Goal: Task Accomplishment & Management: Manage account settings

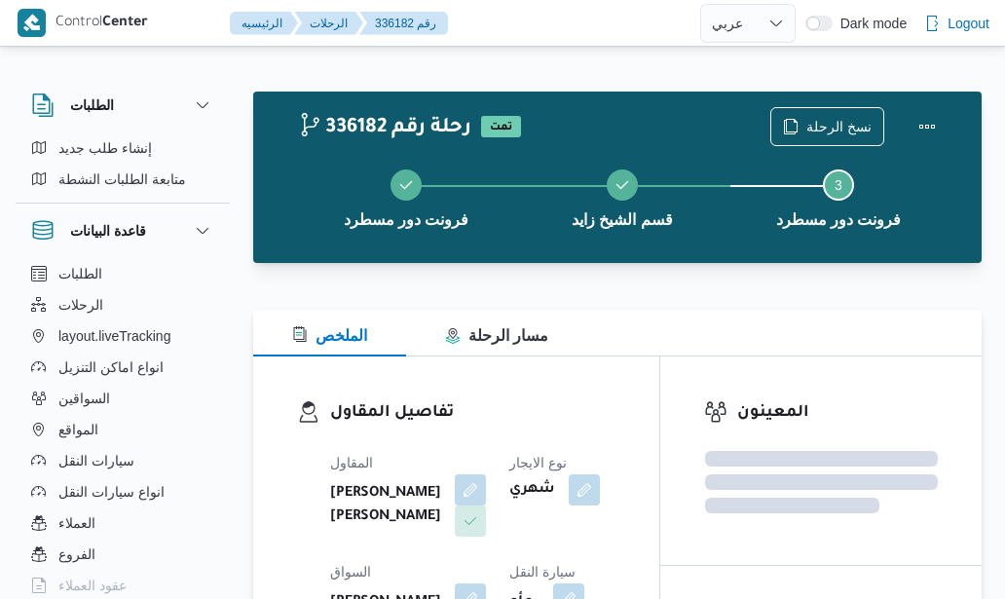
select select "ar"
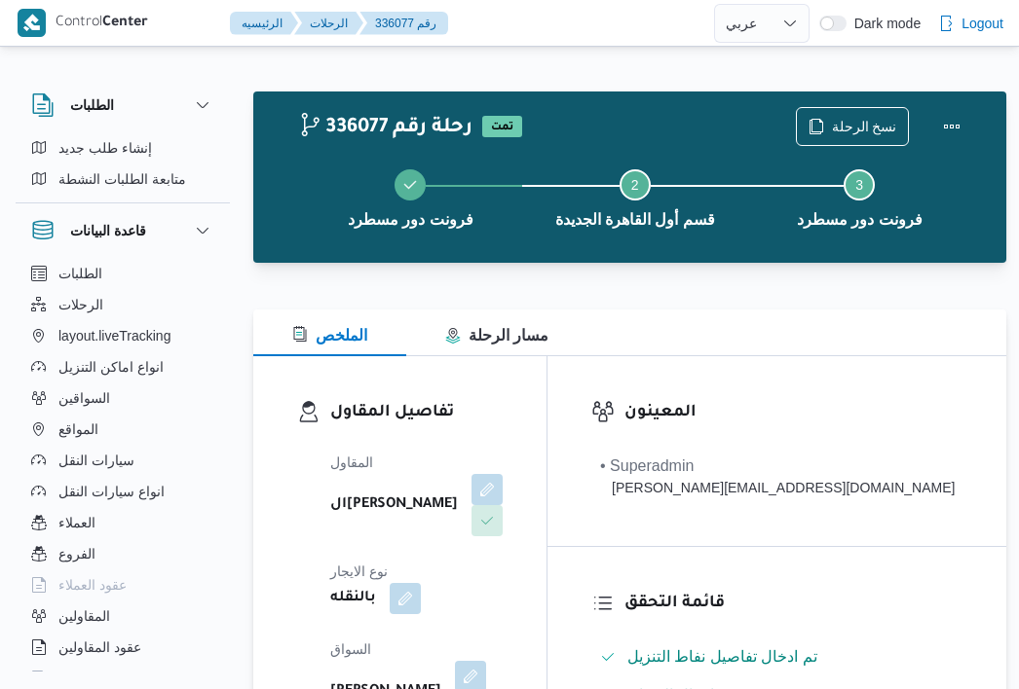
select select "ar"
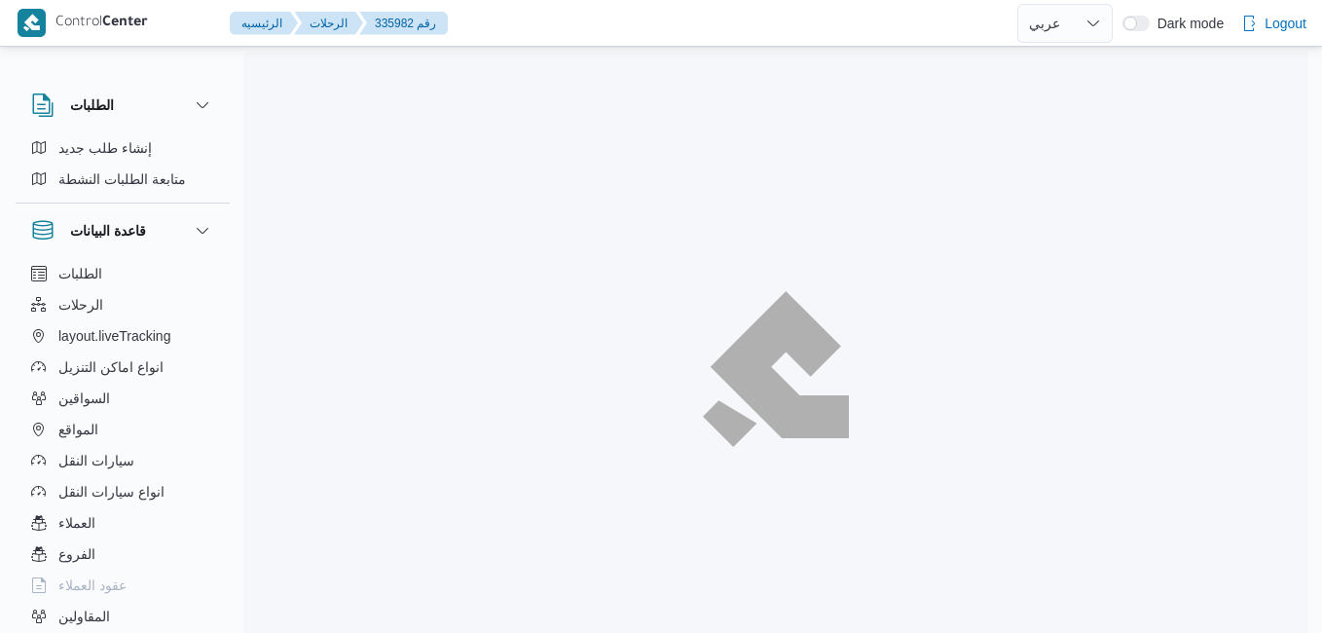
select select "ar"
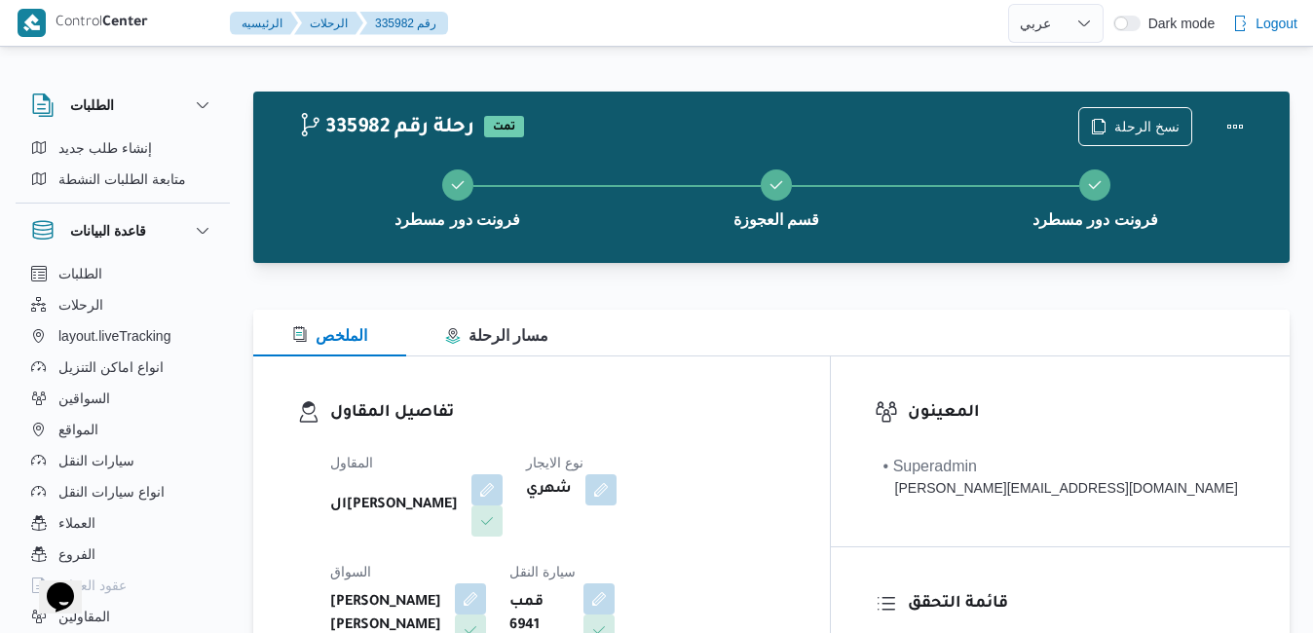
click at [525, 366] on div "تفاصيل المقاول المقاول ال[PERSON_NAME] نوع الايجار شهري السواق [PERSON_NAME] [P…" at bounding box center [541, 581] width 576 height 450
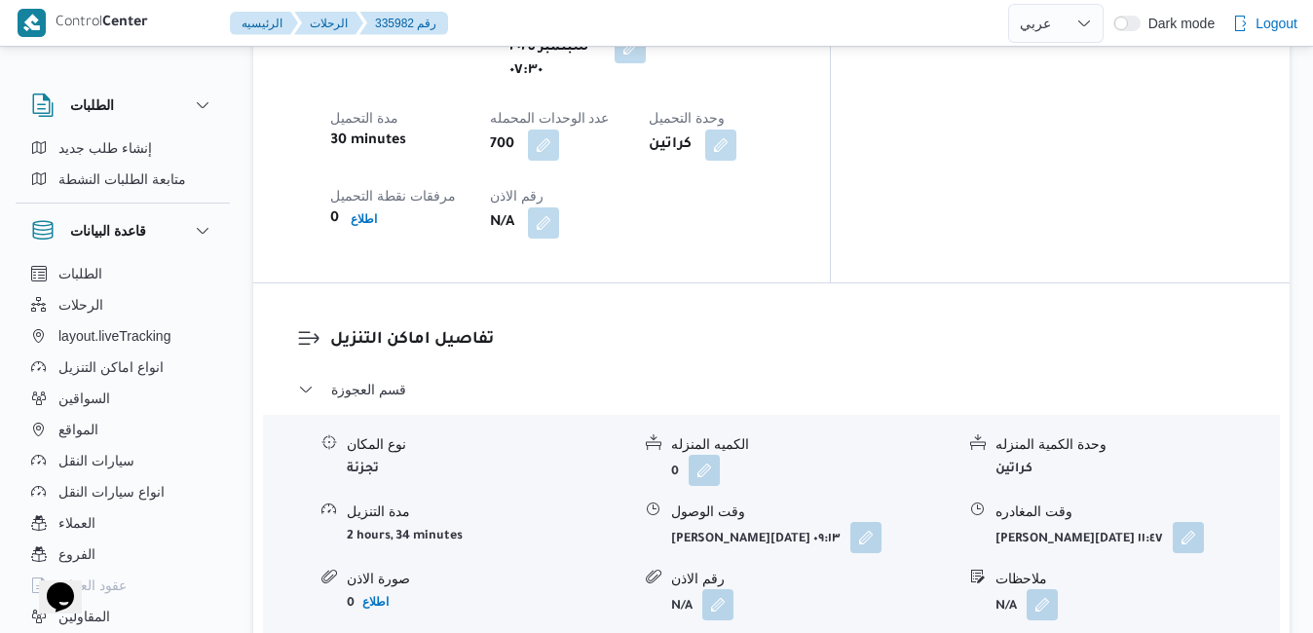
scroll to position [1753, 0]
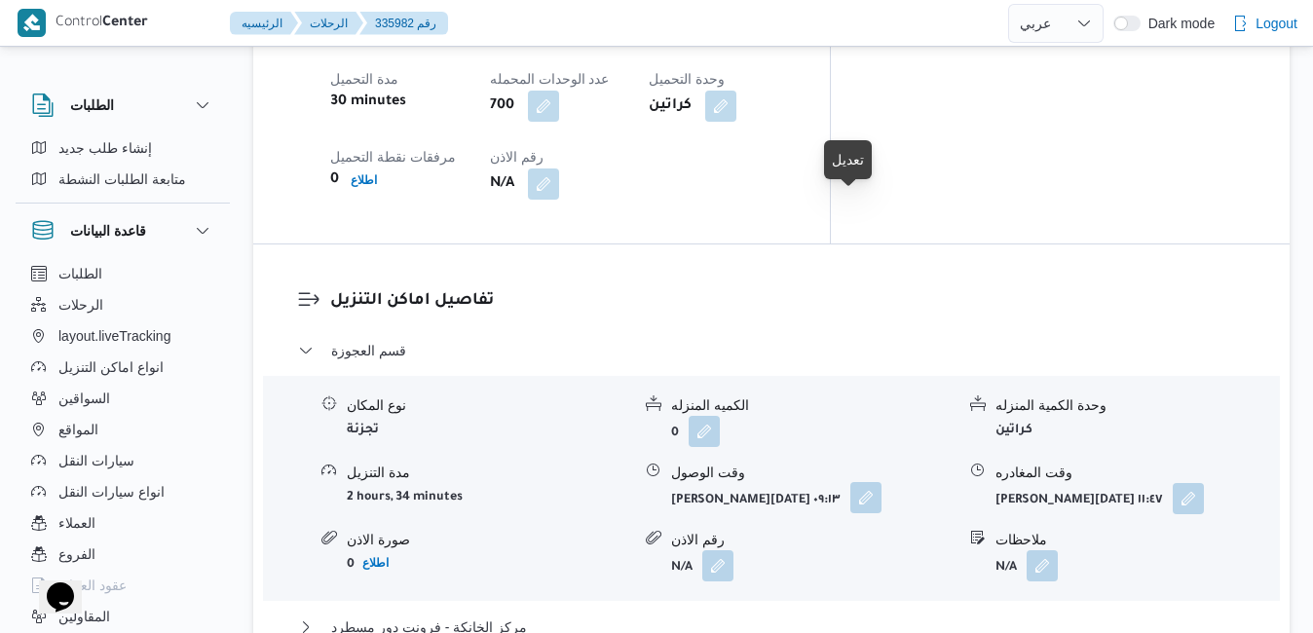
click at [856, 482] on button "button" at bounding box center [865, 497] width 31 height 31
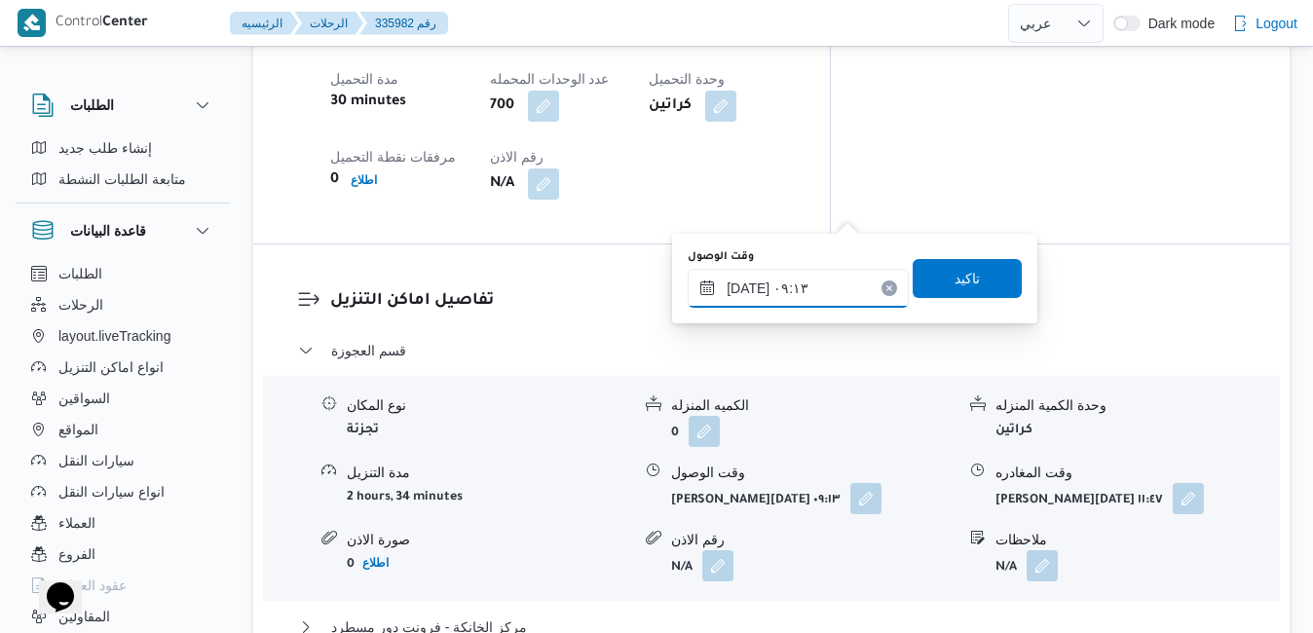
click at [771, 293] on input "١١/٠٩/٢٠٢٥ ٠٩:١٣" at bounding box center [797, 288] width 221 height 39
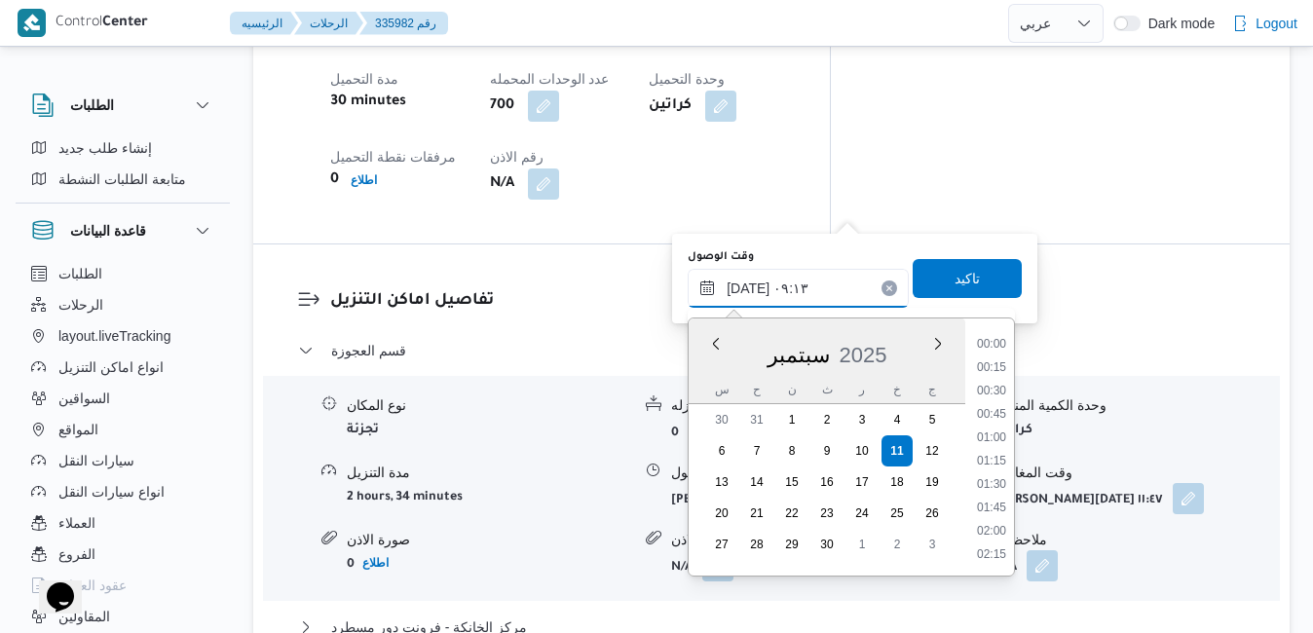
scroll to position [723, 0]
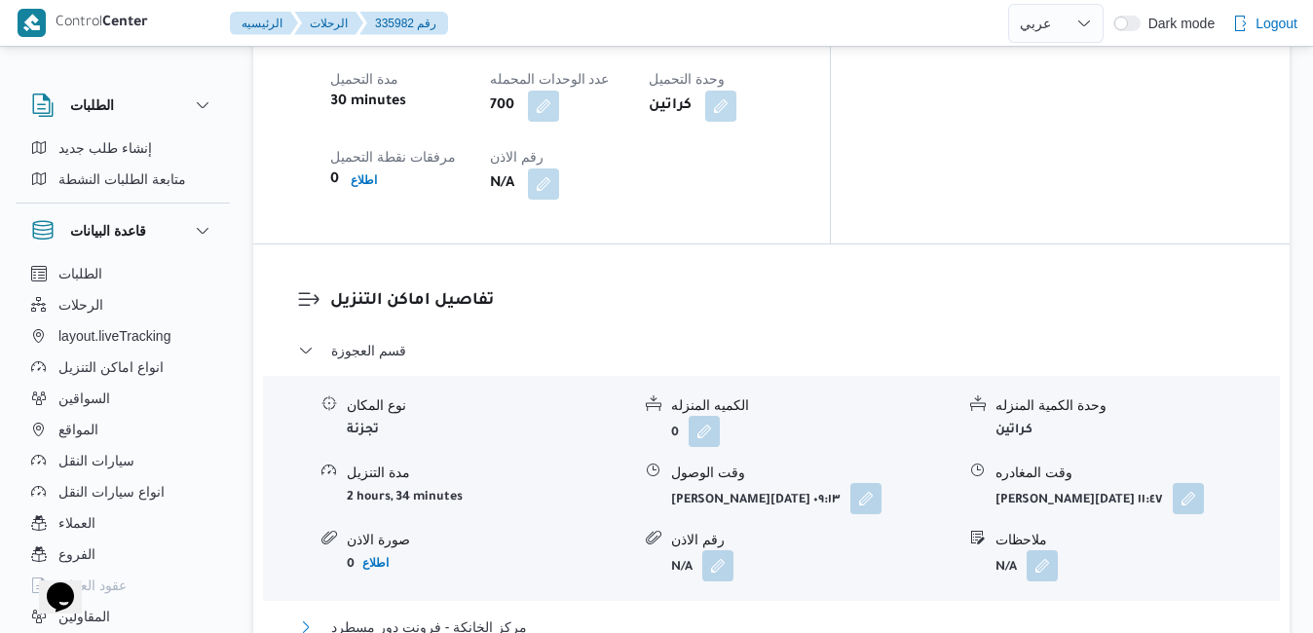
click at [663, 615] on button "مركز الخانكة - فرونت دور مسطرد" at bounding box center [771, 626] width 947 height 23
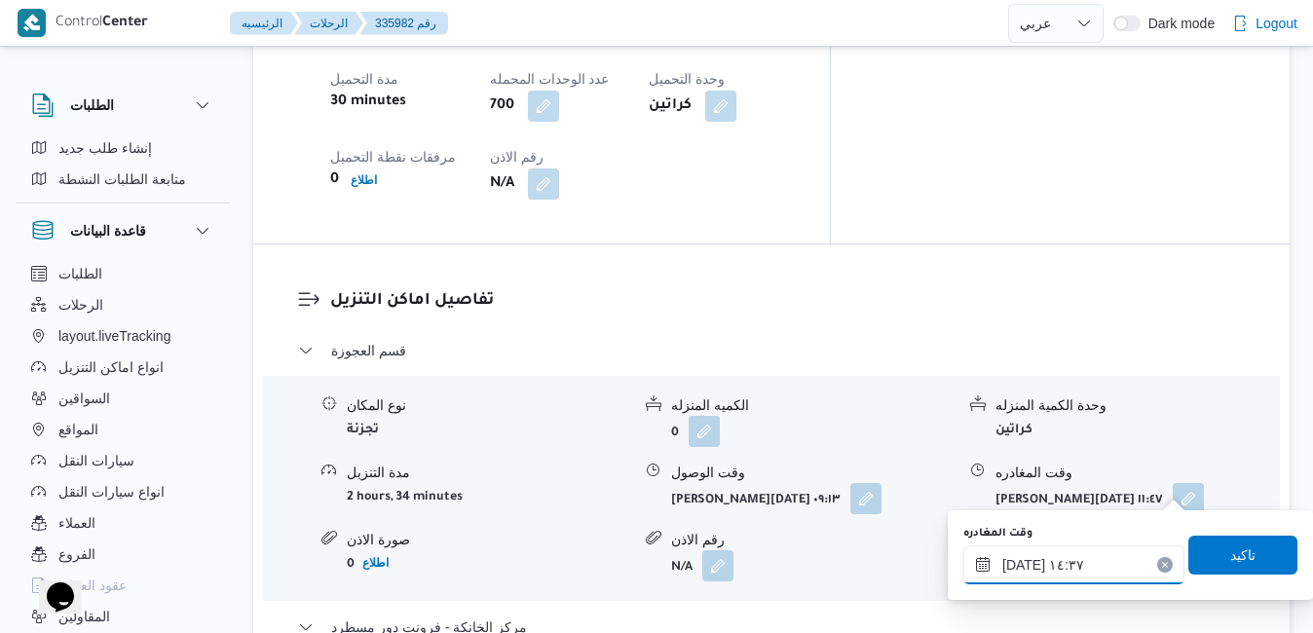
click at [1058, 571] on input "١١/٠٩/٢٠٢٥ ١٤:٣٧" at bounding box center [1073, 564] width 221 height 39
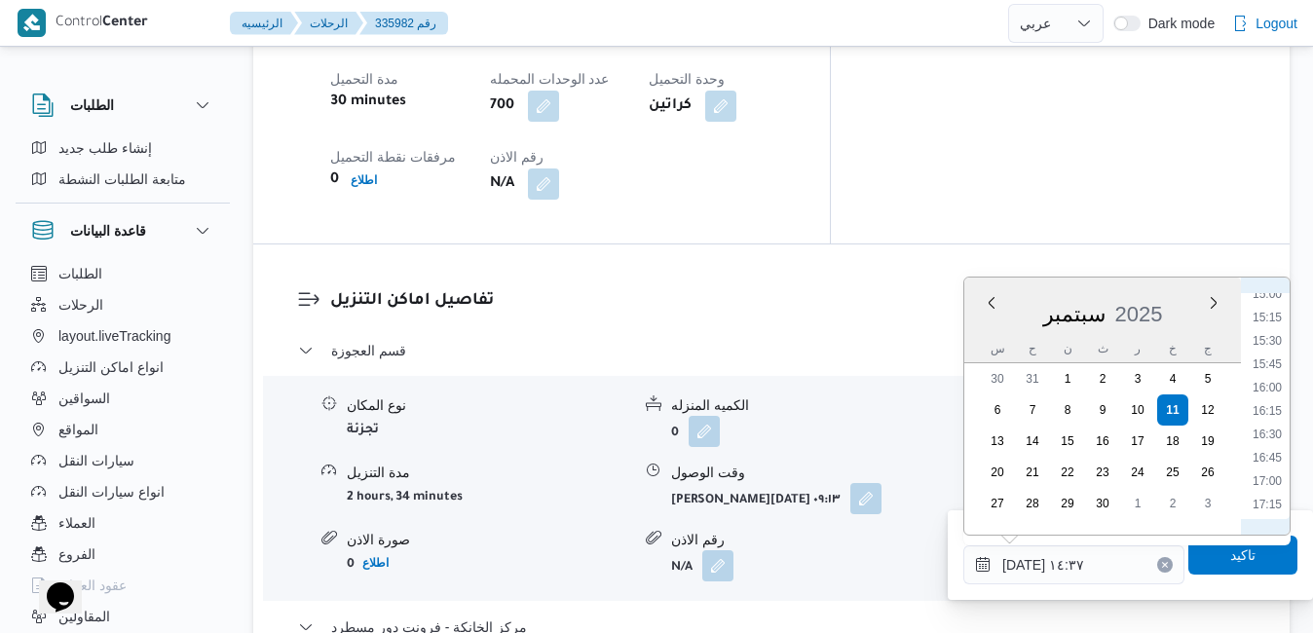
scroll to position [1434, 0]
click at [1274, 349] on li "15:45" at bounding box center [1266, 340] width 45 height 19
type input "١١/٠٩/٢٠٢٥ ١٥:٤٥"
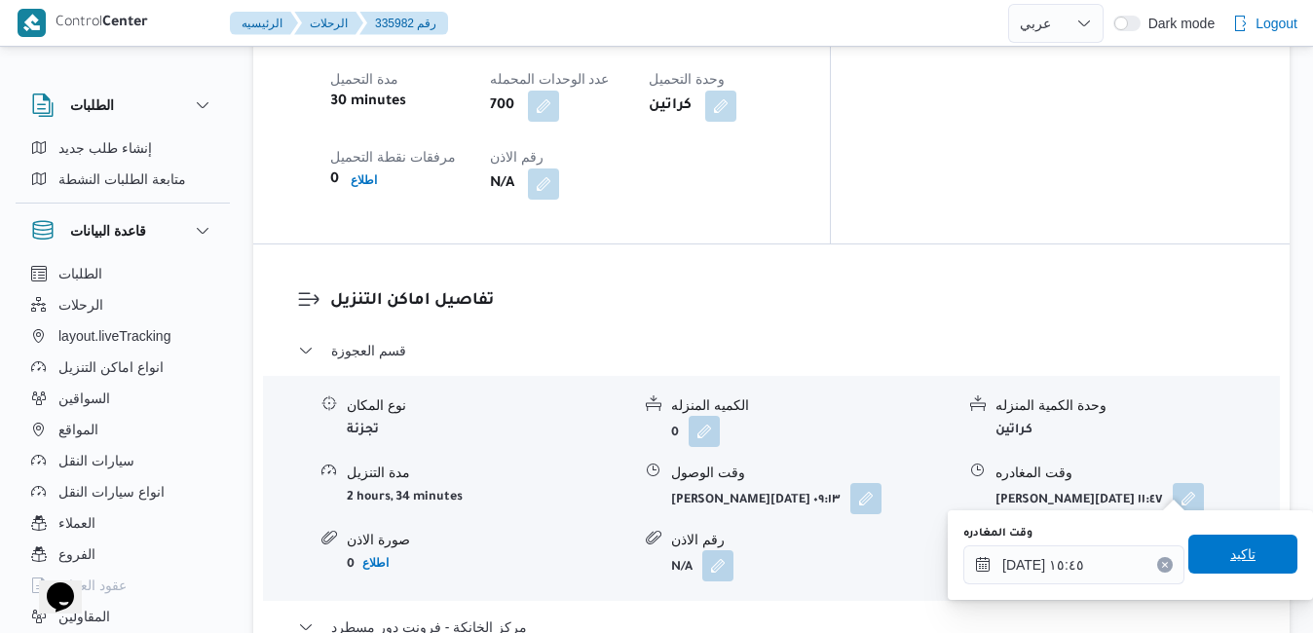
click at [1189, 568] on span "تاكيد" at bounding box center [1242, 554] width 109 height 39
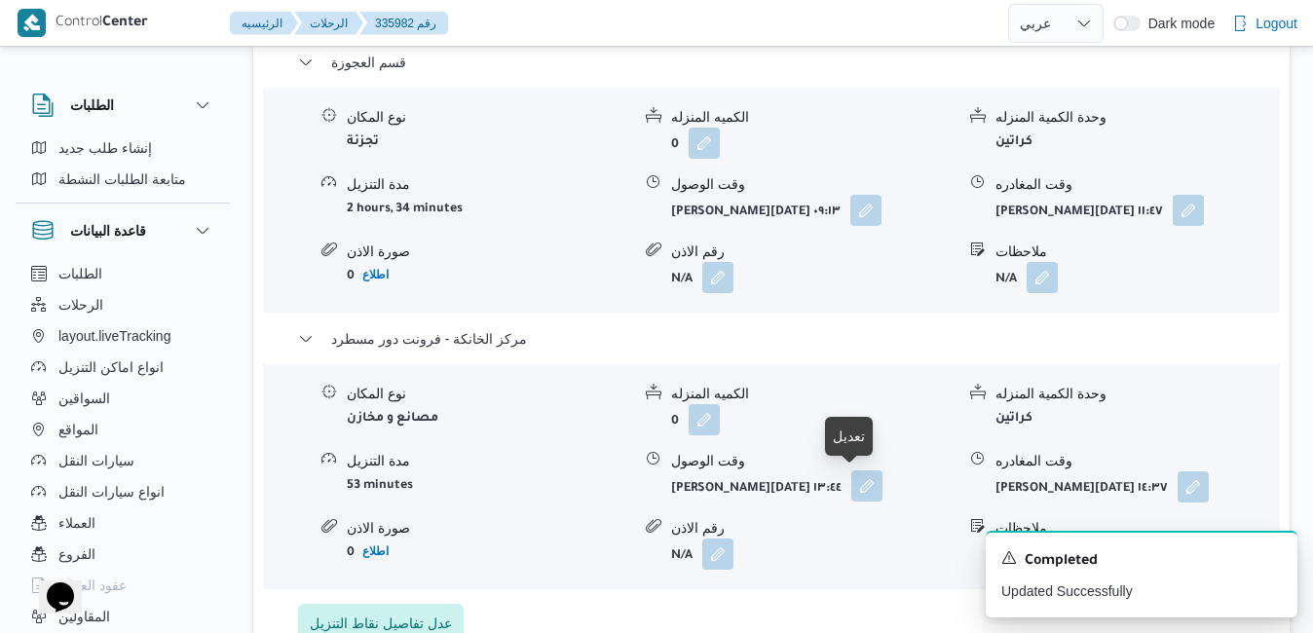
click at [851, 484] on button "button" at bounding box center [866, 485] width 31 height 31
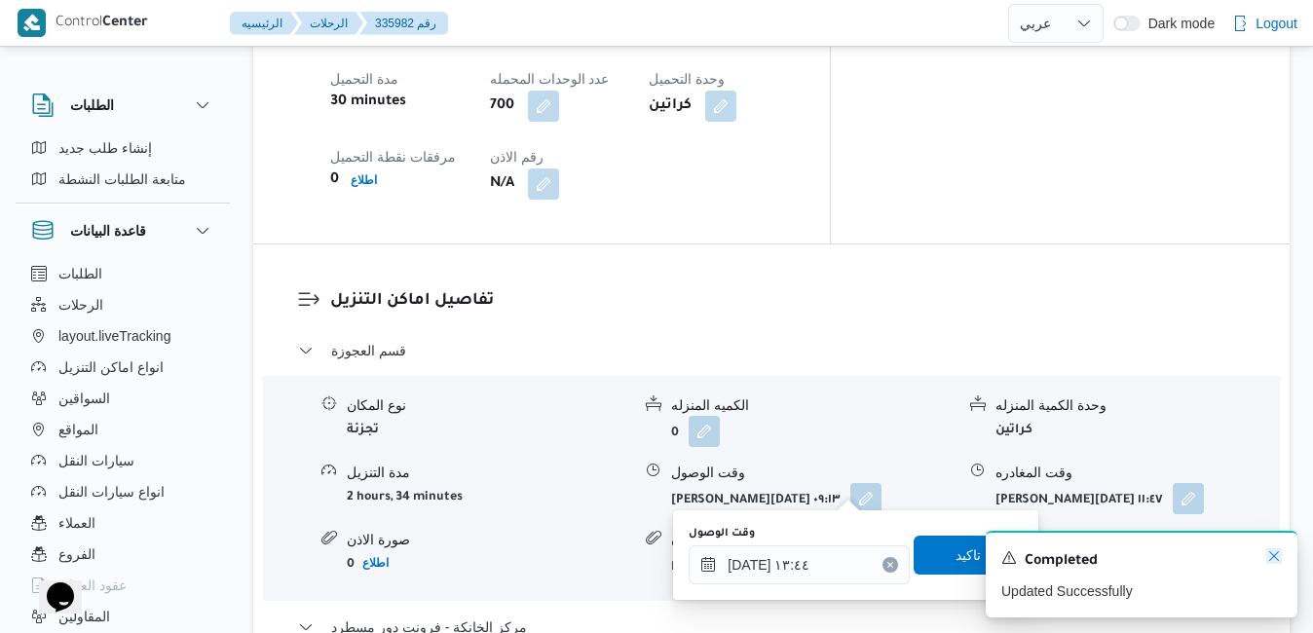
click at [1275, 560] on icon "Dismiss toast" at bounding box center [1274, 556] width 16 height 16
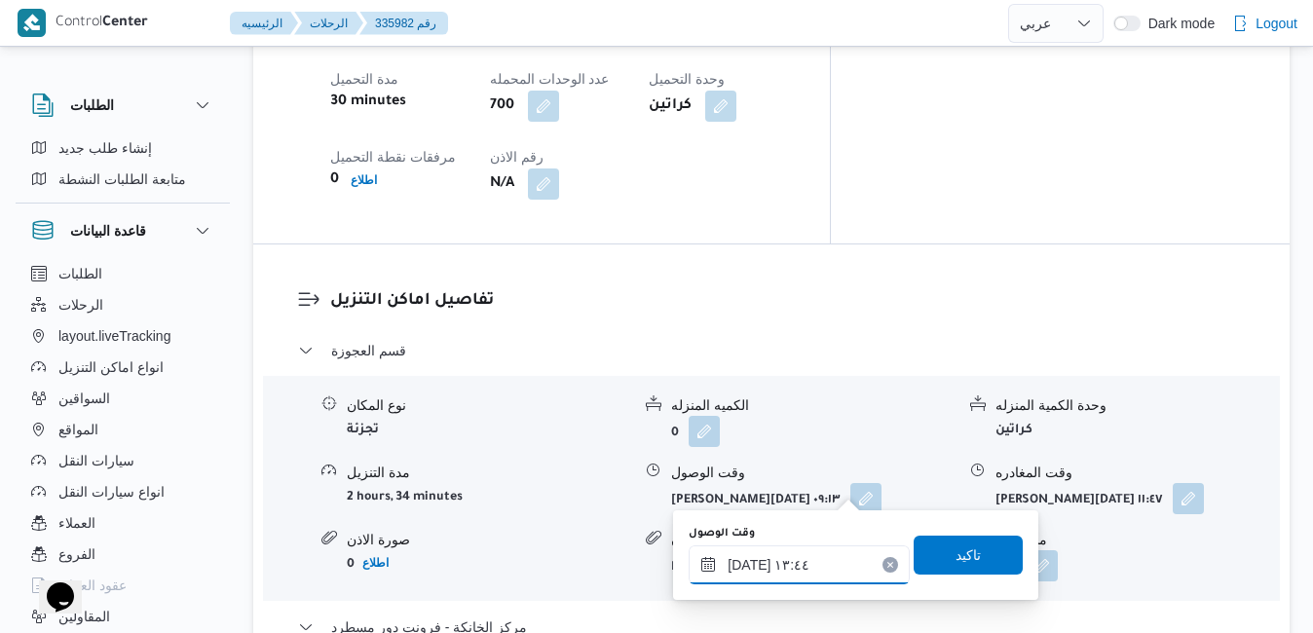
click at [788, 561] on input "١١/٠٩/٢٠٢٥ ١٣:٤٤" at bounding box center [798, 564] width 221 height 39
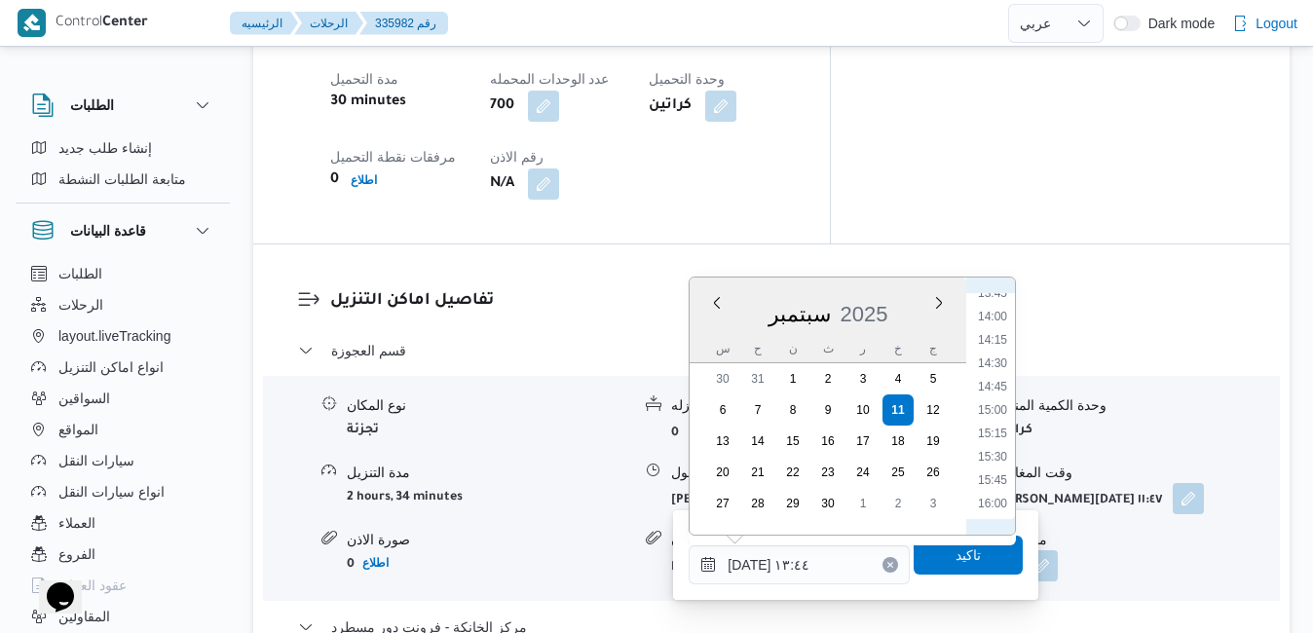
scroll to position [1341, 0]
click at [996, 408] on li "15:30" at bounding box center [992, 410] width 45 height 19
type input "١١/٠٩/٢٠٢٥ ١٥:٣٠"
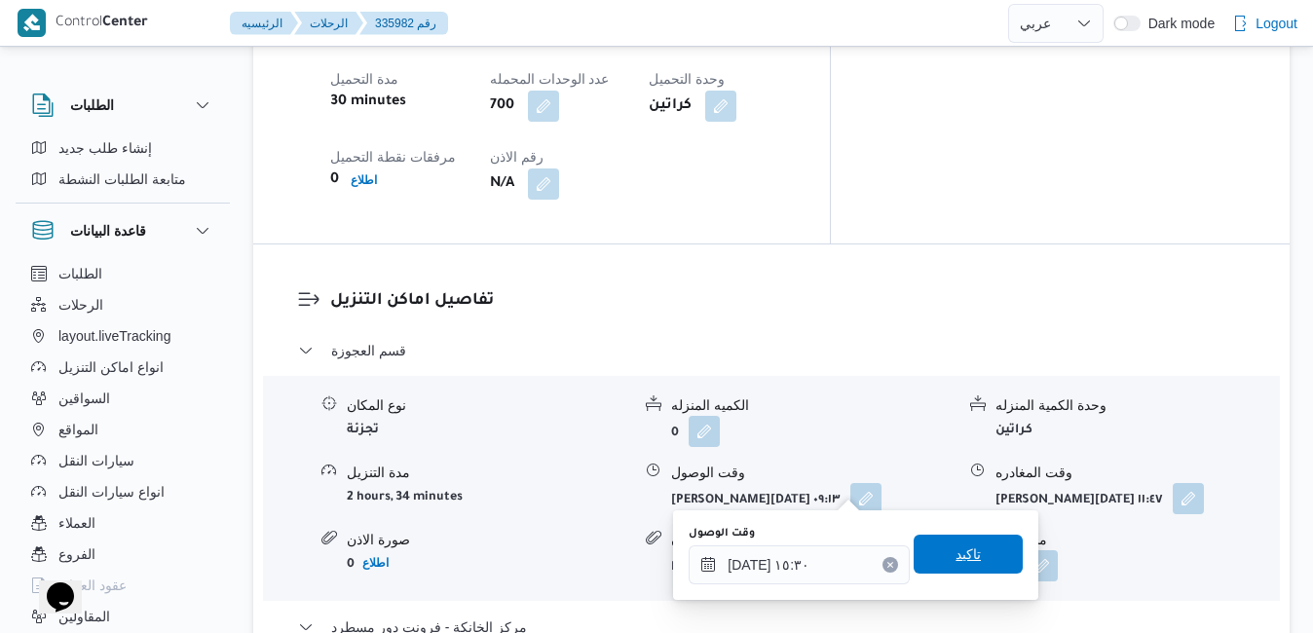
click at [955, 551] on span "تاكيد" at bounding box center [967, 553] width 25 height 23
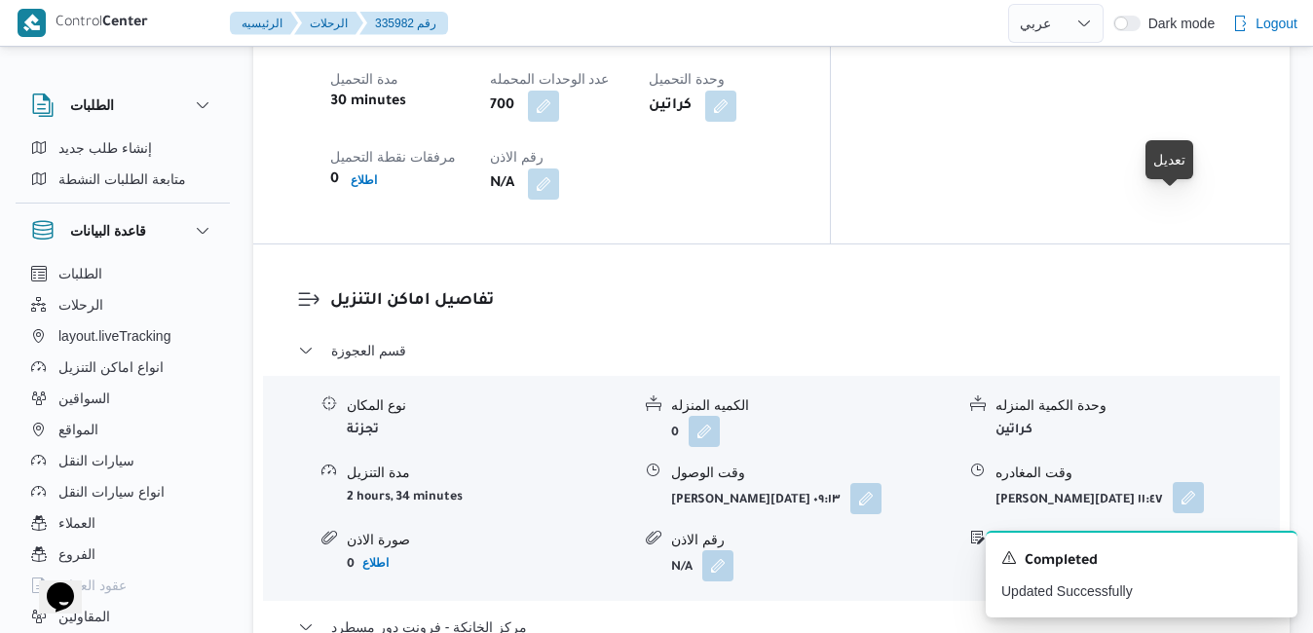
click at [1172, 482] on button "button" at bounding box center [1187, 497] width 31 height 31
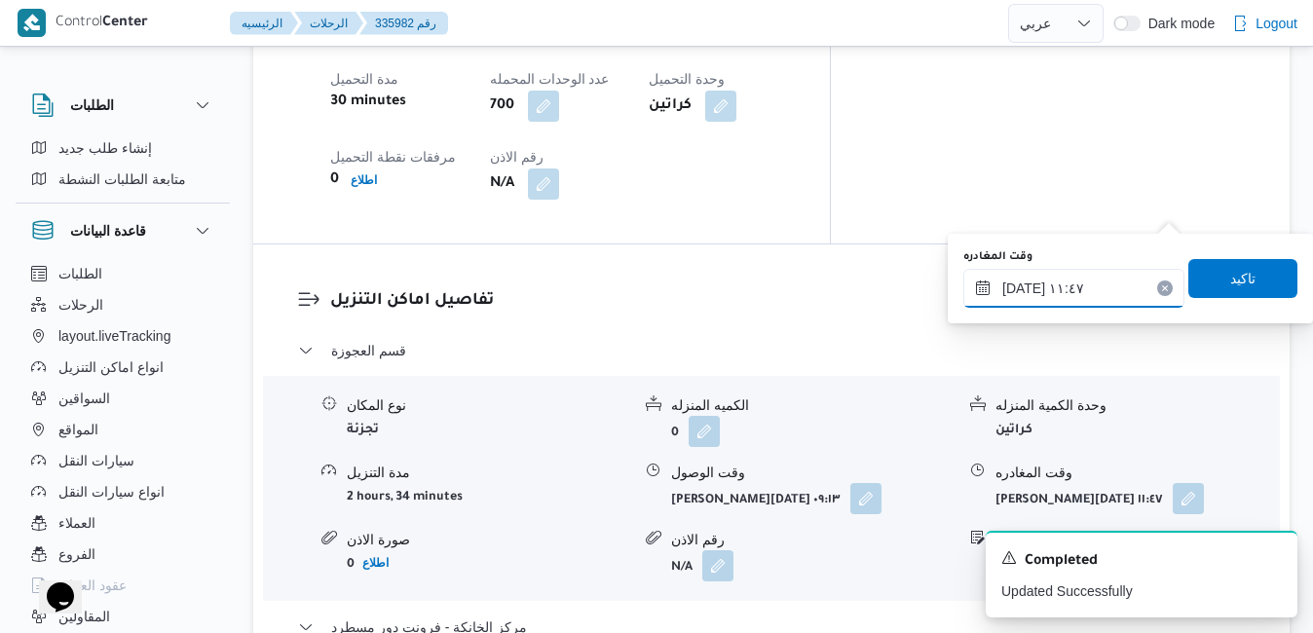
click at [1070, 299] on input "١١/٠٩/٢٠٢٥ ١١:٤٧" at bounding box center [1073, 288] width 221 height 39
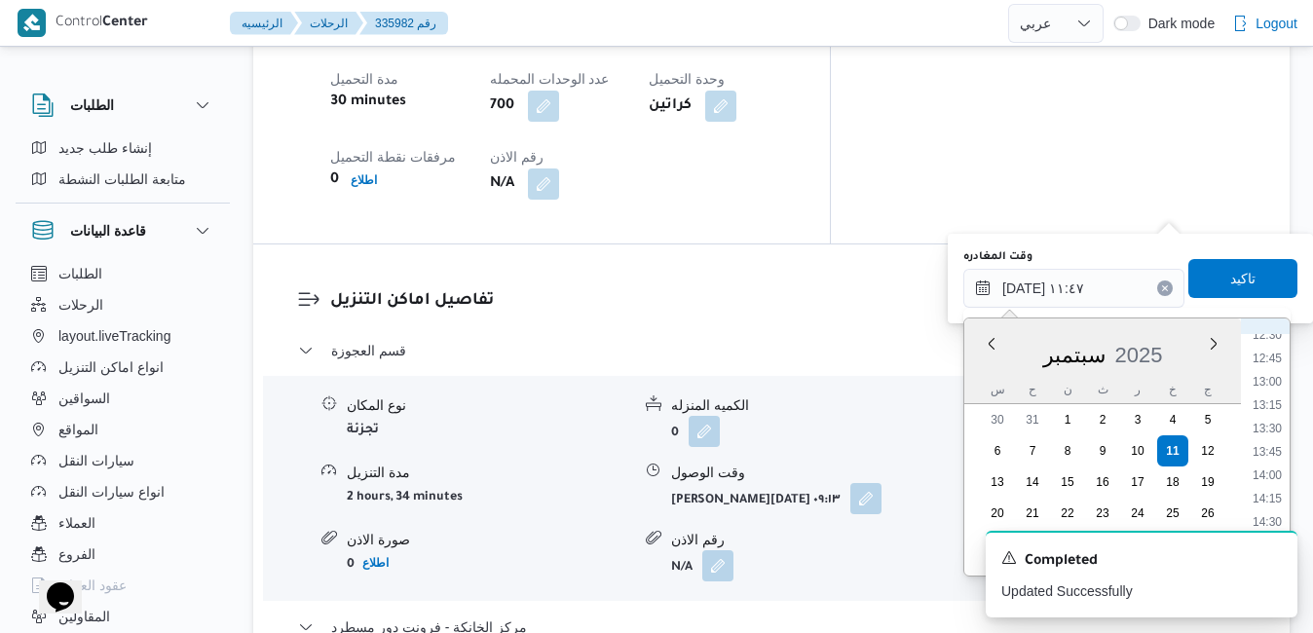
scroll to position [1375, 0]
click at [1274, 345] on li "14:45" at bounding box center [1266, 347] width 45 height 19
type input "١١/٠٩/٢٠٢٥ ١٤:٤٥"
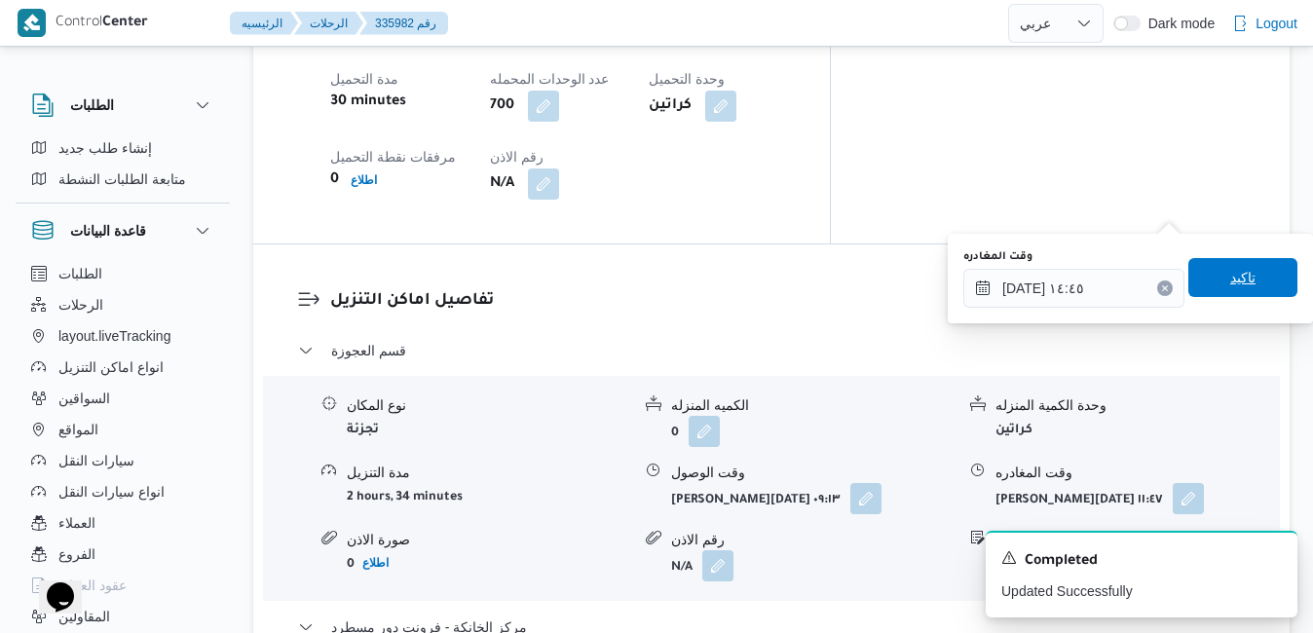
click at [1238, 279] on span "تاكيد" at bounding box center [1242, 277] width 25 height 23
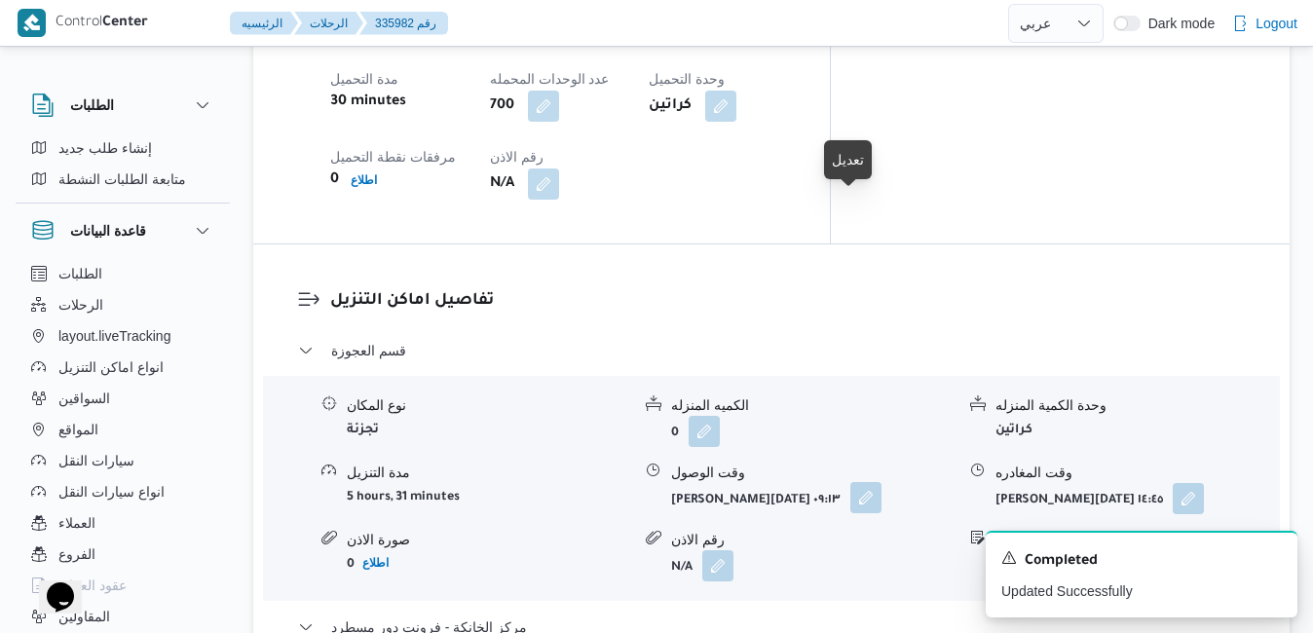
click at [850, 482] on button "button" at bounding box center [865, 497] width 31 height 31
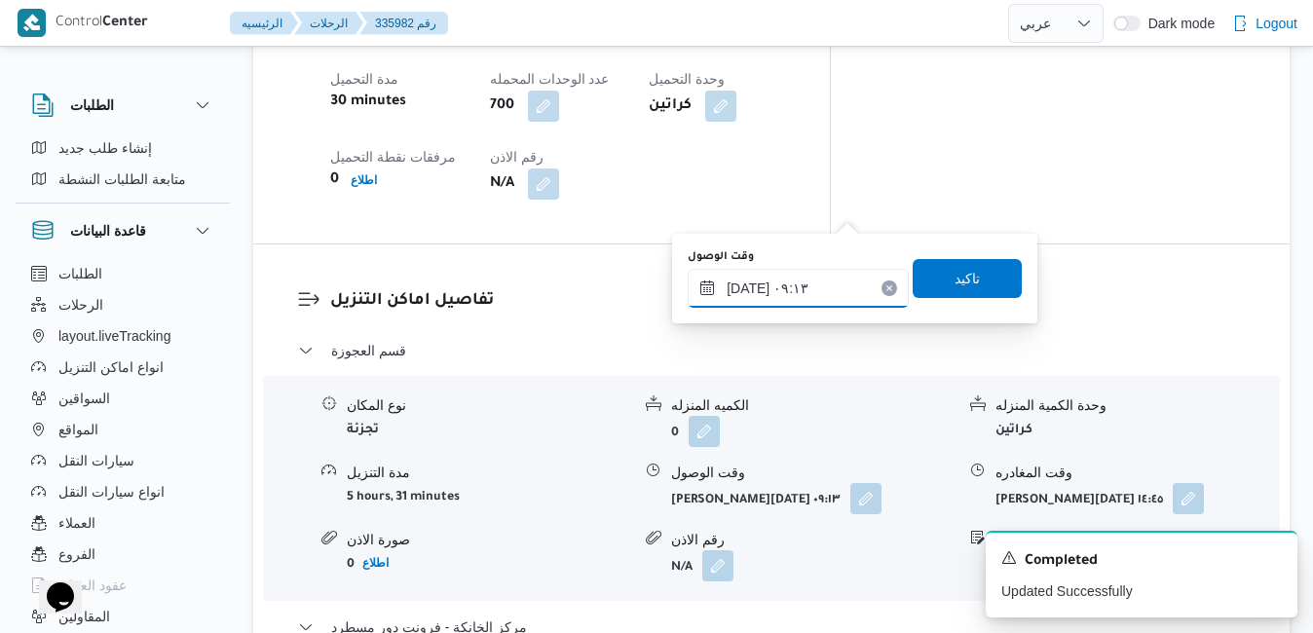
click at [772, 285] on input "١١/٠٩/٢٠٢٥ ٠٩:١٣" at bounding box center [797, 288] width 221 height 39
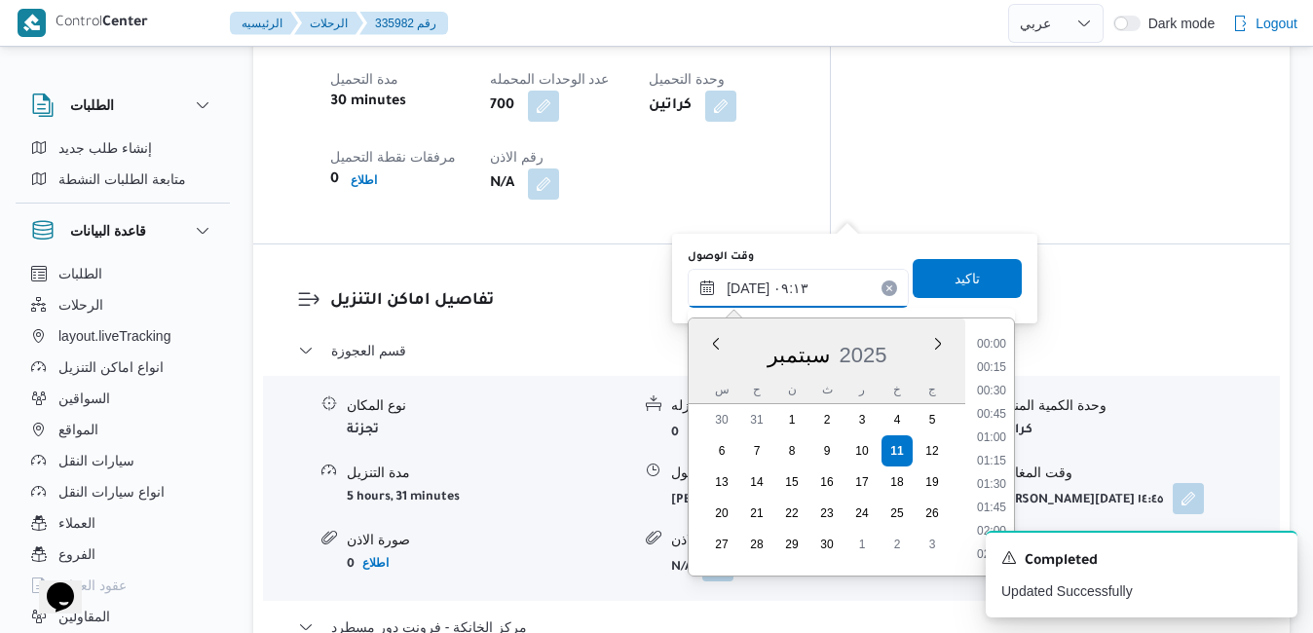
scroll to position [723, 0]
click at [996, 394] on li "08:15" at bounding box center [991, 392] width 45 height 19
type input "١١/٠٩/٢٠٢٥ ٠٨:١٥"
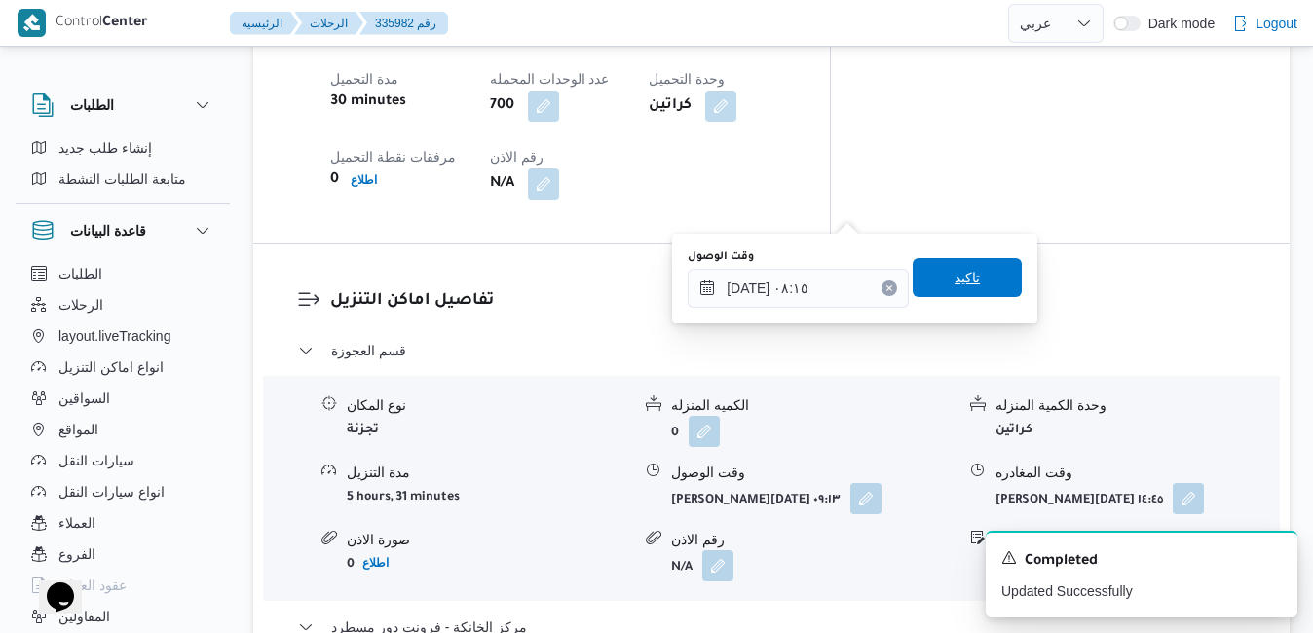
click at [971, 284] on span "تاكيد" at bounding box center [966, 277] width 109 height 39
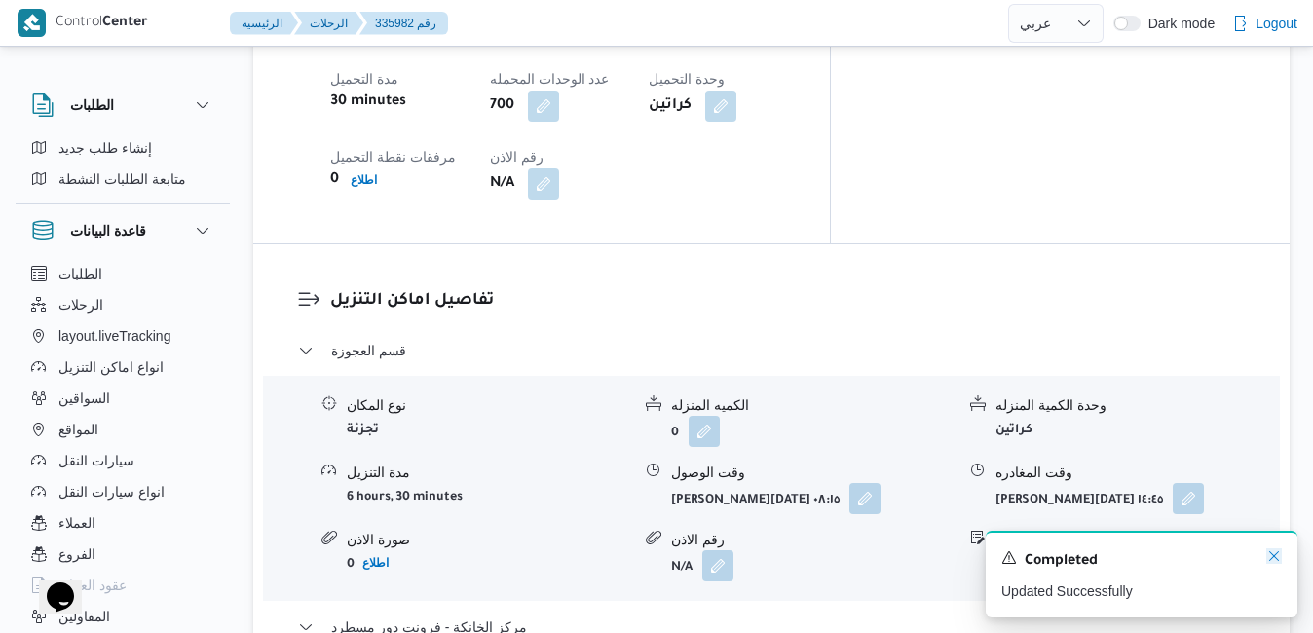
click at [1271, 553] on icon "Dismiss toast" at bounding box center [1274, 556] width 16 height 16
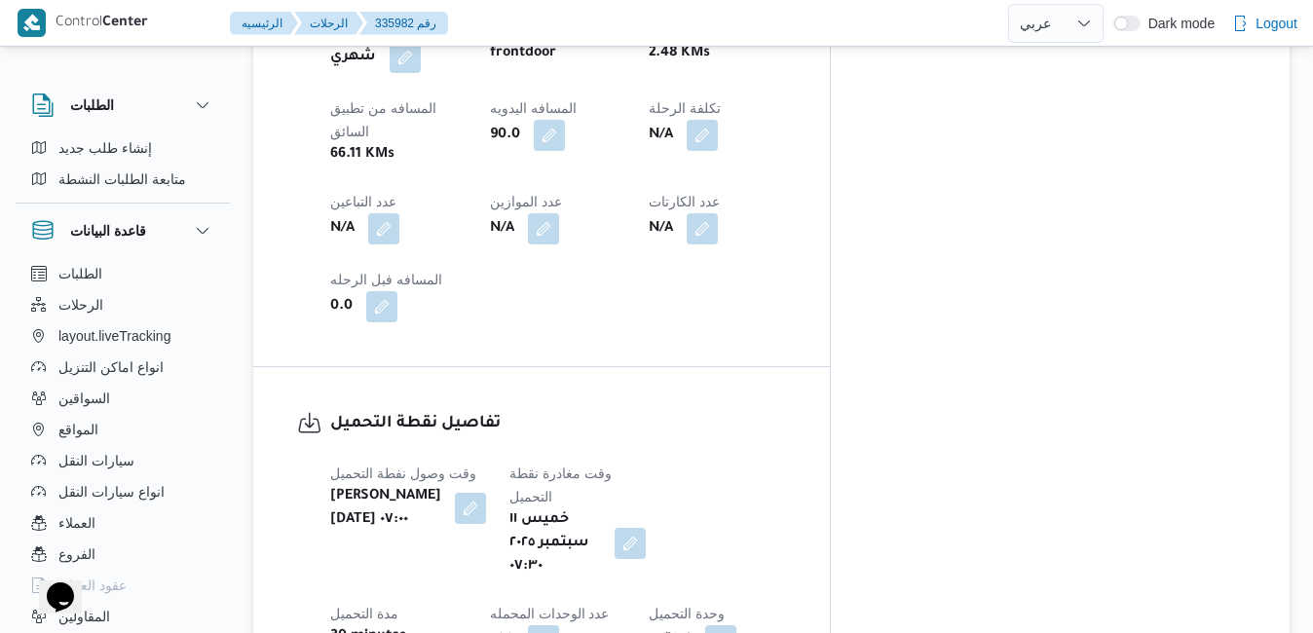
scroll to position [0, 0]
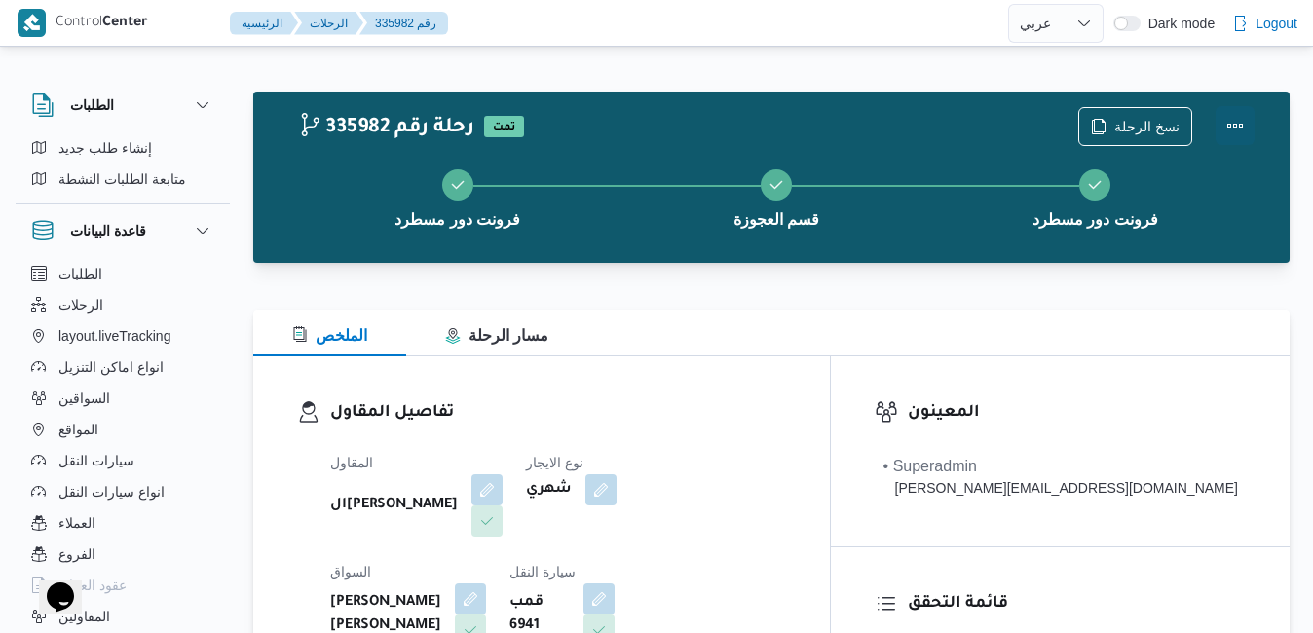
click at [1234, 117] on button "Actions" at bounding box center [1234, 125] width 39 height 39
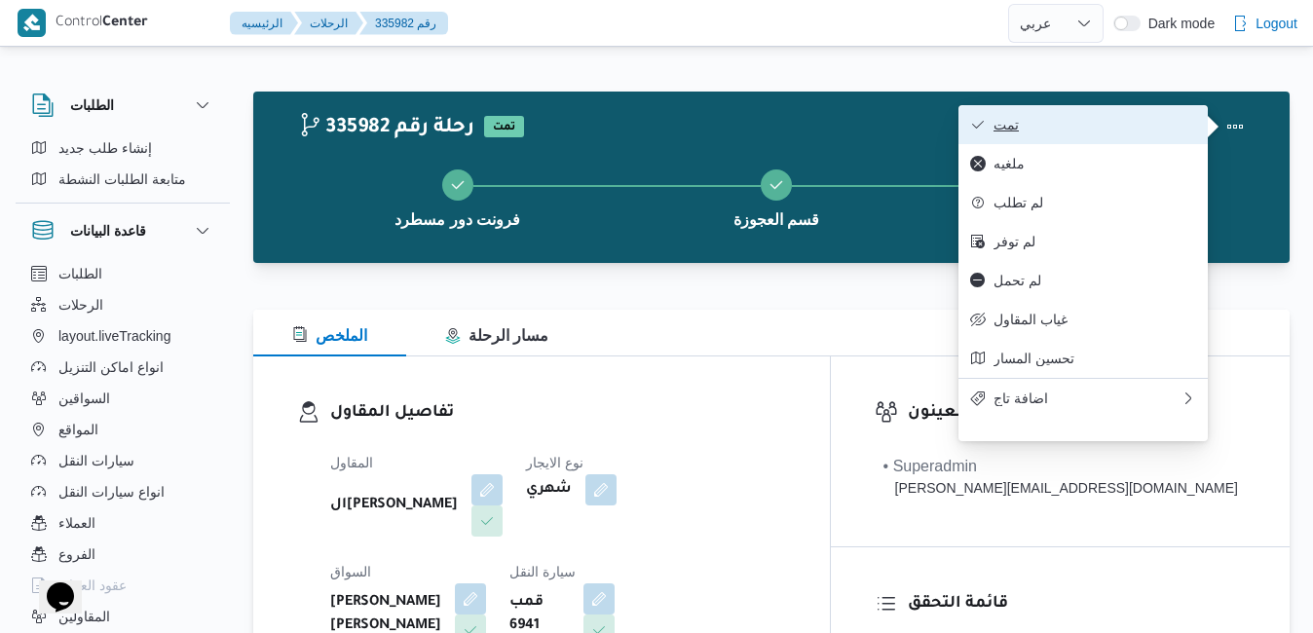
click at [1159, 127] on span "تمت" at bounding box center [1094, 125] width 203 height 16
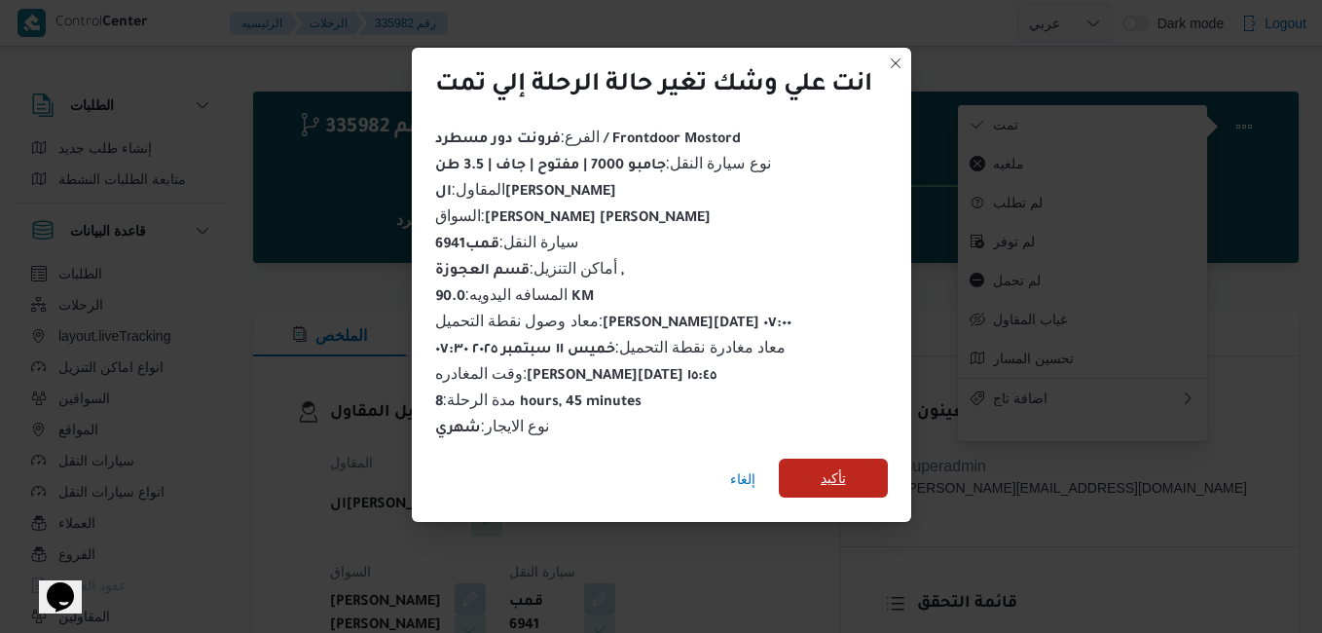
click at [839, 467] on span "تأكيد" at bounding box center [833, 477] width 25 height 23
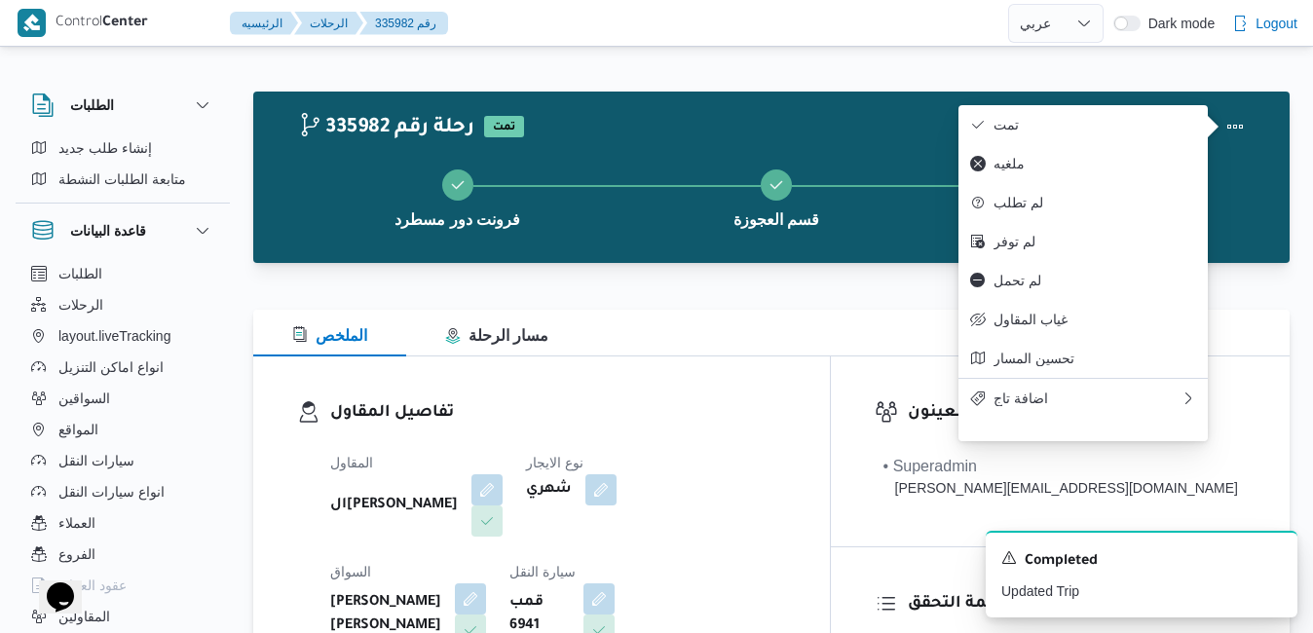
click at [486, 560] on dt "السواق" at bounding box center [408, 571] width 156 height 23
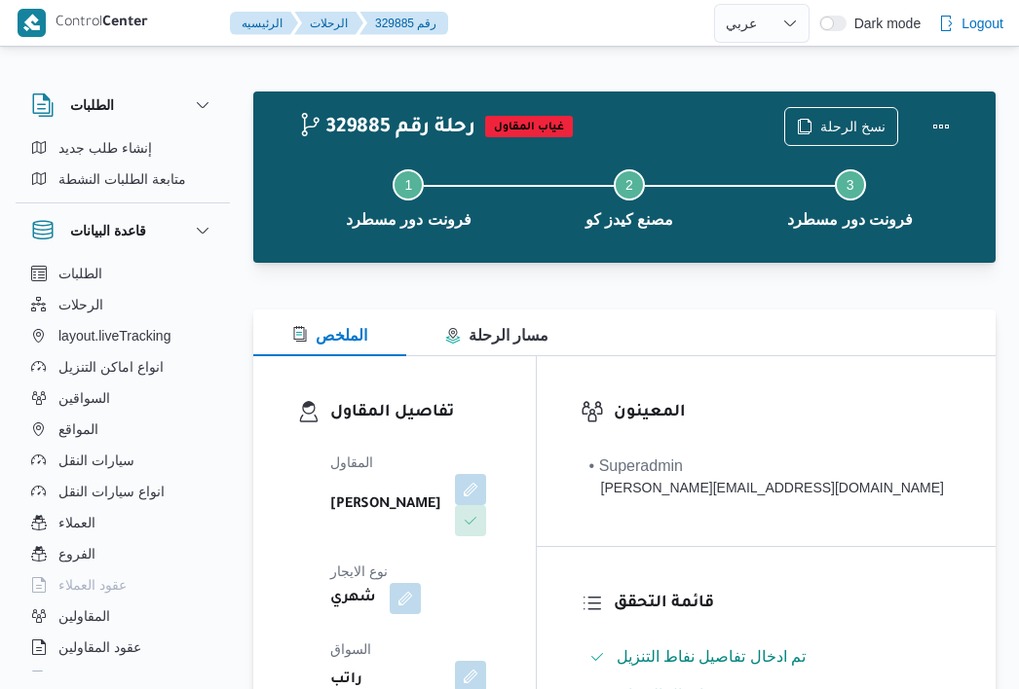
select select "ar"
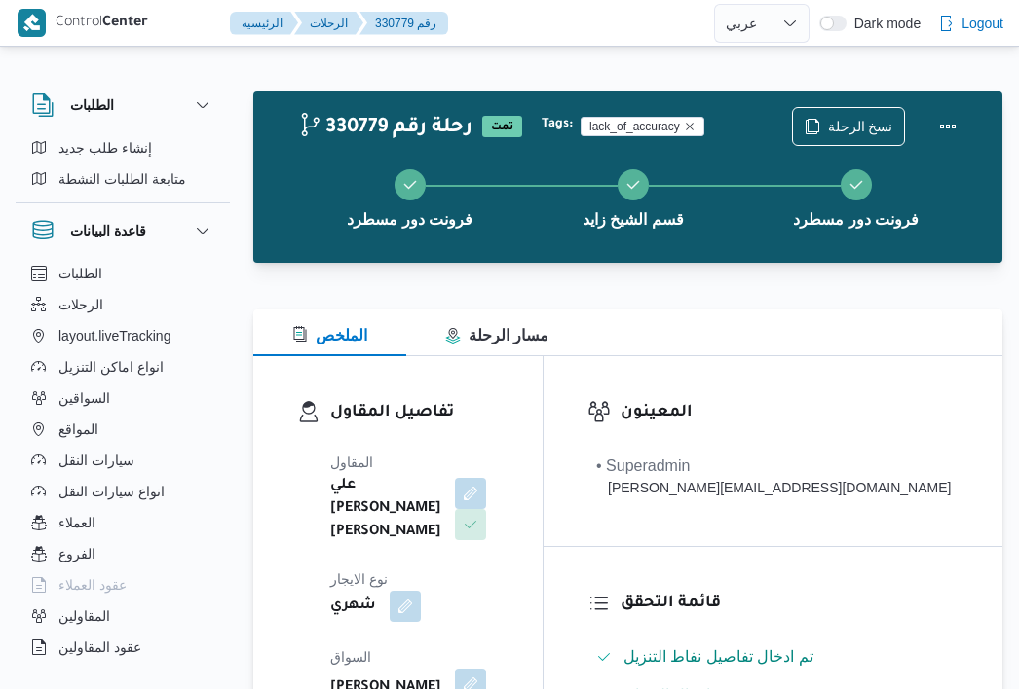
select select "ar"
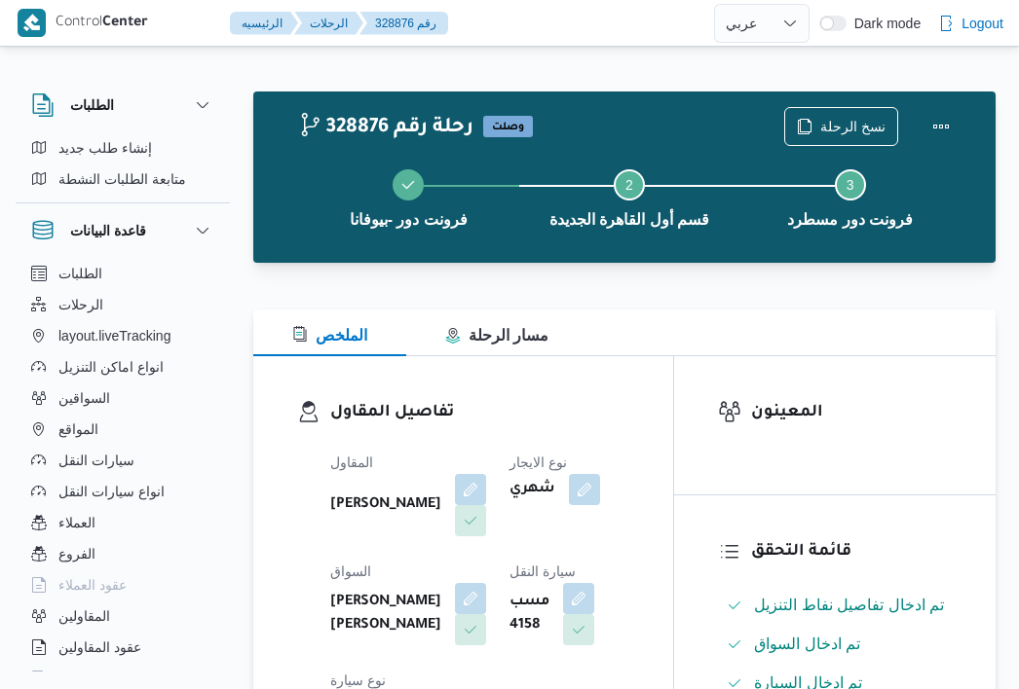
select select "ar"
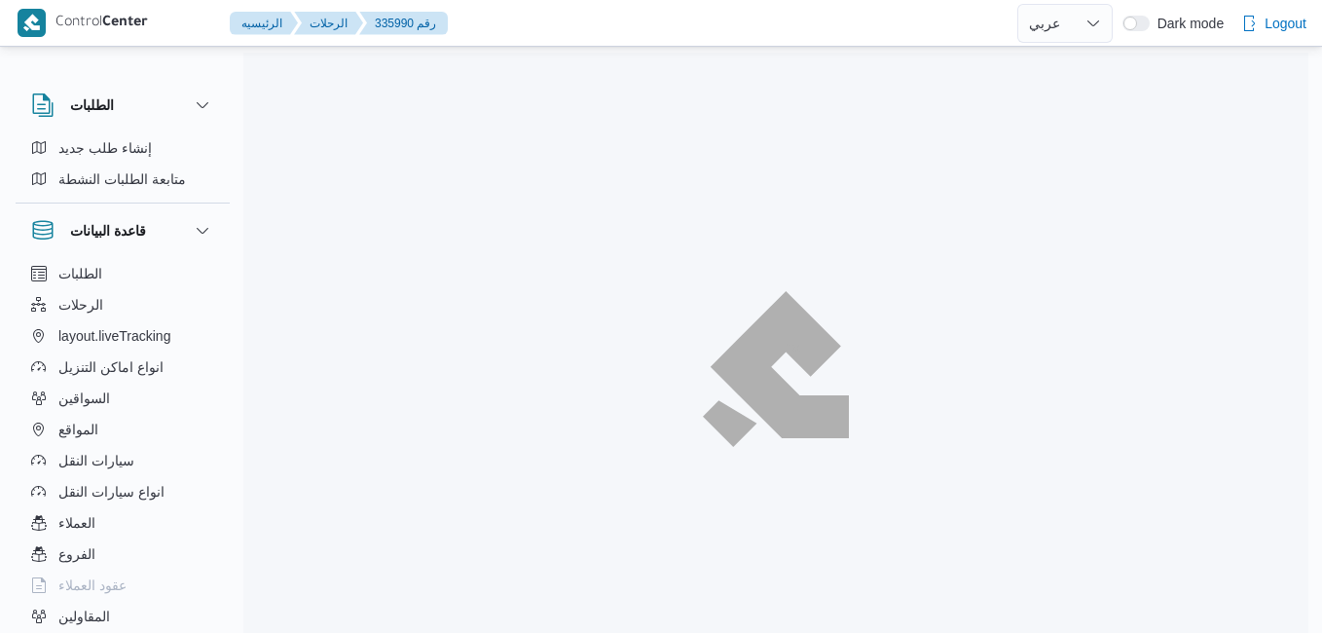
select select "ar"
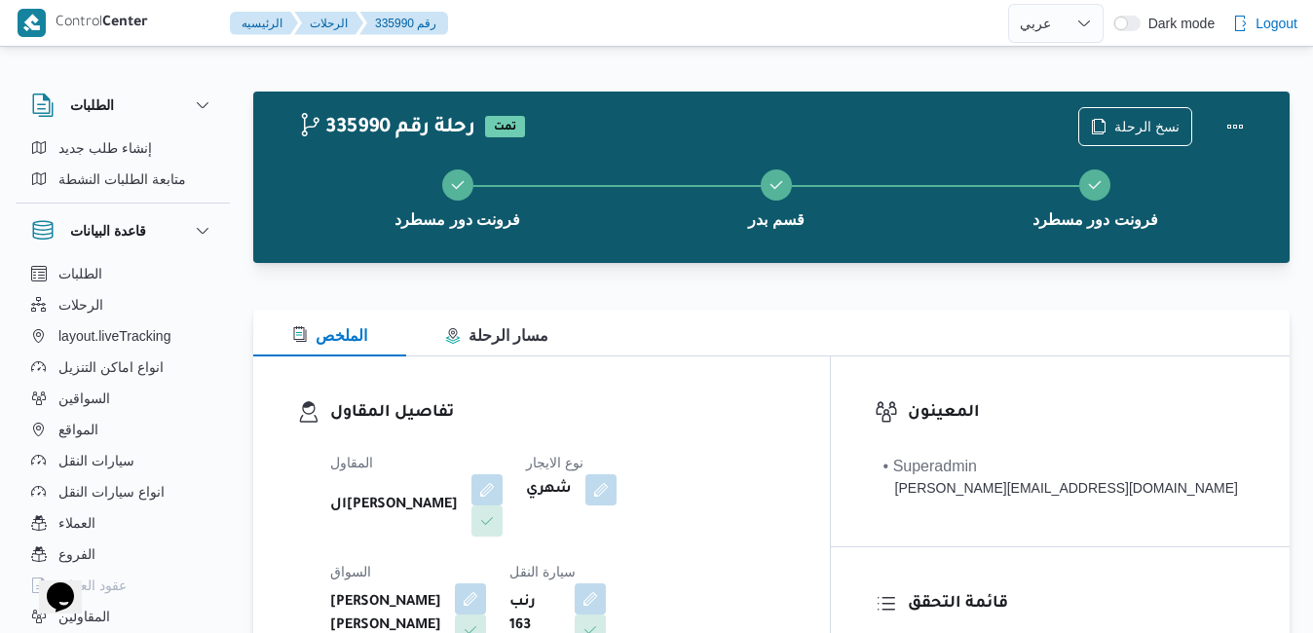
click at [830, 371] on div "تفاصيل المقاول المقاول الهامي محمد خالد علي نوع الايجار شهري السواق عبدالنبى ها…" at bounding box center [541, 581] width 576 height 450
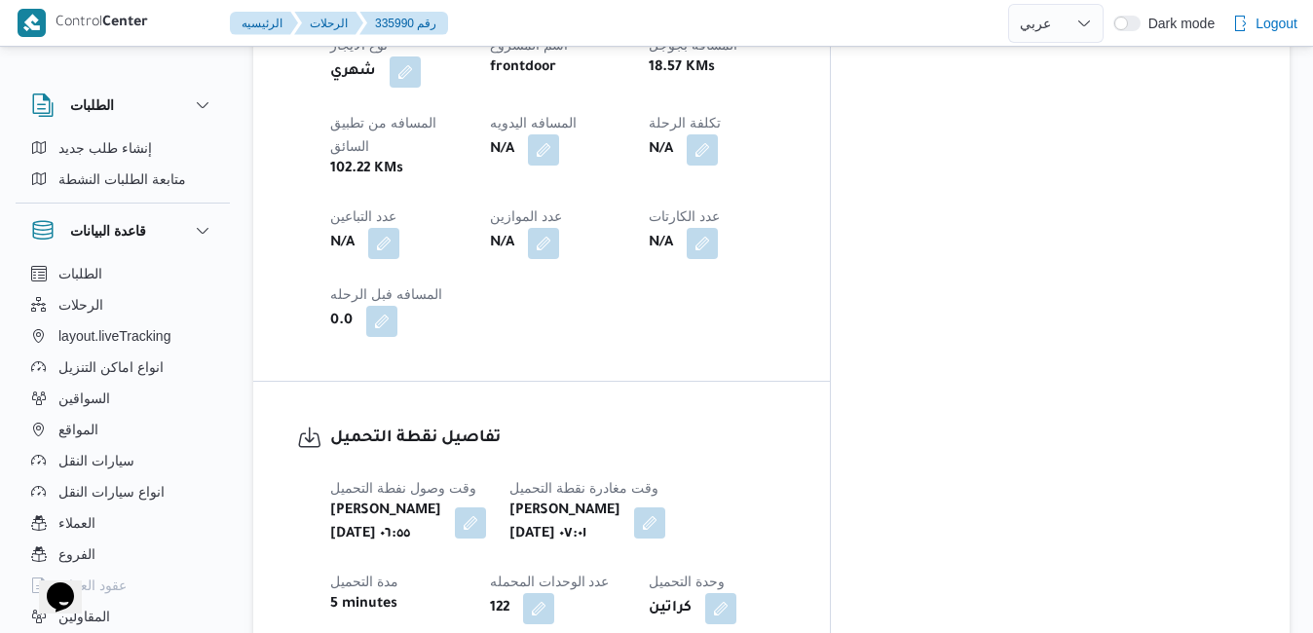
scroll to position [1285, 0]
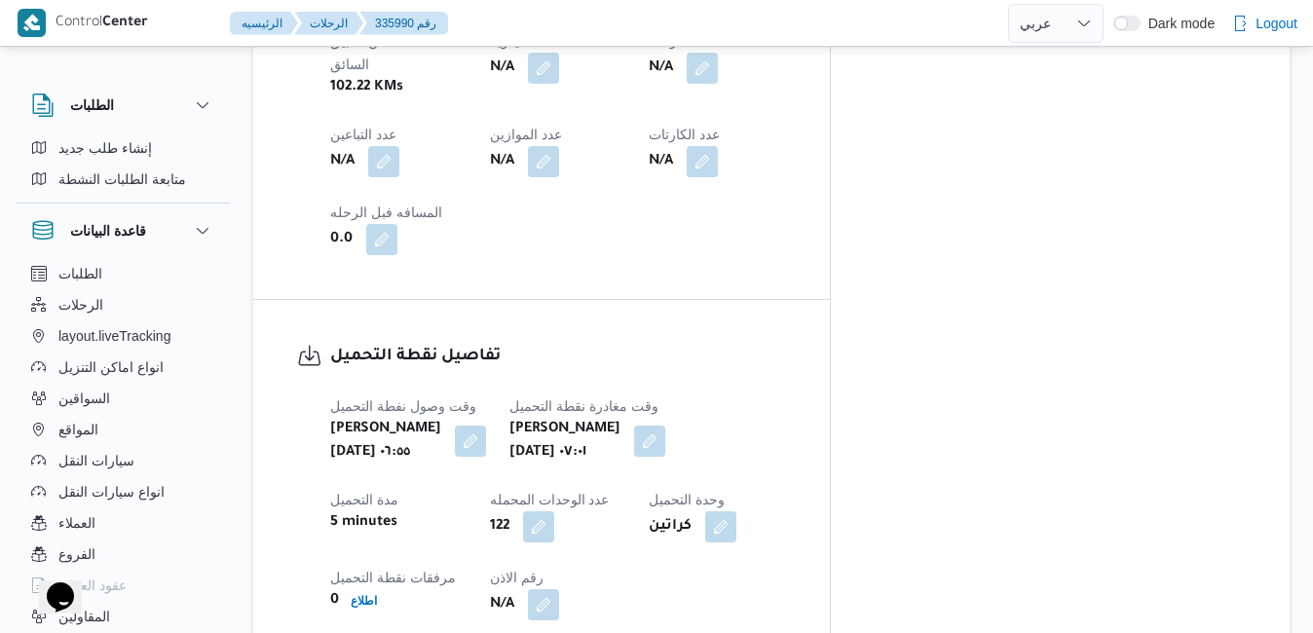
click at [830, 399] on div "تفاصيل نقطة التحميل وقت وصول نفطة التحميل خميس ١١ سبتمبر ٢٠٢٥ ٠٦:٥٥ وقت مغادرة …" at bounding box center [541, 482] width 576 height 364
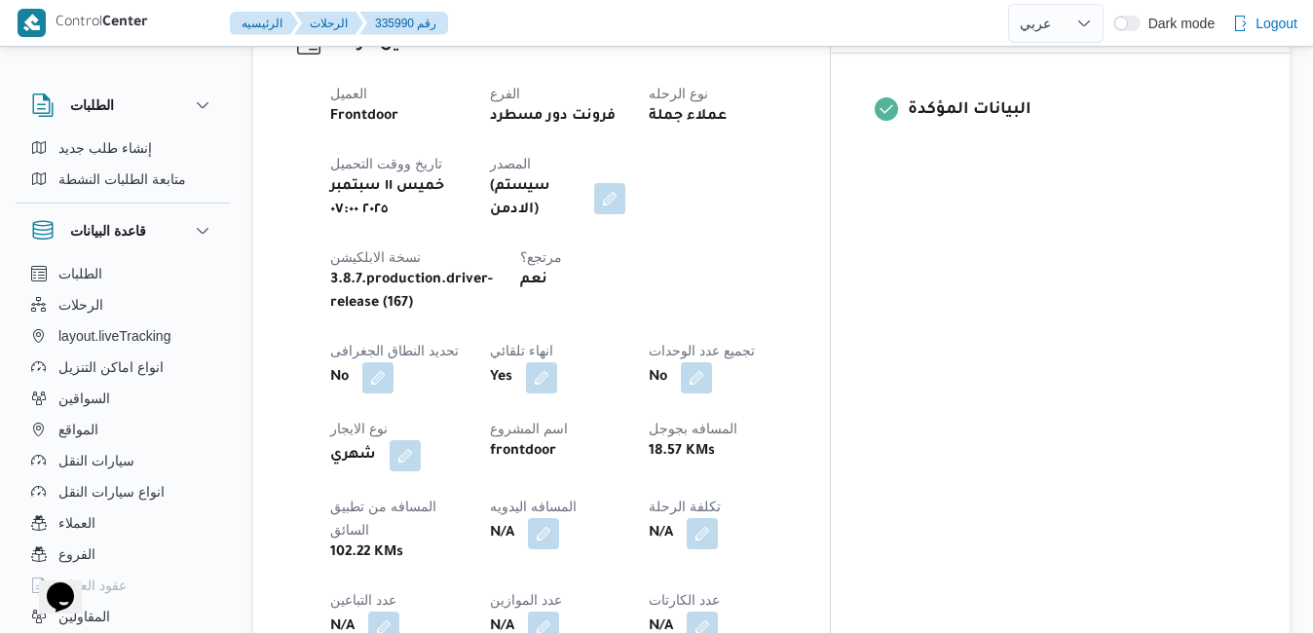
scroll to position [818, 0]
click at [559, 519] on button "button" at bounding box center [543, 534] width 31 height 31
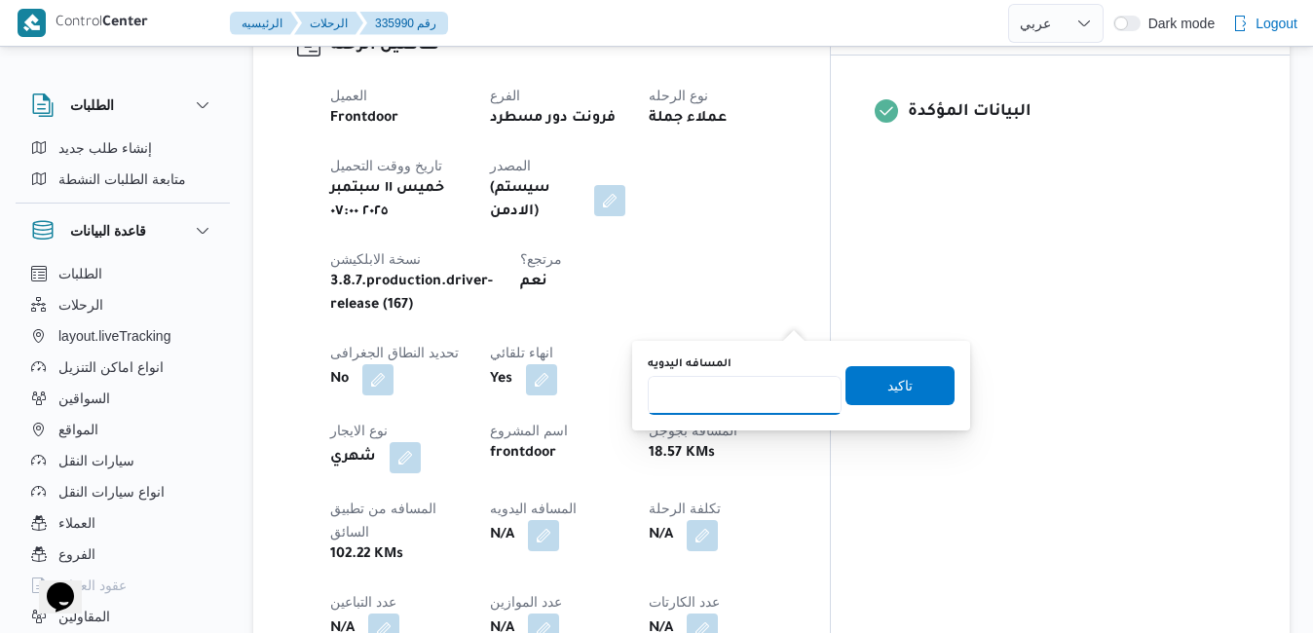
click at [726, 399] on input "المسافه اليدويه" at bounding box center [745, 395] width 194 height 39
type input "125"
click at [887, 377] on span "تاكيد" at bounding box center [899, 385] width 25 height 23
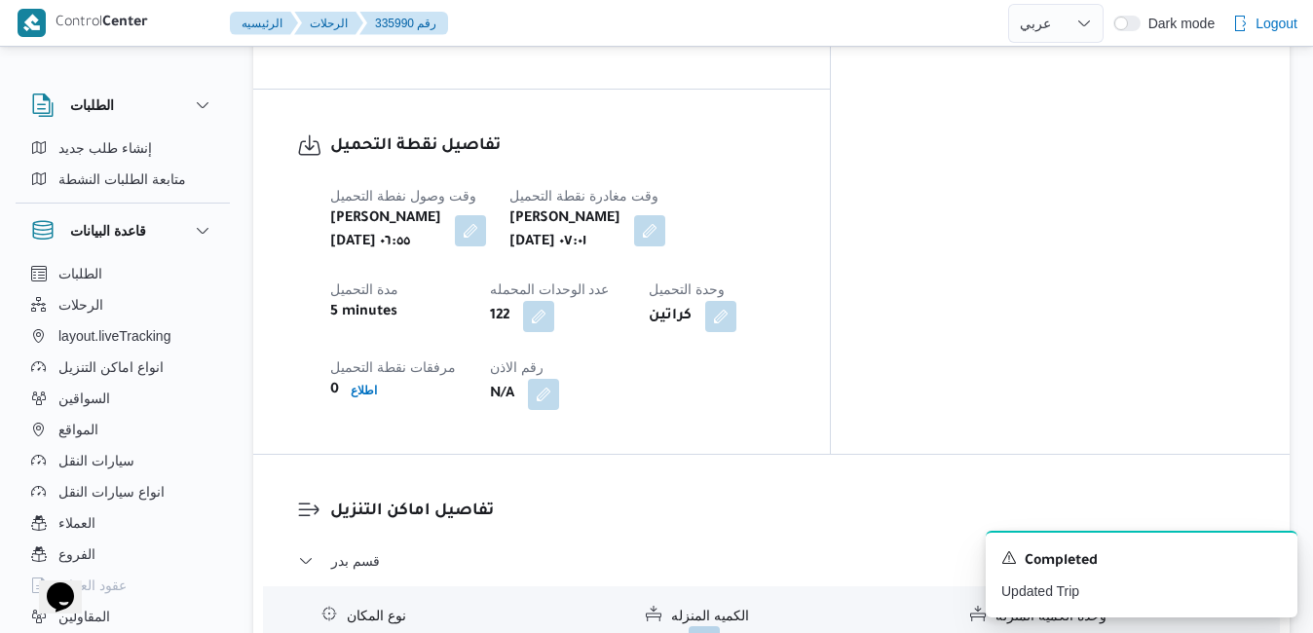
scroll to position [1636, 0]
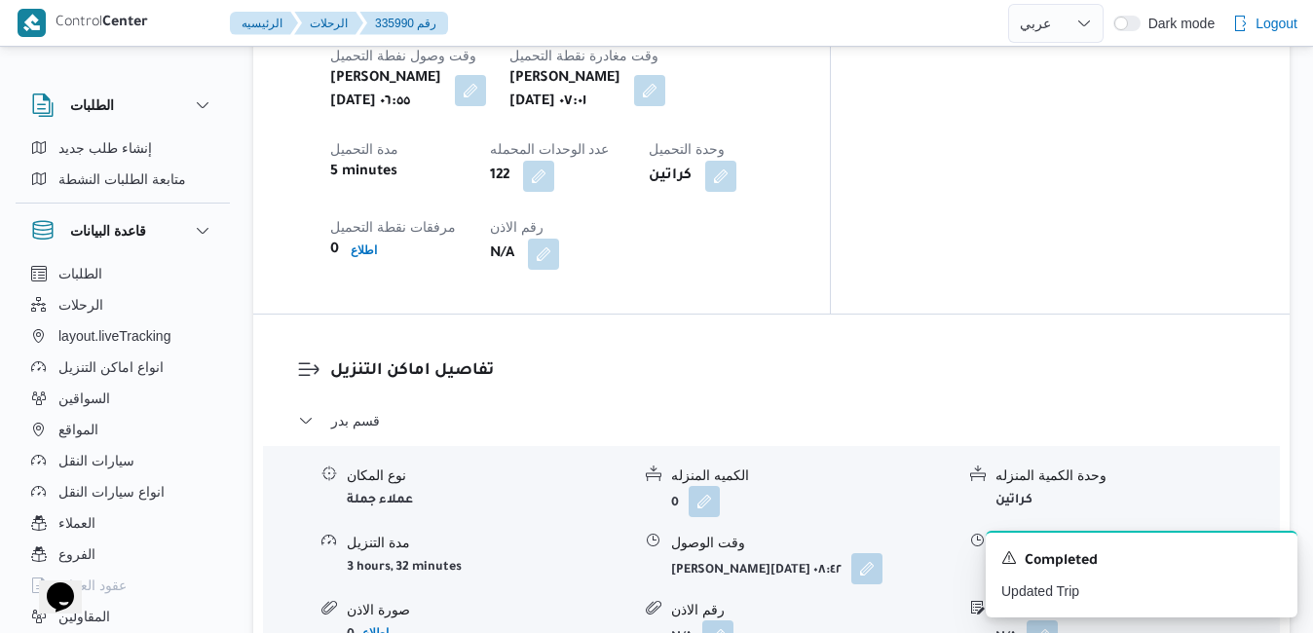
click at [1276, 549] on div "A new notification appears Completed Updated Trip" at bounding box center [1141, 574] width 312 height 87
click at [1272, 556] on icon "Dismiss toast" at bounding box center [1274, 556] width 10 height 10
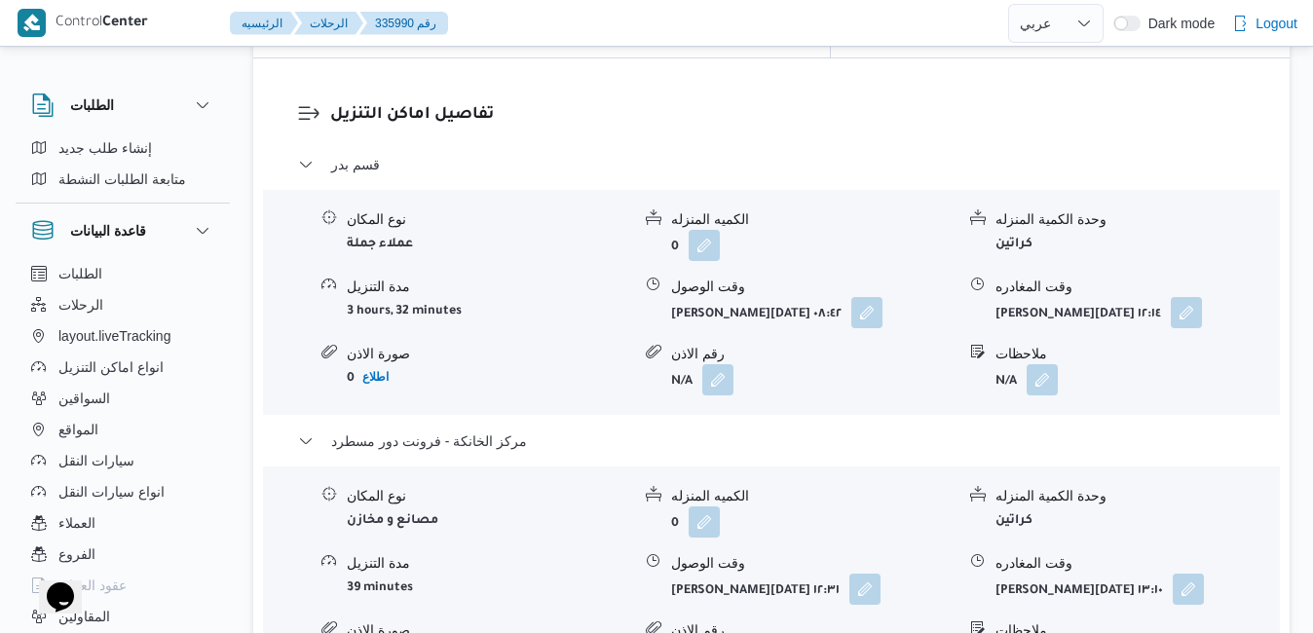
scroll to position [1909, 0]
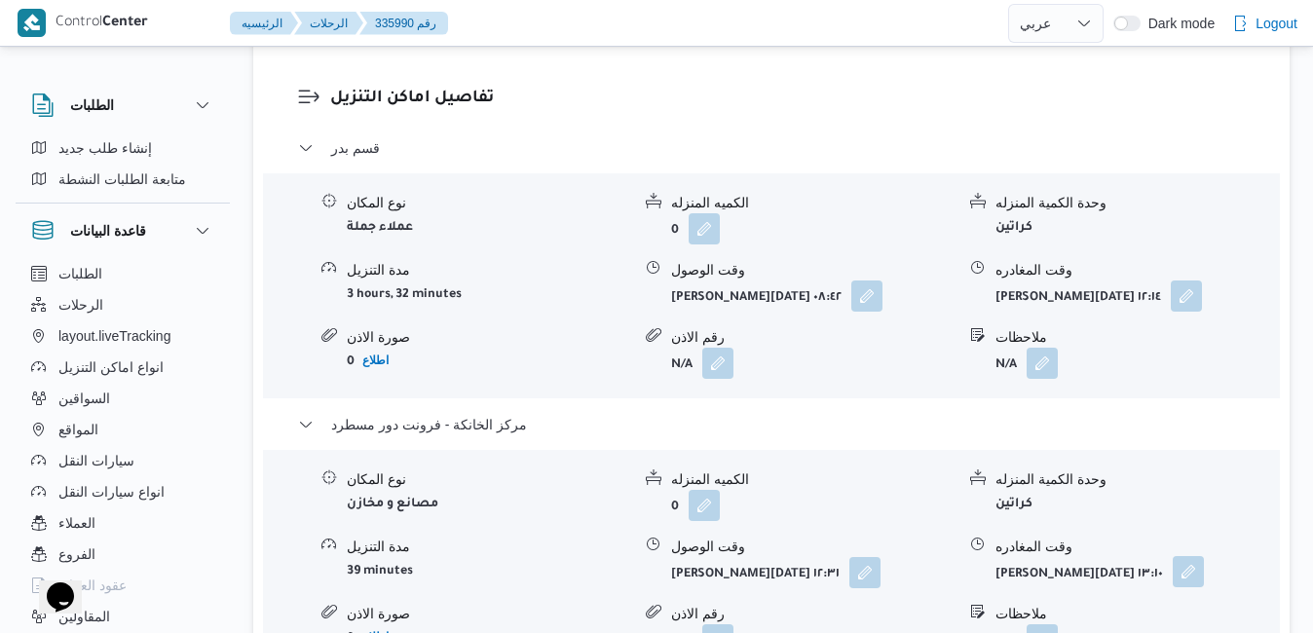
click at [1172, 556] on button "button" at bounding box center [1187, 571] width 31 height 31
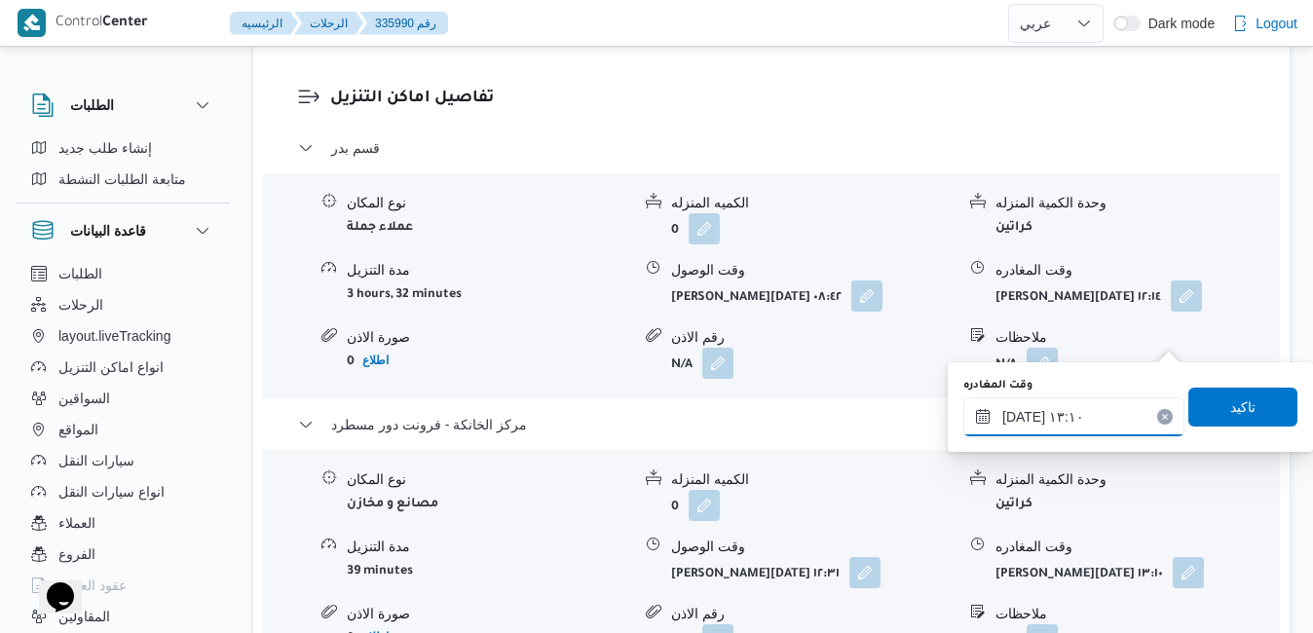
click at [1077, 425] on input "١١/٠٩/٢٠٢٥ ١٣:١٠" at bounding box center [1073, 416] width 221 height 39
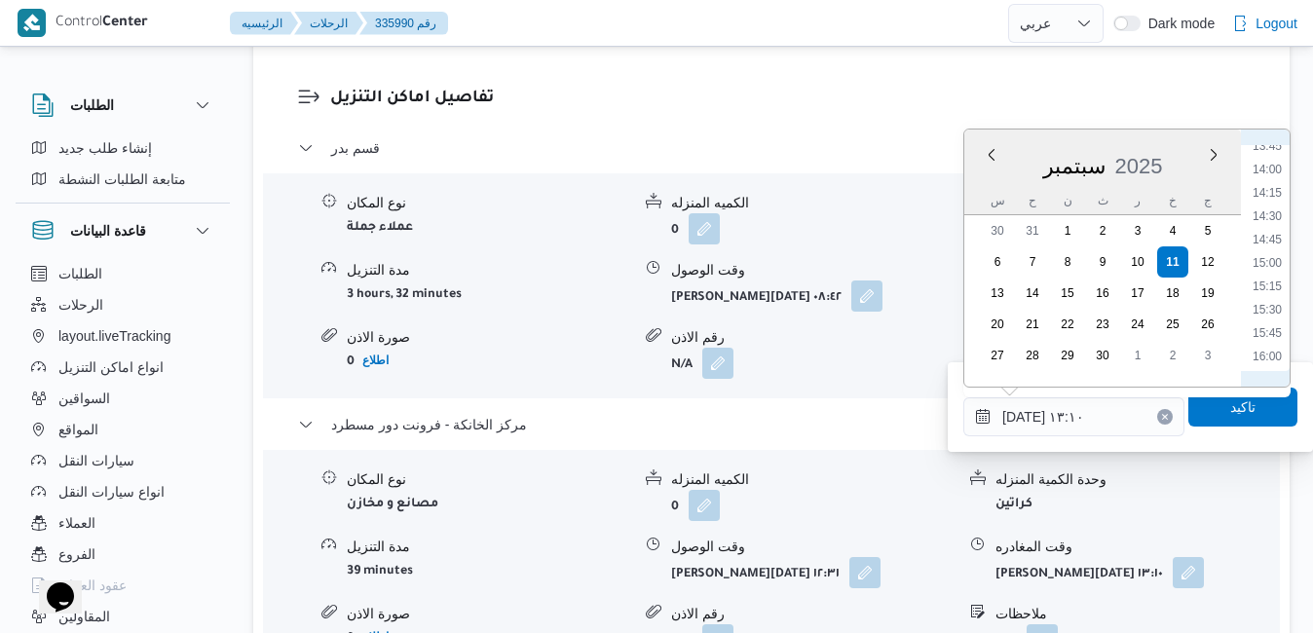
scroll to position [1492, 0]
click at [1271, 255] on li "17:00" at bounding box center [1266, 251] width 45 height 19
type input "١١/٠٩/٢٠٢٥ ١٧:٠٠"
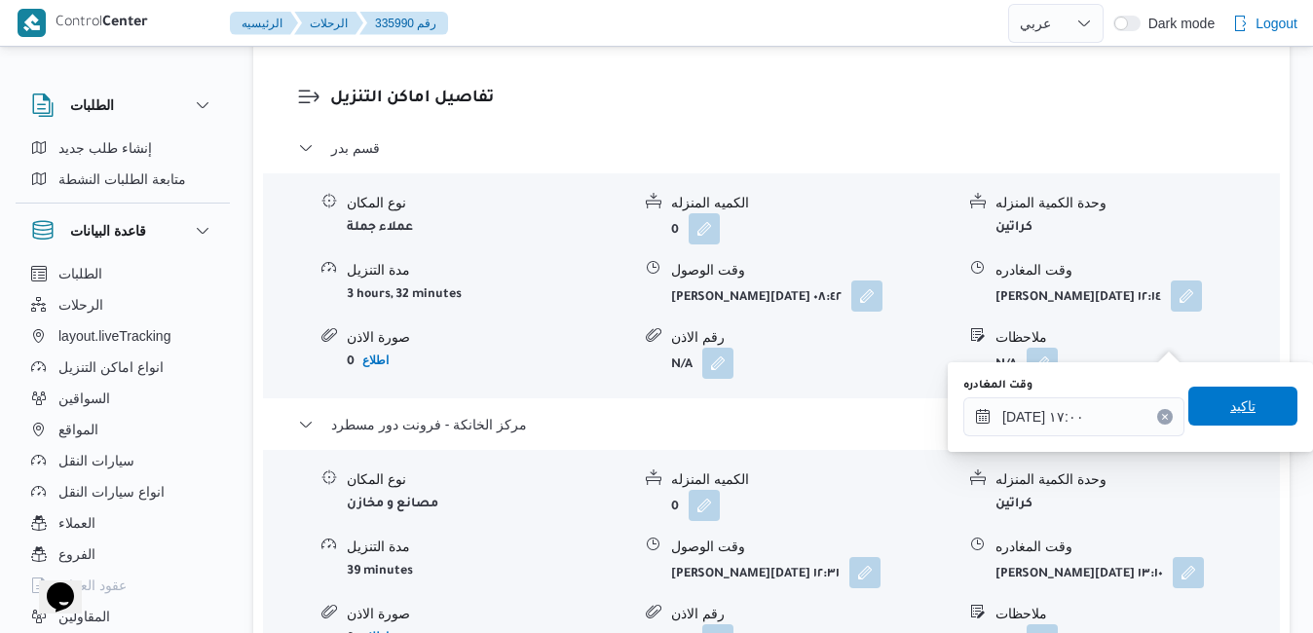
click at [1212, 402] on span "تاكيد" at bounding box center [1242, 406] width 109 height 39
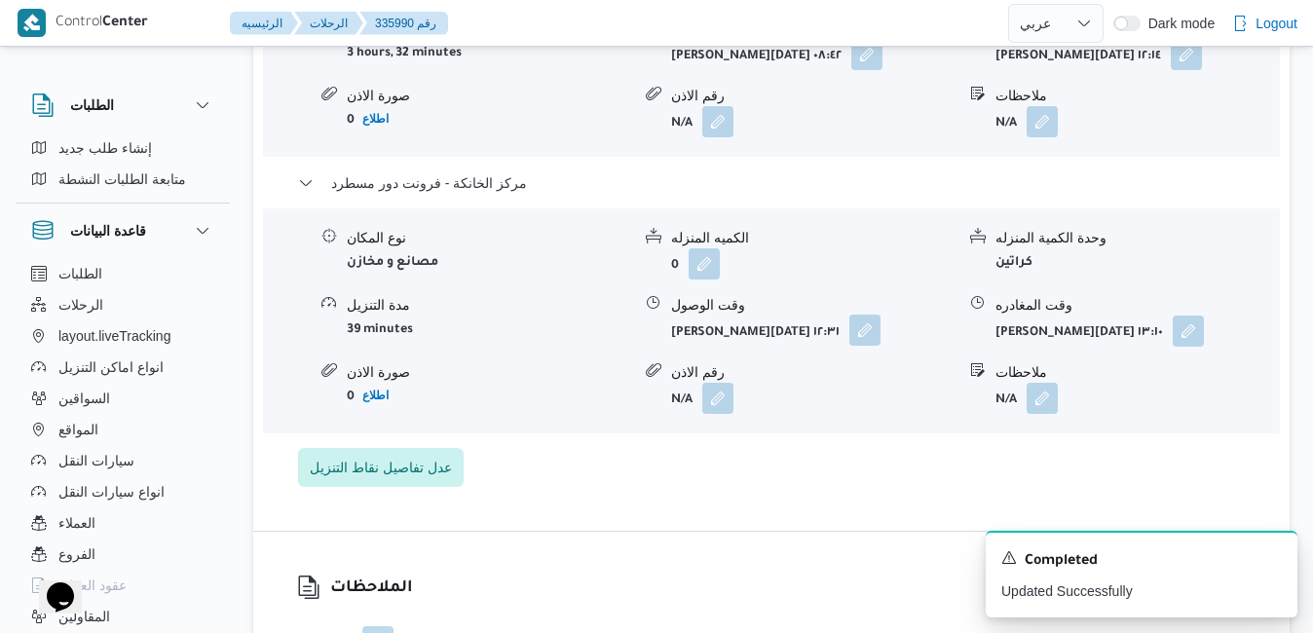
click at [849, 330] on button "button" at bounding box center [864, 330] width 31 height 31
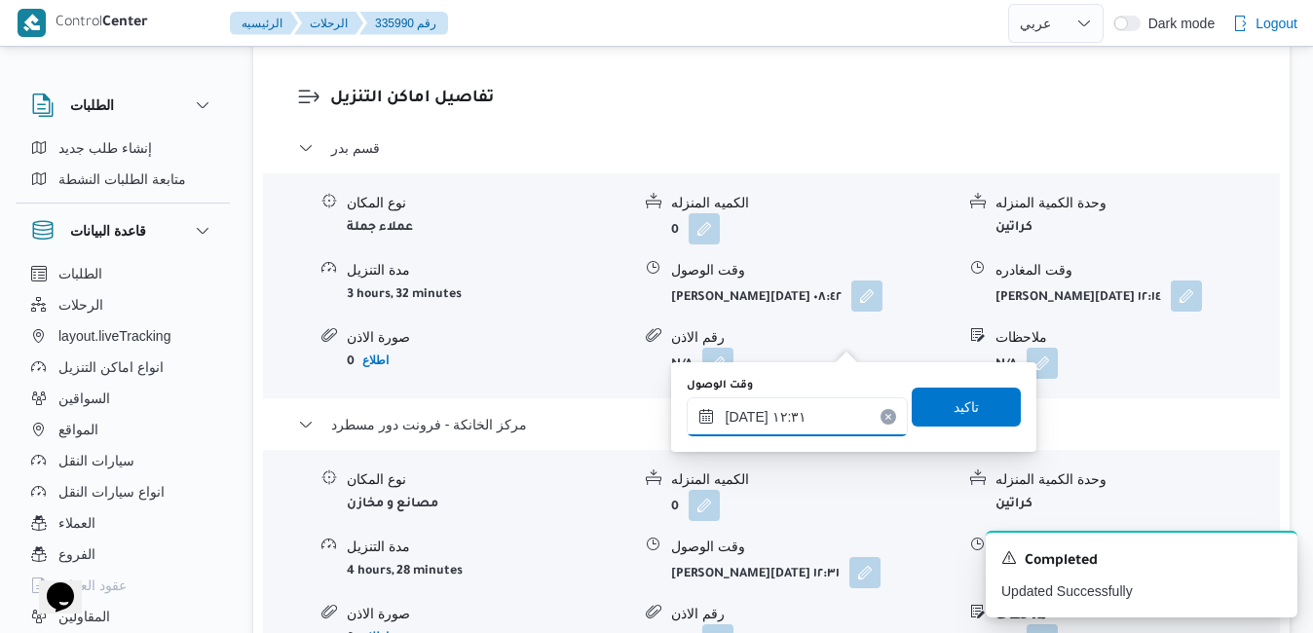
click at [818, 415] on input "١١/٠٩/٢٠٢٥ ١٢:٣١" at bounding box center [796, 416] width 221 height 39
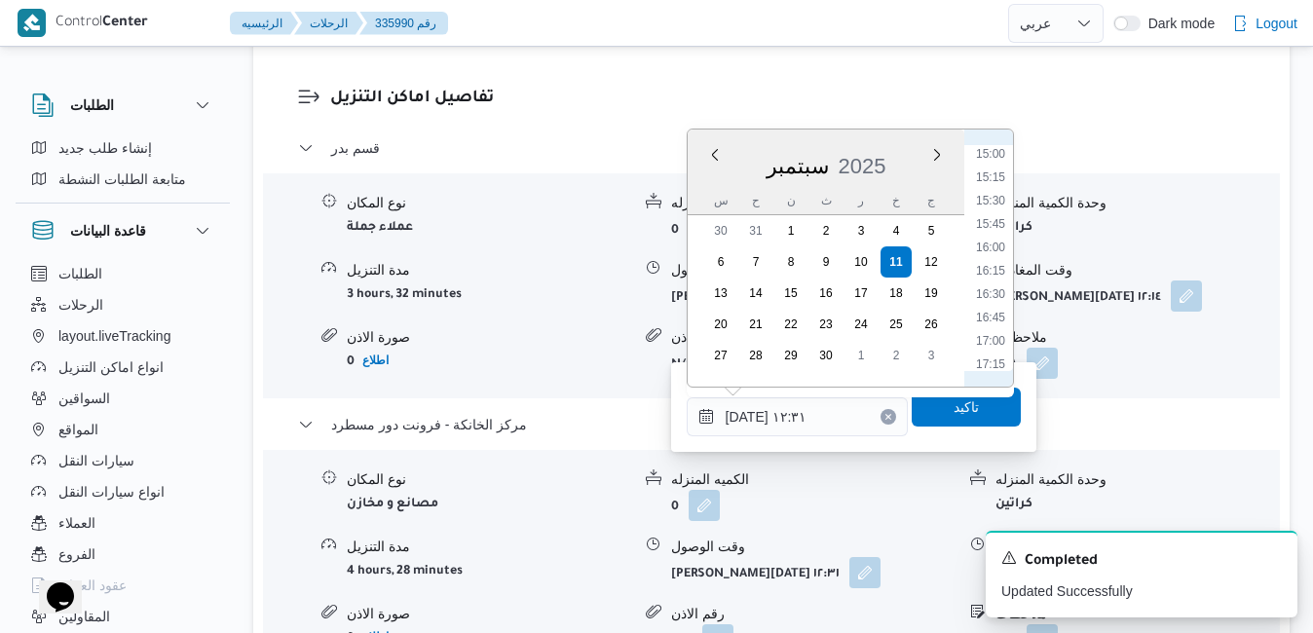
scroll to position [1445, 0]
click at [992, 272] on li "16:45" at bounding box center [990, 275] width 45 height 19
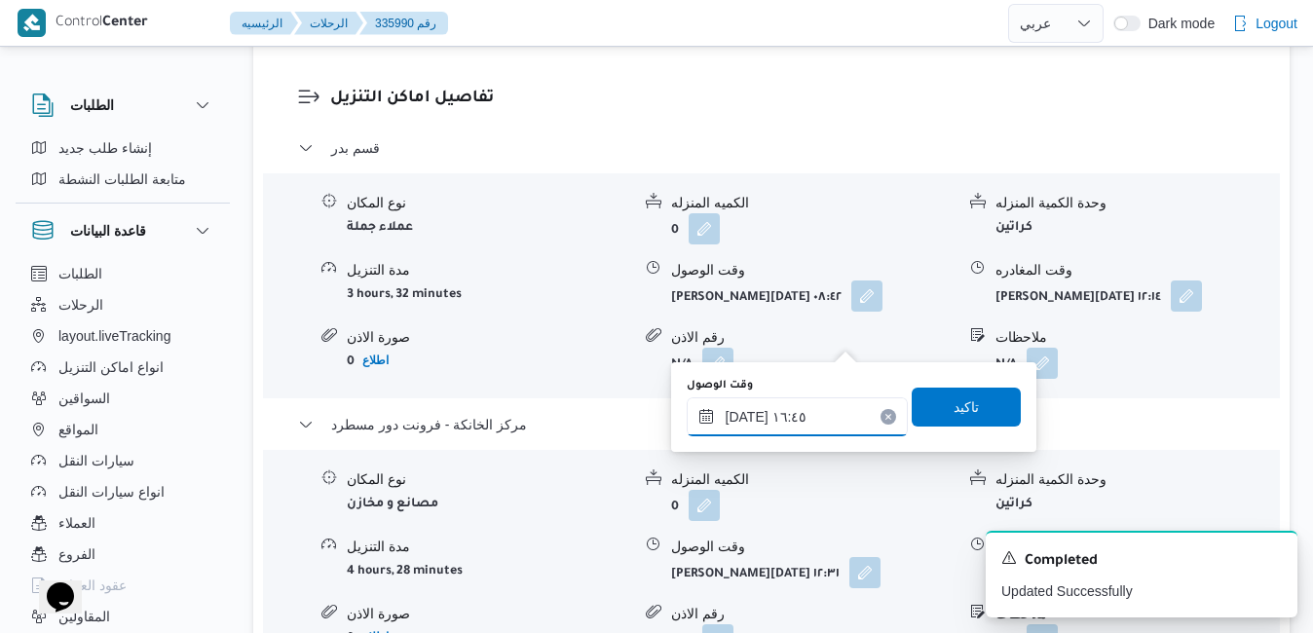
type input "١١/٠٩/٢٠٢٥ ١٦:٤٥"
click at [953, 403] on span "تاكيد" at bounding box center [965, 405] width 25 height 23
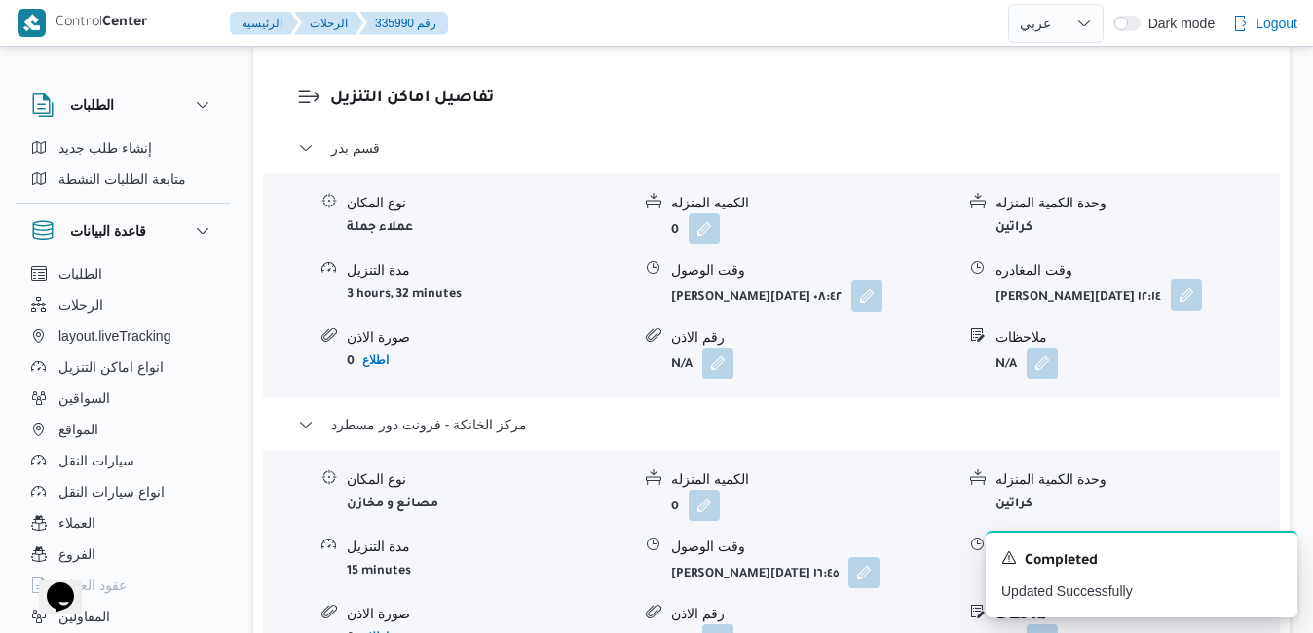
click at [1170, 279] on button "button" at bounding box center [1185, 294] width 31 height 31
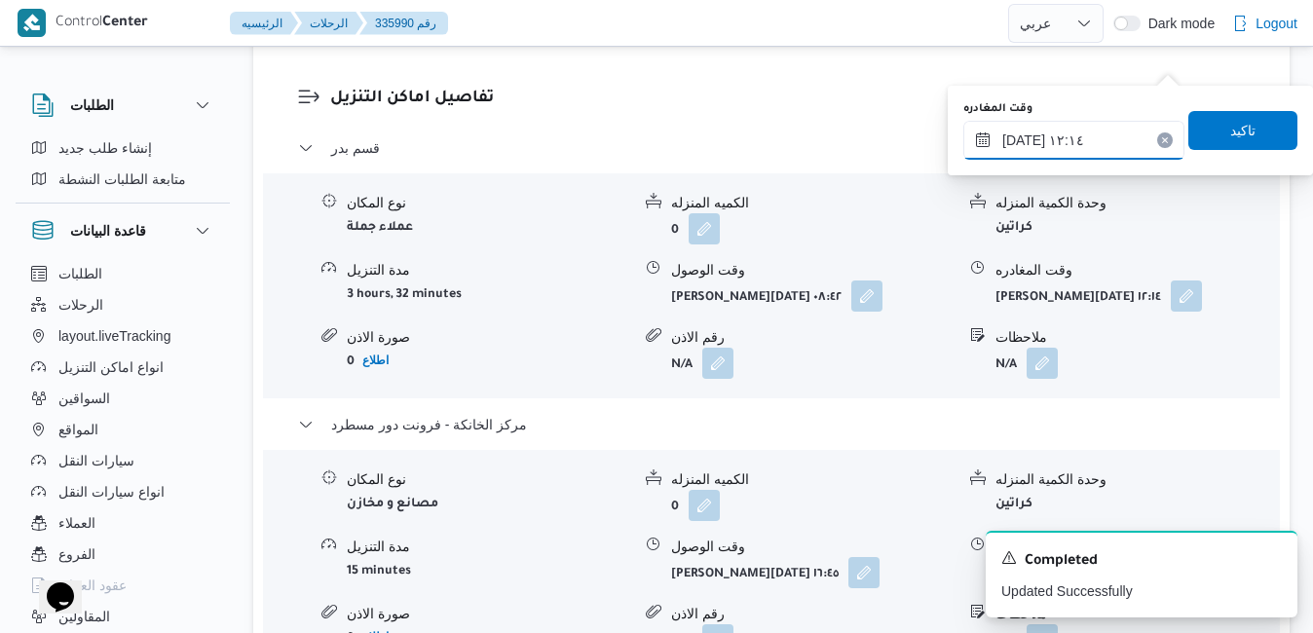
click at [1088, 130] on input "١١/٠٩/٢٠٢٥ ١٢:١٤" at bounding box center [1073, 140] width 221 height 39
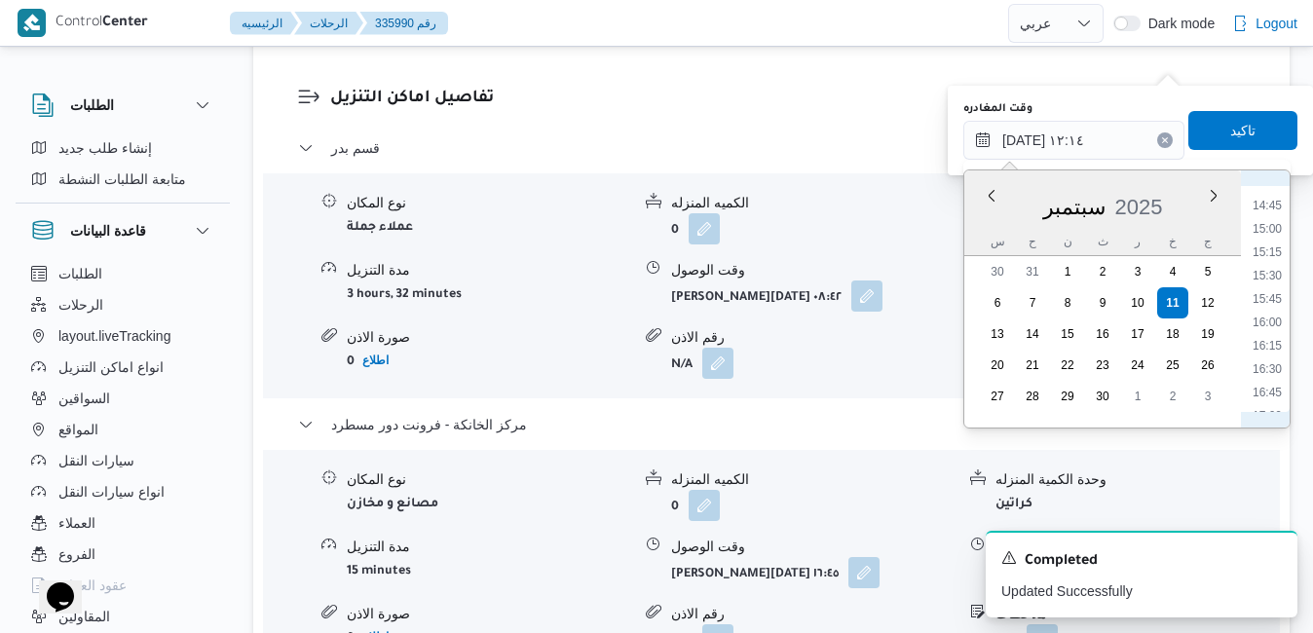
scroll to position [1398, 0]
click at [1269, 276] on li "15:45" at bounding box center [1266, 269] width 45 height 19
type input "١١/٠٩/٢٠٢٥ ١٥:٤٥"
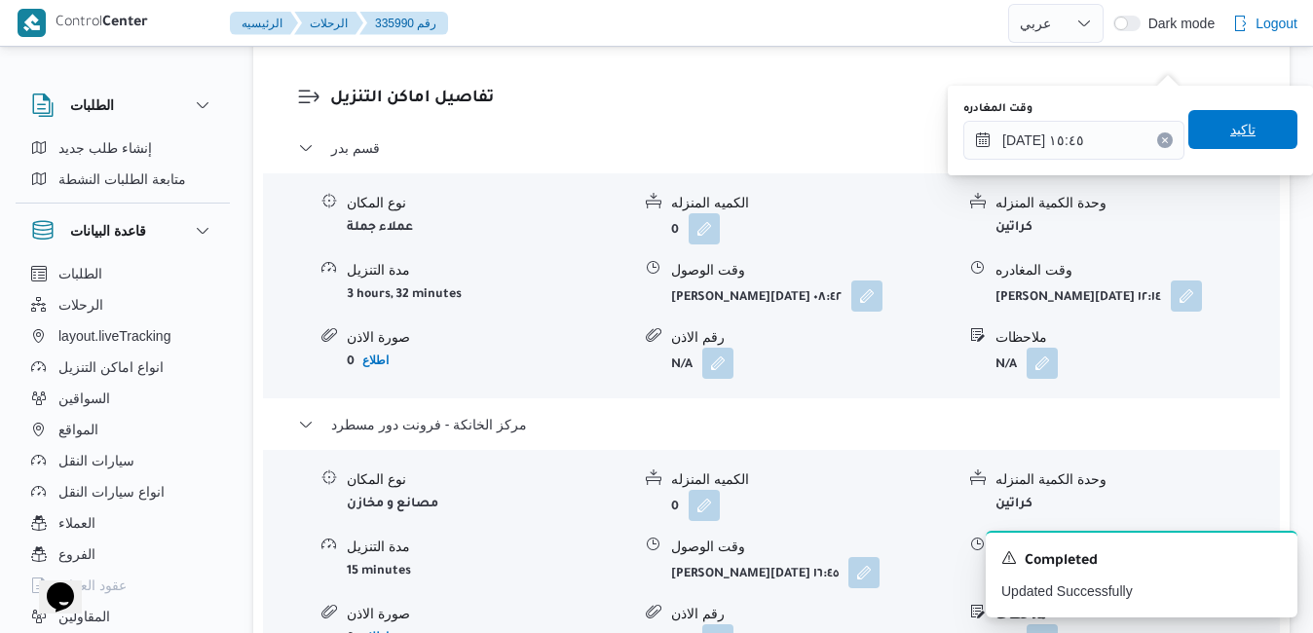
click at [1257, 135] on span "تاكيد" at bounding box center [1242, 129] width 109 height 39
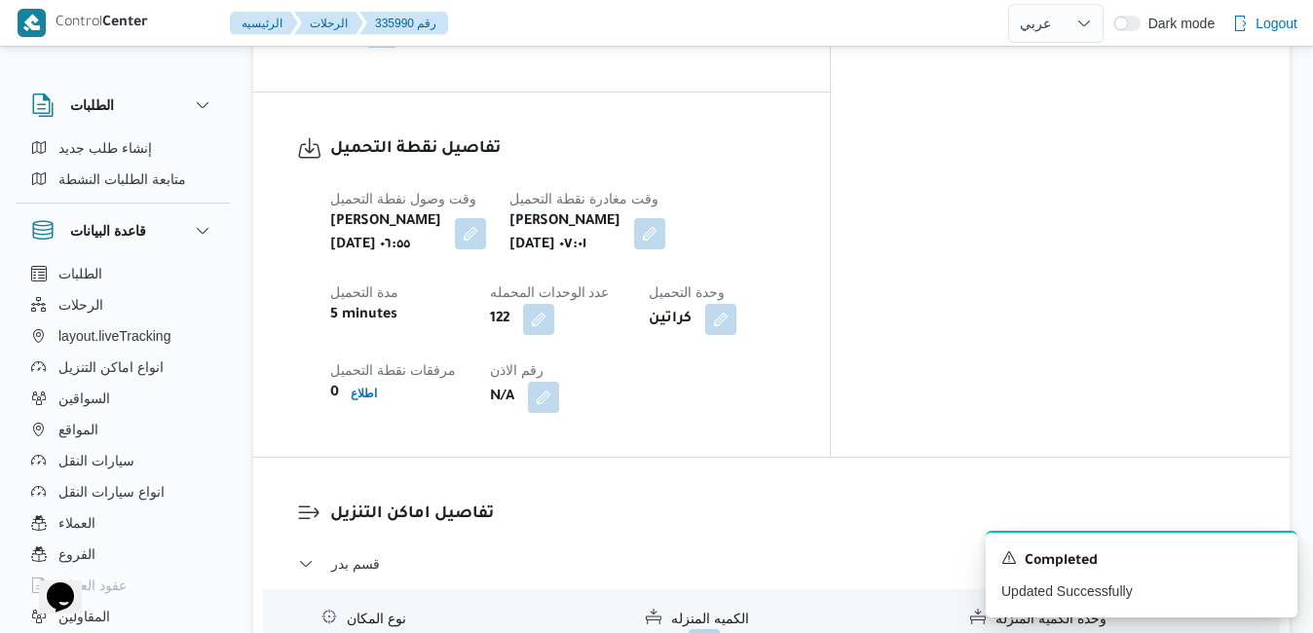
scroll to position [1558, 0]
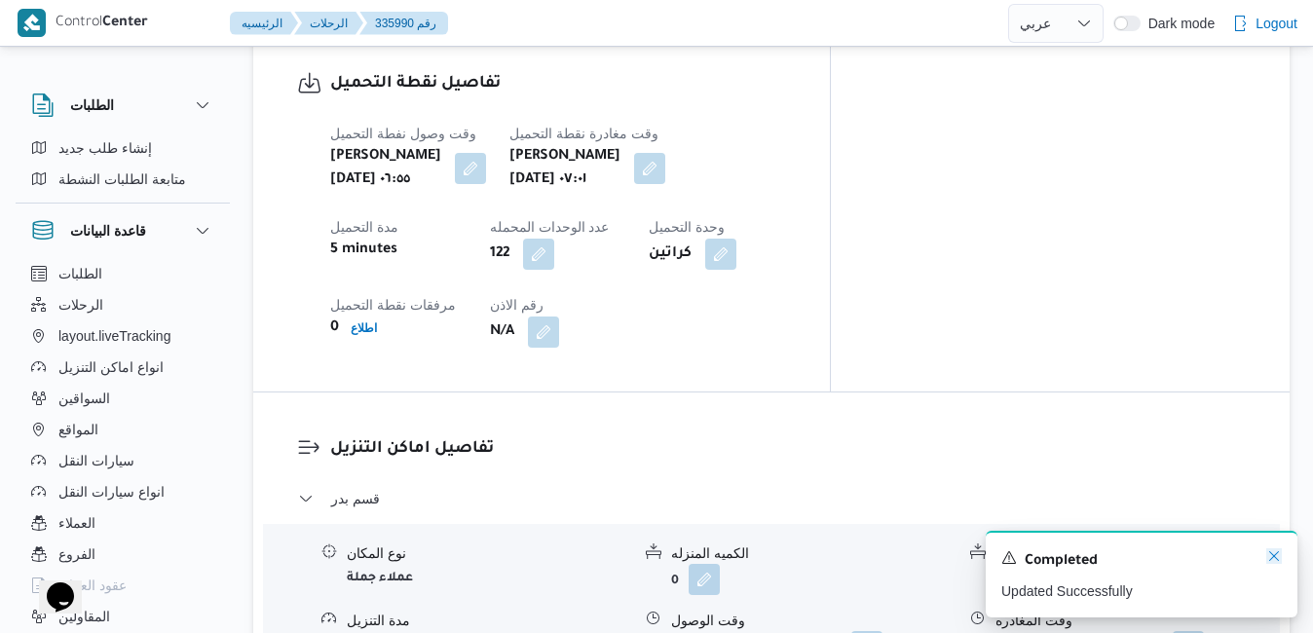
click at [1276, 552] on icon "Dismiss toast" at bounding box center [1274, 556] width 16 height 16
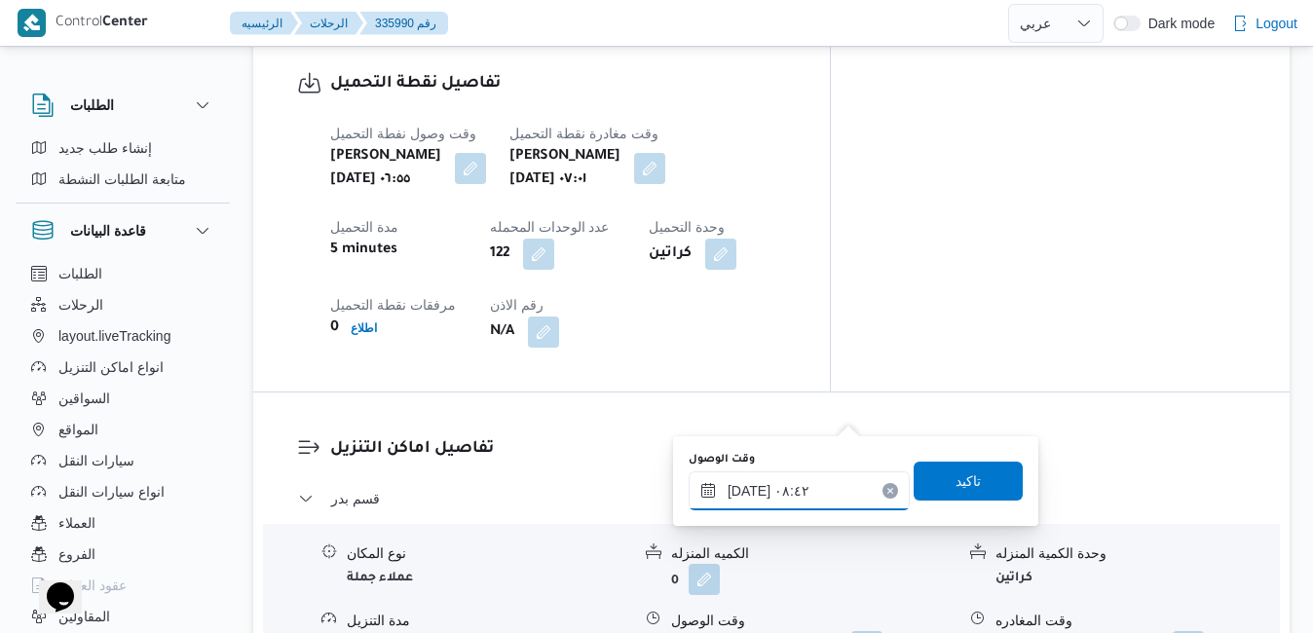
click at [780, 496] on input "١١/٠٩/٢٠٢٥ ٠٨:٤٢" at bounding box center [798, 490] width 221 height 39
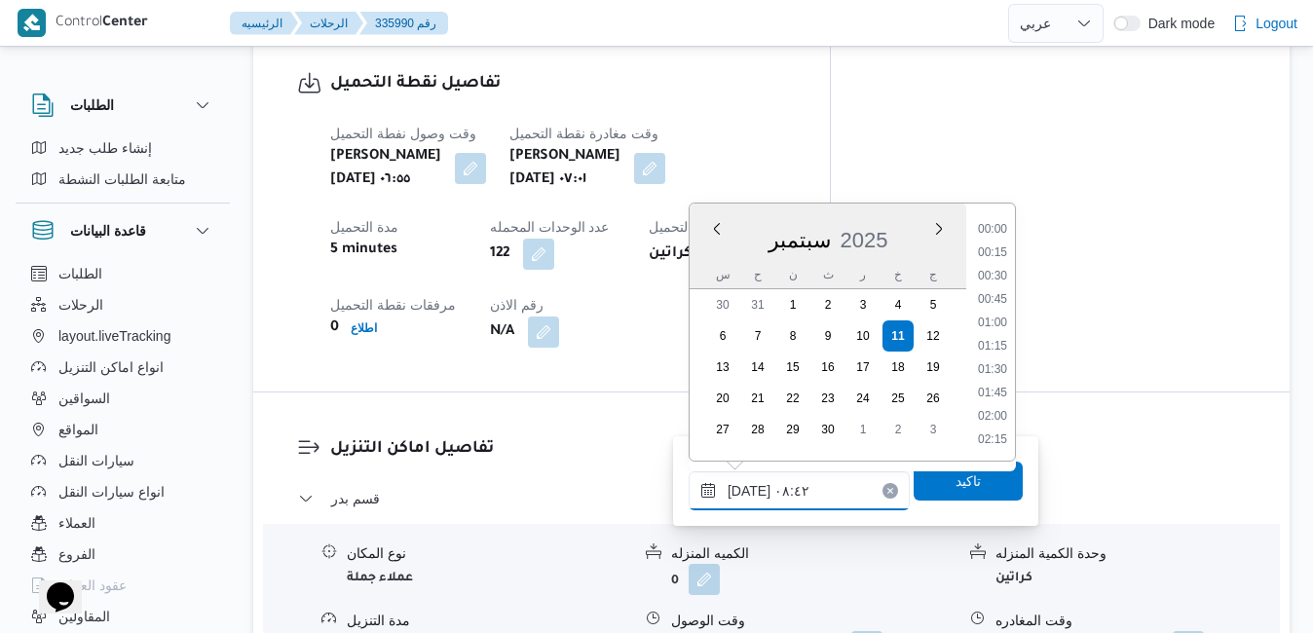
scroll to position [676, 0]
click at [991, 302] on li "08:00" at bounding box center [992, 300] width 45 height 19
type input "١١/٠٩/٢٠٢٥ ٠٨:٠٠"
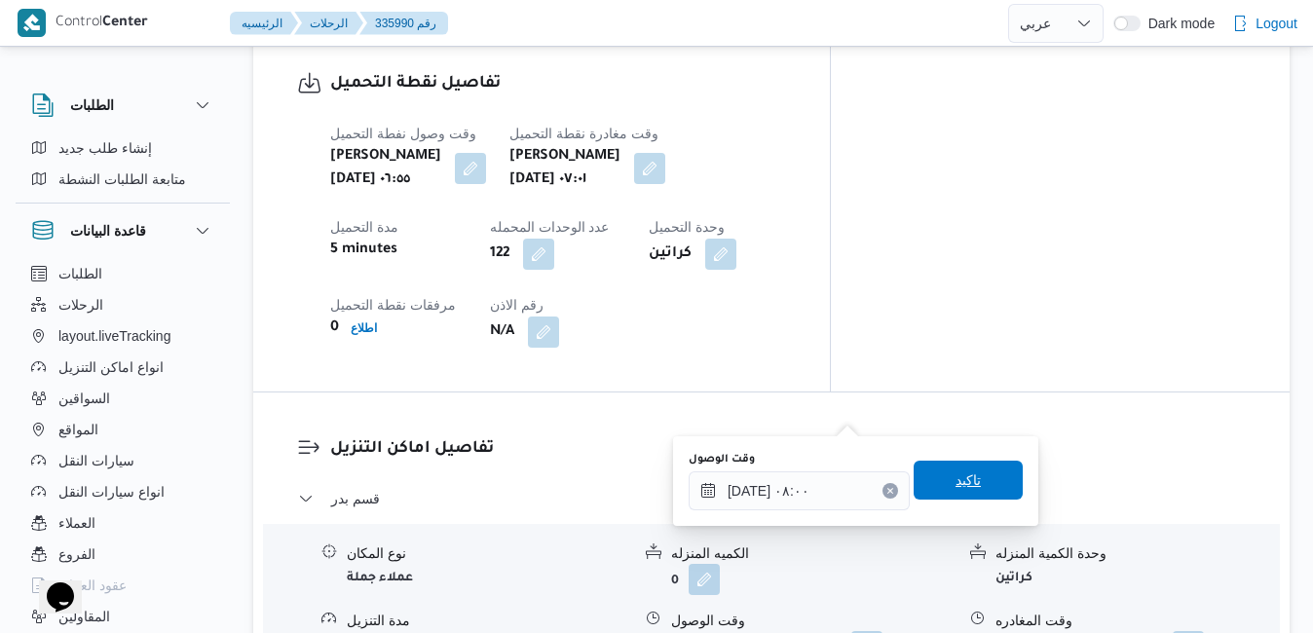
click at [964, 482] on span "تاكيد" at bounding box center [967, 479] width 25 height 23
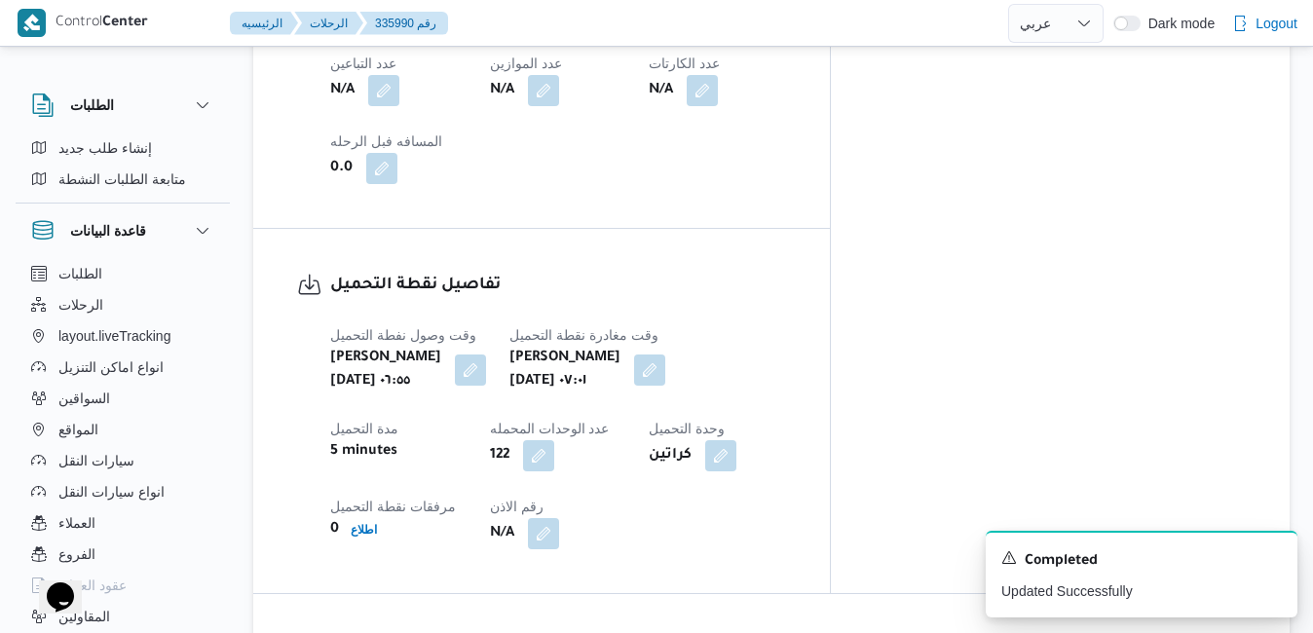
scroll to position [0, 0]
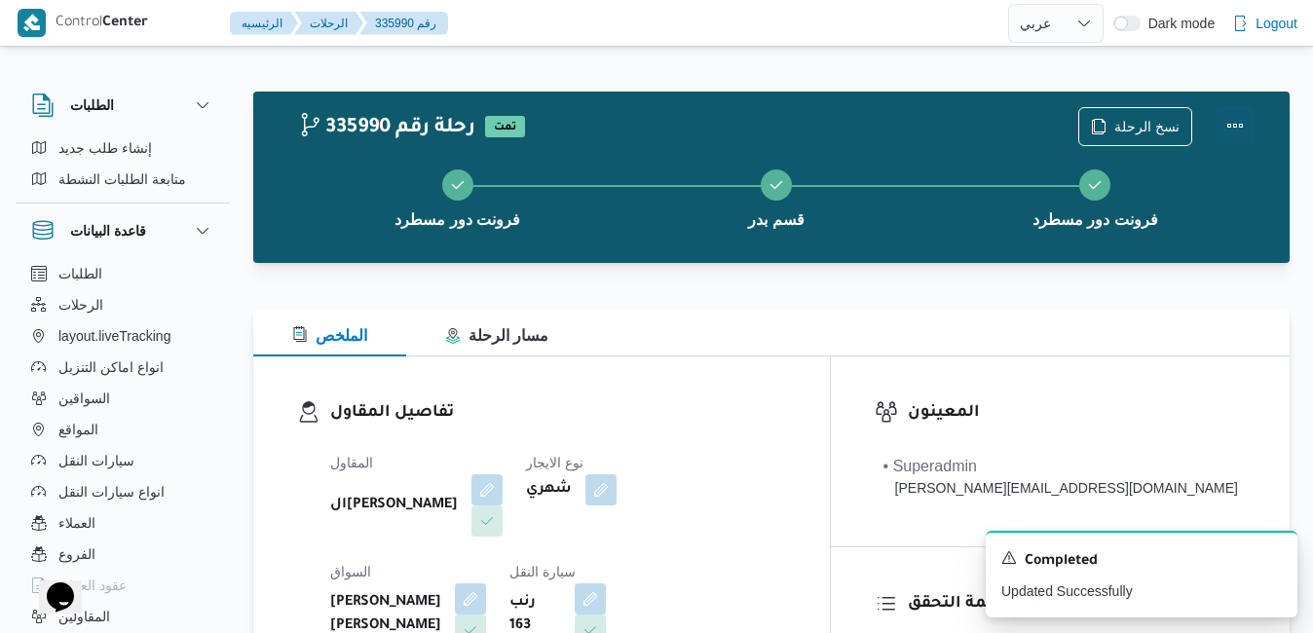
click at [1232, 129] on button "Actions" at bounding box center [1234, 125] width 39 height 39
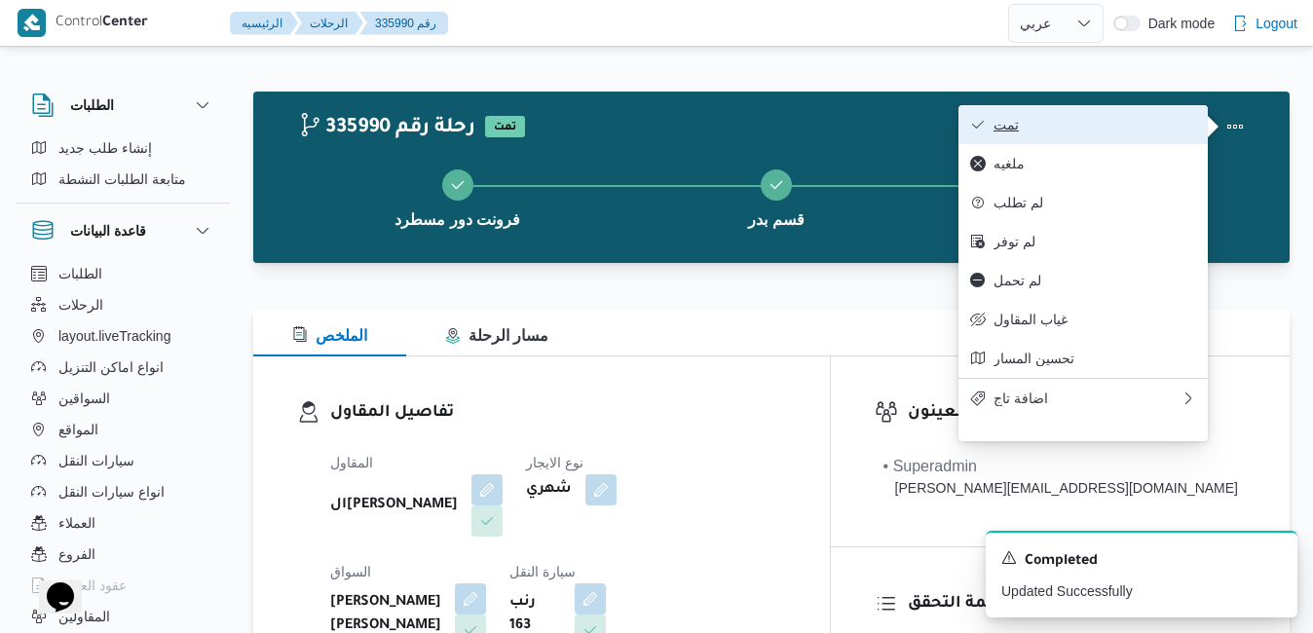
click at [1139, 132] on span "تمت" at bounding box center [1094, 125] width 203 height 16
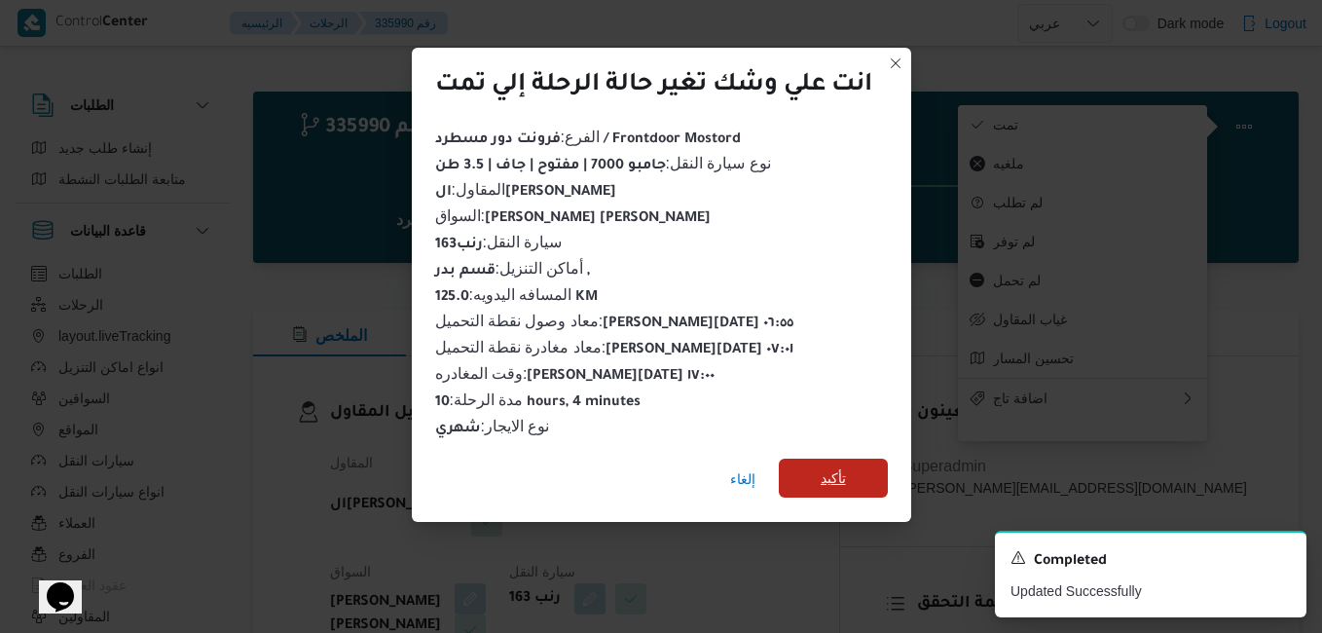
click at [873, 475] on span "تأكيد" at bounding box center [833, 478] width 109 height 39
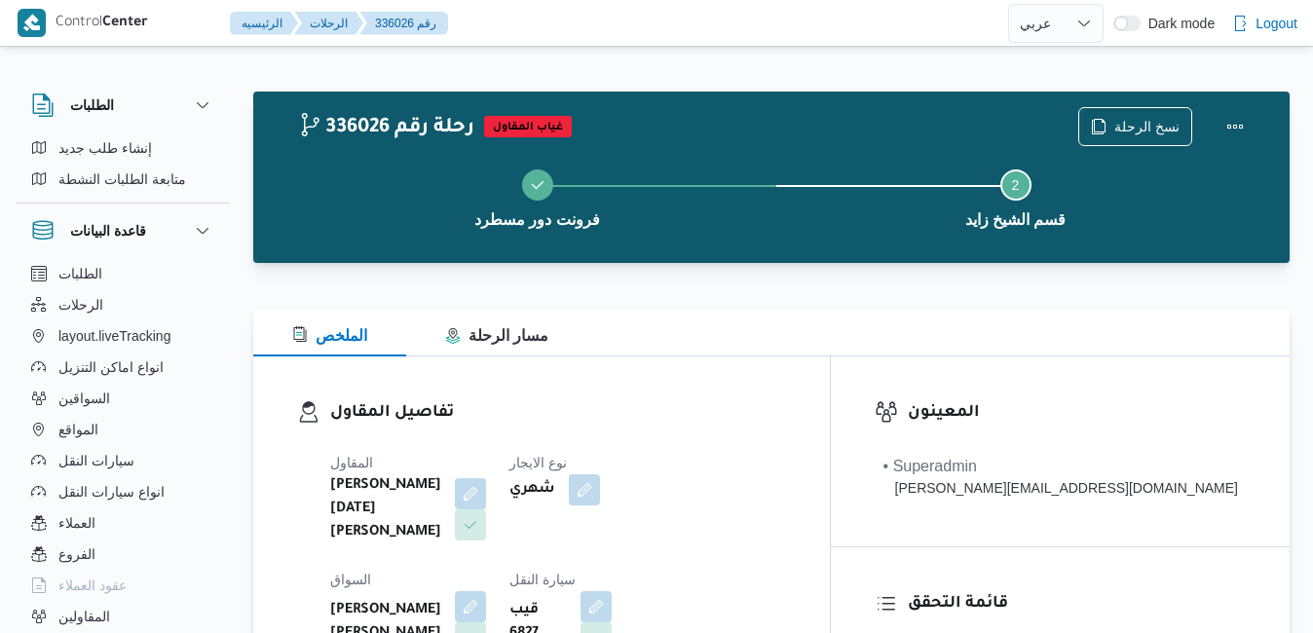
select select "ar"
click at [601, 326] on div "الملخص مسار الرحلة" at bounding box center [771, 333] width 1036 height 47
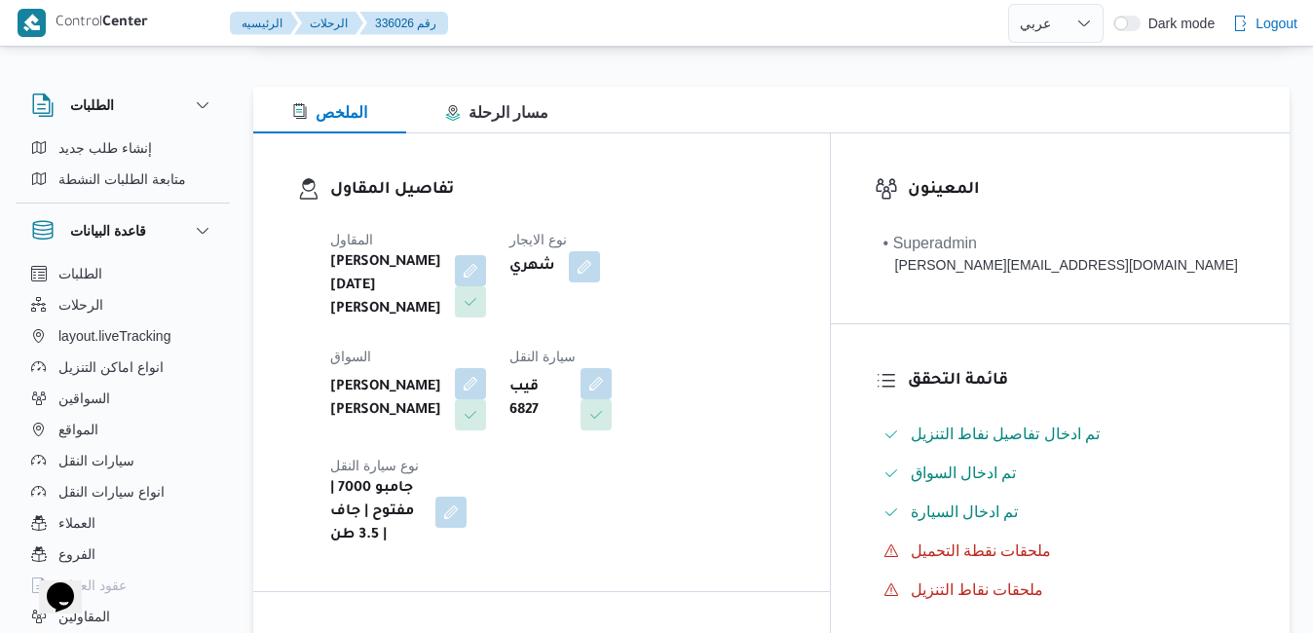
scroll to position [195, 0]
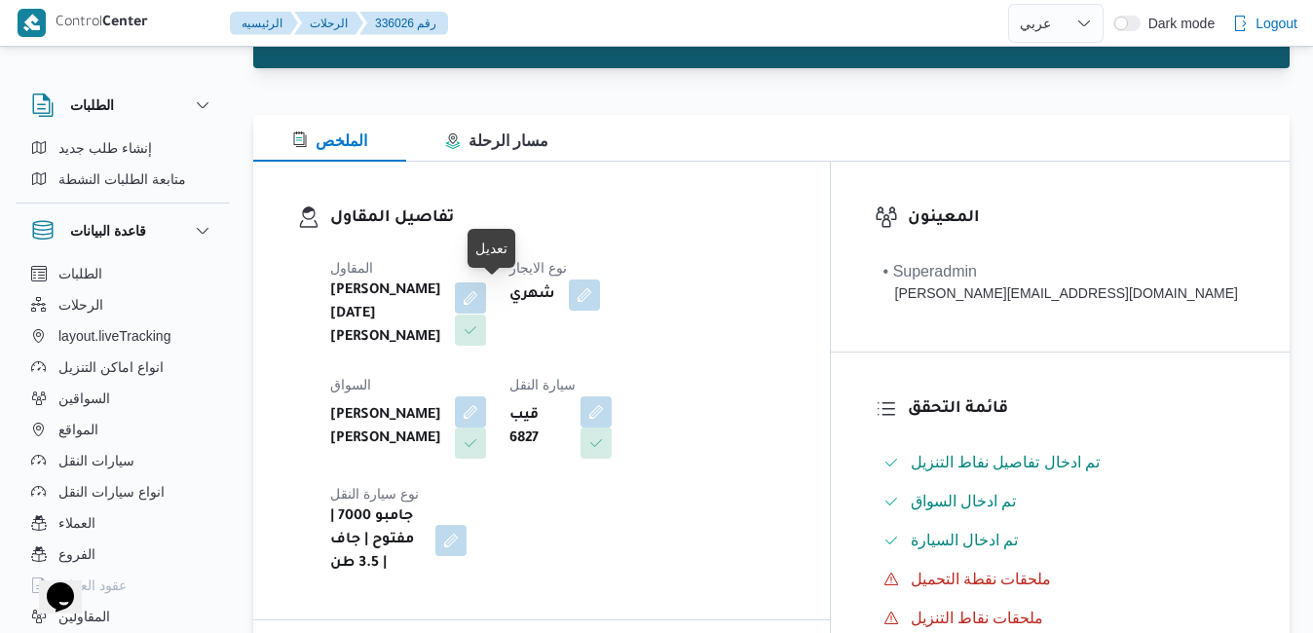
click at [486, 298] on button "button" at bounding box center [470, 297] width 31 height 31
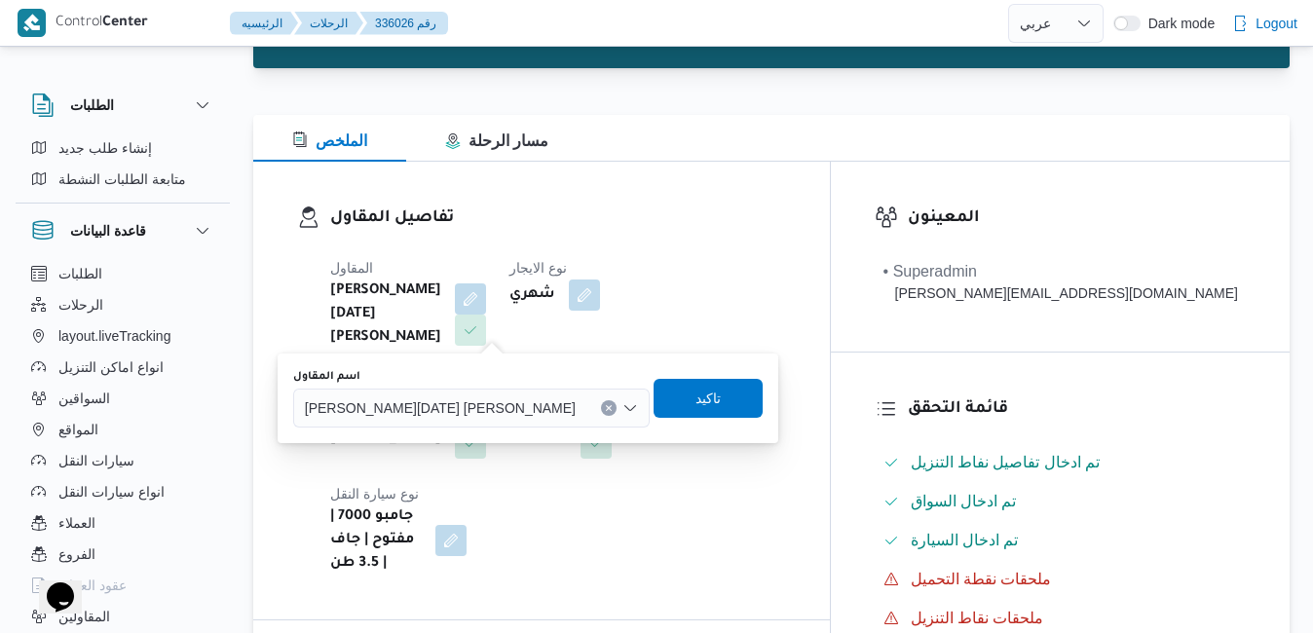
click at [469, 408] on span "ابراهيم رمضان ابراهيم عثمان ابوباشا" at bounding box center [440, 406] width 271 height 21
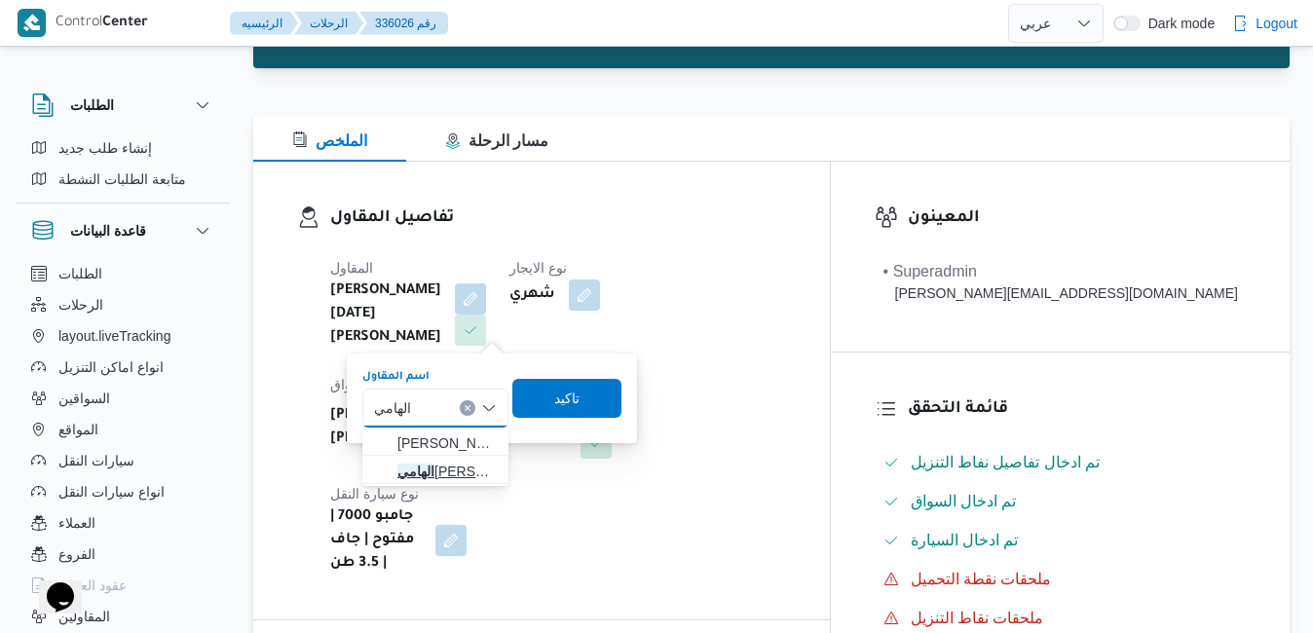
type input "الهامي"
click at [446, 474] on span "الهامي محمد خالد علي" at bounding box center [446, 471] width 99 height 23
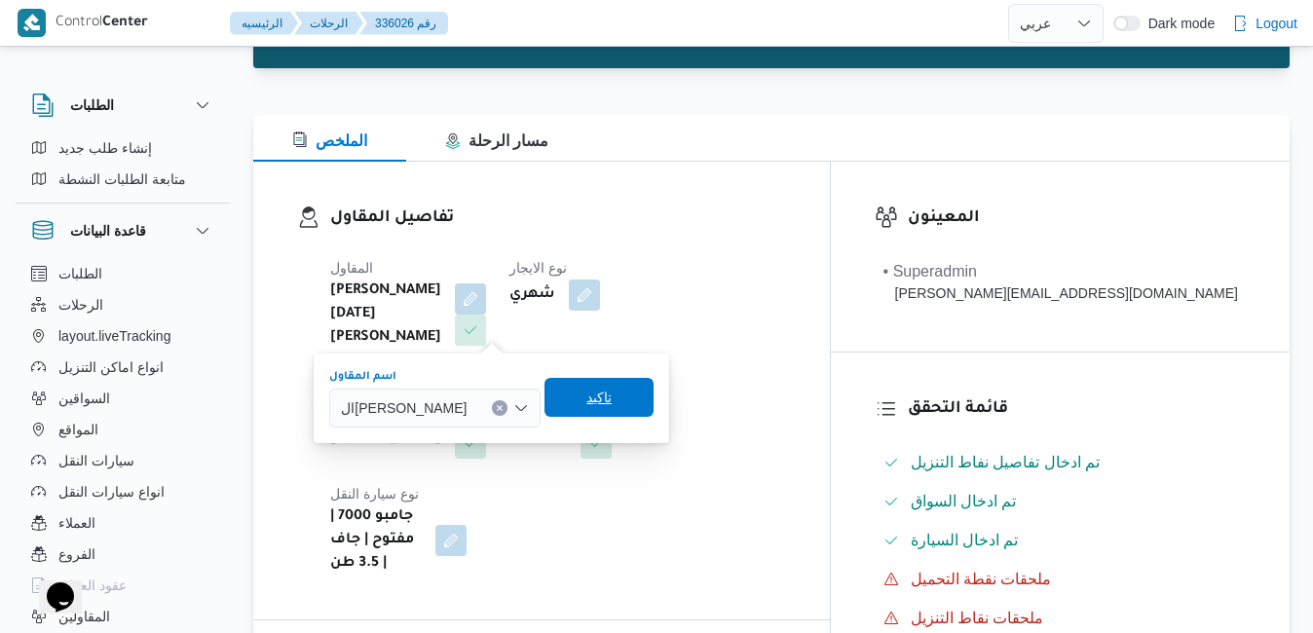
click at [602, 404] on span "تاكيد" at bounding box center [598, 397] width 25 height 23
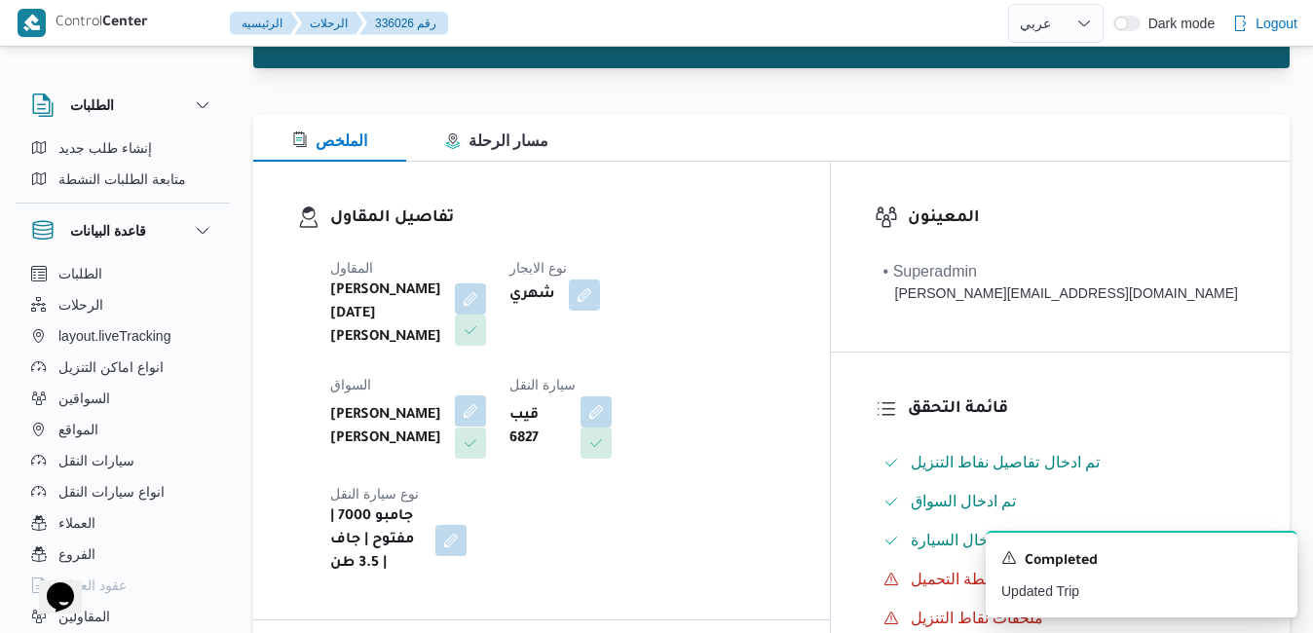
click at [486, 395] on button "button" at bounding box center [470, 410] width 31 height 31
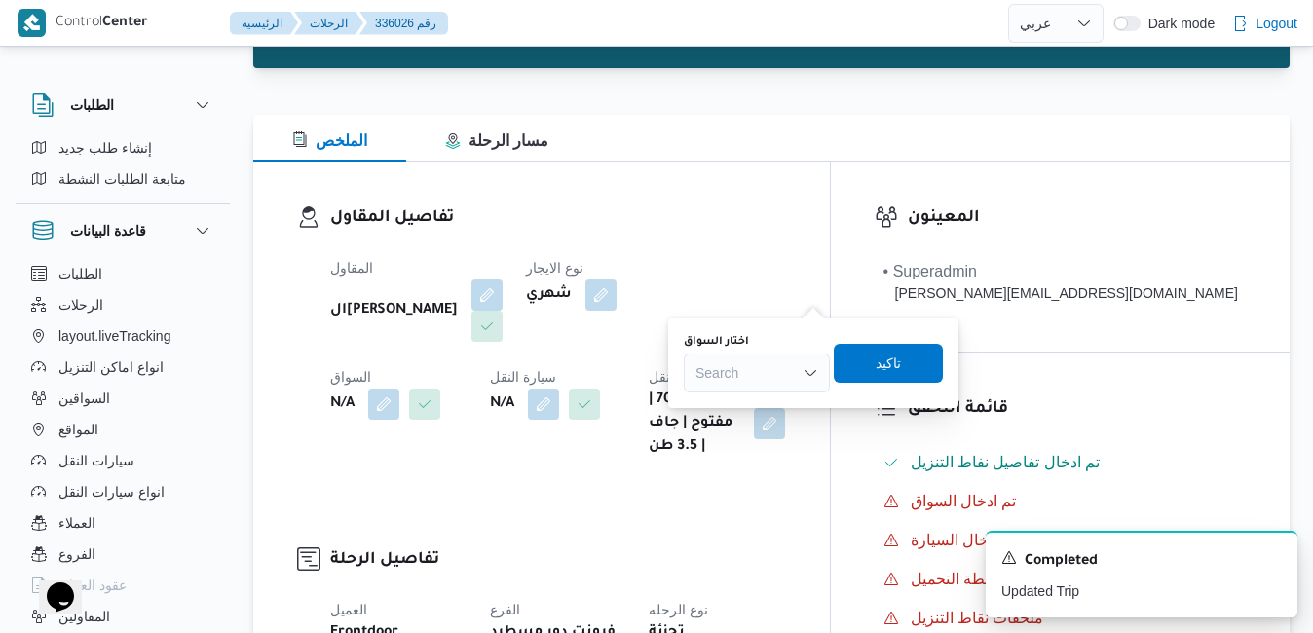
click at [781, 374] on div "Search" at bounding box center [757, 372] width 146 height 39
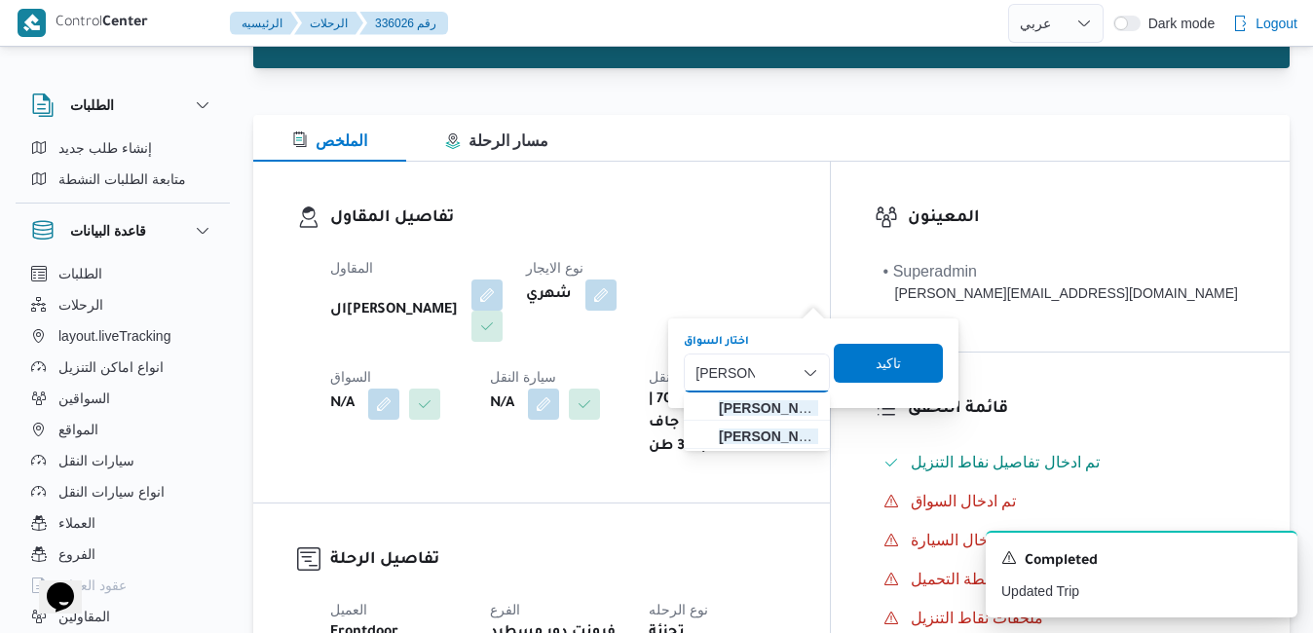
type input "محمد سيد"
click at [774, 405] on span "محمد سيد محمد محمد" at bounding box center [768, 407] width 99 height 23
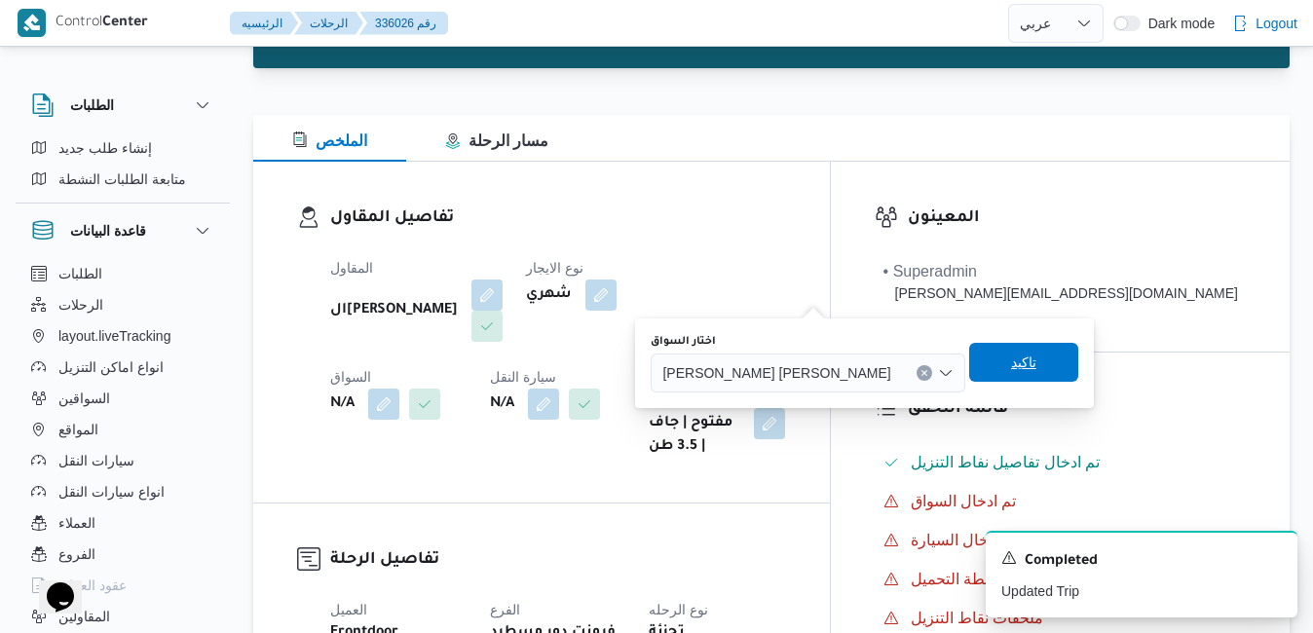
click at [1011, 357] on span "تاكيد" at bounding box center [1023, 362] width 25 height 23
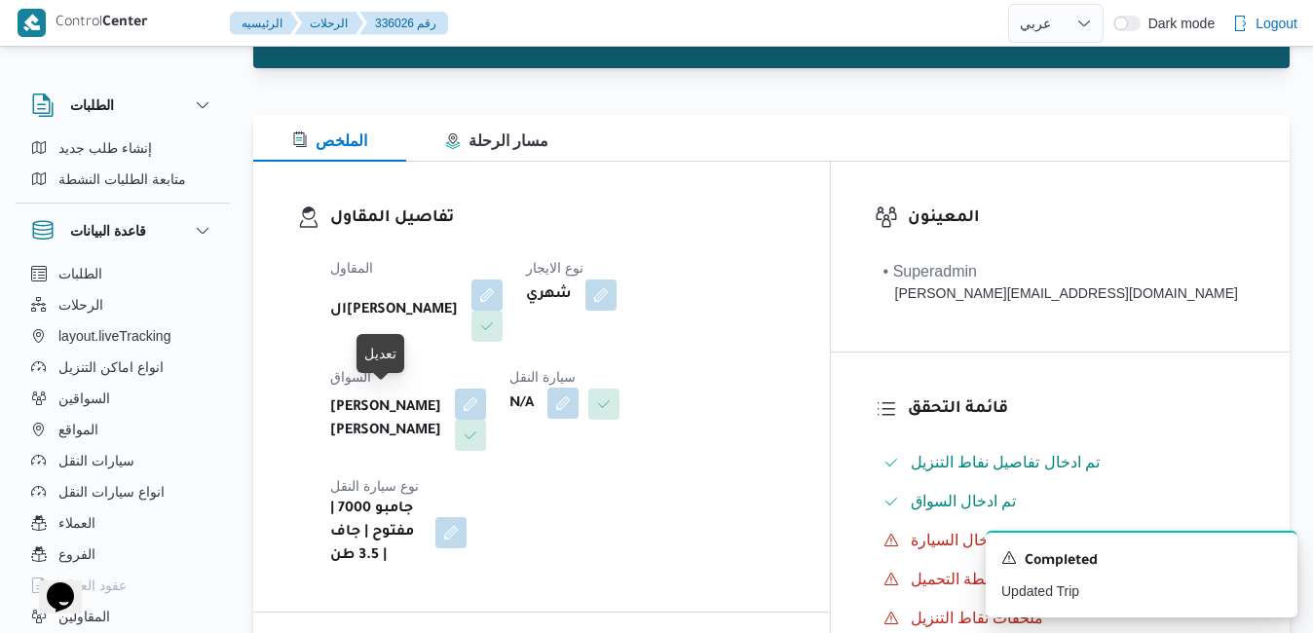
click at [547, 403] on button "button" at bounding box center [562, 403] width 31 height 31
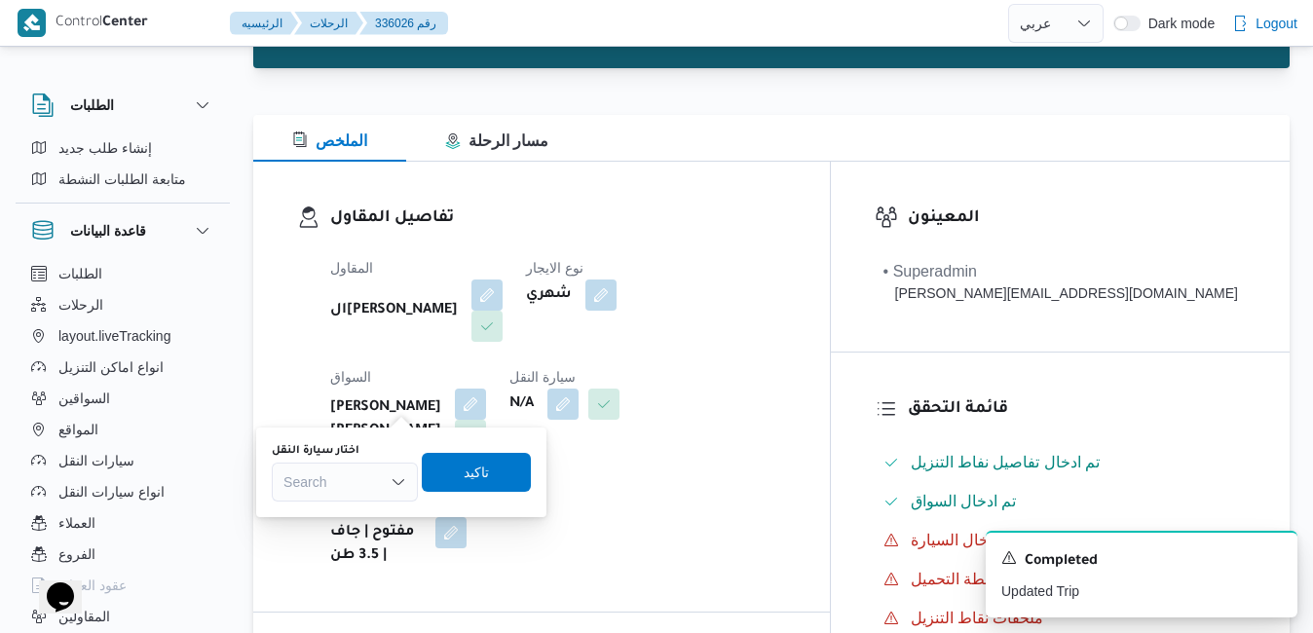
click at [351, 479] on div "Search" at bounding box center [345, 482] width 146 height 39
type input "6941"
click at [344, 508] on span "قمب 6941 | null" at bounding box center [356, 516] width 99 height 23
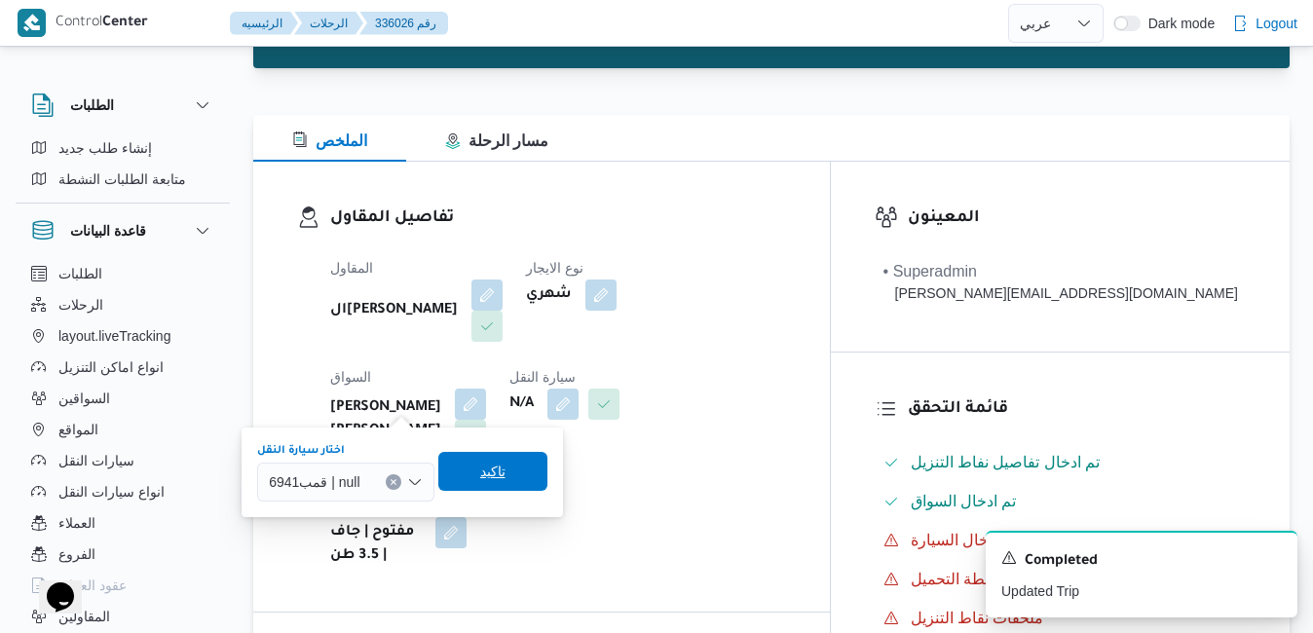
click at [480, 470] on span "تاكيد" at bounding box center [492, 471] width 25 height 23
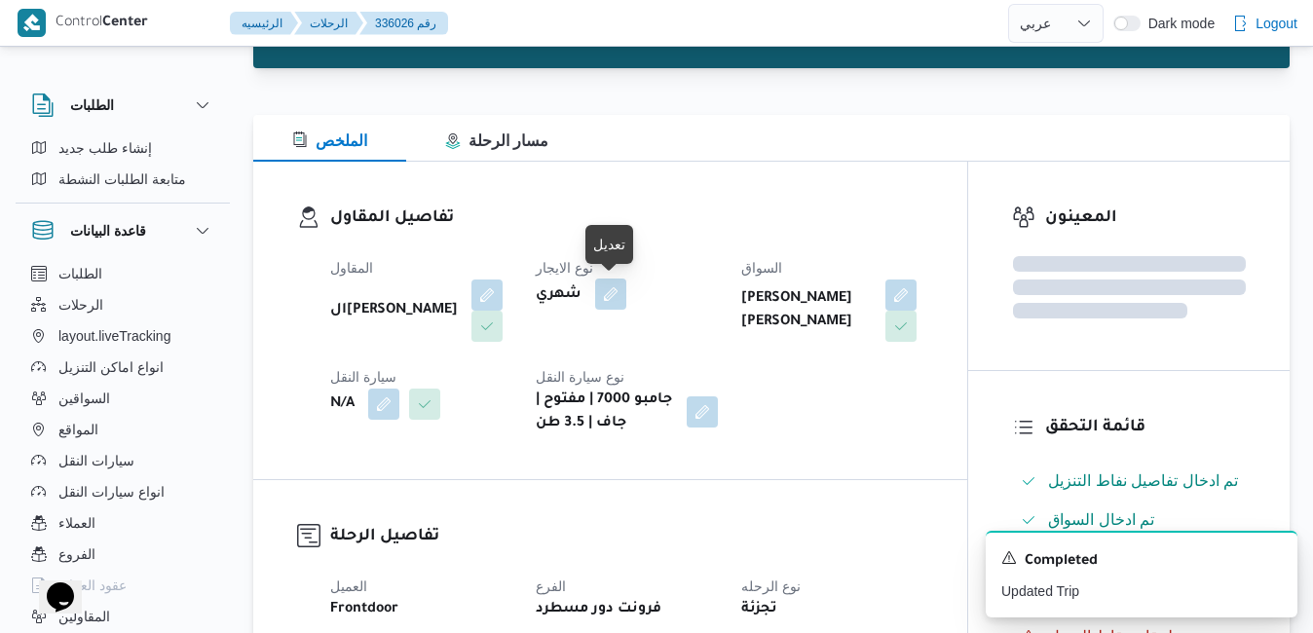
click at [618, 298] on button "button" at bounding box center [610, 293] width 31 height 31
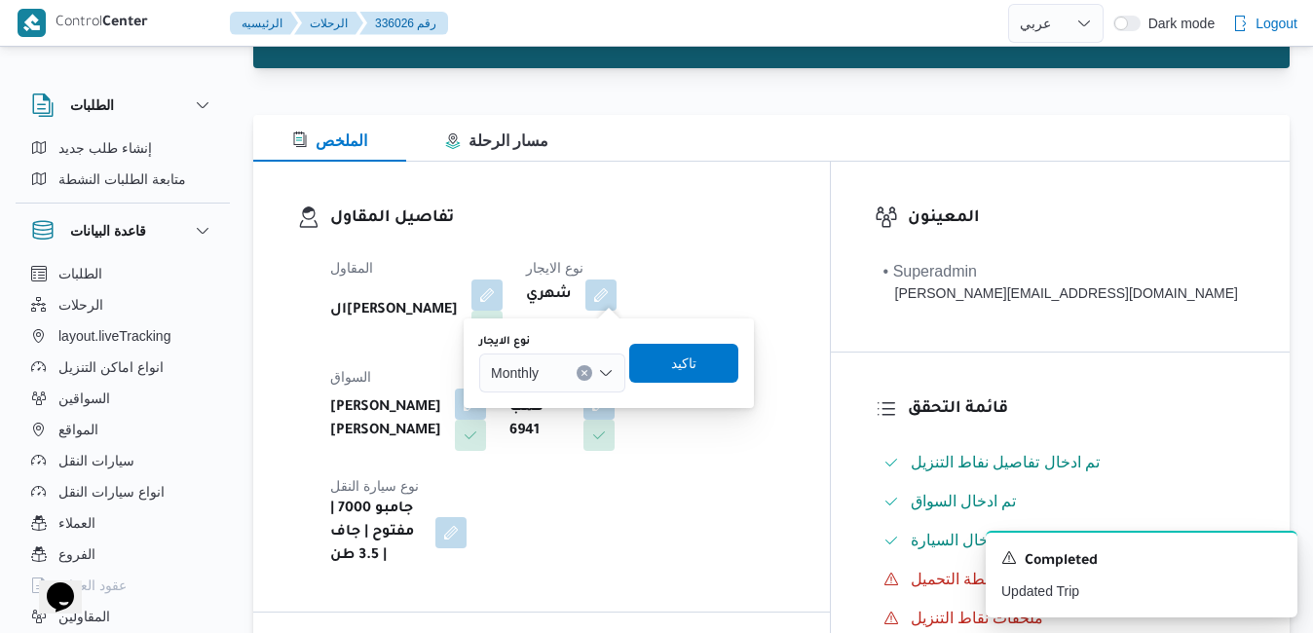
click at [610, 364] on div "Monthly" at bounding box center [552, 372] width 146 height 39
click at [559, 440] on span "On Demand" at bounding box center [563, 436] width 99 height 23
click at [690, 363] on span "تاكيد" at bounding box center [691, 362] width 25 height 23
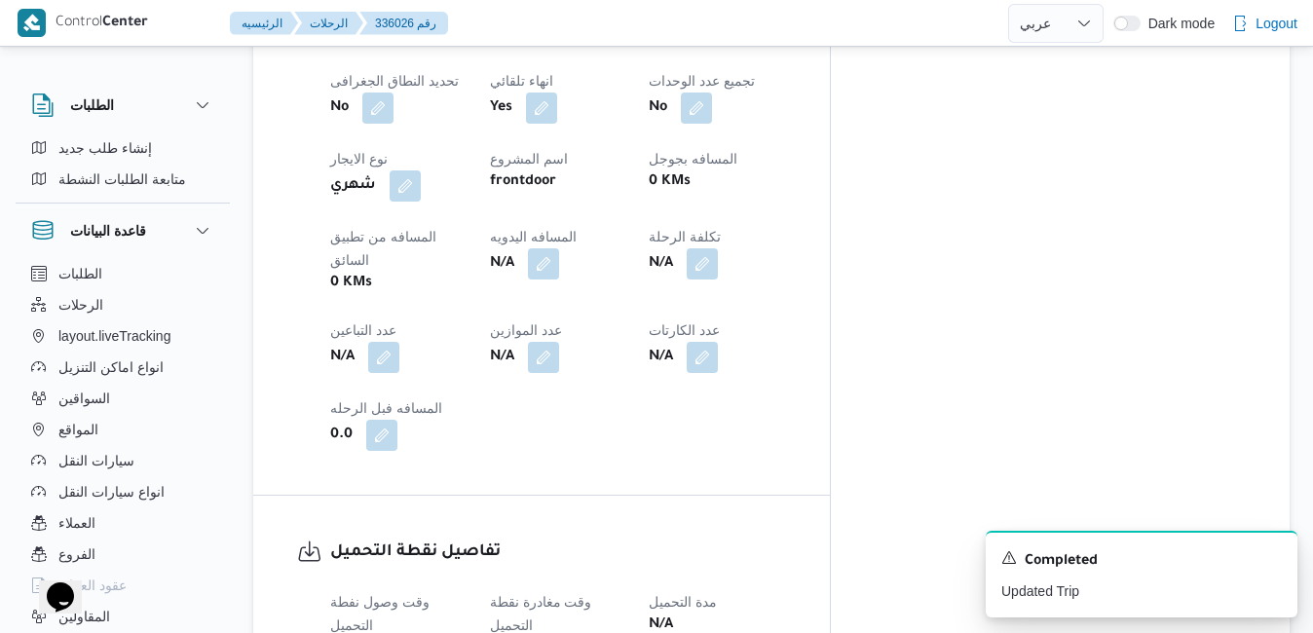
scroll to position [1091, 0]
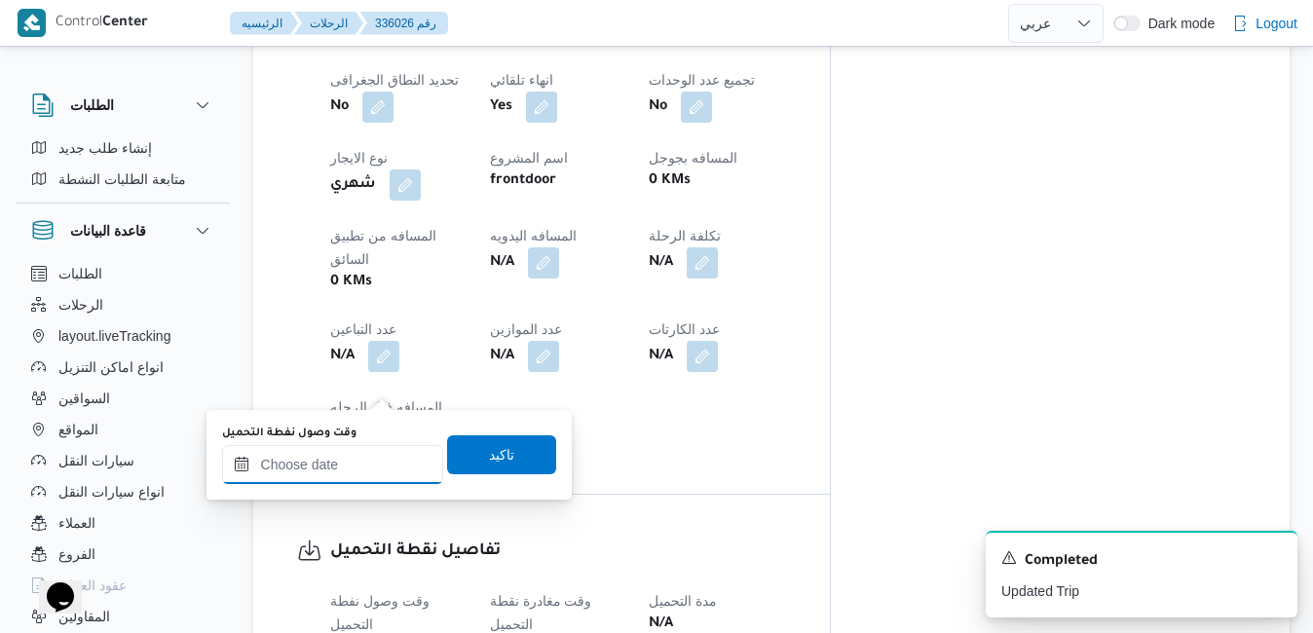
click at [366, 461] on input "وقت وصول نفطة التحميل" at bounding box center [332, 464] width 221 height 39
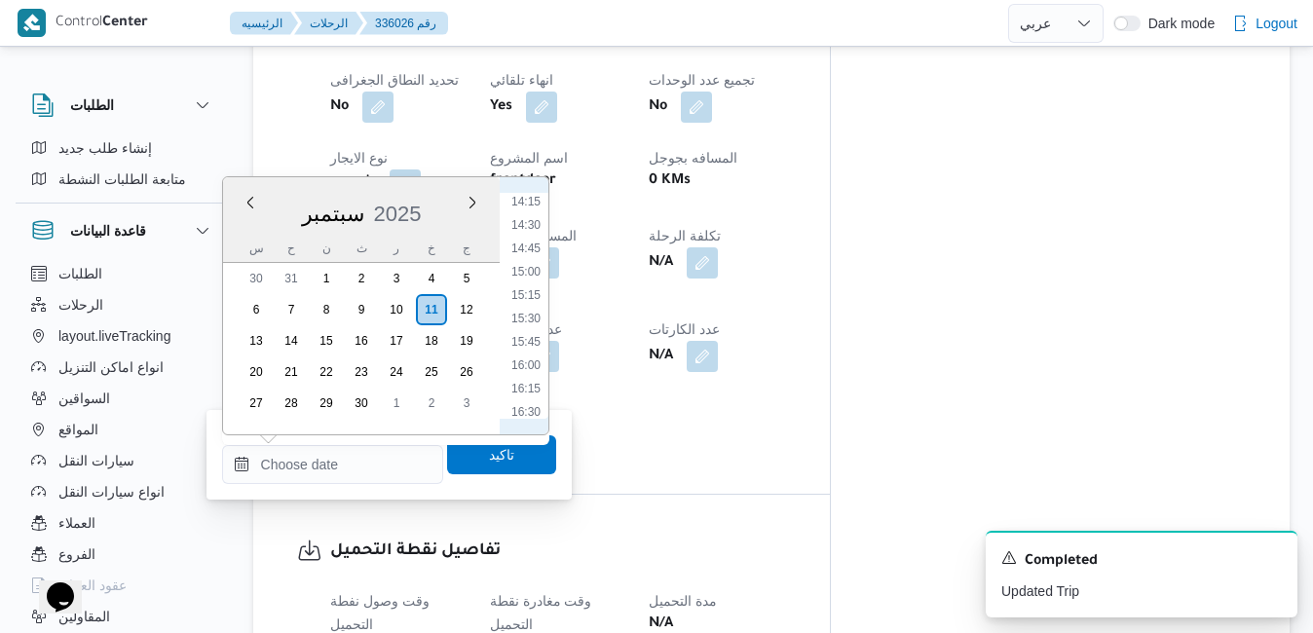
scroll to position [1319, 0]
click at [532, 375] on li "16:00" at bounding box center [525, 378] width 45 height 19
type input "[DATE] ١٦:٠٠"
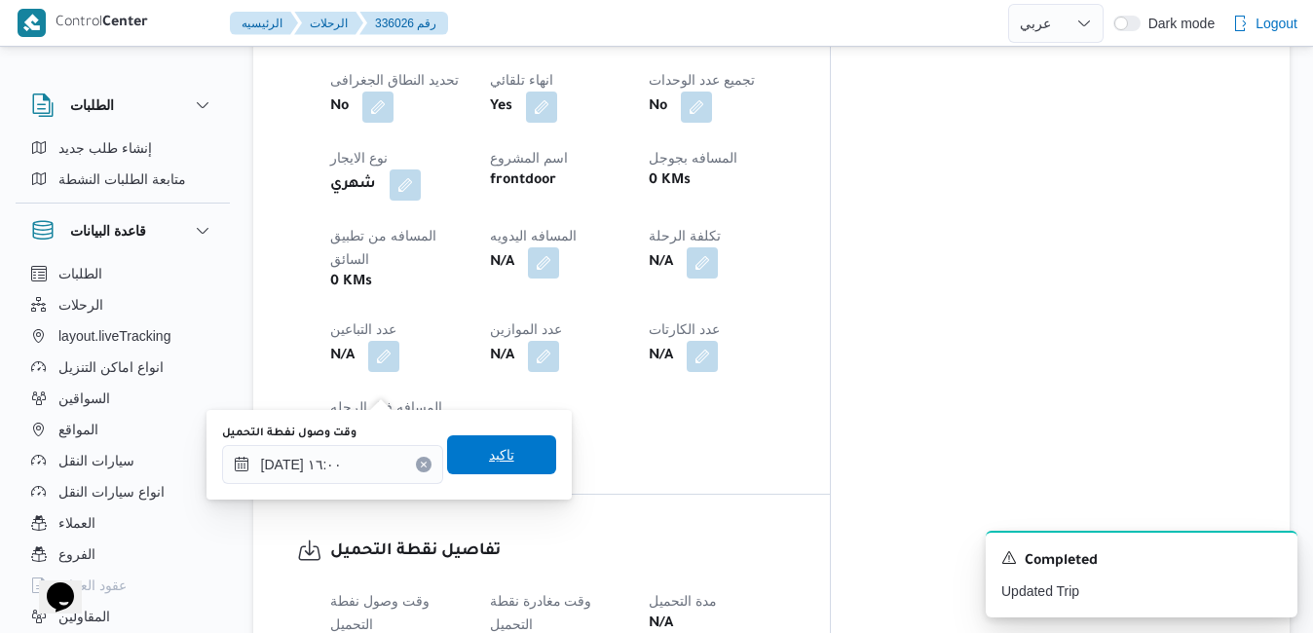
click at [492, 456] on span "تاكيد" at bounding box center [501, 454] width 25 height 23
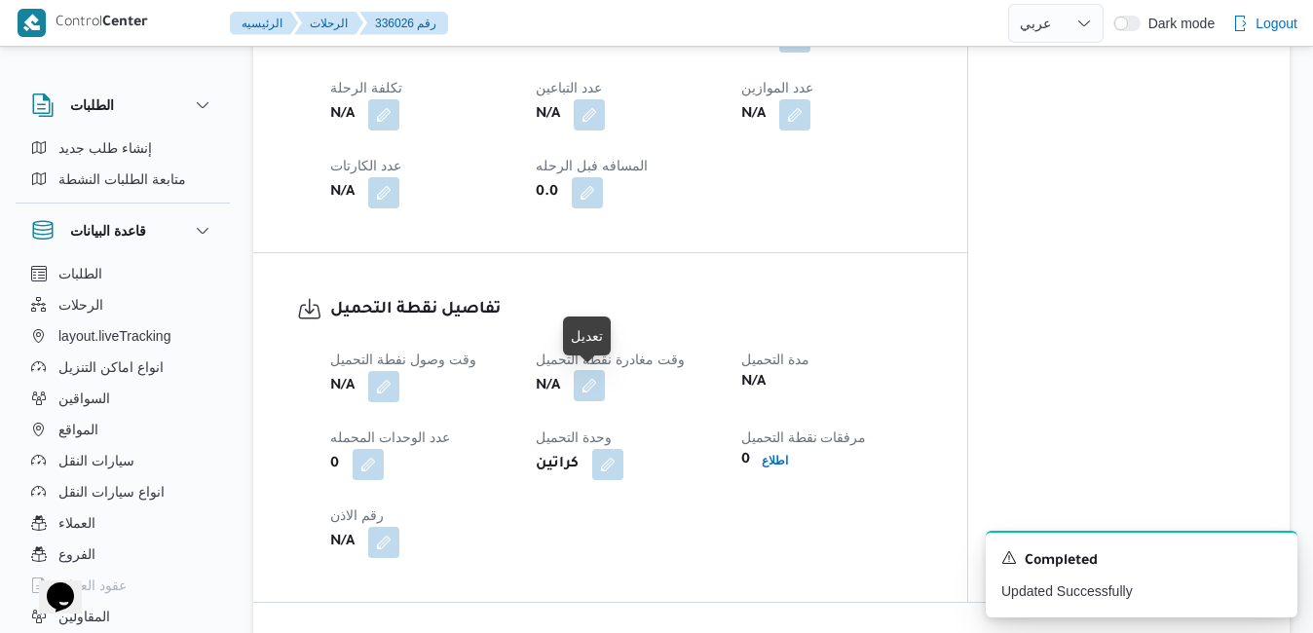
click at [597, 390] on button "button" at bounding box center [589, 385] width 31 height 31
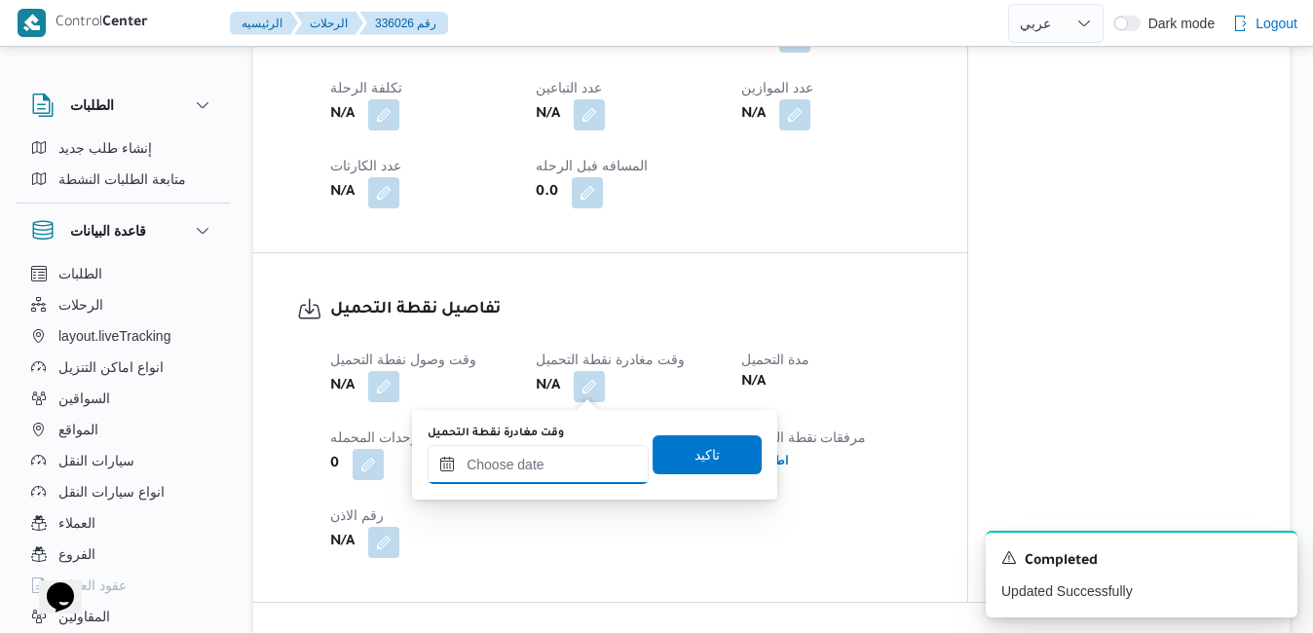
click at [548, 472] on input "وقت مغادرة نقطة التحميل" at bounding box center [537, 464] width 221 height 39
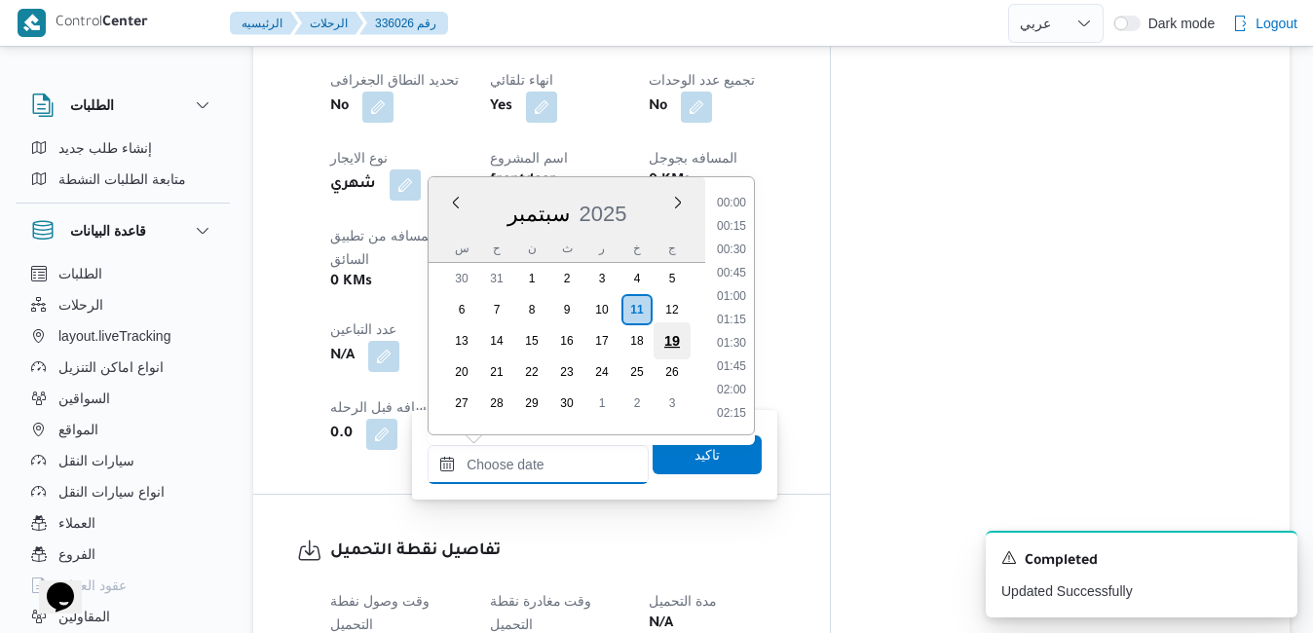
scroll to position [1517, 0]
click at [731, 275] on li "17:00" at bounding box center [731, 274] width 45 height 19
type input "[DATE] ١٧:٠٠"
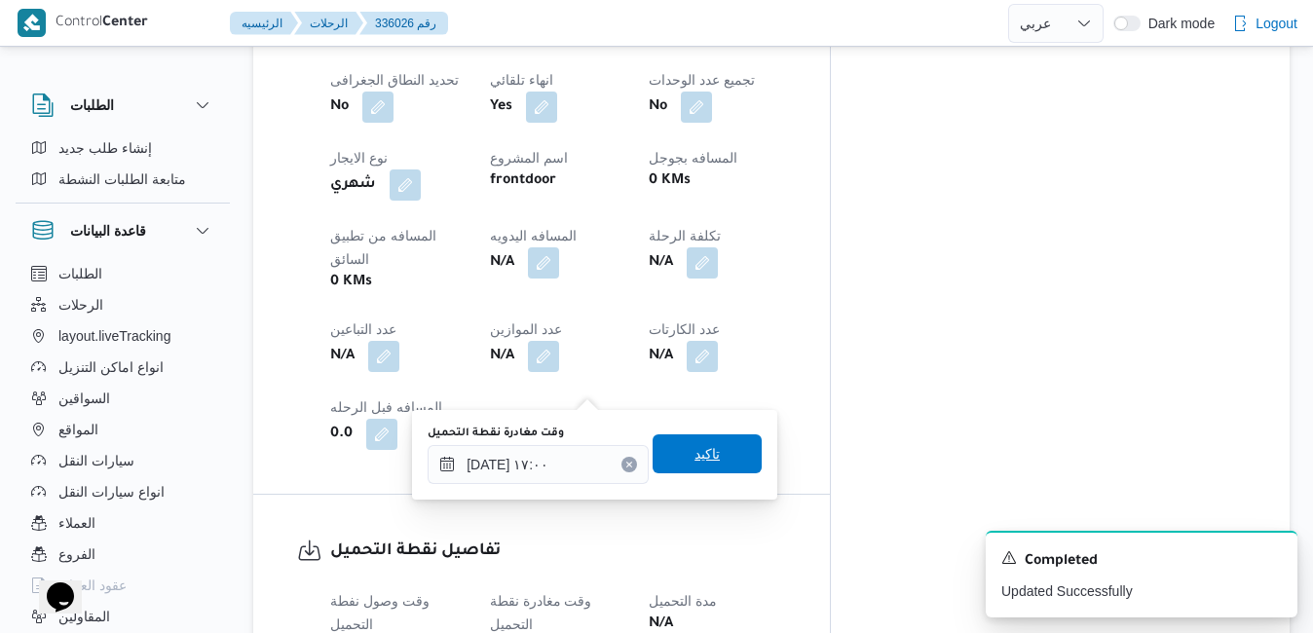
click at [694, 458] on span "تاكيد" at bounding box center [706, 453] width 25 height 23
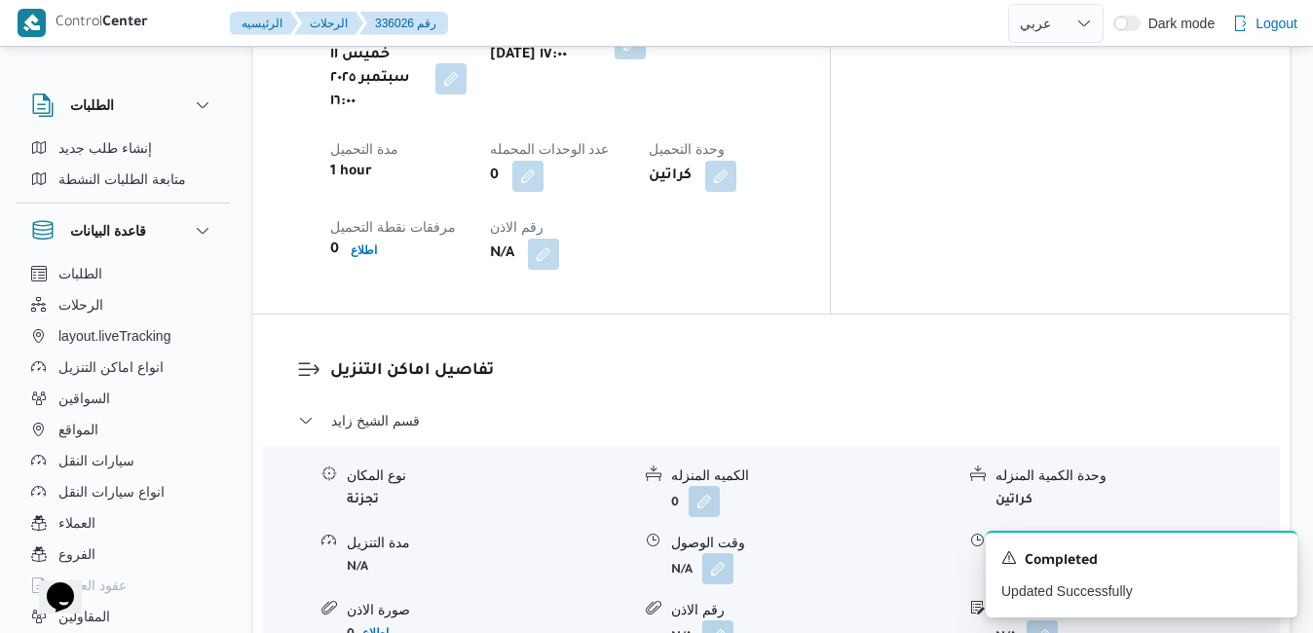
scroll to position [1675, 0]
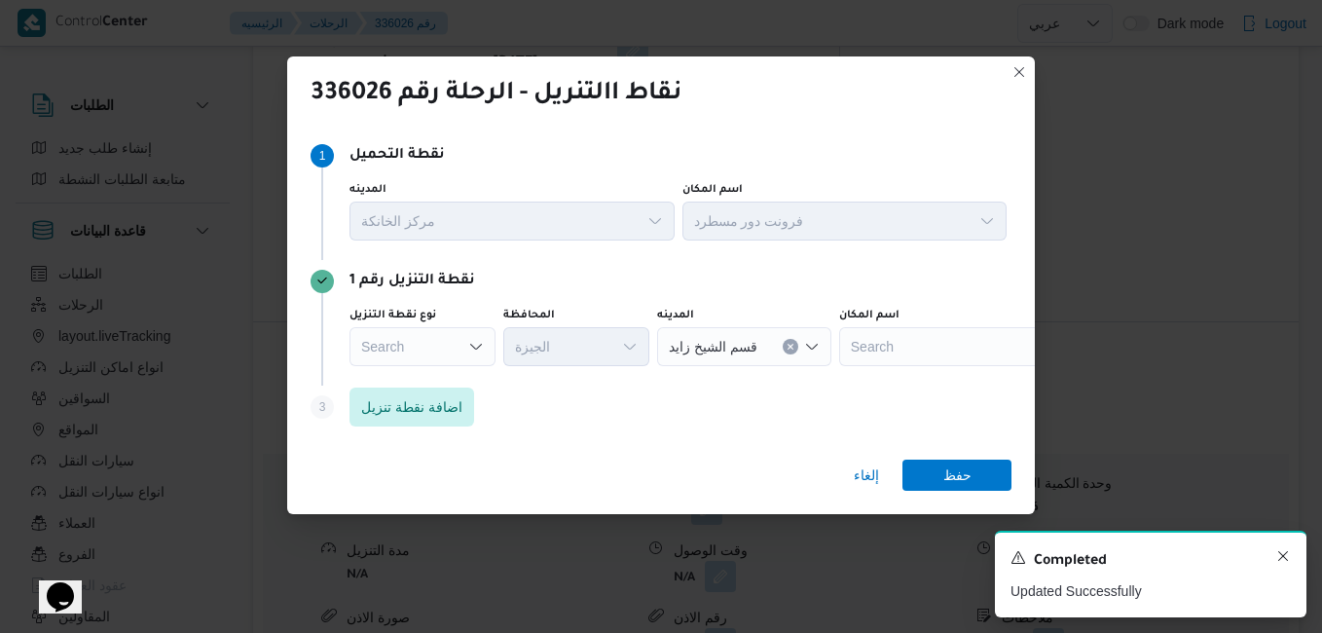
click at [1282, 557] on icon "Dismiss toast" at bounding box center [1284, 556] width 10 height 10
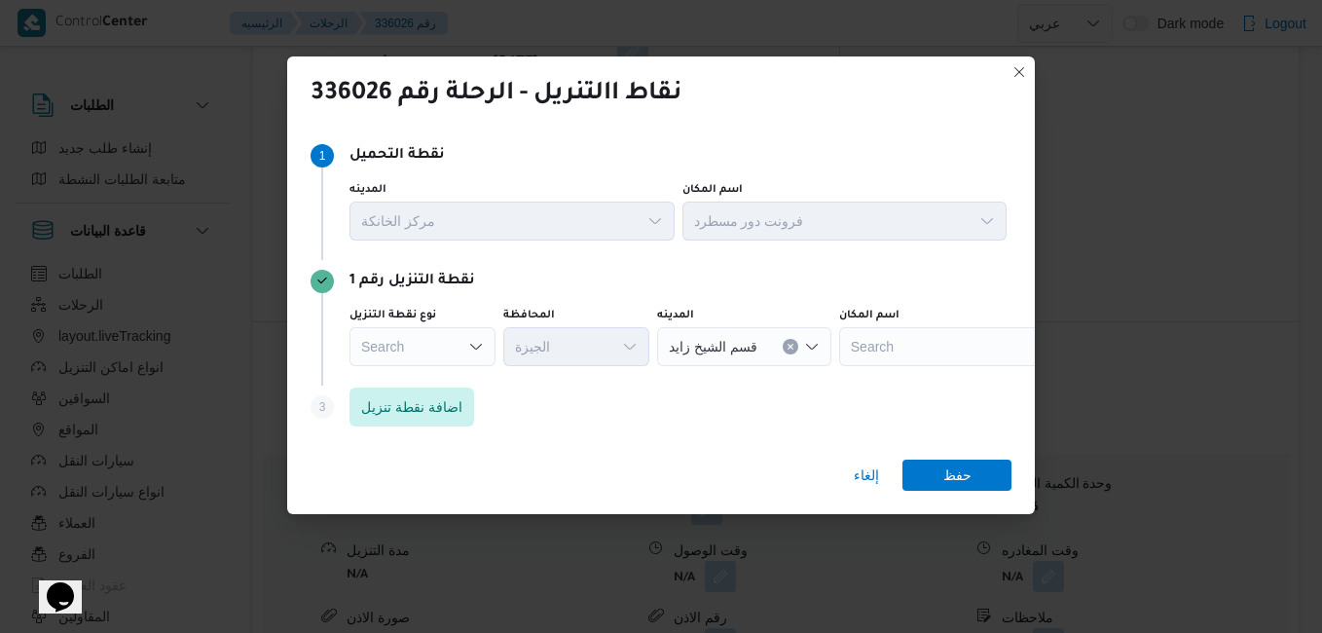
click at [474, 343] on icon "Open list of options" at bounding box center [476, 347] width 16 height 16
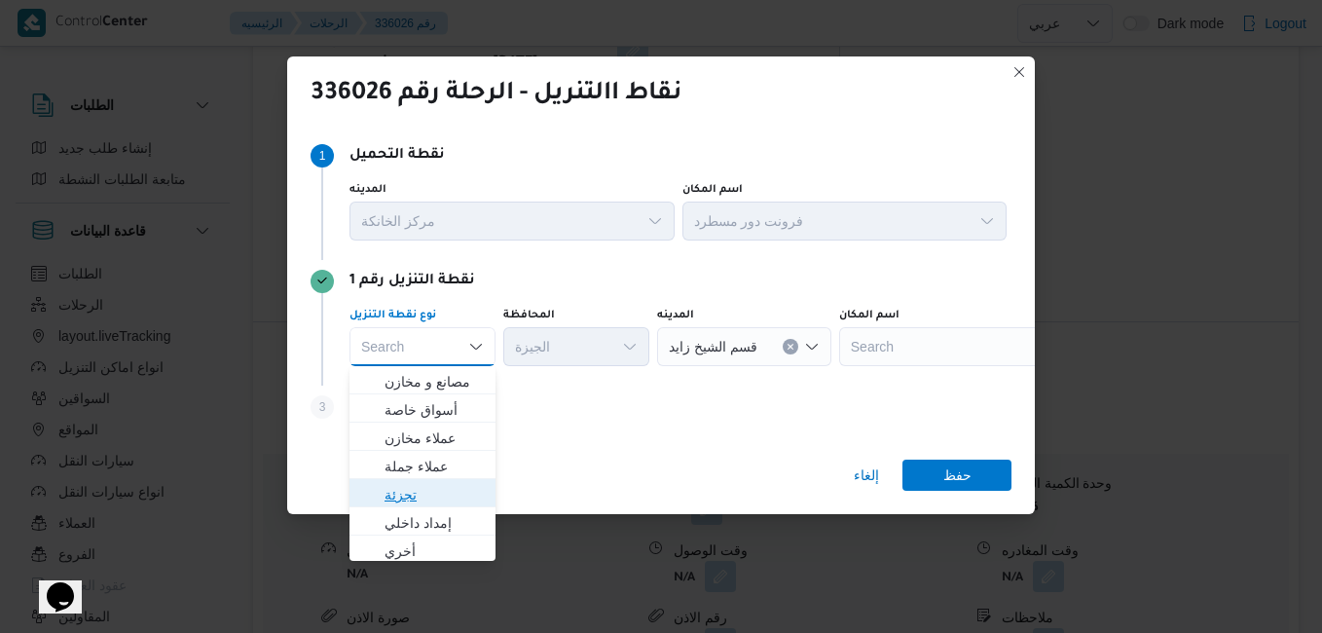
click at [453, 485] on span "تجزئة" at bounding box center [434, 494] width 99 height 23
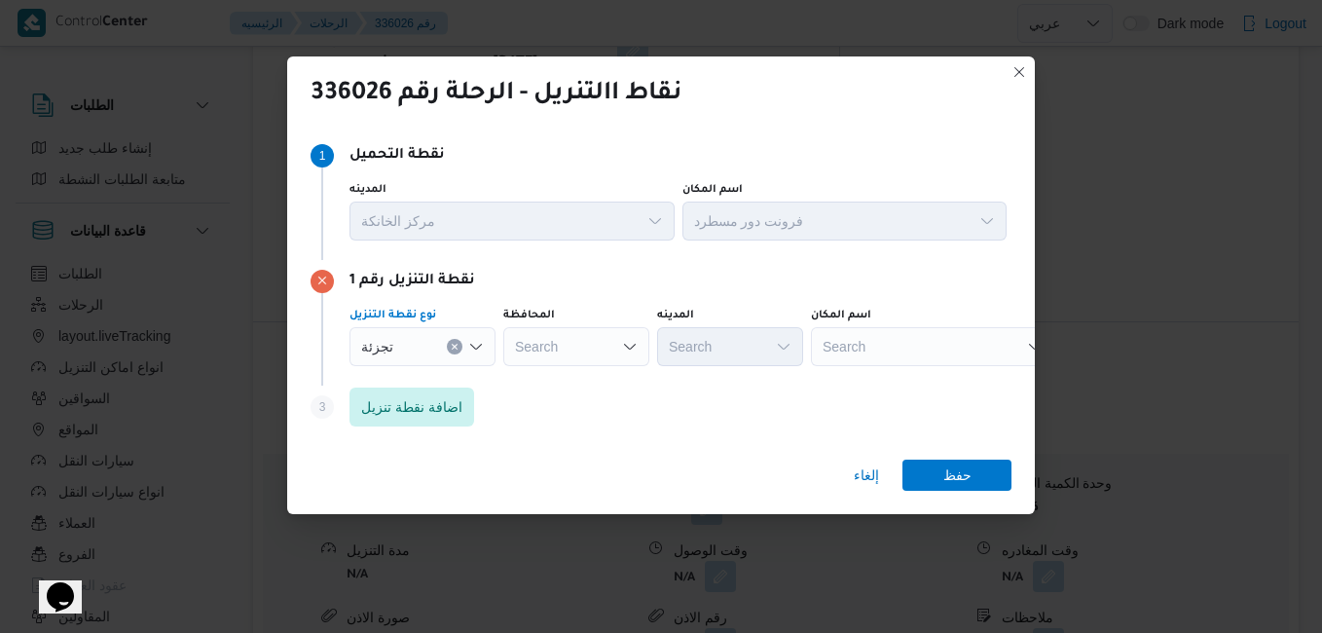
click at [555, 338] on div "Search" at bounding box center [576, 346] width 146 height 39
type input "القاهر"
click at [530, 382] on icon "button" at bounding box center [523, 382] width 16 height 16
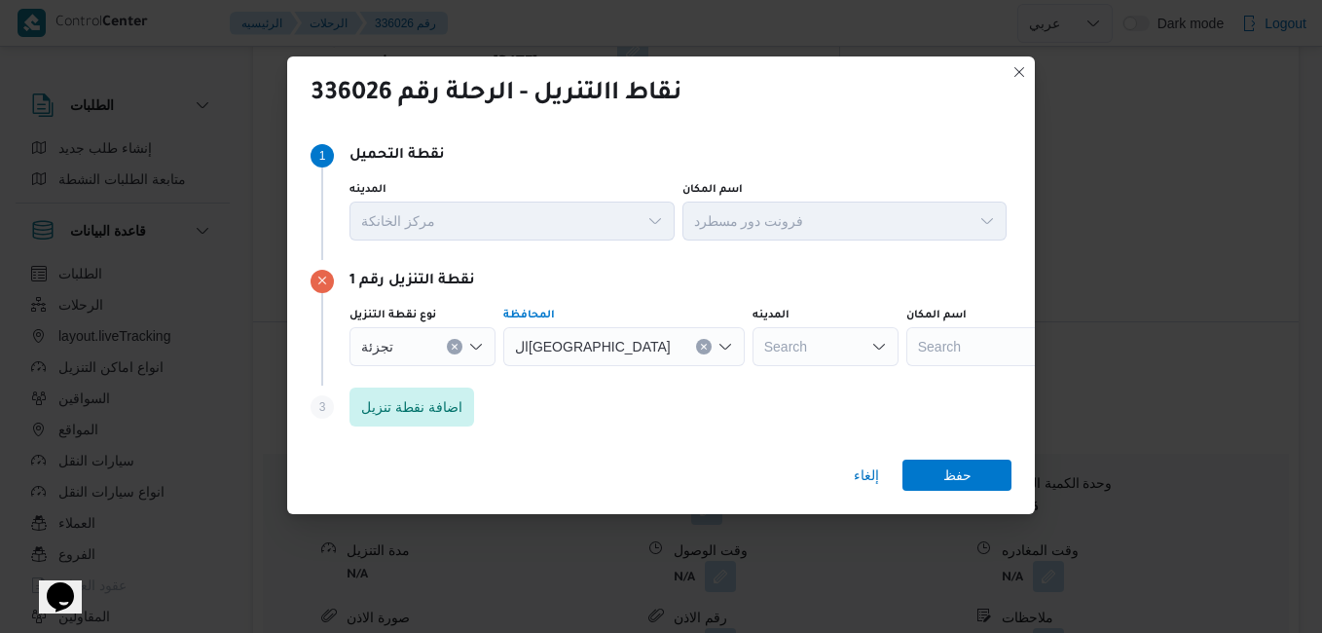
click at [753, 347] on div "Search" at bounding box center [826, 346] width 146 height 39
type input "بدر"
click at [711, 382] on span "قسم بدر" at bounding box center [741, 381] width 99 height 23
click at [945, 478] on span "حفظ" at bounding box center [958, 474] width 28 height 31
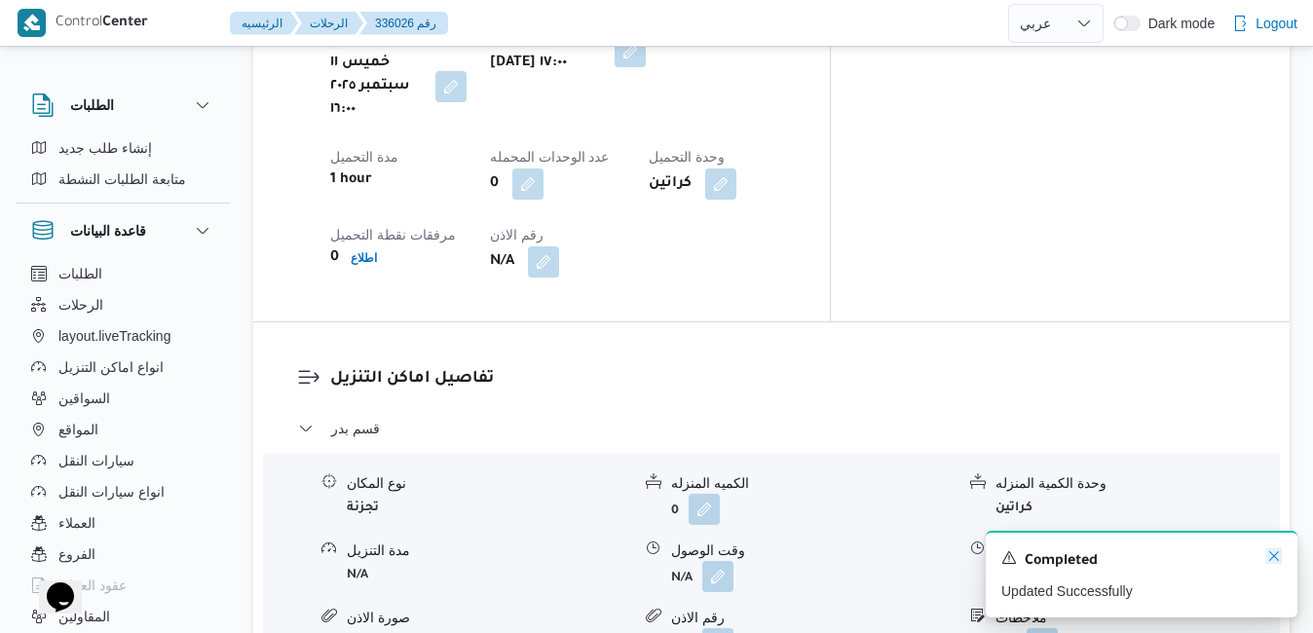
click at [1275, 555] on icon "Dismiss toast" at bounding box center [1274, 556] width 16 height 16
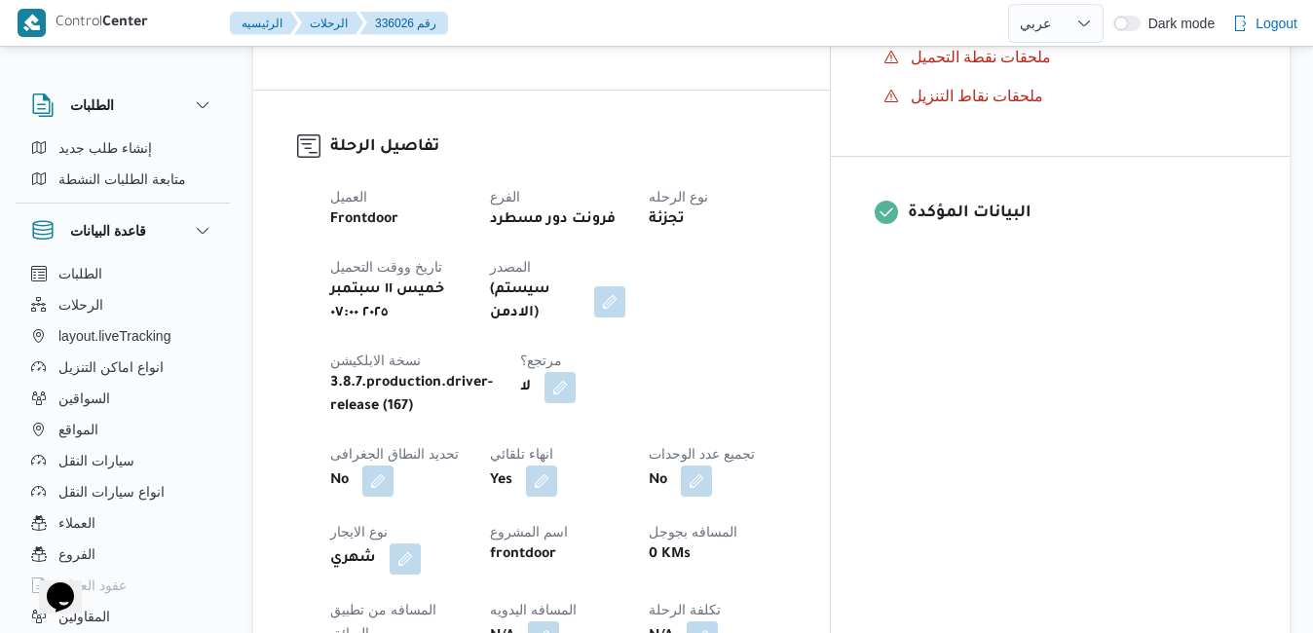
scroll to position [545, 0]
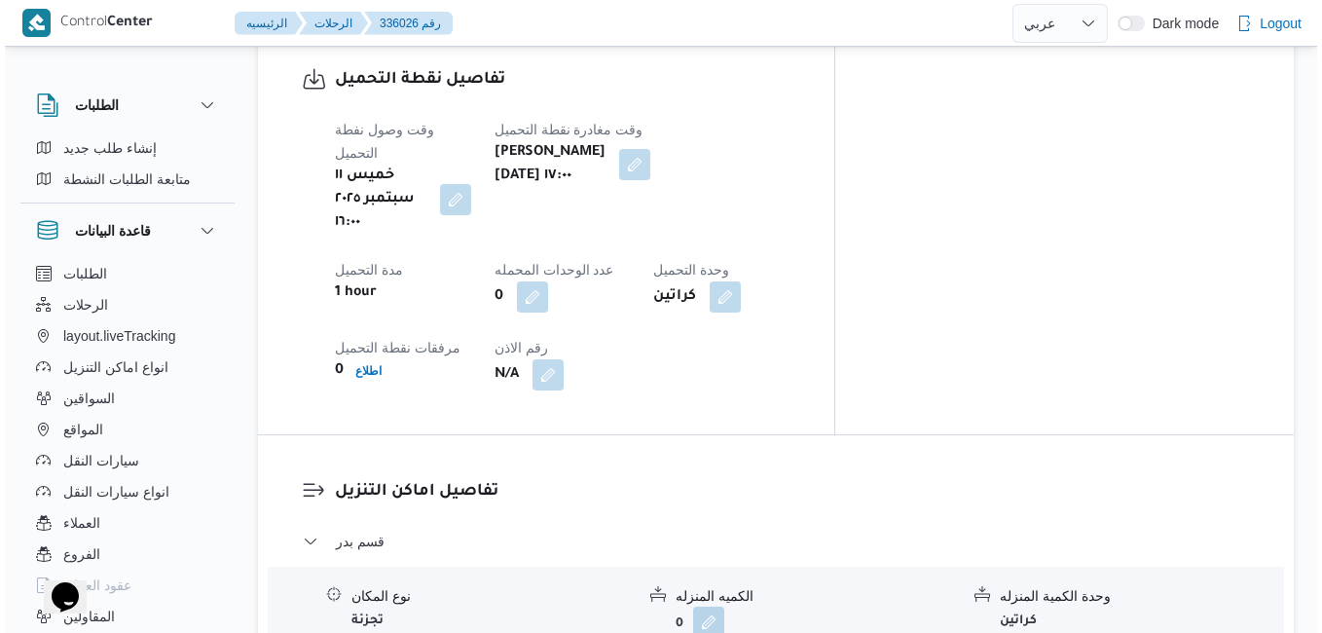
scroll to position [1636, 0]
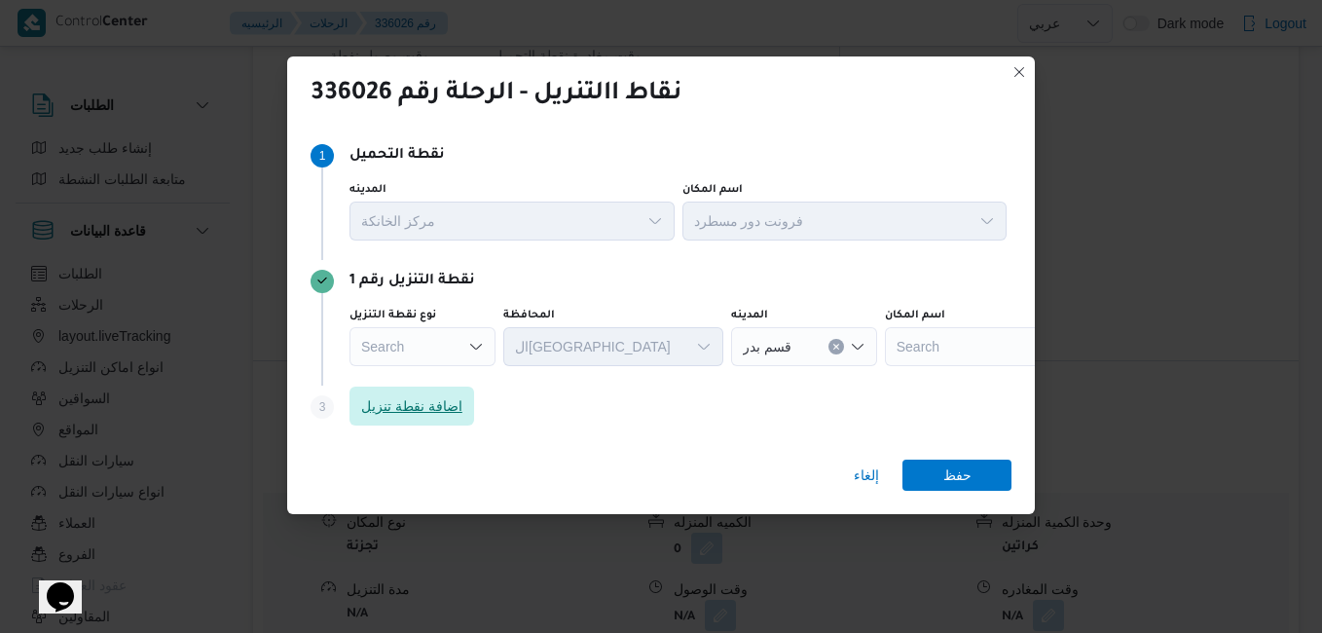
click at [443, 417] on span "اضافة نقطة تنزيل" at bounding box center [411, 405] width 101 height 23
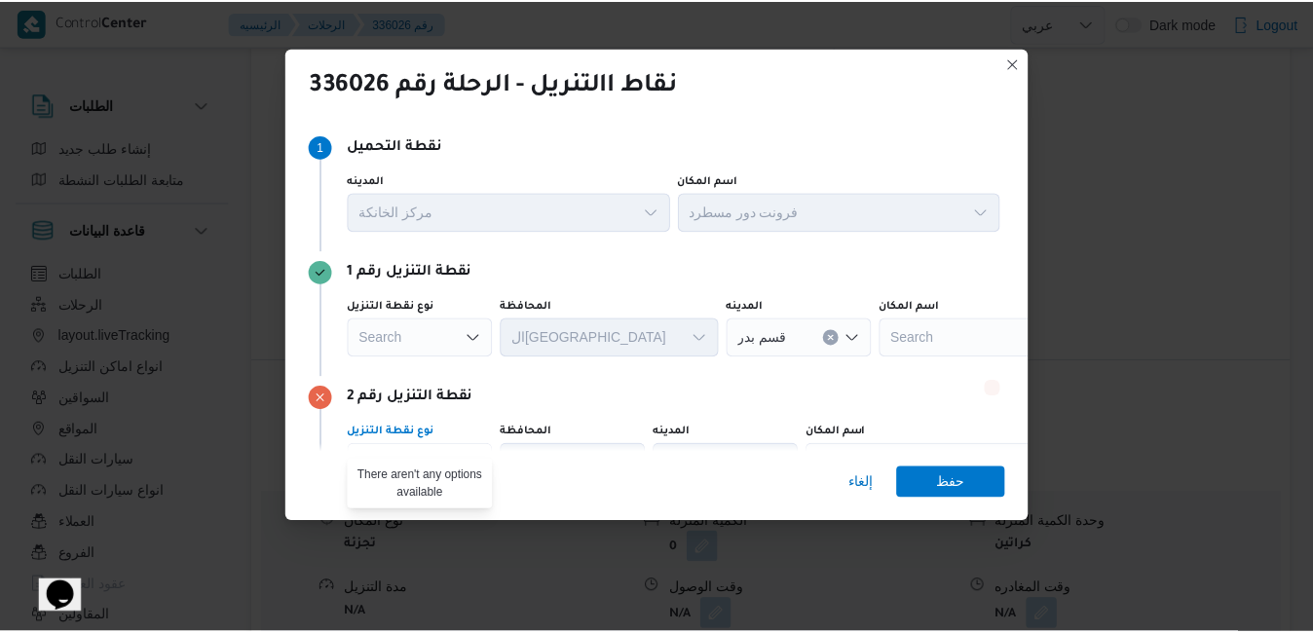
scroll to position [23, 0]
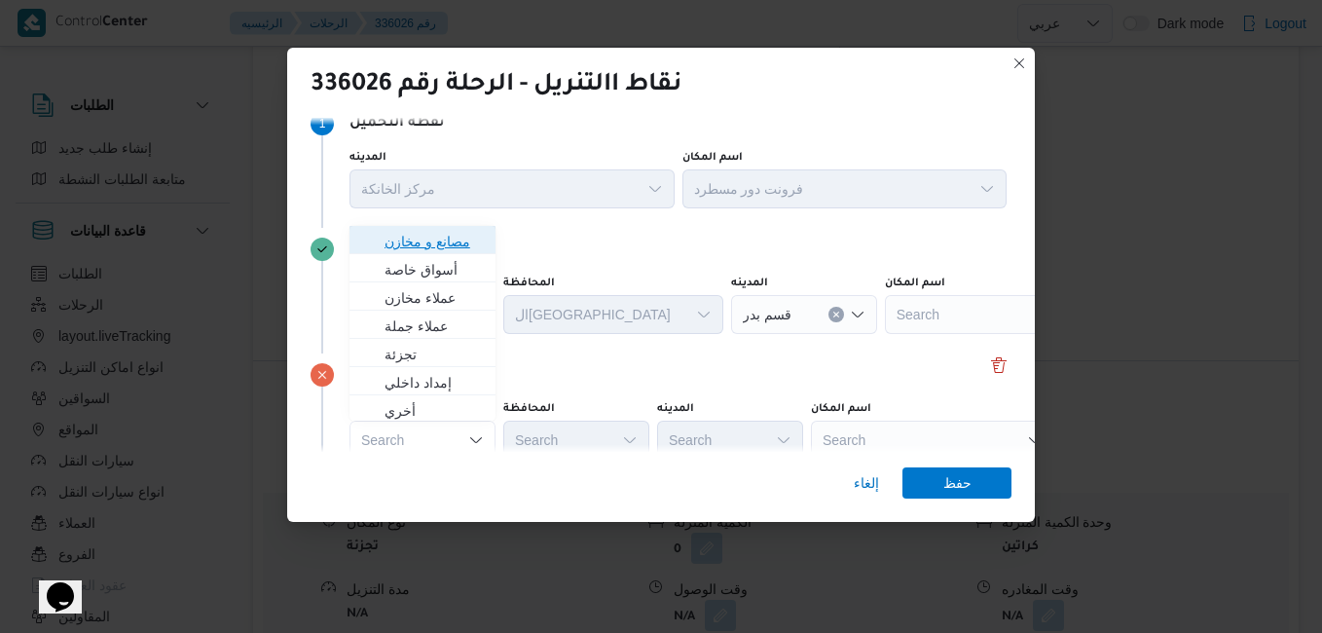
click at [465, 241] on span "مصانع و مخازن" at bounding box center [434, 241] width 99 height 23
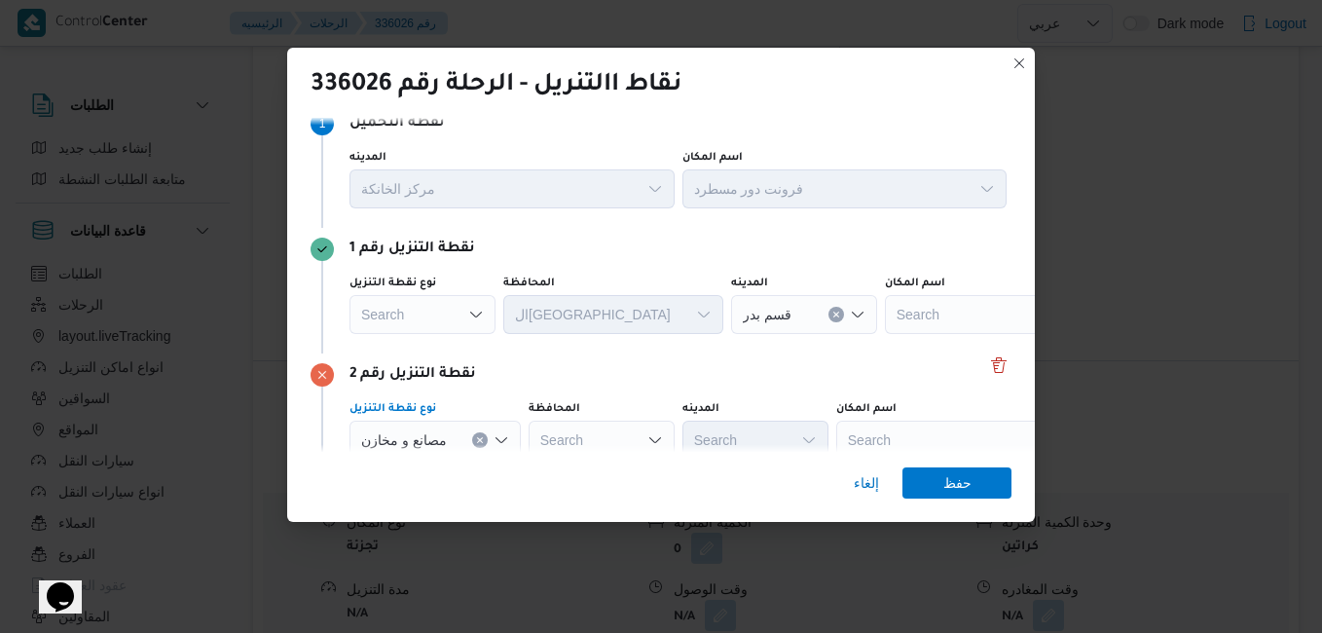
click at [934, 431] on div "Search" at bounding box center [957, 440] width 243 height 39
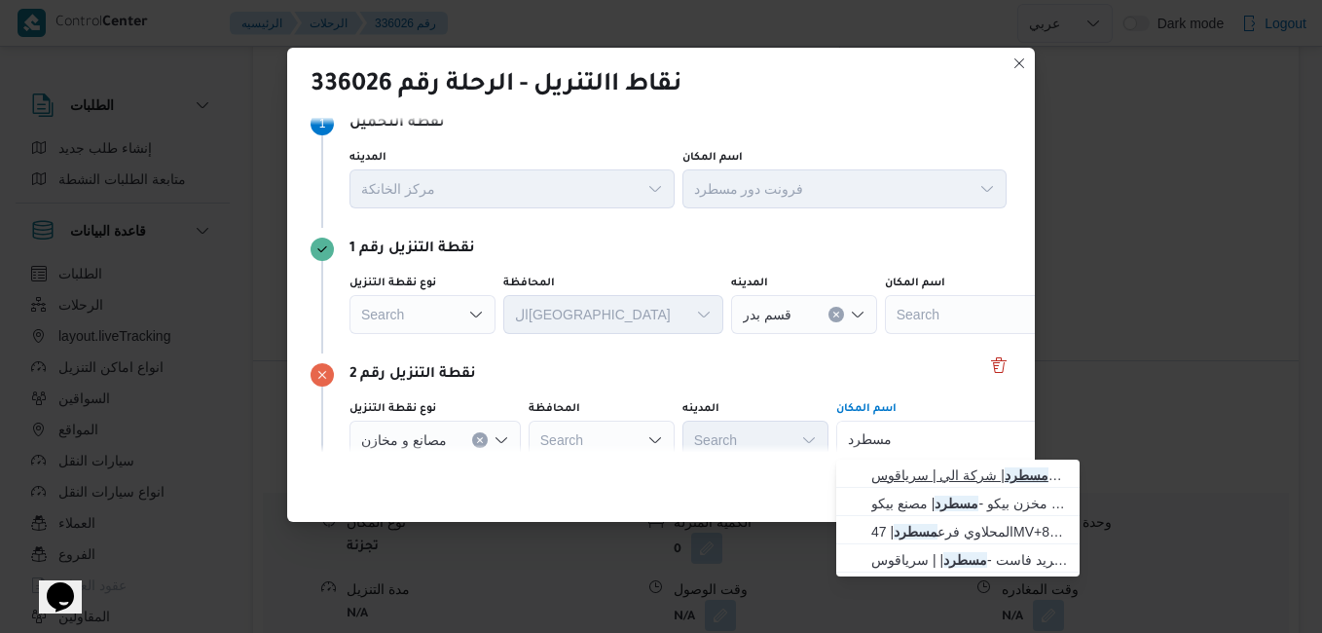
type input "مسطرد"
click at [917, 475] on span "فرونت دور مسطرد | شركة الي | سرياقوس" at bounding box center [969, 474] width 197 height 23
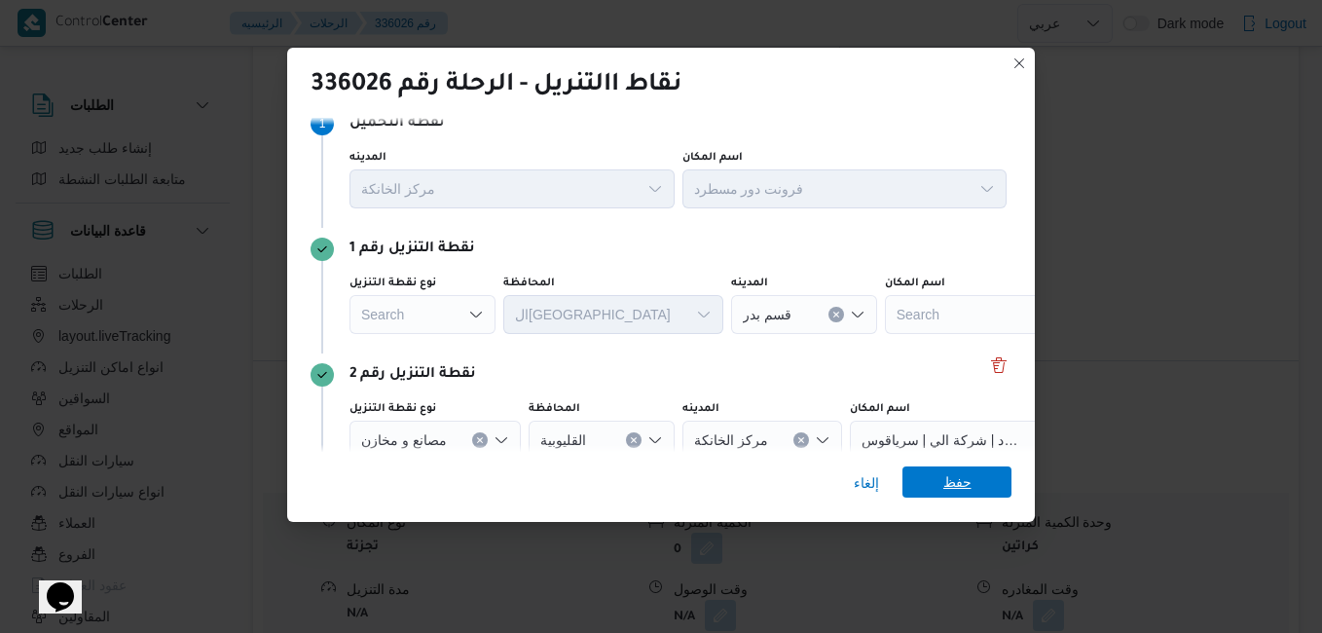
click at [951, 493] on span "حفظ" at bounding box center [958, 481] width 28 height 31
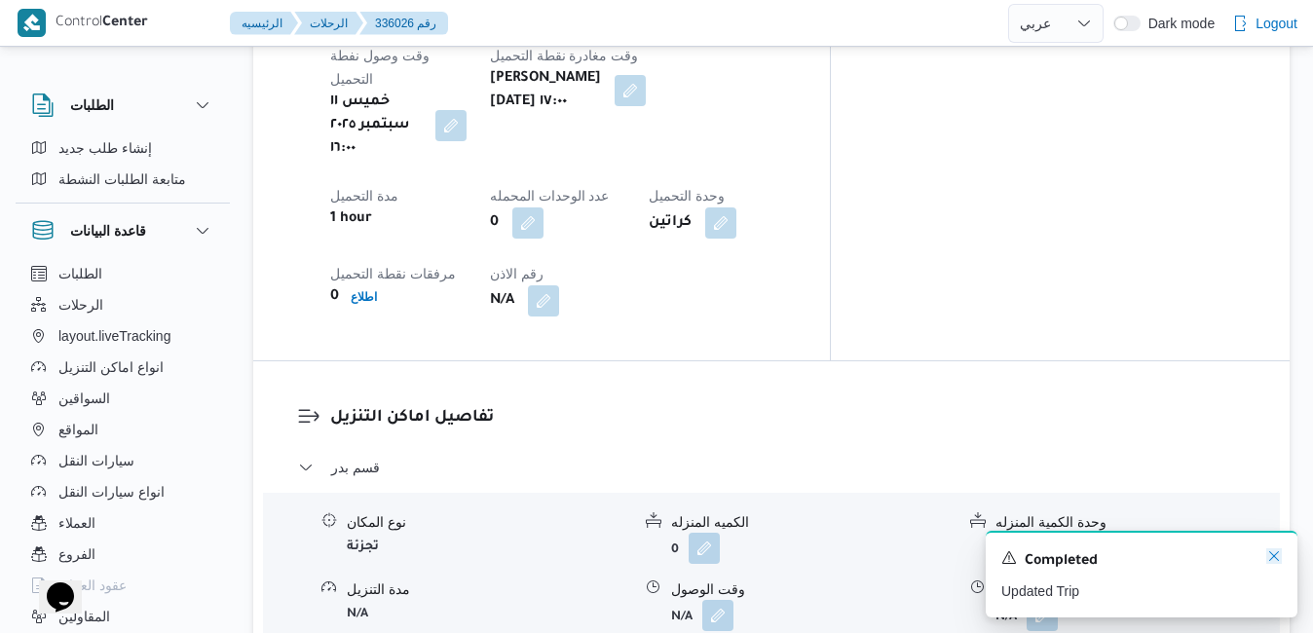
click at [1276, 555] on icon "Dismiss toast" at bounding box center [1274, 556] width 16 height 16
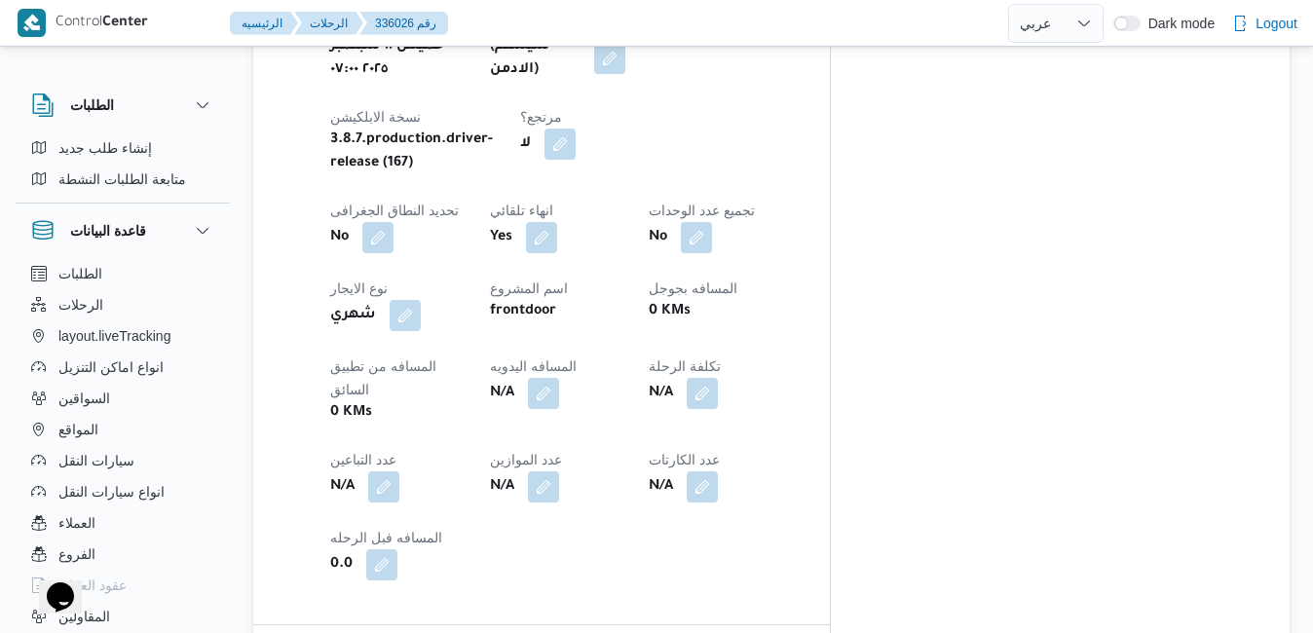
scroll to position [935, 0]
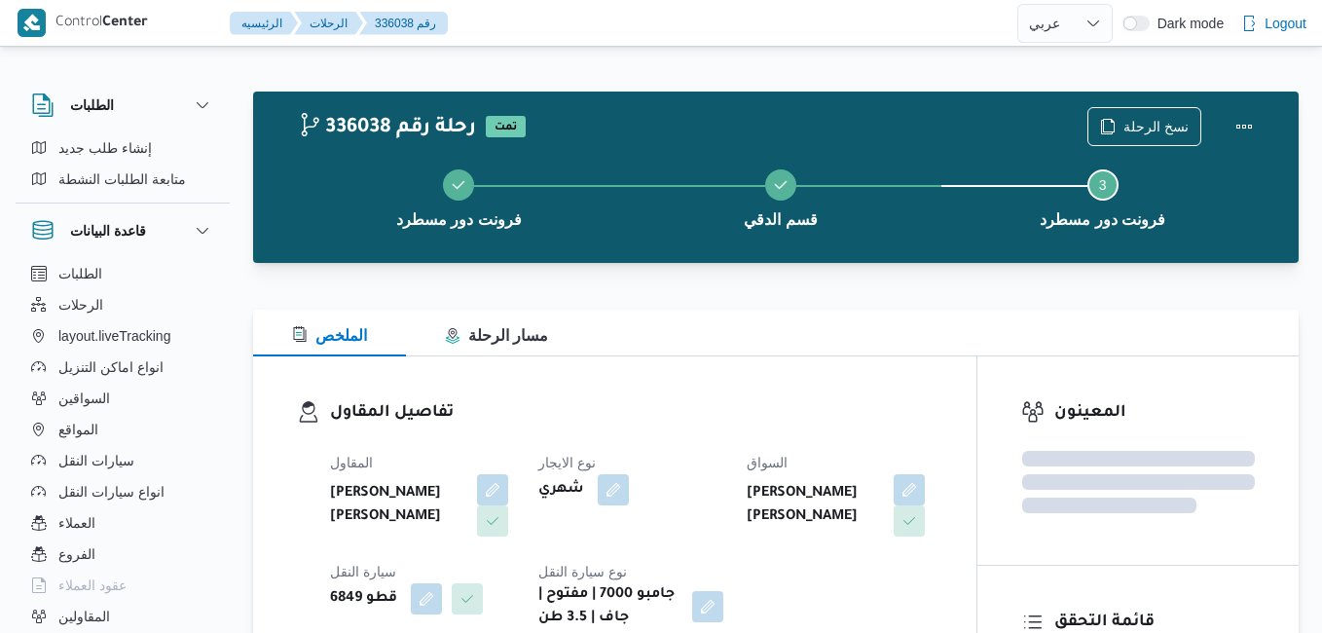
select select "ar"
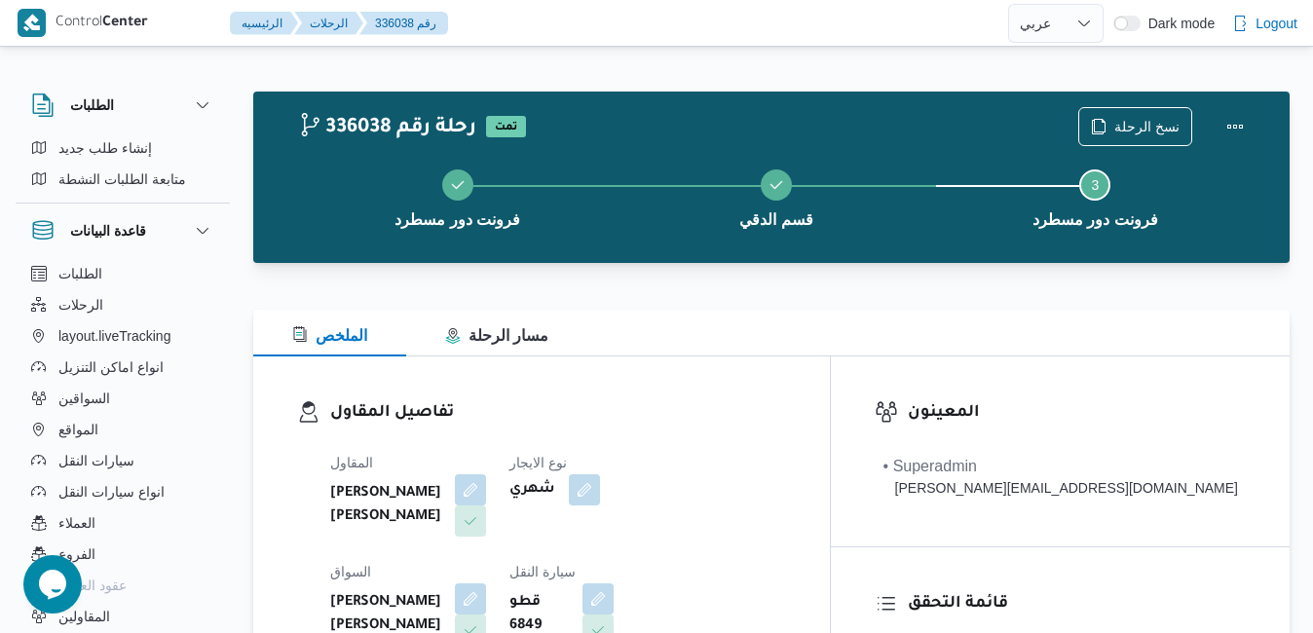
click at [805, 365] on div "تفاصيل المقاول المقاول [PERSON_NAME] [PERSON_NAME] نوع الايجار شهري السواق [PER…" at bounding box center [541, 581] width 576 height 450
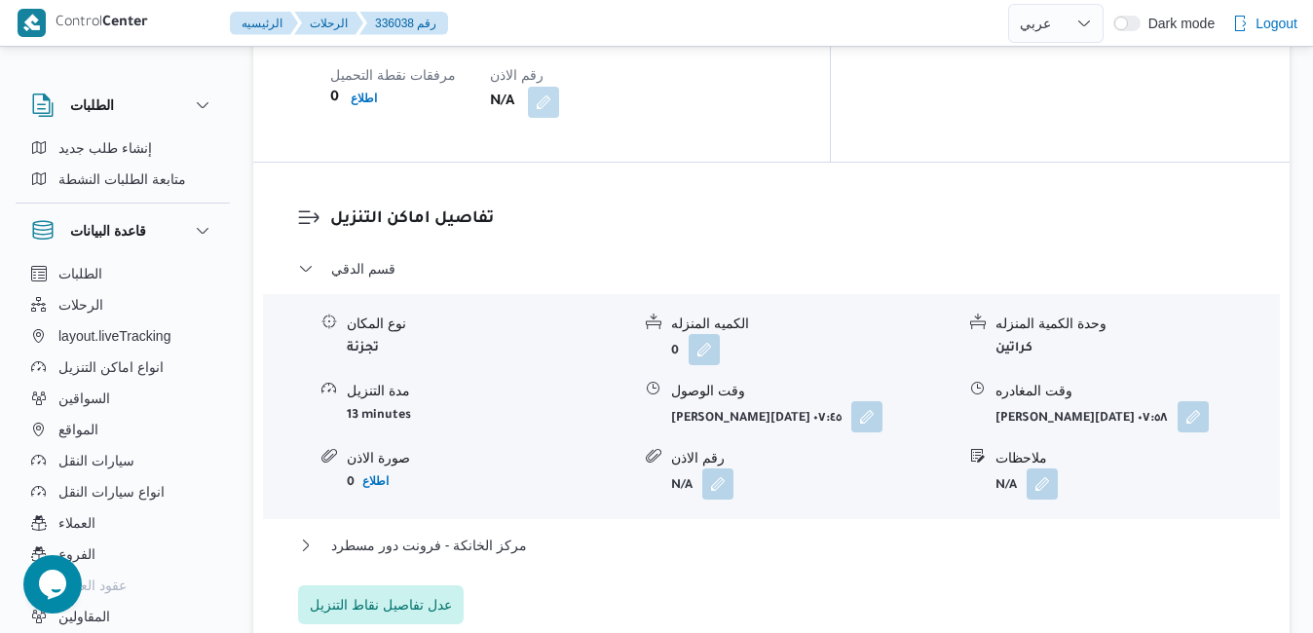
scroll to position [1792, 0]
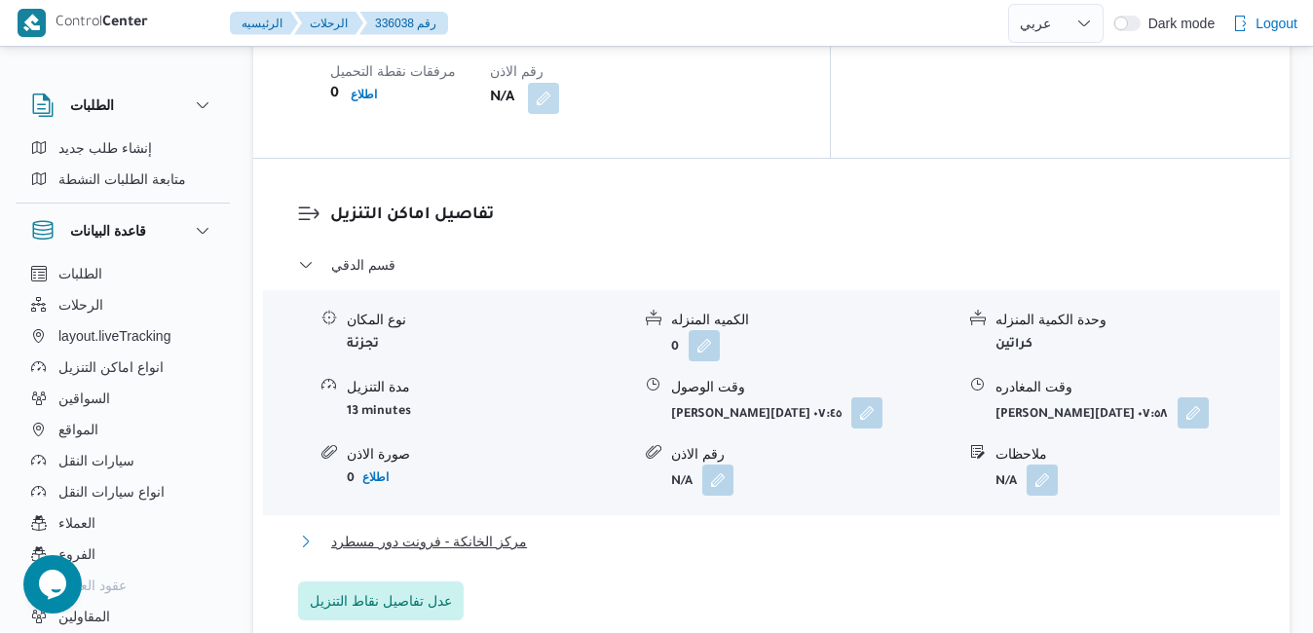
click at [715, 530] on button "مركز الخانكة - فرونت دور مسطرد" at bounding box center [771, 541] width 947 height 23
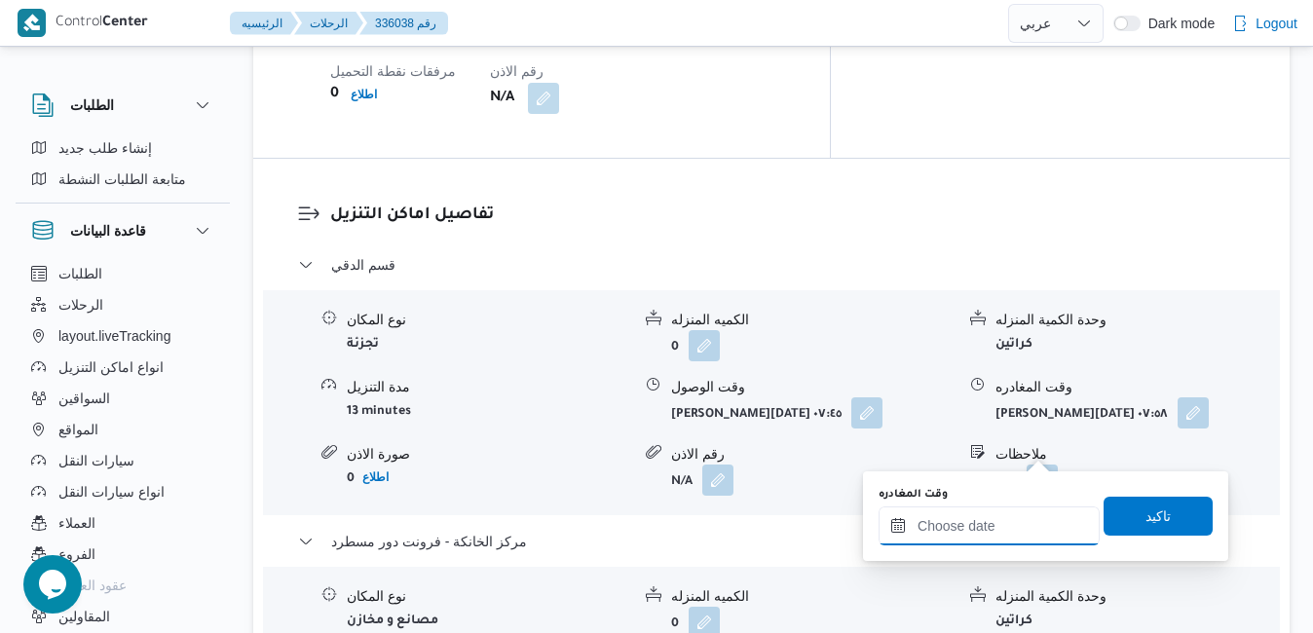
click at [956, 527] on input "وقت المغادره" at bounding box center [988, 525] width 221 height 39
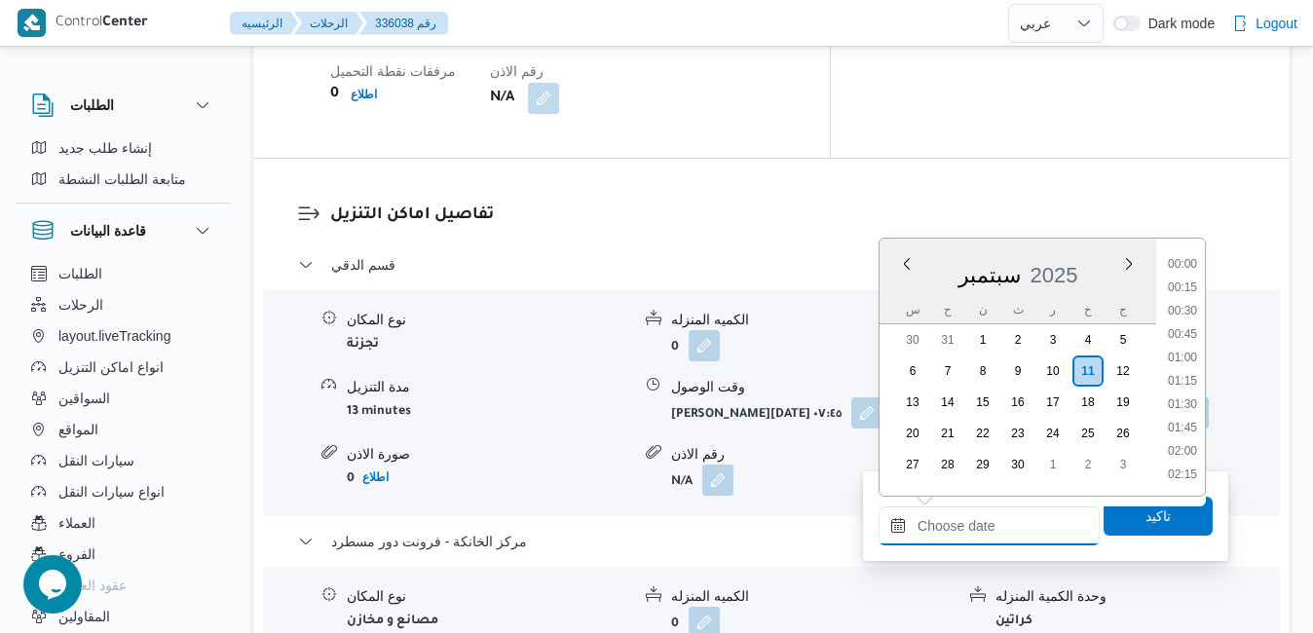
scroll to position [1517, 0]
click at [1195, 317] on li "16:45" at bounding box center [1182, 312] width 45 height 19
type input "[DATE] ١٦:٤٥"
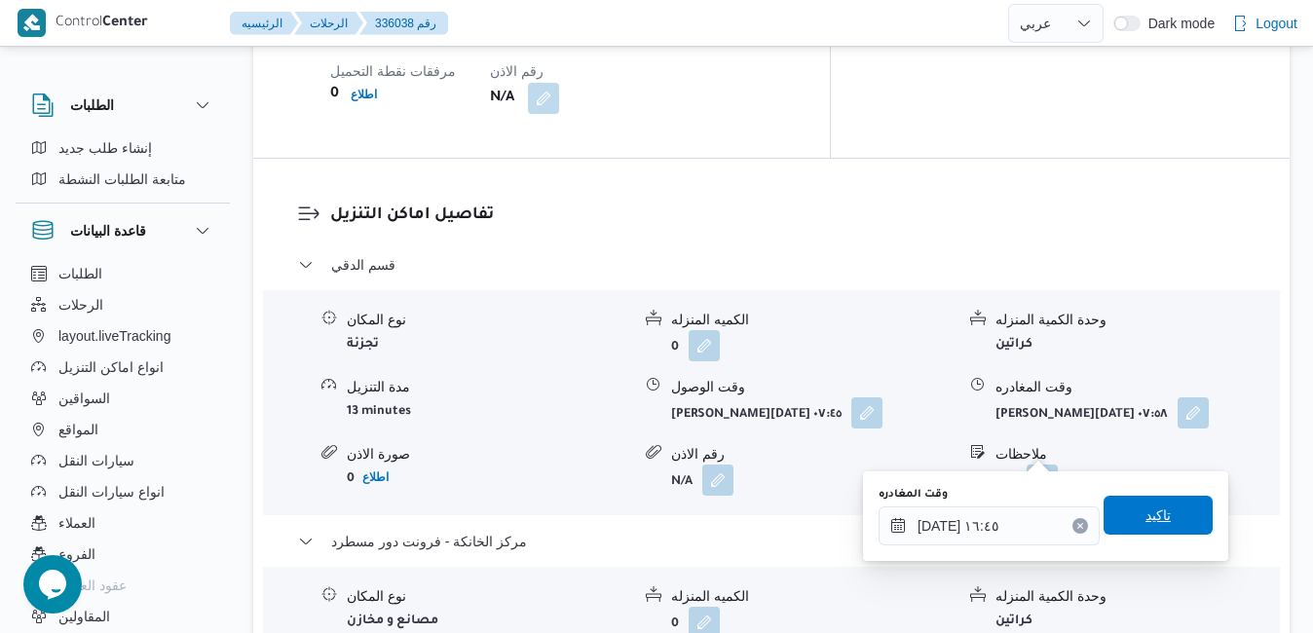
click at [1118, 501] on span "تاكيد" at bounding box center [1157, 515] width 109 height 39
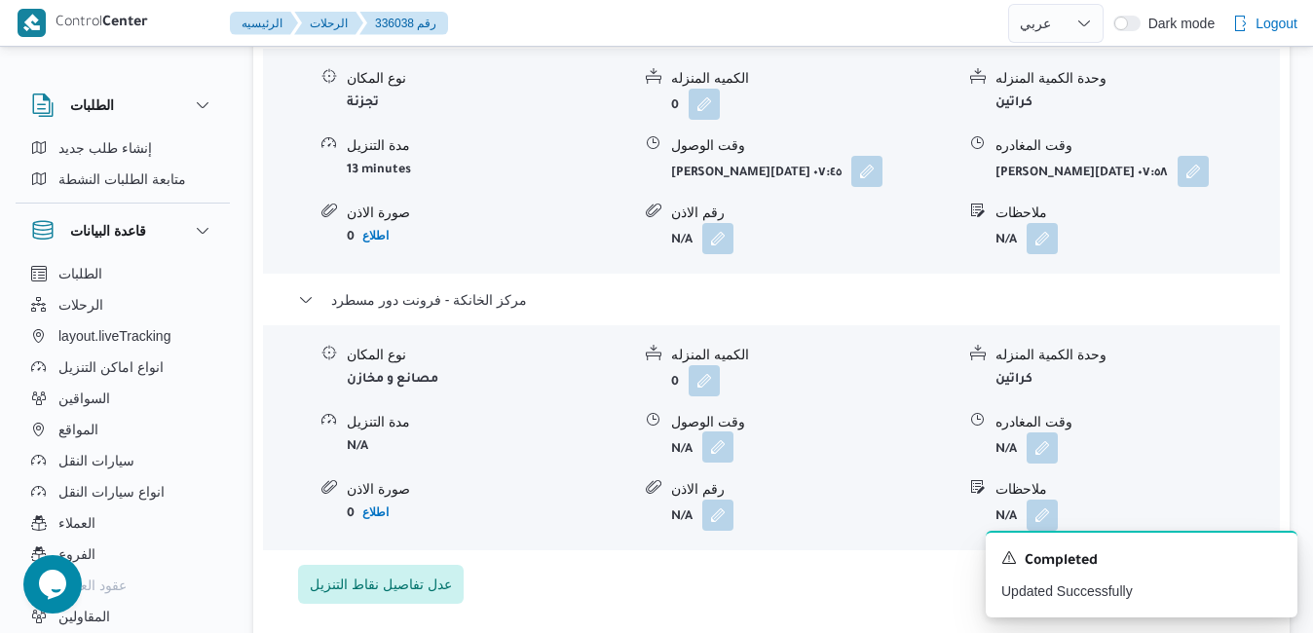
click at [712, 437] on button "button" at bounding box center [717, 446] width 31 height 31
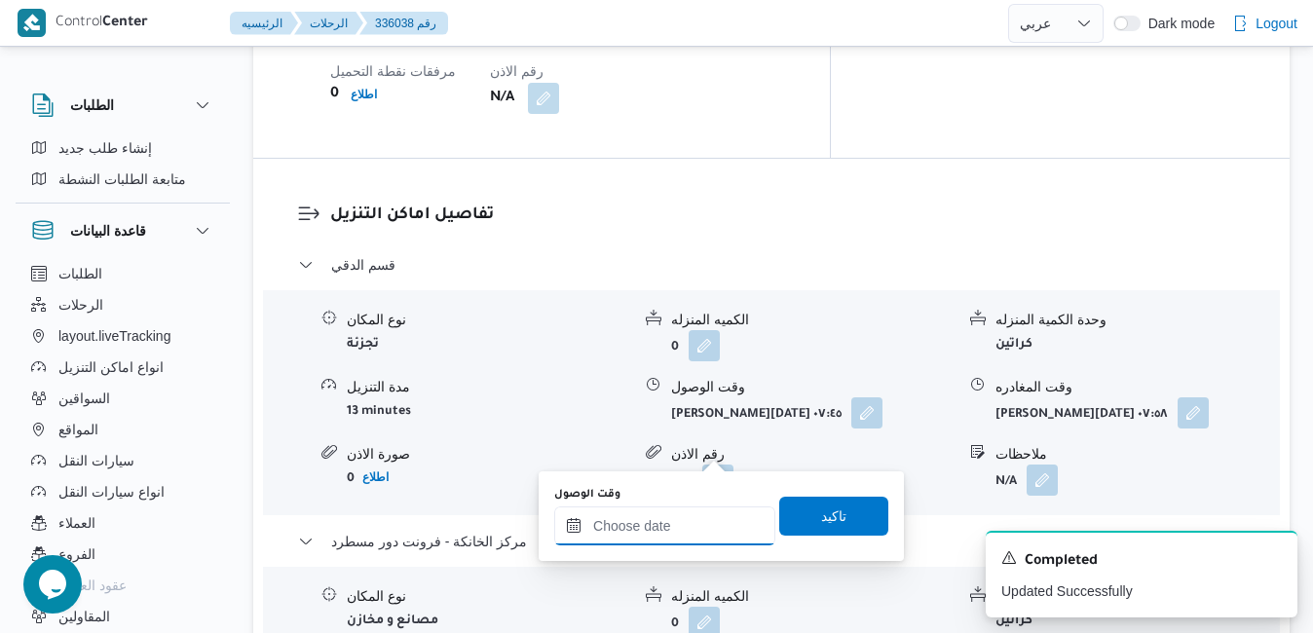
click at [687, 538] on input "وقت الوصول" at bounding box center [664, 525] width 221 height 39
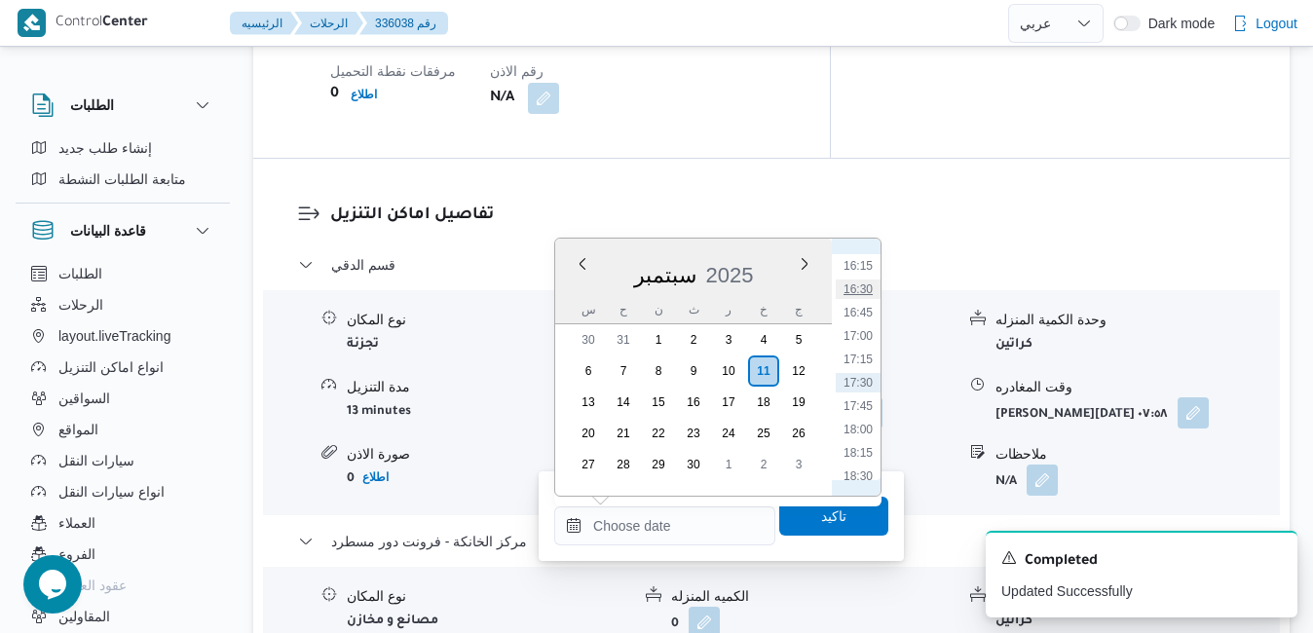
click at [864, 290] on li "16:30" at bounding box center [857, 288] width 45 height 19
type input "١١/٠٩/٢٠٢٥ ١٦:٣٠"
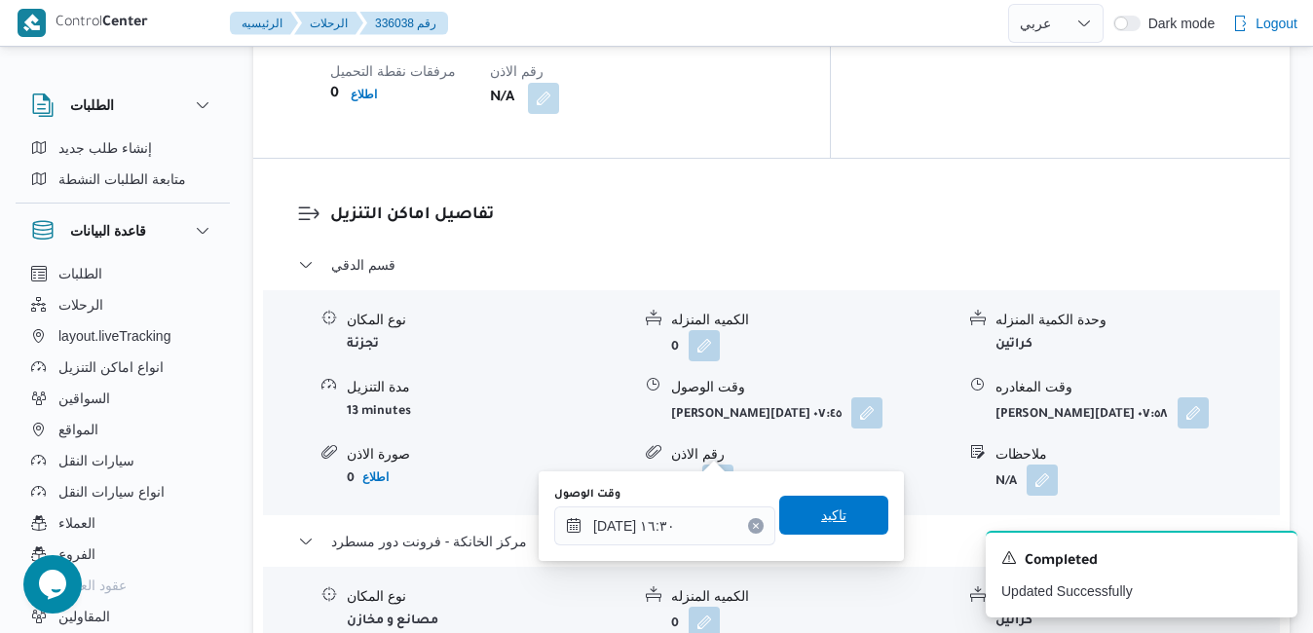
click at [821, 513] on span "تاكيد" at bounding box center [833, 514] width 25 height 23
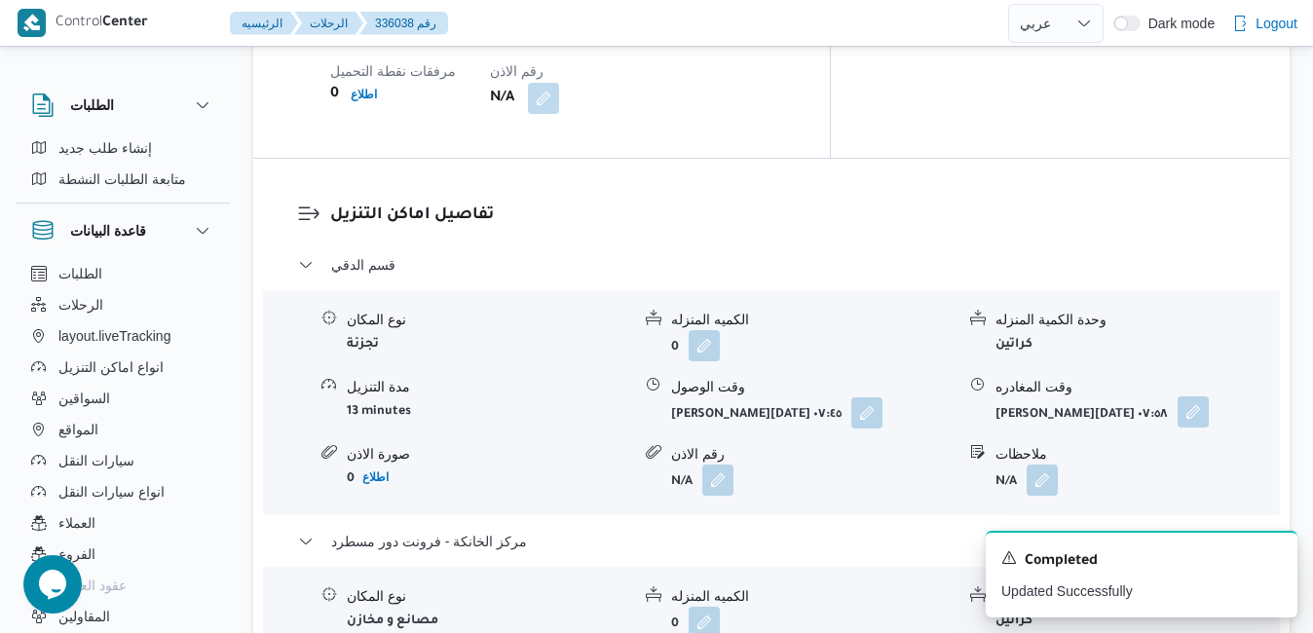
click at [1179, 396] on button "button" at bounding box center [1192, 411] width 31 height 31
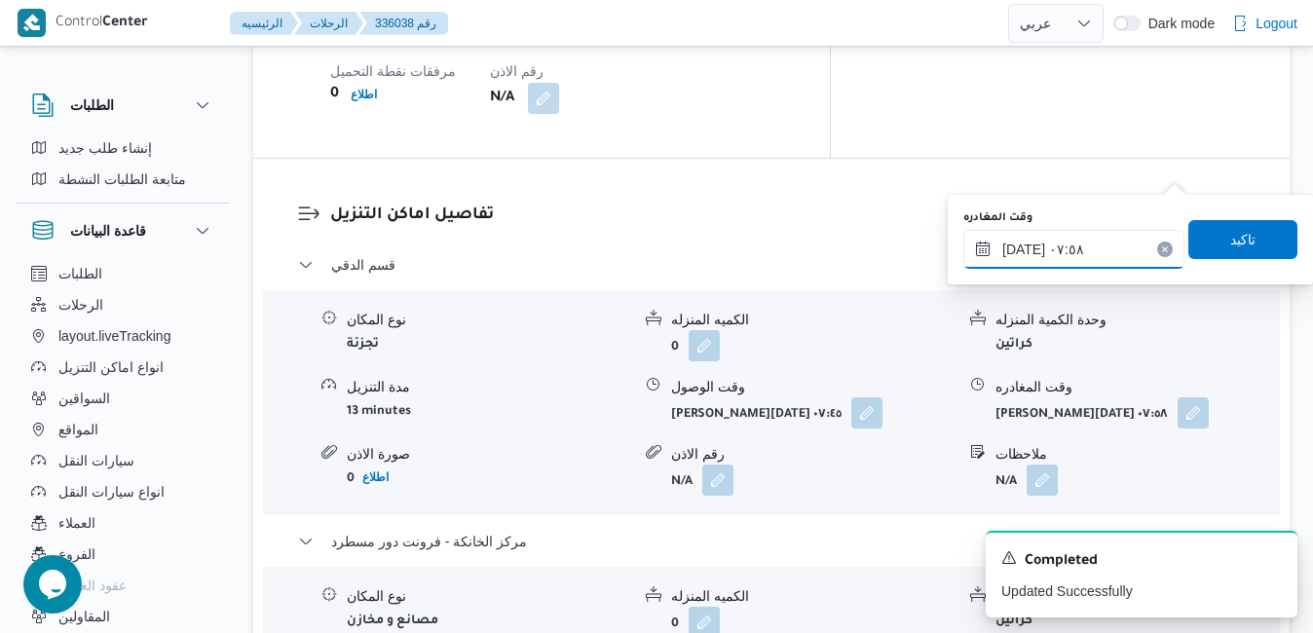
click at [1084, 252] on input "١١/٠٩/٢٠٢٥ ٠٧:٥٨" at bounding box center [1073, 249] width 221 height 39
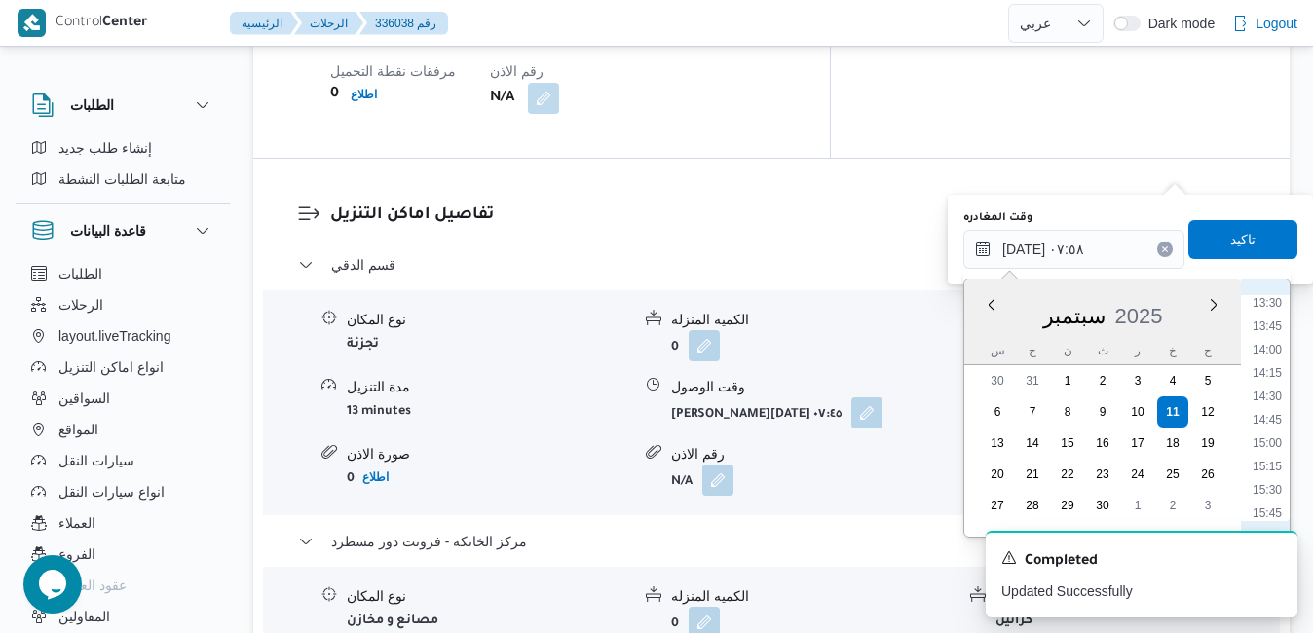
scroll to position [1462, 0]
click at [1266, 316] on li "15:45" at bounding box center [1266, 315] width 45 height 19
type input "١١/٠٩/٢٠٢٥ ١٥:٤٥"
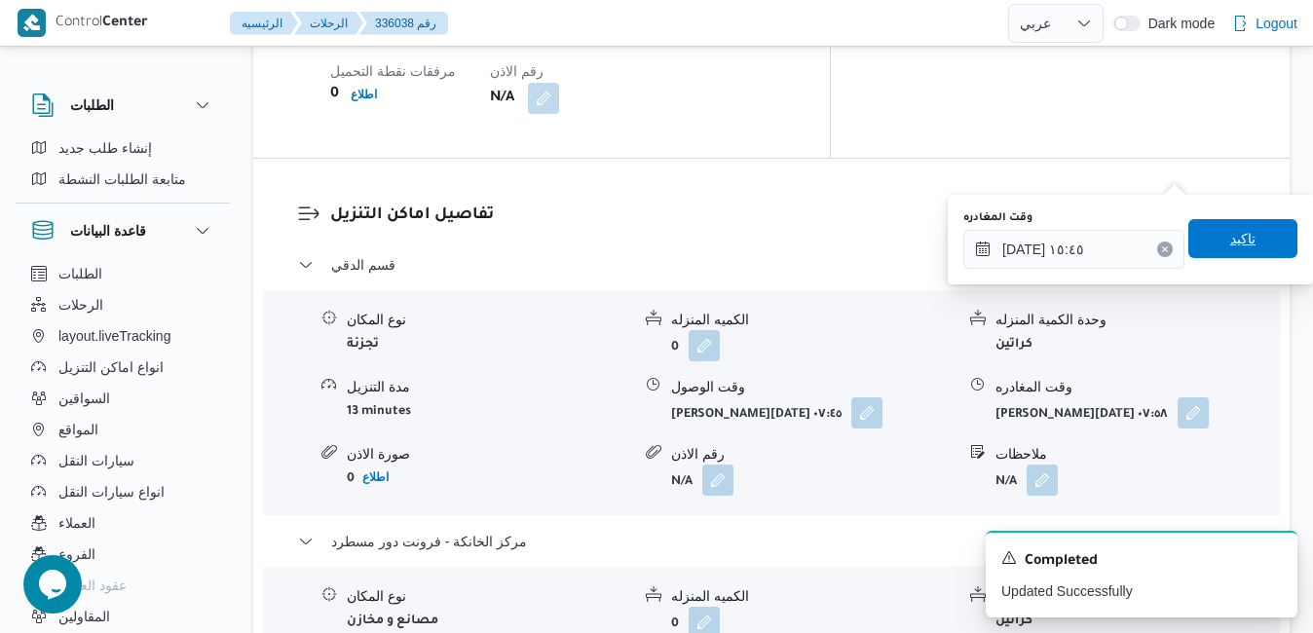
click at [1235, 242] on span "تاكيد" at bounding box center [1242, 238] width 25 height 23
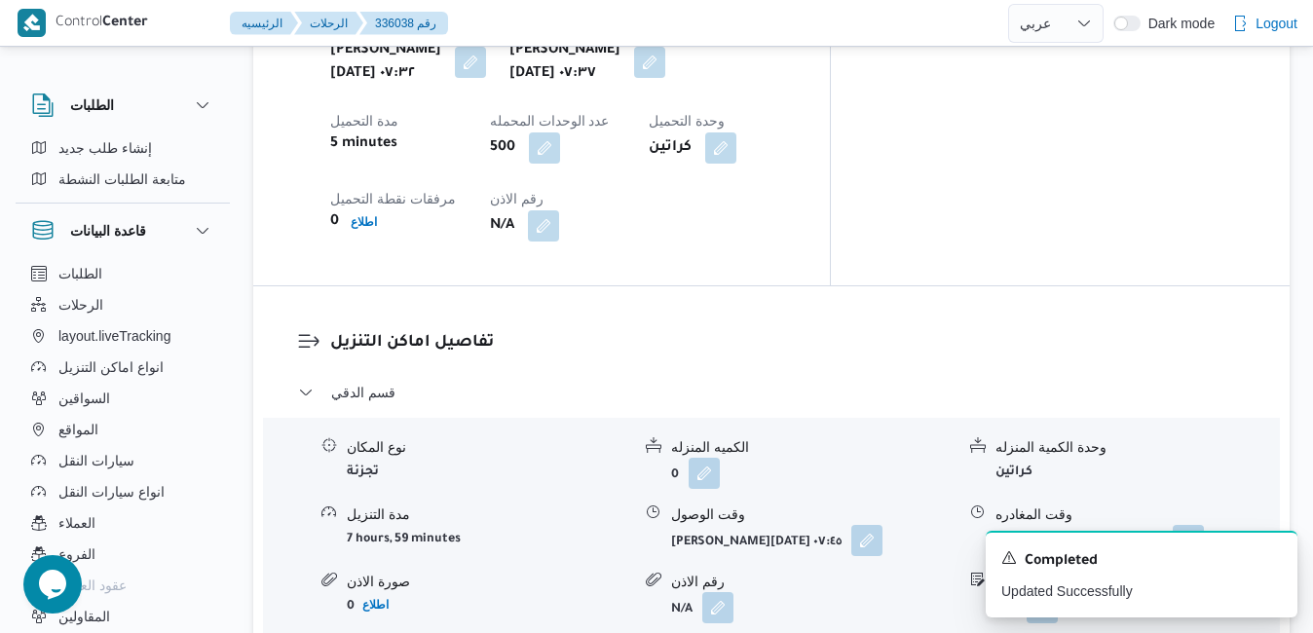
scroll to position [1675, 0]
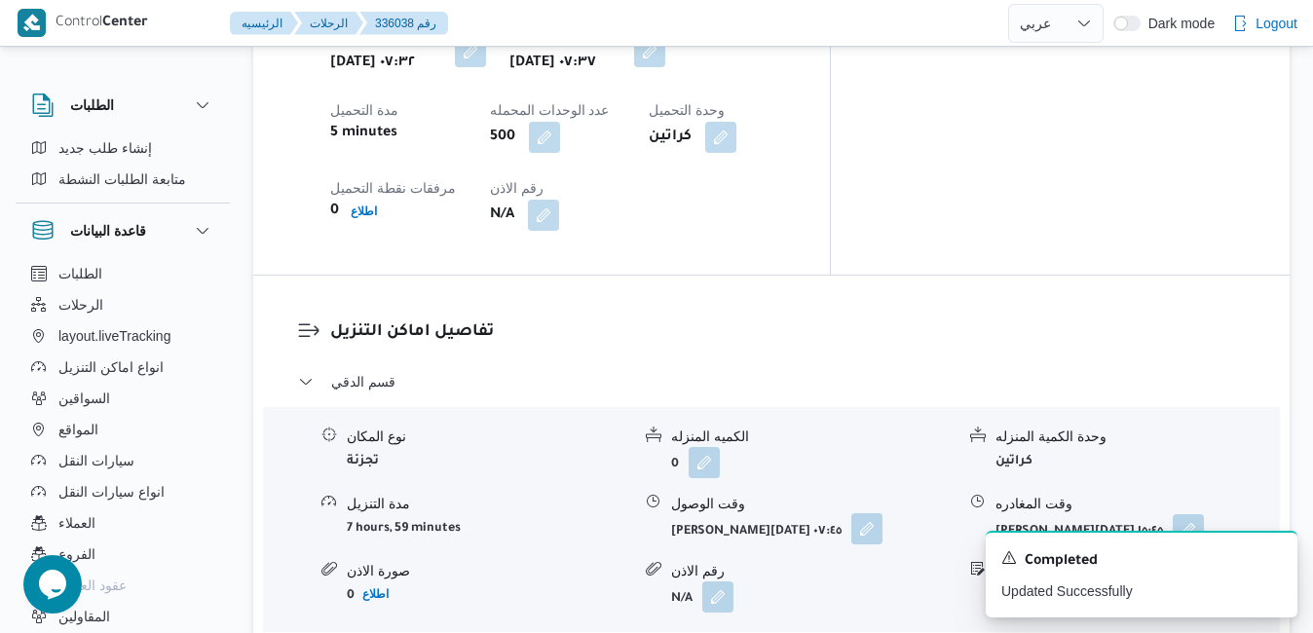
click at [856, 513] on button "button" at bounding box center [866, 528] width 31 height 31
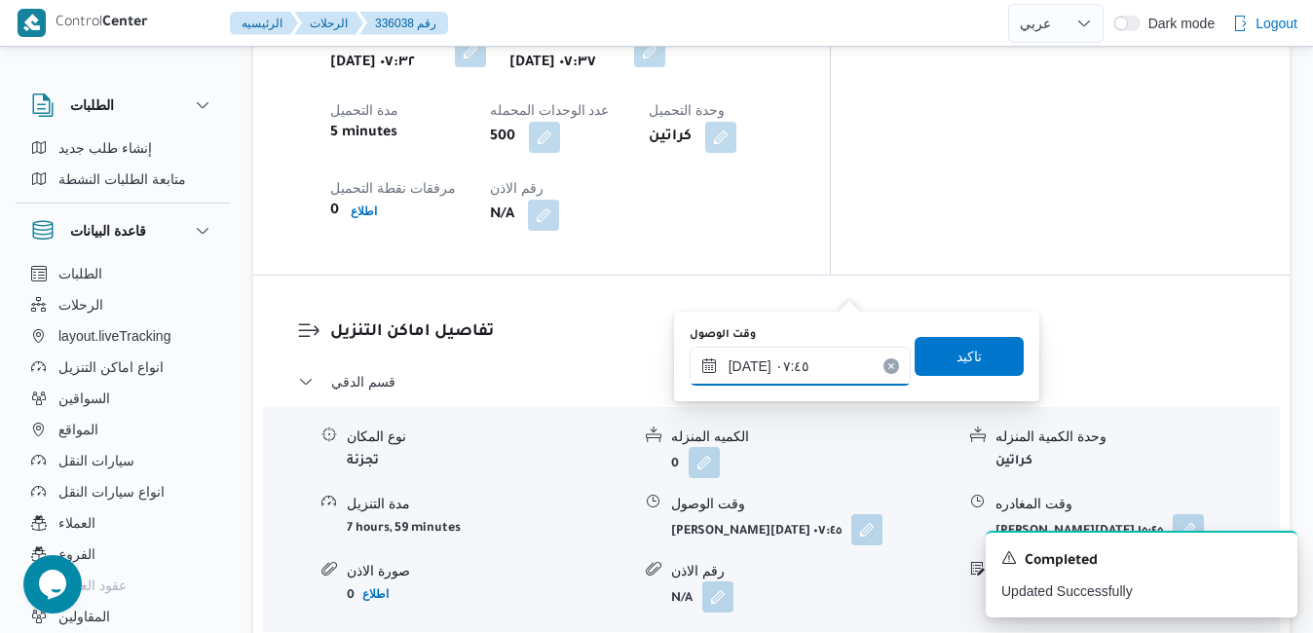
click at [772, 365] on input "١١/٠٩/٢٠٢٥ ٠٧:٤٥" at bounding box center [799, 366] width 221 height 39
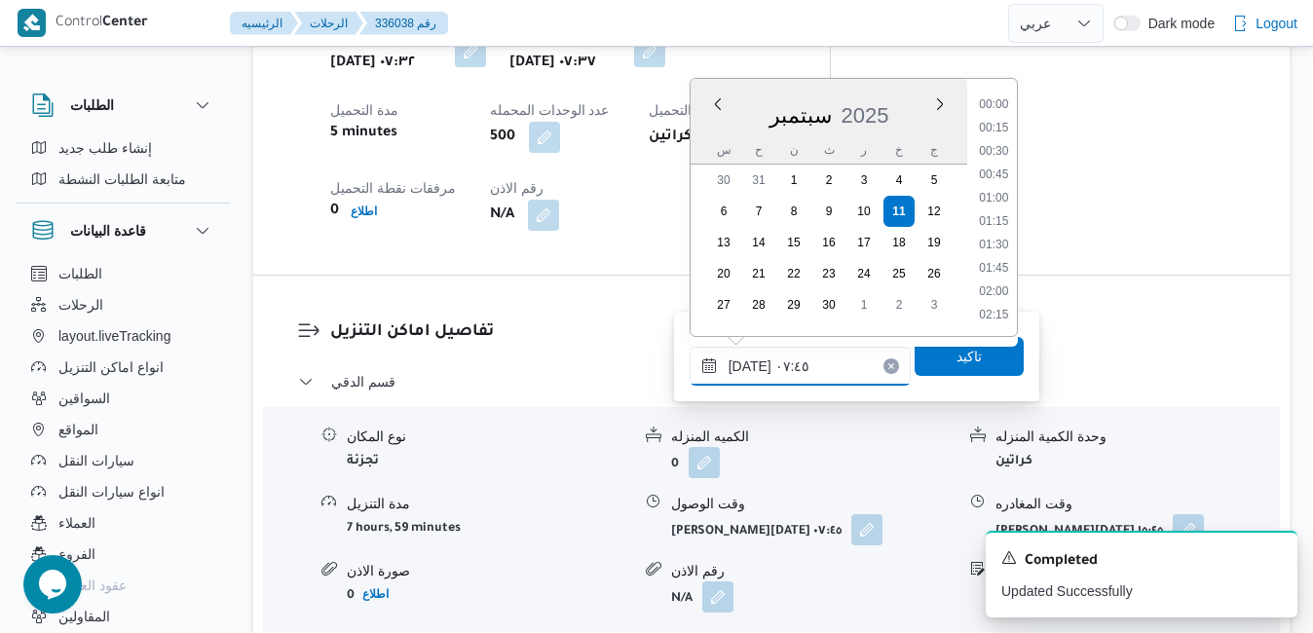
scroll to position [606, 0]
click at [991, 266] on li "08:15" at bounding box center [993, 269] width 45 height 19
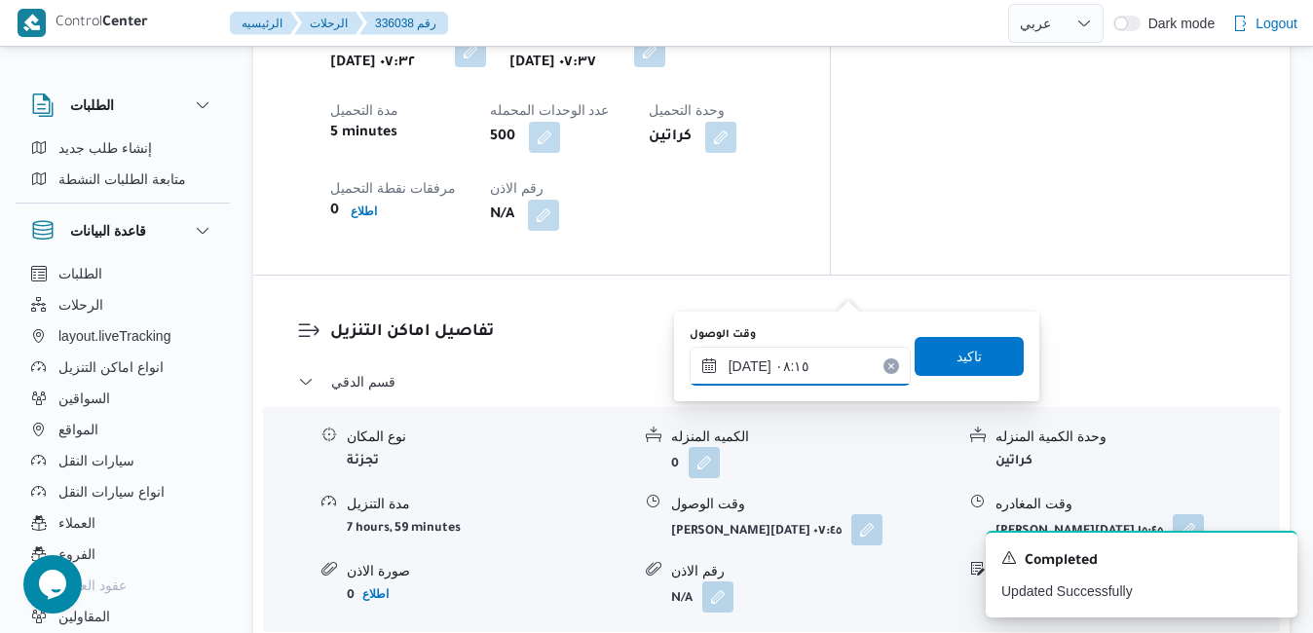
click at [752, 369] on input "١١/٠٩/٢٠٢٥ ٠٨:١٥" at bounding box center [799, 366] width 221 height 39
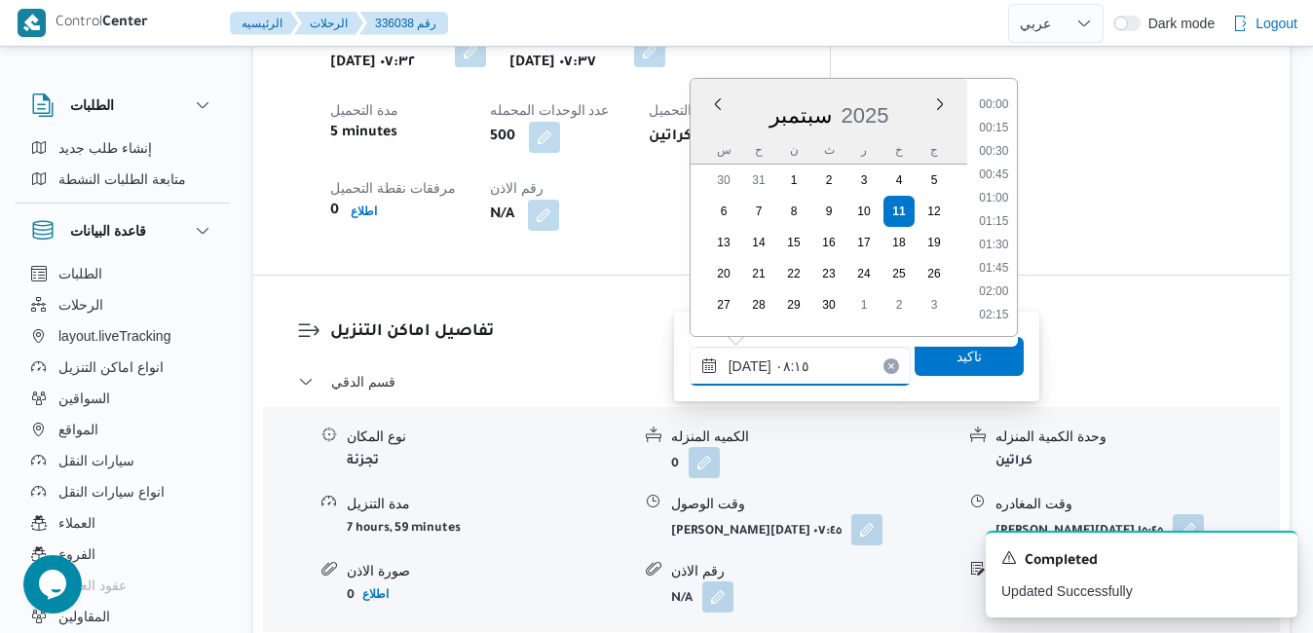
scroll to position [652, 0]
type input "١١/٠٩/٢٠٢٥ ٠٨:20"
click at [969, 361] on span "تاكيد" at bounding box center [968, 355] width 109 height 39
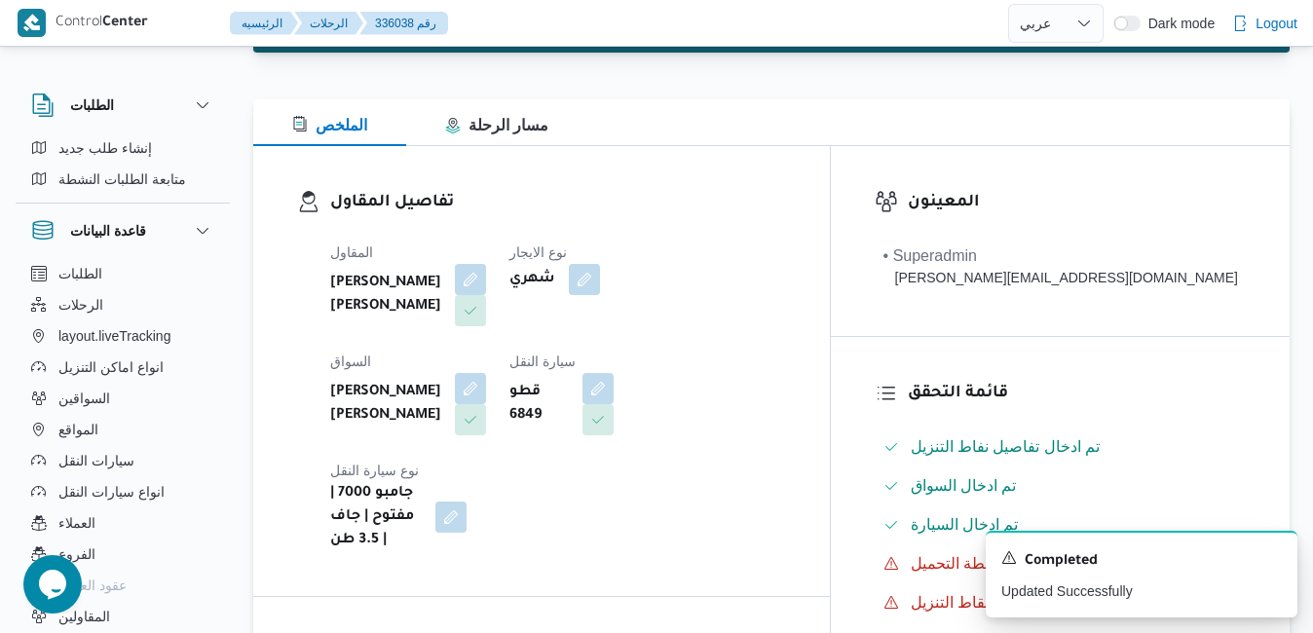
scroll to position [0, 0]
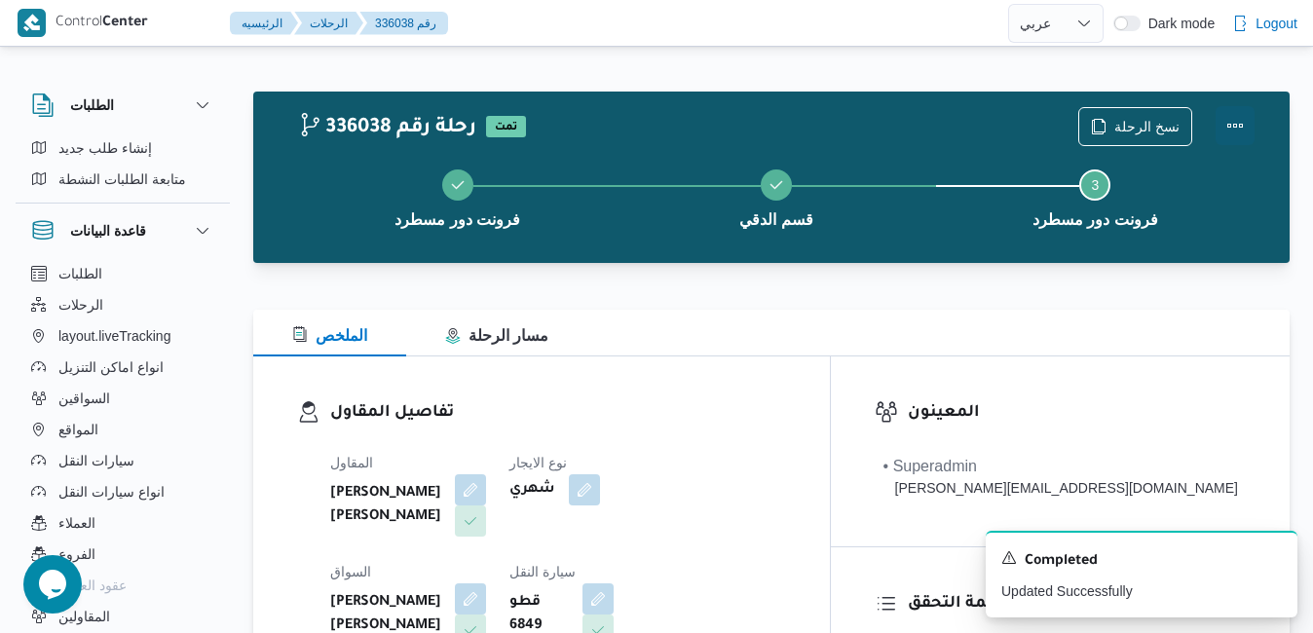
click at [1225, 127] on button "Actions" at bounding box center [1234, 125] width 39 height 39
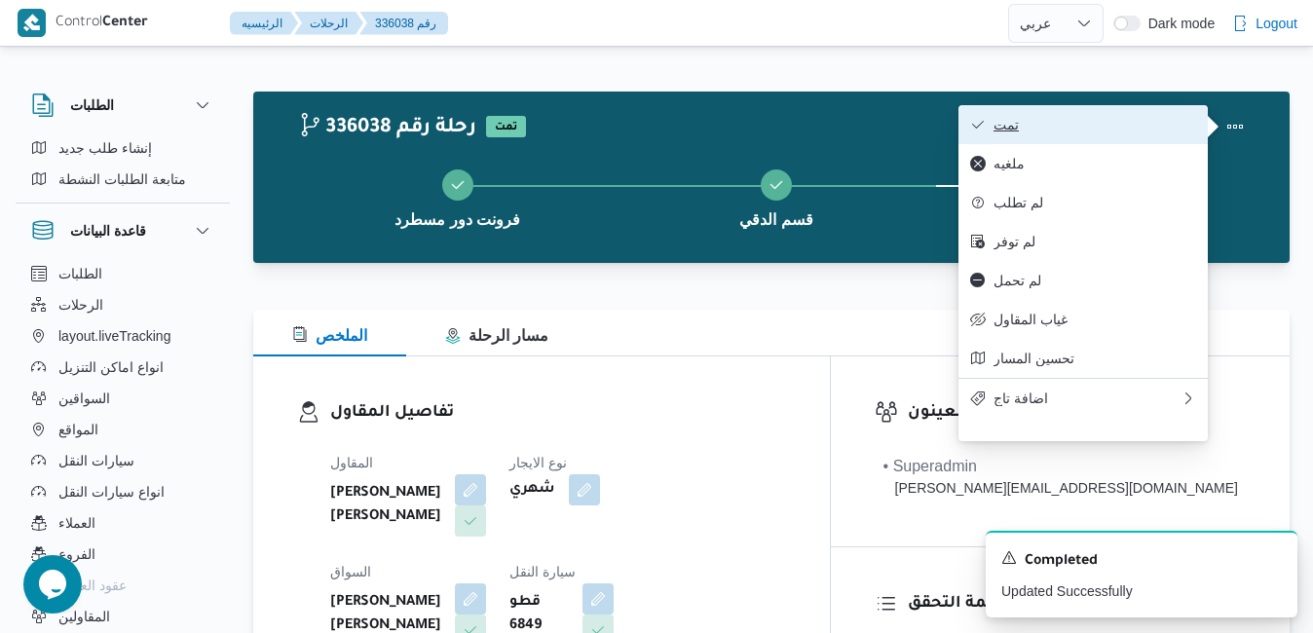
click at [1139, 129] on span "تمت" at bounding box center [1094, 125] width 203 height 16
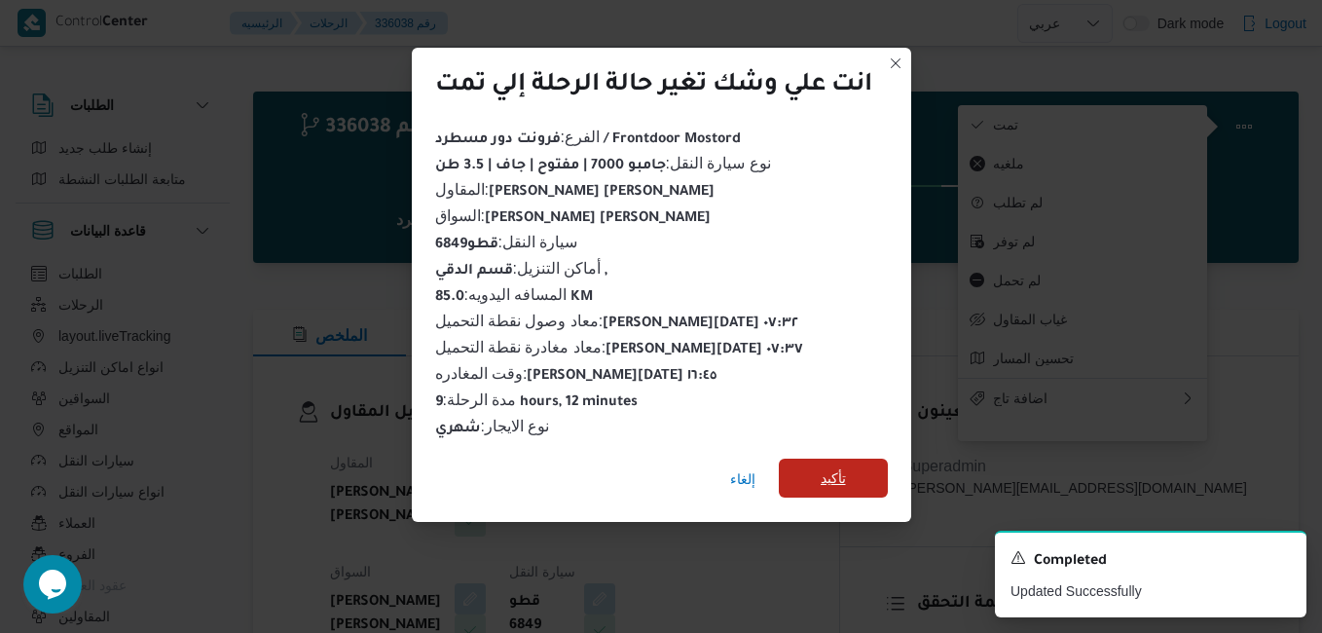
click at [818, 470] on span "تأكيد" at bounding box center [833, 478] width 109 height 39
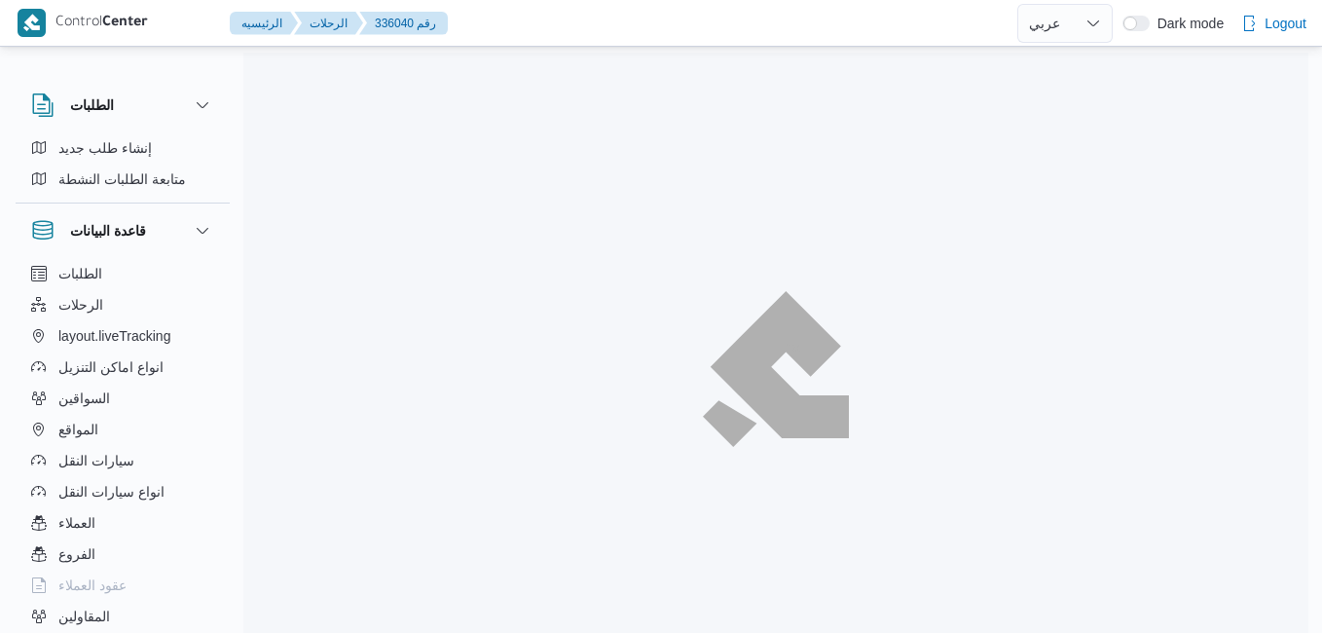
select select "ar"
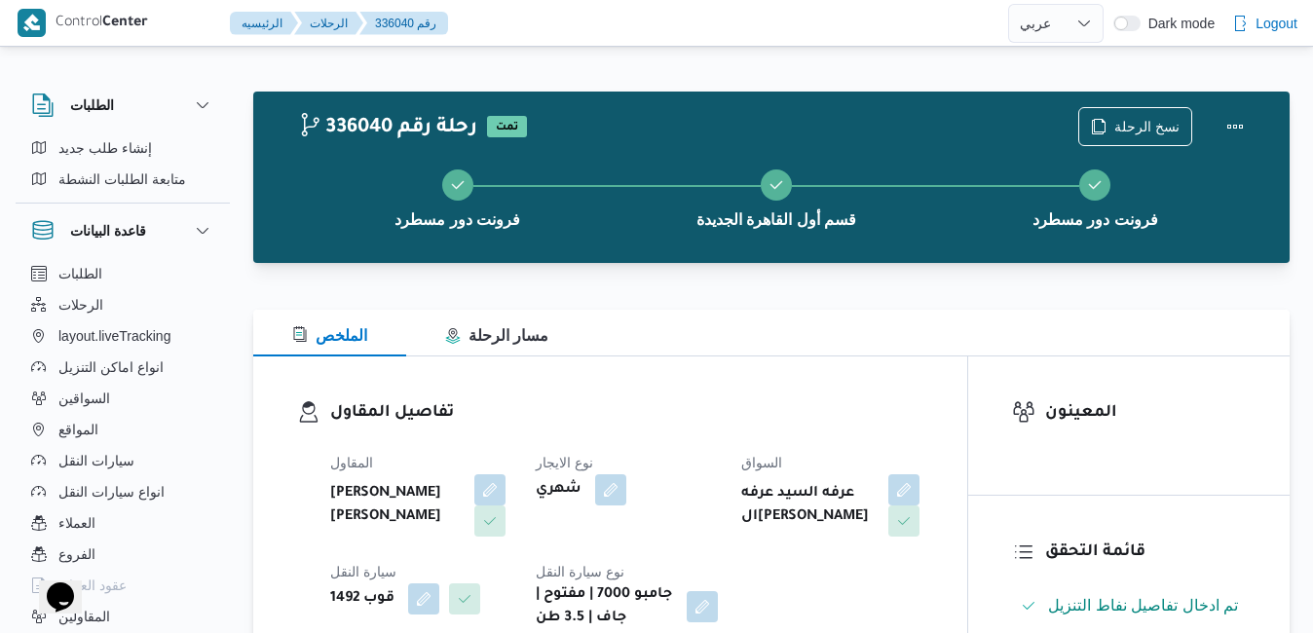
click at [708, 395] on div "تفاصيل المقاول المقاول [PERSON_NAME] [PERSON_NAME] نوع الايجار شهري السواق عرفه…" at bounding box center [610, 514] width 714 height 317
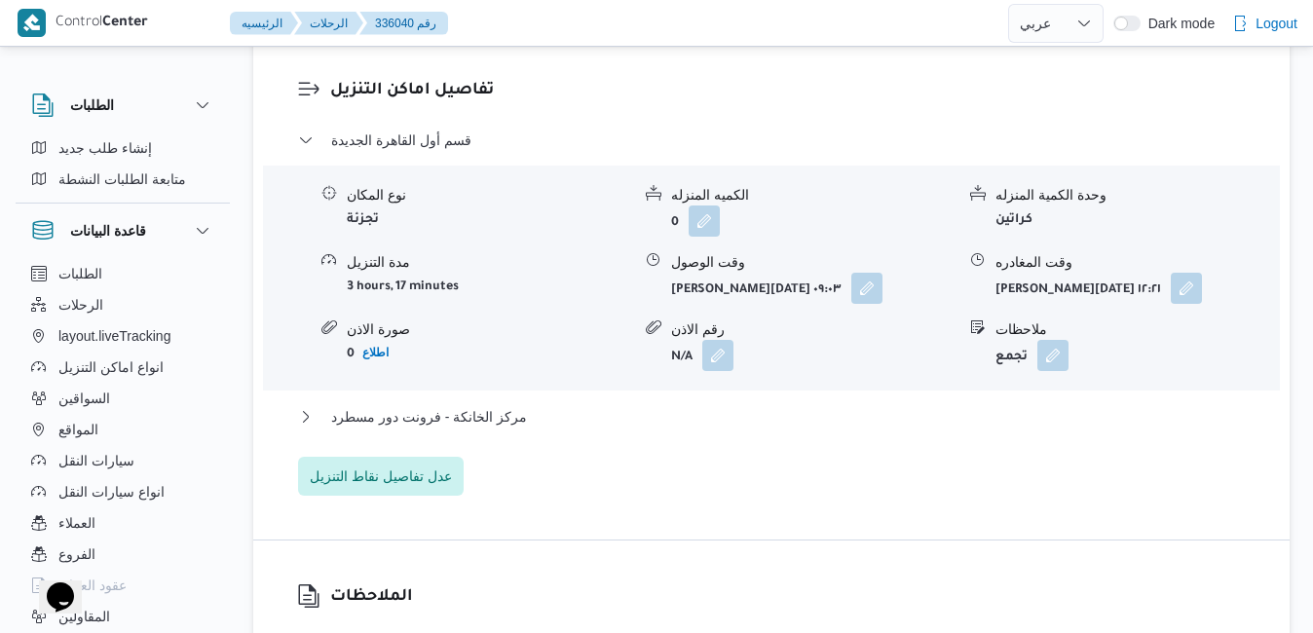
scroll to position [1714, 0]
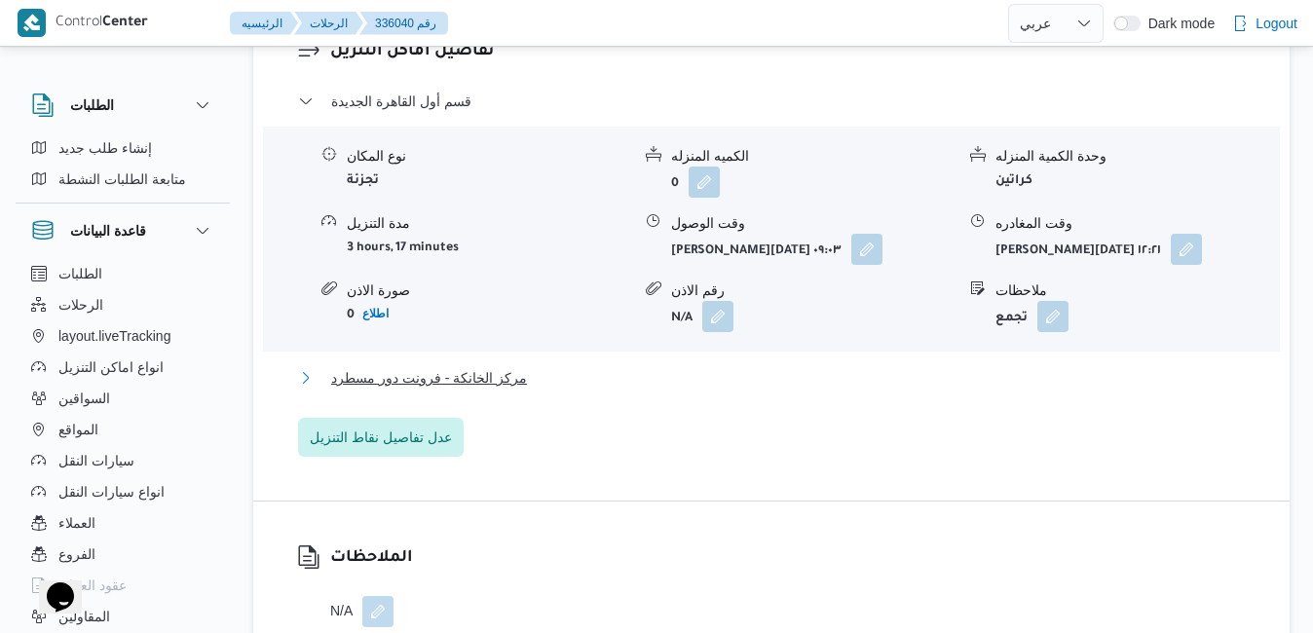
click at [728, 383] on button "مركز الخانكة - فرونت دور مسطرد" at bounding box center [771, 377] width 947 height 23
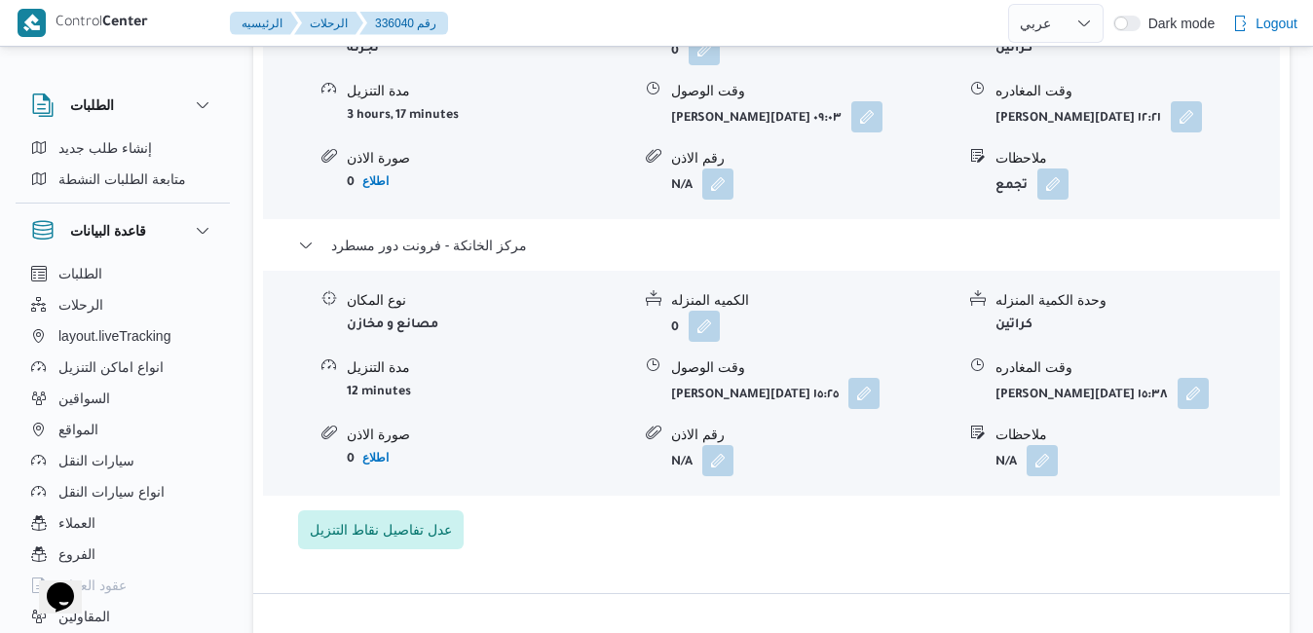
scroll to position [1870, 0]
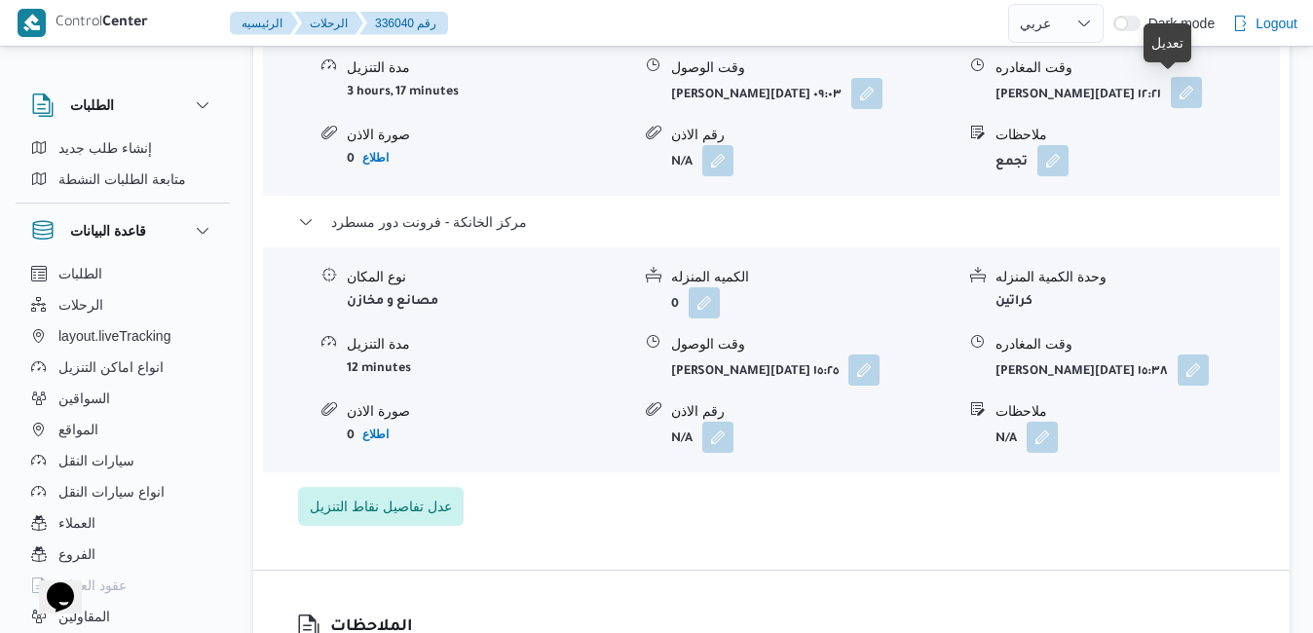
click at [1173, 92] on button "button" at bounding box center [1185, 92] width 31 height 31
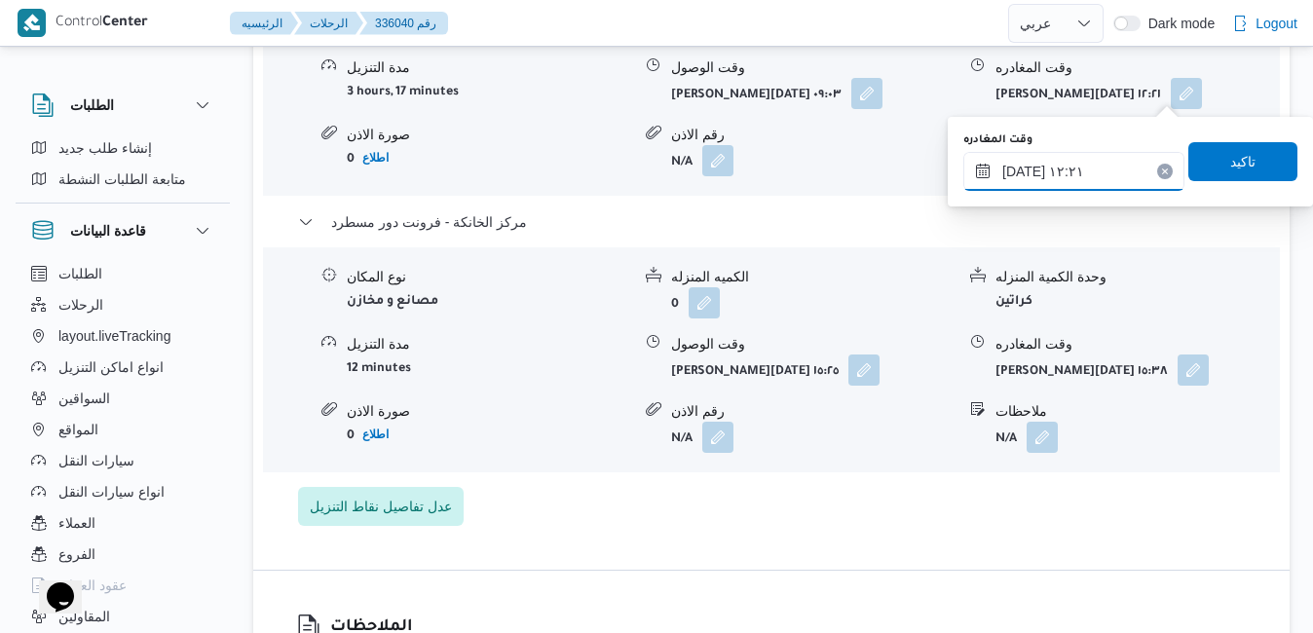
click at [1079, 173] on input "[DATE] ١٢:٢١" at bounding box center [1073, 171] width 221 height 39
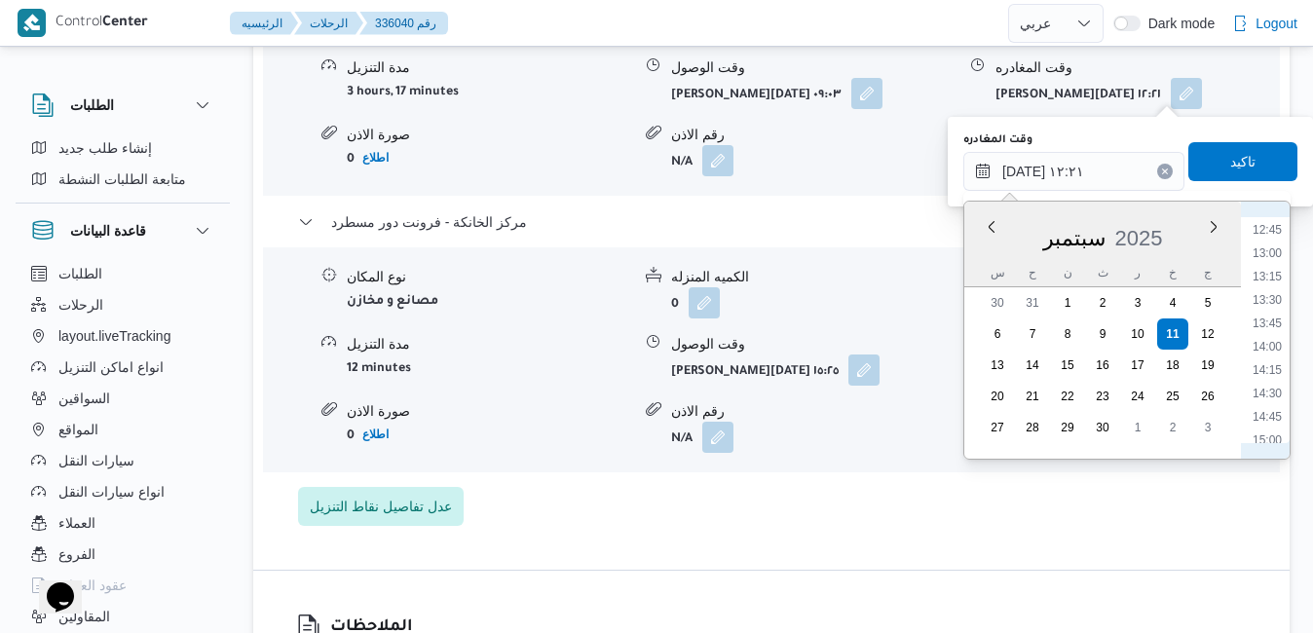
scroll to position [1224, 0]
click at [1274, 383] on li "14:45" at bounding box center [1266, 381] width 45 height 19
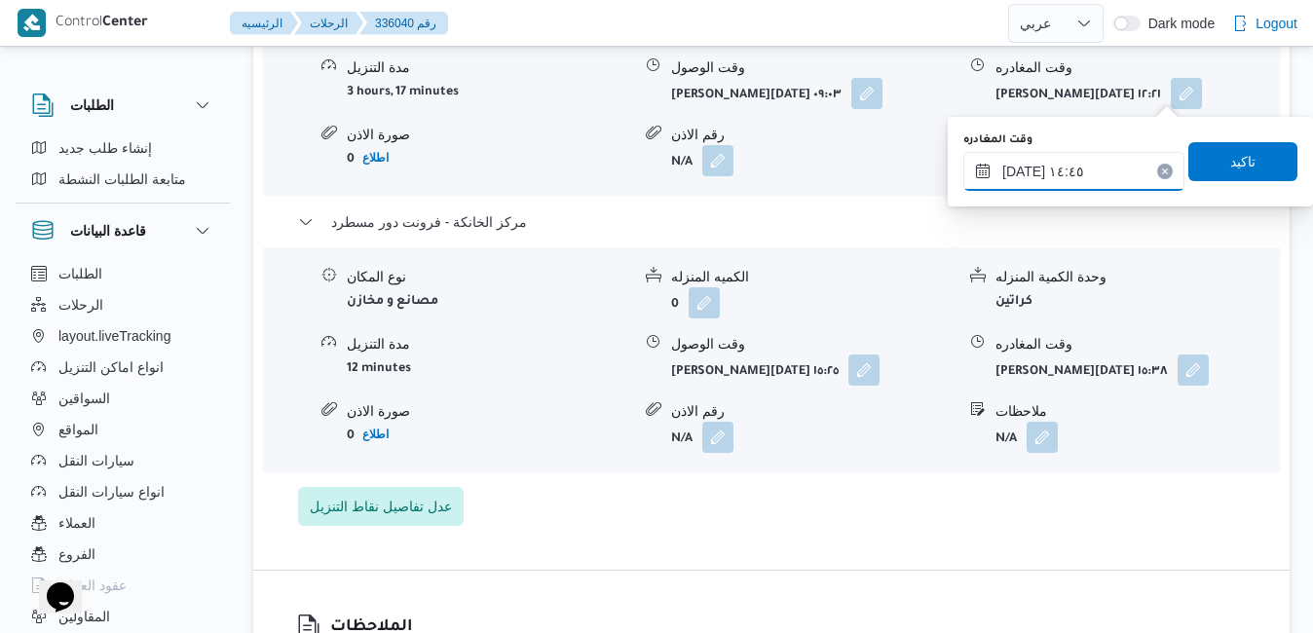
click at [1021, 167] on input "[DATE] ١٤:٤٥" at bounding box center [1073, 171] width 221 height 39
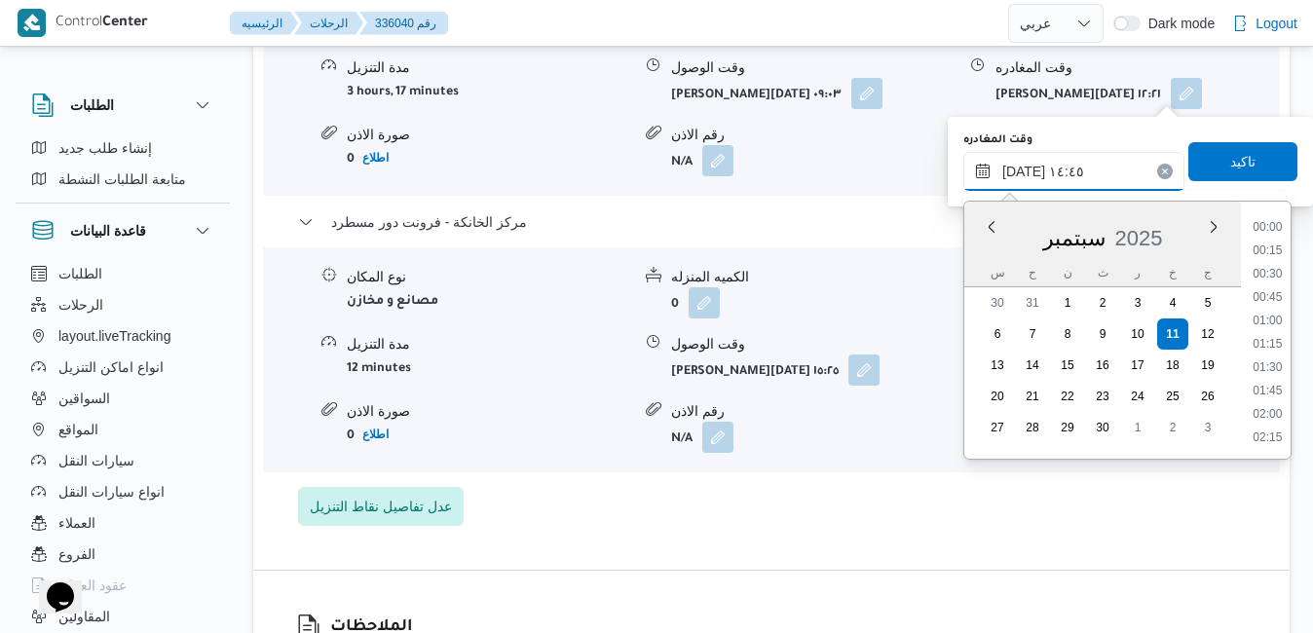
click at [1021, 167] on input "[DATE] ١٤:٤٥" at bounding box center [1073, 171] width 221 height 39
type input "[DATE] ١٤:40"
click at [1201, 164] on span "تاكيد" at bounding box center [1242, 160] width 109 height 39
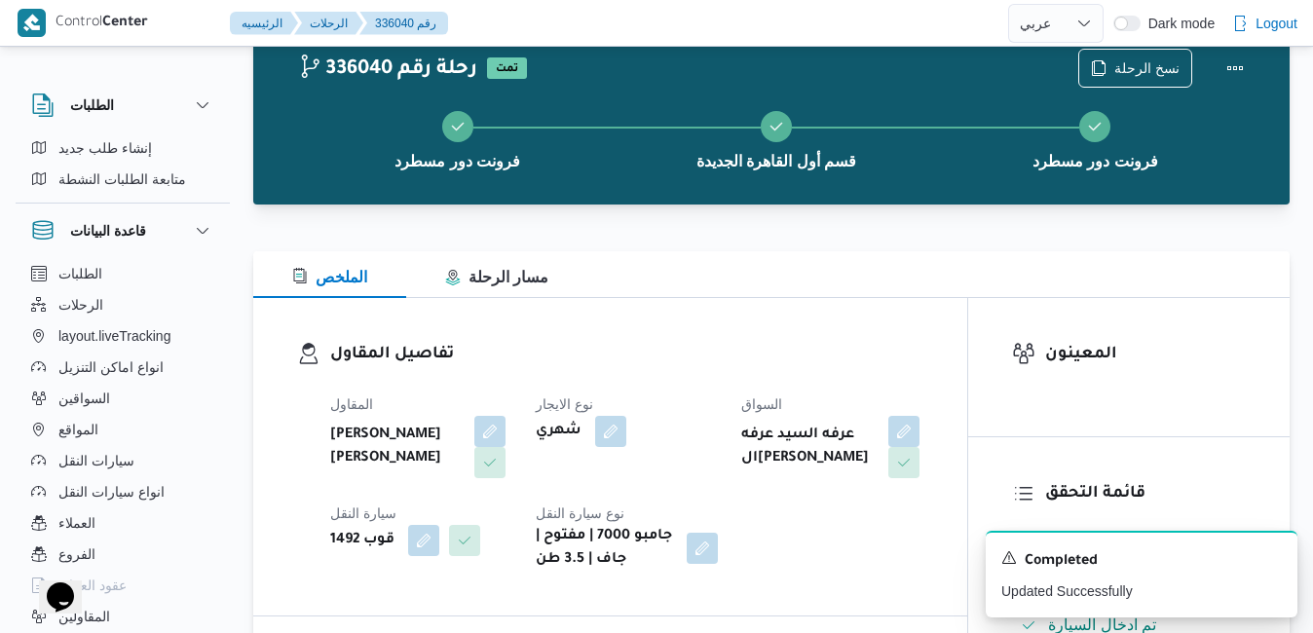
scroll to position [0, 0]
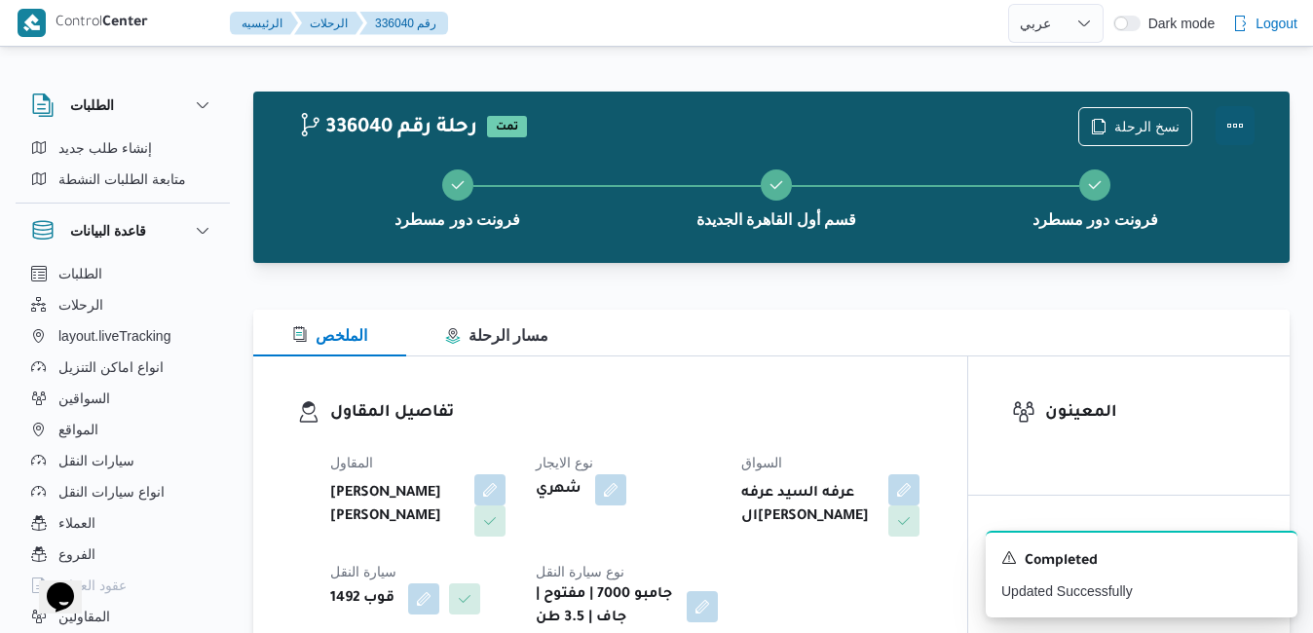
click at [1233, 122] on button "Actions" at bounding box center [1234, 125] width 39 height 39
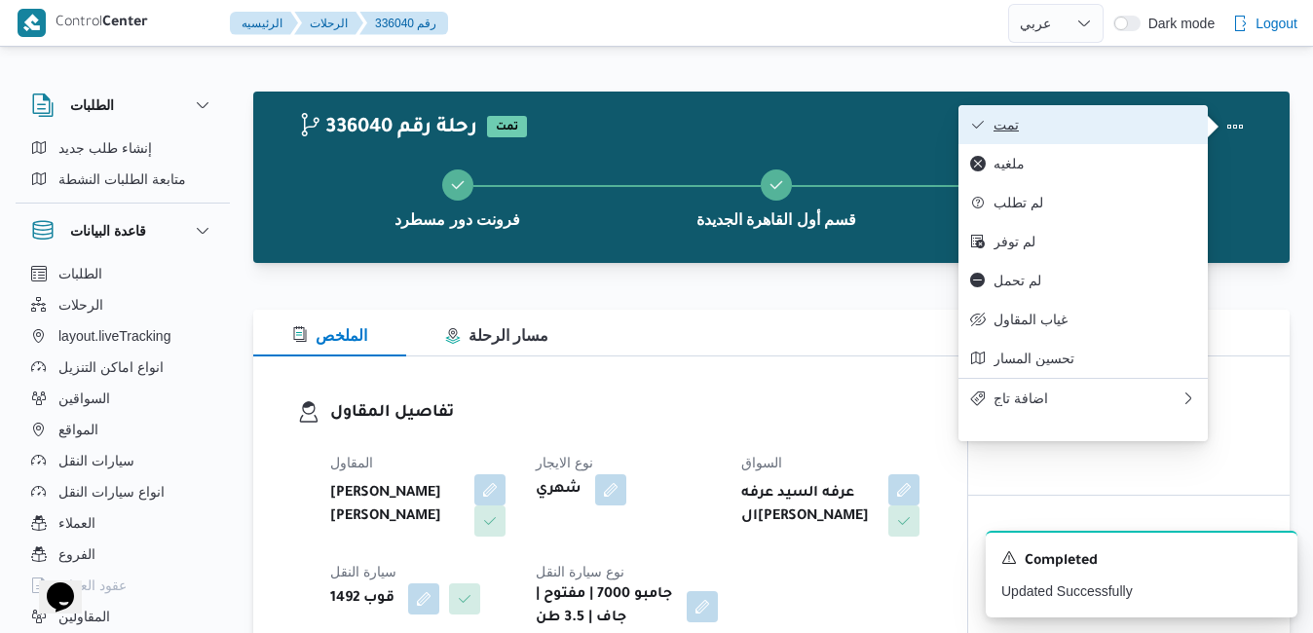
click at [1161, 119] on span "تمت" at bounding box center [1094, 125] width 203 height 16
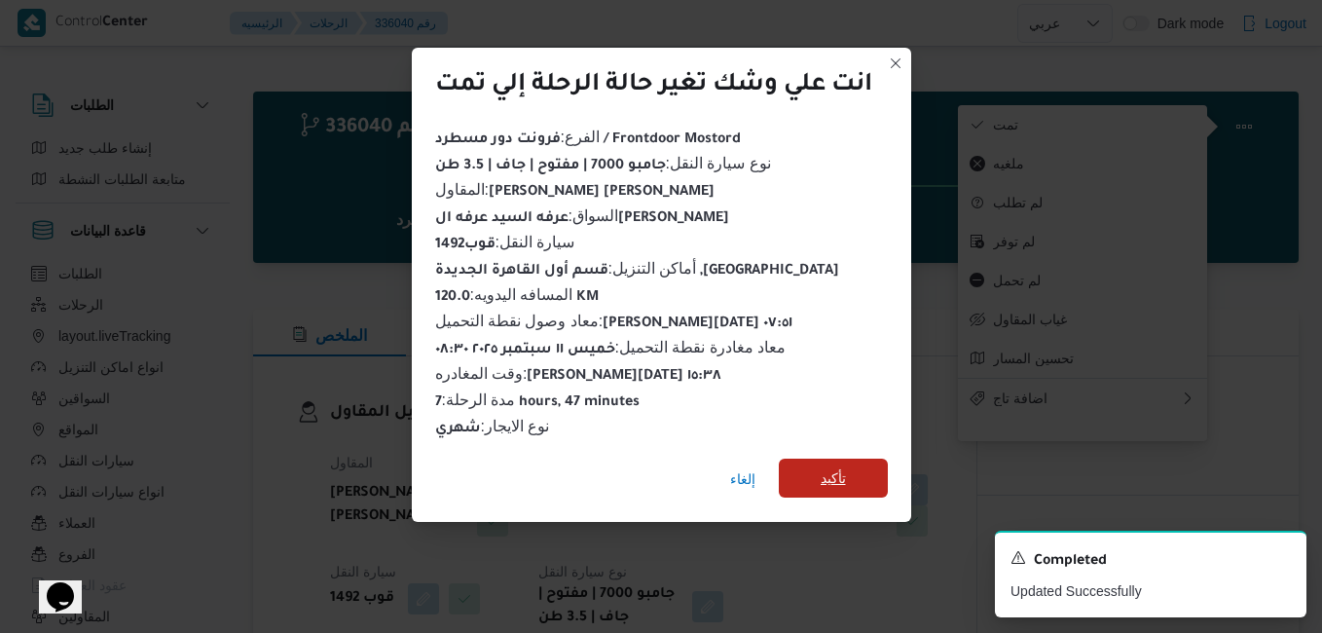
click at [871, 467] on span "تأكيد" at bounding box center [833, 478] width 109 height 39
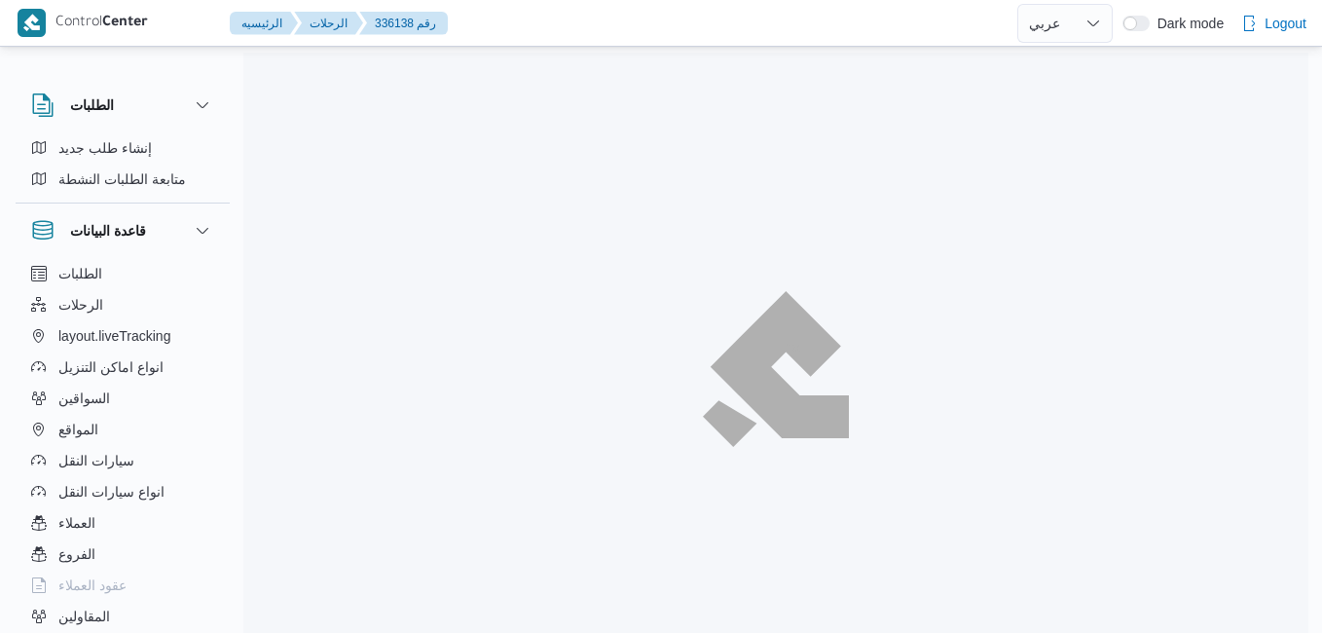
select select "ar"
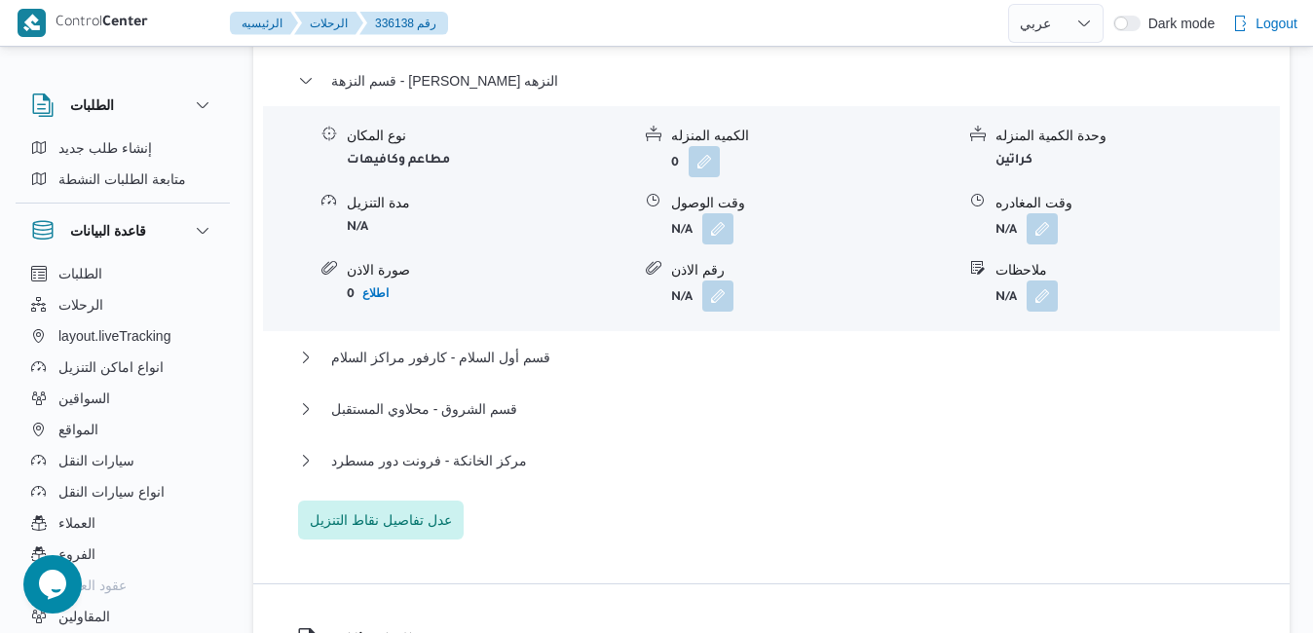
scroll to position [2064, 0]
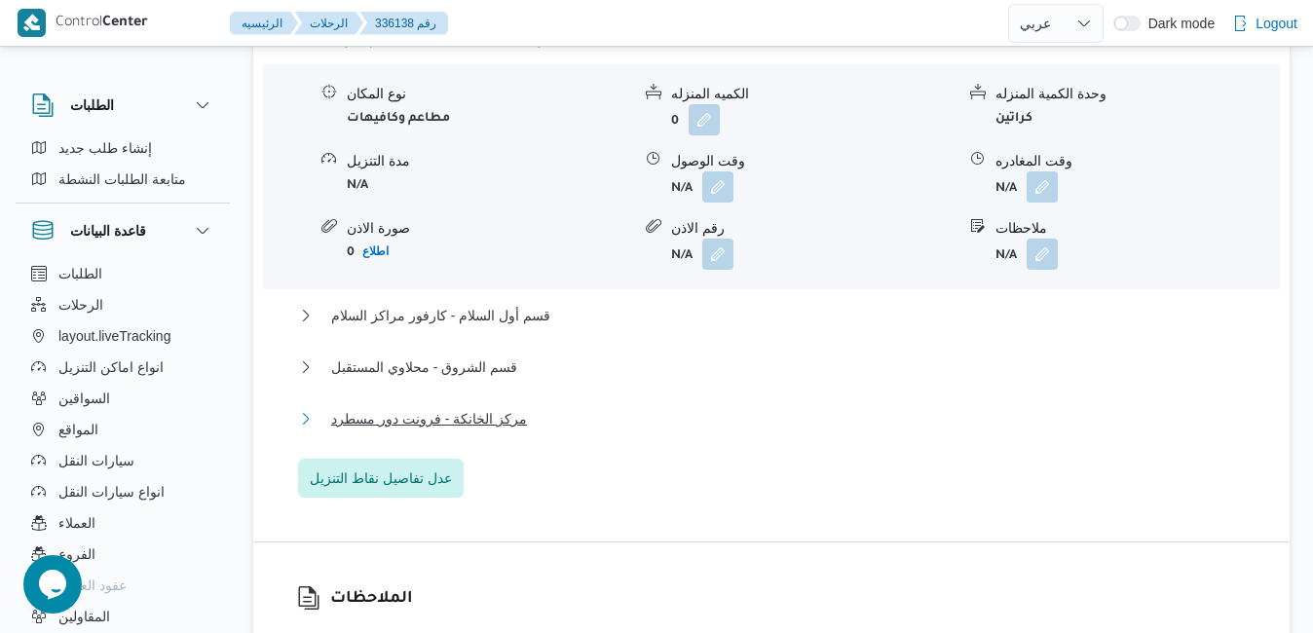
click at [702, 407] on button "مركز الخانكة - فرونت دور مسطرد" at bounding box center [771, 418] width 947 height 23
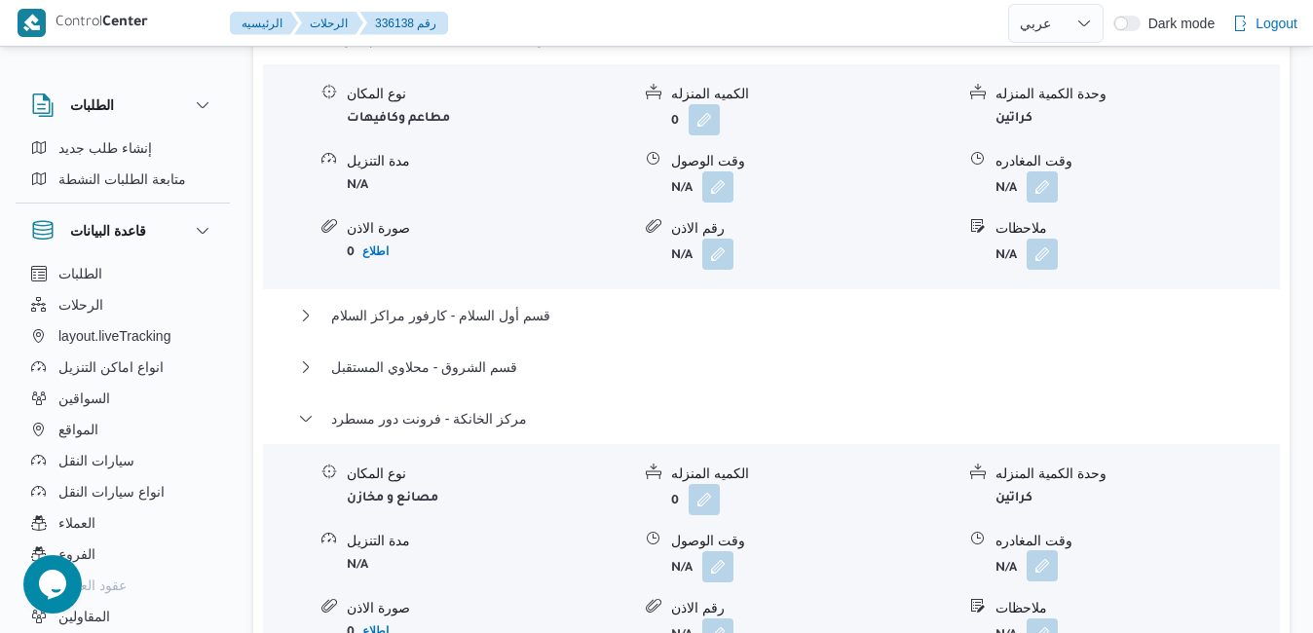
click at [1042, 550] on button "button" at bounding box center [1041, 565] width 31 height 31
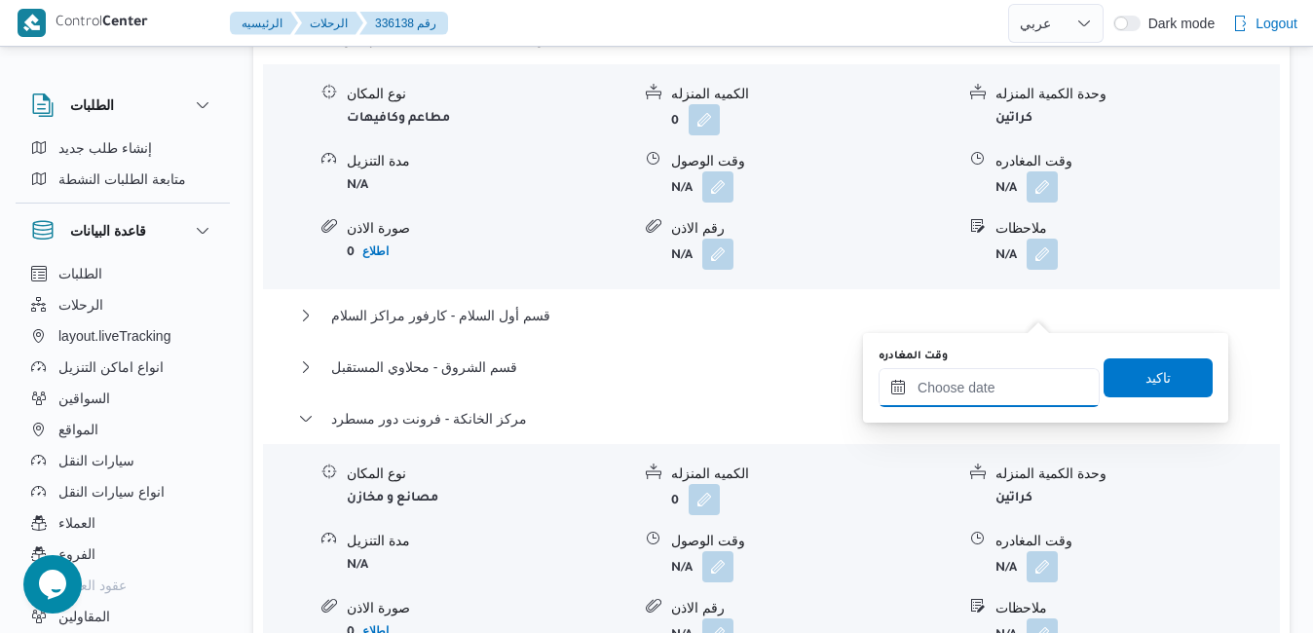
click at [963, 387] on input "وقت المغادره" at bounding box center [988, 387] width 221 height 39
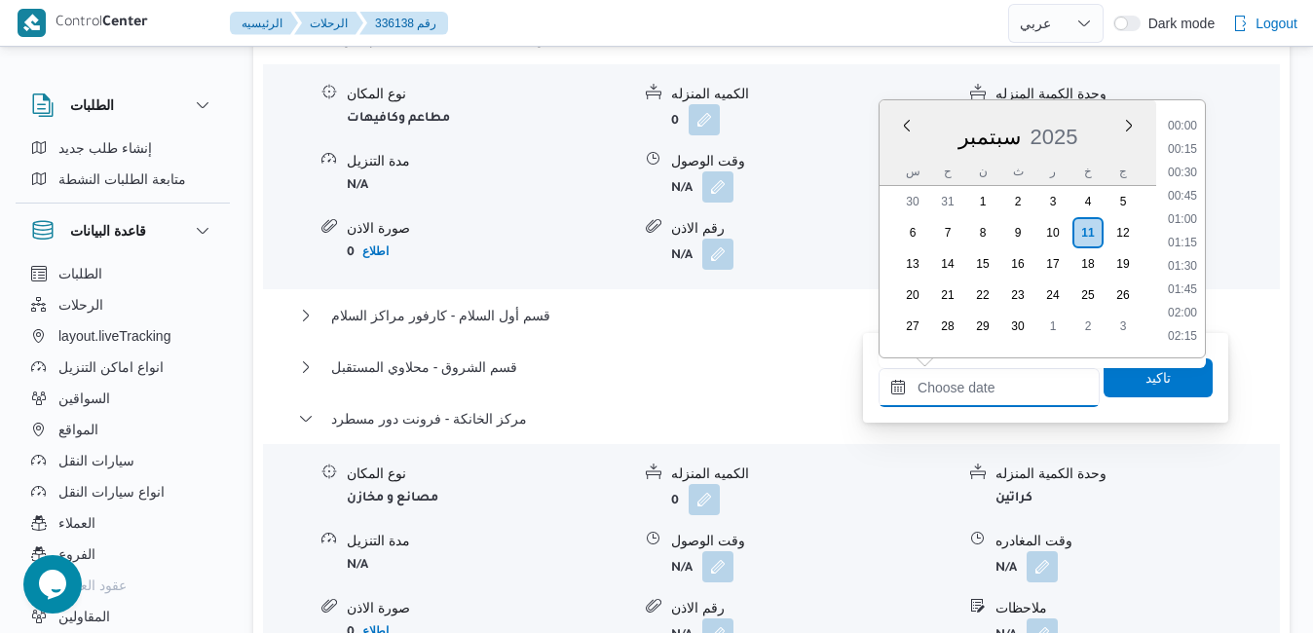
scroll to position [1540, 0]
click at [1186, 181] on li "17:00" at bounding box center [1182, 174] width 45 height 19
type input "١١/٠٩/٢٠٢٥ ١٧:٠٠"
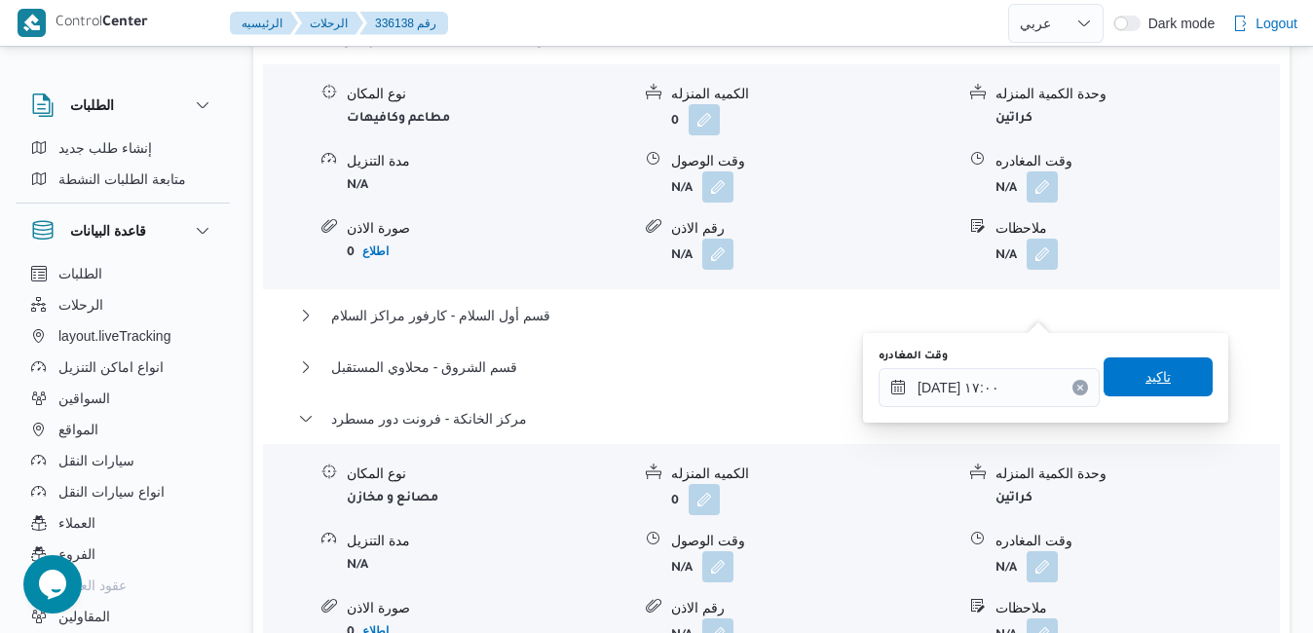
click at [1107, 378] on span "تاكيد" at bounding box center [1157, 376] width 109 height 39
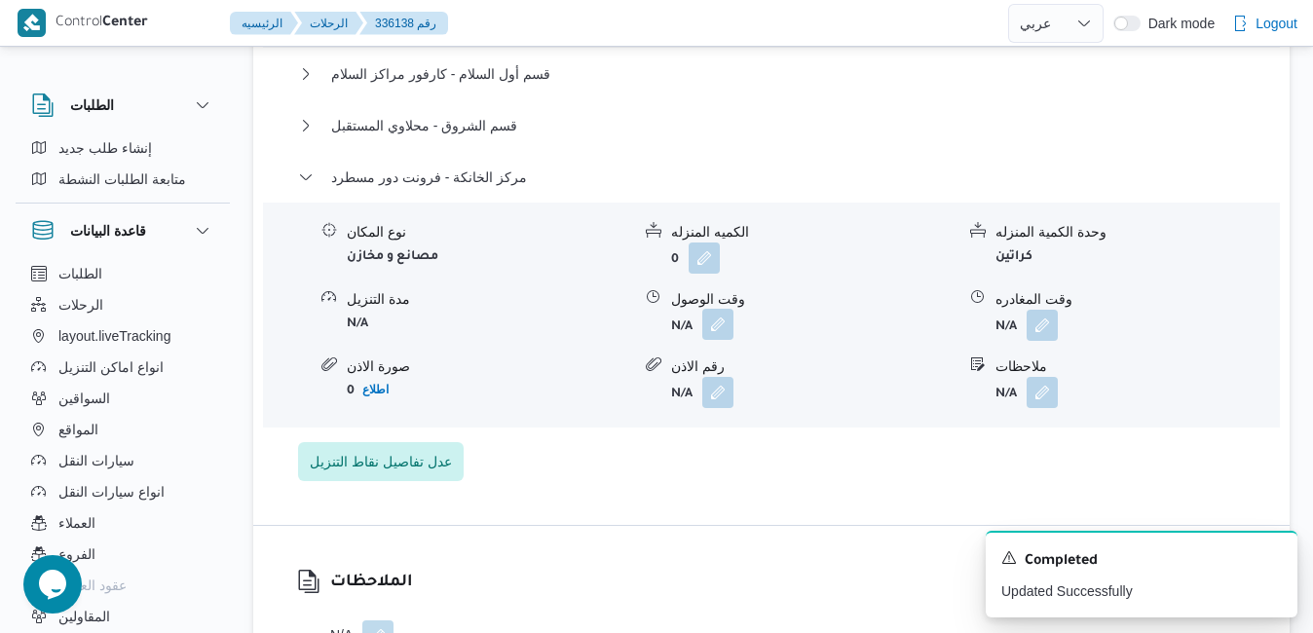
click at [723, 317] on button "button" at bounding box center [717, 324] width 31 height 31
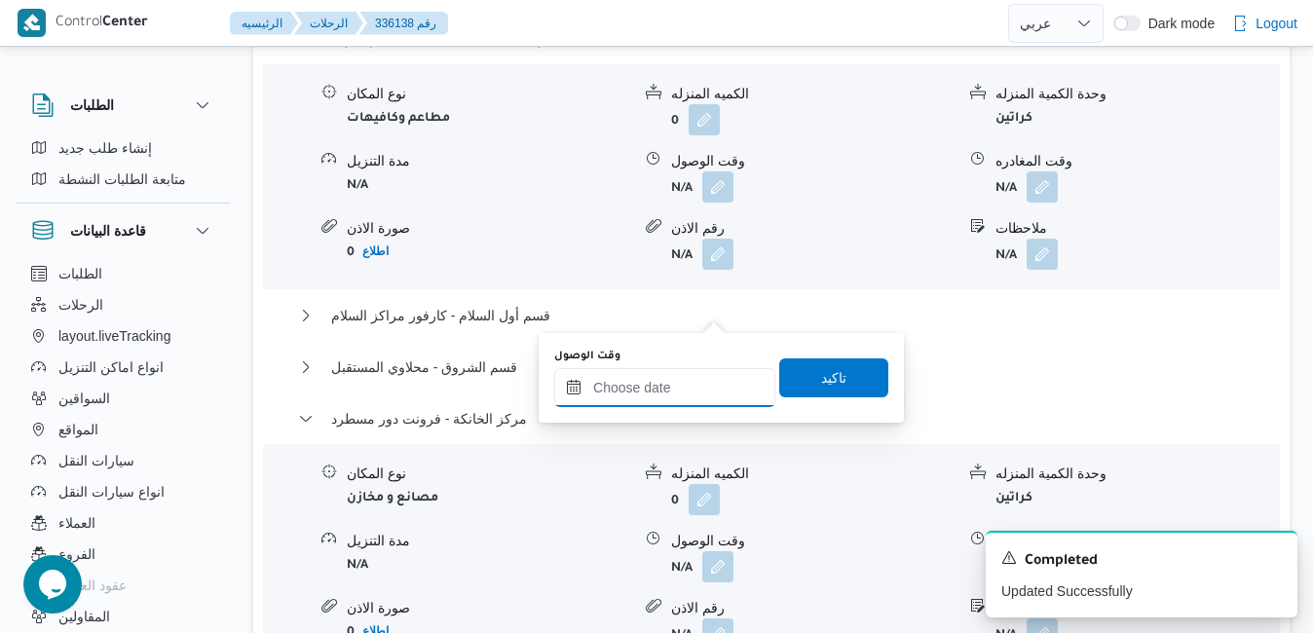
click at [692, 384] on input "وقت الوصول" at bounding box center [664, 387] width 221 height 39
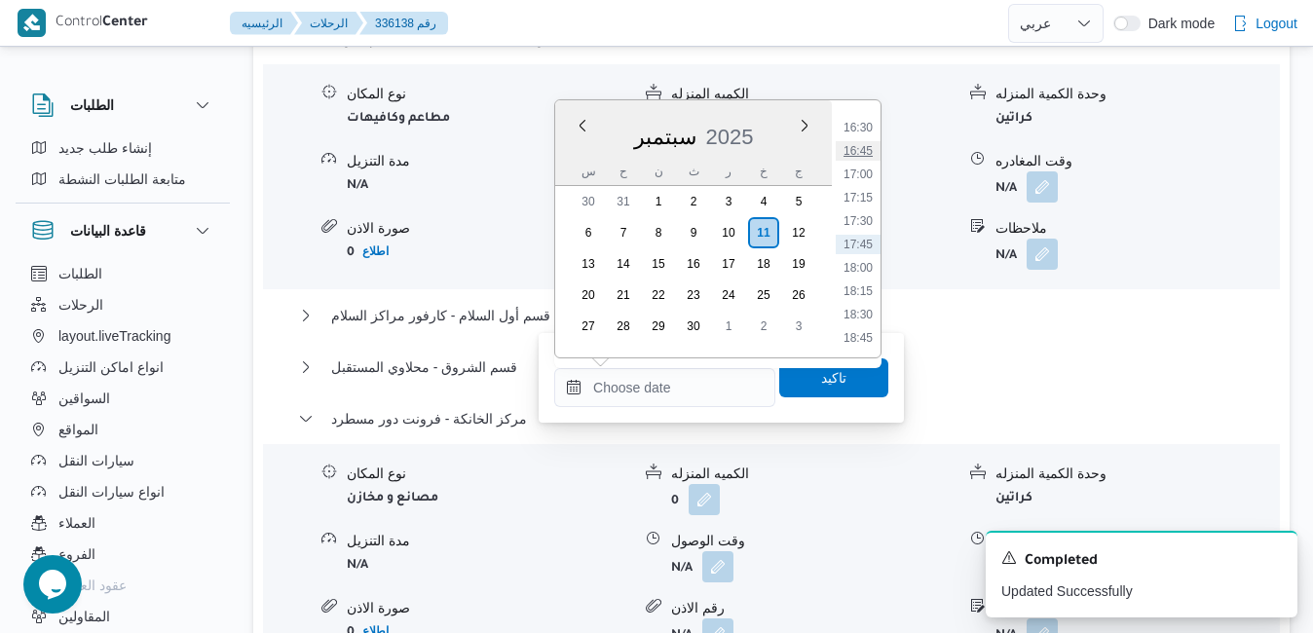
click at [861, 143] on li "16:45" at bounding box center [857, 150] width 45 height 19
type input "[DATE] ١٦:٤٥"
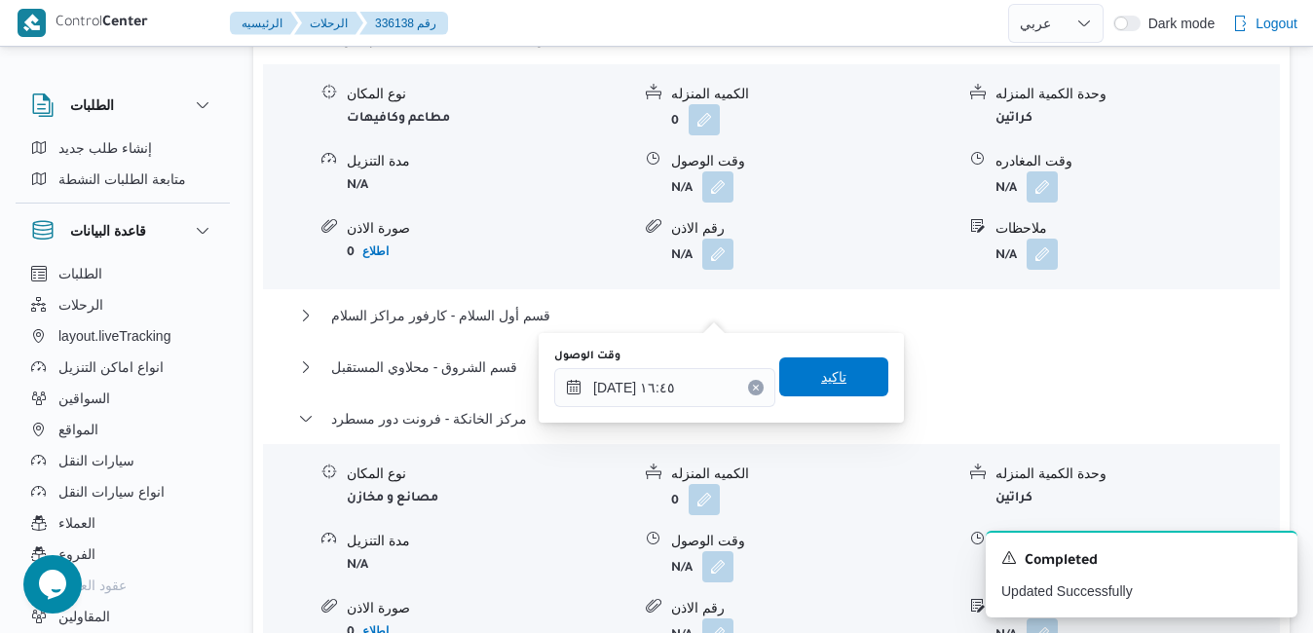
click at [821, 388] on span "تاكيد" at bounding box center [833, 376] width 25 height 23
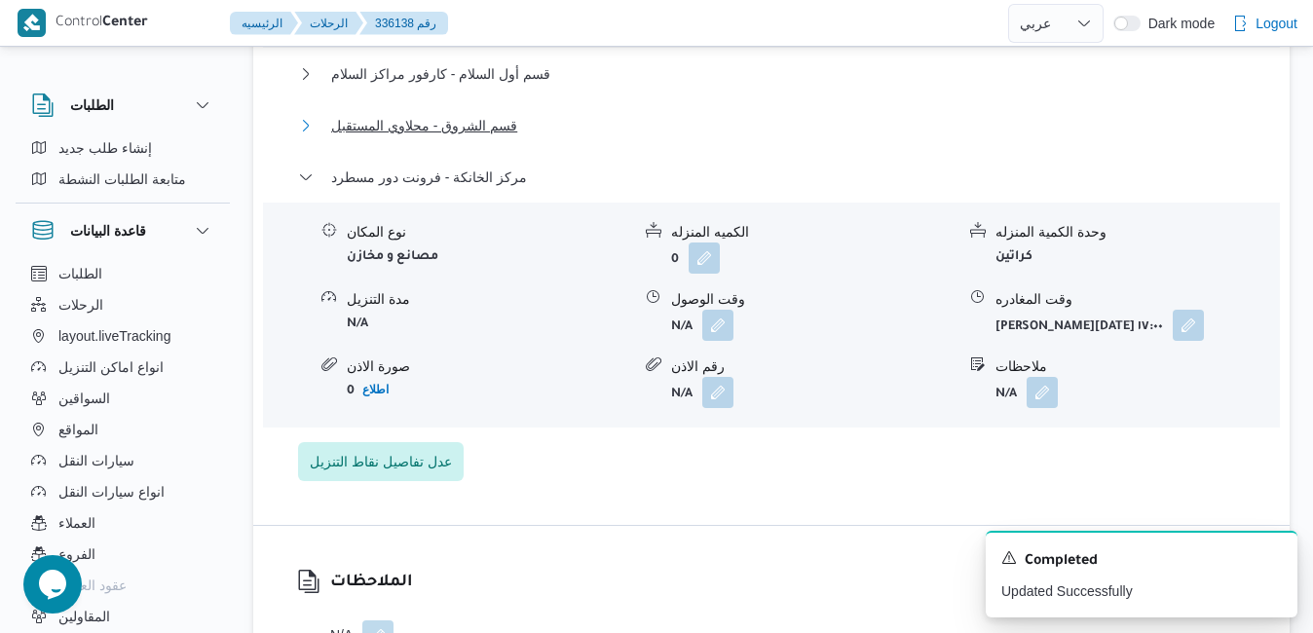
click at [770, 114] on button "قسم الشروق - محلاوي المستقبل" at bounding box center [771, 125] width 947 height 23
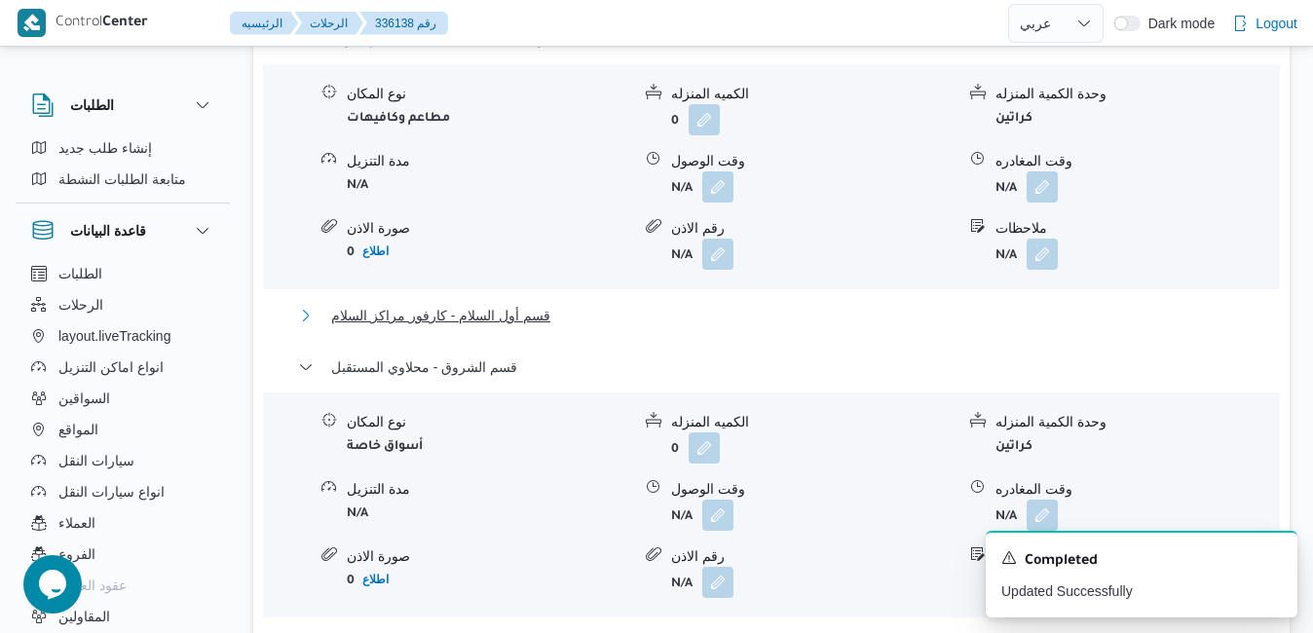
click at [797, 304] on button "قسم أول السلام - كارفور مراكز السلام" at bounding box center [771, 315] width 947 height 23
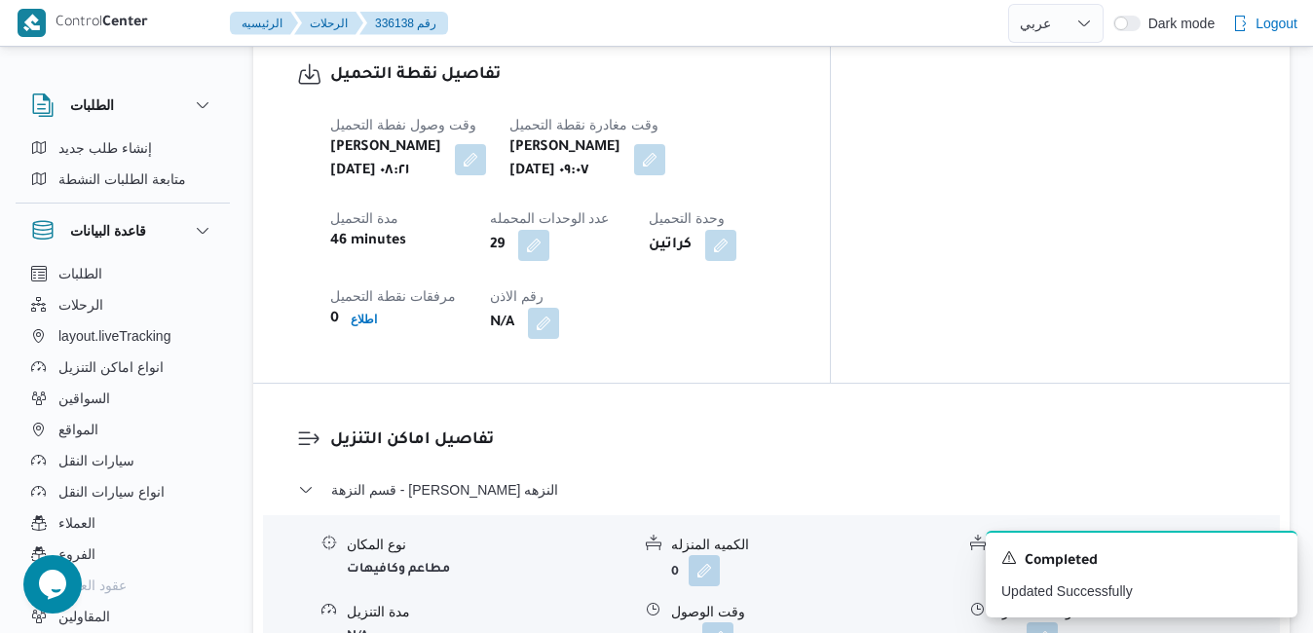
scroll to position [1677, 0]
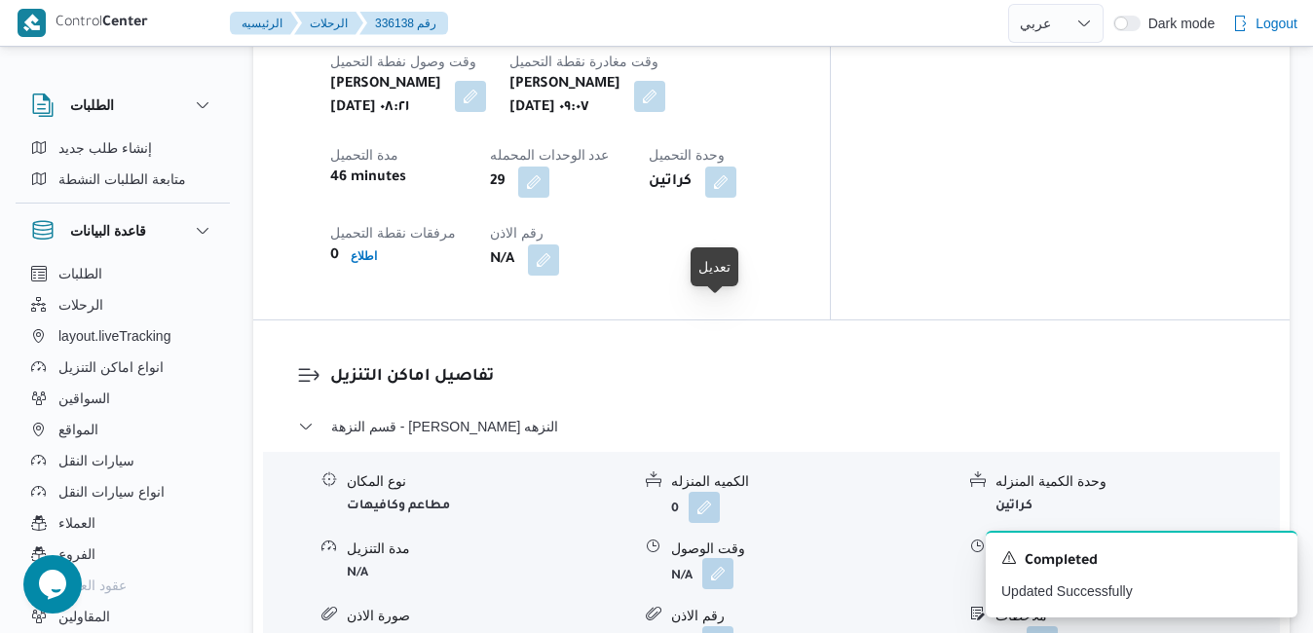
click at [724, 558] on button "button" at bounding box center [717, 573] width 31 height 31
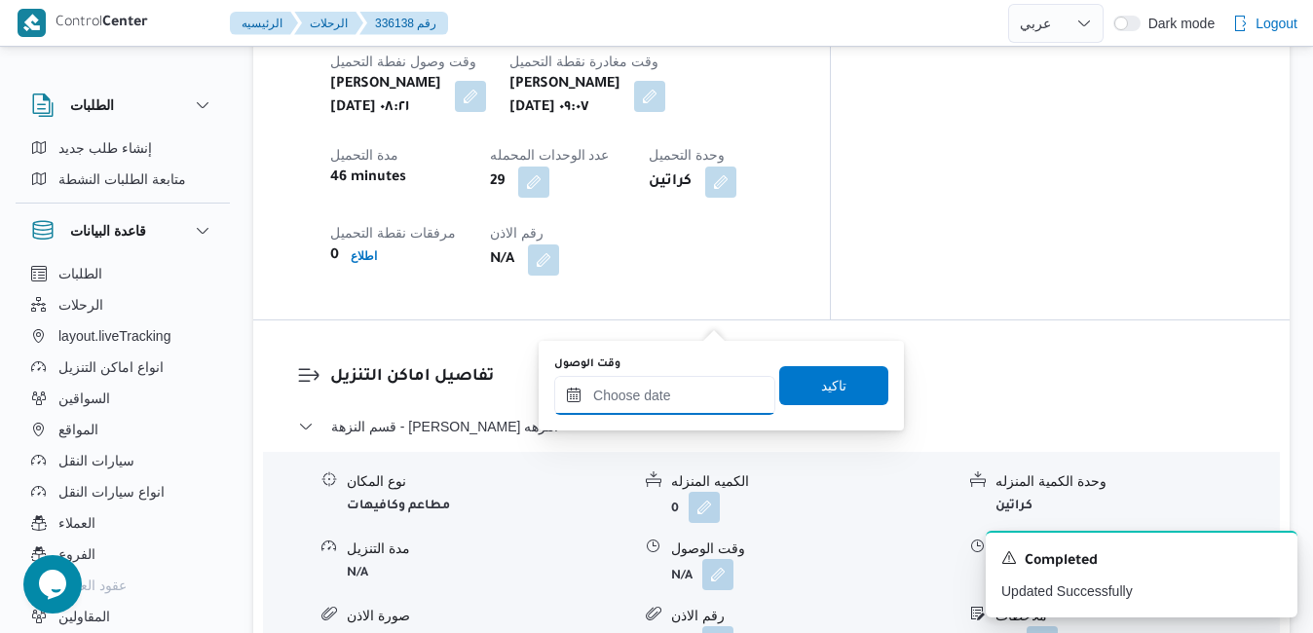
click at [669, 401] on input "وقت الوصول" at bounding box center [664, 395] width 221 height 39
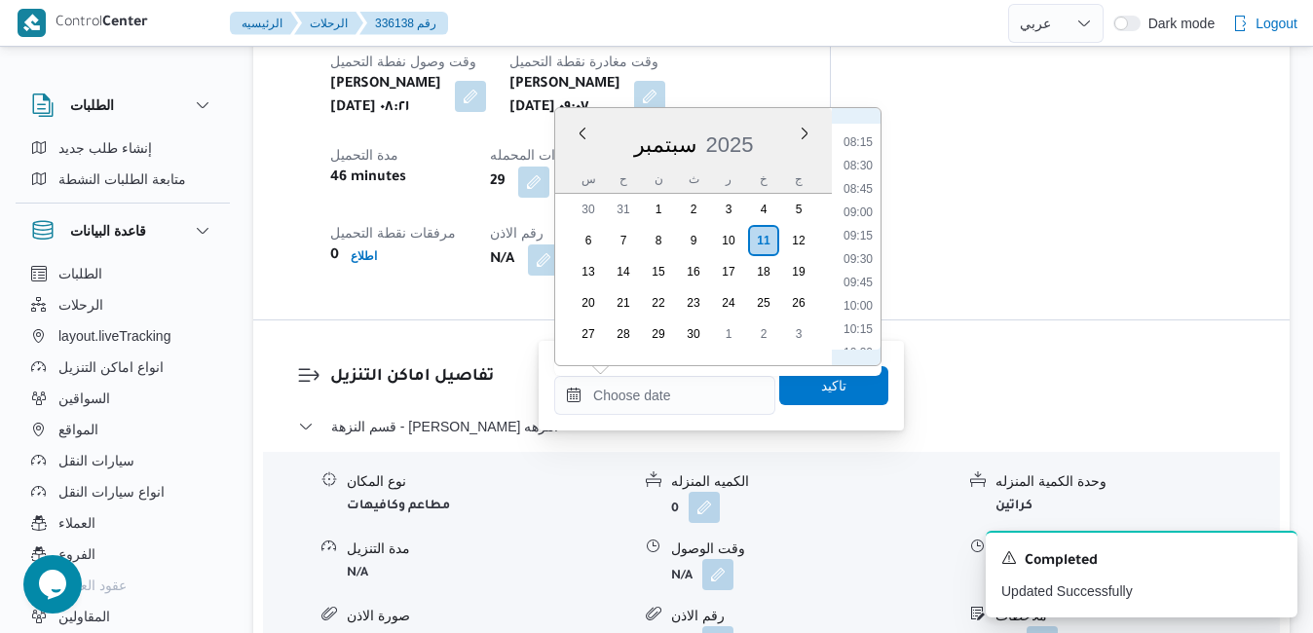
scroll to position [750, 0]
click at [858, 302] on li "09:45" at bounding box center [857, 294] width 45 height 19
type input "[DATE] ٠٩:٤٥"
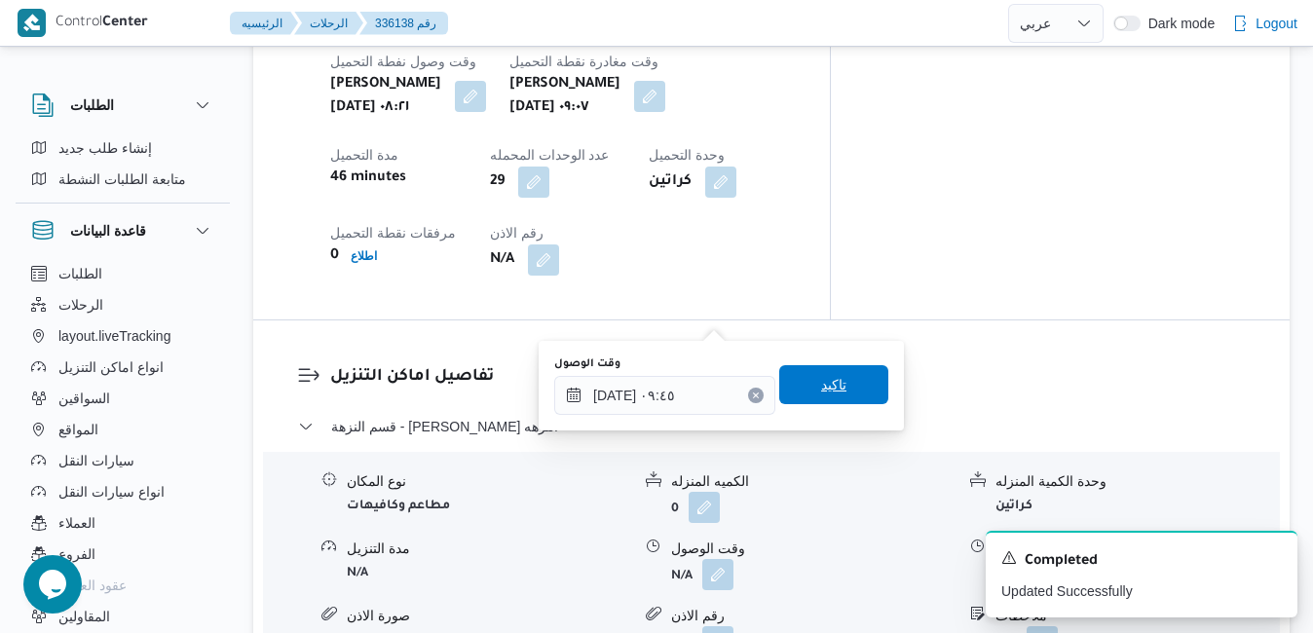
click at [830, 375] on span "تاكيد" at bounding box center [833, 384] width 25 height 23
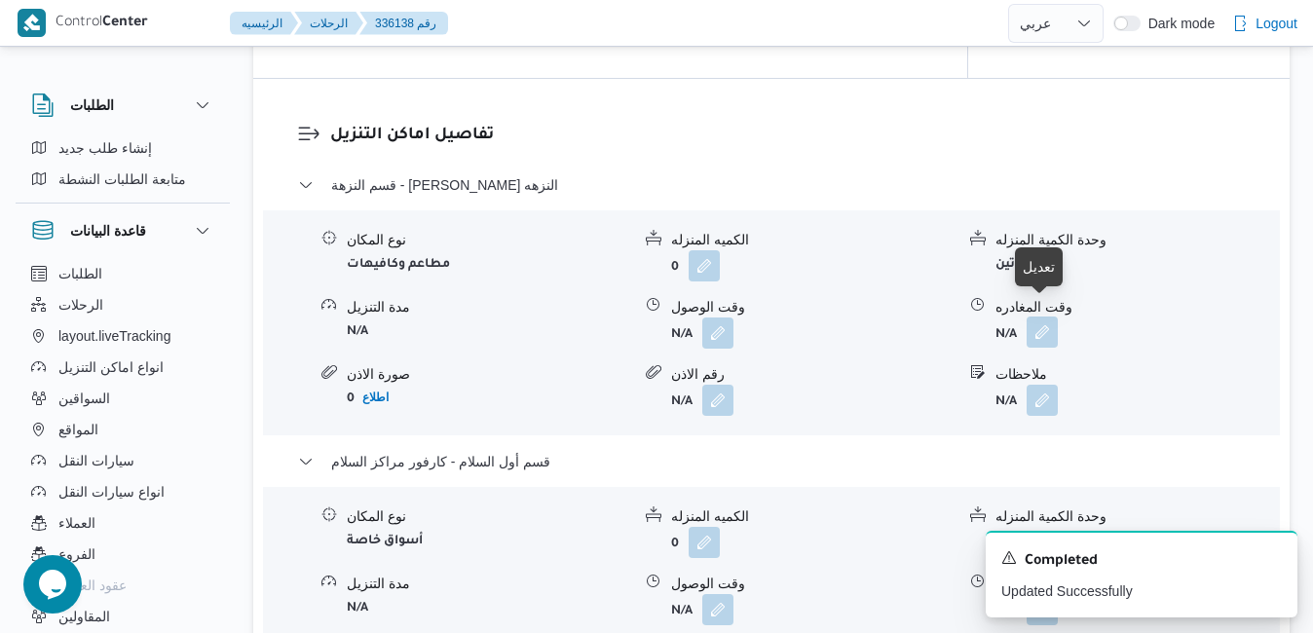
click at [1044, 316] on button "button" at bounding box center [1041, 331] width 31 height 31
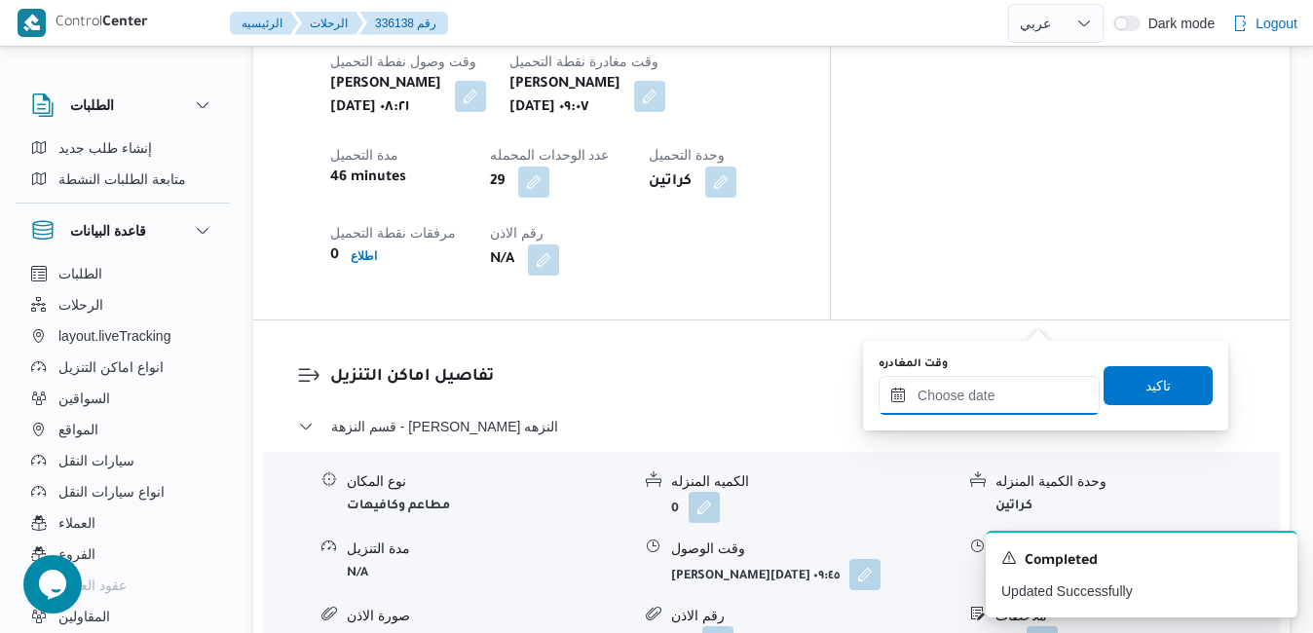
click at [945, 394] on input "وقت المغادره" at bounding box center [988, 395] width 221 height 39
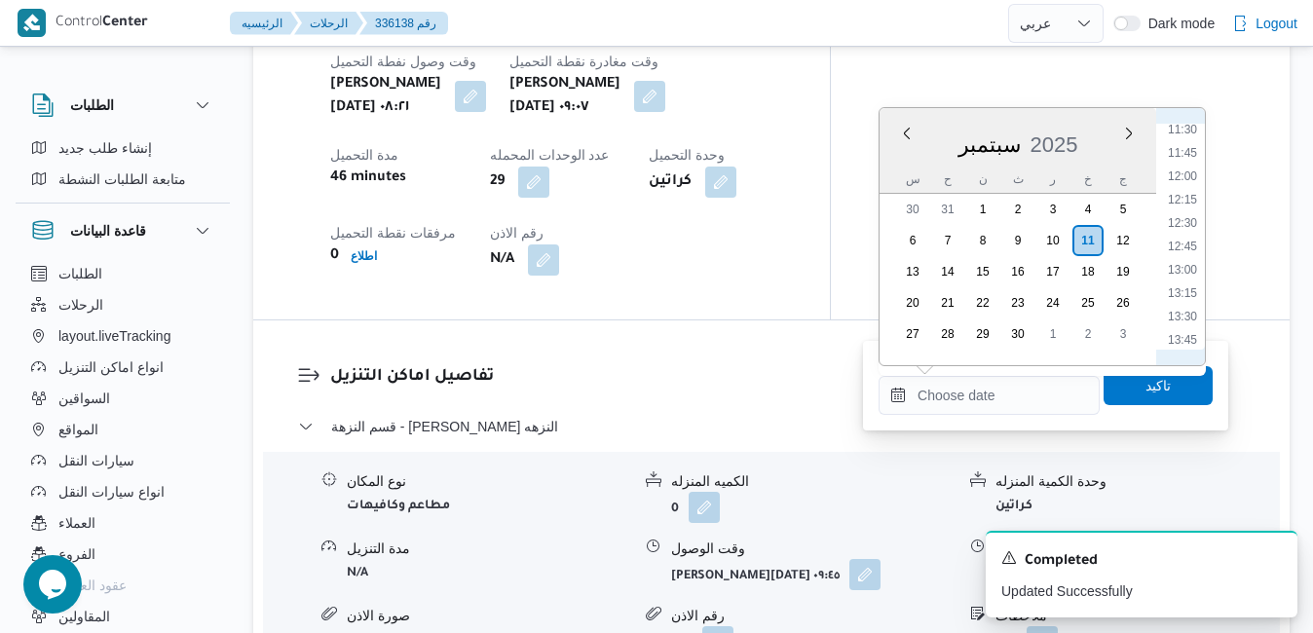
scroll to position [947, 0]
click at [1189, 312] on li "12:00" at bounding box center [1182, 307] width 45 height 19
type input "١١/٠٩/٢٠٢٥ ١٢:٠٠"
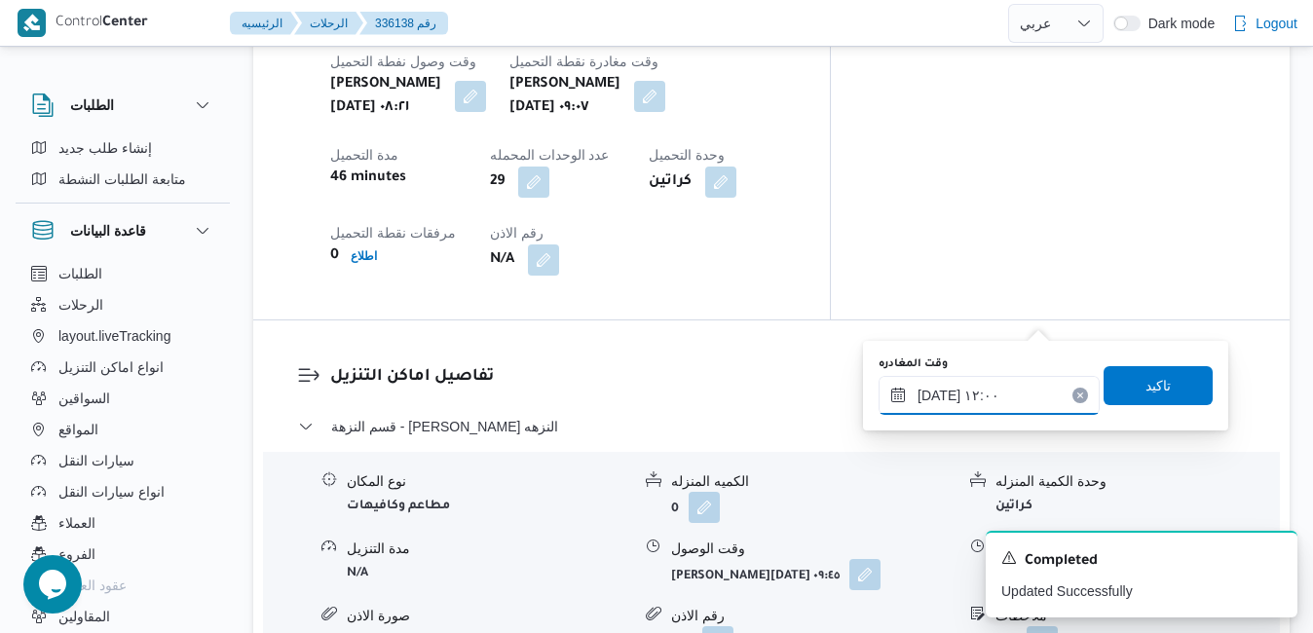
click at [1031, 401] on input "١١/٠٩/٢٠٢٥ ١٢:٠٠" at bounding box center [988, 395] width 221 height 39
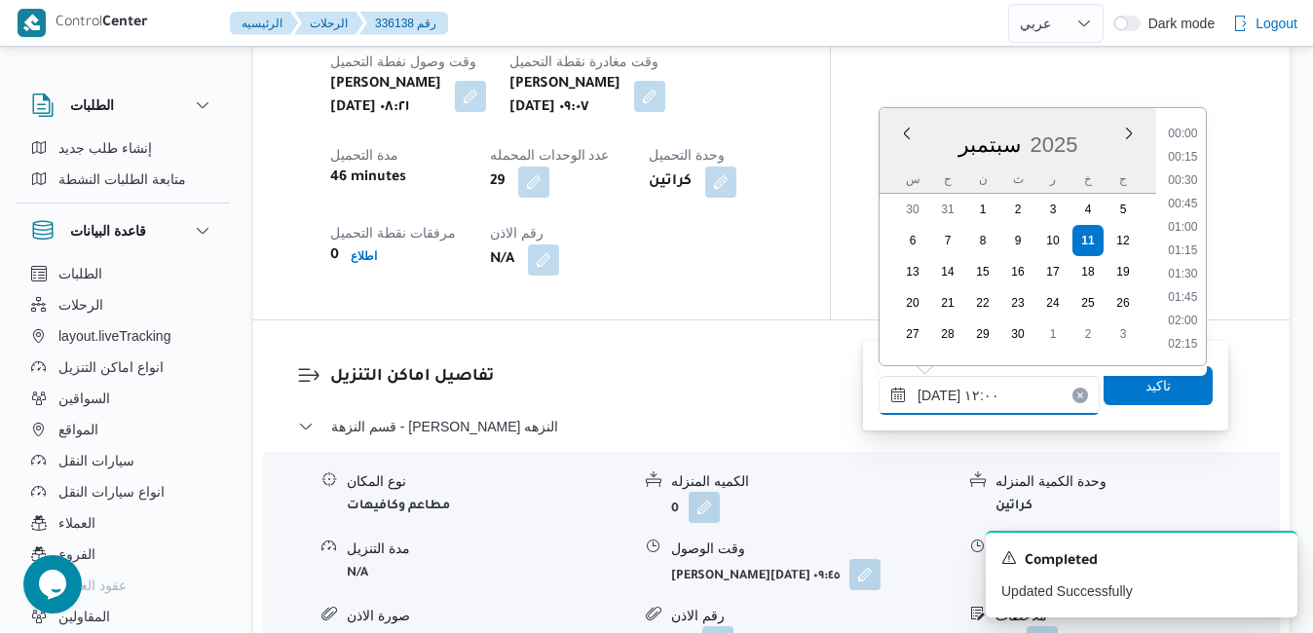
scroll to position [1003, 0]
click at [1145, 391] on span "تاكيد" at bounding box center [1157, 384] width 25 height 23
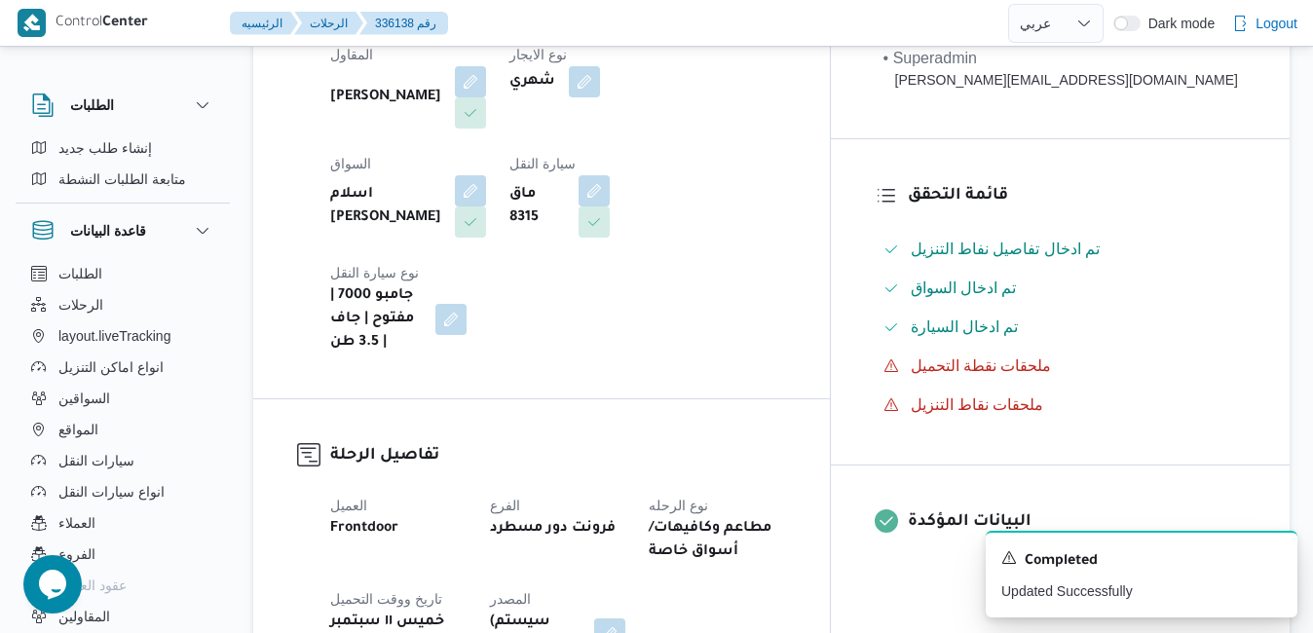
scroll to position [0, 0]
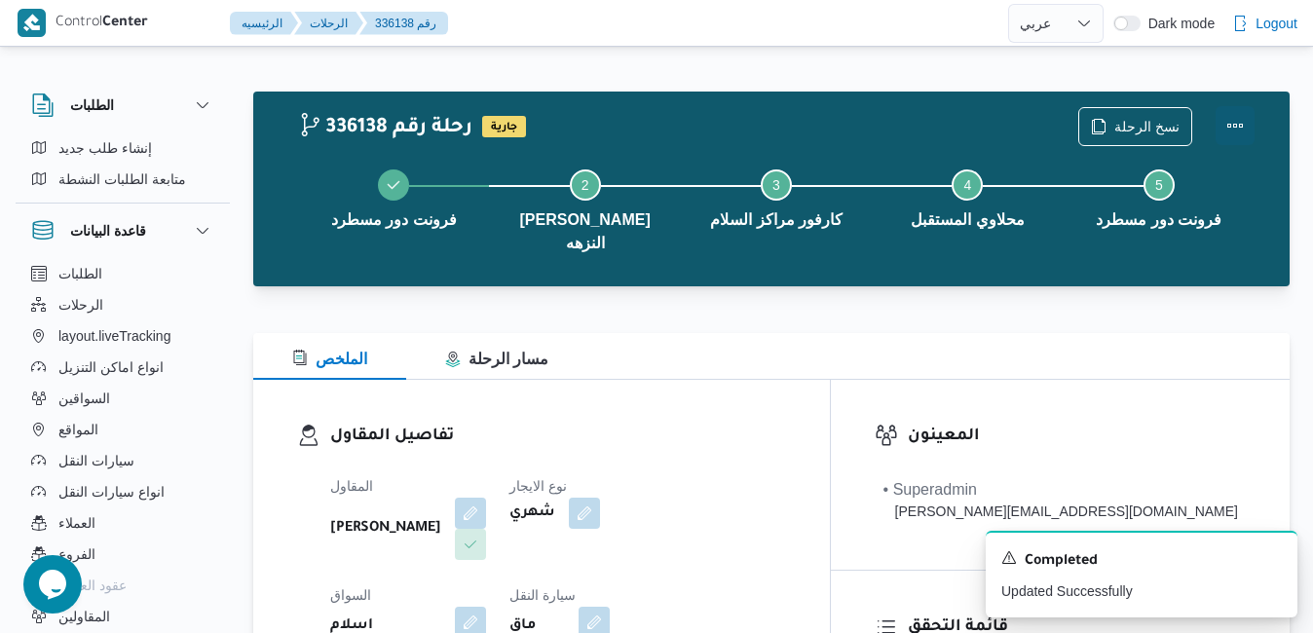
click at [1233, 120] on button "Actions" at bounding box center [1234, 125] width 39 height 39
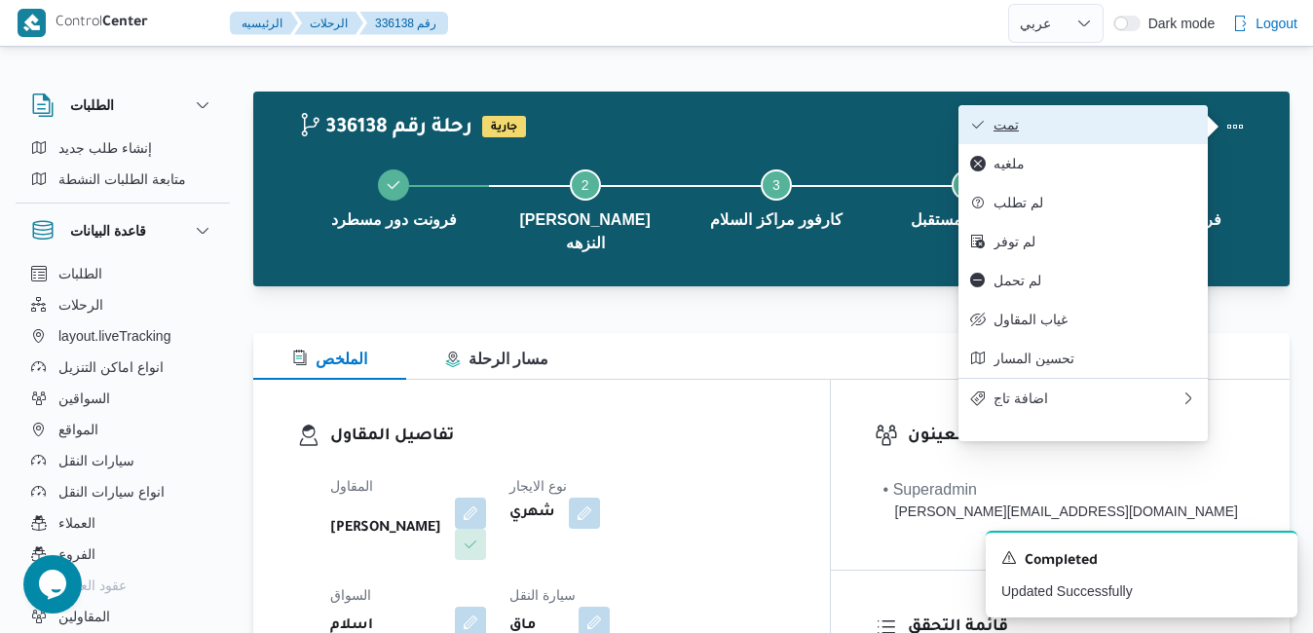
click at [1168, 129] on span "تمت" at bounding box center [1094, 125] width 203 height 16
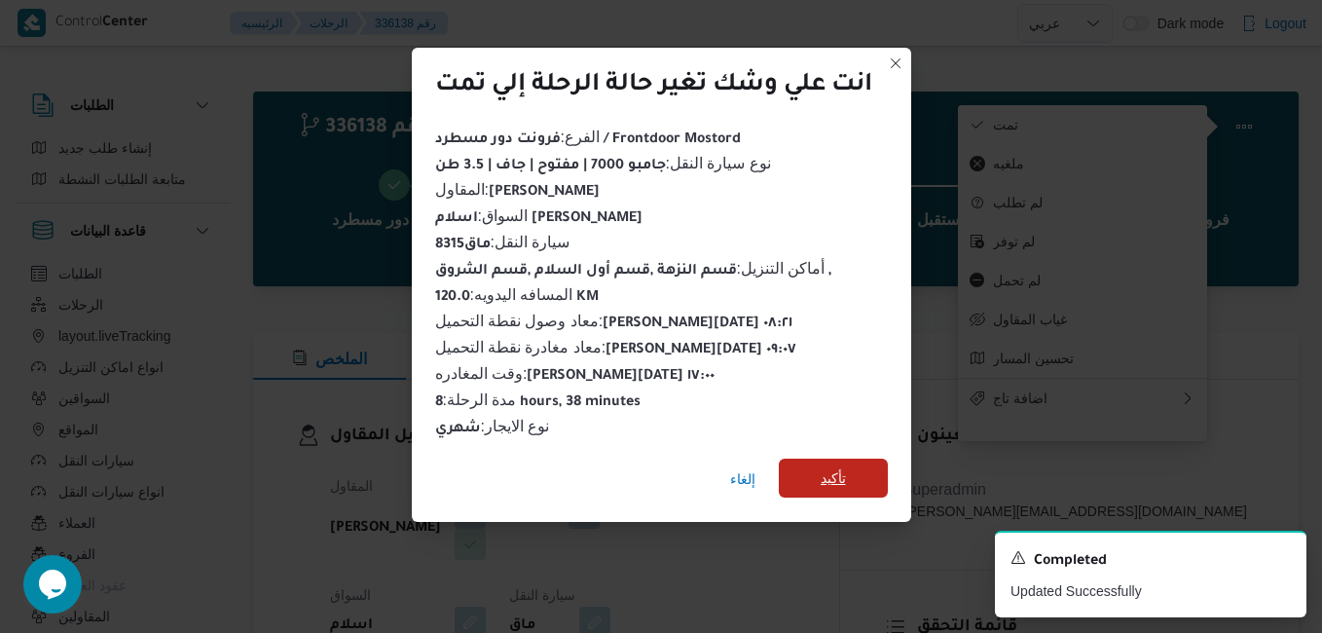
click at [859, 468] on span "تأكيد" at bounding box center [833, 478] width 109 height 39
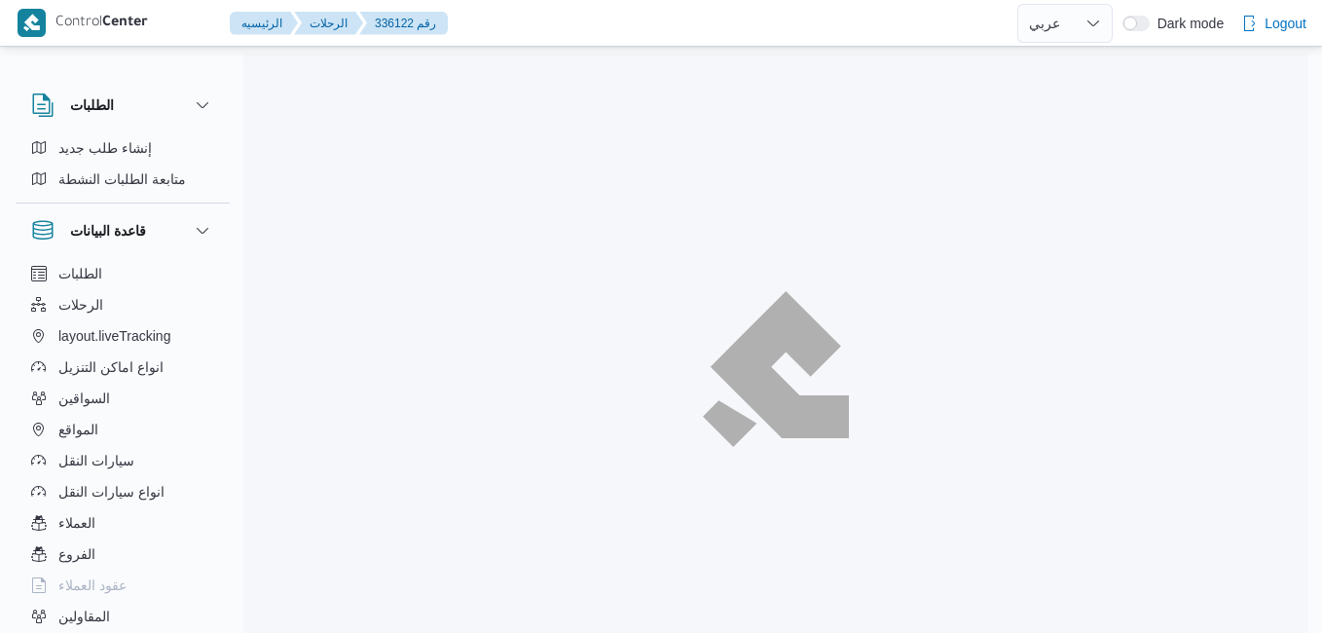
select select "ar"
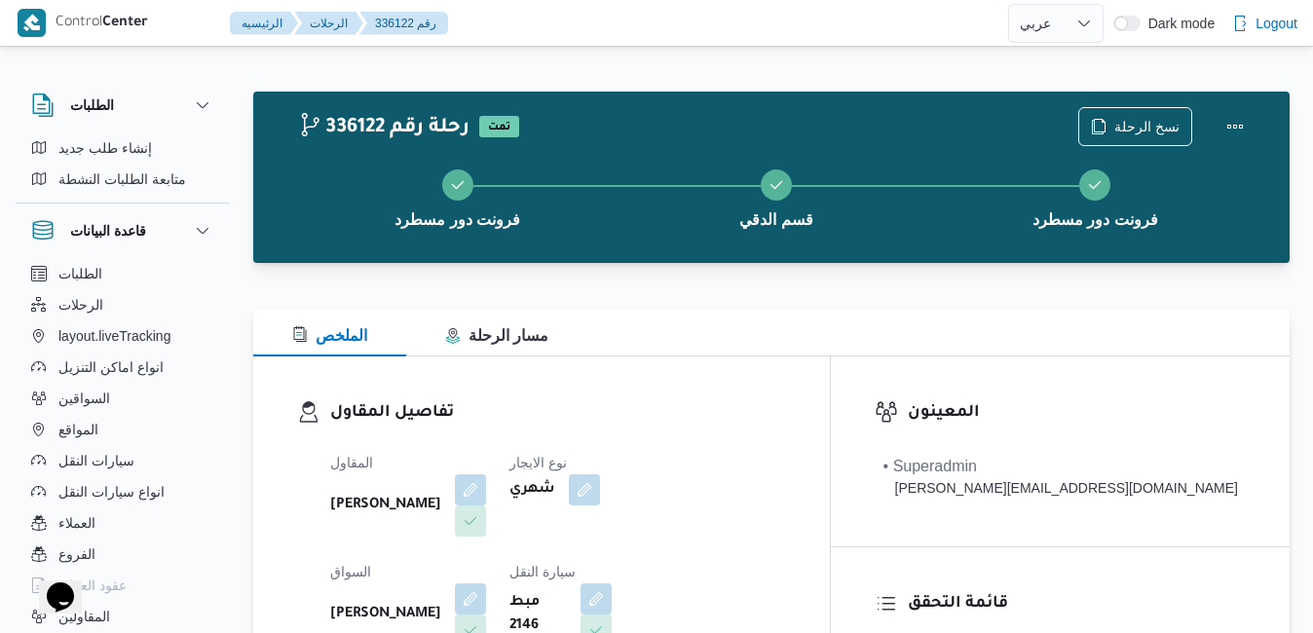
click at [815, 379] on div "تفاصيل المقاول المقاول محمد صلاح عبداللطيف الشريف نوع الايجار شهري السواق السيد…" at bounding box center [541, 581] width 576 height 450
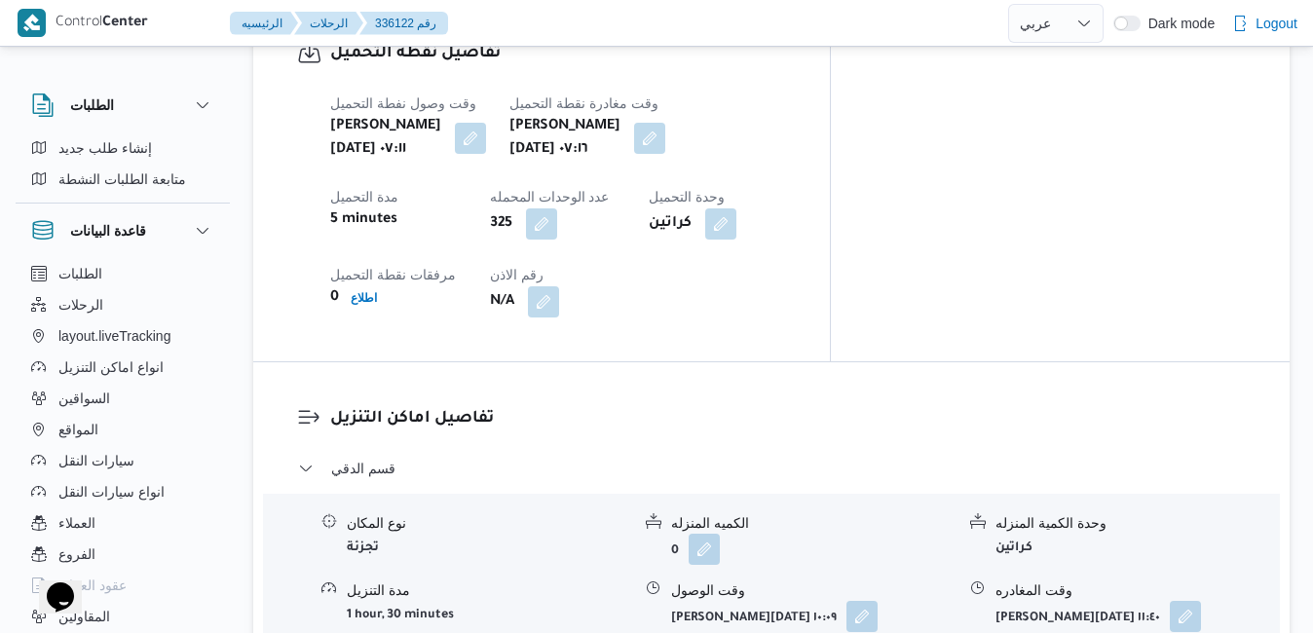
scroll to position [1636, 0]
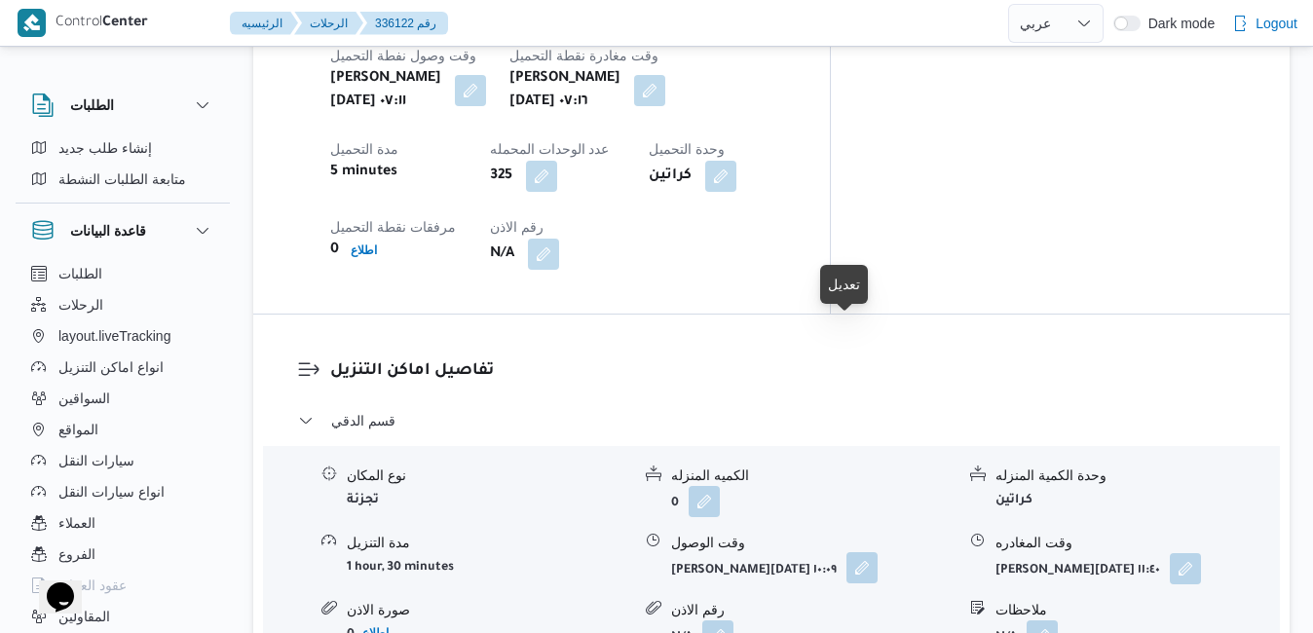
click at [857, 552] on button "button" at bounding box center [861, 567] width 31 height 31
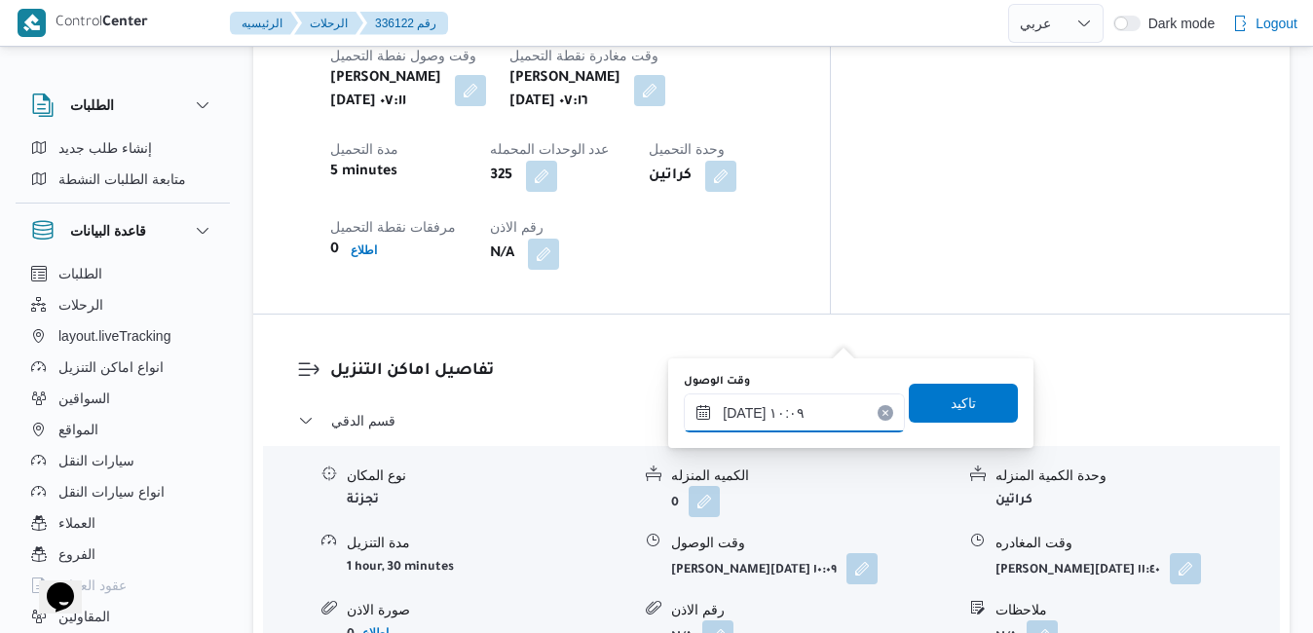
click at [771, 418] on input "١١/٠٩/٢٠٢٥ ١٠:٠٩" at bounding box center [794, 412] width 221 height 39
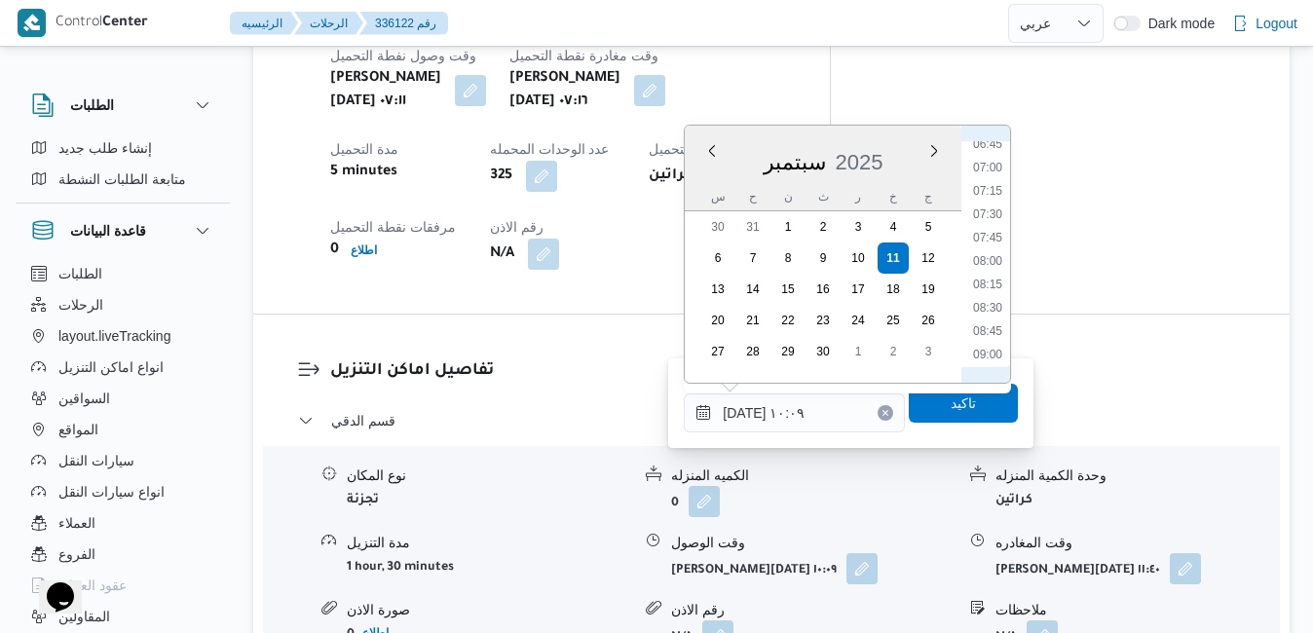
scroll to position [618, 0]
click at [982, 300] on li "08:15" at bounding box center [987, 303] width 45 height 19
type input "١١/٠٩/٢٠٢٥ ٠٨:١٥"
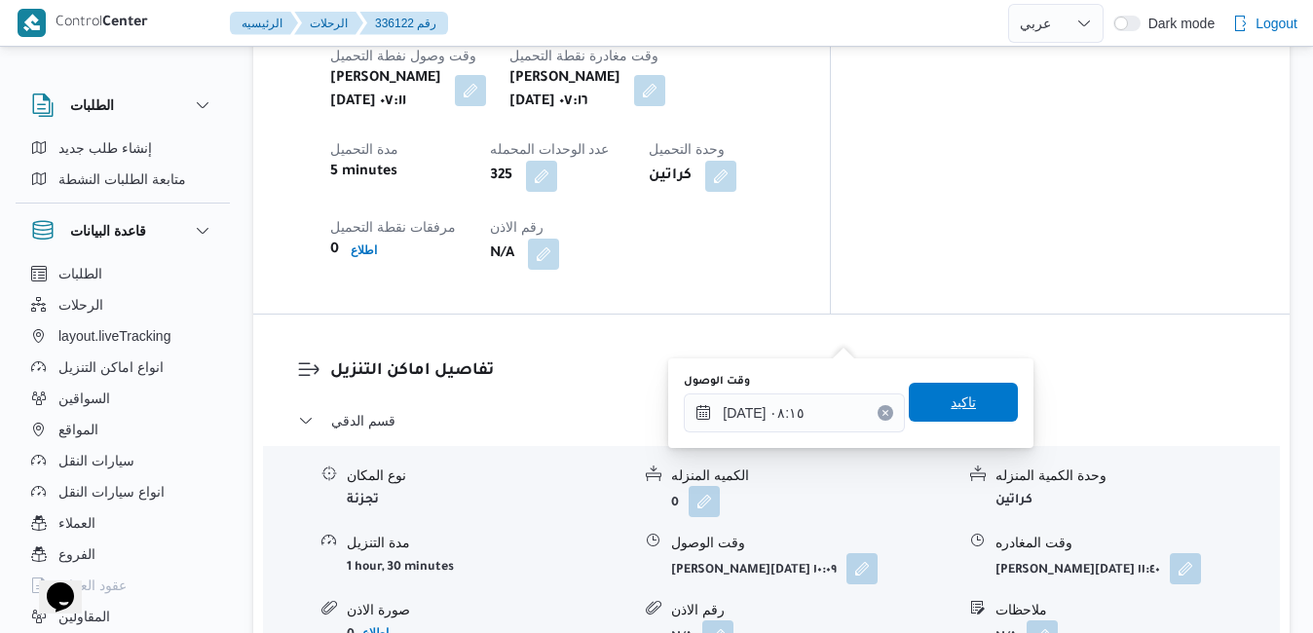
click at [950, 400] on span "تاكيد" at bounding box center [962, 401] width 25 height 23
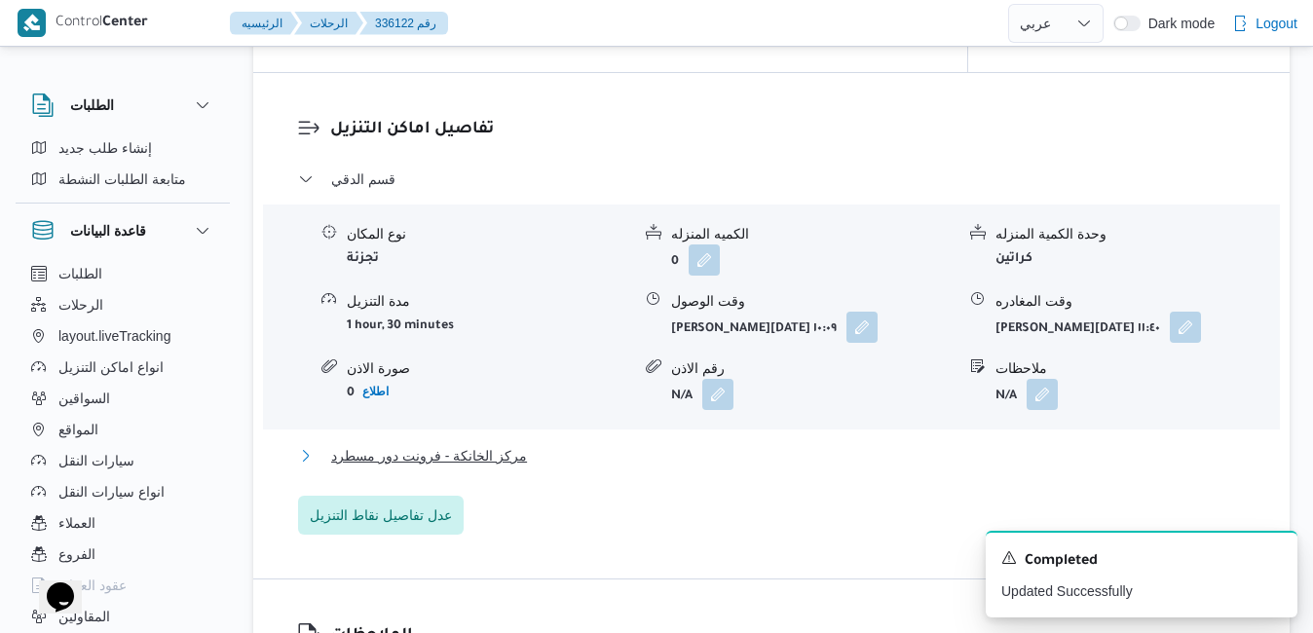
click at [810, 467] on button "مركز الخانكة - فرونت دور مسطرد" at bounding box center [771, 455] width 947 height 23
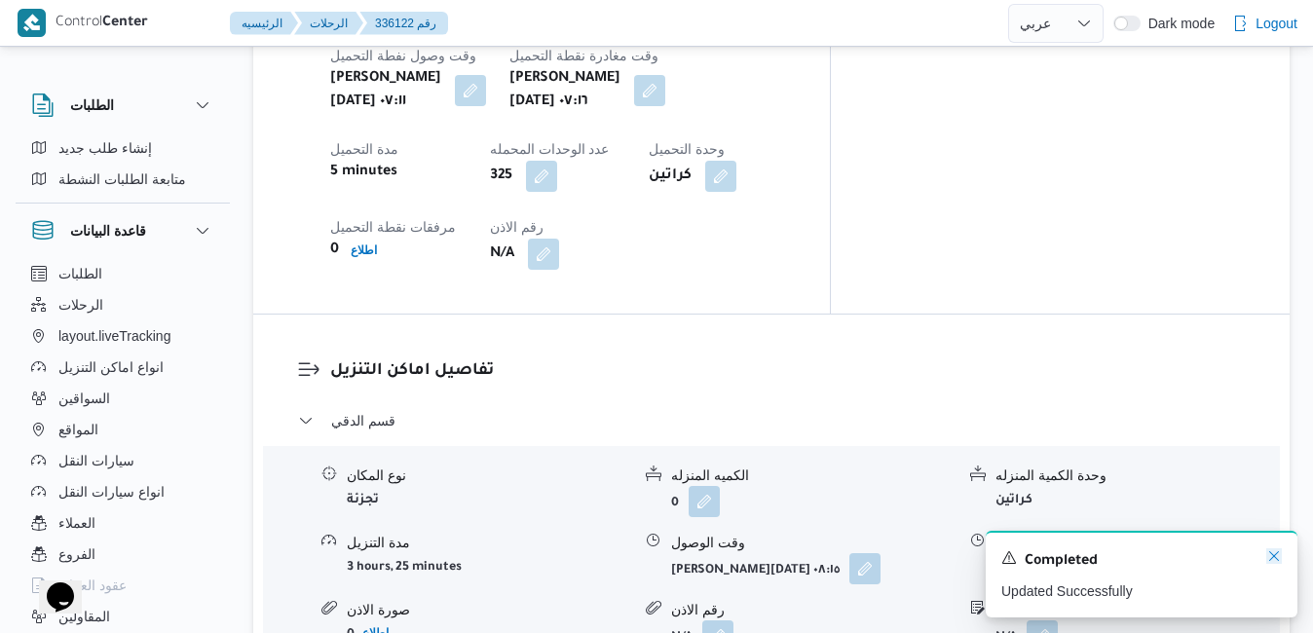
click at [1273, 559] on icon "Dismiss toast" at bounding box center [1274, 556] width 10 height 10
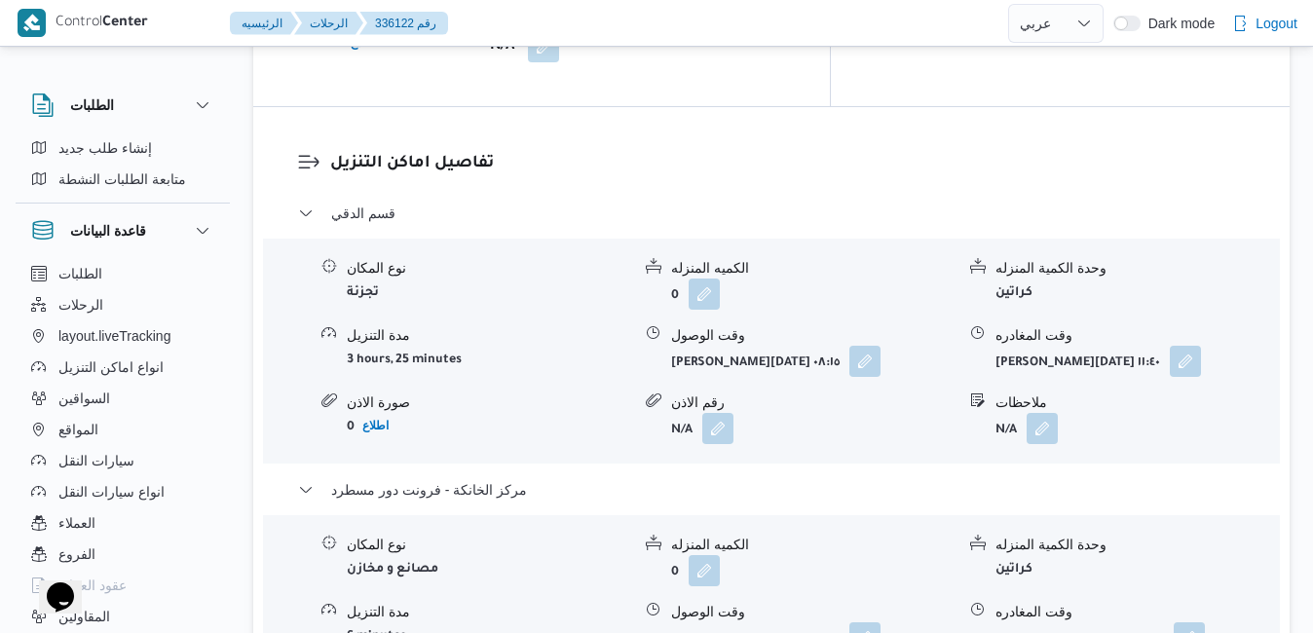
scroll to position [1947, 0]
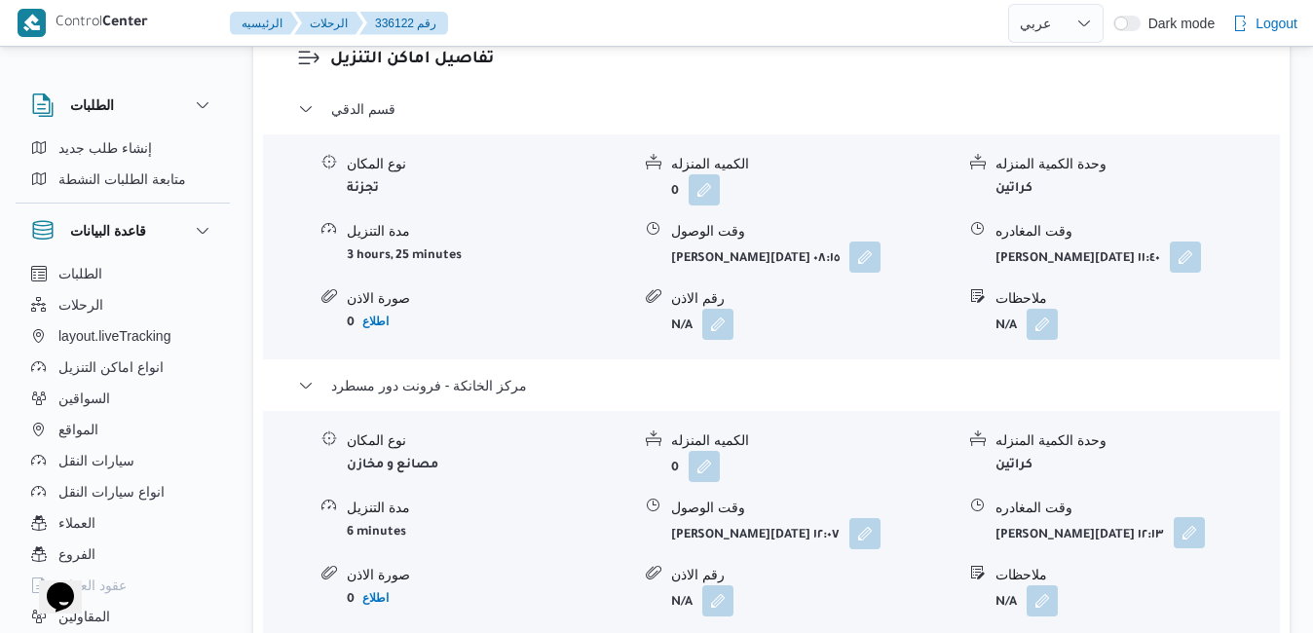
click at [1173, 517] on button "button" at bounding box center [1188, 532] width 31 height 31
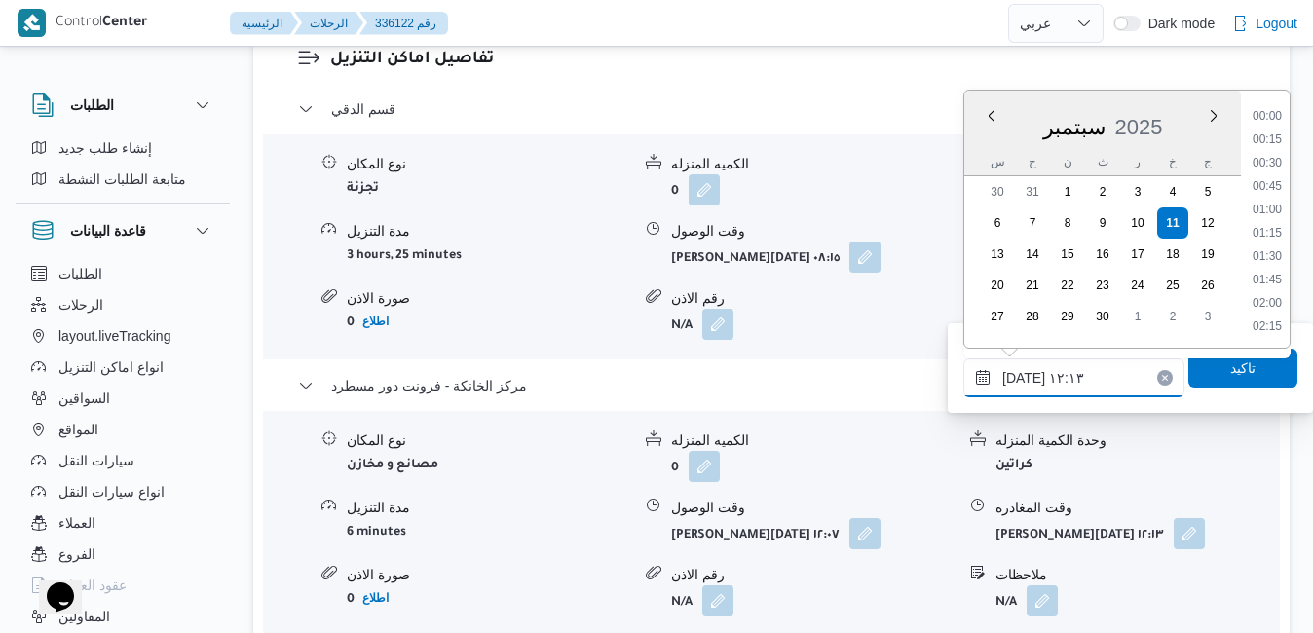
click at [1065, 387] on input "١١/٠٩/٢٠٢٥ ١٢:١٣" at bounding box center [1073, 377] width 221 height 39
click at [1277, 286] on li "16:45" at bounding box center [1266, 283] width 45 height 19
type input "١١/٠٩/٢٠٢٥ ١٦:٤٥"
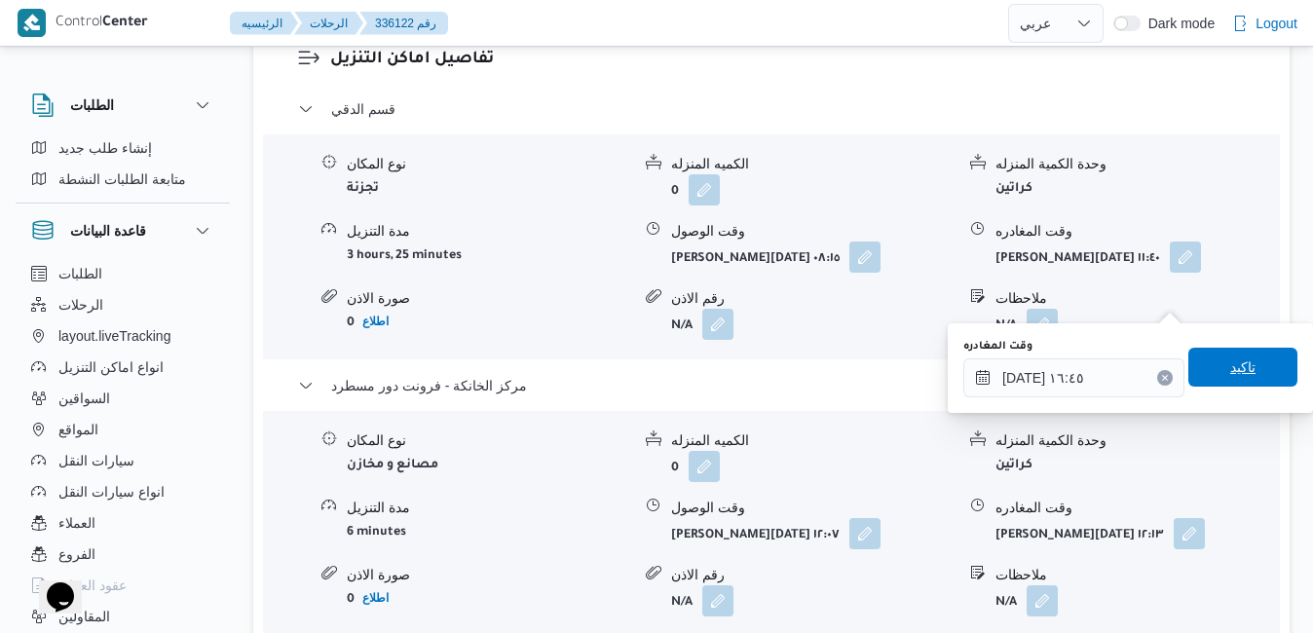
click at [1230, 365] on span "تاكيد" at bounding box center [1242, 366] width 25 height 23
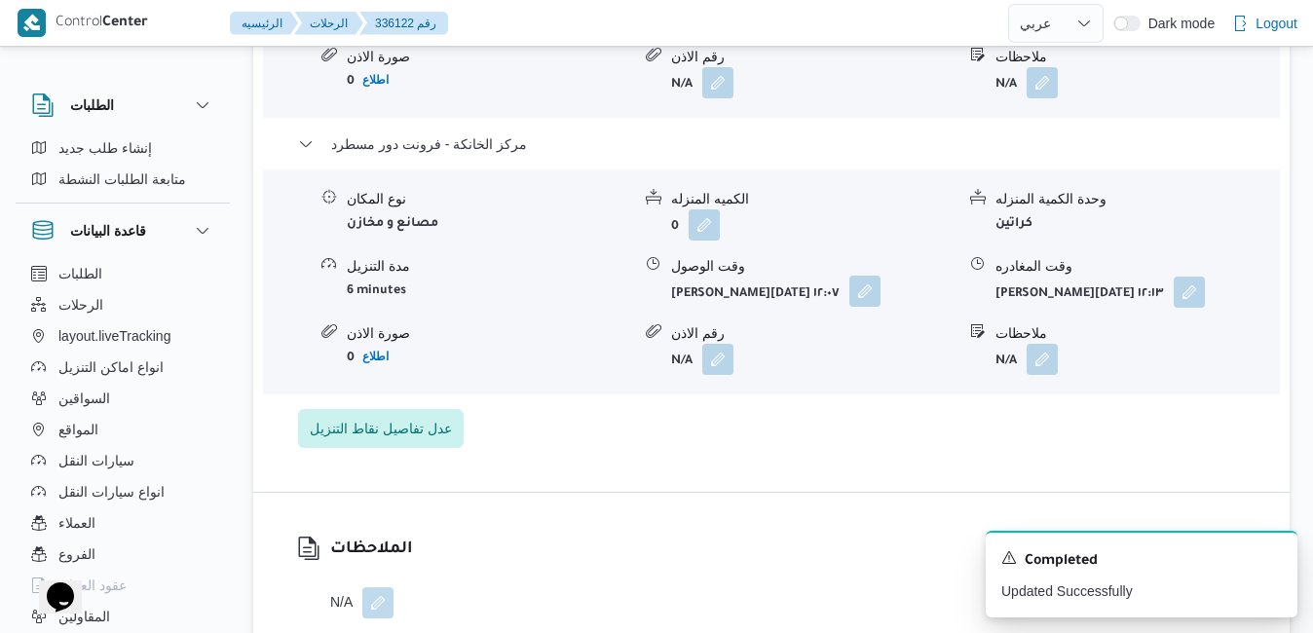
click at [849, 303] on button "button" at bounding box center [864, 291] width 31 height 31
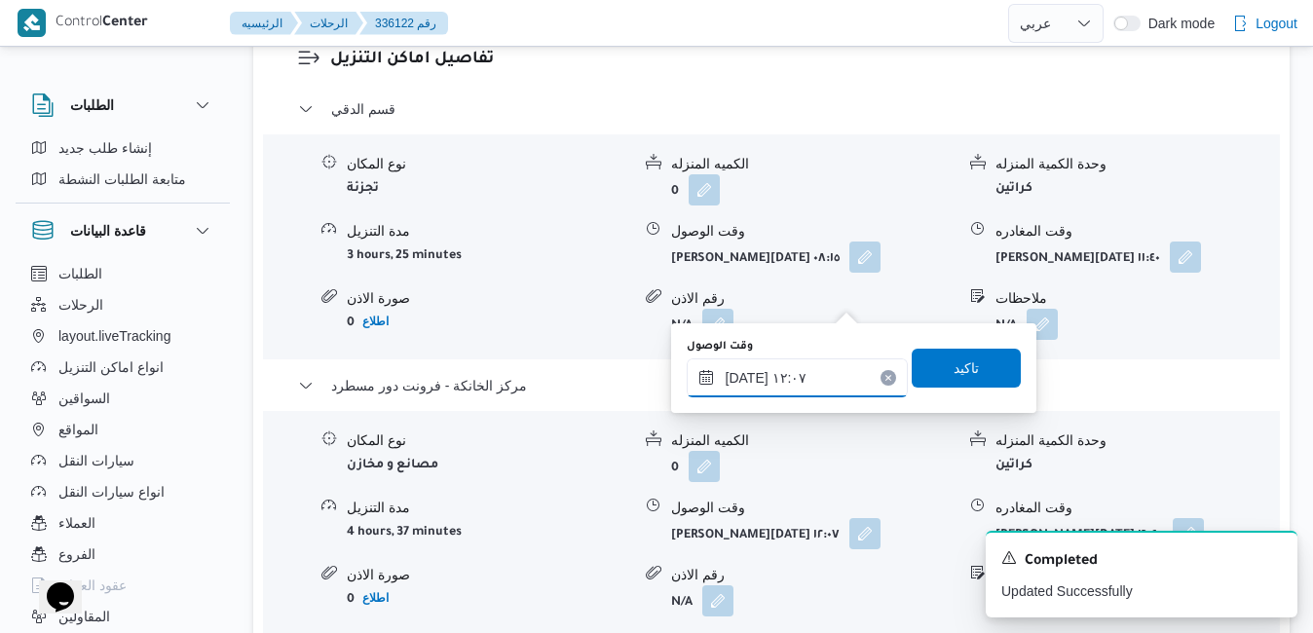
click at [803, 377] on input "١١/٠٩/٢٠٢٥ ١٢:٠٧" at bounding box center [796, 377] width 221 height 39
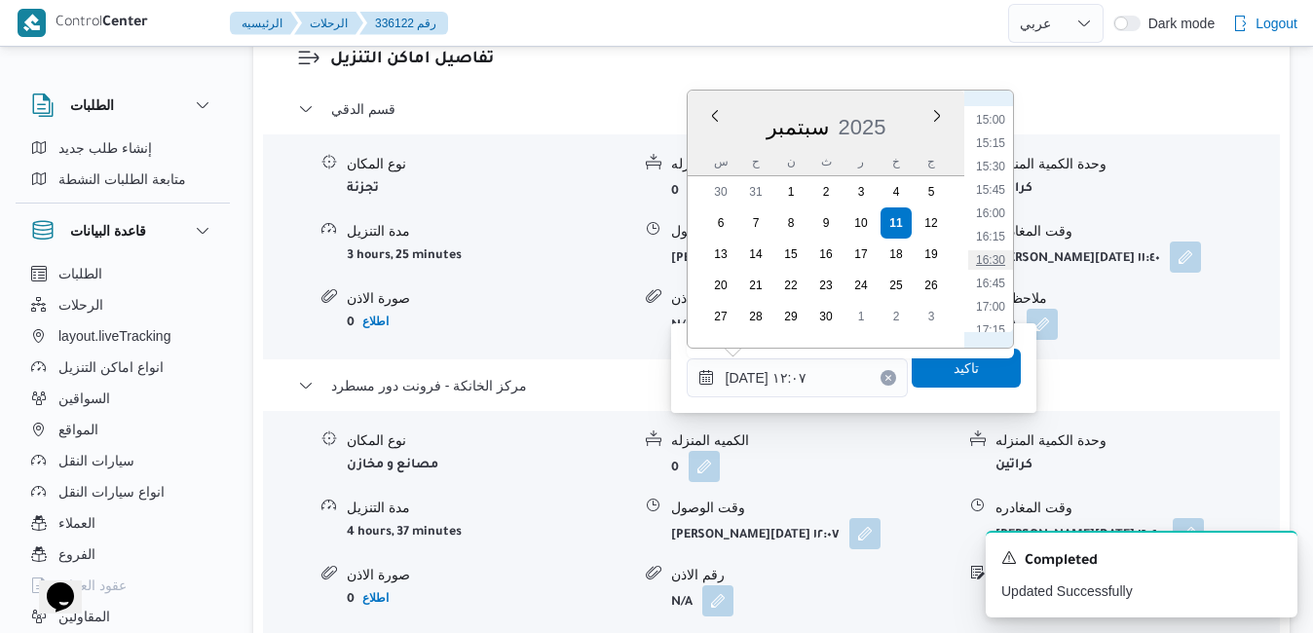
click at [999, 261] on li "16:30" at bounding box center [990, 259] width 45 height 19
type input "[DATE] ١٦:٣٠"
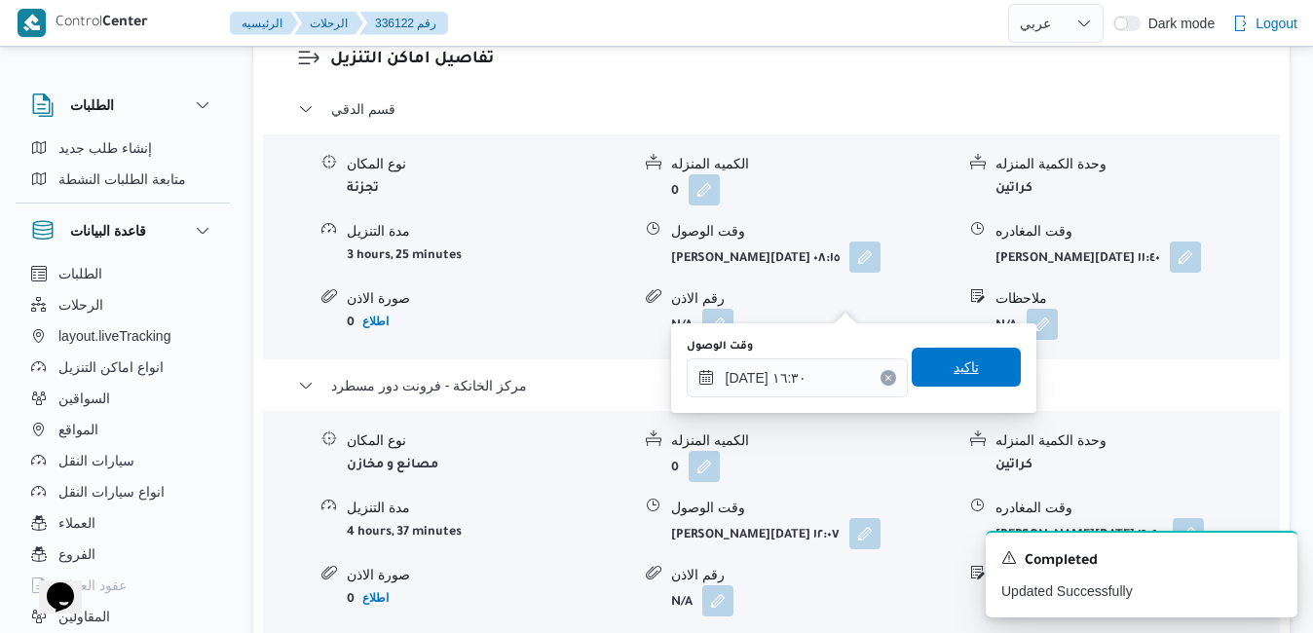
click at [940, 379] on span "تاكيد" at bounding box center [965, 367] width 109 height 39
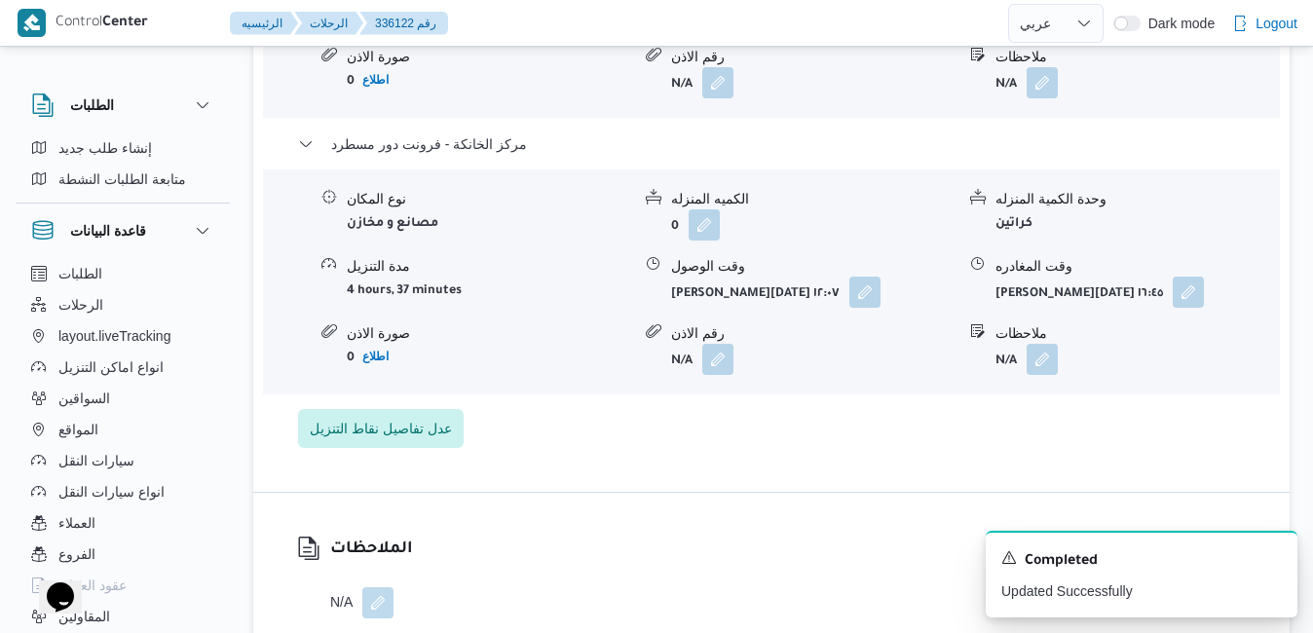
click at [1242, 46] on div "Control Center الرئيسيه الرحلات 336122 رقم English عربي Dark mode Logout" at bounding box center [656, 23] width 1313 height 47
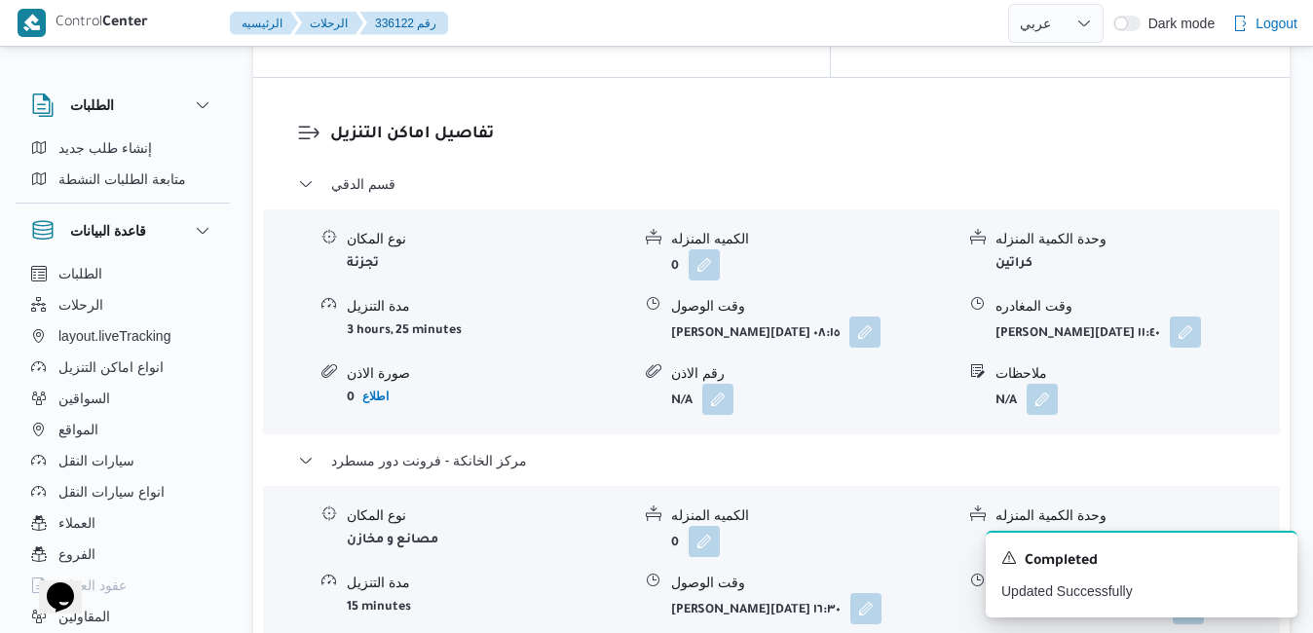
scroll to position [1831, 0]
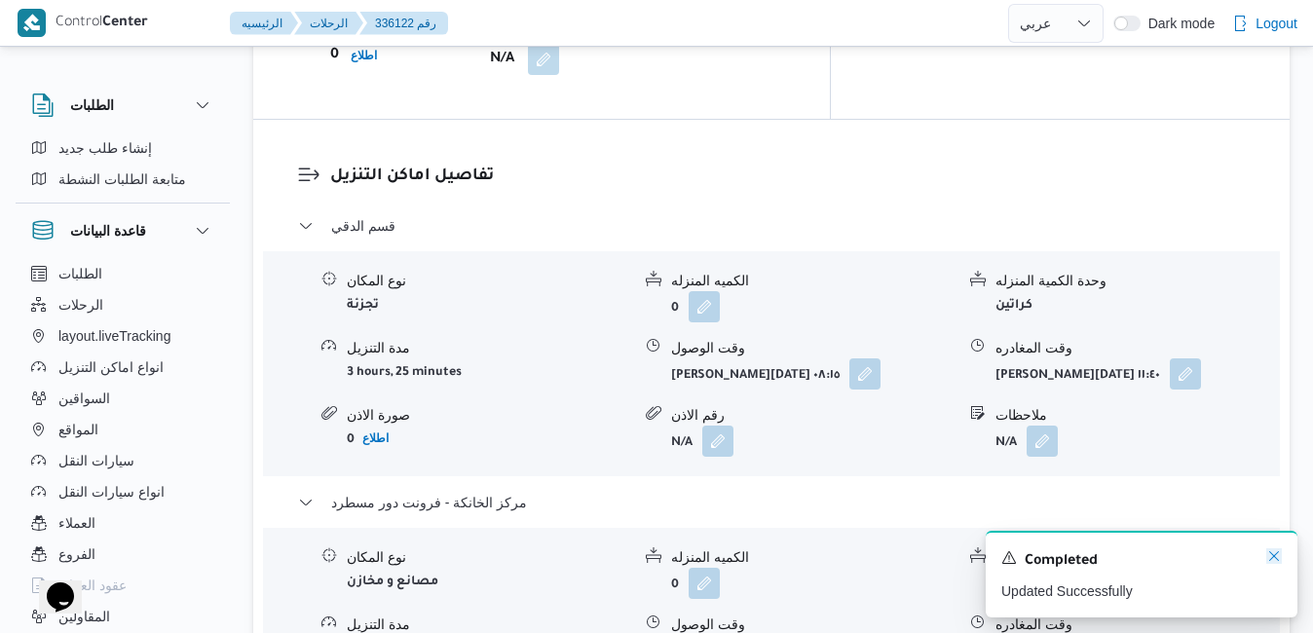
click at [1275, 559] on icon "Dismiss toast" at bounding box center [1274, 556] width 10 height 10
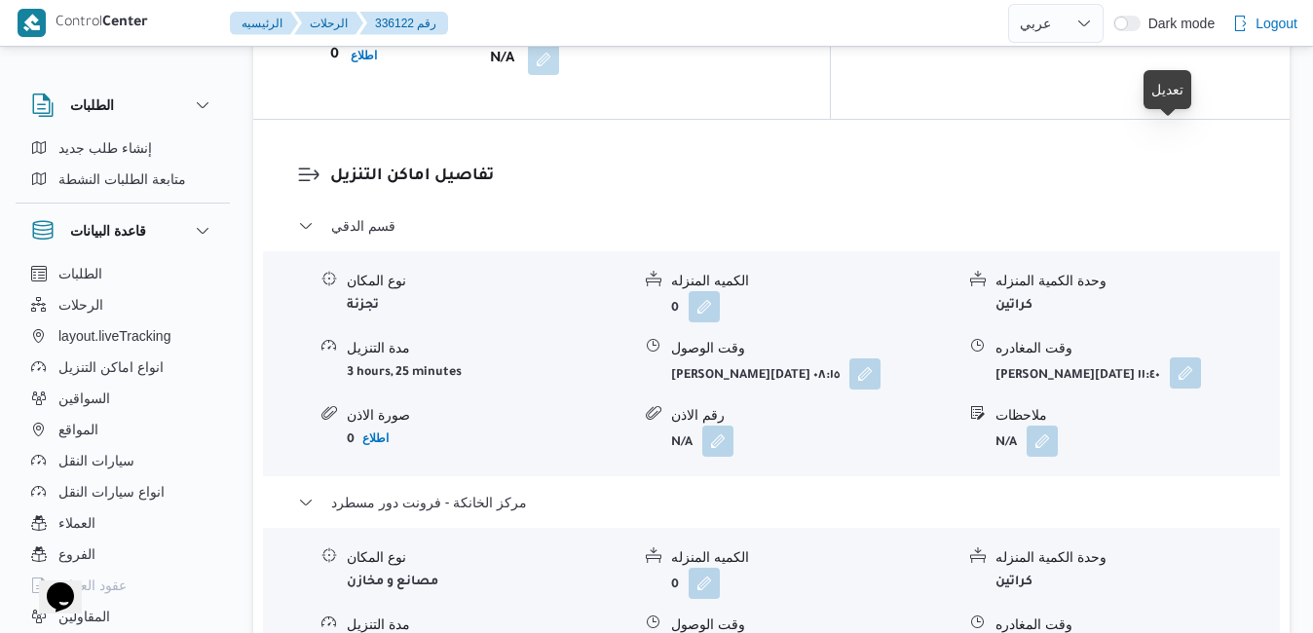
click at [1171, 357] on button "button" at bounding box center [1184, 372] width 31 height 31
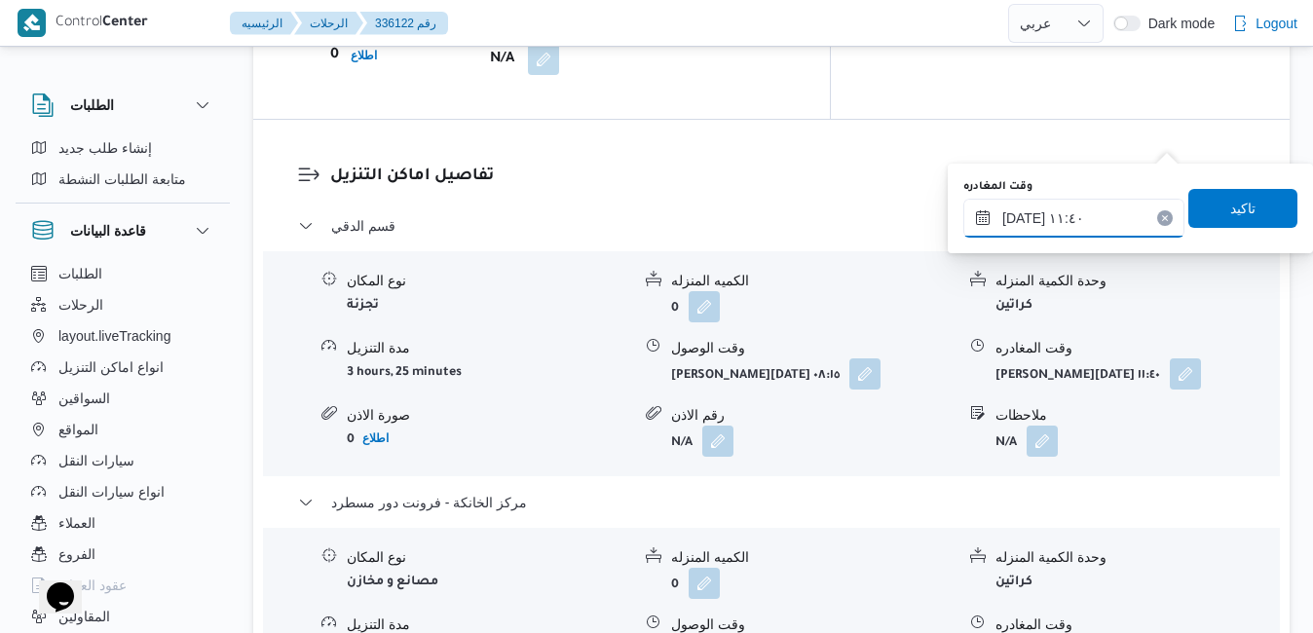
click at [1075, 214] on input "١١/٠٩/٢٠٢٥ ١١:٤٠" at bounding box center [1073, 218] width 221 height 39
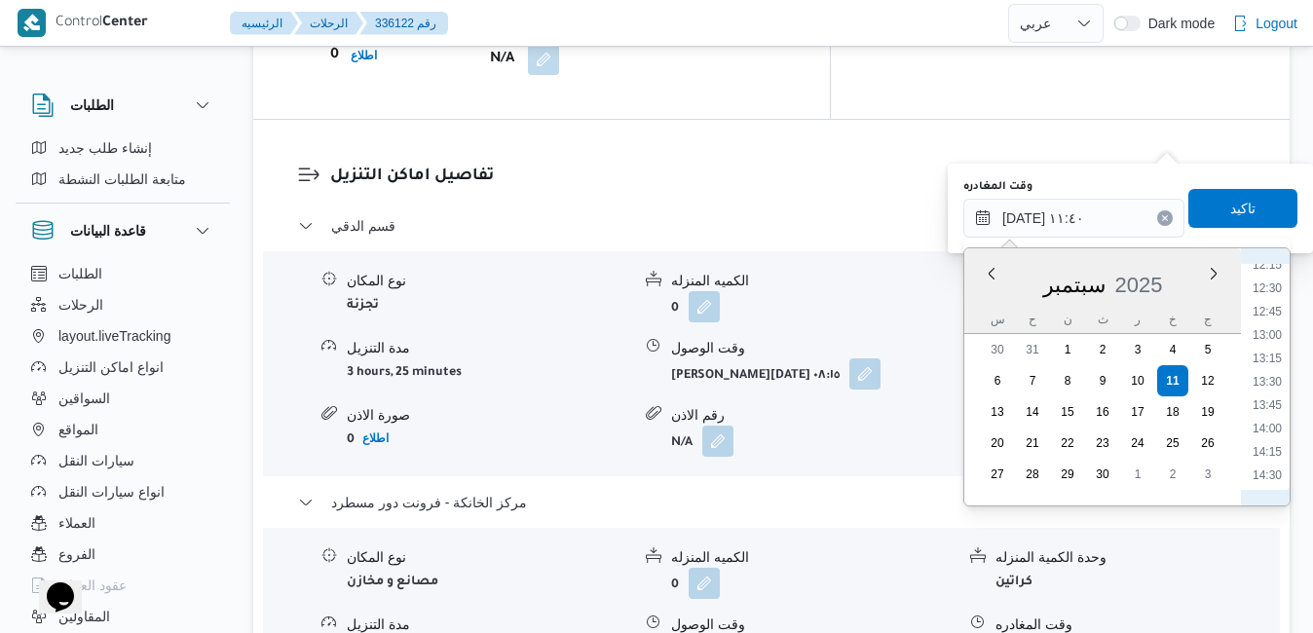
scroll to position [1352, 0]
click at [1275, 396] on li "15:45" at bounding box center [1266, 394] width 45 height 19
type input "١١/٠٩/٢٠٢٥ ١٥:٤٥"
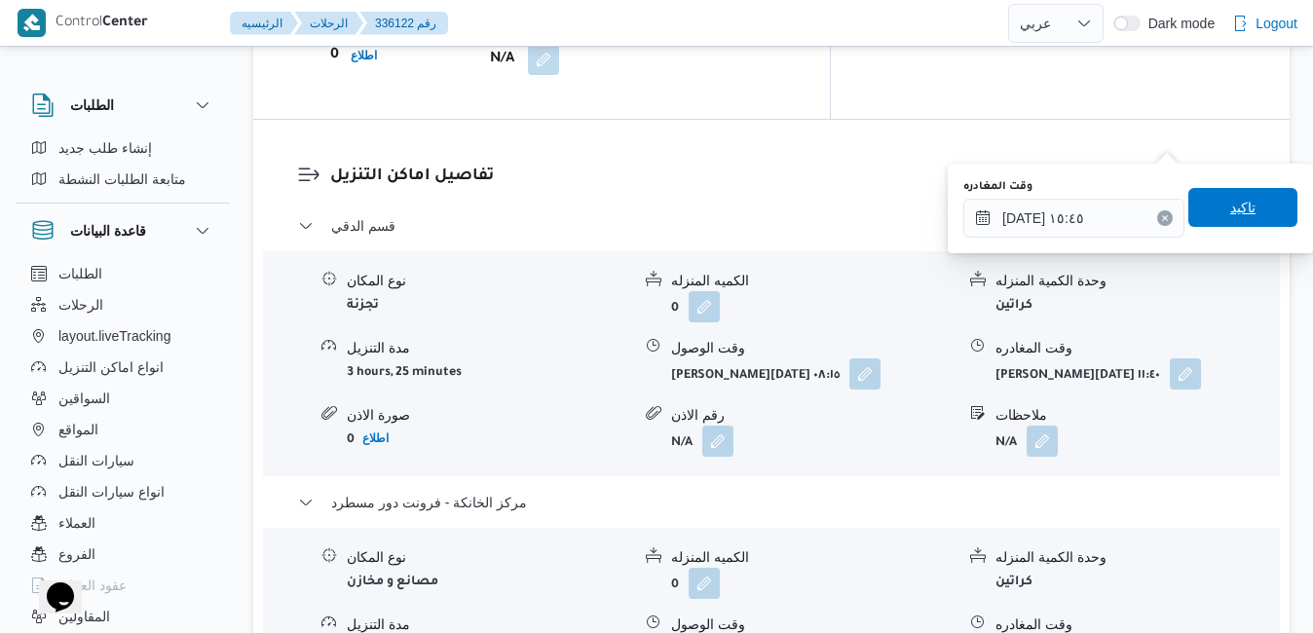
click at [1239, 212] on span "تاكيد" at bounding box center [1242, 207] width 25 height 23
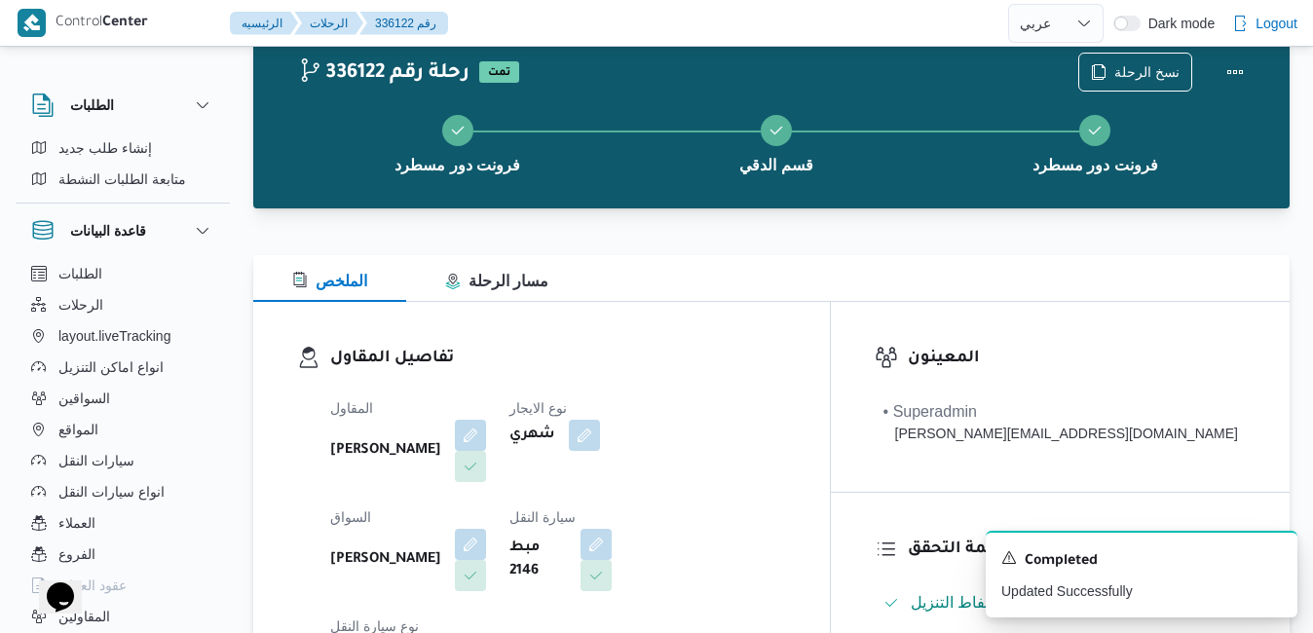
scroll to position [0, 0]
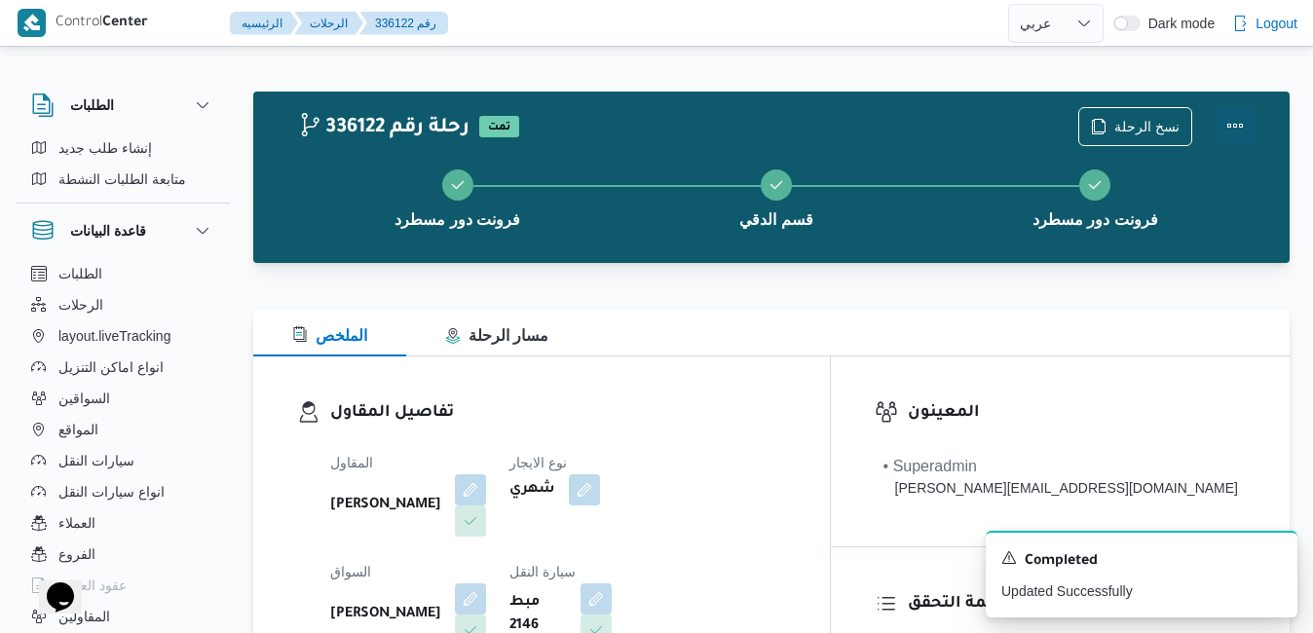
click at [1234, 115] on button "Actions" at bounding box center [1234, 125] width 39 height 39
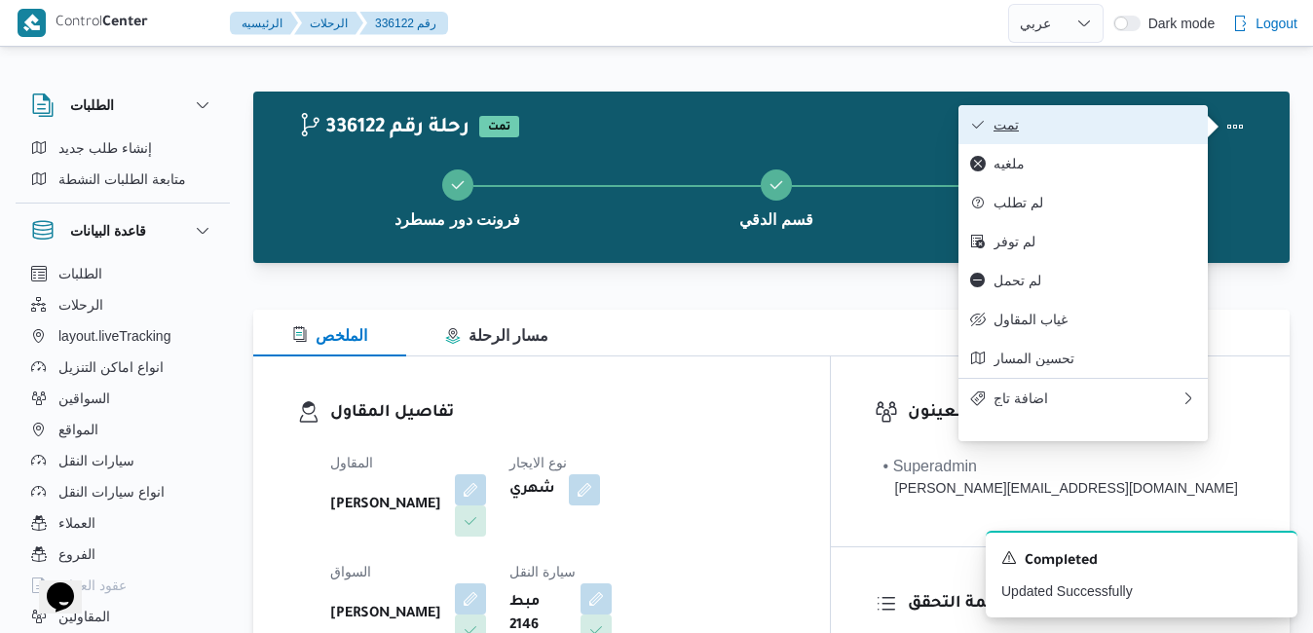
click at [1087, 130] on span "تمت" at bounding box center [1094, 125] width 203 height 16
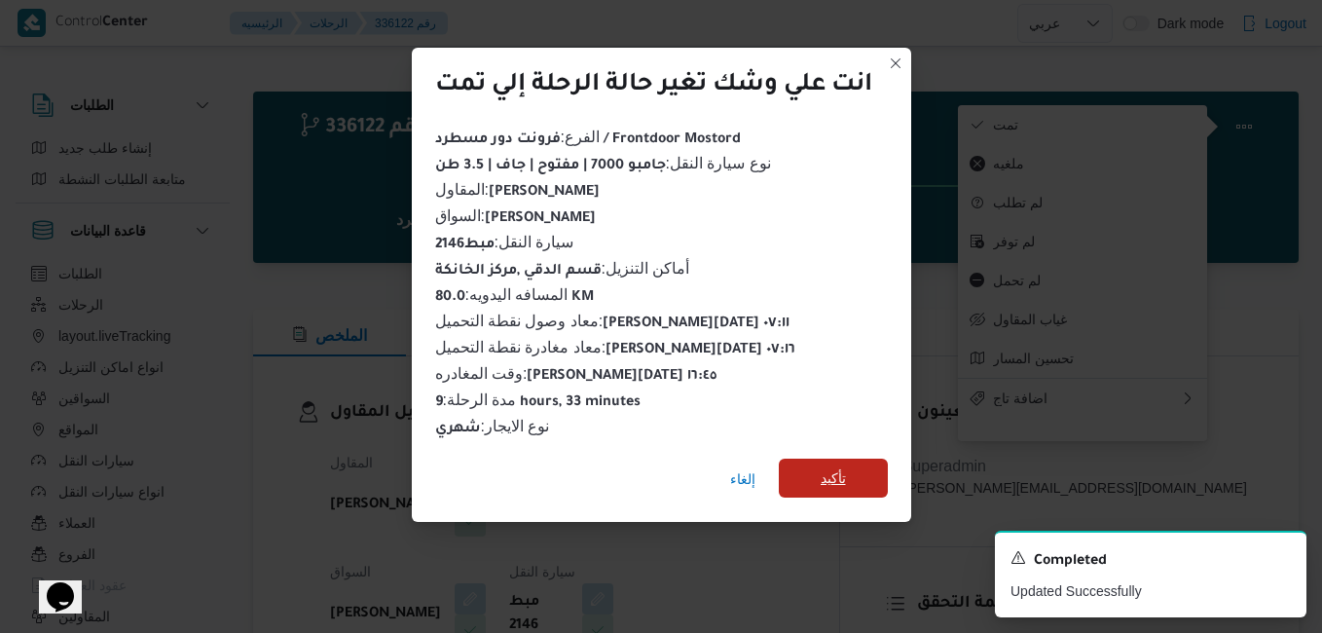
click at [821, 461] on span "تأكيد" at bounding box center [833, 478] width 109 height 39
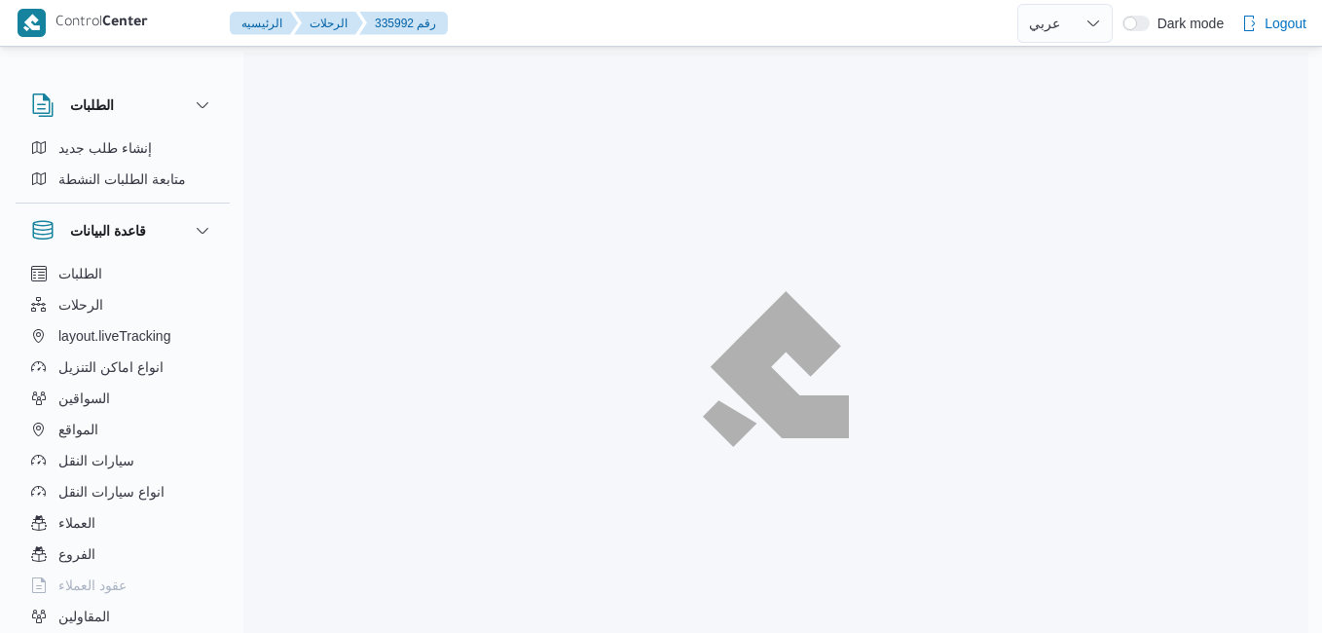
select select "ar"
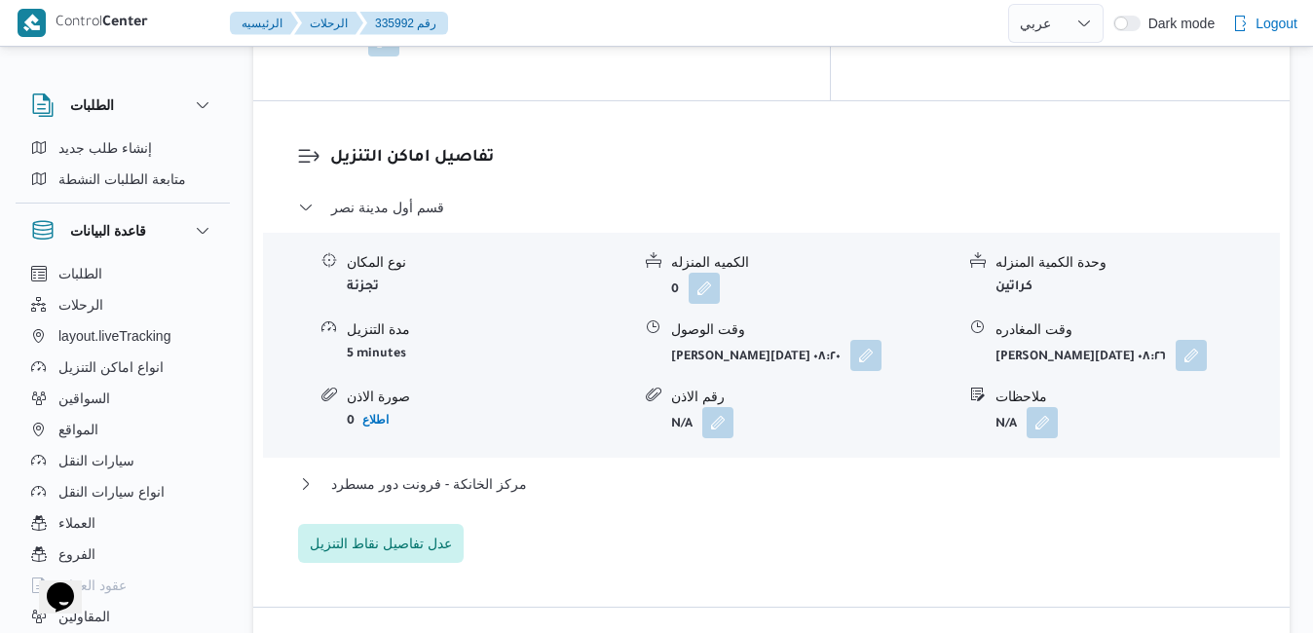
scroll to position [1909, 0]
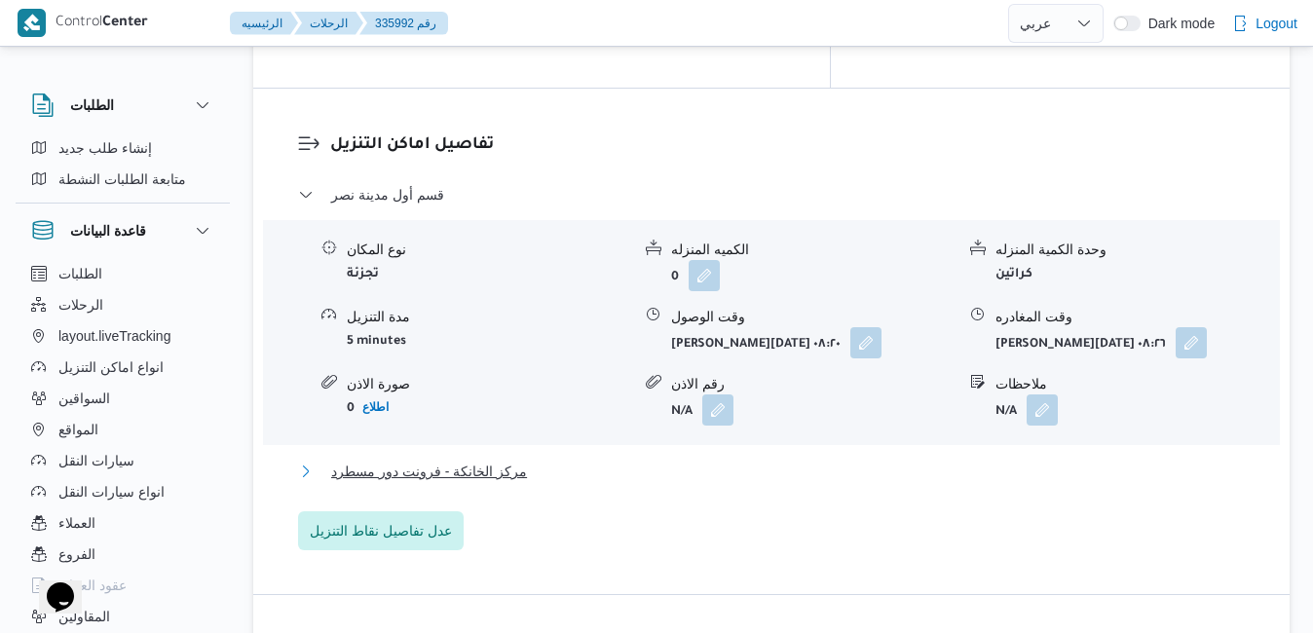
click at [901, 460] on button "مركز الخانكة - فرونت دور مسطرد" at bounding box center [771, 471] width 947 height 23
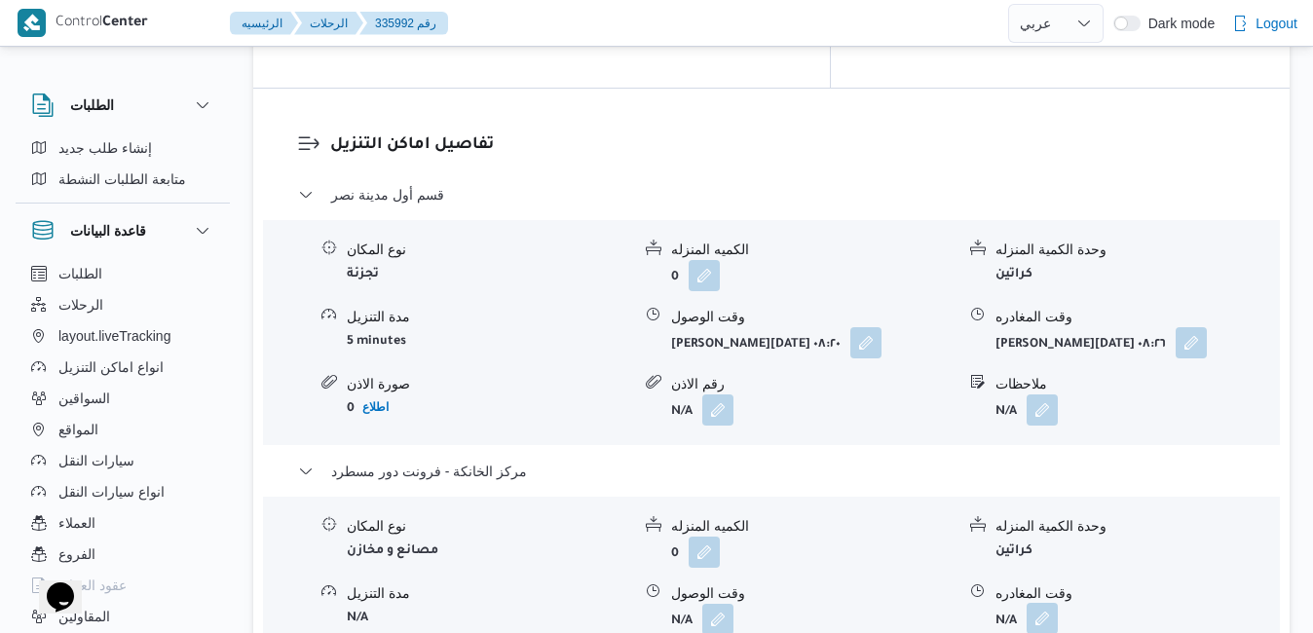
click at [1046, 603] on button "button" at bounding box center [1041, 618] width 31 height 31
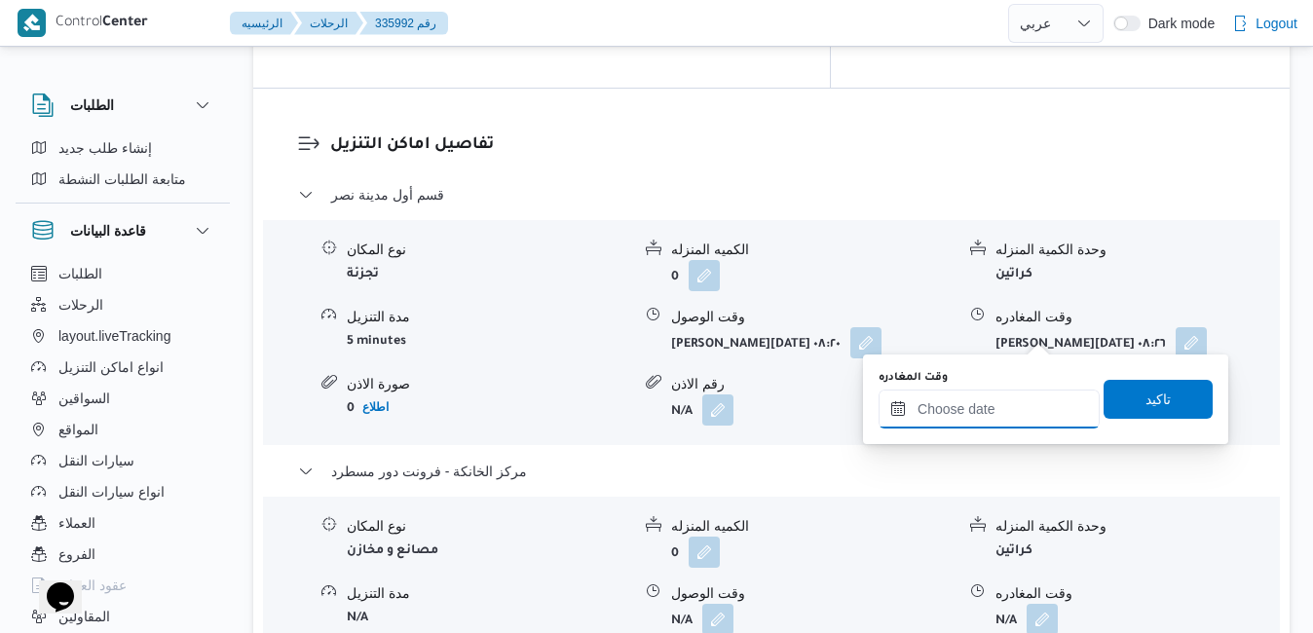
click at [955, 405] on input "وقت المغادره" at bounding box center [988, 408] width 221 height 39
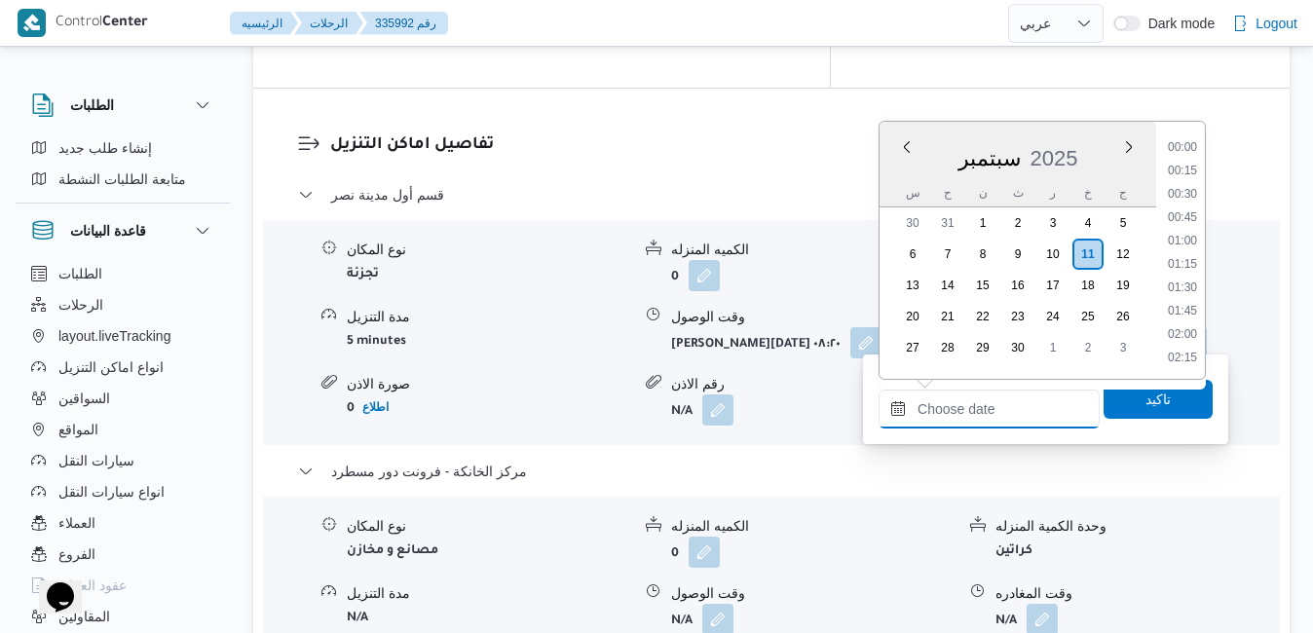
scroll to position [1540, 0]
click at [1184, 147] on li "16:30" at bounding box center [1182, 148] width 45 height 19
type input "[DATE] ١٦:٣٠"
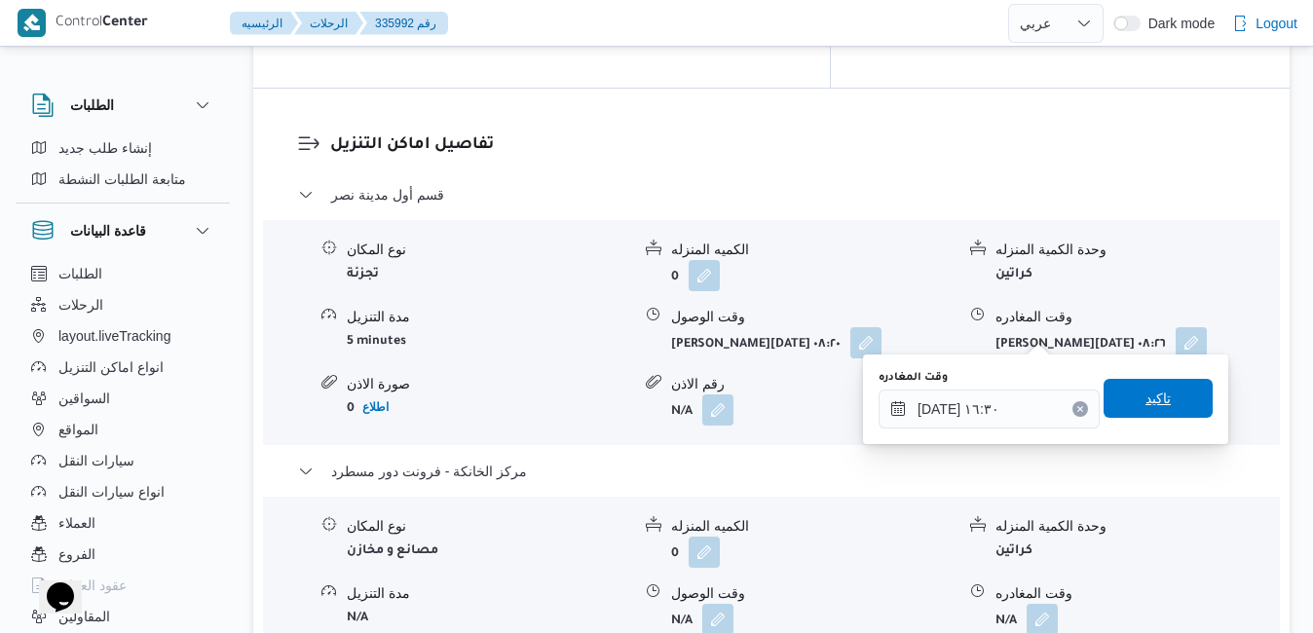
click at [1125, 399] on span "تاكيد" at bounding box center [1157, 398] width 109 height 39
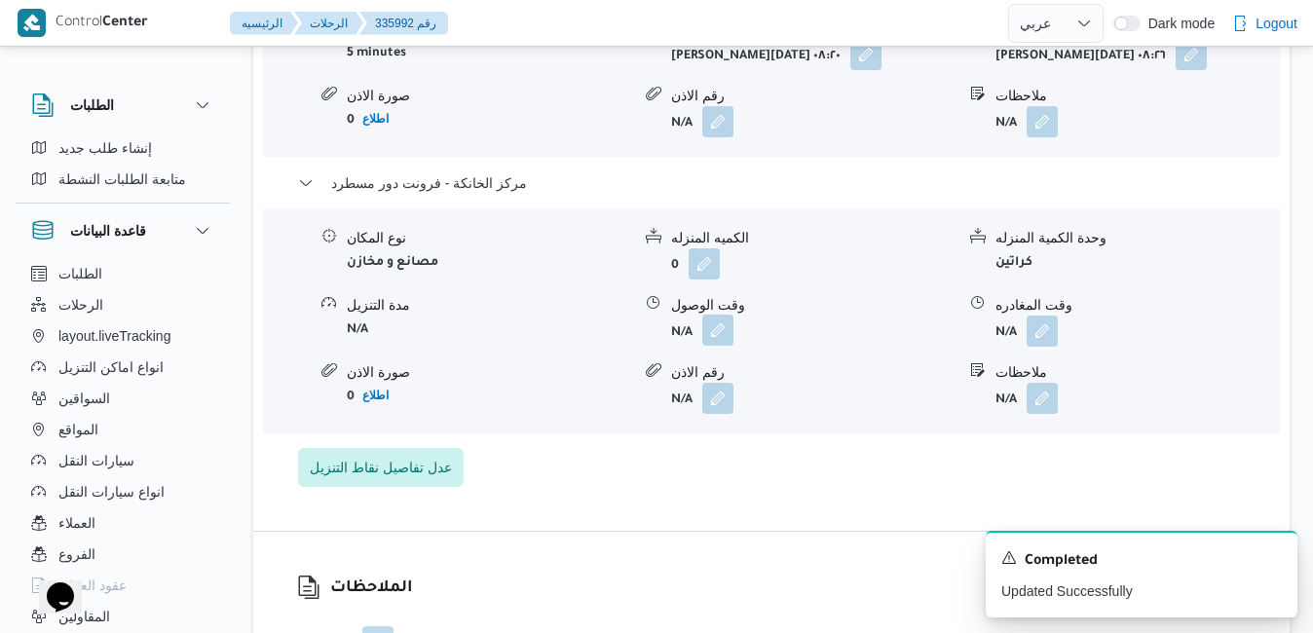
click at [712, 335] on button "button" at bounding box center [717, 330] width 31 height 31
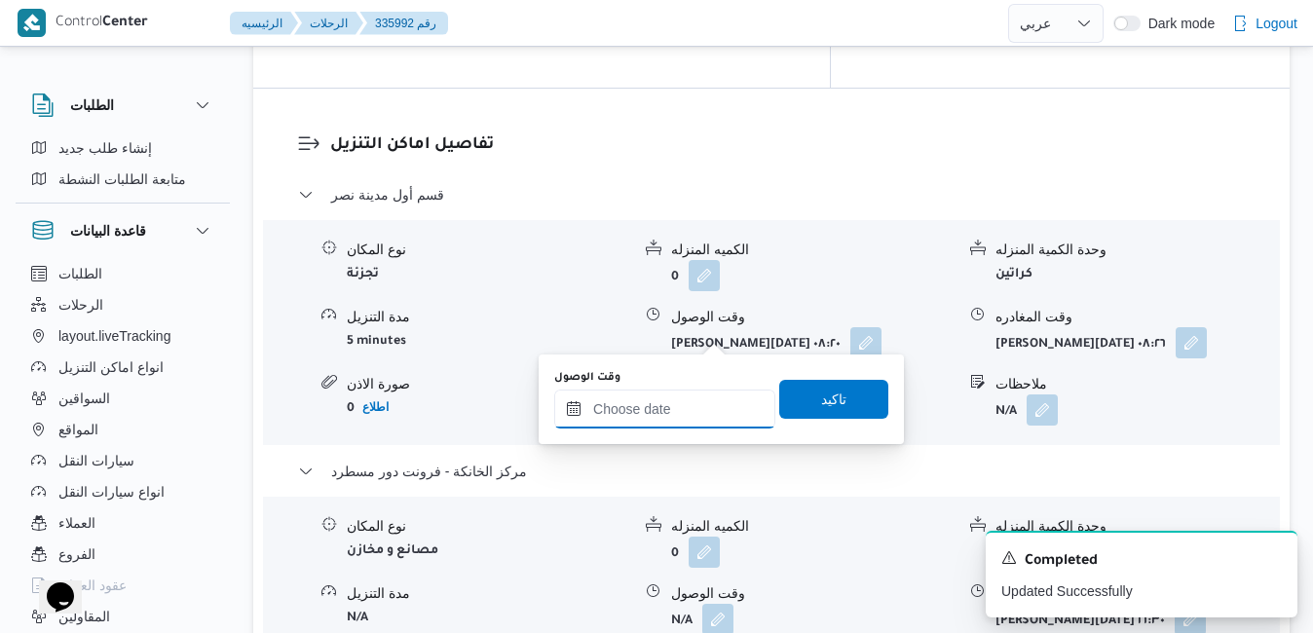
click at [636, 414] on input "وقت الوصول" at bounding box center [664, 408] width 221 height 39
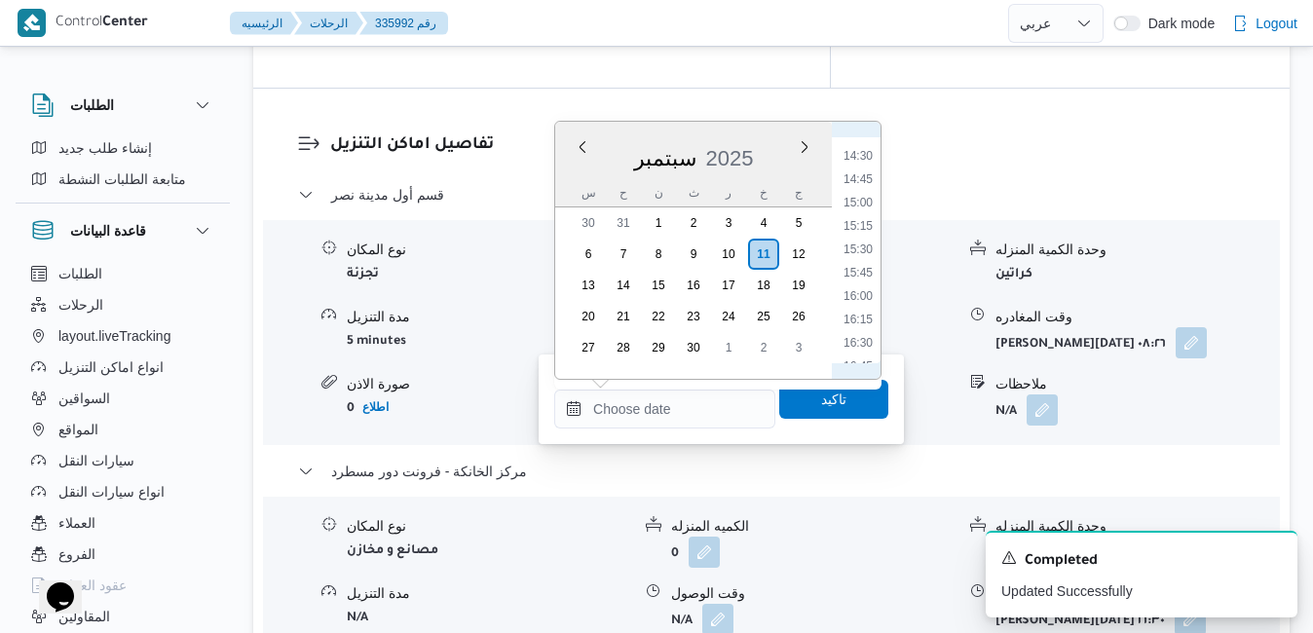
scroll to position [1343, 0]
click at [853, 323] on li "16:15" at bounding box center [857, 323] width 45 height 19
type input "١١/٠٩/٢٠٢٥ ١٦:١٥"
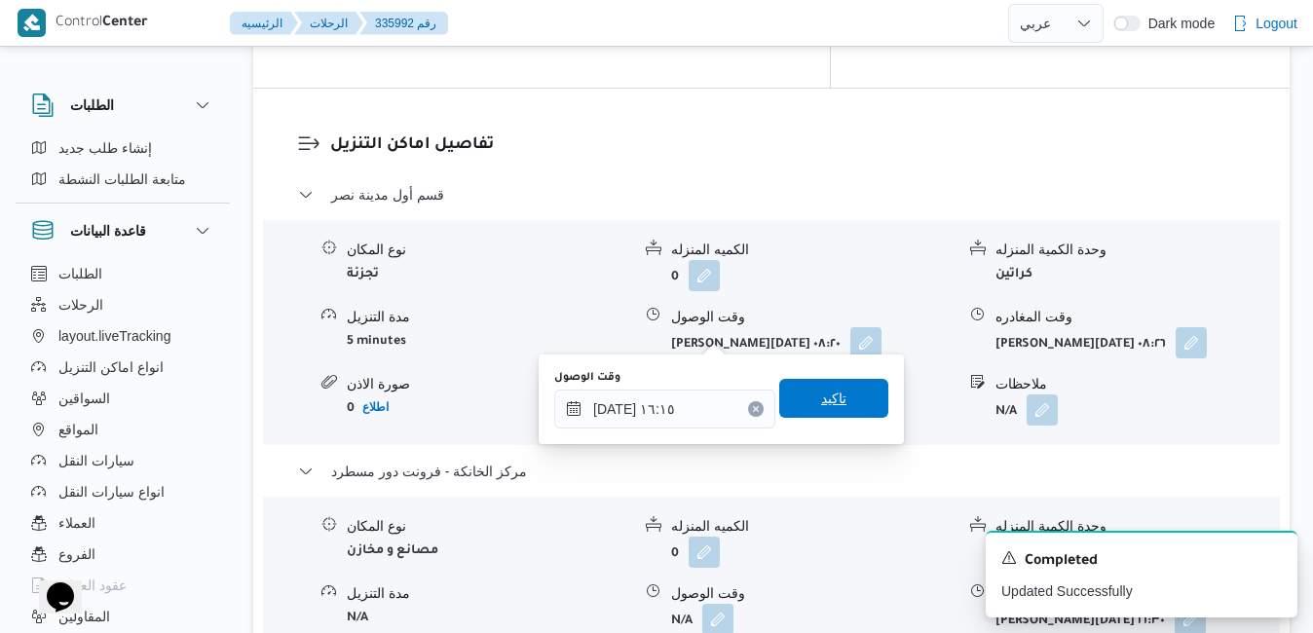
click at [821, 403] on span "تاكيد" at bounding box center [833, 398] width 25 height 23
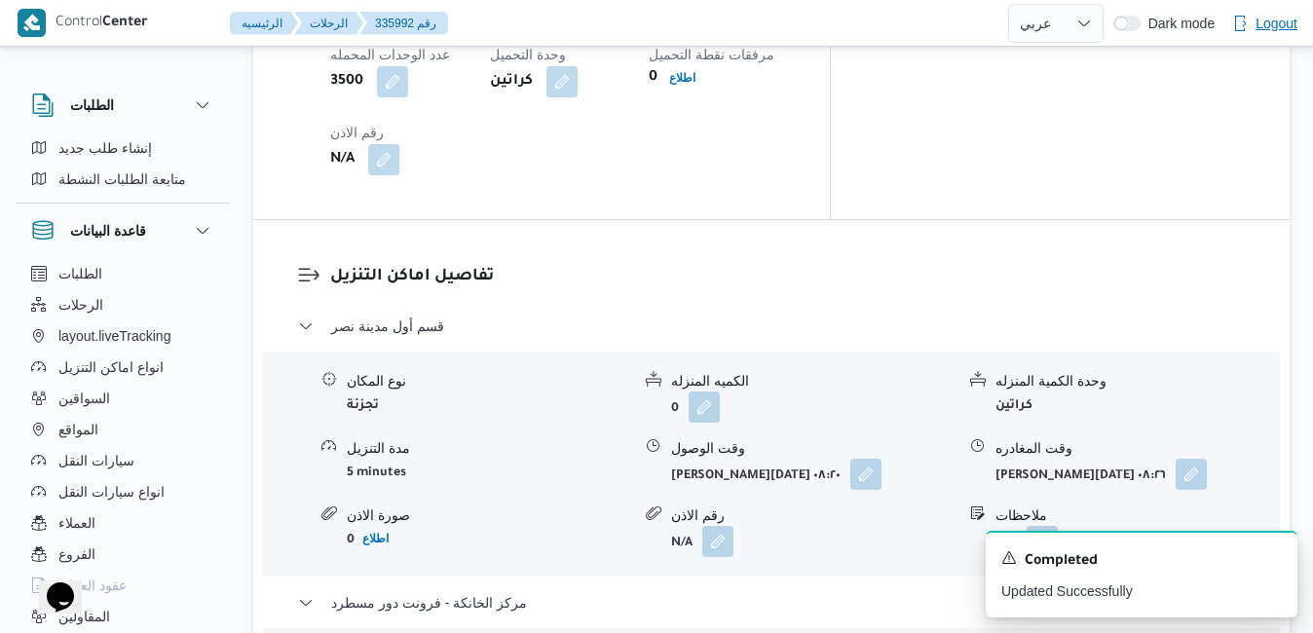
scroll to position [1753, 0]
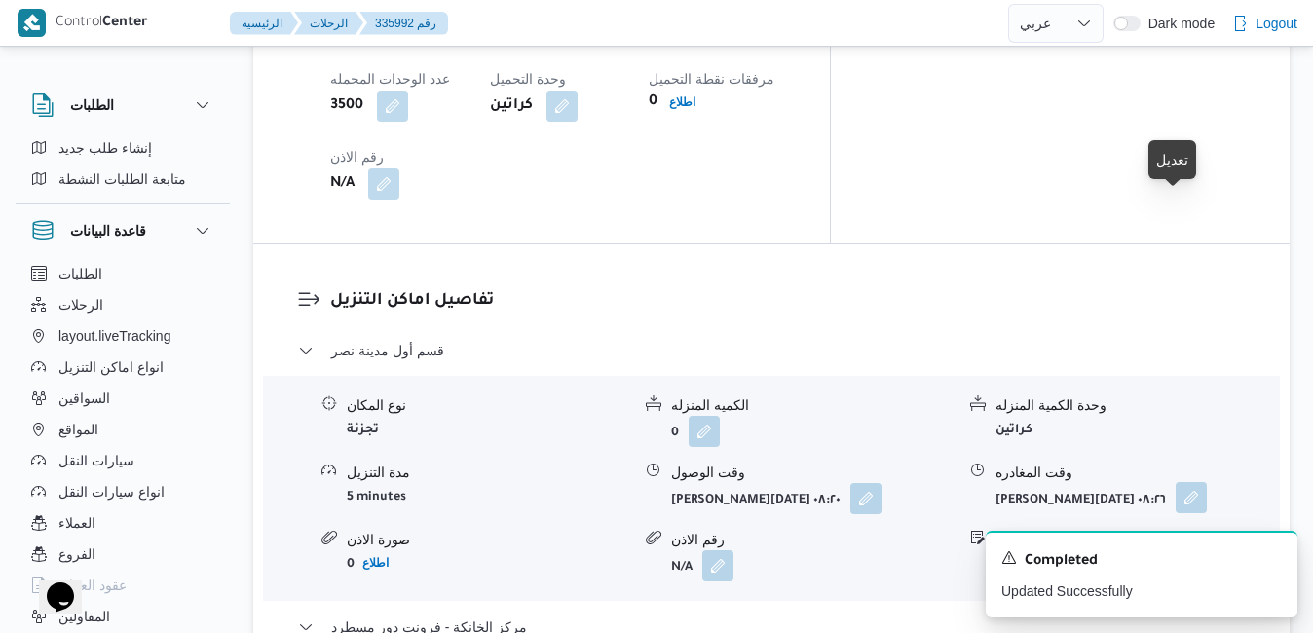
click at [1177, 482] on button "button" at bounding box center [1190, 497] width 31 height 31
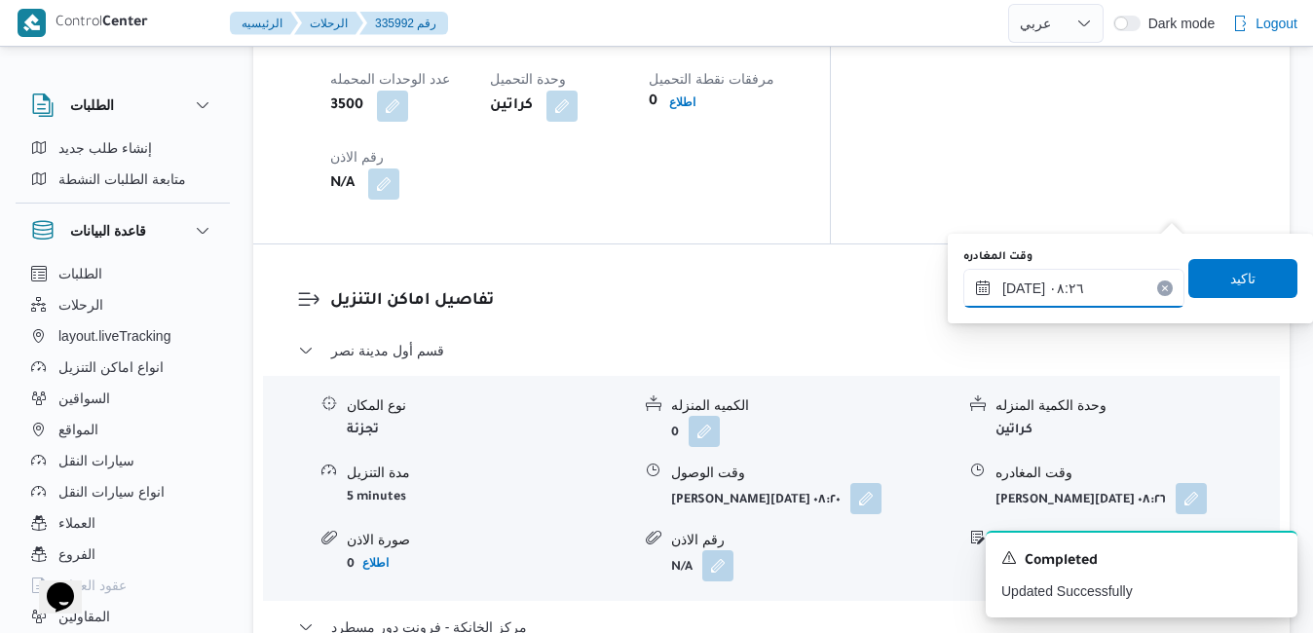
click at [1069, 288] on input "١١/٠٩/٢٠٢٥ ٠٨:٢٦" at bounding box center [1073, 288] width 221 height 39
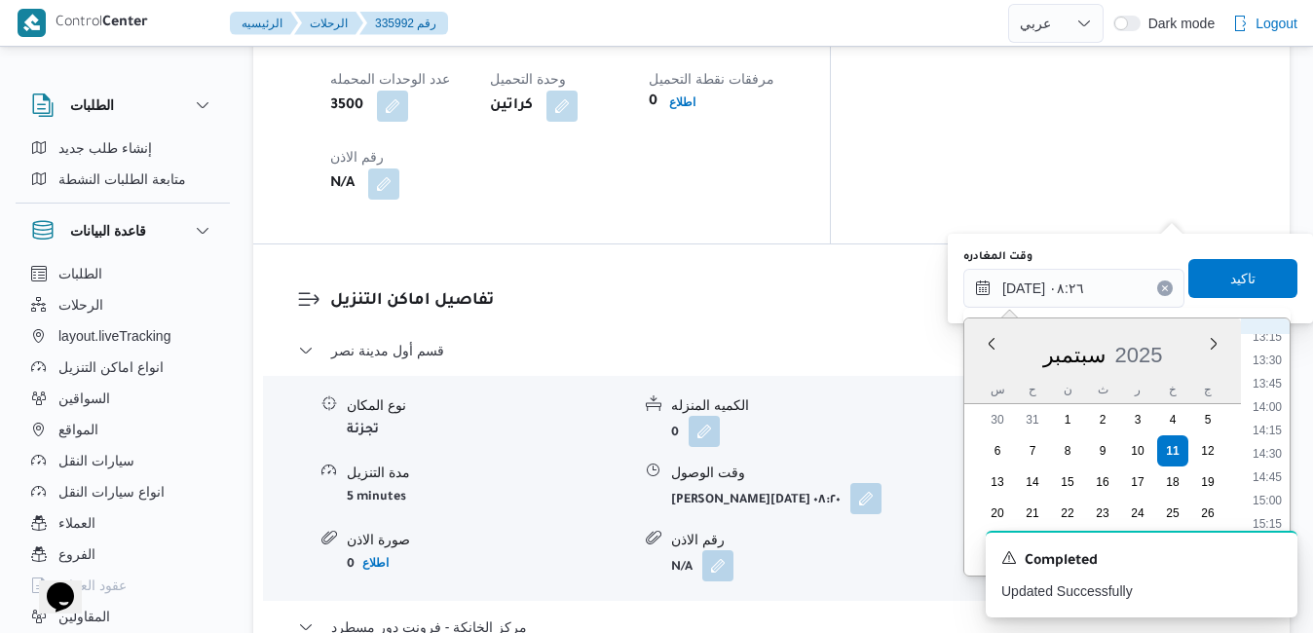
scroll to position [1312, 0]
drag, startPoint x: 1264, startPoint y: 480, endPoint x: 1274, endPoint y: 477, distance: 10.2
click at [1274, 477] on li "15:30" at bounding box center [1266, 480] width 45 height 19
type input "١١/٠٩/٢٠٢٥ ١٥:٣٠"
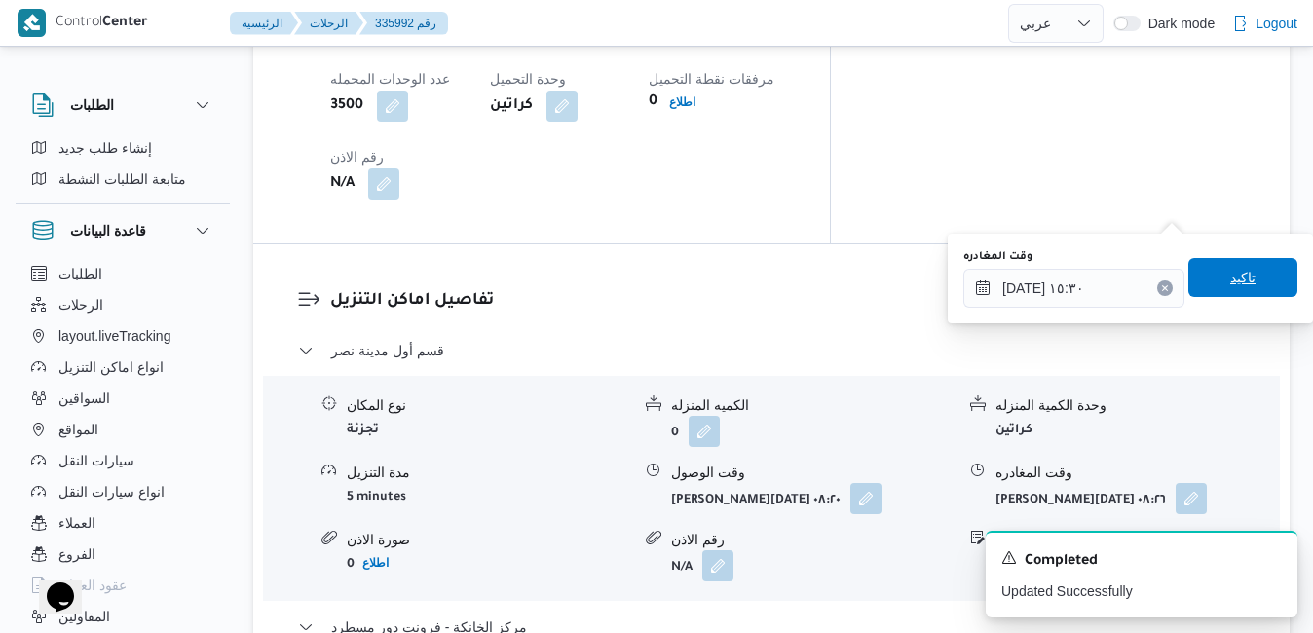
click at [1230, 273] on span "تاكيد" at bounding box center [1242, 277] width 25 height 23
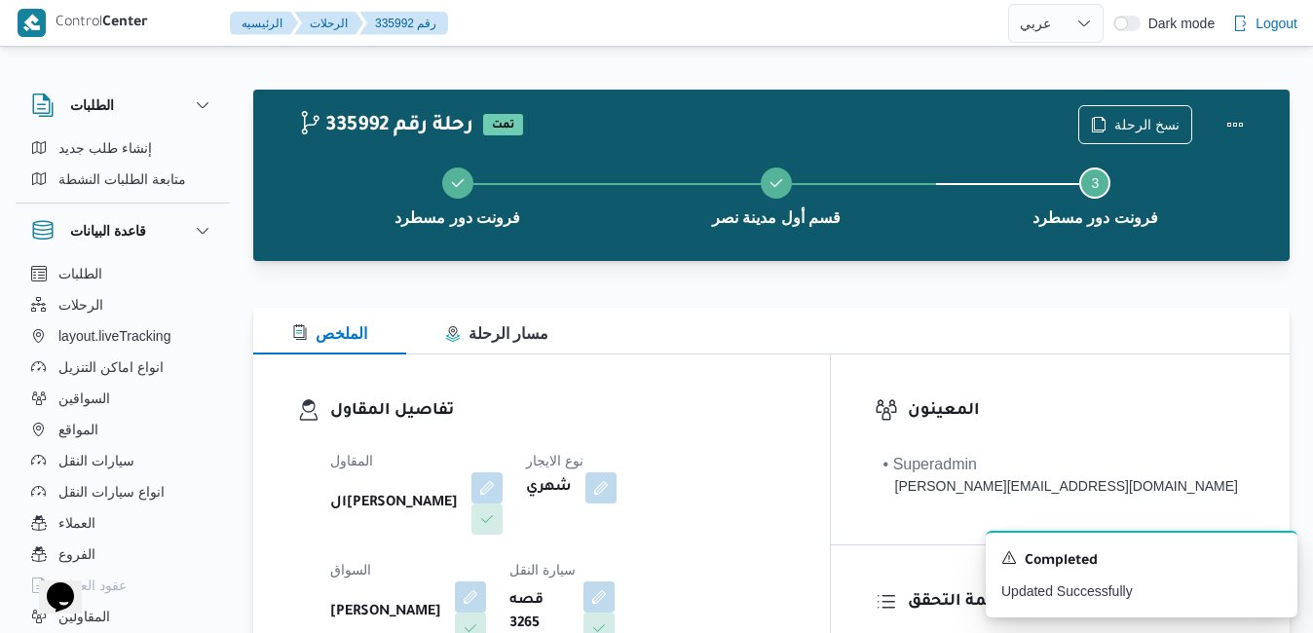
scroll to position [0, 0]
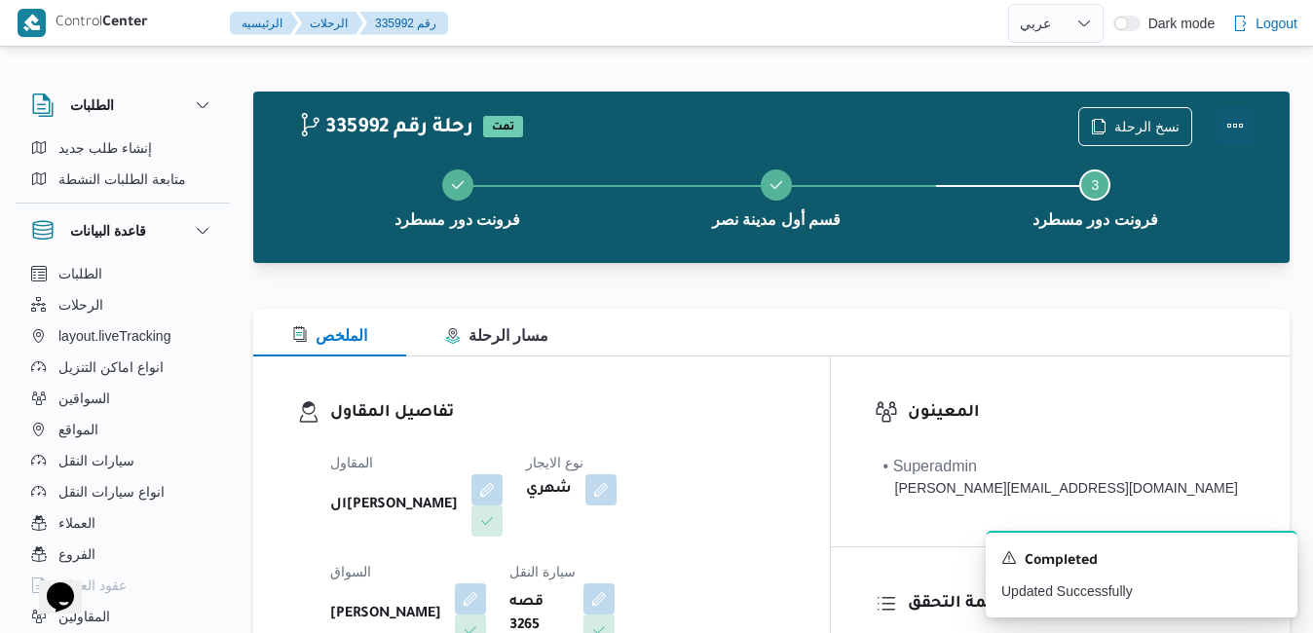
click at [1234, 122] on button "Actions" at bounding box center [1234, 125] width 39 height 39
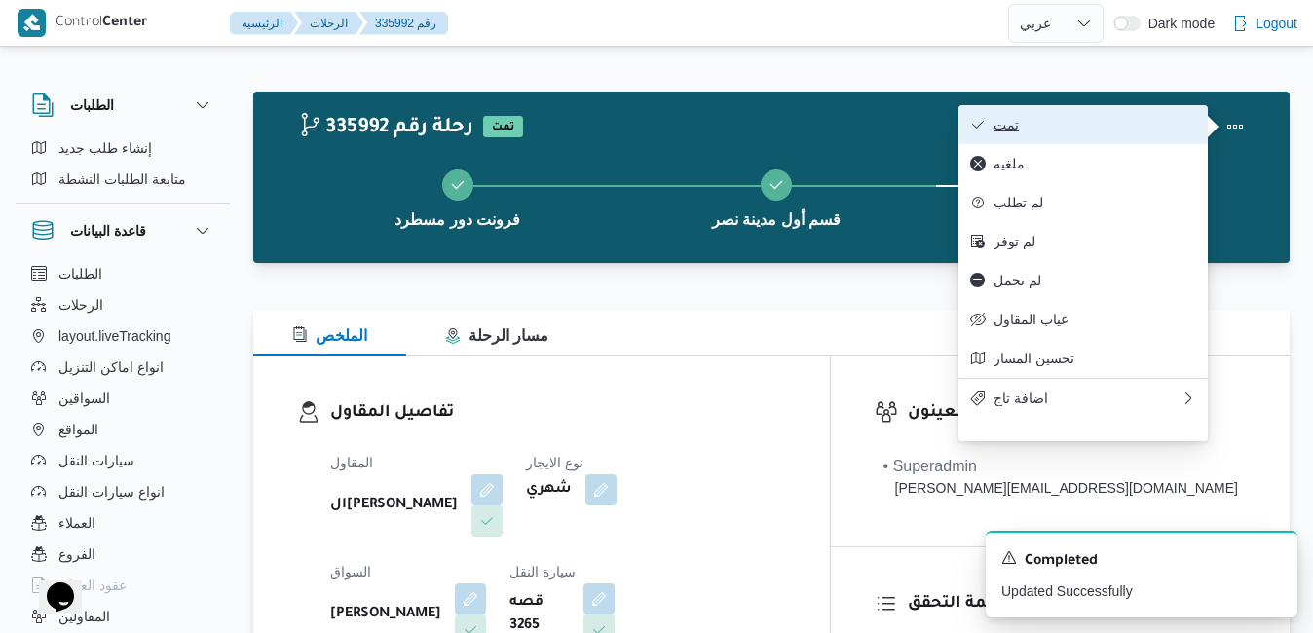
click at [1090, 130] on span "تمت" at bounding box center [1094, 125] width 203 height 16
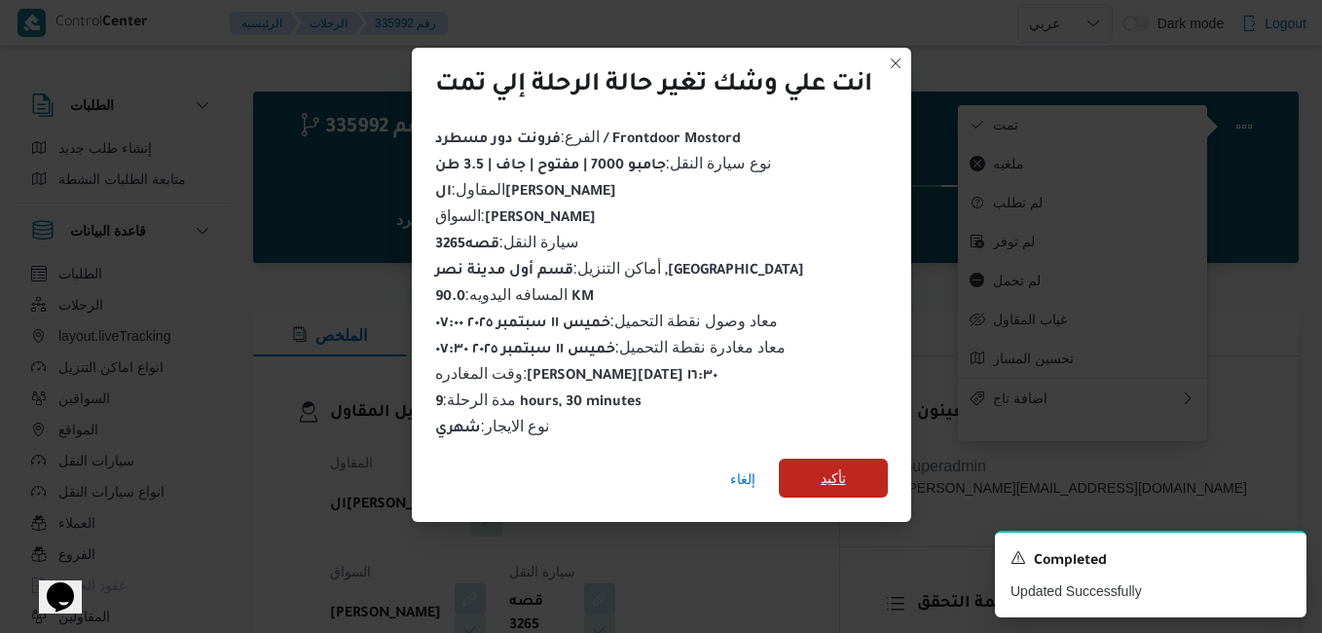
click at [818, 459] on span "تأكيد" at bounding box center [833, 478] width 109 height 39
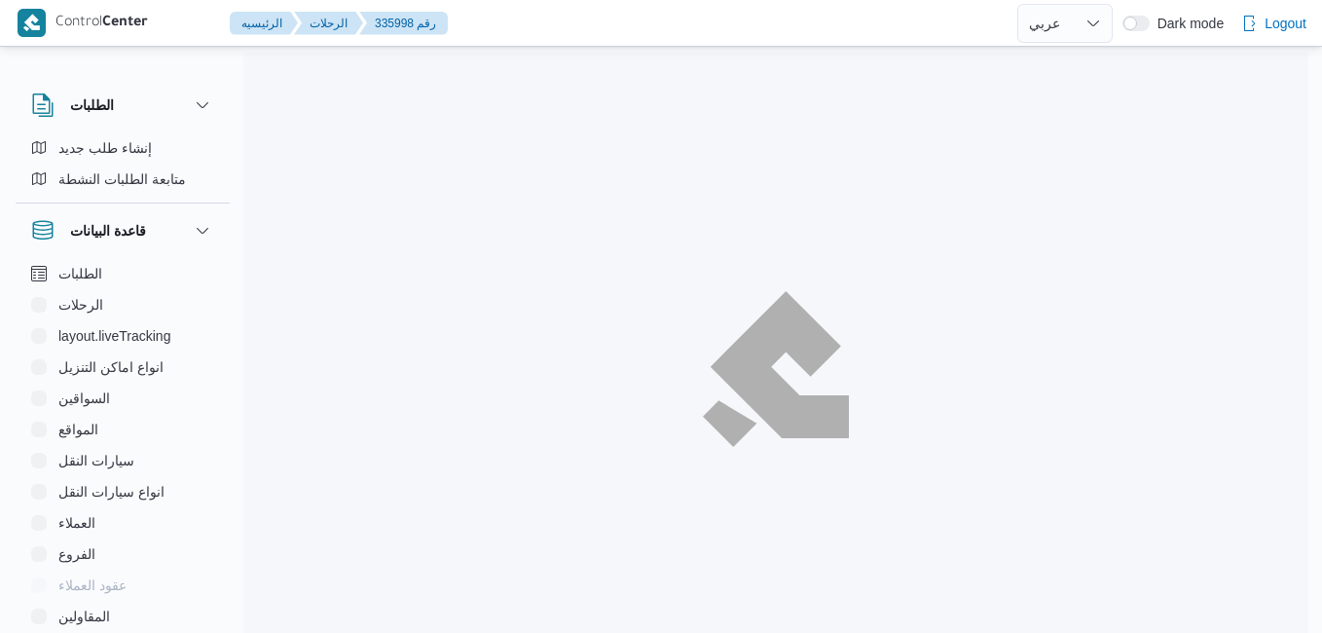
select select "ar"
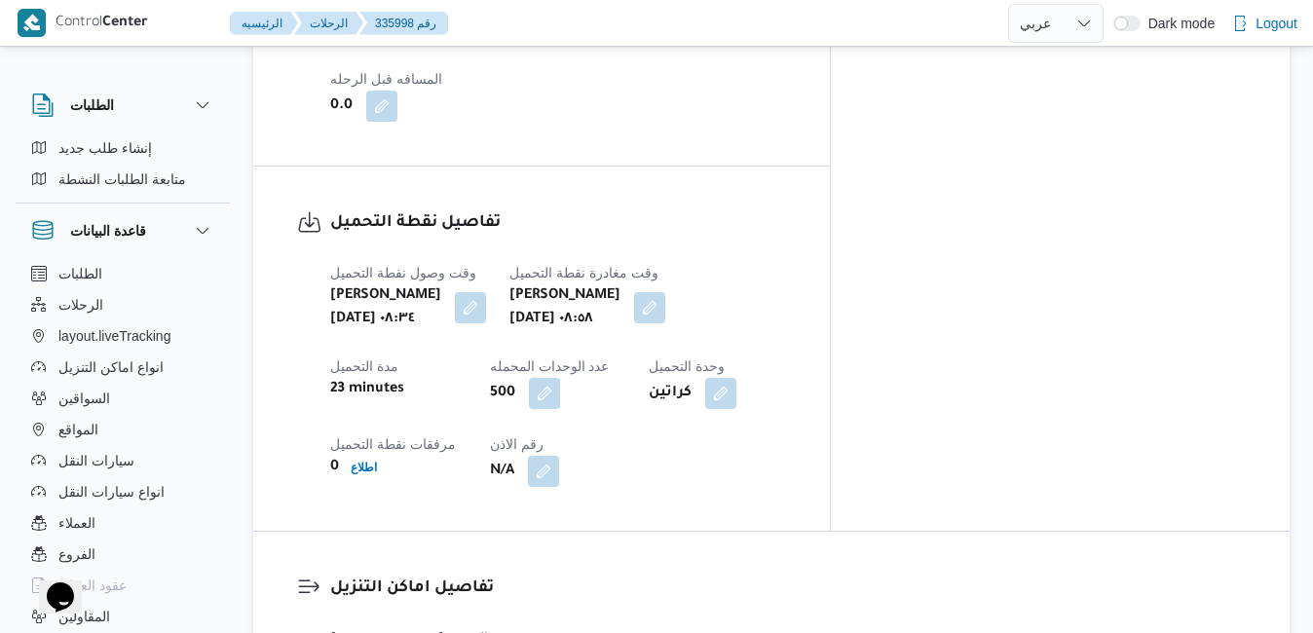
scroll to position [1636, 0]
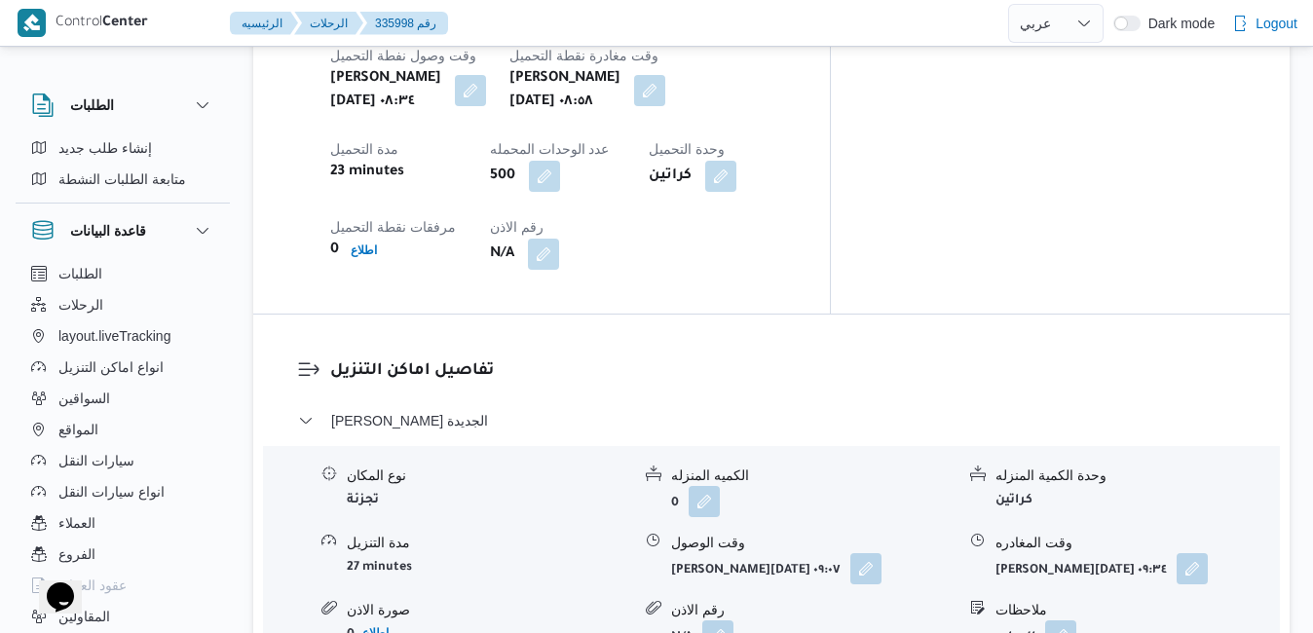
click at [853, 552] on button "button" at bounding box center [865, 567] width 31 height 31
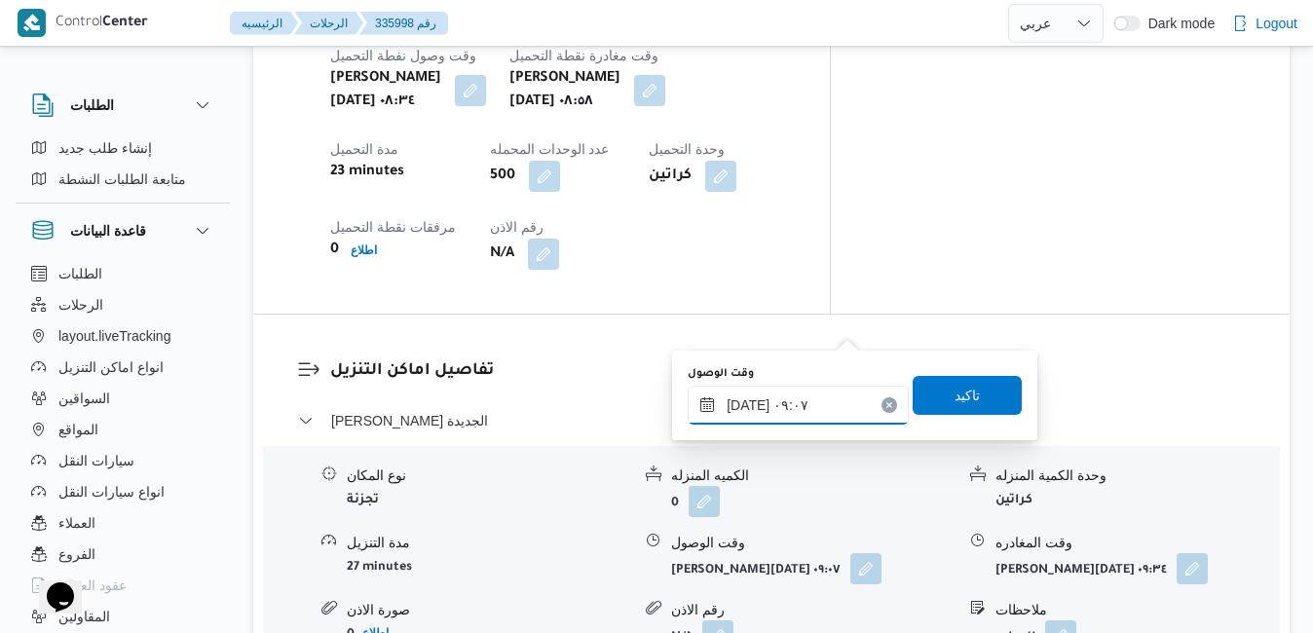
click at [777, 404] on input "[DATE] ٠٩:٠٧" at bounding box center [797, 405] width 221 height 39
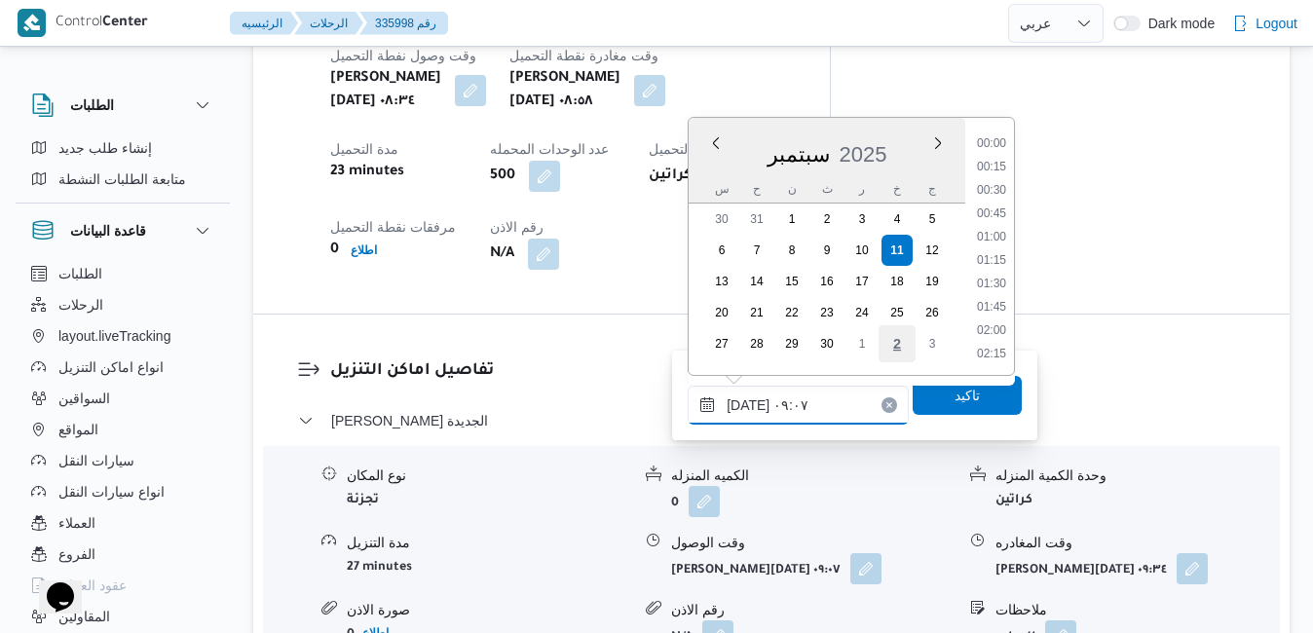
scroll to position [723, 0]
click at [984, 332] on li "09:45" at bounding box center [991, 331] width 45 height 19
type input "[DATE] ٠٩:٤٥"
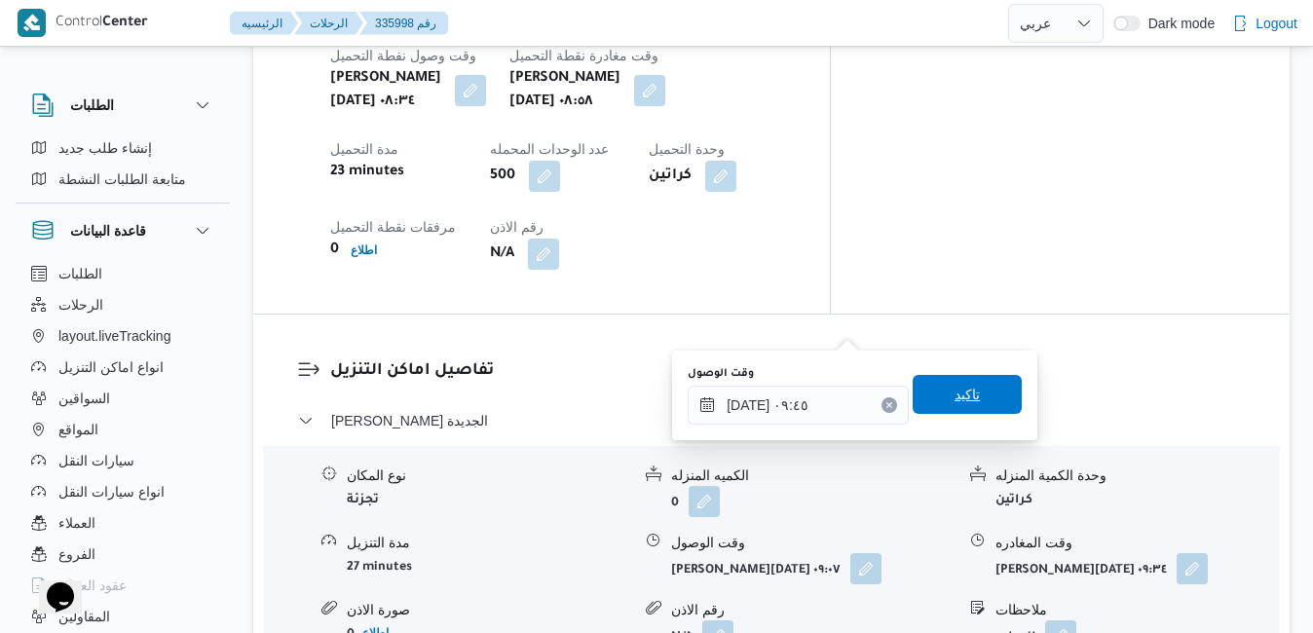
click at [954, 395] on span "تاكيد" at bounding box center [966, 394] width 25 height 23
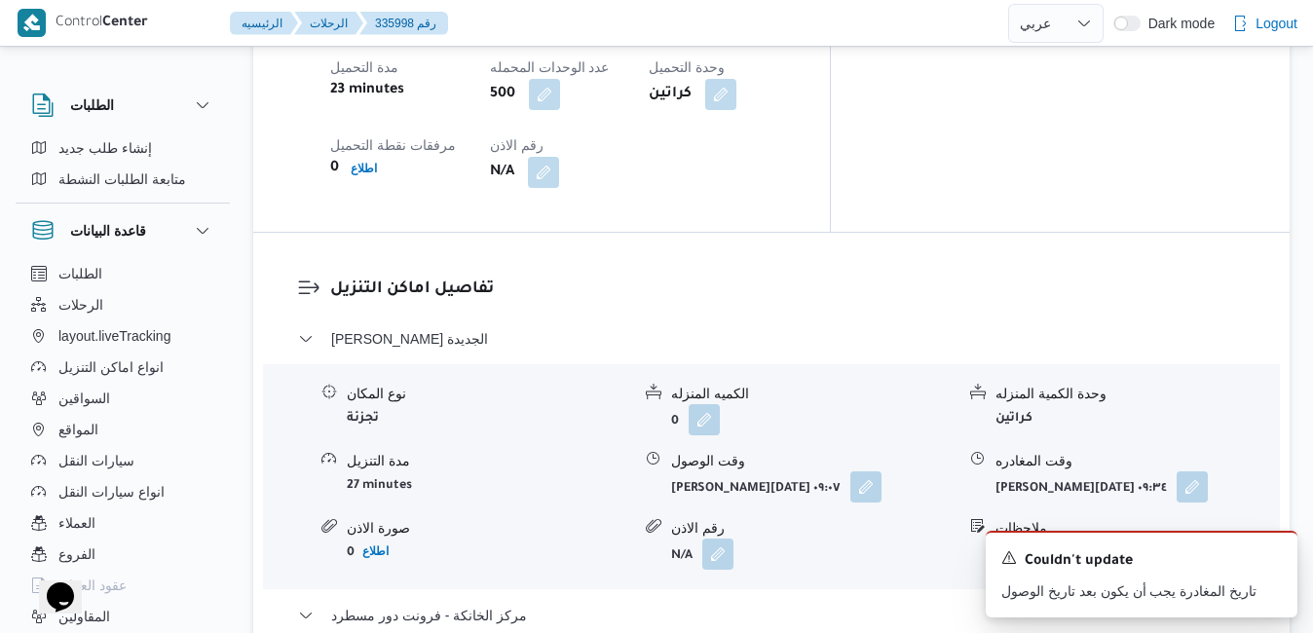
scroll to position [1947, 0]
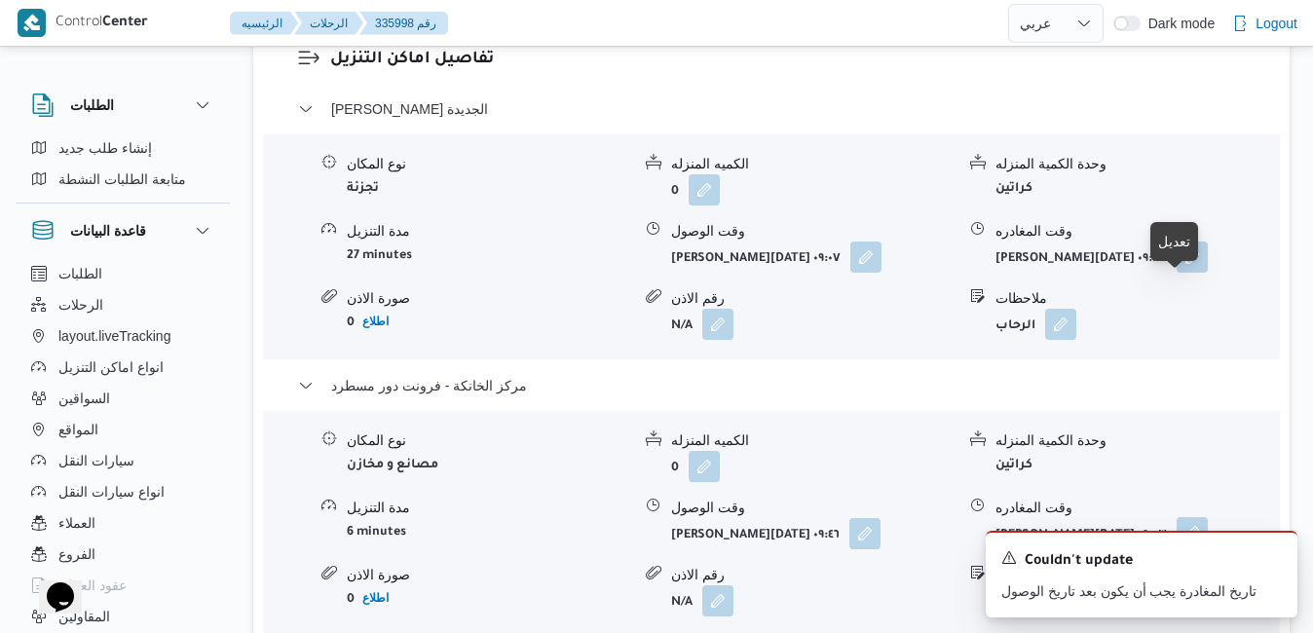
click at [1177, 517] on button "button" at bounding box center [1191, 532] width 31 height 31
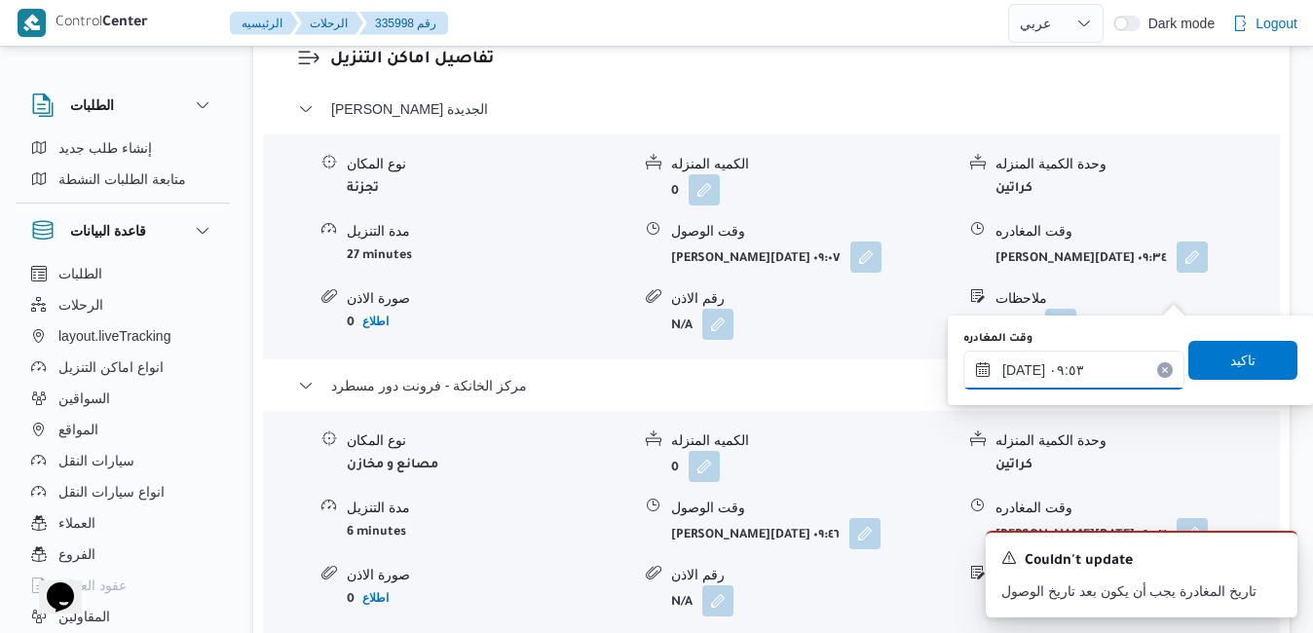
click at [1053, 377] on input "[DATE] ٠٩:٥٣" at bounding box center [1073, 370] width 221 height 39
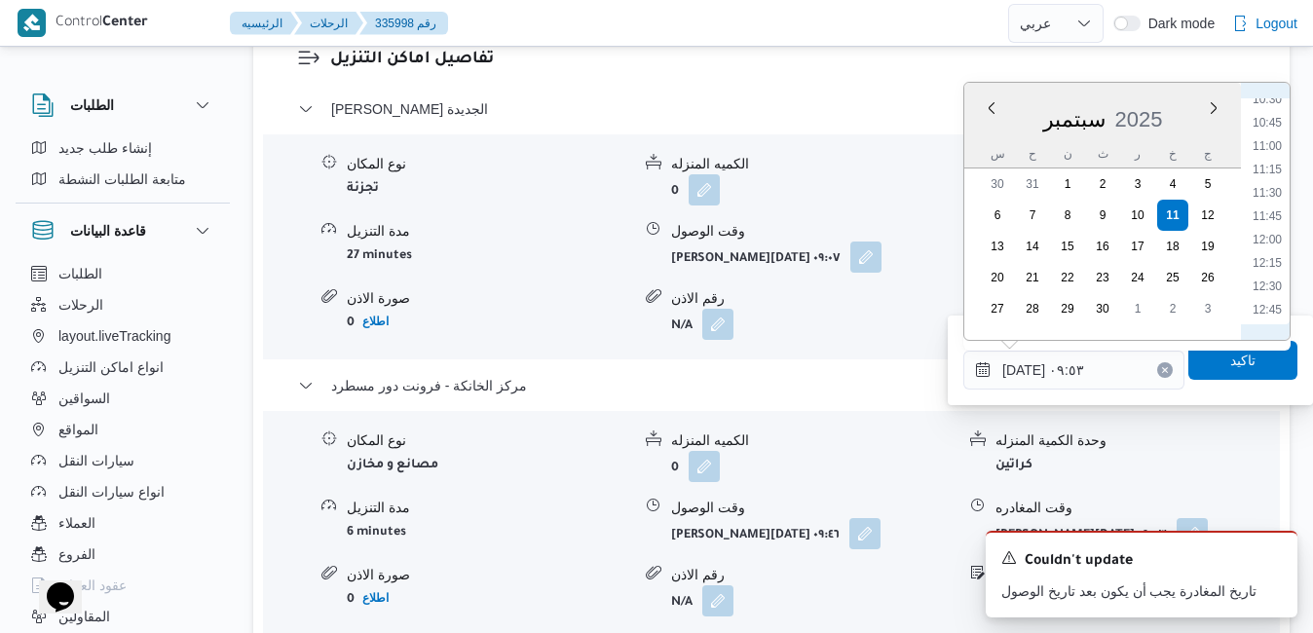
scroll to position [1452, 0]
click at [1269, 247] on li "17:00" at bounding box center [1266, 245] width 45 height 19
type input "١١/٠٩/٢٠٢٥ ١٧:٠٠"
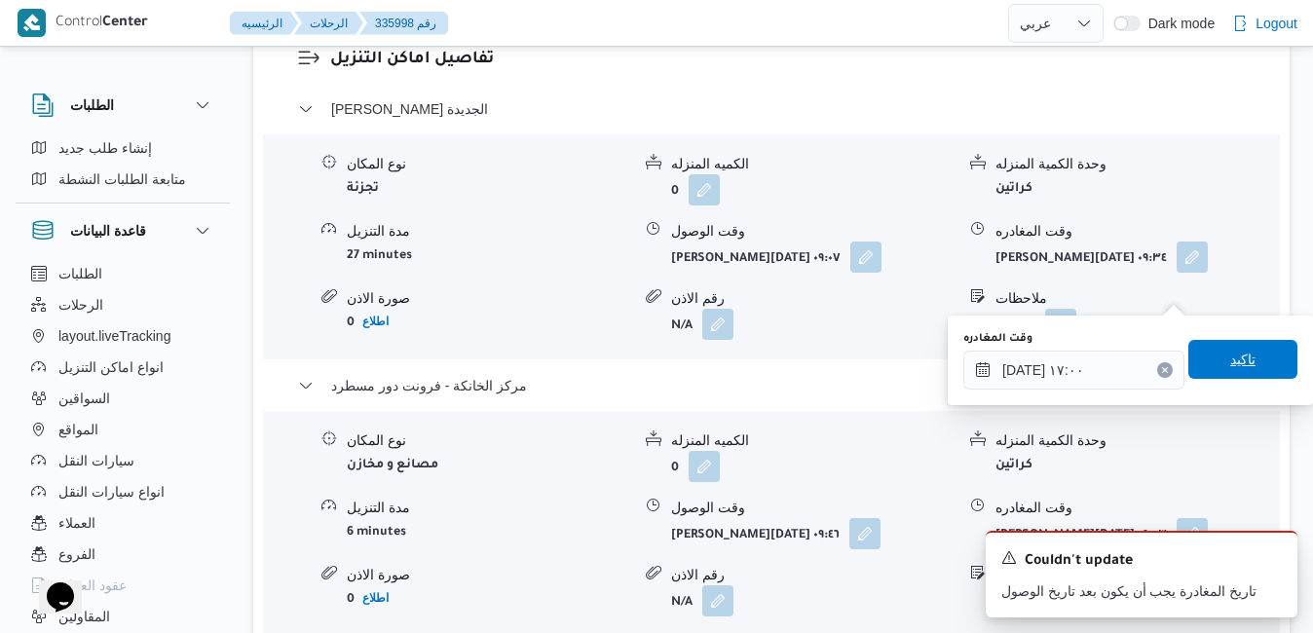
click at [1208, 361] on span "تاكيد" at bounding box center [1242, 359] width 109 height 39
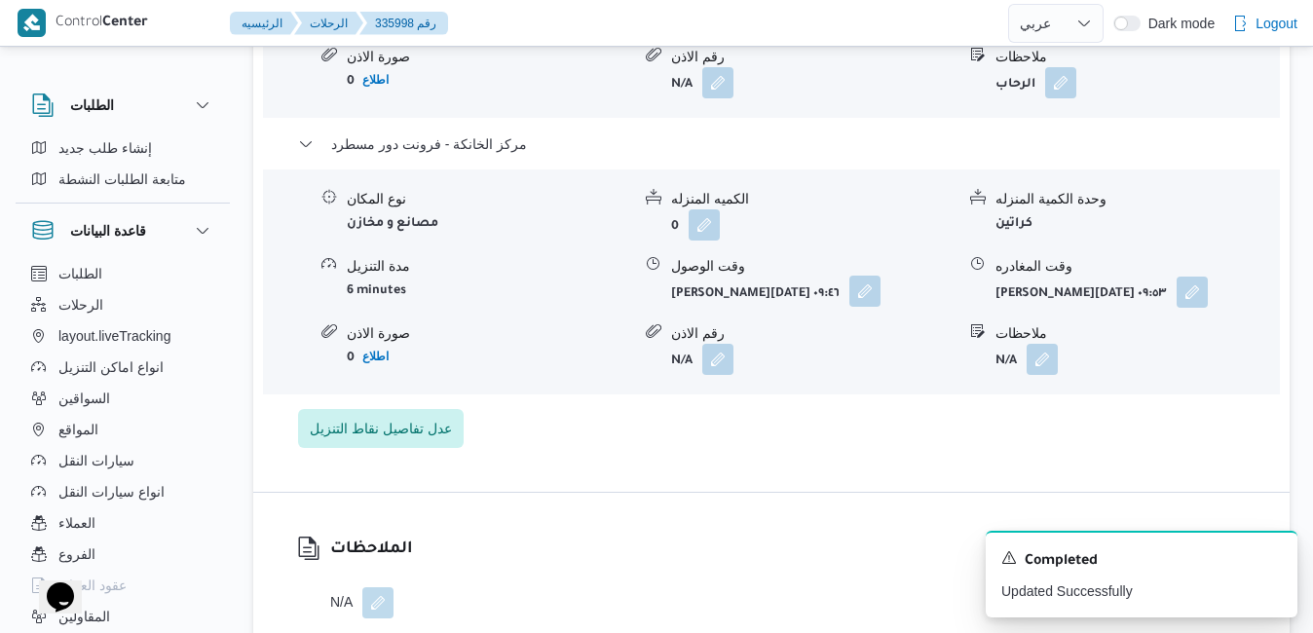
click at [849, 291] on button "button" at bounding box center [864, 291] width 31 height 31
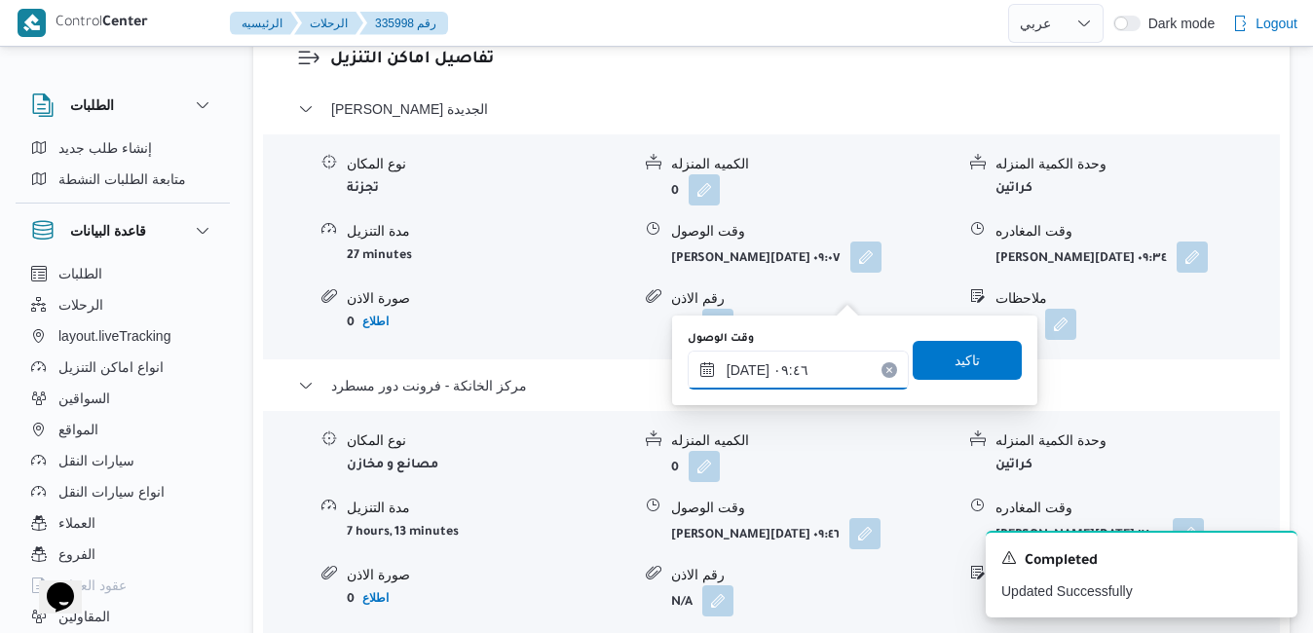
click at [794, 378] on input "١١/٠٩/٢٠٢٥ ٠٩:٤٦" at bounding box center [797, 370] width 221 height 39
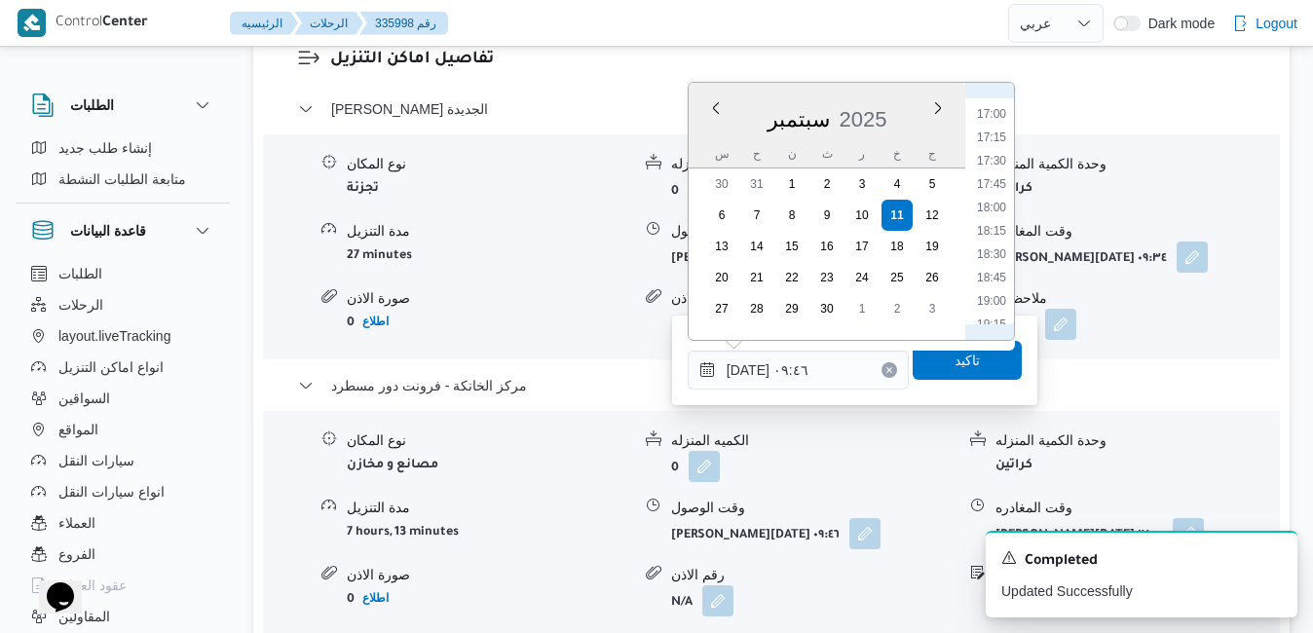
scroll to position [1386, 0]
click at [989, 289] on li "16:45" at bounding box center [991, 287] width 45 height 19
type input "١١/٠٩/٢٠٢٥ ١٦:٤٥"
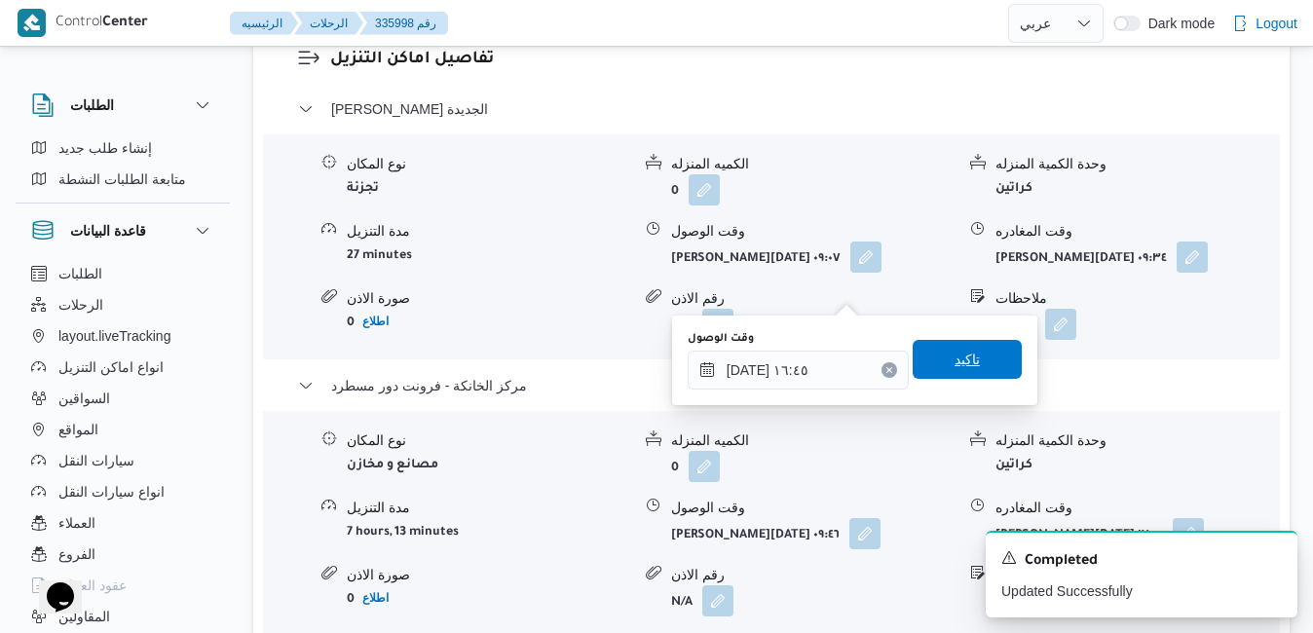
click at [960, 358] on span "تاكيد" at bounding box center [966, 359] width 25 height 23
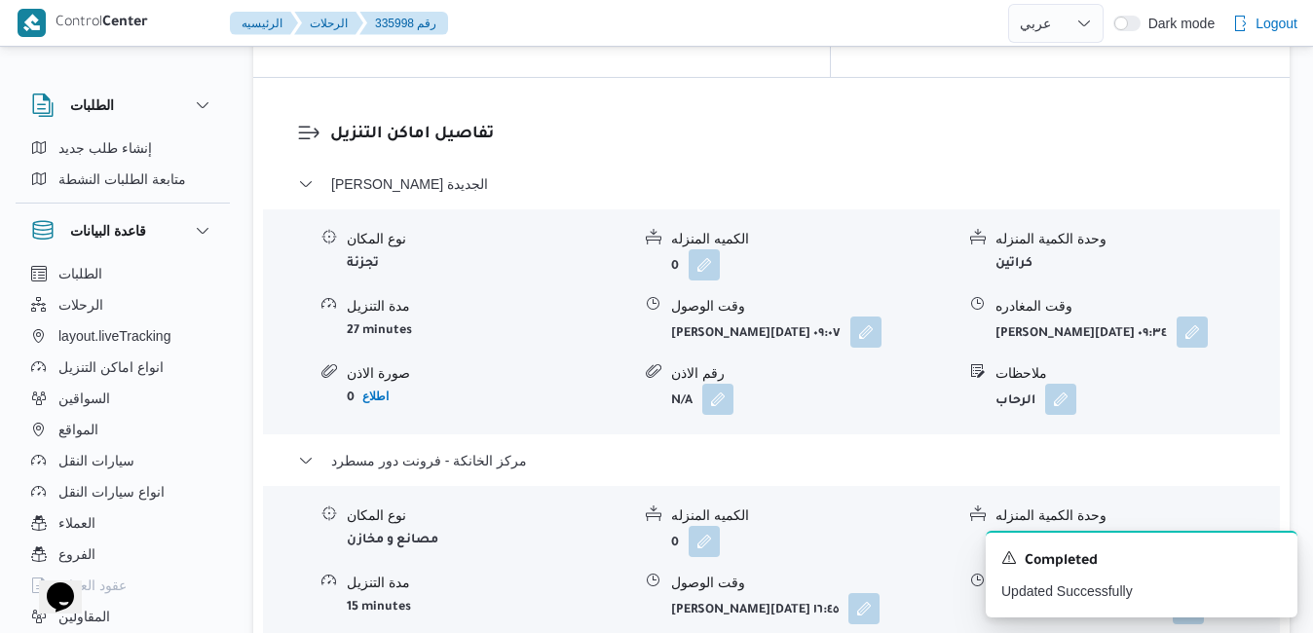
scroll to position [1870, 0]
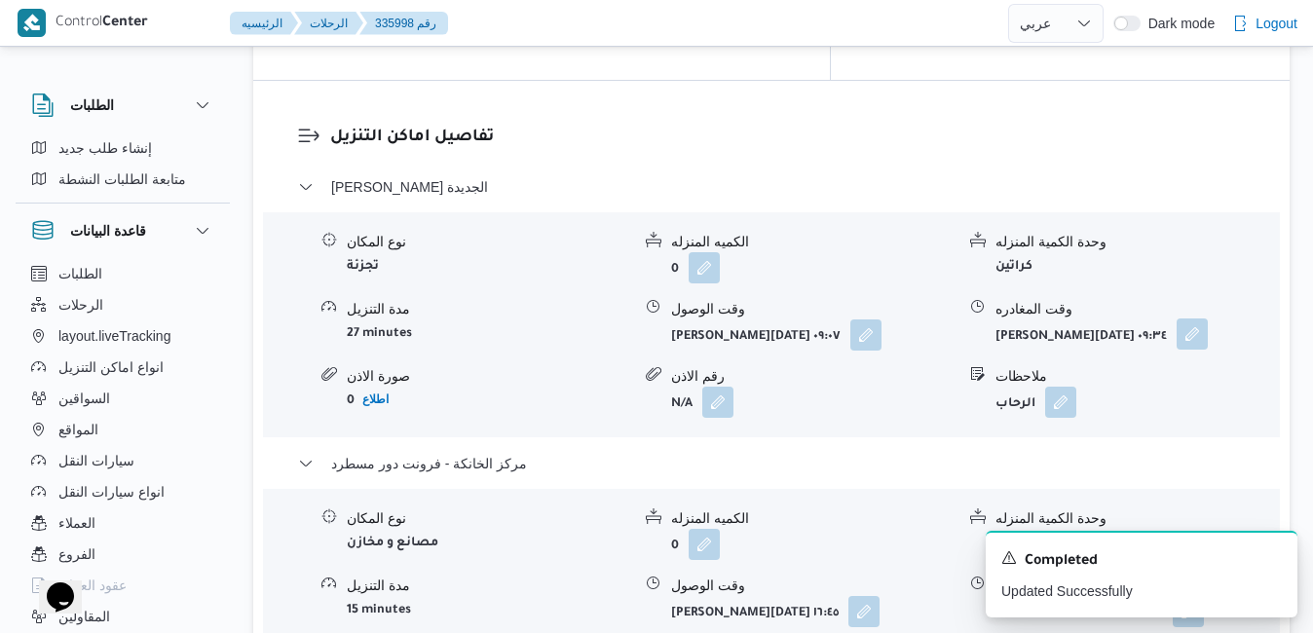
click at [1181, 318] on button "button" at bounding box center [1191, 333] width 31 height 31
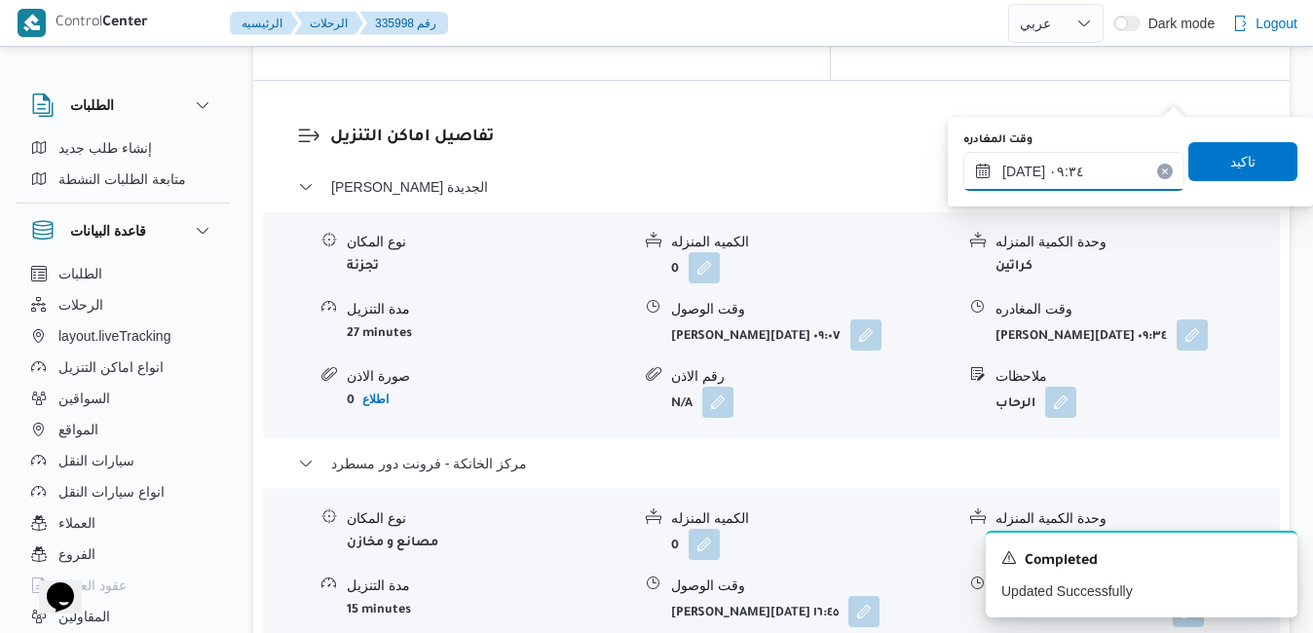
click at [1094, 166] on input "١١/٠٩/٢٠٢٥ ٠٩:٣٤" at bounding box center [1073, 171] width 221 height 39
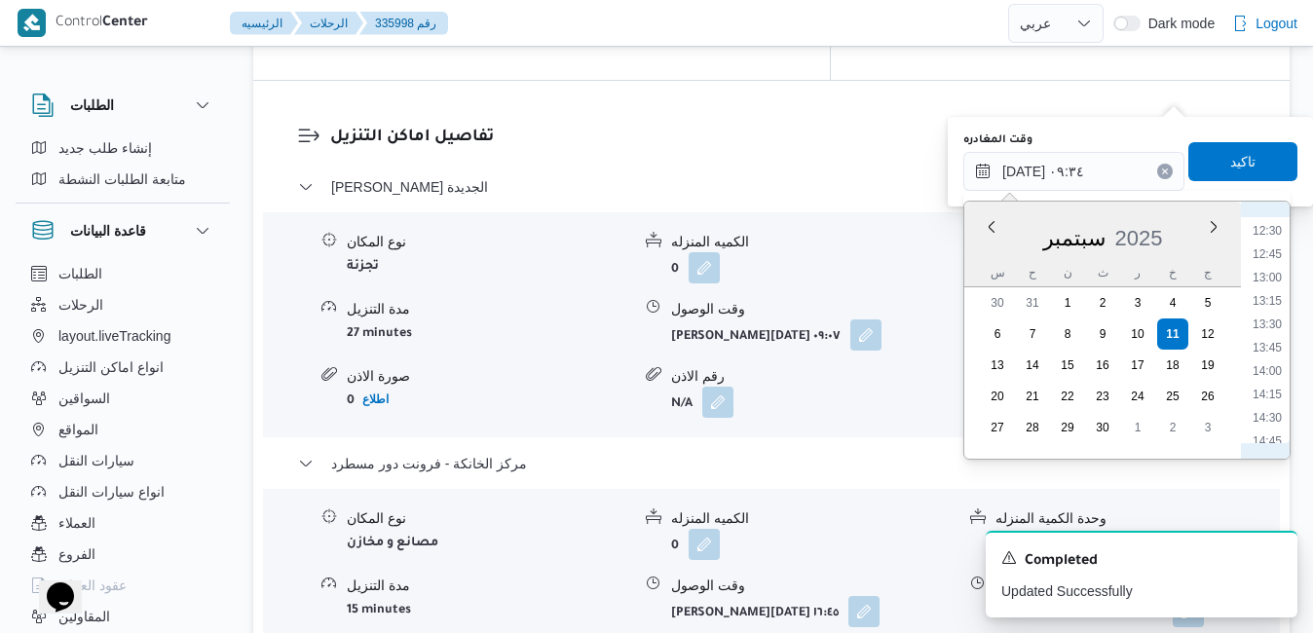
scroll to position [1362, 0]
click at [1275, 364] on li "16:00" at bounding box center [1266, 360] width 45 height 19
type input "١١/٠٩/٢٠٢٥ ١٦:٠٠"
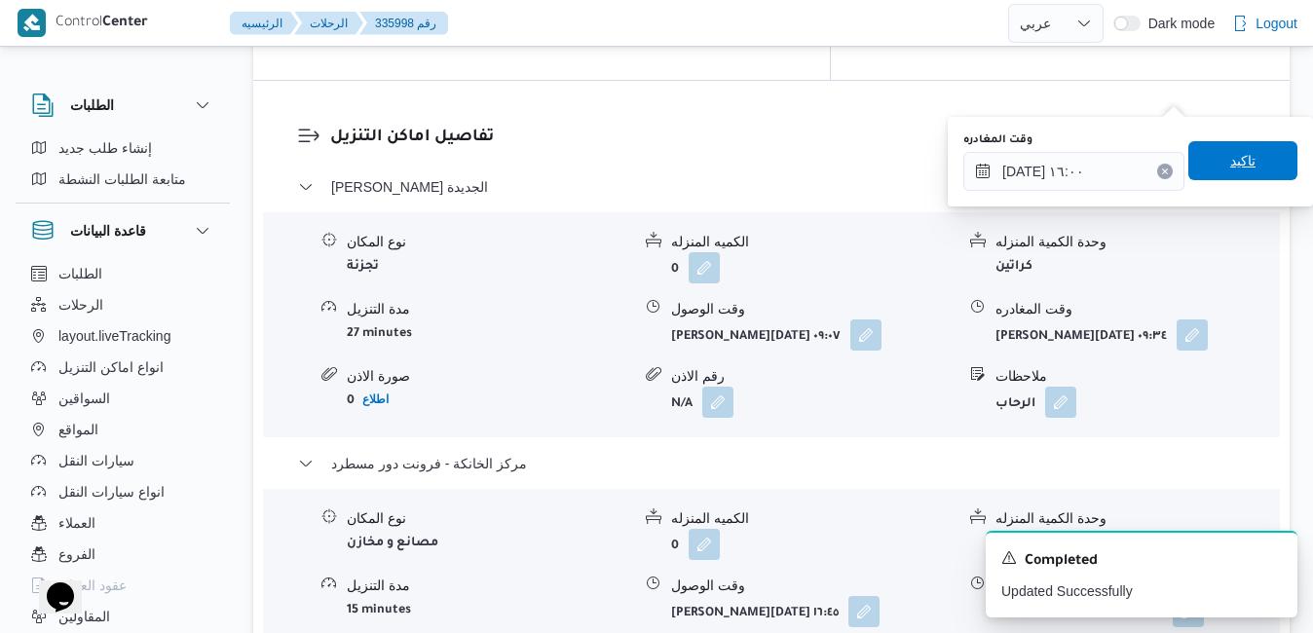
click at [1246, 173] on span "تاكيد" at bounding box center [1242, 160] width 109 height 39
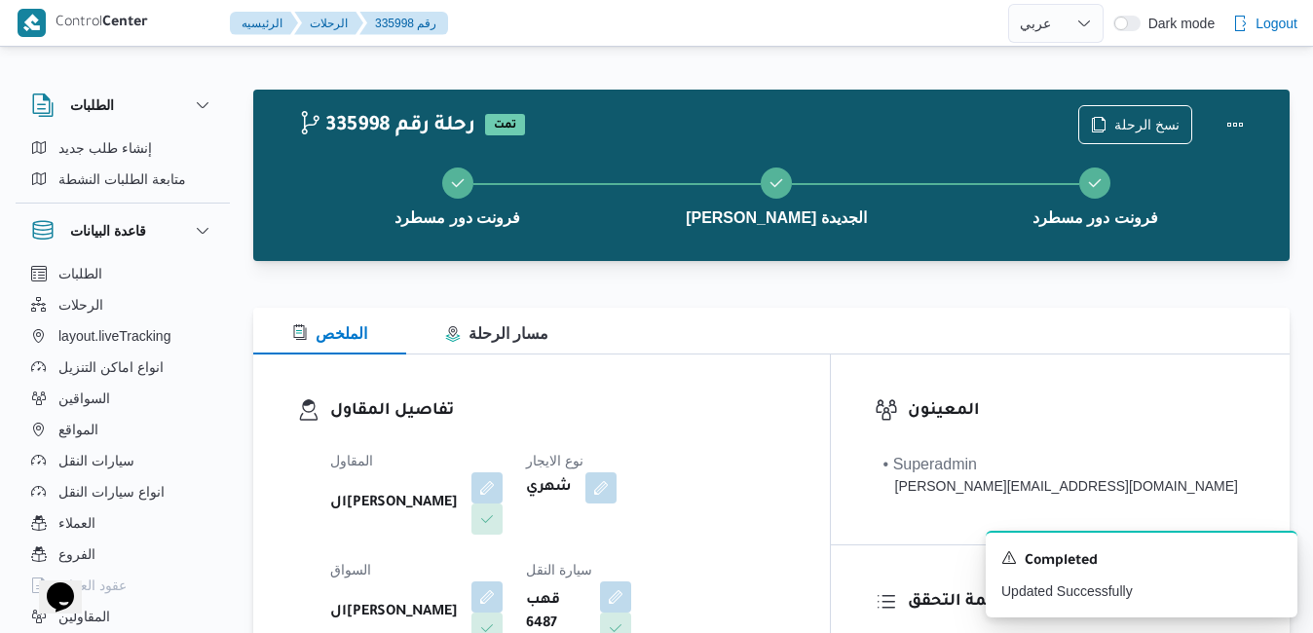
scroll to position [0, 0]
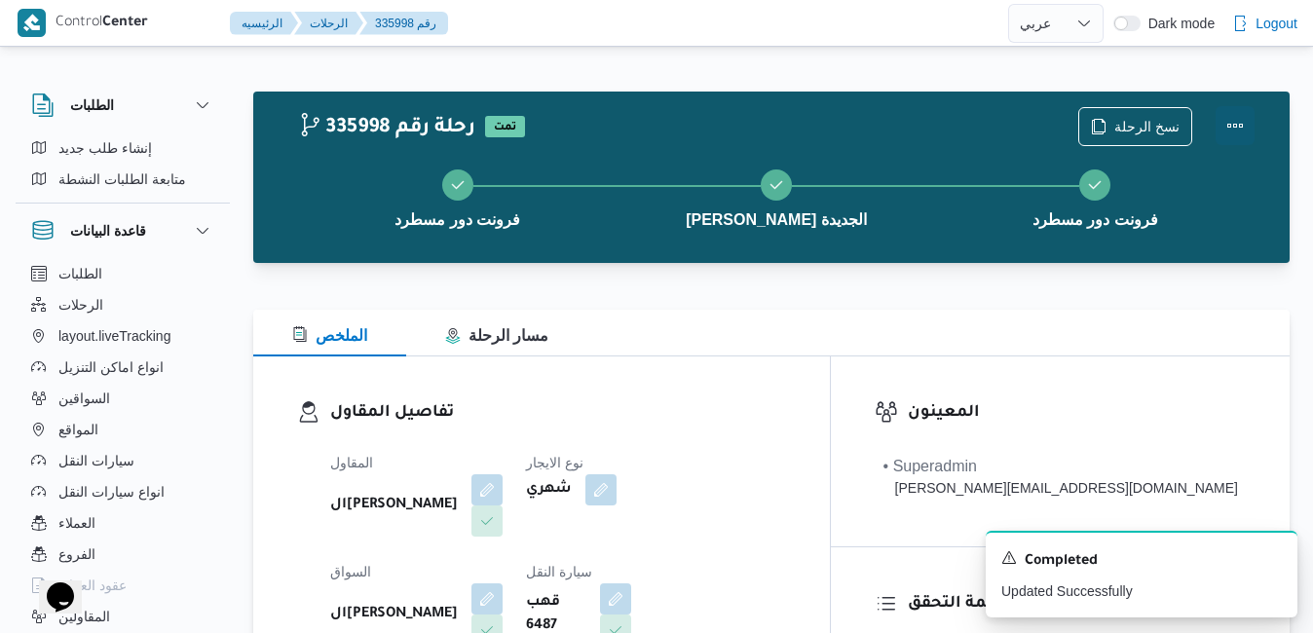
click at [1228, 131] on button "Actions" at bounding box center [1234, 125] width 39 height 39
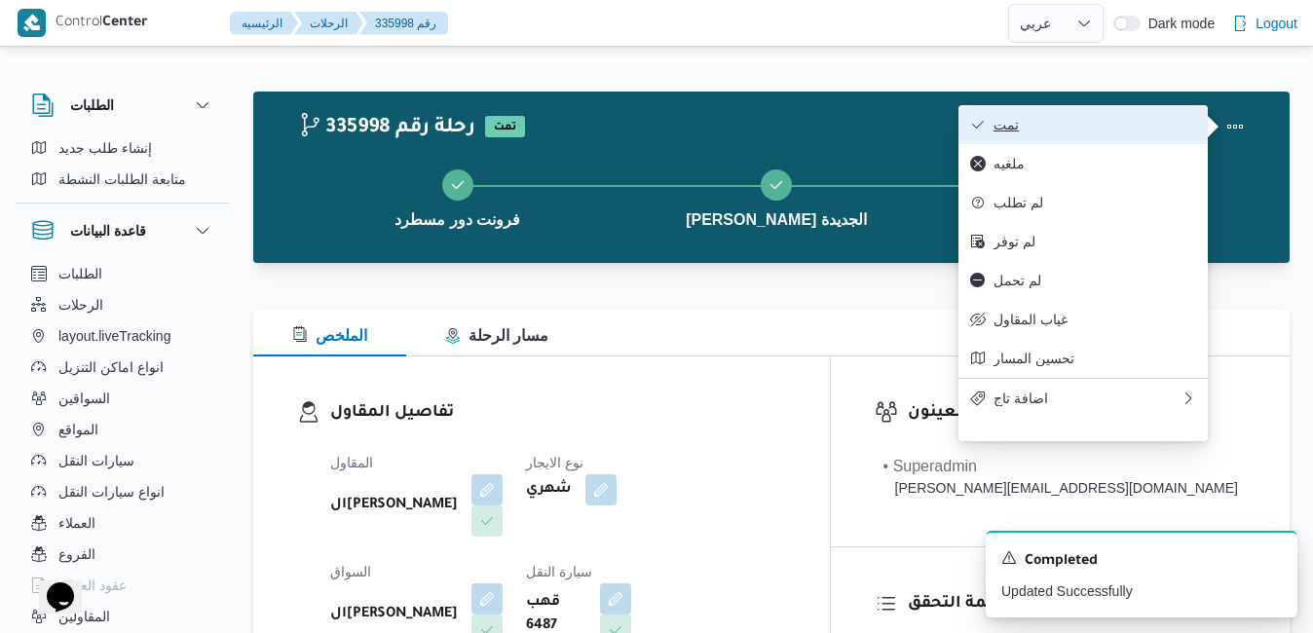
click at [1084, 129] on span "تمت" at bounding box center [1094, 125] width 203 height 16
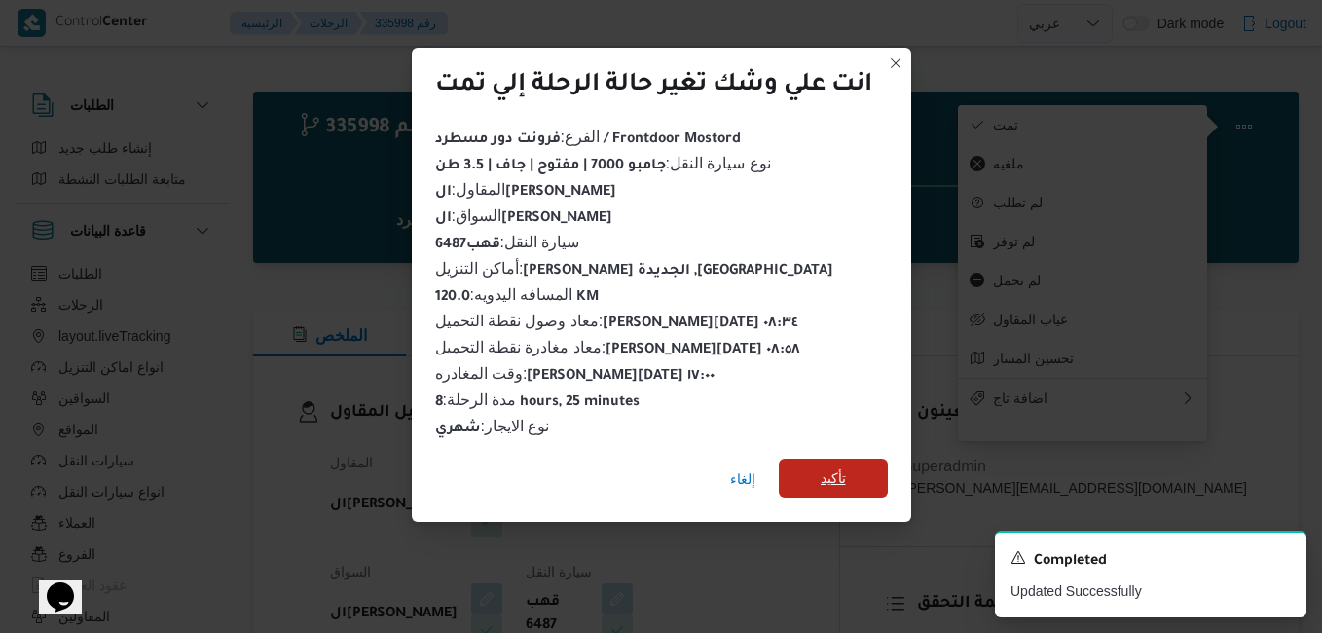
click at [831, 466] on span "تأكيد" at bounding box center [833, 477] width 25 height 23
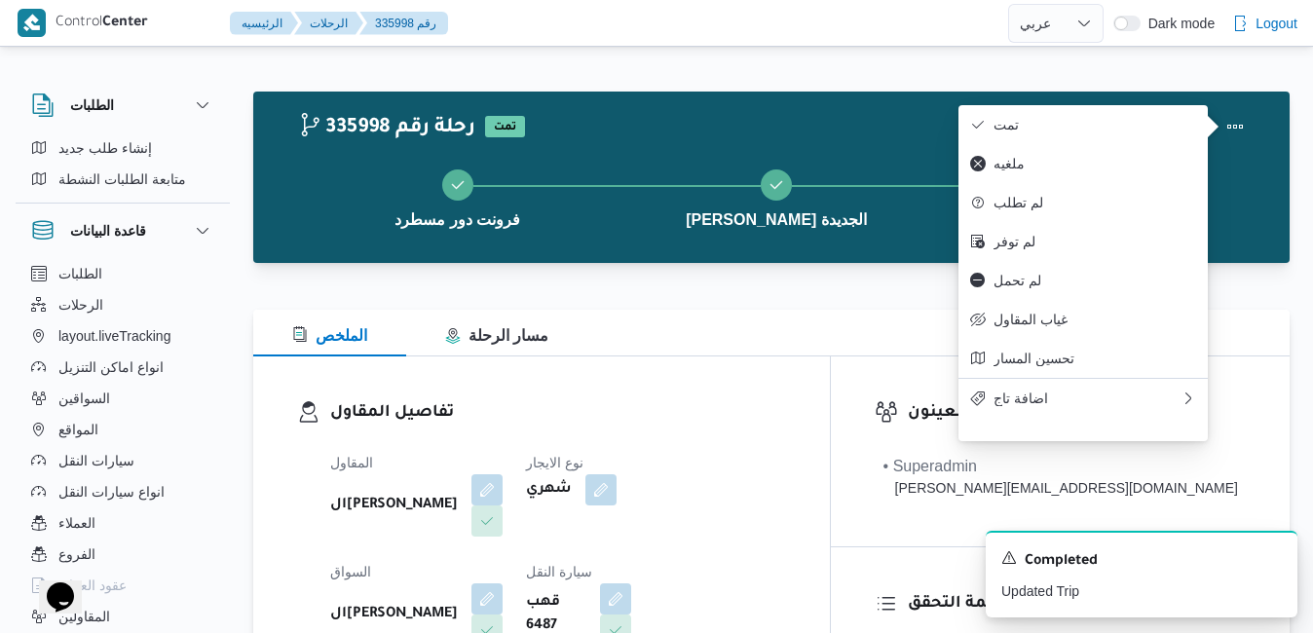
click at [644, 632] on html "Control Center الرئيسيه الرحلات 335998 رقم English عربي Dark mode Logout الطلبا…" at bounding box center [656, 316] width 1313 height 633
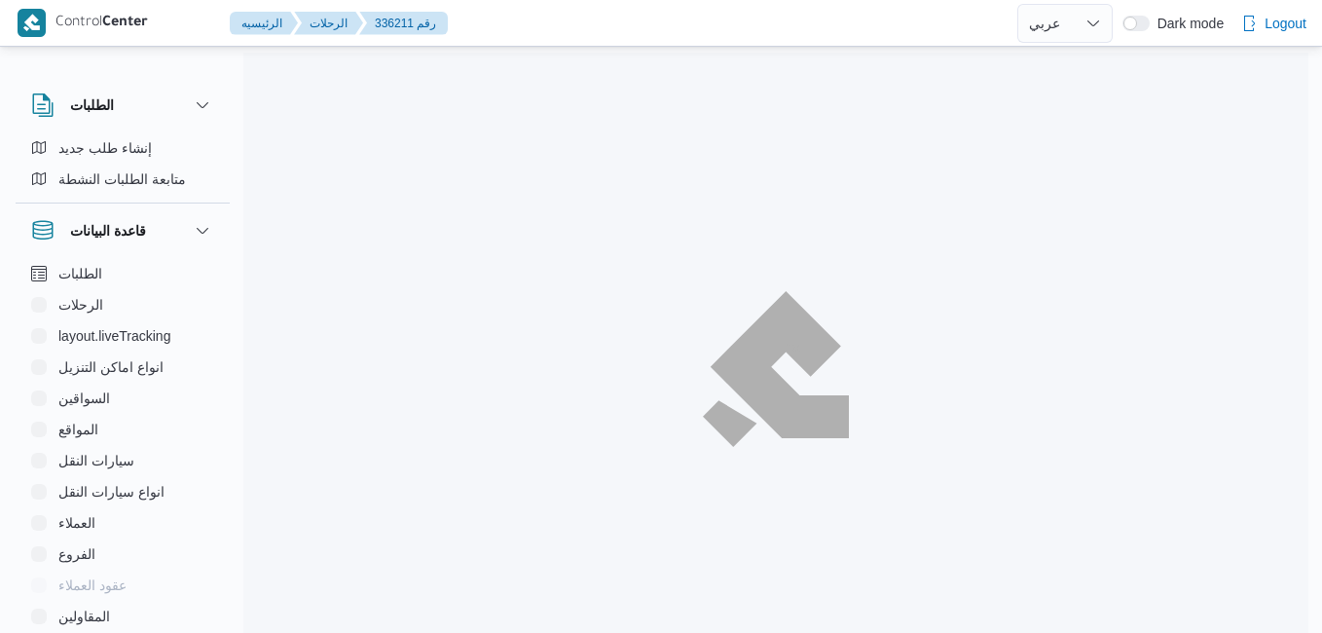
select select "ar"
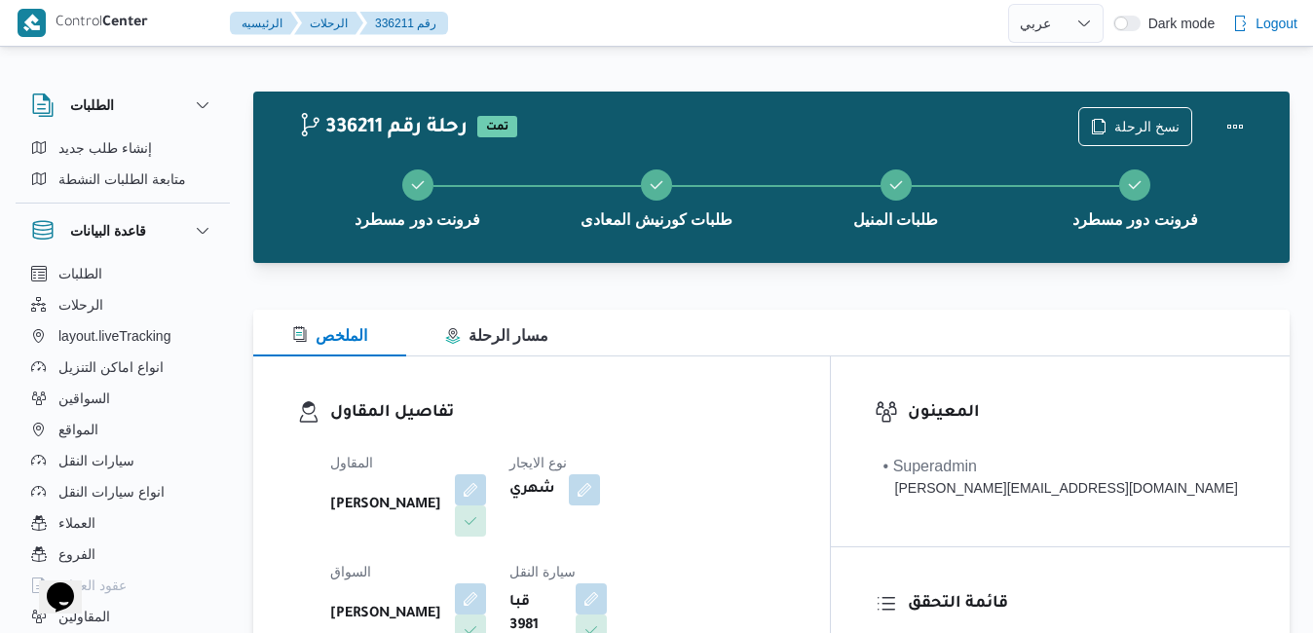
click at [951, 300] on div at bounding box center [771, 297] width 1036 height 23
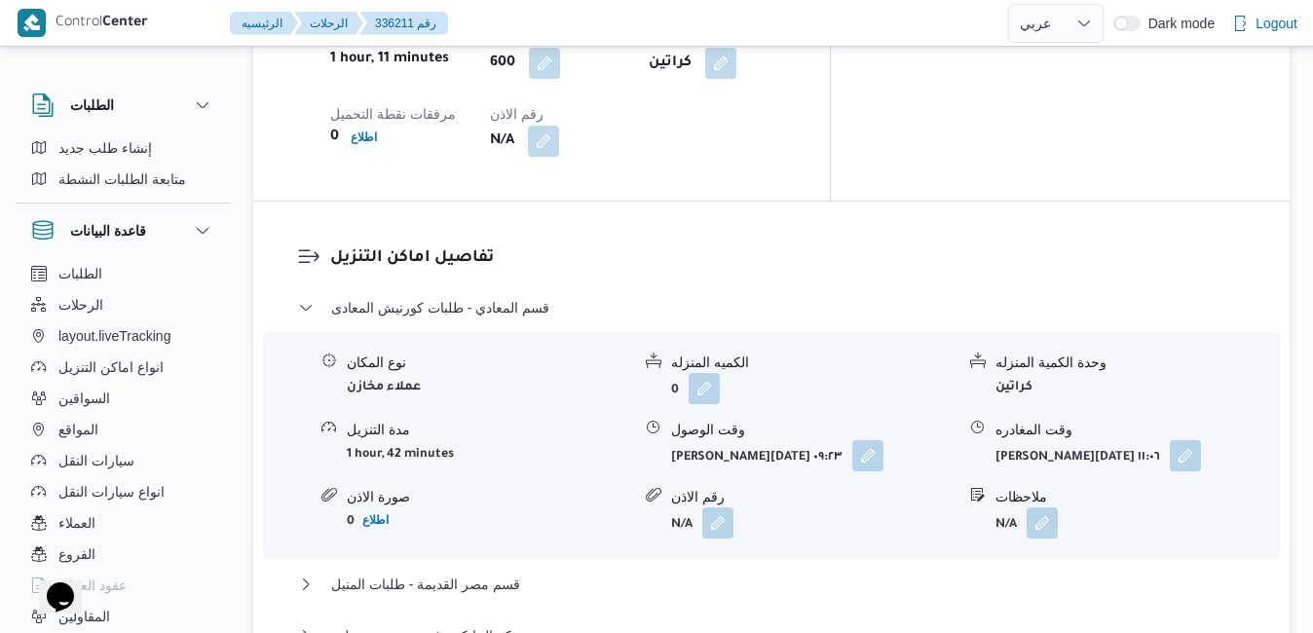
scroll to position [1753, 0]
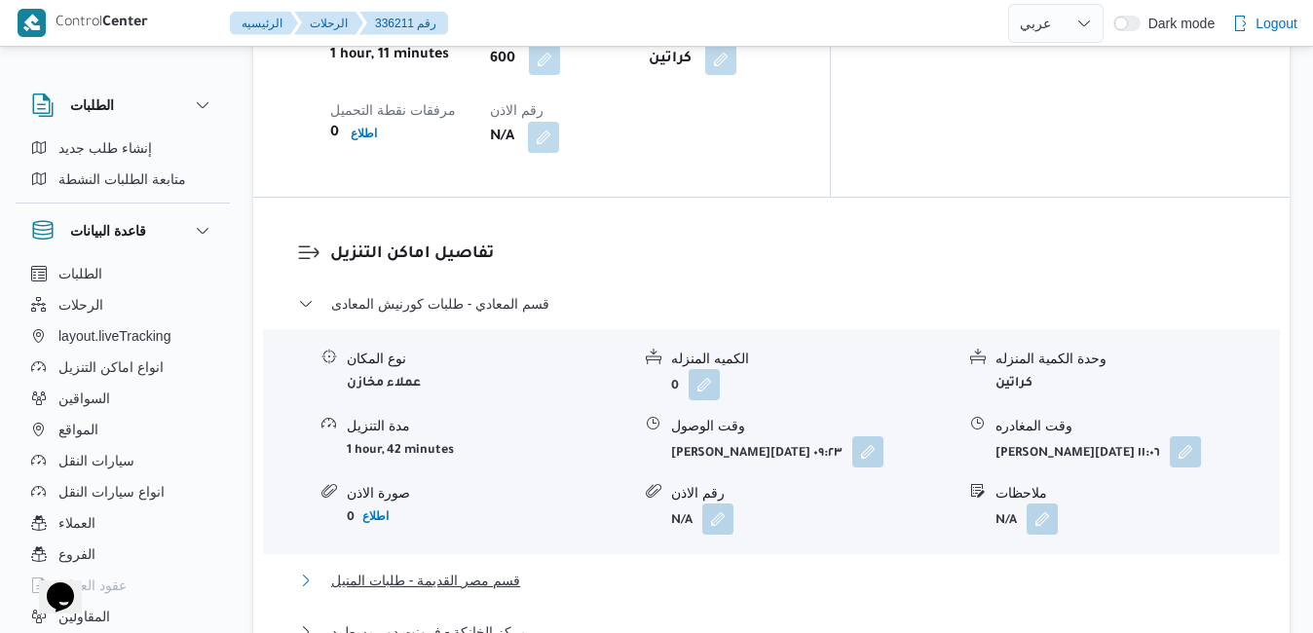
click at [895, 569] on button "قسم مصر القديمة - طلبات المنيل" at bounding box center [771, 580] width 947 height 23
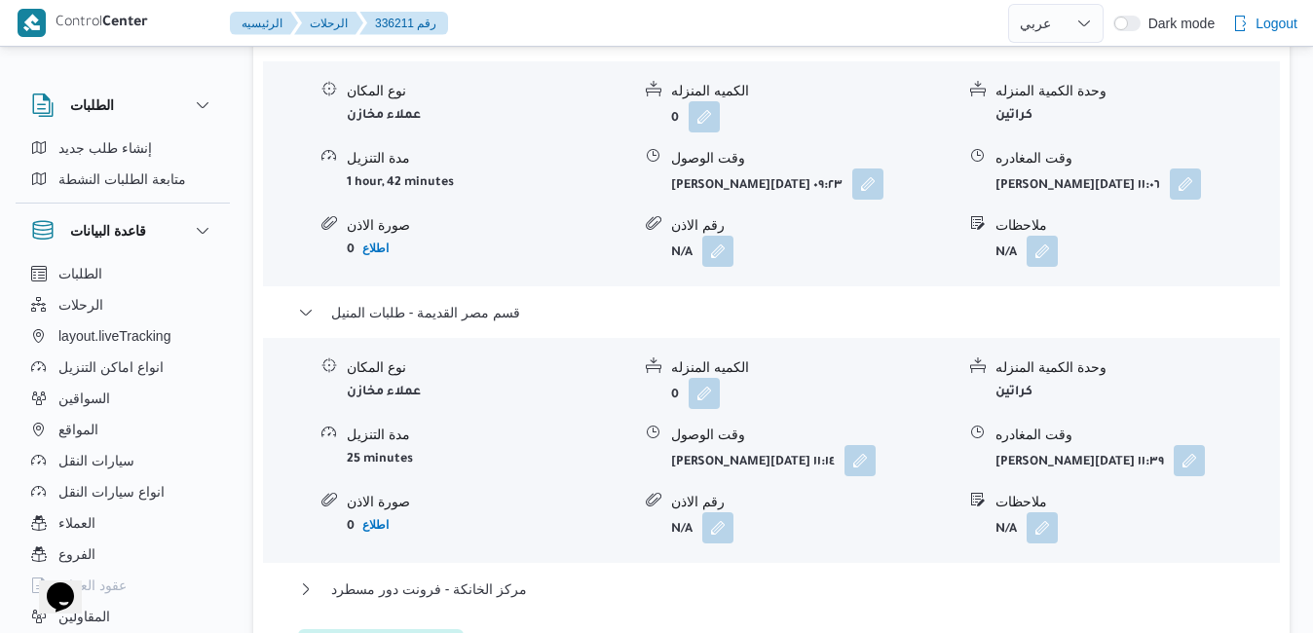
scroll to position [2064, 0]
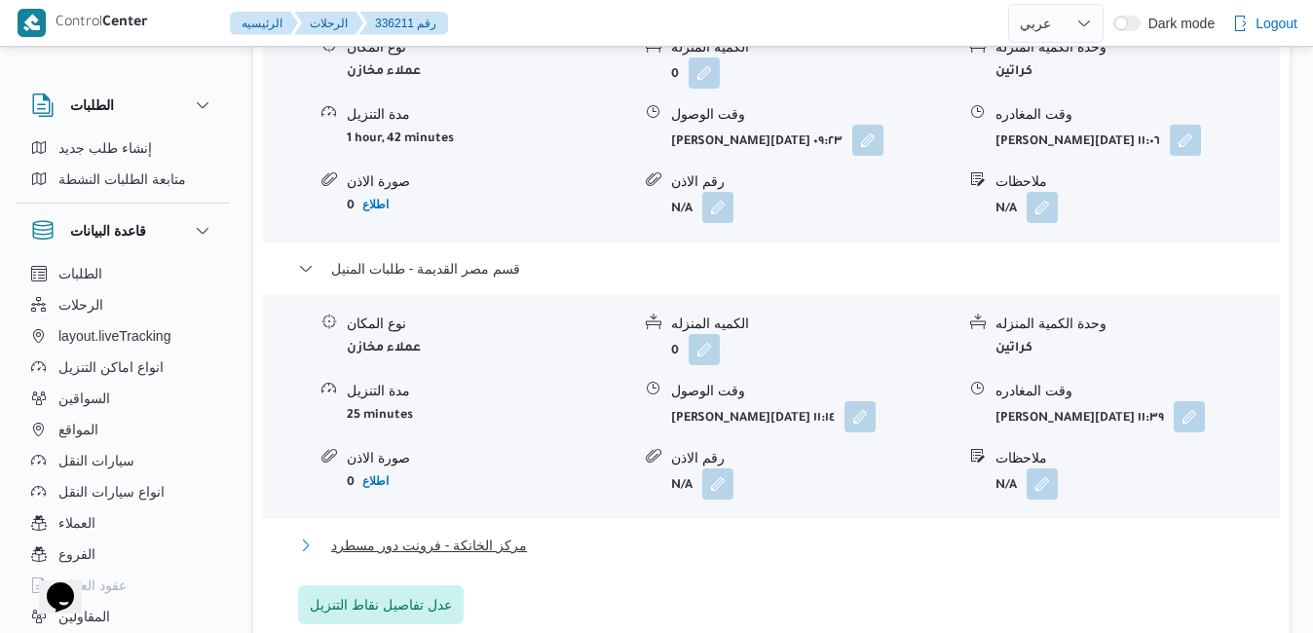
click at [1016, 534] on button "مركز الخانكة - فرونت دور مسطرد" at bounding box center [771, 545] width 947 height 23
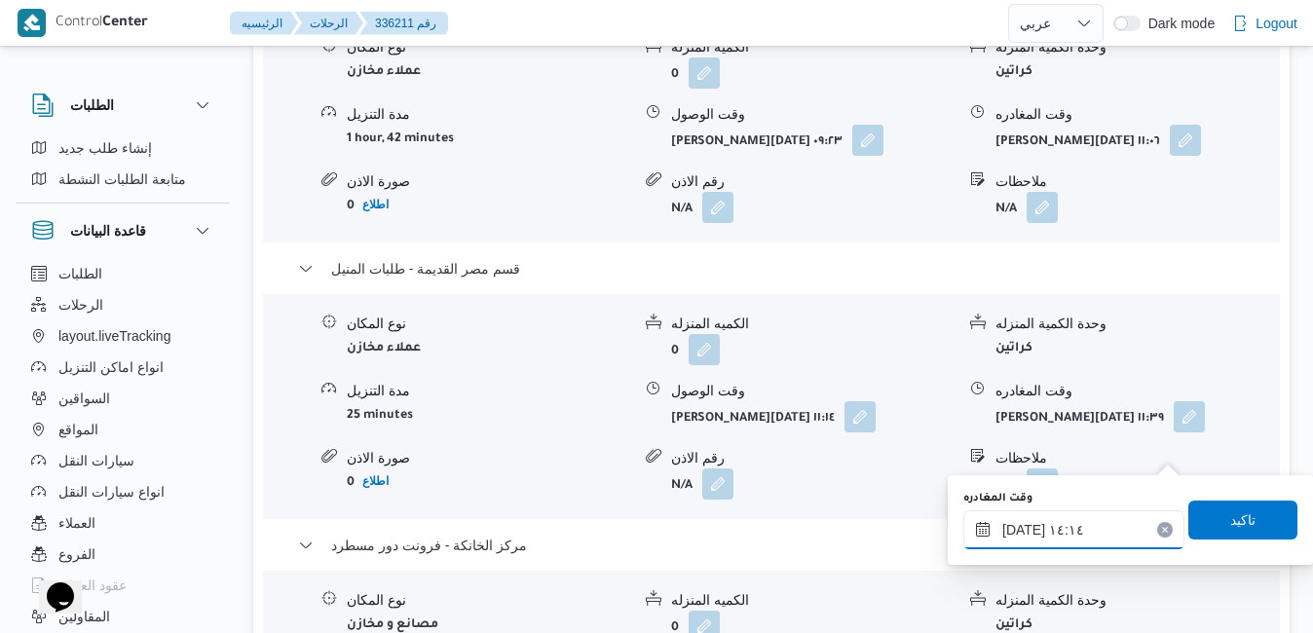
click at [1057, 527] on input "[DATE] ١٤:١٤" at bounding box center [1073, 529] width 221 height 39
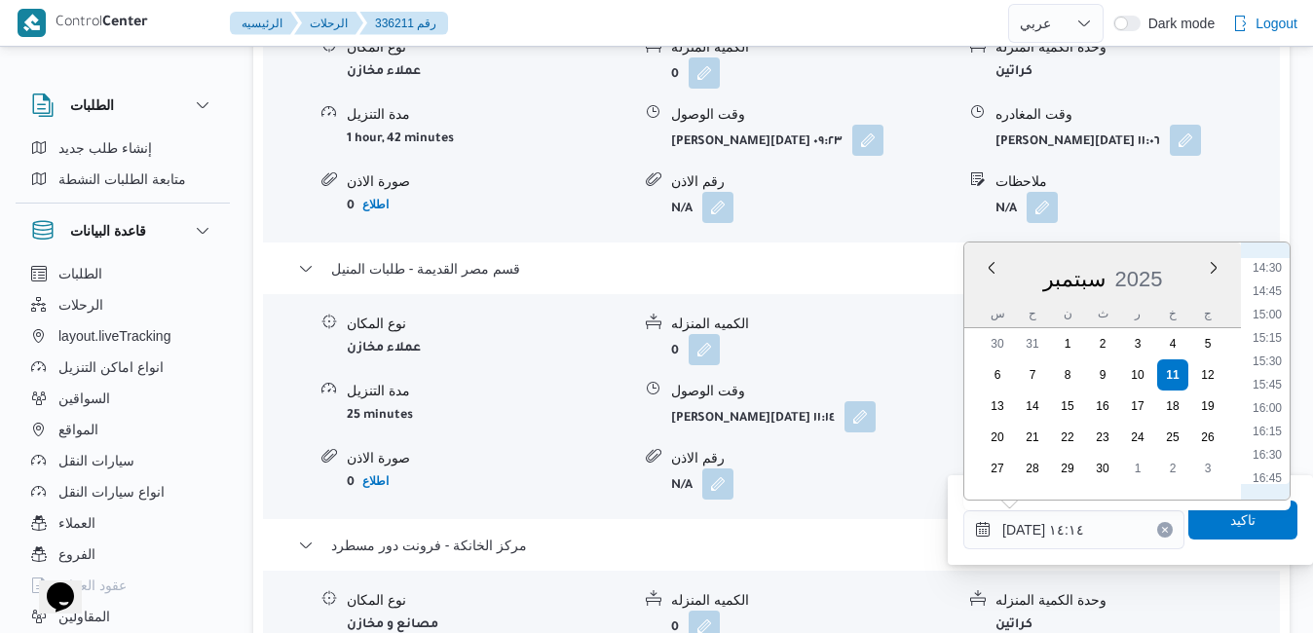
scroll to position [1388, 0]
click at [1263, 470] on li "17:00" at bounding box center [1266, 469] width 45 height 19
type input "[DATE] ١٧:٠٠"
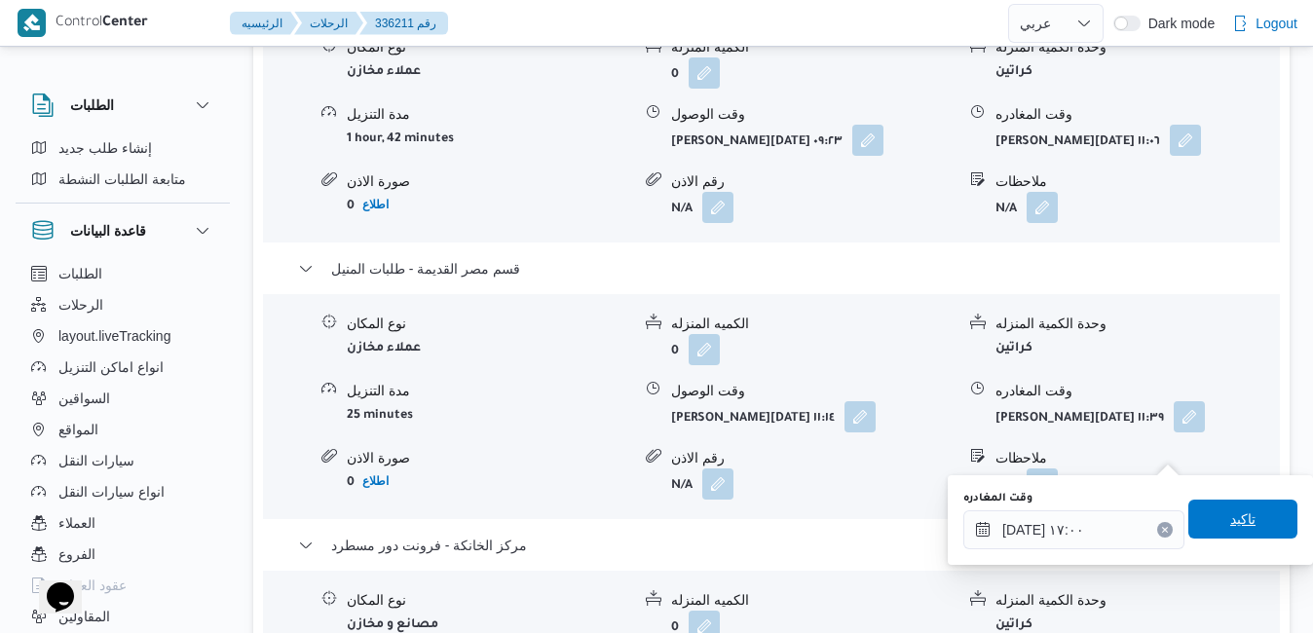
click at [1228, 507] on span "تاكيد" at bounding box center [1242, 519] width 109 height 39
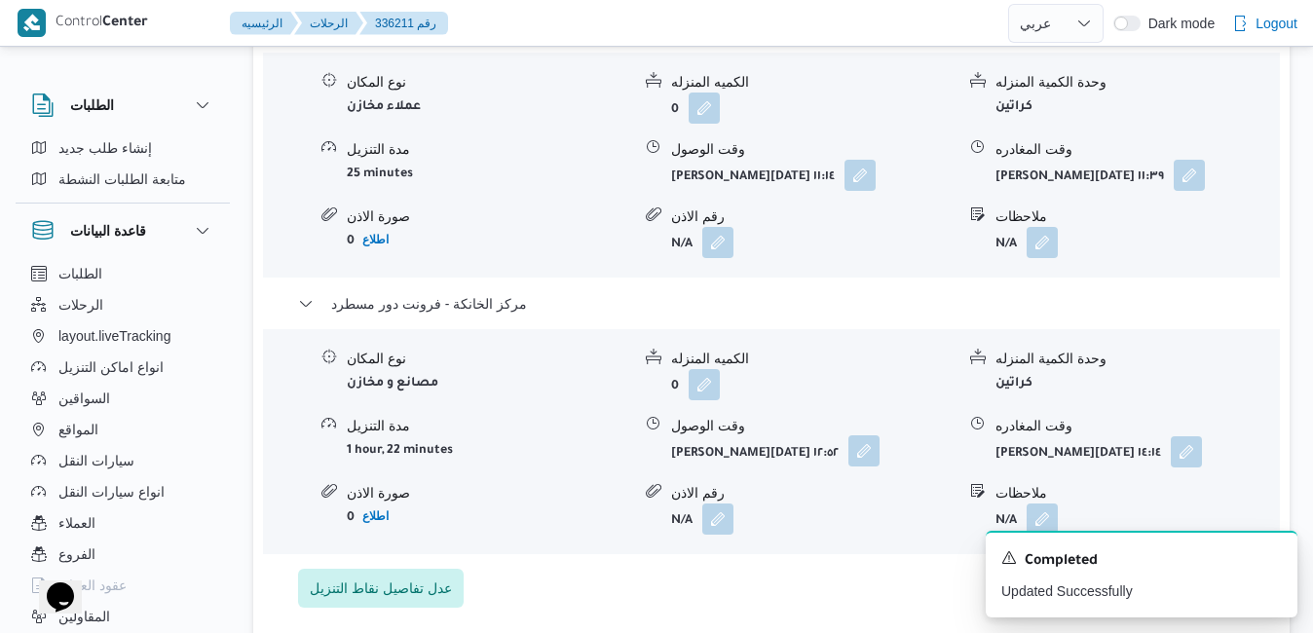
click at [852, 455] on button "button" at bounding box center [863, 450] width 31 height 31
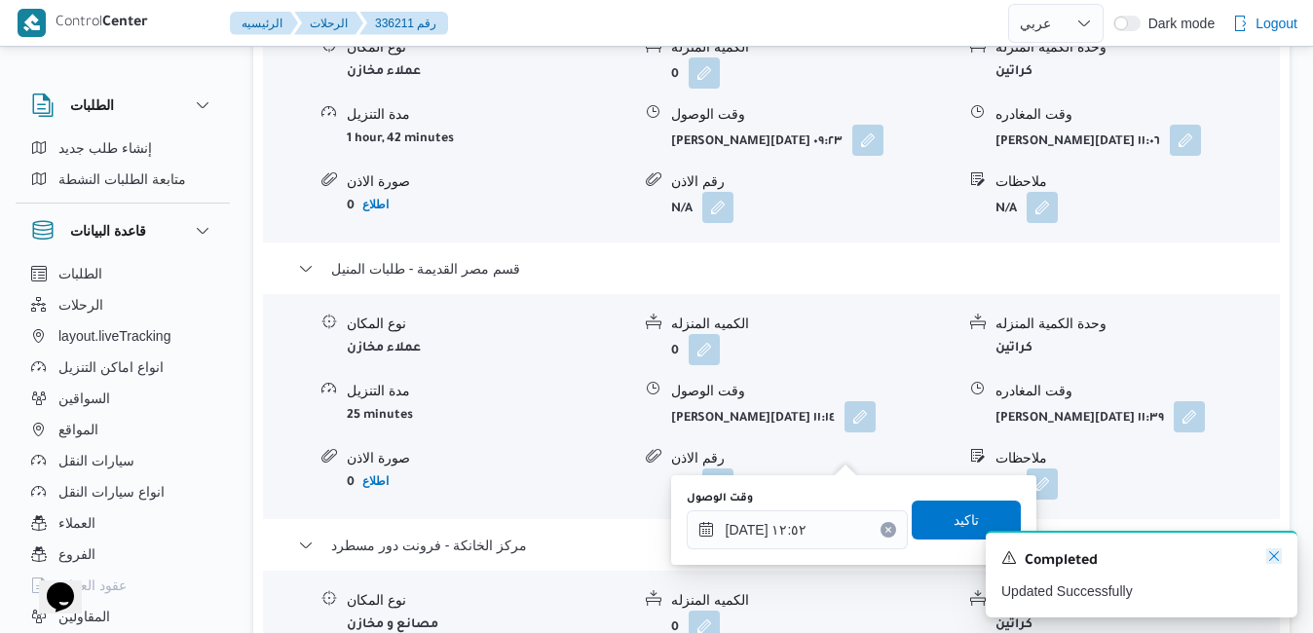
click at [1276, 557] on icon "Dismiss toast" at bounding box center [1274, 556] width 16 height 16
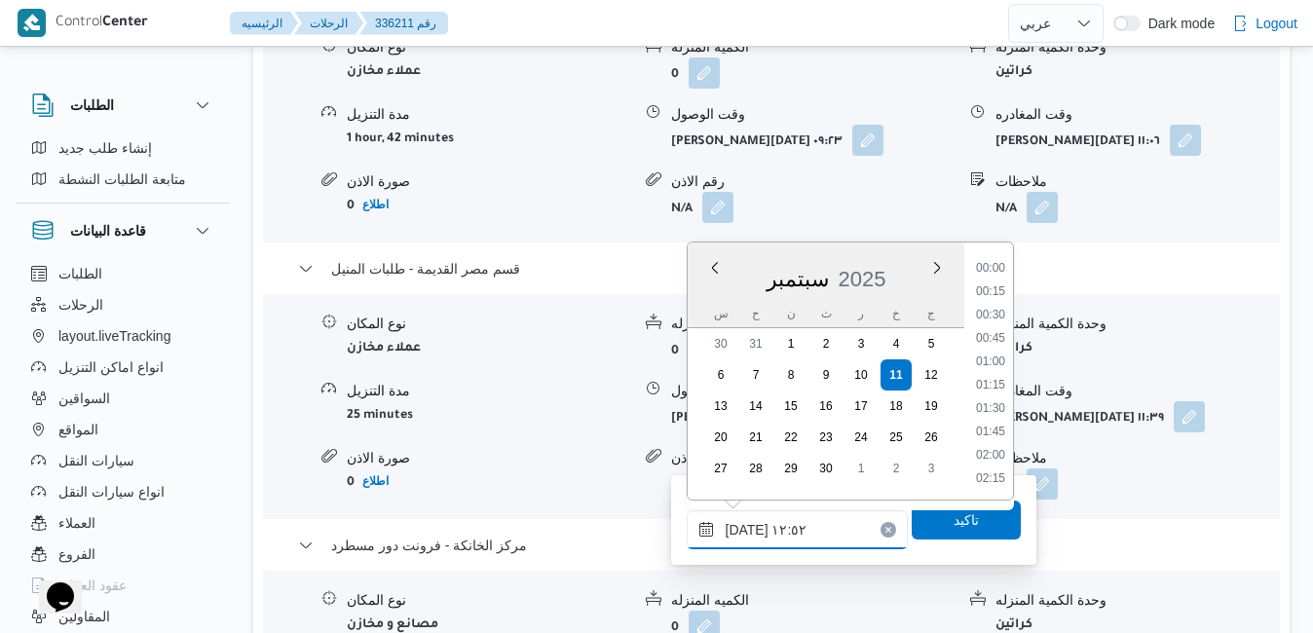
click at [758, 521] on input "١١/٠٩/٢٠٢٥ ١٢:٥٢" at bounding box center [796, 529] width 221 height 39
click at [999, 362] on li "16:45" at bounding box center [990, 364] width 45 height 19
type input "١١/٠٩/٢٠٢٥ ١٦:٤٥"
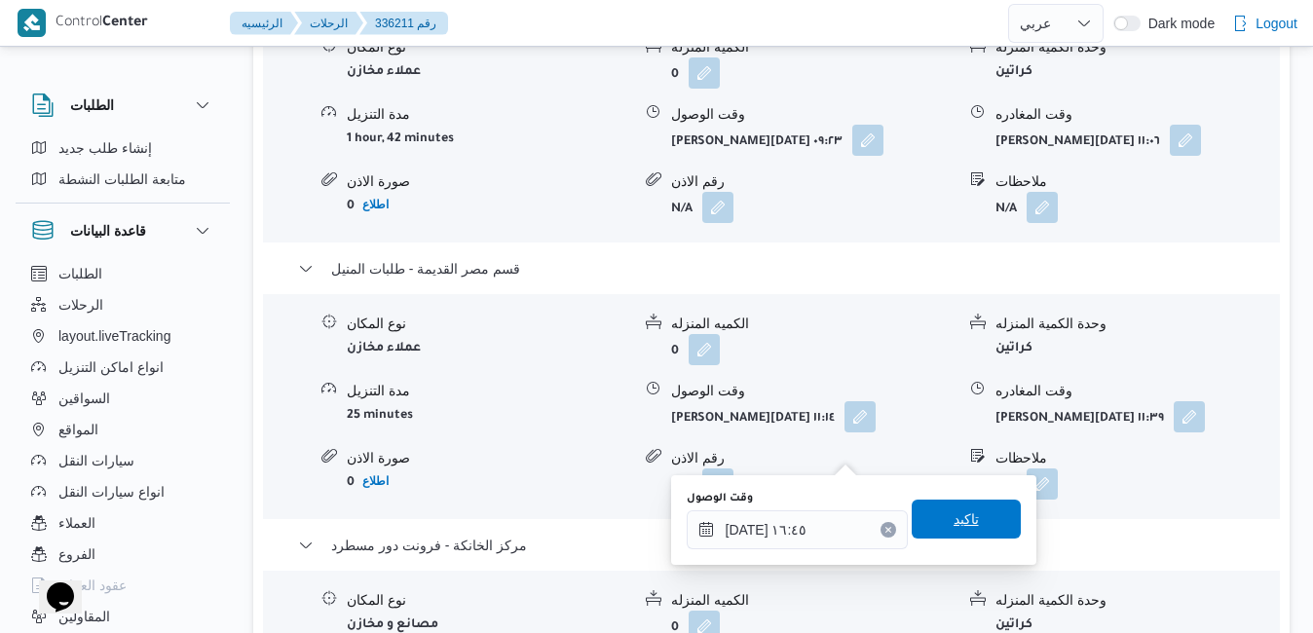
click at [934, 515] on span "تاكيد" at bounding box center [965, 519] width 109 height 39
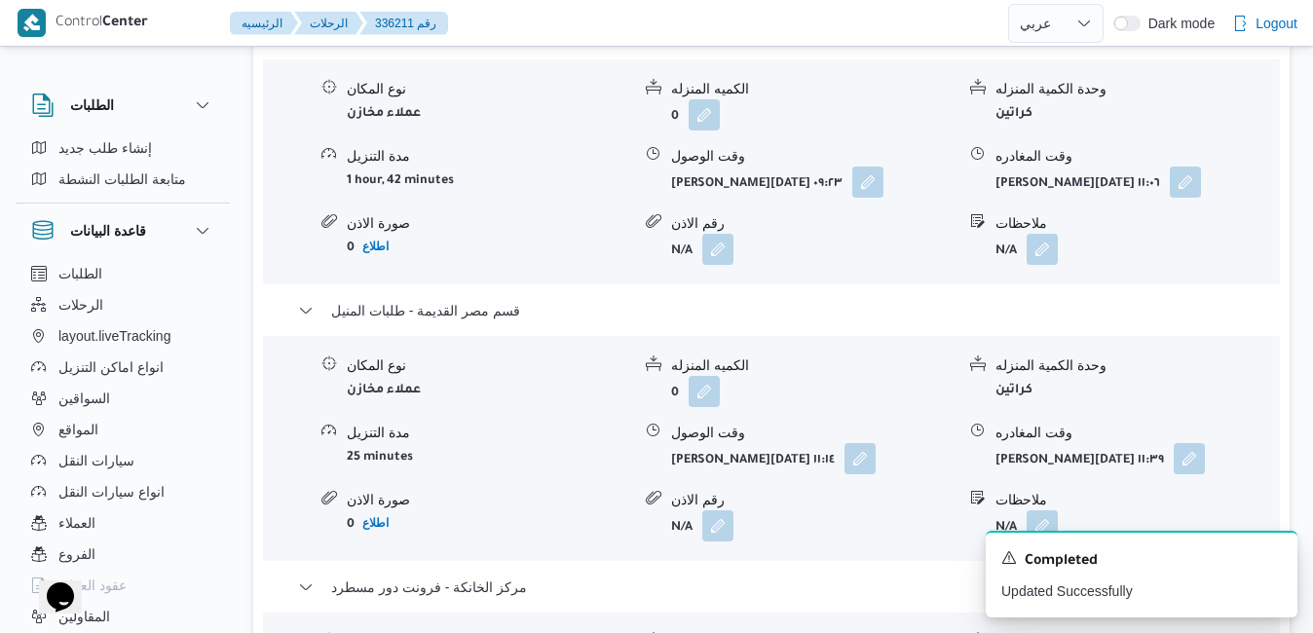
scroll to position [1986, 0]
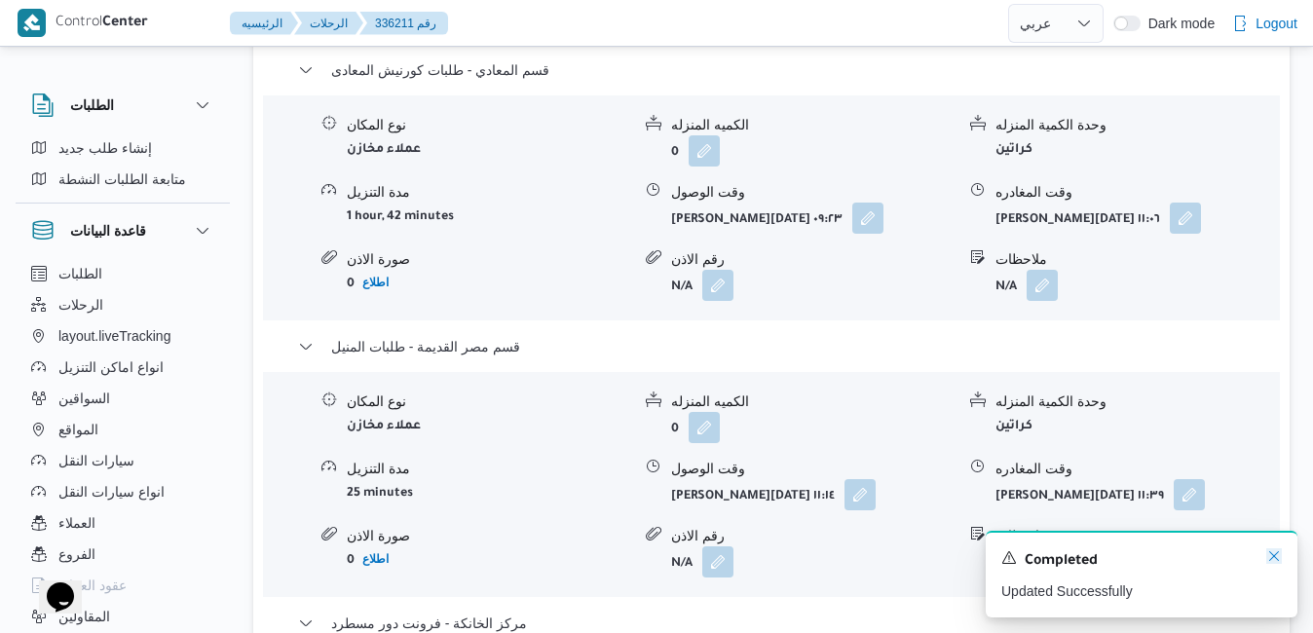
click at [1275, 557] on icon "Dismiss toast" at bounding box center [1274, 556] width 10 height 10
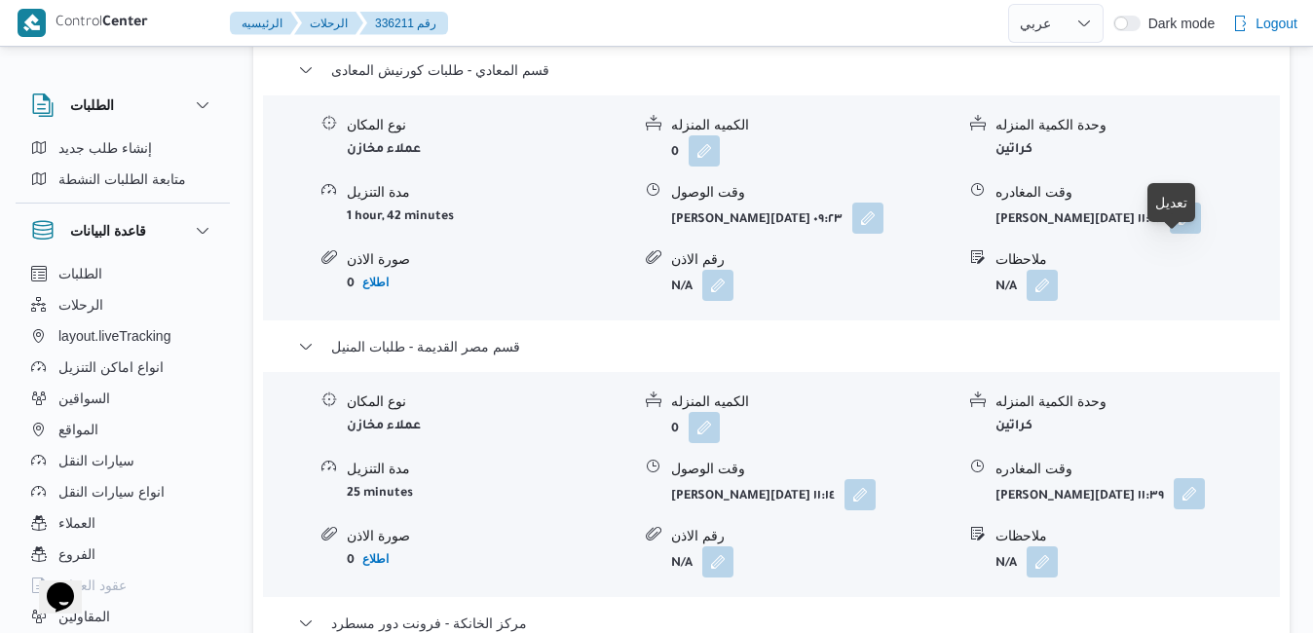
click at [1176, 478] on button "button" at bounding box center [1188, 493] width 31 height 31
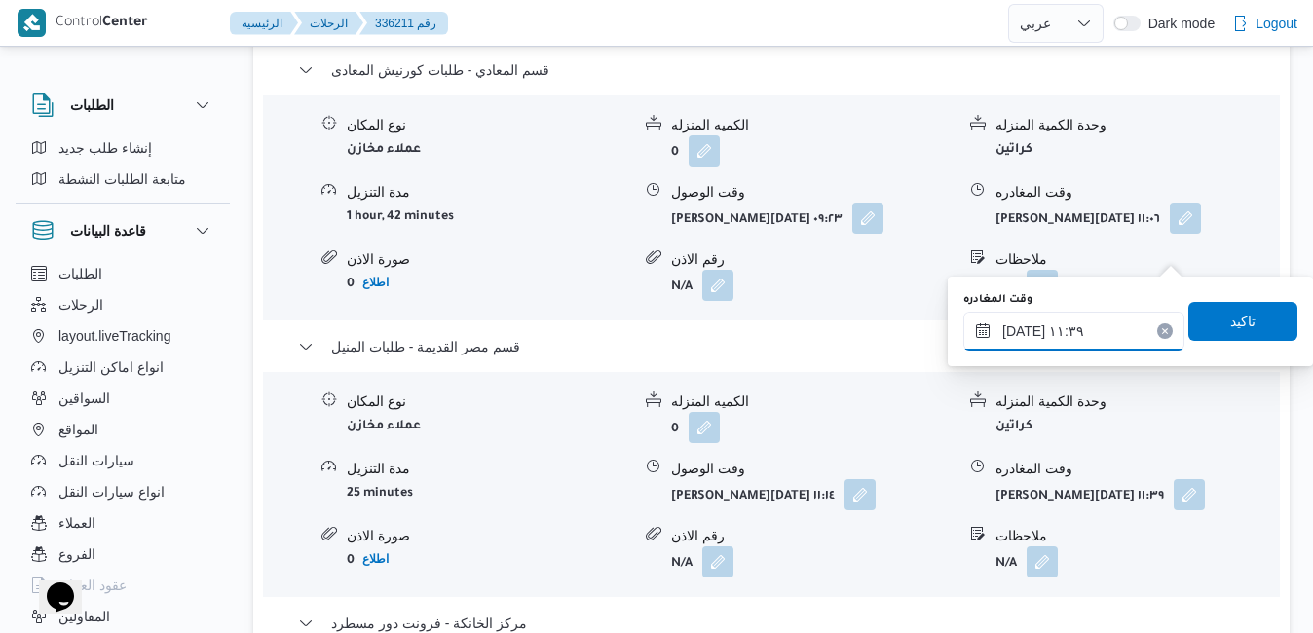
click at [1070, 328] on input "١١/٠٩/٢٠٢٥ ١١:٣٩" at bounding box center [1073, 331] width 221 height 39
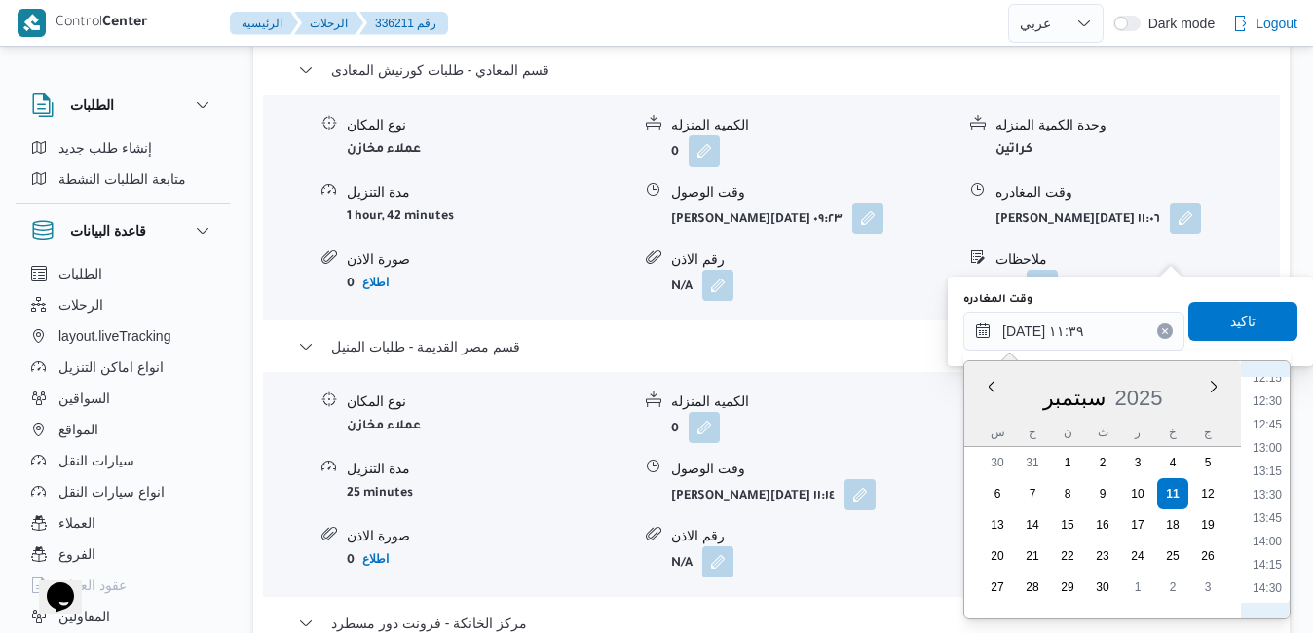
scroll to position [1352, 0]
click at [1272, 534] on li "16:00" at bounding box center [1266, 530] width 45 height 19
type input "١١/٠٩/٢٠٢٥ ١٦:٠٠"
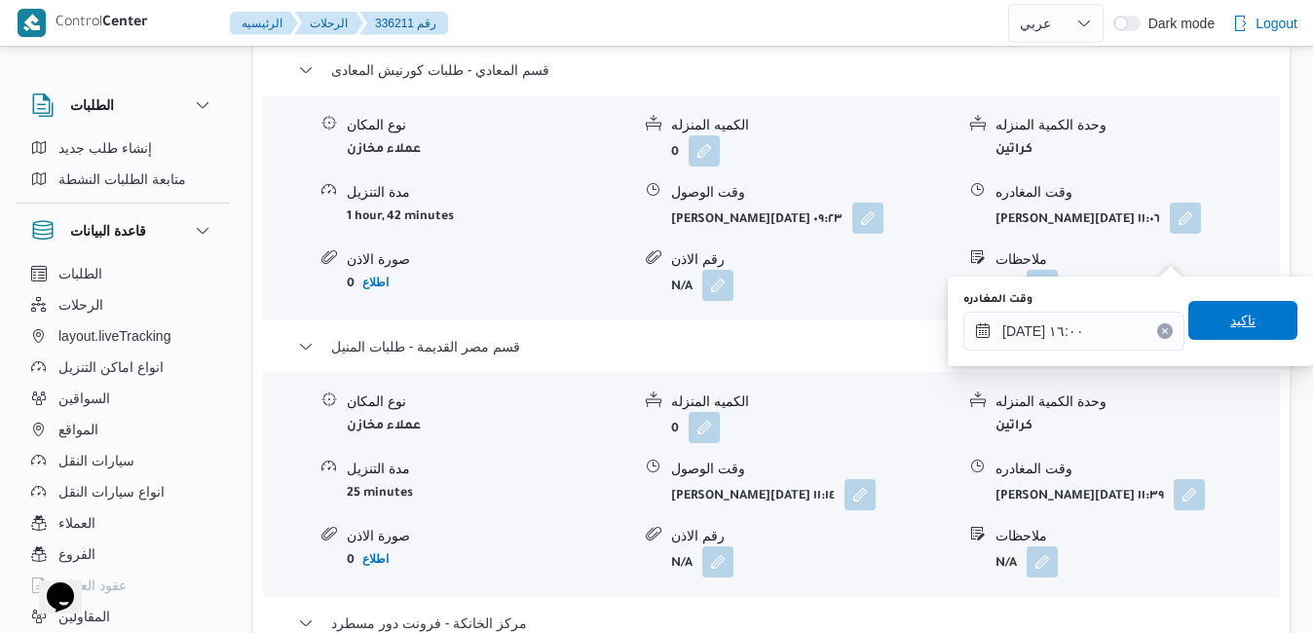
click at [1256, 321] on span "تاكيد" at bounding box center [1242, 320] width 109 height 39
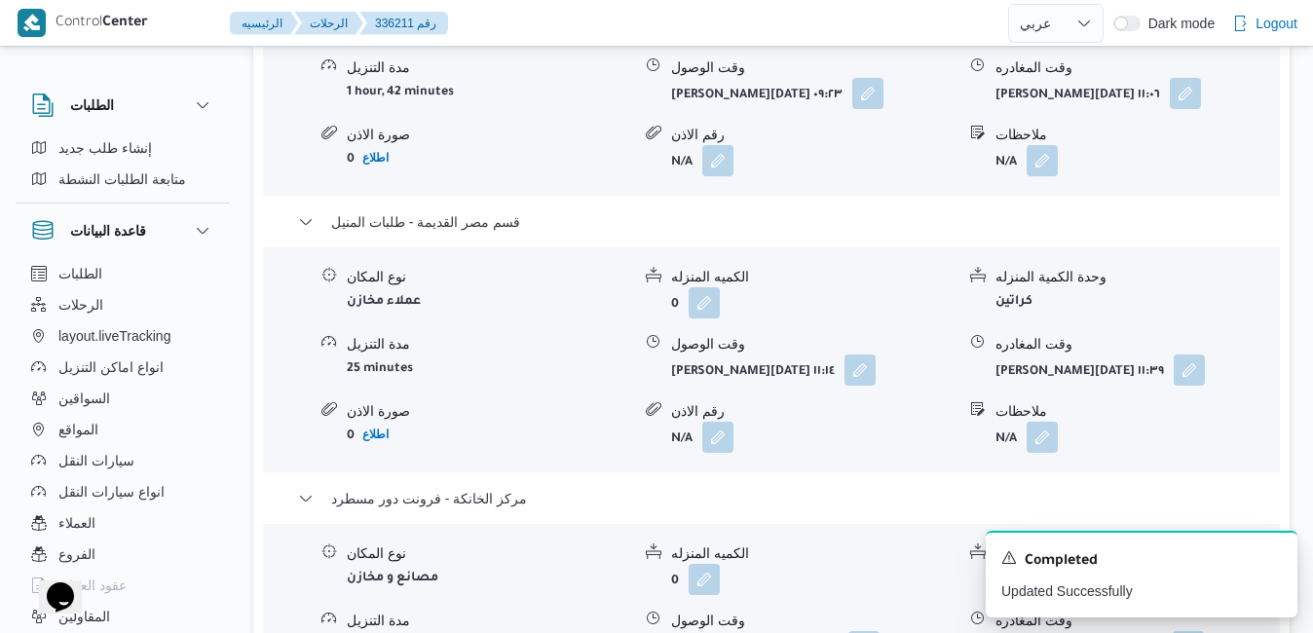
scroll to position [1831, 0]
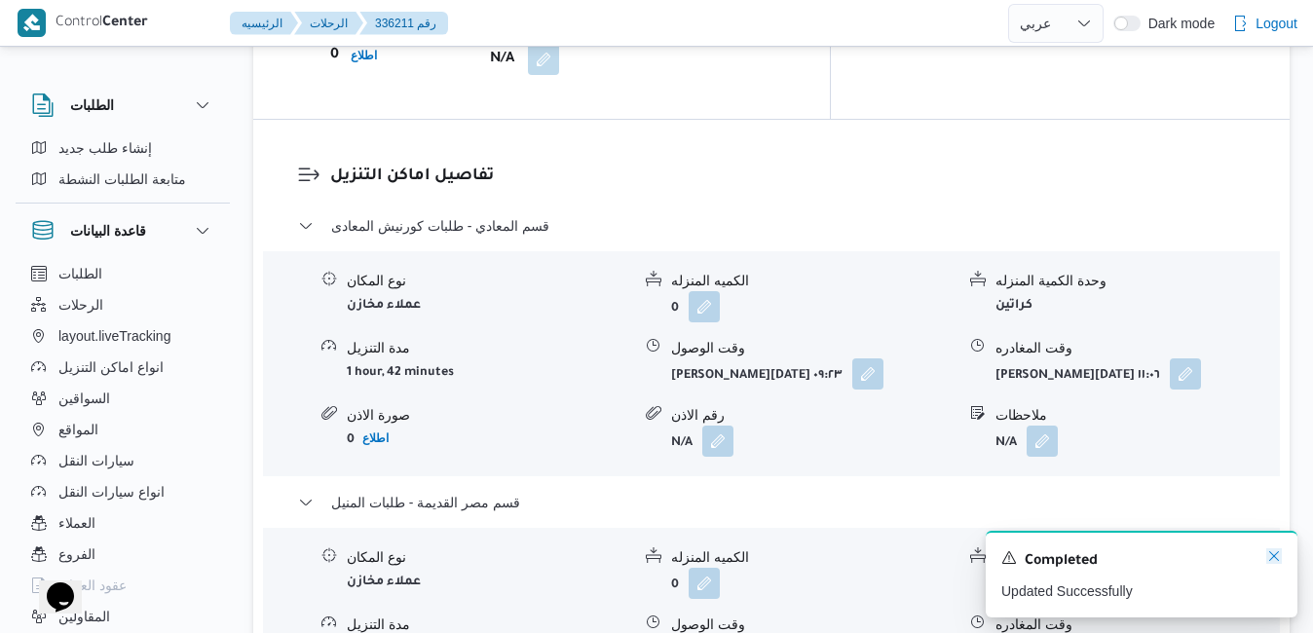
click at [1275, 555] on icon "Dismiss toast" at bounding box center [1274, 556] width 16 height 16
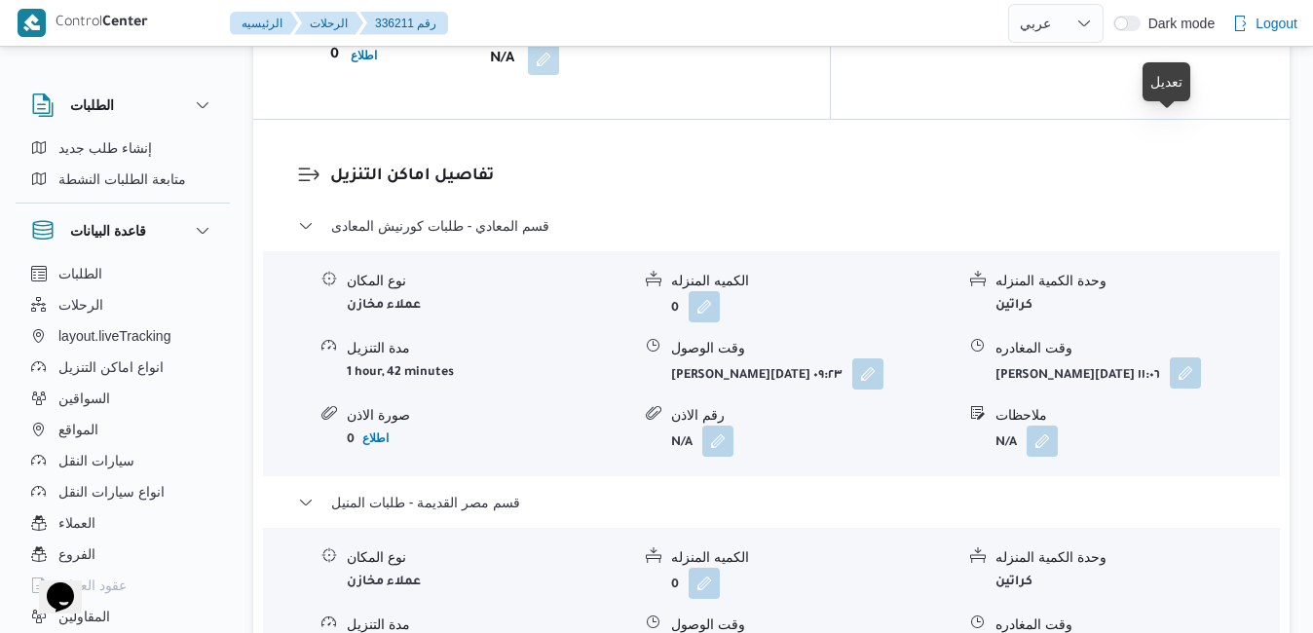
click at [1169, 357] on button "button" at bounding box center [1184, 372] width 31 height 31
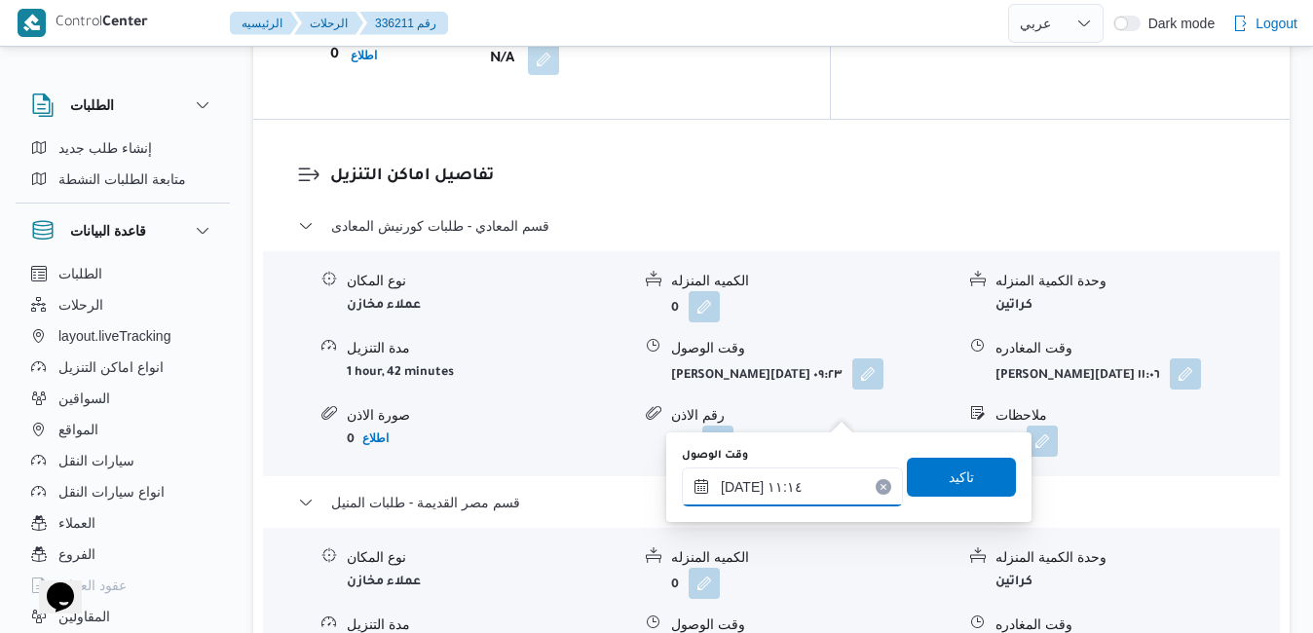
click at [765, 488] on input "١١/٠٩/٢٠٢٥ ١١:١٤" at bounding box center [792, 486] width 221 height 39
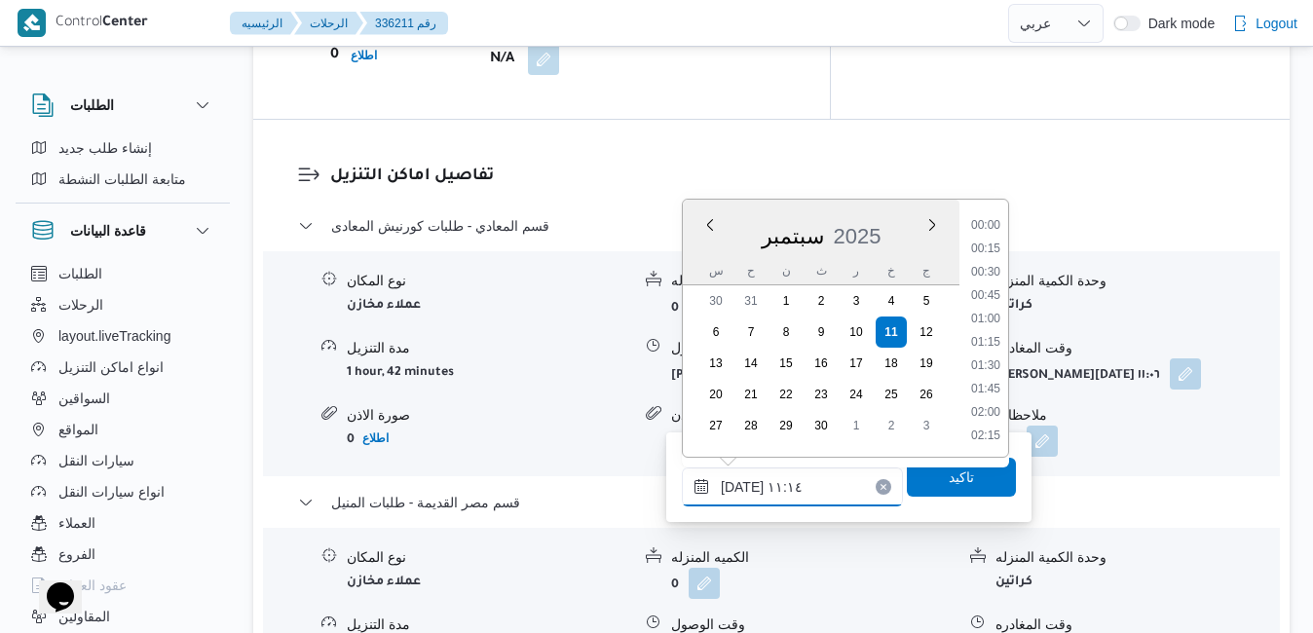
scroll to position [909, 0]
click at [1009, 385] on div "Previous Month Next month سبتمبر ٢٠٢٥ سبتمبر 2025 س ح ن ث ر خ ج 30 31 1 2 3 4 5…" at bounding box center [845, 328] width 327 height 259
click at [992, 289] on li "12:30" at bounding box center [985, 286] width 45 height 19
type input "١١/٠٩/٢٠٢٥ ١٢:٣٠"
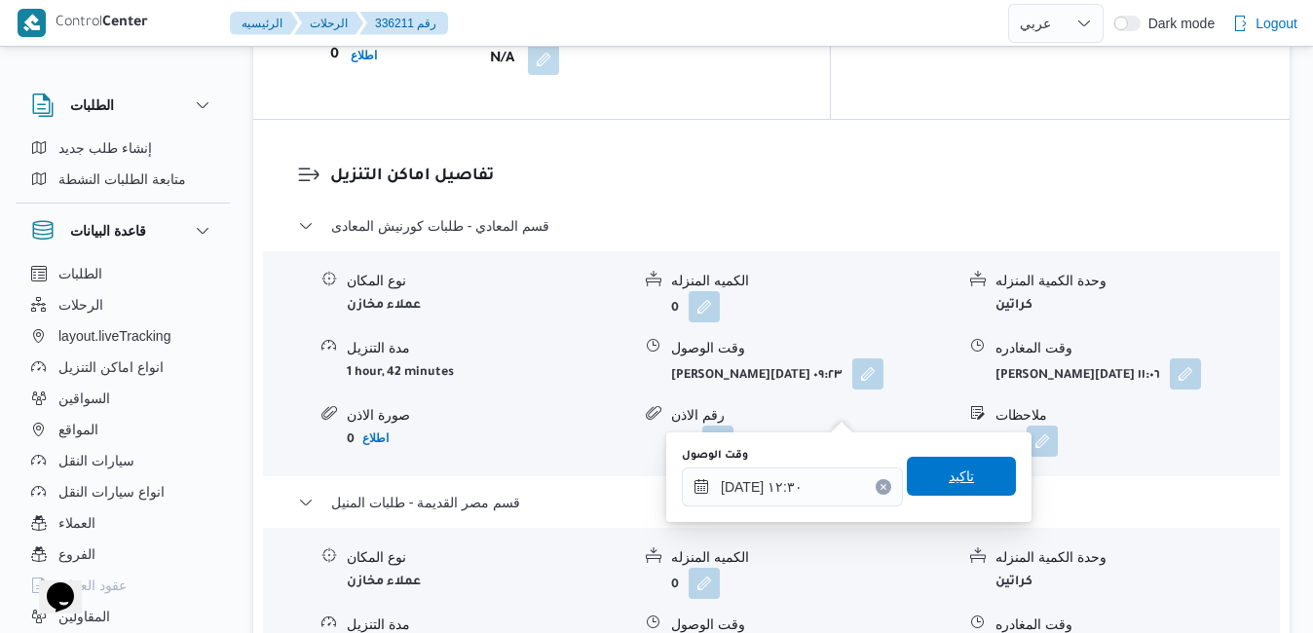
click at [948, 473] on span "تاكيد" at bounding box center [960, 475] width 25 height 23
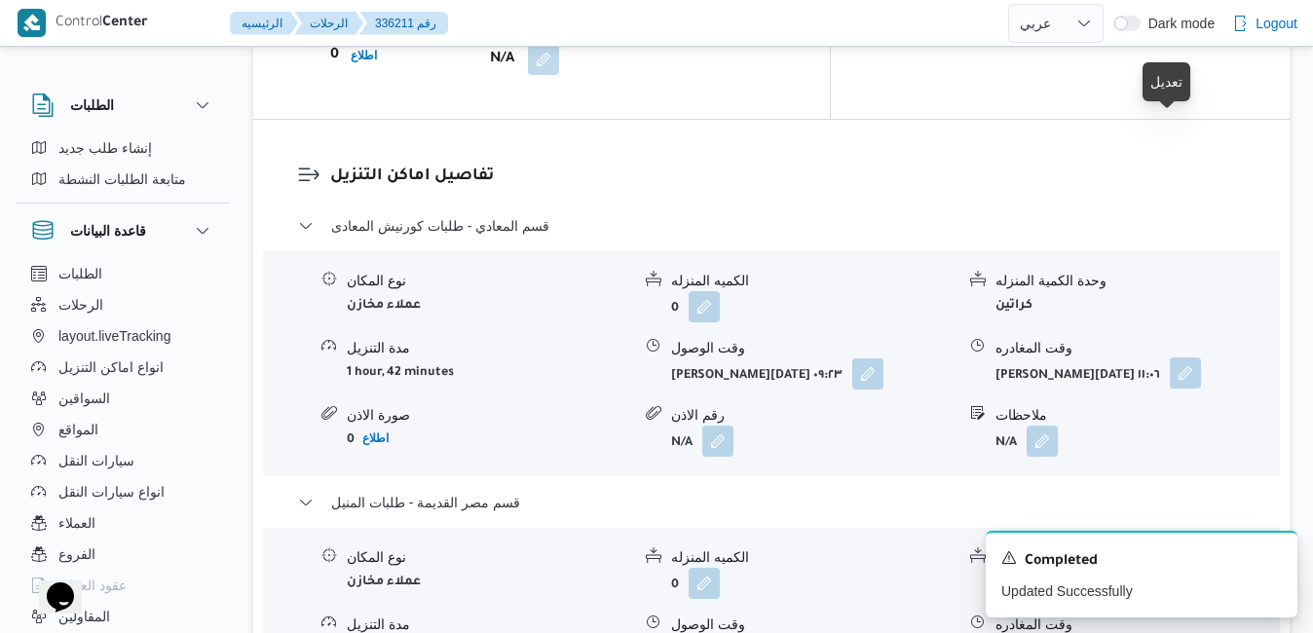
click at [1169, 357] on button "button" at bounding box center [1184, 372] width 31 height 31
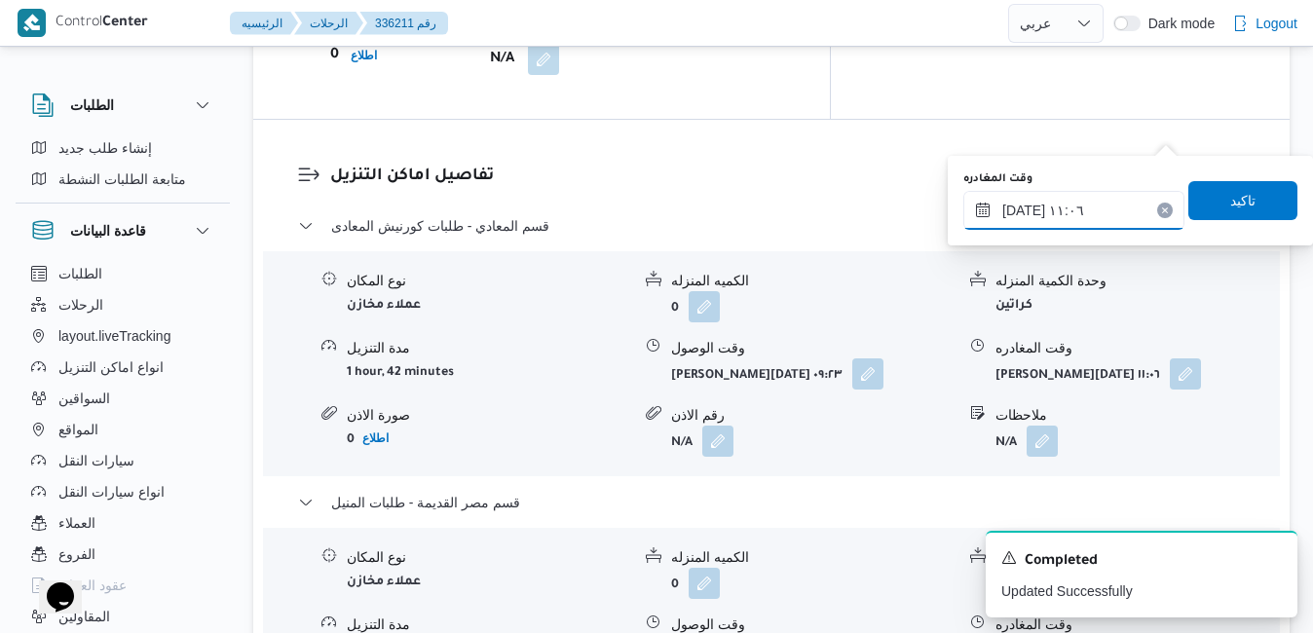
click at [1099, 219] on input "١١/٠٩/٢٠٢٥ ١١:٠٦" at bounding box center [1073, 210] width 221 height 39
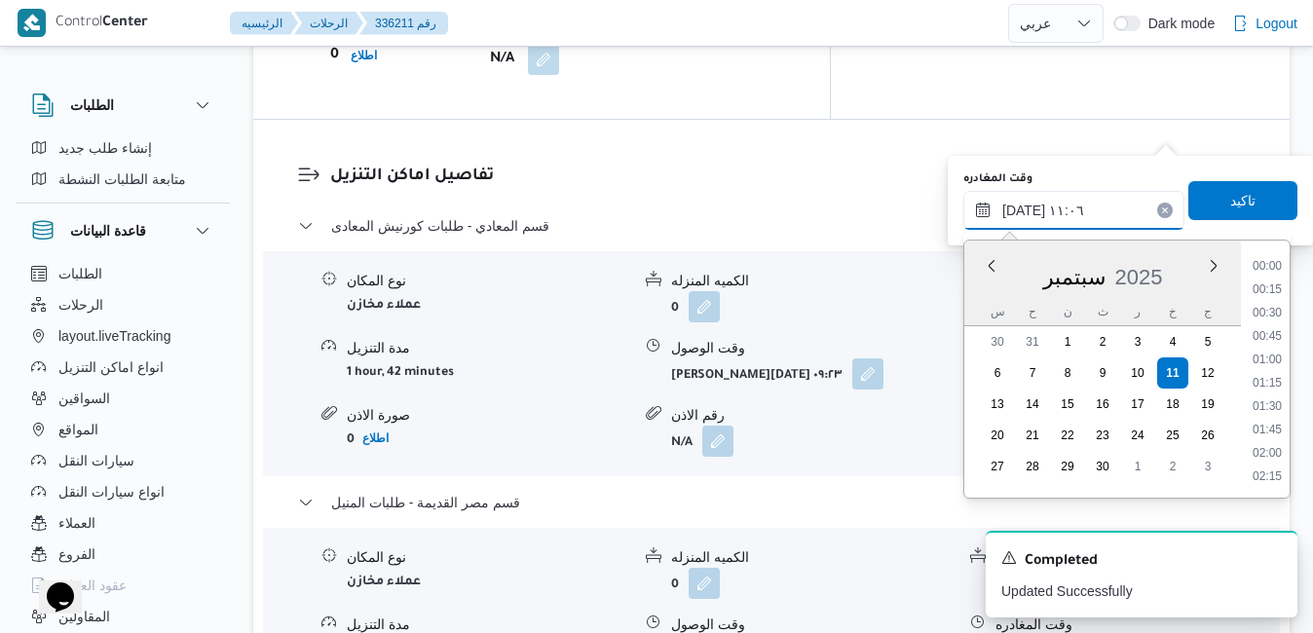
scroll to position [909, 0]
click at [1268, 473] on li "12:00" at bounding box center [1266, 477] width 45 height 19
type input "١١/٠٩/٢٠٢٥ ١٢:٠٠"
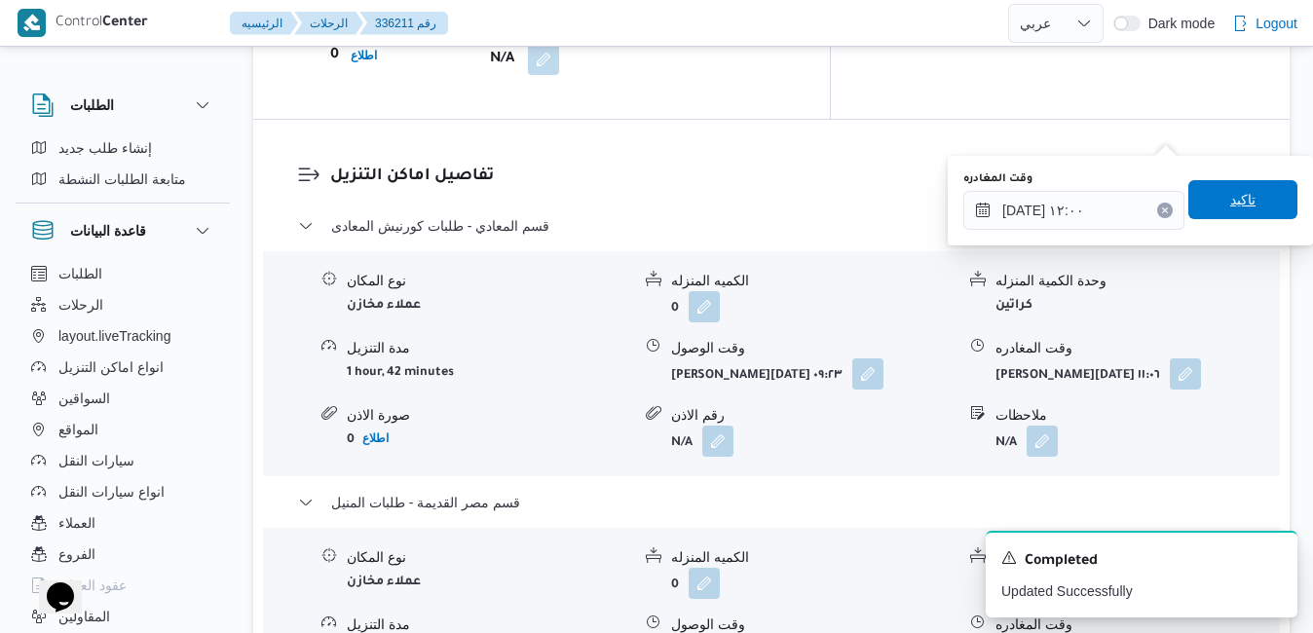
click at [1231, 209] on span "تاكيد" at bounding box center [1242, 199] width 25 height 23
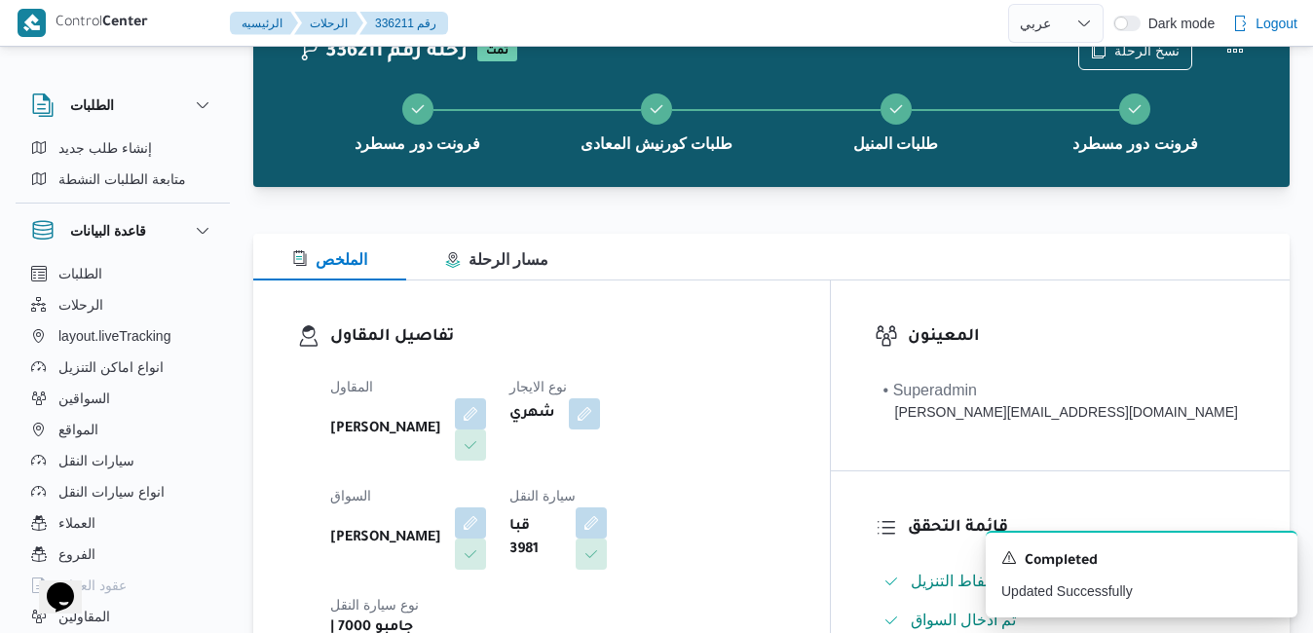
scroll to position [0, 0]
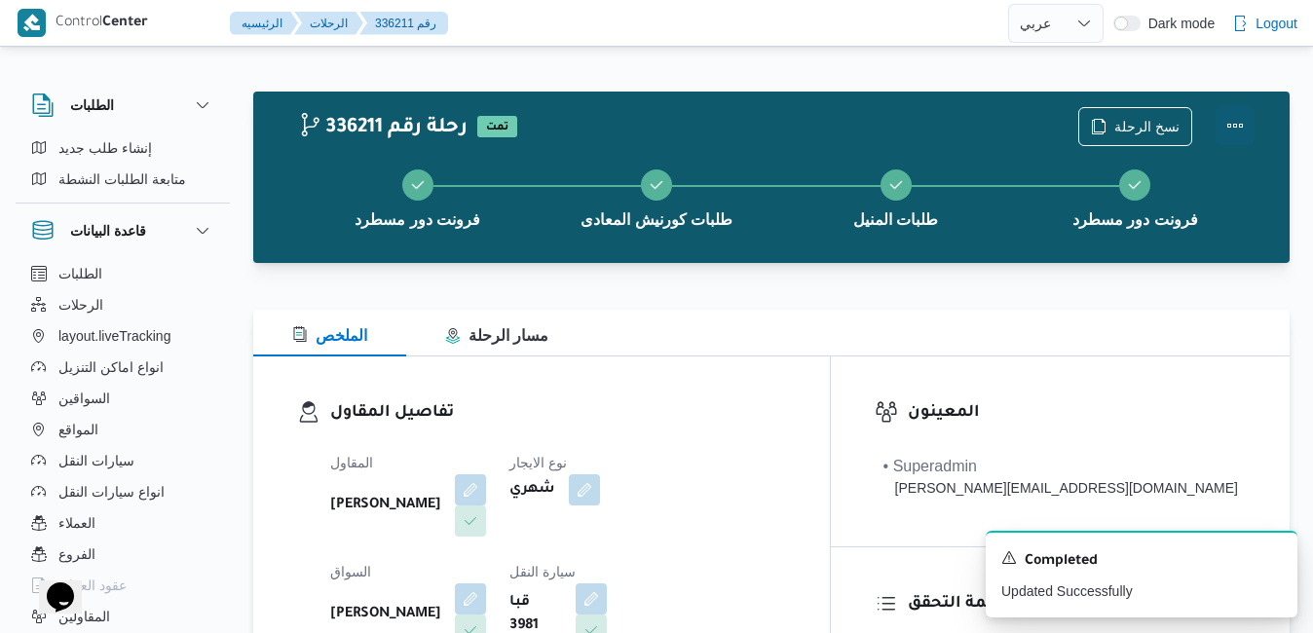
click at [1234, 132] on button "Actions" at bounding box center [1234, 125] width 39 height 39
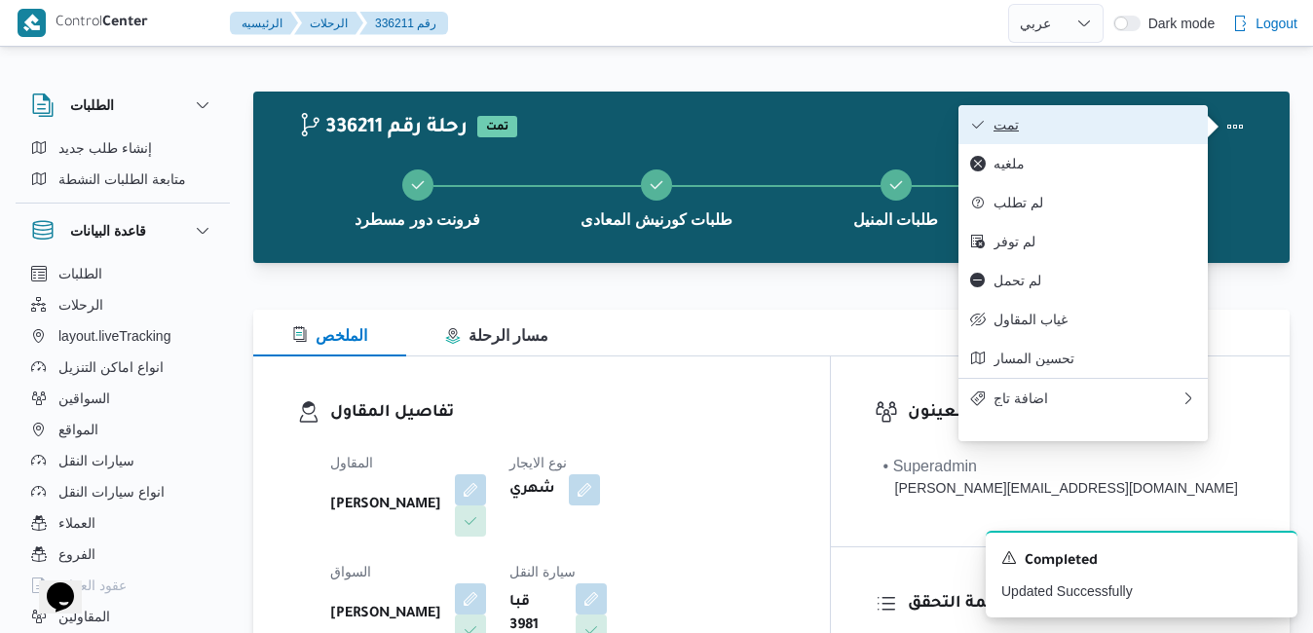
click at [1139, 132] on span "تمت" at bounding box center [1094, 125] width 203 height 16
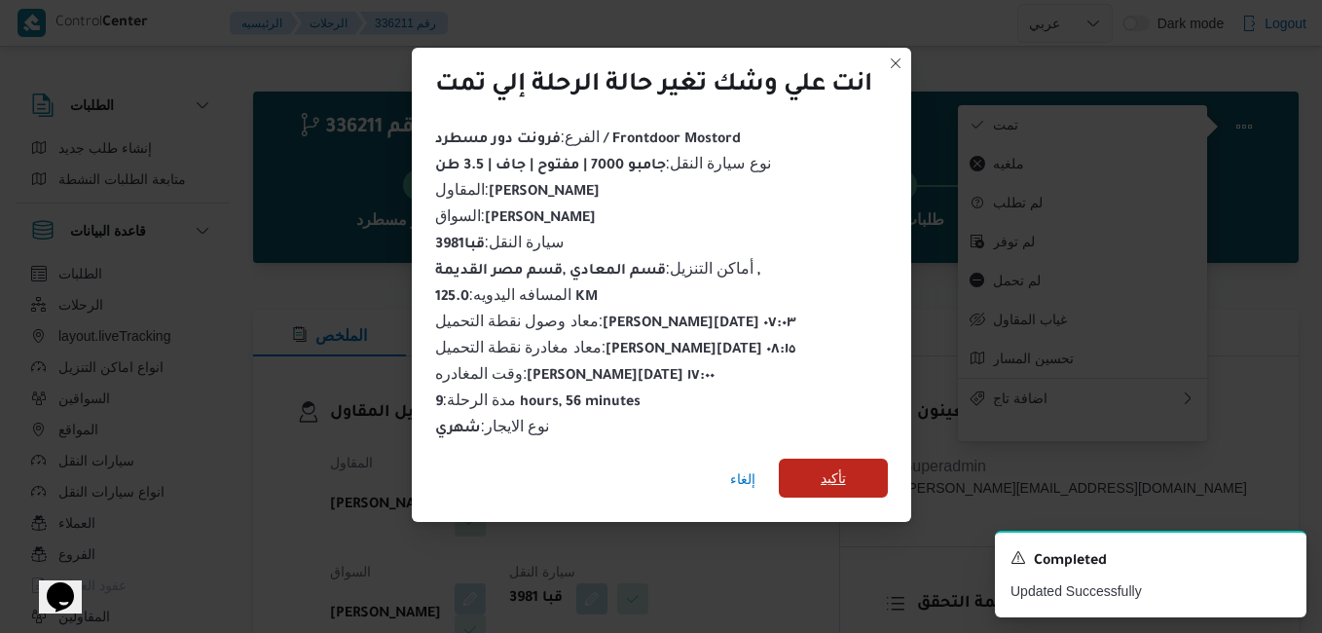
click at [832, 470] on span "تأكيد" at bounding box center [833, 477] width 25 height 23
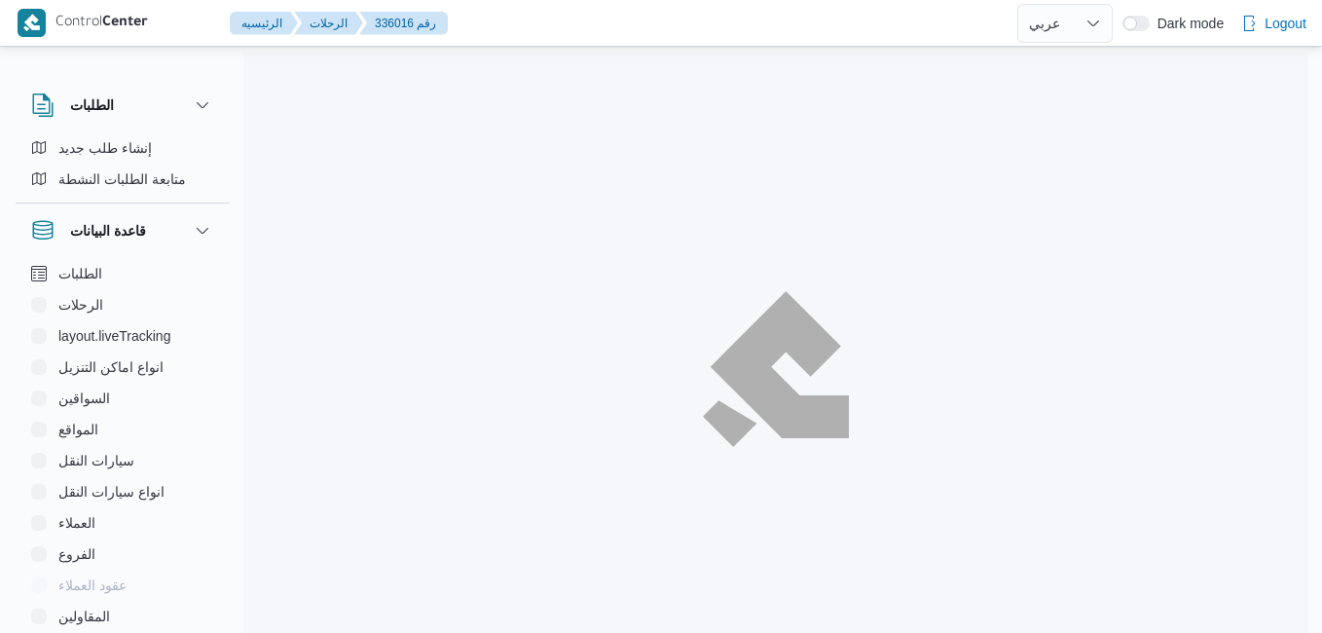
select select "ar"
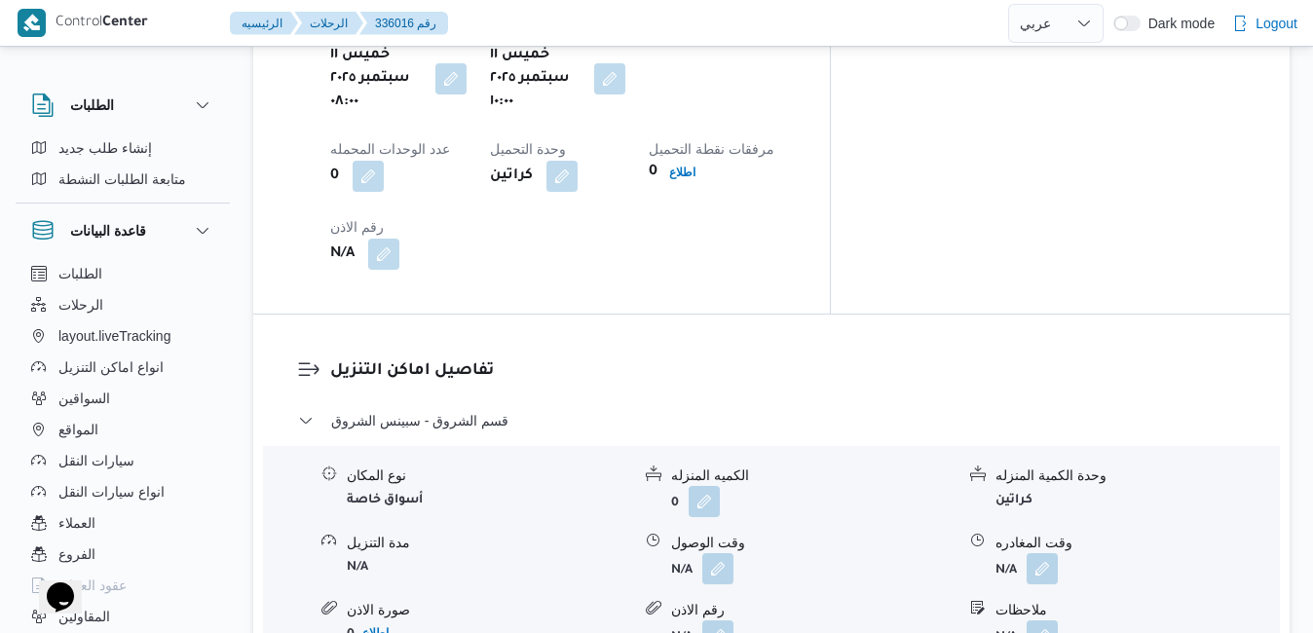
scroll to position [1636, 0]
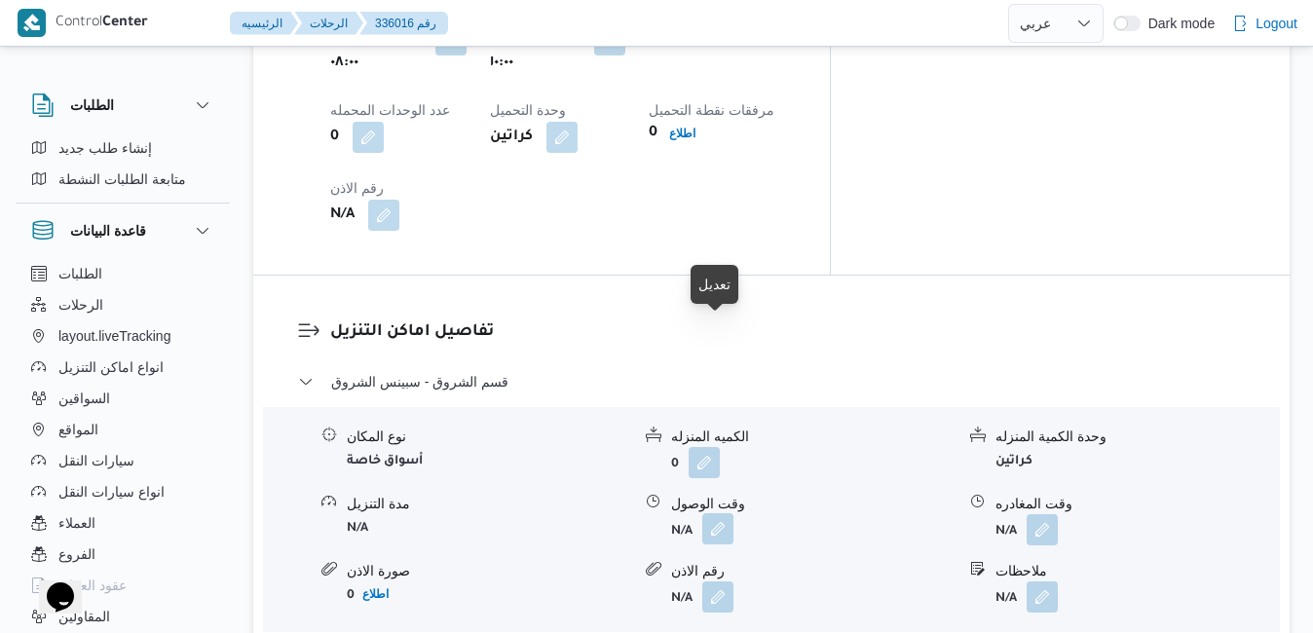
click at [714, 513] on button "button" at bounding box center [717, 528] width 31 height 31
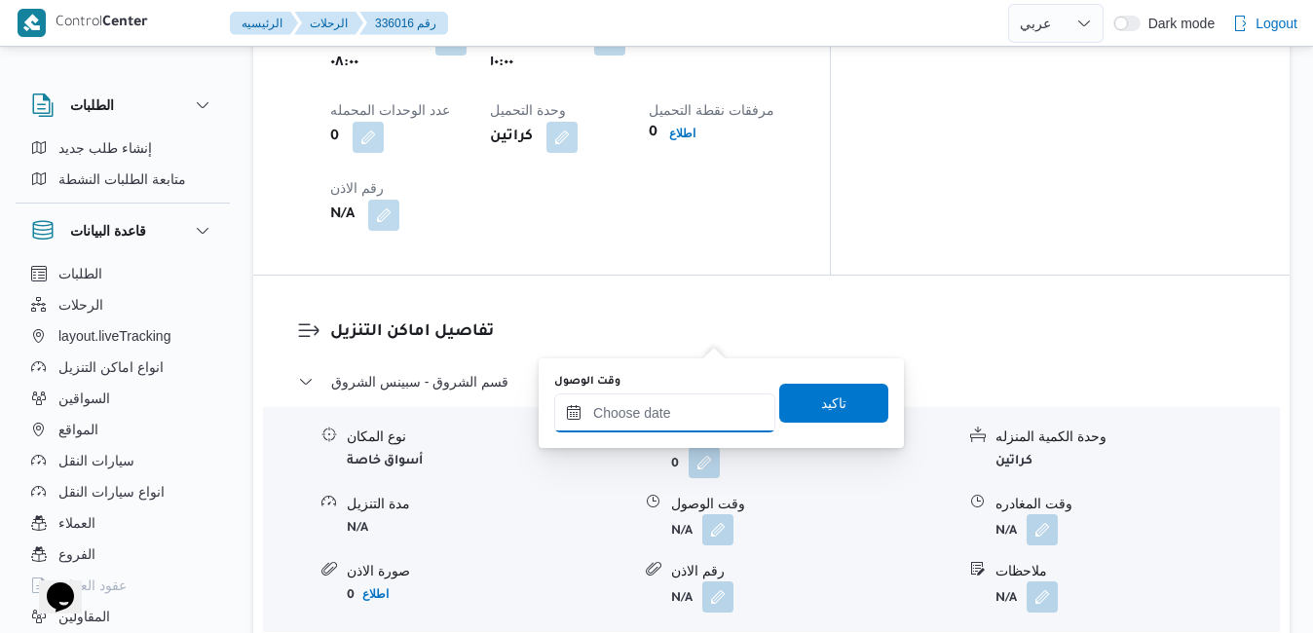
click at [660, 419] on input "وقت الوصول" at bounding box center [664, 412] width 221 height 39
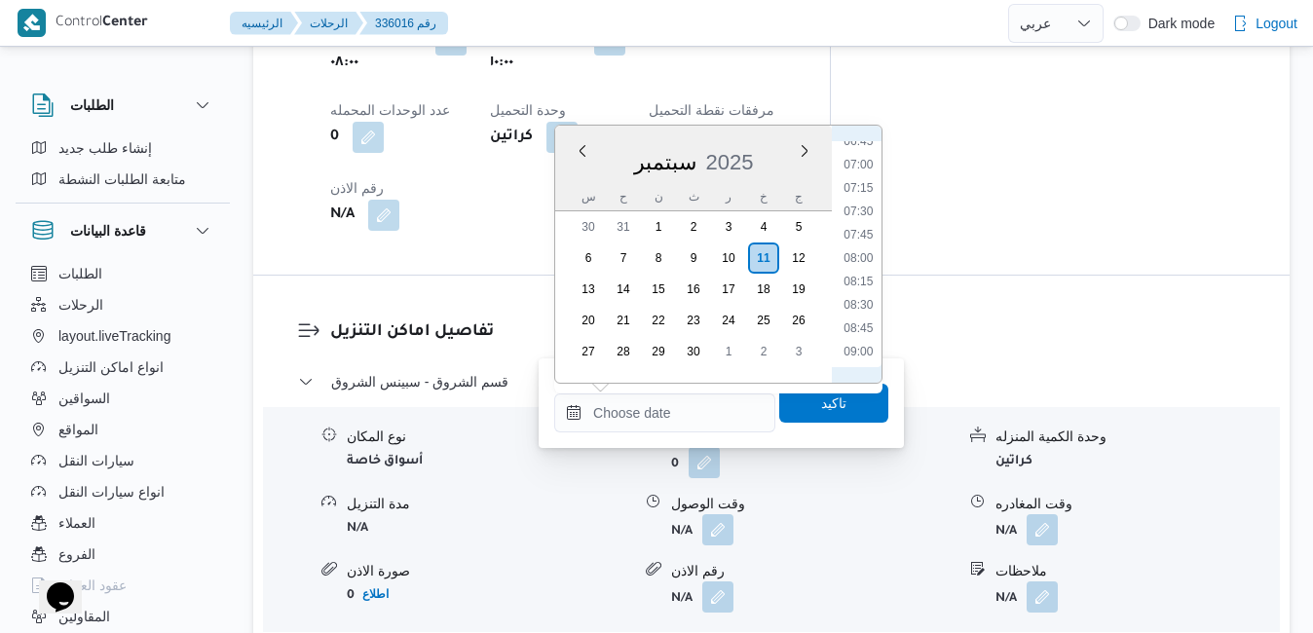
scroll to position [838, 0]
click at [865, 317] on li "10:45" at bounding box center [857, 317] width 45 height 19
type input "١١/٠٩/٢٠٢٥ ١٠:٤٥"
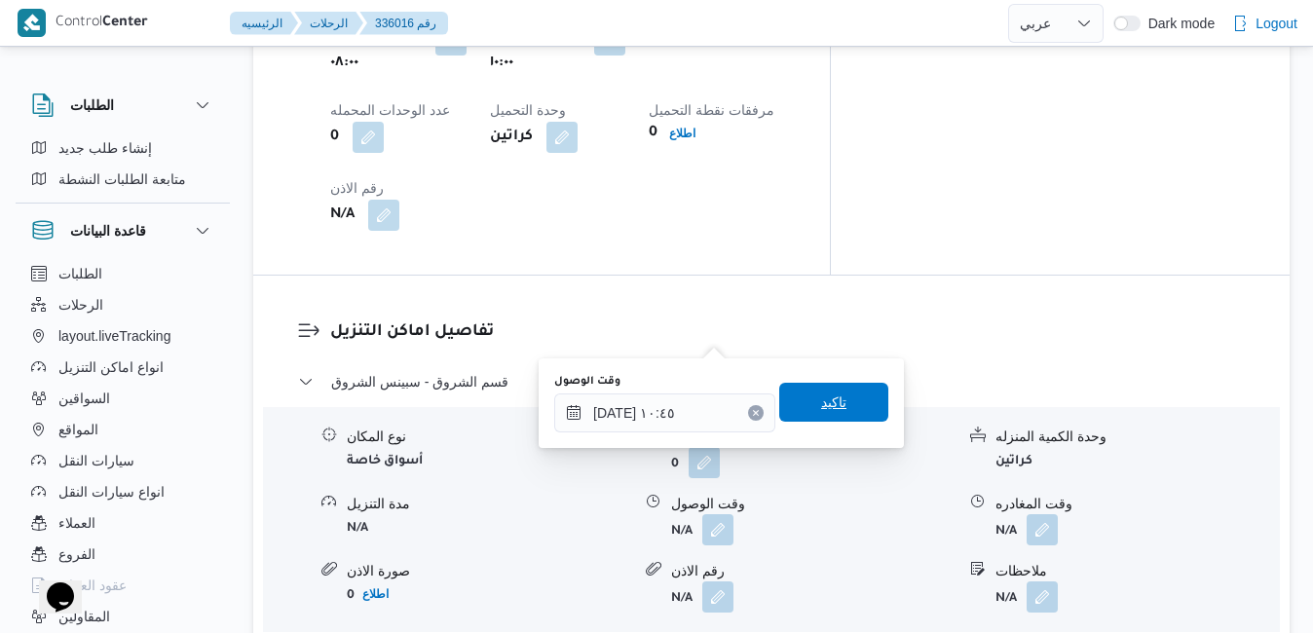
click at [830, 409] on span "تاكيد" at bounding box center [833, 401] width 25 height 23
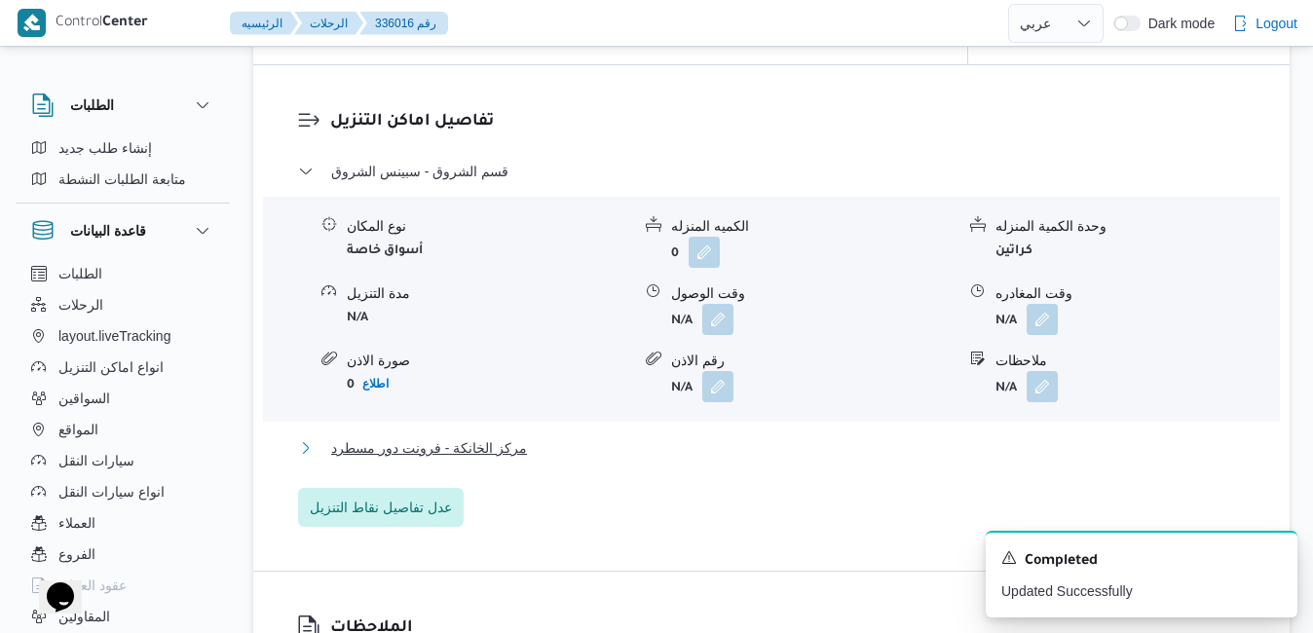
click at [745, 456] on button "مركز الخانكة - فرونت دور مسطرد" at bounding box center [771, 447] width 947 height 23
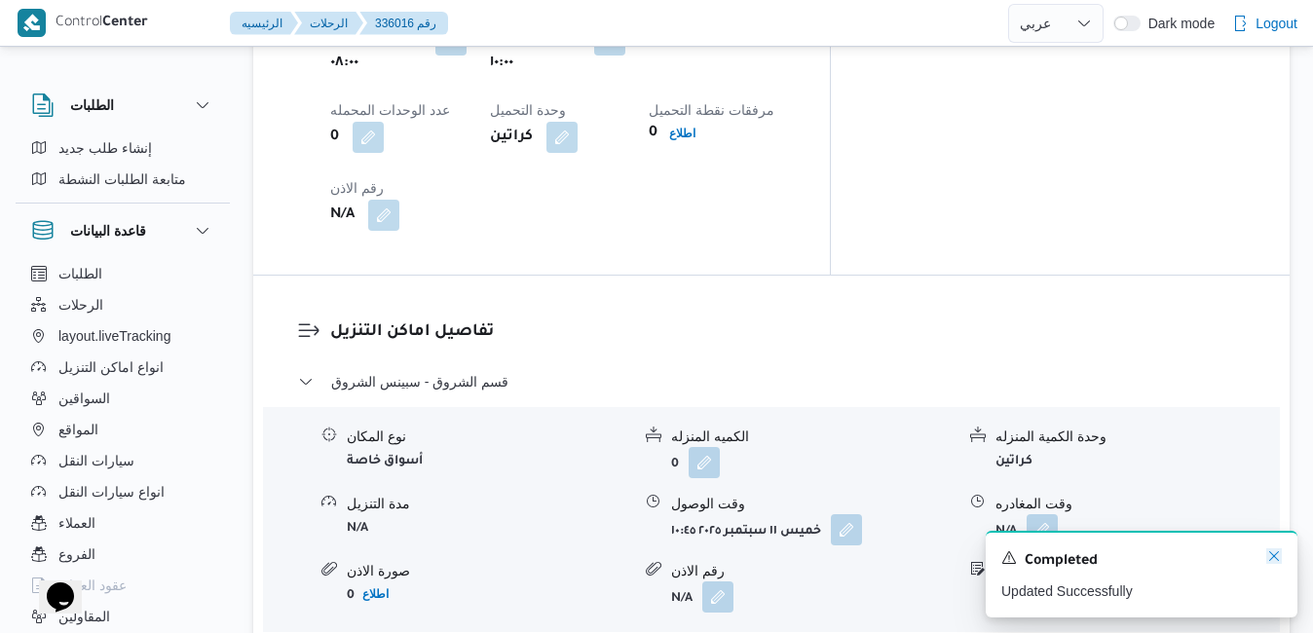
click at [1268, 559] on icon "Dismiss toast" at bounding box center [1274, 556] width 16 height 16
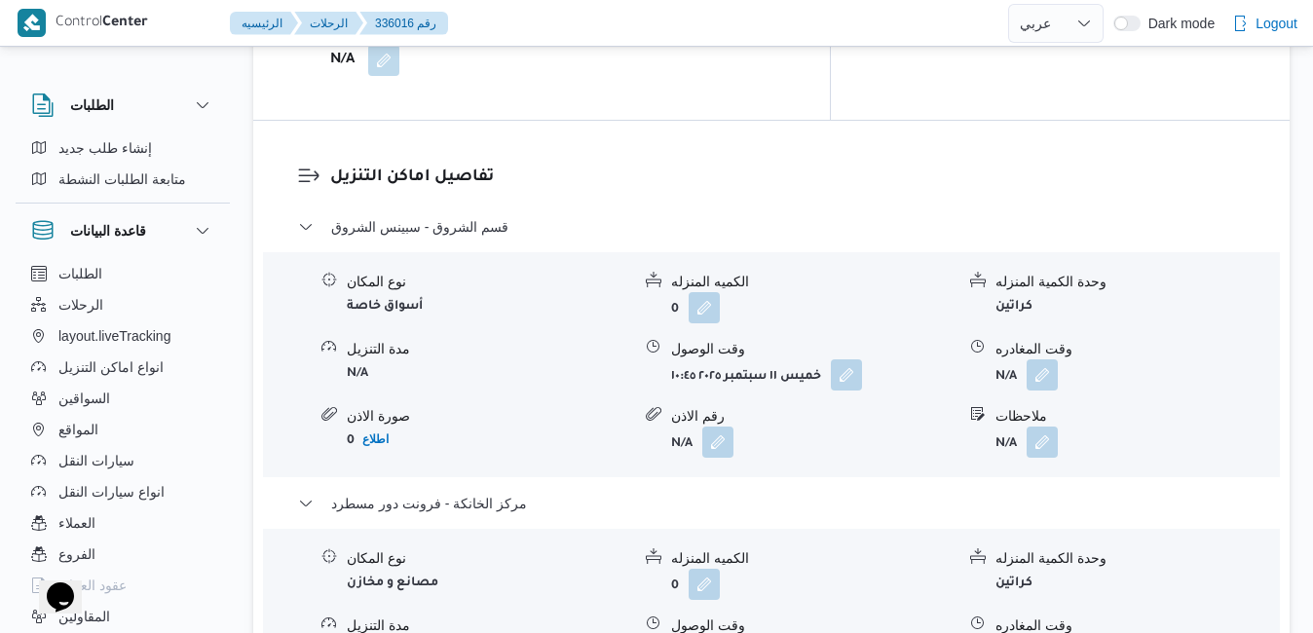
scroll to position [1792, 0]
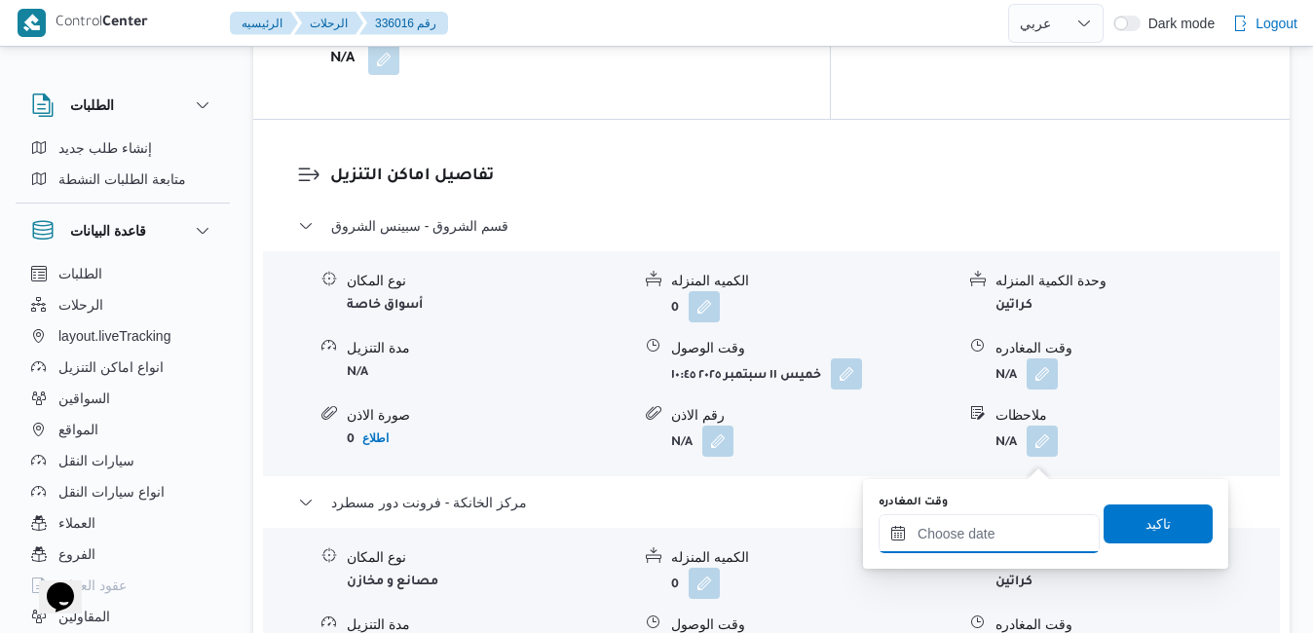
click at [953, 536] on input "وقت المغادره" at bounding box center [988, 533] width 221 height 39
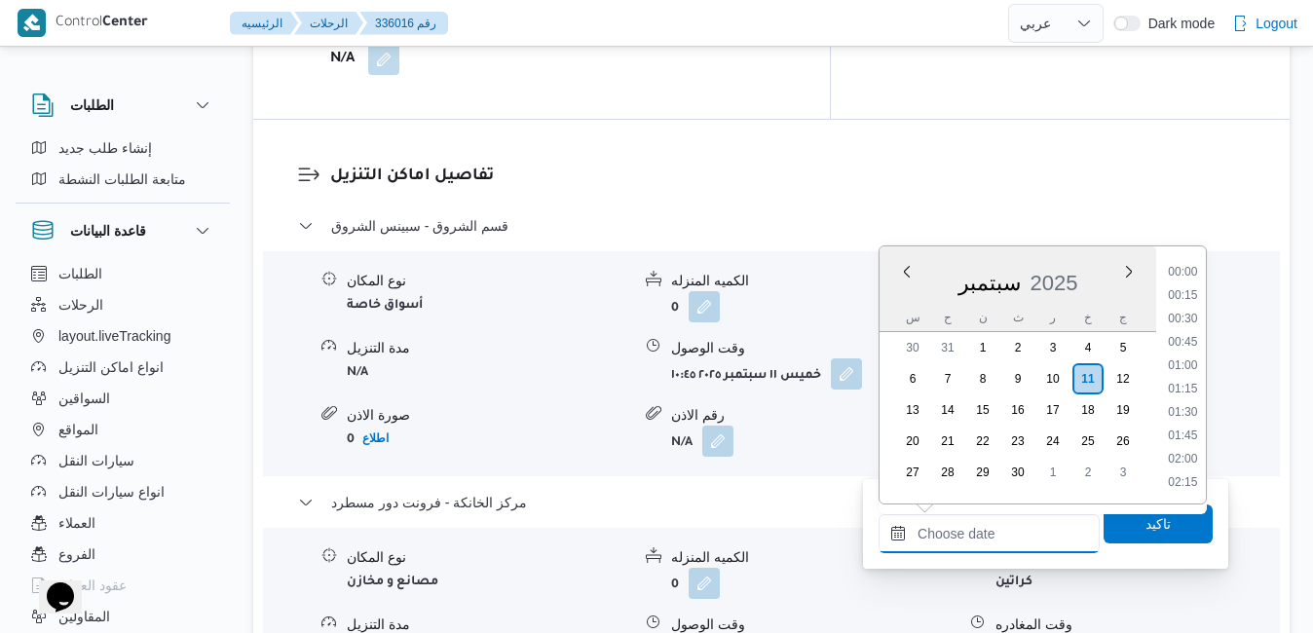
scroll to position [1564, 0]
click at [1188, 292] on li "17:00" at bounding box center [1182, 296] width 45 height 19
type input "١١/٠٩/٢٠٢٥ ١٧:٠٠"
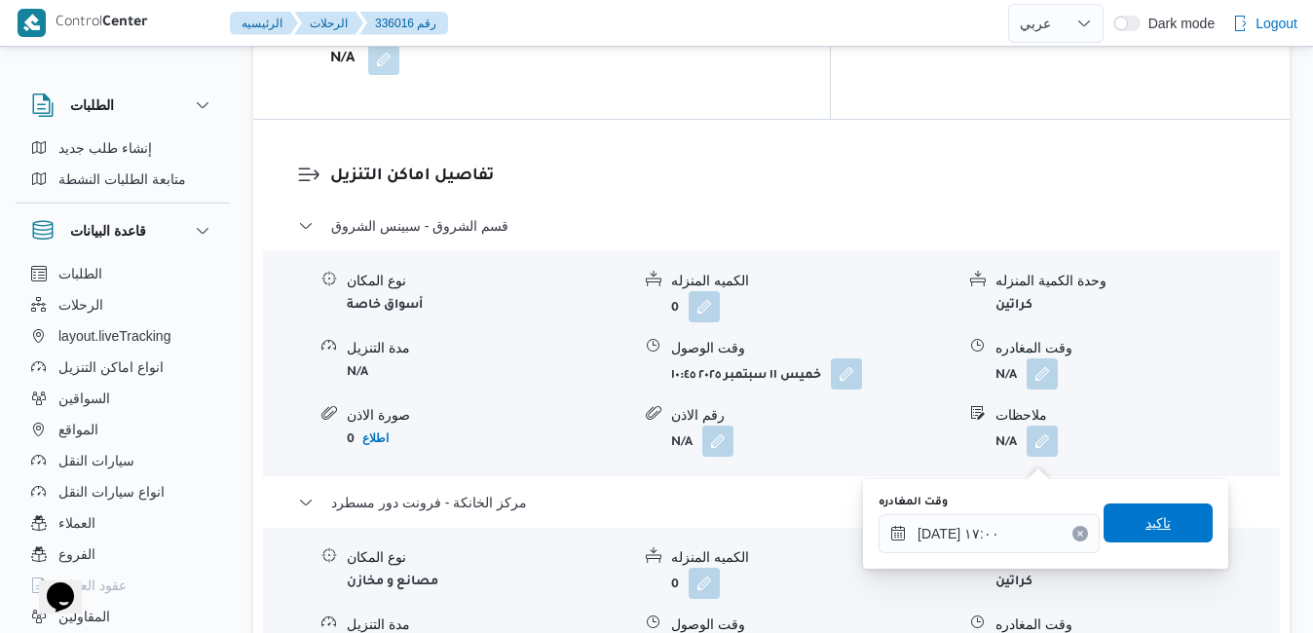
click at [1145, 516] on span "تاكيد" at bounding box center [1157, 522] width 25 height 23
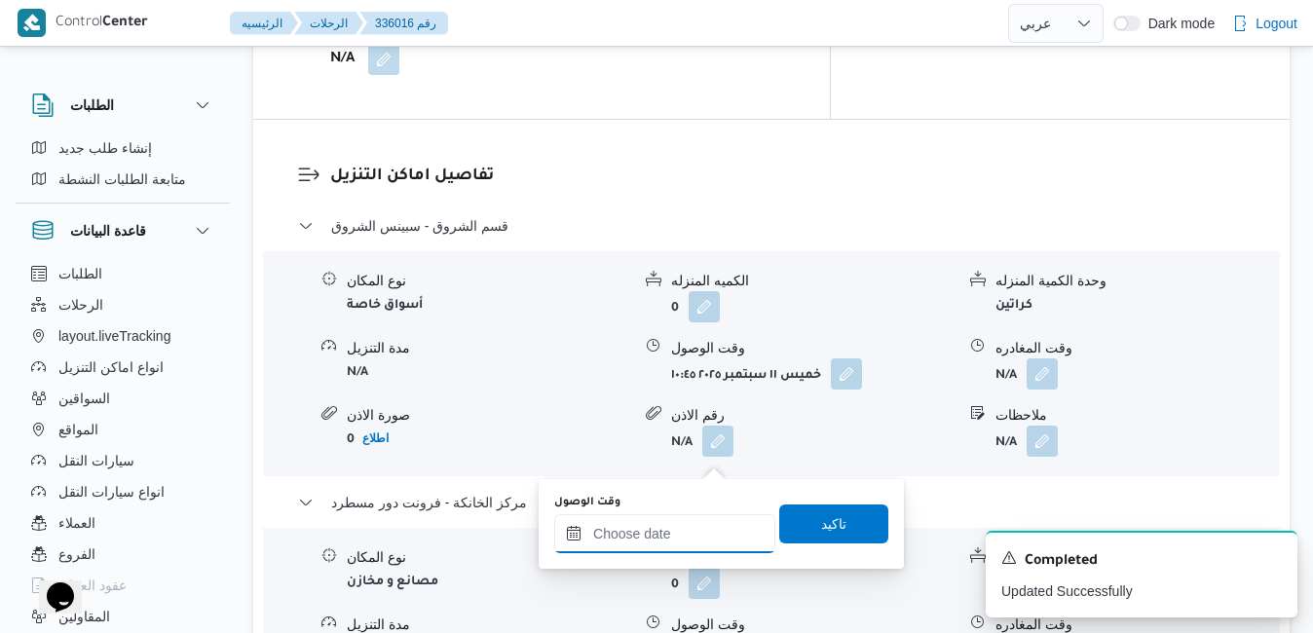
click at [655, 534] on input "وقت الوصول" at bounding box center [664, 533] width 221 height 39
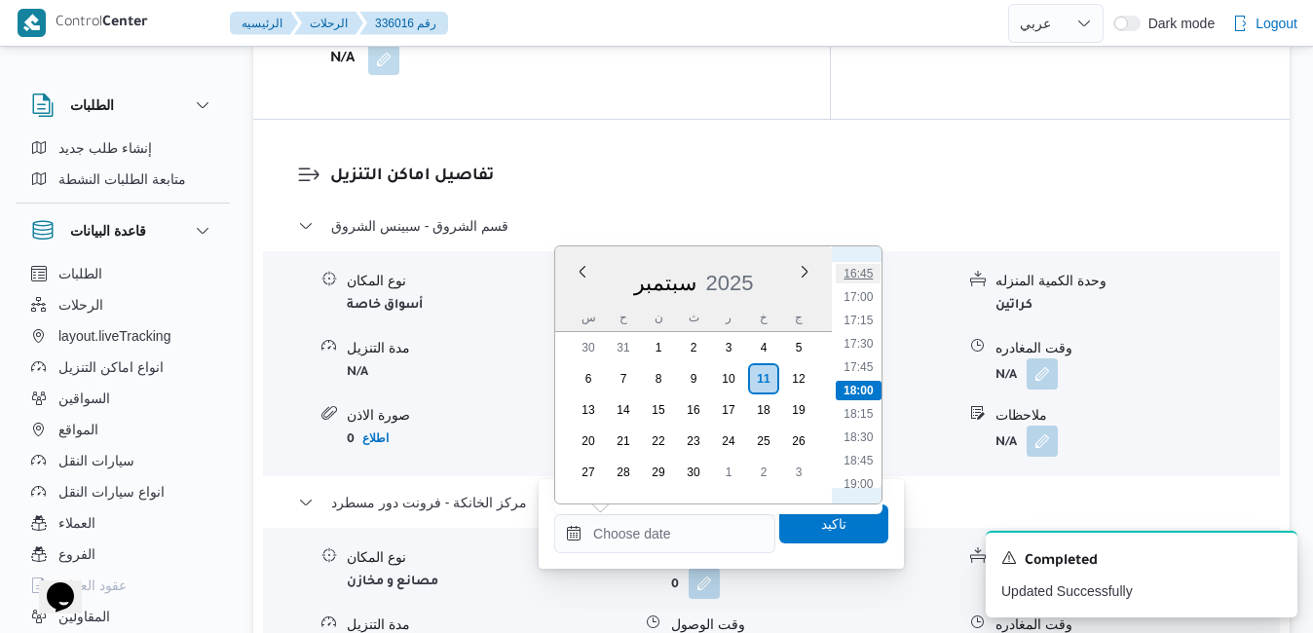
click at [863, 271] on li "16:45" at bounding box center [857, 273] width 45 height 19
type input "١١/٠٩/٢٠٢٥ ١٦:٤٥"
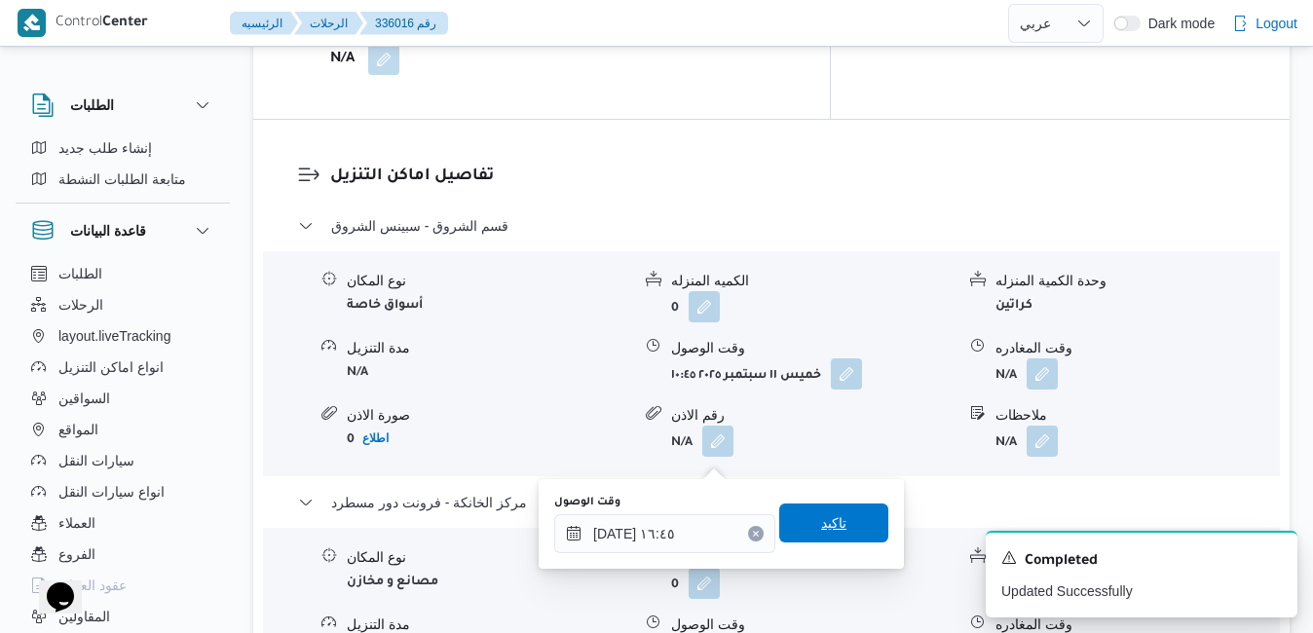
click at [821, 521] on span "تاكيد" at bounding box center [833, 522] width 25 height 23
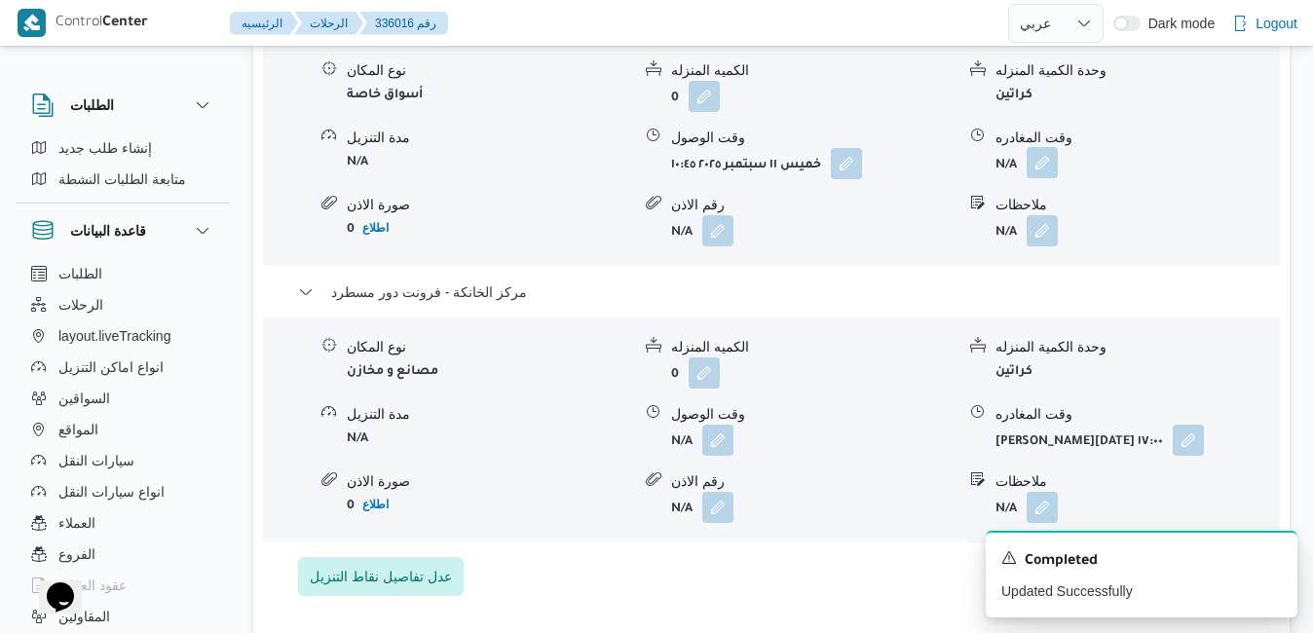
click at [1030, 178] on button "button" at bounding box center [1041, 162] width 31 height 31
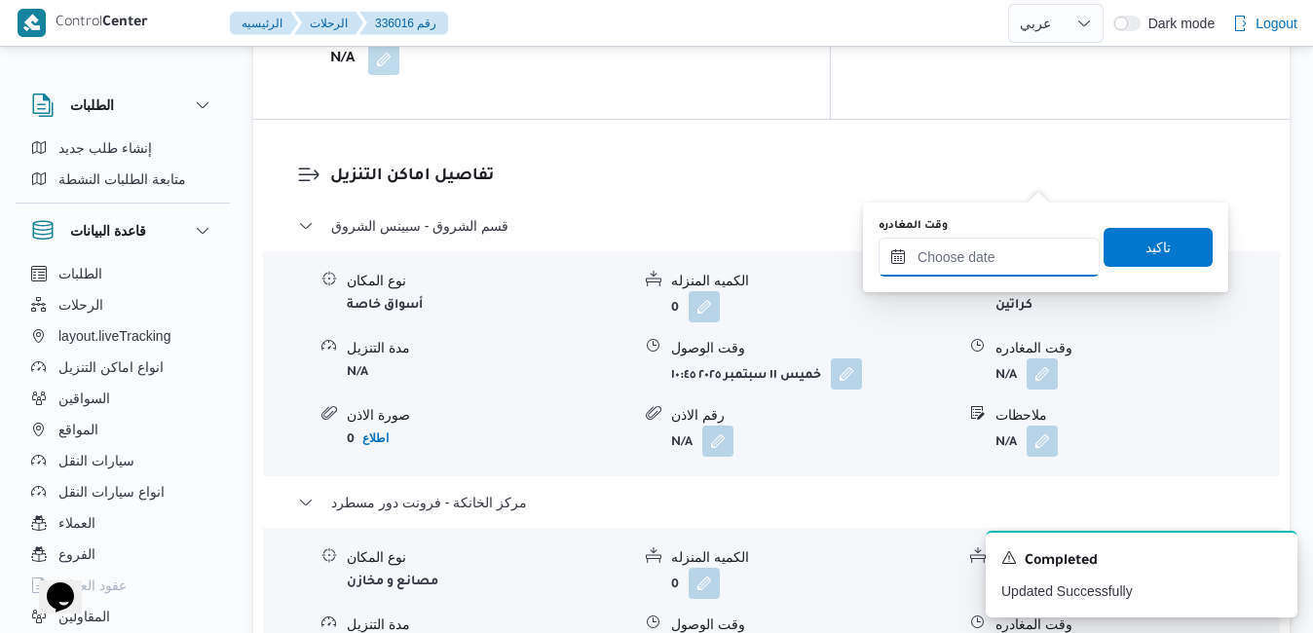
click at [966, 260] on input "وقت المغادره" at bounding box center [988, 257] width 221 height 39
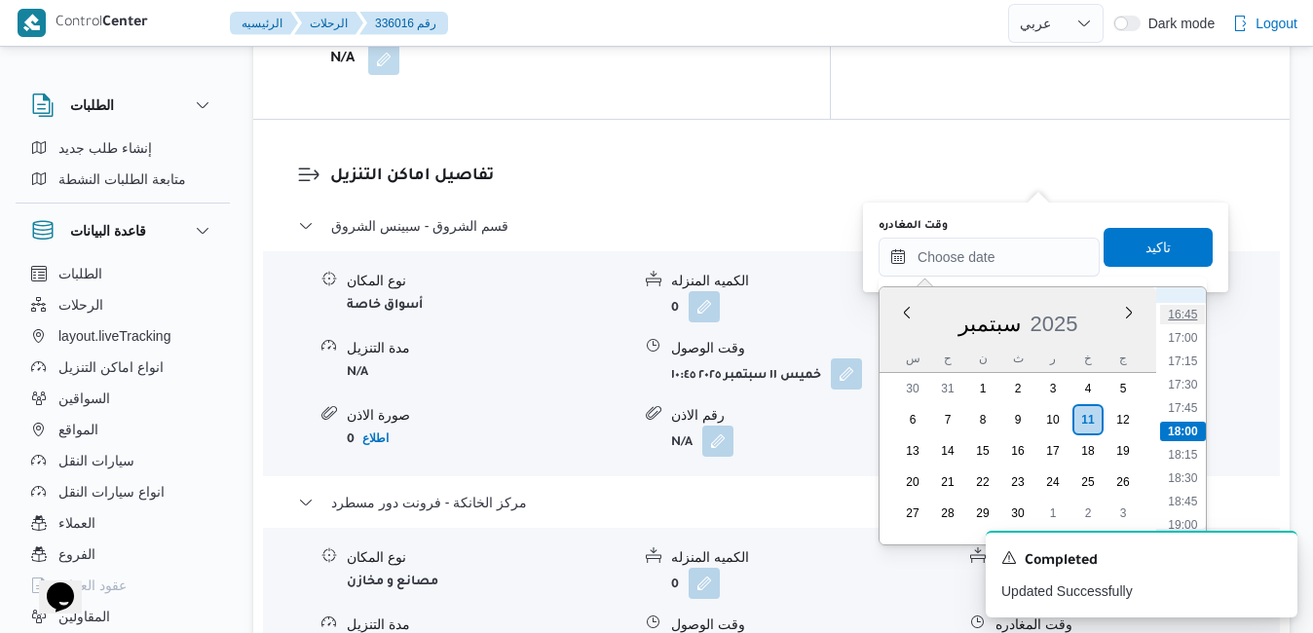
click at [1204, 323] on li "16:45" at bounding box center [1182, 314] width 45 height 19
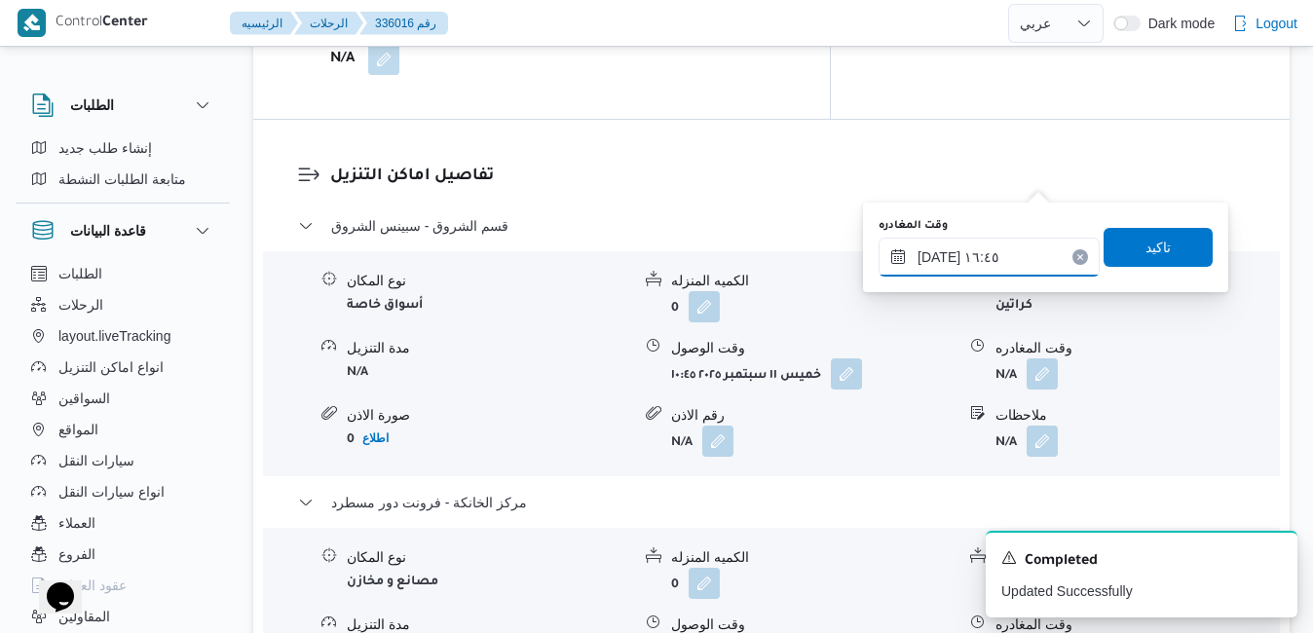
click at [1026, 254] on input "١١/٠٩/٢٠٢٥ ١٦:٤٥" at bounding box center [988, 257] width 221 height 39
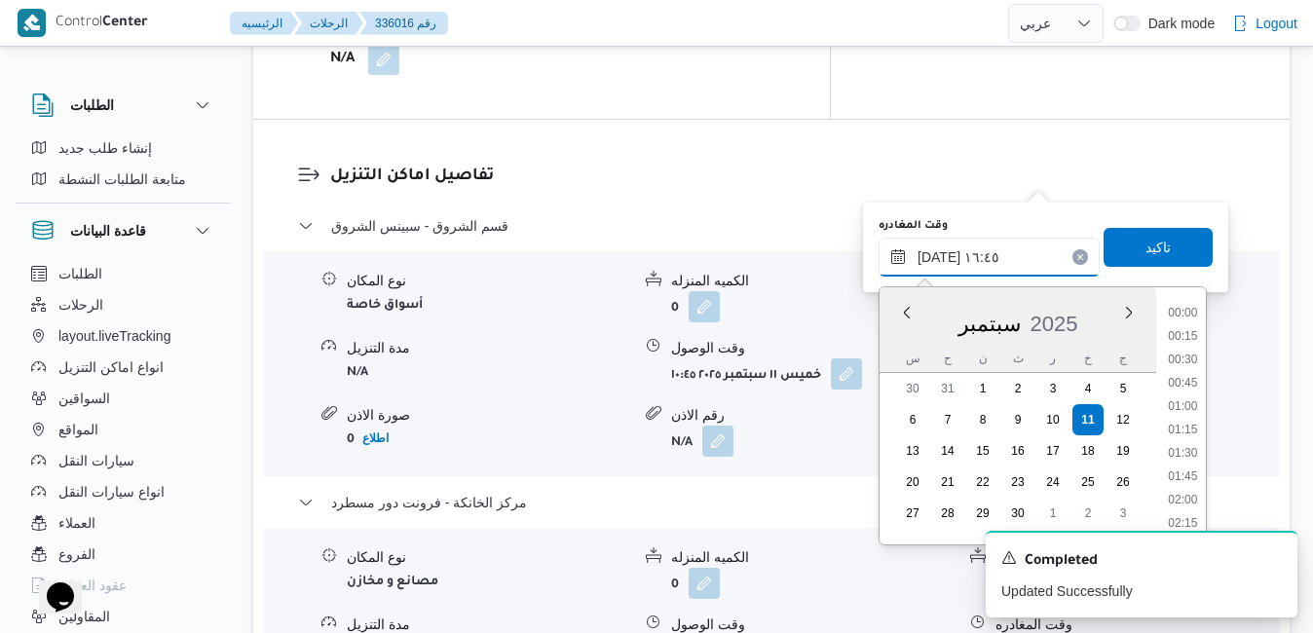
scroll to position [1447, 0]
click at [1180, 364] on li "16:00" at bounding box center [1182, 361] width 45 height 19
type input "١١/٠٩/٢٠٢٥ ١٦:٠٠"
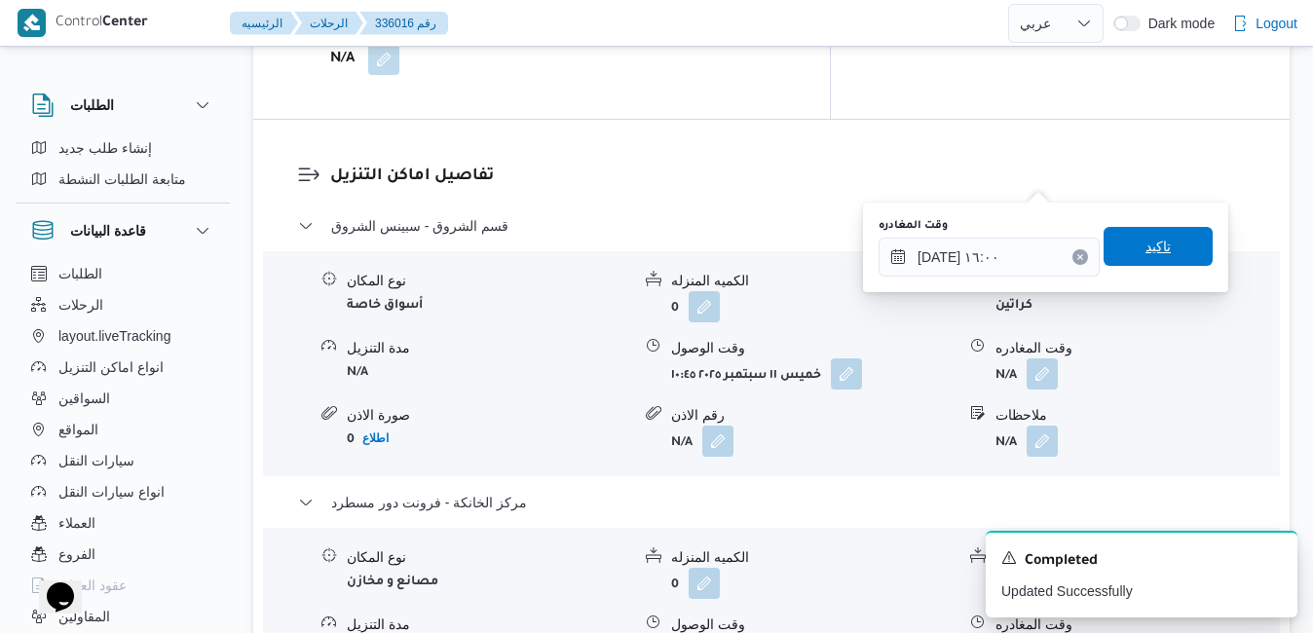
click at [1176, 250] on span "تاكيد" at bounding box center [1157, 246] width 109 height 39
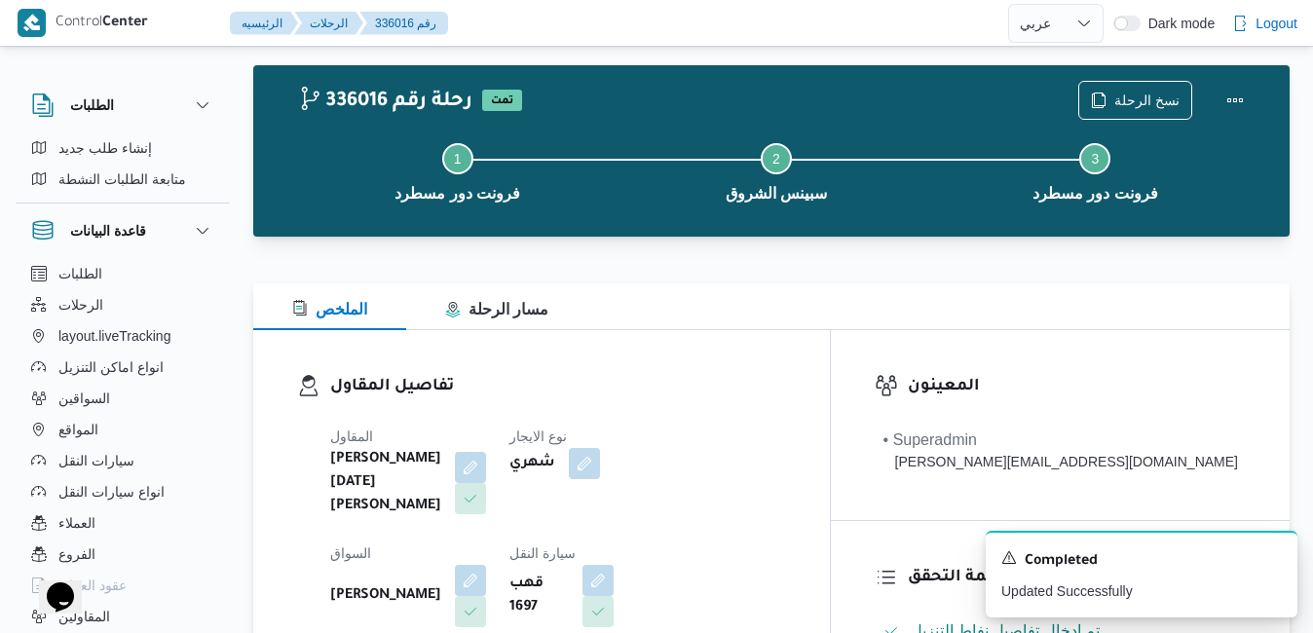
scroll to position [0, 0]
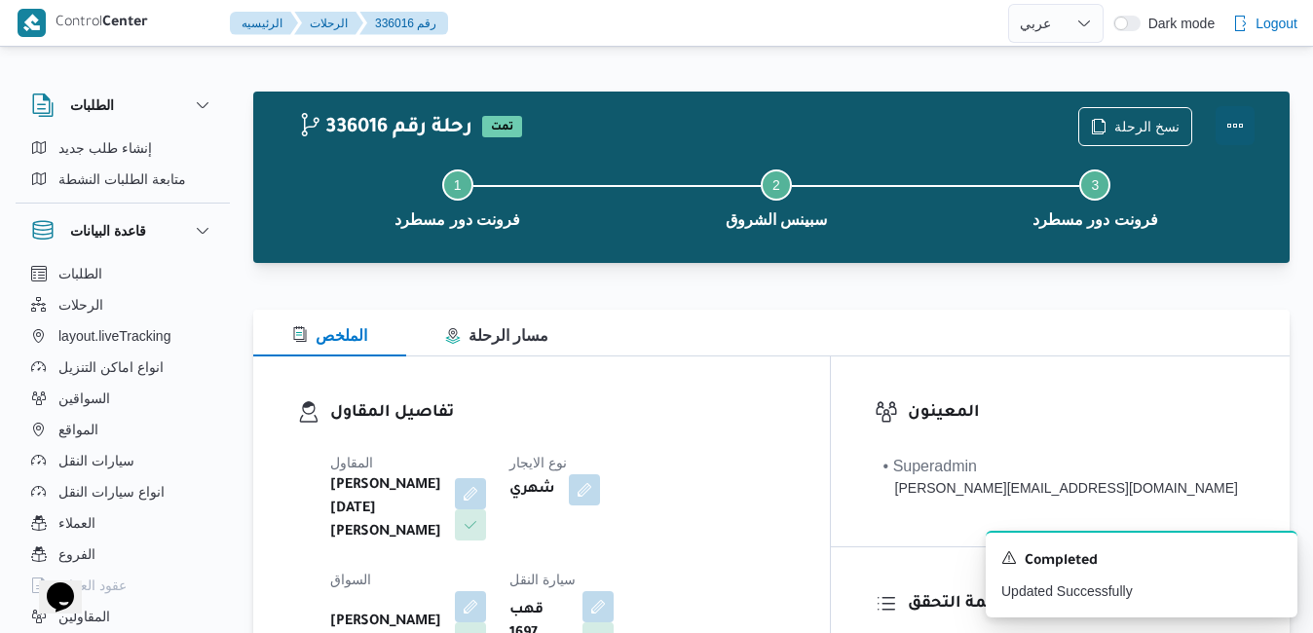
click at [1248, 114] on button "Actions" at bounding box center [1234, 125] width 39 height 39
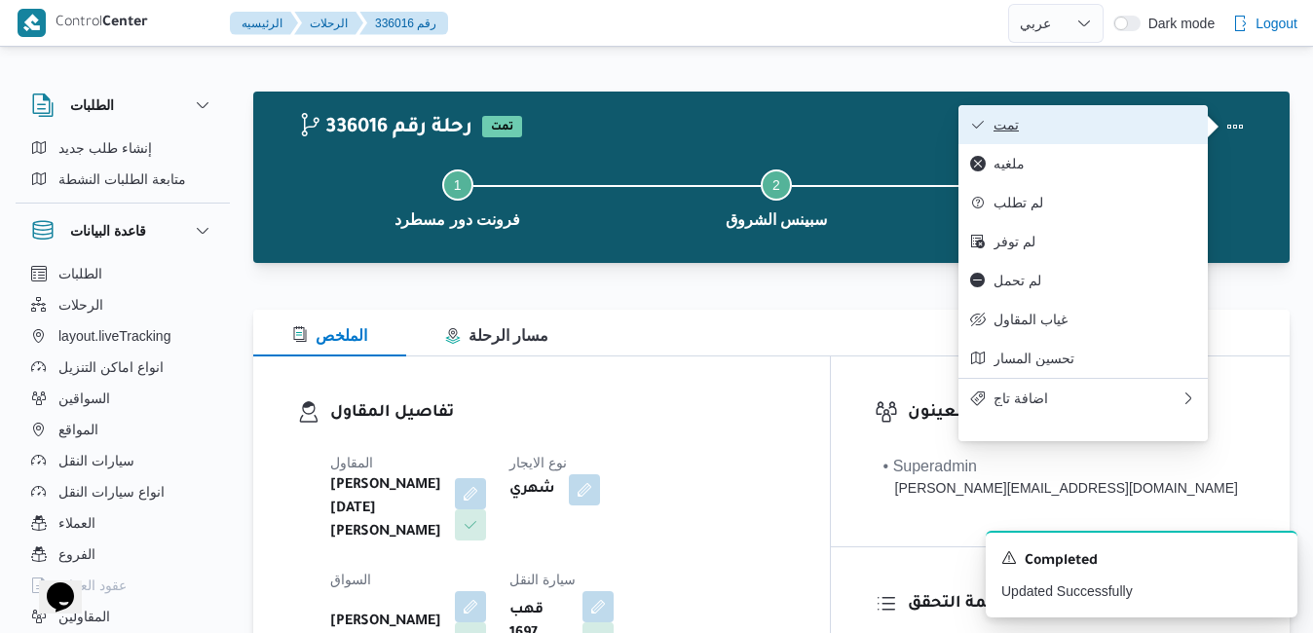
click at [1107, 128] on span "تمت" at bounding box center [1094, 125] width 203 height 16
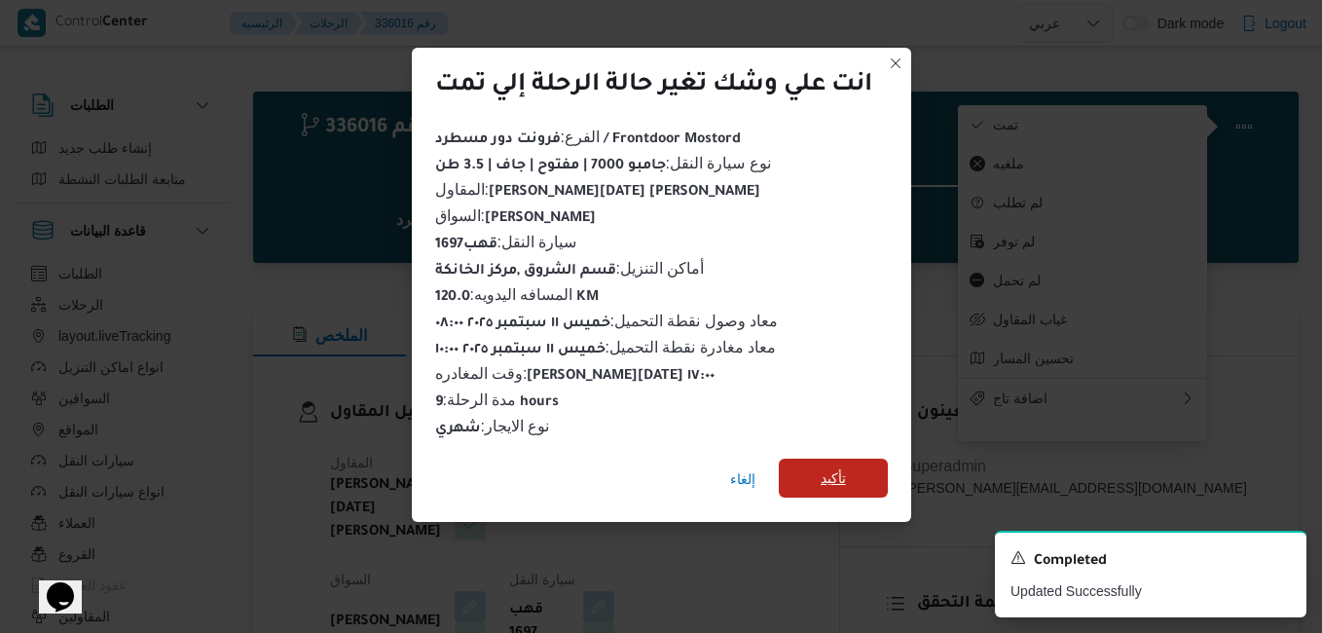
click at [849, 477] on span "تأكيد" at bounding box center [833, 478] width 109 height 39
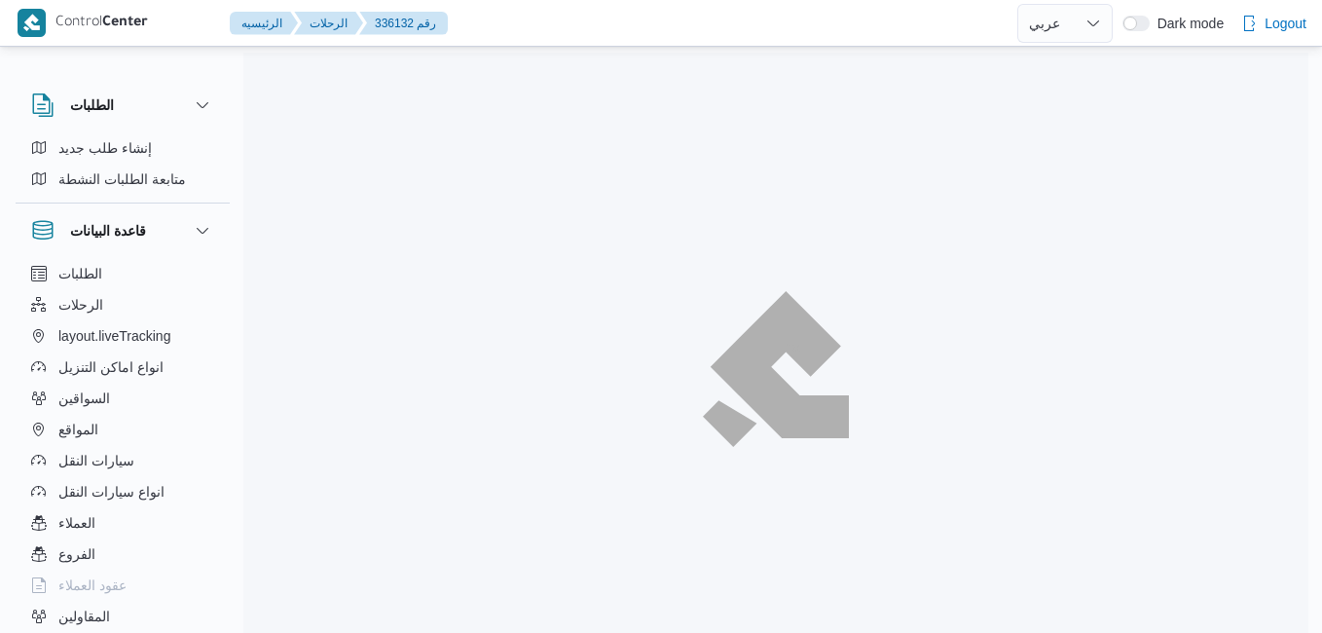
select select "ar"
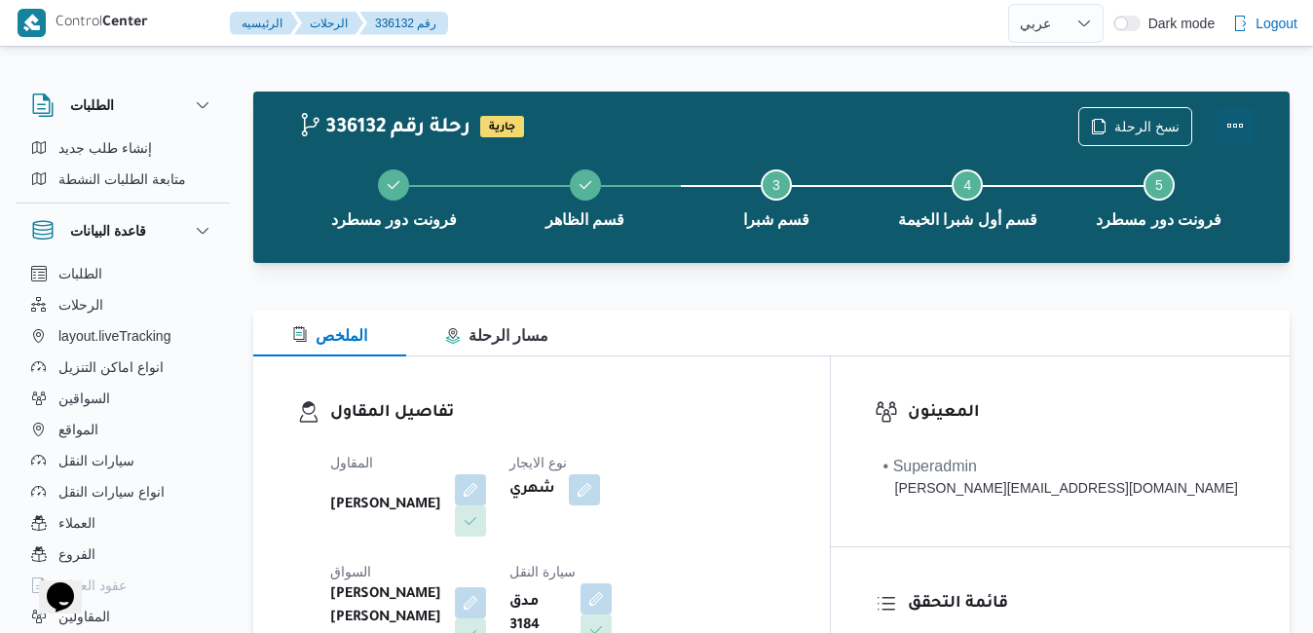
click at [1231, 133] on button "Actions" at bounding box center [1234, 125] width 39 height 39
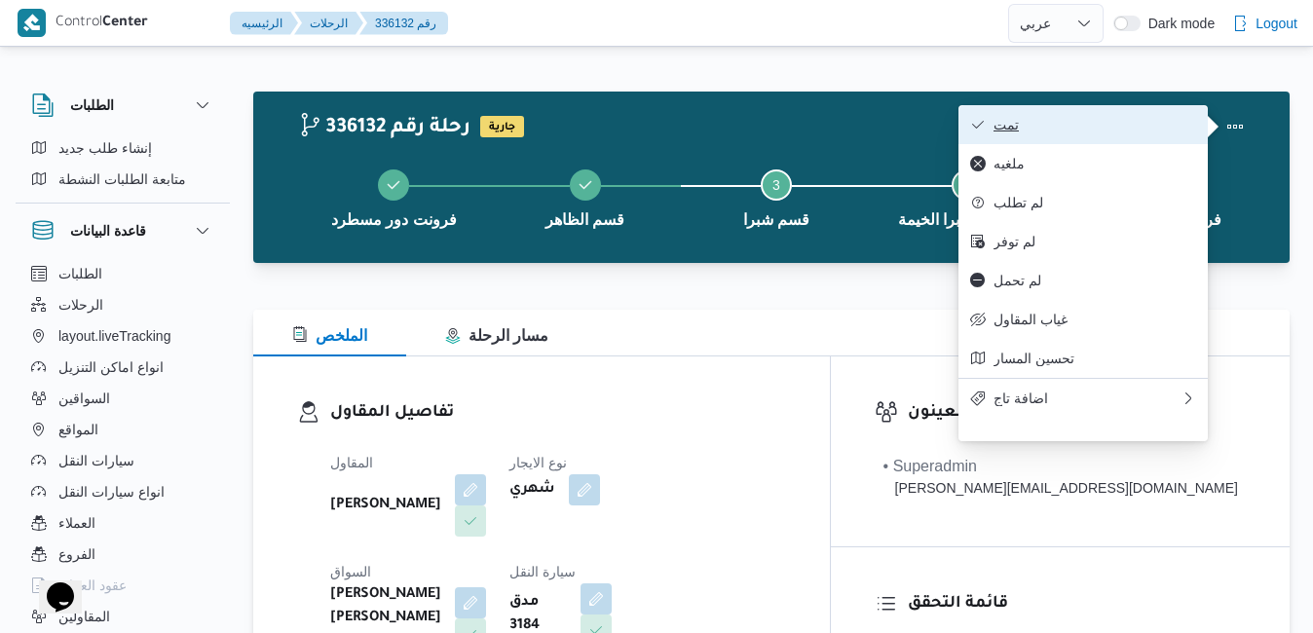
click at [1134, 132] on span "تمت" at bounding box center [1094, 125] width 203 height 16
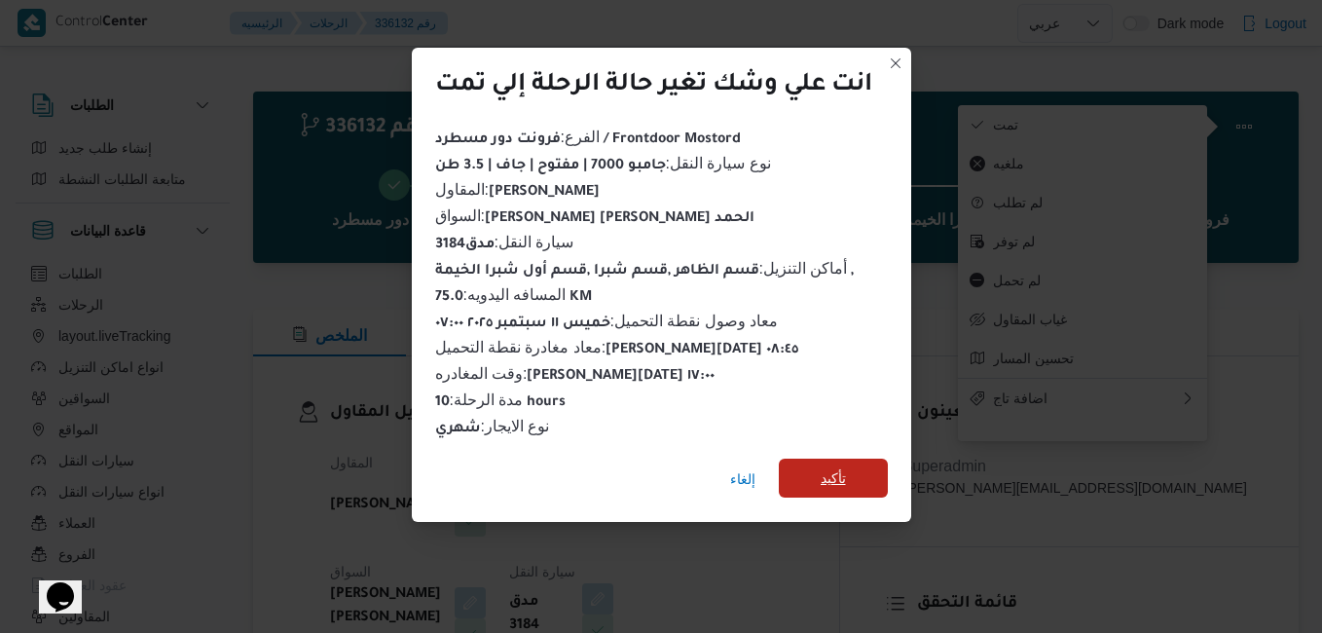
click at [852, 470] on span "تأكيد" at bounding box center [833, 478] width 109 height 39
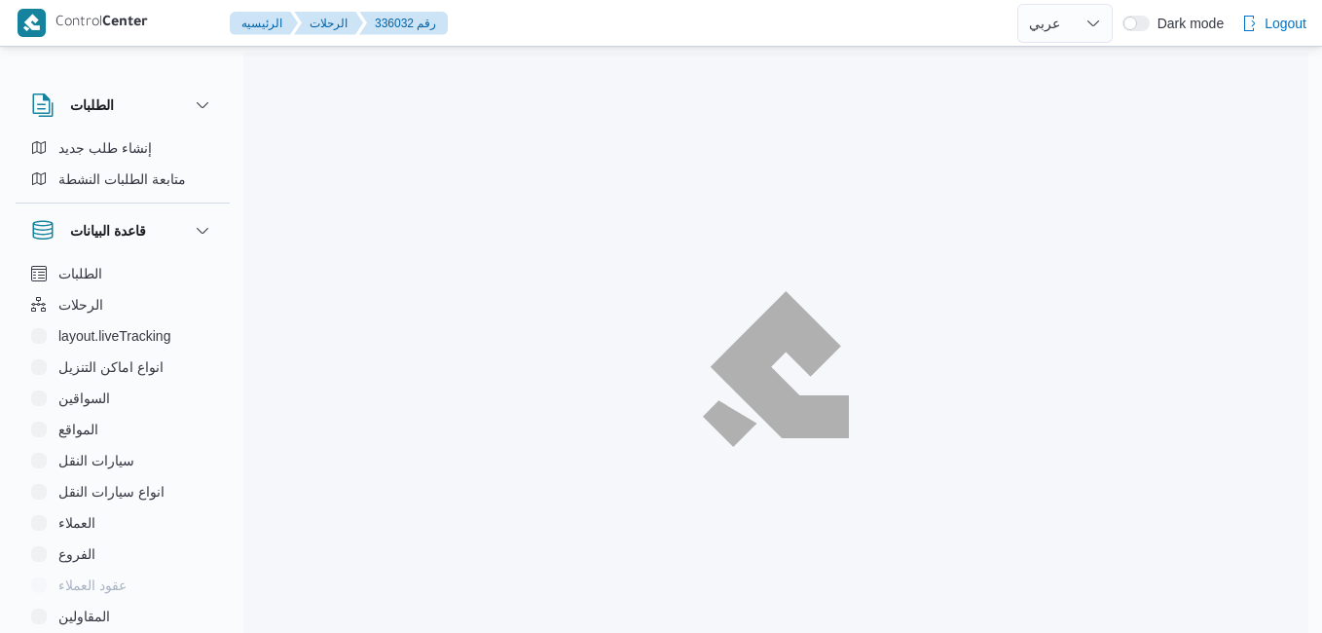
select select "ar"
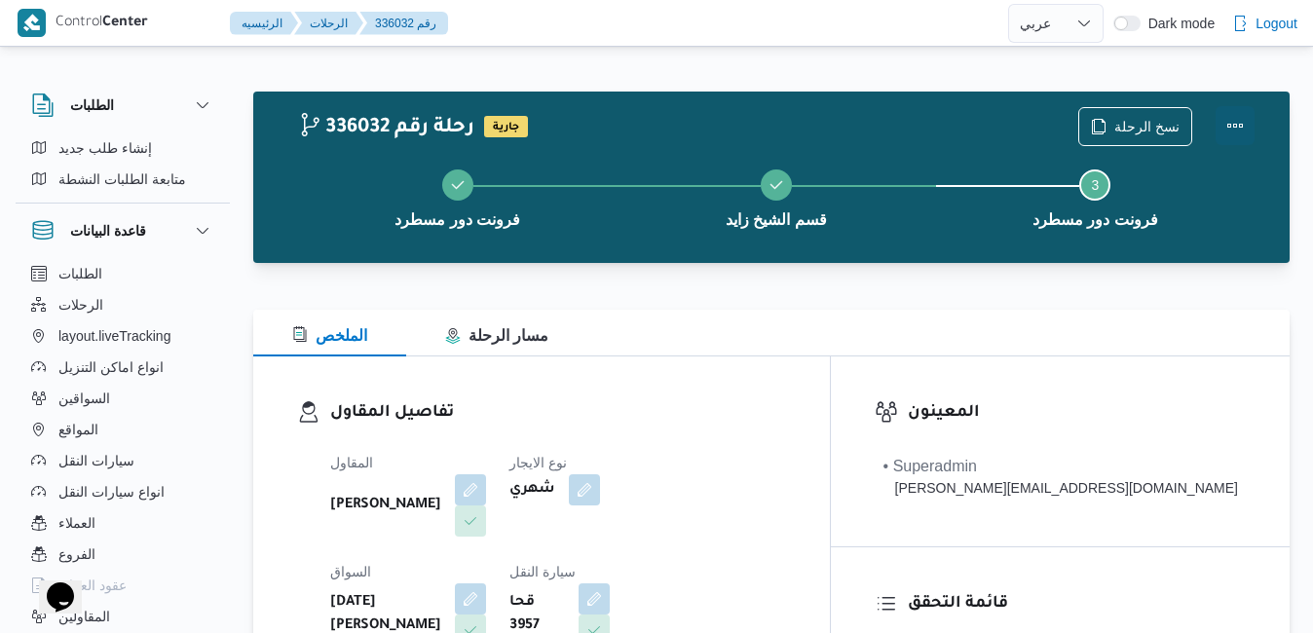
click at [1237, 125] on button "Actions" at bounding box center [1234, 125] width 39 height 39
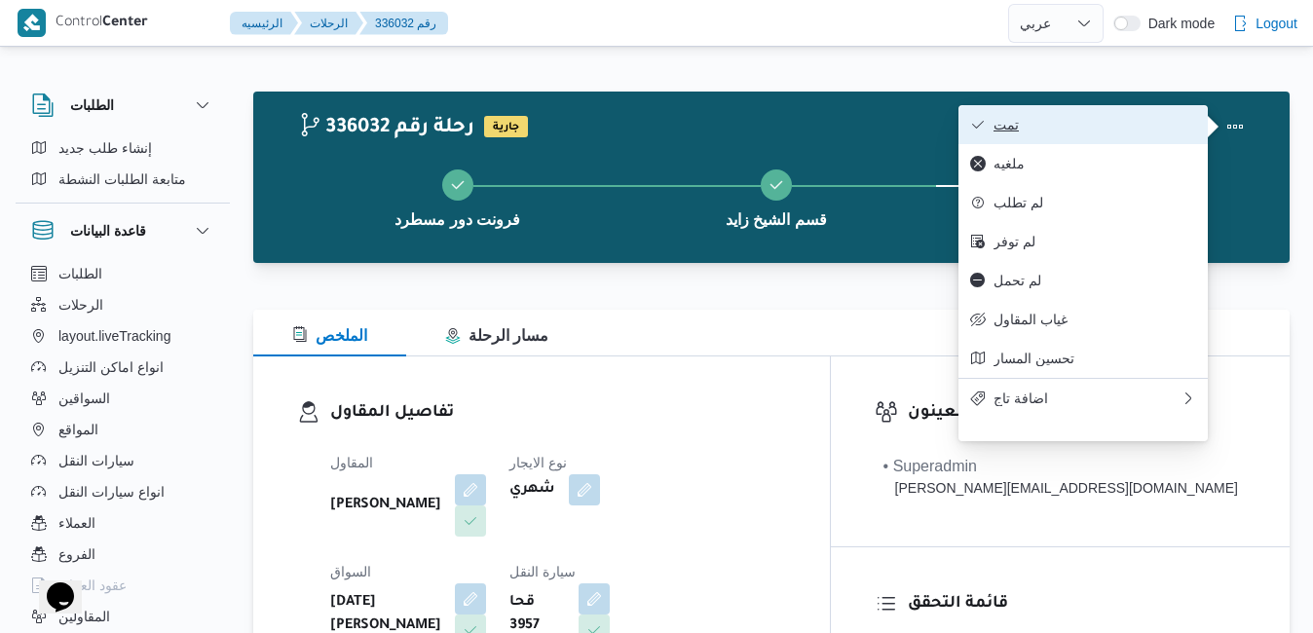
click at [1094, 140] on button "تمت" at bounding box center [1082, 124] width 249 height 39
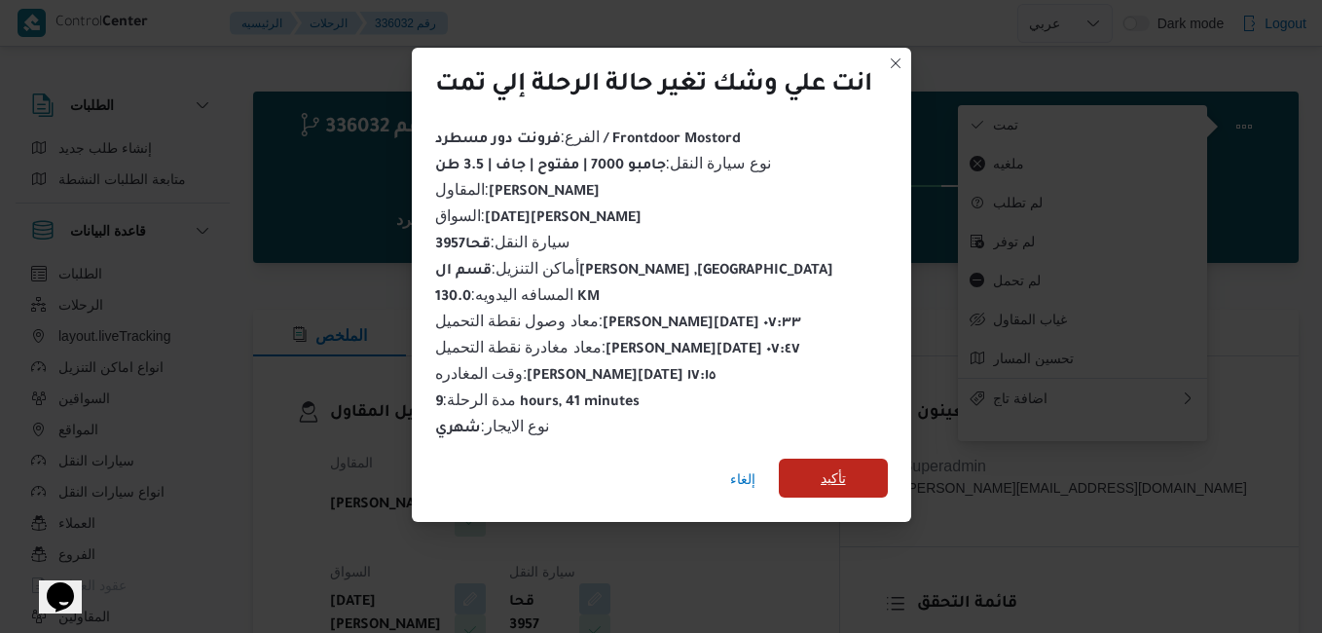
click at [821, 485] on span "تأكيد" at bounding box center [833, 478] width 109 height 39
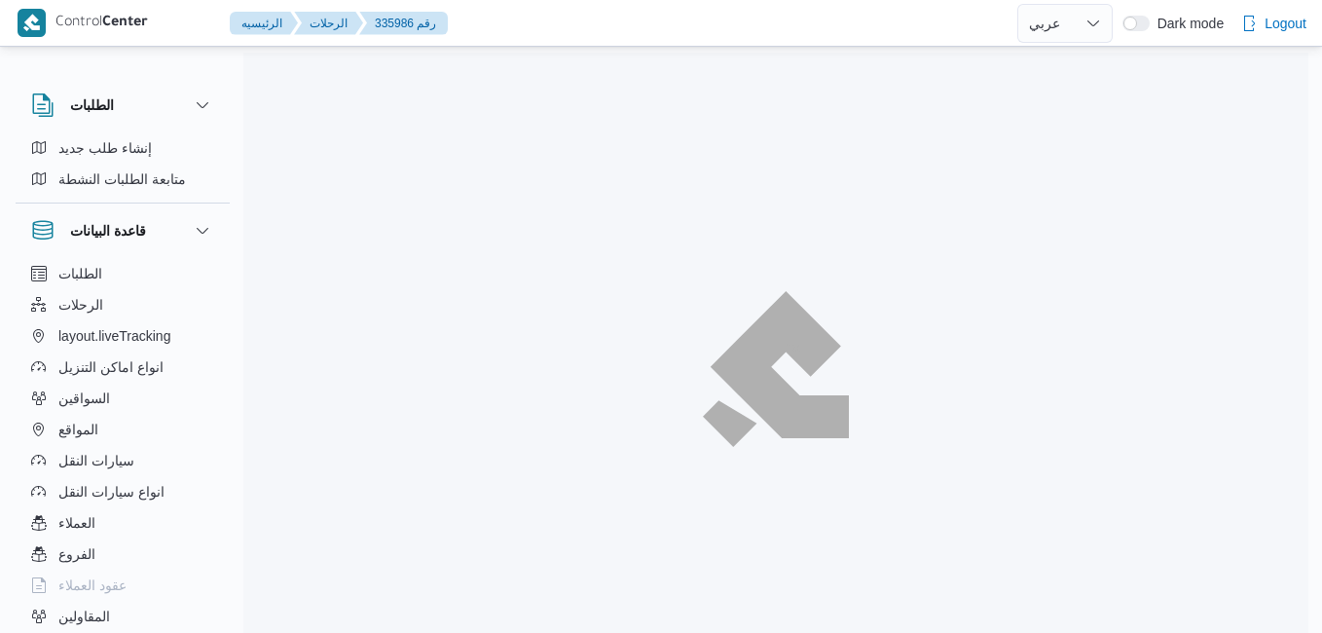
select select "ar"
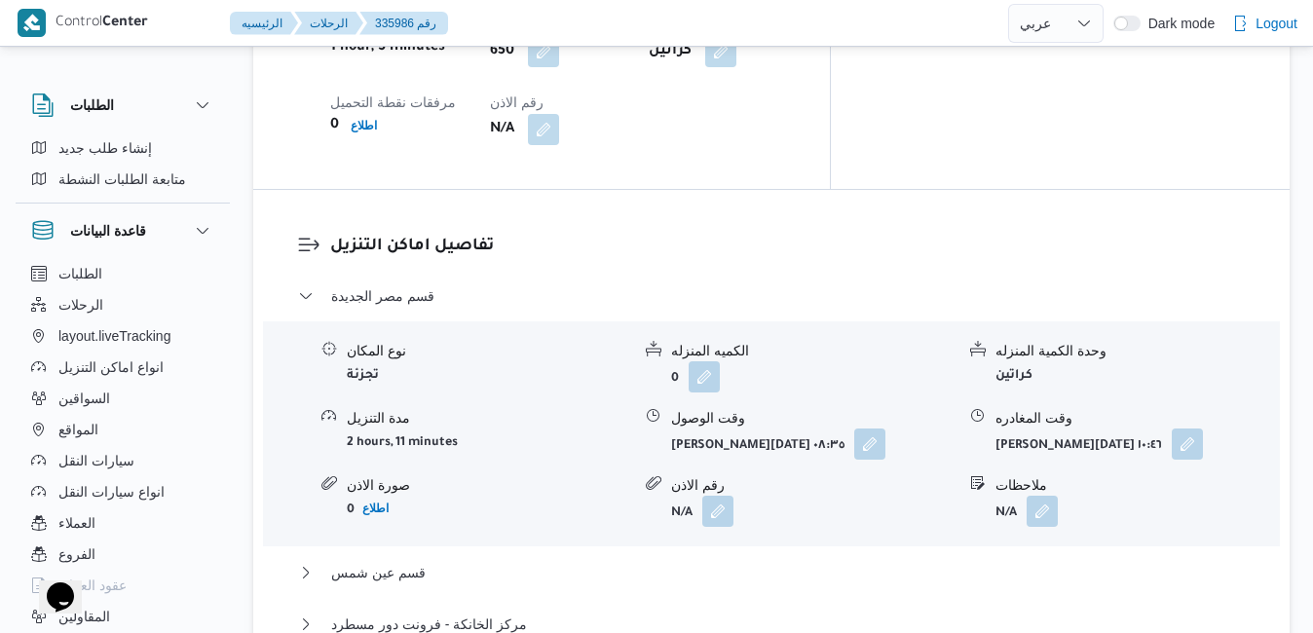
scroll to position [1753, 0]
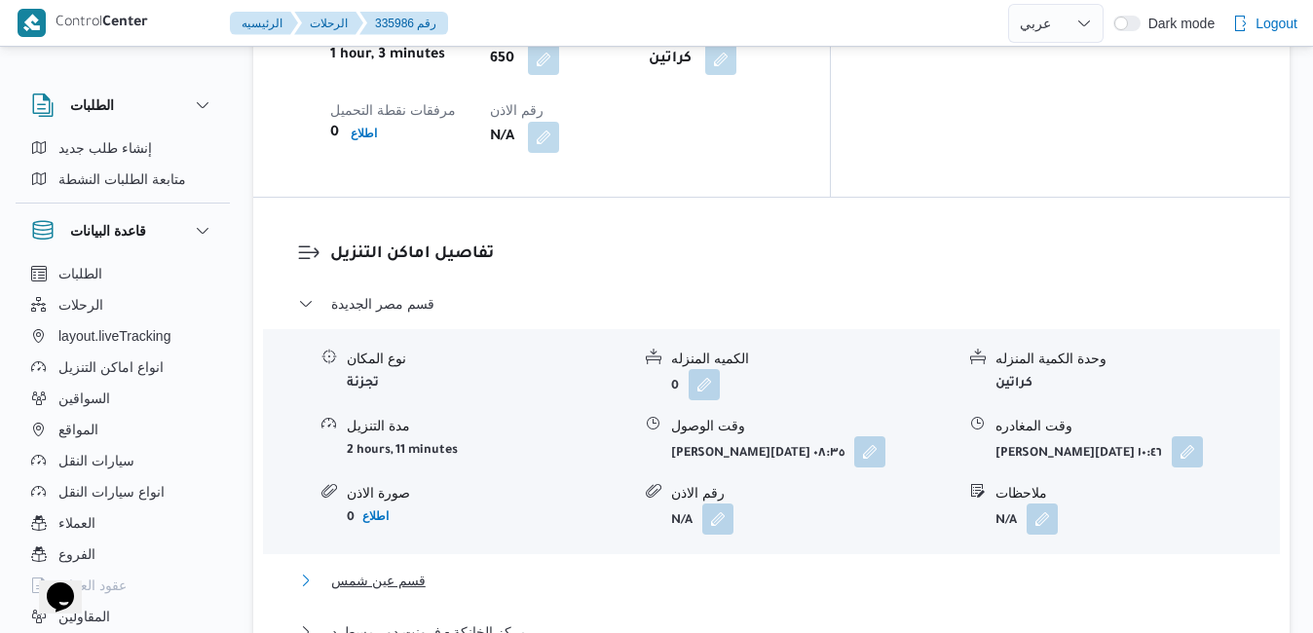
click at [761, 569] on button "قسم عين شمس" at bounding box center [771, 580] width 947 height 23
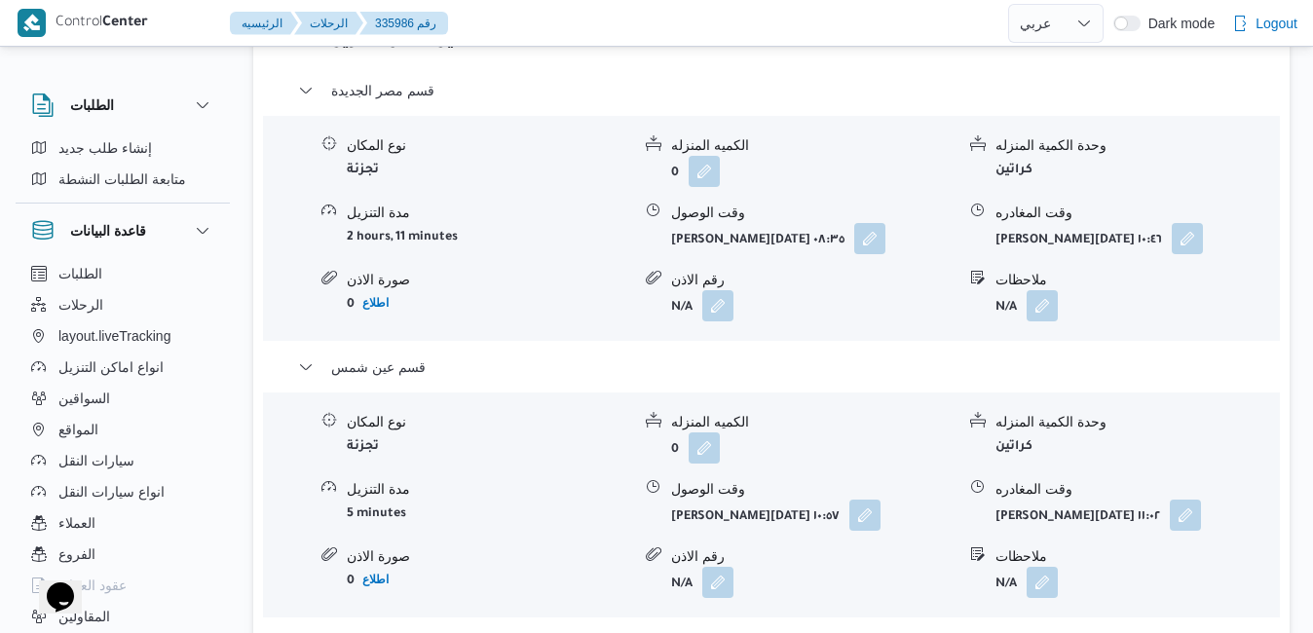
scroll to position [2025, 0]
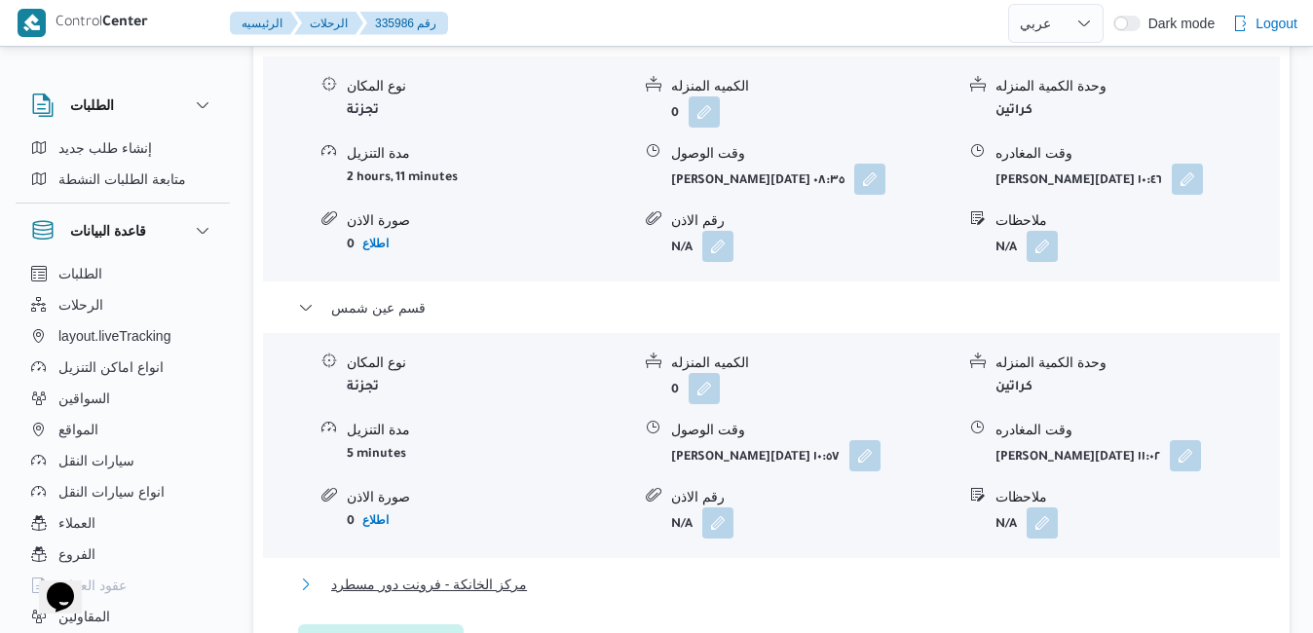
click at [825, 573] on button "مركز الخانكة - فرونت دور مسطرد" at bounding box center [771, 584] width 947 height 23
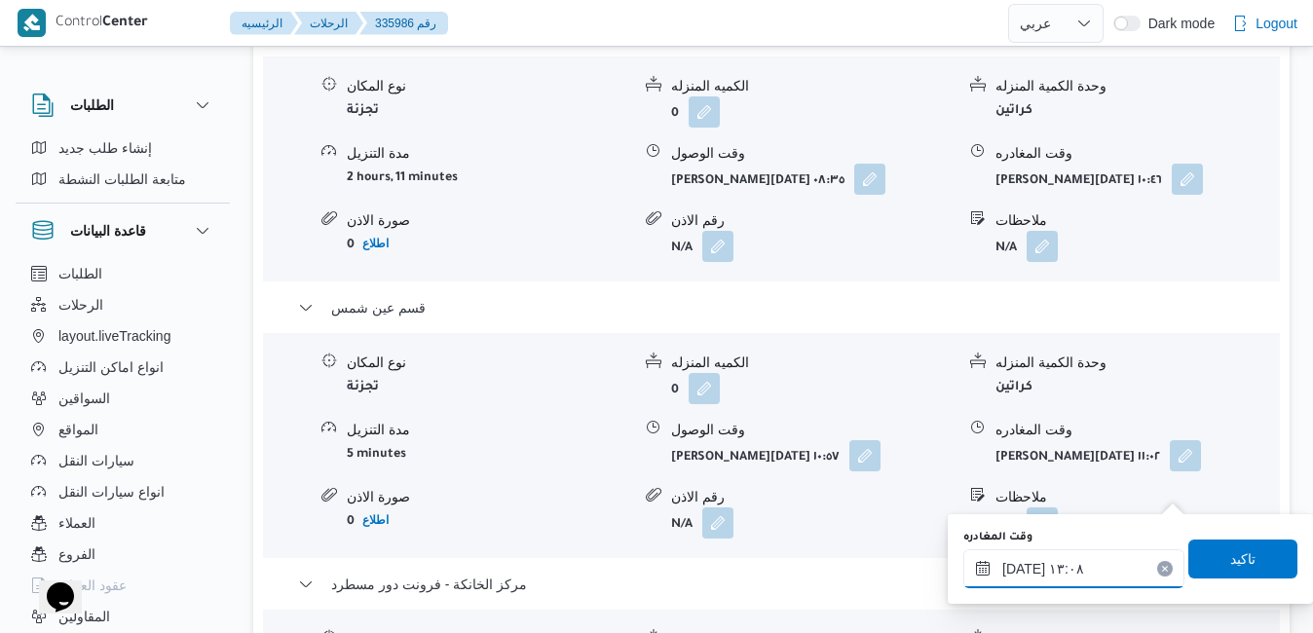
click at [1057, 569] on input "١١/٠٩/٢٠٢٥ ١٣:٠٨" at bounding box center [1073, 568] width 221 height 39
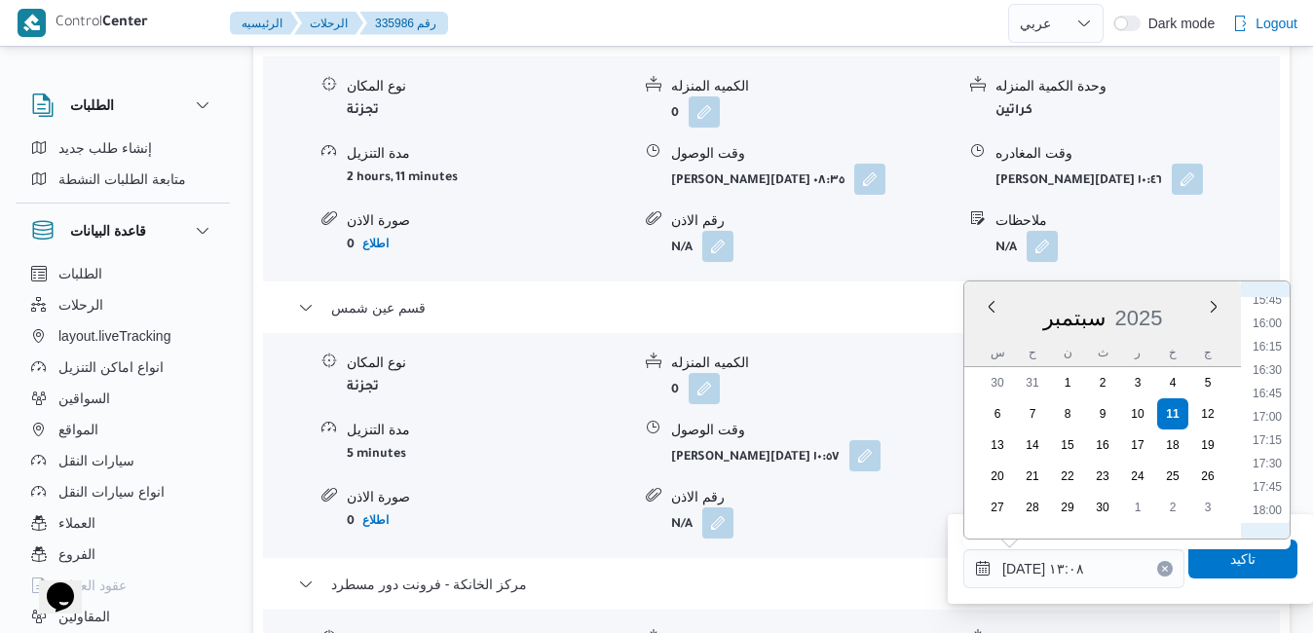
scroll to position [1492, 0]
click at [1275, 409] on li "17:00" at bounding box center [1266, 403] width 45 height 19
type input "١١/٠٩/٢٠٢٥ ١٧:٠٠"
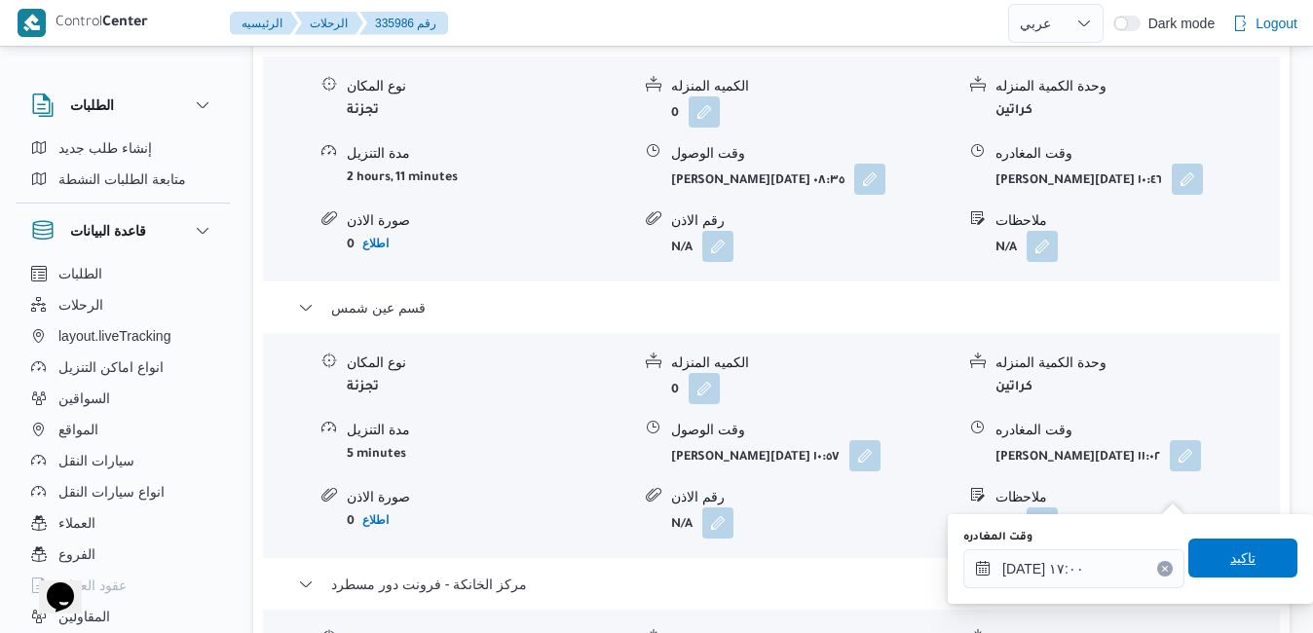
click at [1205, 566] on span "تاكيد" at bounding box center [1242, 557] width 109 height 39
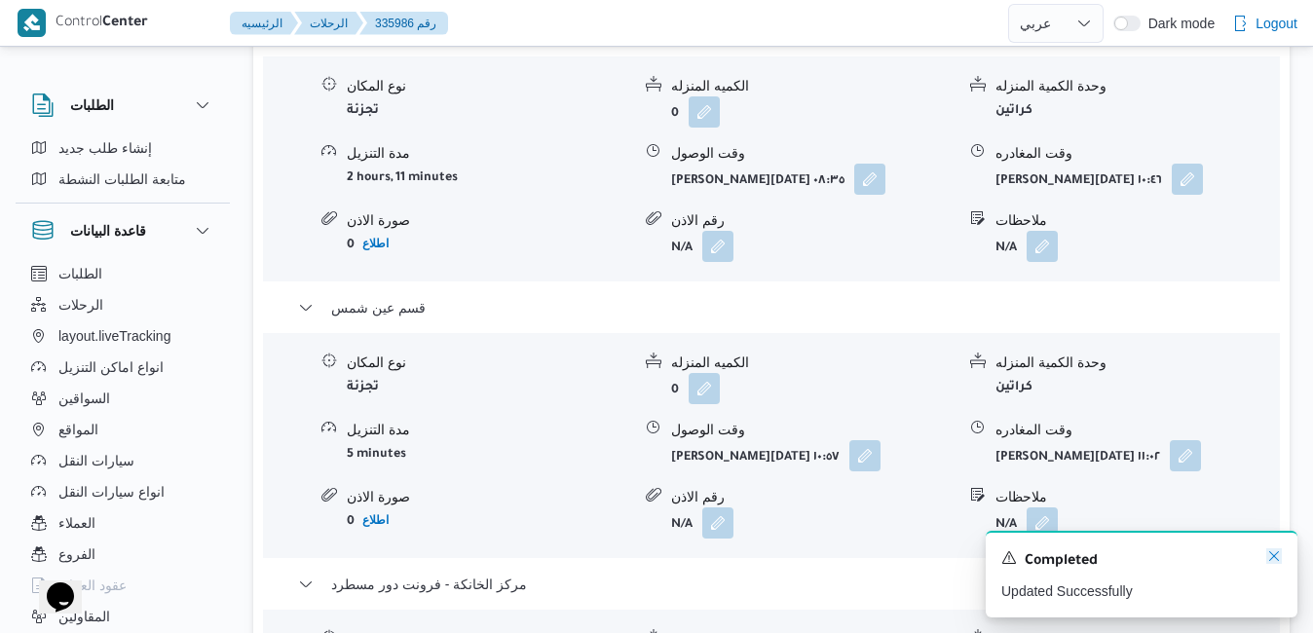
click at [1274, 557] on icon "Dismiss toast" at bounding box center [1274, 556] width 16 height 16
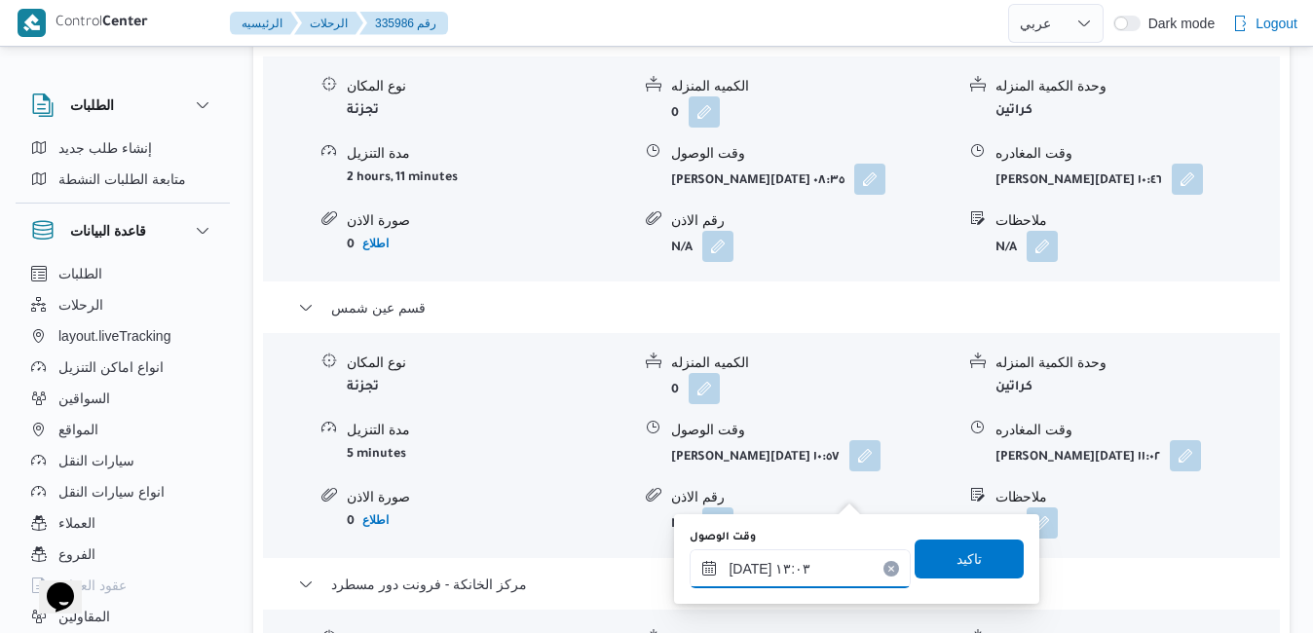
click at [797, 567] on input "١١/٠٩/٢٠٢٥ ١٣:٠٣" at bounding box center [799, 568] width 221 height 39
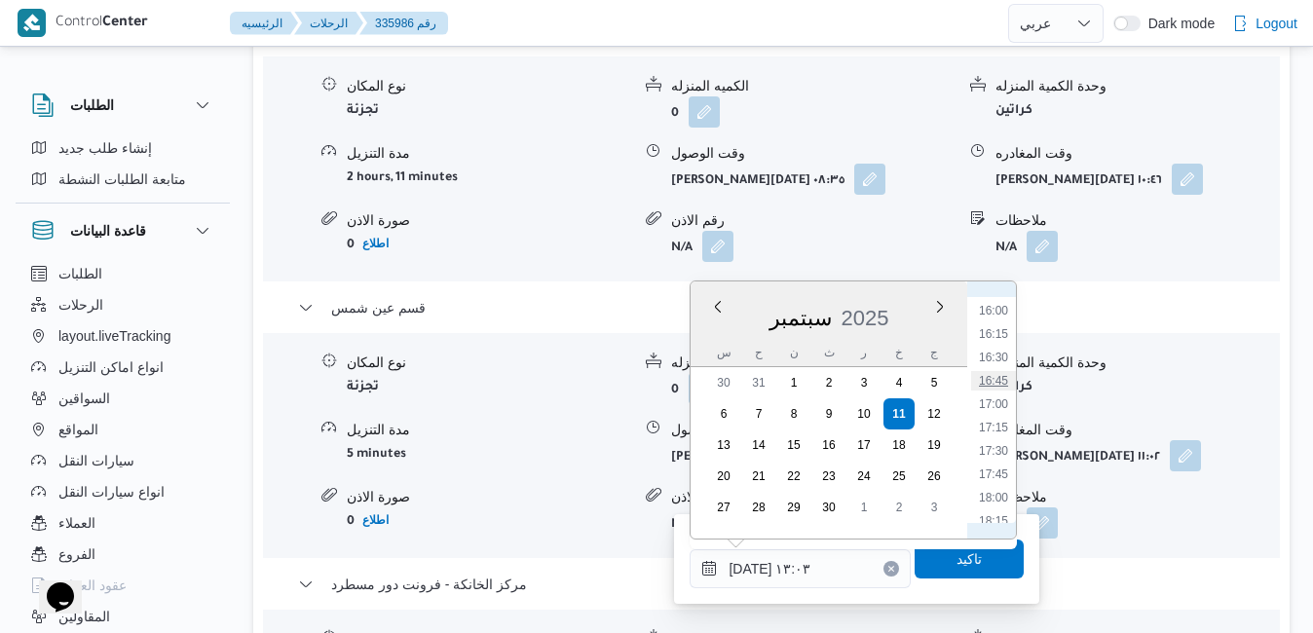
click at [998, 381] on li "16:45" at bounding box center [993, 380] width 45 height 19
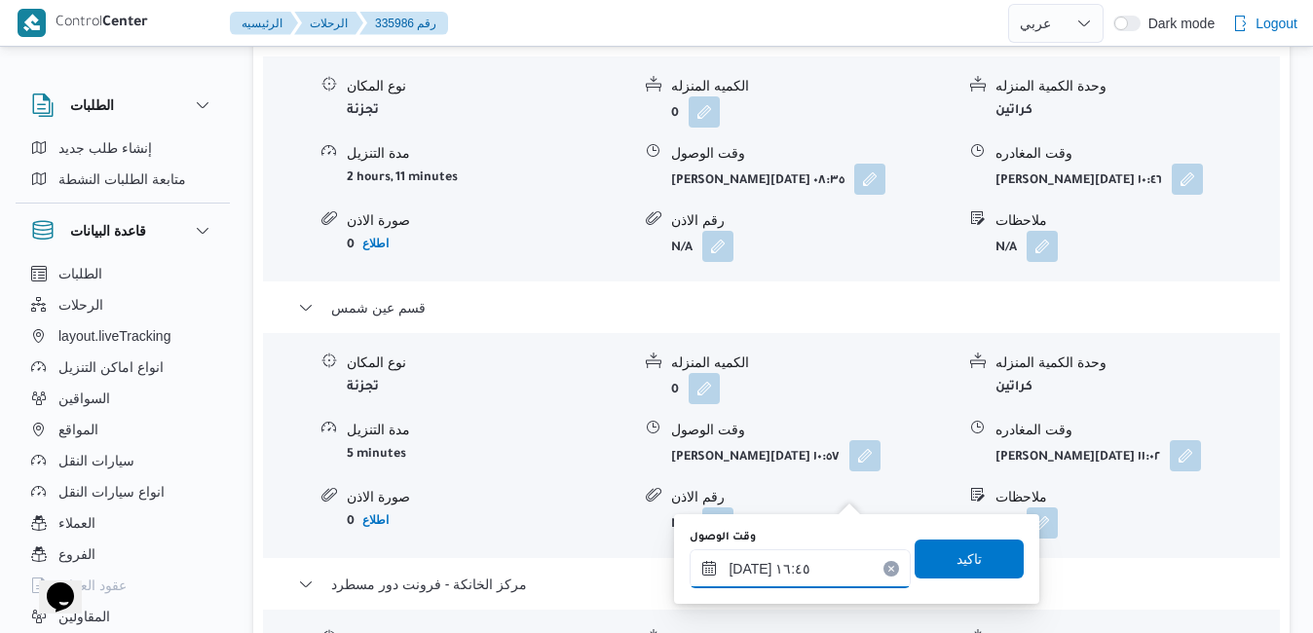
type input "١١/٠٩/٢٠٢٥ ١٦:٤٥"
click at [956, 550] on span "تاكيد" at bounding box center [968, 557] width 25 height 23
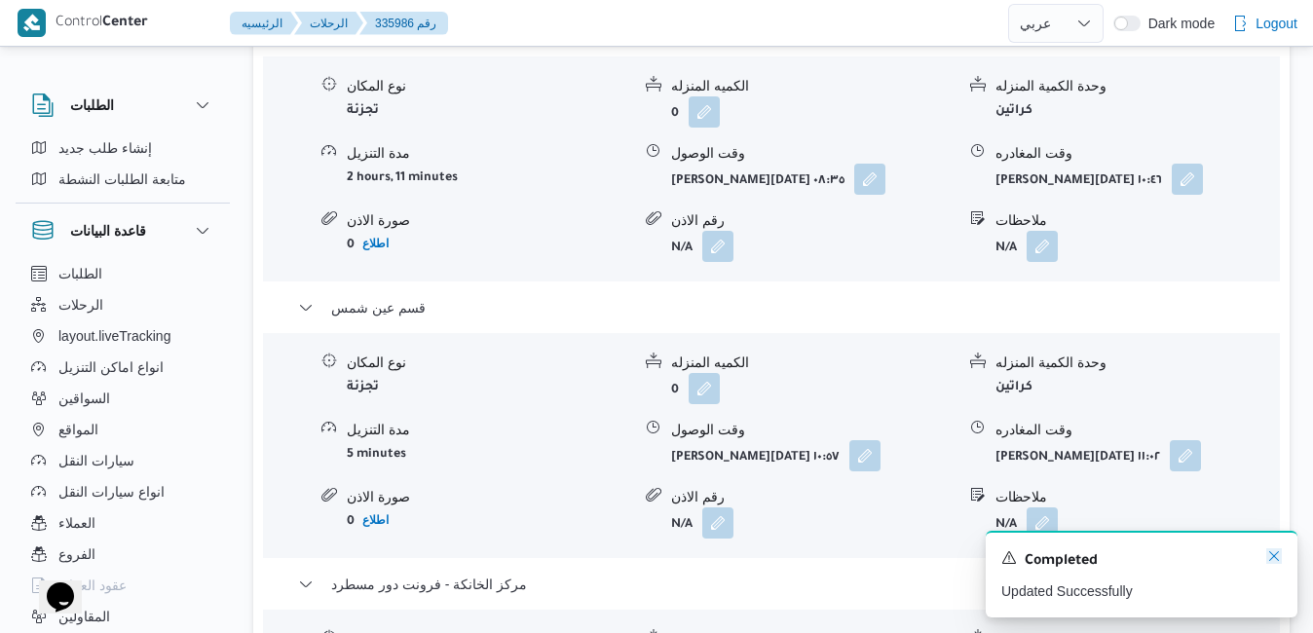
click at [1273, 553] on icon "Dismiss toast" at bounding box center [1274, 556] width 16 height 16
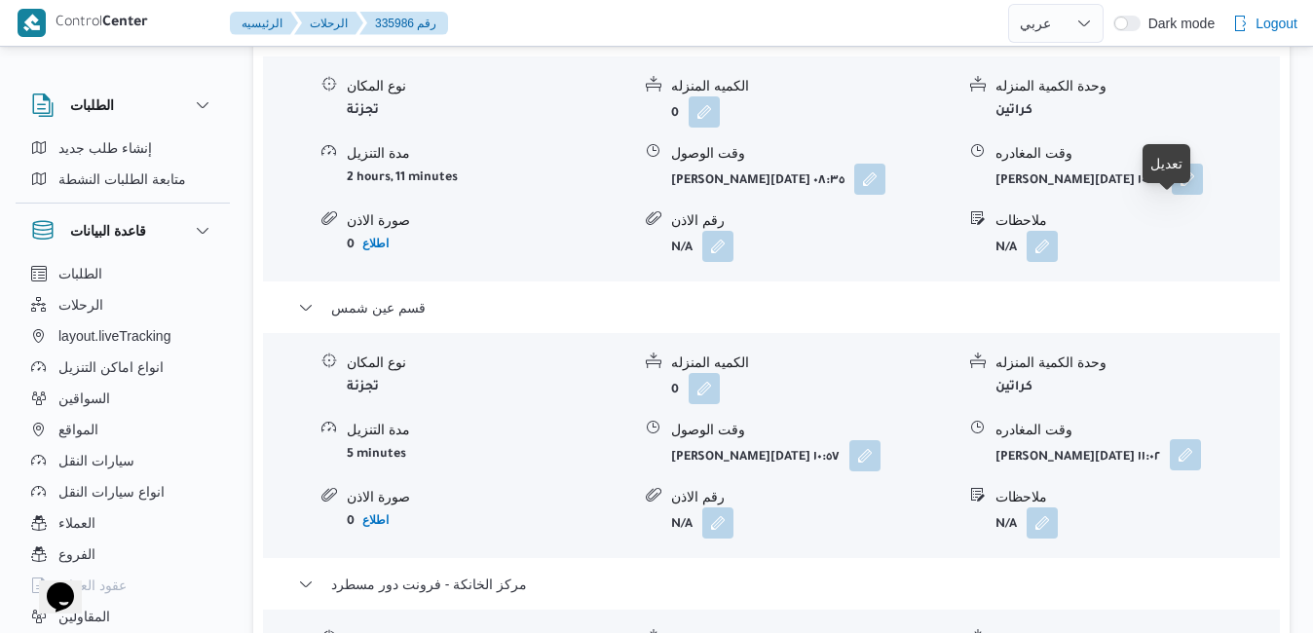
click at [1171, 439] on button "button" at bounding box center [1184, 454] width 31 height 31
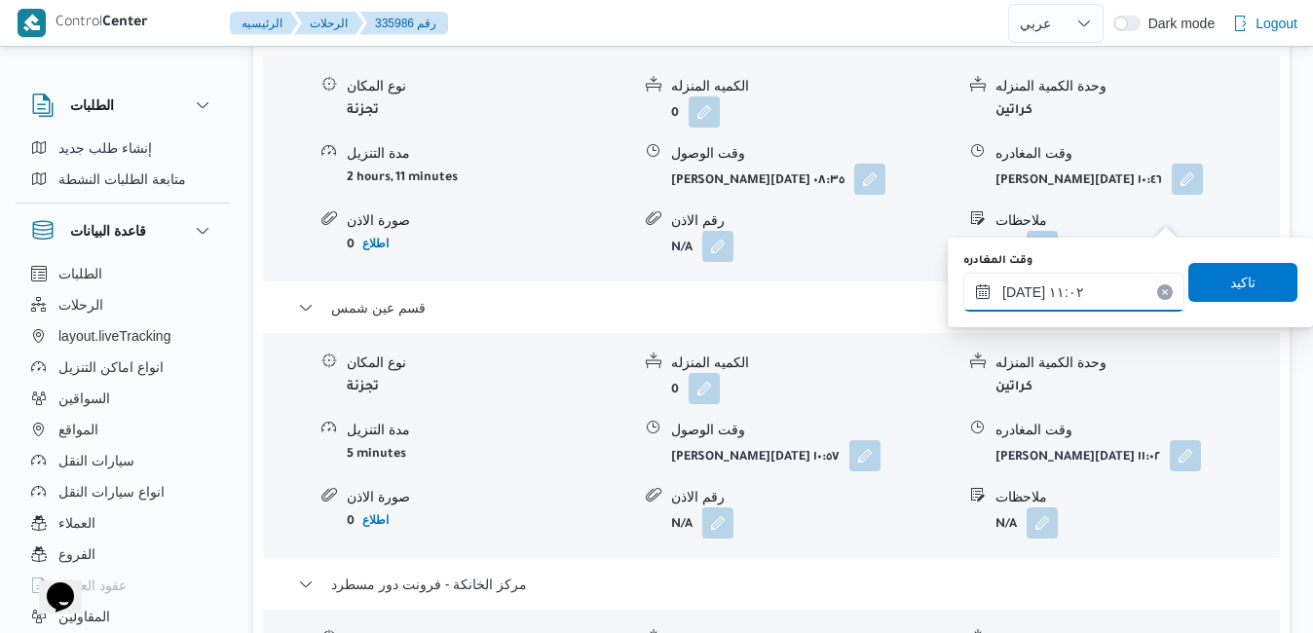
click at [1106, 284] on input "١١/٠٩/٢٠٢٥ ١١:٠٢" at bounding box center [1073, 292] width 221 height 39
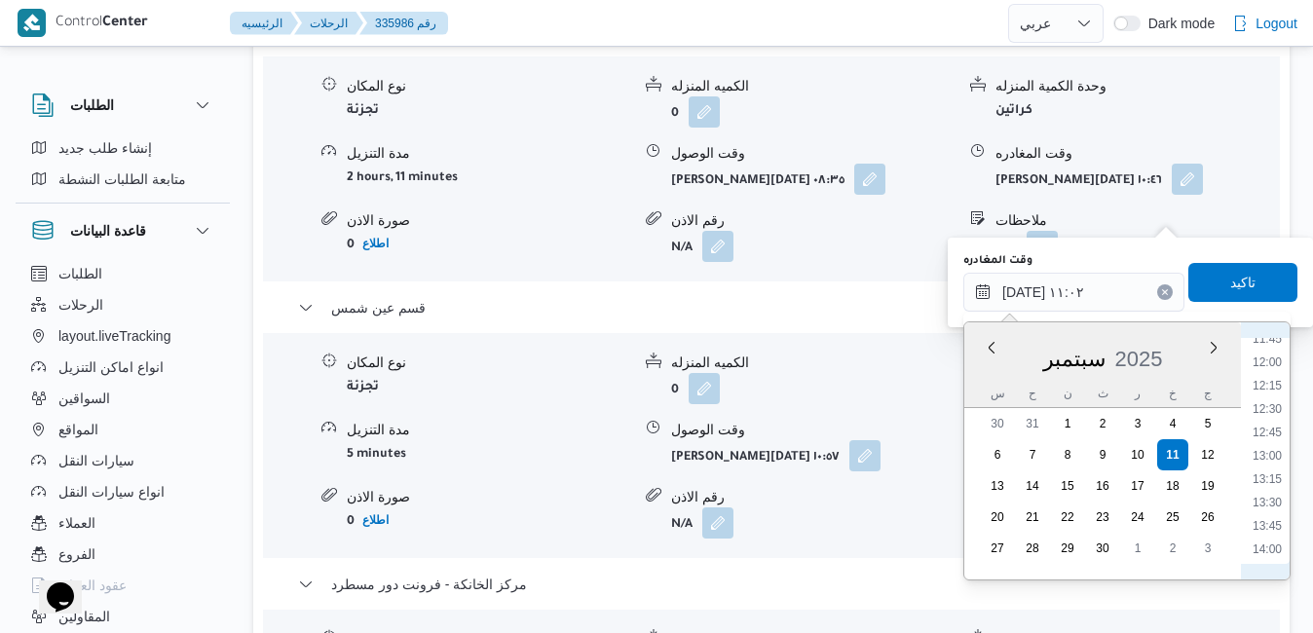
scroll to position [1305, 0]
click at [1265, 536] on li "16:00" at bounding box center [1266, 538] width 45 height 19
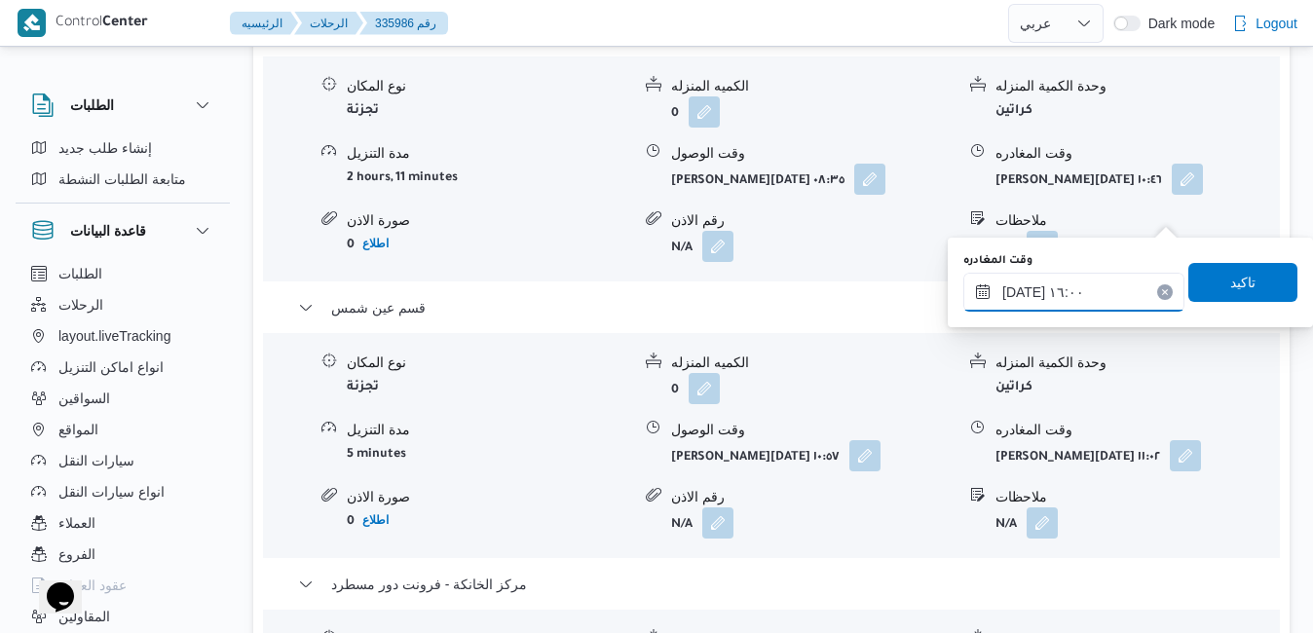
click at [1021, 289] on input "١١/٠٩/٢٠٢٥ ١٦:٠٠" at bounding box center [1073, 292] width 221 height 39
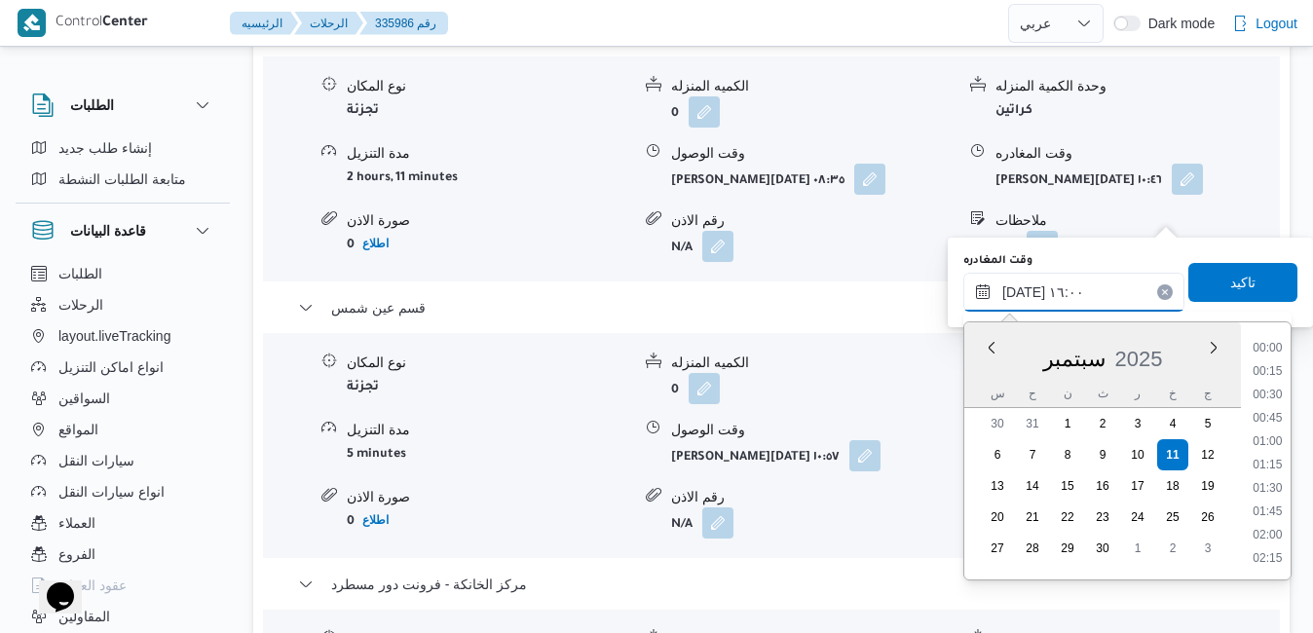
click at [1021, 289] on input "١١/٠٩/٢٠٢٥ ١٦:٠٠" at bounding box center [1073, 292] width 221 height 39
type input "١١/٠٩/٢٠٢٥ ١٦:10"
click at [1211, 282] on span "تاكيد" at bounding box center [1242, 281] width 109 height 39
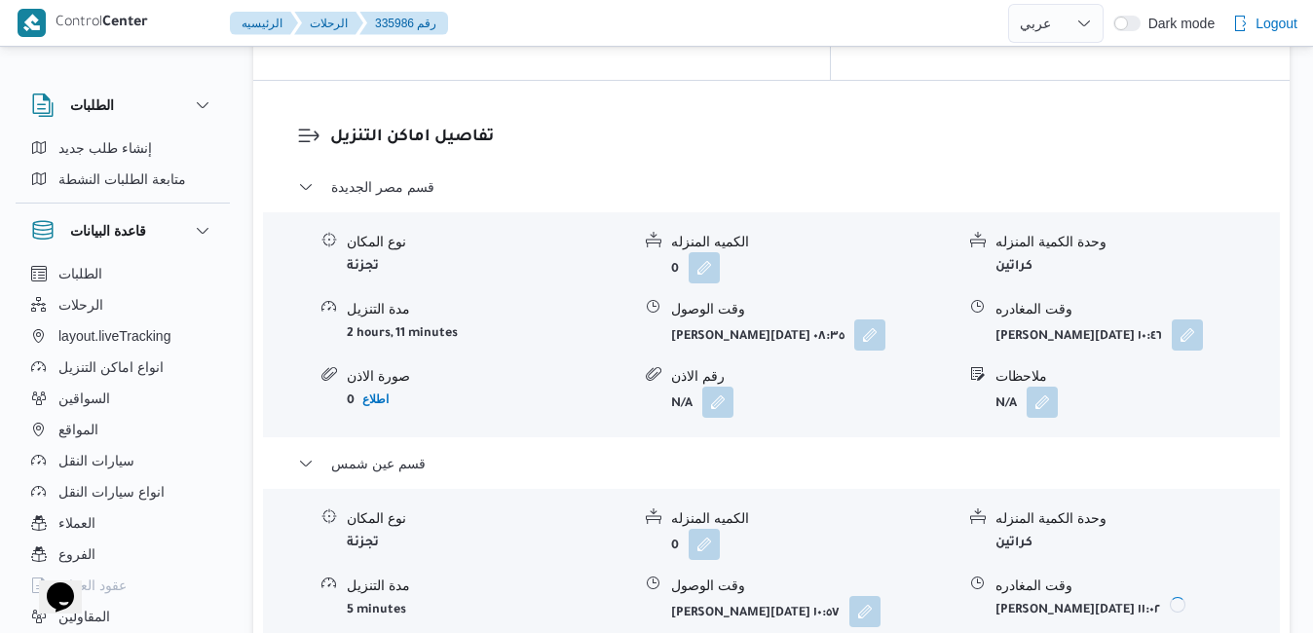
scroll to position [1831, 0]
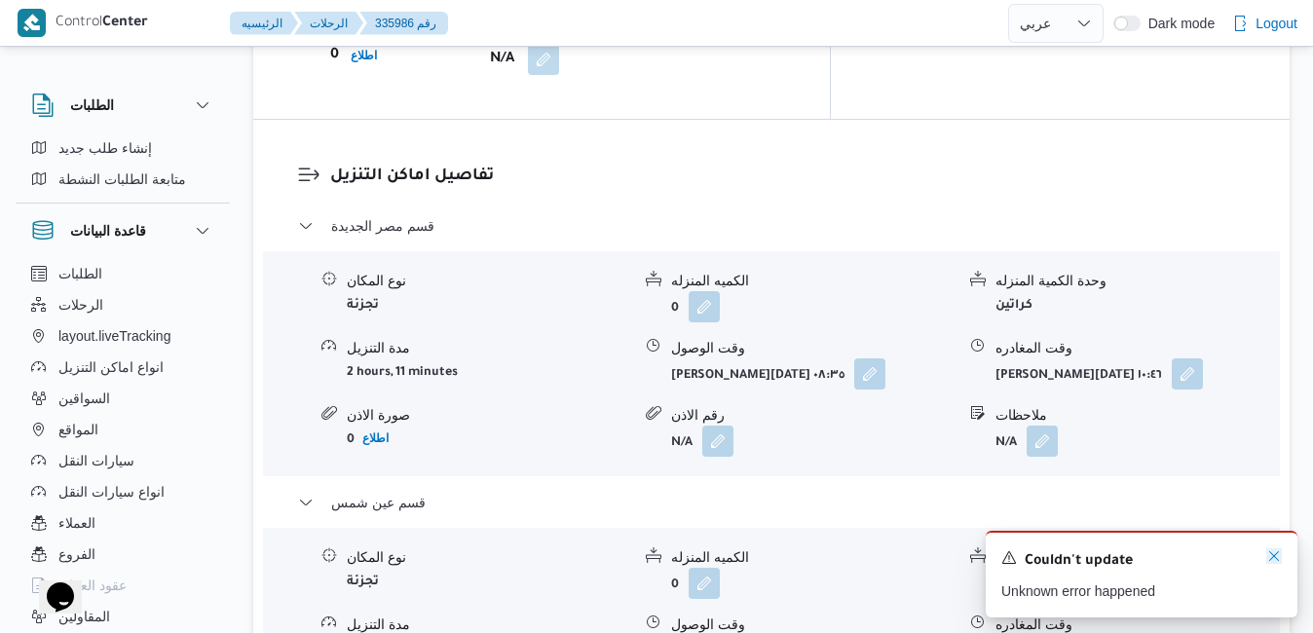
click at [1273, 555] on icon "Dismiss toast" at bounding box center [1274, 556] width 16 height 16
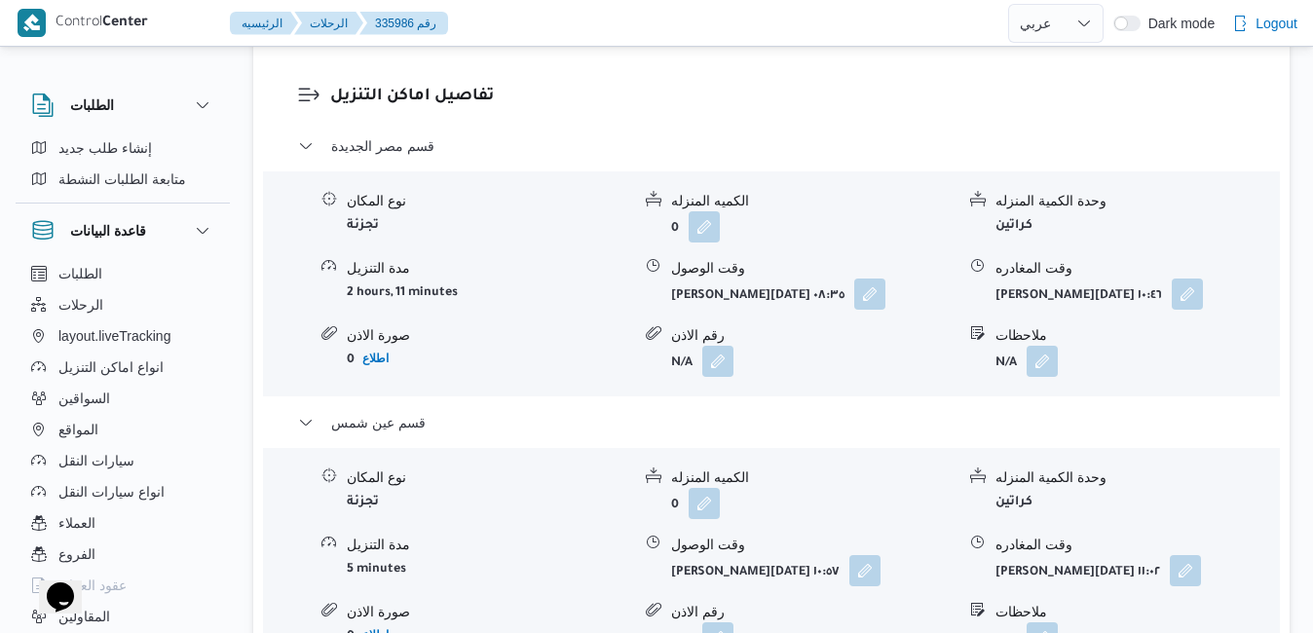
scroll to position [1909, 0]
click at [1169, 556] on button "button" at bounding box center [1184, 571] width 31 height 31
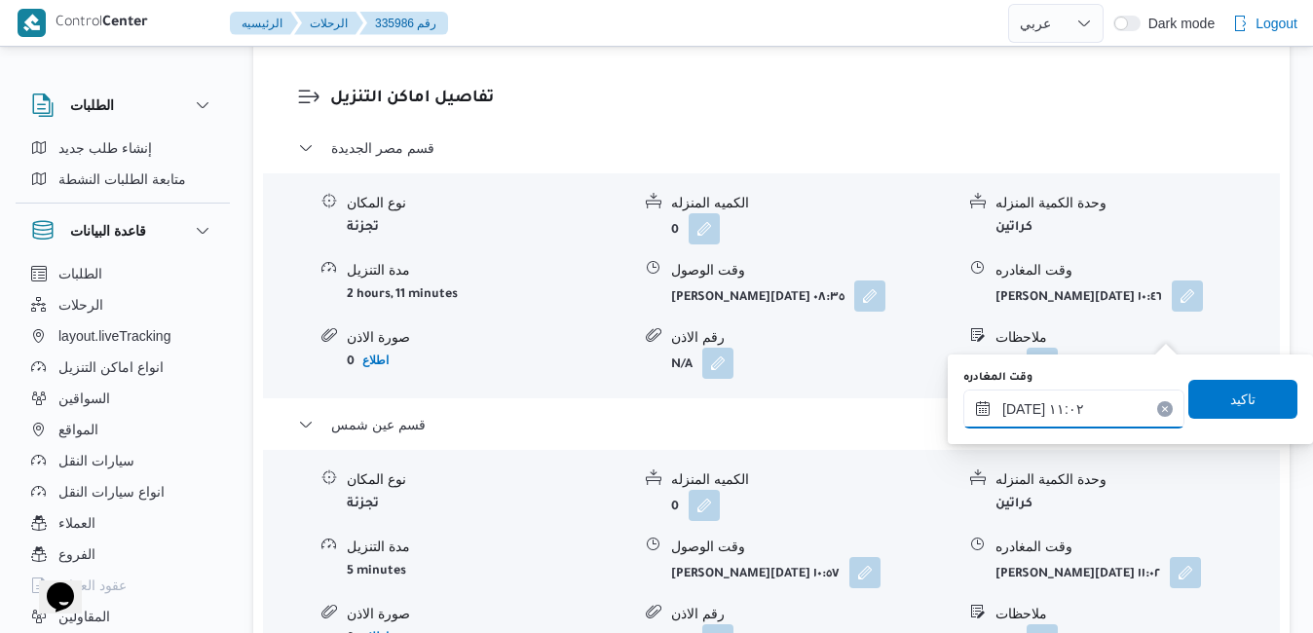
click at [1075, 405] on input "١١/٠٩/٢٠٢٥ ١١:٠٢" at bounding box center [1073, 408] width 221 height 39
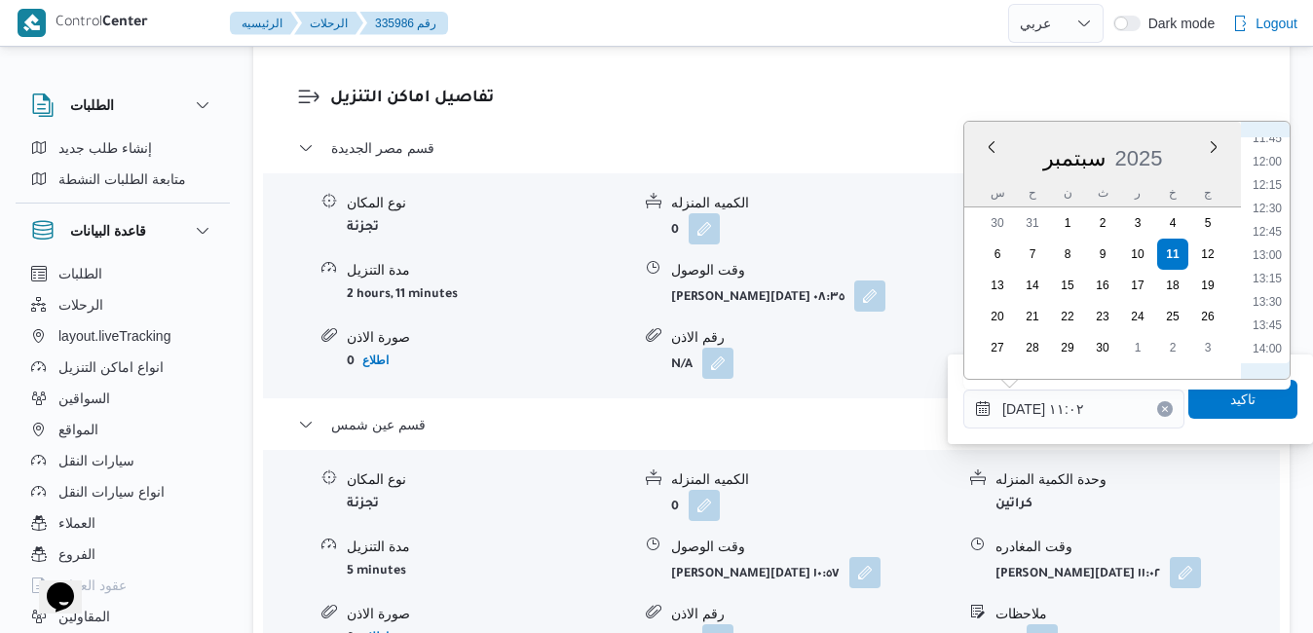
scroll to position [1305, 0]
click at [1272, 330] on li "16:00" at bounding box center [1266, 337] width 45 height 19
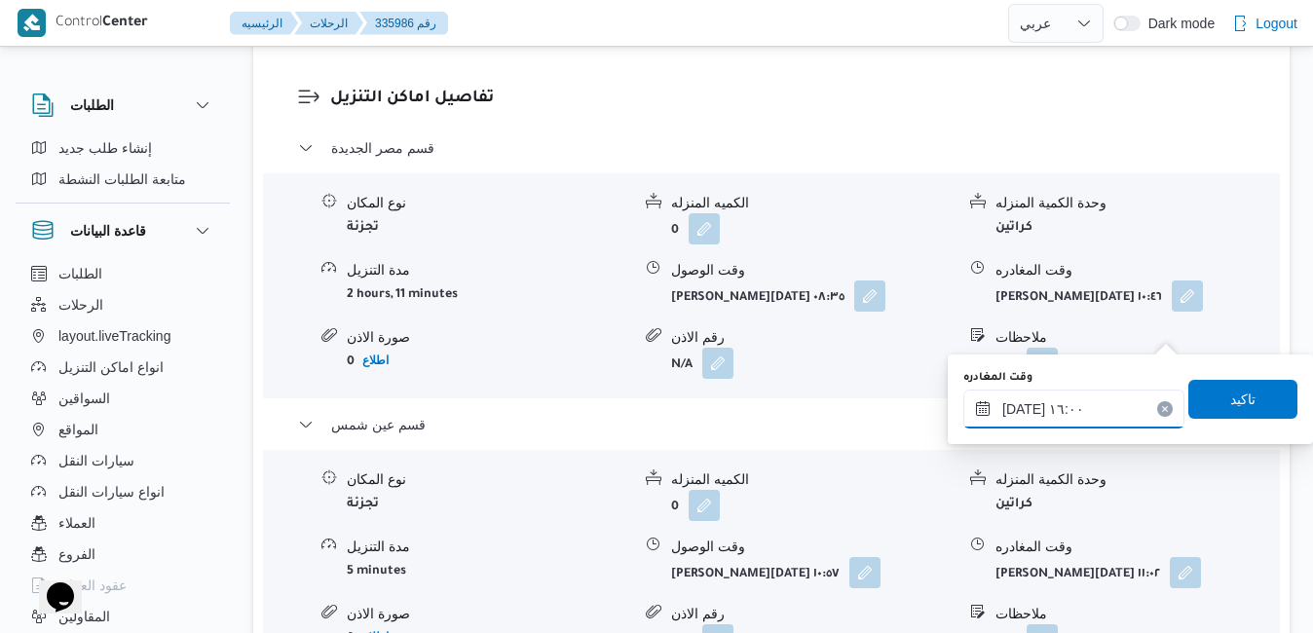
click at [1022, 410] on input "١١/٠٩/٢٠٢٥ ١٦:٠٠" at bounding box center [1073, 408] width 221 height 39
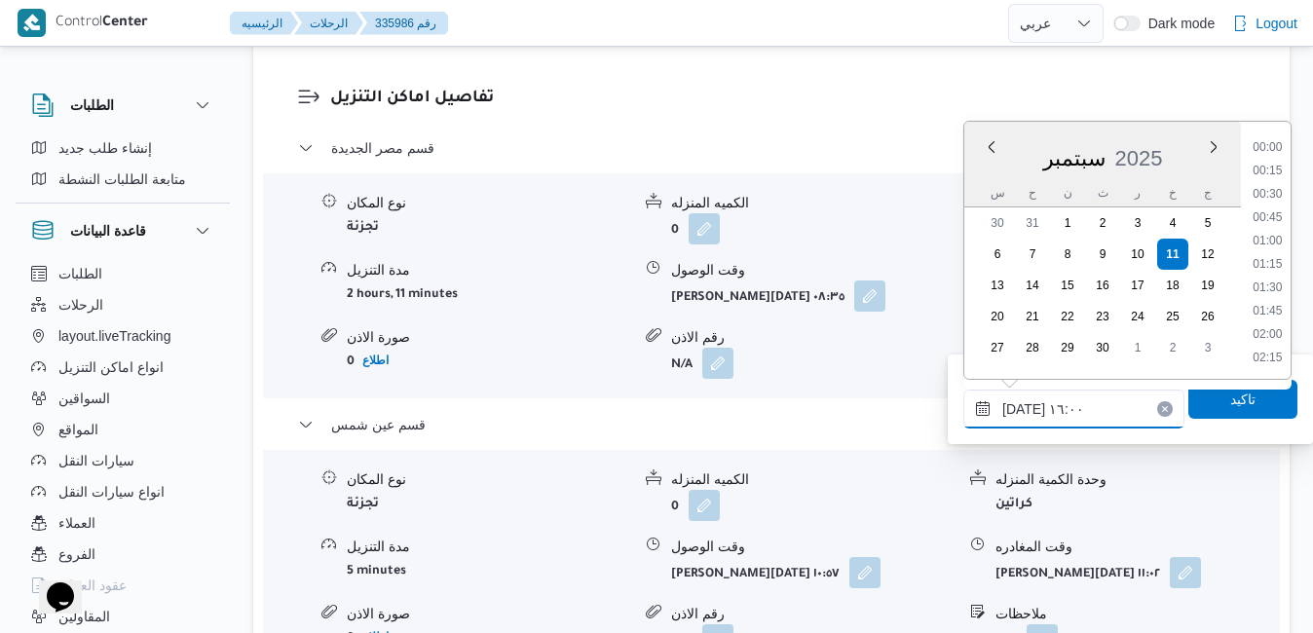
click at [1022, 410] on input "١١/٠٩/٢٠٢٥ ١٦:٠٠" at bounding box center [1073, 408] width 221 height 39
type input "١١/٠٩/٢٠٢٥ ١٦:10"
click at [1236, 402] on span "تاكيد" at bounding box center [1242, 398] width 25 height 23
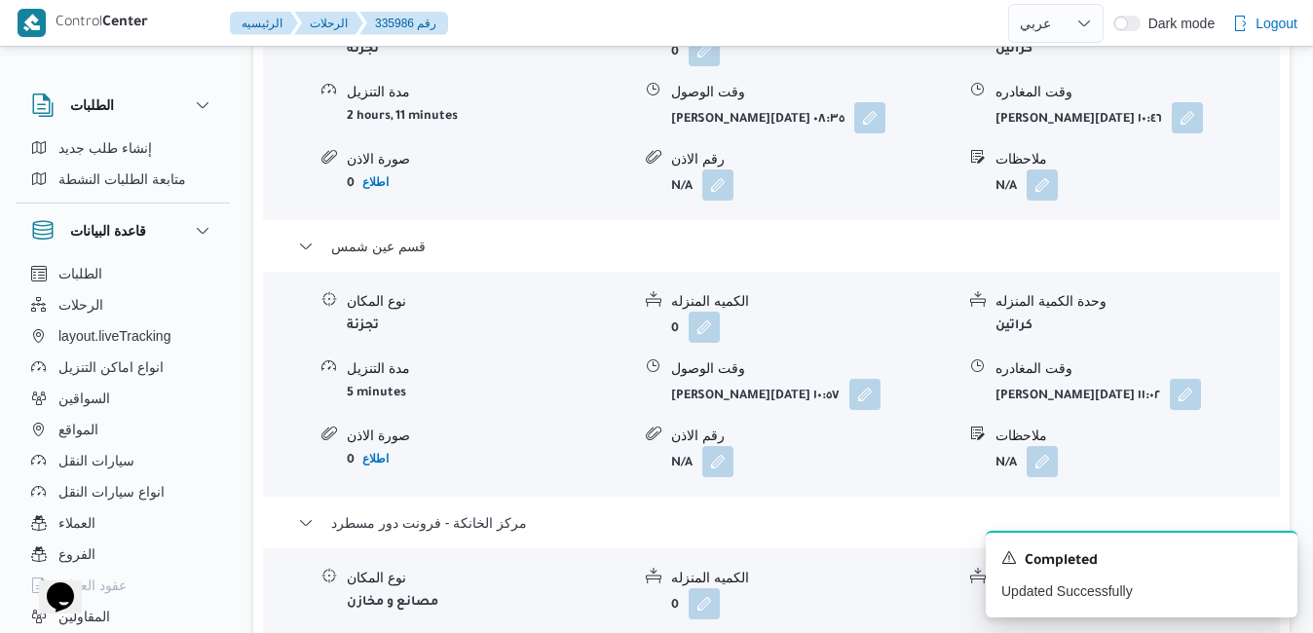
scroll to position [1792, 0]
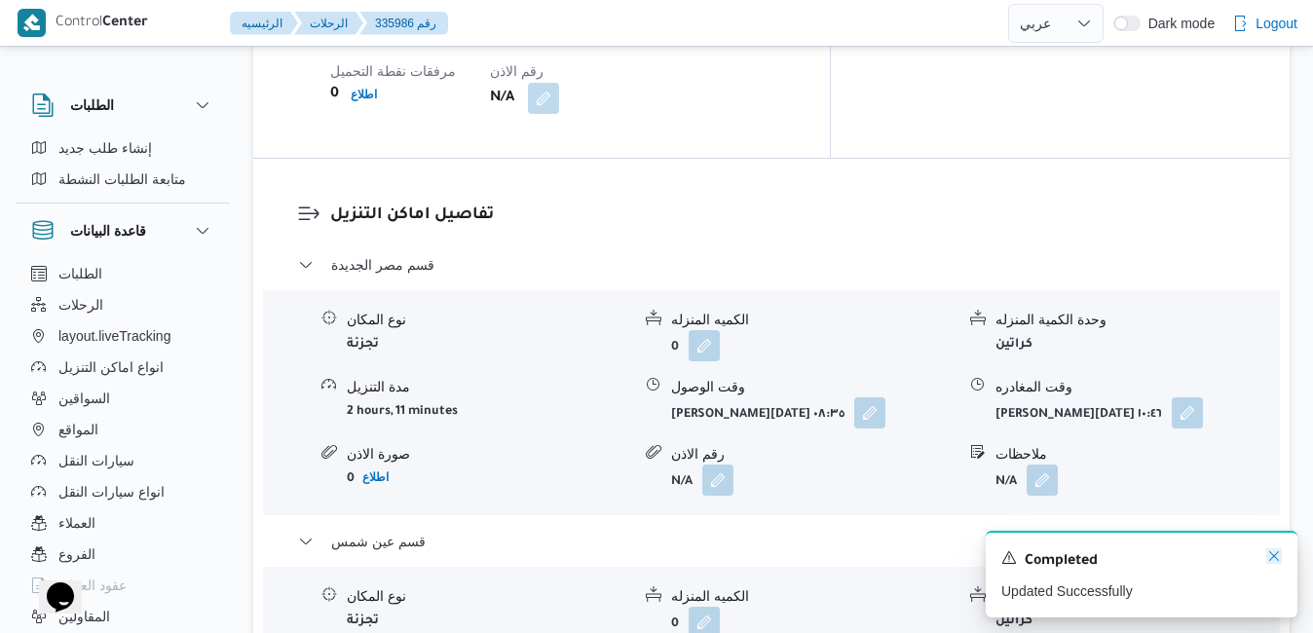
click at [1271, 557] on icon "Dismiss toast" at bounding box center [1274, 556] width 16 height 16
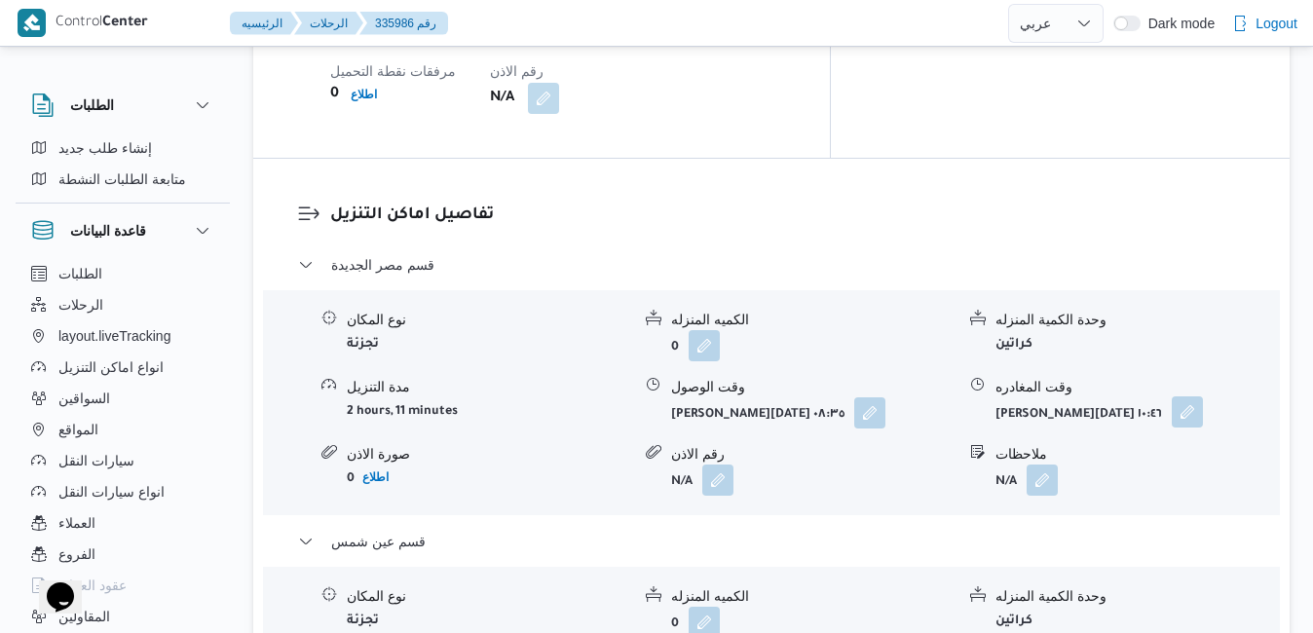
click at [1172, 396] on button "button" at bounding box center [1186, 411] width 31 height 31
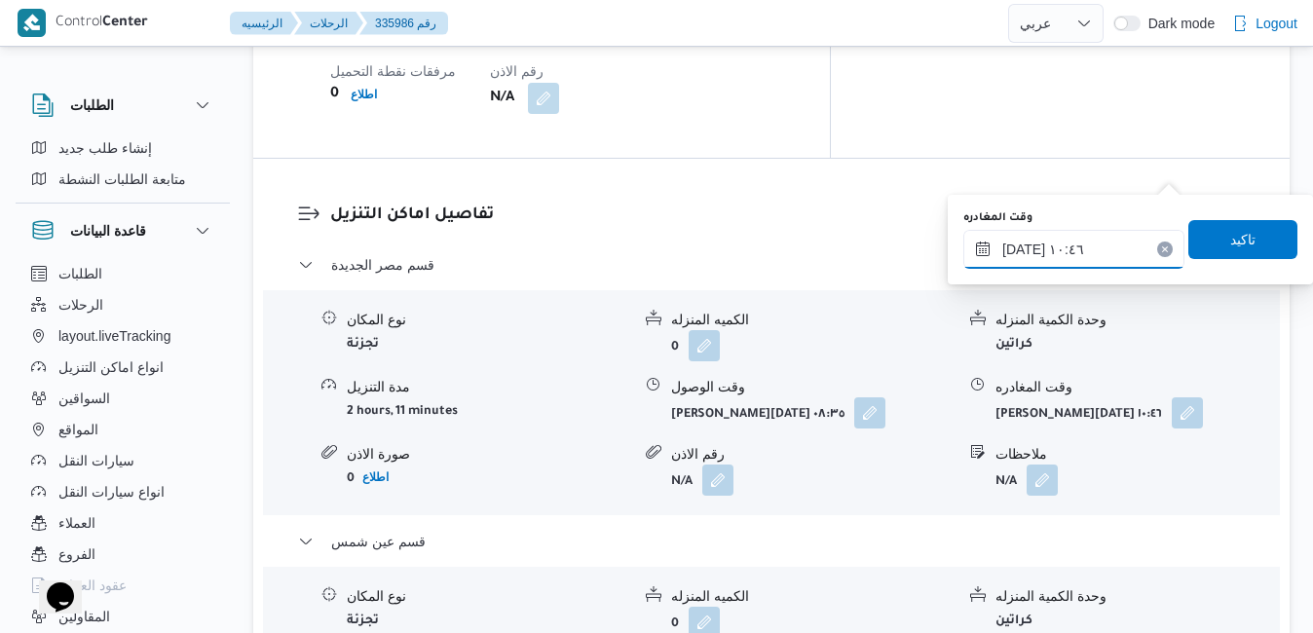
click at [1094, 255] on input "١١/٠٩/٢٠٢٥ ١٠:٤٦" at bounding box center [1073, 249] width 221 height 39
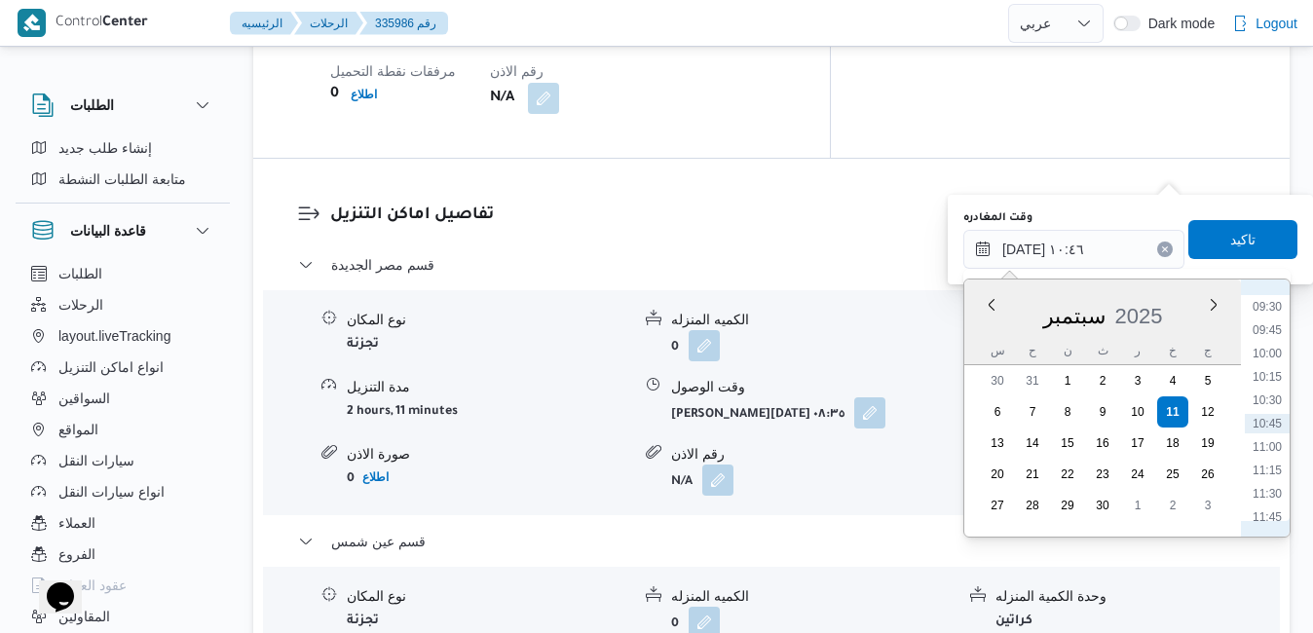
scroll to position [1084, 0]
click at [1274, 339] on li "12:00" at bounding box center [1266, 342] width 45 height 19
type input "١١/٠٩/٢٠٢٥ ١٢:٠٠"
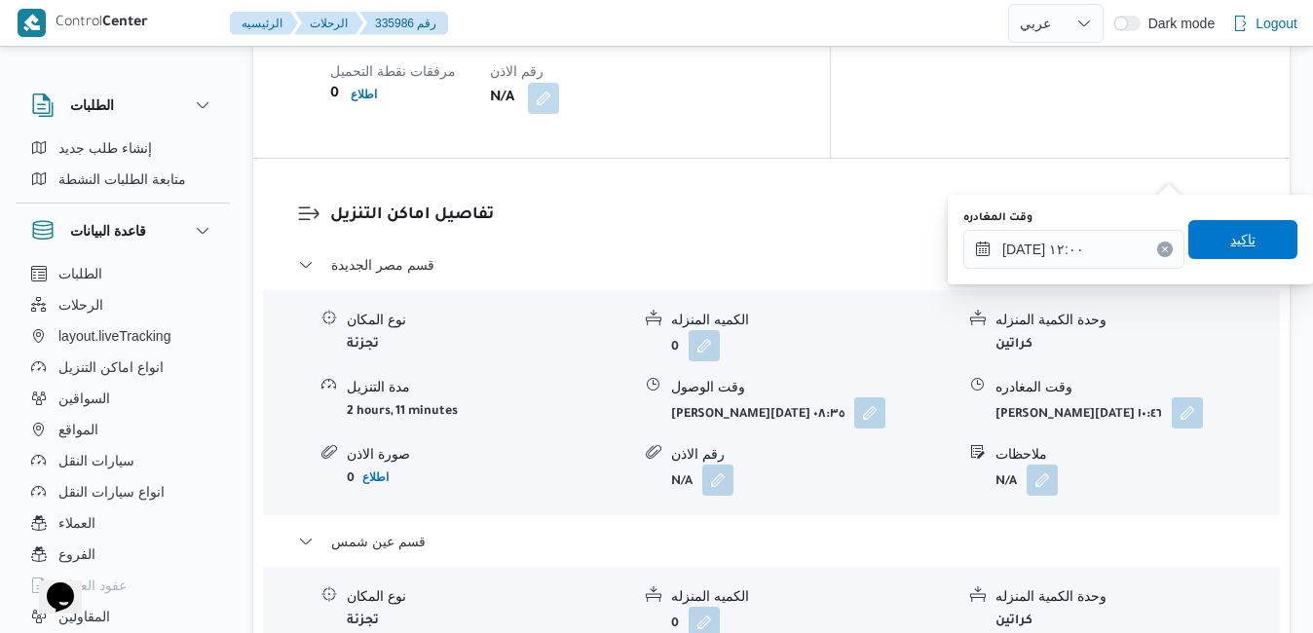
click at [1230, 242] on span "تاكيد" at bounding box center [1242, 239] width 25 height 23
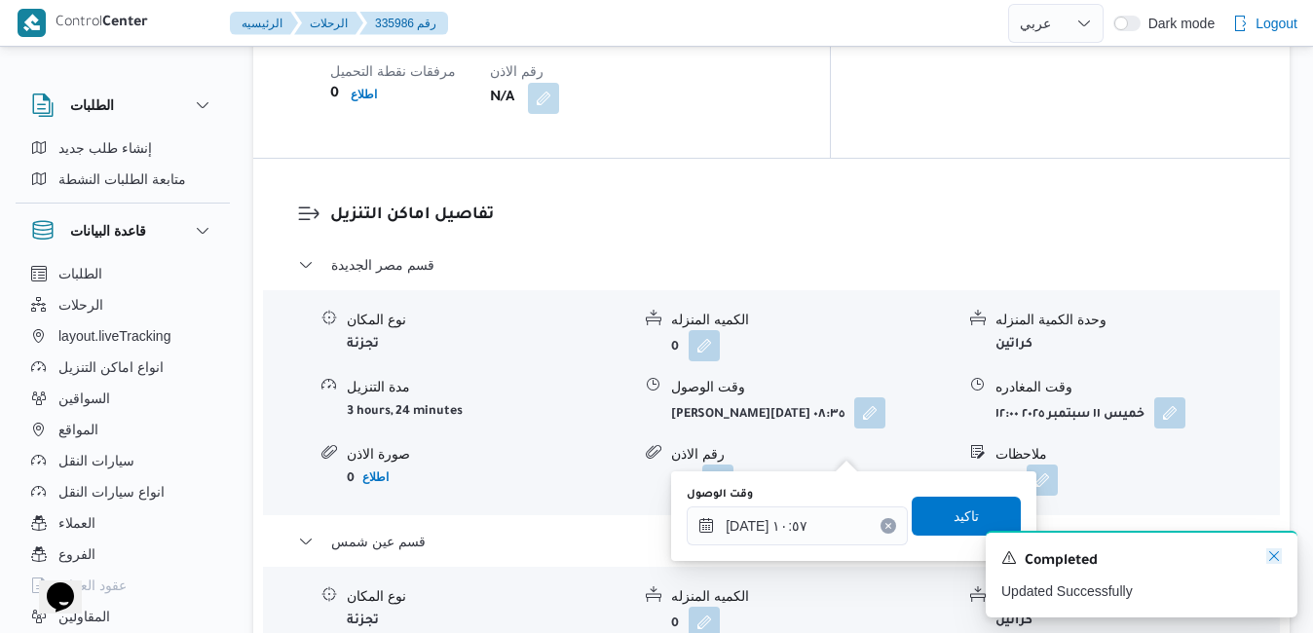
click at [1279, 558] on icon "Dismiss toast" at bounding box center [1274, 556] width 16 height 16
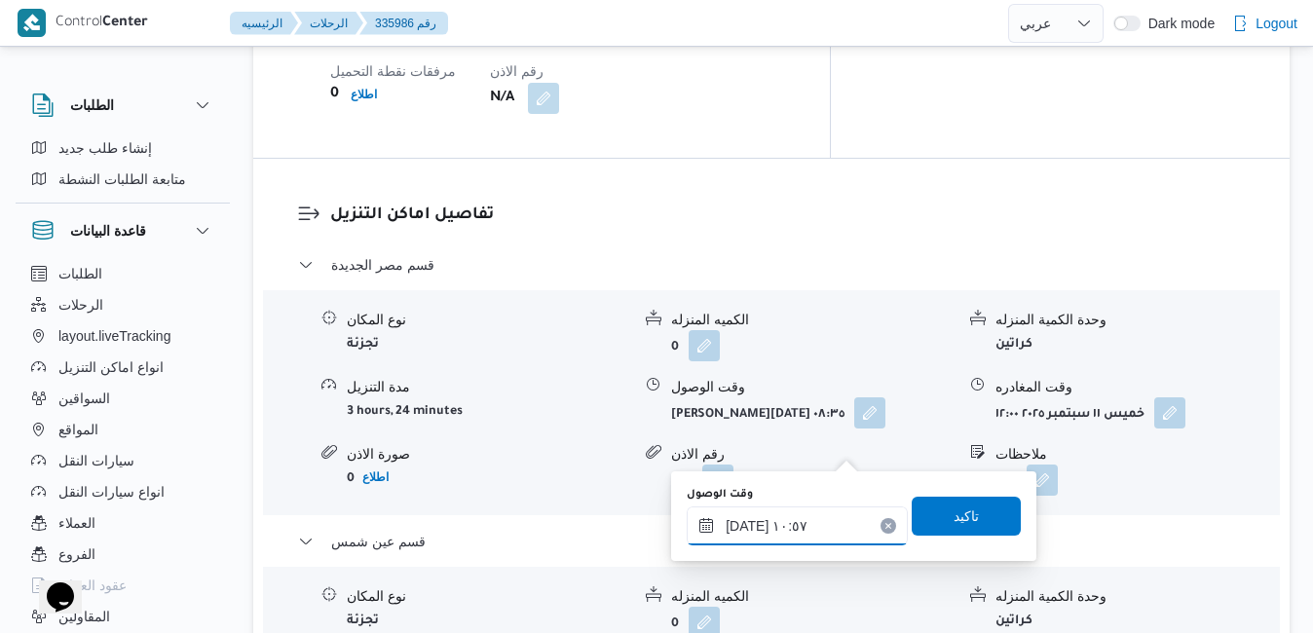
click at [758, 527] on input "١١/٠٩/٢٠٢٥ ١٠:٥٧" at bounding box center [796, 525] width 221 height 39
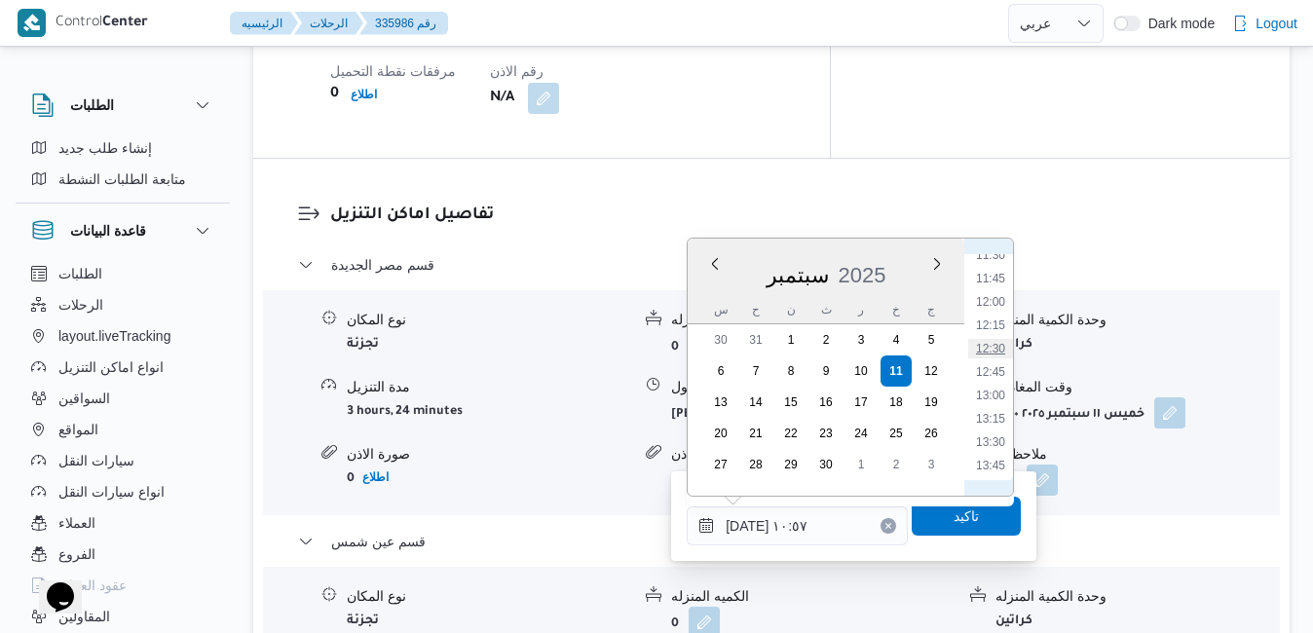
click at [999, 352] on li "12:30" at bounding box center [990, 348] width 45 height 19
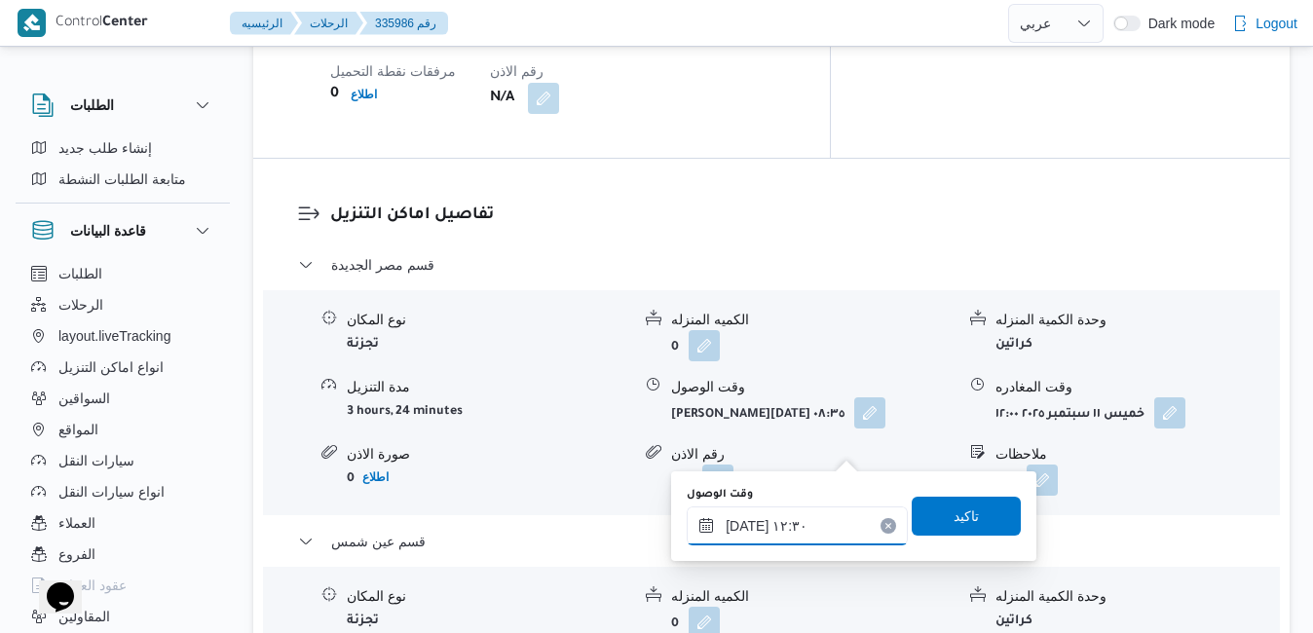
click at [747, 522] on input "١١/٠٩/٢٠٢٥ ١٢:٣٠" at bounding box center [796, 525] width 221 height 39
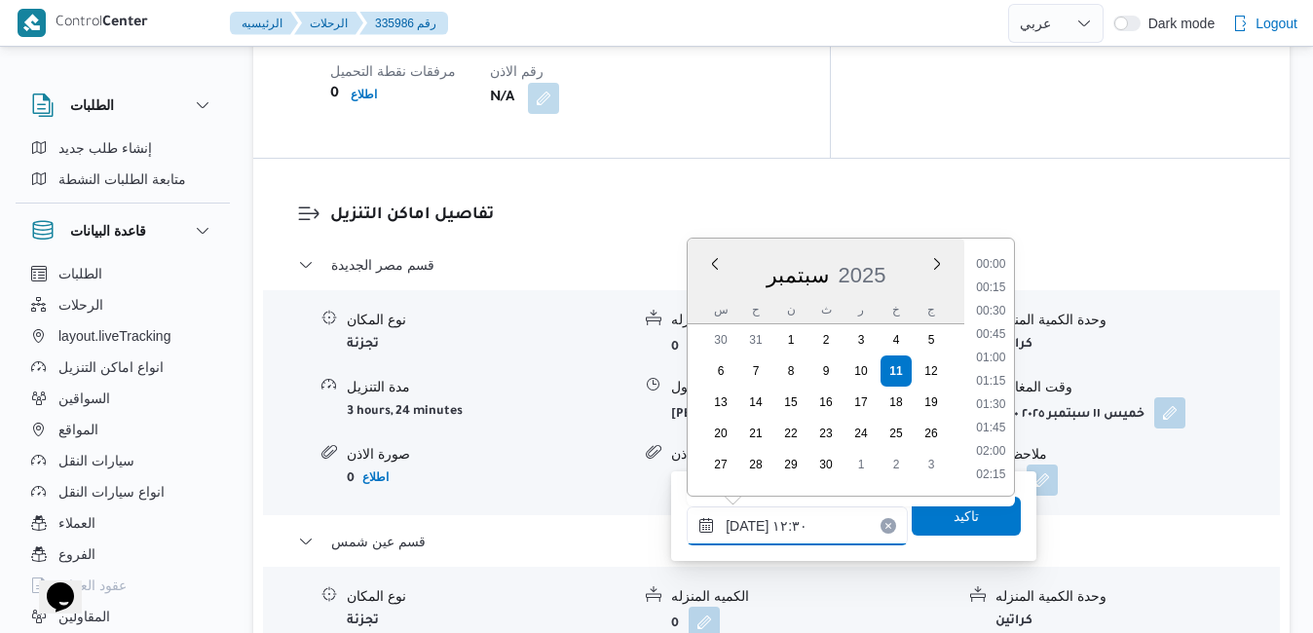
scroll to position [1050, 0]
type input "١١/٠٩/٢٠٢٥ ١٢:020"
click at [925, 518] on span "تاكيد" at bounding box center [965, 515] width 109 height 39
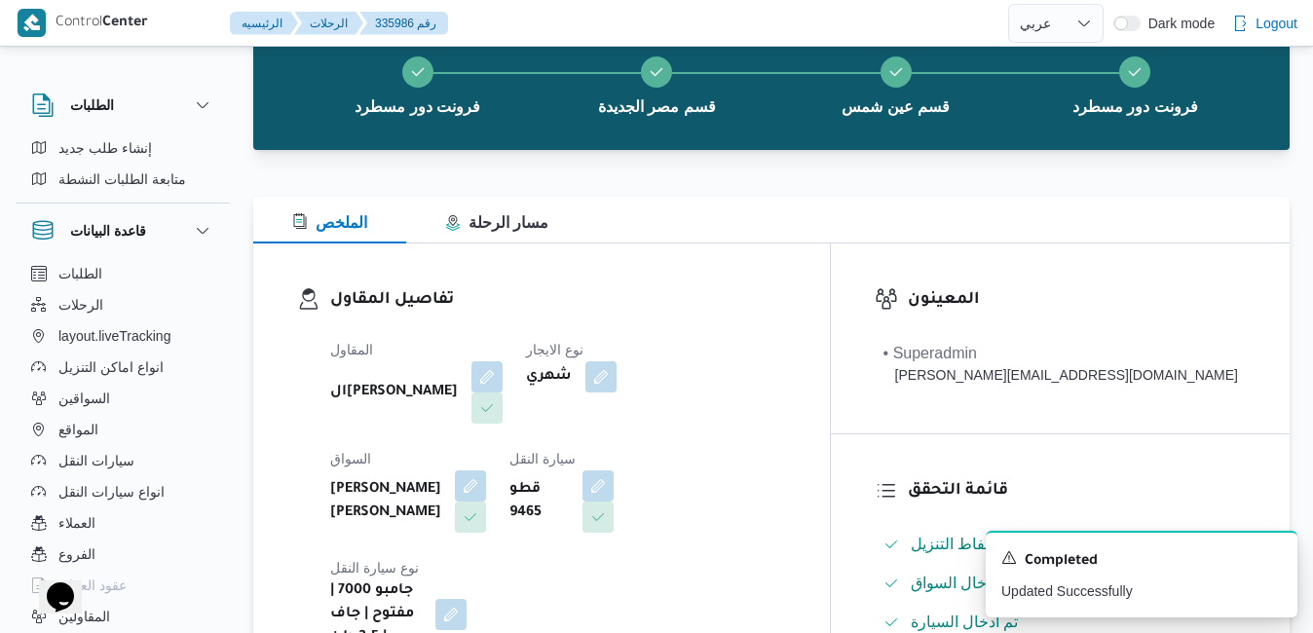
scroll to position [0, 0]
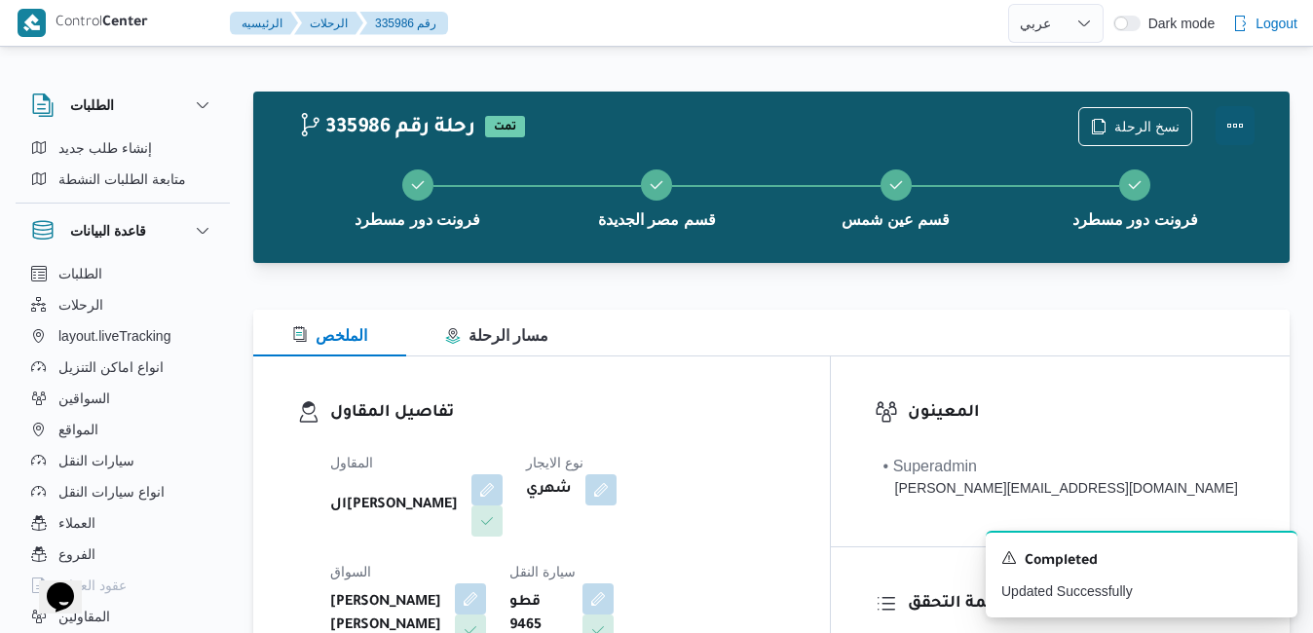
click at [1232, 120] on button "Actions" at bounding box center [1234, 125] width 39 height 39
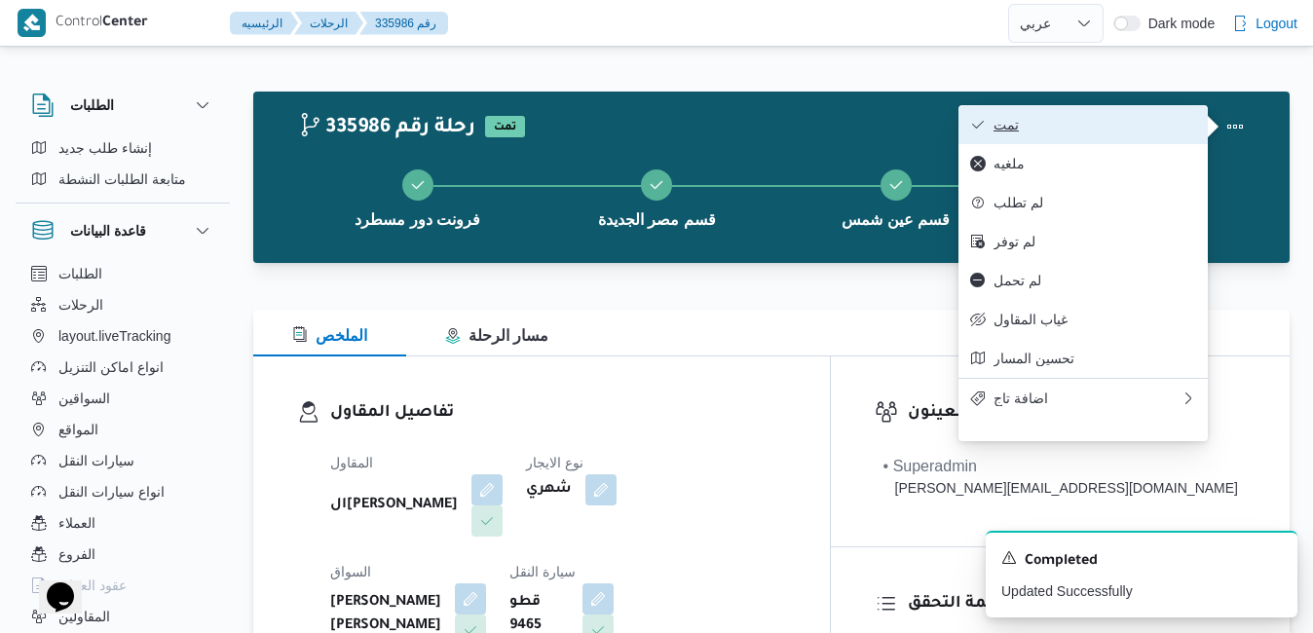
click at [1126, 127] on span "تمت" at bounding box center [1094, 125] width 203 height 16
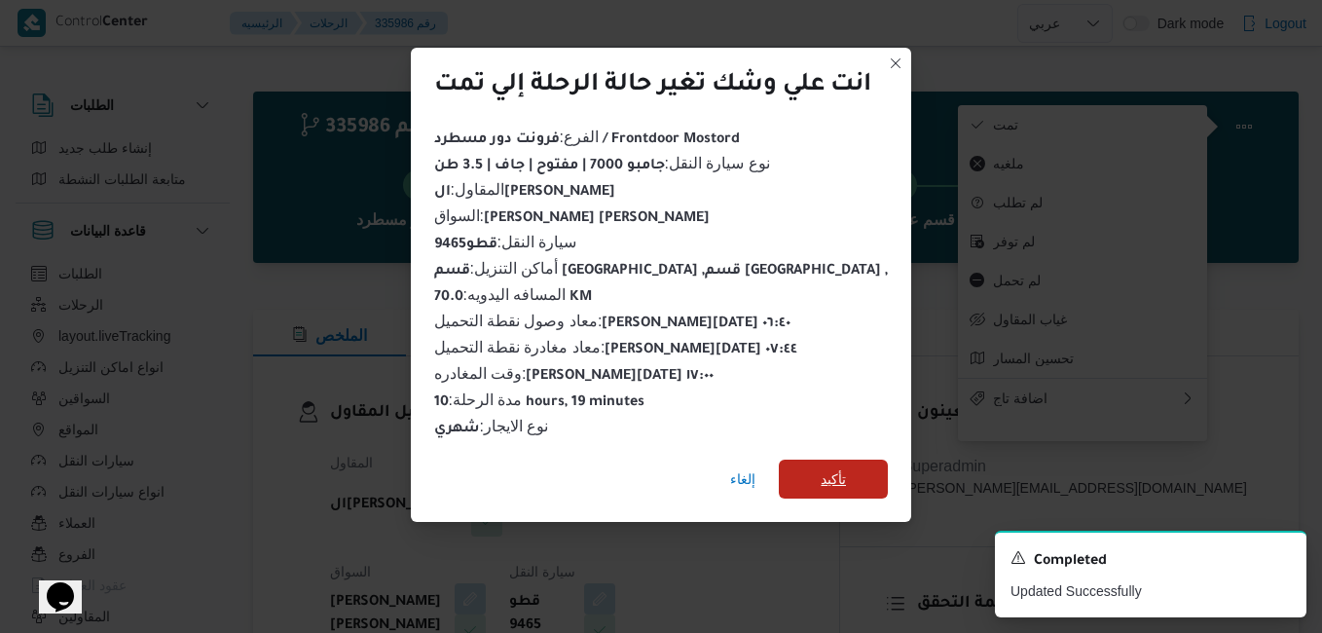
click at [828, 471] on span "تأكيد" at bounding box center [833, 478] width 25 height 23
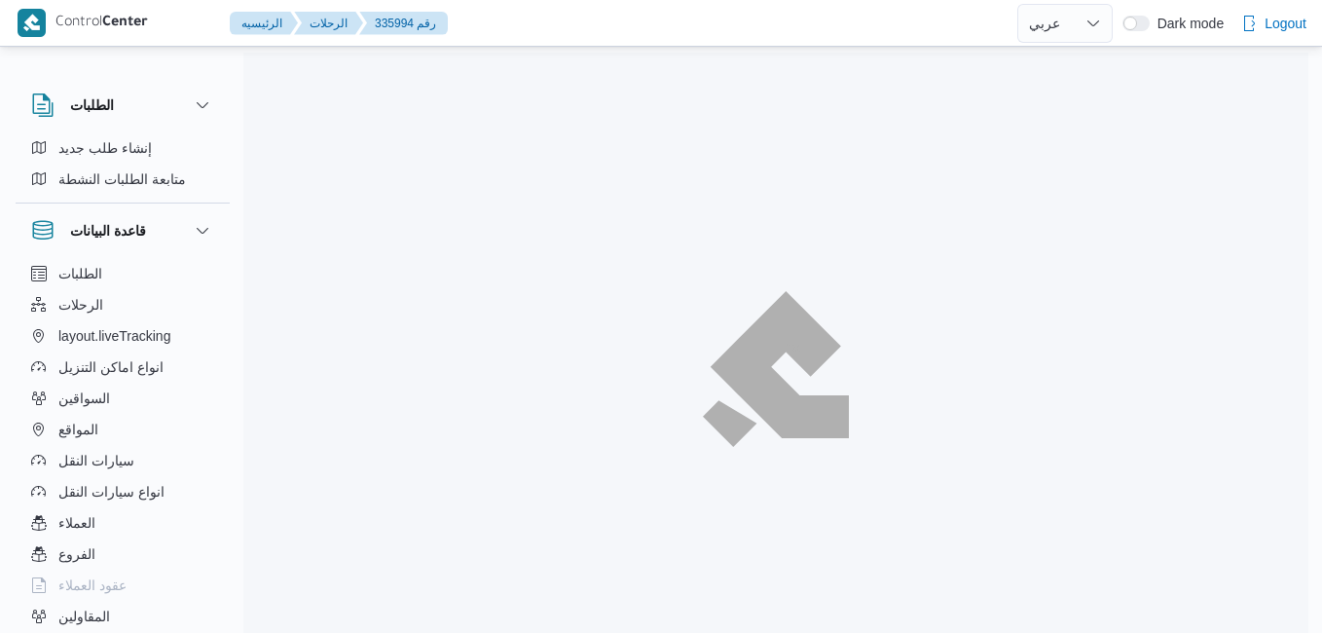
select select "ar"
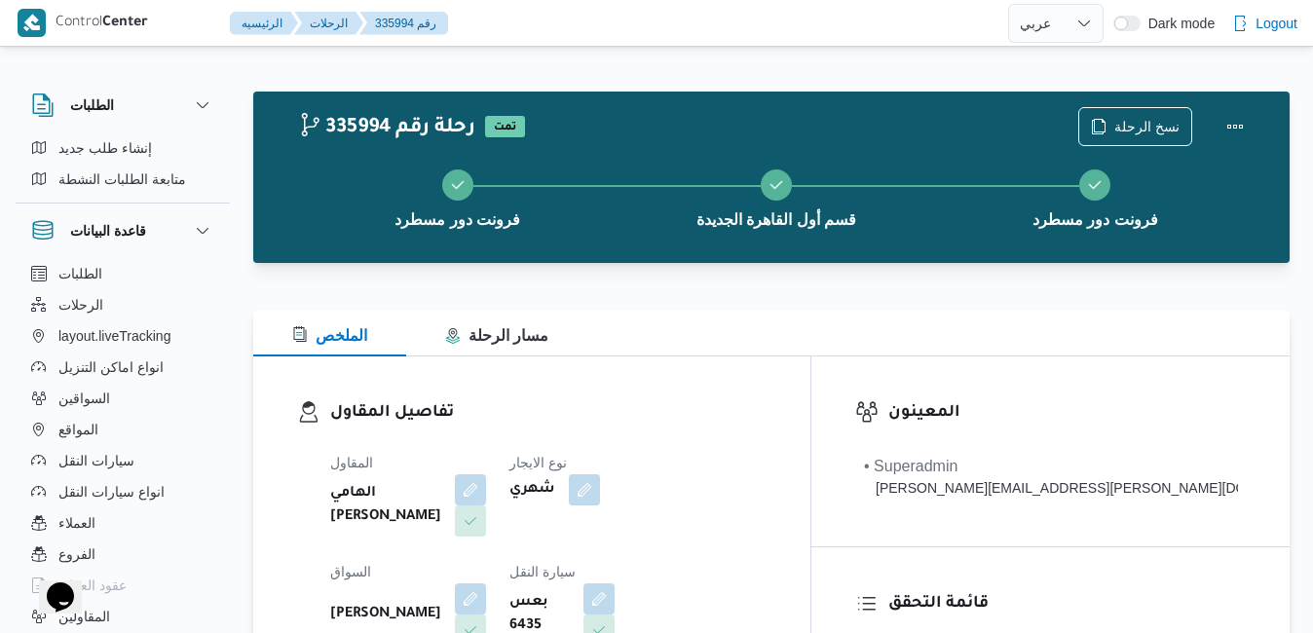
click at [834, 323] on div "الملخص مسار الرحلة" at bounding box center [771, 333] width 1036 height 47
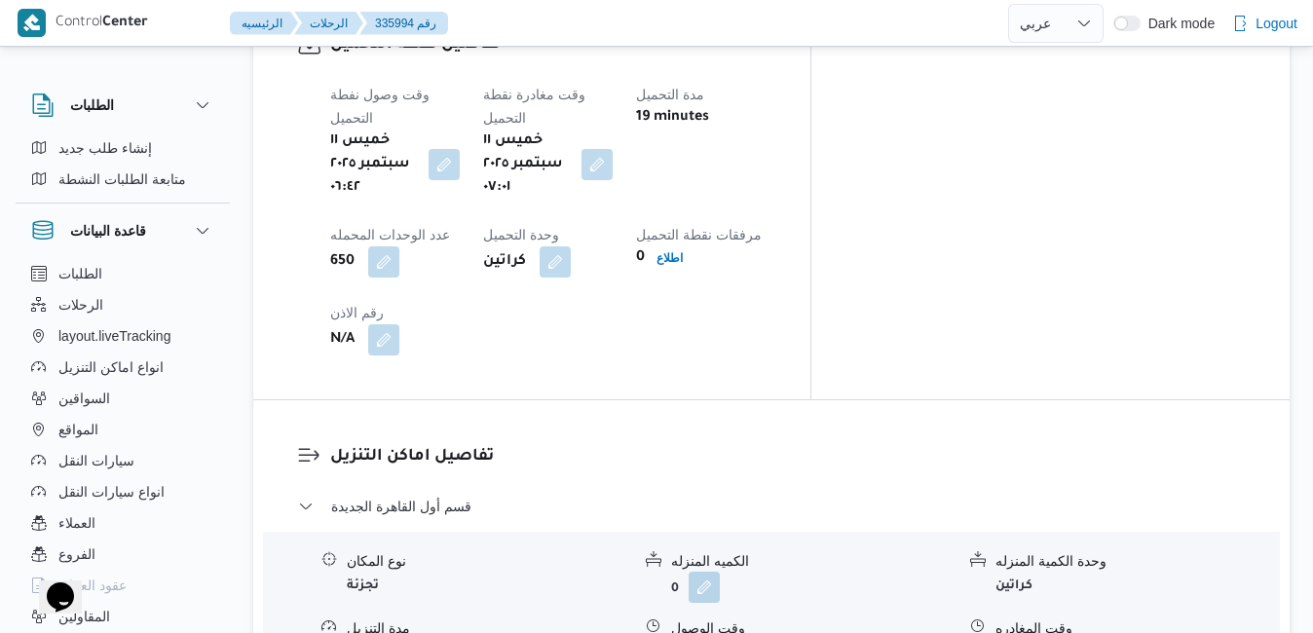
scroll to position [1636, 0]
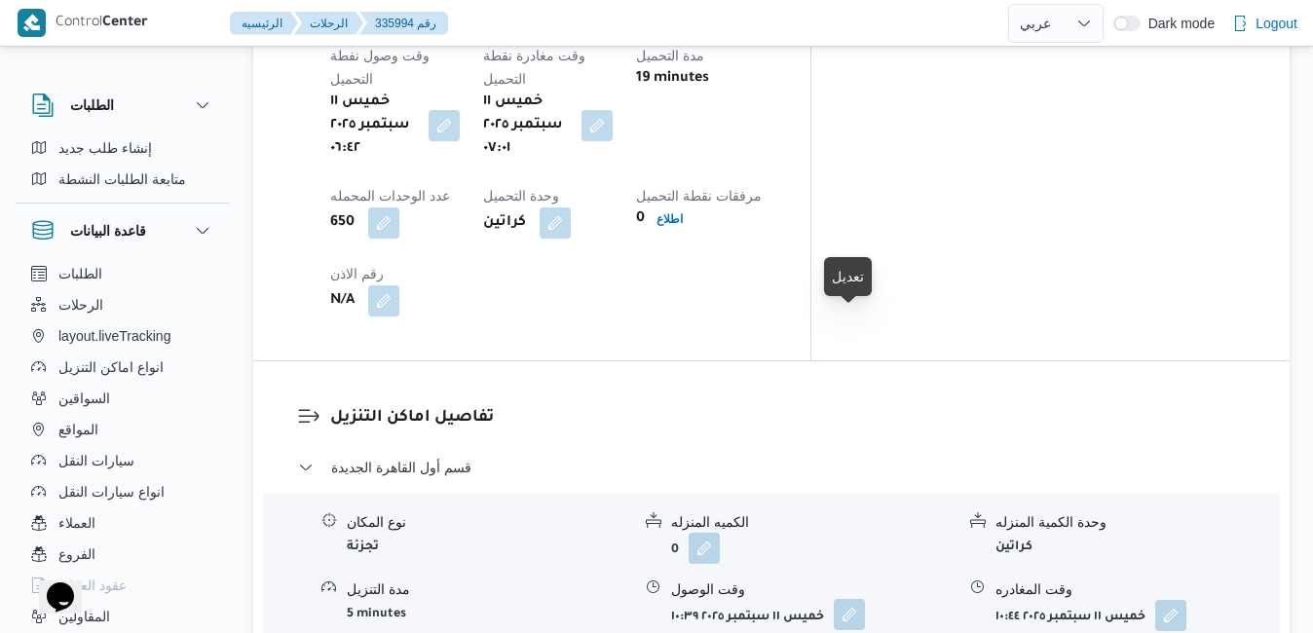
click at [857, 599] on button "button" at bounding box center [849, 614] width 31 height 31
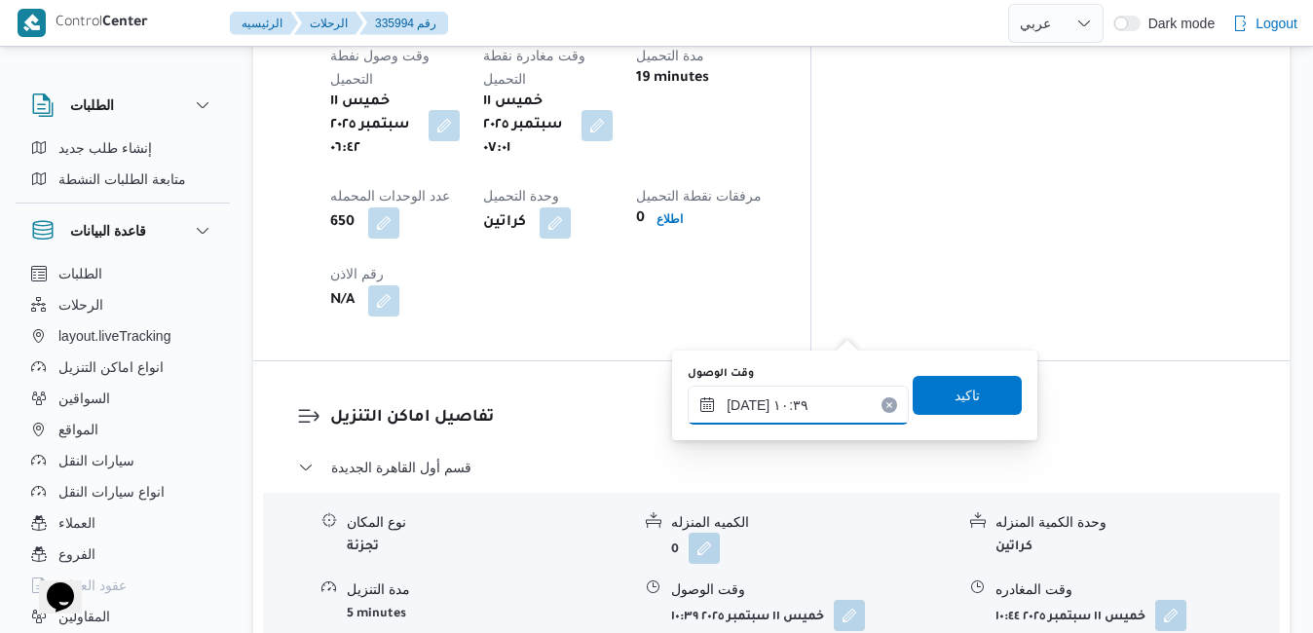
click at [779, 409] on input "[DATE] ١٠:٣٩" at bounding box center [797, 405] width 221 height 39
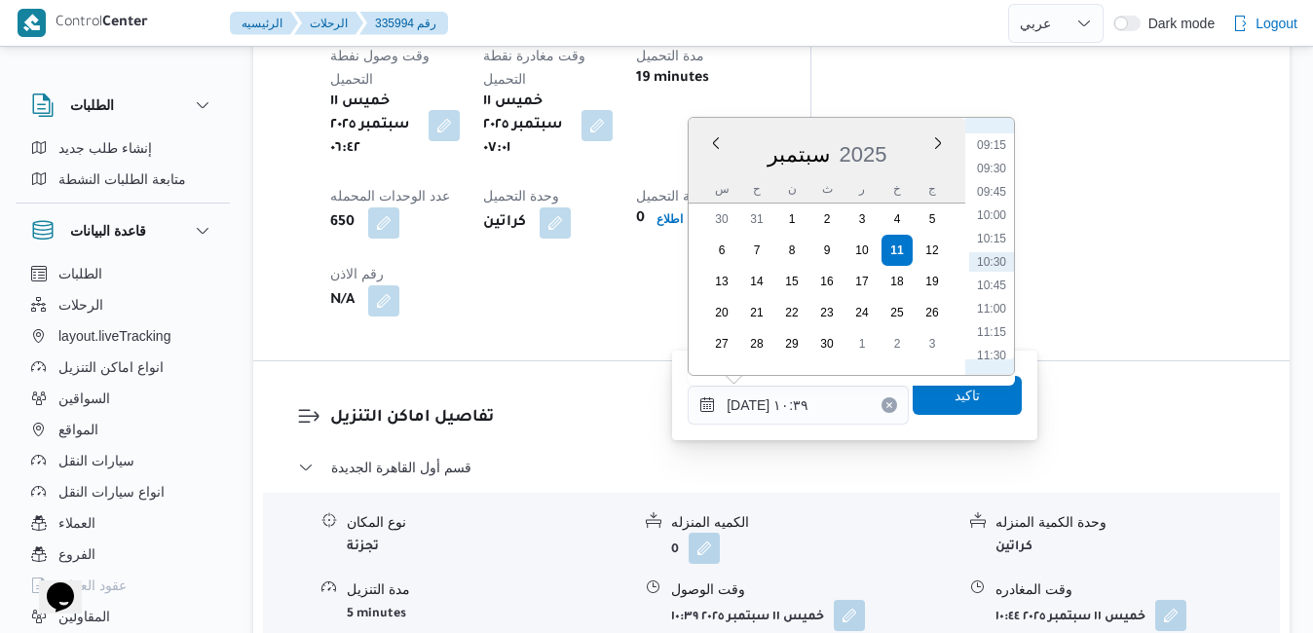
scroll to position [665, 0]
click at [984, 233] on li "08:00" at bounding box center [991, 225] width 45 height 19
type input "[DATE] ٠٨:٠٠"
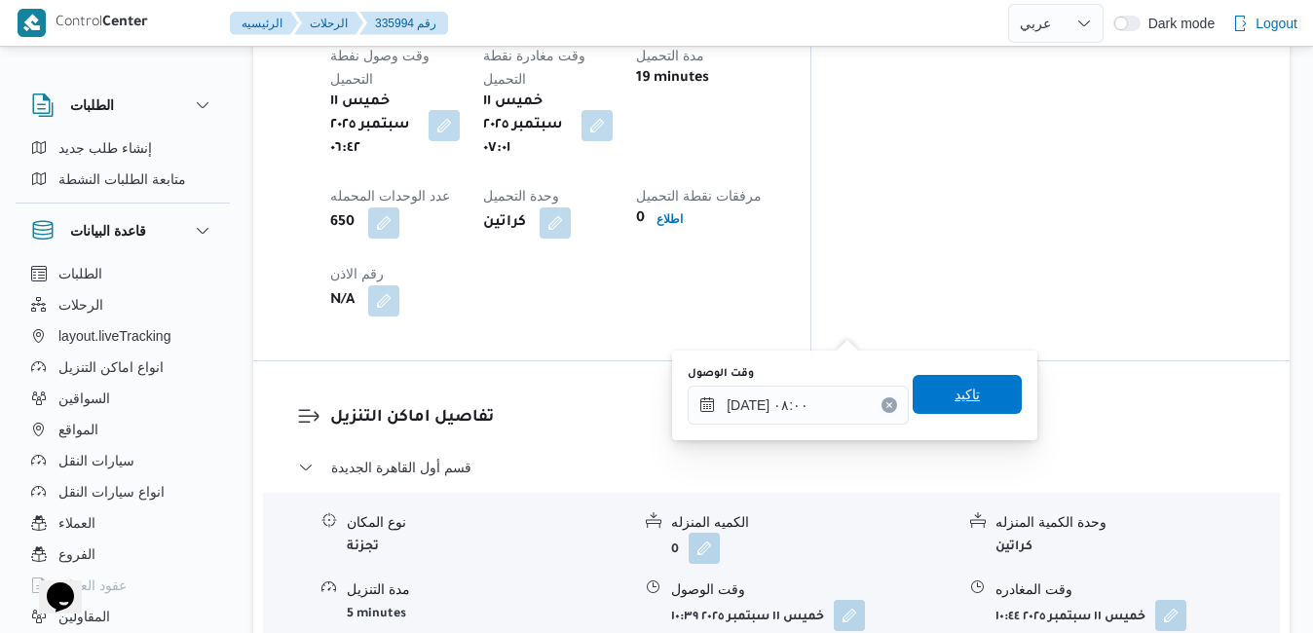
click at [937, 396] on span "تاكيد" at bounding box center [966, 394] width 109 height 39
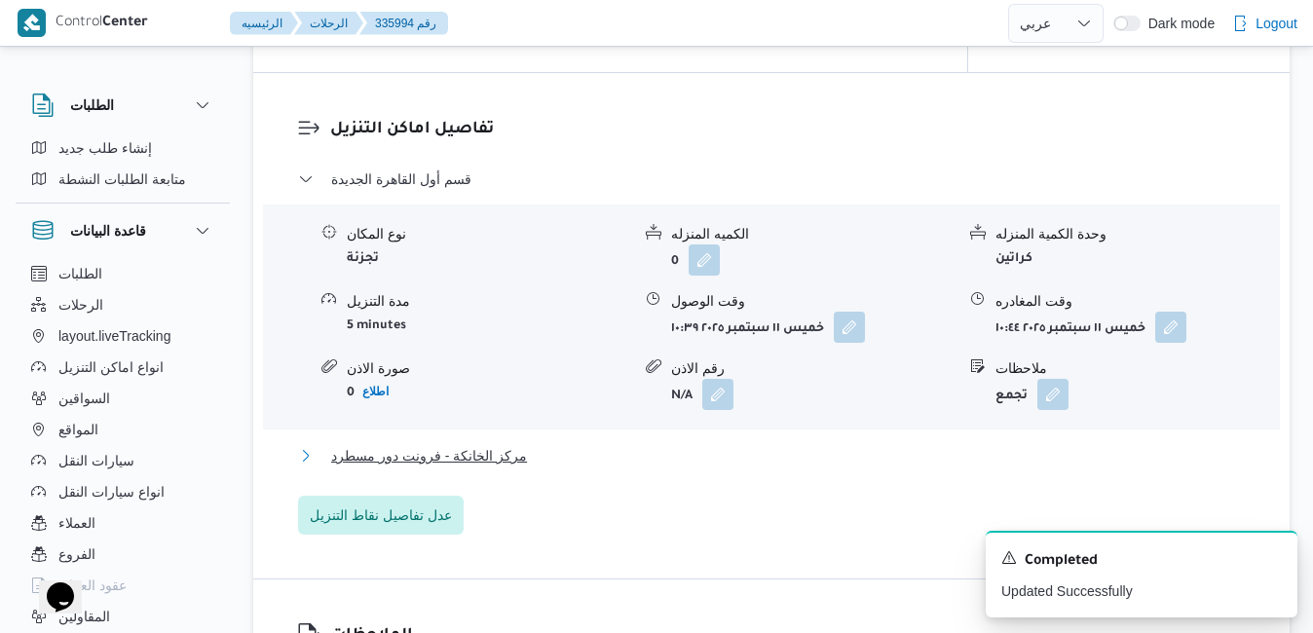
click at [827, 462] on button "مركز الخانكة - فرونت دور مسطرد" at bounding box center [771, 455] width 947 height 23
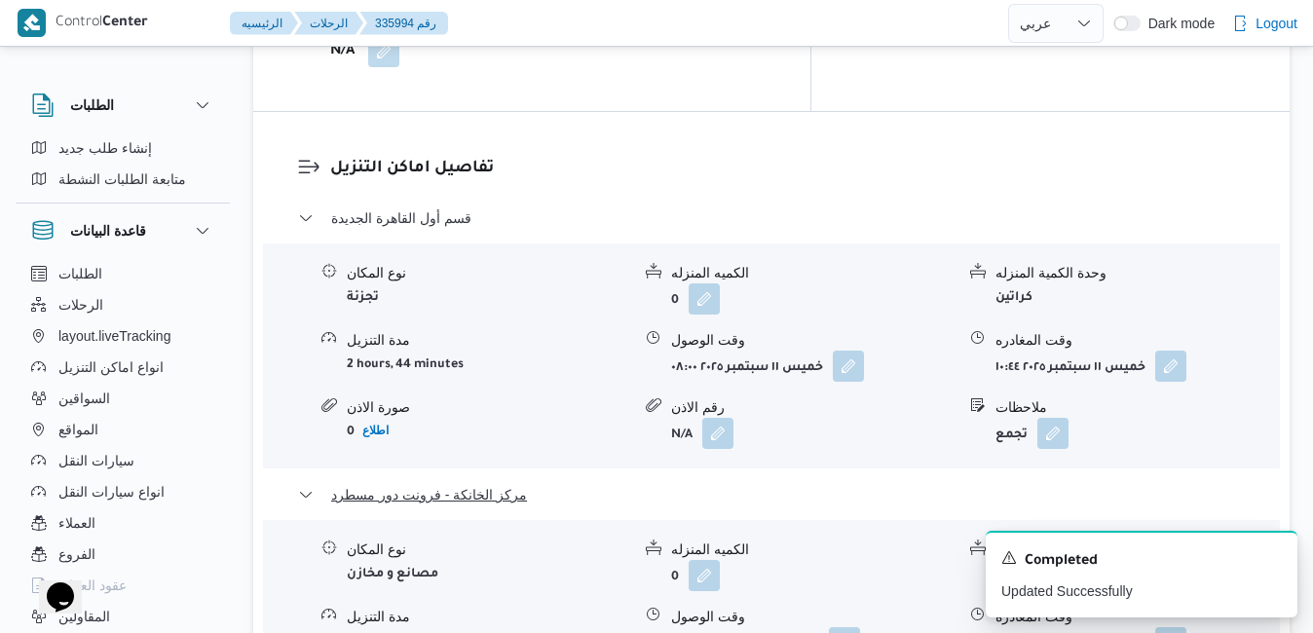
scroll to position [2103, 0]
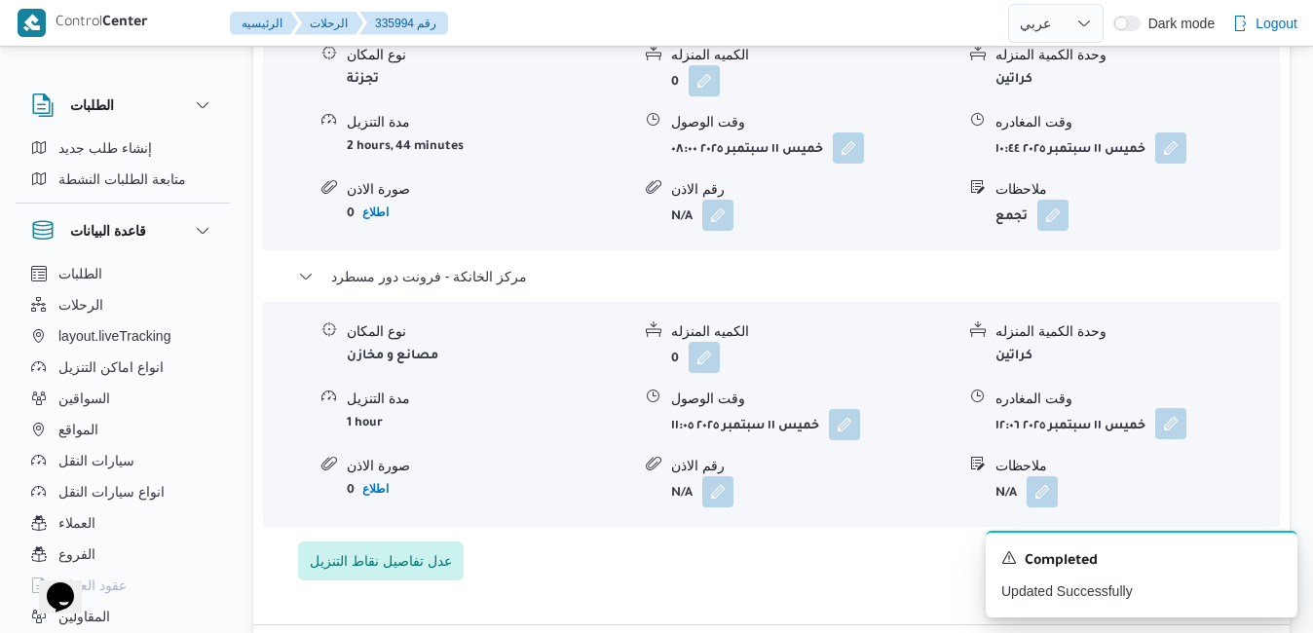
click at [1177, 408] on button "button" at bounding box center [1170, 423] width 31 height 31
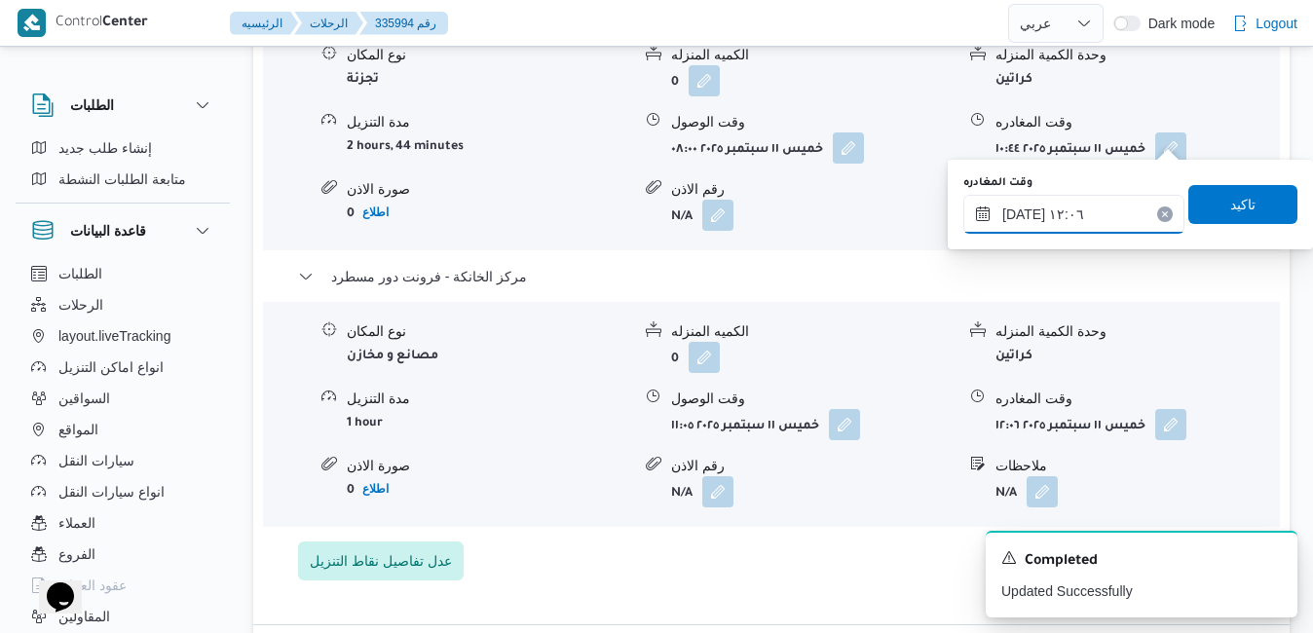
click at [1098, 218] on input "١١/٠٩/٢٠٢٥ ١٢:٠٦" at bounding box center [1073, 214] width 221 height 39
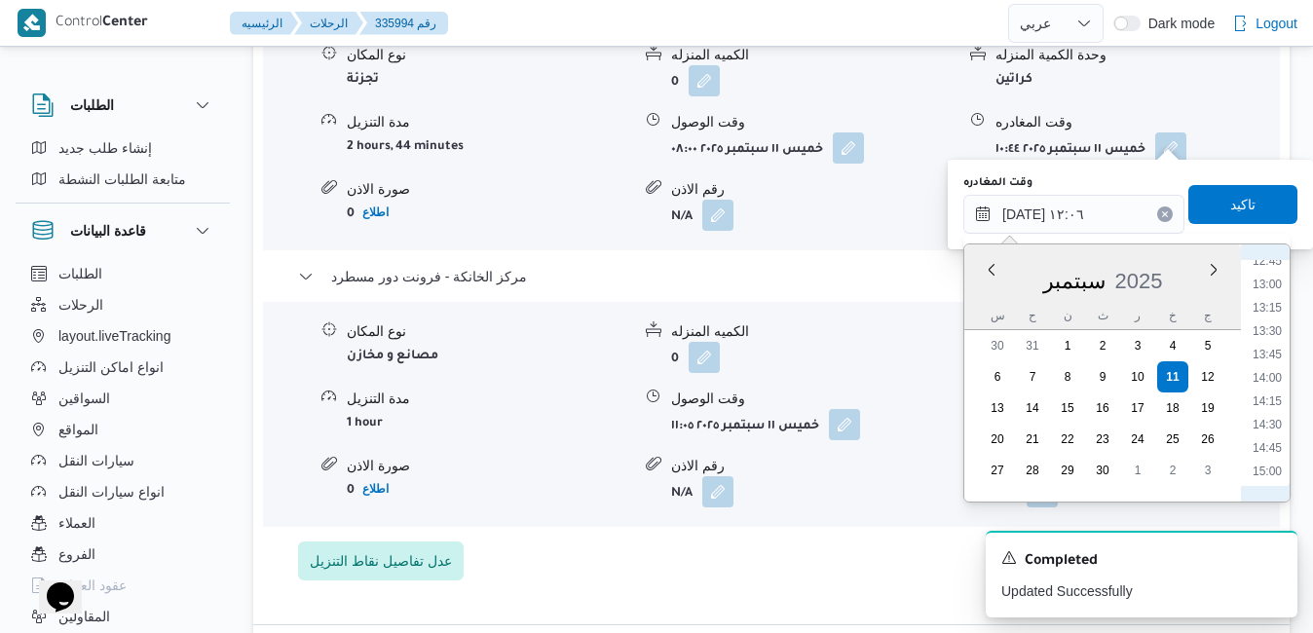
scroll to position [1398, 0]
drag, startPoint x: 1280, startPoint y: 411, endPoint x: 1270, endPoint y: 418, distance: 12.7
click at [1270, 418] on li "16:30" at bounding box center [1266, 413] width 45 height 19
type input "١١/٠٩/٢٠٢٥ ١٦:٣٠"
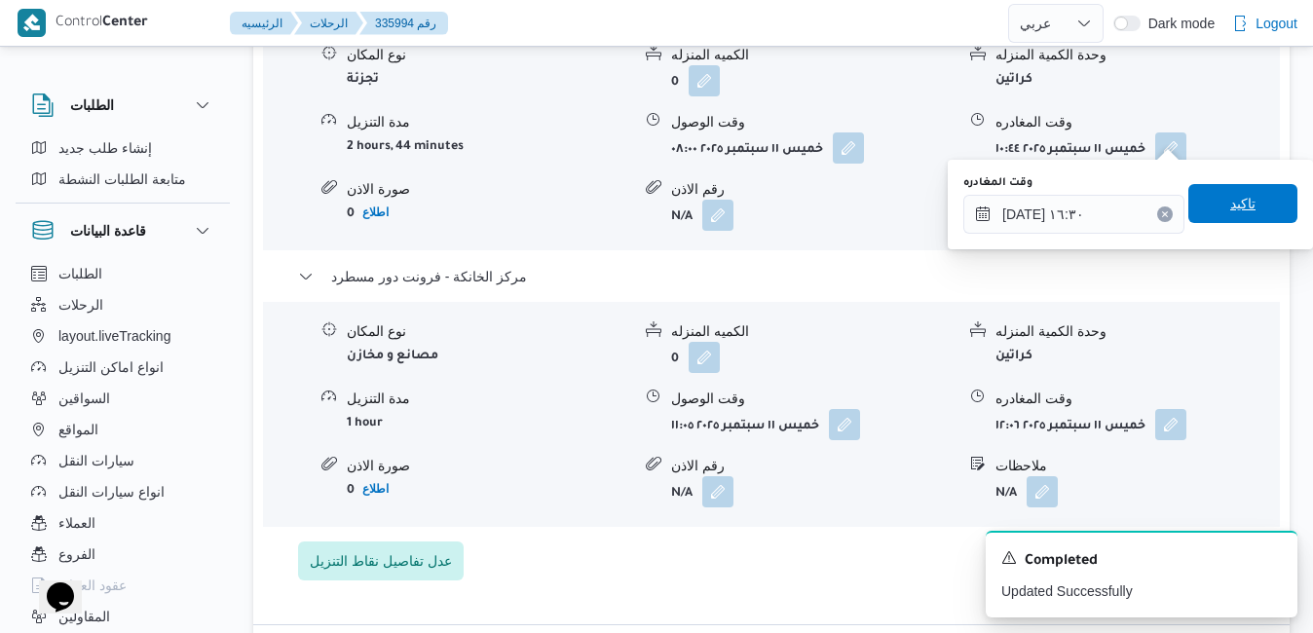
click at [1248, 208] on span "تاكيد" at bounding box center [1242, 203] width 109 height 39
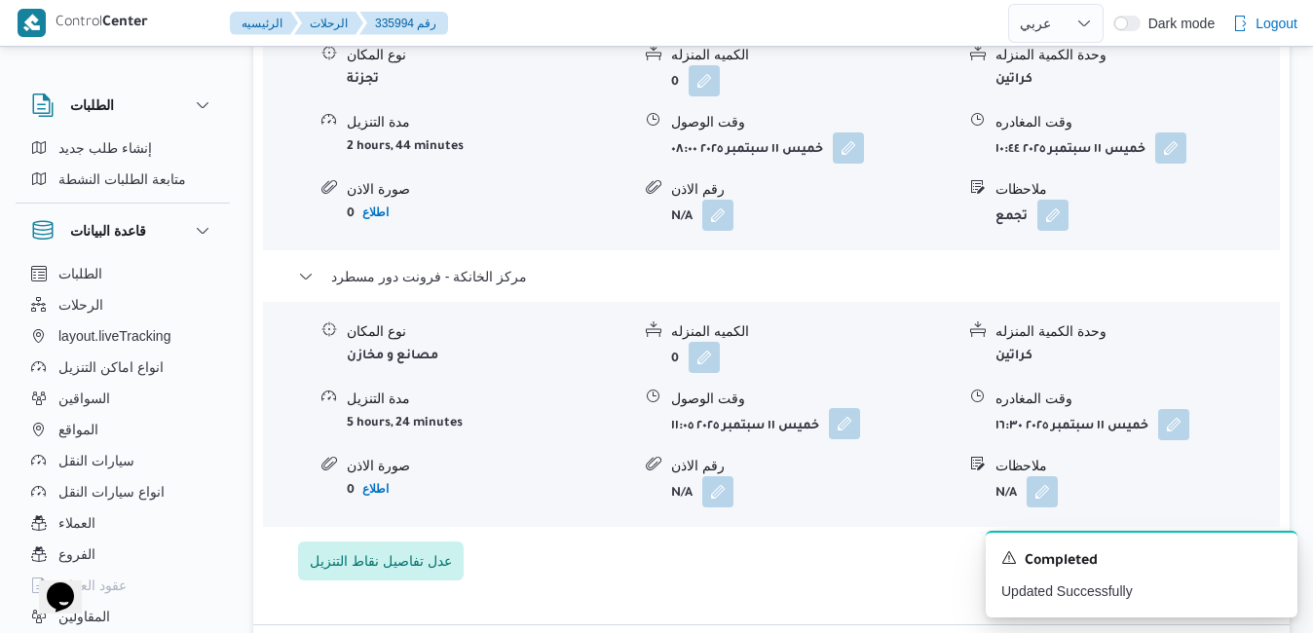
click at [853, 408] on button "button" at bounding box center [844, 423] width 31 height 31
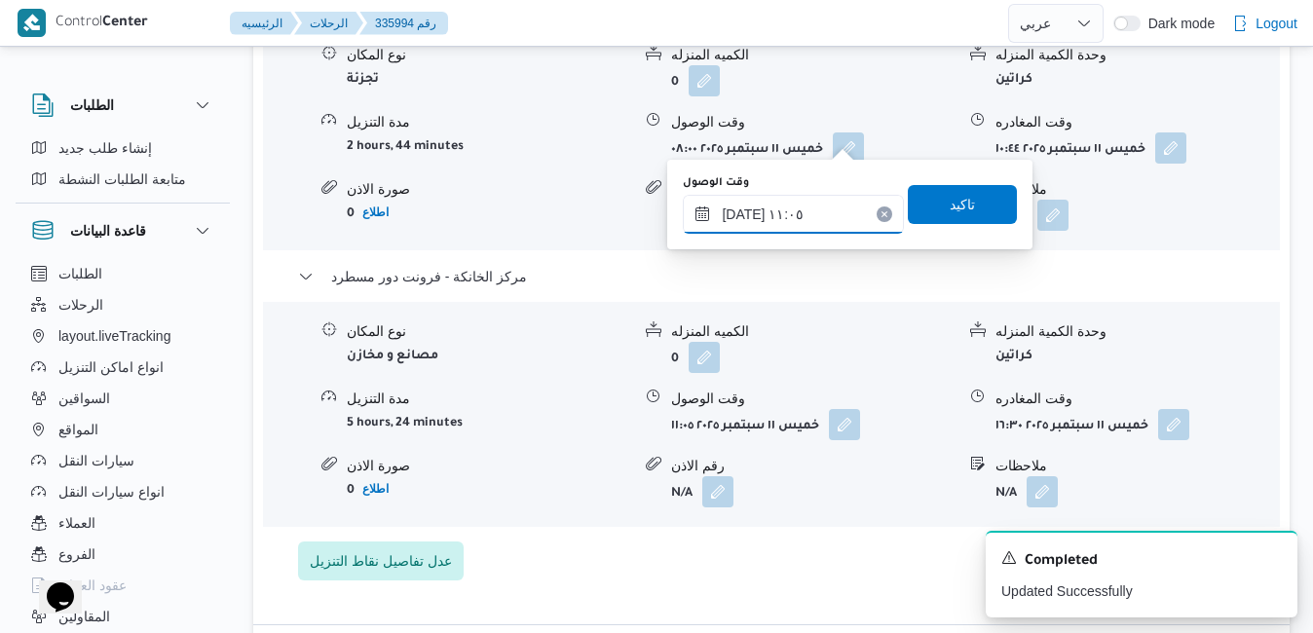
click at [798, 207] on input "١١/٠٩/٢٠٢٥ ١١:٠٥" at bounding box center [793, 214] width 221 height 39
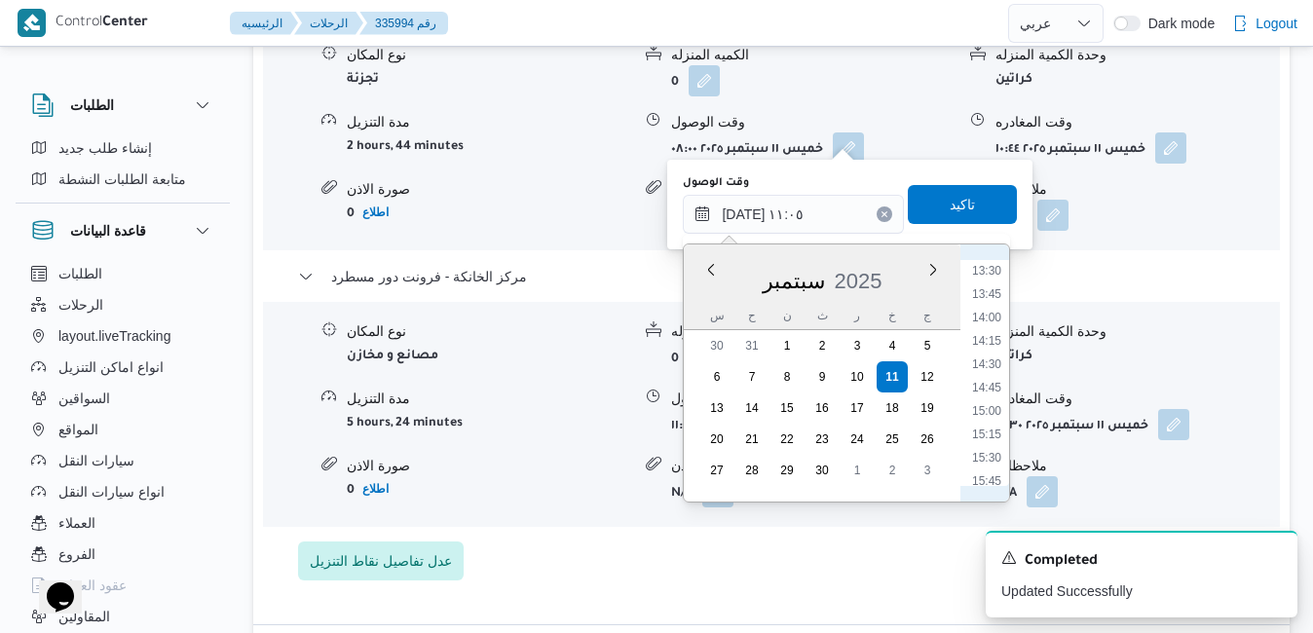
scroll to position [1305, 0]
click at [986, 479] on li "16:15" at bounding box center [986, 483] width 45 height 19
type input "١١/٠٩/٢٠٢٥ ١٦:١٥"
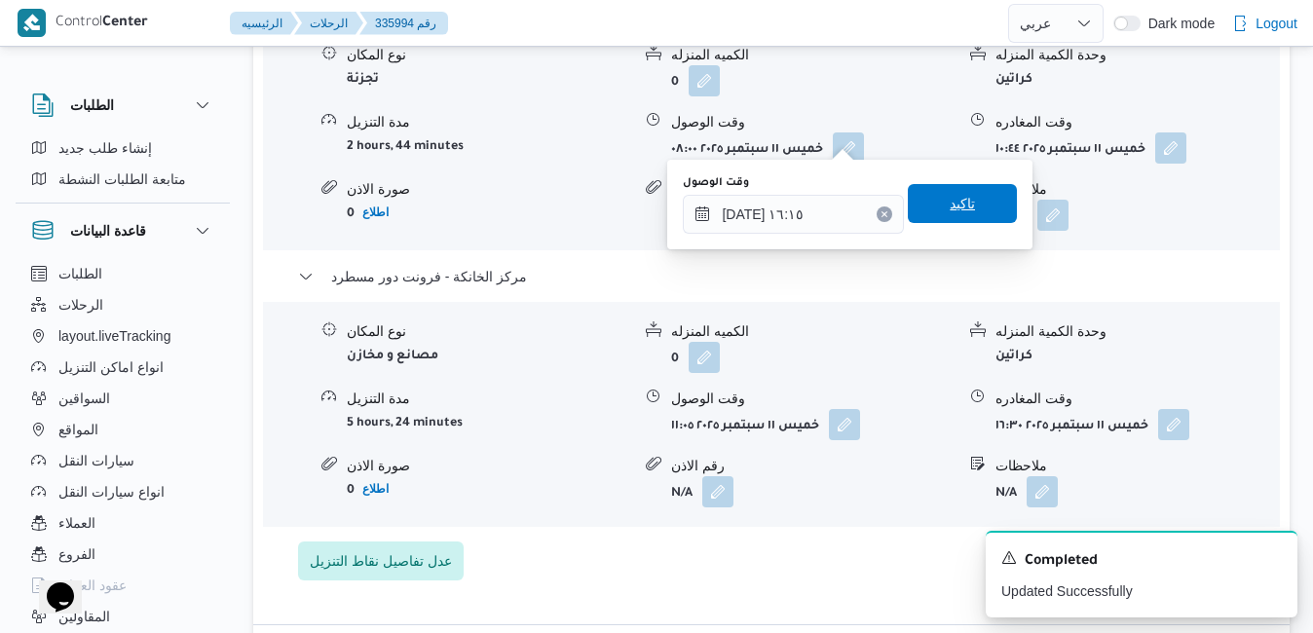
click at [956, 205] on span "تاكيد" at bounding box center [961, 203] width 25 height 23
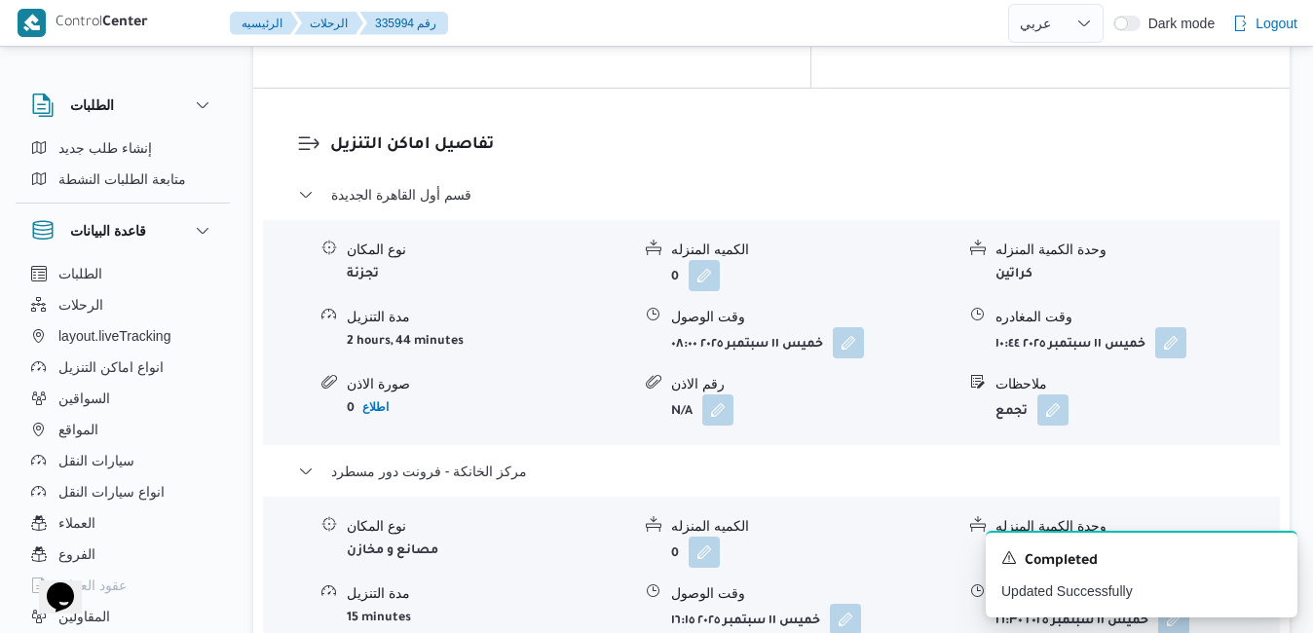
scroll to position [1870, 0]
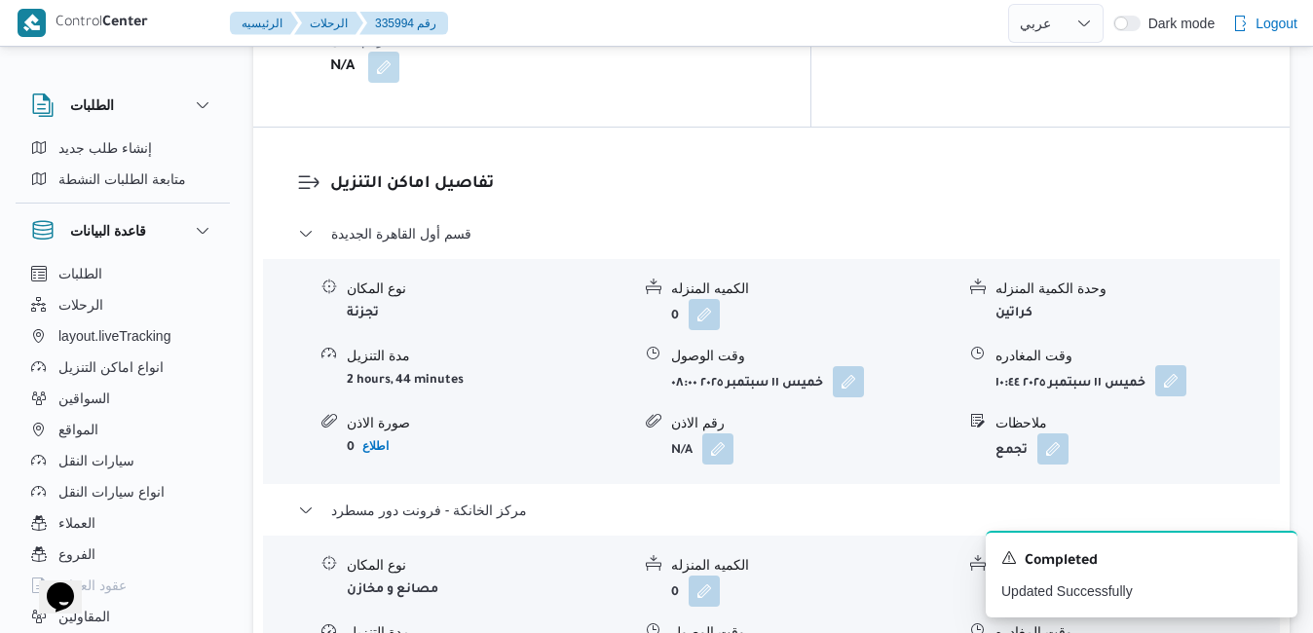
click at [1176, 365] on button "button" at bounding box center [1170, 380] width 31 height 31
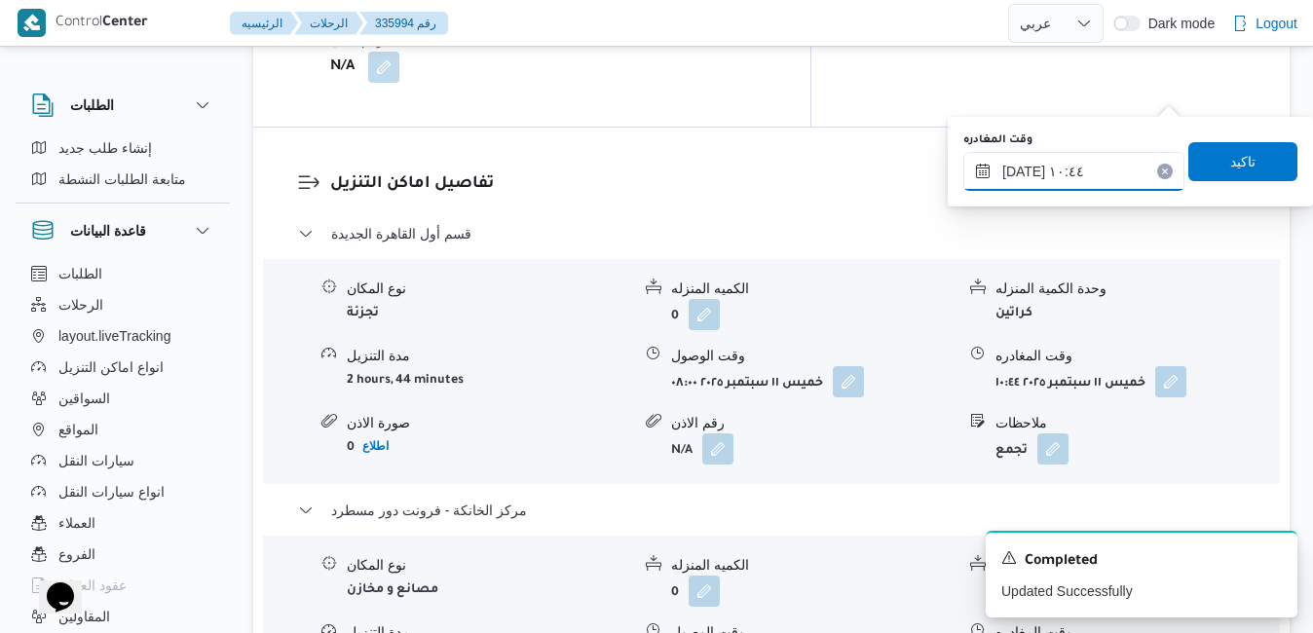
click at [1109, 171] on input "١١/٠٩/٢٠٢٥ ١٠:٤٤" at bounding box center [1073, 171] width 221 height 39
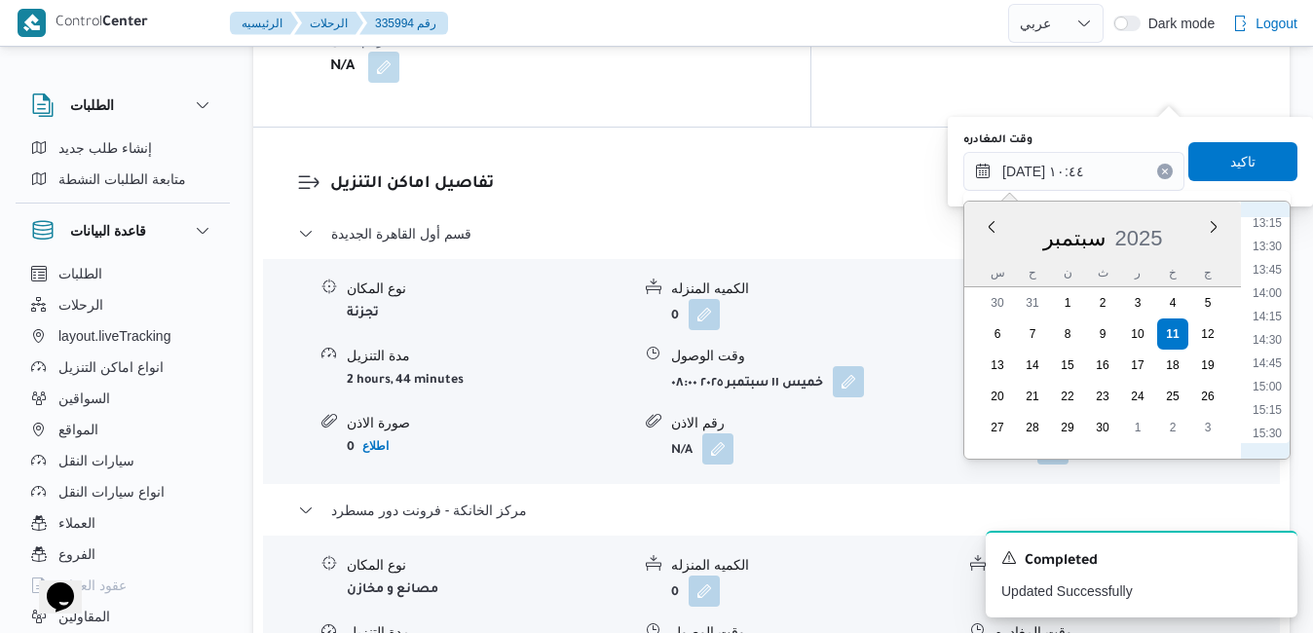
scroll to position [1258, 0]
click at [1265, 425] on li "15:30" at bounding box center [1266, 417] width 45 height 19
type input "١١/٠٩/٢٠٢٥ ١٥:٣٠"
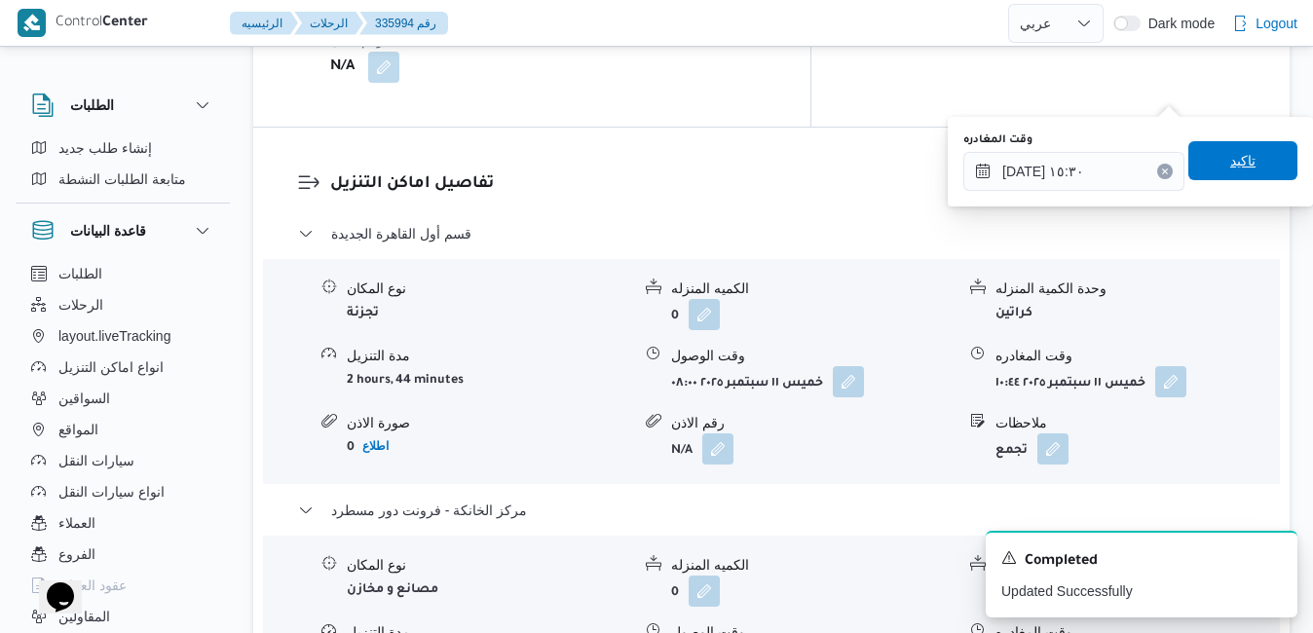
click at [1242, 163] on span "تاكيد" at bounding box center [1242, 160] width 109 height 39
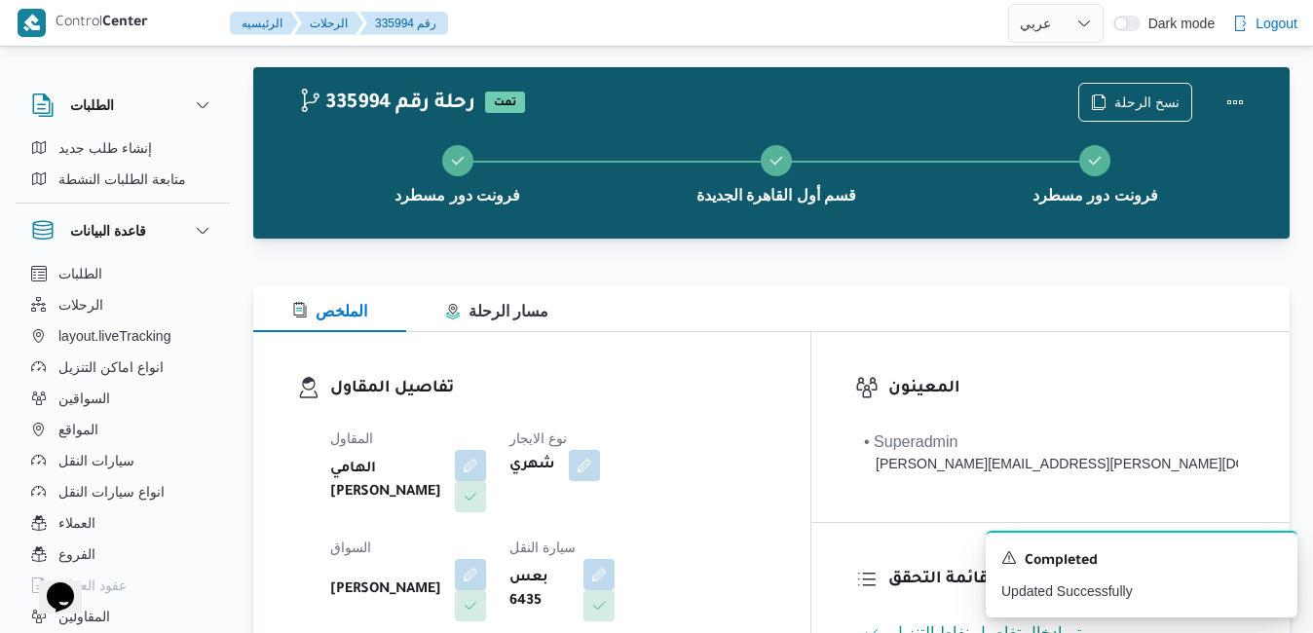
scroll to position [0, 0]
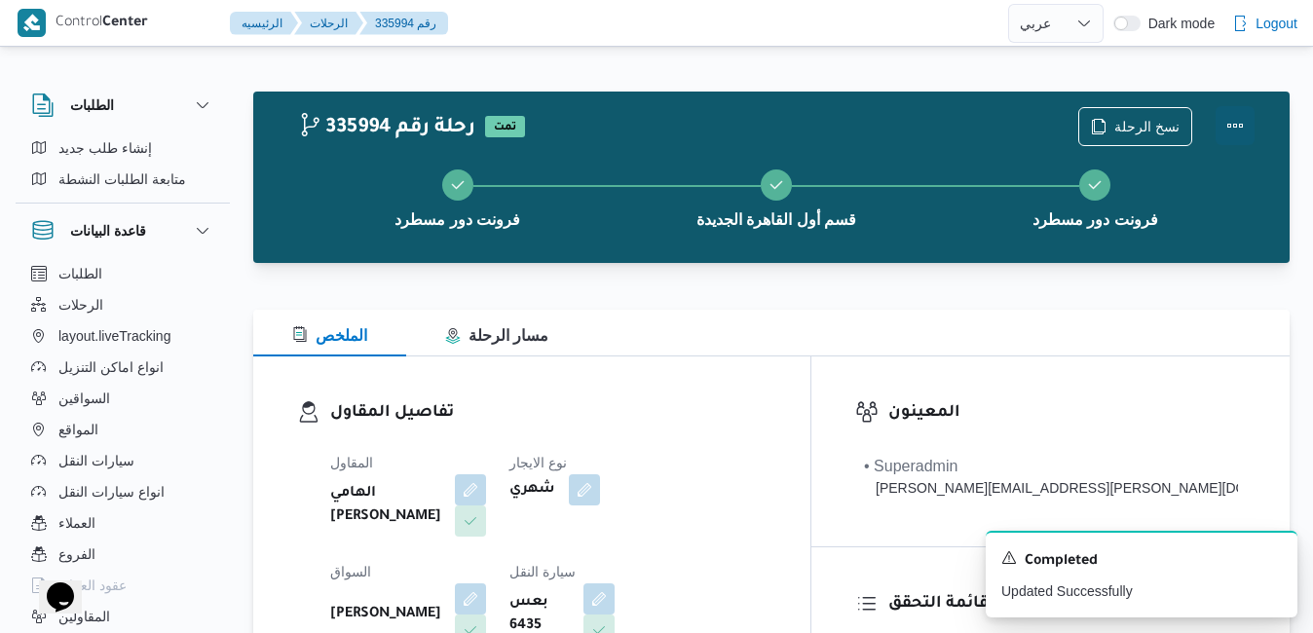
click at [1239, 132] on button "Actions" at bounding box center [1234, 125] width 39 height 39
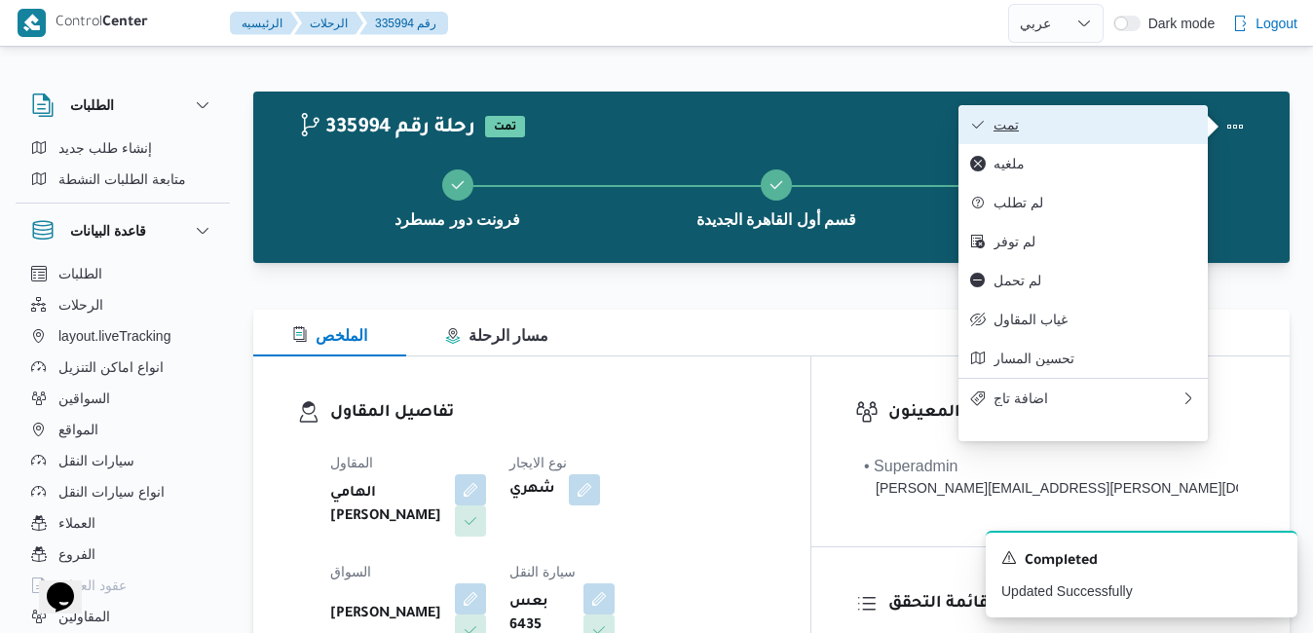
click at [1156, 131] on span "تمت" at bounding box center [1094, 125] width 203 height 16
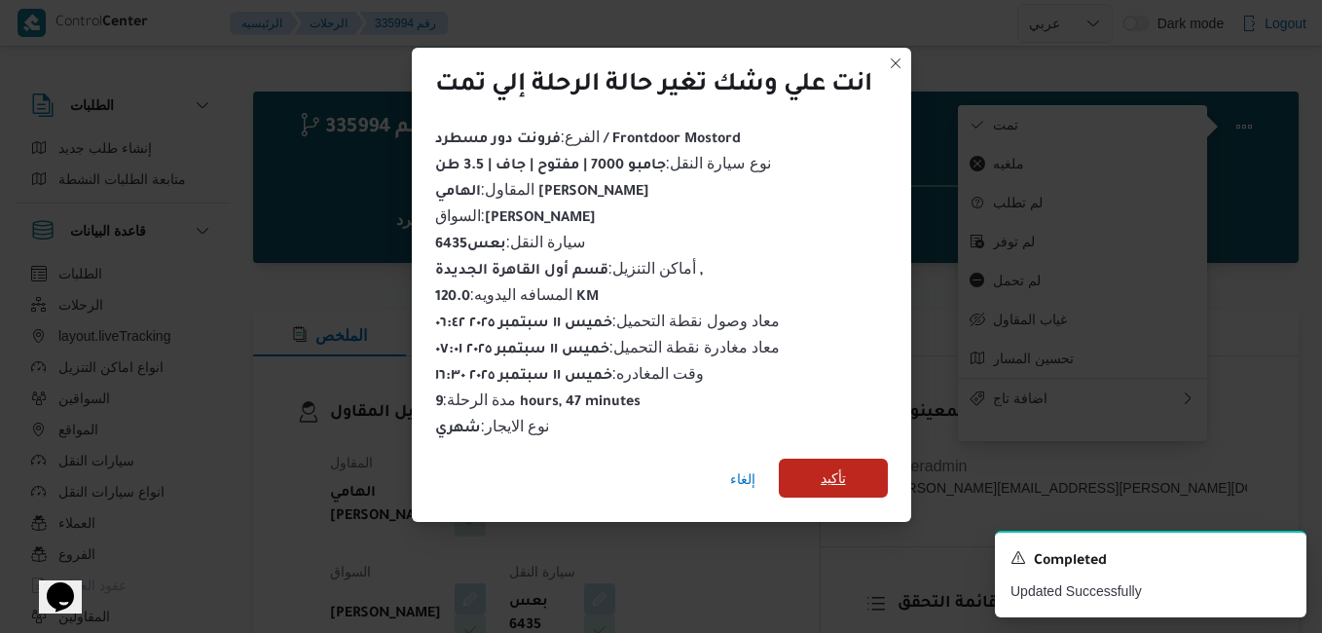
click at [867, 462] on span "تأكيد" at bounding box center [833, 478] width 109 height 39
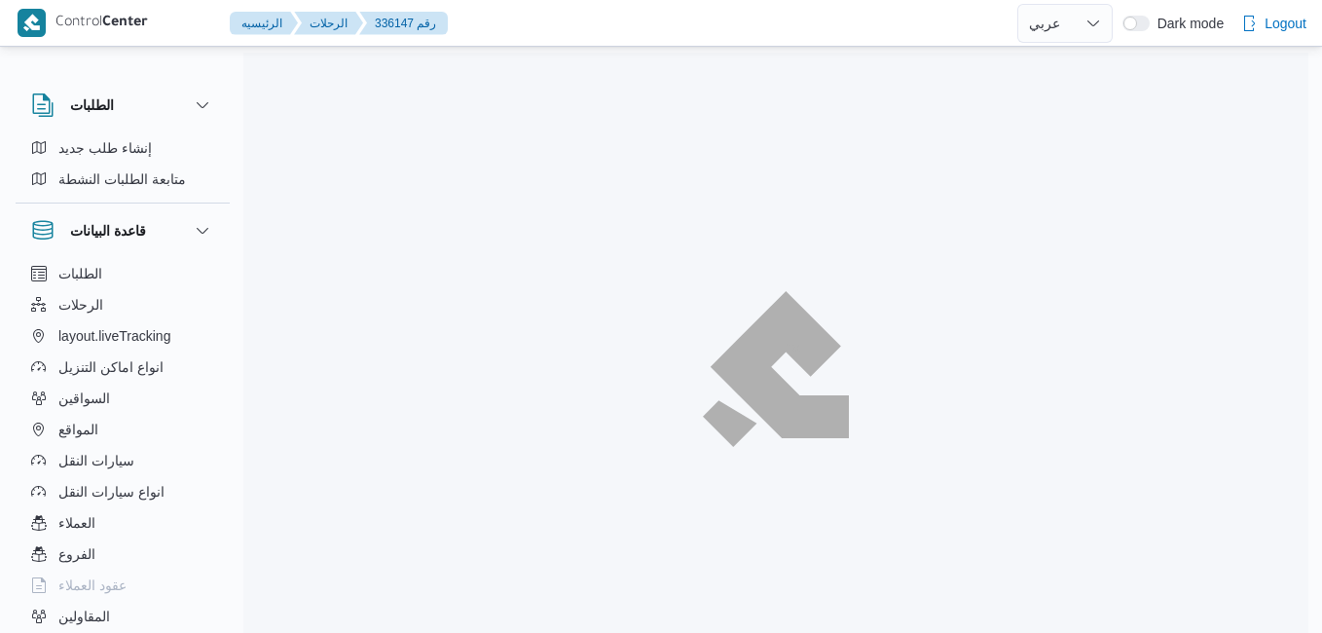
select select "ar"
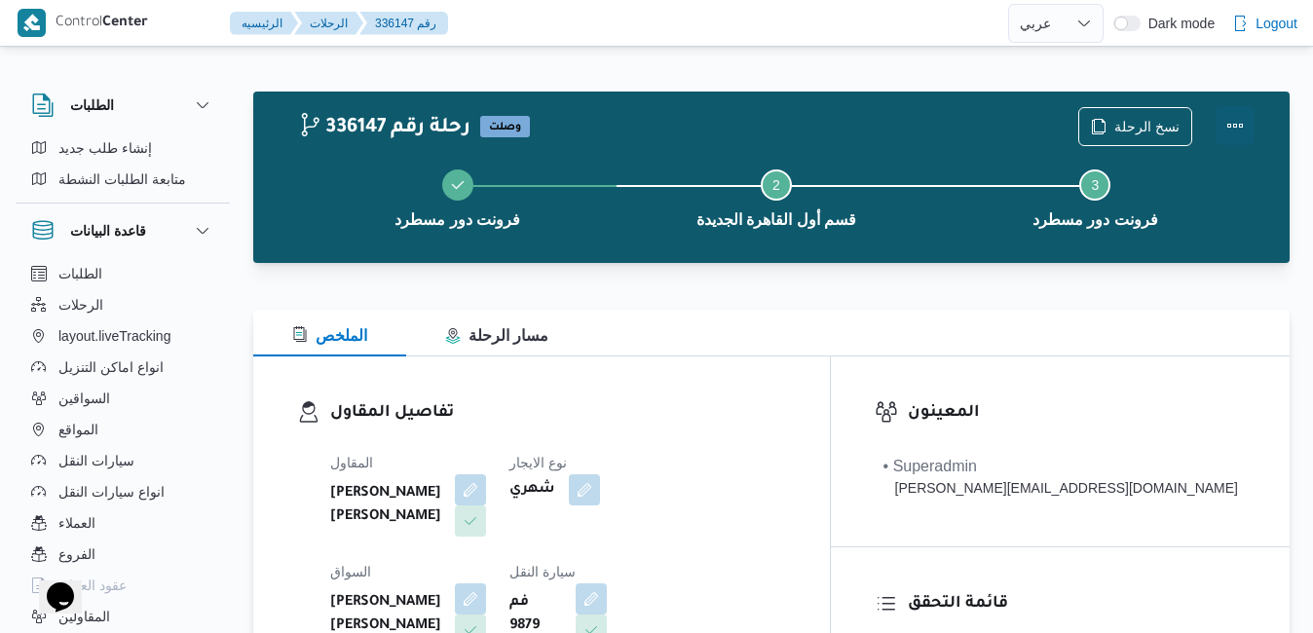
click at [1232, 130] on button "Actions" at bounding box center [1234, 125] width 39 height 39
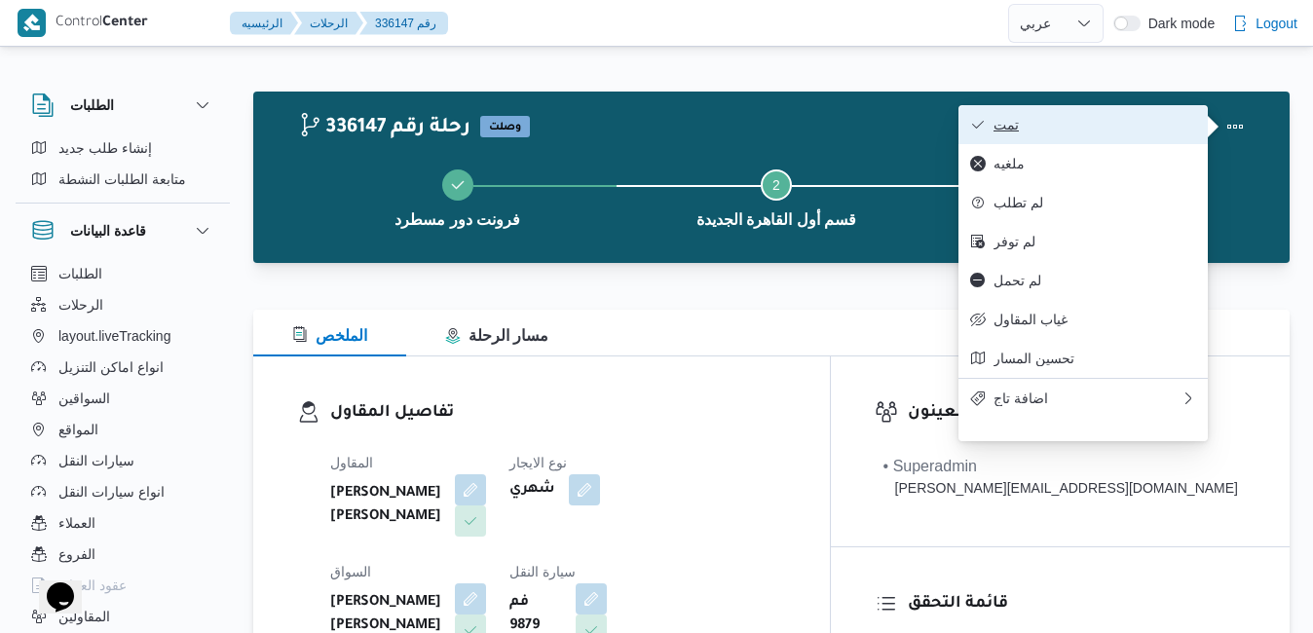
click at [1120, 130] on span "تمت" at bounding box center [1094, 125] width 203 height 16
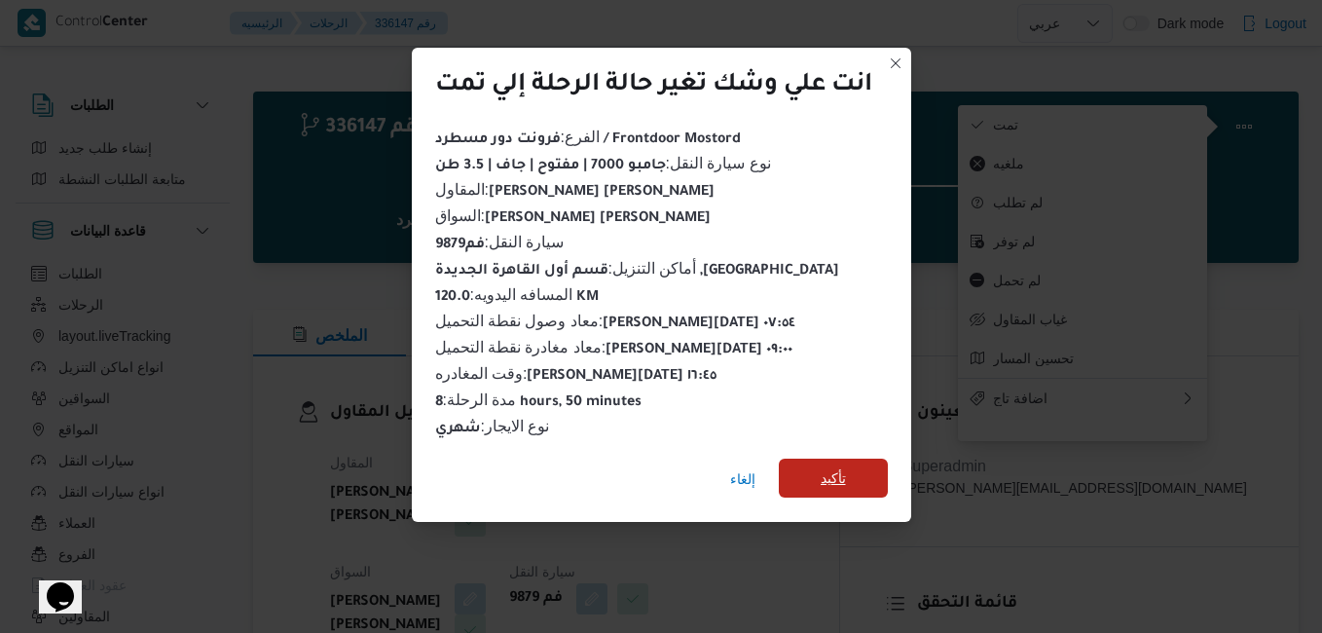
click at [841, 472] on span "تأكيد" at bounding box center [833, 477] width 25 height 23
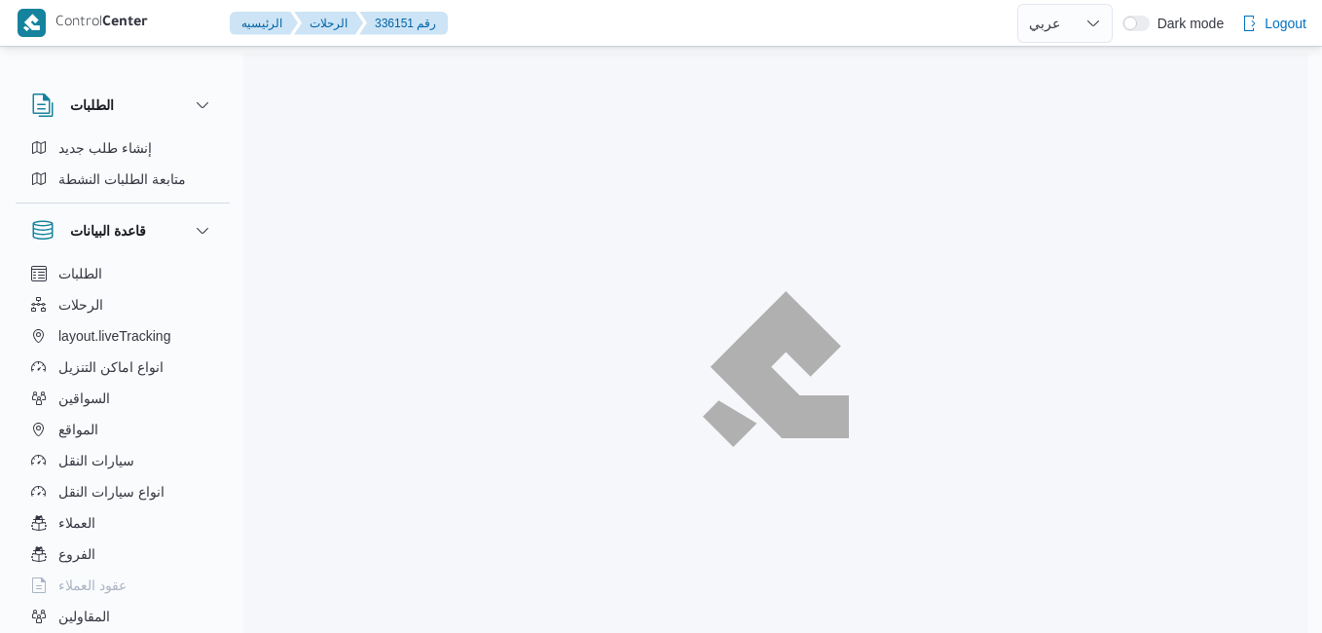
select select "ar"
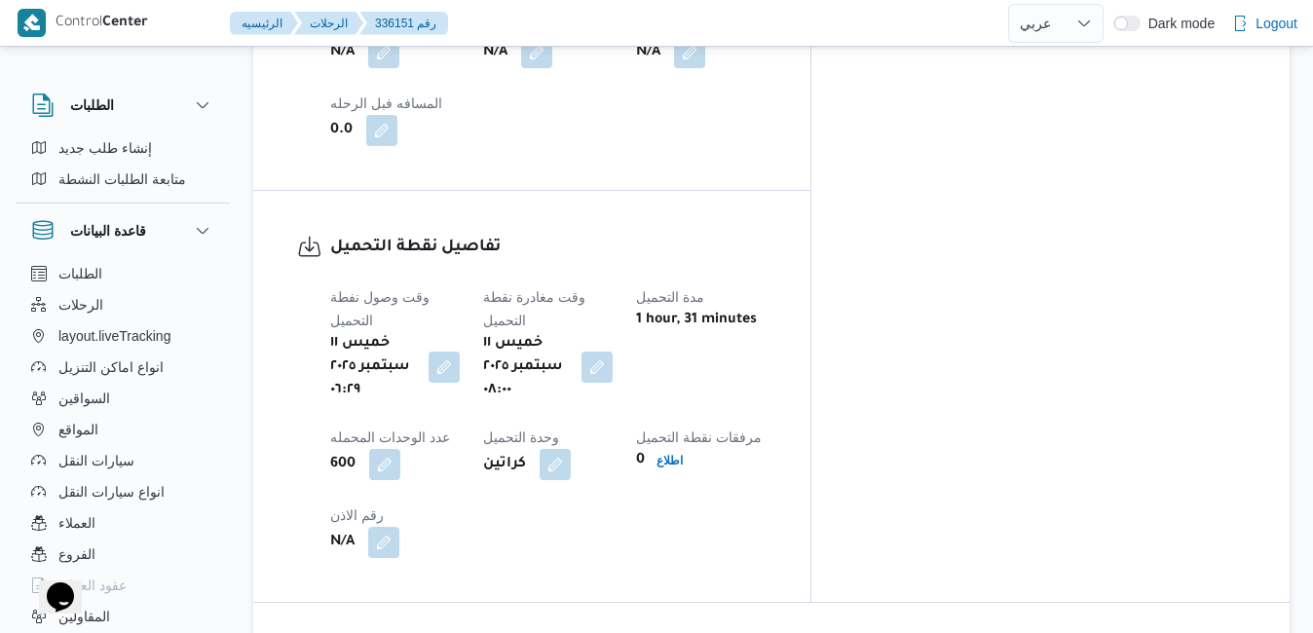
scroll to position [1597, 0]
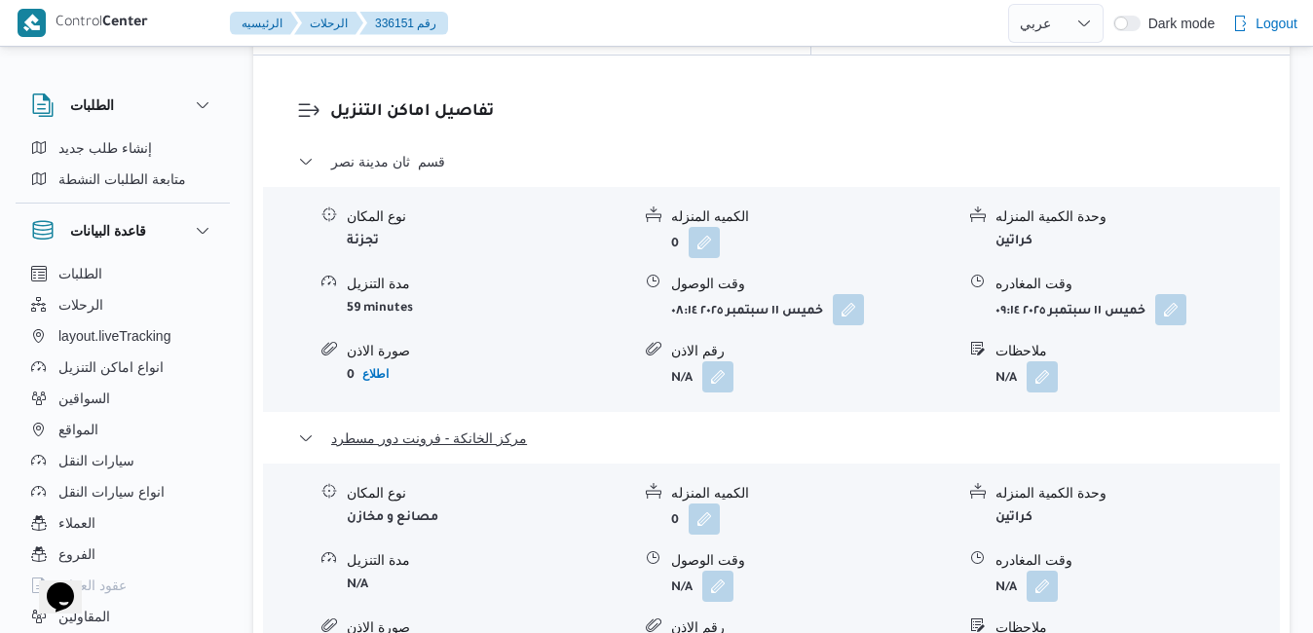
scroll to position [1947, 0]
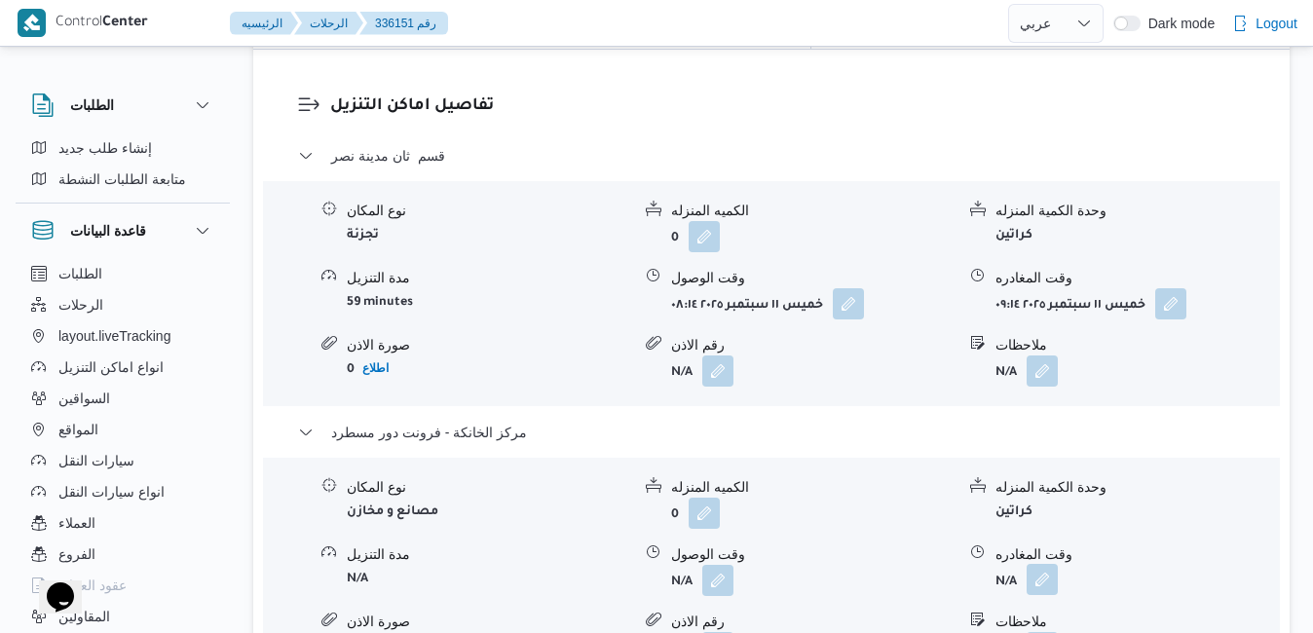
click at [1038, 564] on button "button" at bounding box center [1041, 579] width 31 height 31
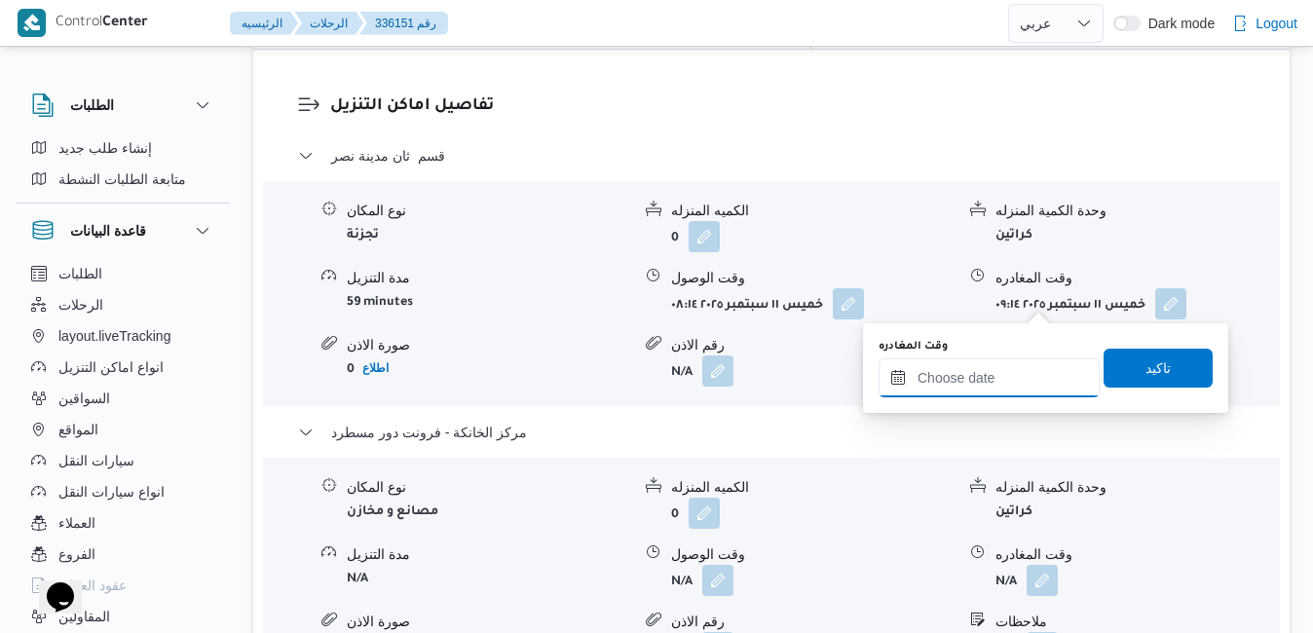
click at [939, 371] on input "وقت المغادره" at bounding box center [988, 377] width 221 height 39
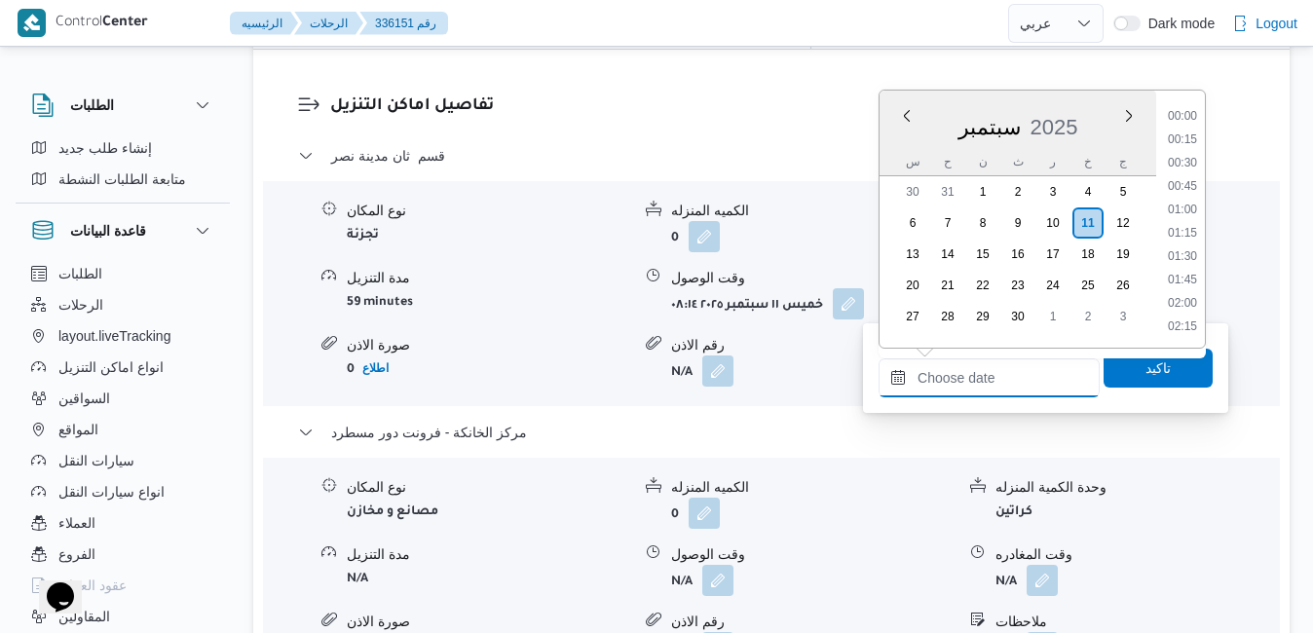
scroll to position [1587, 0]
click at [899, 142] on div "سبتمبر 2025" at bounding box center [1017, 123] width 277 height 50
click at [1186, 281] on ul "00:00 00:15 00:30 00:45 01:00 01:15 01:30 01:45 02:00 02:15 02:30 02:45 03:00 0…" at bounding box center [1182, 219] width 45 height 226
click at [1187, 270] on li "16:30" at bounding box center [1182, 268] width 45 height 19
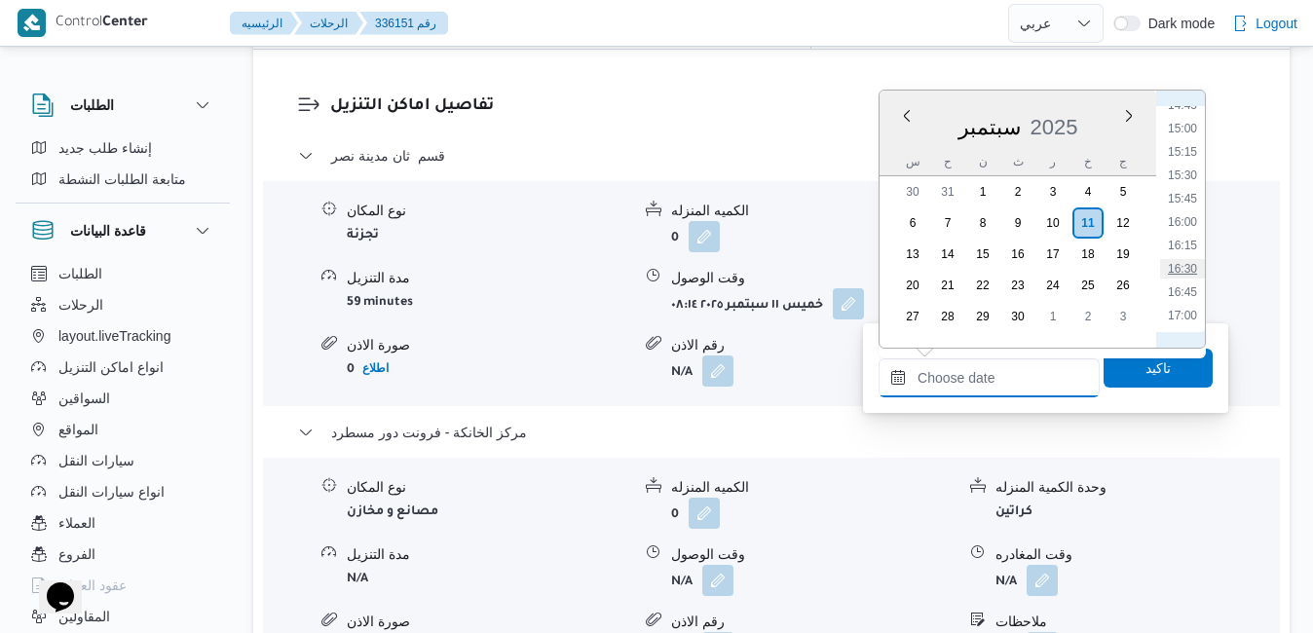
type input "[DATE] ١٦:٣٠"
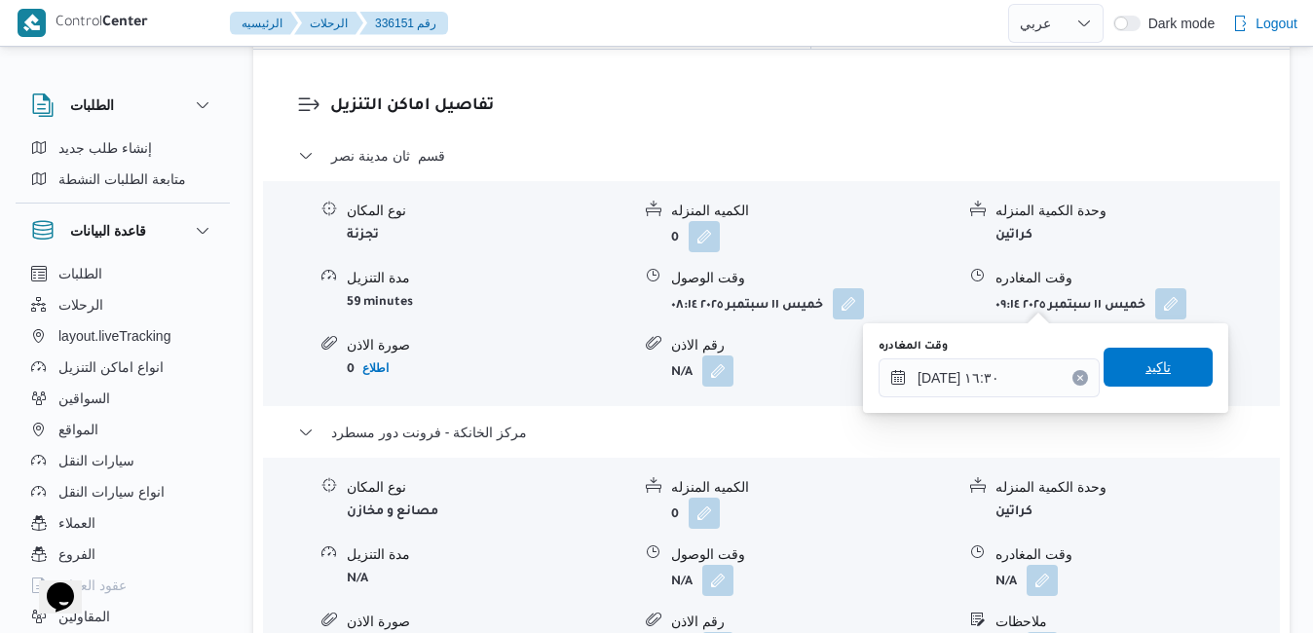
click at [1145, 371] on span "تاكيد" at bounding box center [1157, 366] width 25 height 23
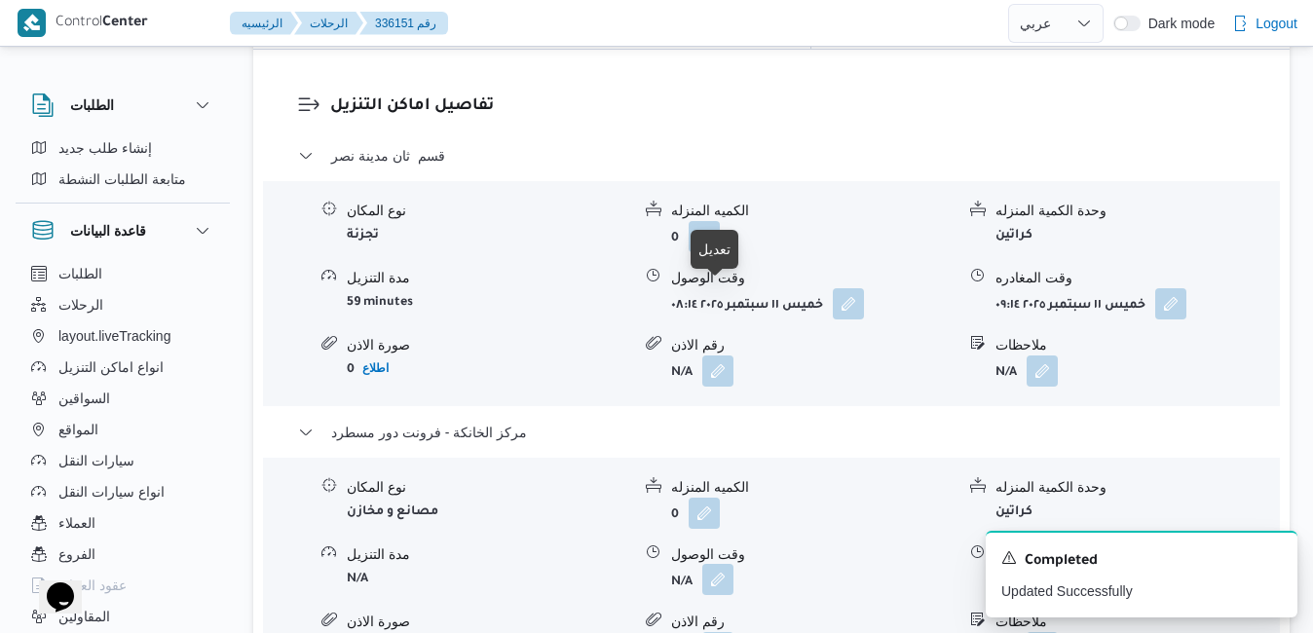
click at [726, 564] on button "button" at bounding box center [717, 579] width 31 height 31
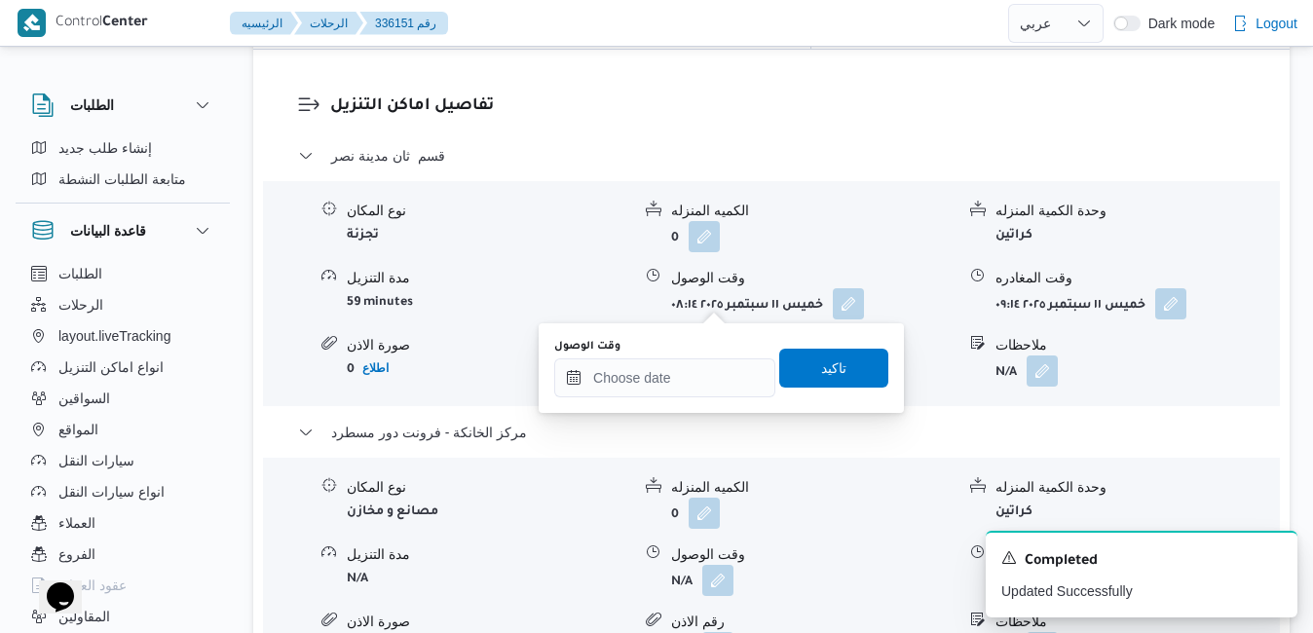
click at [698, 356] on div "وقت الوصول" at bounding box center [664, 368] width 221 height 58
click at [714, 364] on input "وقت الوصول" at bounding box center [664, 377] width 221 height 39
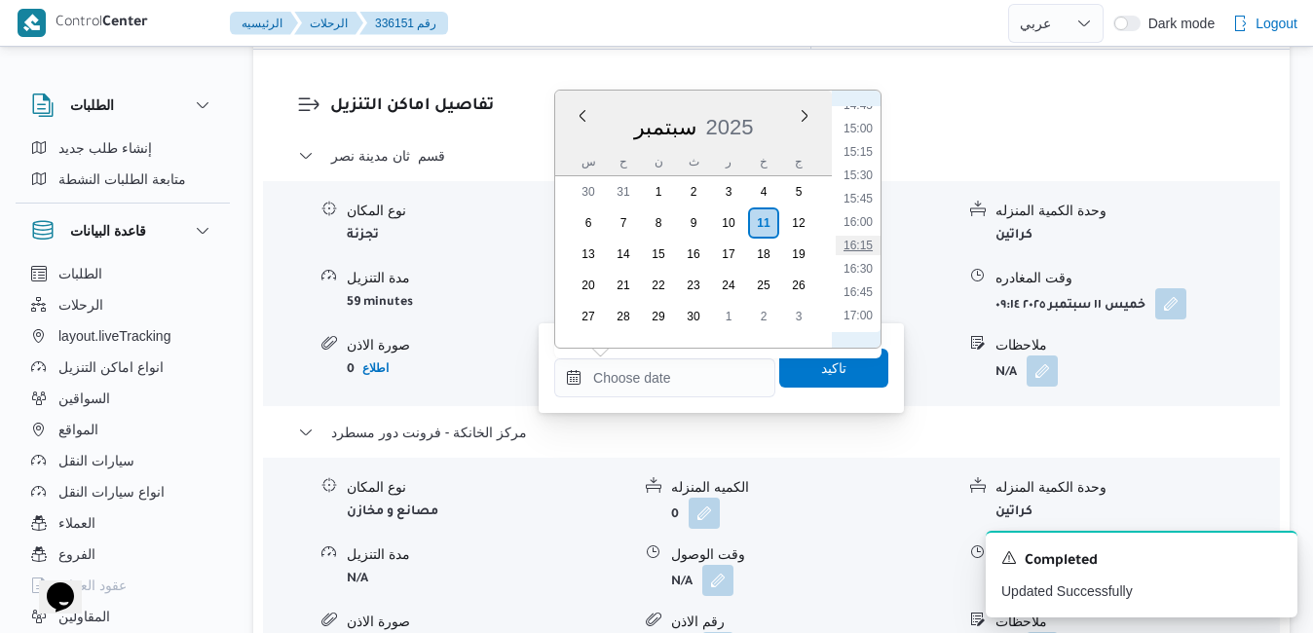
click at [860, 251] on li "16:15" at bounding box center [857, 245] width 45 height 19
type input "[DATE] ١٦:١٥"
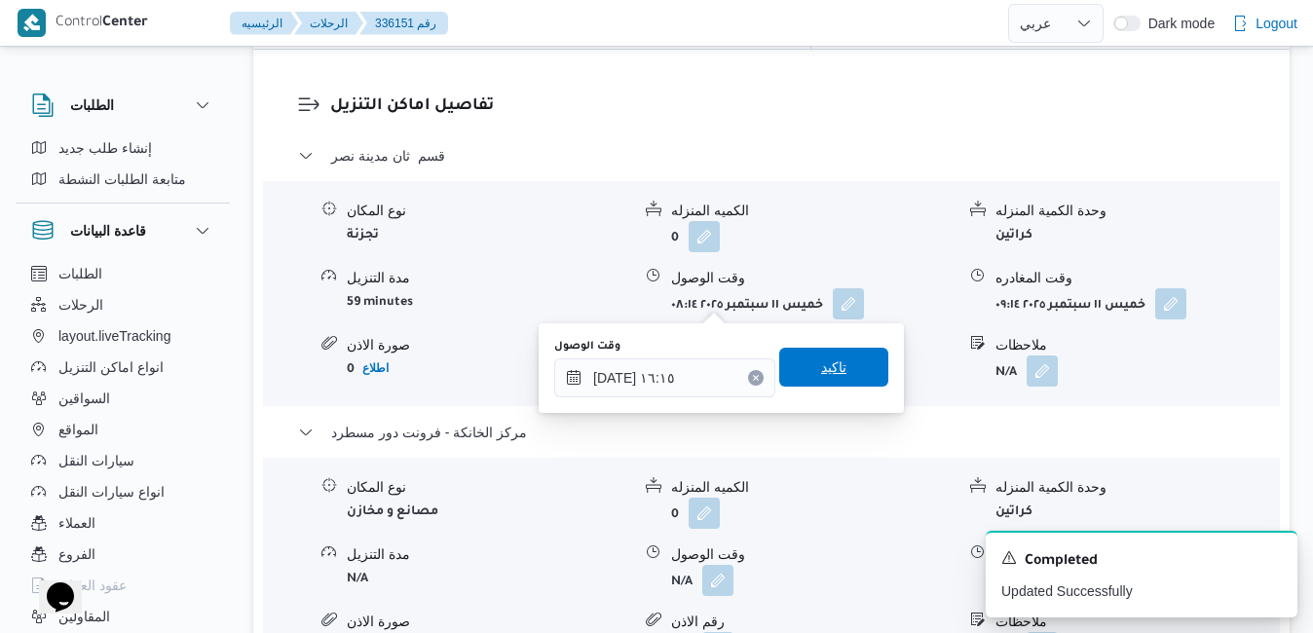
click at [821, 362] on span "تاكيد" at bounding box center [833, 366] width 25 height 23
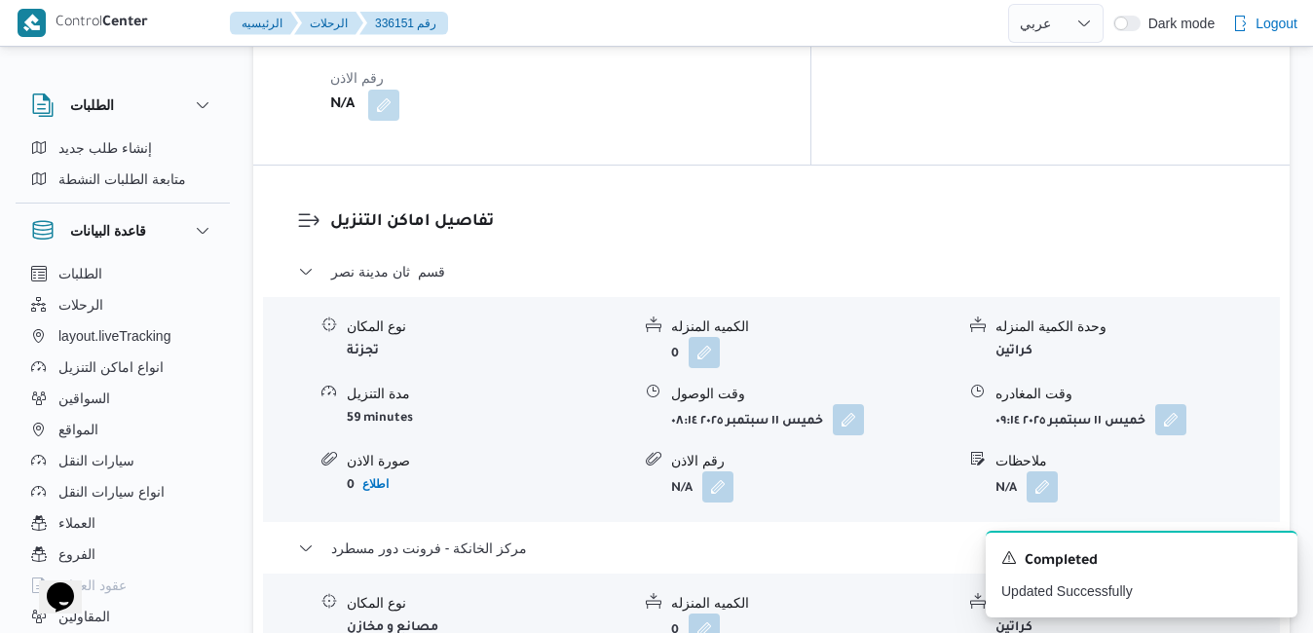
scroll to position [1792, 0]
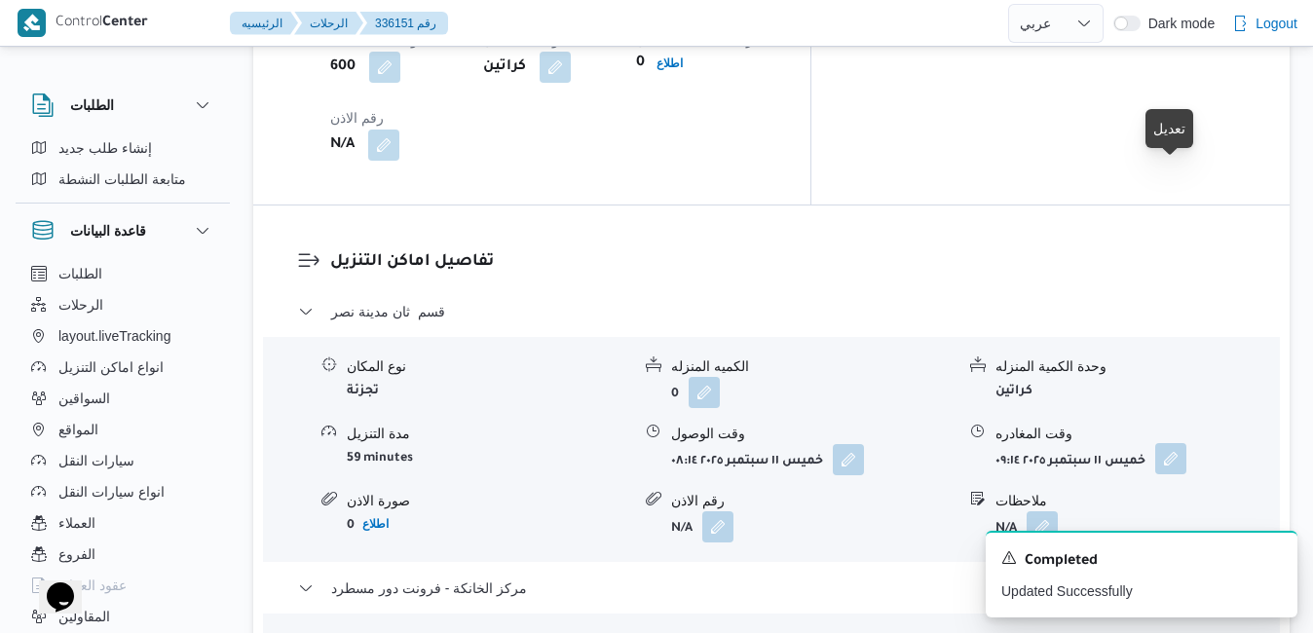
click at [1175, 443] on button "button" at bounding box center [1170, 458] width 31 height 31
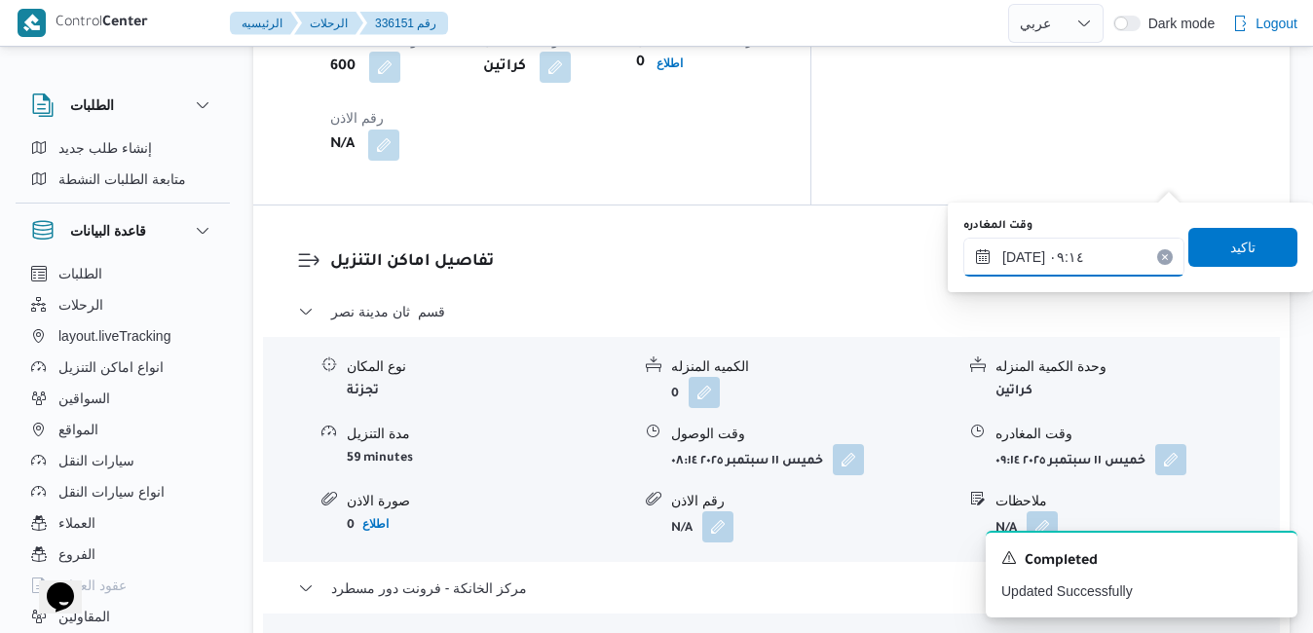
click at [1084, 258] on input "[DATE] ٠٩:١٤" at bounding box center [1073, 257] width 221 height 39
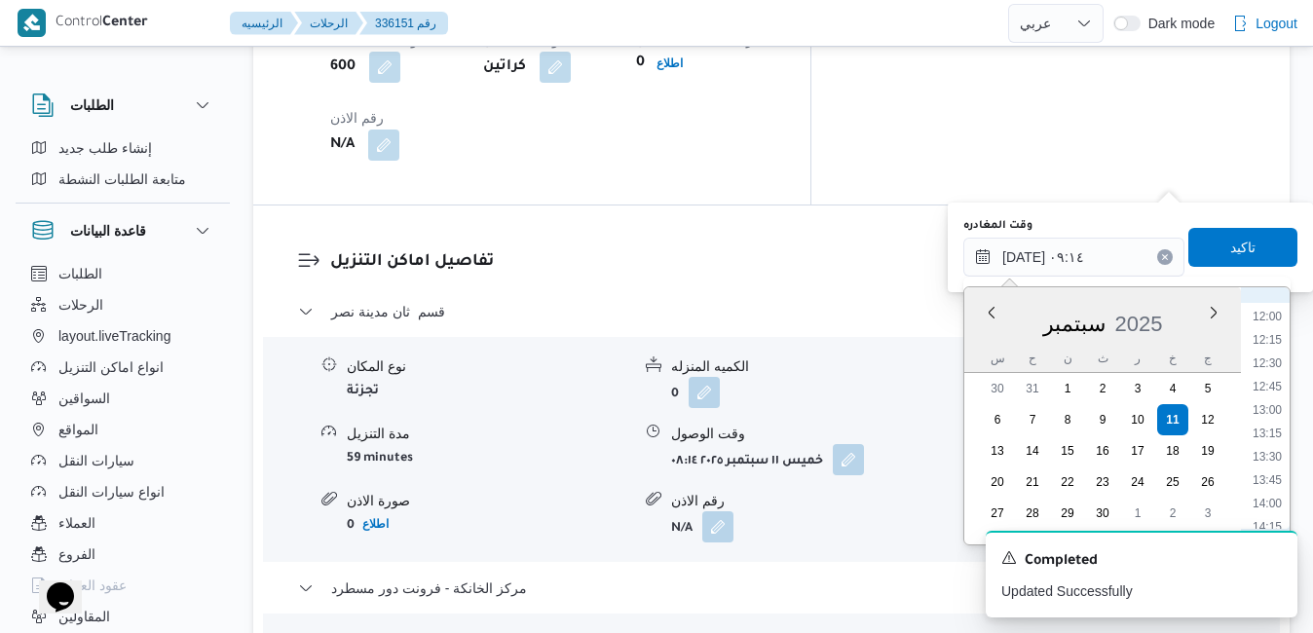
scroll to position [1316, 0]
click at [1274, 446] on li "15:30" at bounding box center [1266, 445] width 45 height 19
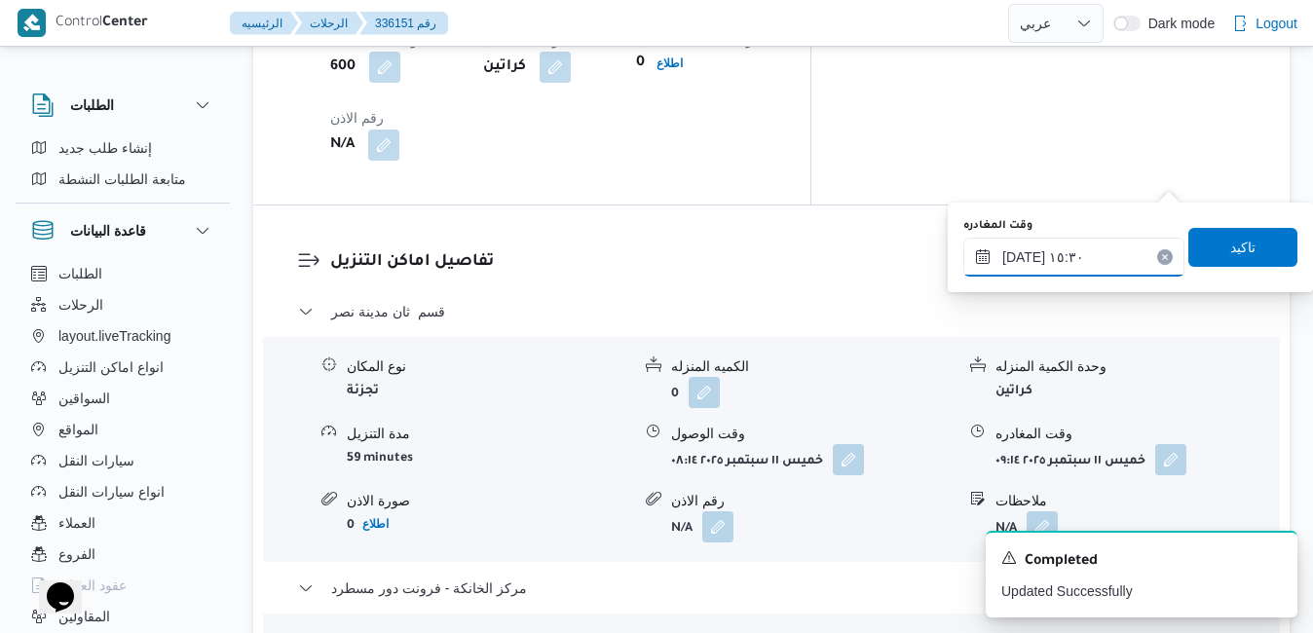
click at [1023, 256] on input "[DATE] ١٥:٣٠" at bounding box center [1073, 257] width 221 height 39
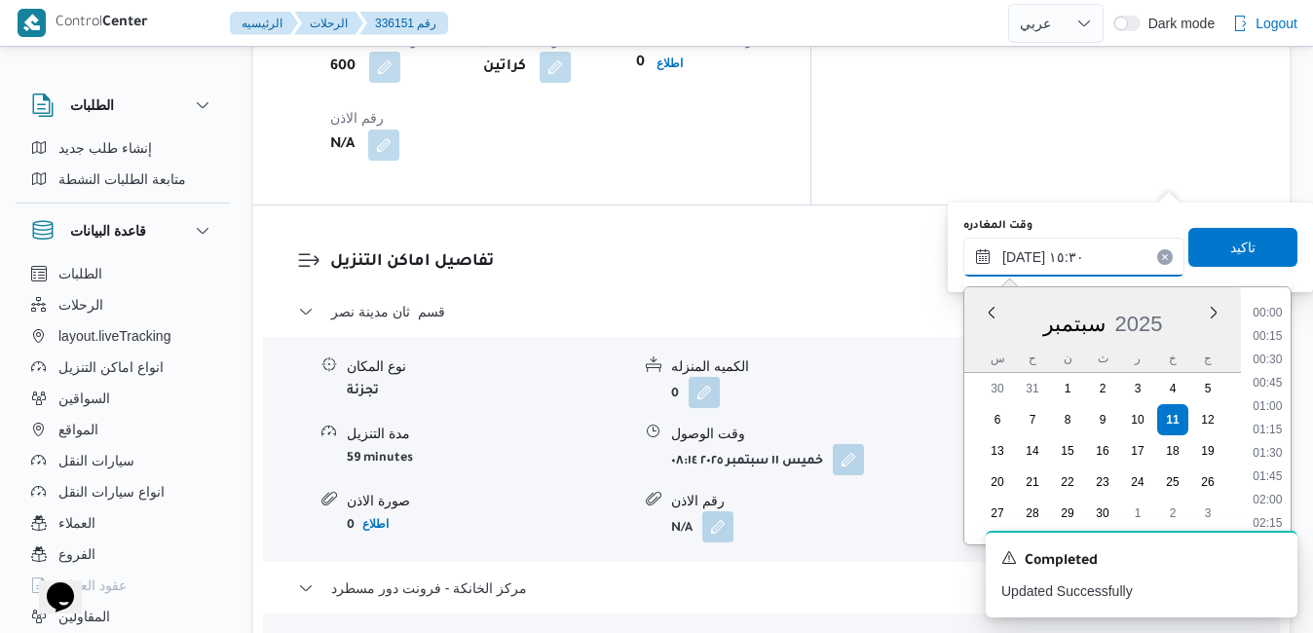
click at [1023, 256] on input "[DATE] ١٥:٣٠" at bounding box center [1073, 257] width 221 height 39
type input "[DATE] ١٥:٤٠"
click at [1197, 240] on span "تاكيد" at bounding box center [1242, 246] width 109 height 39
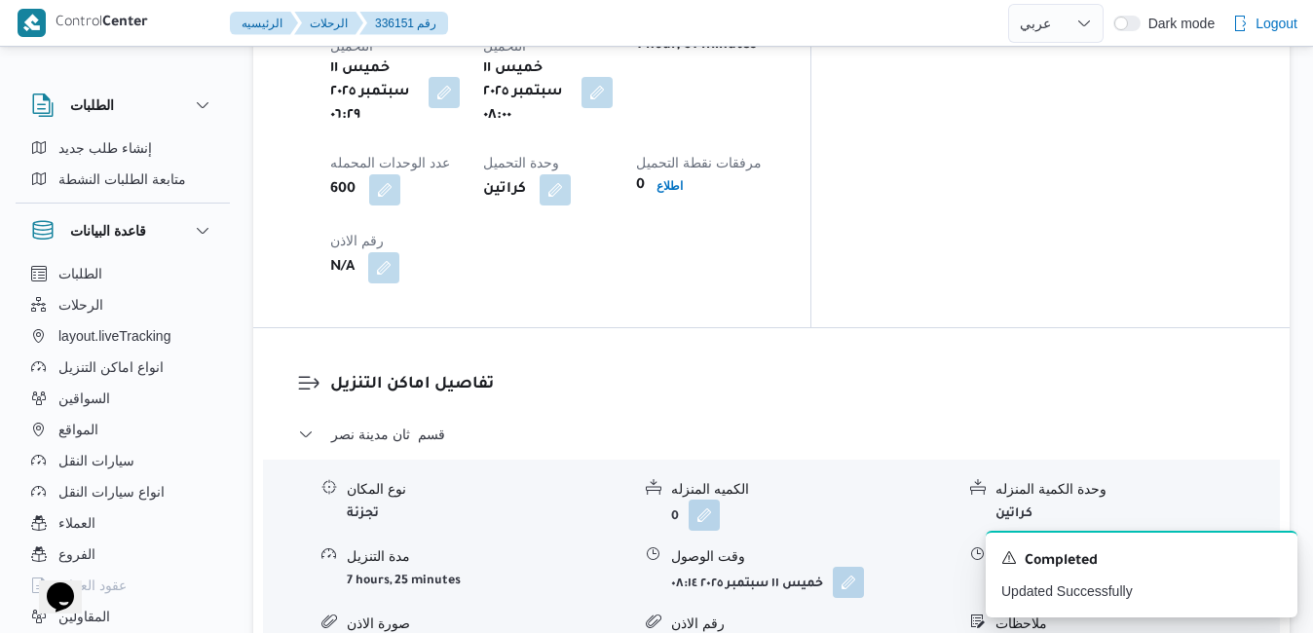
scroll to position [1714, 0]
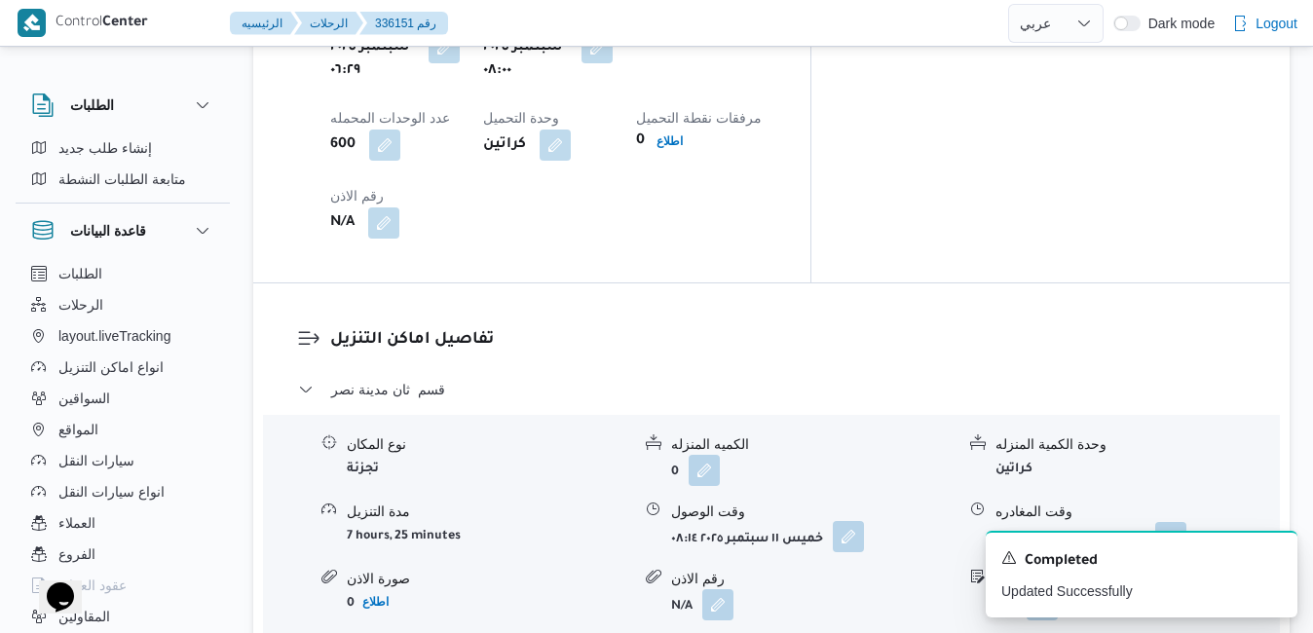
click at [855, 521] on button "button" at bounding box center [848, 536] width 31 height 31
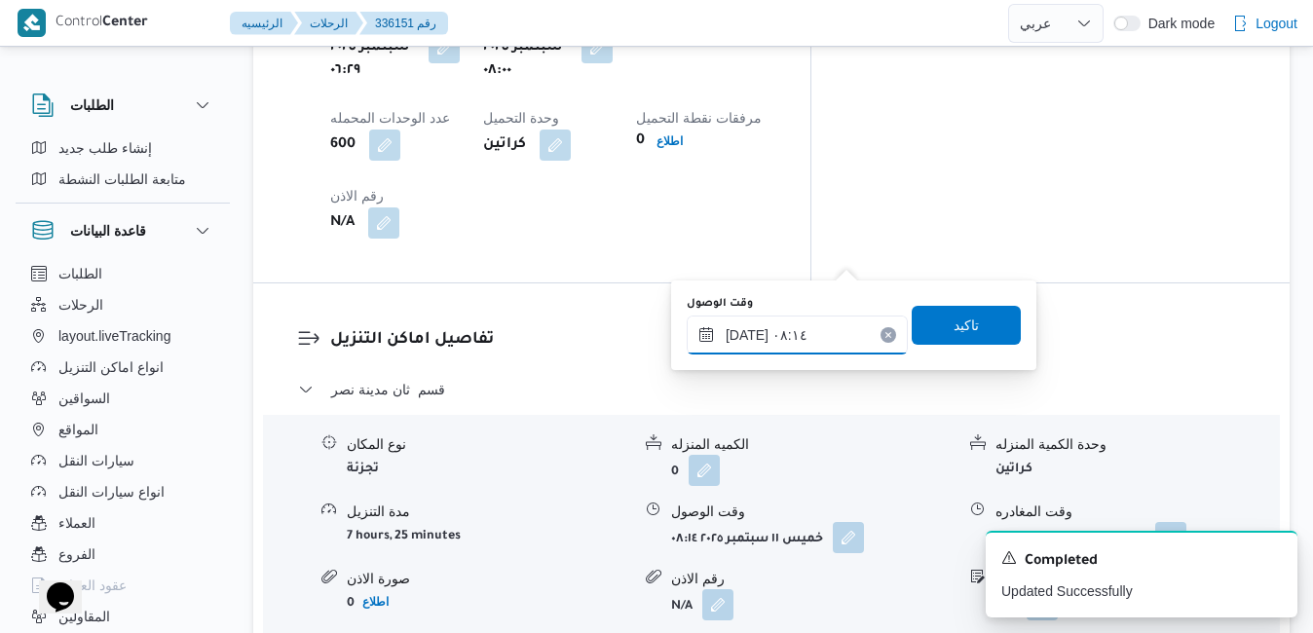
click at [790, 329] on input "[DATE] ٠٨:١٤" at bounding box center [796, 334] width 221 height 39
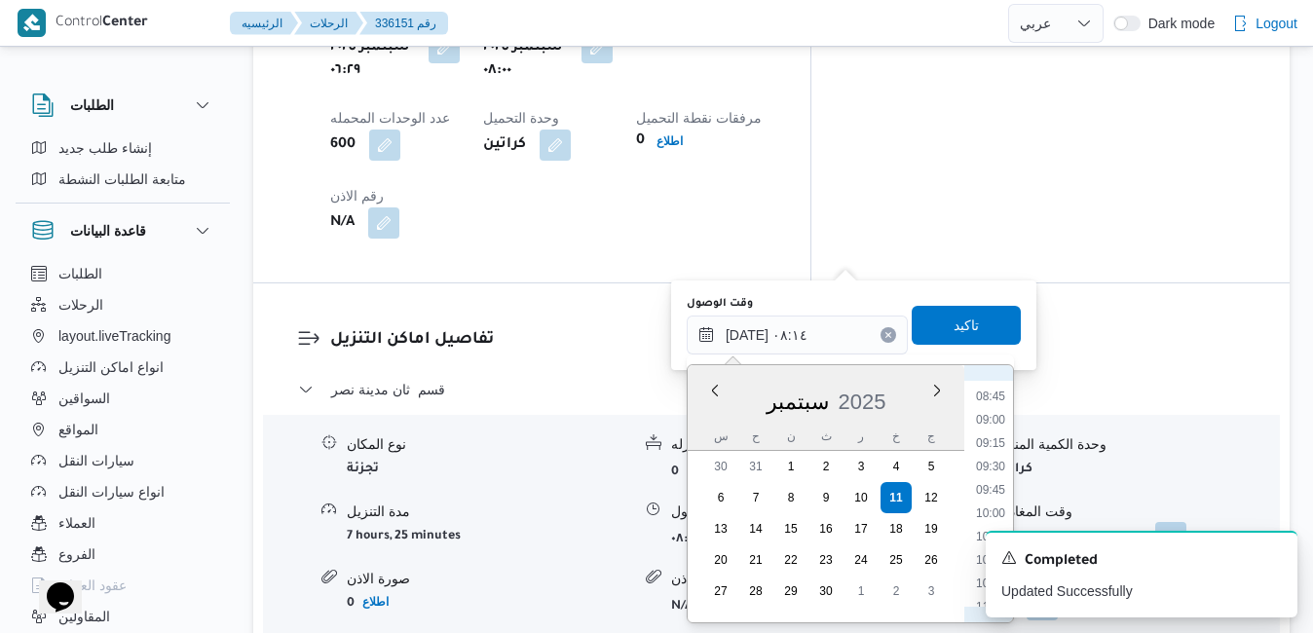
scroll to position [827, 0]
click at [996, 386] on li "08:45" at bounding box center [990, 381] width 45 height 19
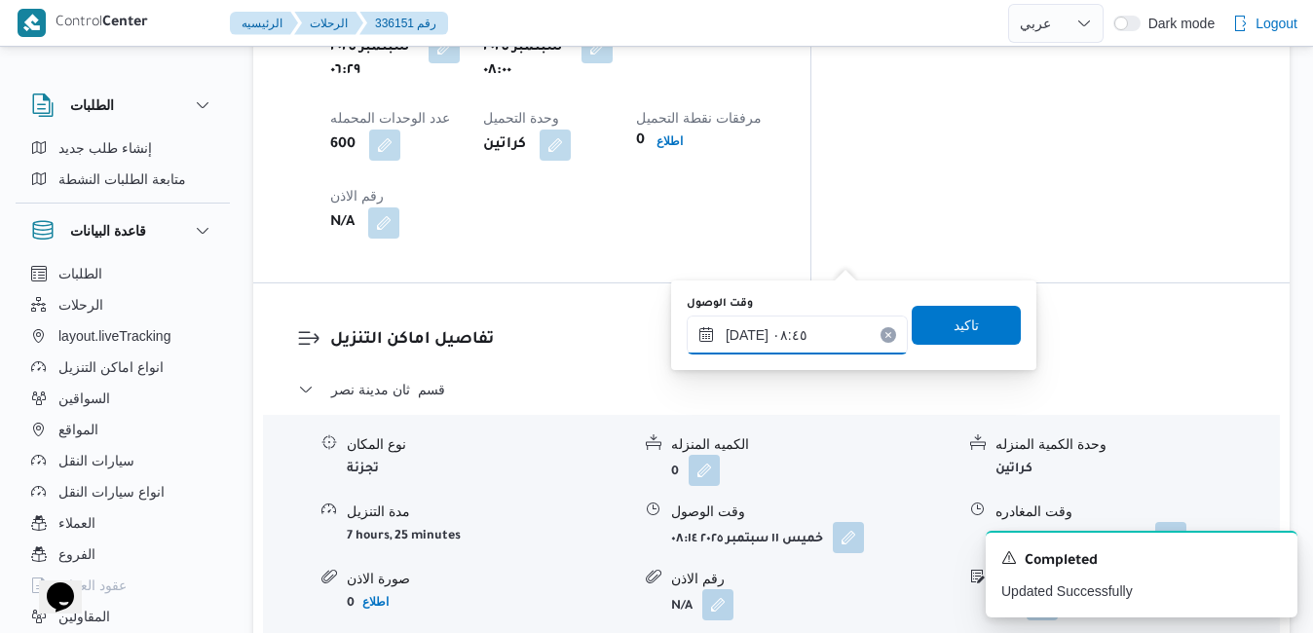
click at [750, 332] on input "[DATE] ٠٨:٤٥" at bounding box center [796, 334] width 221 height 39
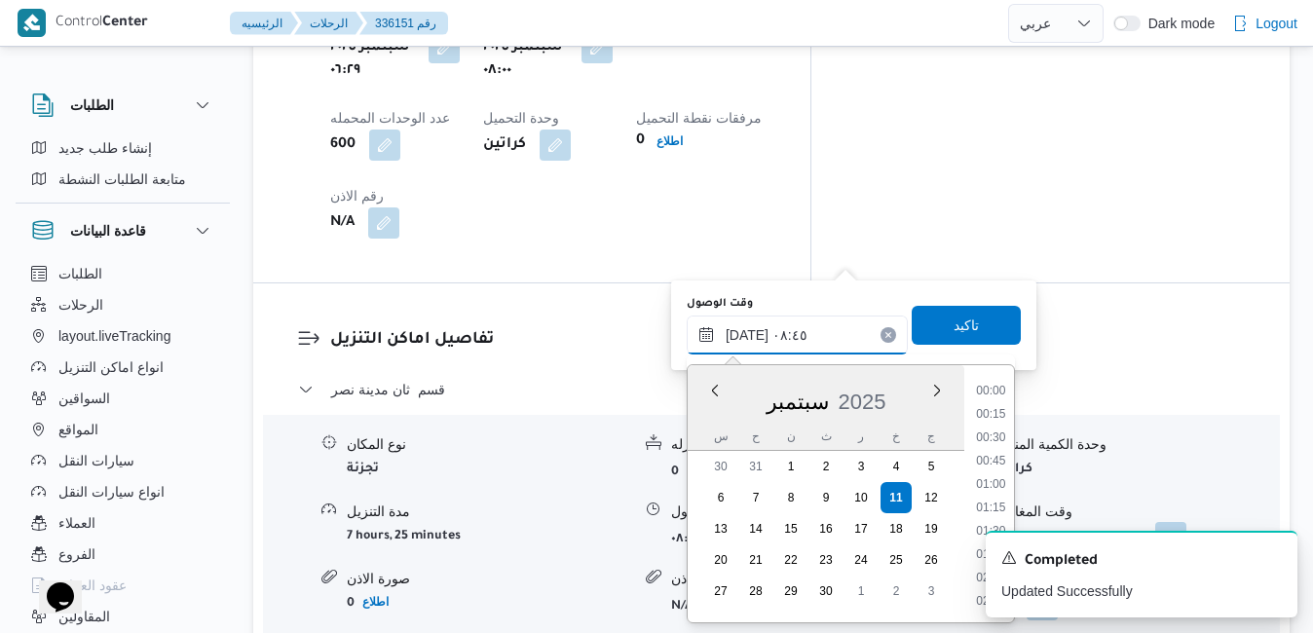
click at [750, 332] on input "[DATE] ٠٨:٤٥" at bounding box center [796, 334] width 221 height 39
type input "[DATE] ٠٨:٤٠"
click at [929, 316] on span "تاكيد" at bounding box center [965, 324] width 109 height 39
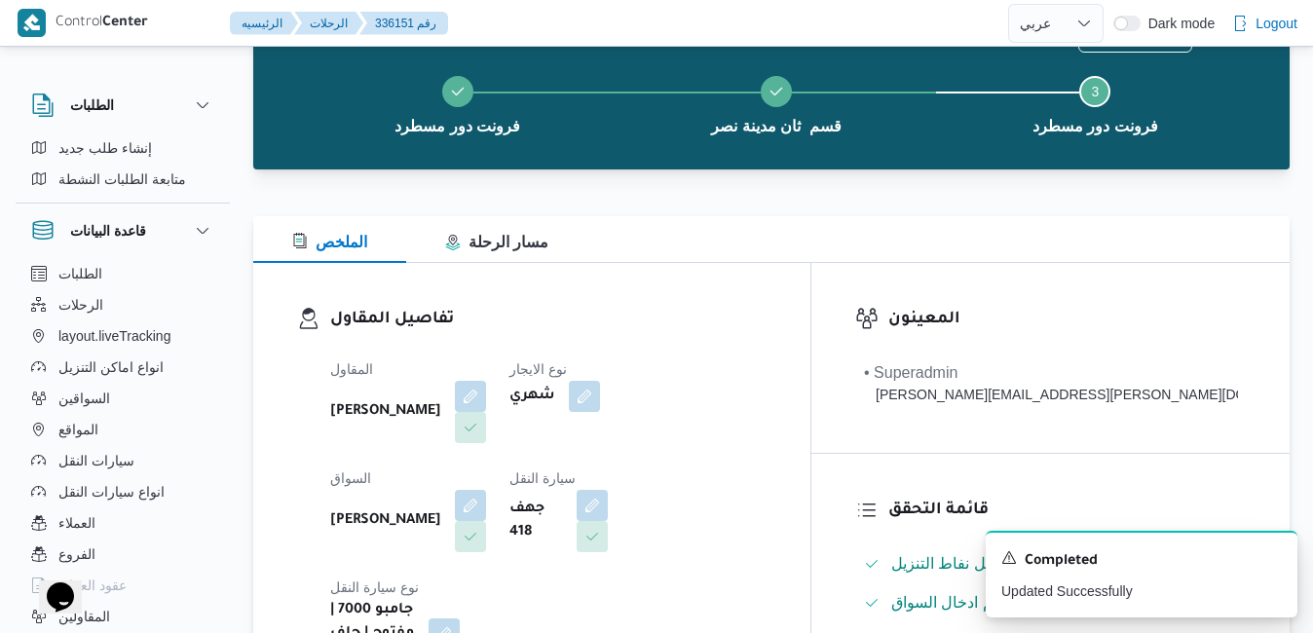
scroll to position [0, 0]
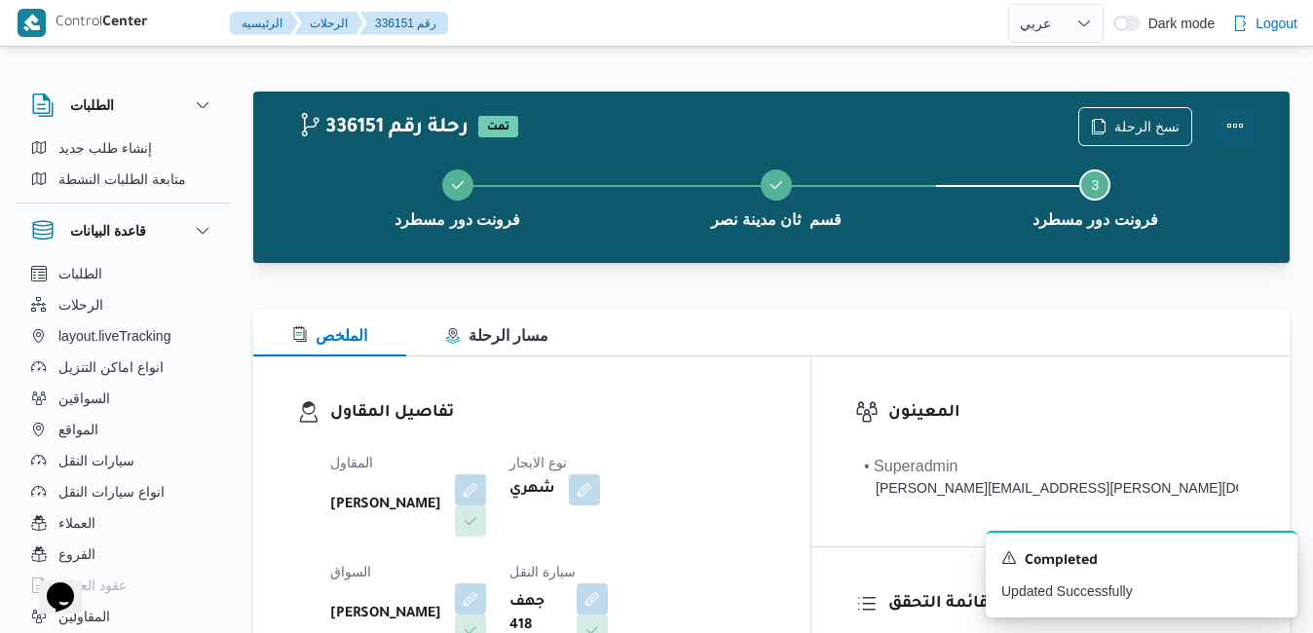
click at [1224, 127] on button "Actions" at bounding box center [1234, 125] width 39 height 39
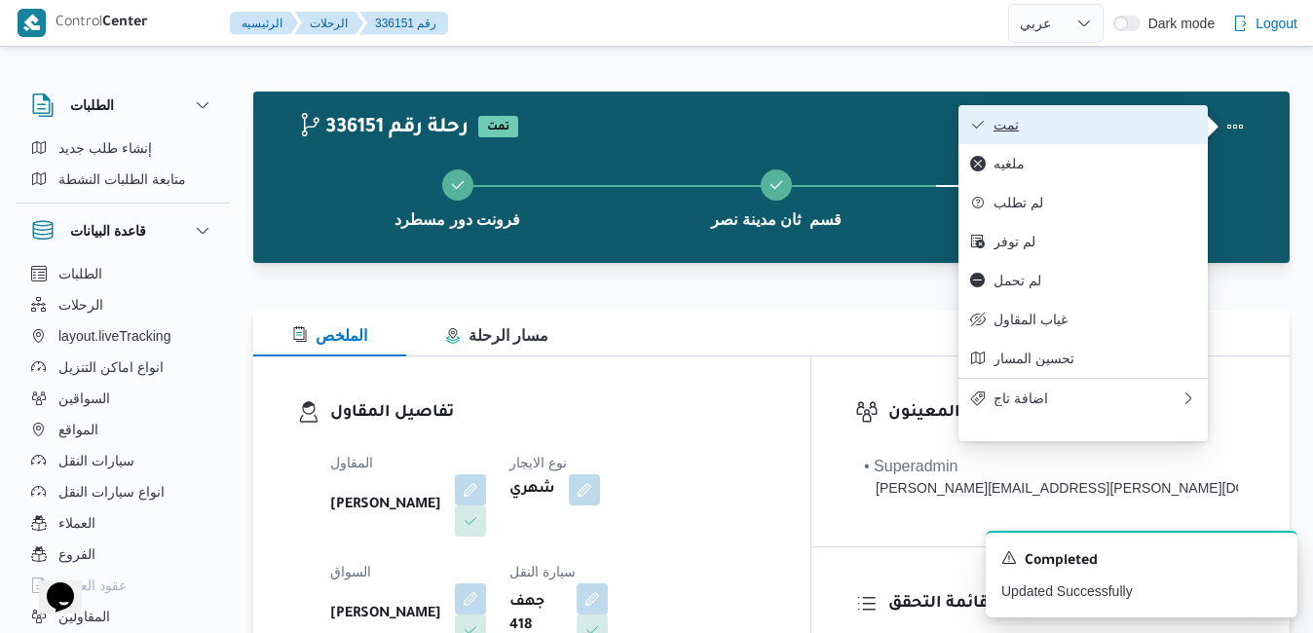
click at [1140, 136] on button "تمت" at bounding box center [1082, 124] width 249 height 39
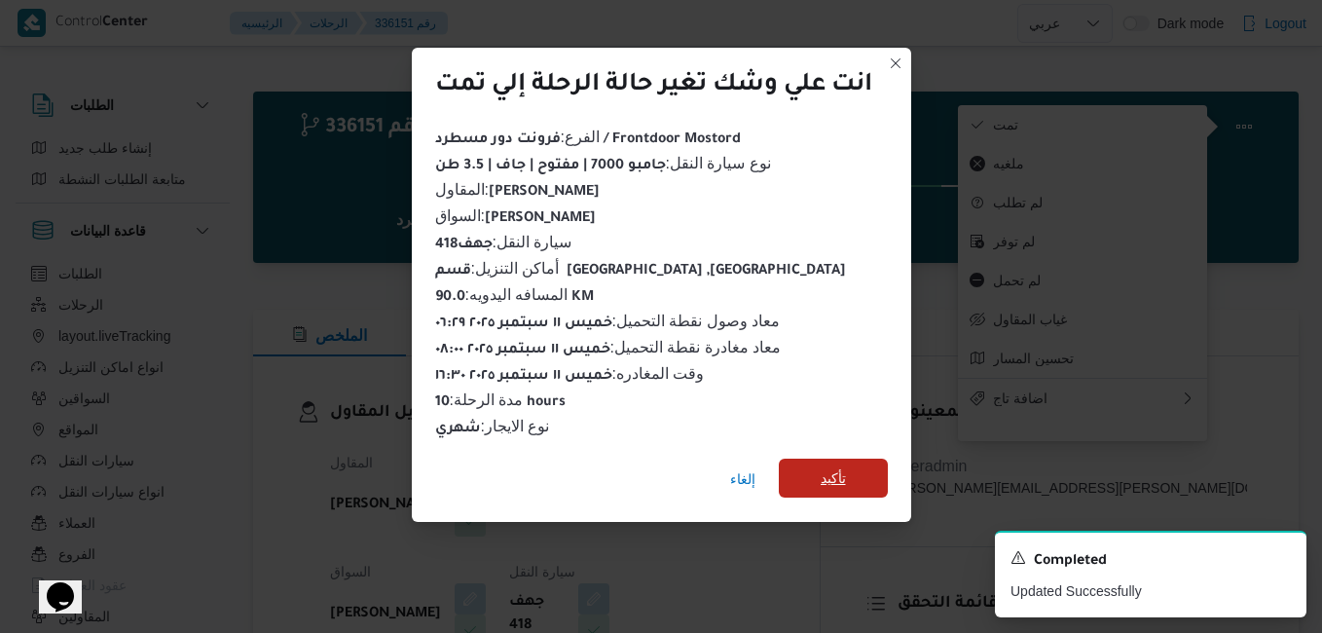
click at [840, 472] on span "تأكيد" at bounding box center [833, 477] width 25 height 23
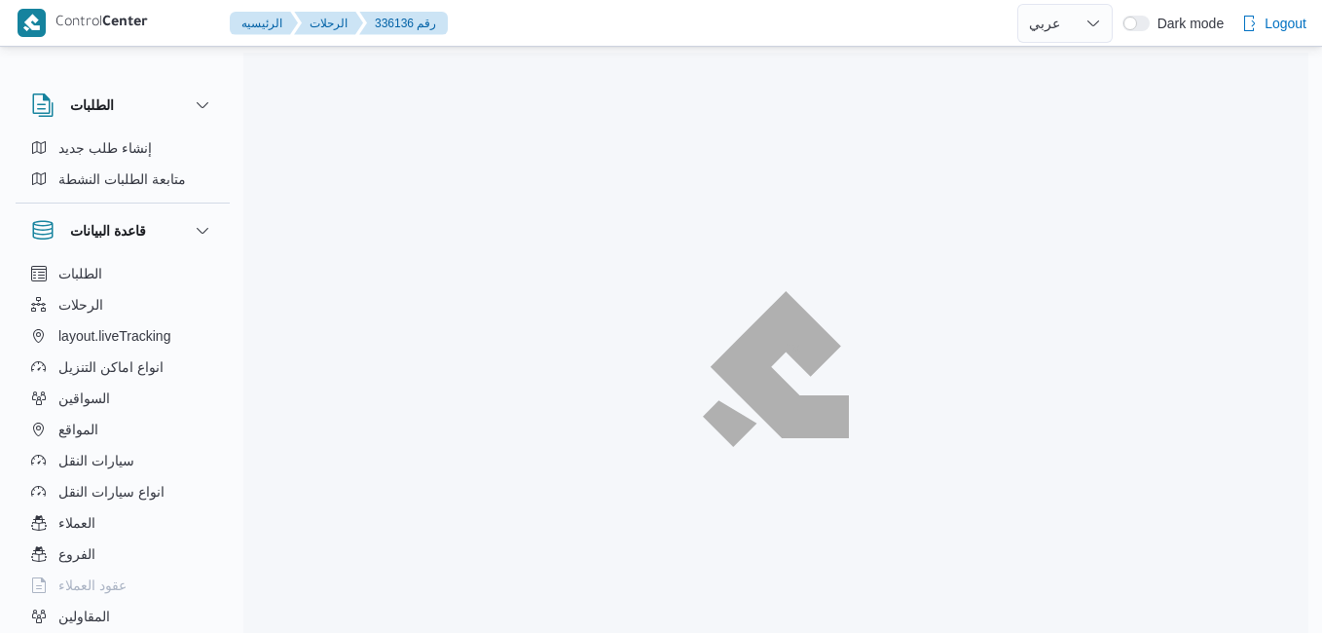
select select "ar"
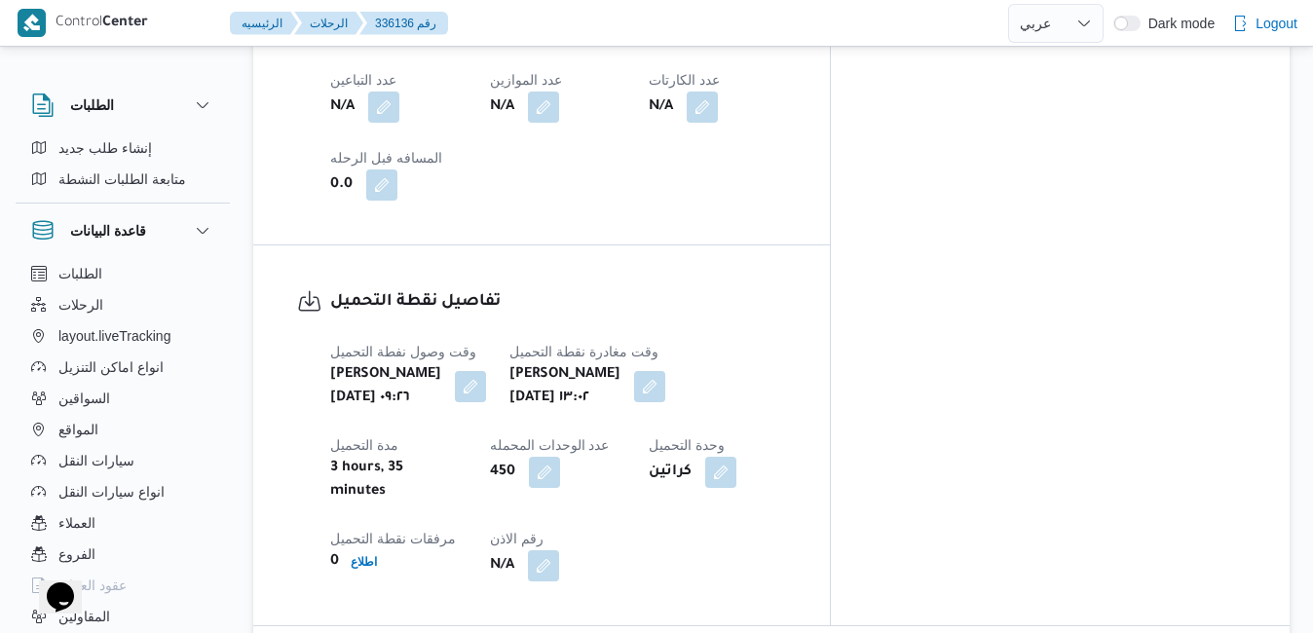
scroll to position [1249, 0]
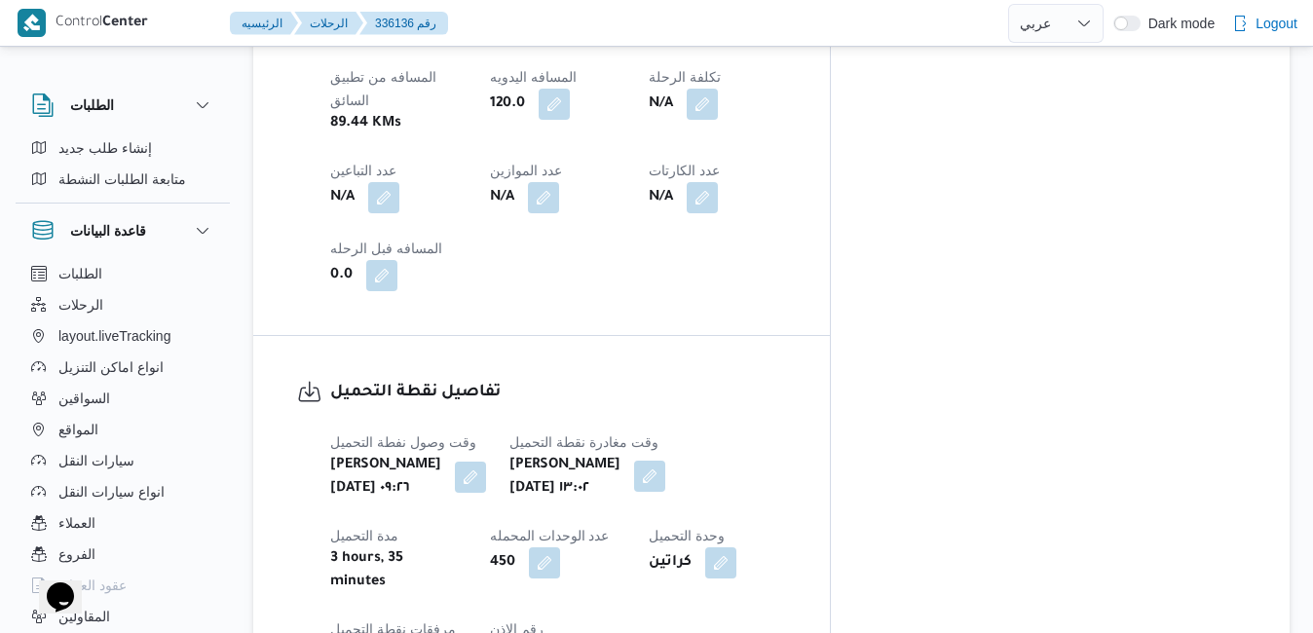
click at [665, 461] on button "button" at bounding box center [649, 476] width 31 height 31
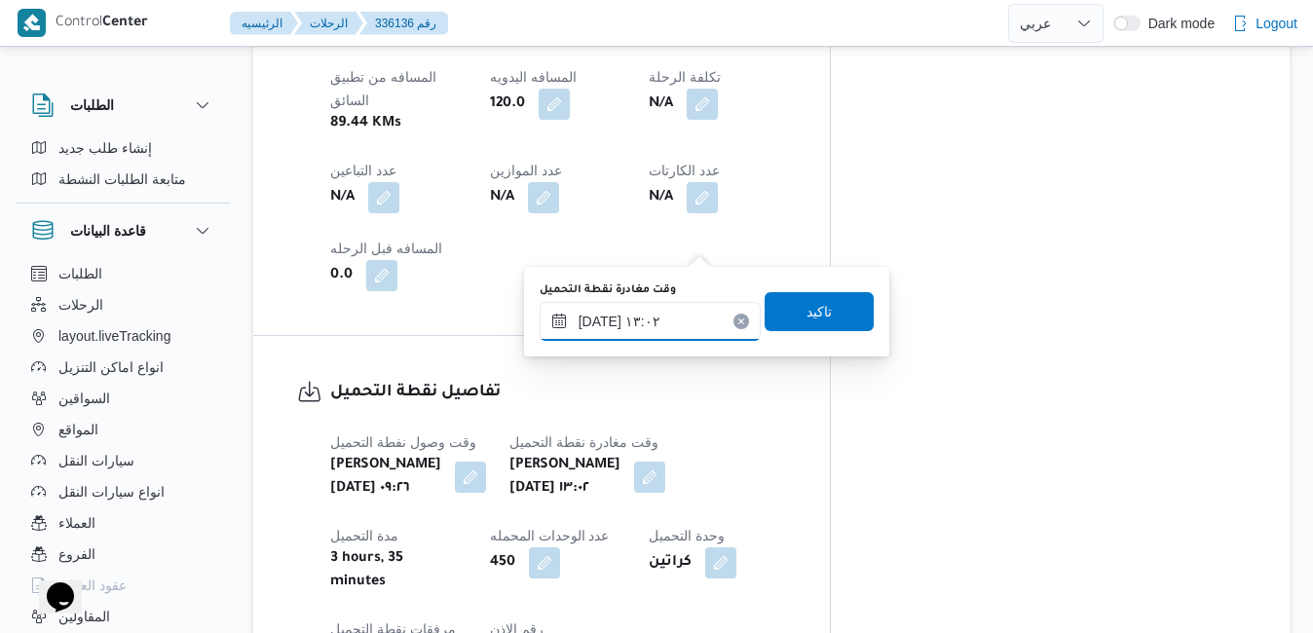
click at [659, 319] on input "[DATE] ١٣:٠٢" at bounding box center [649, 321] width 221 height 39
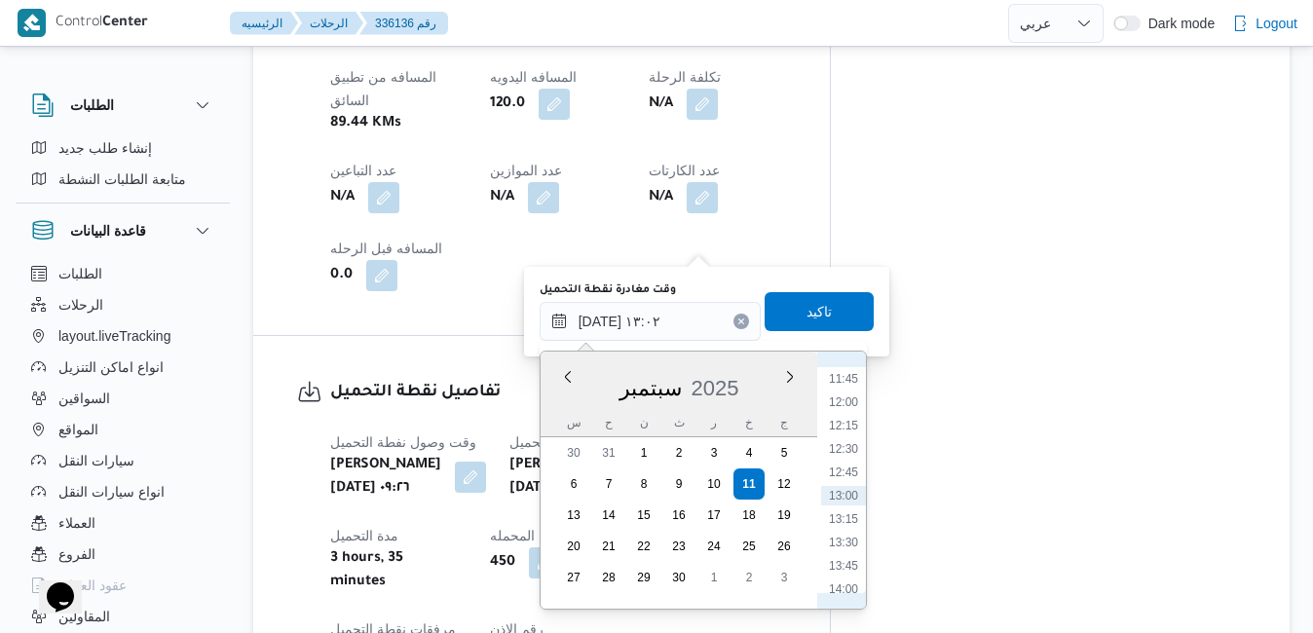
scroll to position [899, 0]
click at [846, 388] on li "09:45" at bounding box center [843, 389] width 45 height 19
type input "[DATE] ٠٩:٤٥"
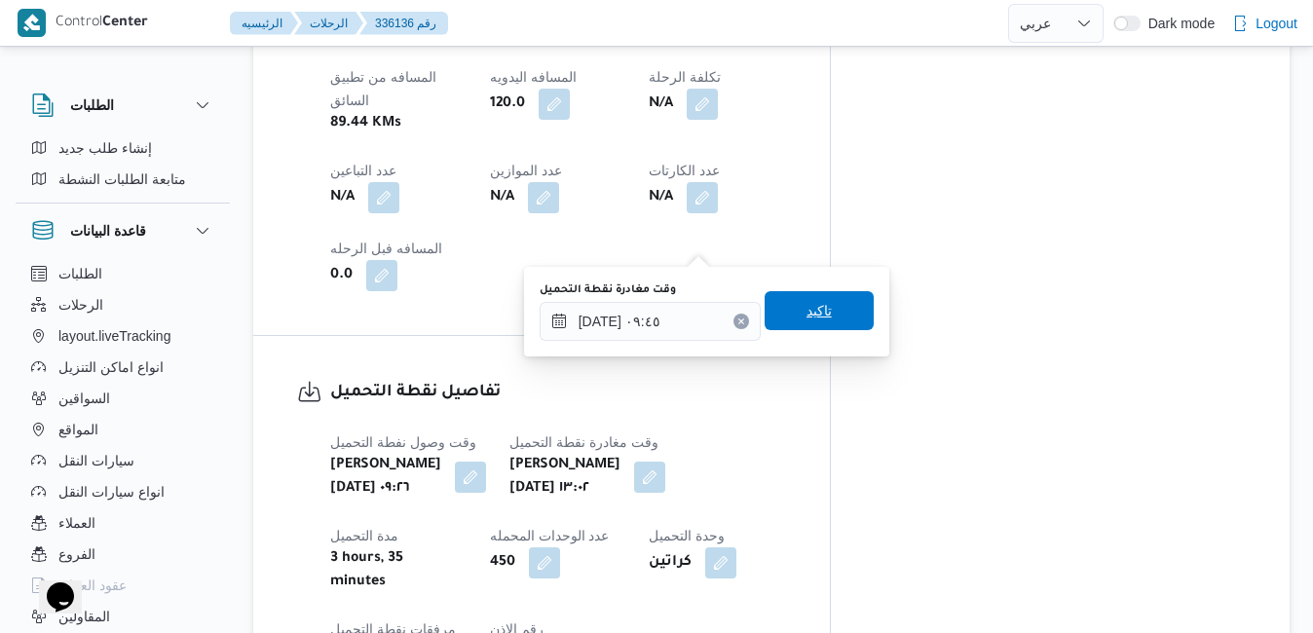
click at [809, 318] on span "تاكيد" at bounding box center [818, 310] width 25 height 23
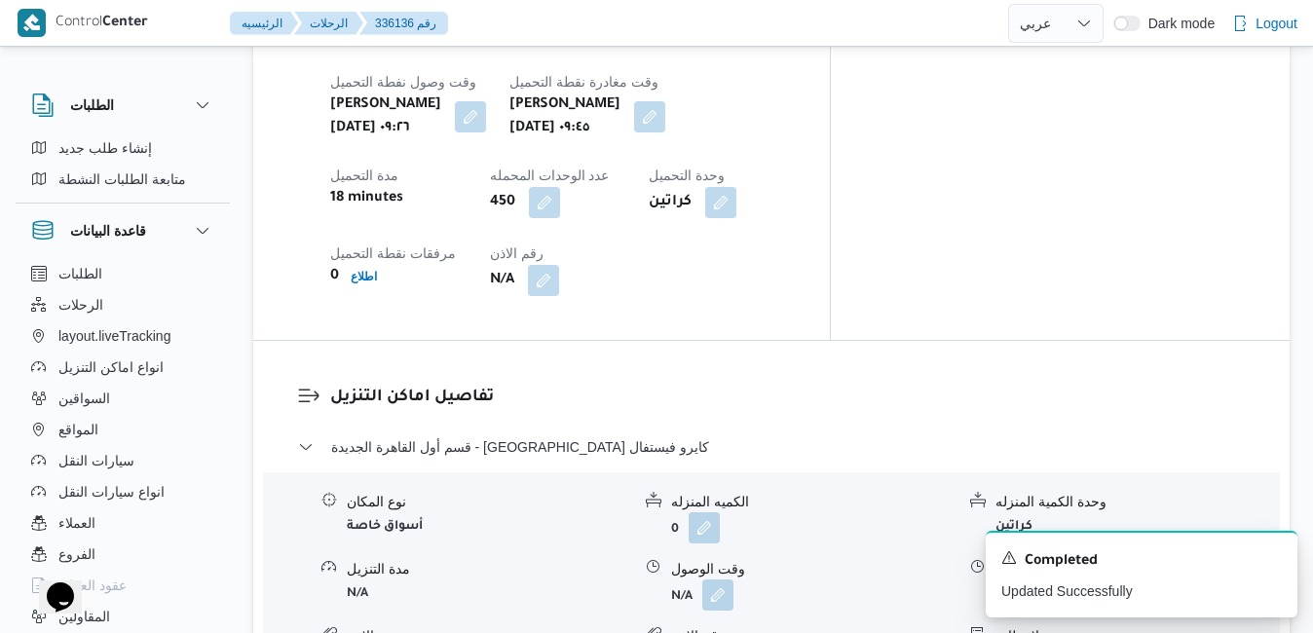
scroll to position [1639, 0]
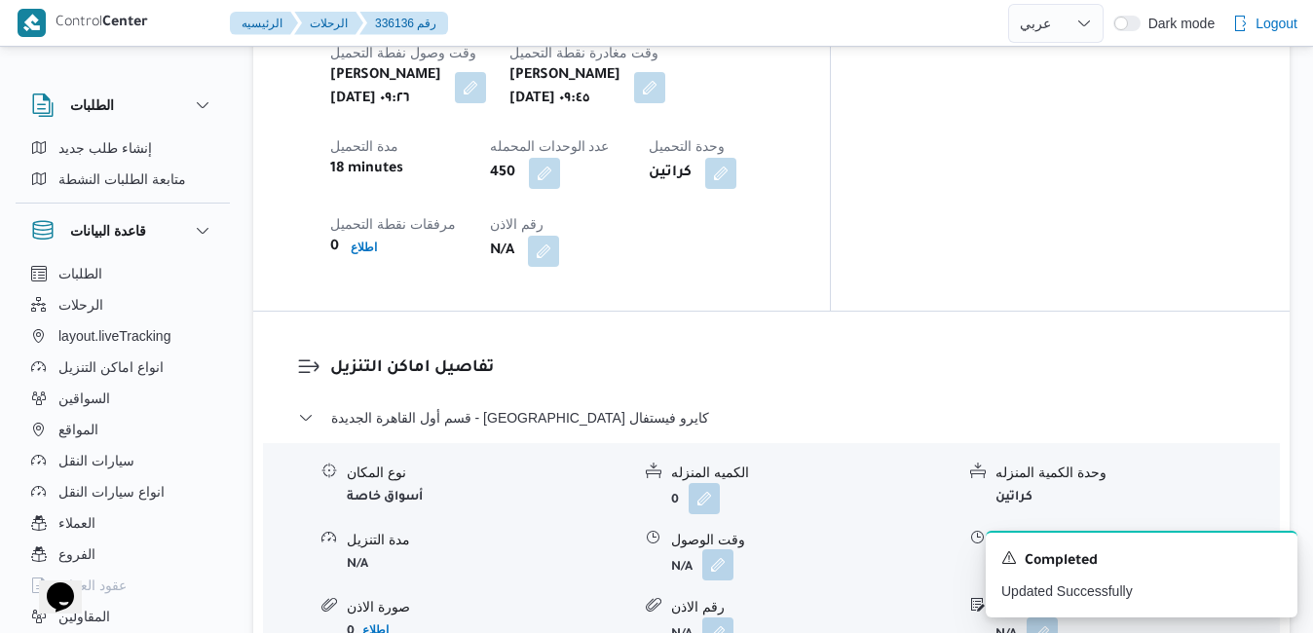
click at [709, 549] on button "button" at bounding box center [717, 564] width 31 height 31
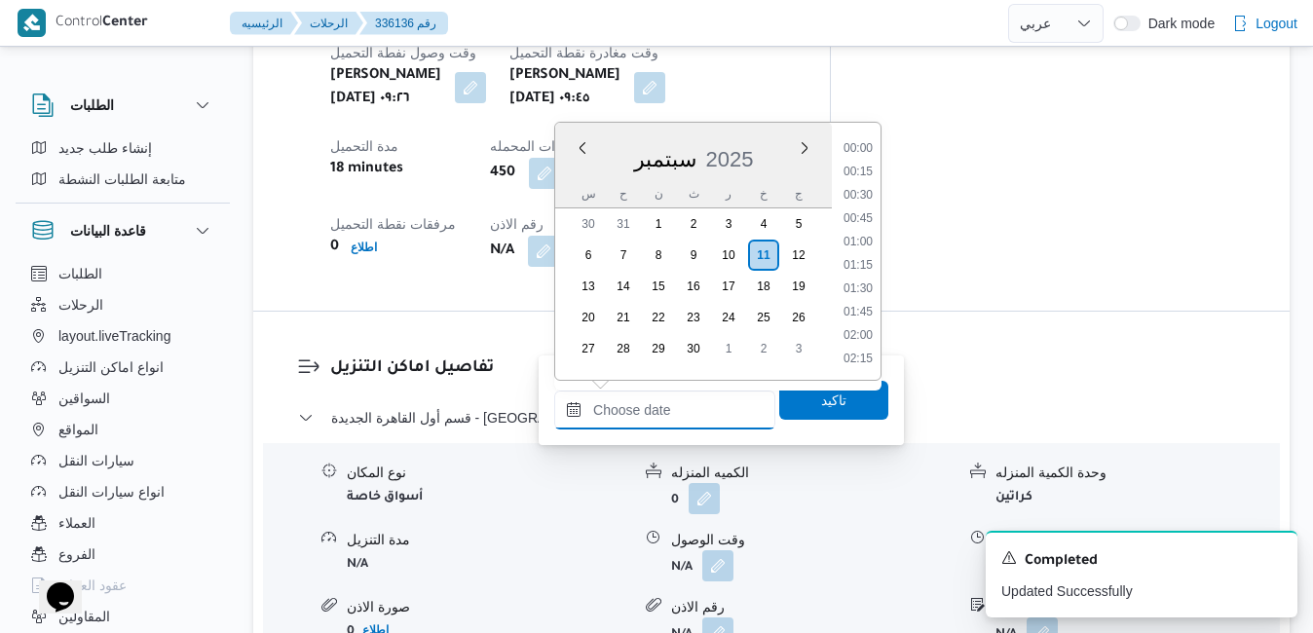
click at [668, 413] on input "وقت الوصول" at bounding box center [664, 409] width 221 height 39
click at [859, 335] on li "10:30" at bounding box center [857, 332] width 45 height 19
type input "[DATE] ١٠:٣٠"
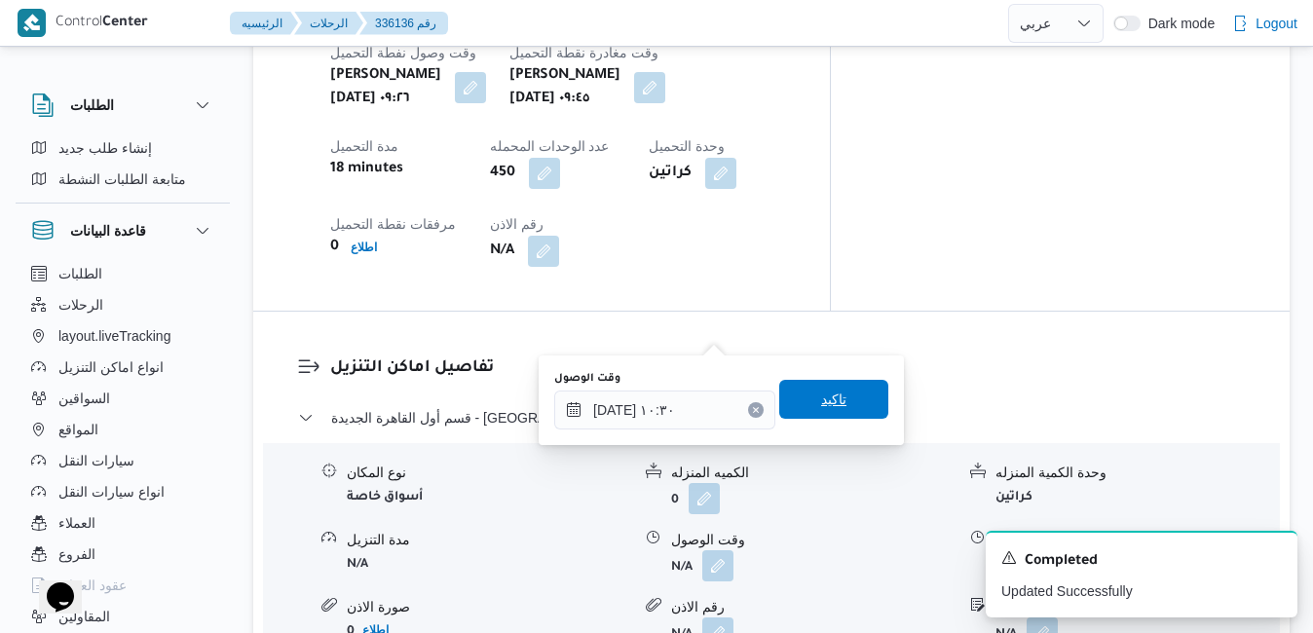
click at [821, 397] on span "تاكيد" at bounding box center [833, 399] width 25 height 23
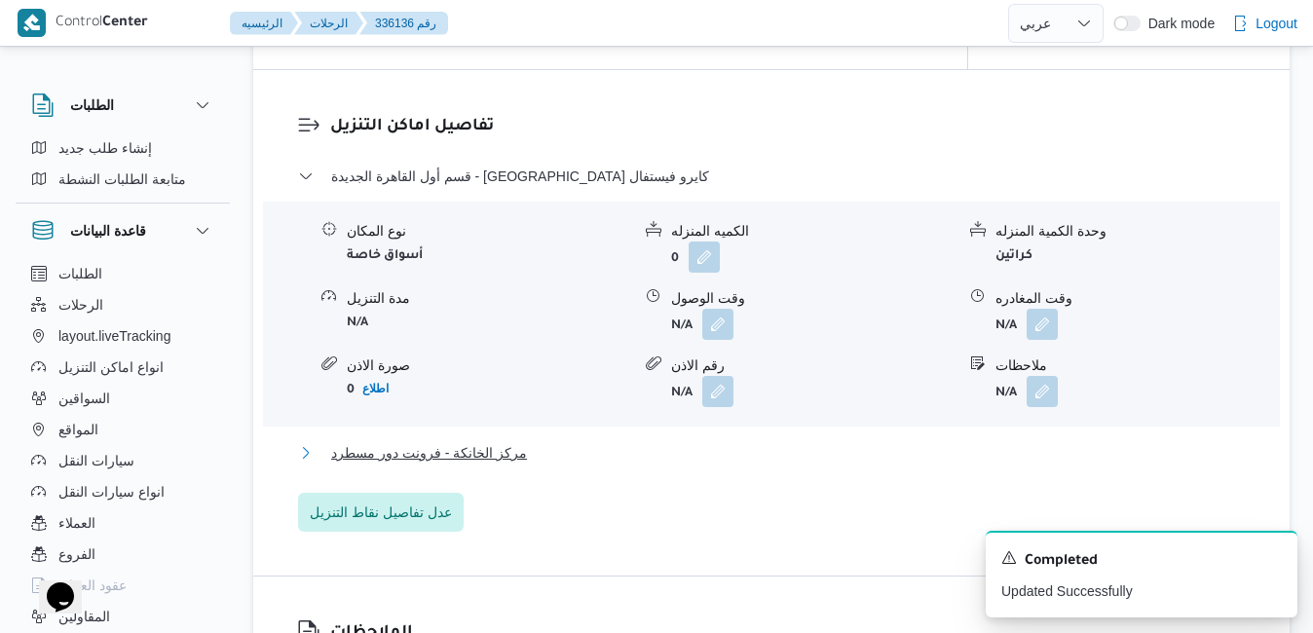
click at [765, 460] on button "مركز الخانكة - فرونت دور مسطرد" at bounding box center [771, 452] width 947 height 23
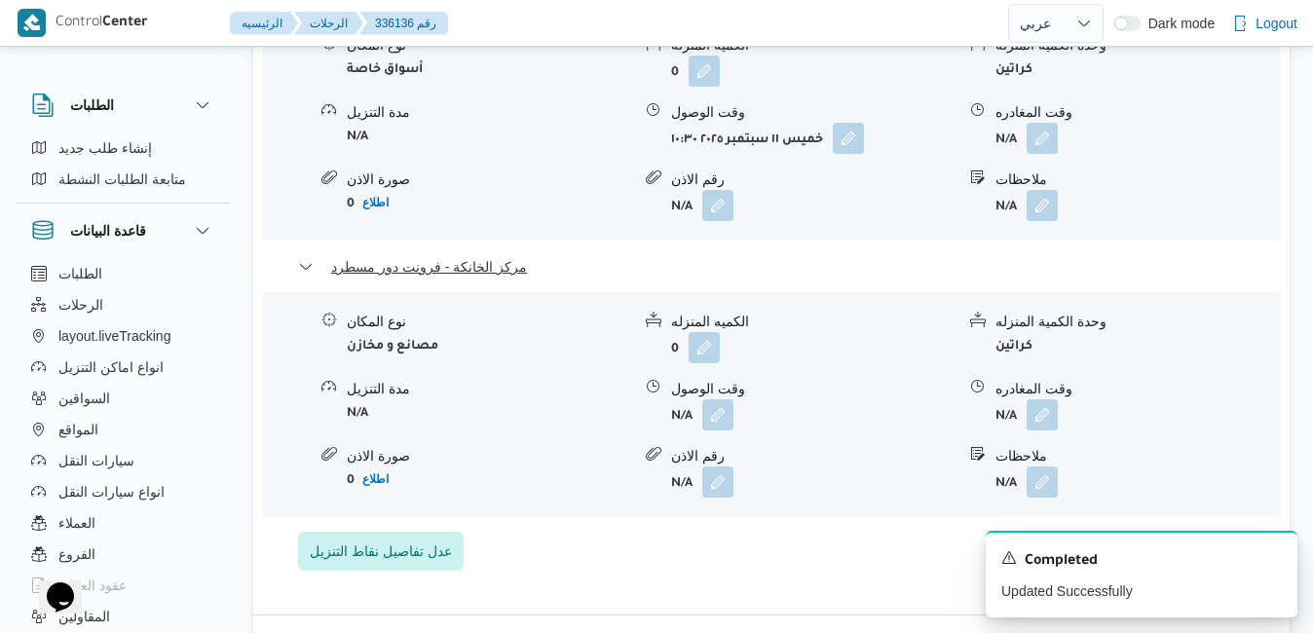
scroll to position [2067, 0]
click at [1038, 397] on button "button" at bounding box center [1041, 412] width 31 height 31
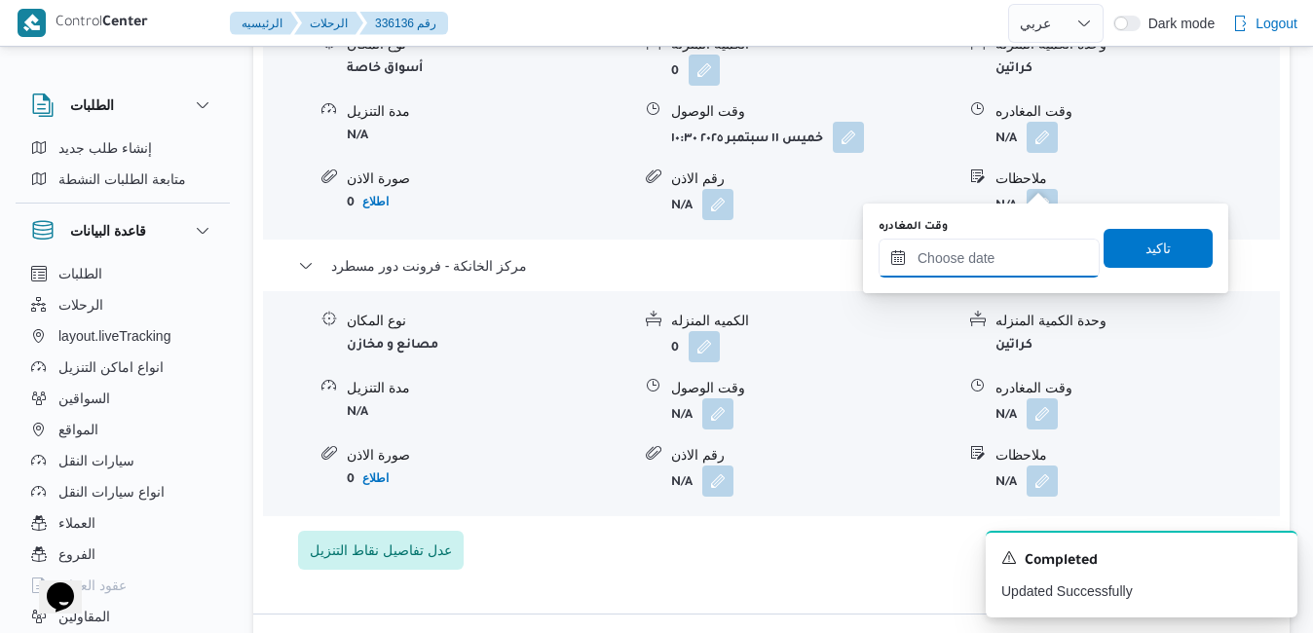
click at [964, 264] on input "وقت المغادره" at bounding box center [988, 258] width 221 height 39
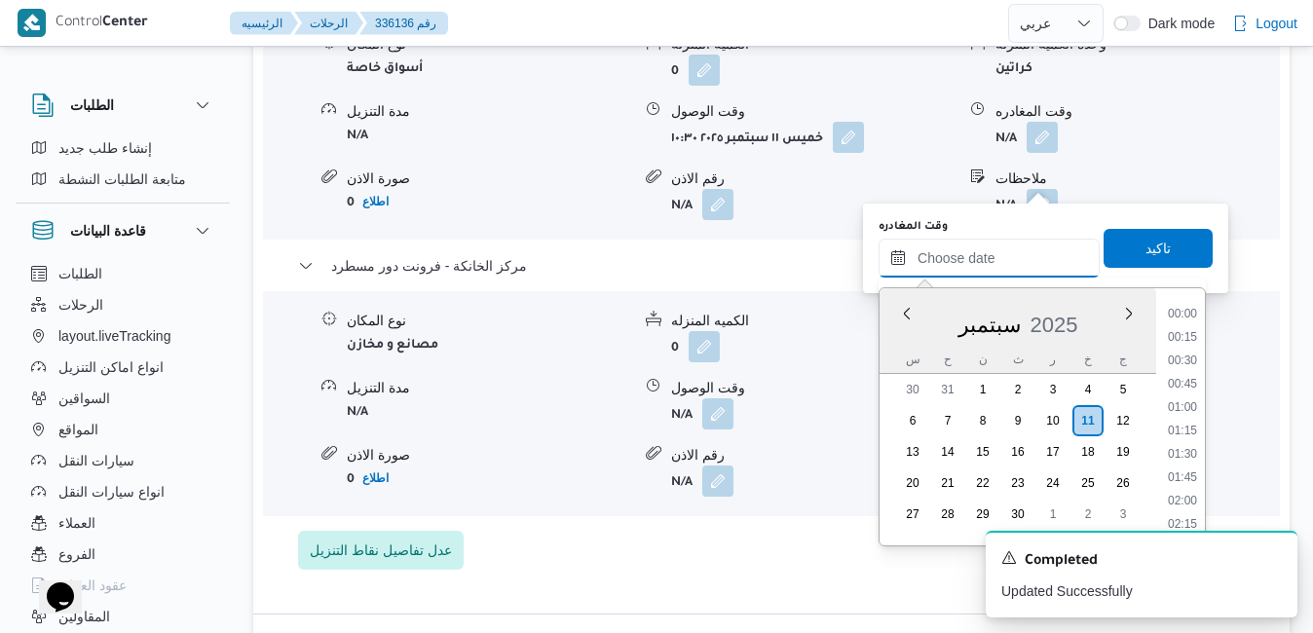
scroll to position [1587, 0]
click at [897, 352] on div "س" at bounding box center [912, 359] width 31 height 27
click at [1190, 318] on li "17:00" at bounding box center [1182, 315] width 45 height 19
type input "[DATE] ١٧:٠٠"
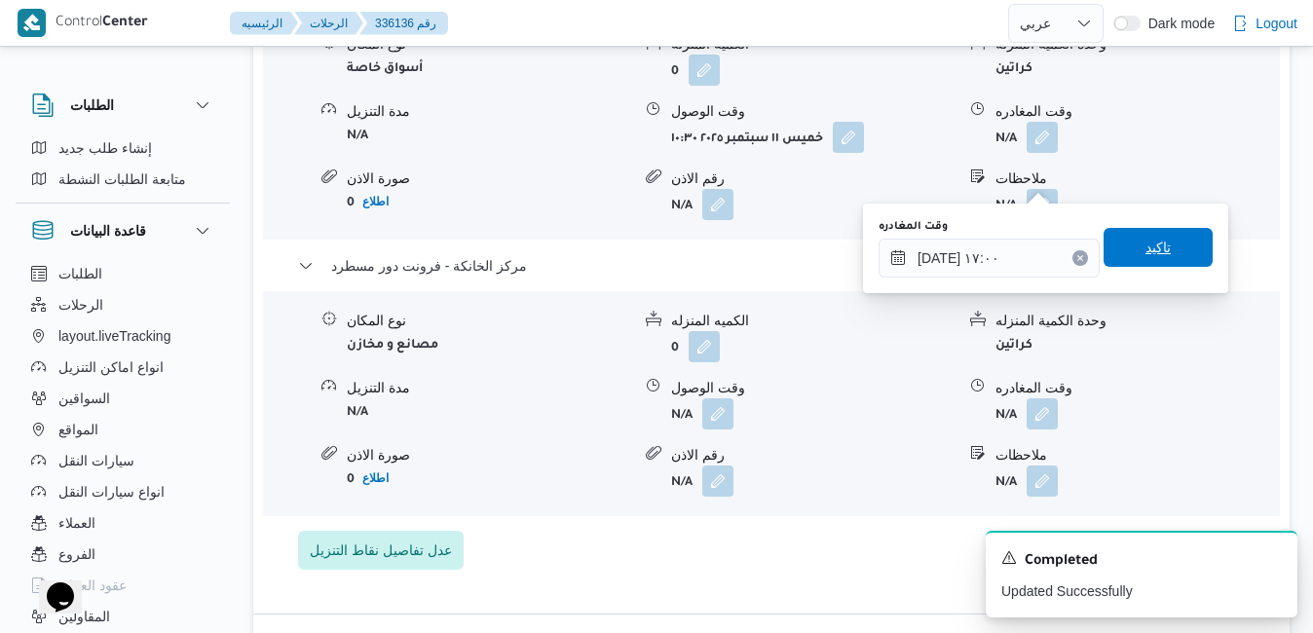
click at [1174, 255] on span "تاكيد" at bounding box center [1157, 247] width 109 height 39
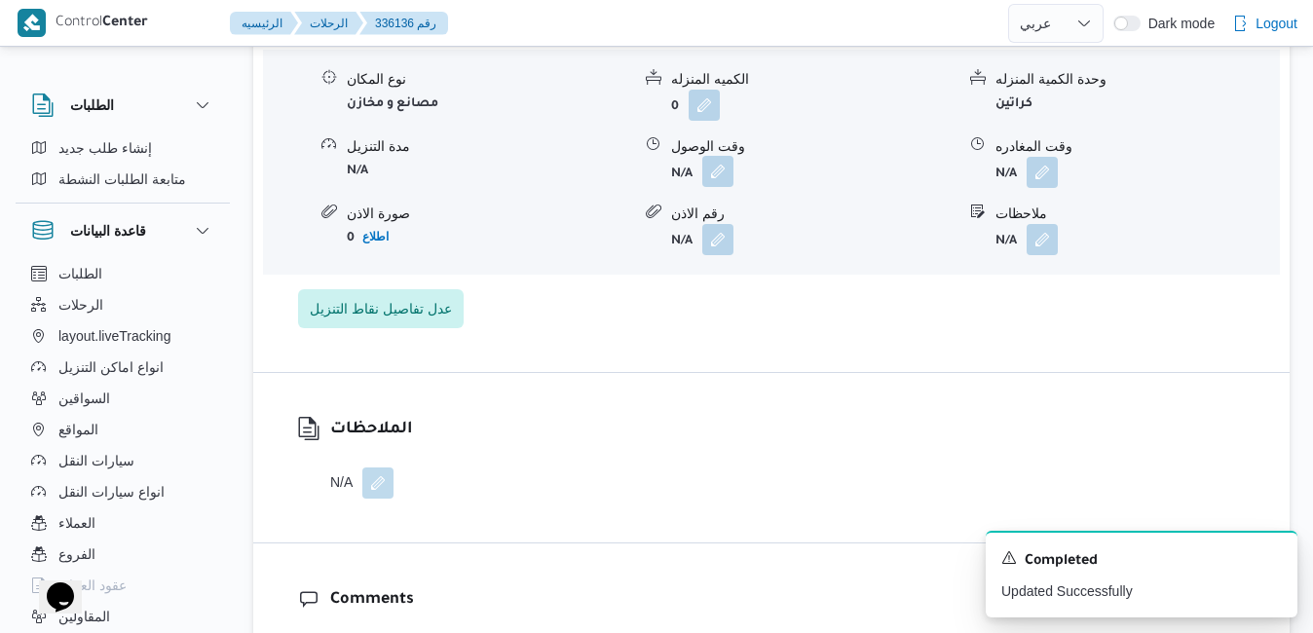
click at [719, 178] on button "button" at bounding box center [717, 171] width 31 height 31
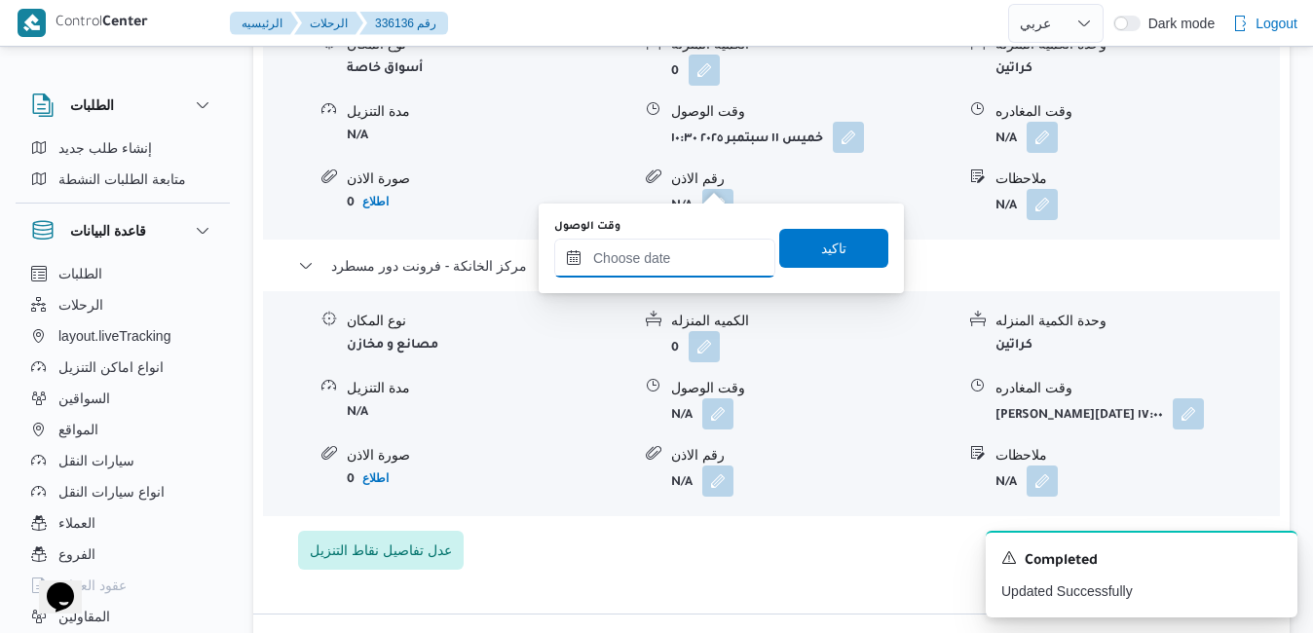
click at [683, 264] on input "وقت الوصول" at bounding box center [664, 258] width 221 height 39
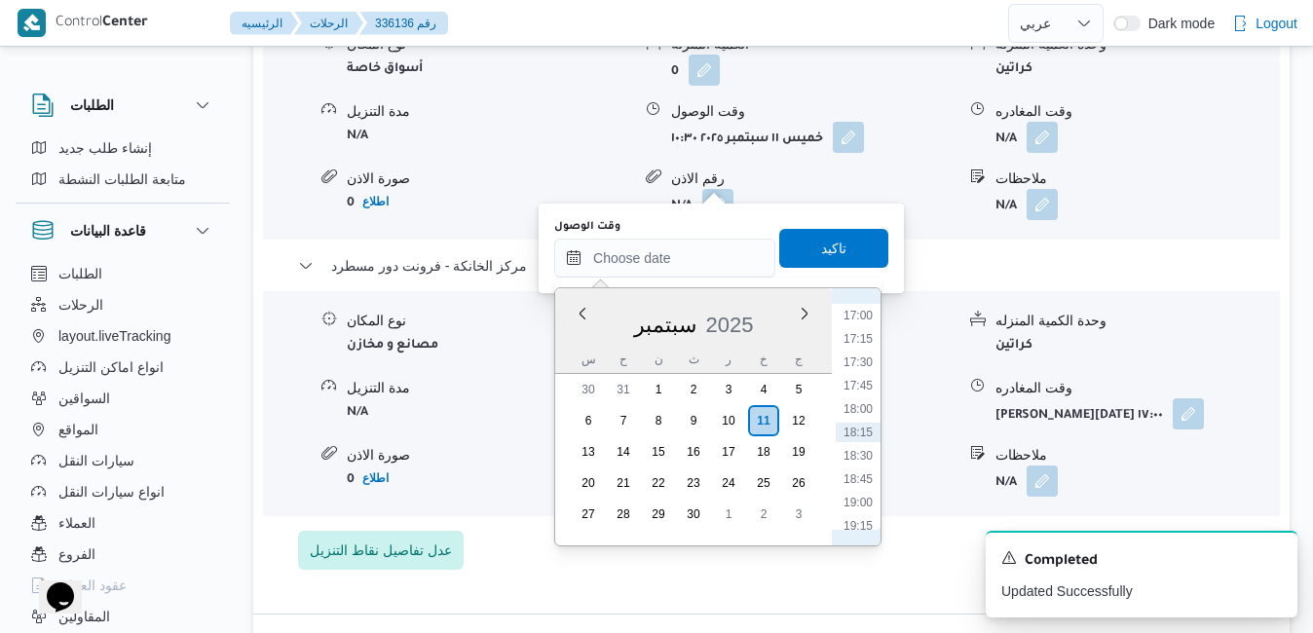
scroll to position [1390, 0]
click at [857, 495] on li "16:45" at bounding box center [857, 489] width 45 height 19
type input "١١/٠٩/٢٠٢٥ ١٦:٤٥"
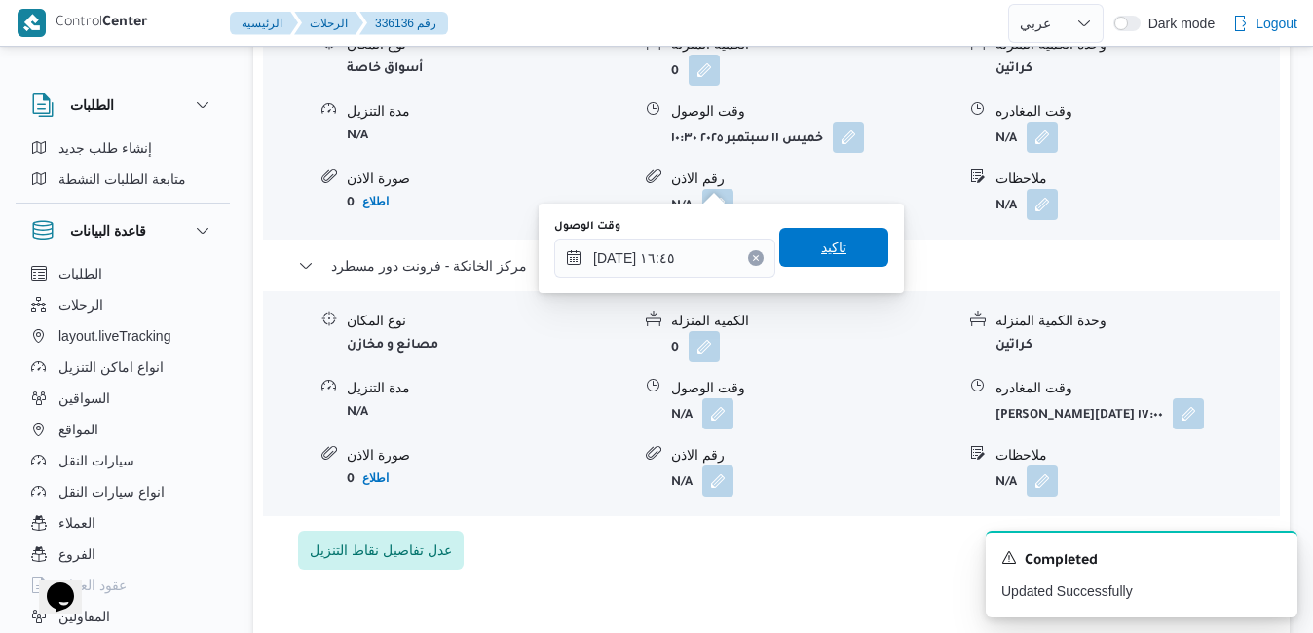
click at [849, 257] on span "تاكيد" at bounding box center [833, 247] width 109 height 39
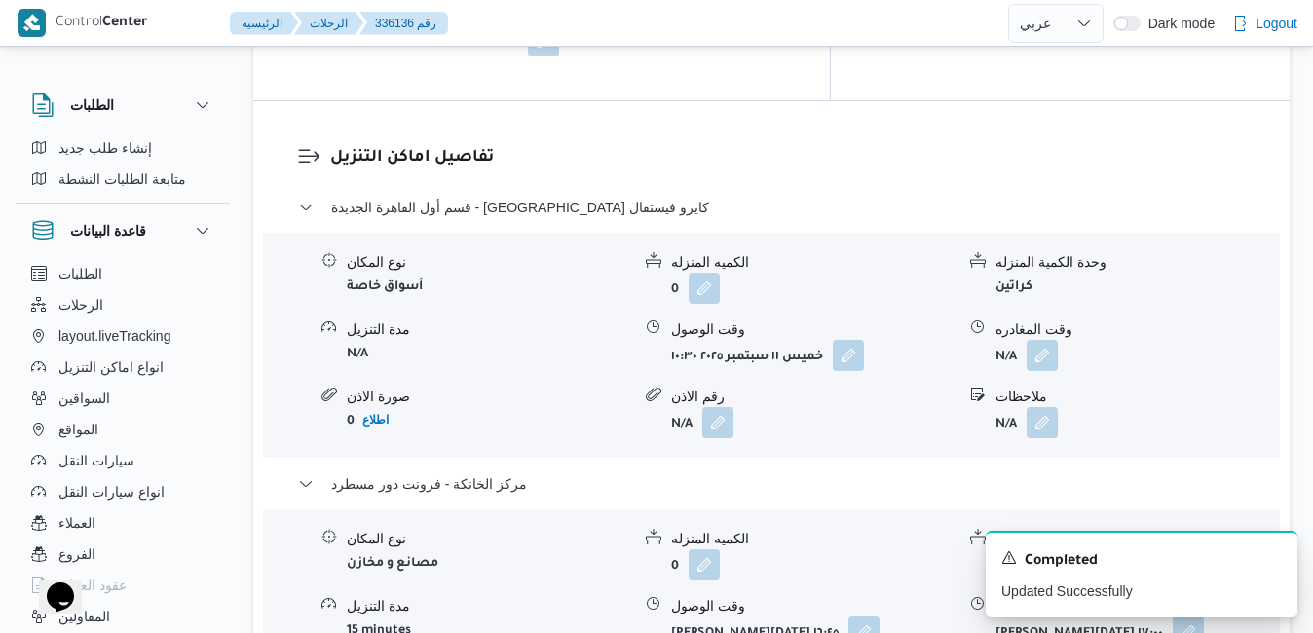
scroll to position [1834, 0]
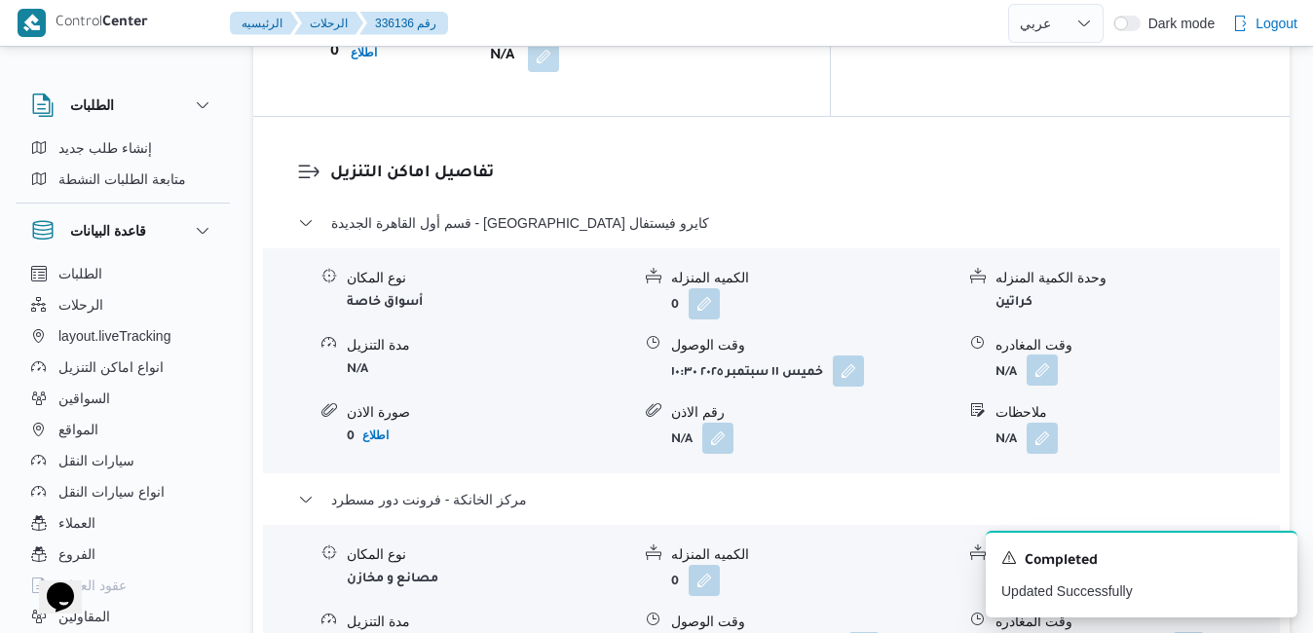
click at [1044, 354] on button "button" at bounding box center [1041, 369] width 31 height 31
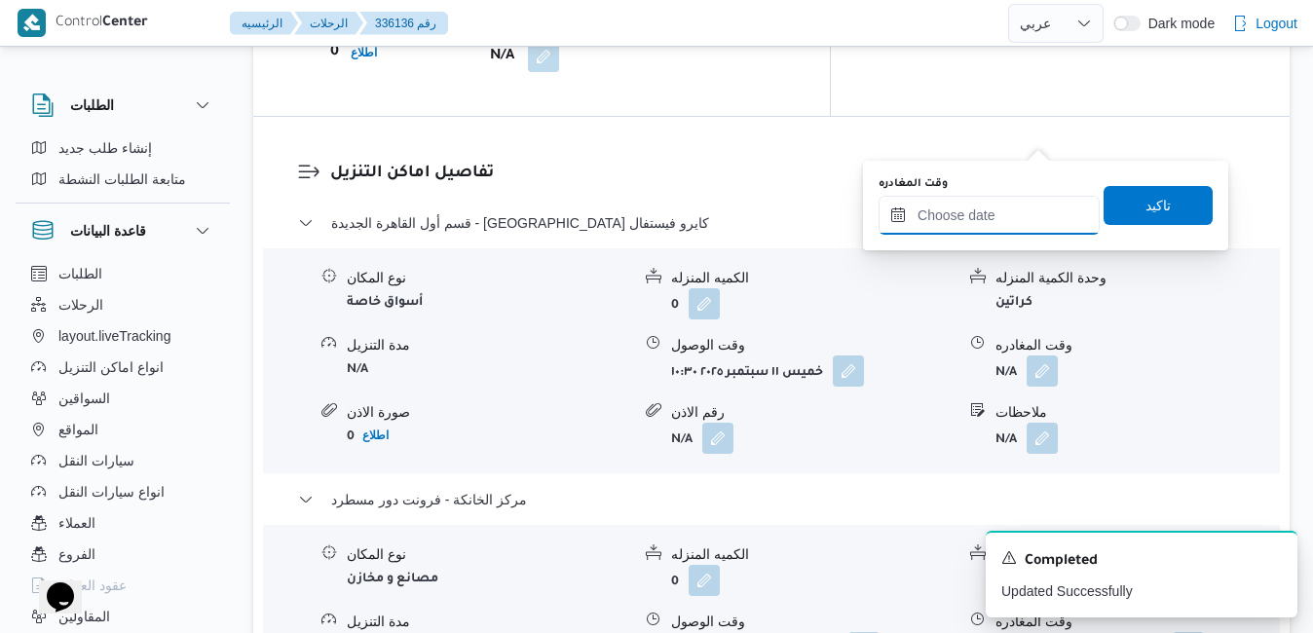
drag, startPoint x: 940, startPoint y: 216, endPoint x: 965, endPoint y: 214, distance: 25.4
click at [940, 216] on input "وقت المغادره" at bounding box center [988, 215] width 221 height 39
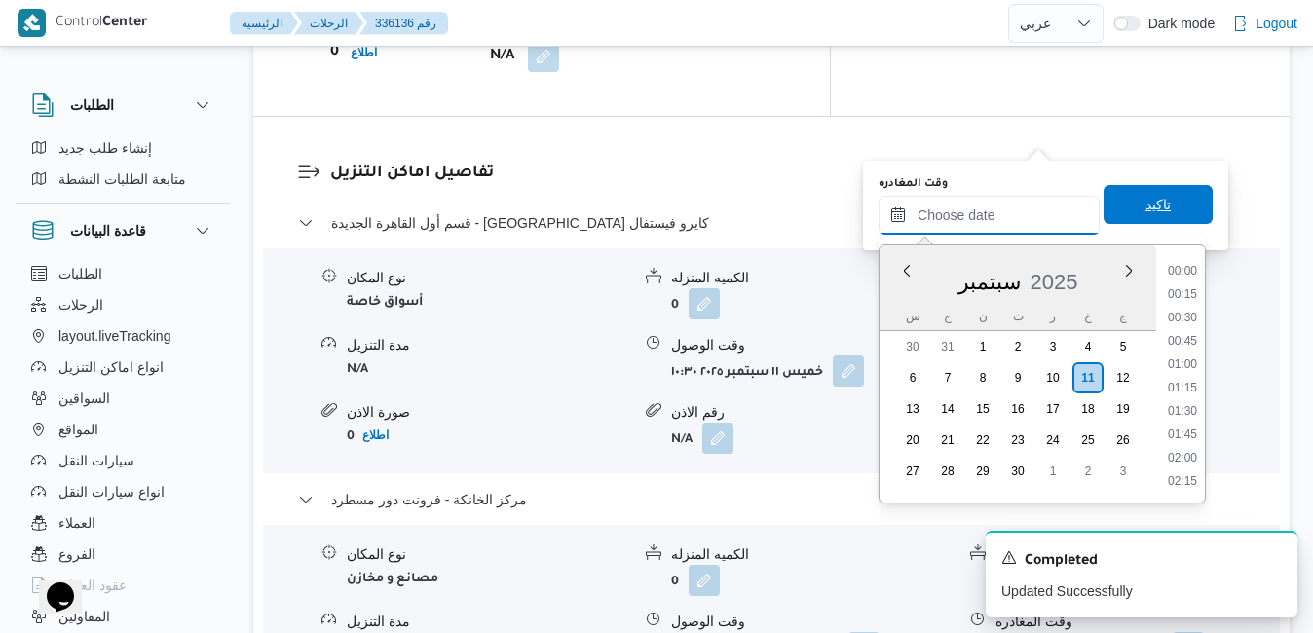
scroll to position [1587, 0]
click at [882, 294] on div "سبتمبر 2025" at bounding box center [1017, 278] width 277 height 50
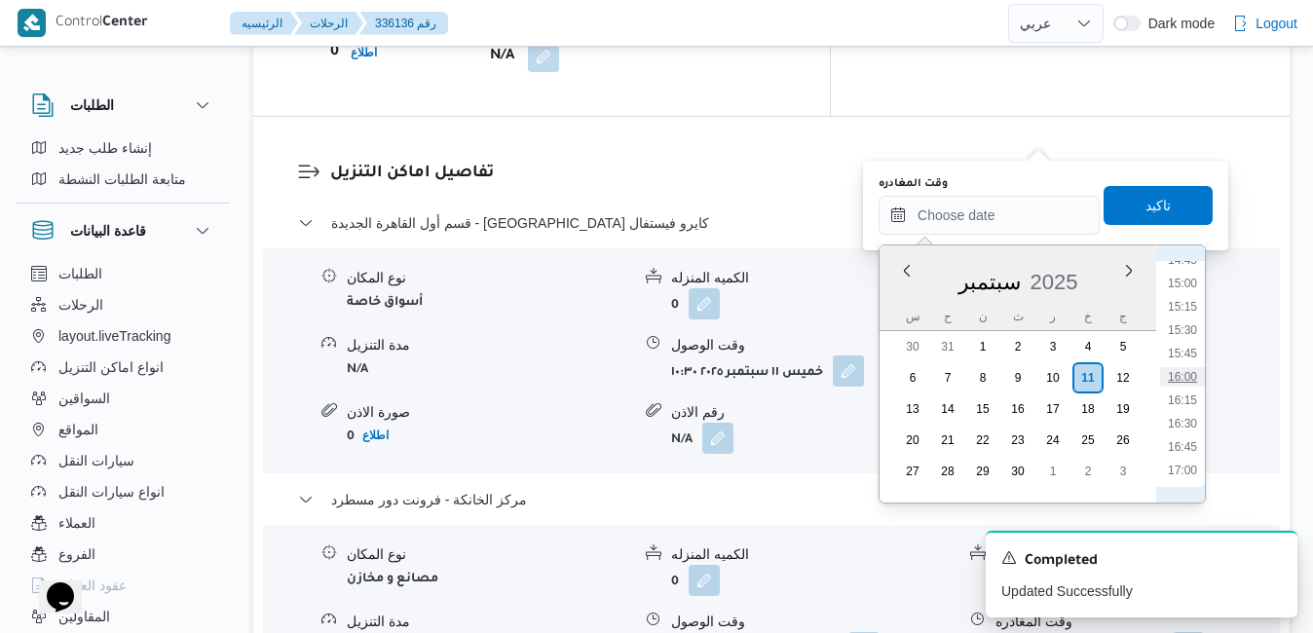
click at [1185, 373] on li "16:00" at bounding box center [1182, 376] width 45 height 19
type input "١١/٠٩/٢٠٢٥ ١٦:٠٠"
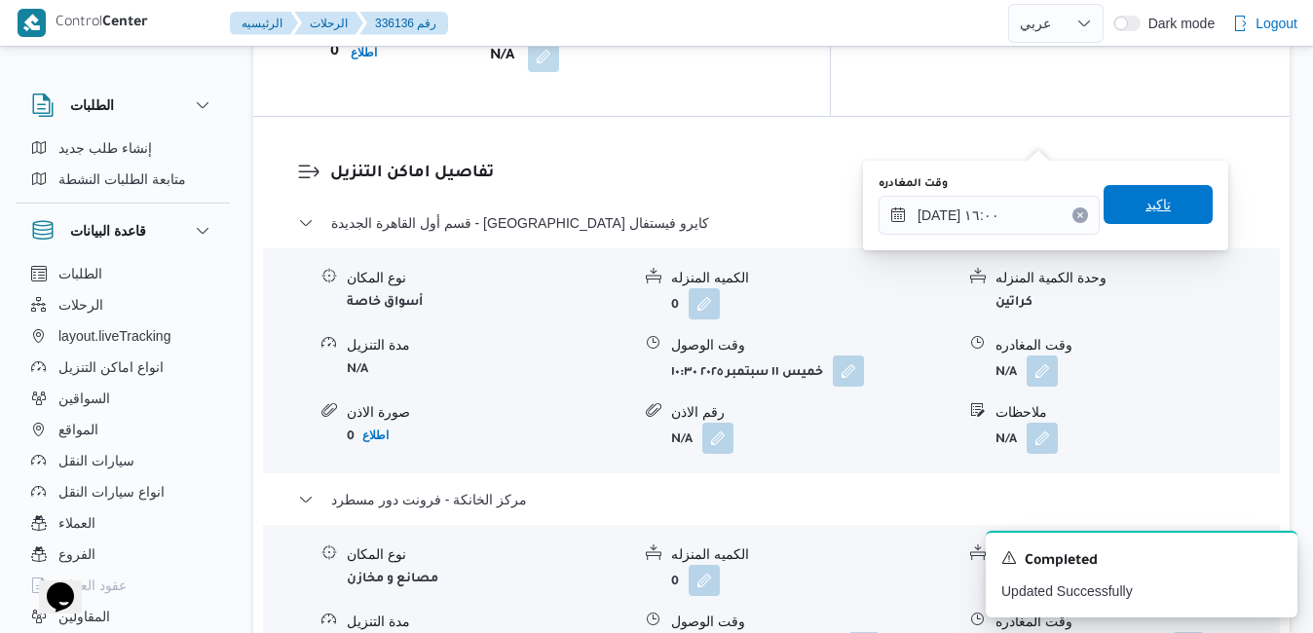
click at [1148, 206] on span "تاكيد" at bounding box center [1157, 204] width 25 height 23
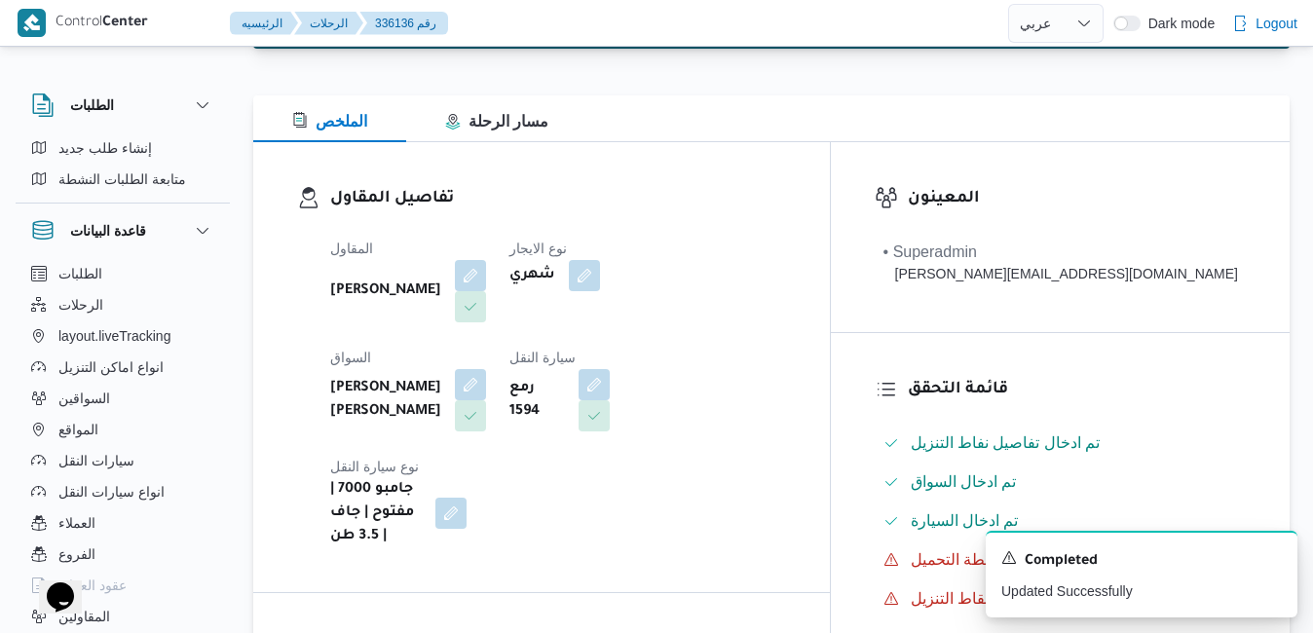
scroll to position [0, 0]
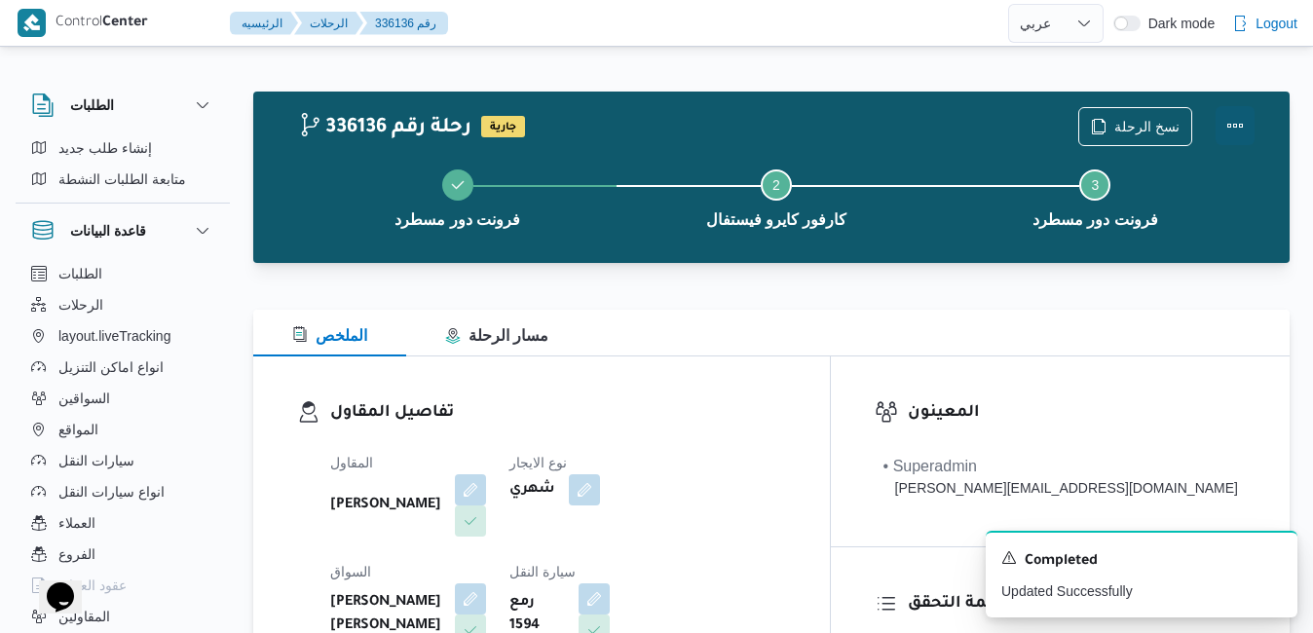
click at [1237, 130] on button "Actions" at bounding box center [1234, 125] width 39 height 39
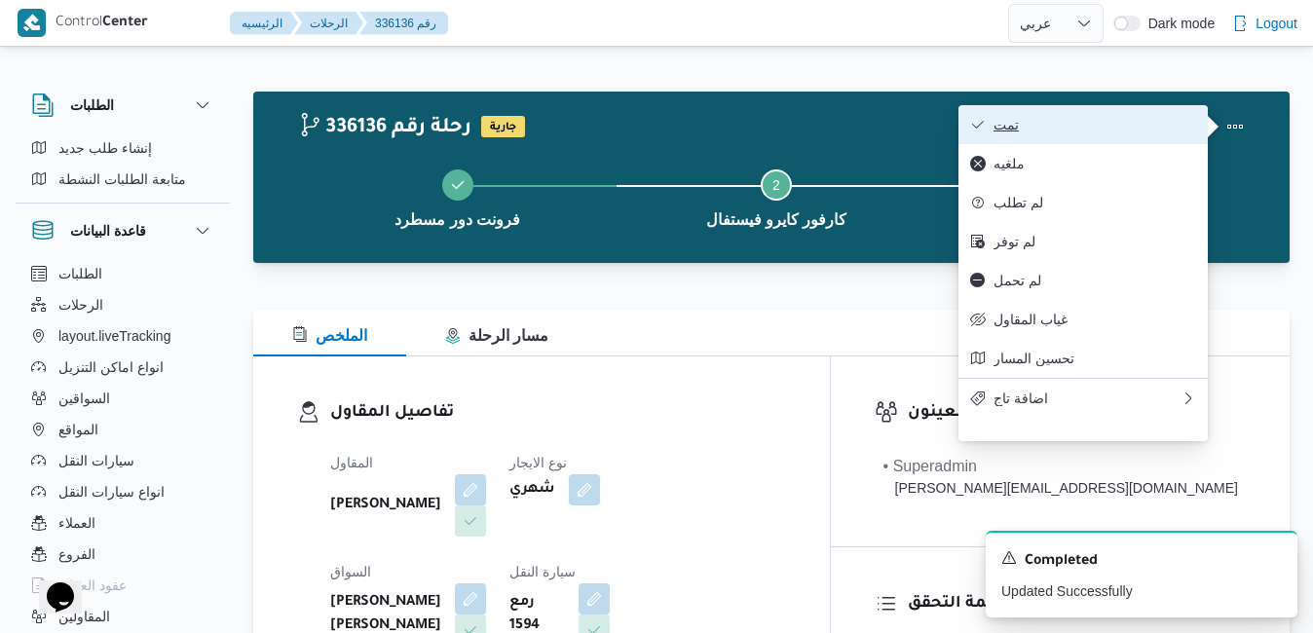
click at [1112, 132] on span "تمت" at bounding box center [1094, 125] width 203 height 16
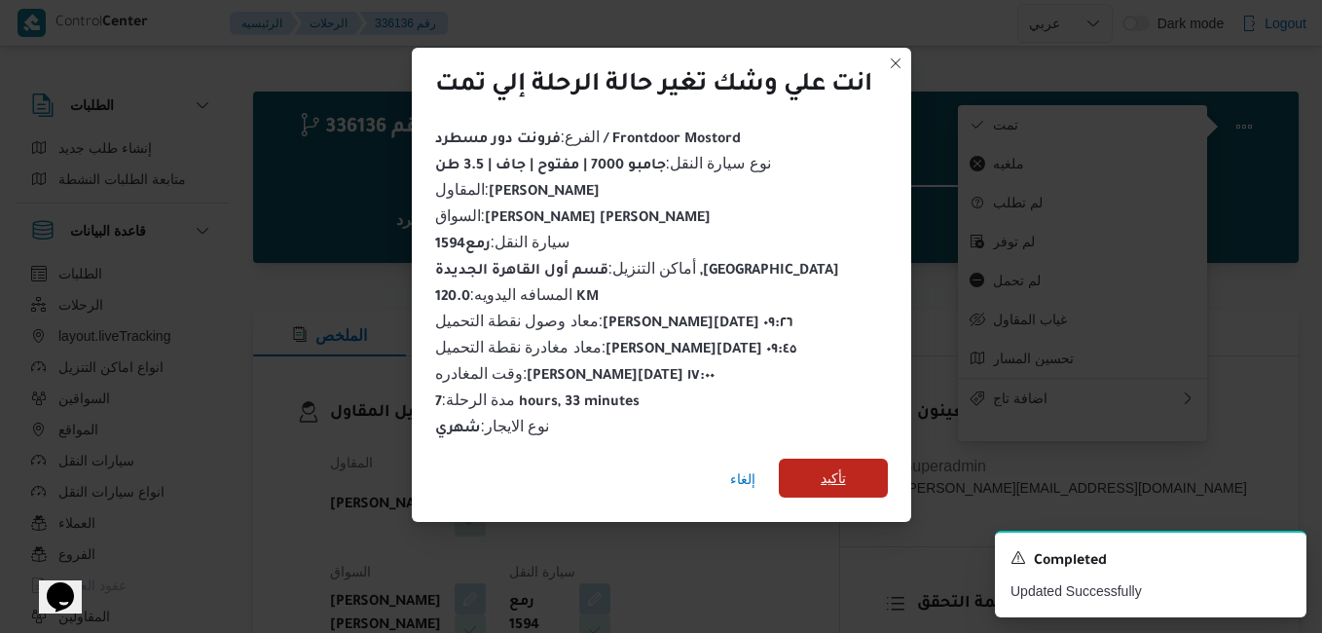
click at [834, 468] on span "تأكيد" at bounding box center [833, 477] width 25 height 23
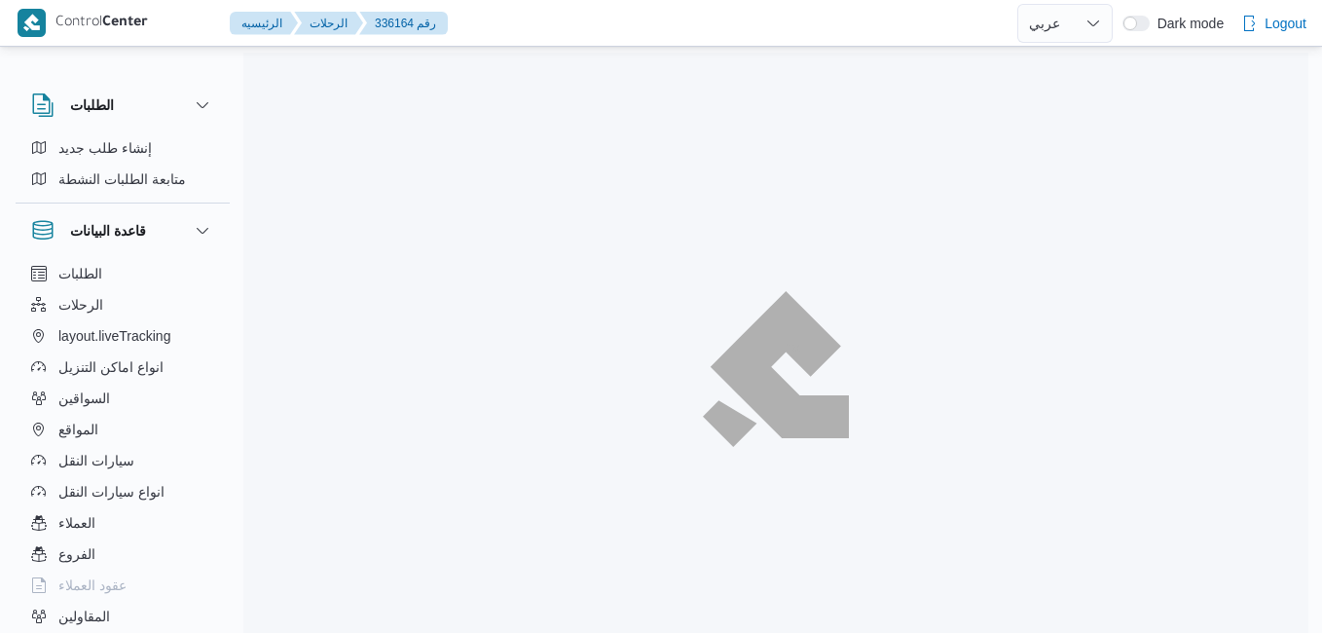
select select "ar"
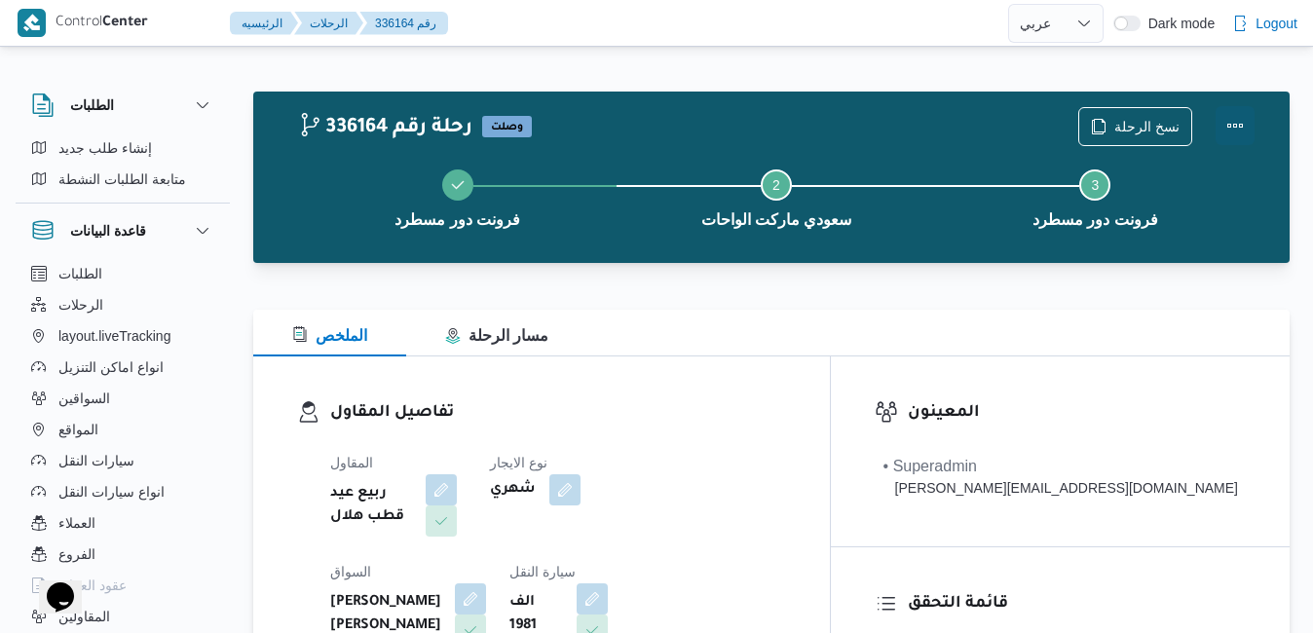
click at [1233, 124] on button "Actions" at bounding box center [1234, 125] width 39 height 39
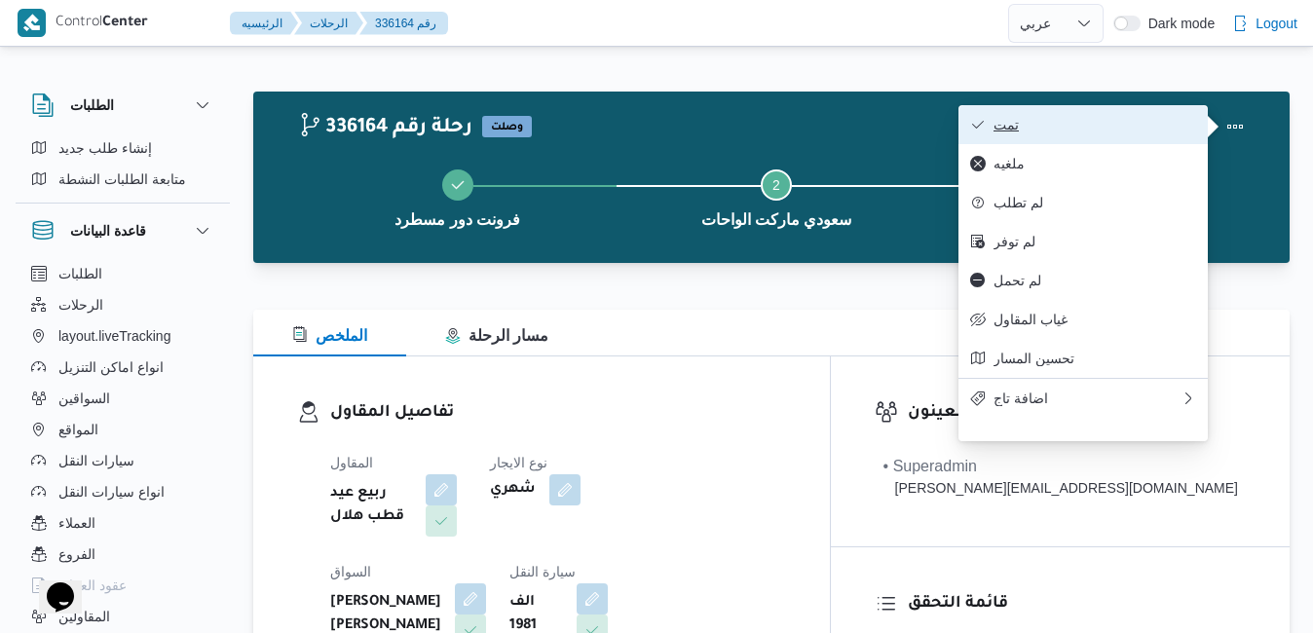
click at [1098, 132] on span "تمت" at bounding box center [1094, 125] width 203 height 16
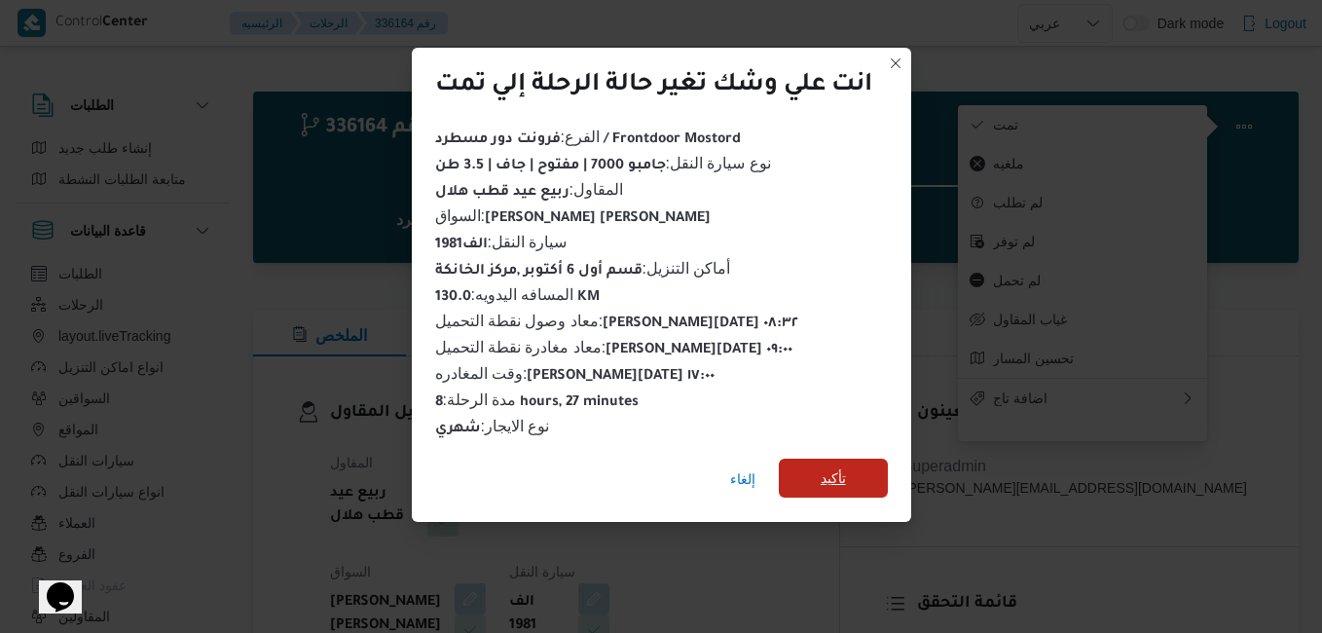
click at [861, 462] on span "تأكيد" at bounding box center [833, 478] width 109 height 39
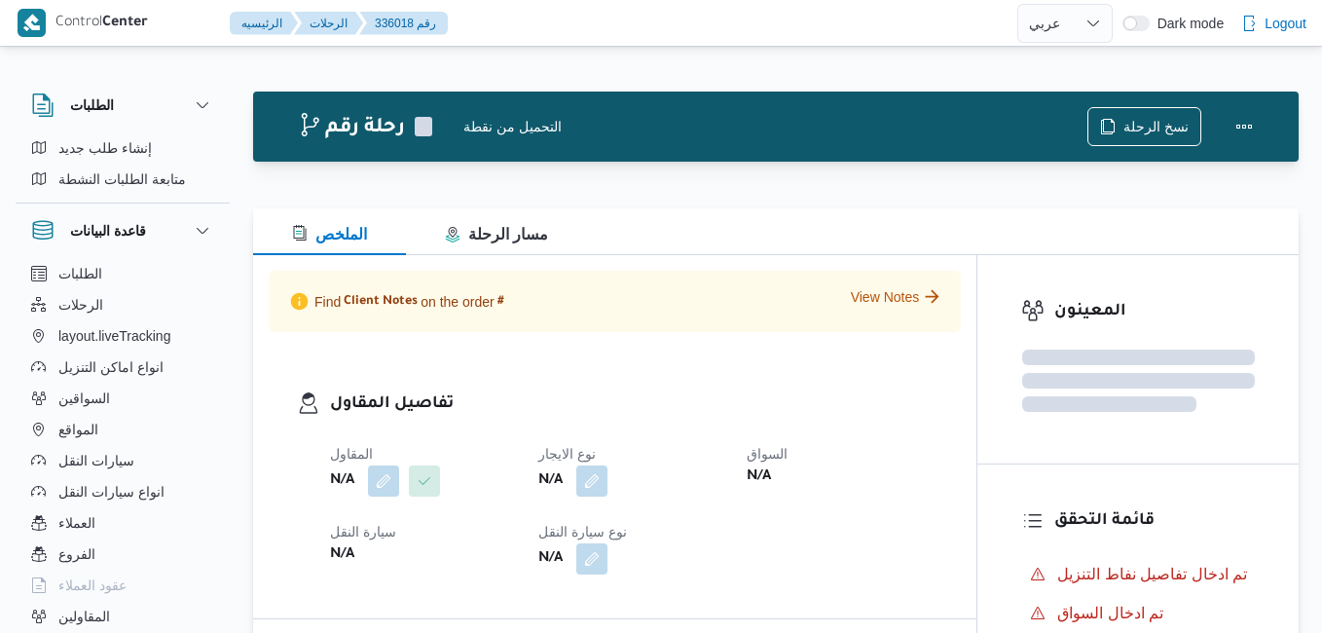
select select "ar"
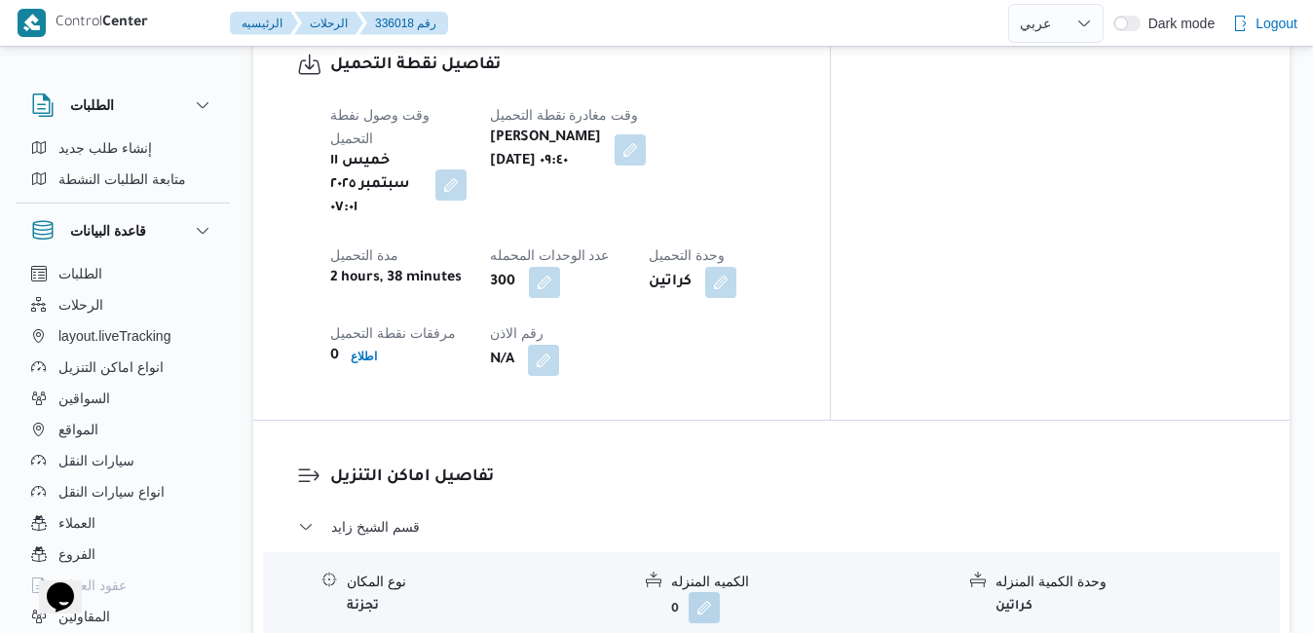
scroll to position [1623, 0]
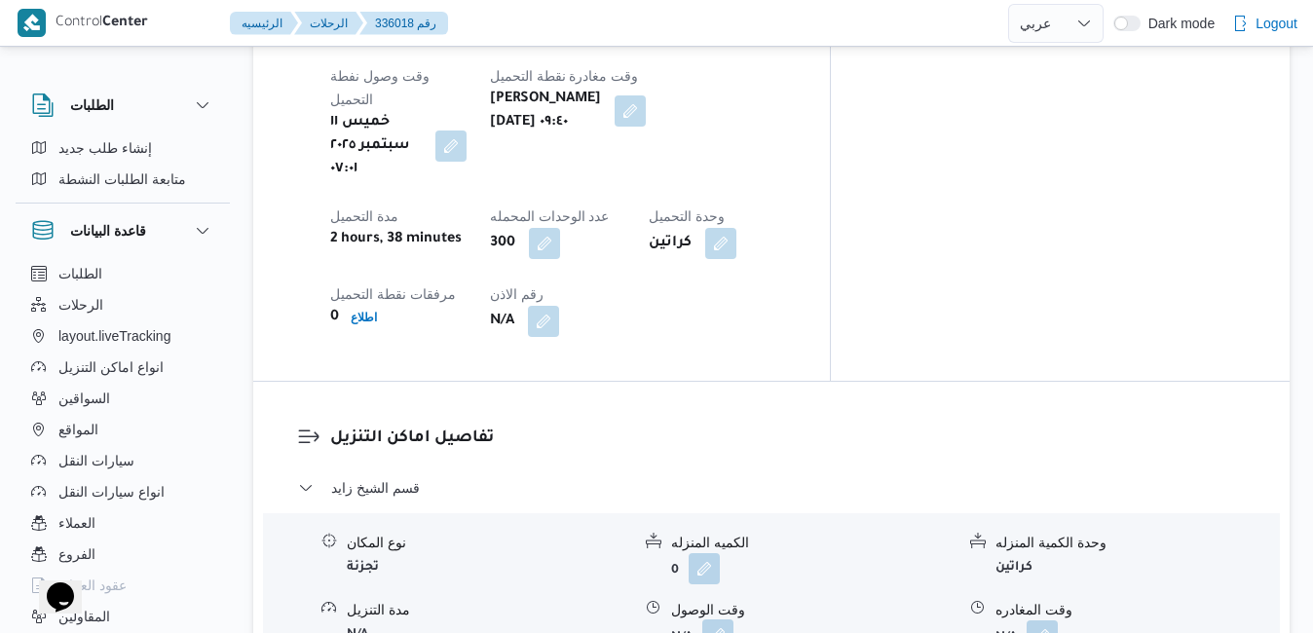
click at [724, 619] on button "button" at bounding box center [717, 634] width 31 height 31
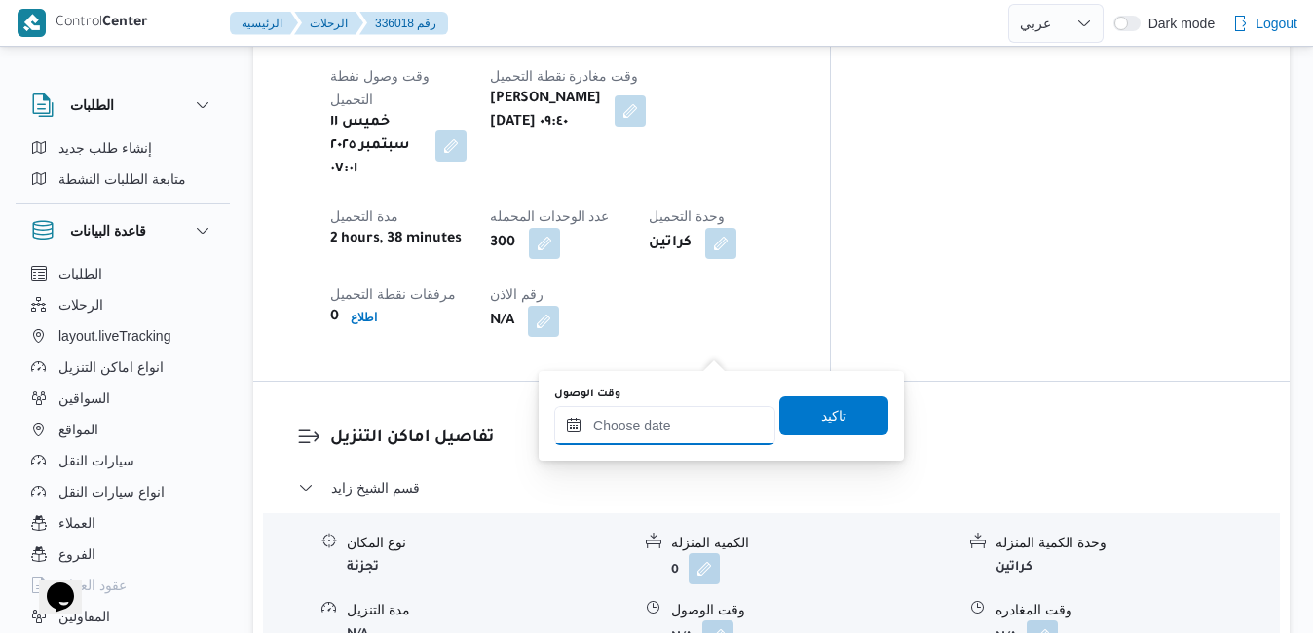
click at [665, 417] on input "وقت الوصول" at bounding box center [664, 425] width 221 height 39
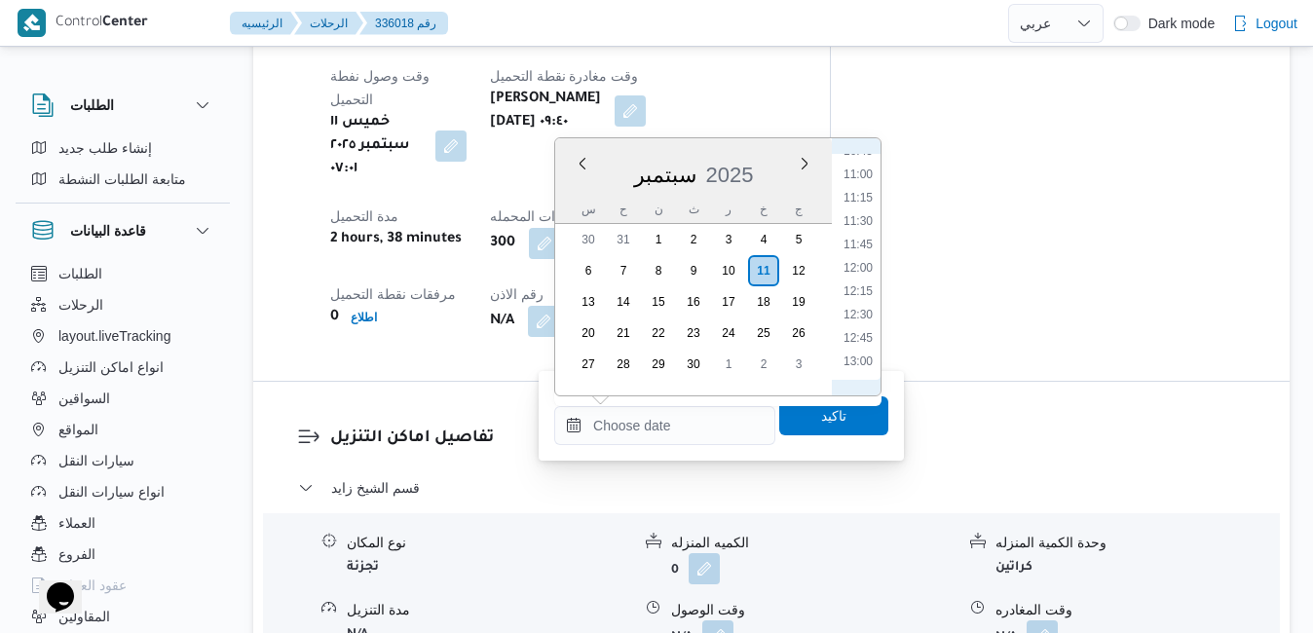
scroll to position [820, 0]
click at [862, 347] on li "10:45" at bounding box center [857, 348] width 45 height 19
type input "١١/٠٩/٢٠٢٥ ١٠:٤٥"
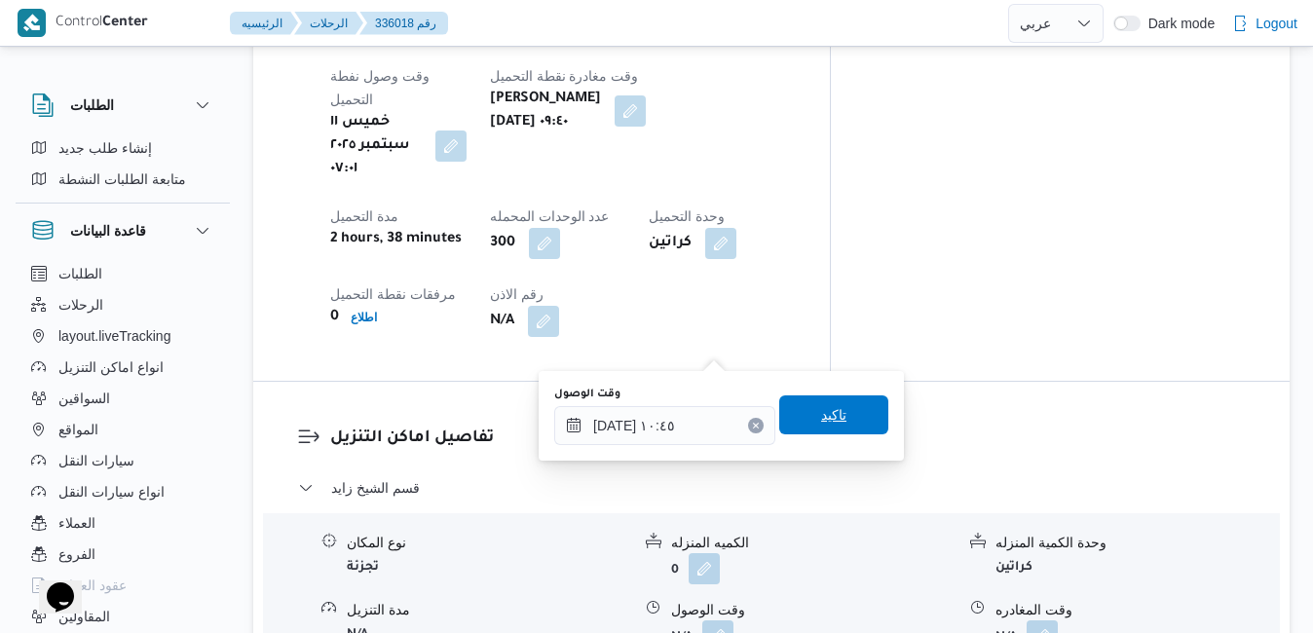
click at [825, 427] on span "تاكيد" at bounding box center [833, 414] width 109 height 39
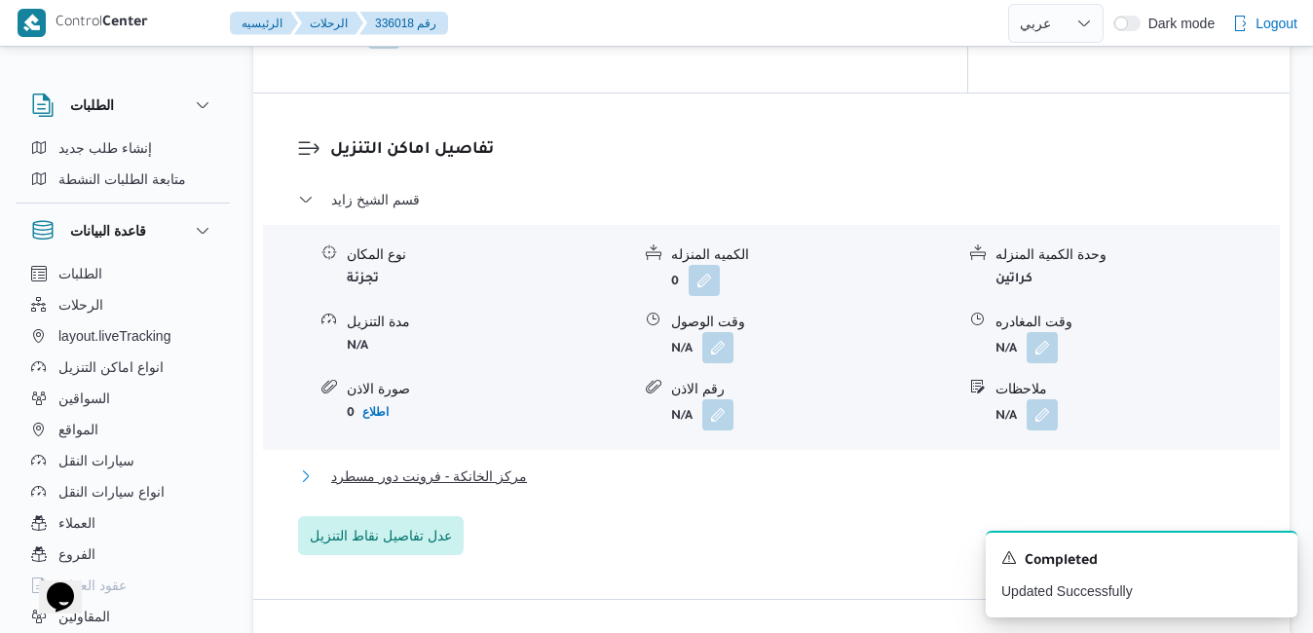
click at [744, 477] on button "مركز الخانكة - فرونت دور مسطرد" at bounding box center [771, 475] width 947 height 23
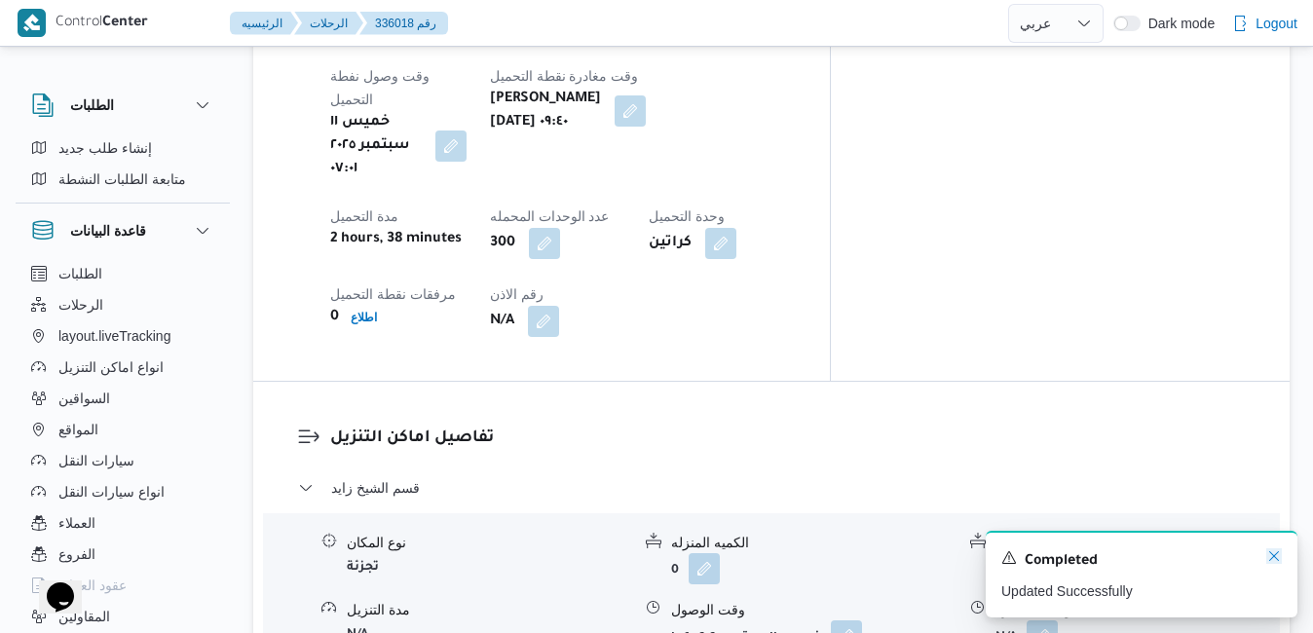
click at [1270, 560] on icon "Dismiss toast" at bounding box center [1274, 556] width 16 height 16
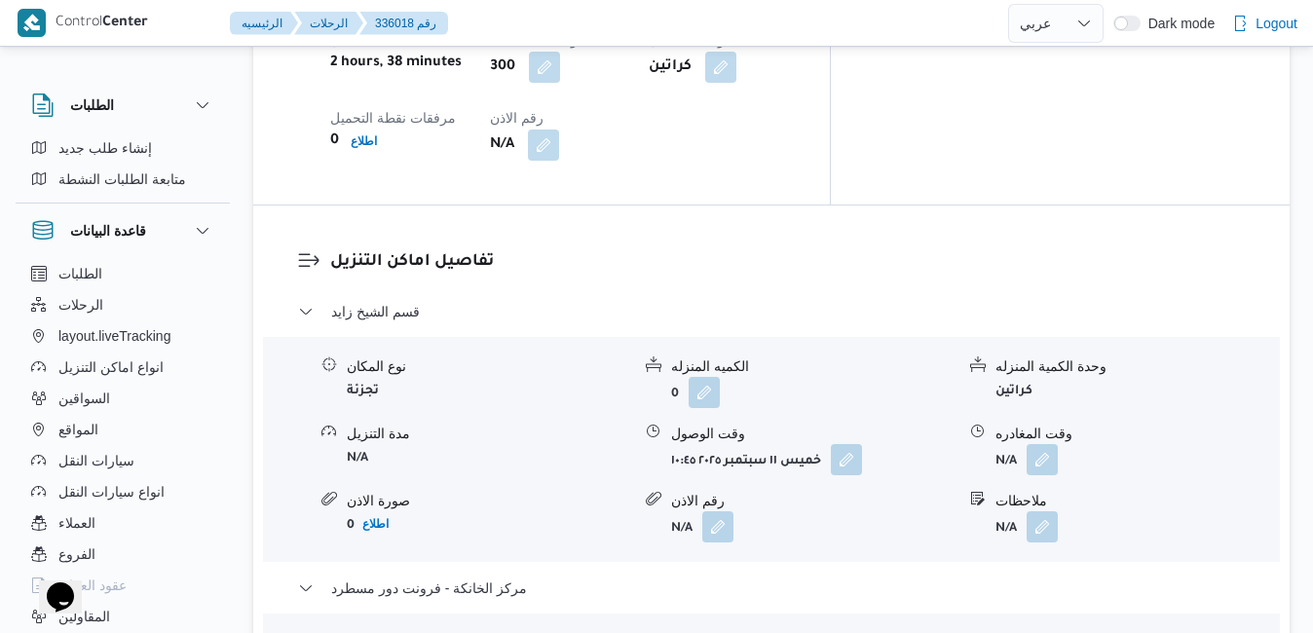
scroll to position [1818, 0]
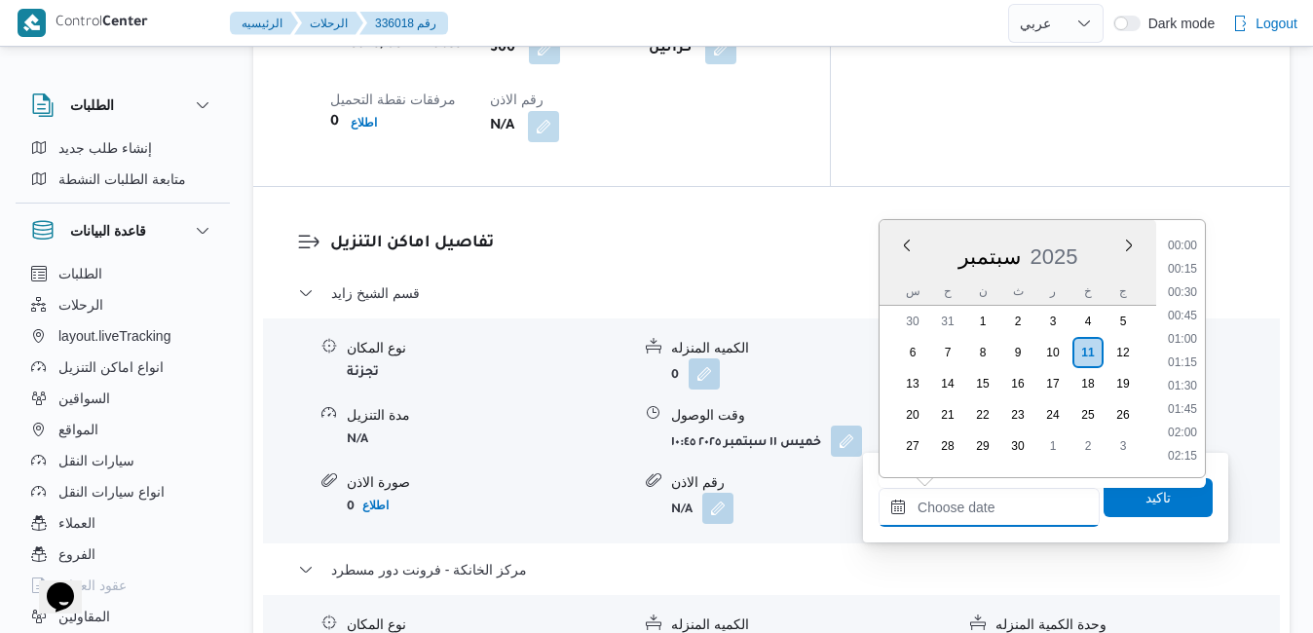
click at [995, 502] on input "وقت المغادره" at bounding box center [988, 507] width 221 height 39
click at [898, 278] on div "س" at bounding box center [912, 291] width 31 height 27
click at [1183, 249] on li "17:15" at bounding box center [1182, 247] width 45 height 19
type input "١١/٠٩/٢٠٢٥ ١٧:١٥"
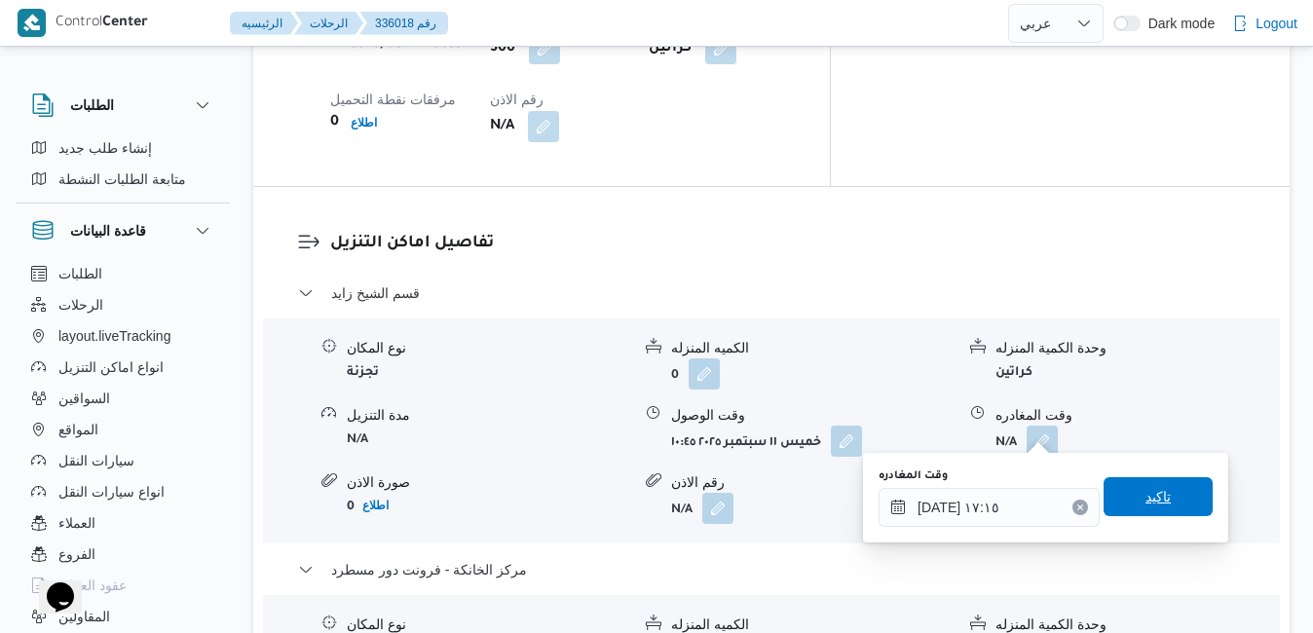
click at [1145, 497] on span "تاكيد" at bounding box center [1157, 496] width 25 height 23
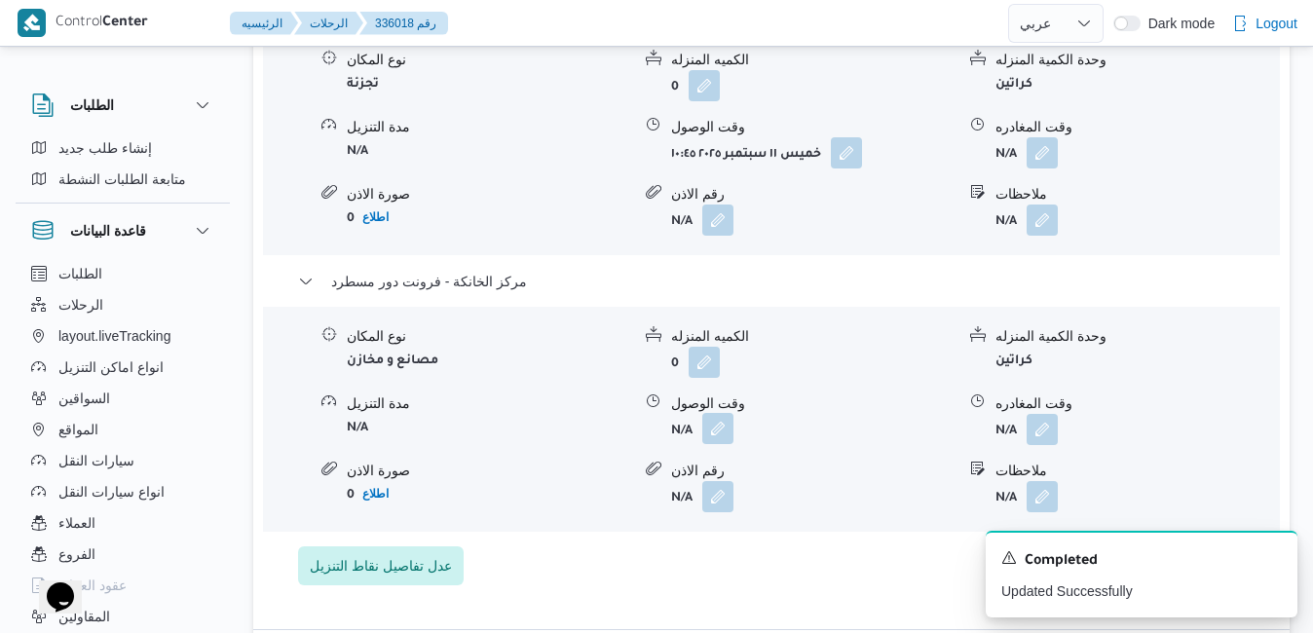
click at [720, 428] on button "button" at bounding box center [717, 428] width 31 height 31
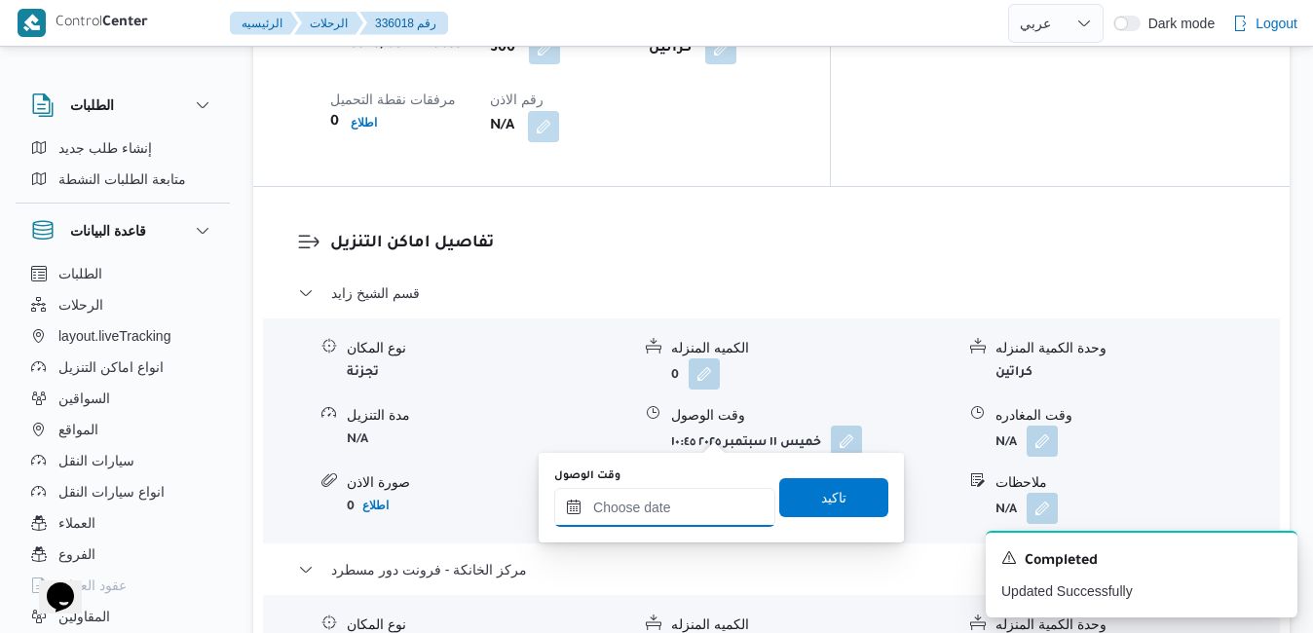
click at [690, 504] on input "وقت الوصول" at bounding box center [664, 507] width 221 height 39
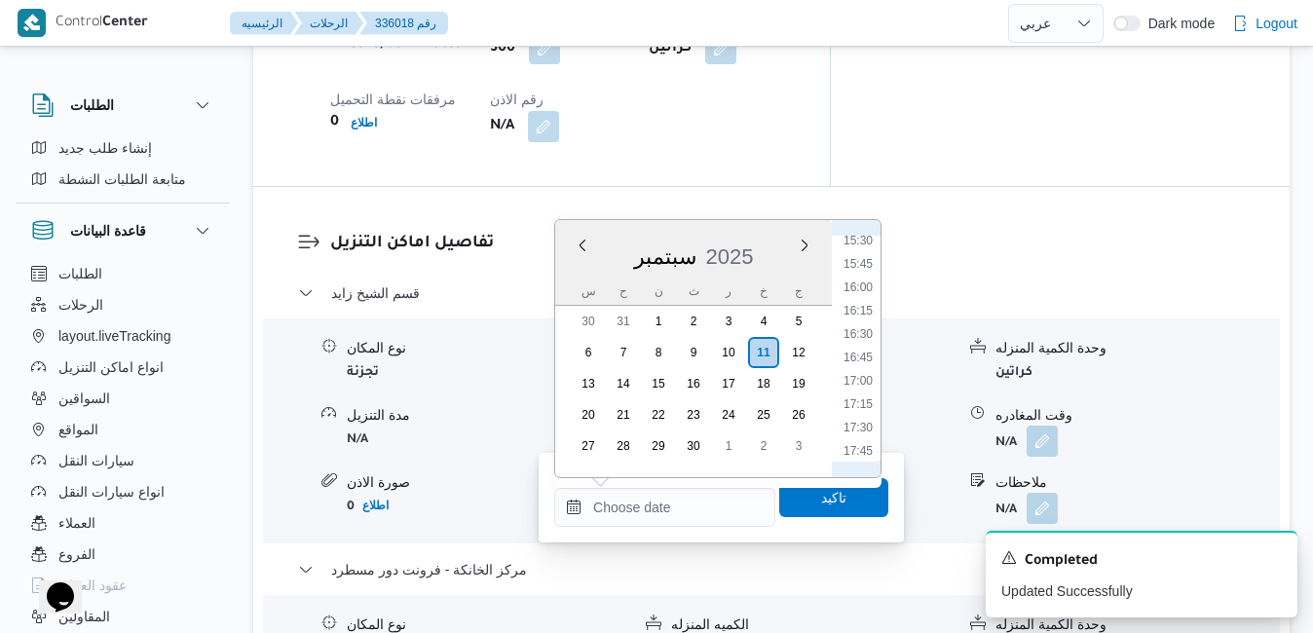
scroll to position [1413, 0]
click at [858, 426] on li "17:00" at bounding box center [857, 421] width 45 height 19
type input "١١/٠٩/٢٠٢٥ ١٧:٠٠"
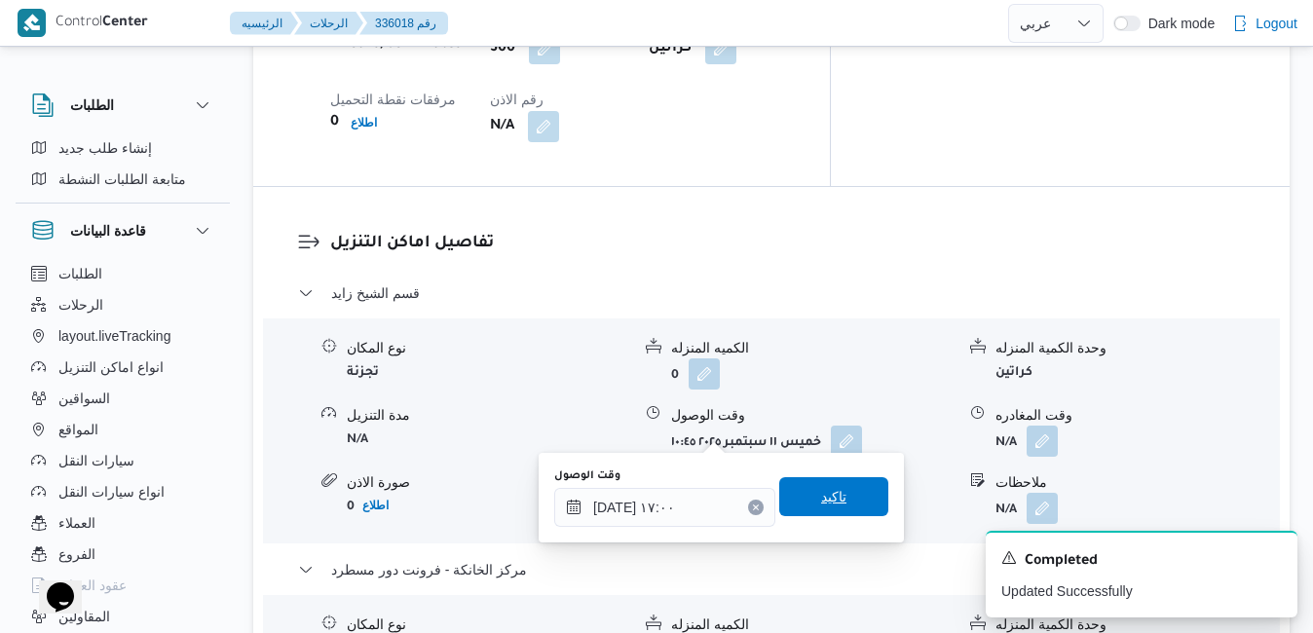
click at [821, 500] on span "تاكيد" at bounding box center [833, 496] width 25 height 23
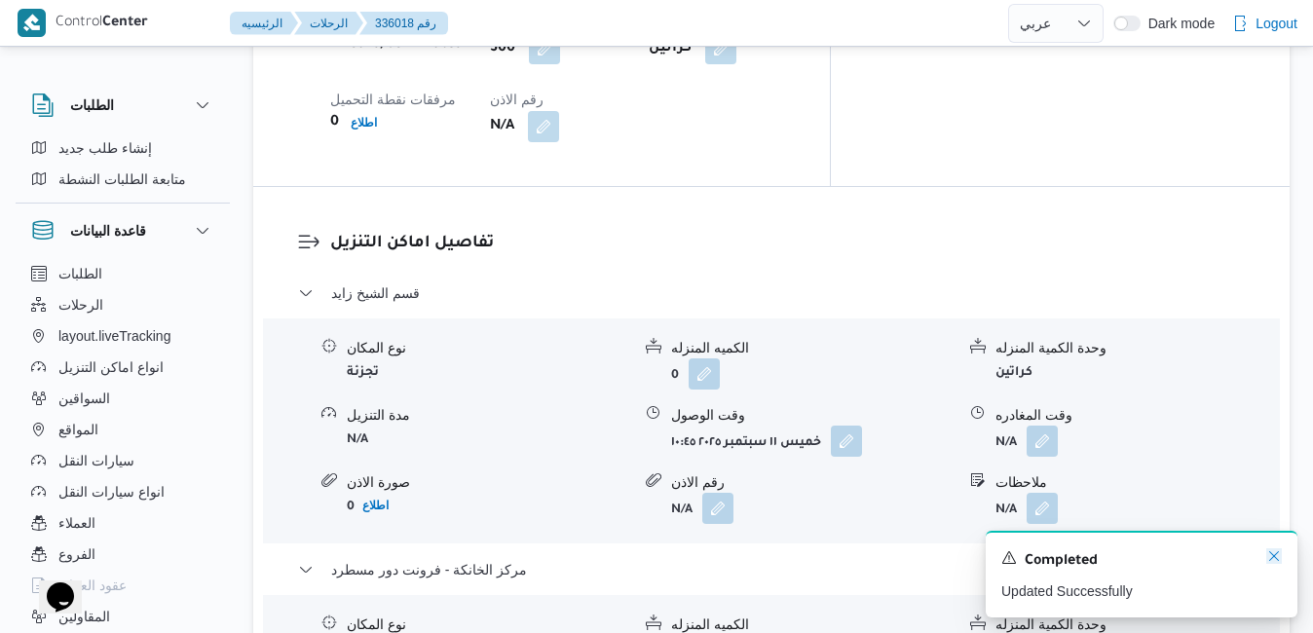
click at [1275, 555] on icon "Dismiss toast" at bounding box center [1274, 556] width 16 height 16
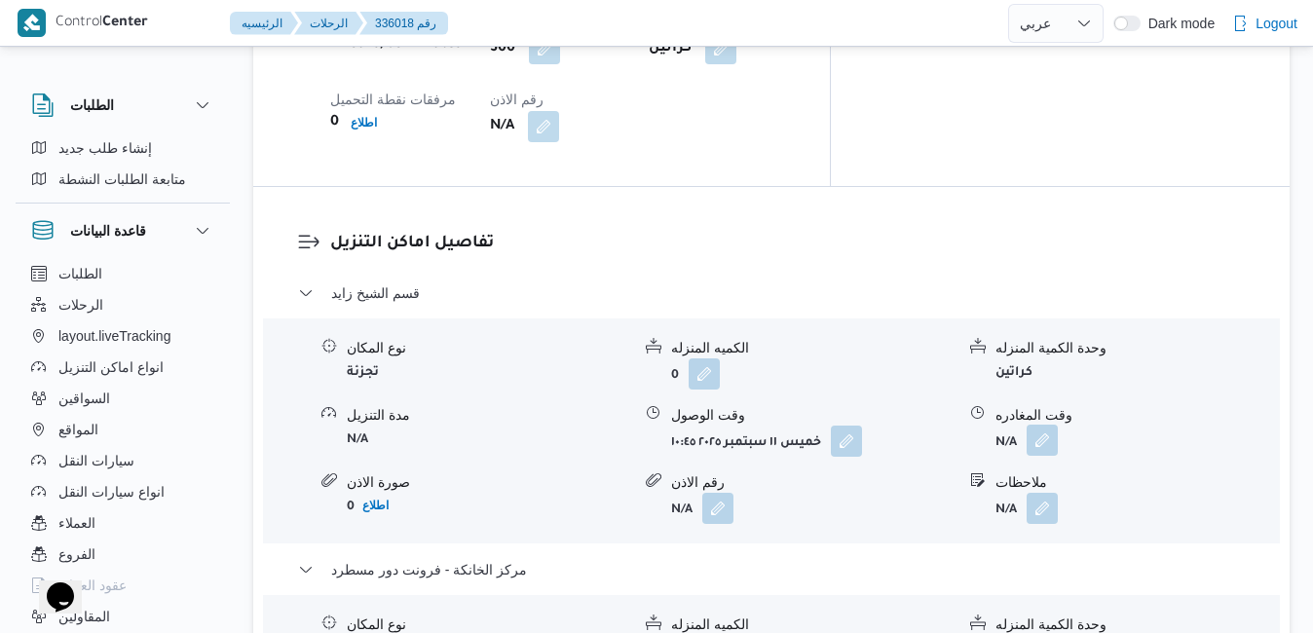
click at [1036, 425] on button "button" at bounding box center [1041, 440] width 31 height 31
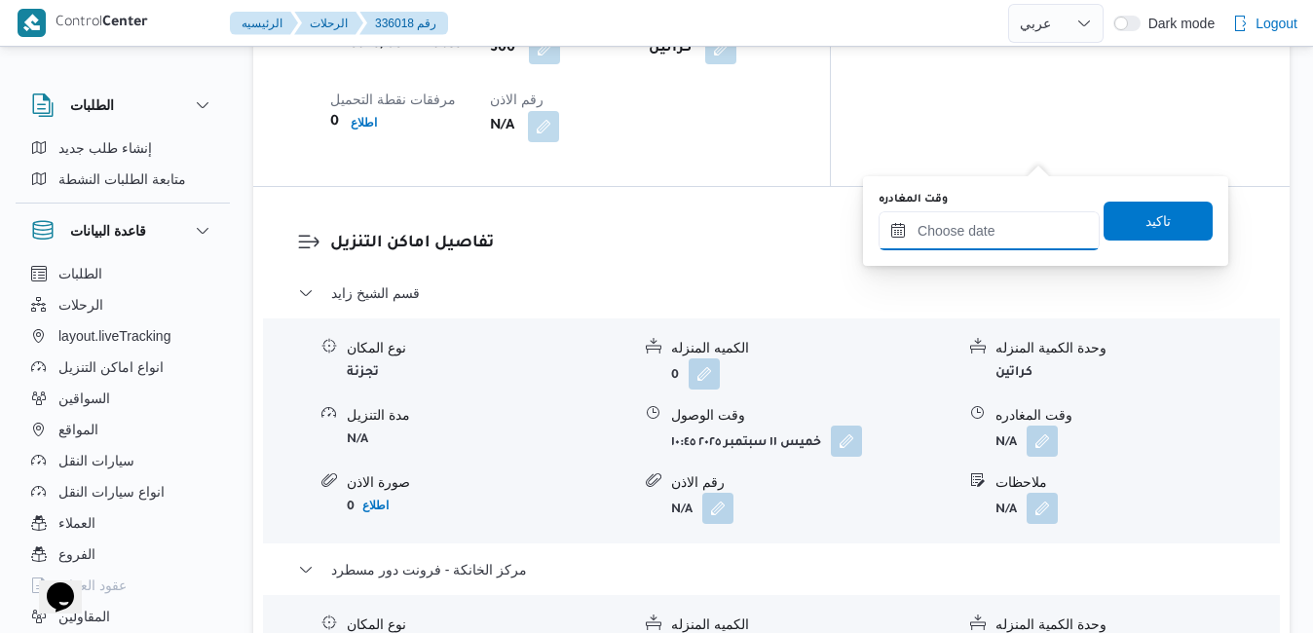
click at [995, 235] on input "وقت المغادره" at bounding box center [988, 230] width 221 height 39
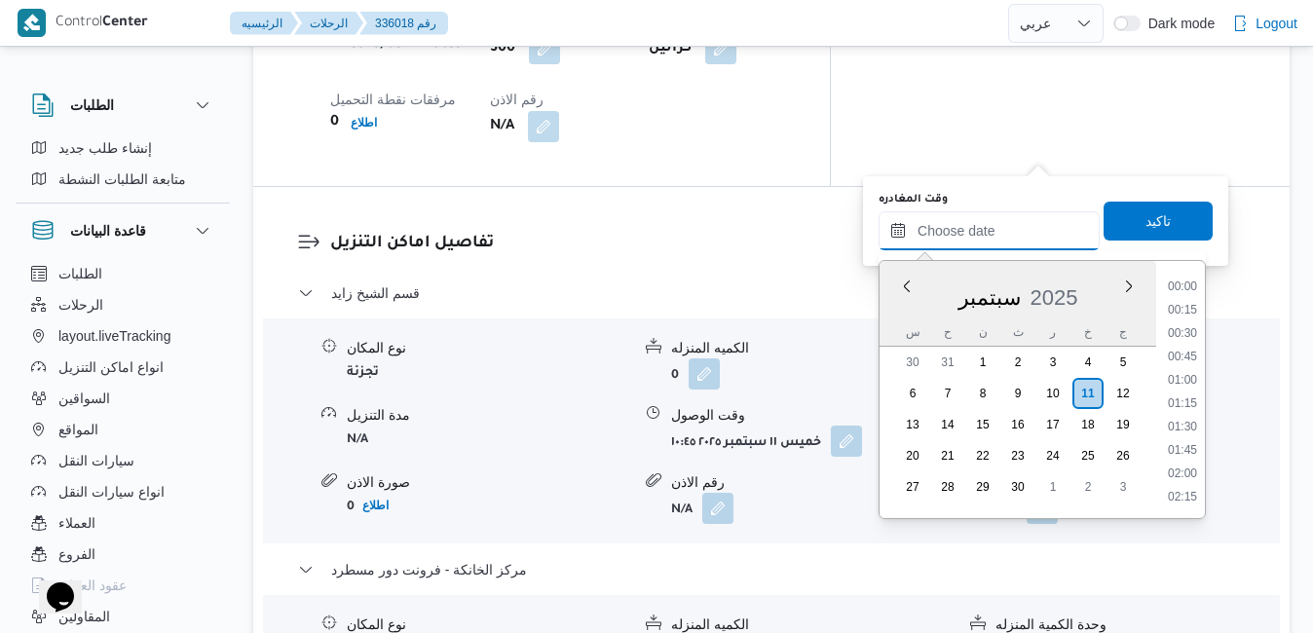
scroll to position [1611, 0]
click at [896, 298] on div "سبتمبر 2025" at bounding box center [1017, 294] width 277 height 50
click at [1186, 368] on li "16:00" at bounding box center [1182, 368] width 45 height 19
type input "١١/٠٩/٢٠٢٥ ١٦:٠٠"
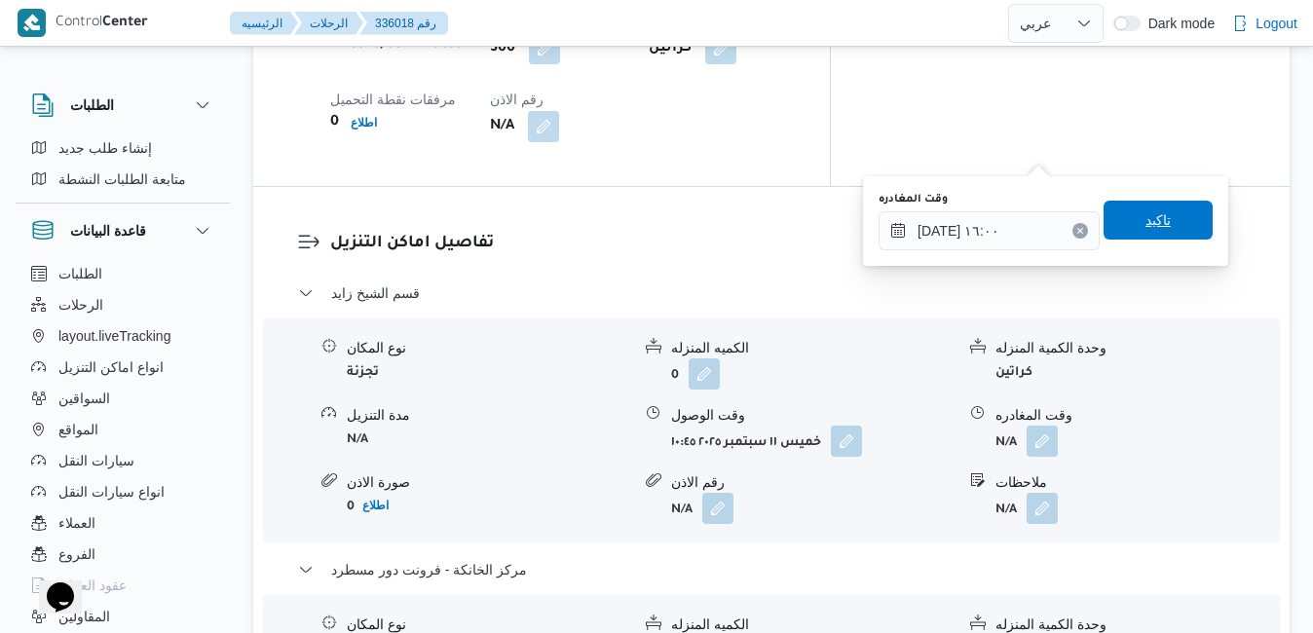
click at [1162, 218] on span "تاكيد" at bounding box center [1157, 220] width 109 height 39
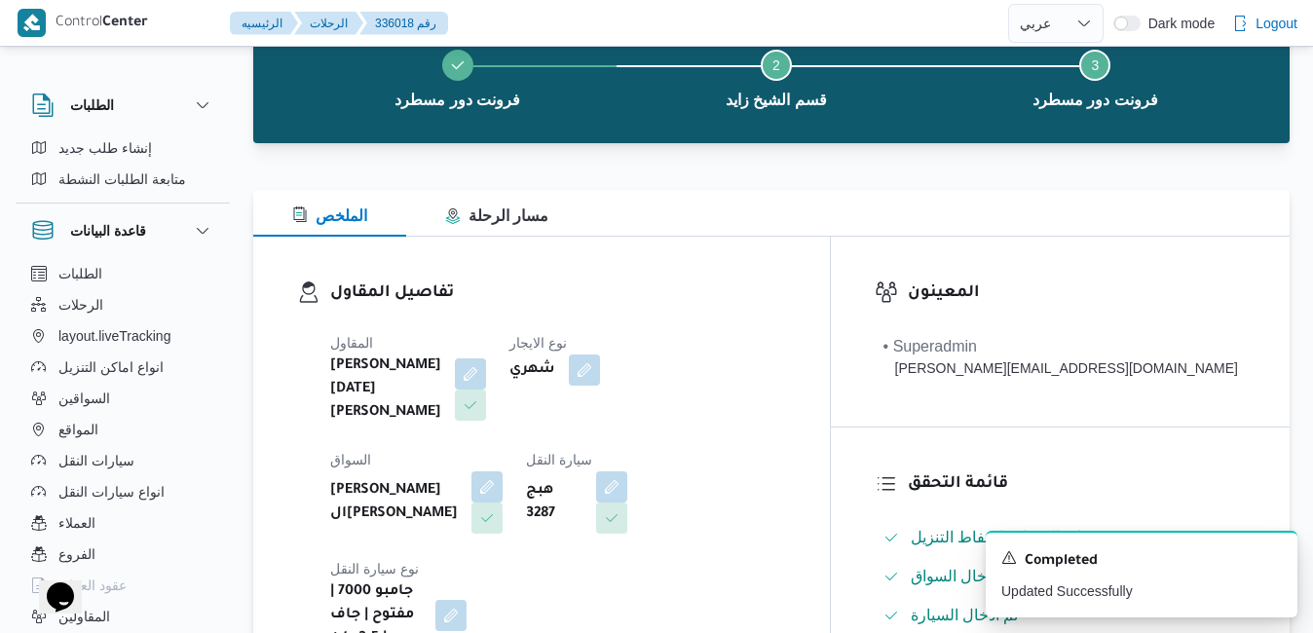
scroll to position [0, 0]
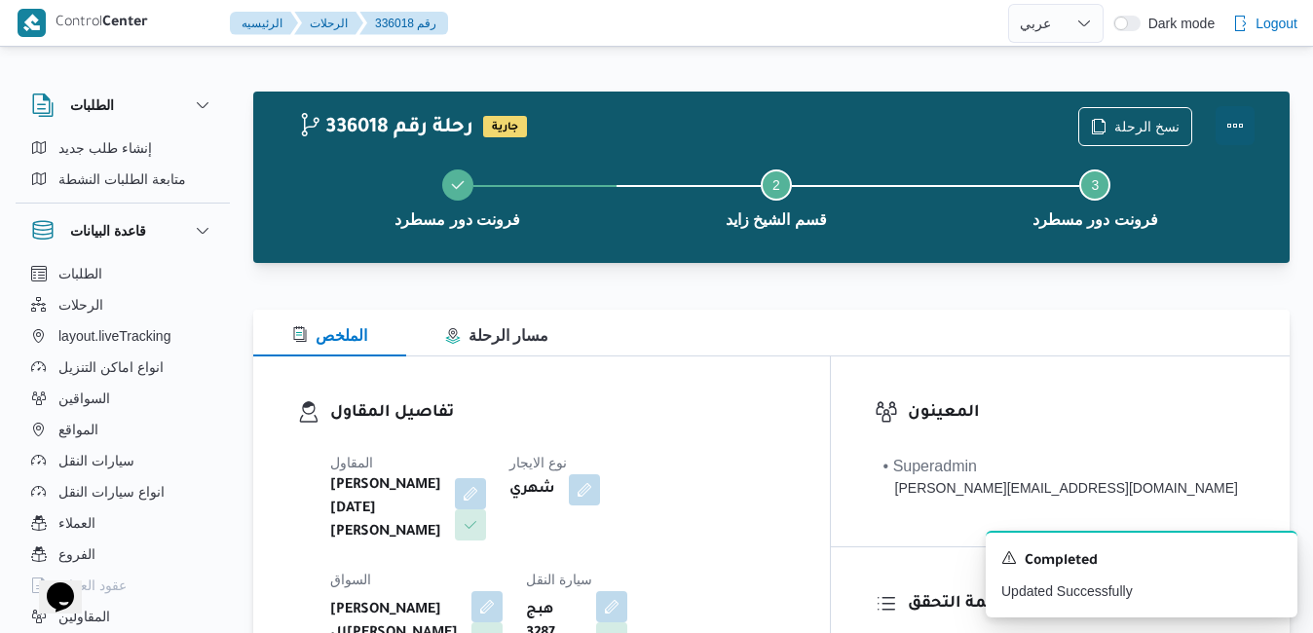
click at [1234, 119] on button "Actions" at bounding box center [1234, 125] width 39 height 39
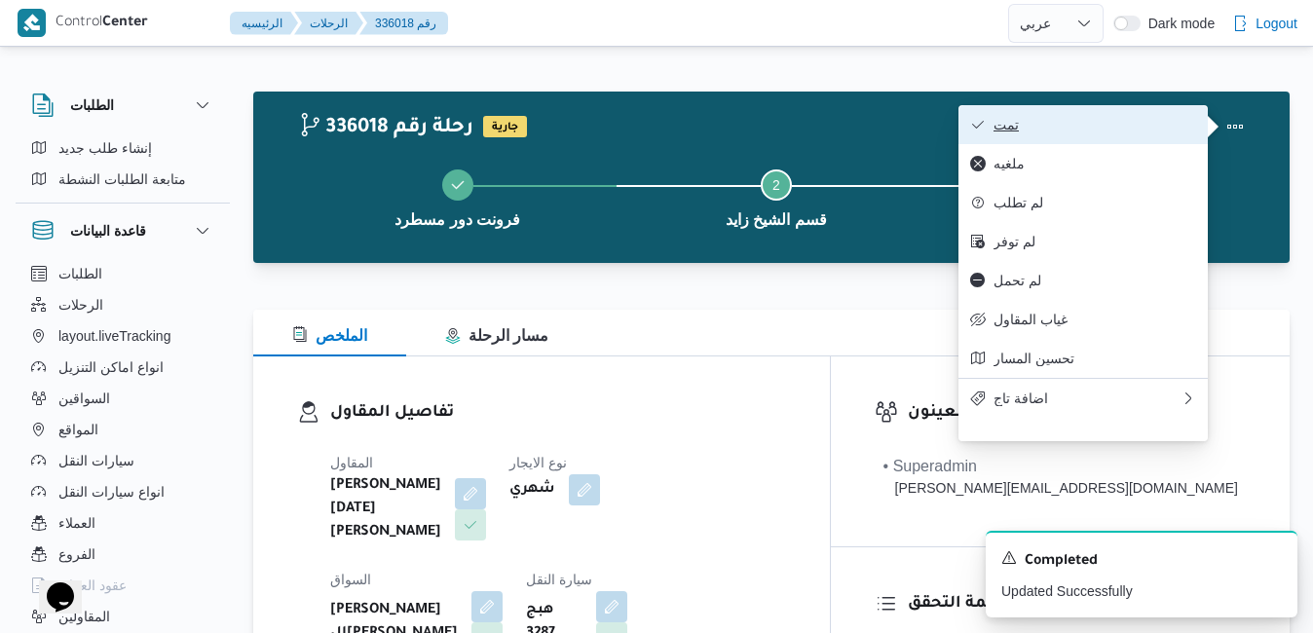
click at [1123, 128] on span "تمت" at bounding box center [1094, 125] width 203 height 16
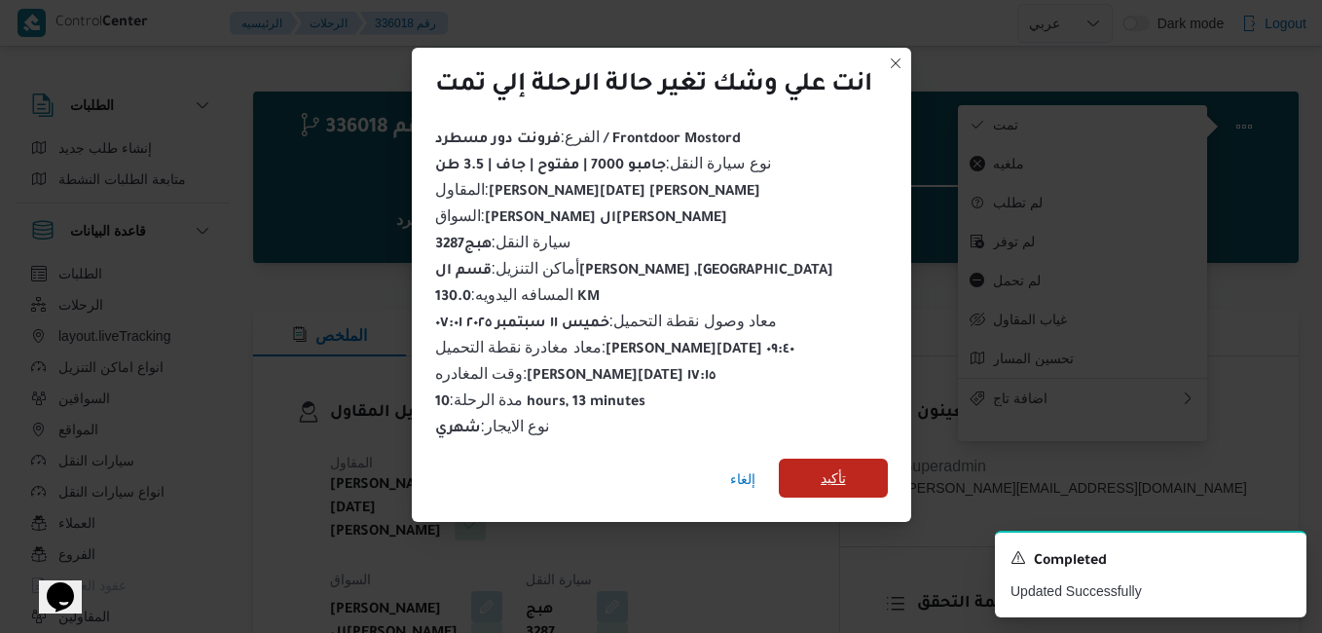
click at [867, 474] on span "تأكيد" at bounding box center [833, 478] width 109 height 39
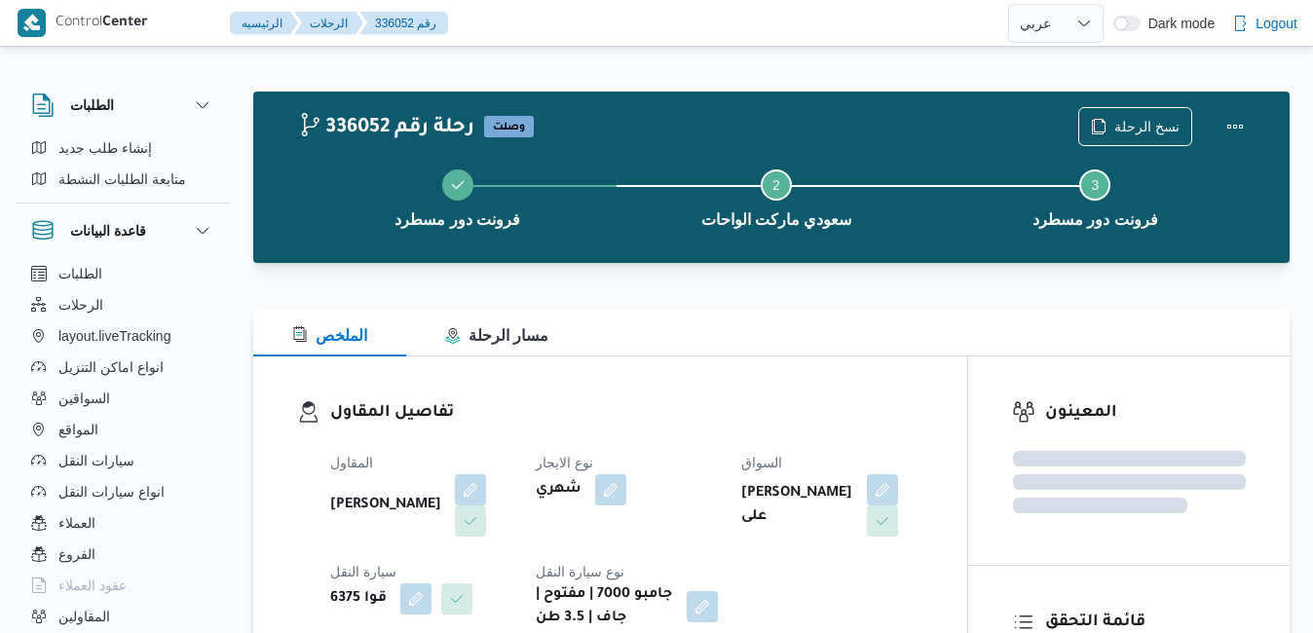
select select "ar"
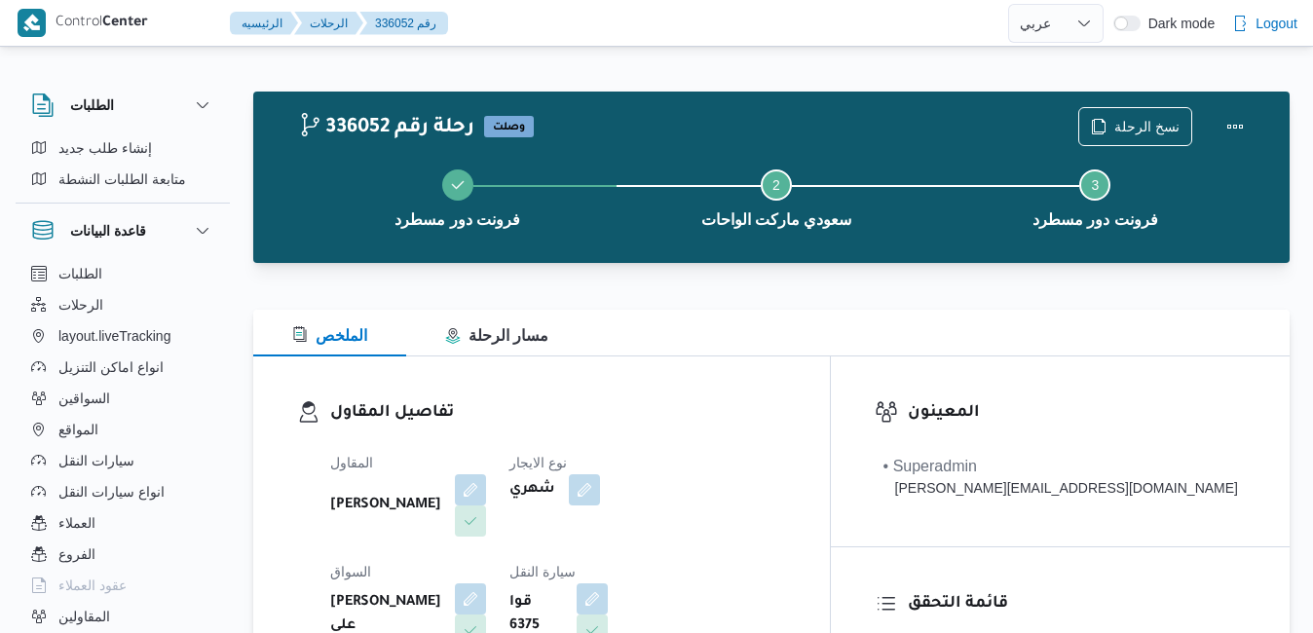
click at [851, 315] on div "الملخص مسار الرحلة" at bounding box center [771, 333] width 1036 height 47
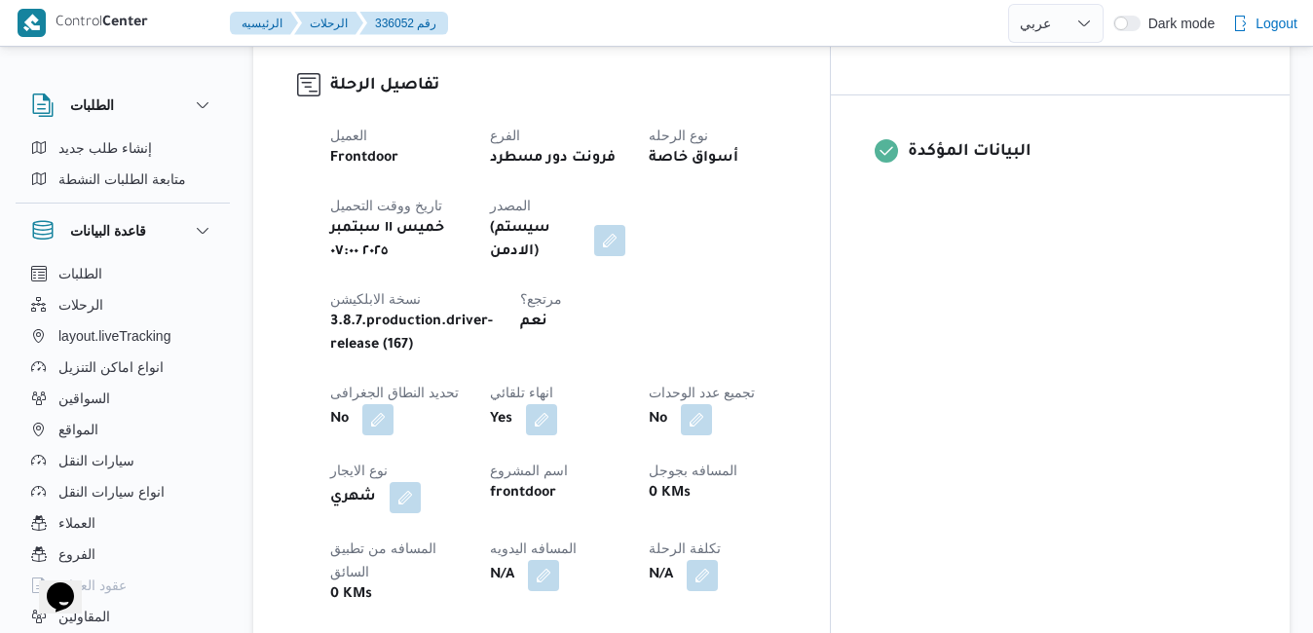
scroll to position [740, 0]
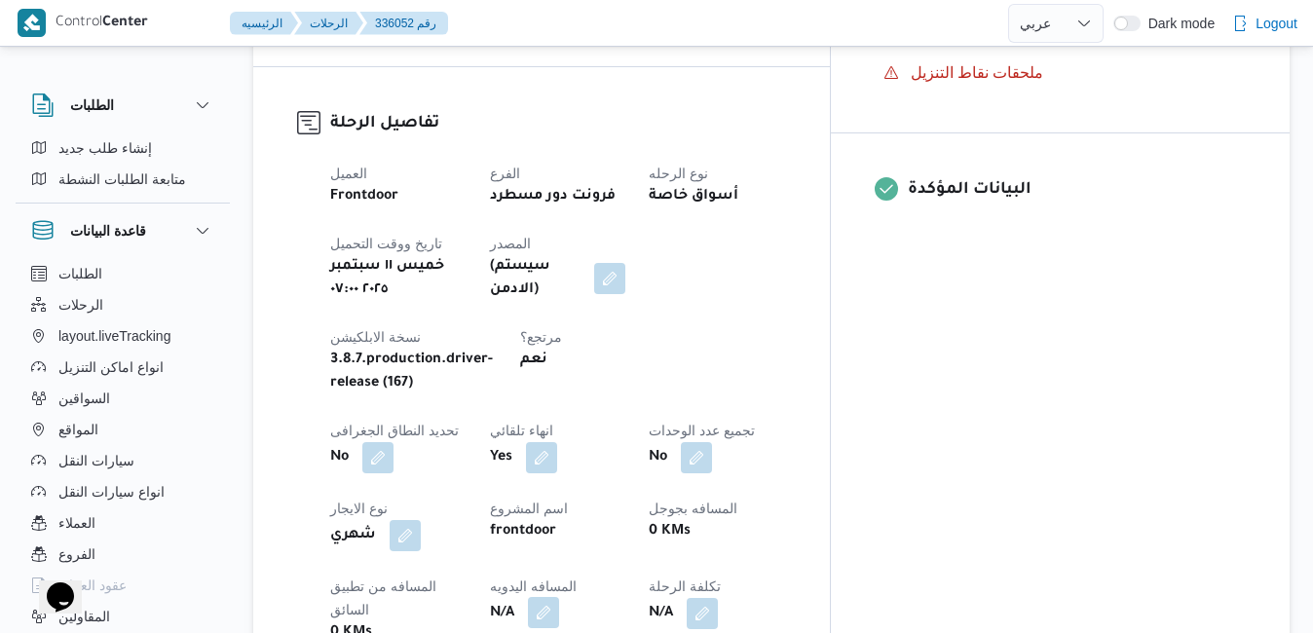
click at [559, 597] on button "button" at bounding box center [543, 612] width 31 height 31
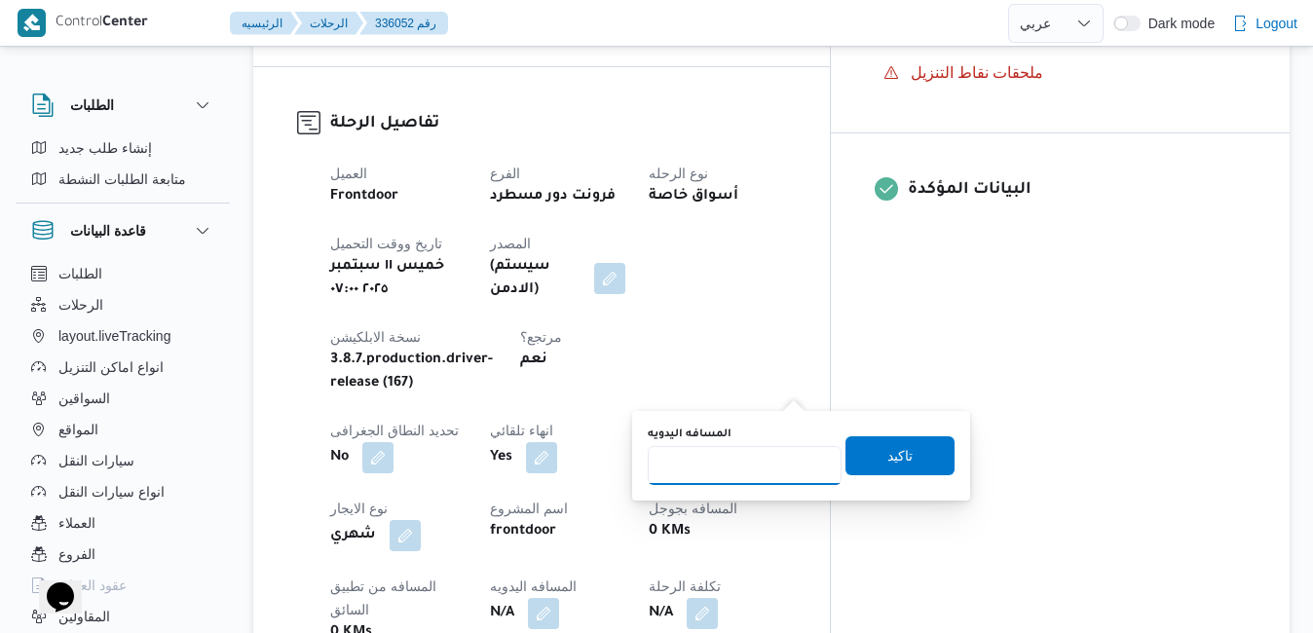
click at [733, 472] on input "المسافه اليدويه" at bounding box center [745, 465] width 194 height 39
type input "130"
click at [899, 448] on span "تاكيد" at bounding box center [899, 454] width 109 height 39
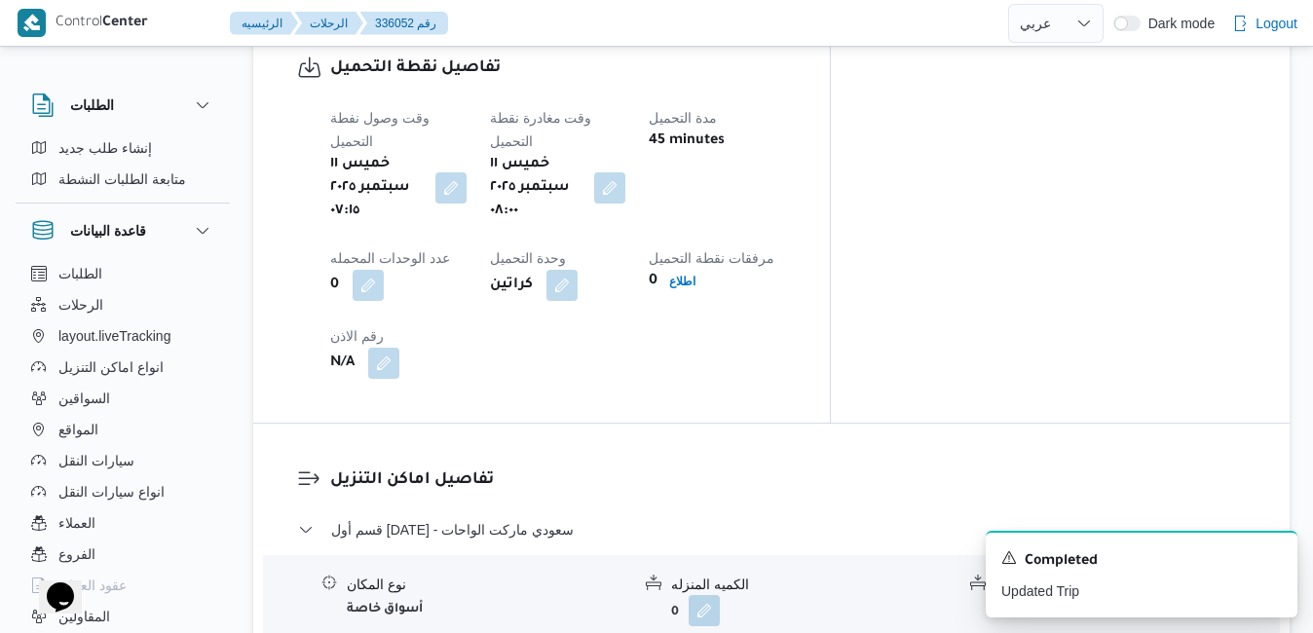
scroll to position [1597, 0]
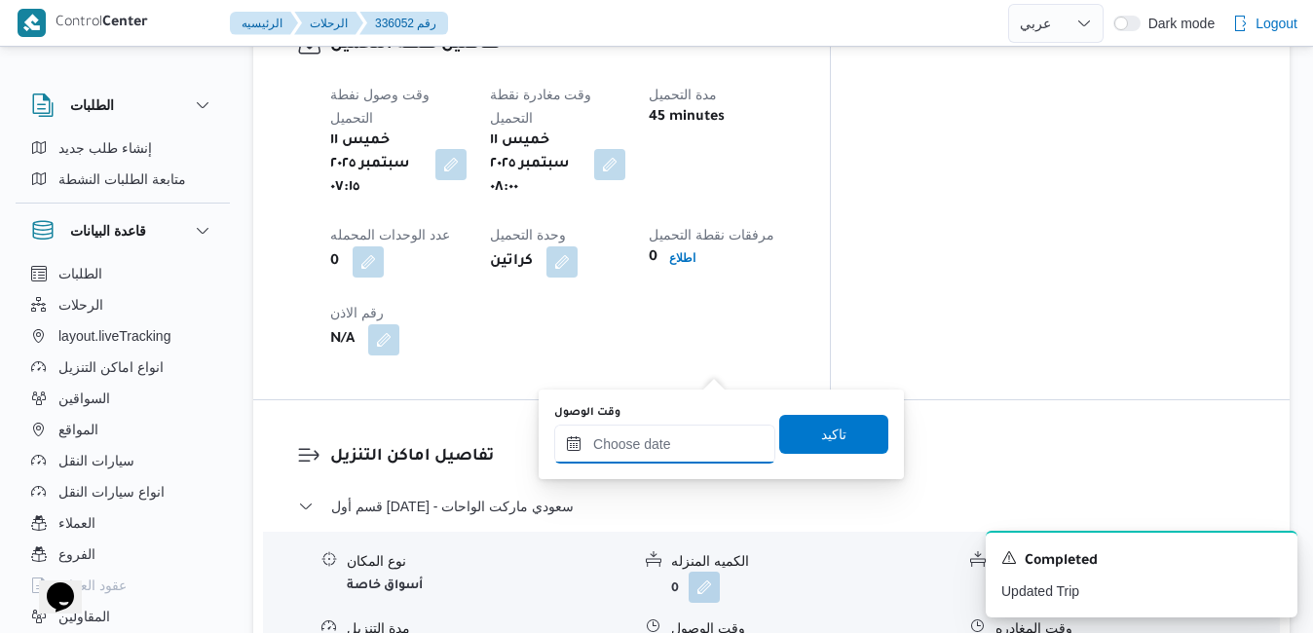
click at [662, 442] on input "وقت الوصول" at bounding box center [664, 444] width 221 height 39
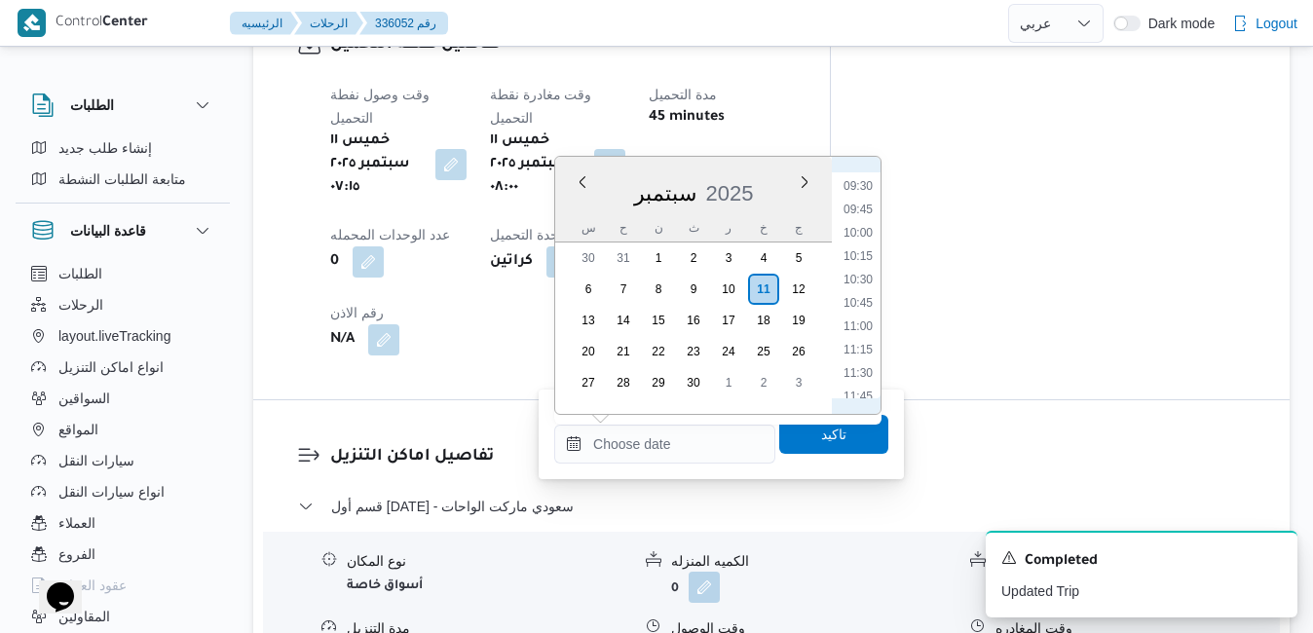
scroll to position [820, 0]
click at [865, 200] on li "09:00" at bounding box center [857, 203] width 45 height 19
type input "[DATE] ٠٩:٠٠"
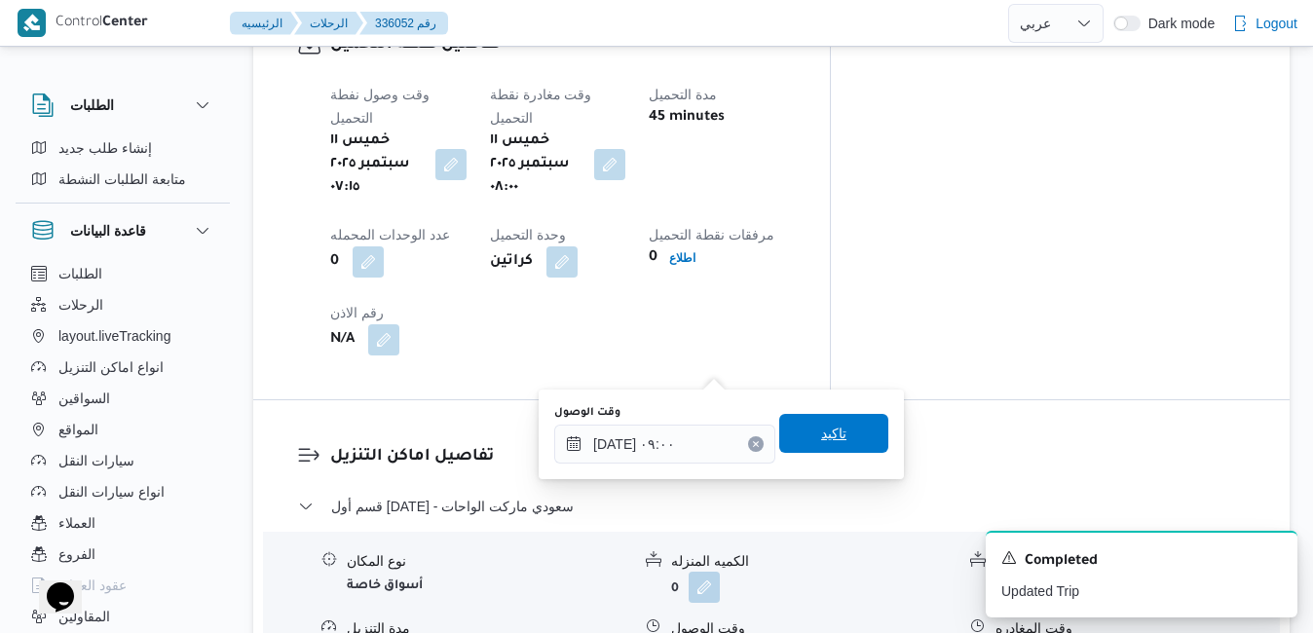
click at [821, 443] on span "تاكيد" at bounding box center [833, 433] width 25 height 23
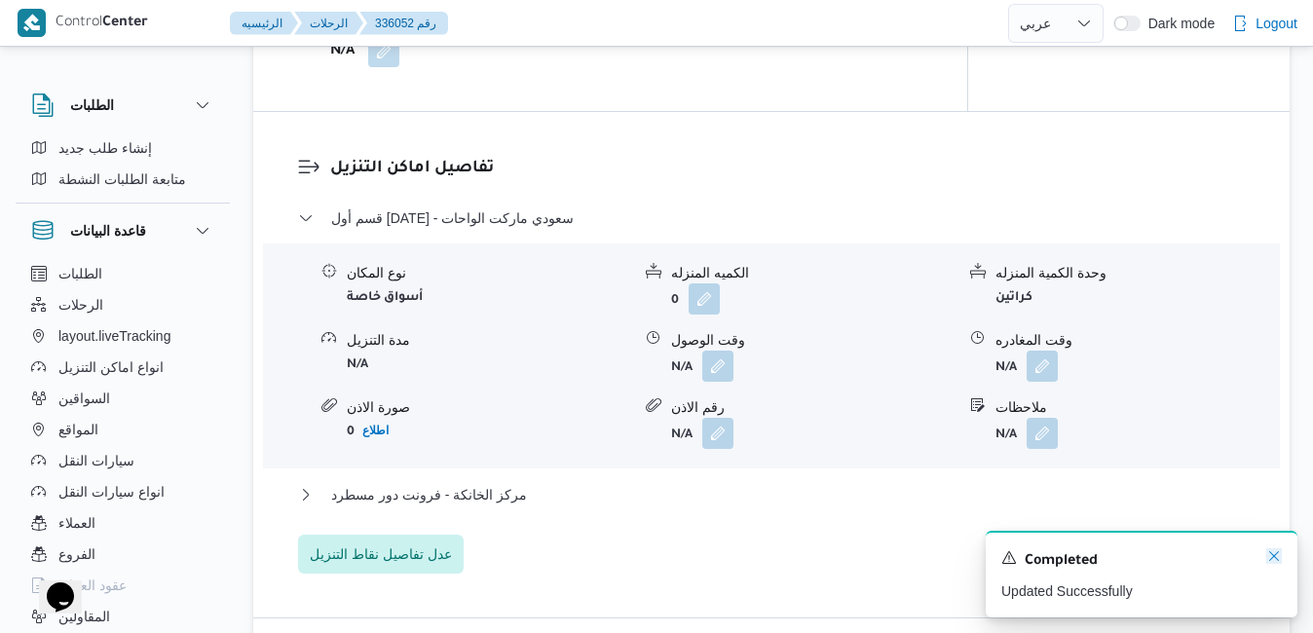
click at [1280, 555] on icon "Dismiss toast" at bounding box center [1274, 556] width 16 height 16
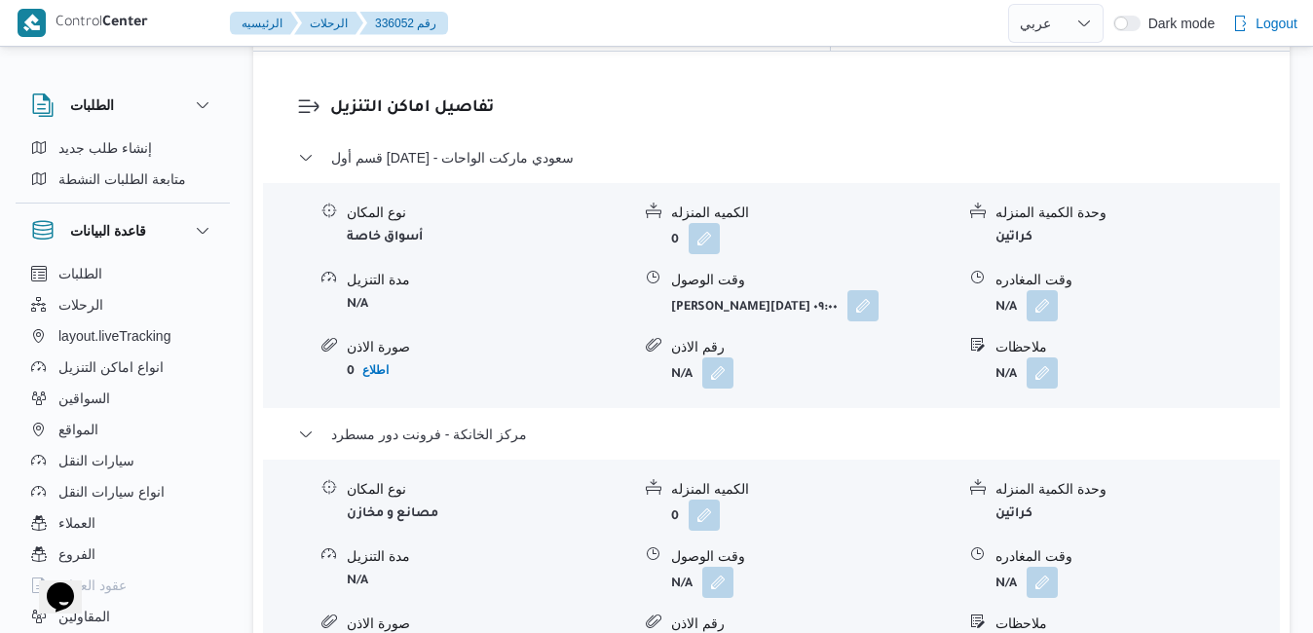
scroll to position [1947, 0]
click at [1045, 564] on button "button" at bounding box center [1041, 579] width 31 height 31
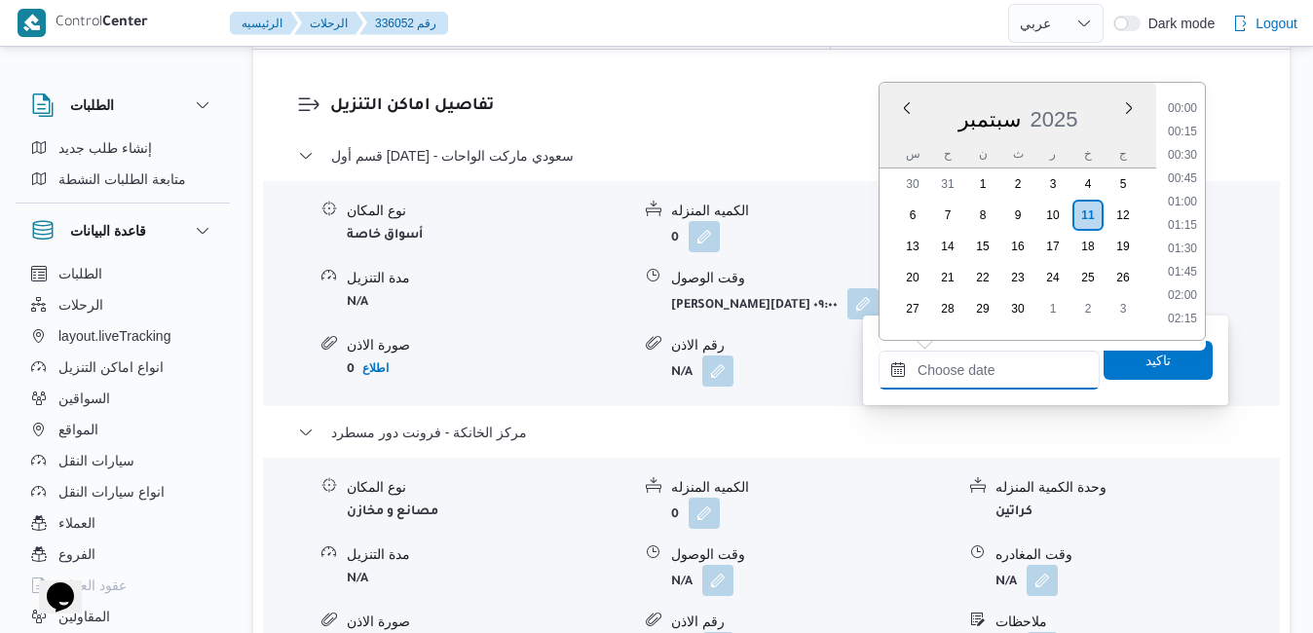
click at [939, 382] on input "وقت المغادره" at bounding box center [988, 370] width 221 height 39
click at [899, 130] on div "سبتمبر 2025" at bounding box center [1017, 116] width 277 height 50
click at [1185, 280] on li "17:00" at bounding box center [1182, 284] width 45 height 19
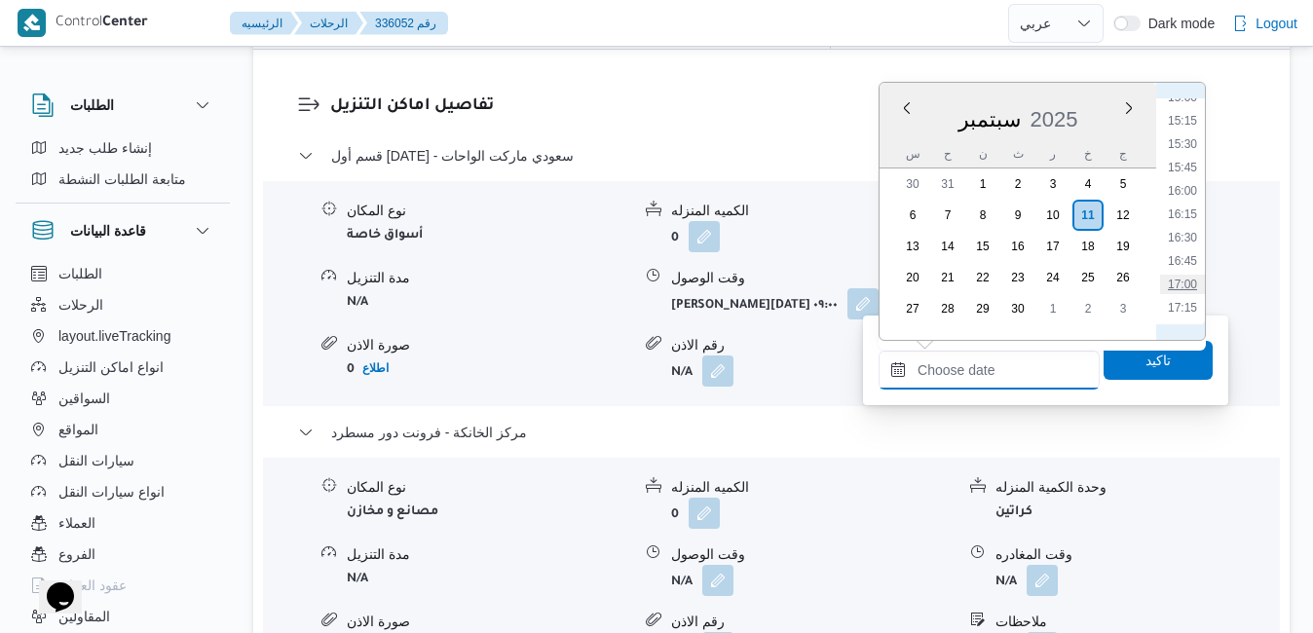
type input "[DATE] ١٧:٠٠"
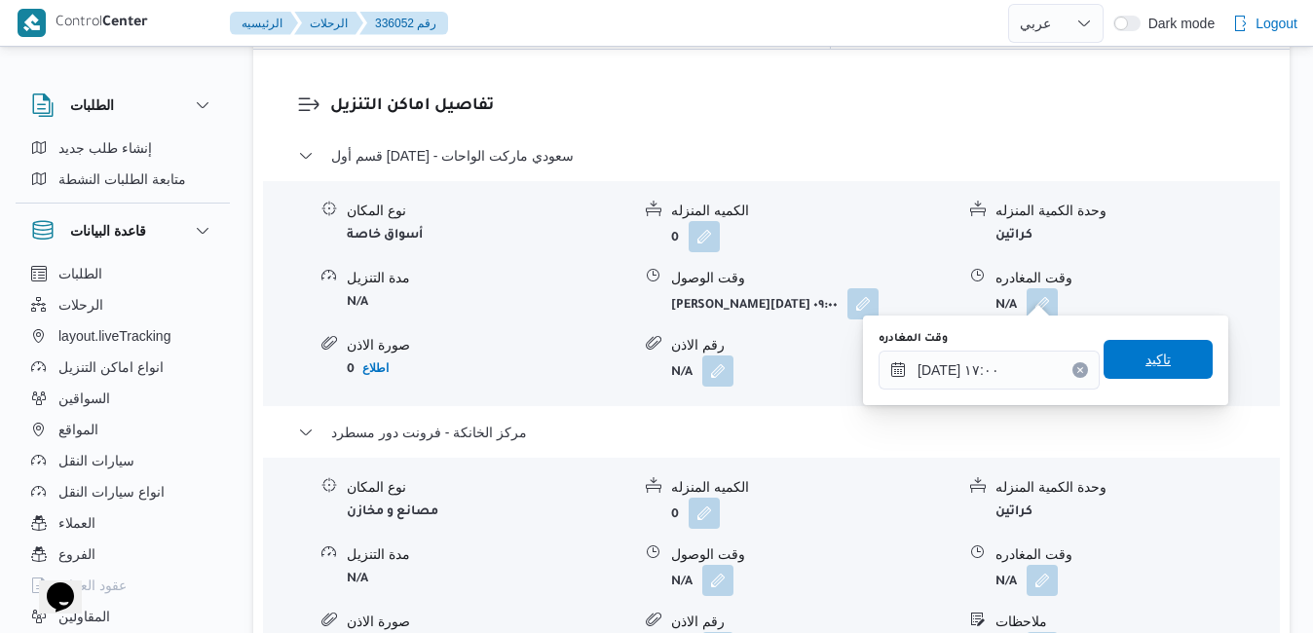
click at [1145, 365] on span "تاكيد" at bounding box center [1157, 359] width 25 height 23
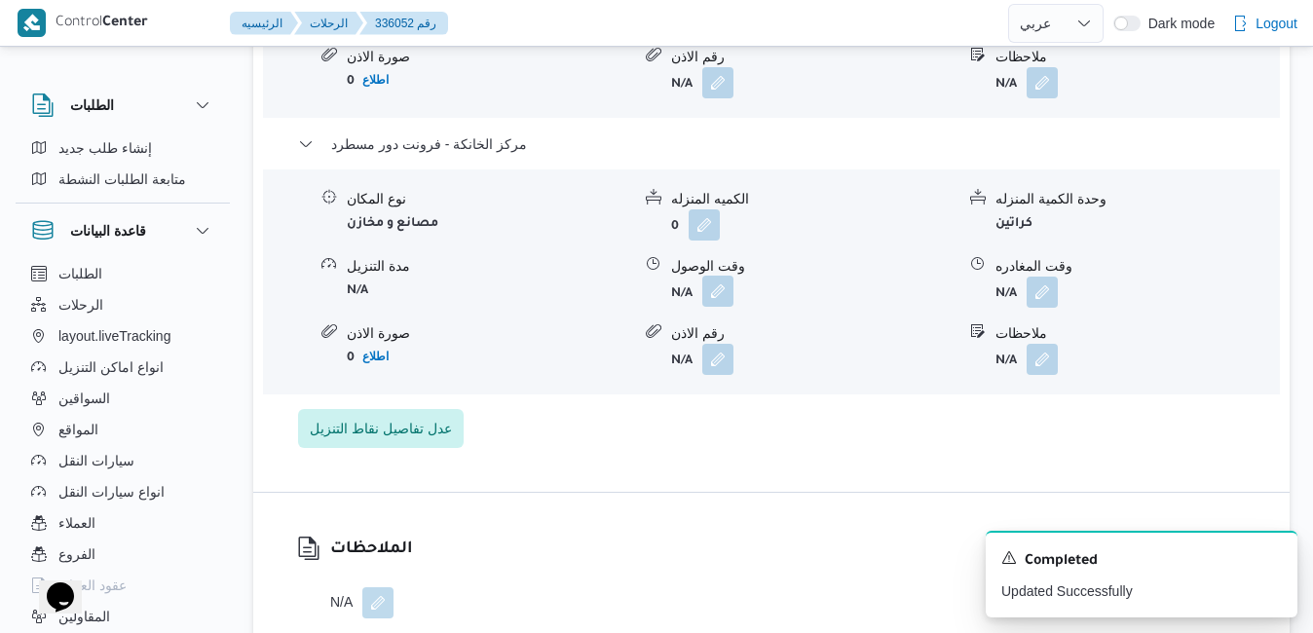
click at [728, 297] on button "button" at bounding box center [717, 291] width 31 height 31
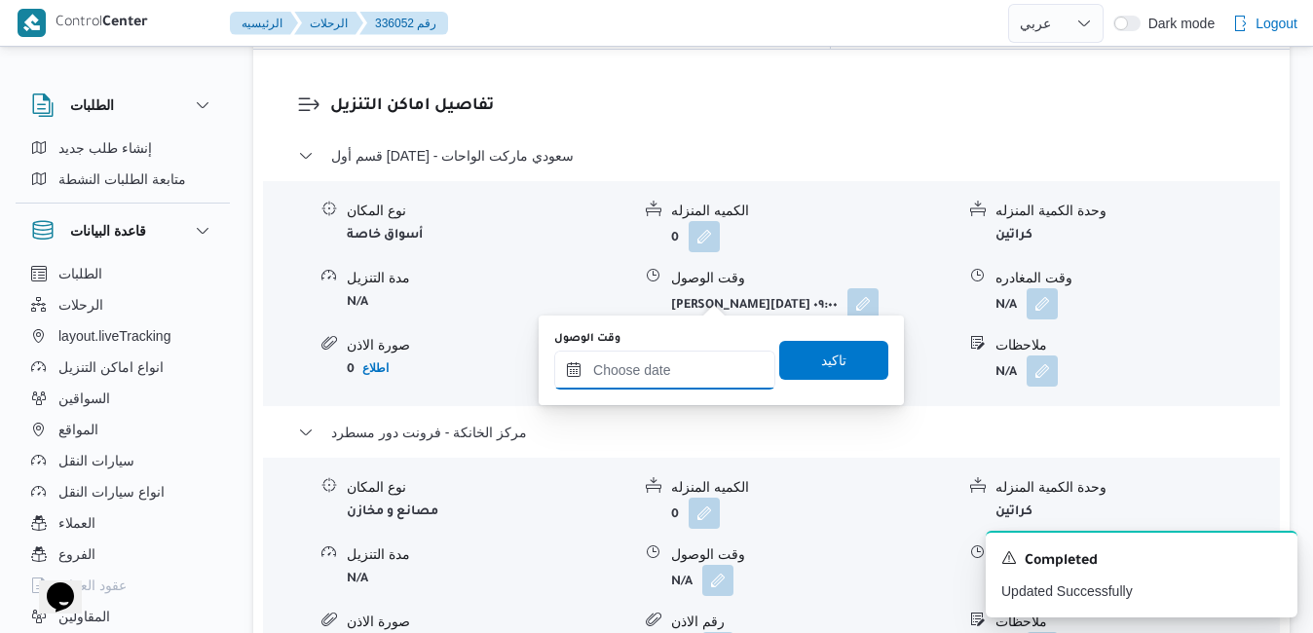
click at [690, 365] on input "وقت الوصول" at bounding box center [664, 370] width 221 height 39
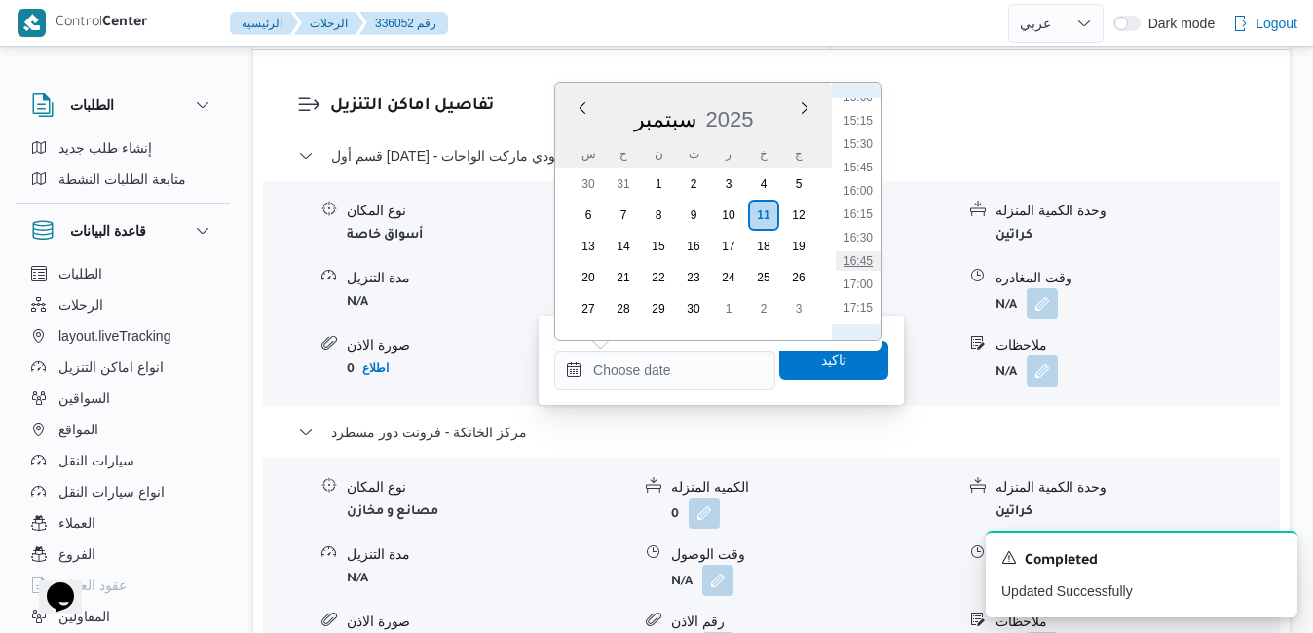
click at [860, 259] on li "16:45" at bounding box center [857, 260] width 45 height 19
type input "[DATE] ١٦:٤٥"
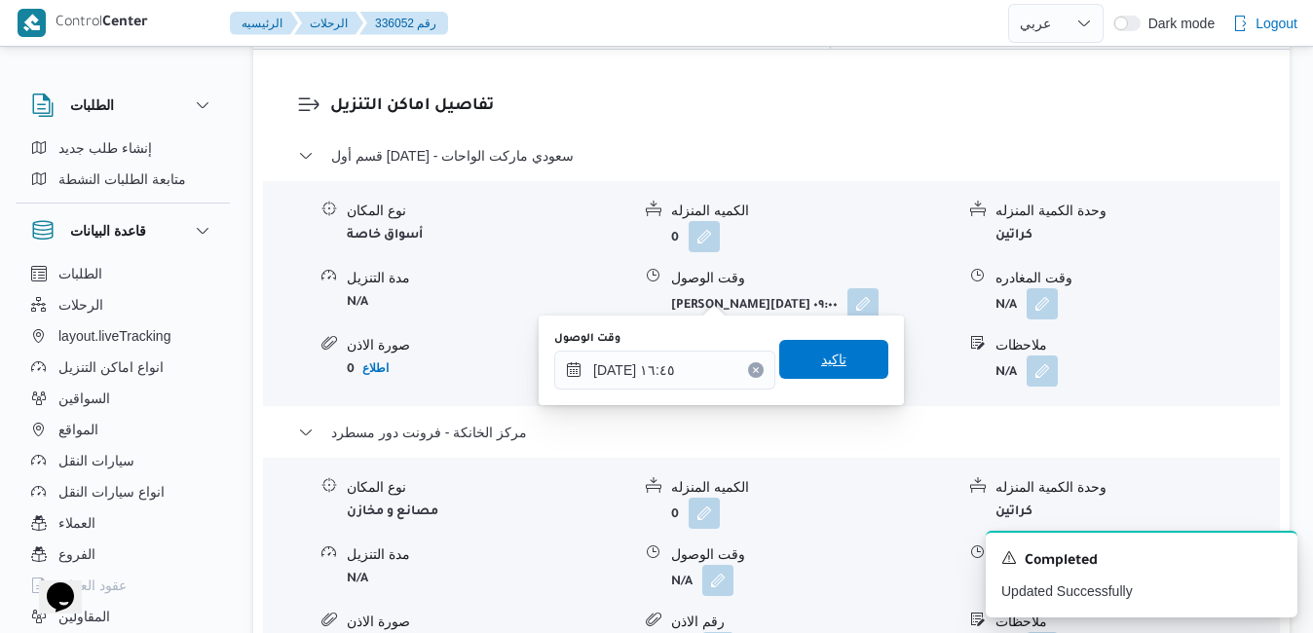
click at [821, 358] on span "تاكيد" at bounding box center [833, 359] width 25 height 23
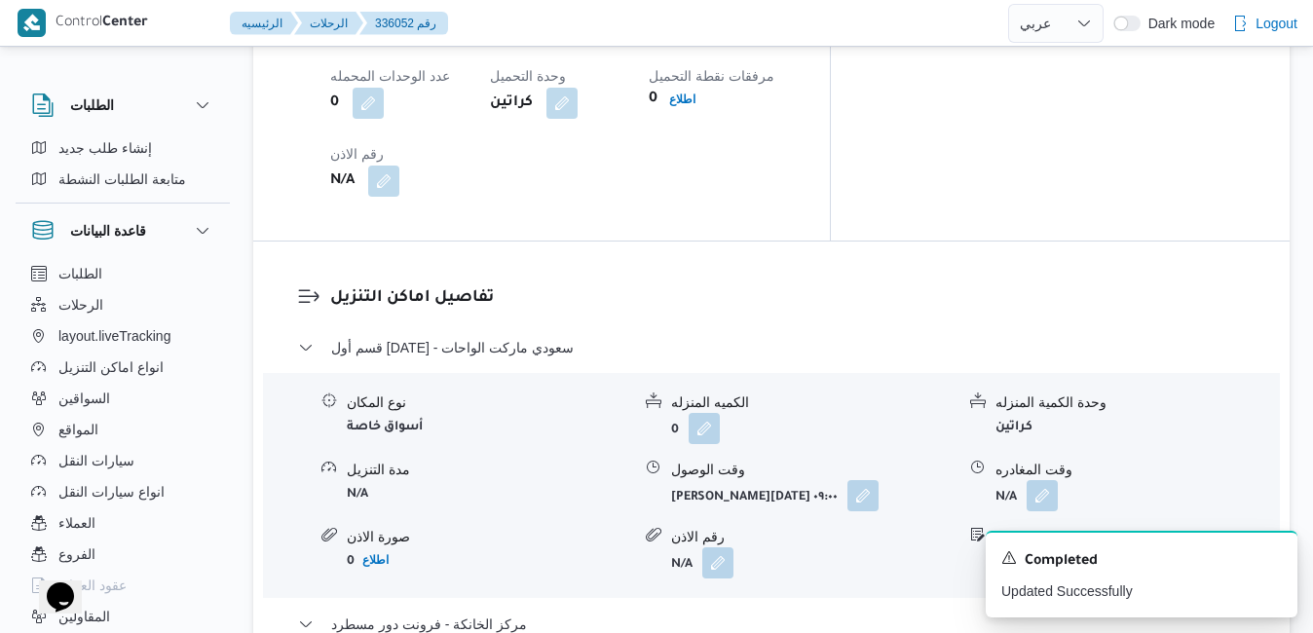
scroll to position [1753, 0]
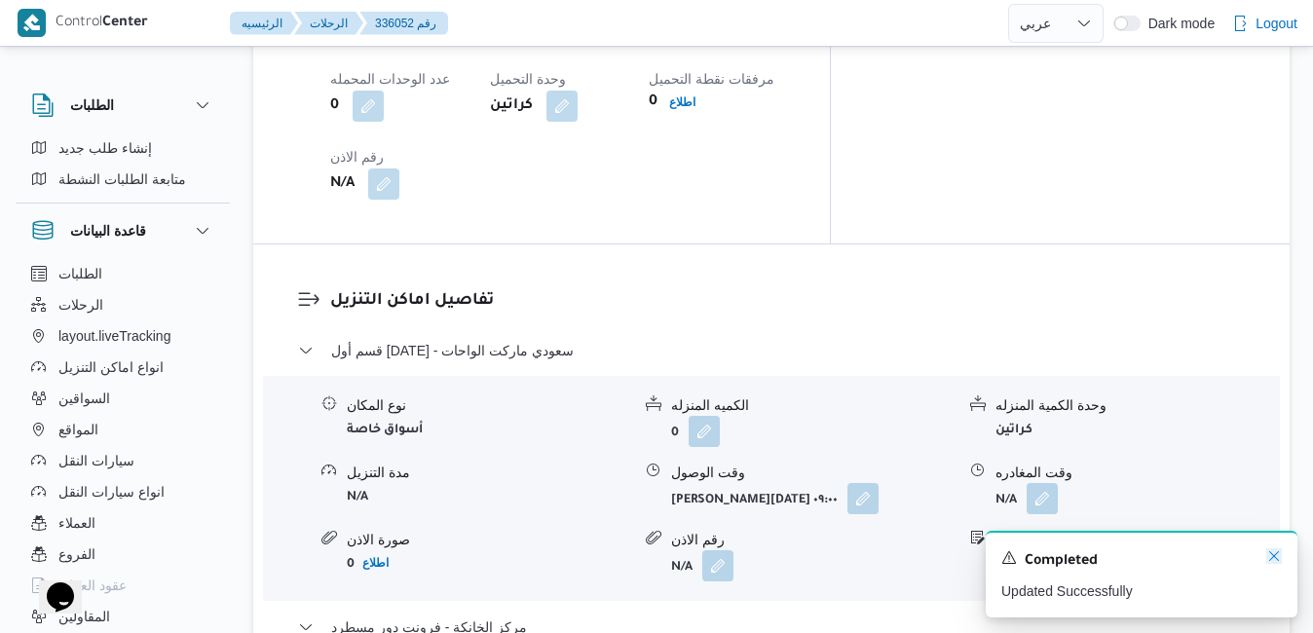
click at [1276, 556] on icon "Dismiss toast" at bounding box center [1274, 556] width 10 height 10
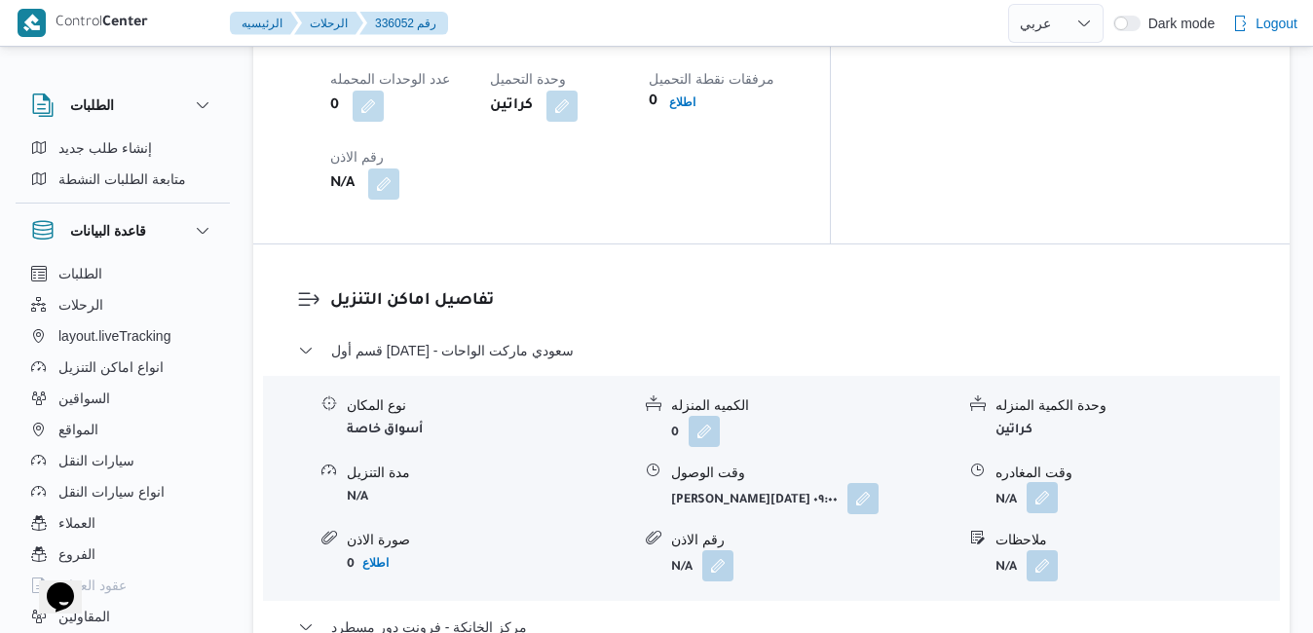
click at [1039, 482] on button "button" at bounding box center [1041, 497] width 31 height 31
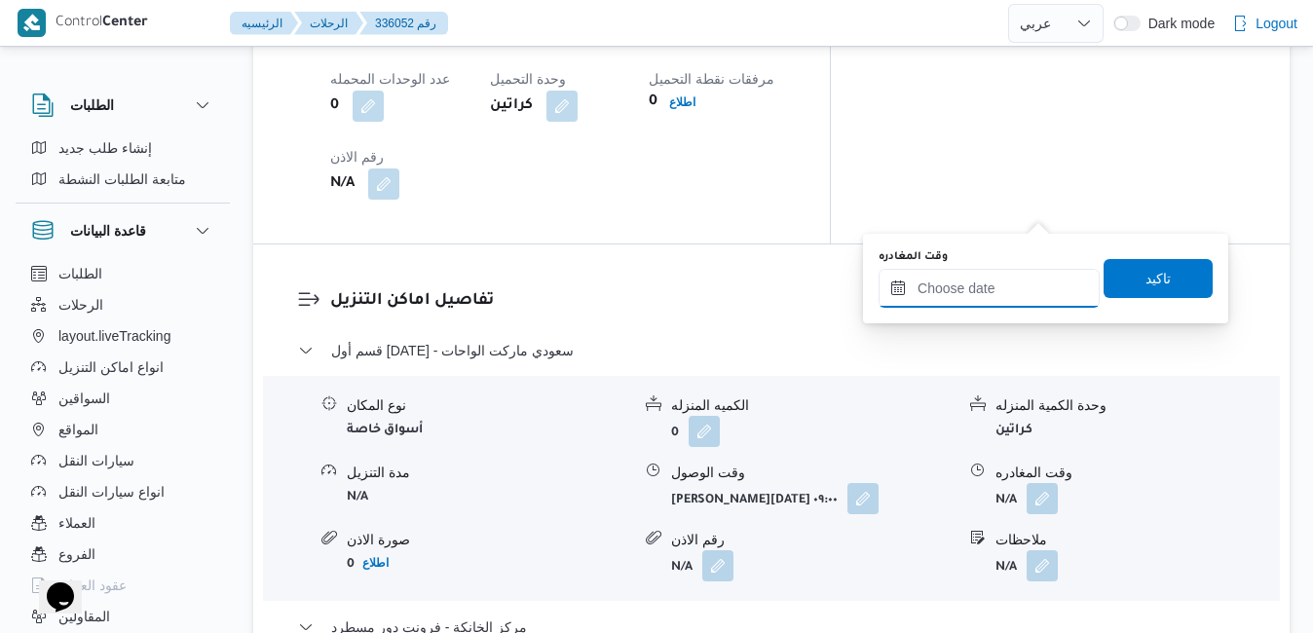
click at [973, 285] on input "وقت المغادره" at bounding box center [988, 288] width 221 height 39
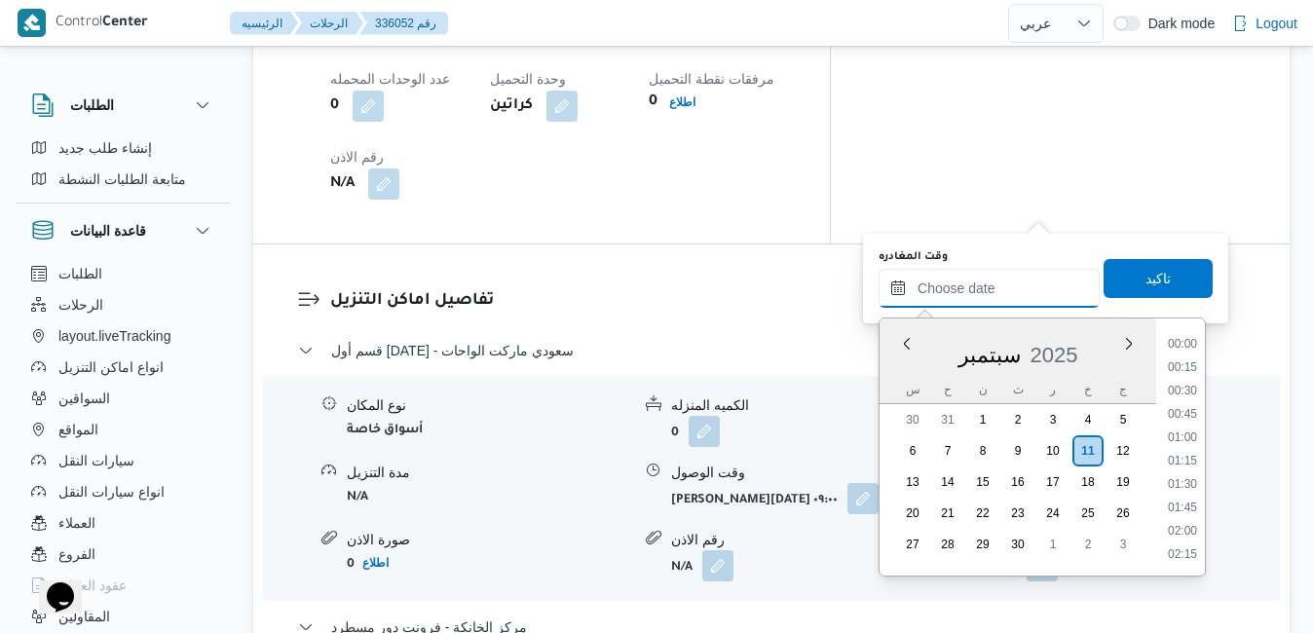
scroll to position [1611, 0]
drag, startPoint x: 892, startPoint y: 376, endPoint x: 904, endPoint y: 376, distance: 11.7
click at [892, 376] on div "س ح ن ث ر خ ج" at bounding box center [1017, 389] width 277 height 27
click at [1185, 403] on li "15:45" at bounding box center [1182, 402] width 45 height 19
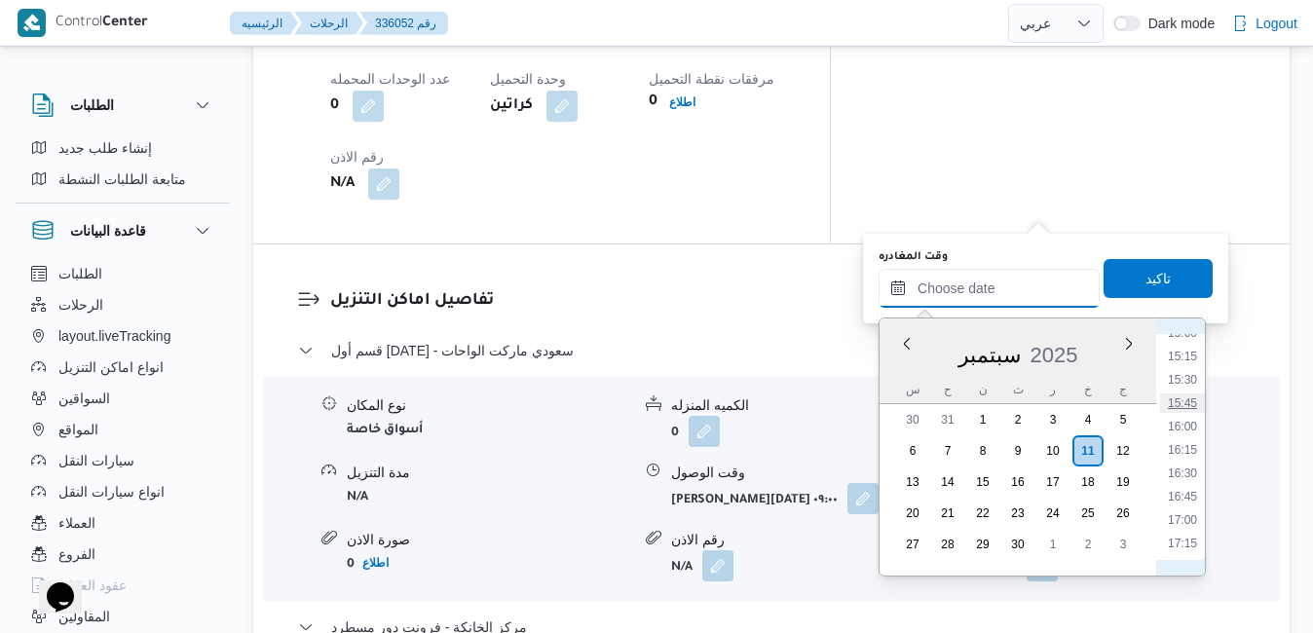
type input "[DATE] ١٥:٤٥"
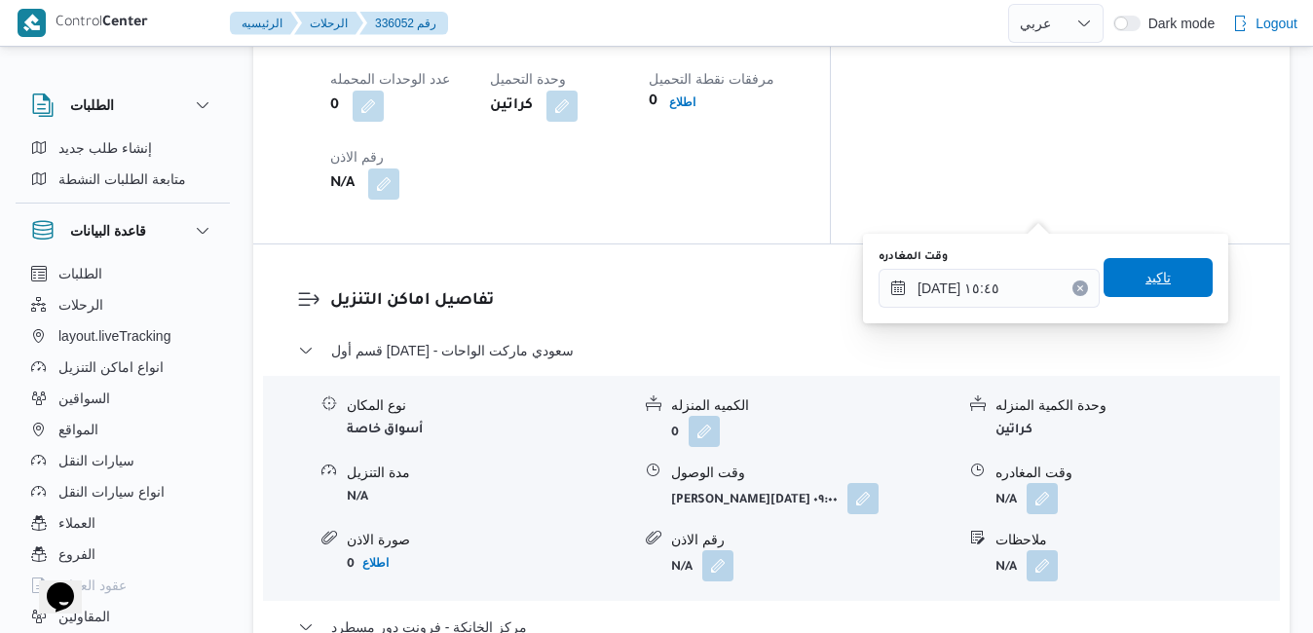
click at [1150, 273] on span "تاكيد" at bounding box center [1157, 277] width 25 height 23
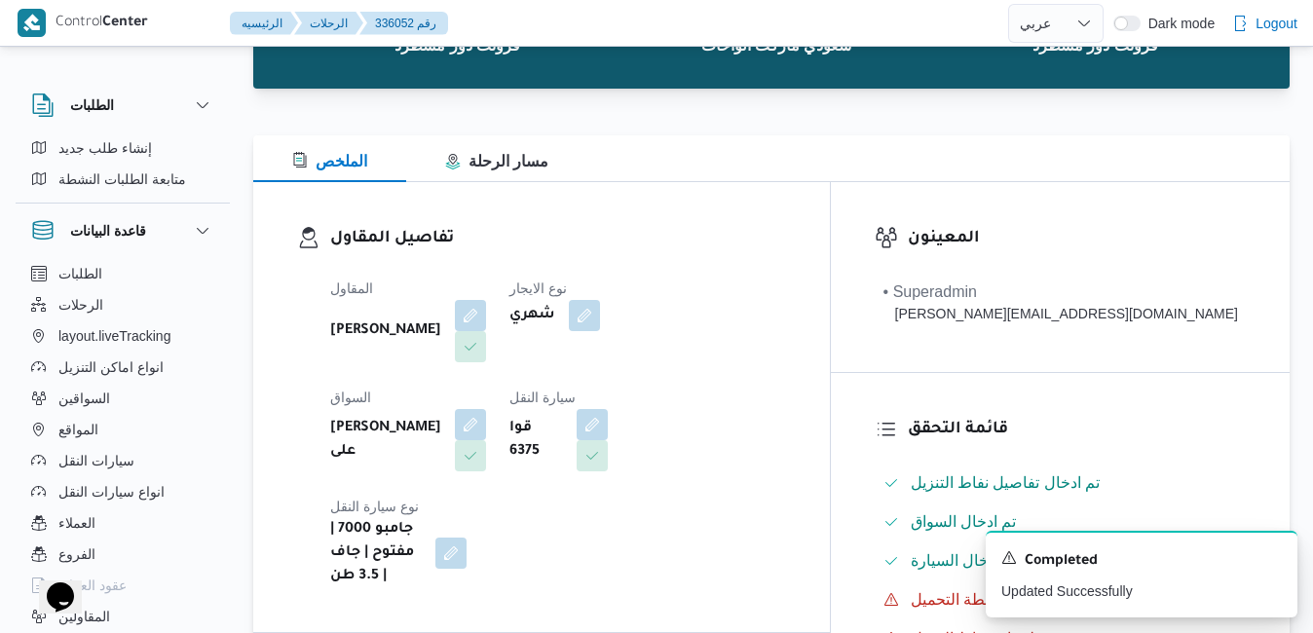
scroll to position [0, 0]
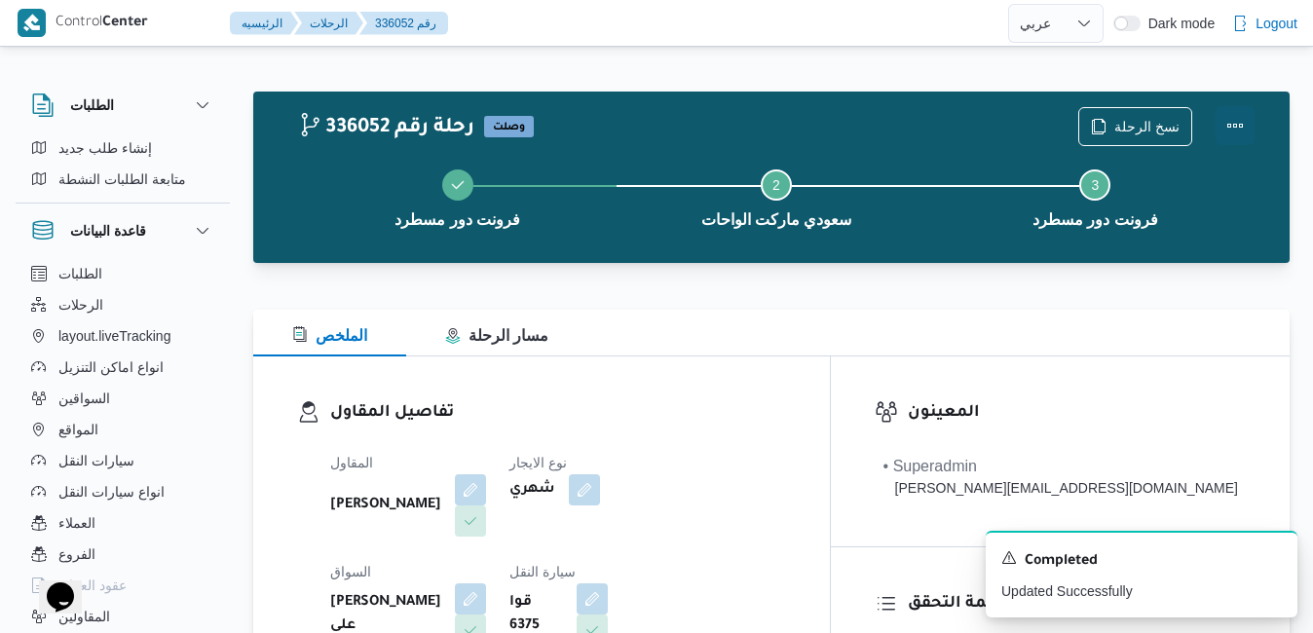
click at [1228, 121] on button "Actions" at bounding box center [1234, 125] width 39 height 39
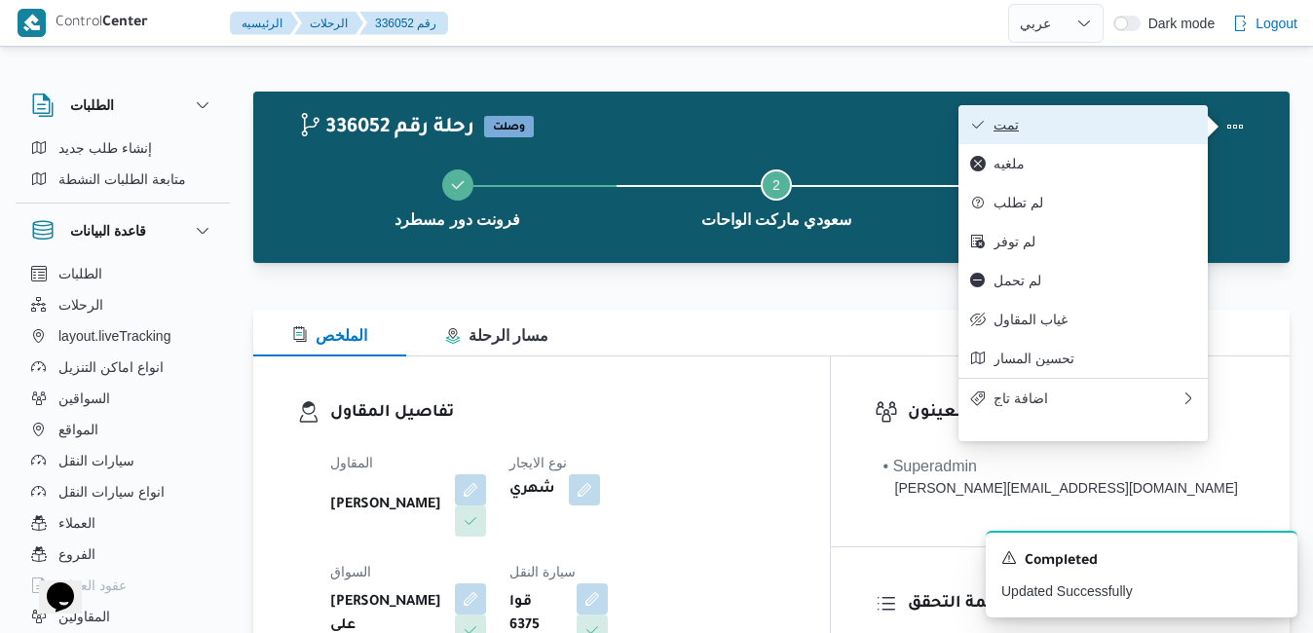
click at [1110, 125] on span "تمت" at bounding box center [1094, 125] width 203 height 16
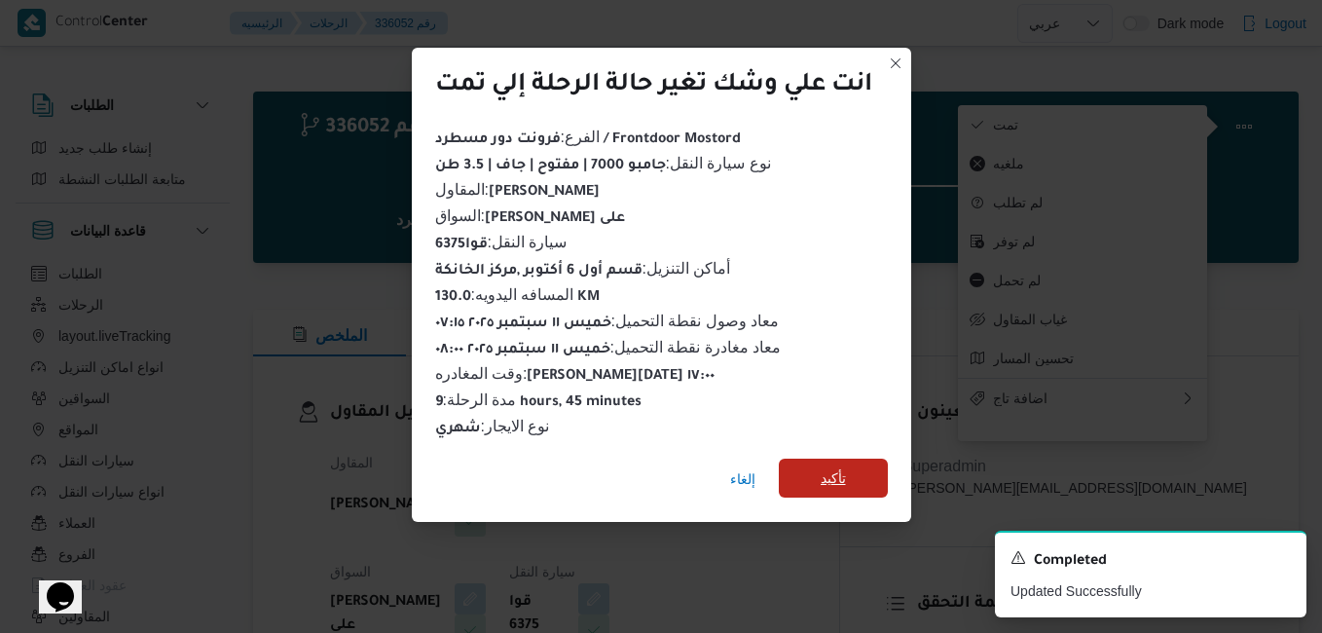
click at [846, 468] on span "تأكيد" at bounding box center [833, 477] width 25 height 23
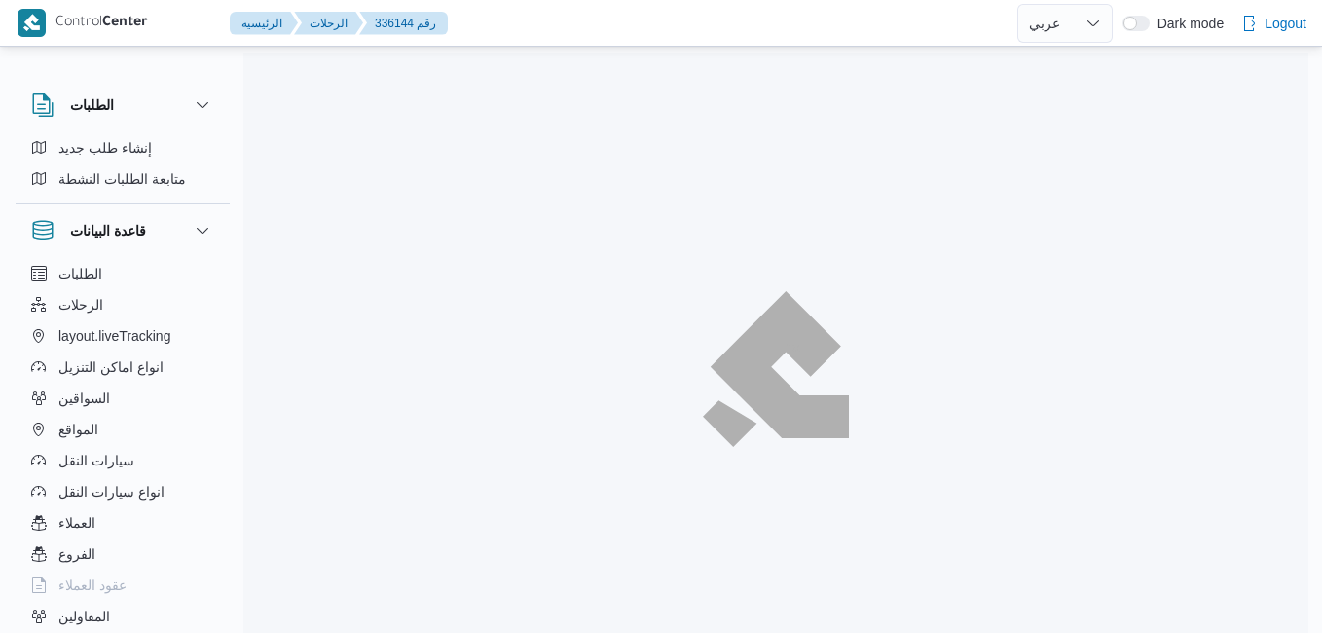
select select "ar"
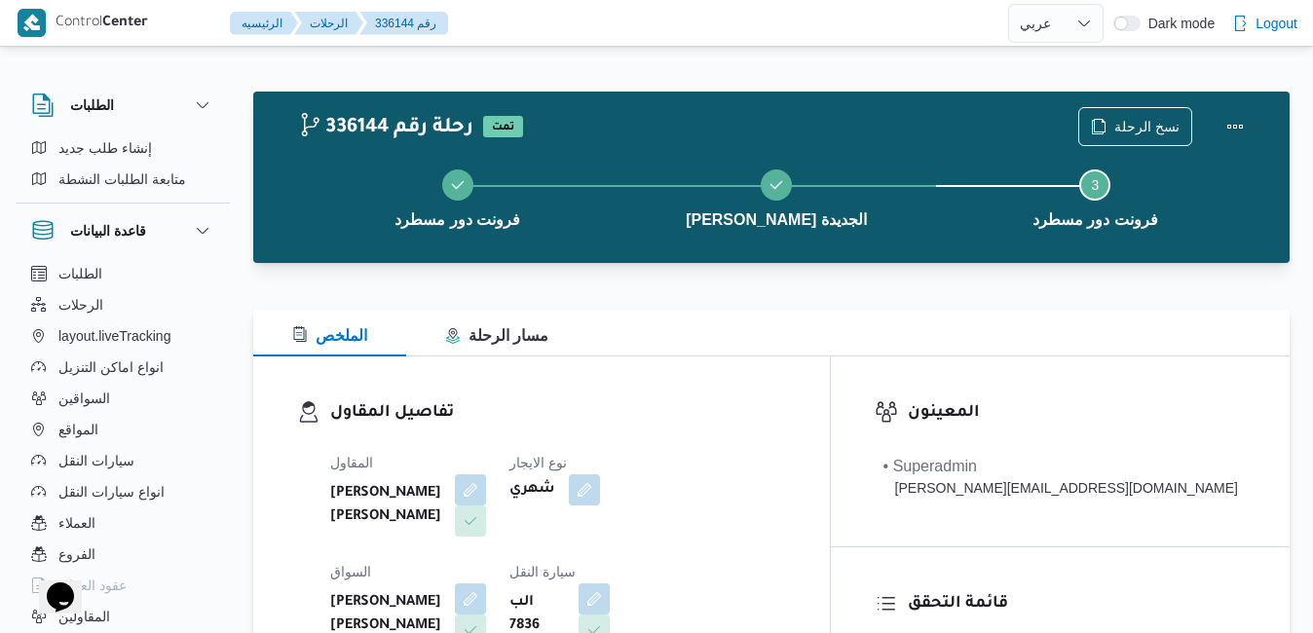
click at [851, 308] on div at bounding box center [771, 297] width 1036 height 23
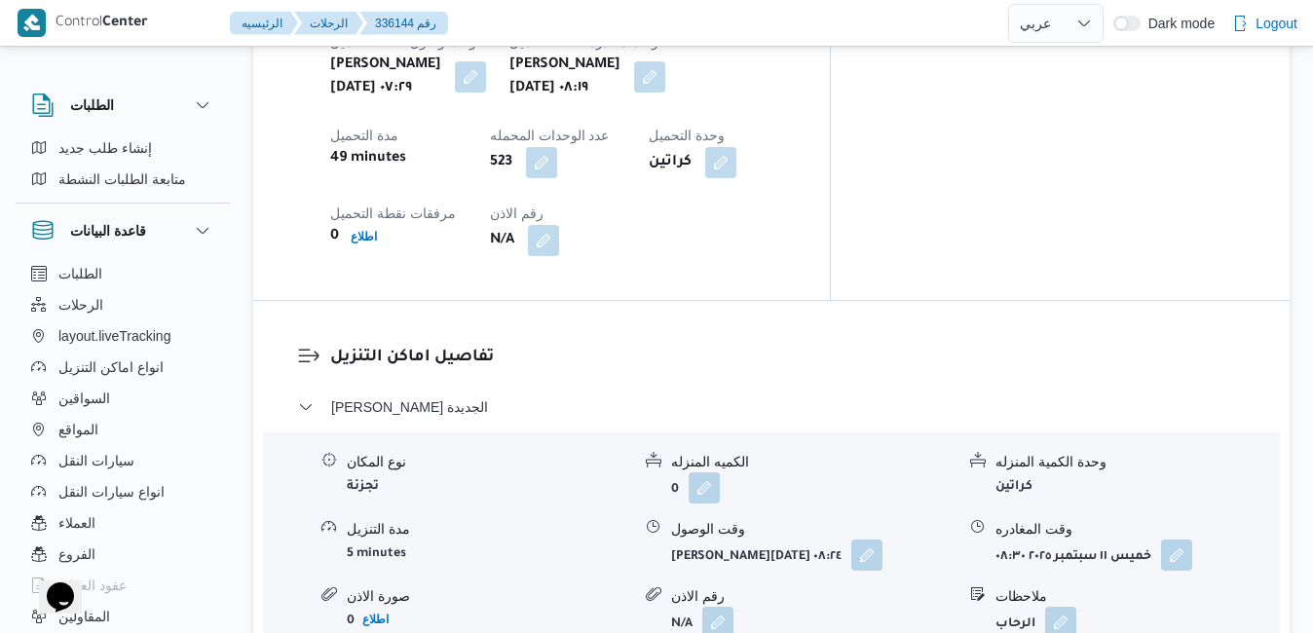
scroll to position [1675, 0]
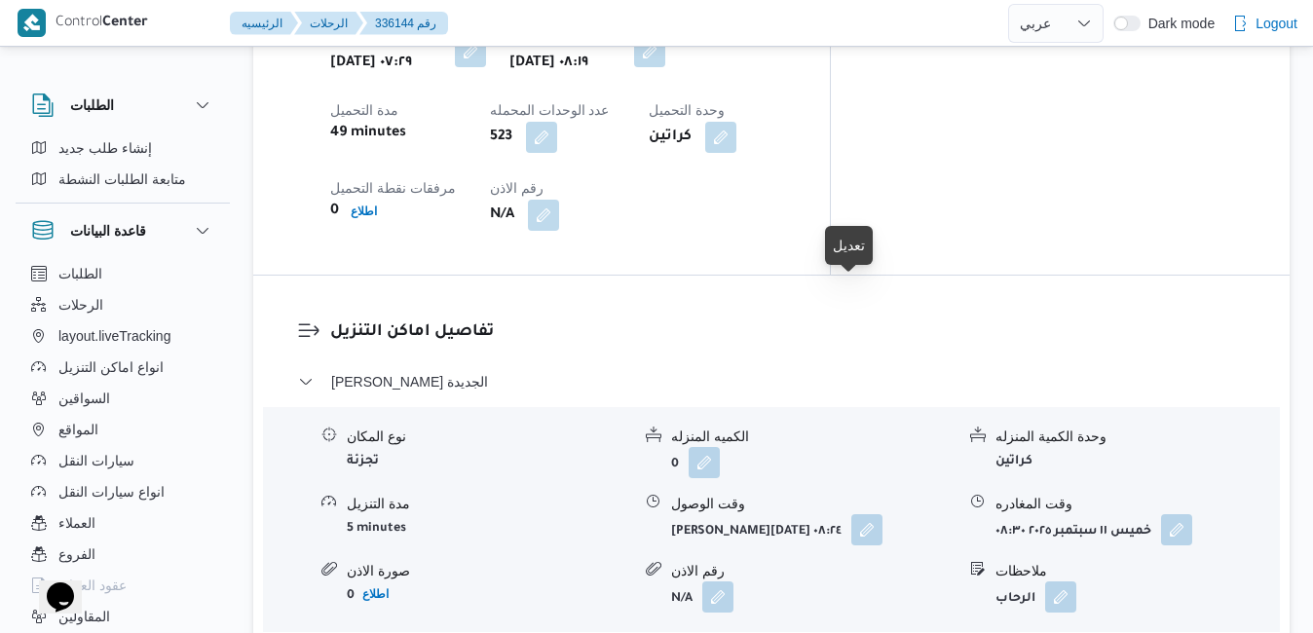
click at [851, 514] on button "button" at bounding box center [866, 529] width 31 height 31
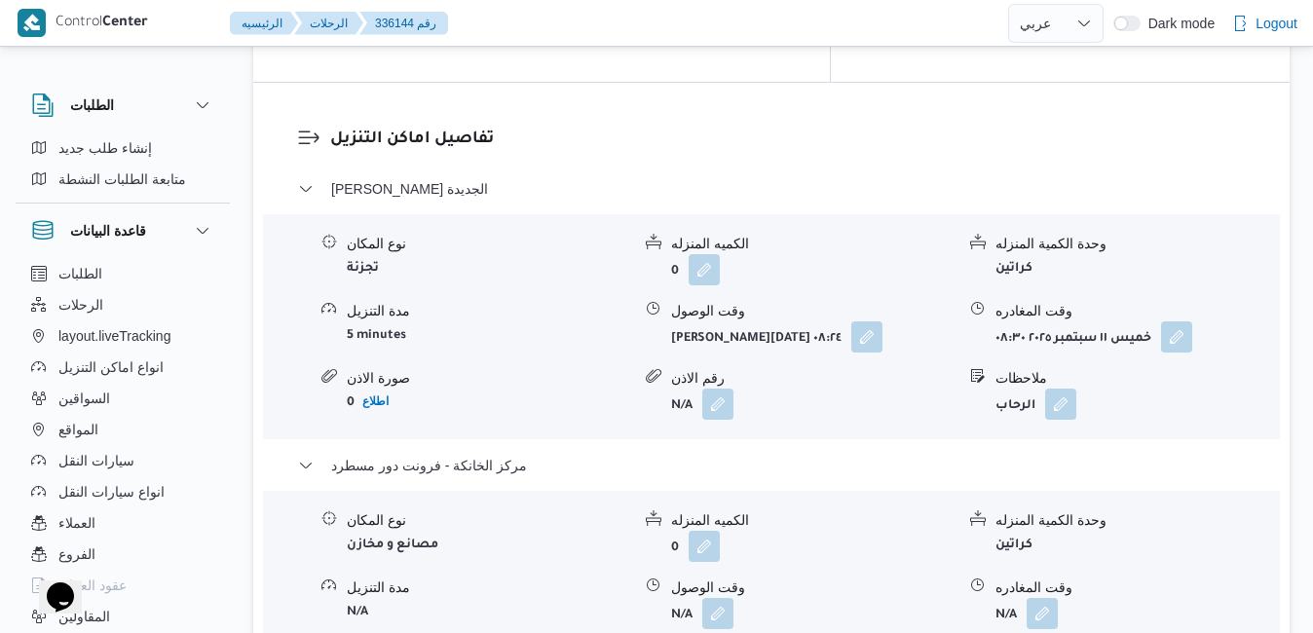
scroll to position [1870, 0]
click at [1051, 595] on button "button" at bounding box center [1041, 610] width 31 height 31
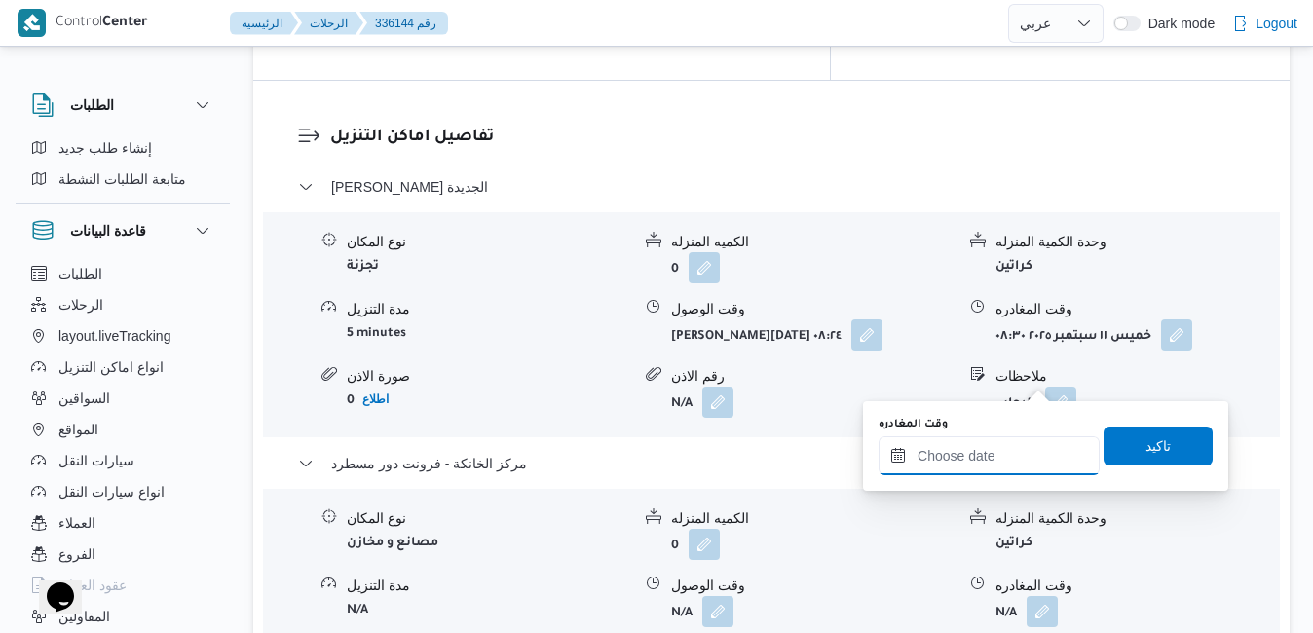
drag, startPoint x: 945, startPoint y: 464, endPoint x: 983, endPoint y: 463, distance: 39.0
click at [945, 464] on input "وقت المغادره" at bounding box center [988, 455] width 221 height 39
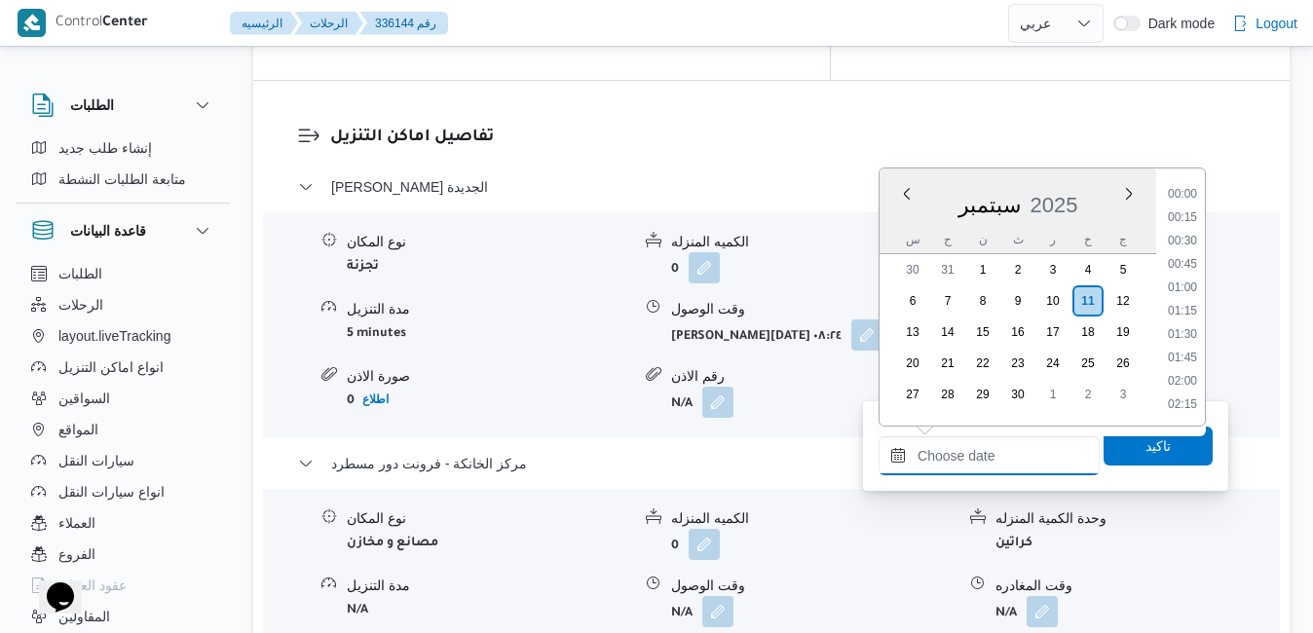
scroll to position [1611, 0]
click at [904, 218] on div "سبتمبر 2025" at bounding box center [1017, 201] width 277 height 50
click at [1186, 332] on li "16:30" at bounding box center [1182, 323] width 45 height 19
type input "١١/٠٩/٢٠٢٥ ١٦:٣٠"
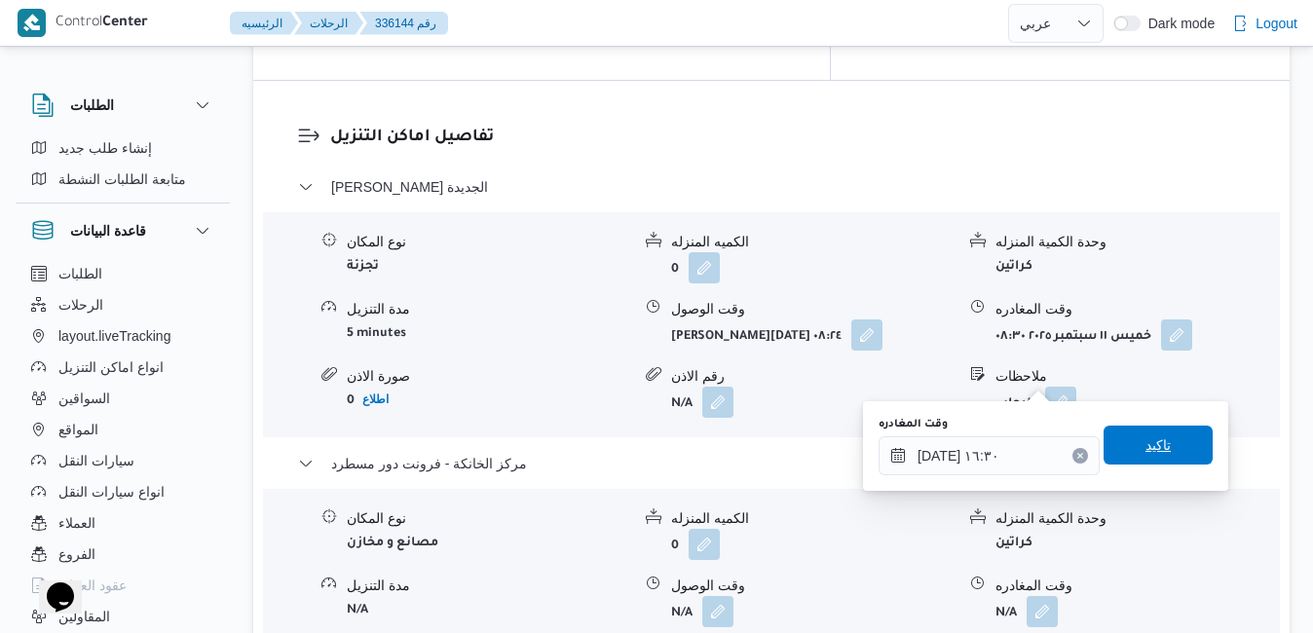
click at [1145, 449] on span "تاكيد" at bounding box center [1157, 444] width 25 height 23
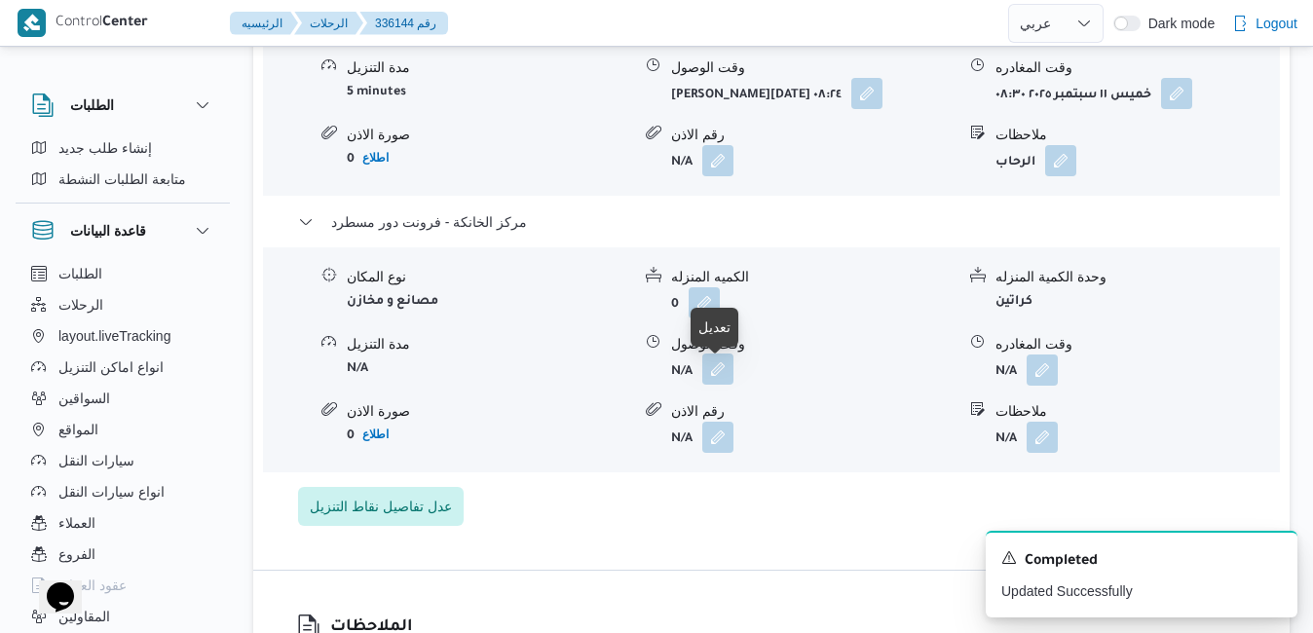
click at [724, 375] on button "button" at bounding box center [717, 368] width 31 height 31
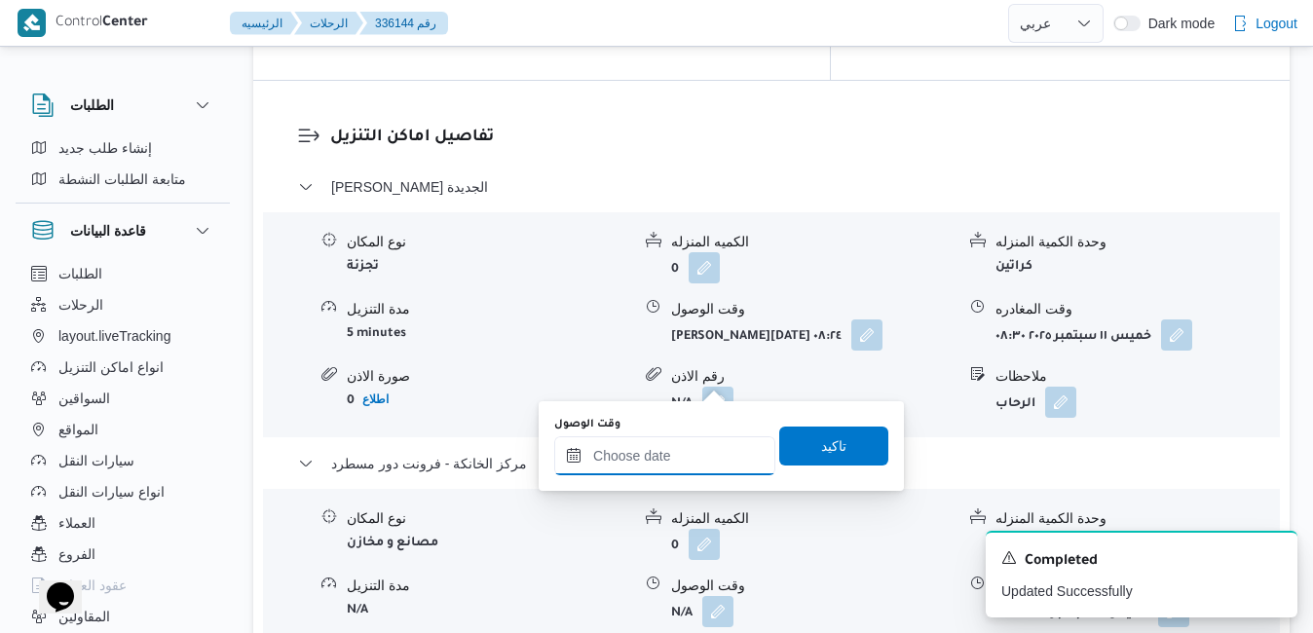
click at [664, 444] on input "وقت الوصول" at bounding box center [664, 455] width 221 height 39
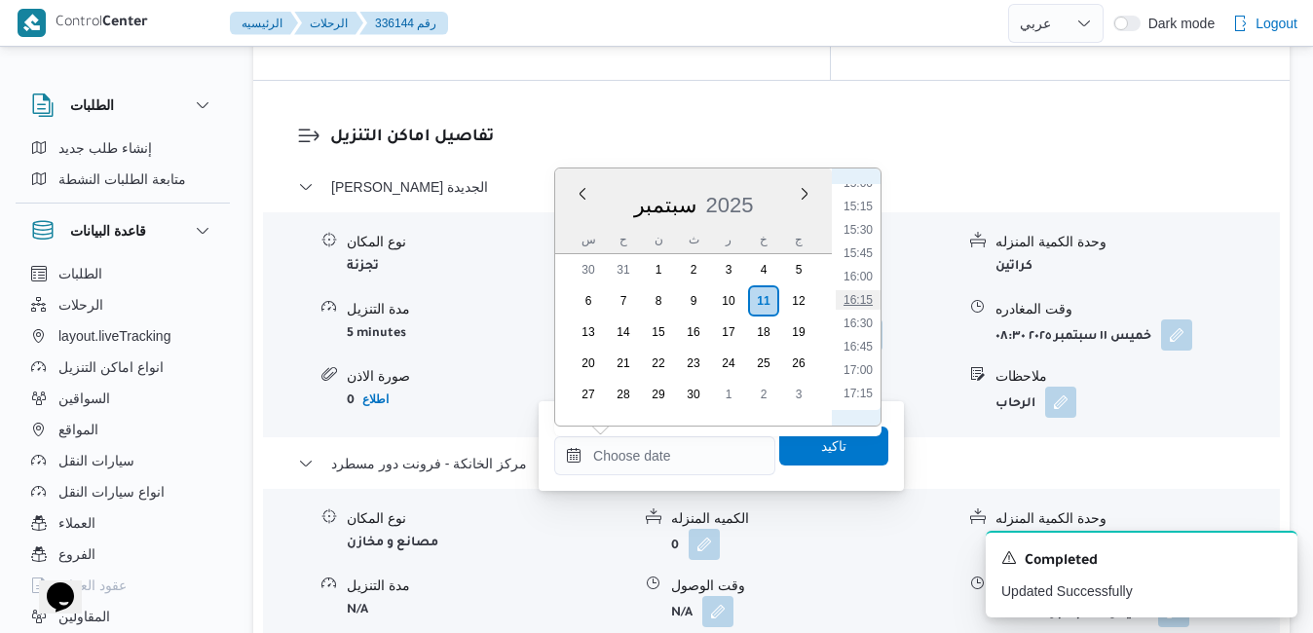
click at [864, 301] on li "16:15" at bounding box center [857, 299] width 45 height 19
type input "[DATE] ١٦:١٥"
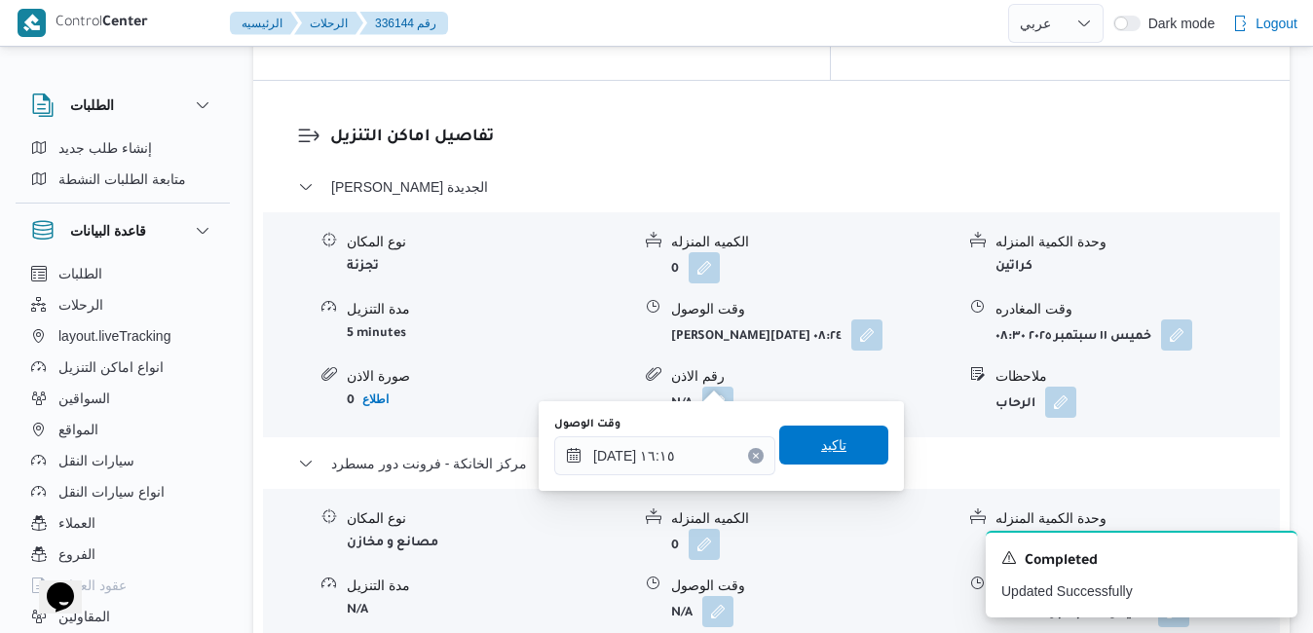
click at [832, 438] on span "تاكيد" at bounding box center [833, 445] width 109 height 39
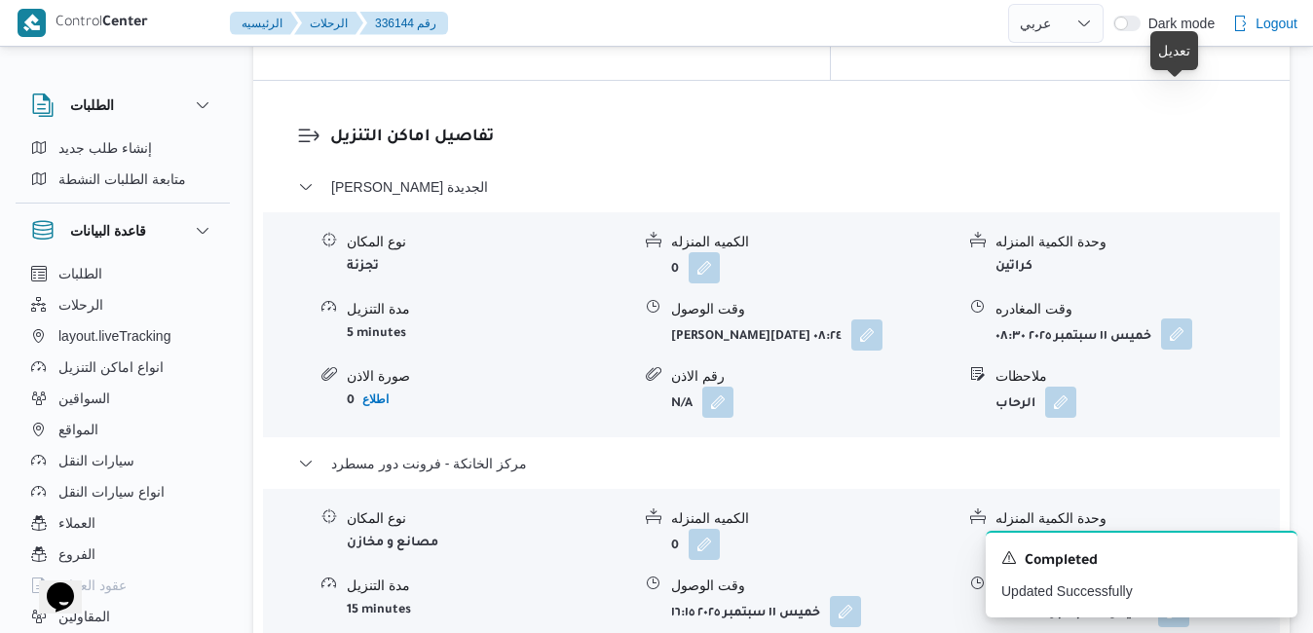
click at [1173, 318] on button "button" at bounding box center [1176, 333] width 31 height 31
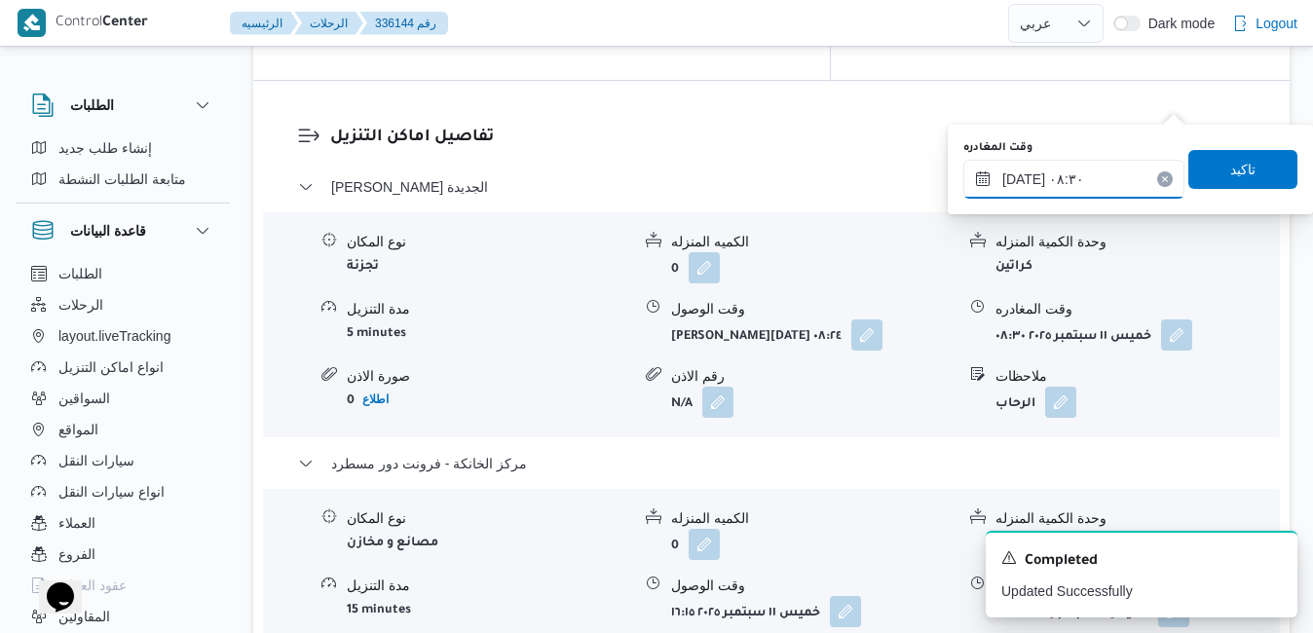
click at [1070, 184] on input "١١/٠٩/٢٠٢٥ ٠٨:٣٠" at bounding box center [1073, 179] width 221 height 39
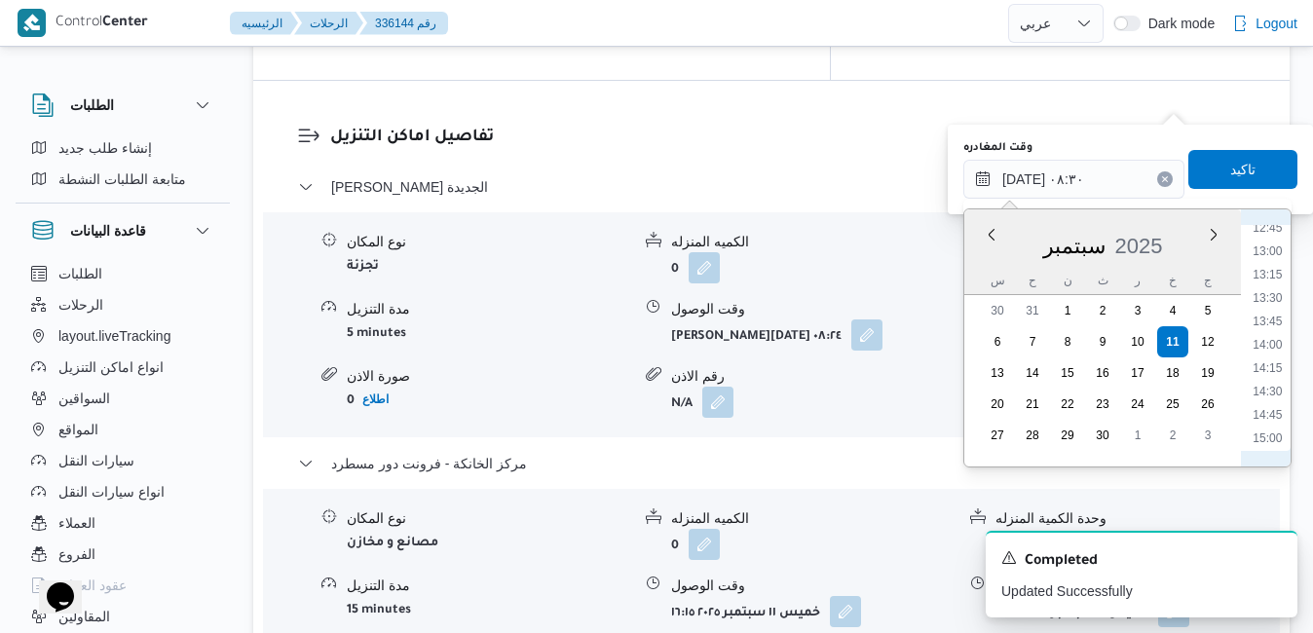
scroll to position [1269, 0]
click at [1274, 411] on li "15:30" at bounding box center [1266, 414] width 45 height 19
type input "١١/٠٩/٢٠٢٥ ١٥:٣٠"
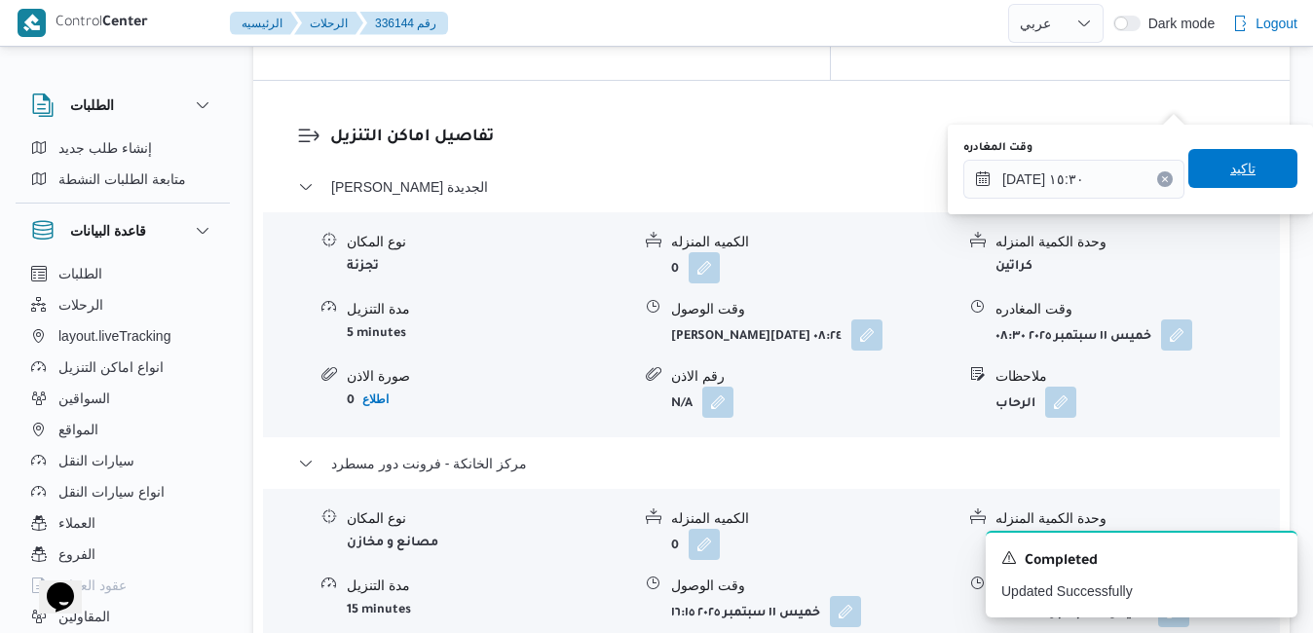
click at [1238, 179] on span "تاكيد" at bounding box center [1242, 168] width 25 height 23
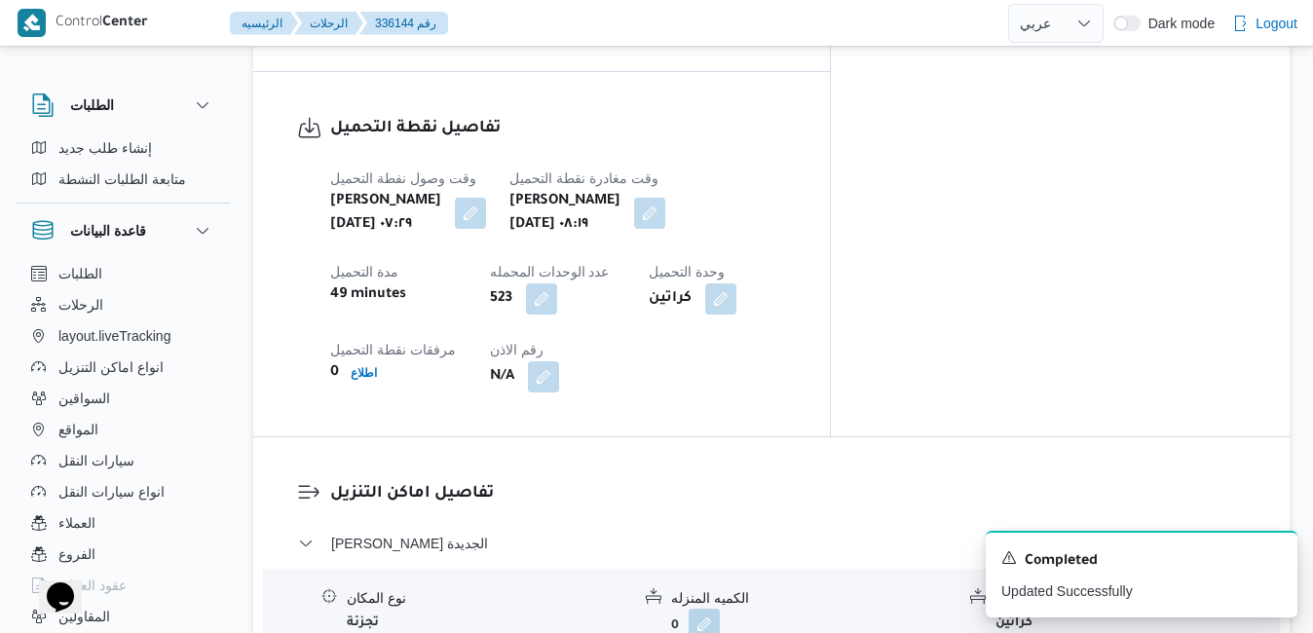
scroll to position [1597, 0]
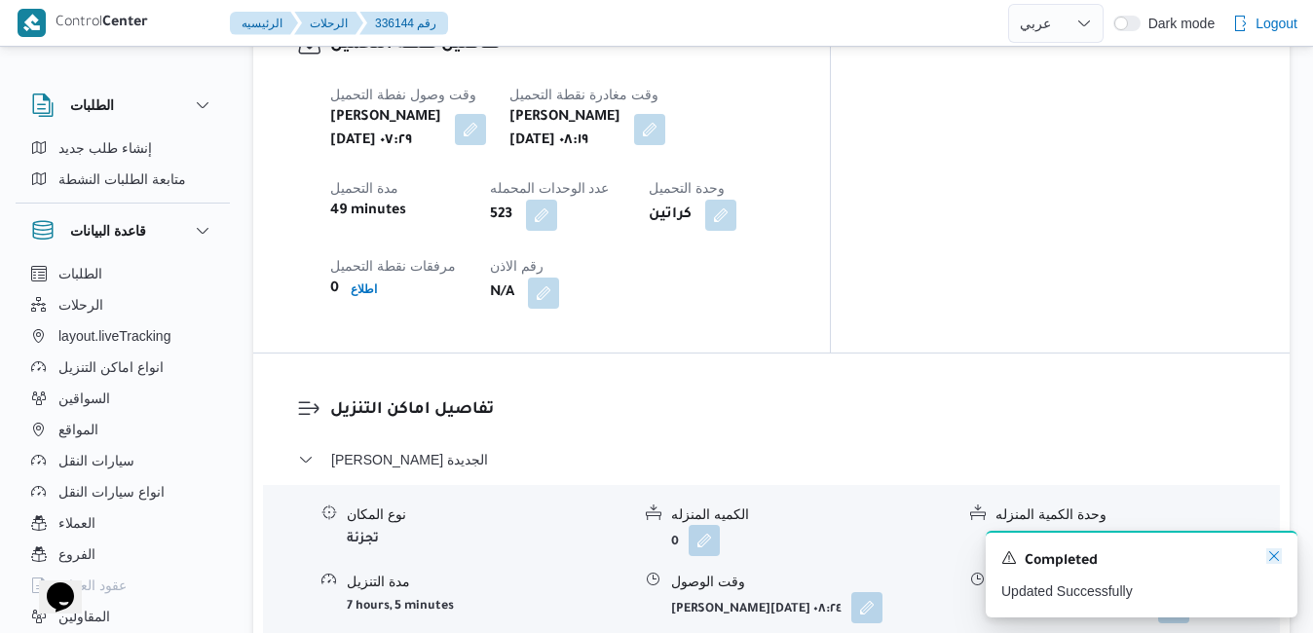
click at [1275, 556] on icon "Dismiss toast" at bounding box center [1274, 556] width 16 height 16
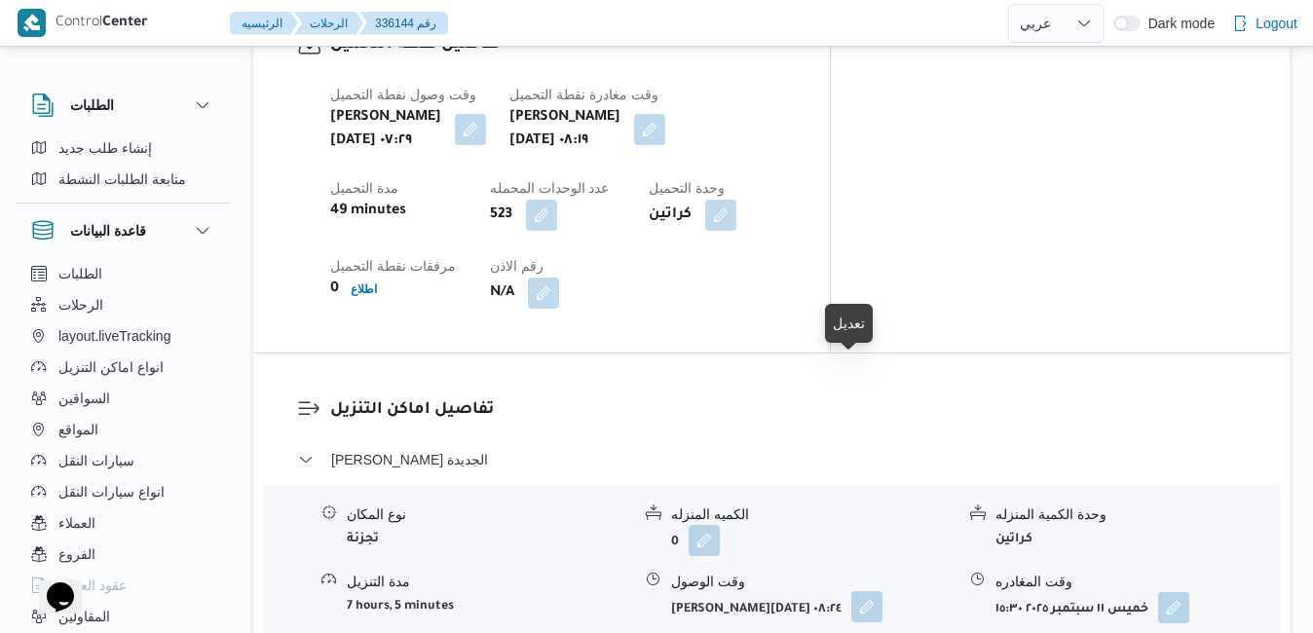
click at [851, 591] on button "button" at bounding box center [866, 606] width 31 height 31
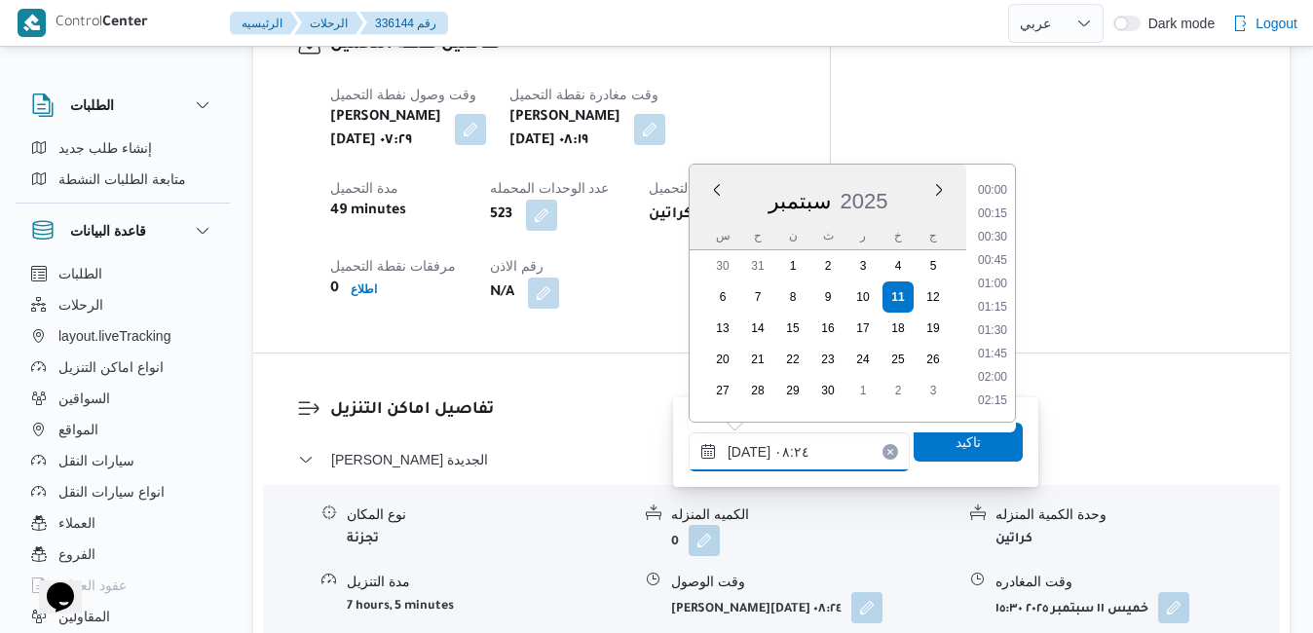
click at [795, 443] on input "١١/٠٩/٢٠٢٥ ٠٨:٢٤" at bounding box center [798, 451] width 221 height 39
click at [1001, 401] on li "09:15" at bounding box center [992, 401] width 45 height 19
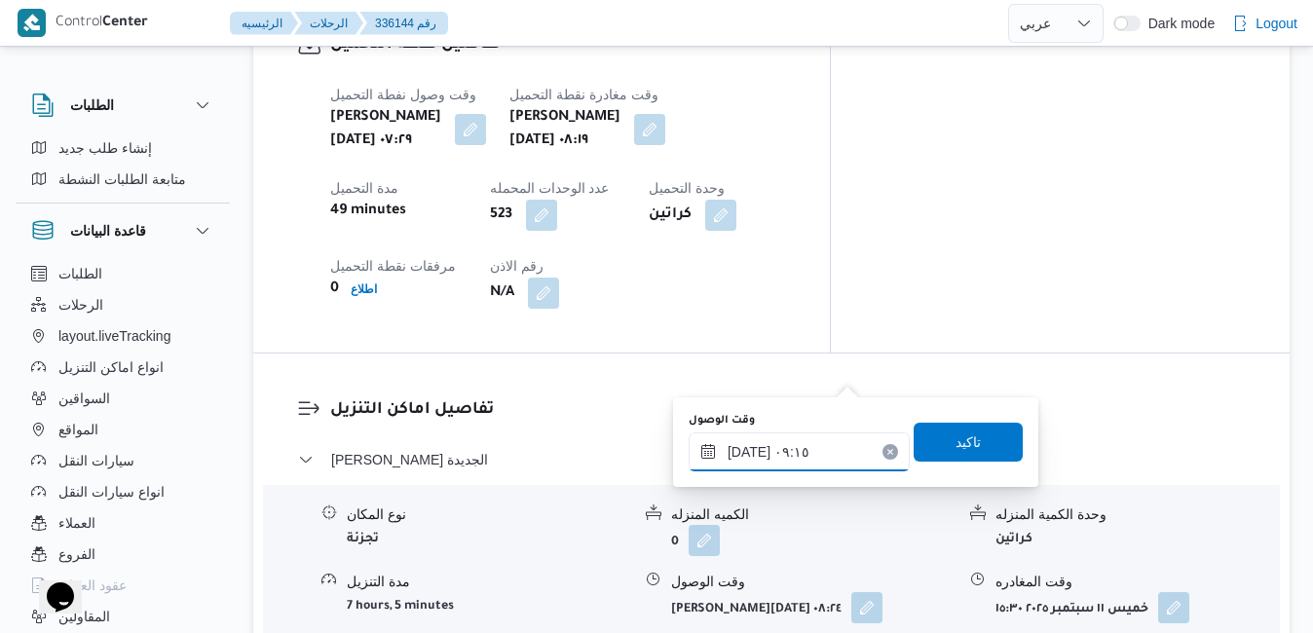
click at [750, 450] on input "١١/٠٩/٢٠٢٥ ٠٩:١٥" at bounding box center [798, 451] width 221 height 39
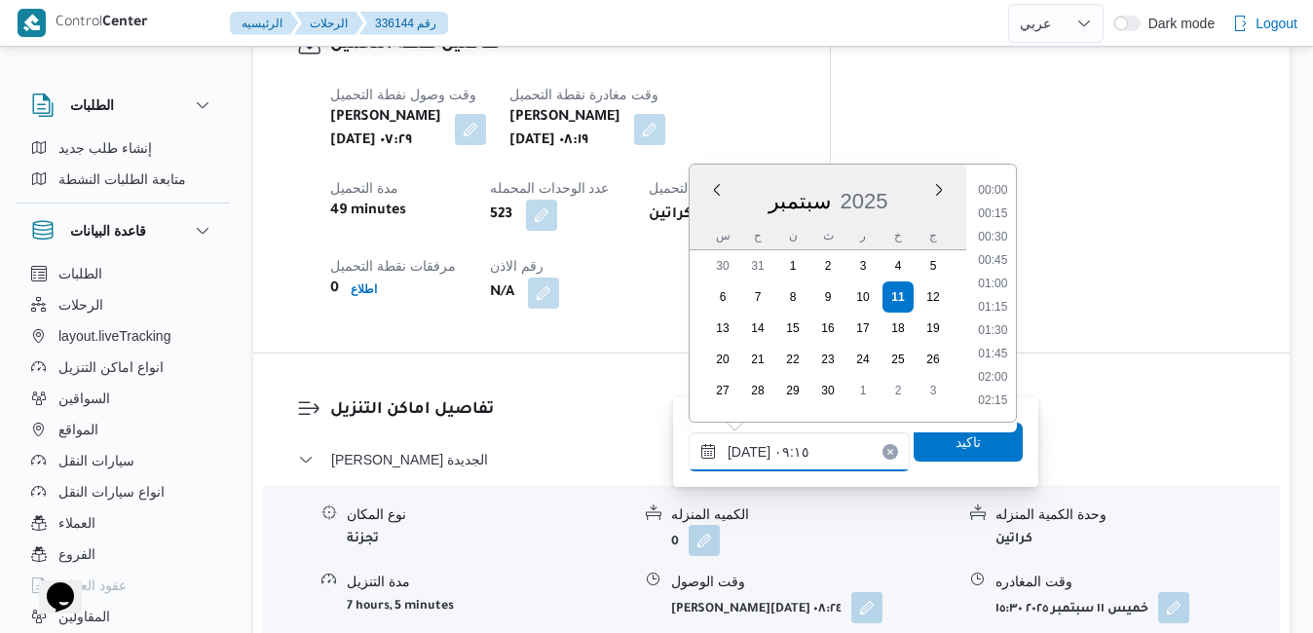
click at [750, 450] on input "١١/٠٩/٢٠٢٥ ٠٩:١٥" at bounding box center [798, 451] width 221 height 39
type input "١١/٠٩/٢٠٢٥ ٠٩:٢٠"
click at [955, 446] on span "تاكيد" at bounding box center [967, 440] width 25 height 23
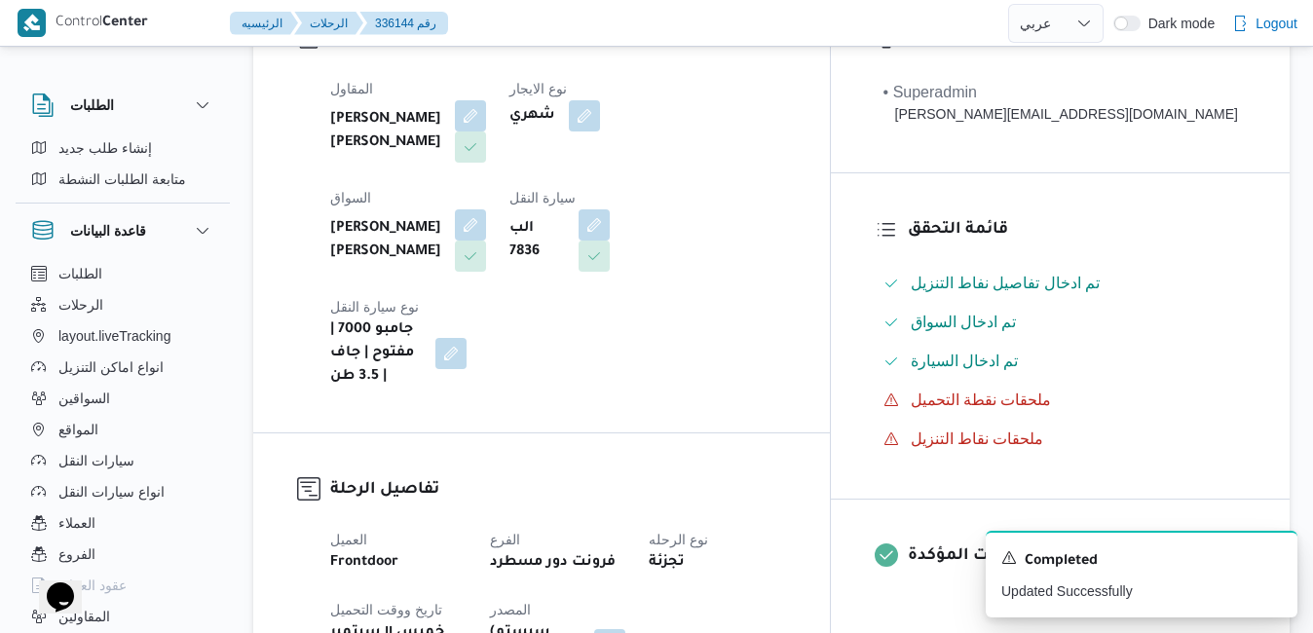
scroll to position [0, 0]
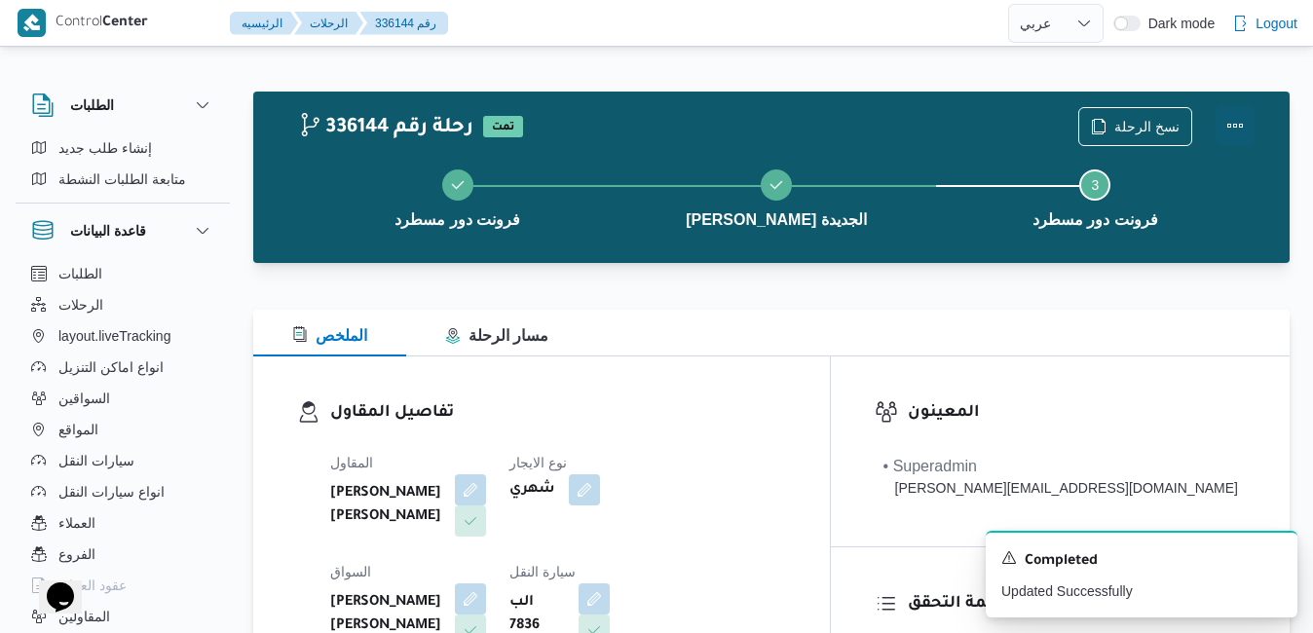
click at [1243, 129] on button "Actions" at bounding box center [1234, 125] width 39 height 39
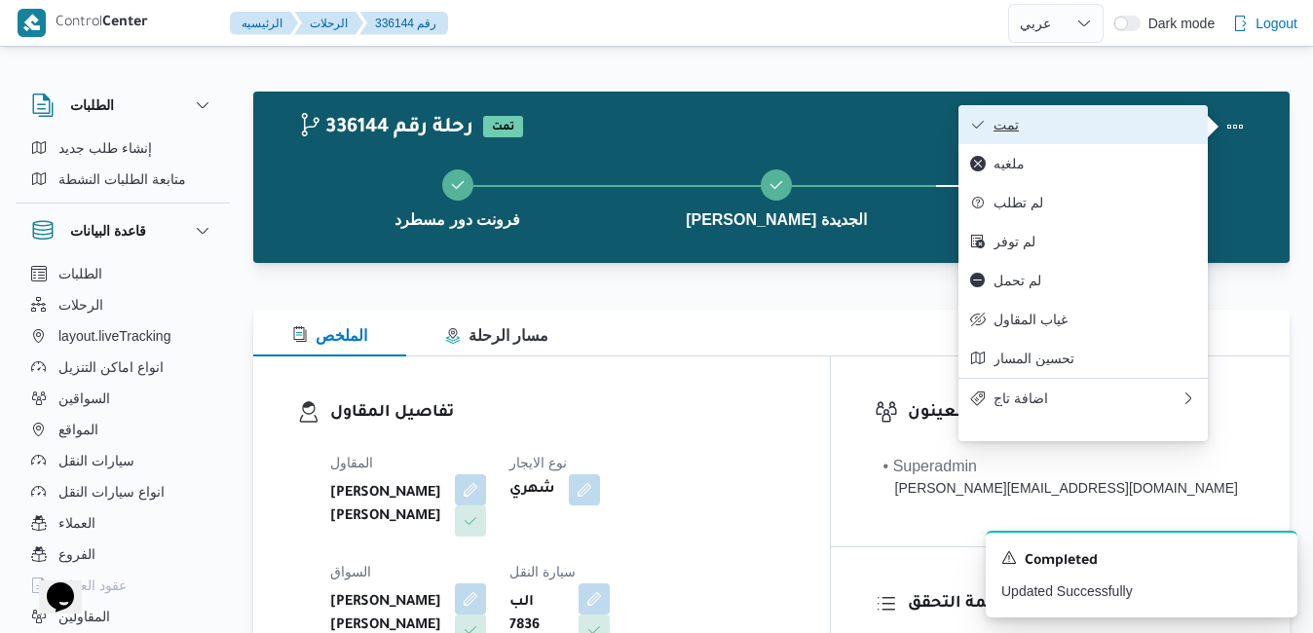
click at [1075, 144] on button "تمت" at bounding box center [1082, 124] width 249 height 39
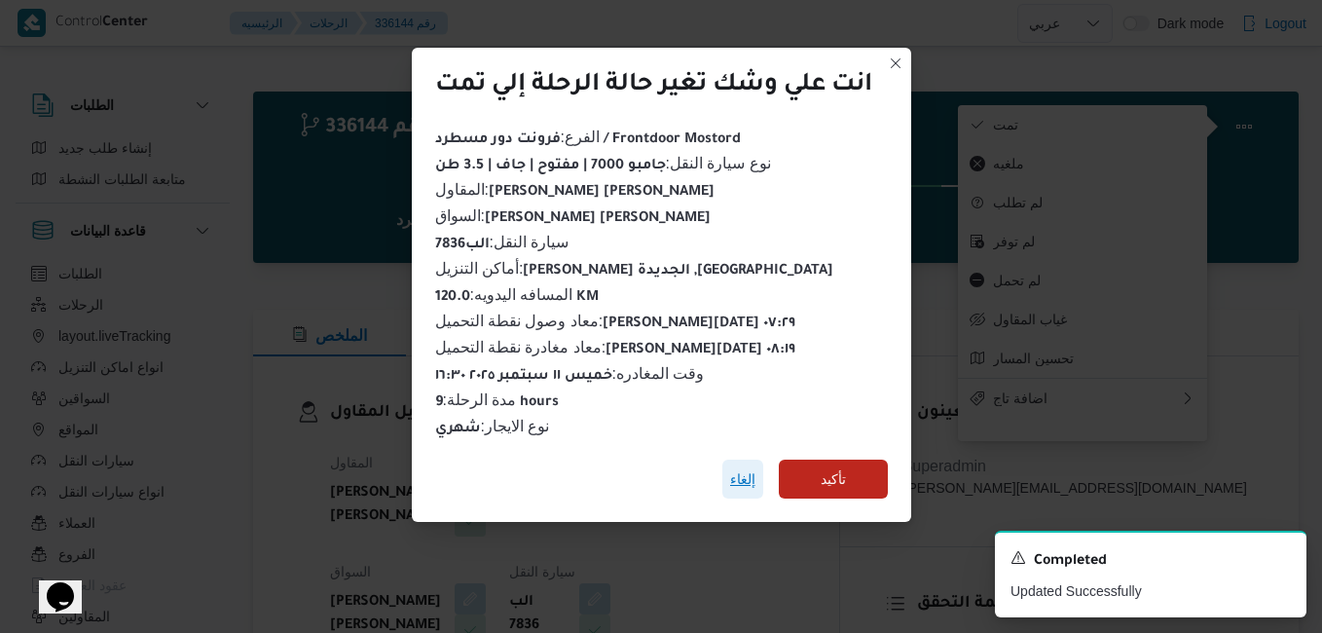
click at [742, 475] on span "إلغاء" at bounding box center [742, 478] width 25 height 23
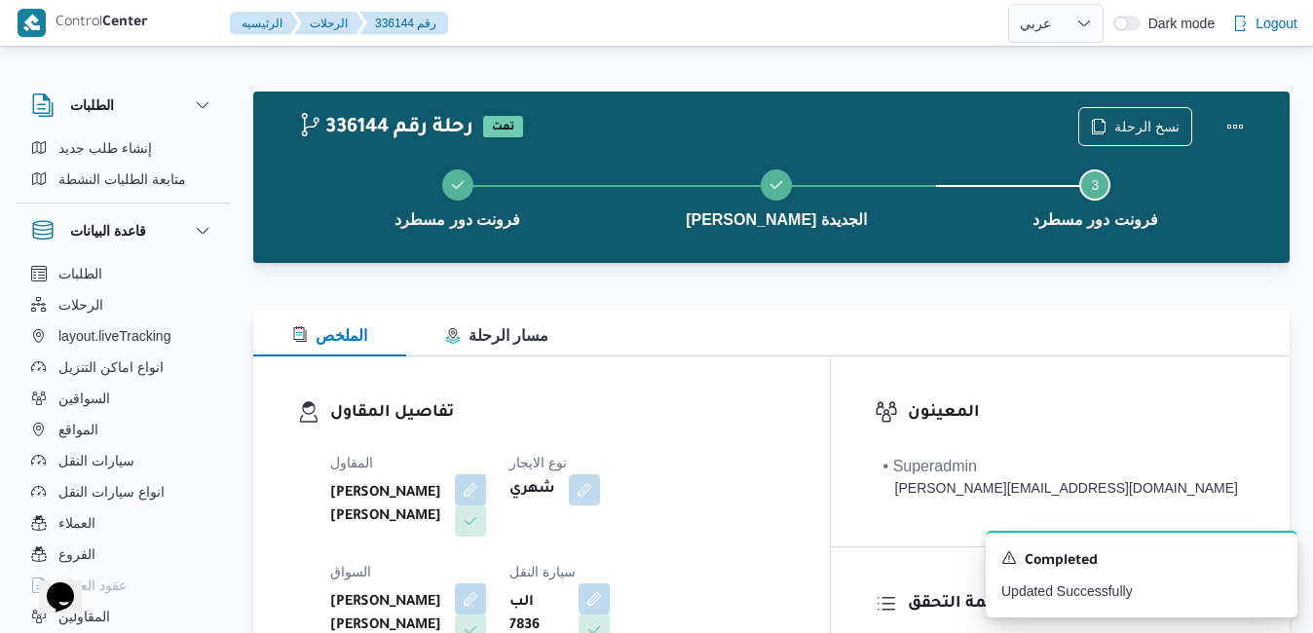
click at [726, 443] on div "المقاول عبدالله عيد عبدالسلام عبدالحافظ نوع الايجار شهري السواق محمد ضياء الدين…" at bounding box center [557, 606] width 479 height 335
click at [1230, 131] on button "Actions" at bounding box center [1234, 125] width 39 height 39
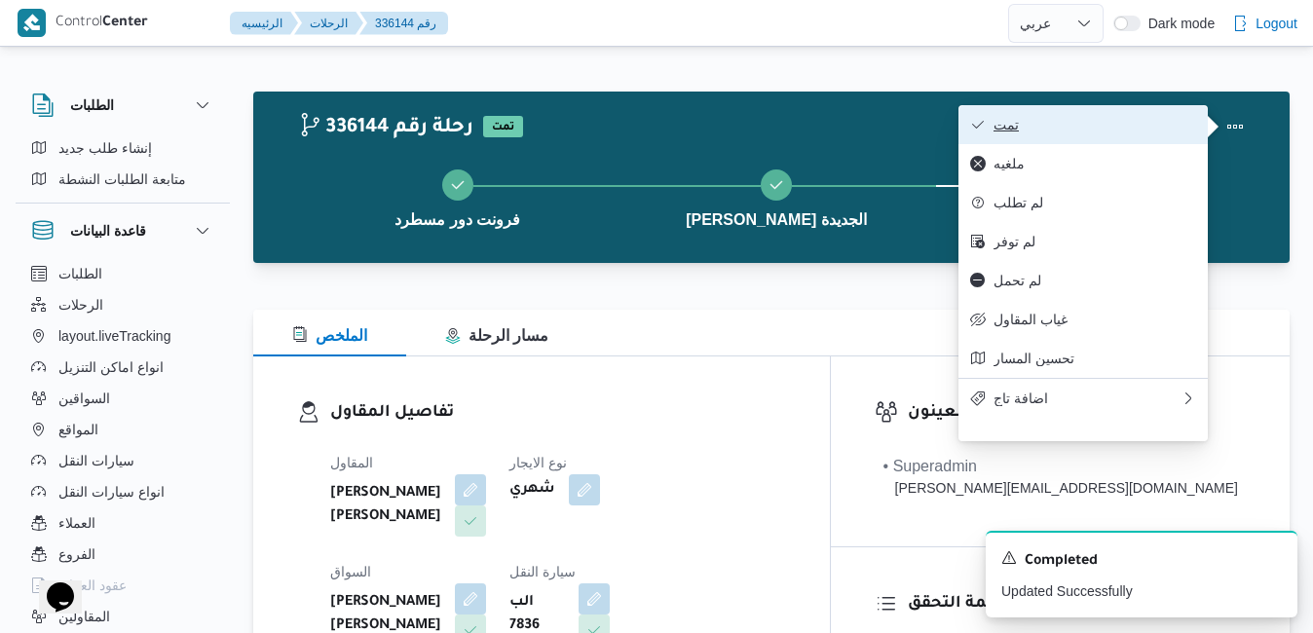
click at [1094, 132] on span "تمت" at bounding box center [1094, 125] width 203 height 16
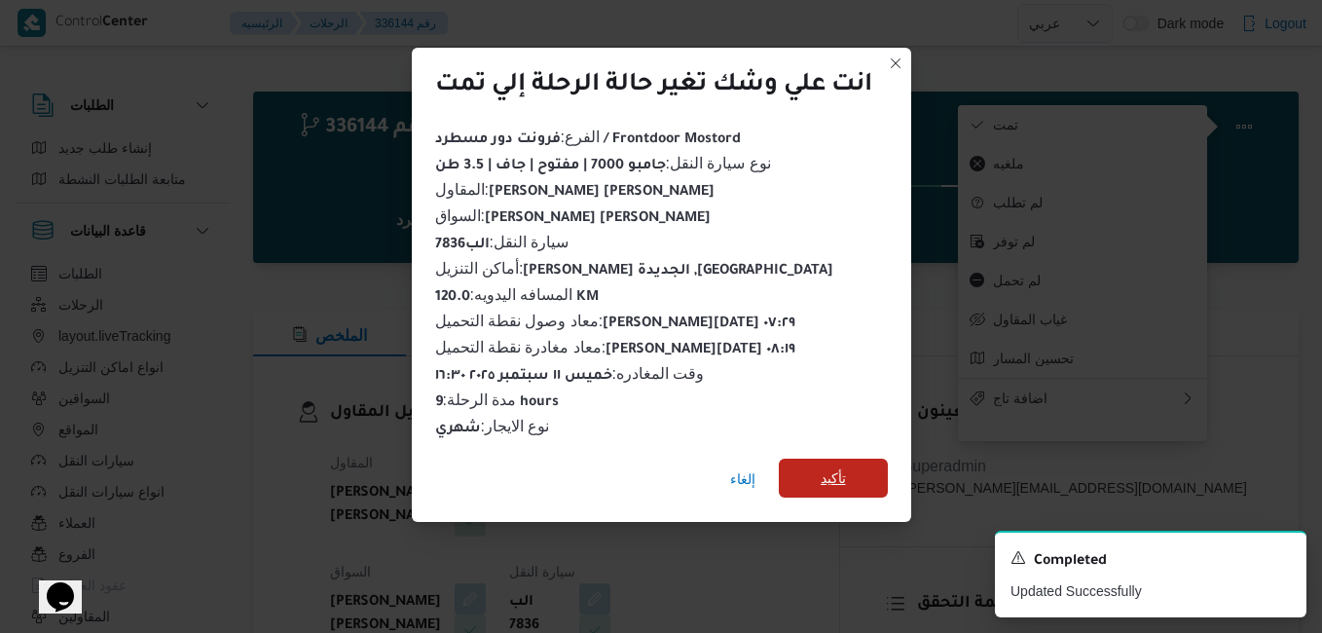
click at [841, 467] on span "تأكيد" at bounding box center [833, 477] width 25 height 23
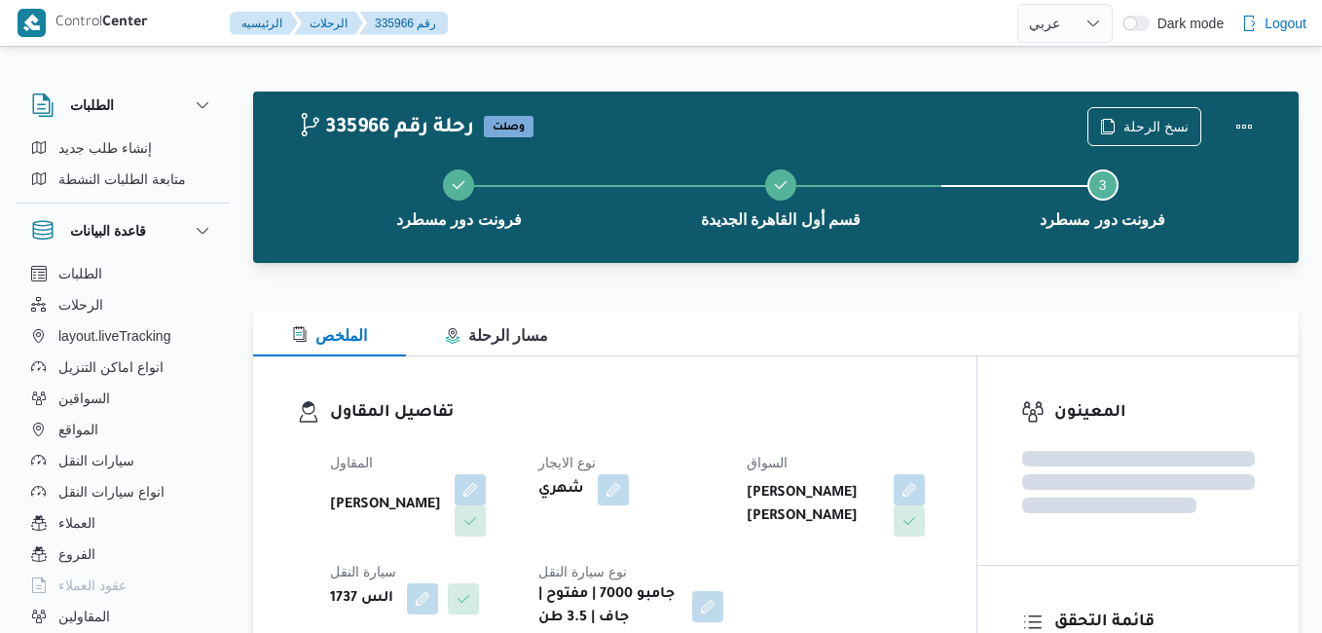
select select "ar"
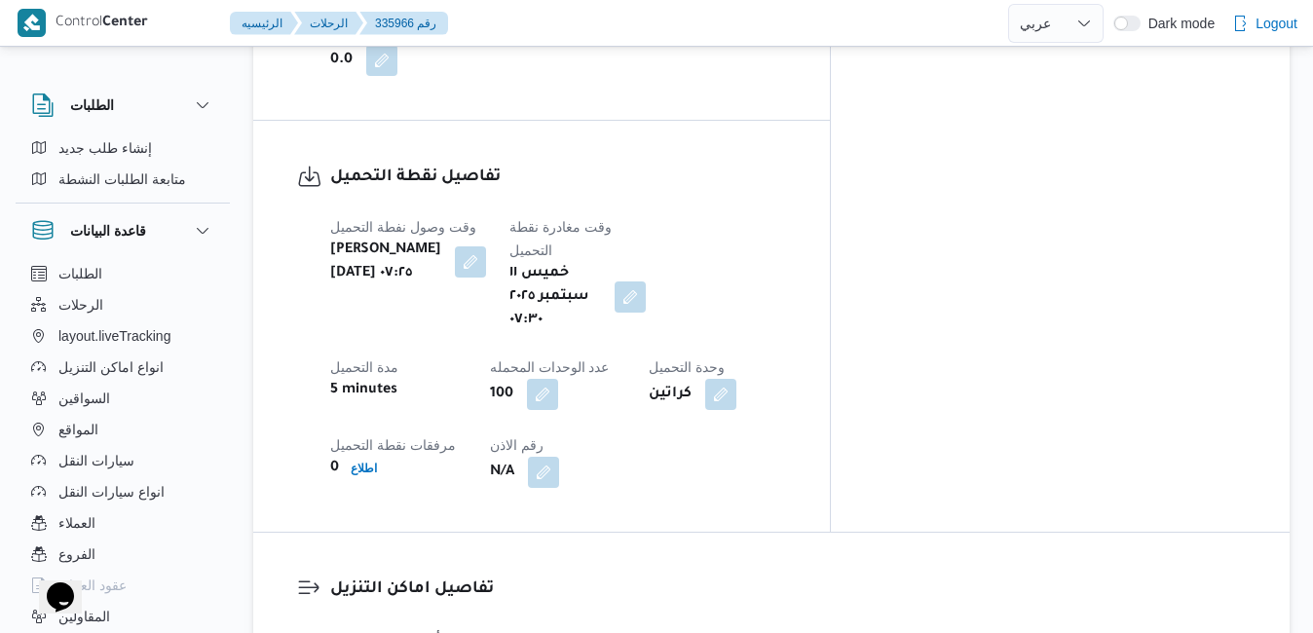
scroll to position [1597, 0]
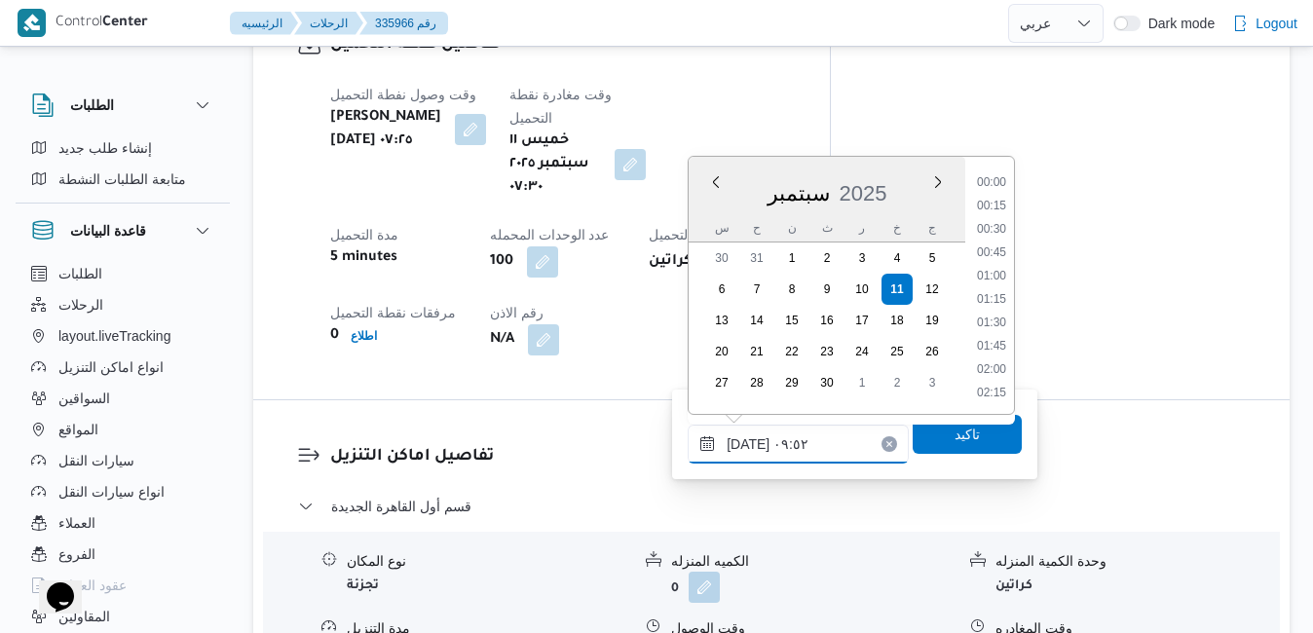
click at [763, 455] on input "[DATE] ٠٩:٥٢" at bounding box center [797, 444] width 221 height 39
click at [991, 362] on li "08:15" at bounding box center [991, 358] width 45 height 19
type input "[DATE] ٠٨:١٥"
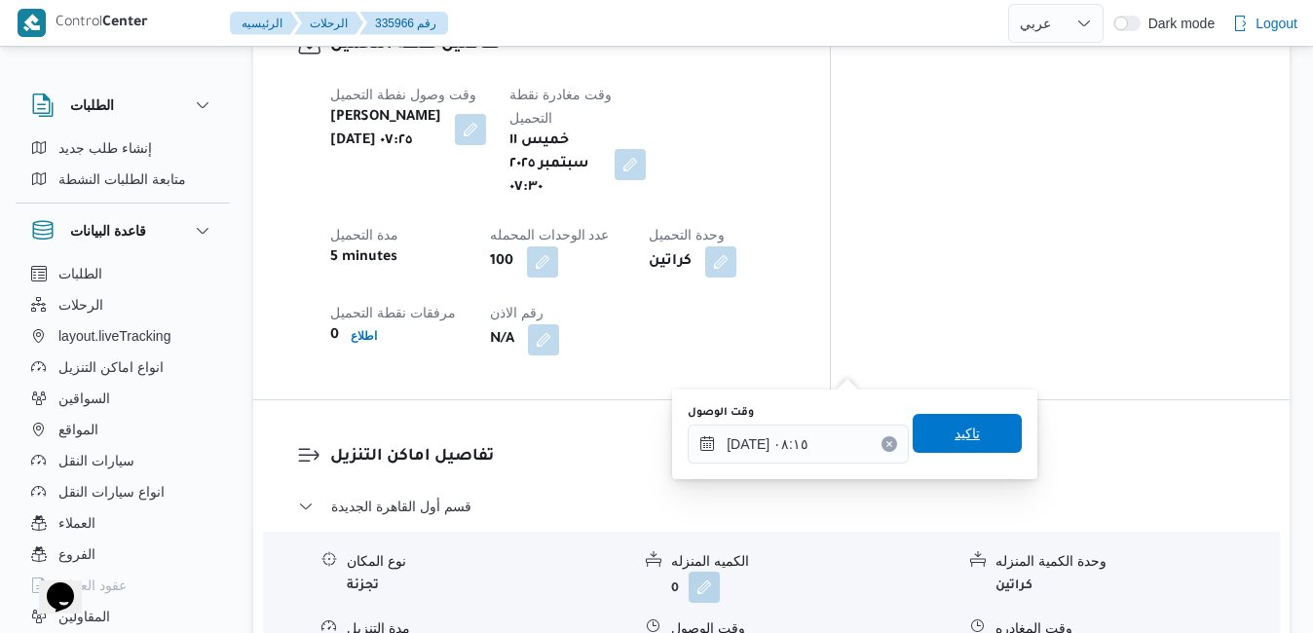
click at [964, 424] on span "تاكيد" at bounding box center [966, 433] width 25 height 23
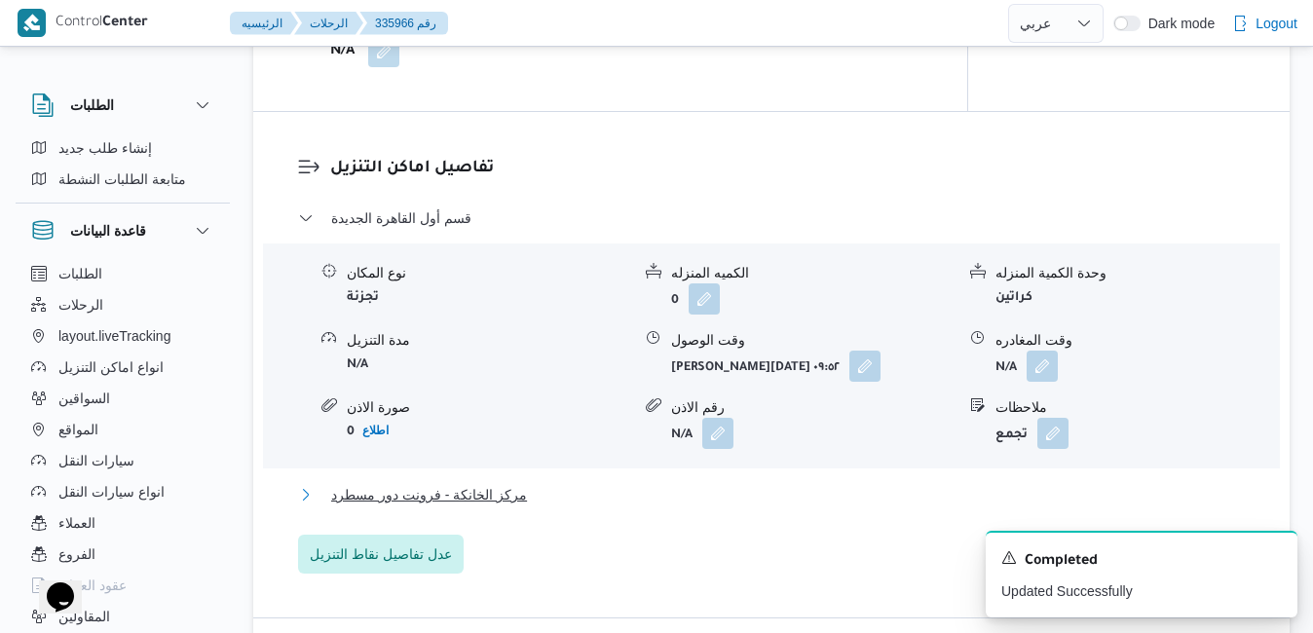
click at [848, 492] on button "مركز الخانكة - فرونت دور مسطرد" at bounding box center [771, 494] width 947 height 23
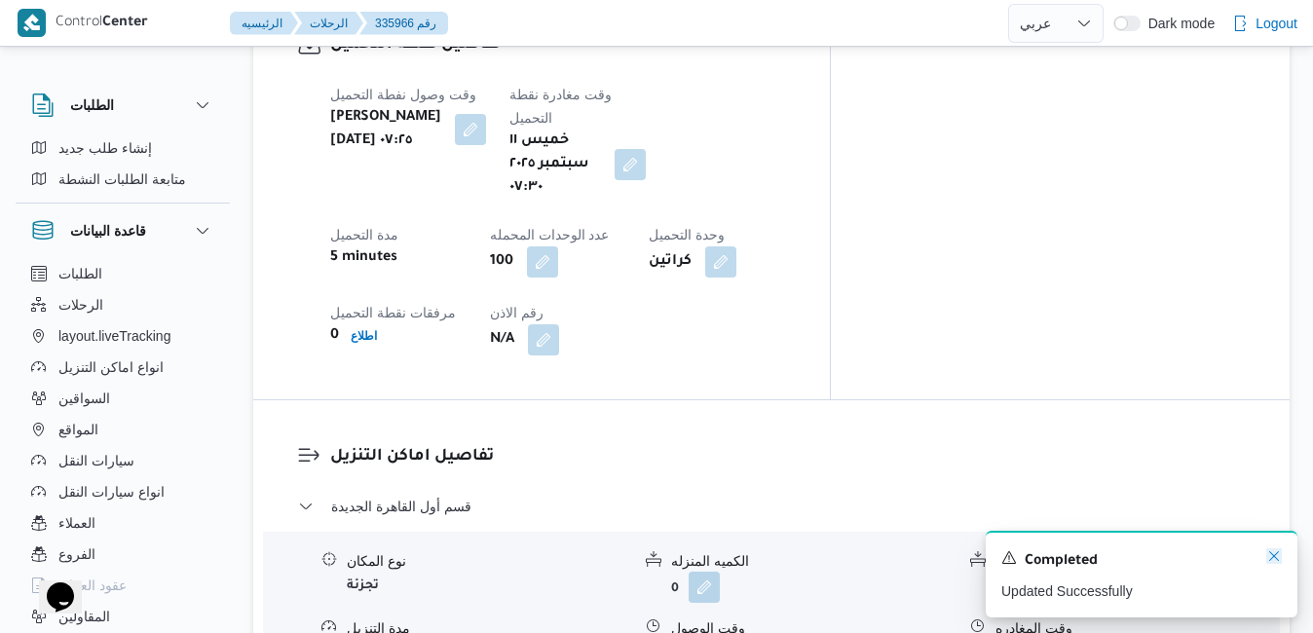
click at [1276, 562] on icon "Dismiss toast" at bounding box center [1274, 556] width 16 height 16
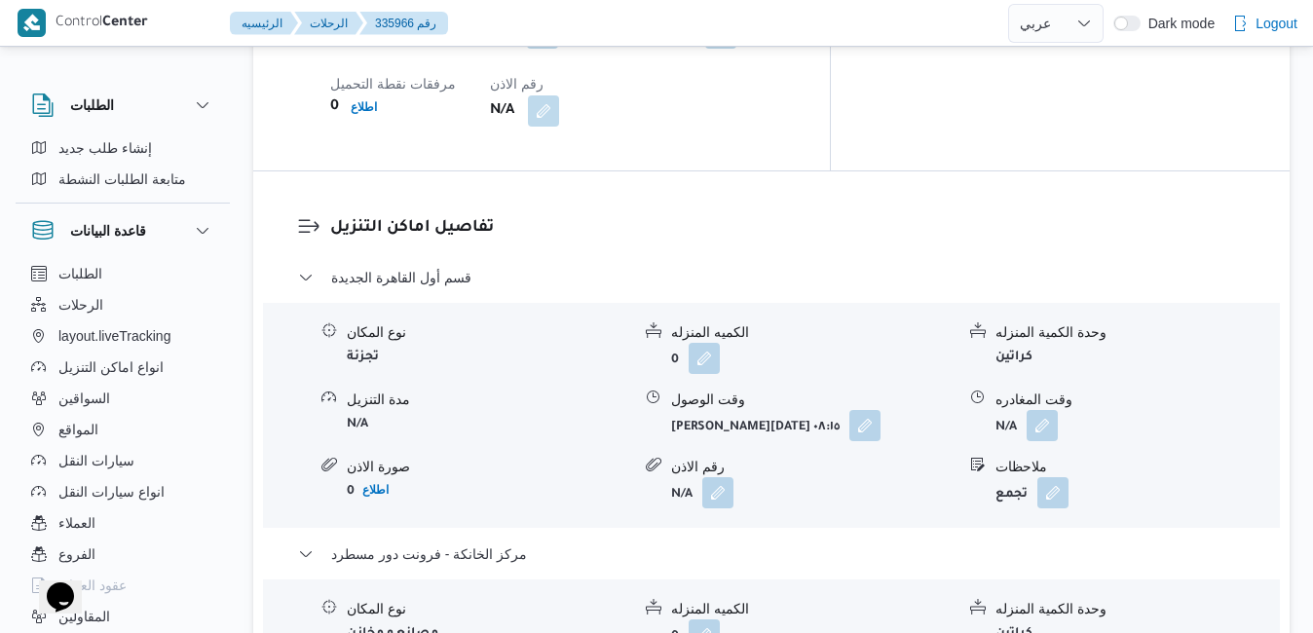
scroll to position [1870, 0]
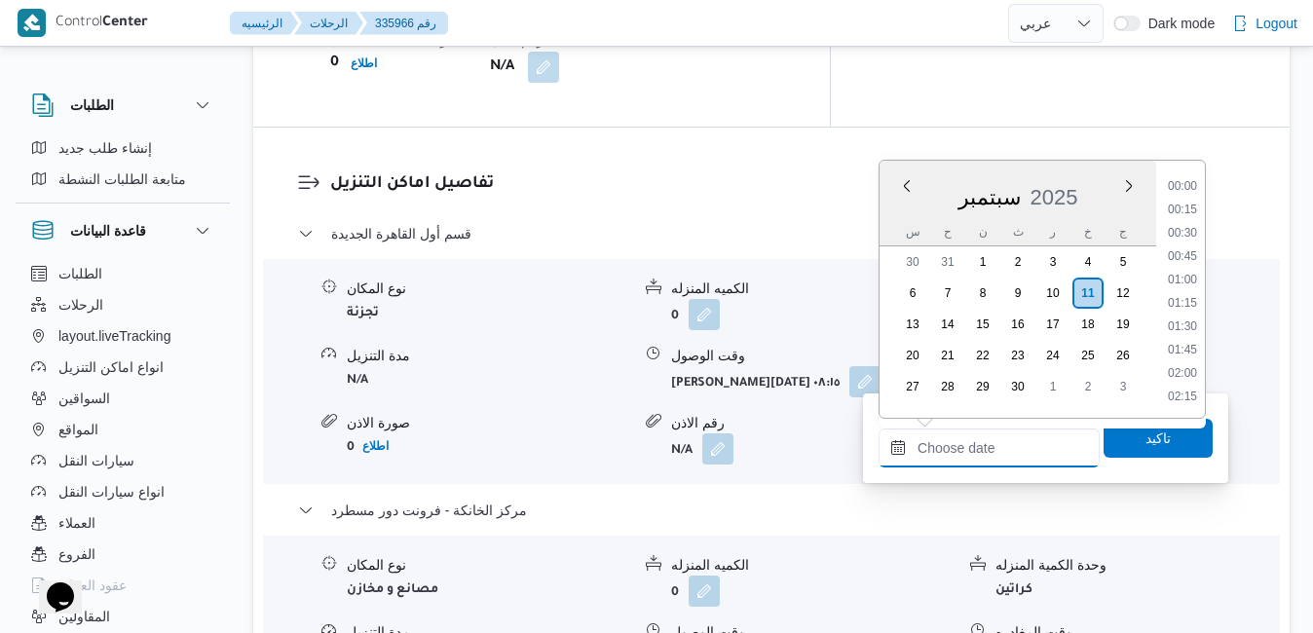
click at [962, 438] on input "وقت المغادره" at bounding box center [988, 447] width 221 height 39
click at [889, 212] on div "سبتمبر 2025" at bounding box center [1017, 193] width 277 height 50
click at [1192, 215] on li "17:45" at bounding box center [1182, 211] width 45 height 19
type input "[DATE] ١٧:٤٥"
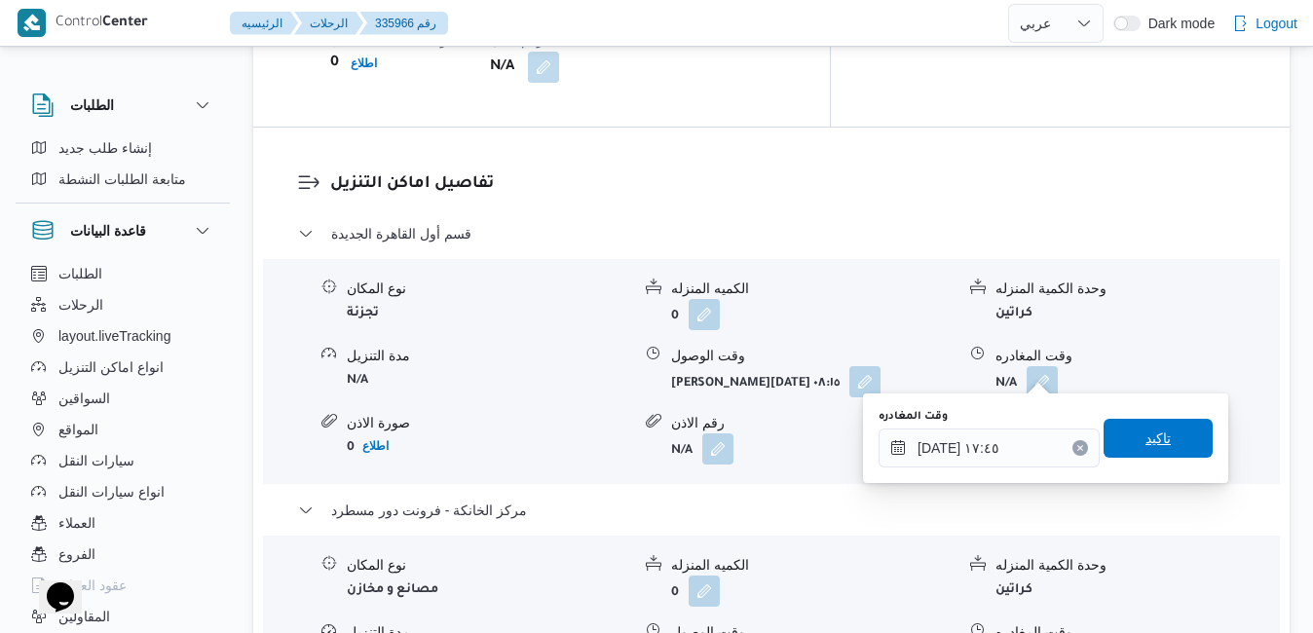
click at [1114, 446] on span "تاكيد" at bounding box center [1157, 438] width 109 height 39
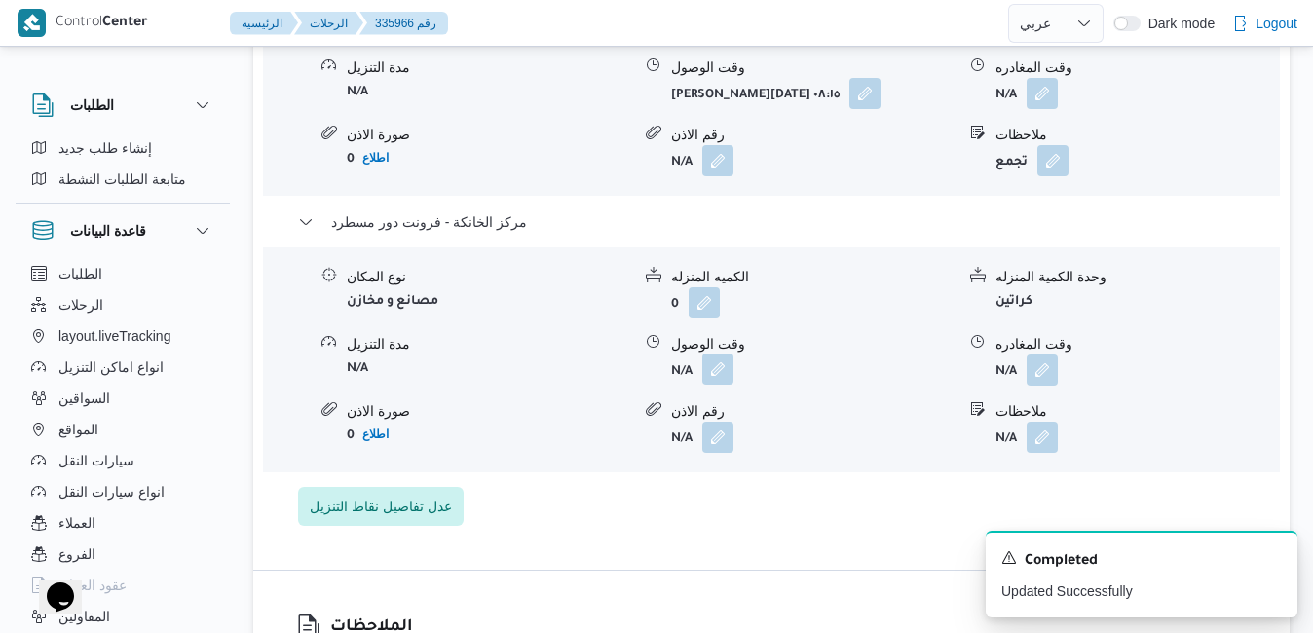
click at [718, 373] on button "button" at bounding box center [717, 368] width 31 height 31
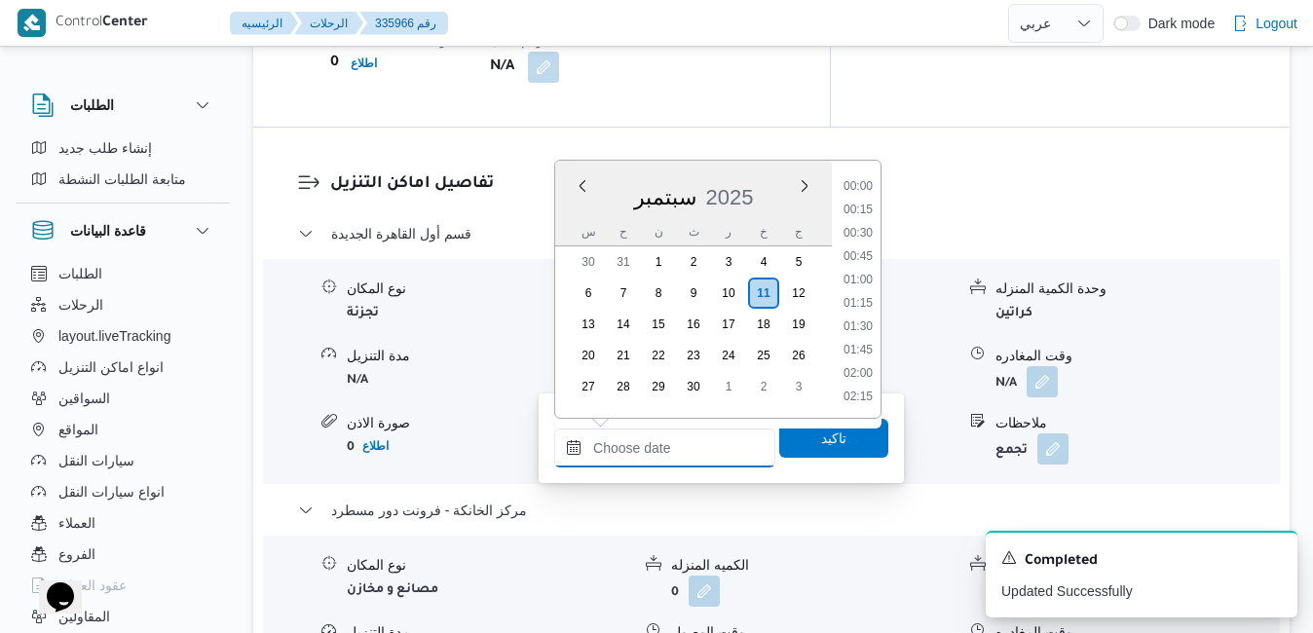
click at [661, 462] on input "وقت الوصول" at bounding box center [664, 447] width 221 height 39
click at [860, 188] on li "17:30" at bounding box center [857, 187] width 45 height 19
type input "[DATE] ١٧:٣٠"
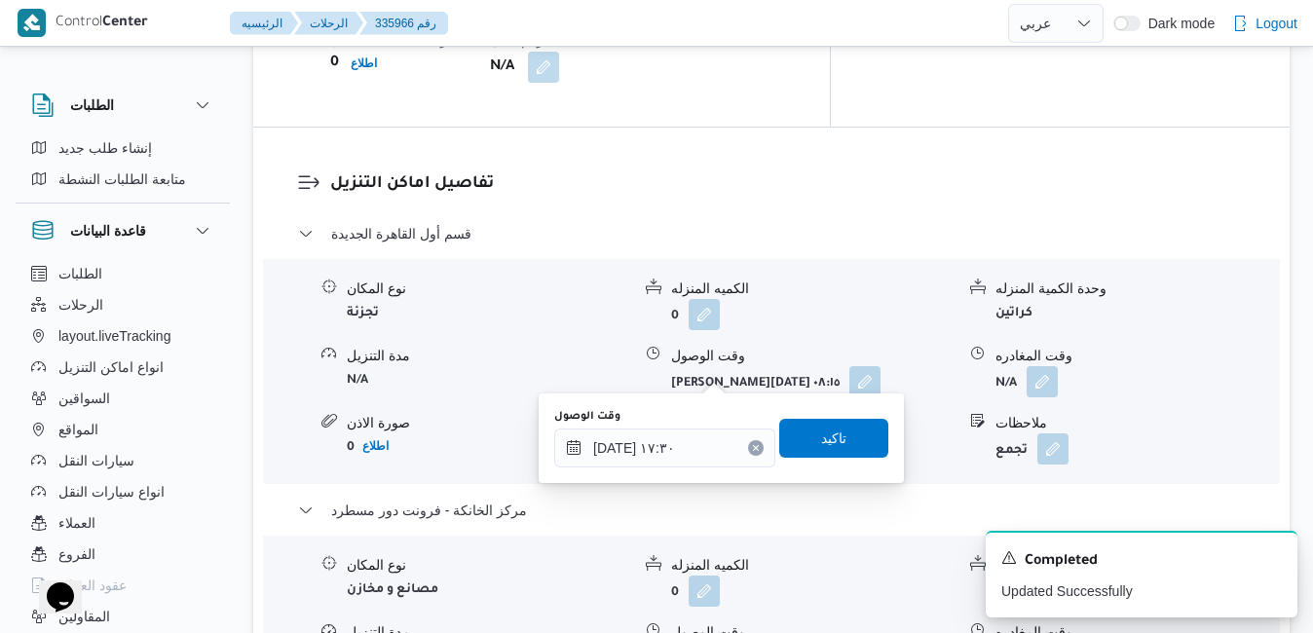
click at [806, 462] on div "وقت الوصول [DATE] ١٧:٣٠ تاكيد" at bounding box center [721, 438] width 338 height 62
click at [821, 442] on span "تاكيد" at bounding box center [833, 437] width 25 height 23
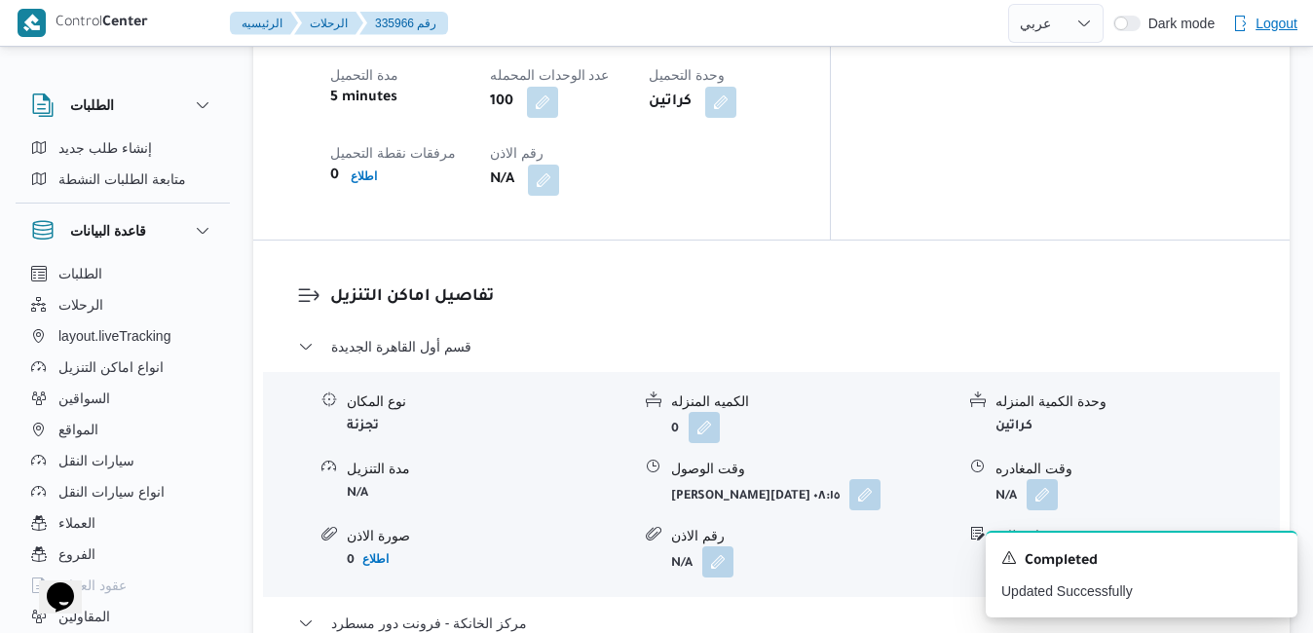
scroll to position [1753, 0]
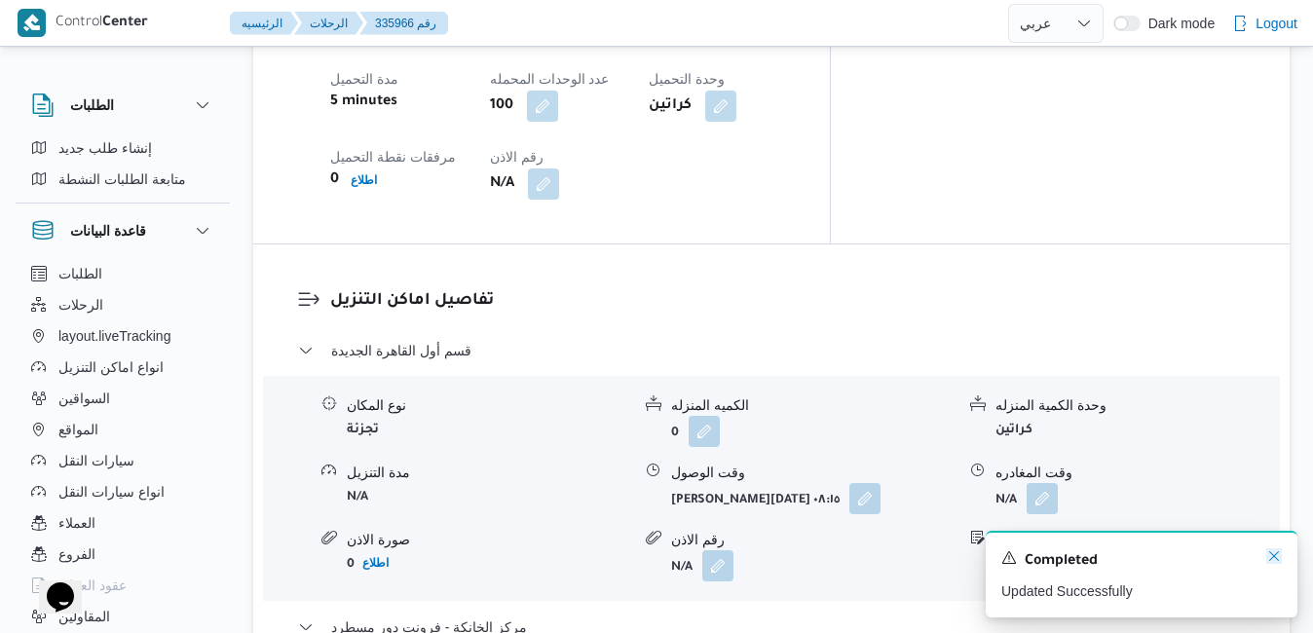
click at [1274, 559] on icon "Dismiss toast" at bounding box center [1274, 556] width 16 height 16
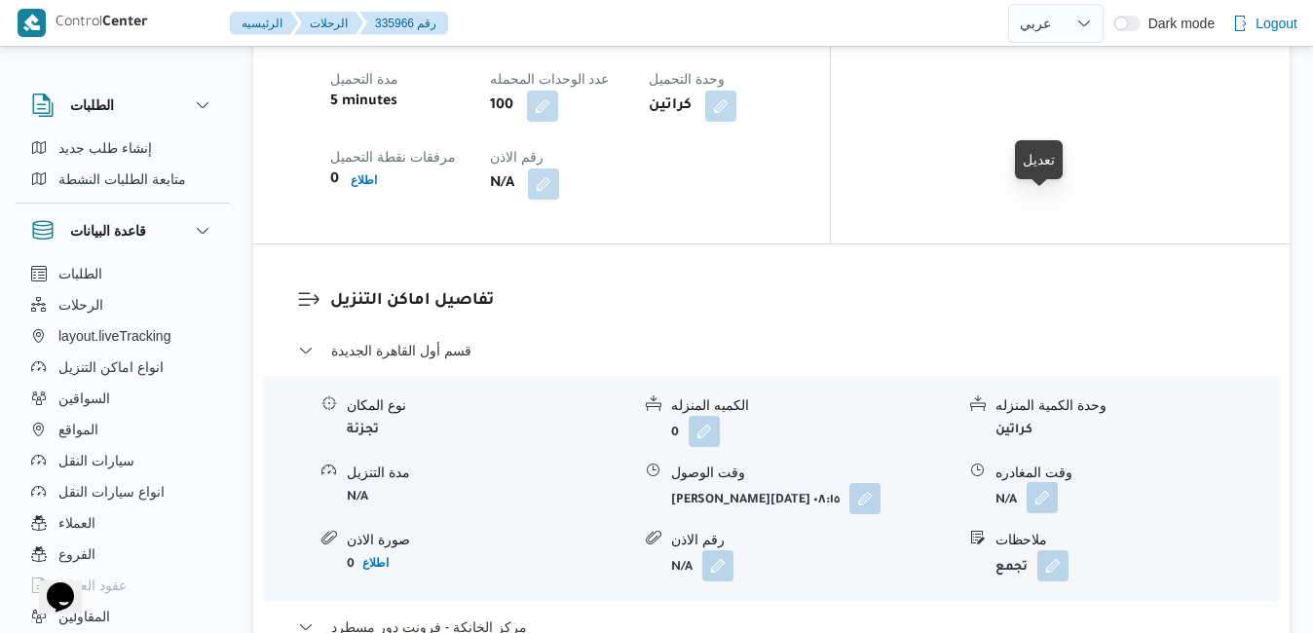
click at [1053, 482] on button "button" at bounding box center [1041, 497] width 31 height 31
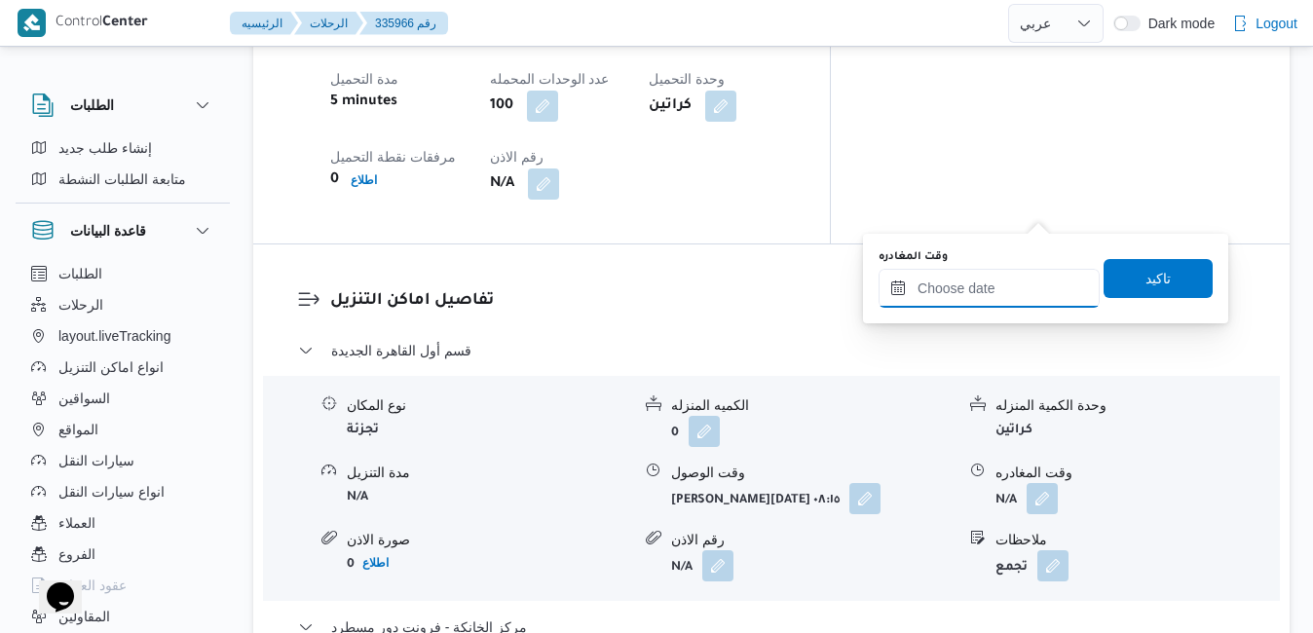
click at [1008, 289] on input "وقت المغادره" at bounding box center [988, 288] width 221 height 39
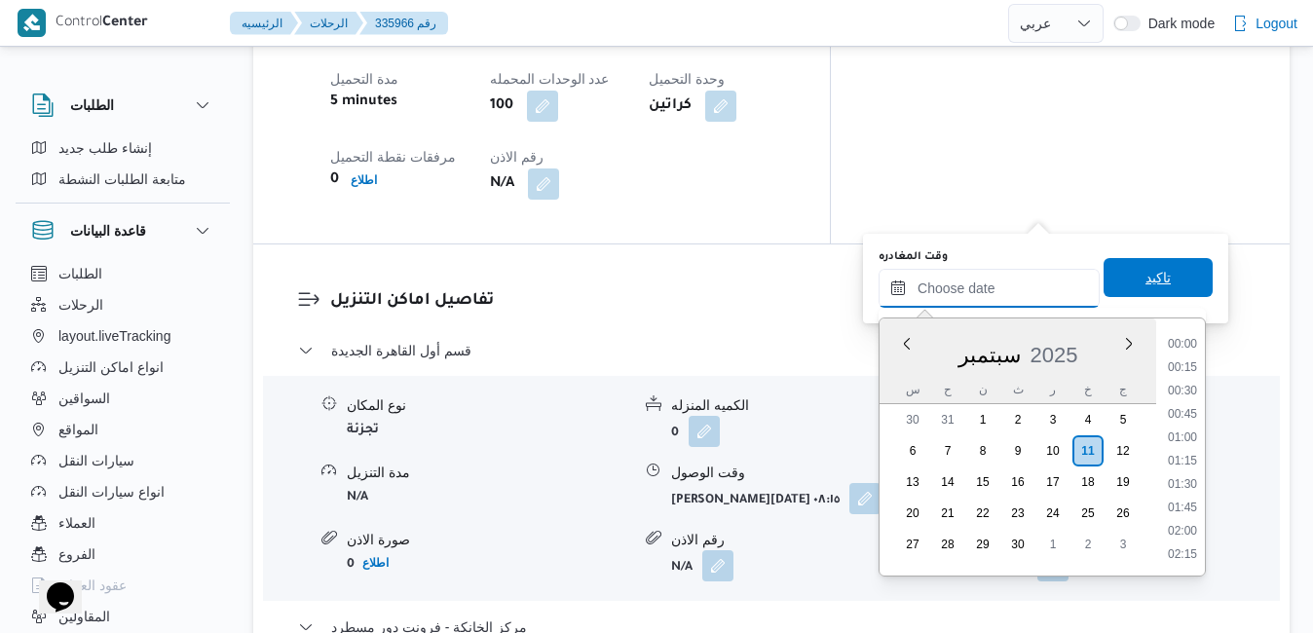
scroll to position [1634, 0]
click at [894, 366] on div "سبتمبر 2025" at bounding box center [1017, 351] width 277 height 50
click at [1184, 472] on li "16:45" at bounding box center [1182, 472] width 45 height 19
type input "[DATE] ١٦:٤٥"
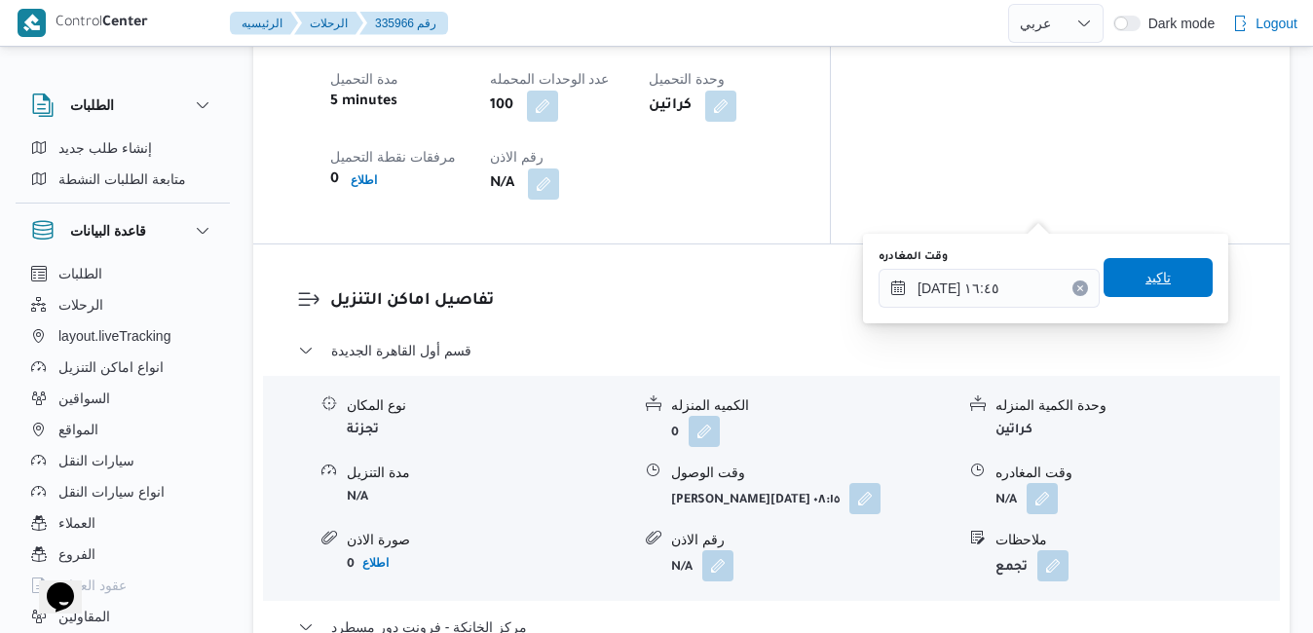
click at [1126, 285] on span "تاكيد" at bounding box center [1157, 277] width 109 height 39
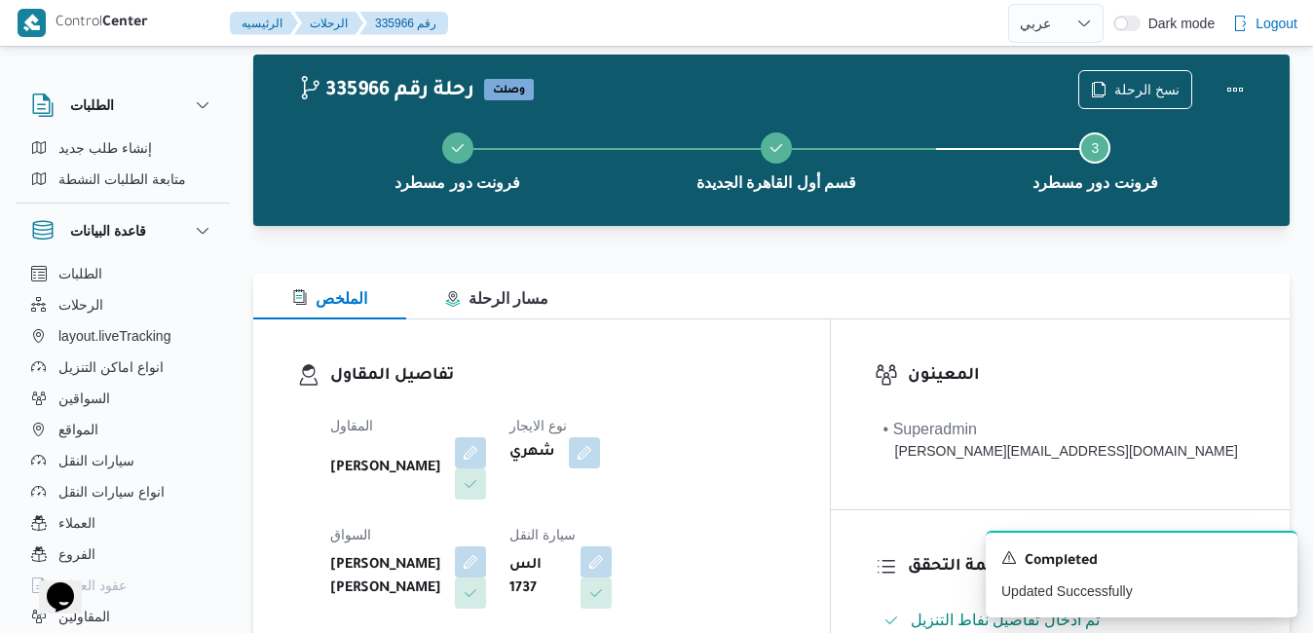
scroll to position [0, 0]
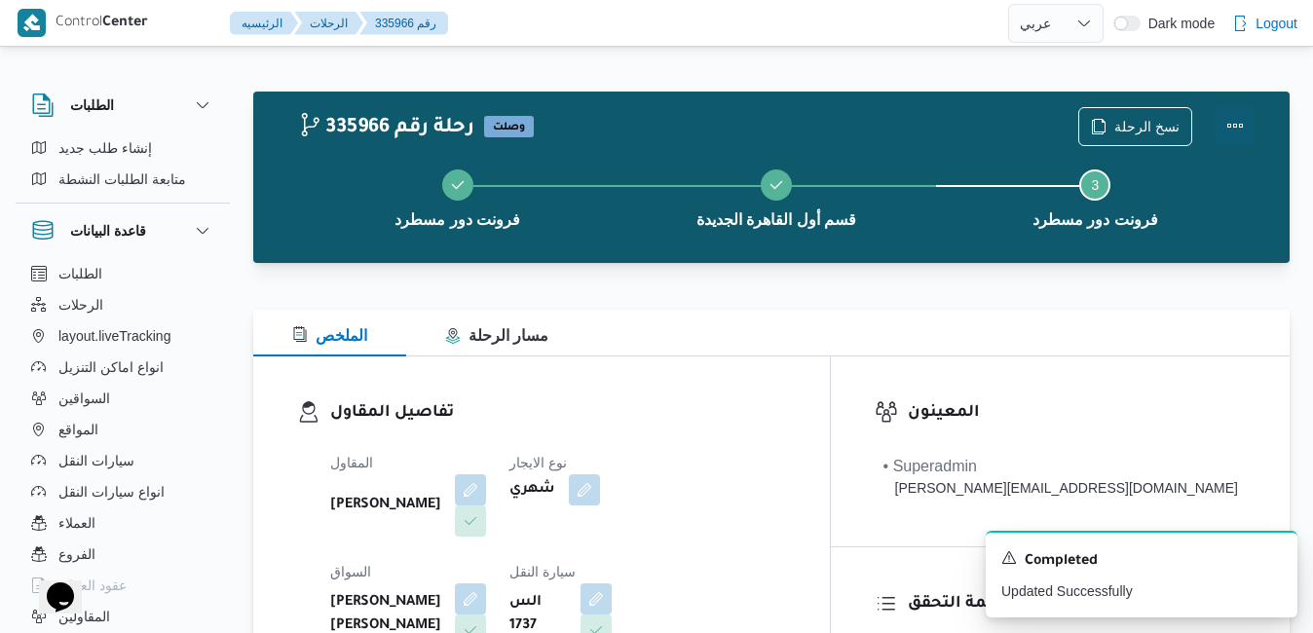
click at [1247, 121] on button "Actions" at bounding box center [1234, 125] width 39 height 39
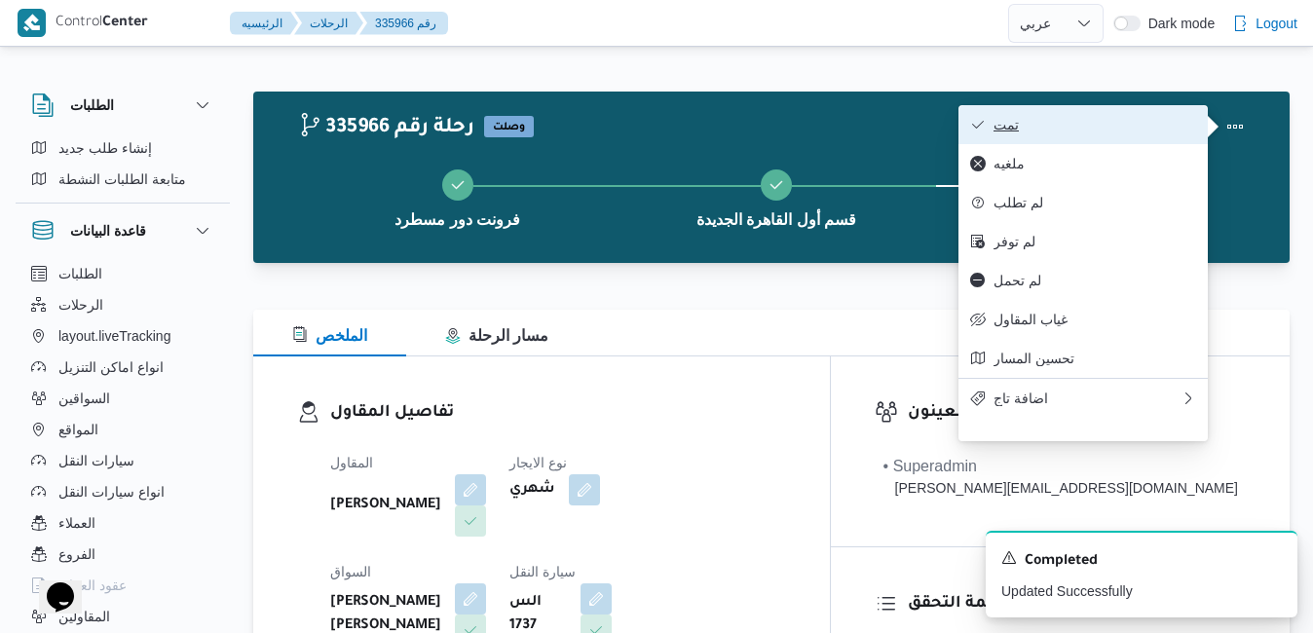
click at [1120, 127] on span "تمت" at bounding box center [1094, 125] width 203 height 16
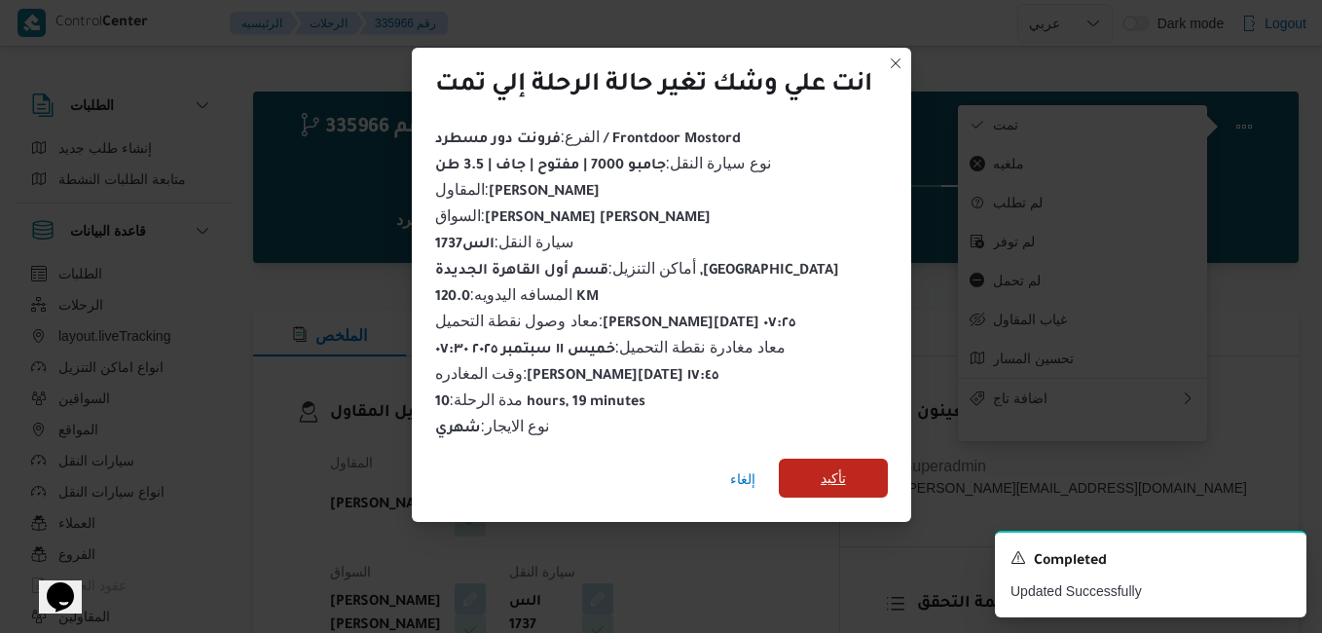
click at [864, 462] on span "تأكيد" at bounding box center [833, 478] width 109 height 39
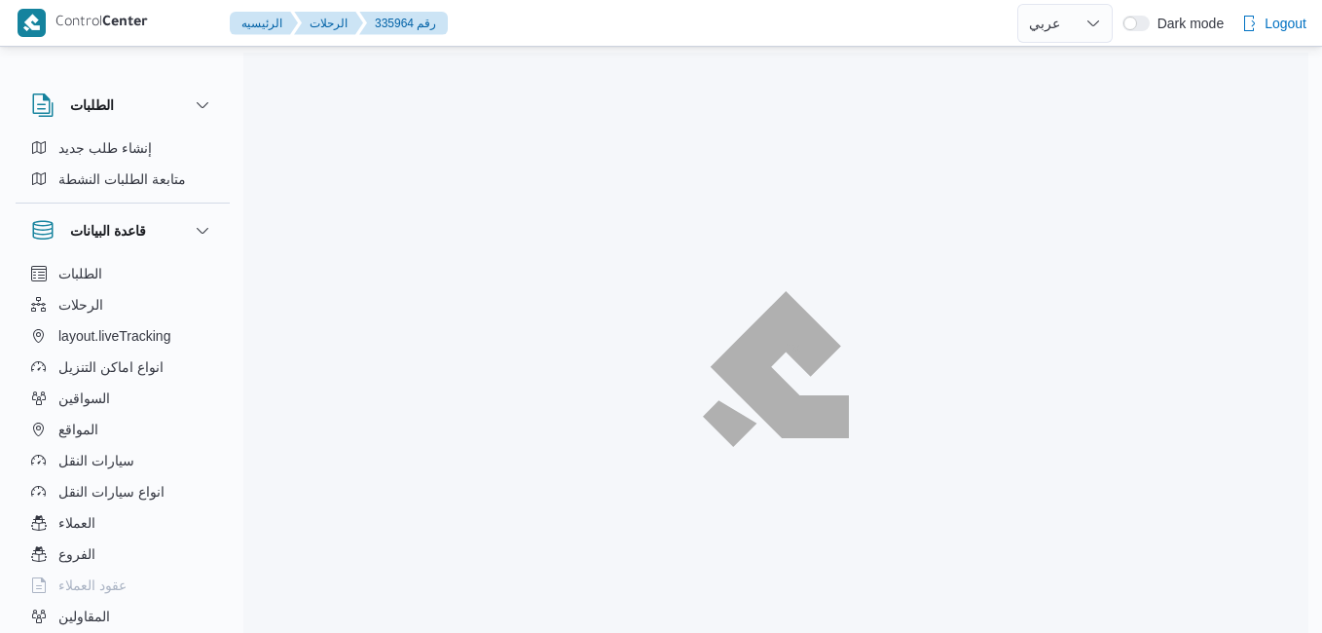
select select "ar"
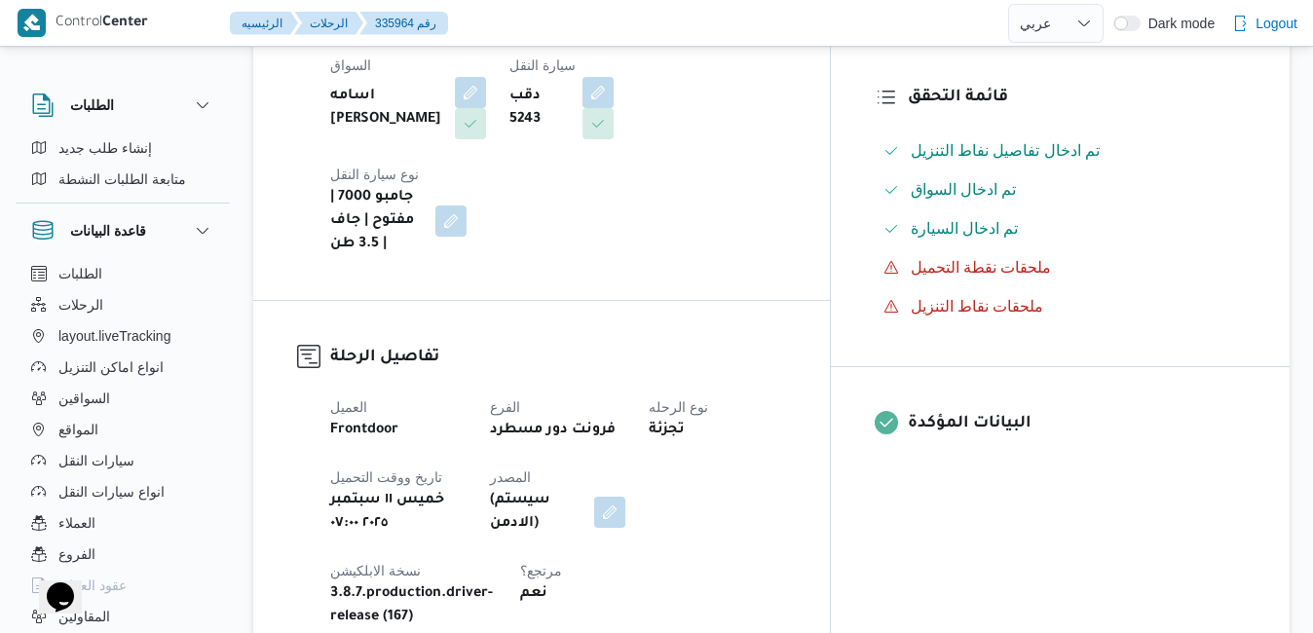
scroll to position [545, 0]
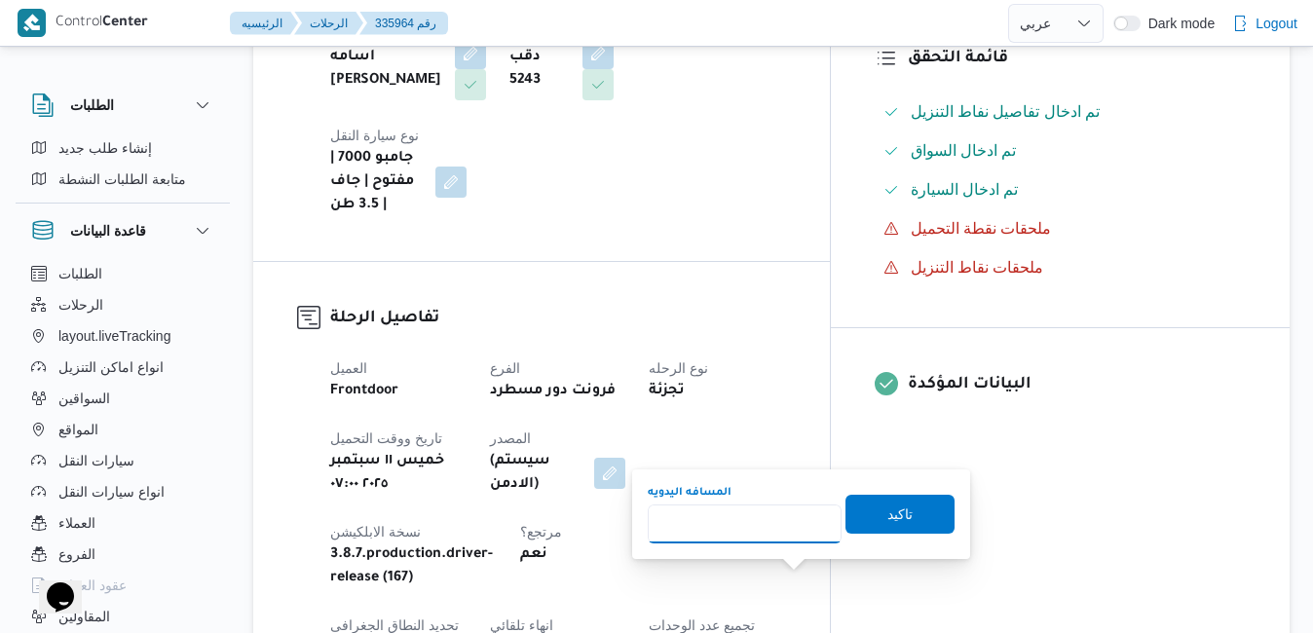
click at [737, 524] on input "المسافه اليدويه" at bounding box center [745, 523] width 194 height 39
type input "130"
click at [915, 507] on span "تاكيد" at bounding box center [899, 513] width 109 height 39
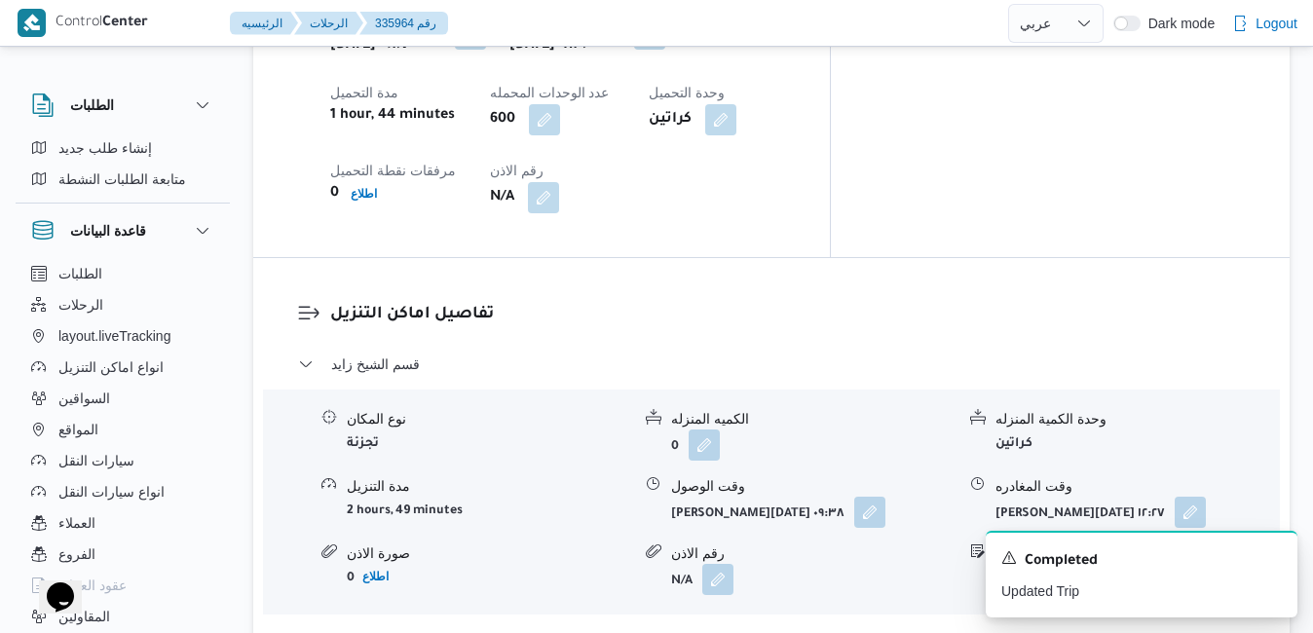
scroll to position [1714, 0]
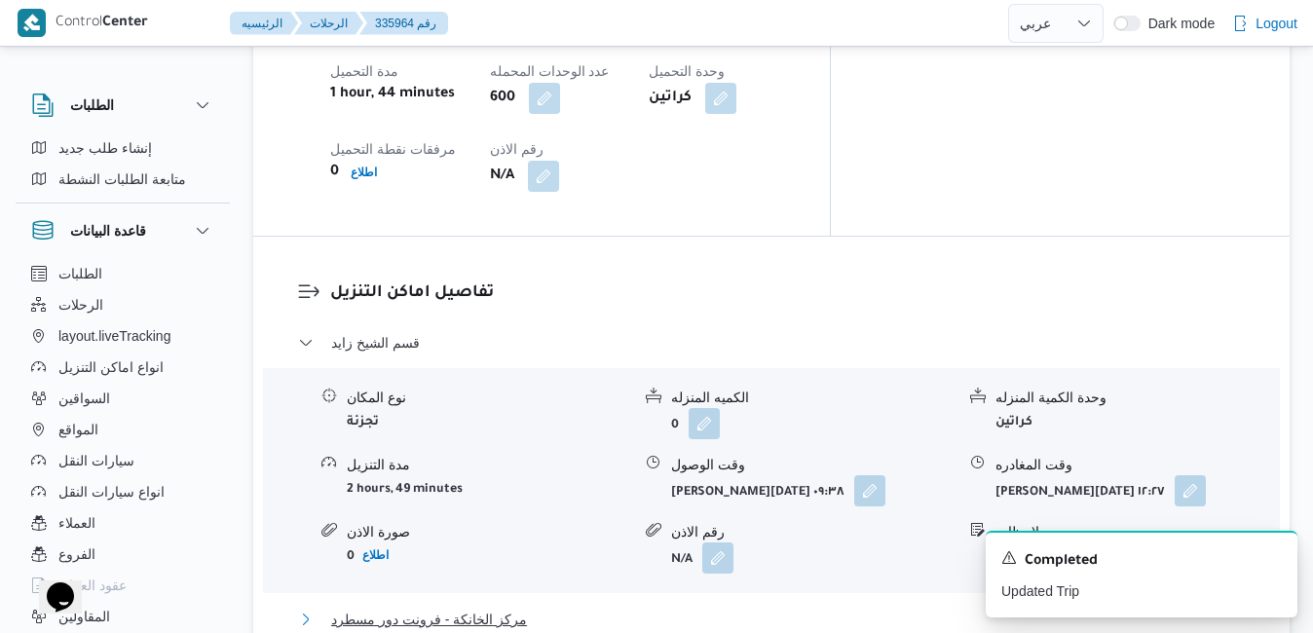
click at [760, 608] on button "مركز الخانكة - فرونت دور مسطرد" at bounding box center [771, 619] width 947 height 23
click at [1274, 554] on icon "Dismiss toast" at bounding box center [1274, 556] width 16 height 16
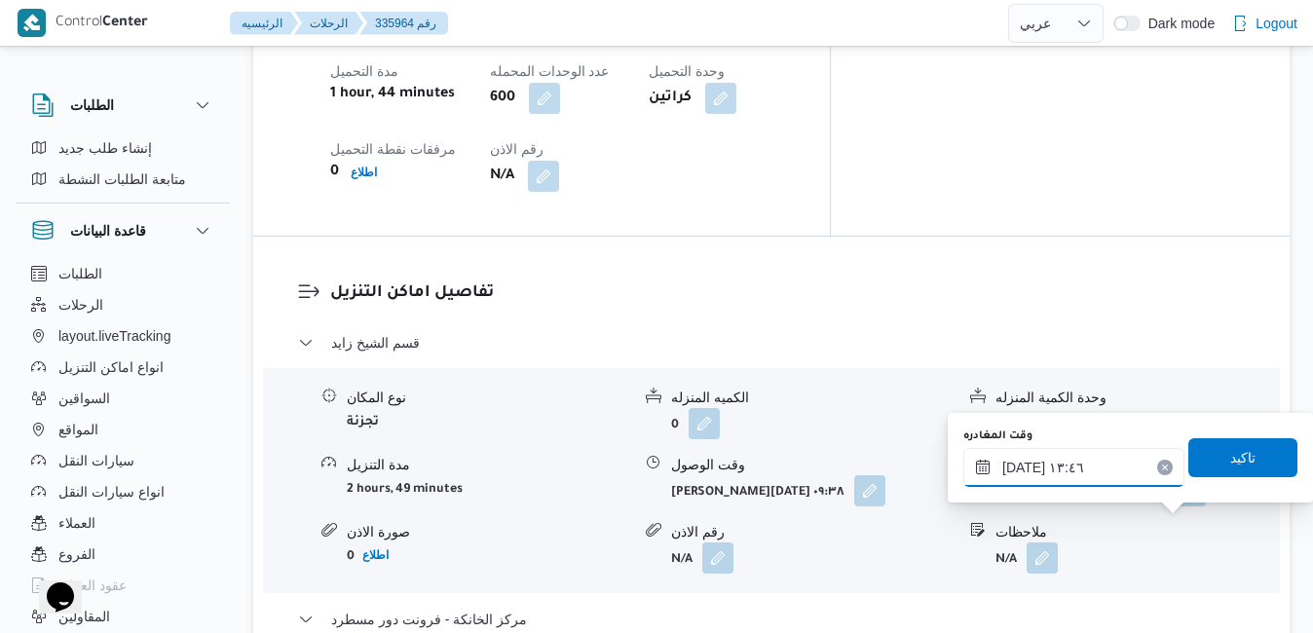
click at [1087, 480] on input "[DATE] ١٣:٤٦" at bounding box center [1073, 467] width 221 height 39
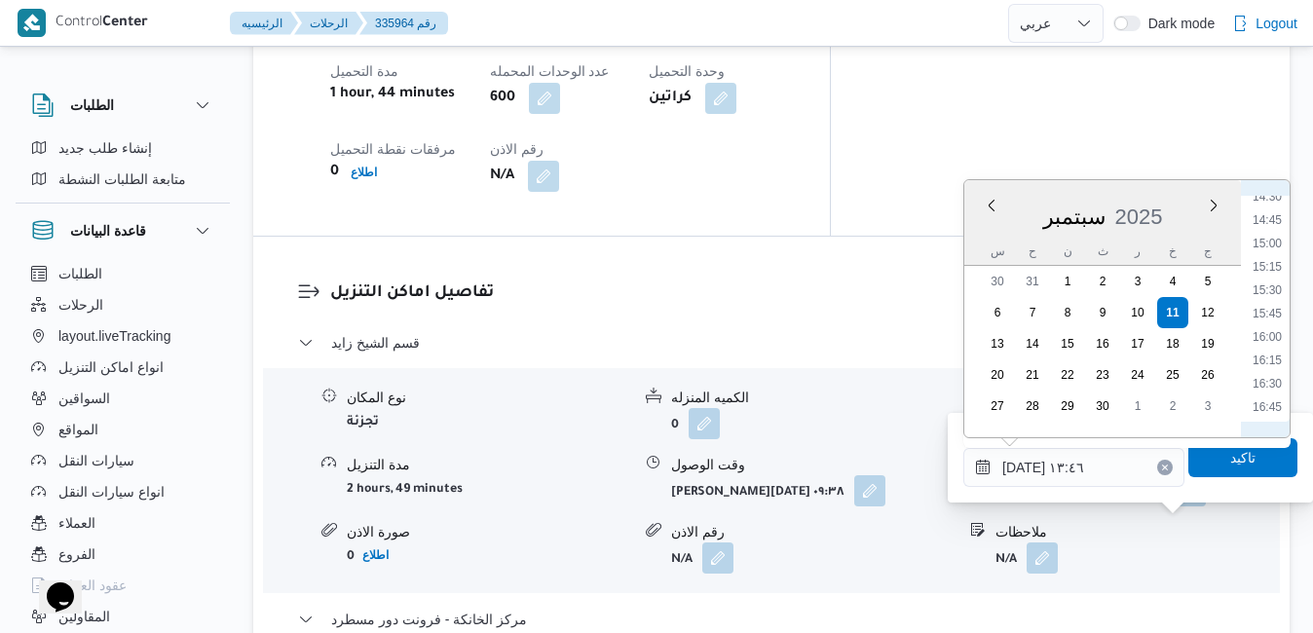
scroll to position [1496, 0]
click at [1266, 226] on li "16:15" at bounding box center [1266, 228] width 45 height 19
type input "[DATE] ١٦:١٥"
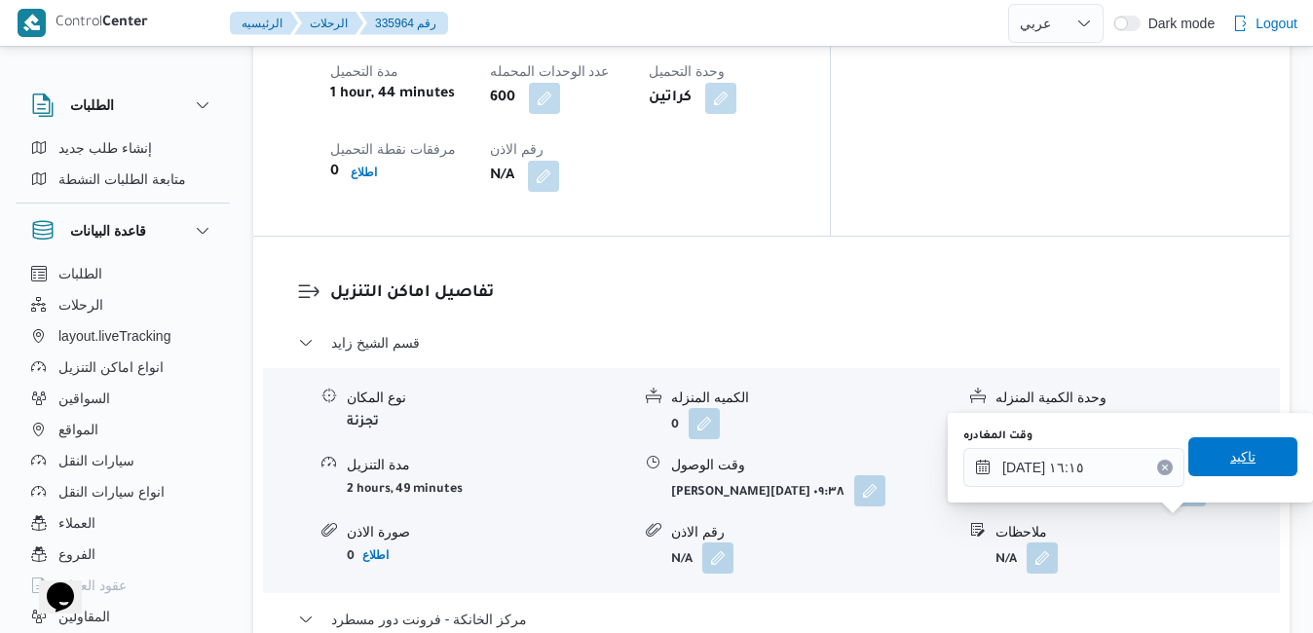
click at [1210, 454] on span "تاكيد" at bounding box center [1242, 456] width 109 height 39
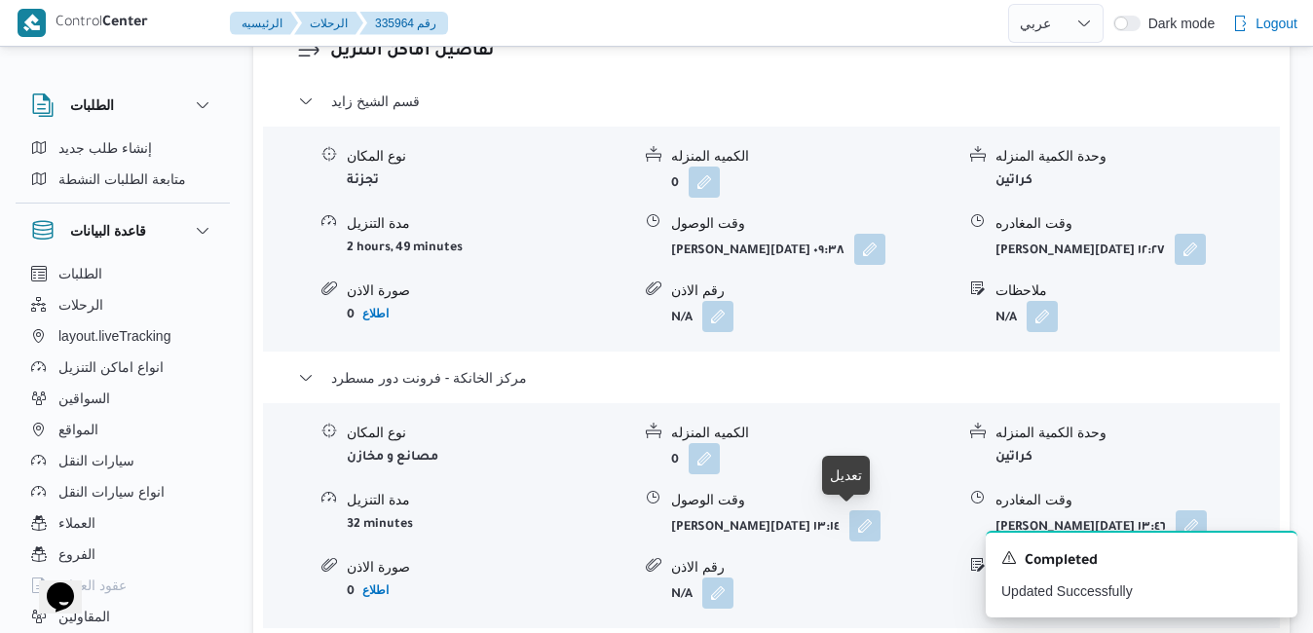
click at [853, 540] on span at bounding box center [859, 525] width 41 height 31
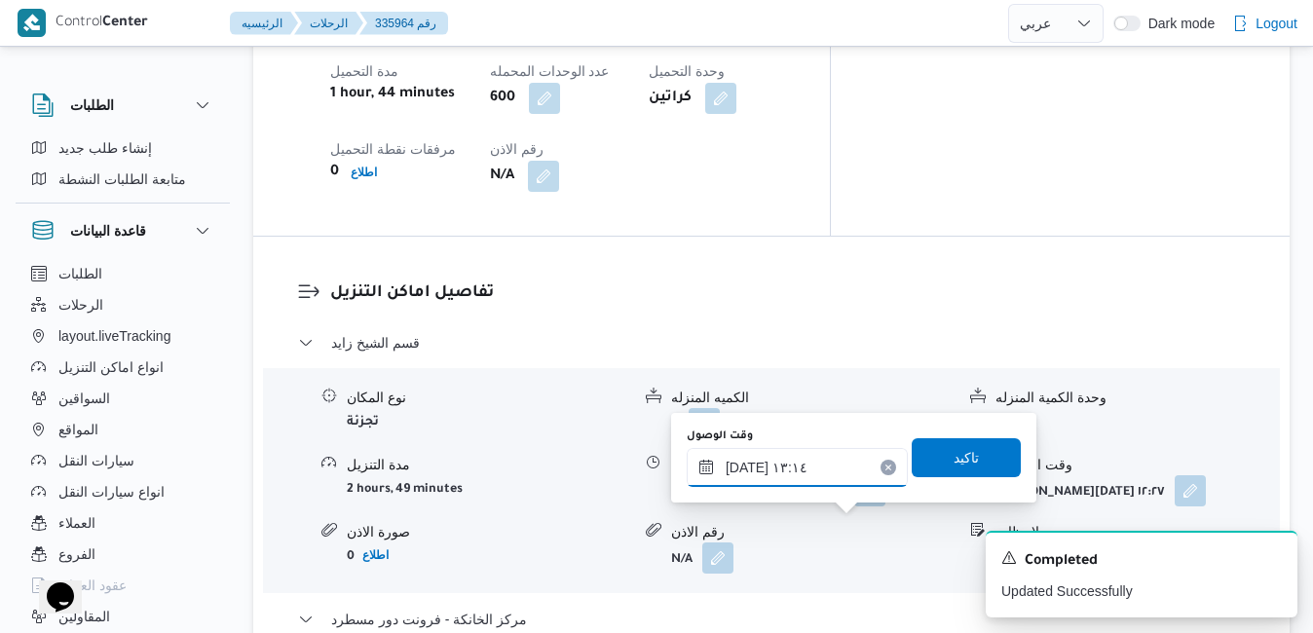
click at [813, 475] on input "[DATE] ١٣:١٤" at bounding box center [796, 467] width 221 height 39
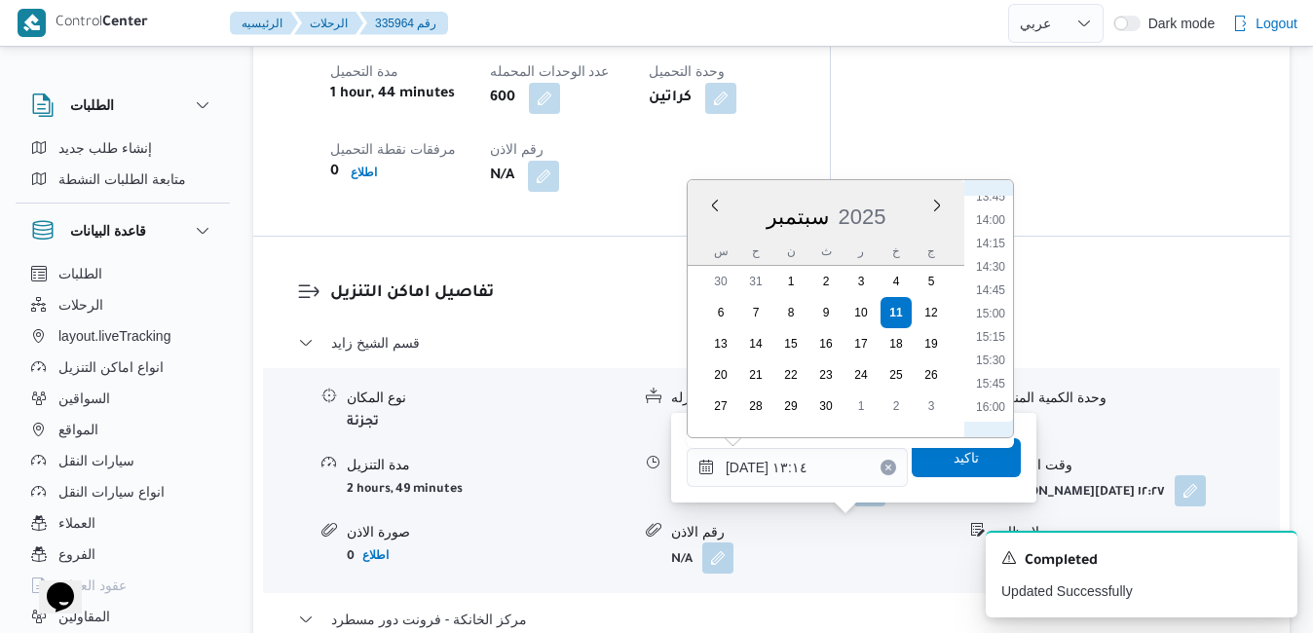
scroll to position [1492, 0]
click at [993, 398] on li "18:00" at bounding box center [990, 396] width 45 height 19
type input "[DATE] ١٨:٠٠"
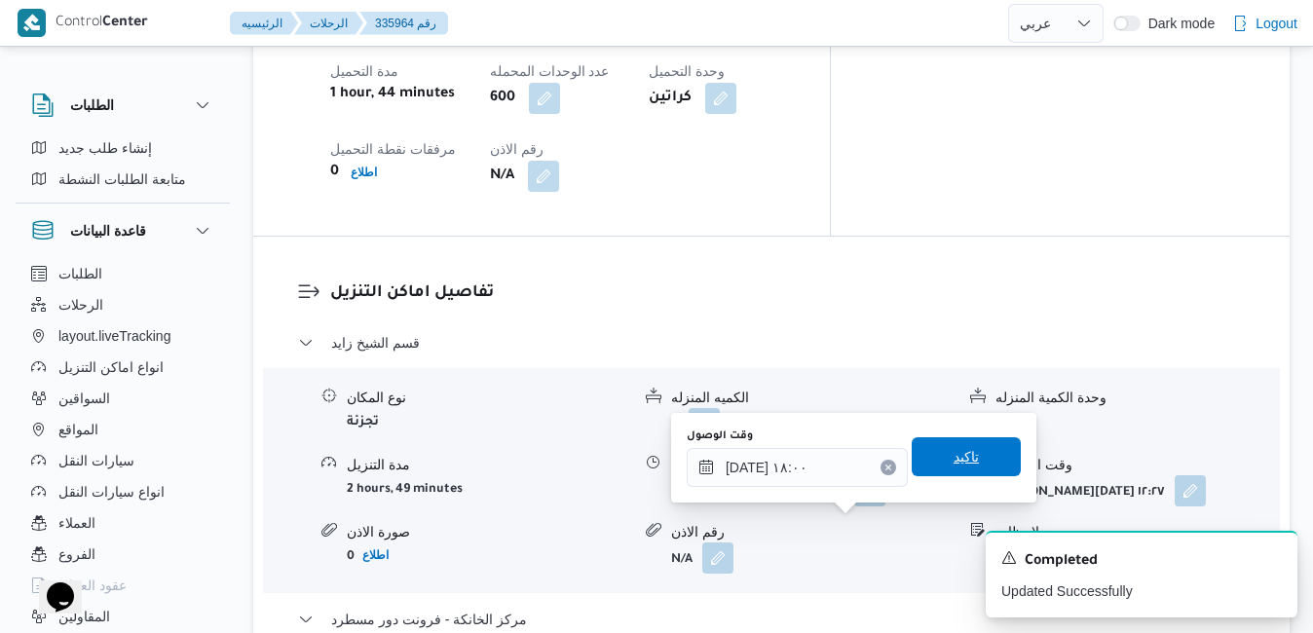
click at [953, 462] on span "تاكيد" at bounding box center [965, 456] width 25 height 23
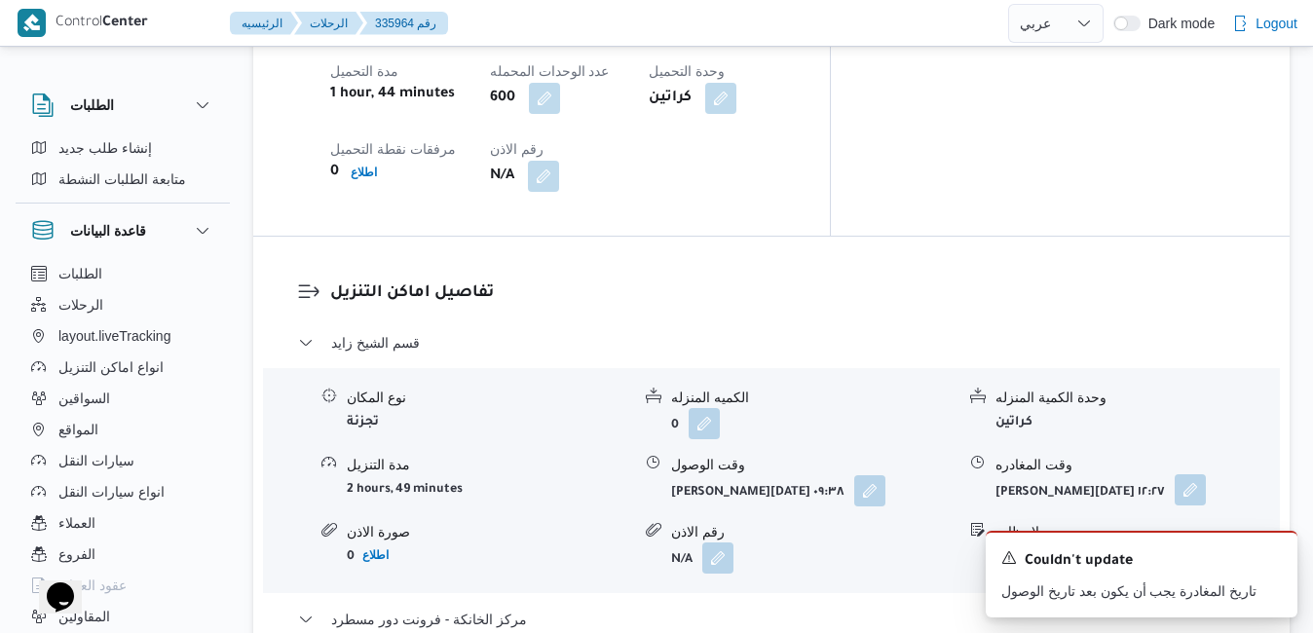
click at [1179, 474] on button "button" at bounding box center [1189, 489] width 31 height 31
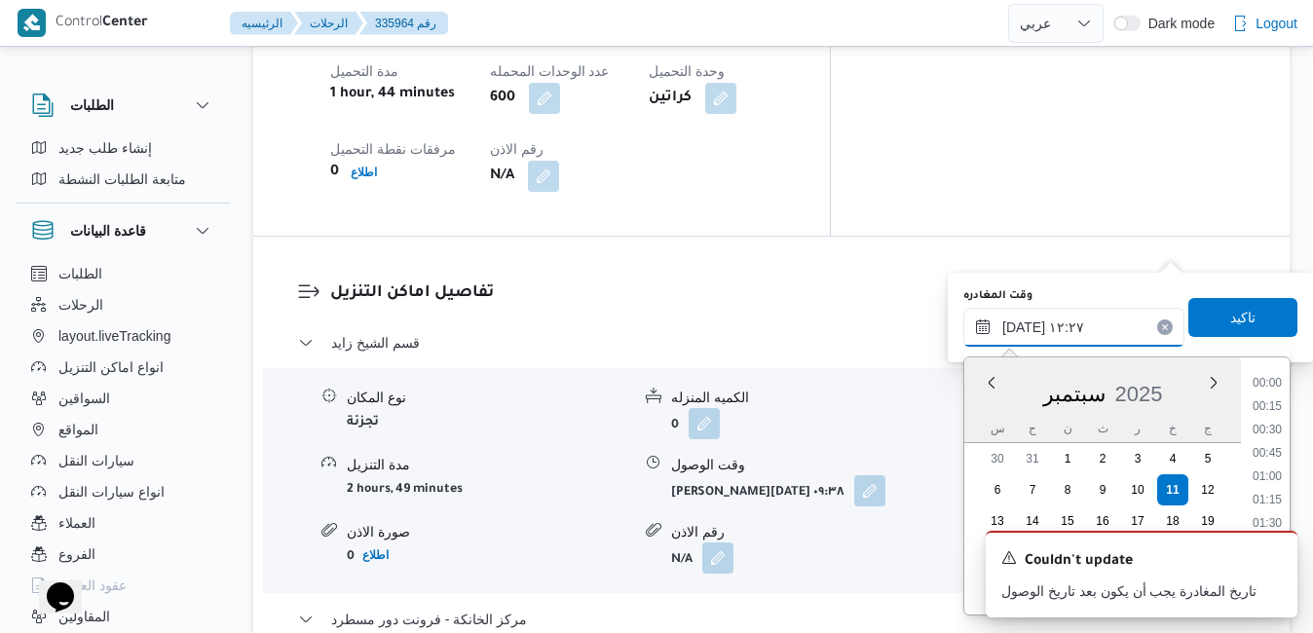
click at [1090, 336] on input "[DATE] ١٢:٢٧" at bounding box center [1073, 327] width 221 height 39
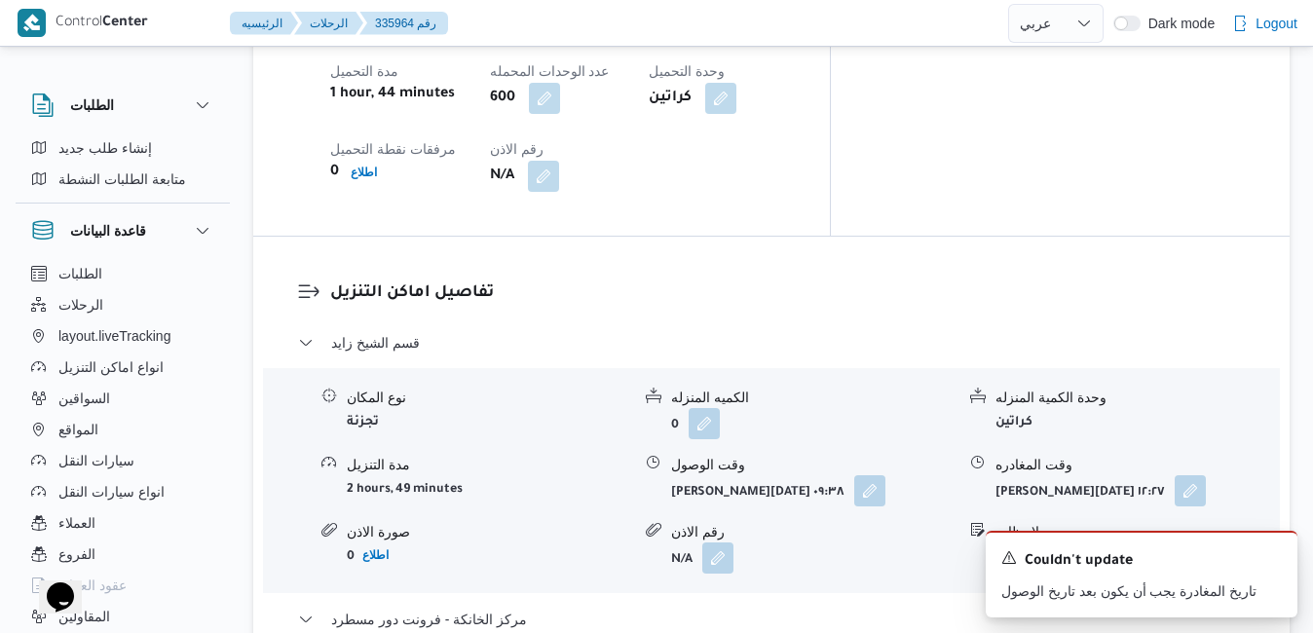
drag, startPoint x: 1290, startPoint y: 519, endPoint x: 1290, endPoint y: 530, distance: 10.7
click at [1290, 530] on div "A new notification appears Couldn't update تاريخ المغادرة يجب أن يكون بعد تاريخ…" at bounding box center [1117, 574] width 389 height 118
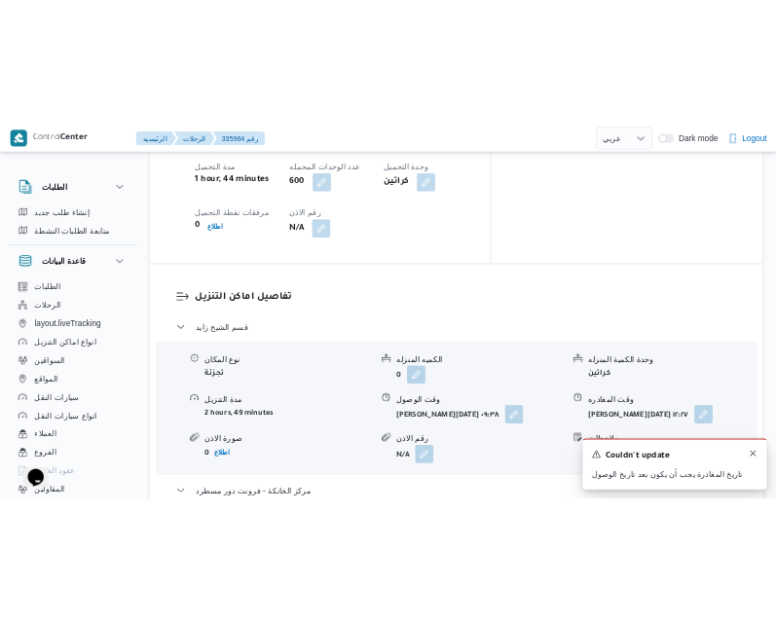
scroll to position [3477, 0]
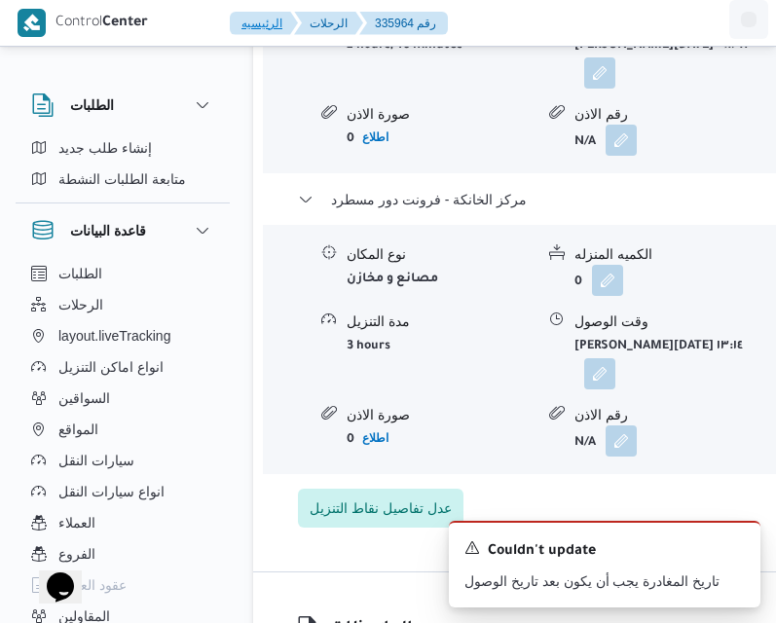
select select "ar"
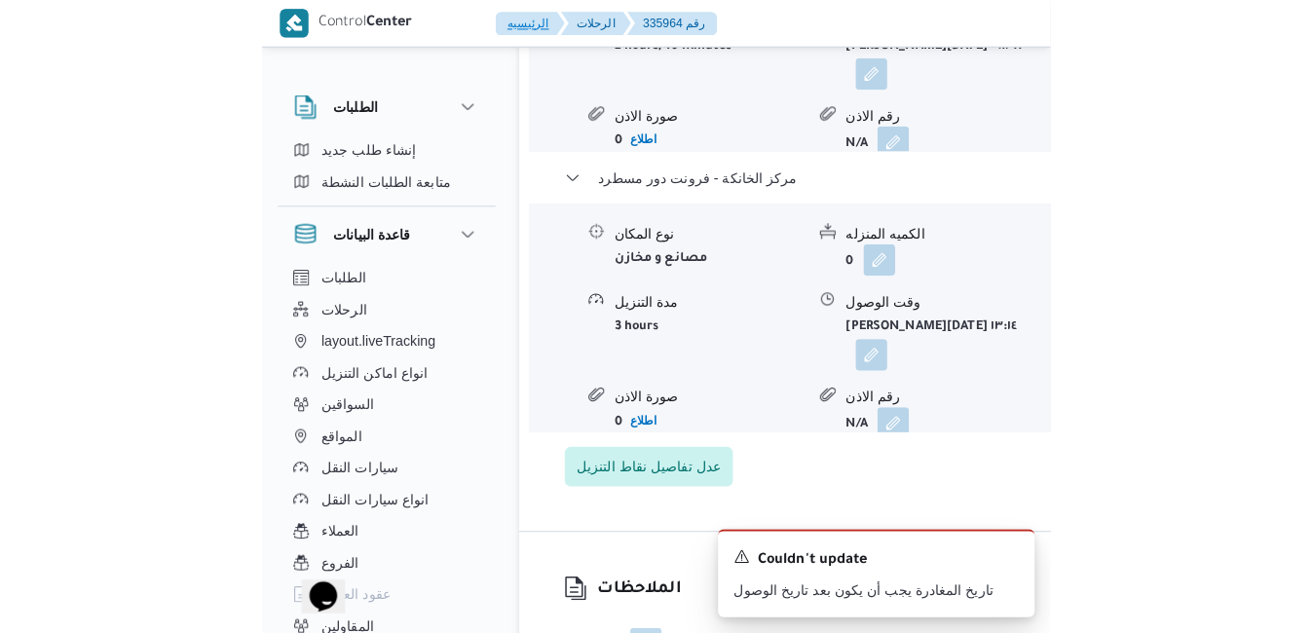
scroll to position [1714, 0]
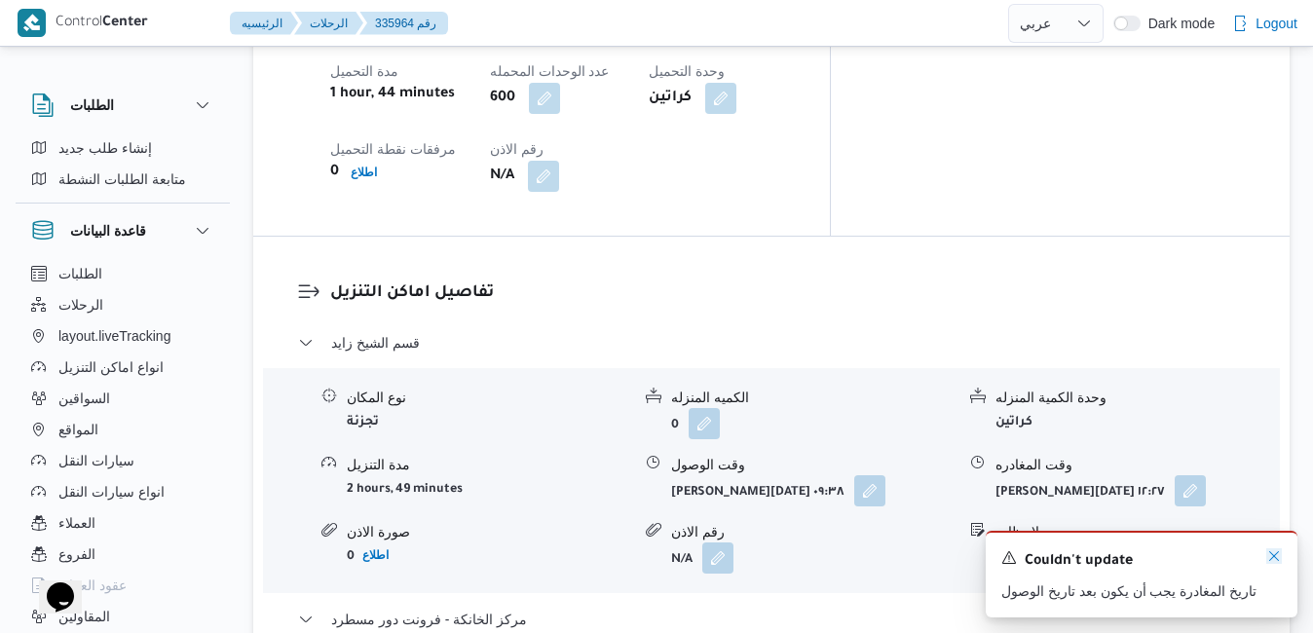
click at [1274, 553] on icon "Dismiss toast" at bounding box center [1274, 556] width 16 height 16
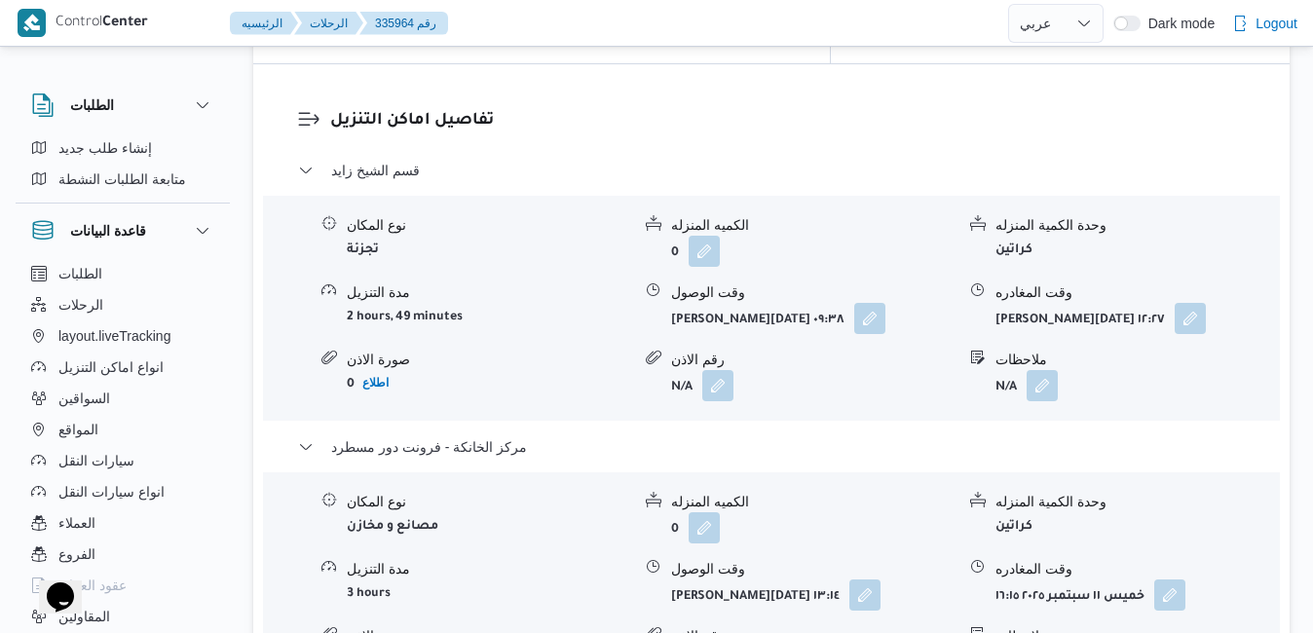
scroll to position [1870, 0]
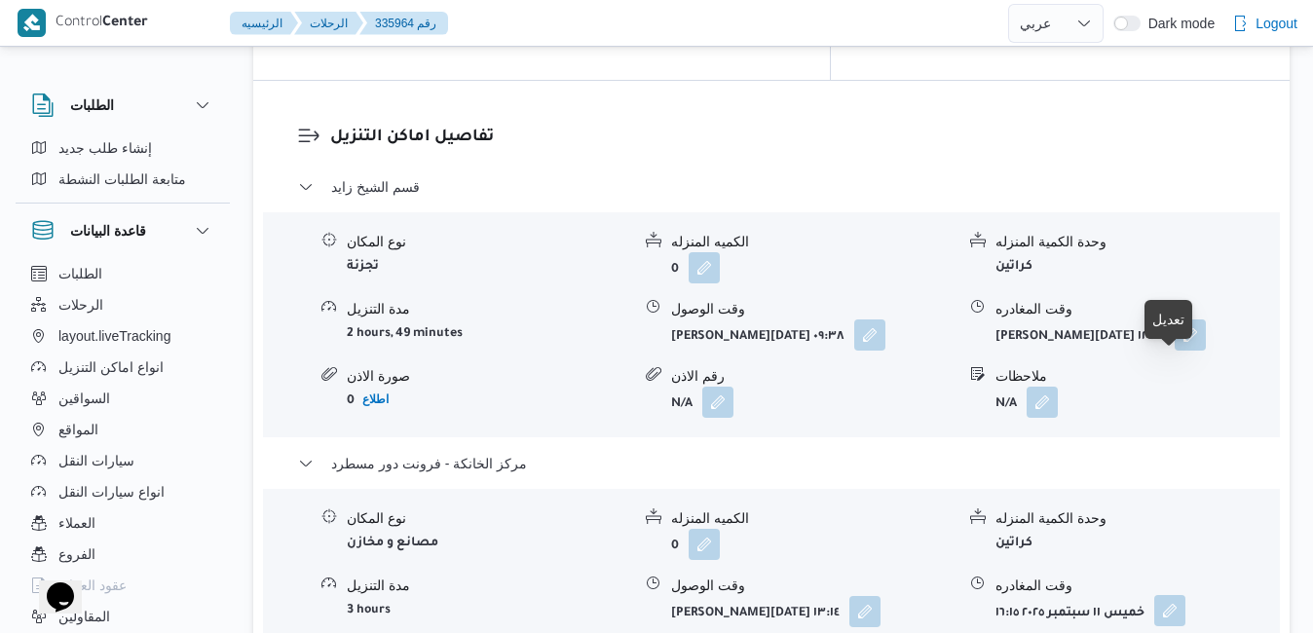
click at [1170, 595] on button "button" at bounding box center [1169, 610] width 31 height 31
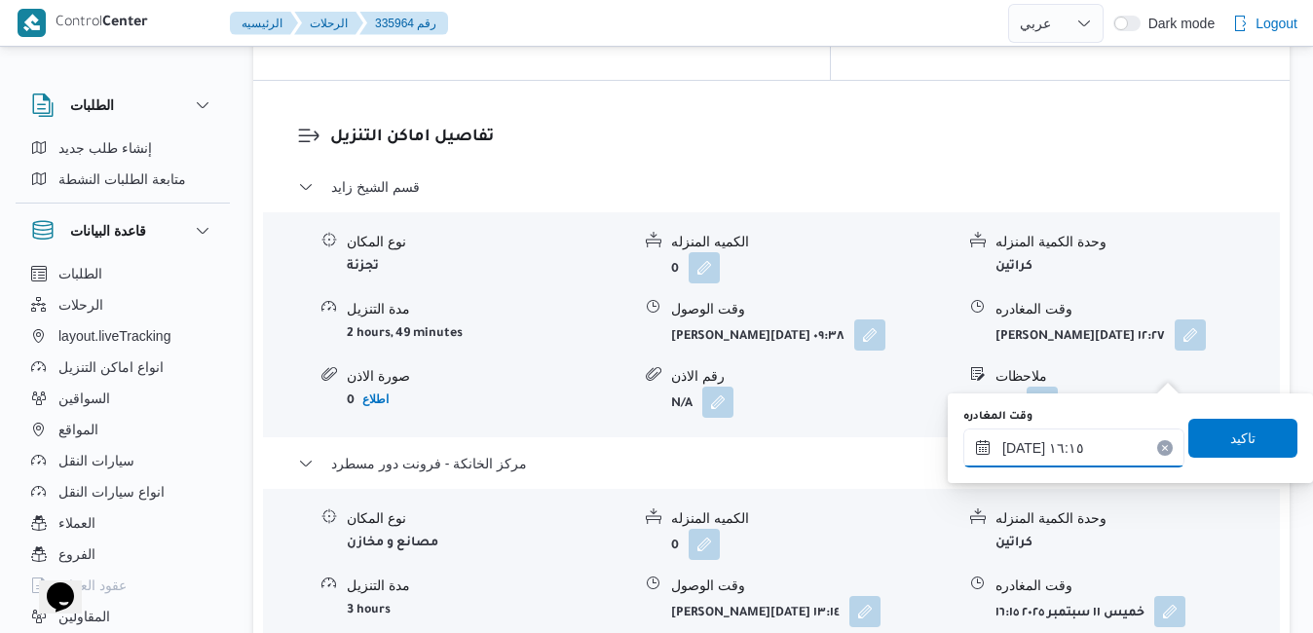
click at [1073, 430] on input "[DATE] ١٦:١٥" at bounding box center [1073, 447] width 221 height 39
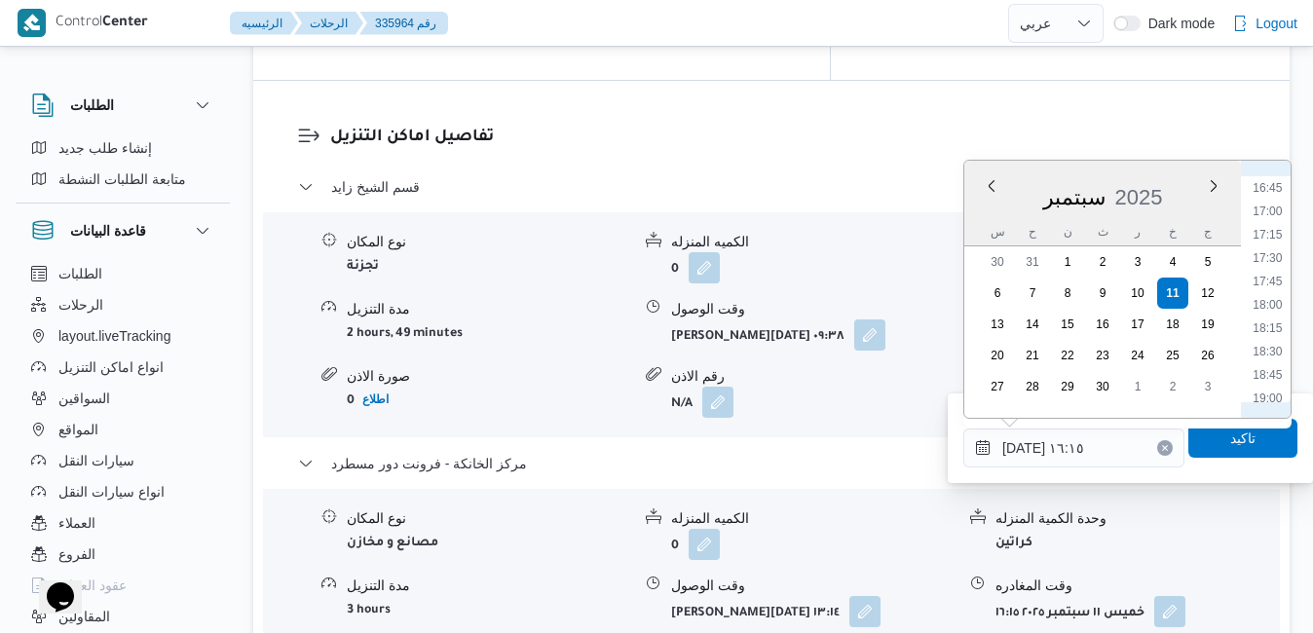
scroll to position [1598, 0]
click at [1273, 271] on li "18:00" at bounding box center [1266, 270] width 45 height 19
type input "[DATE] ١٨:٠٠"
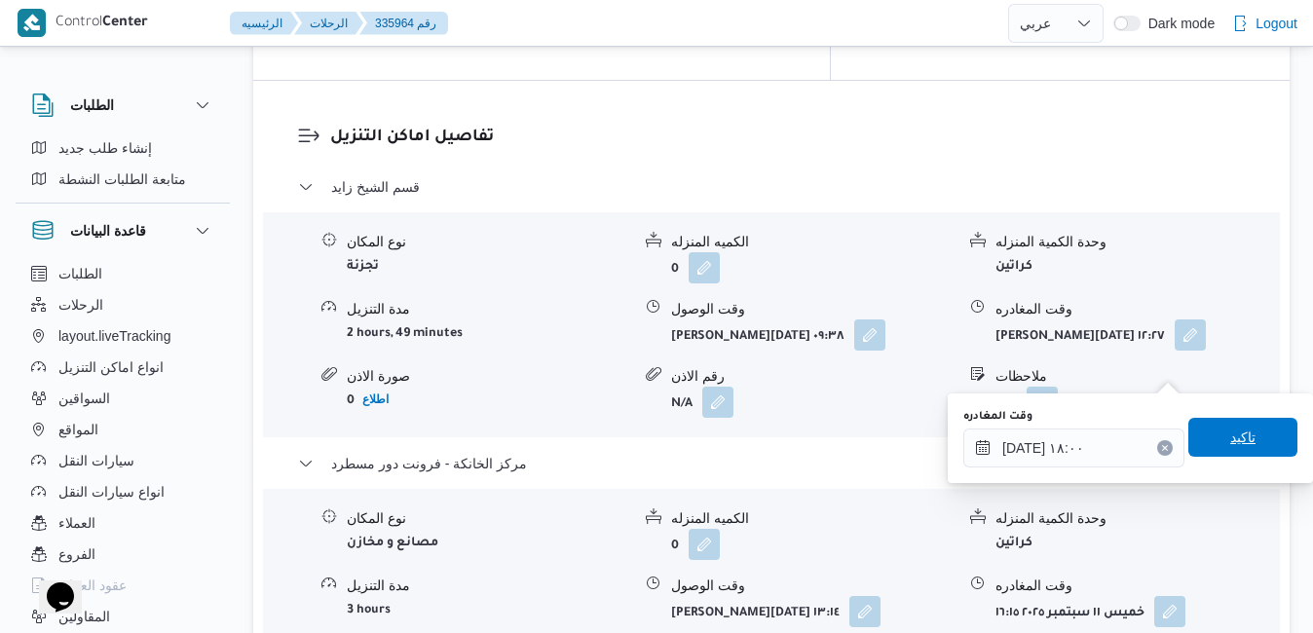
click at [1230, 440] on span "تاكيد" at bounding box center [1242, 437] width 25 height 23
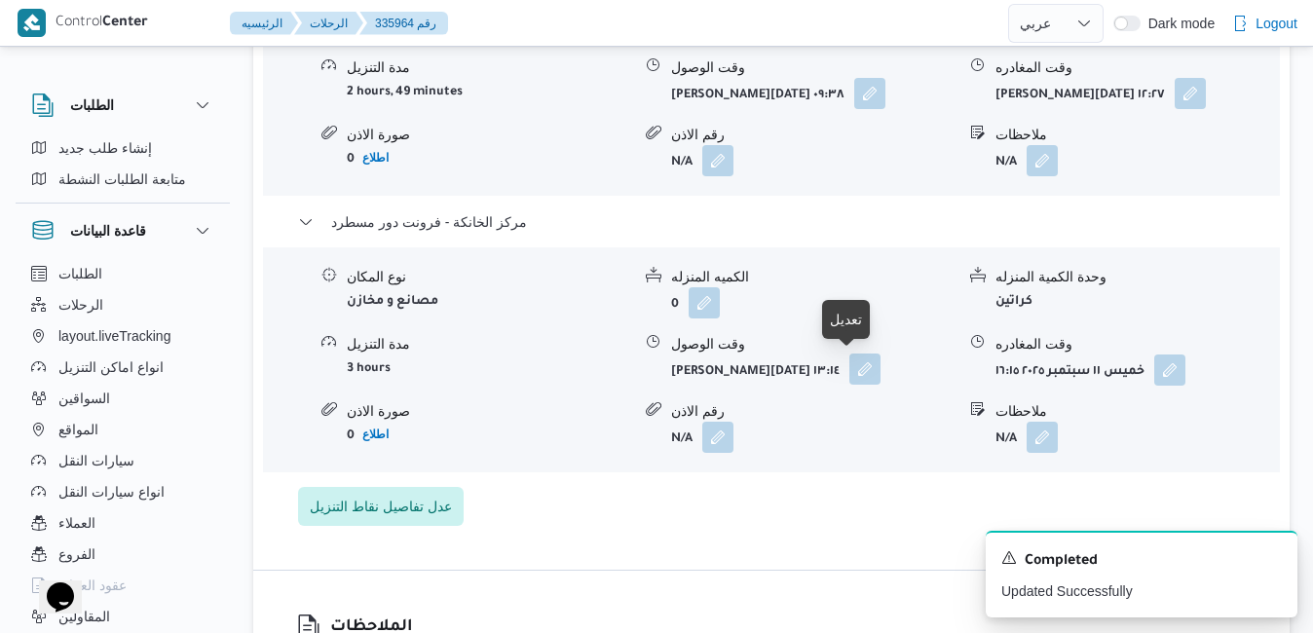
click at [851, 367] on button "button" at bounding box center [864, 368] width 31 height 31
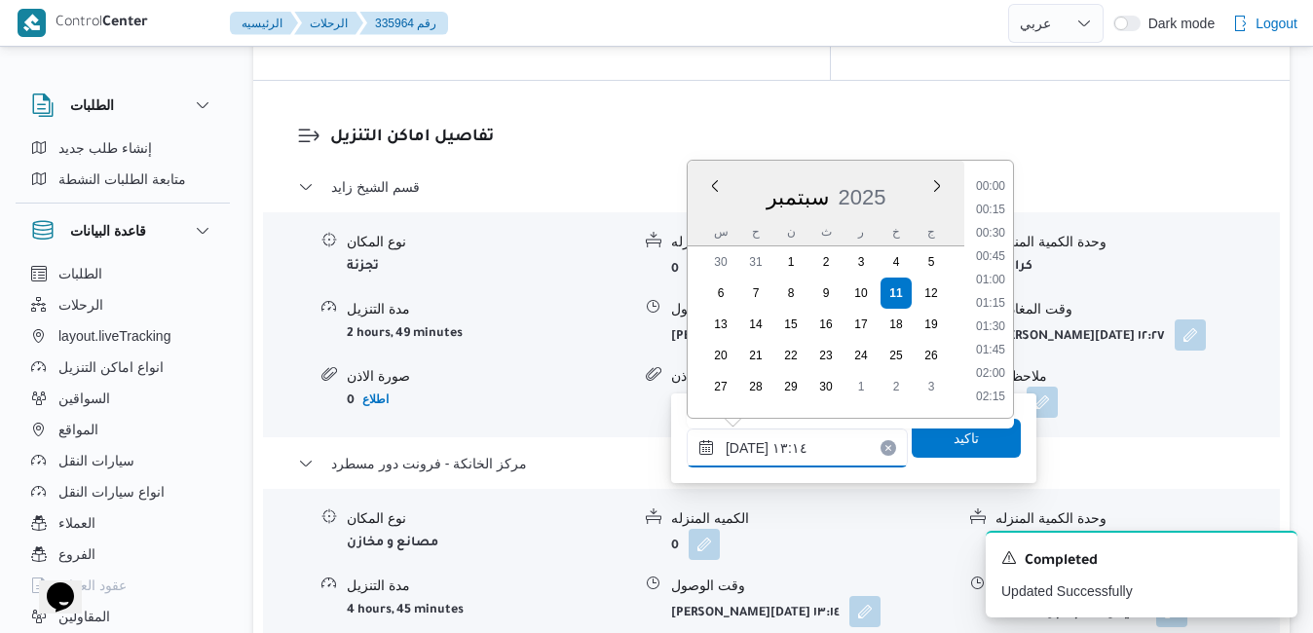
click at [780, 446] on input "[DATE] ١٣:١٤" at bounding box center [796, 447] width 221 height 39
click at [986, 360] on li "17:45" at bounding box center [990, 353] width 45 height 19
type input "[DATE] ١٧:٤٥"
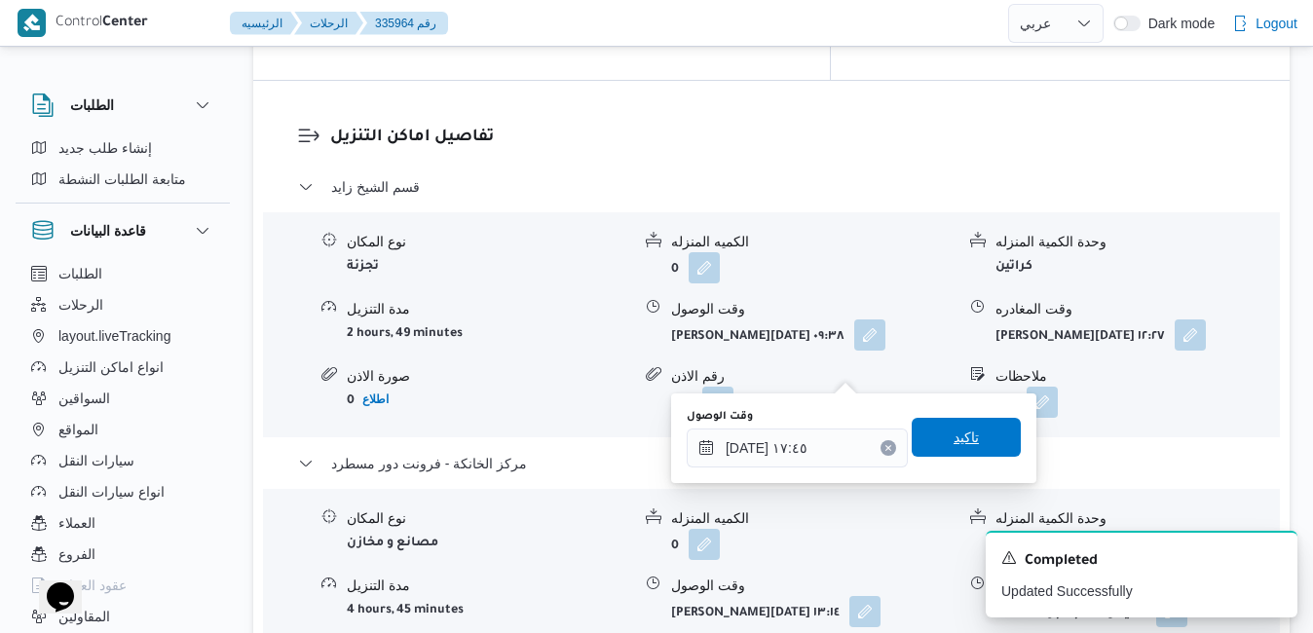
click at [953, 433] on span "تاكيد" at bounding box center [965, 437] width 25 height 23
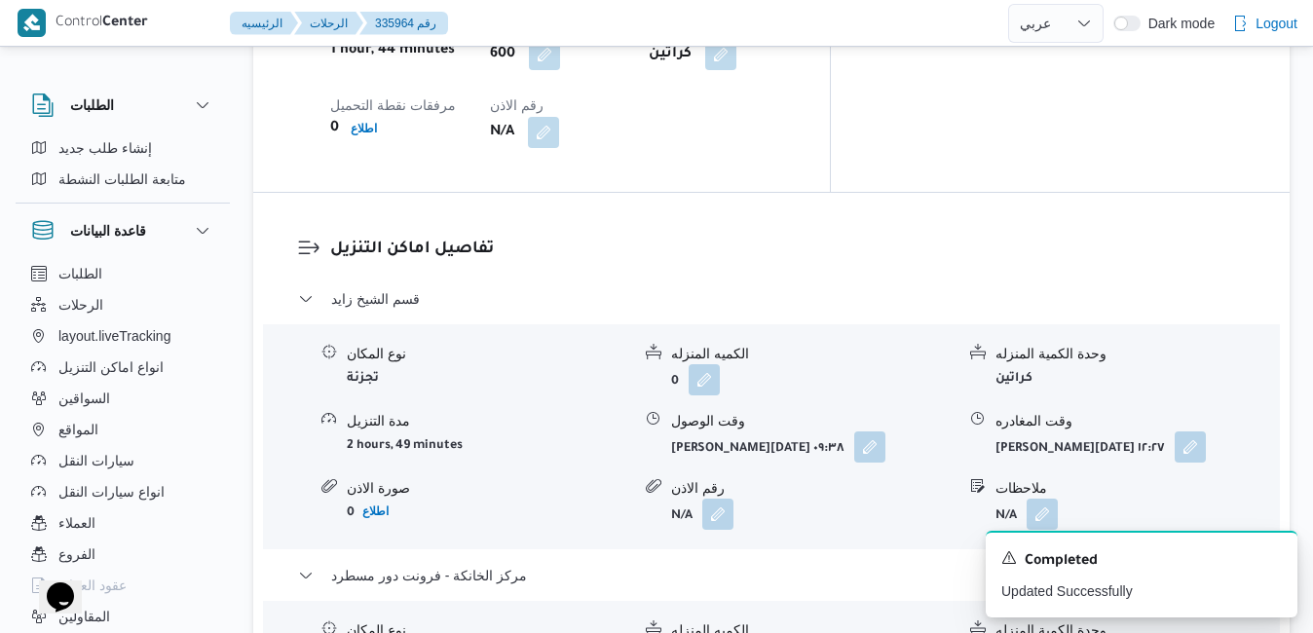
scroll to position [1753, 0]
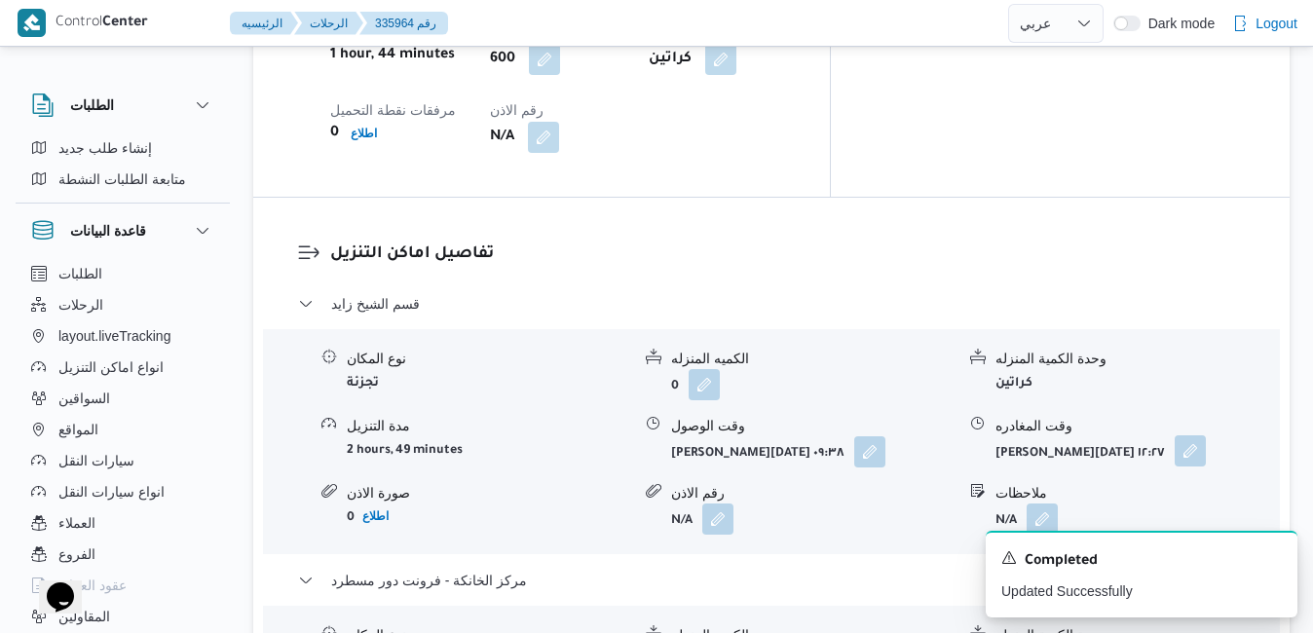
click at [1174, 435] on button "button" at bounding box center [1189, 450] width 31 height 31
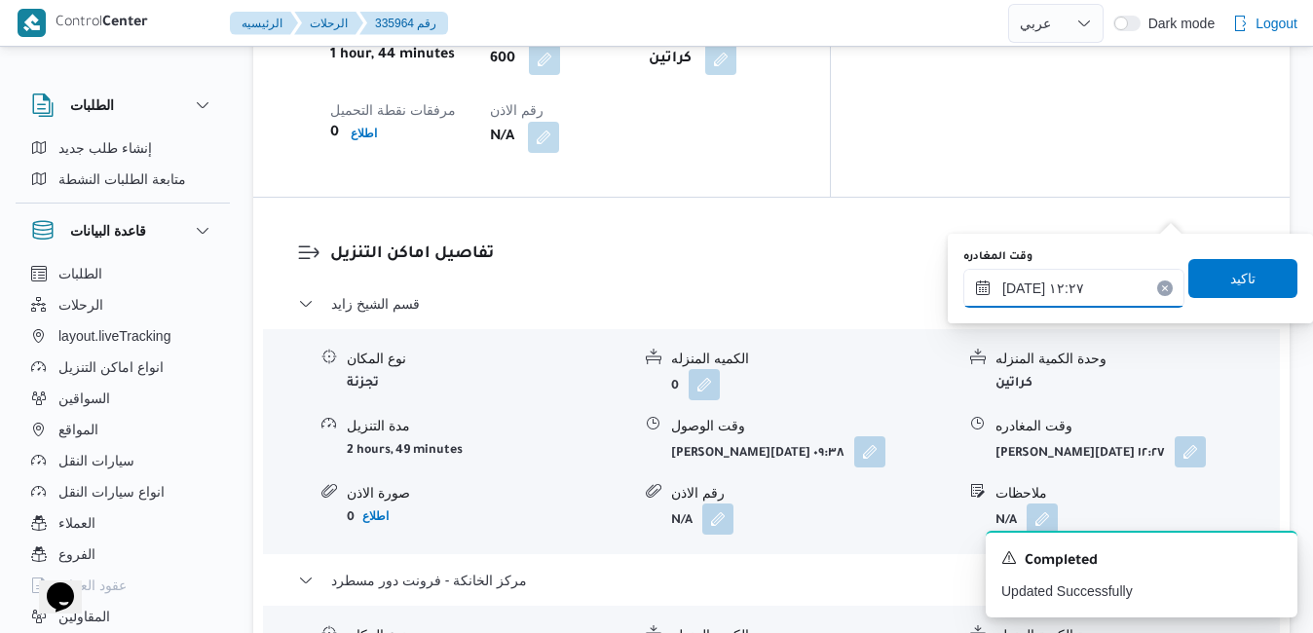
click at [1094, 288] on input "[DATE] ١٢:٢٧" at bounding box center [1073, 288] width 221 height 39
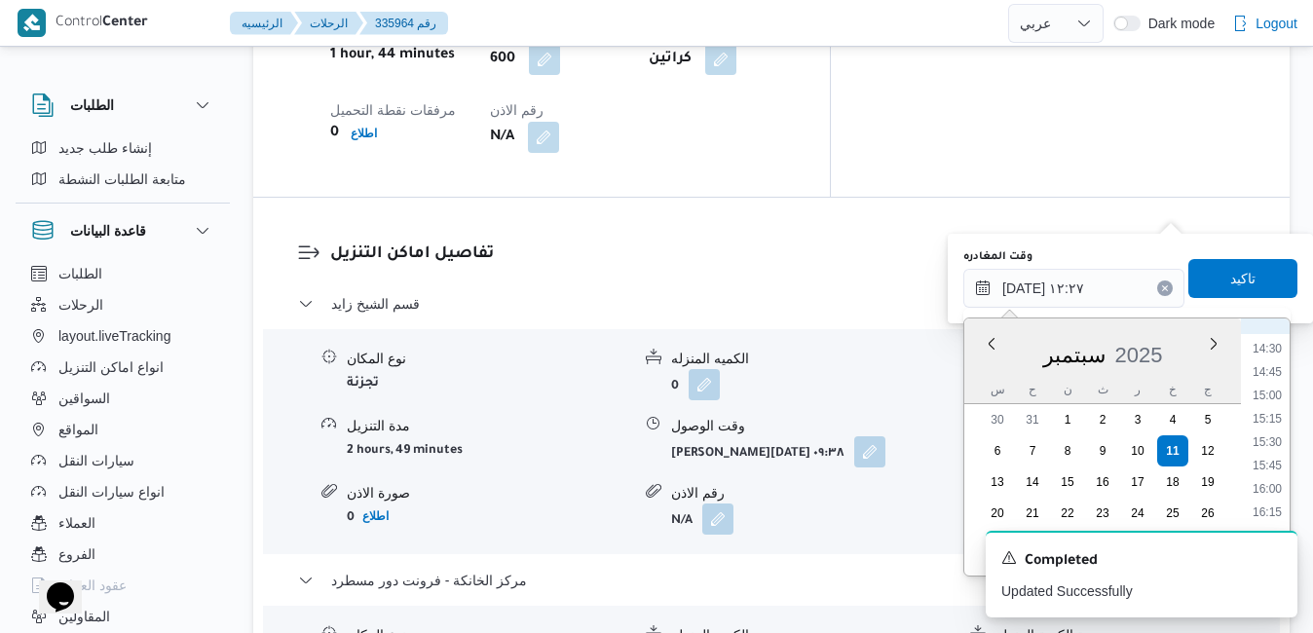
scroll to position [1422, 0]
click at [1271, 486] on li "16:45" at bounding box center [1266, 487] width 45 height 19
type input "[DATE] ١٦:٤٥"
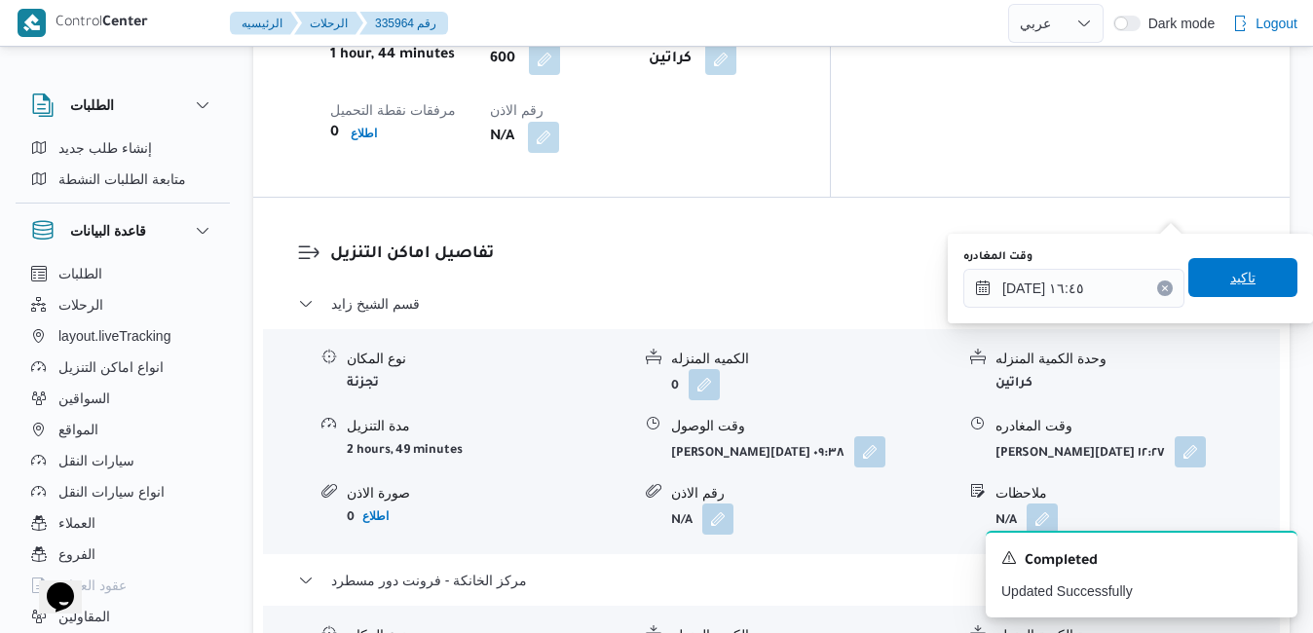
click at [1249, 280] on span "تاكيد" at bounding box center [1242, 277] width 109 height 39
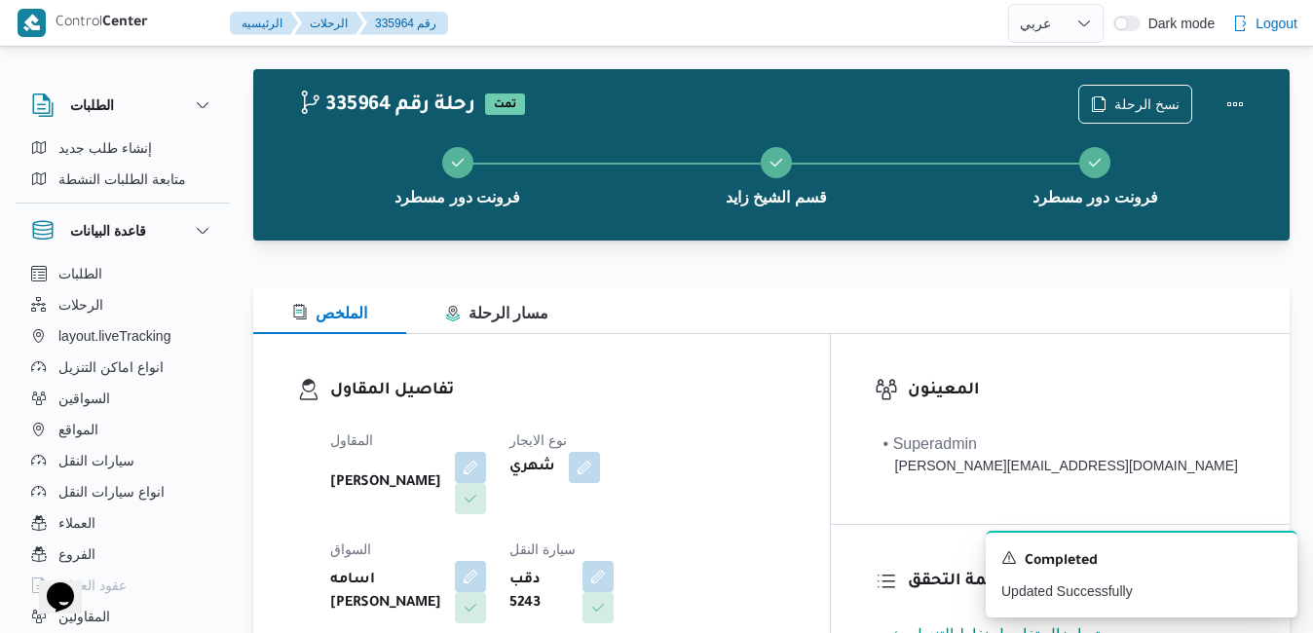
scroll to position [0, 0]
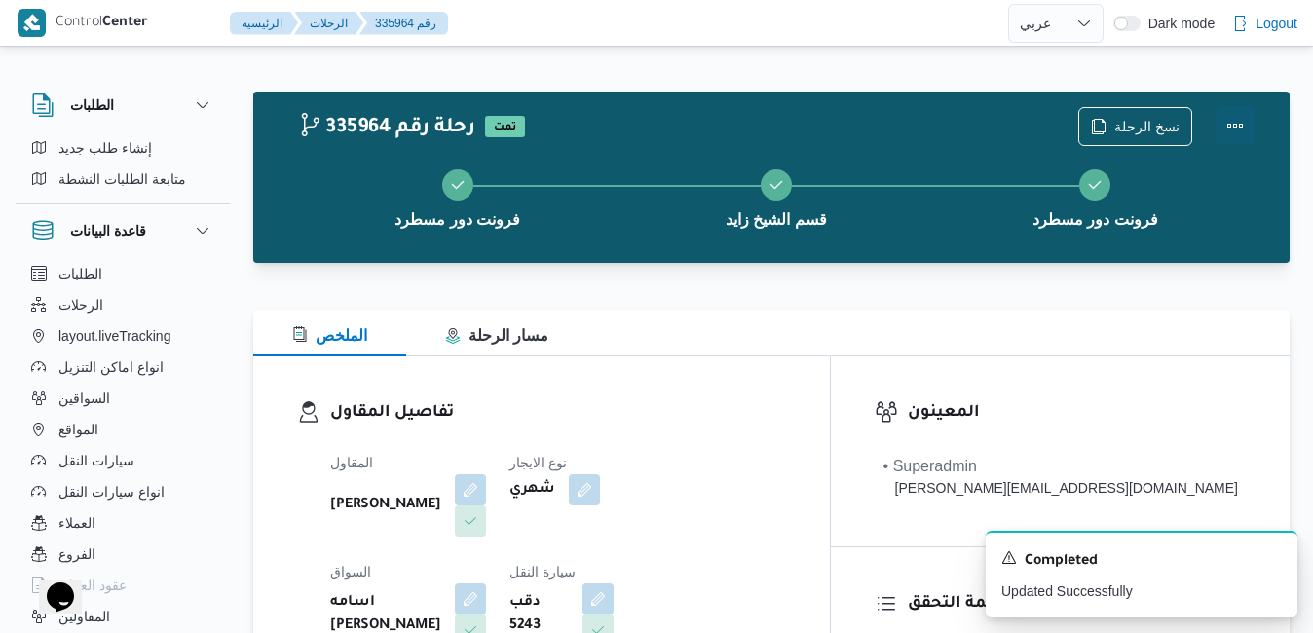
click at [1235, 122] on button "Actions" at bounding box center [1234, 125] width 39 height 39
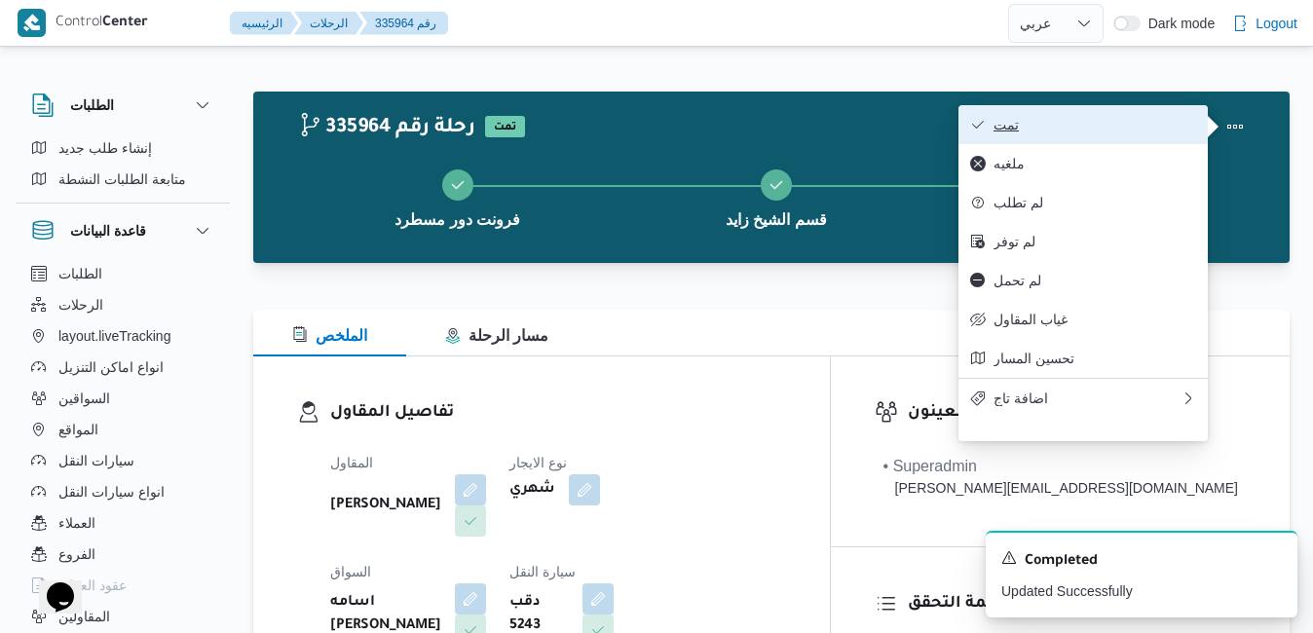
click at [1154, 126] on span "تمت" at bounding box center [1094, 125] width 203 height 16
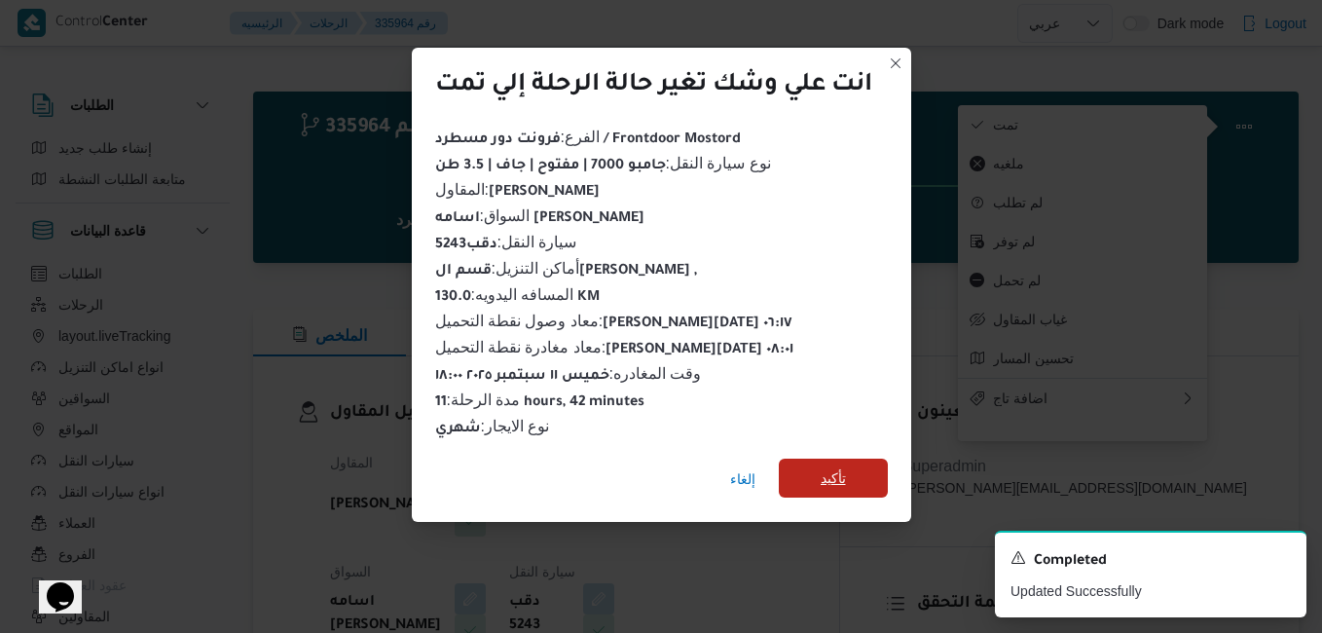
click at [835, 466] on span "تأكيد" at bounding box center [833, 477] width 25 height 23
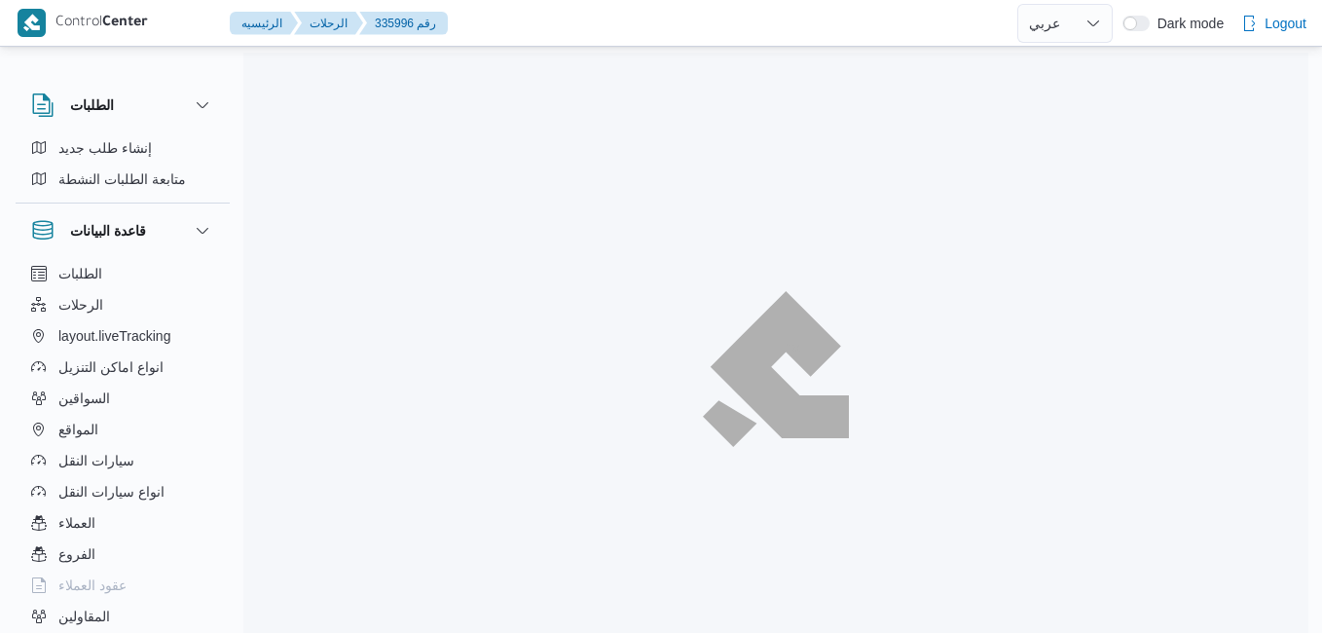
select select "ar"
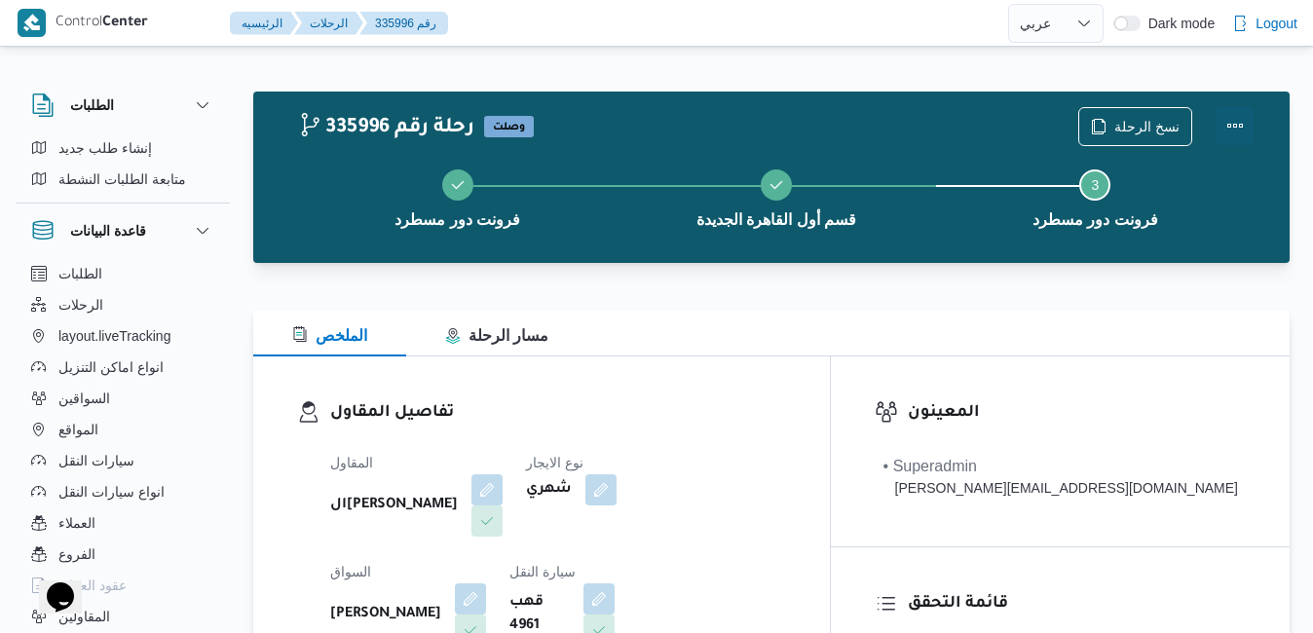
click at [1242, 143] on button "Actions" at bounding box center [1234, 125] width 39 height 39
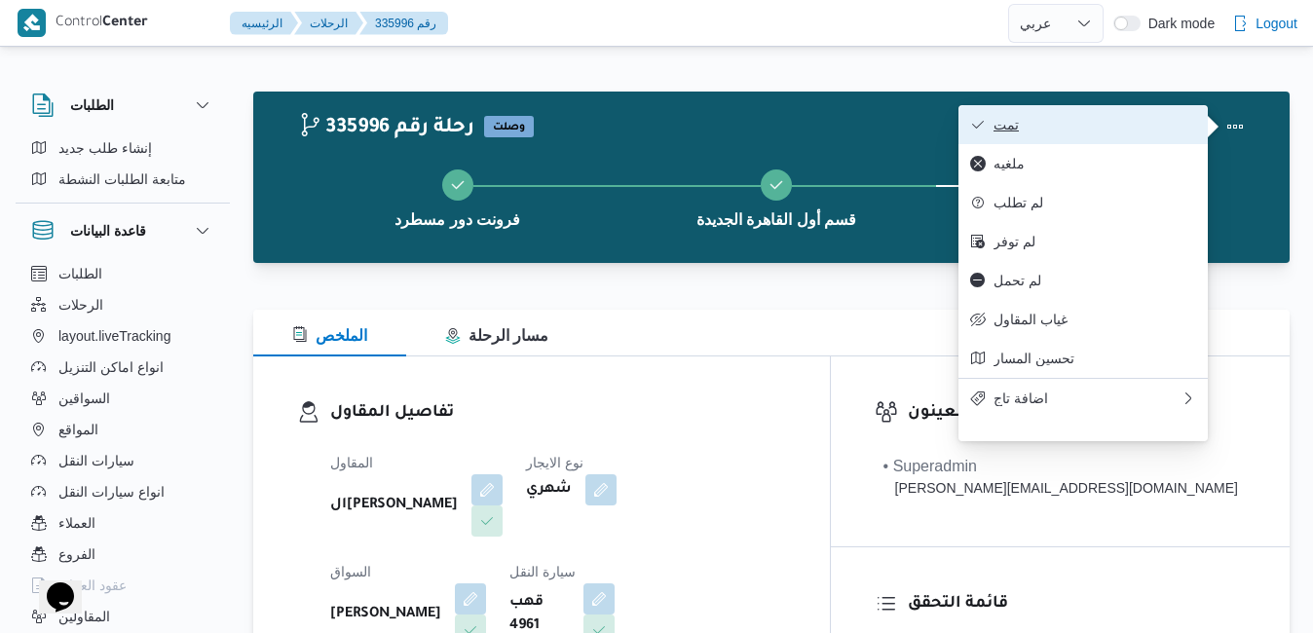
click at [1135, 129] on span "تمت" at bounding box center [1094, 125] width 203 height 16
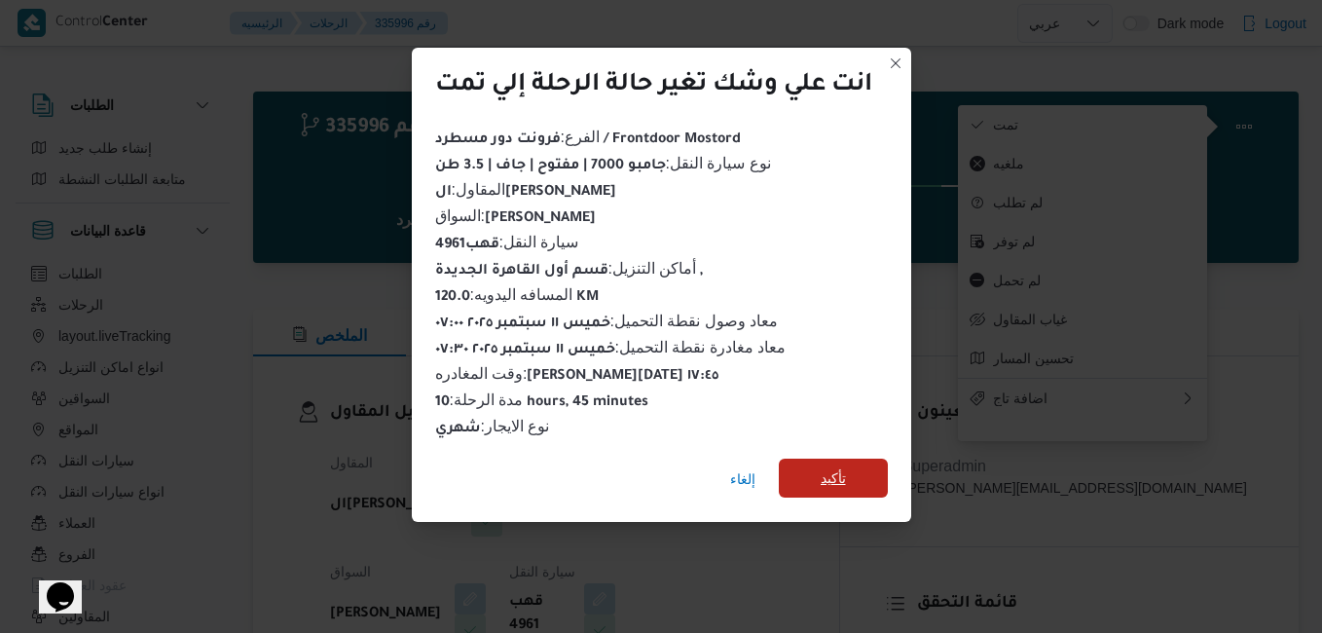
click at [853, 472] on span "تأكيد" at bounding box center [833, 478] width 109 height 39
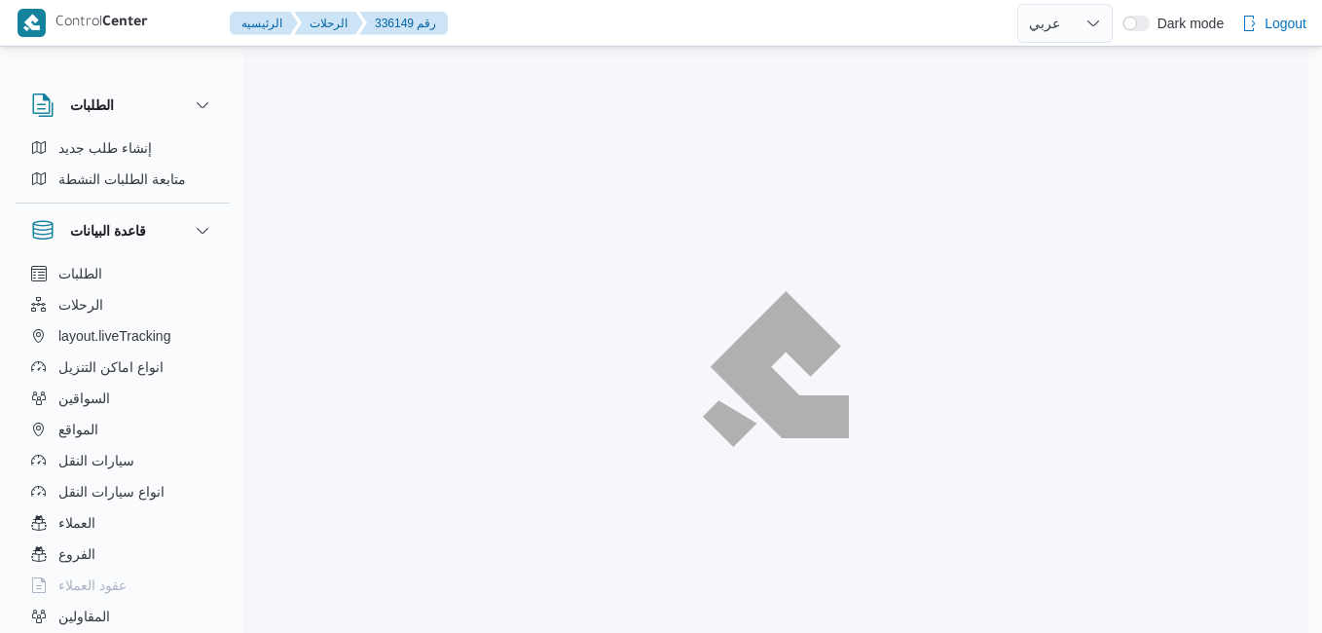
select select "ar"
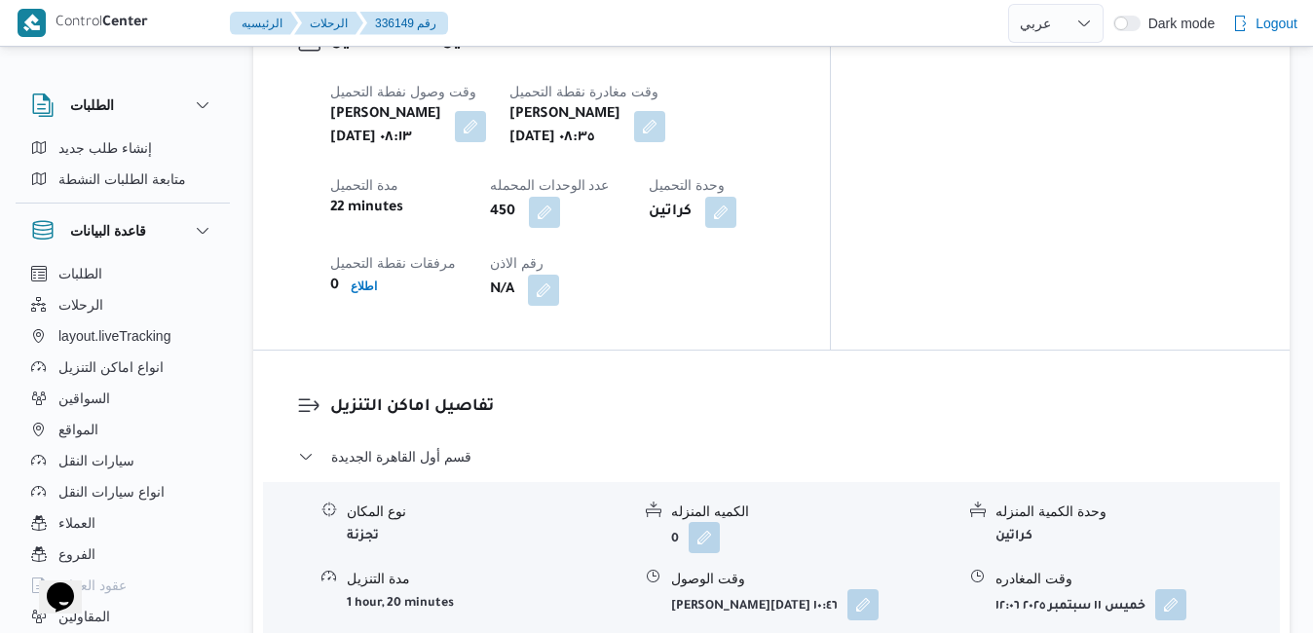
scroll to position [1636, 0]
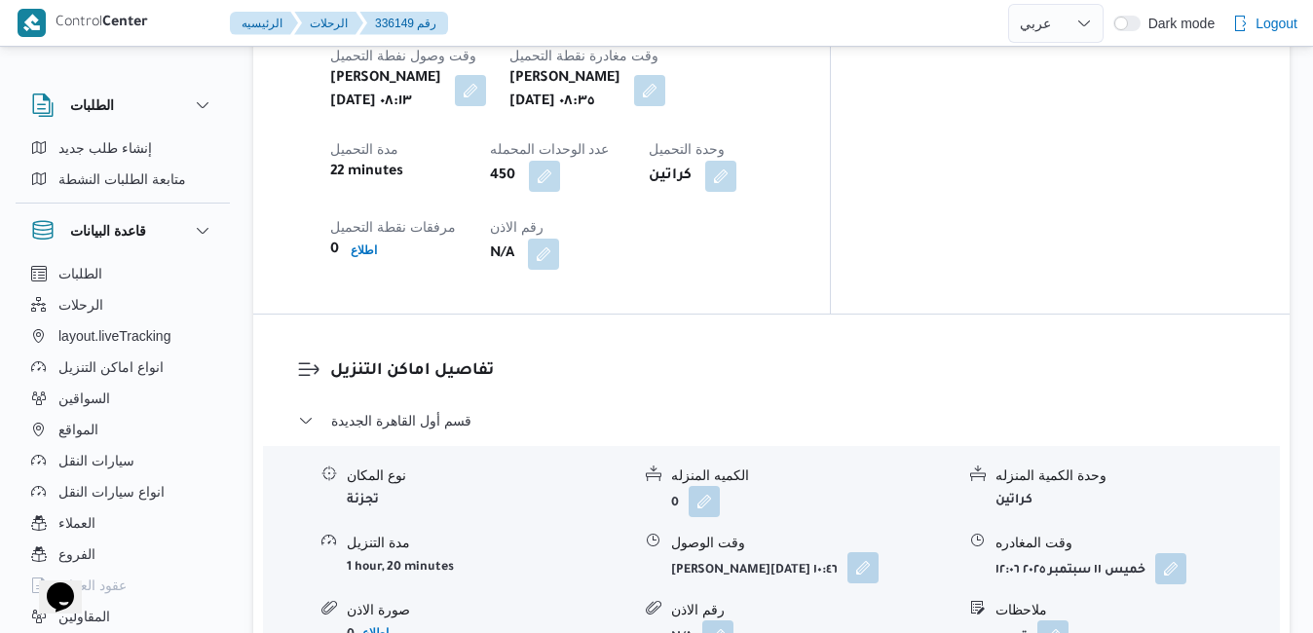
click at [857, 552] on button "button" at bounding box center [862, 567] width 31 height 31
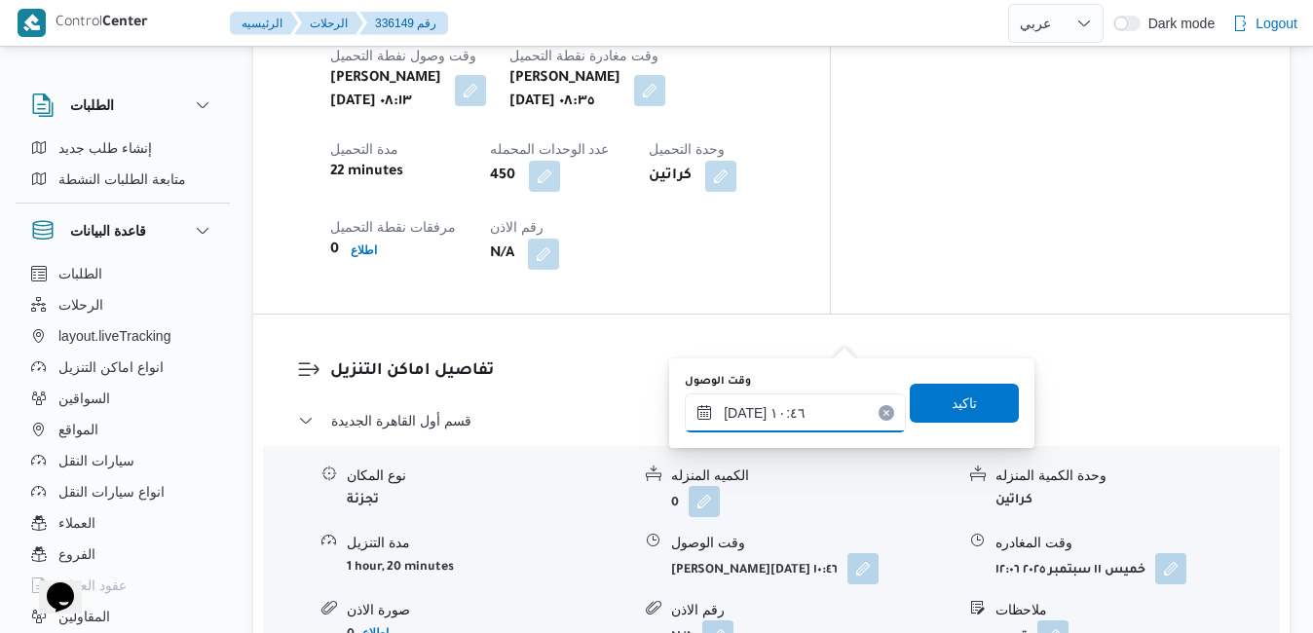
click at [730, 421] on input "١١/٠٩/٢٠٢٥ ١٠:٤٦" at bounding box center [795, 412] width 221 height 39
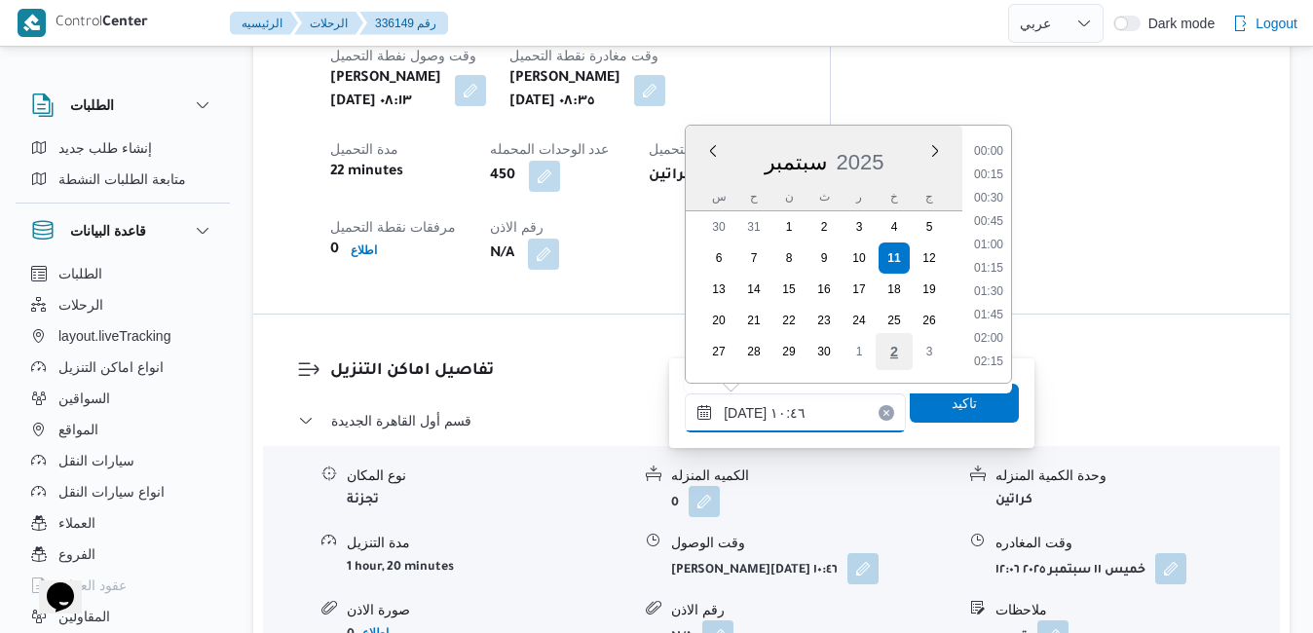
scroll to position [886, 0]
click at [996, 161] on li "09:30" at bounding box center [988, 152] width 45 height 19
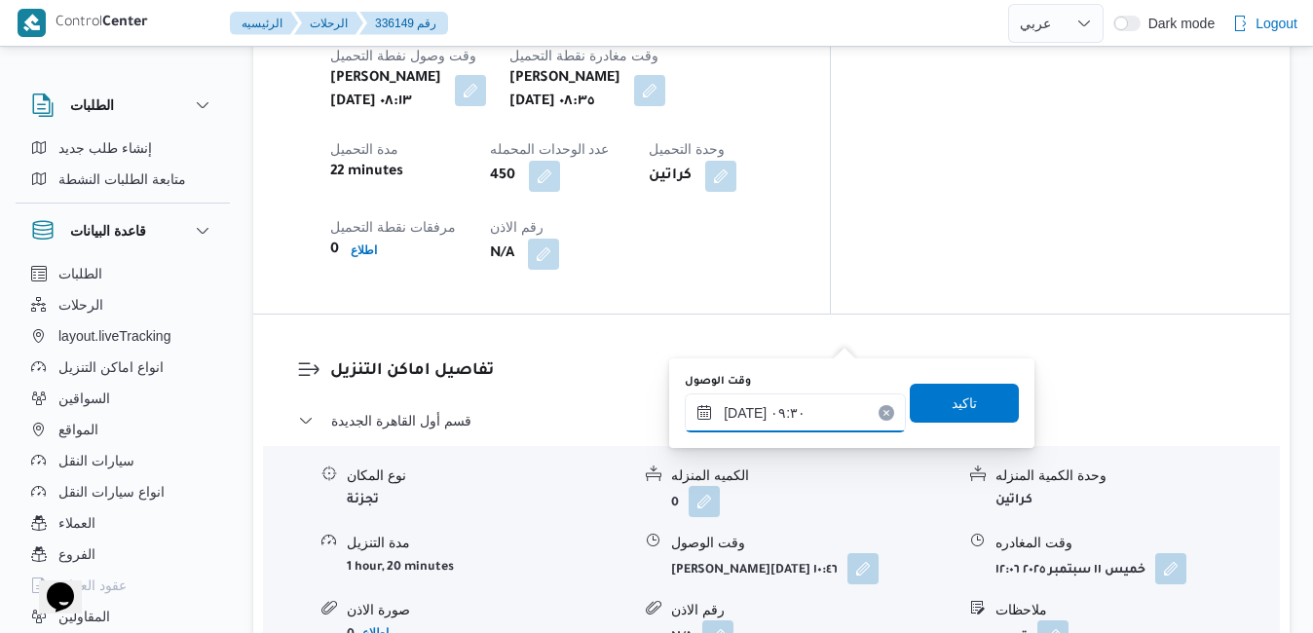
click at [745, 413] on input "١١/٠٩/٢٠٢٥ ٠٩:٣٠" at bounding box center [795, 412] width 221 height 39
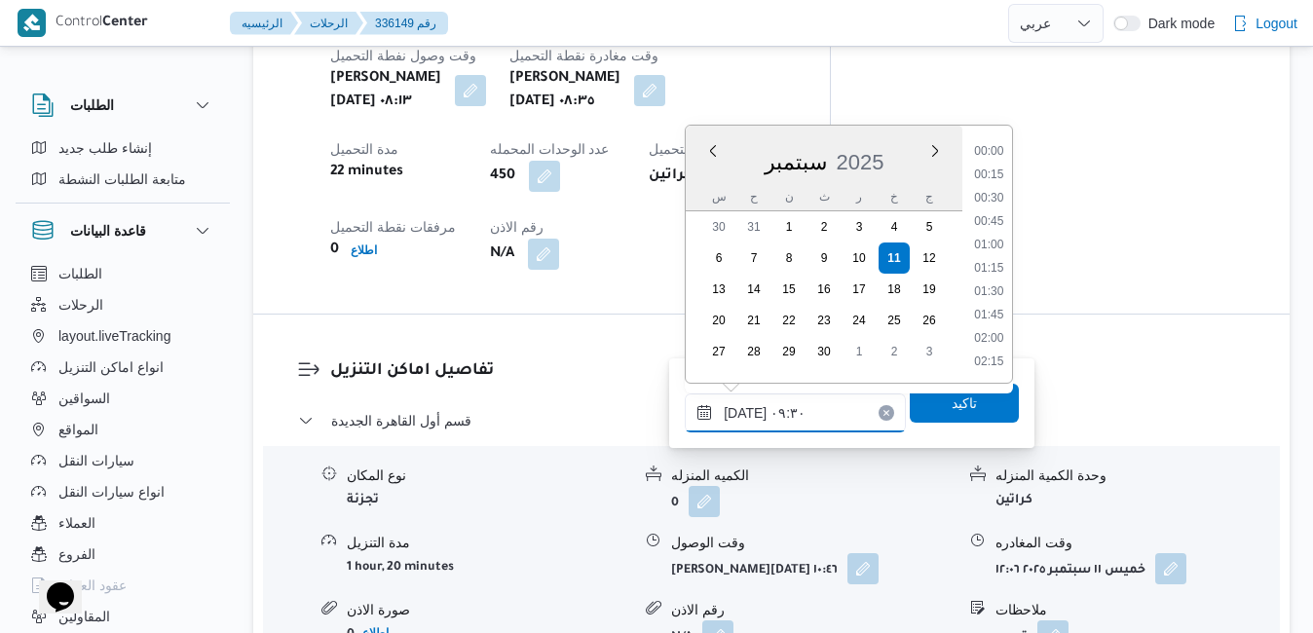
scroll to position [769, 0]
type input "١١/٠٩/٢٠٢٥ ٠٩:٢٠"
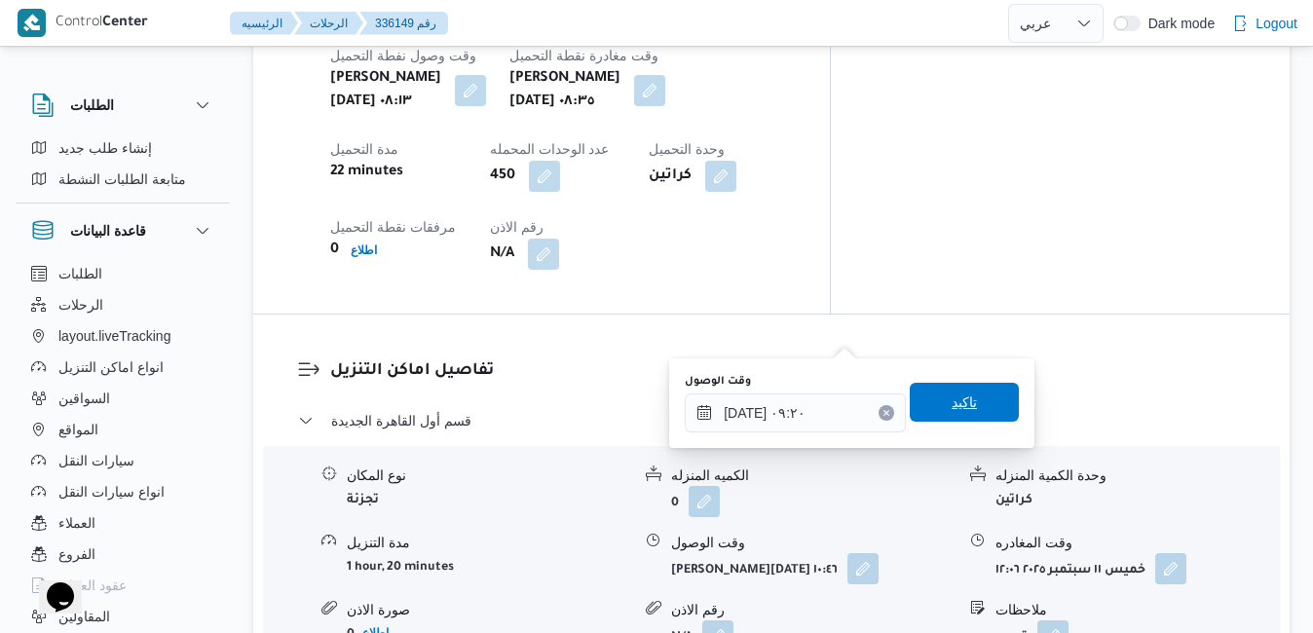
click at [951, 402] on span "تاكيد" at bounding box center [963, 401] width 25 height 23
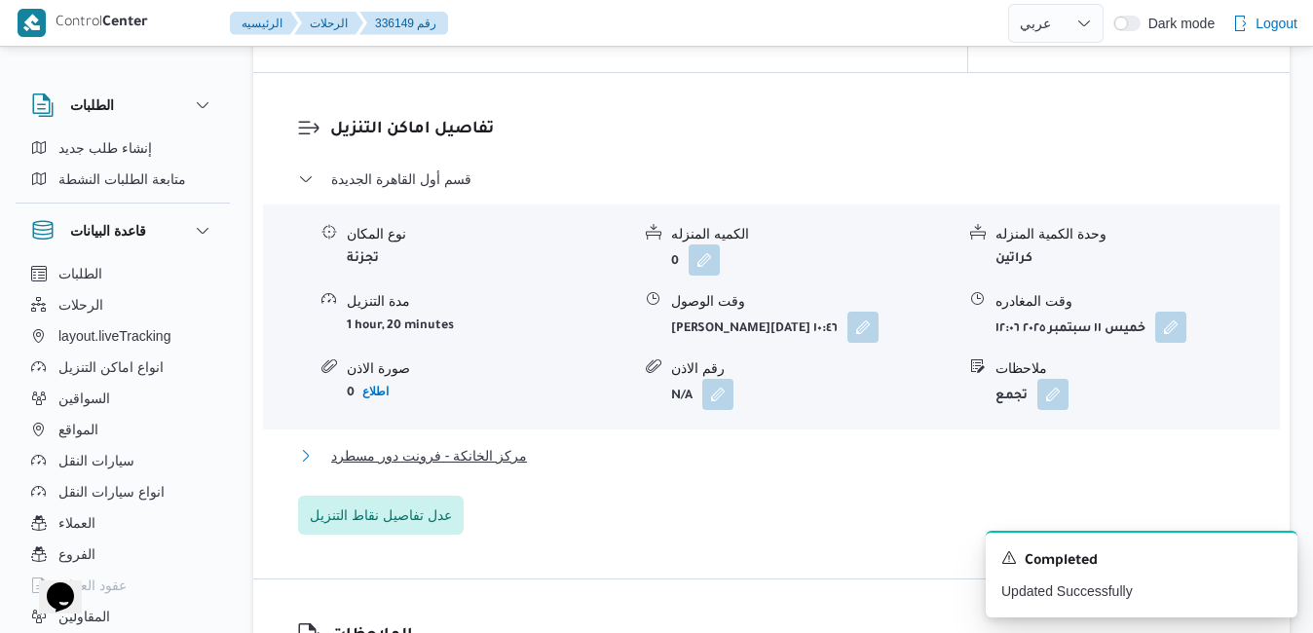
click at [768, 459] on button "مركز الخانكة - فرونت دور مسطرد" at bounding box center [771, 455] width 947 height 23
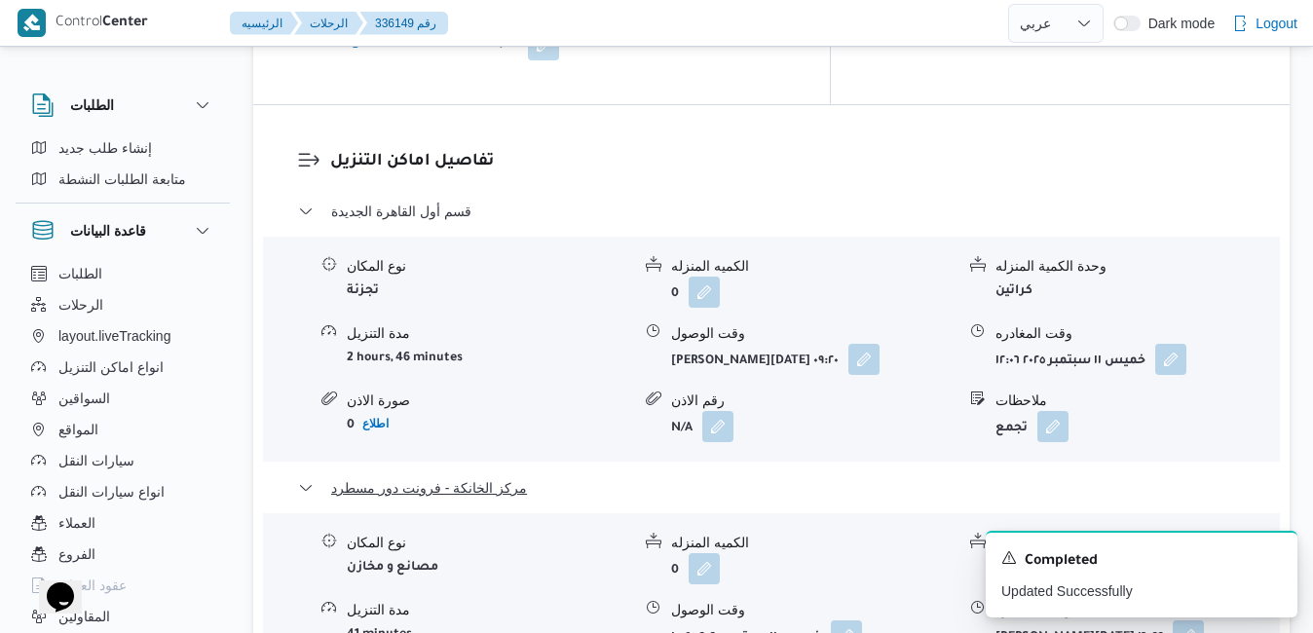
scroll to position [1947, 0]
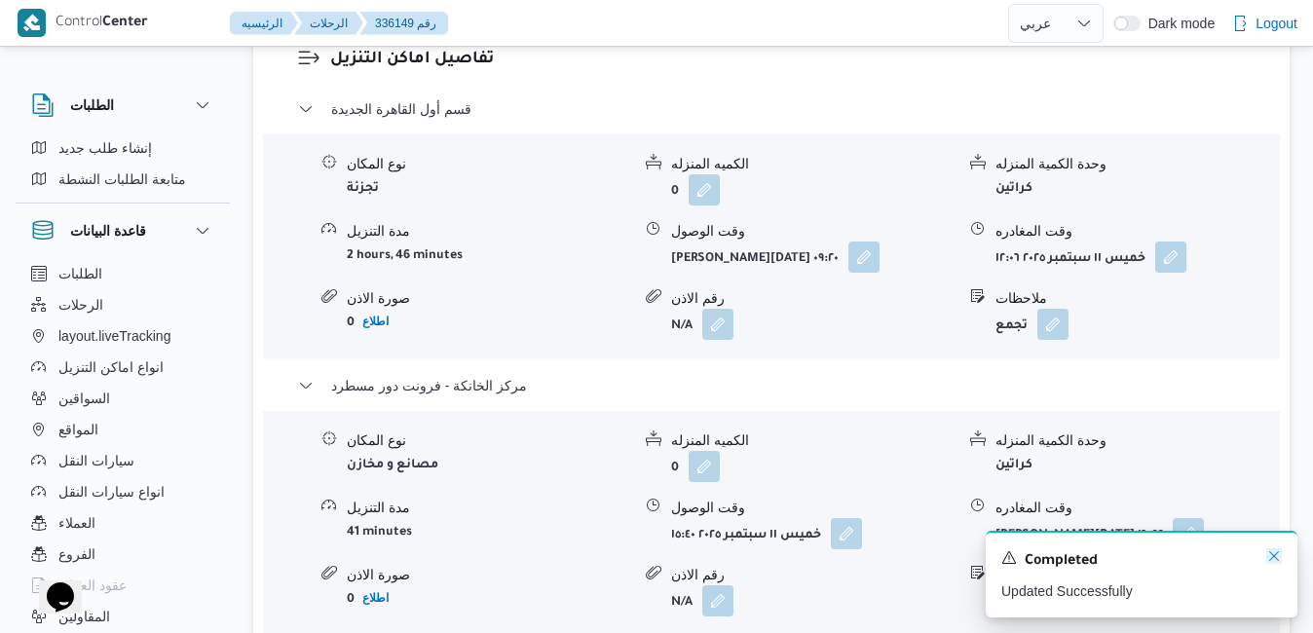
click at [1267, 559] on icon "Dismiss toast" at bounding box center [1274, 556] width 16 height 16
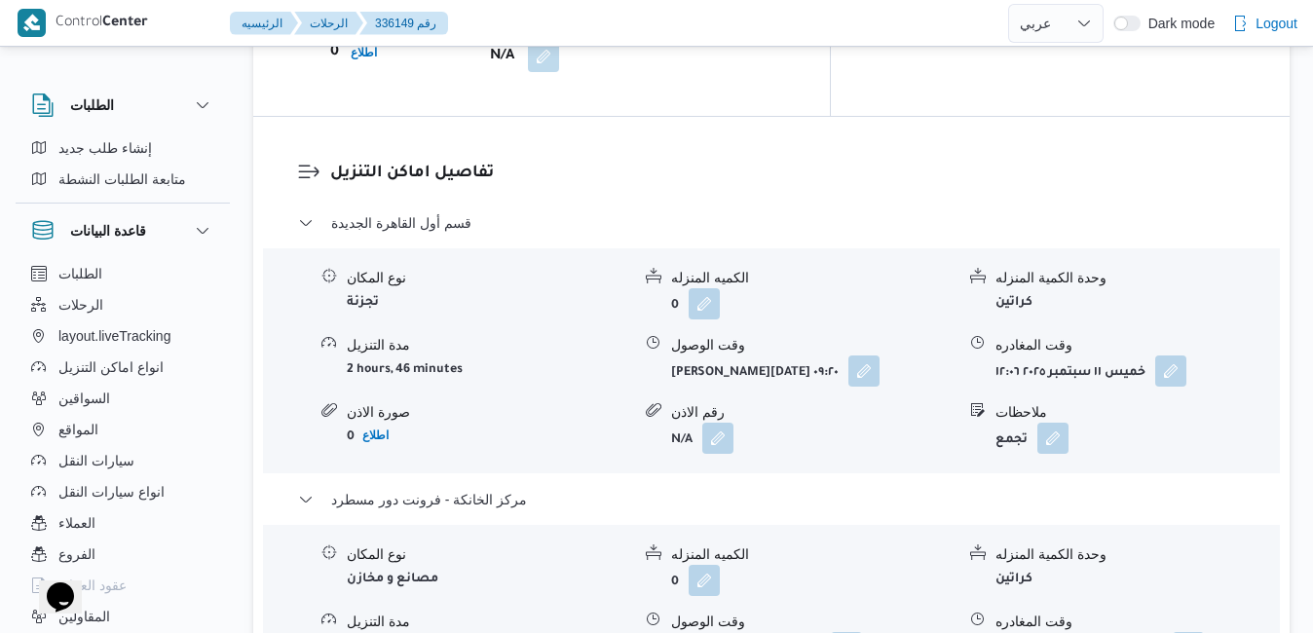
scroll to position [1831, 0]
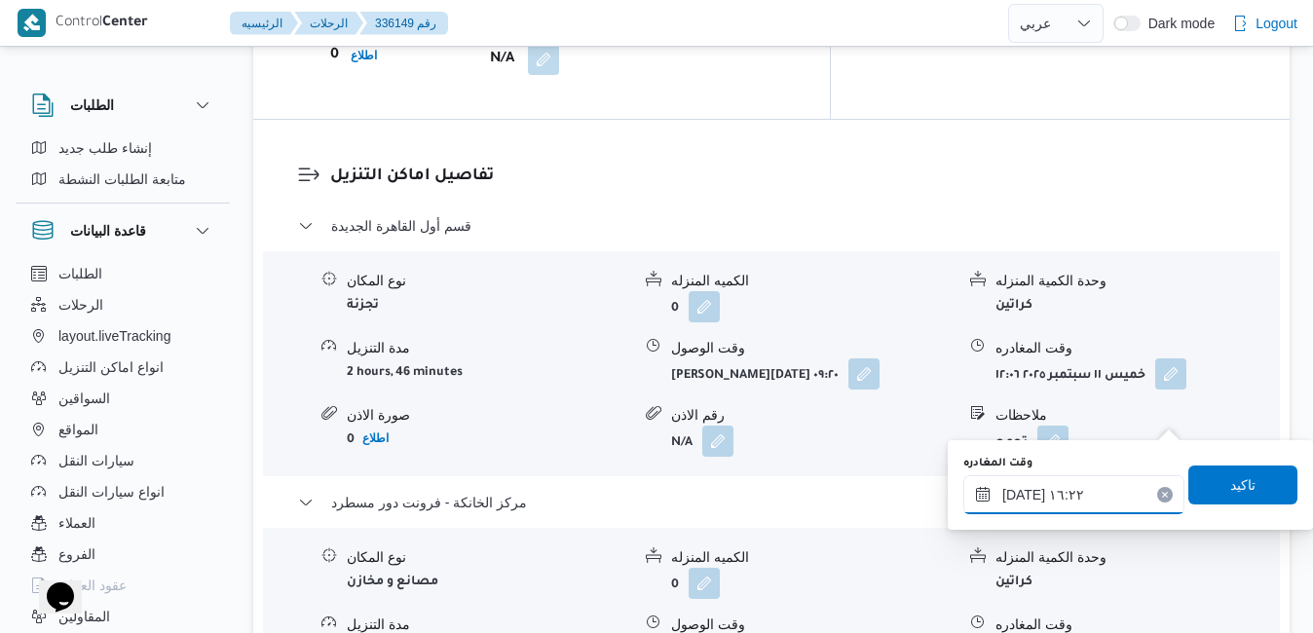
click at [1033, 495] on input "١١/٠٩/٢٠٢٥ ١٦:٢٢" at bounding box center [1073, 494] width 221 height 39
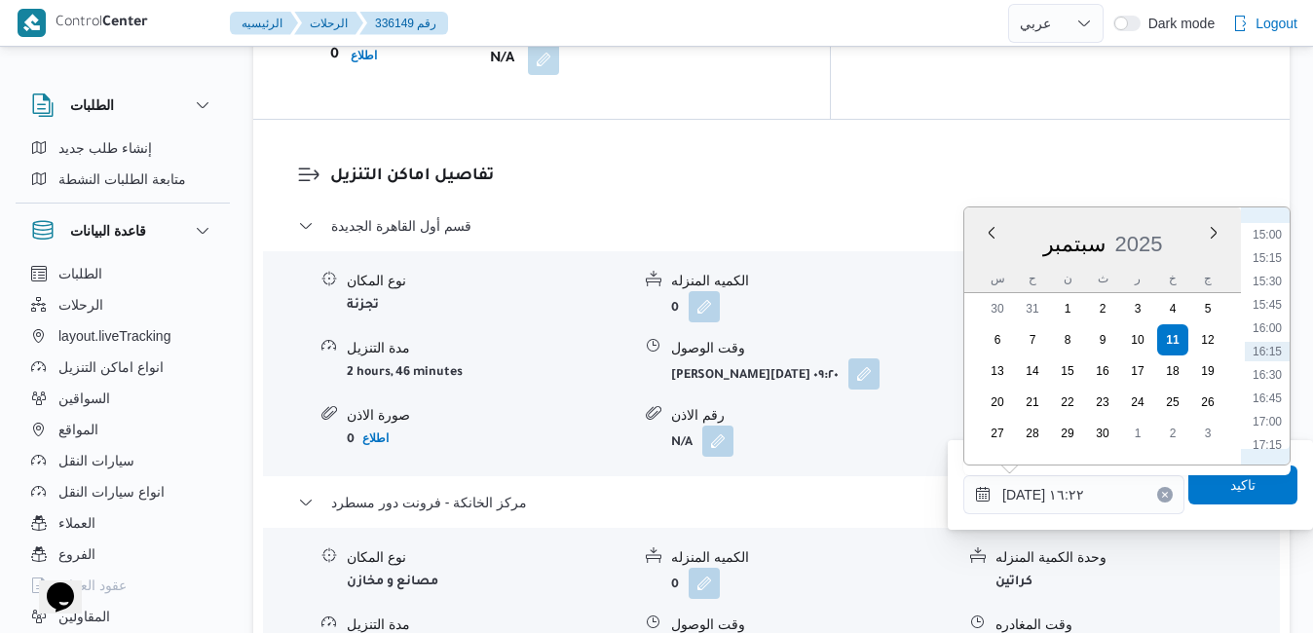
scroll to position [1598, 0]
click at [1271, 269] on li "17:30" at bounding box center [1266, 270] width 45 height 19
type input "١١/٠٩/٢٠٢٥ ١٧:٣٠"
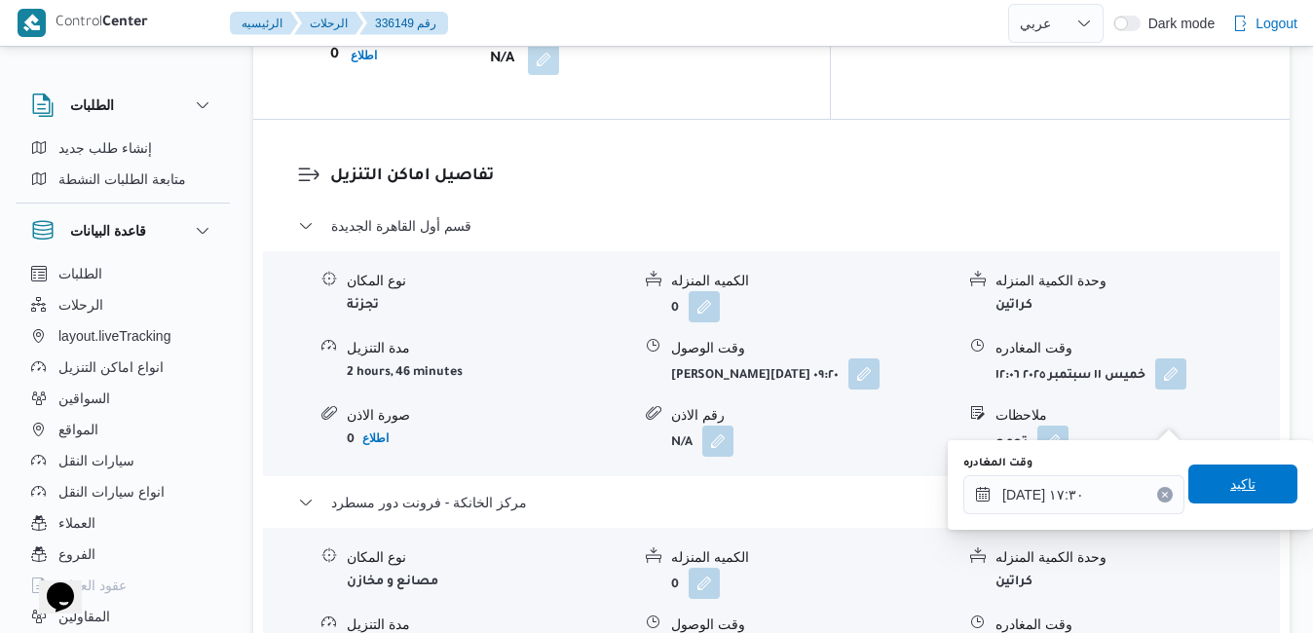
click at [1230, 480] on span "تاكيد" at bounding box center [1242, 483] width 25 height 23
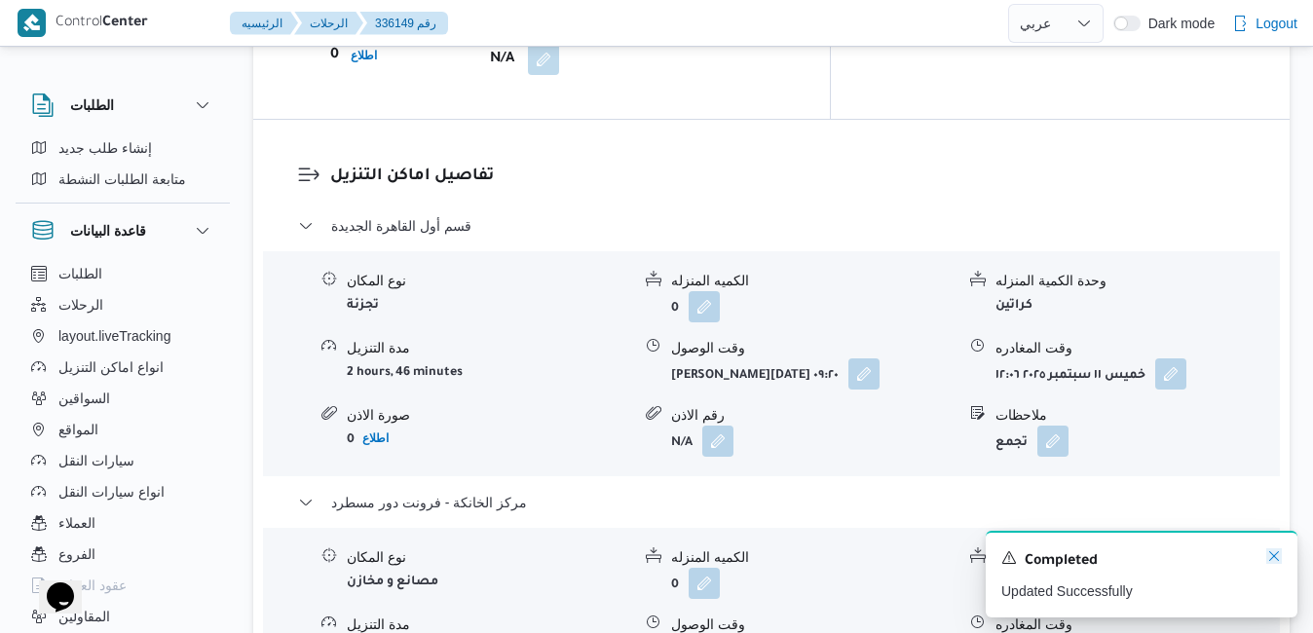
click at [1273, 552] on icon "Dismiss toast" at bounding box center [1274, 556] width 16 height 16
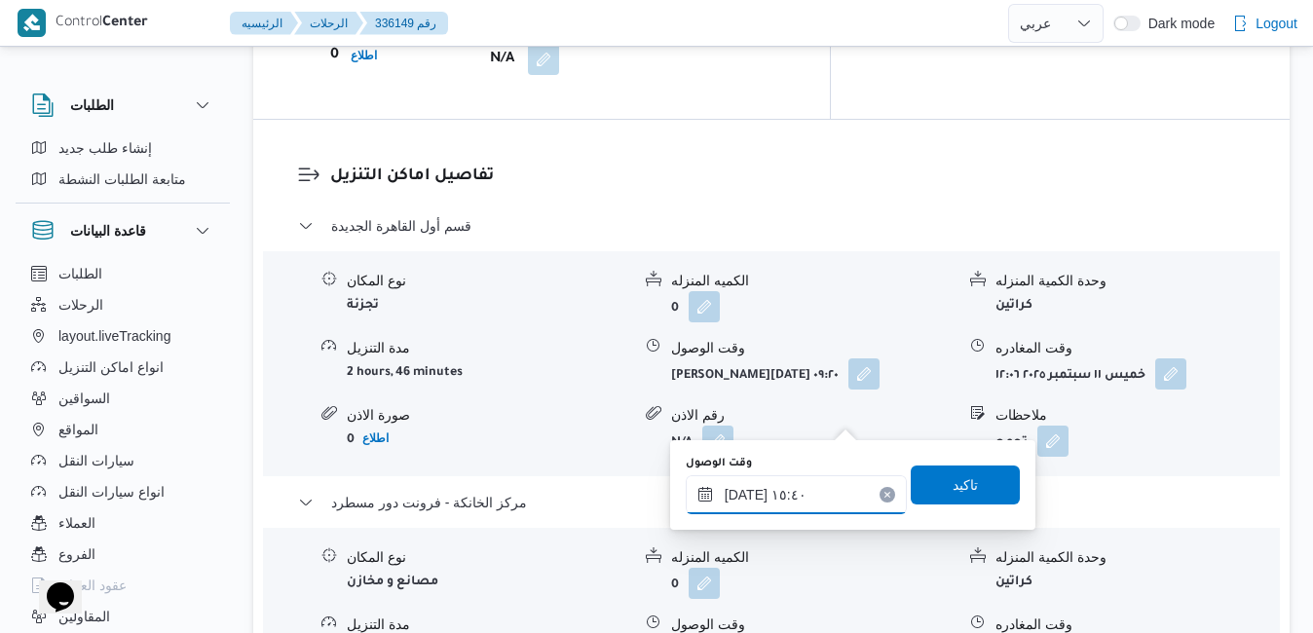
click at [789, 490] on input "١١/٠٩/٢٠٢٥ ١٥:٤٠" at bounding box center [796, 494] width 221 height 39
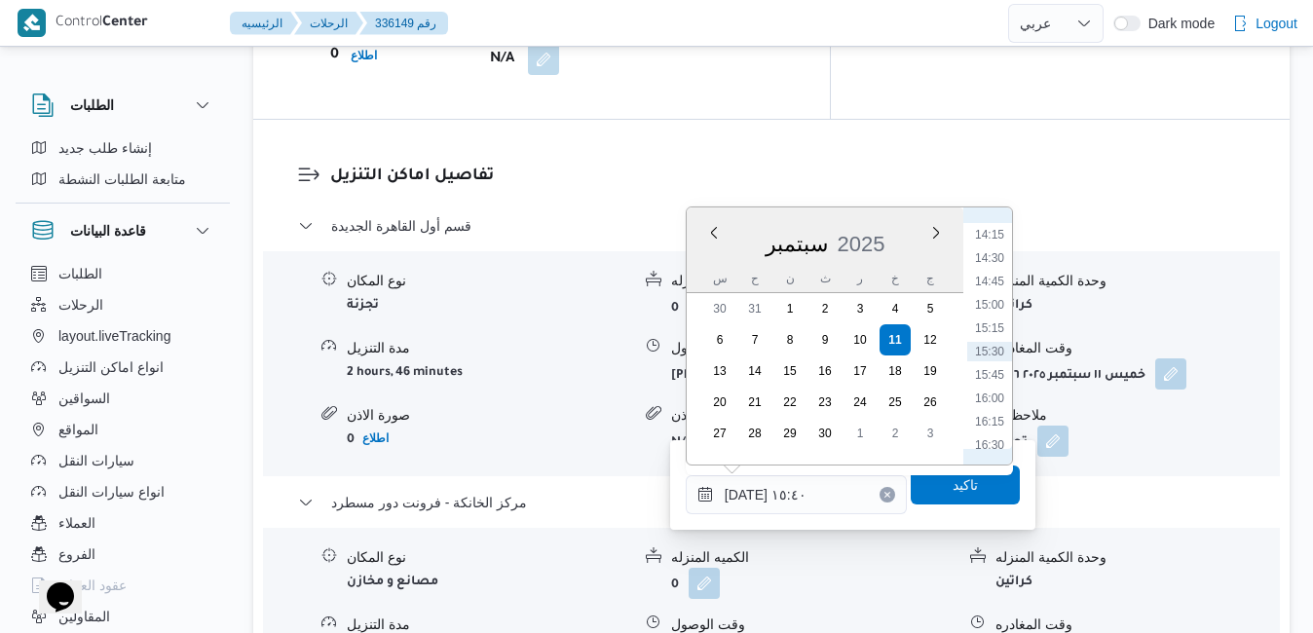
scroll to position [1528, 0]
click at [988, 315] on li "17:15" at bounding box center [989, 317] width 45 height 19
type input "[DATE] ١٧:١٥"
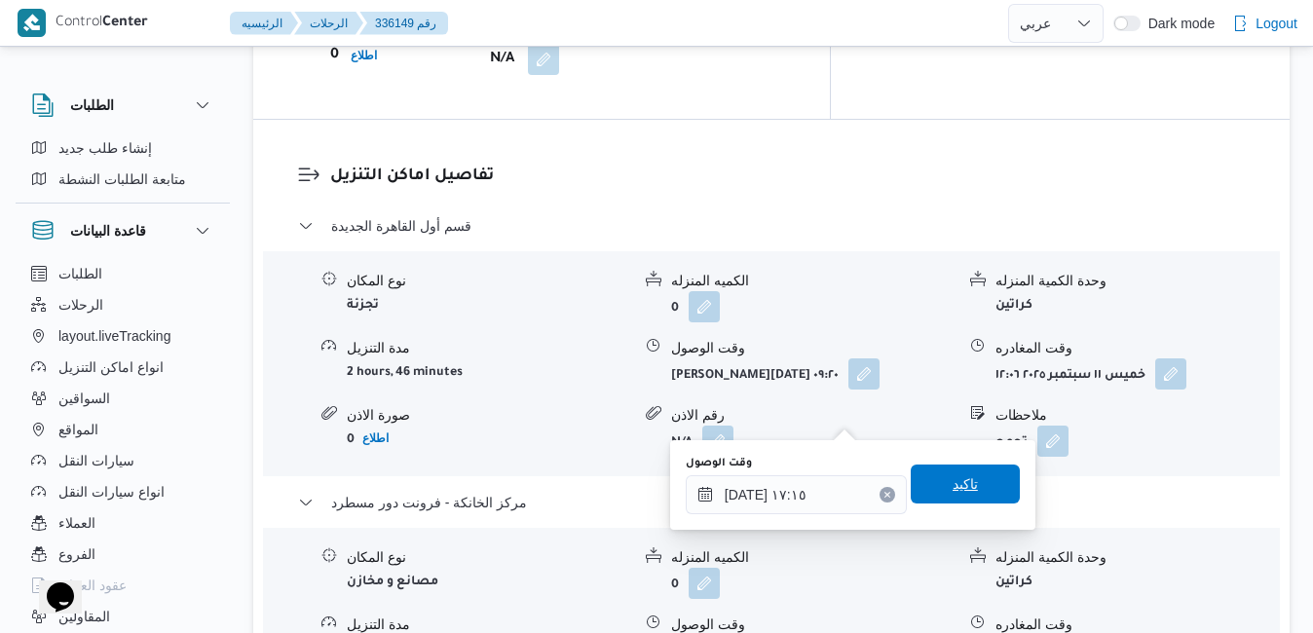
click at [957, 483] on span "تاكيد" at bounding box center [964, 483] width 25 height 23
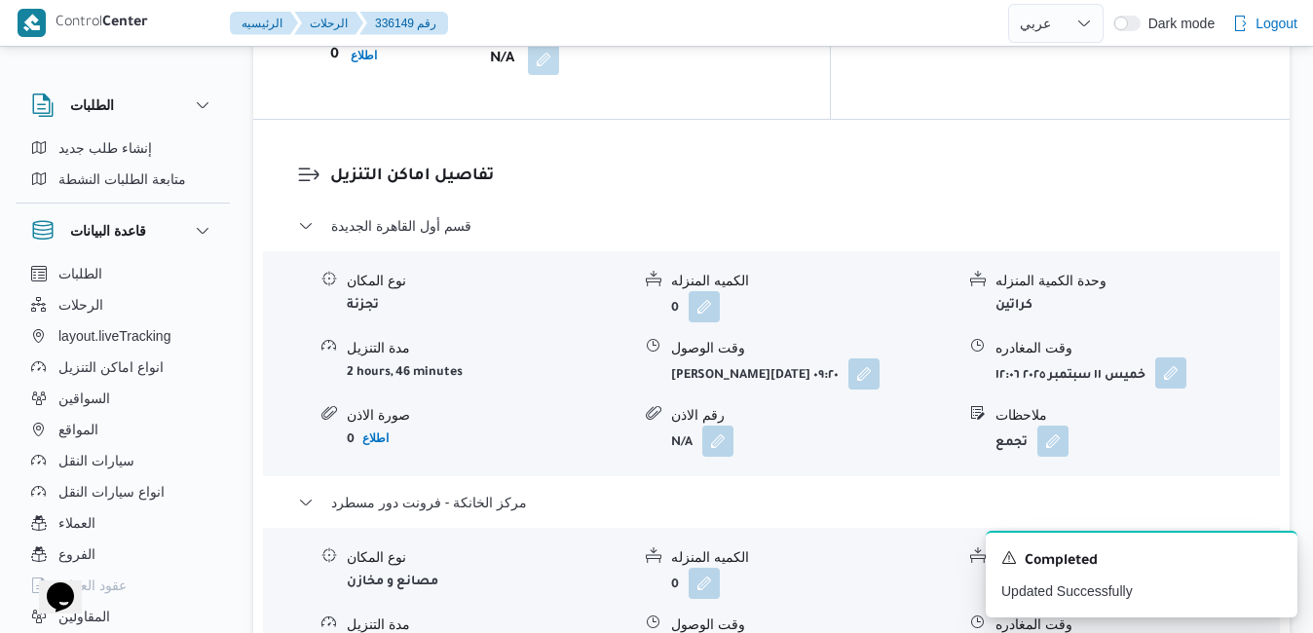
click at [1175, 357] on button "button" at bounding box center [1170, 372] width 31 height 31
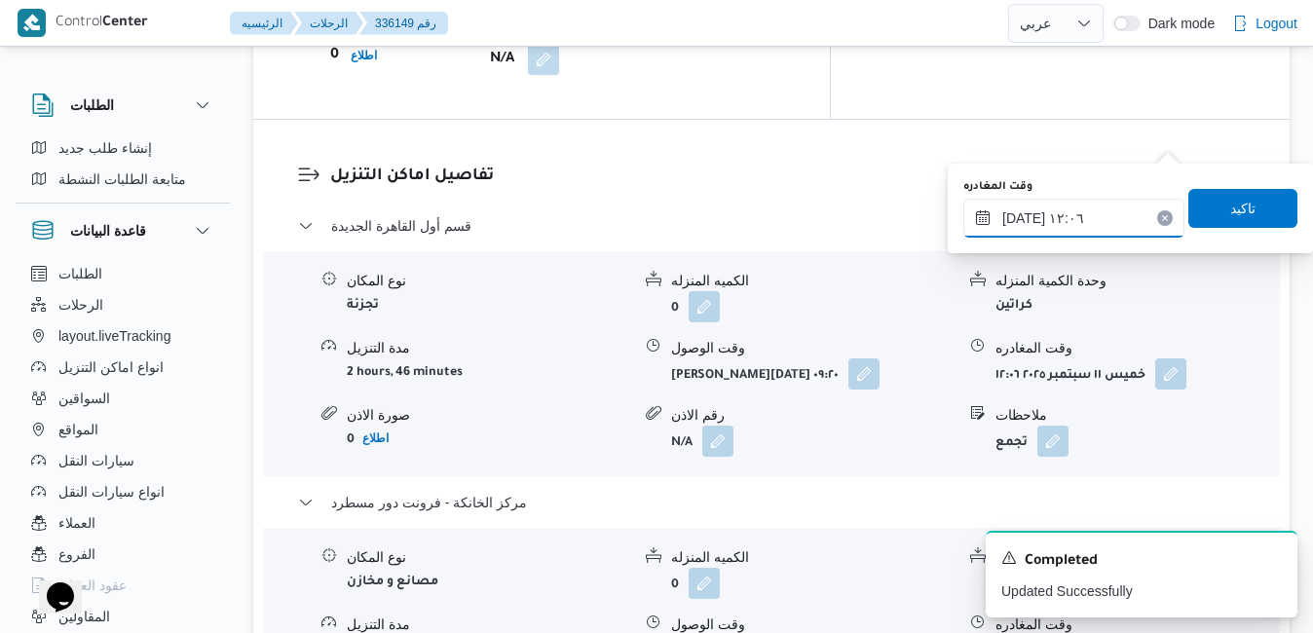
click at [1083, 216] on input "١١/٠٩/٢٠٢٥ ١٢:٠٦" at bounding box center [1073, 218] width 221 height 39
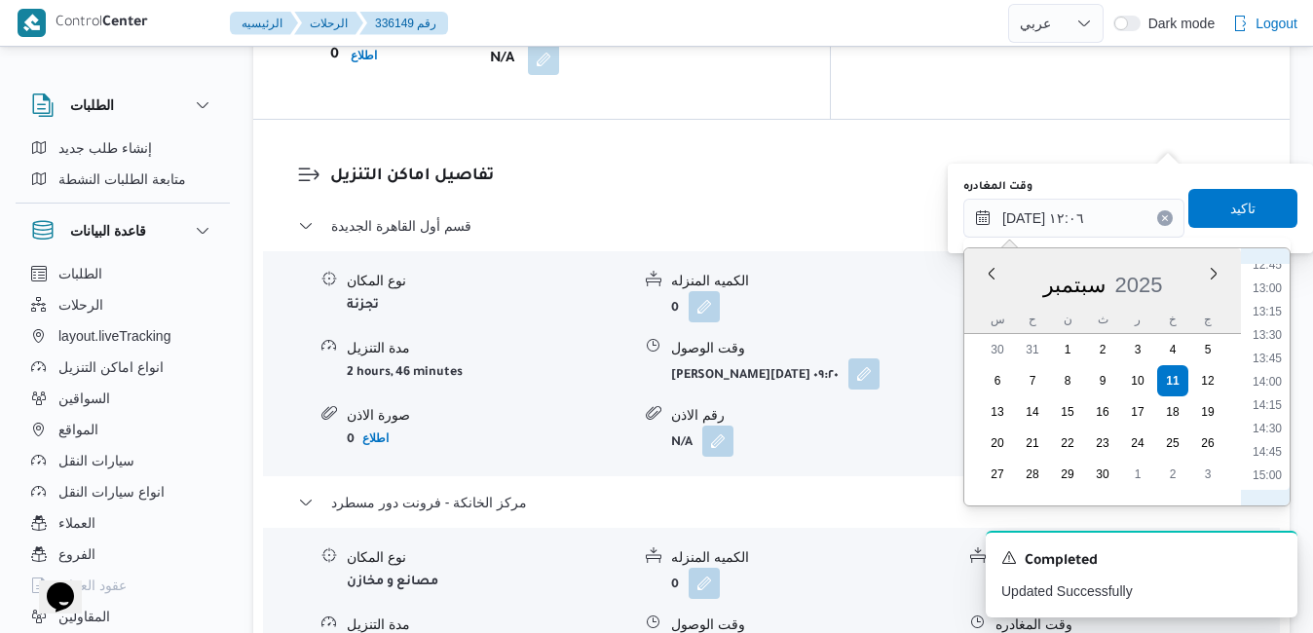
scroll to position [1398, 0]
click at [1274, 419] on li "16:30" at bounding box center [1266, 417] width 45 height 19
type input "١١/٠٩/٢٠٢٥ ١٦:٣٠"
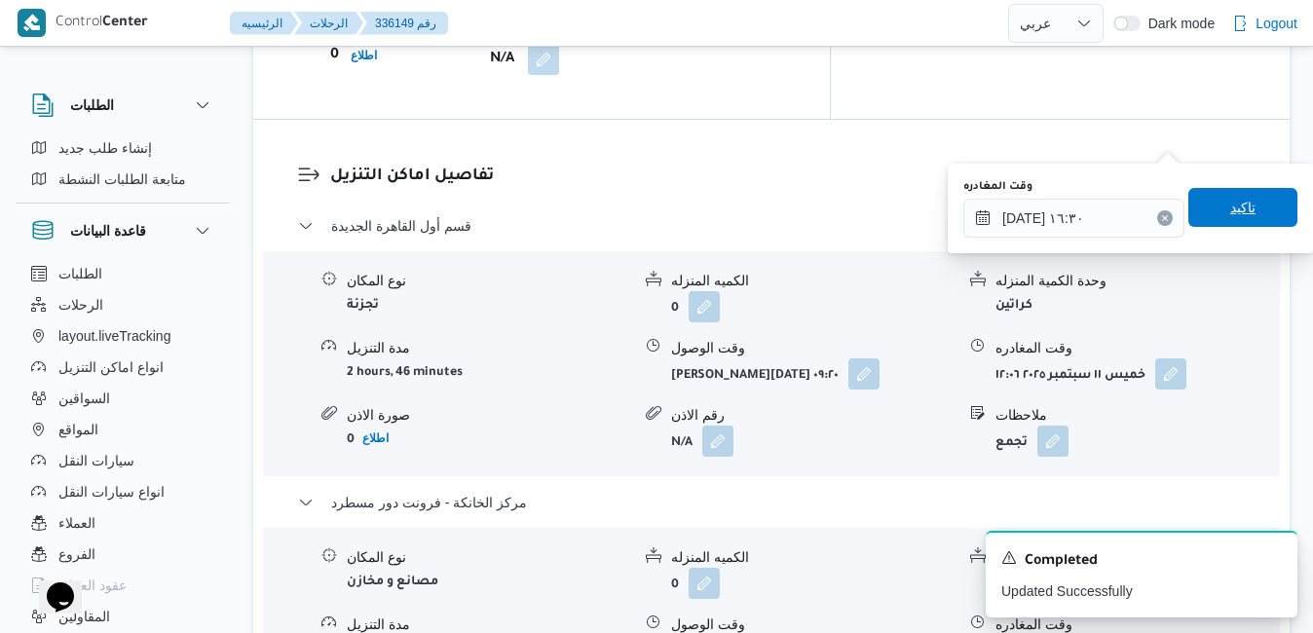
click at [1224, 219] on span "تاكيد" at bounding box center [1242, 207] width 109 height 39
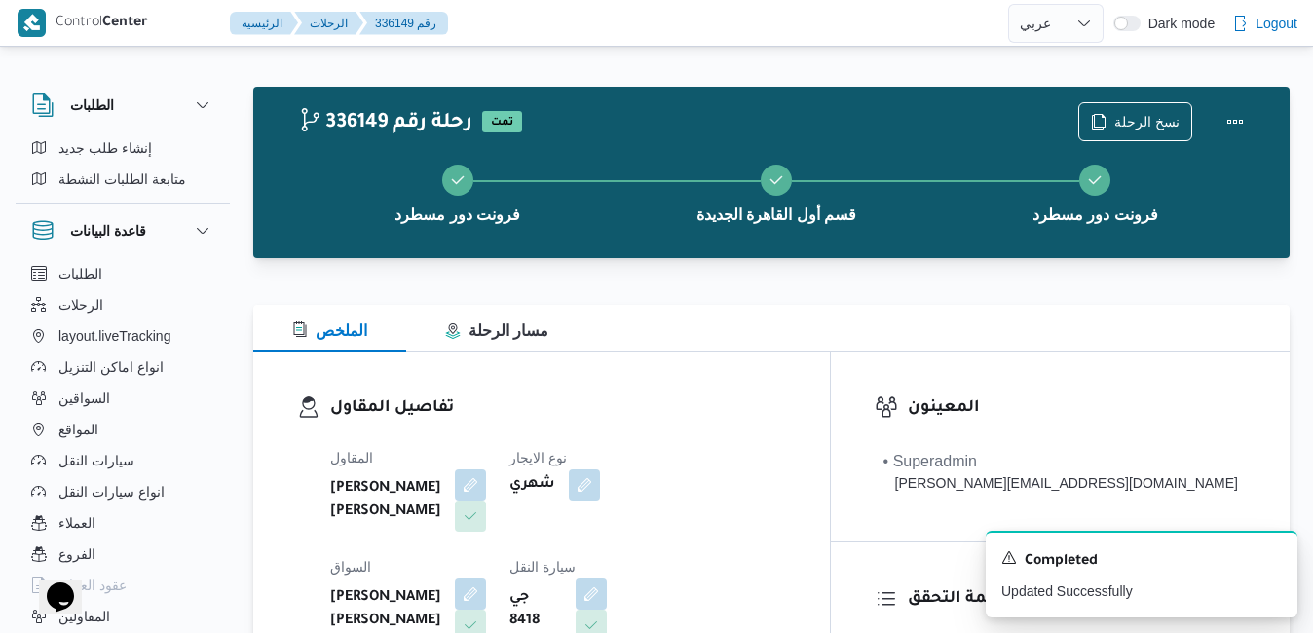
scroll to position [0, 0]
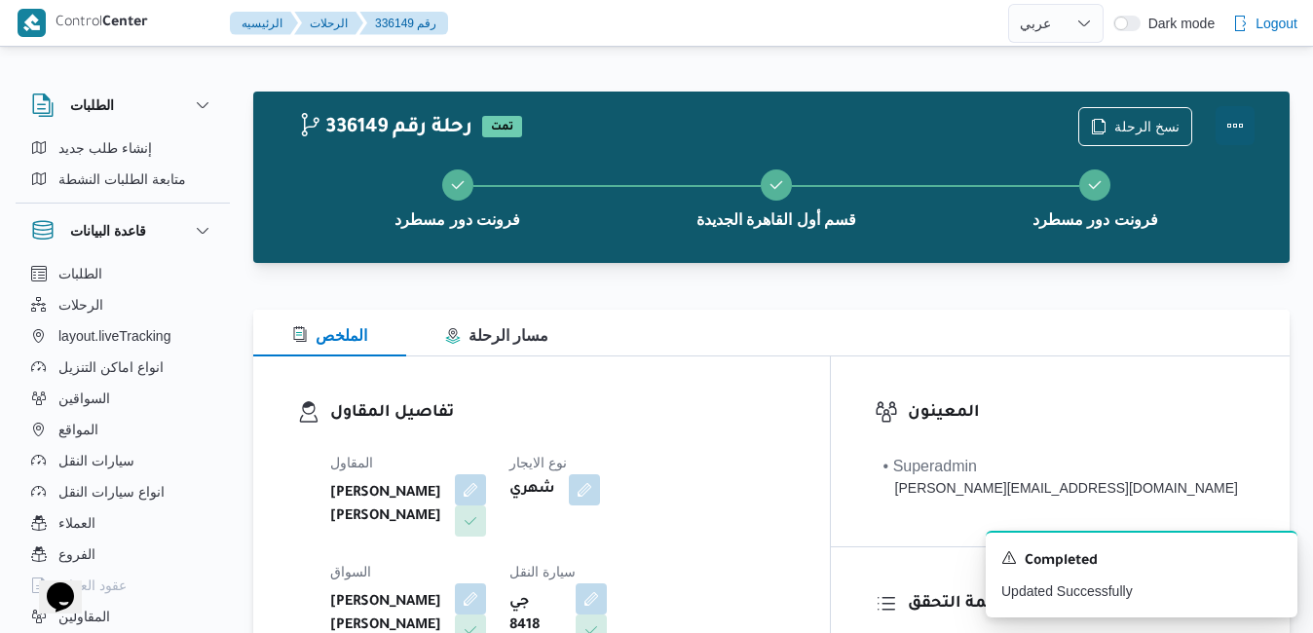
click at [1238, 127] on button "Actions" at bounding box center [1234, 125] width 39 height 39
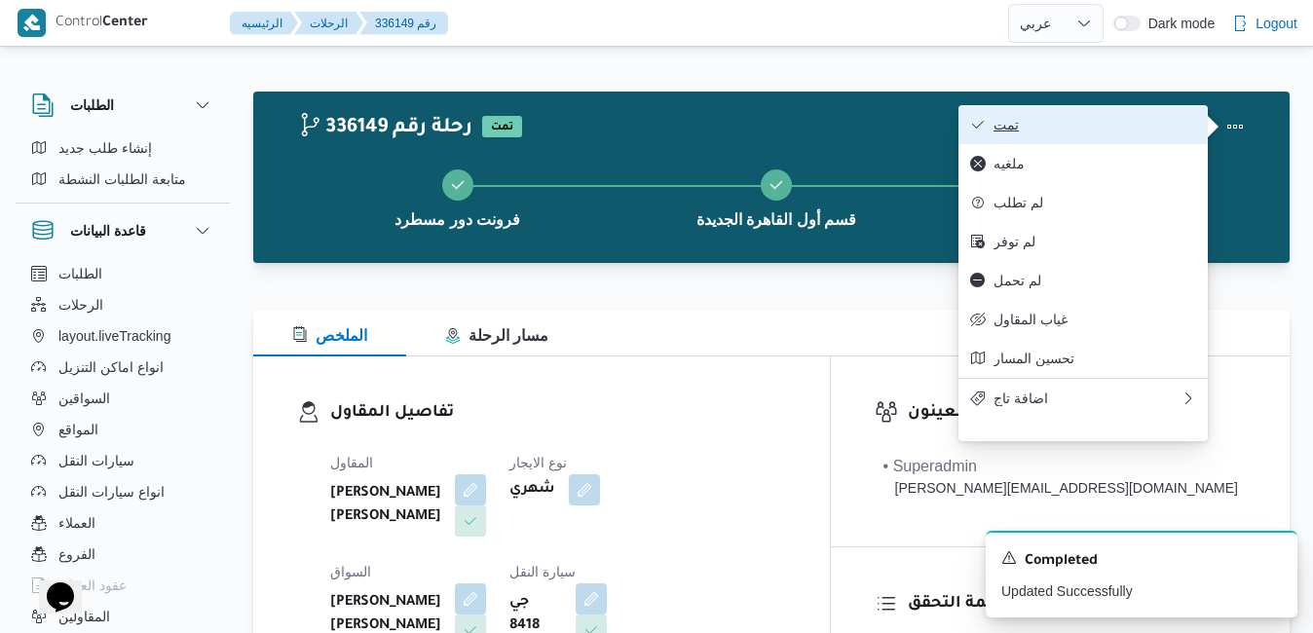
click at [1147, 120] on span "تمت" at bounding box center [1094, 125] width 203 height 16
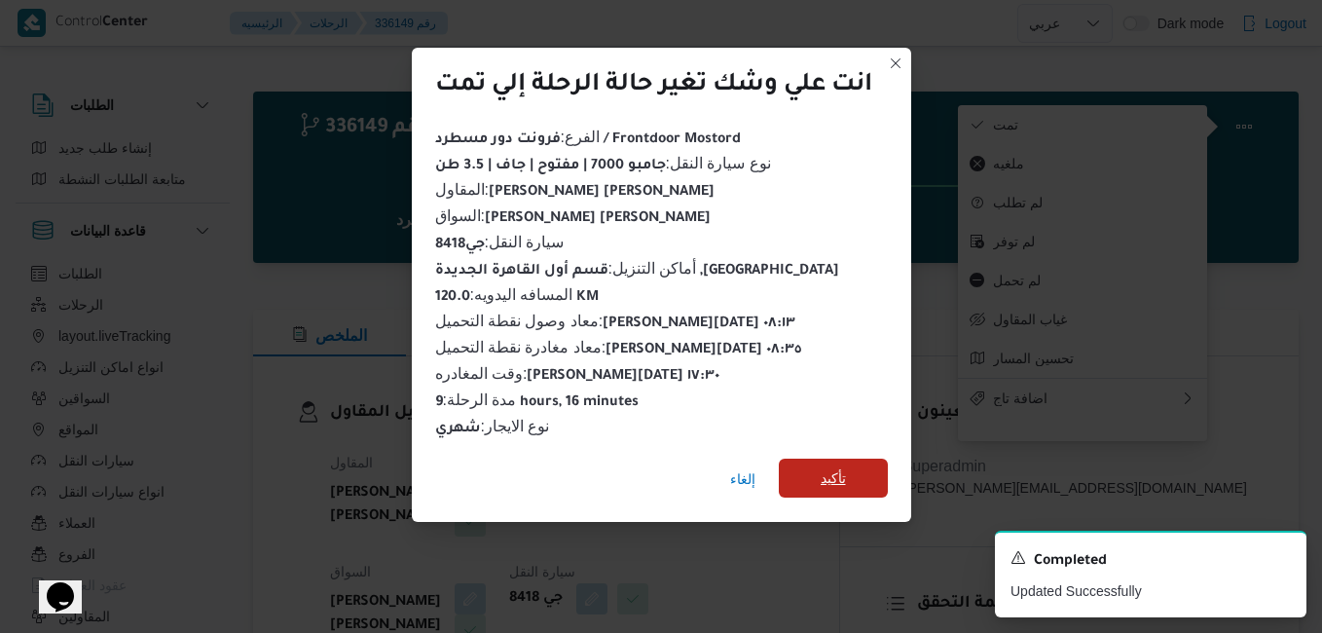
click at [849, 467] on span "تأكيد" at bounding box center [833, 478] width 109 height 39
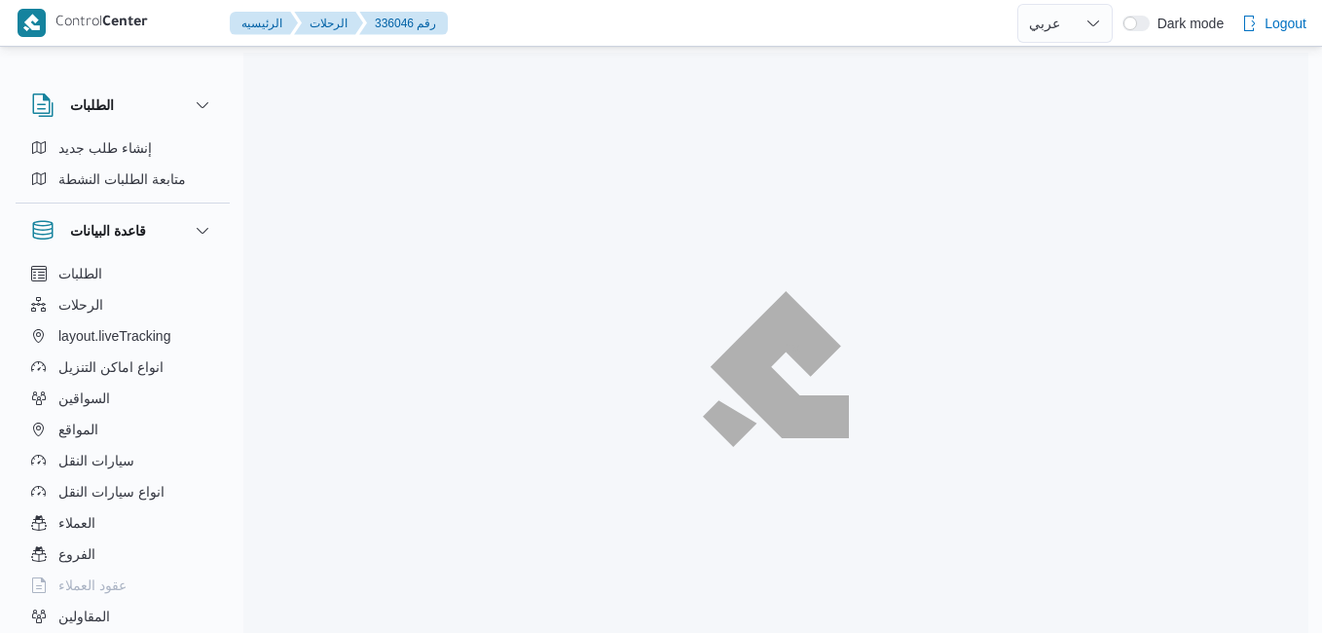
select select "ar"
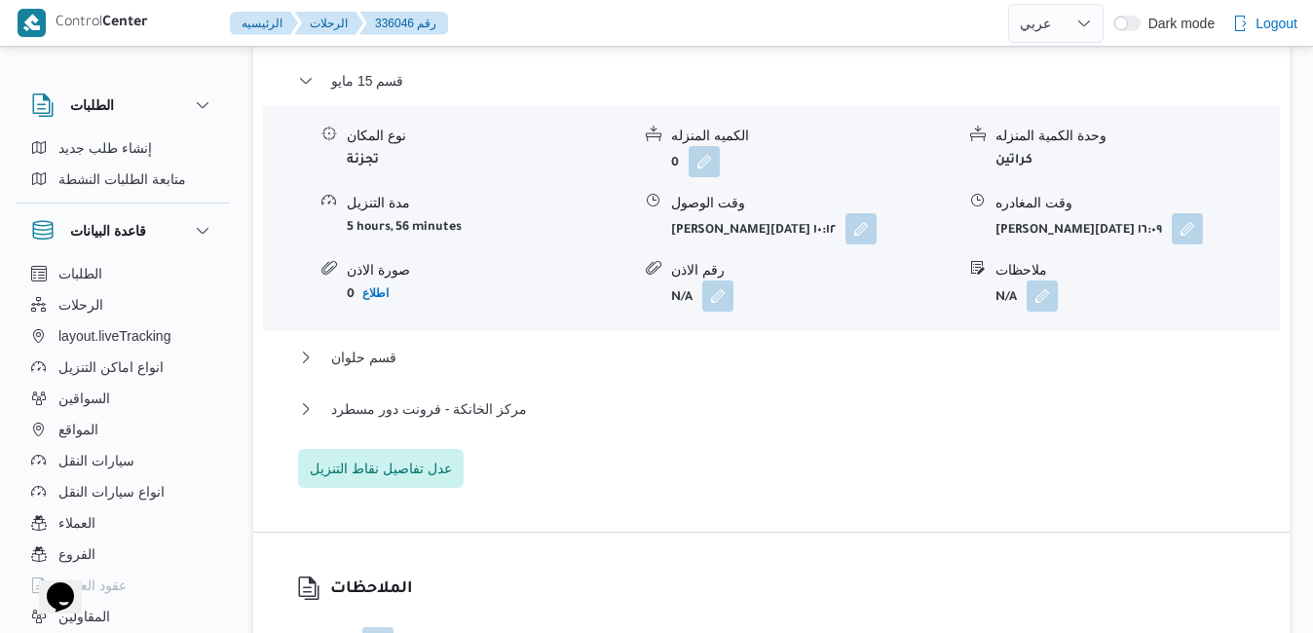
scroll to position [1870, 0]
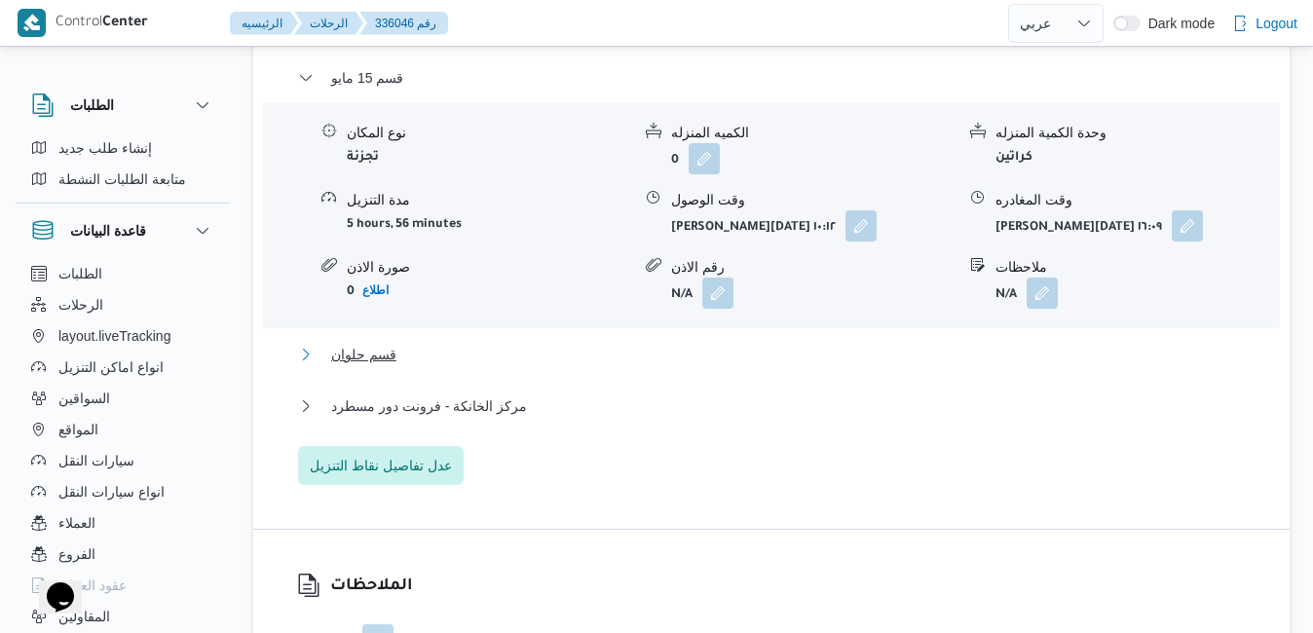
click at [922, 343] on button "قسم حلوان" at bounding box center [771, 354] width 947 height 23
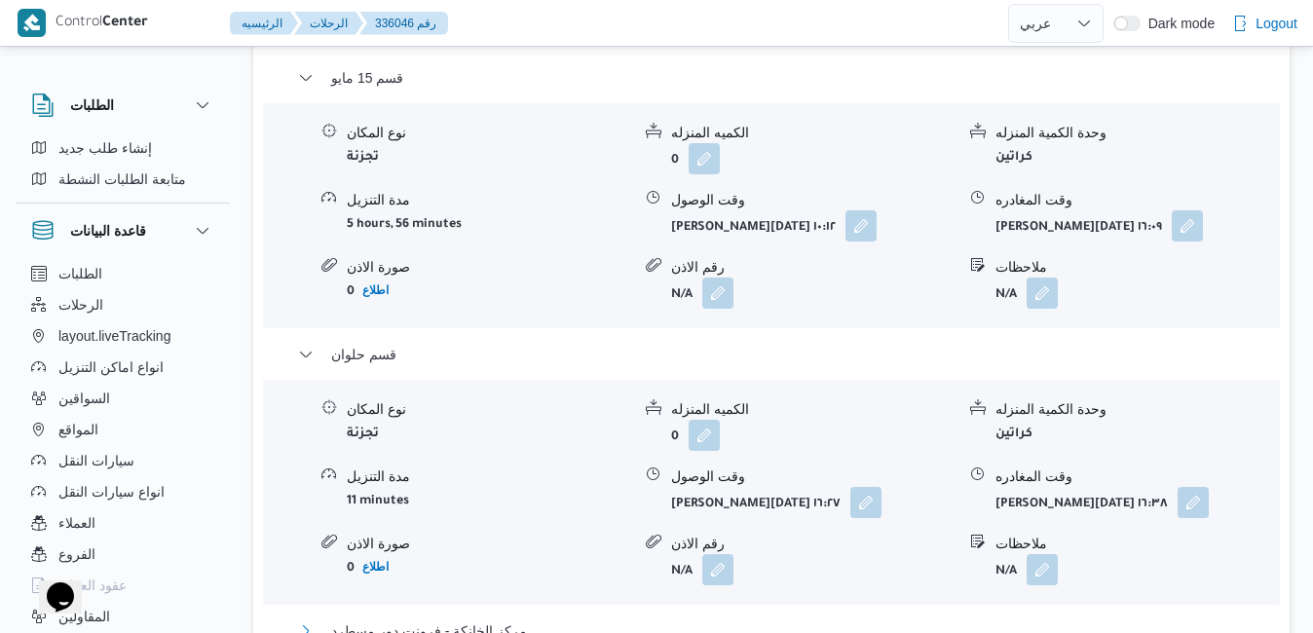
click at [760, 619] on button "مركز الخانكة - فرونت دور مسطرد" at bounding box center [771, 630] width 947 height 23
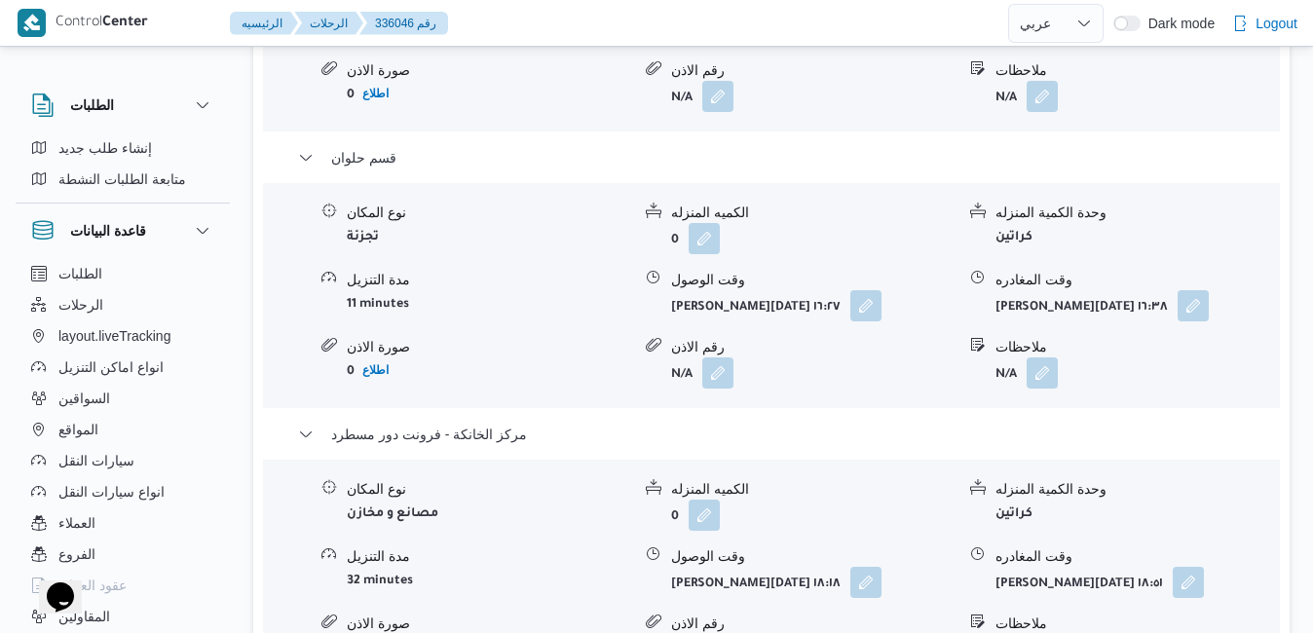
scroll to position [2064, 0]
click at [1172, 568] on button "button" at bounding box center [1187, 583] width 31 height 31
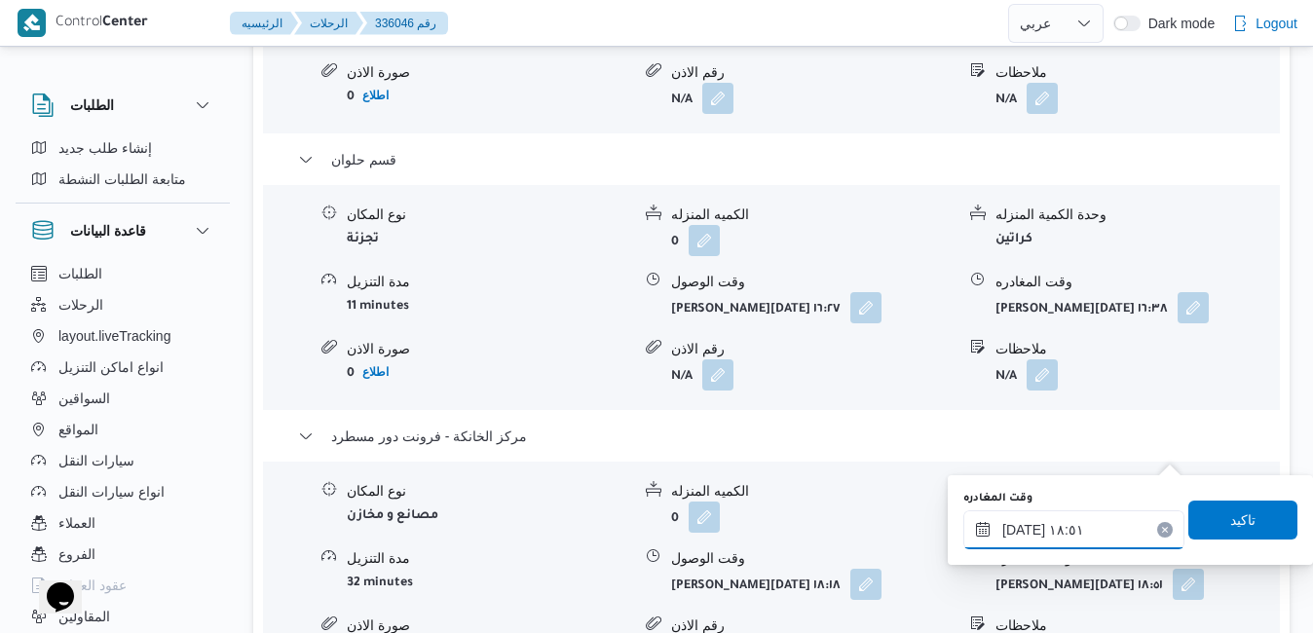
click at [1057, 533] on input "[DATE] ١٨:٥١" at bounding box center [1073, 529] width 221 height 39
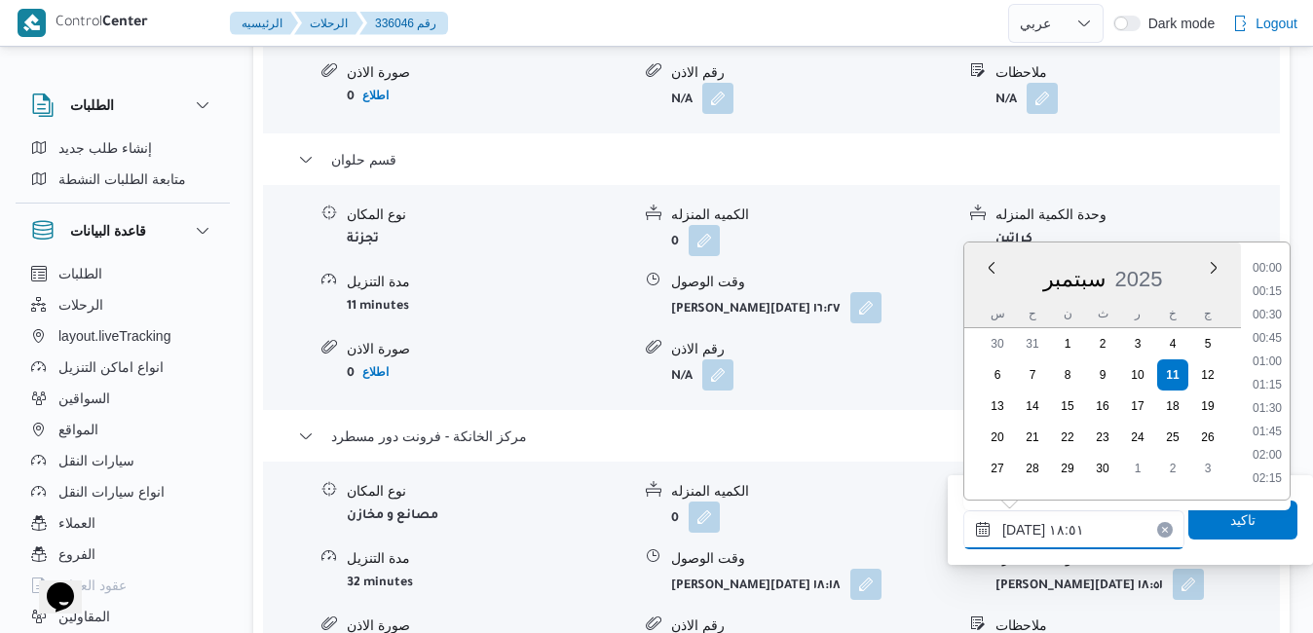
scroll to position [1634, 0]
click at [1276, 357] on li "18:30" at bounding box center [1266, 362] width 45 height 19
type input "[DATE] ١٨:٣٠"
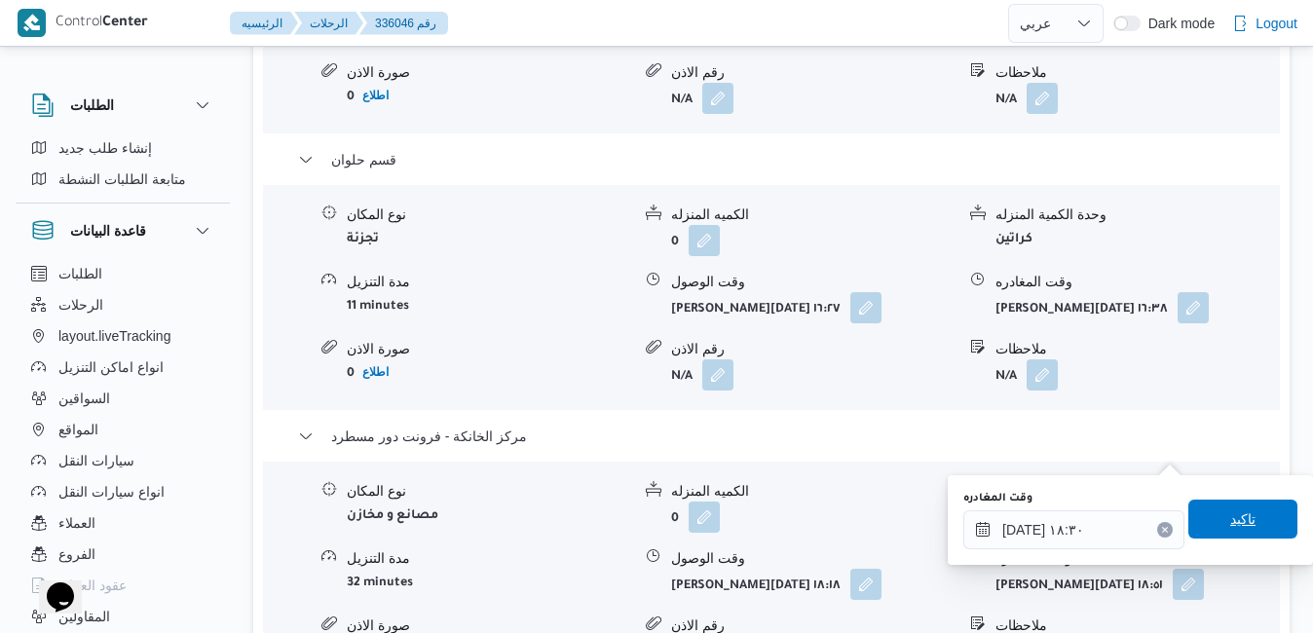
click at [1230, 514] on span "تاكيد" at bounding box center [1242, 518] width 25 height 23
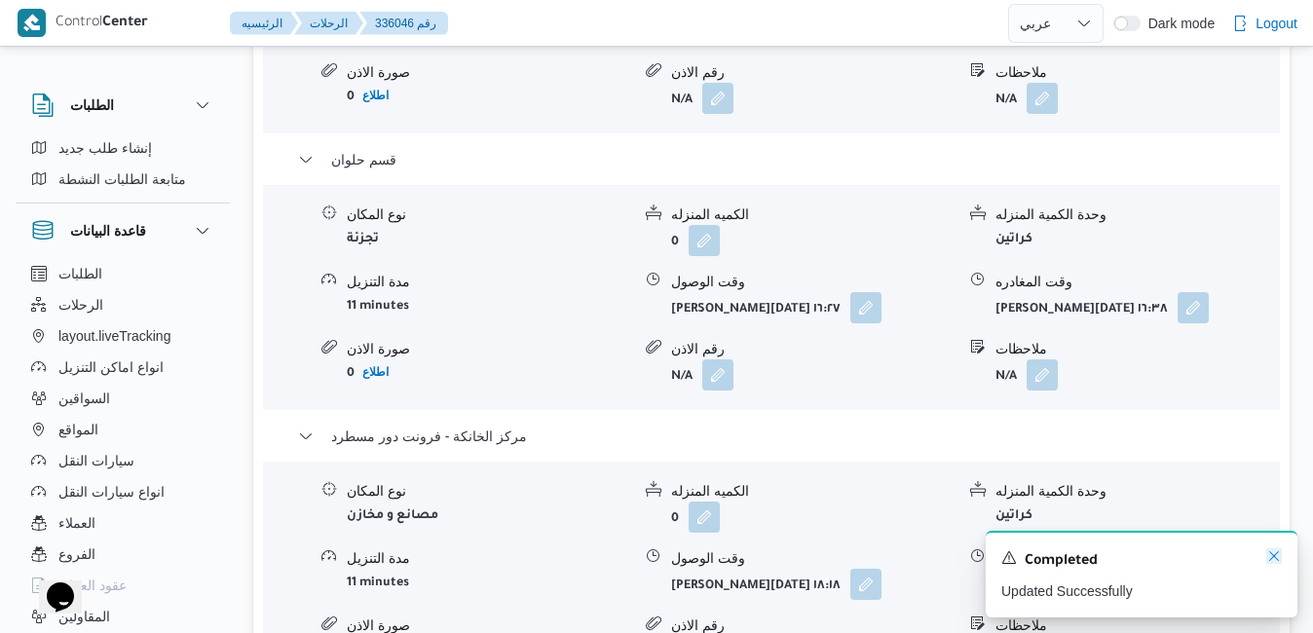
click at [1274, 559] on icon "Dismiss toast" at bounding box center [1274, 556] width 16 height 16
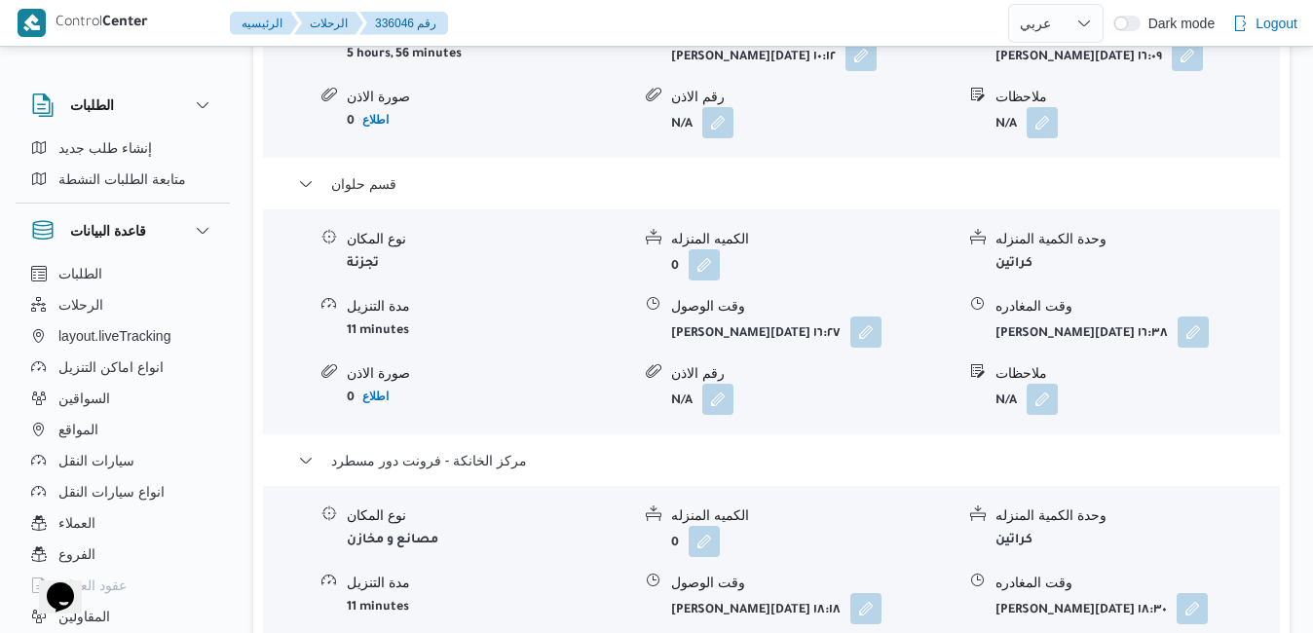
scroll to position [2064, 0]
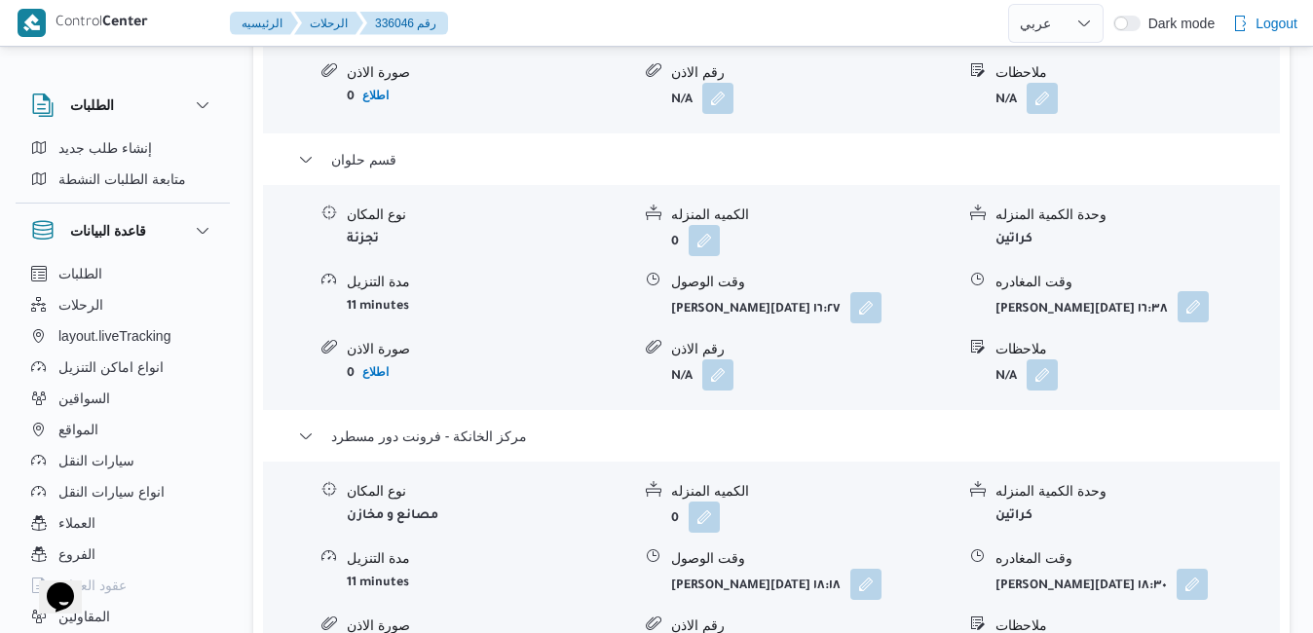
click at [1182, 291] on button "button" at bounding box center [1192, 306] width 31 height 31
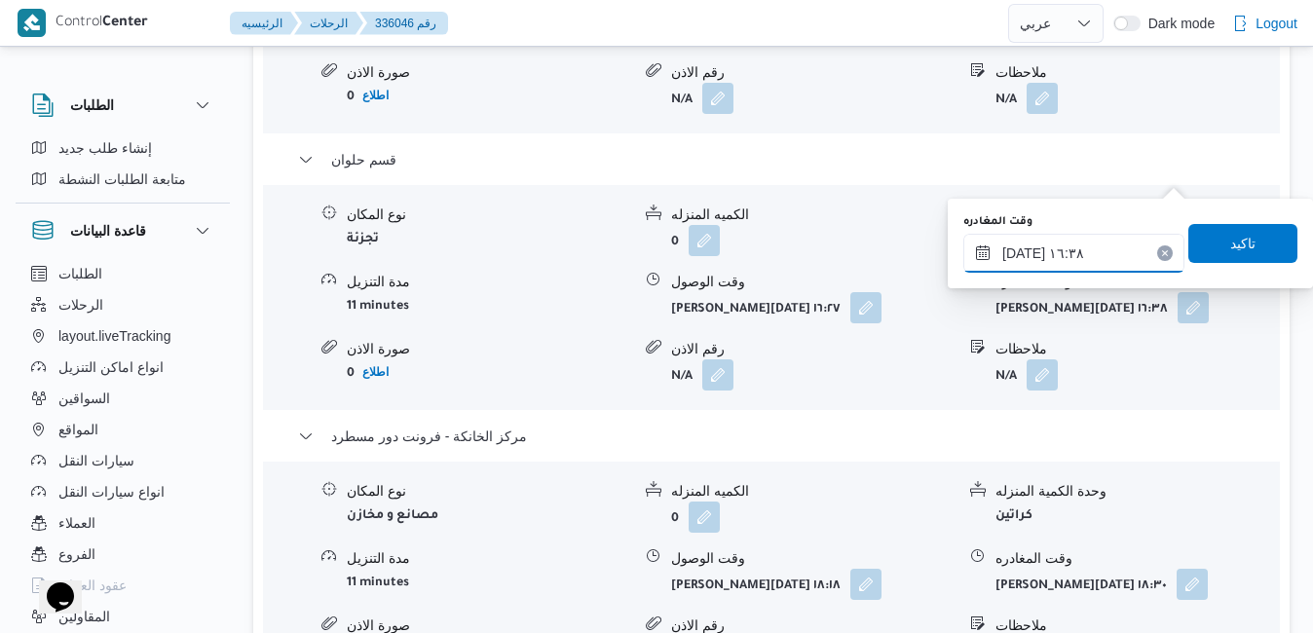
click at [1102, 260] on input "[DATE] ١٦:٣٨" at bounding box center [1073, 253] width 221 height 39
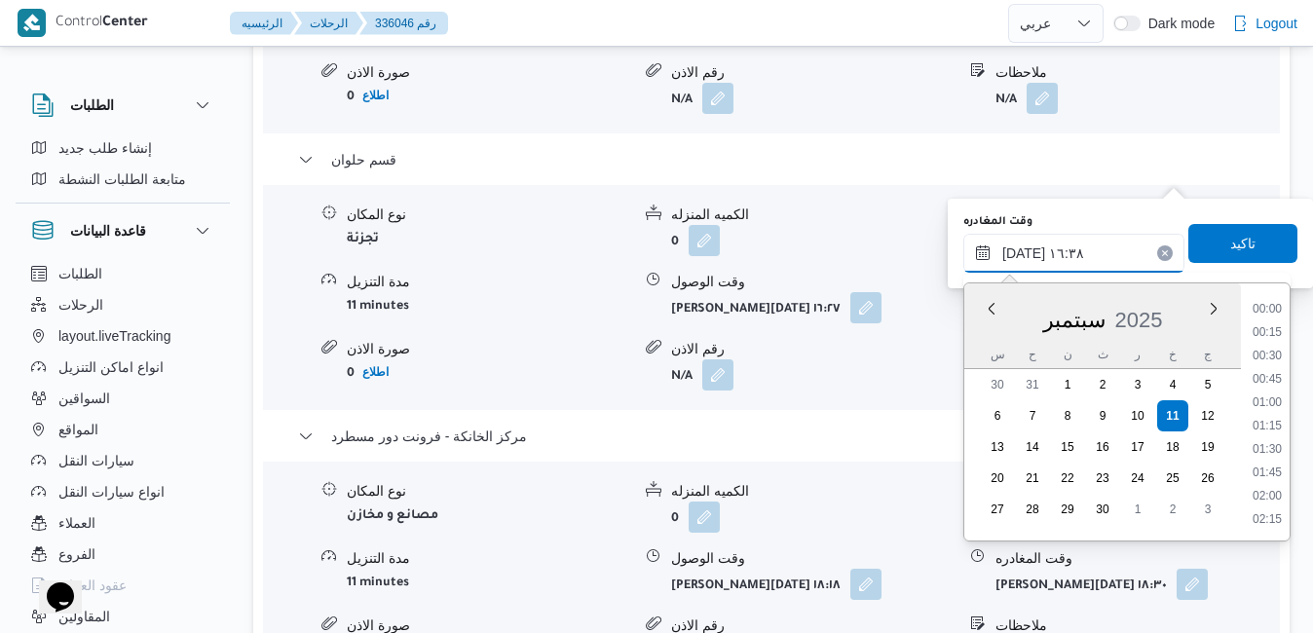
scroll to position [1424, 0]
click at [1264, 499] on li "17:15" at bounding box center [1266, 497] width 45 height 19
type input "[DATE] ١٧:١٥"
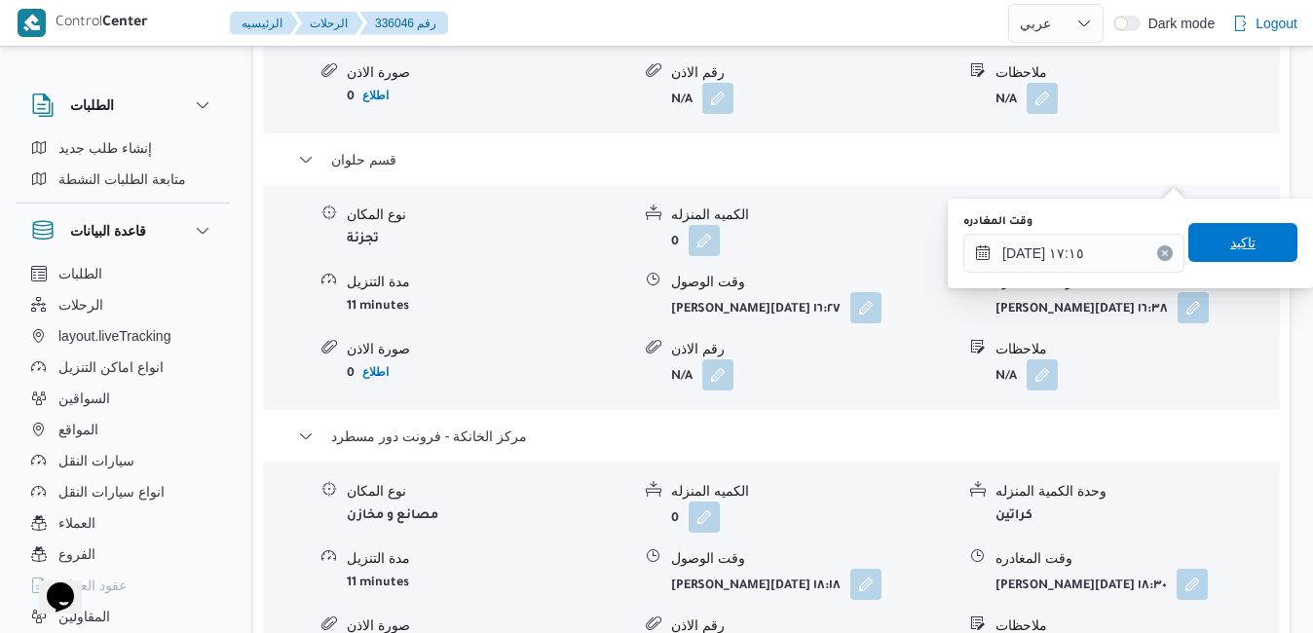
click at [1251, 245] on span "تاكيد" at bounding box center [1242, 242] width 109 height 39
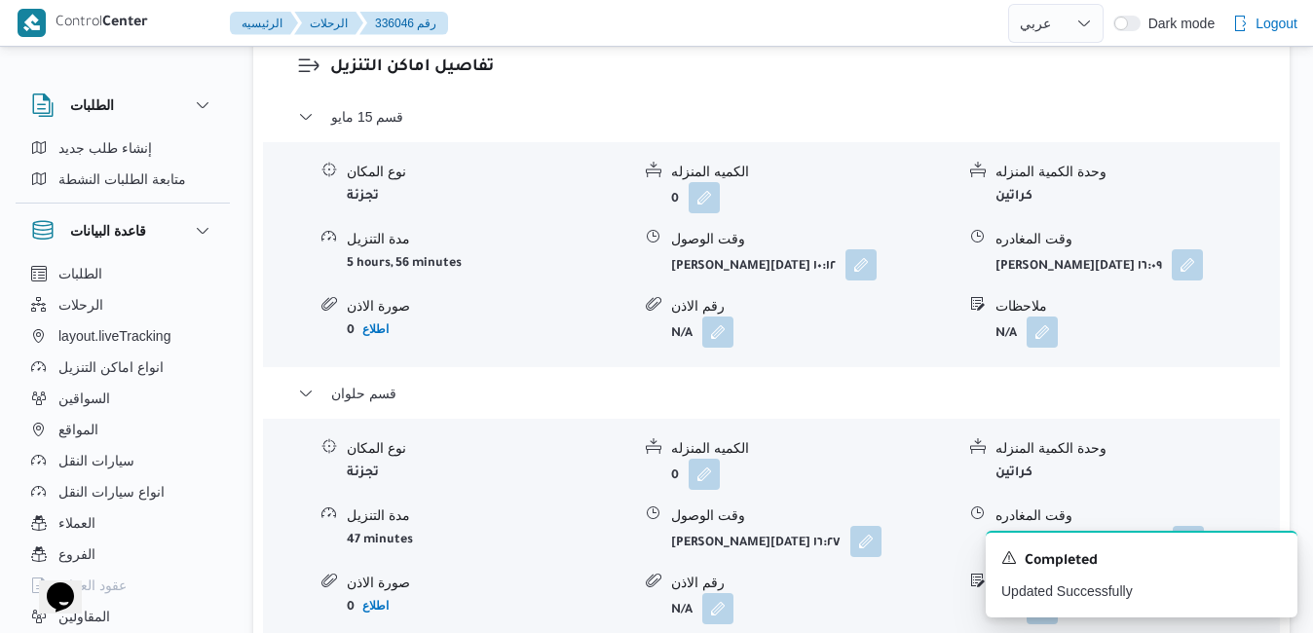
scroll to position [1792, 0]
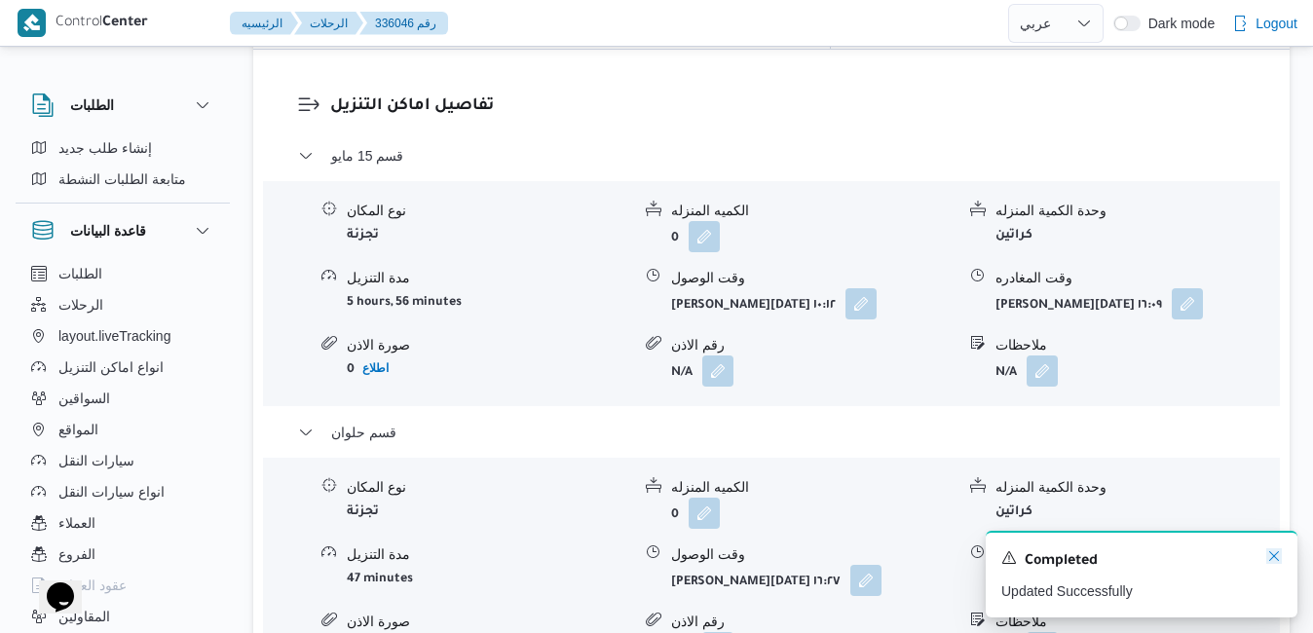
click at [1272, 562] on icon "Dismiss toast" at bounding box center [1274, 556] width 16 height 16
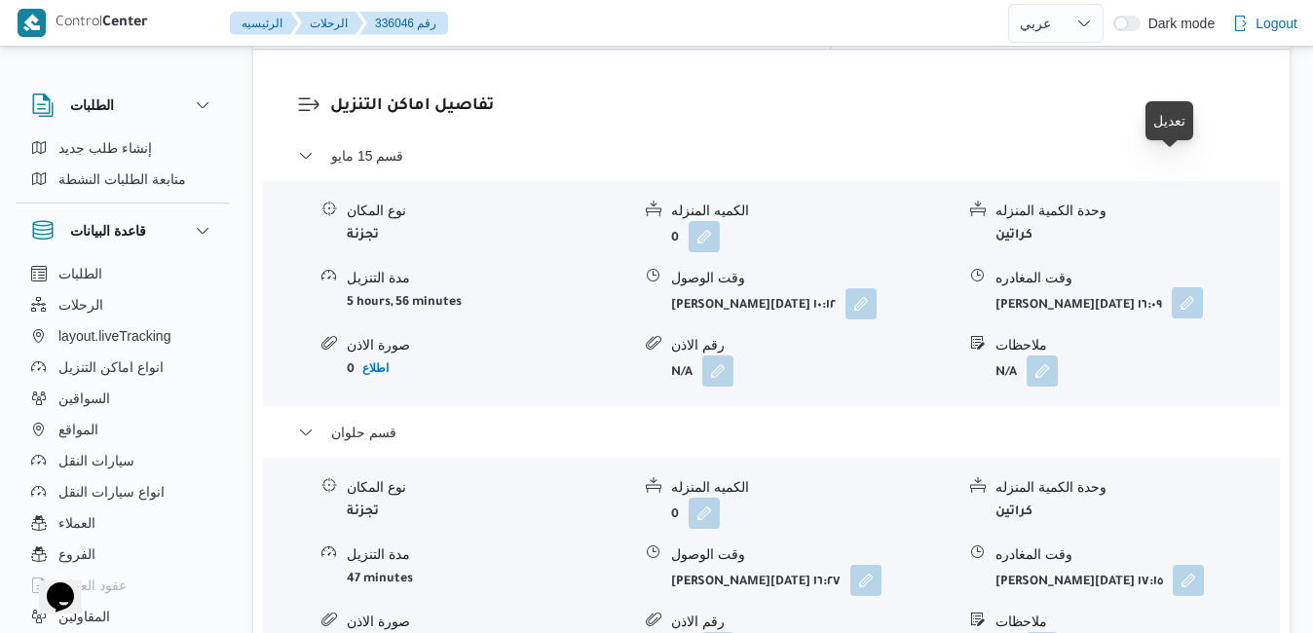
click at [1181, 287] on button "button" at bounding box center [1186, 302] width 31 height 31
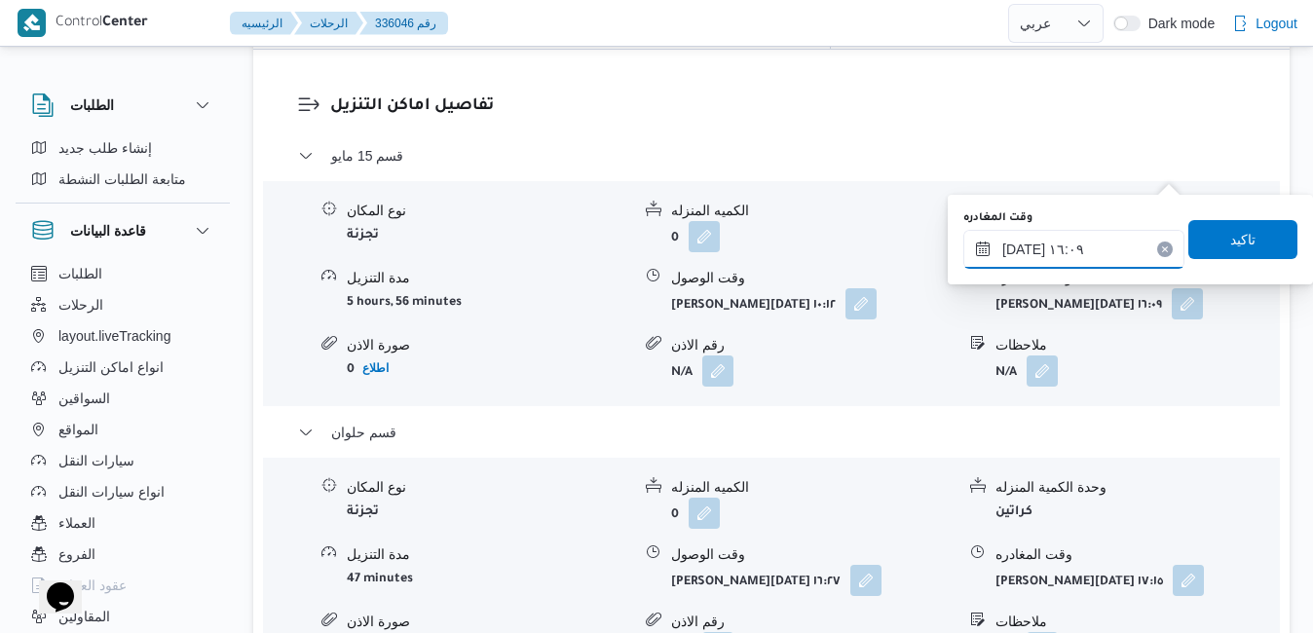
click at [1068, 258] on input "[DATE] ١٦:٠٩" at bounding box center [1073, 249] width 221 height 39
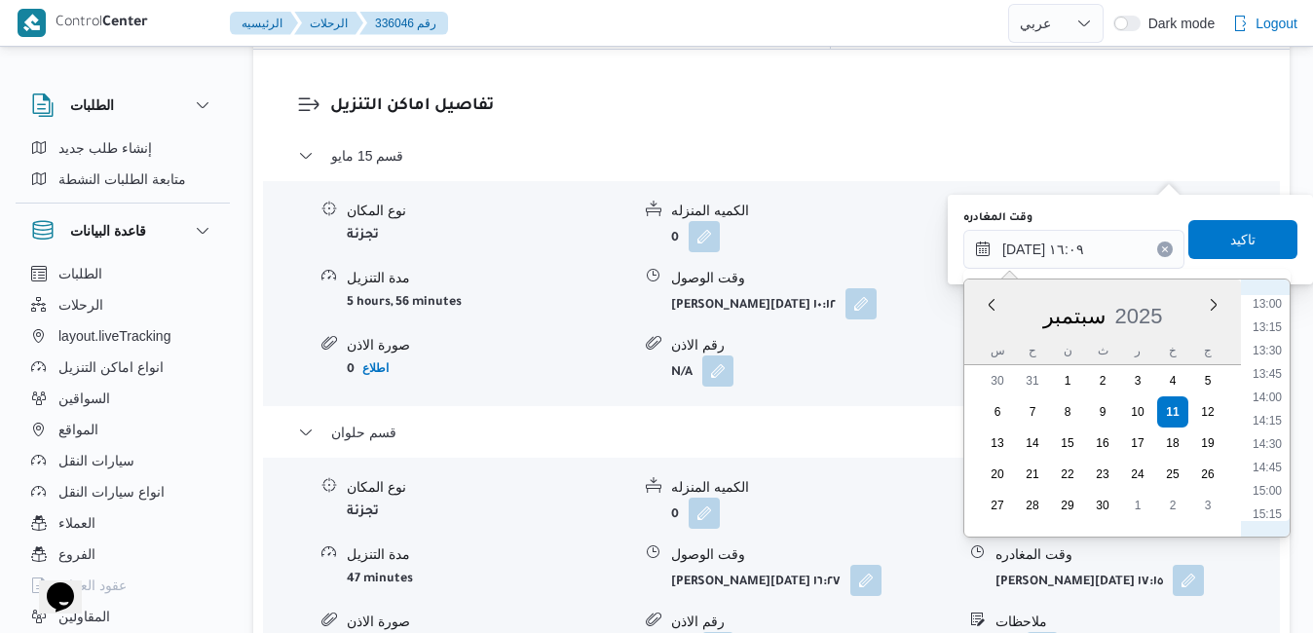
scroll to position [1179, 0]
click at [1272, 367] on li "13:15" at bounding box center [1266, 363] width 45 height 19
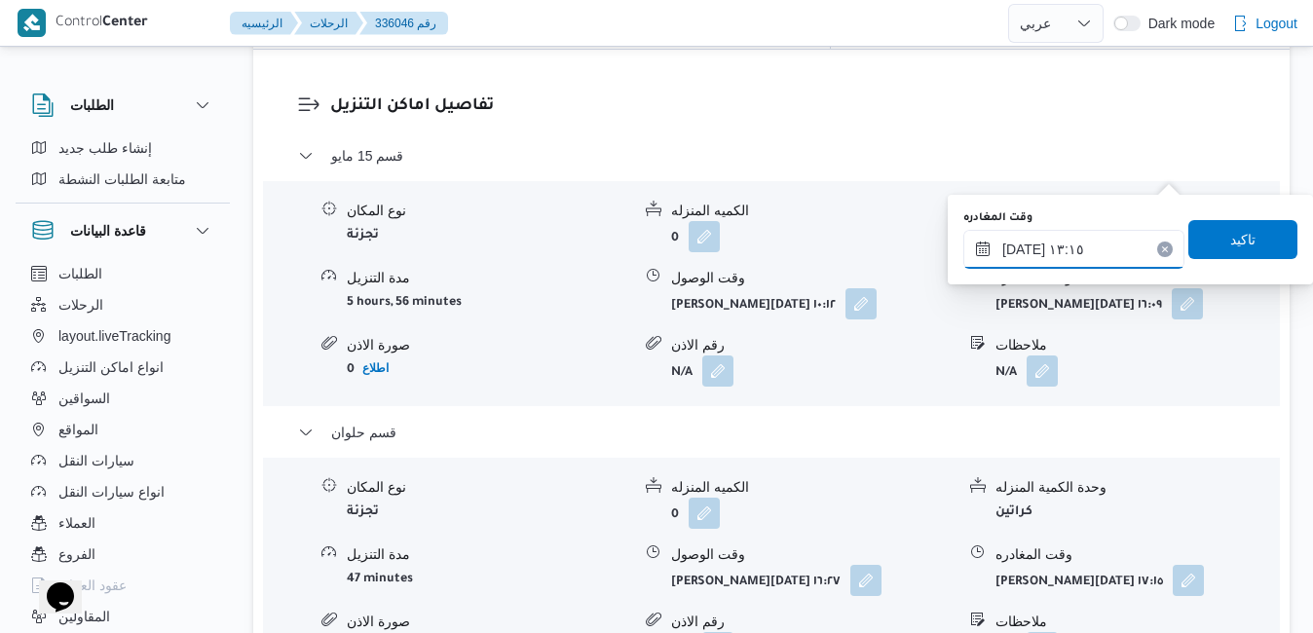
click at [1106, 241] on input "[DATE] ١٣:١٥" at bounding box center [1073, 249] width 221 height 39
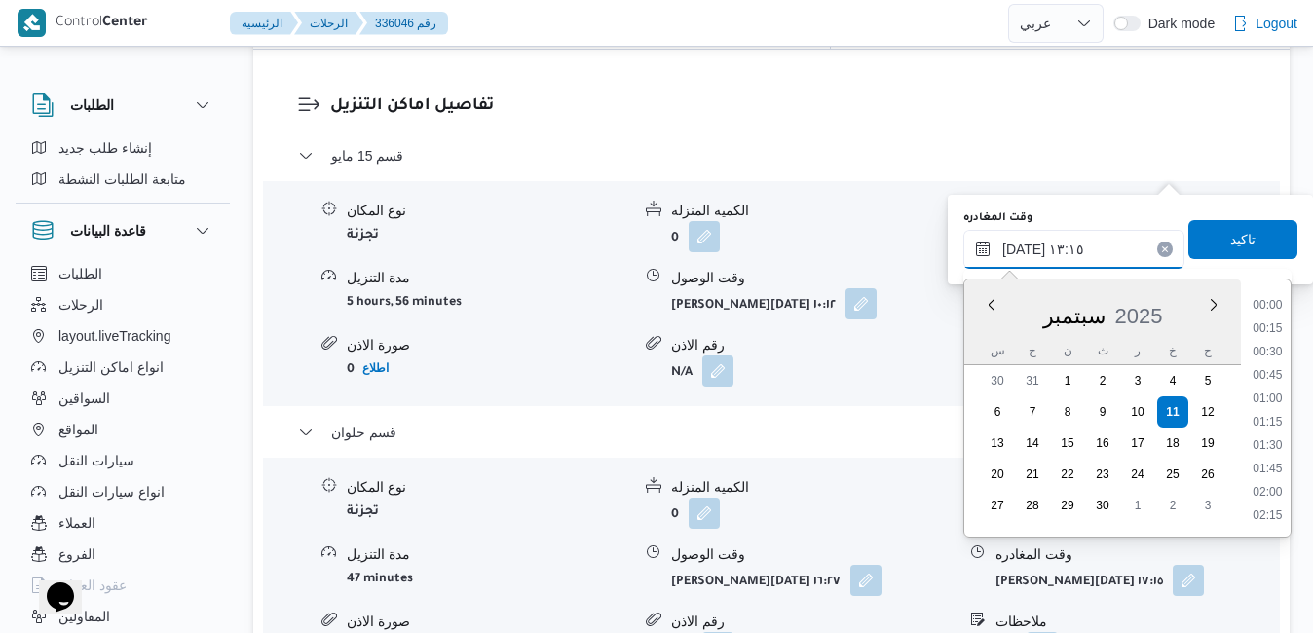
scroll to position [1120, 0]
click at [1267, 466] on li "13:45" at bounding box center [1266, 470] width 45 height 19
type input "[DATE] ١٣:٤٥"
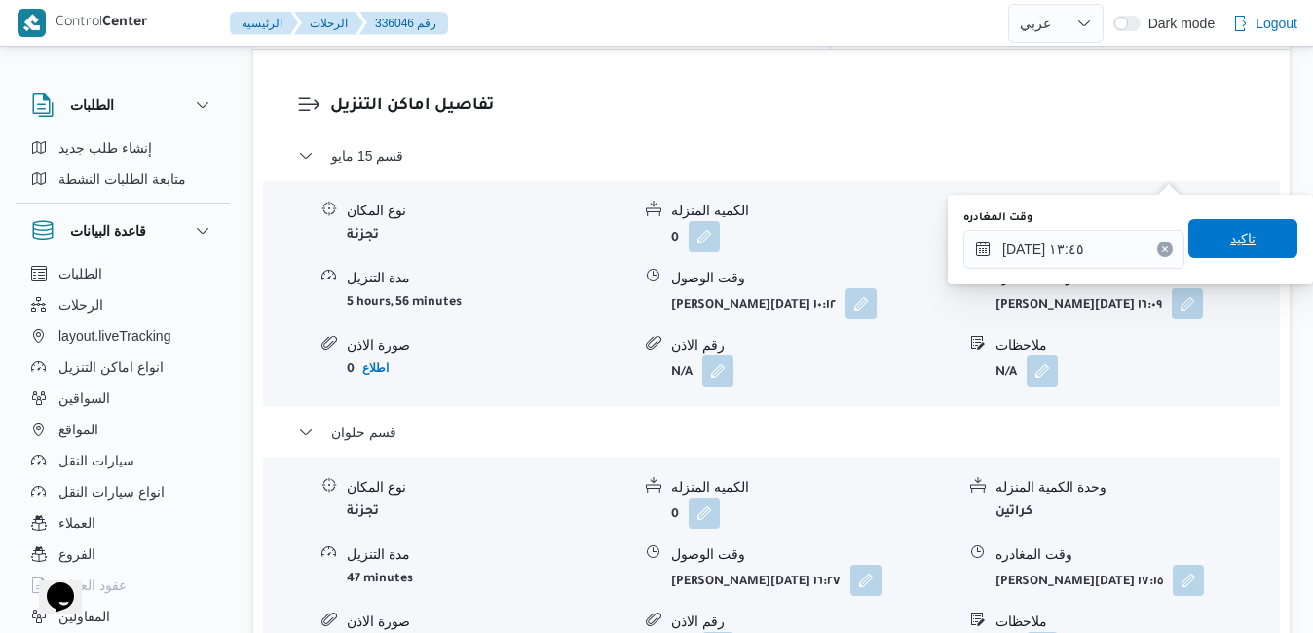
click at [1239, 238] on span "تاكيد" at bounding box center [1242, 238] width 25 height 23
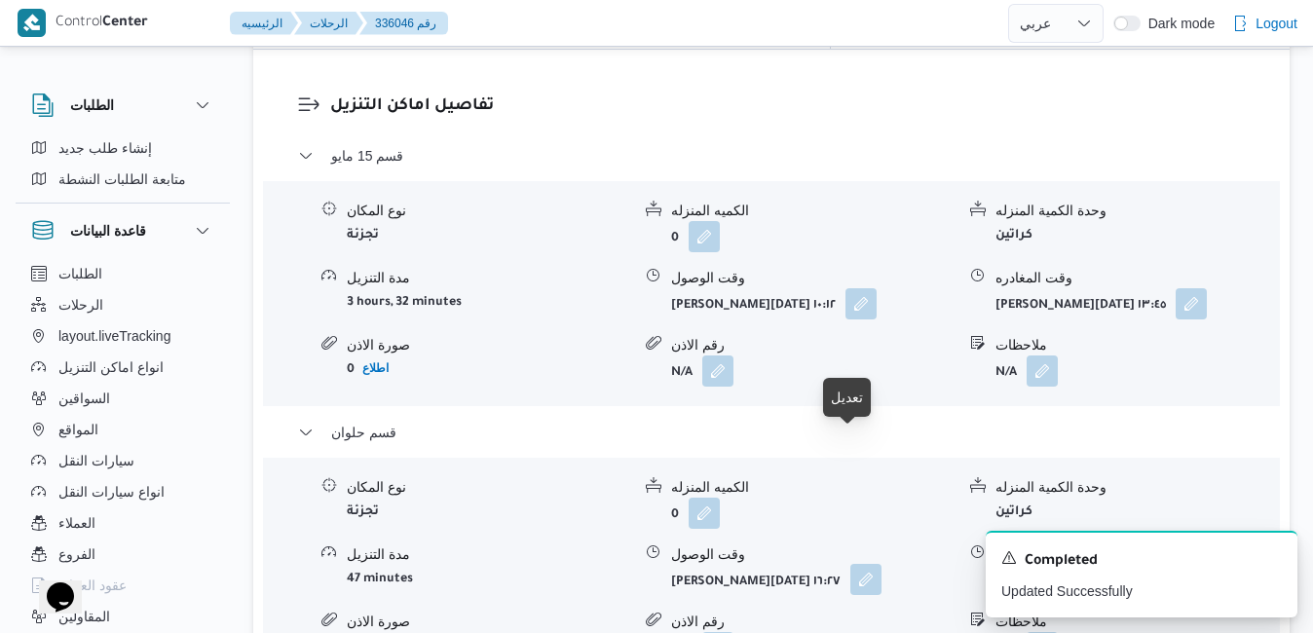
click at [856, 564] on button "button" at bounding box center [865, 579] width 31 height 31
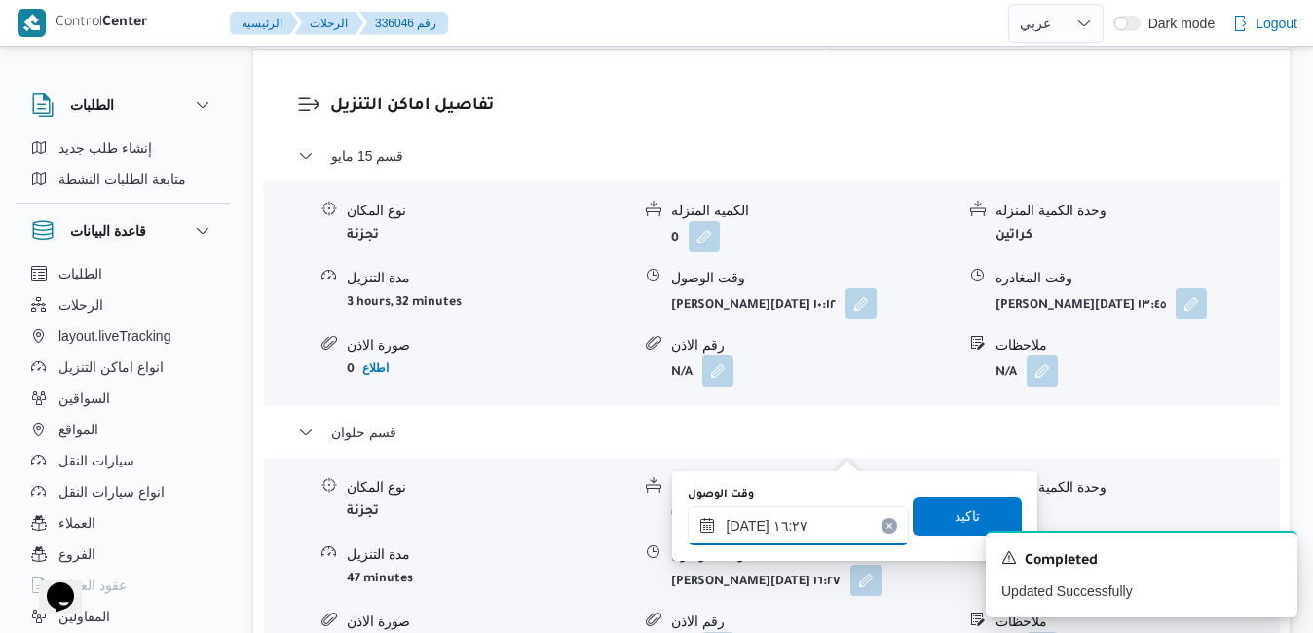
click at [757, 524] on input "[DATE] ١٦:٢٧" at bounding box center [797, 525] width 221 height 39
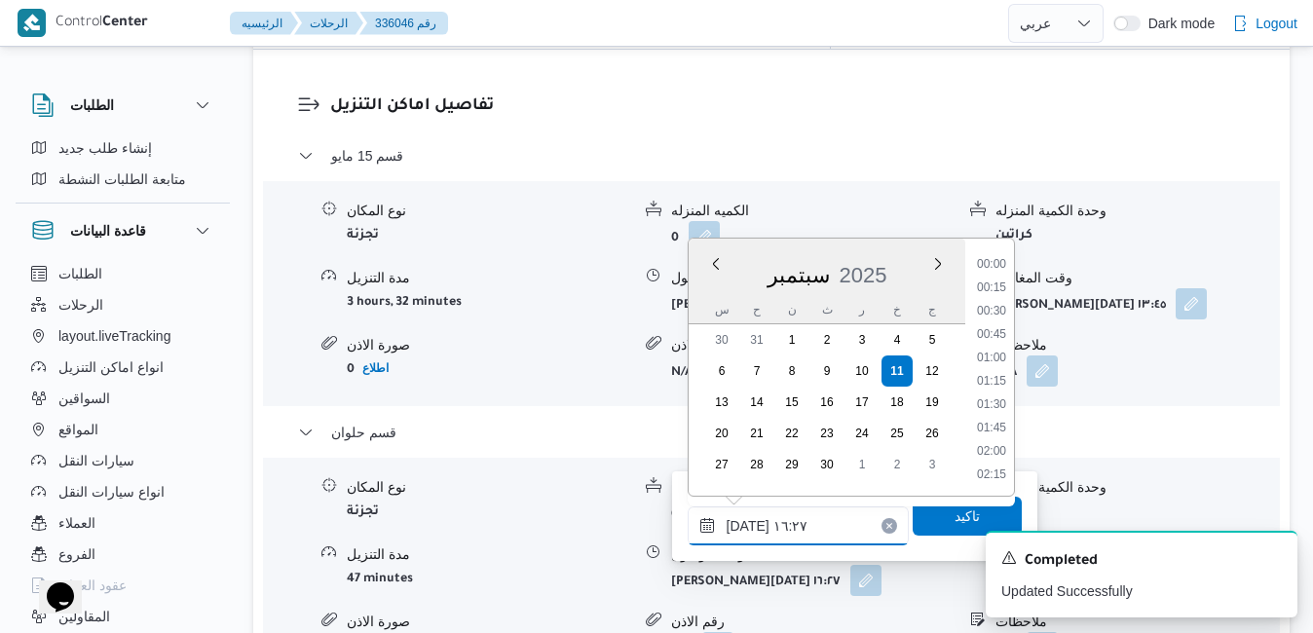
scroll to position [1400, 0]
click at [1175, 287] on button "button" at bounding box center [1190, 302] width 31 height 31
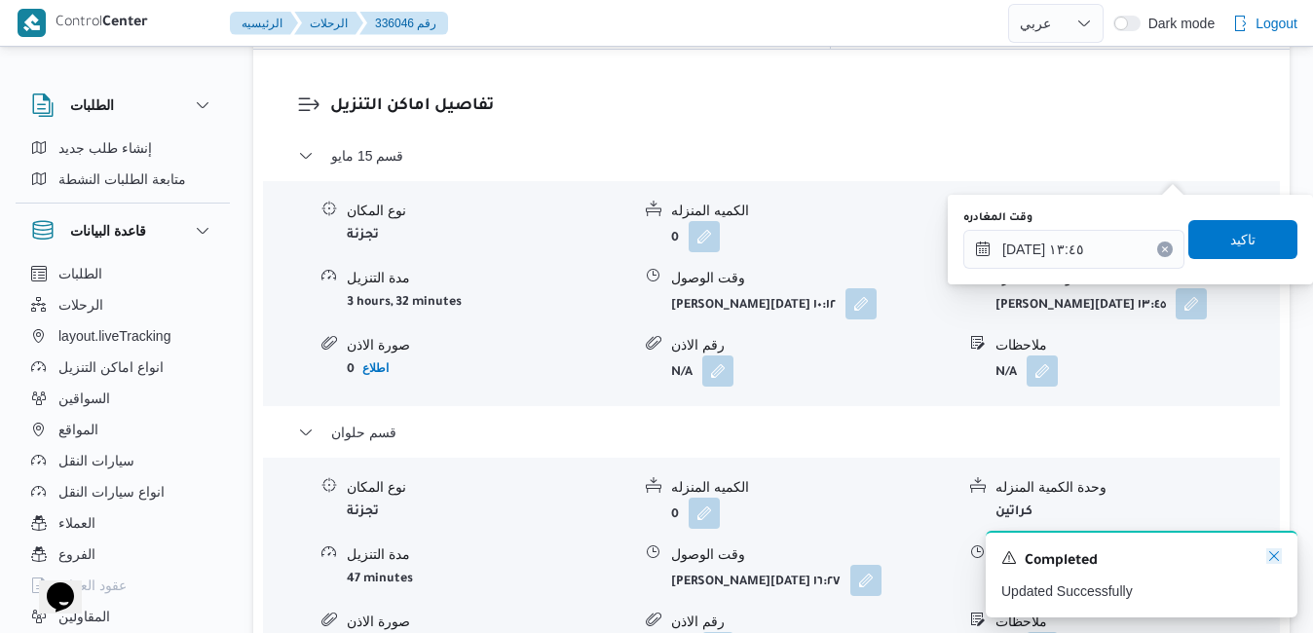
click at [1274, 554] on icon "Dismiss toast" at bounding box center [1274, 556] width 16 height 16
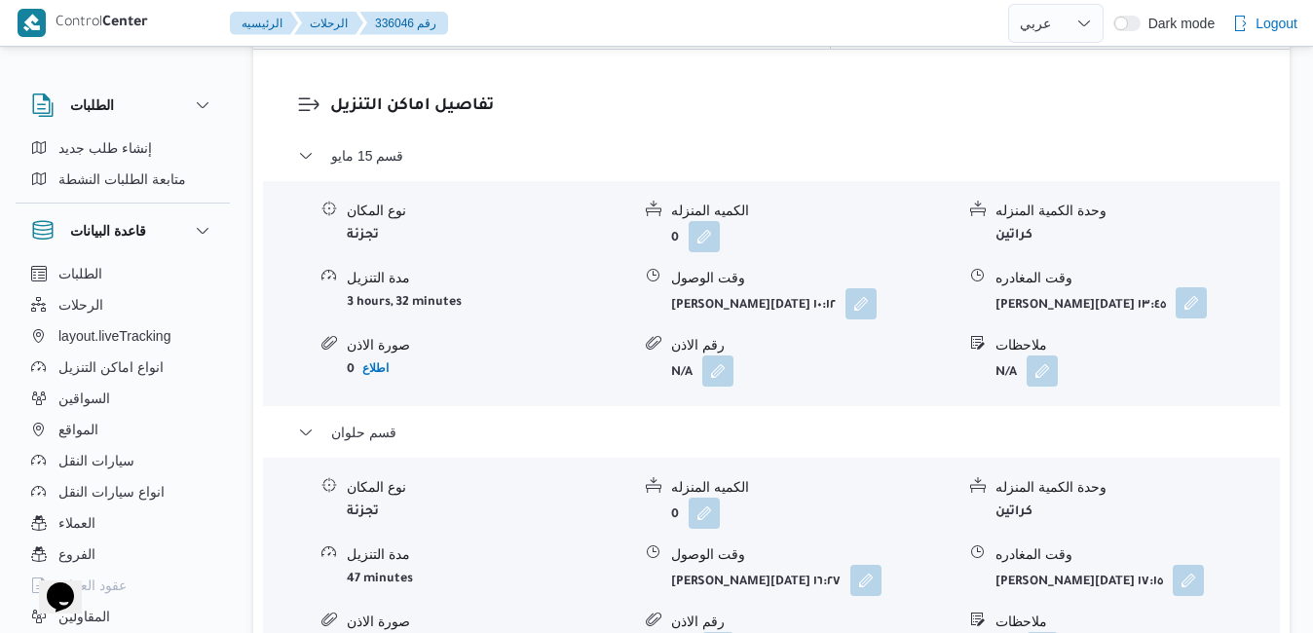
click at [1181, 287] on button "button" at bounding box center [1190, 302] width 31 height 31
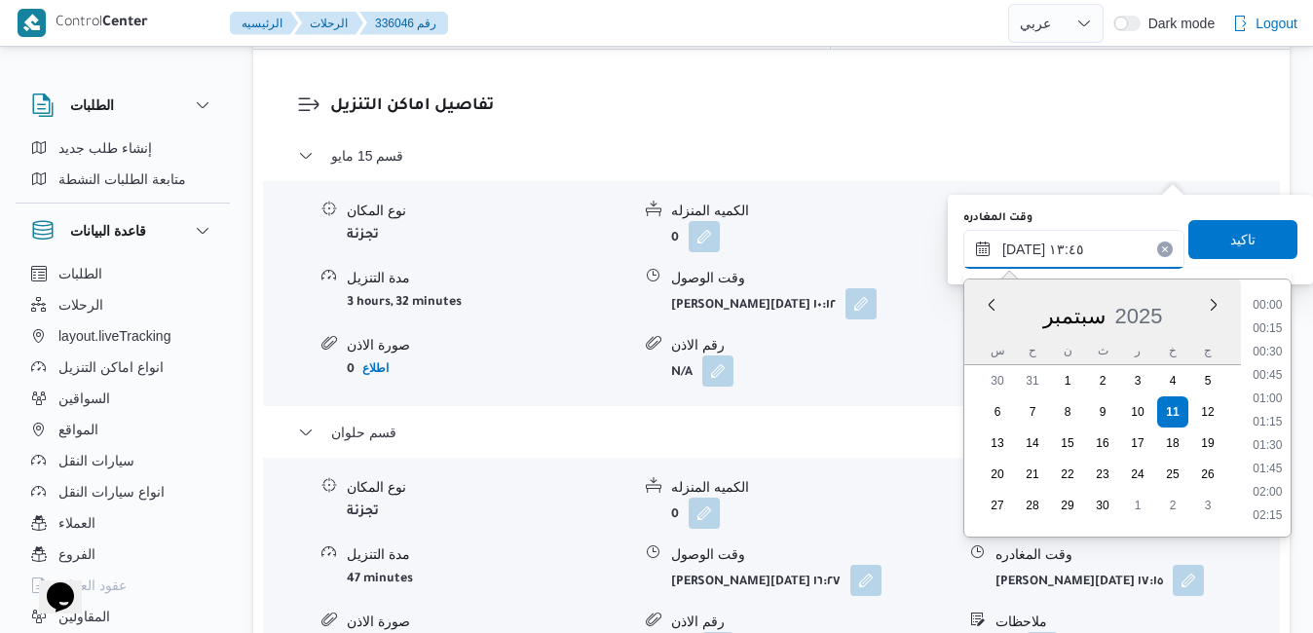
click at [1097, 250] on input "[DATE] ١٣:٤٥" at bounding box center [1073, 249] width 221 height 39
click at [1258, 449] on li "14:00" at bounding box center [1266, 446] width 45 height 19
type input "[DATE] ١٤:٠٠"
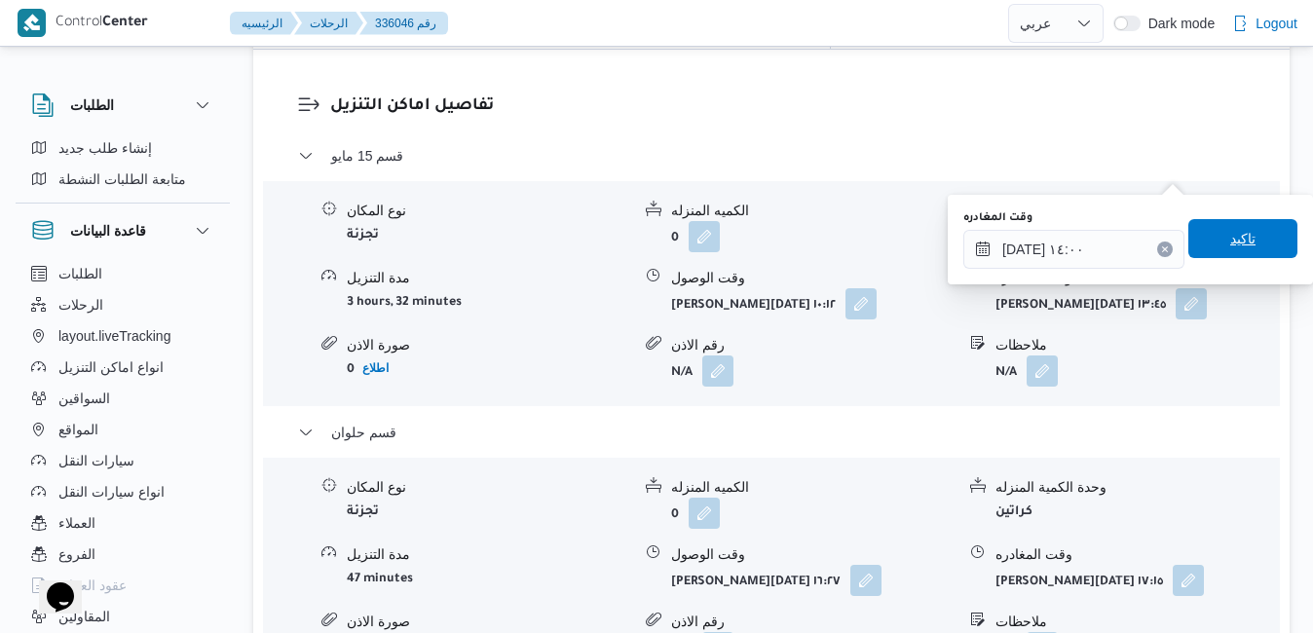
click at [1230, 237] on span "تاكيد" at bounding box center [1242, 238] width 25 height 23
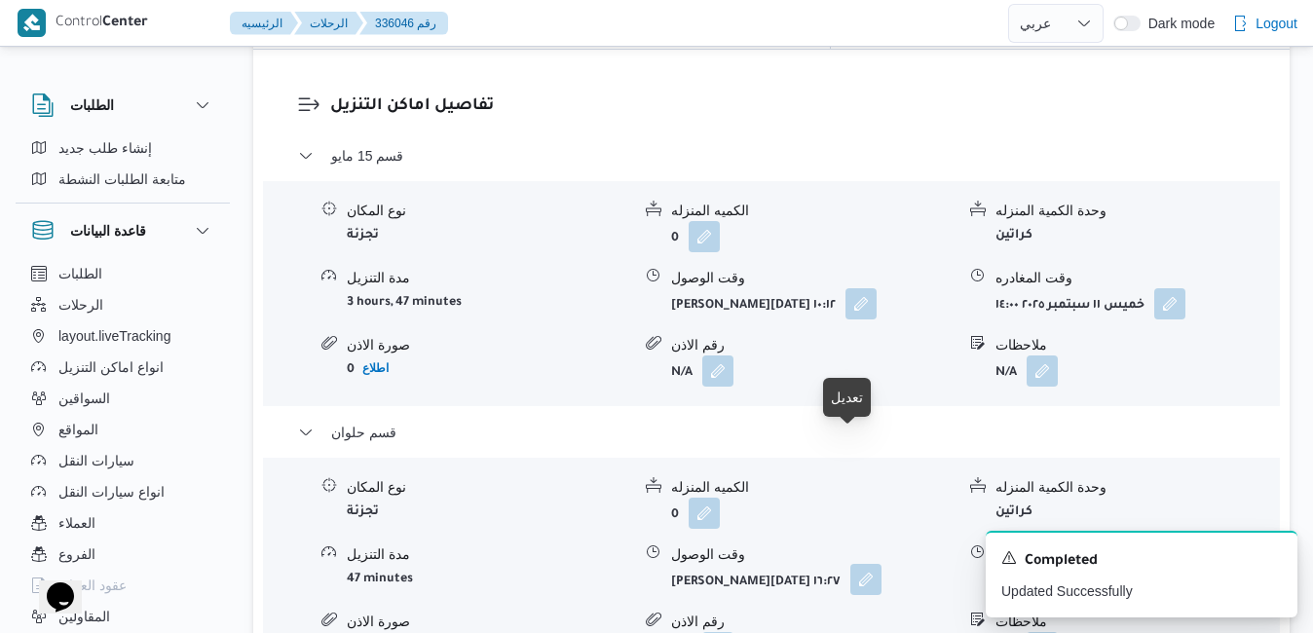
click at [850, 564] on button "button" at bounding box center [865, 579] width 31 height 31
click at [1273, 558] on icon "Dismiss toast" at bounding box center [1274, 556] width 16 height 16
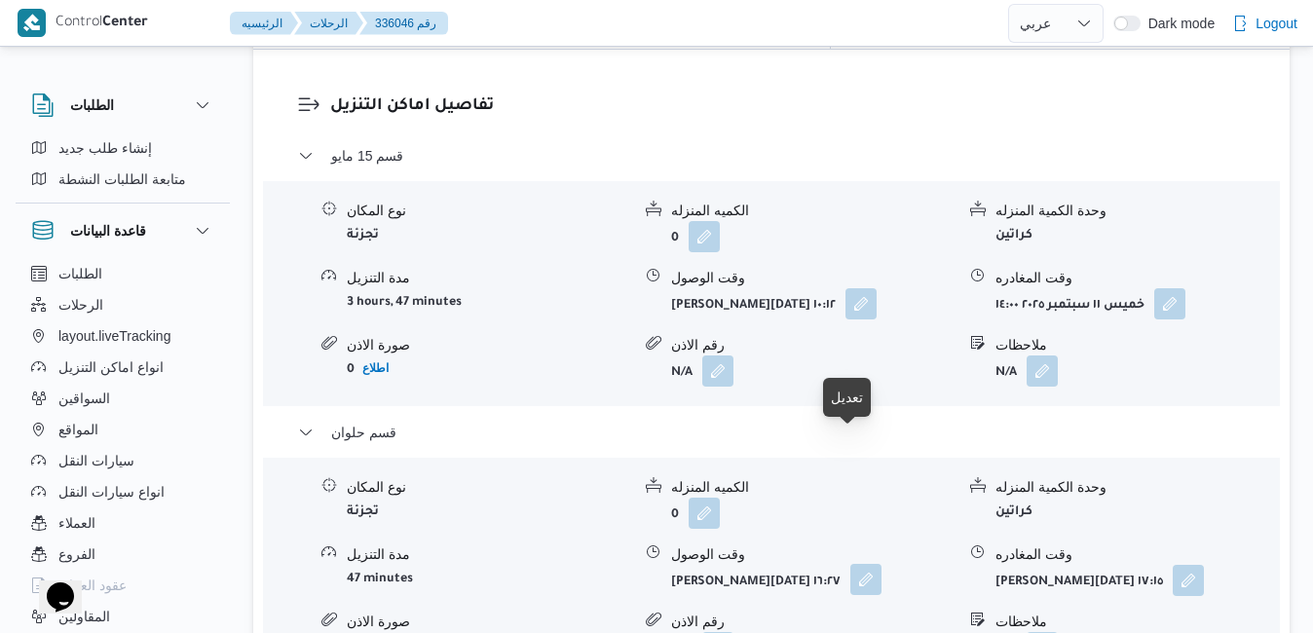
click at [854, 564] on button "button" at bounding box center [865, 579] width 31 height 31
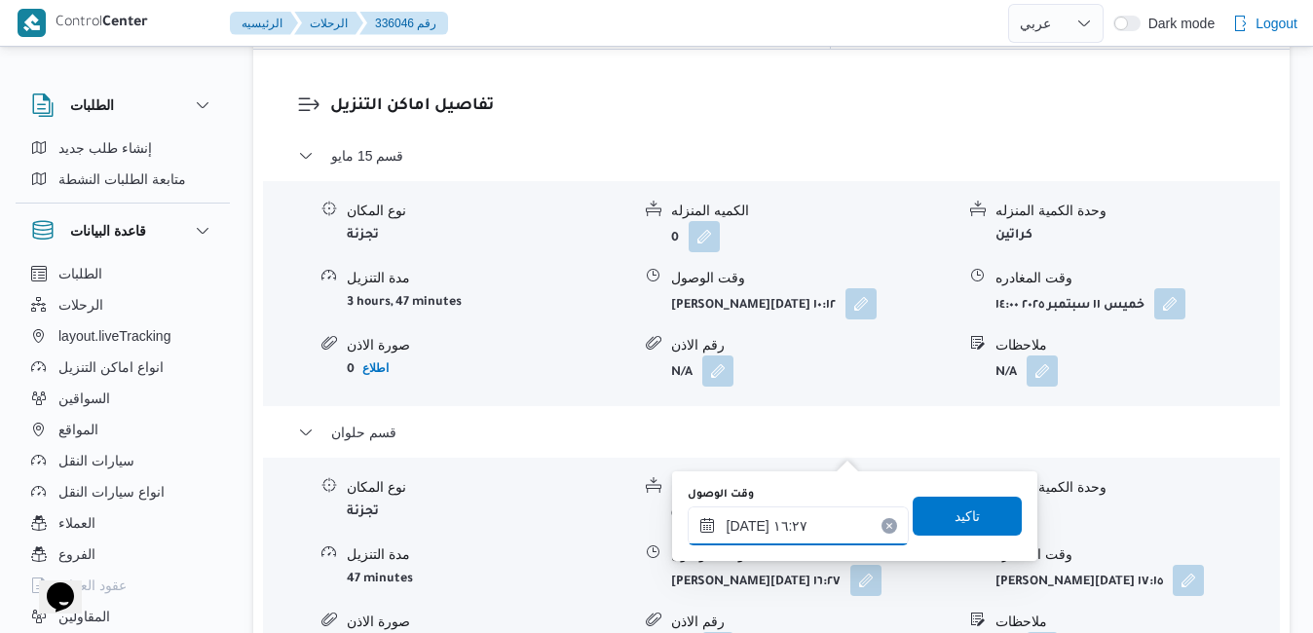
click at [763, 544] on input "[DATE] ١٦:٢٧" at bounding box center [797, 525] width 221 height 39
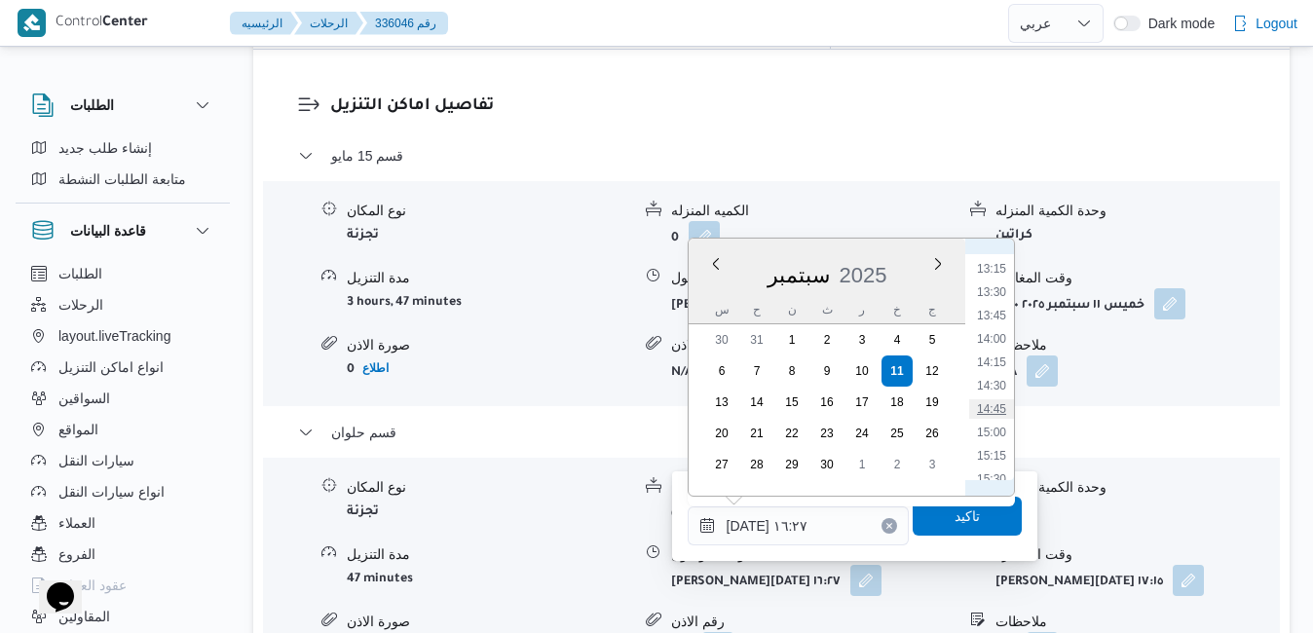
scroll to position [1203, 0]
click at [996, 396] on li "14:15" at bounding box center [991, 393] width 45 height 19
type input "[DATE] ١٤:١٥"
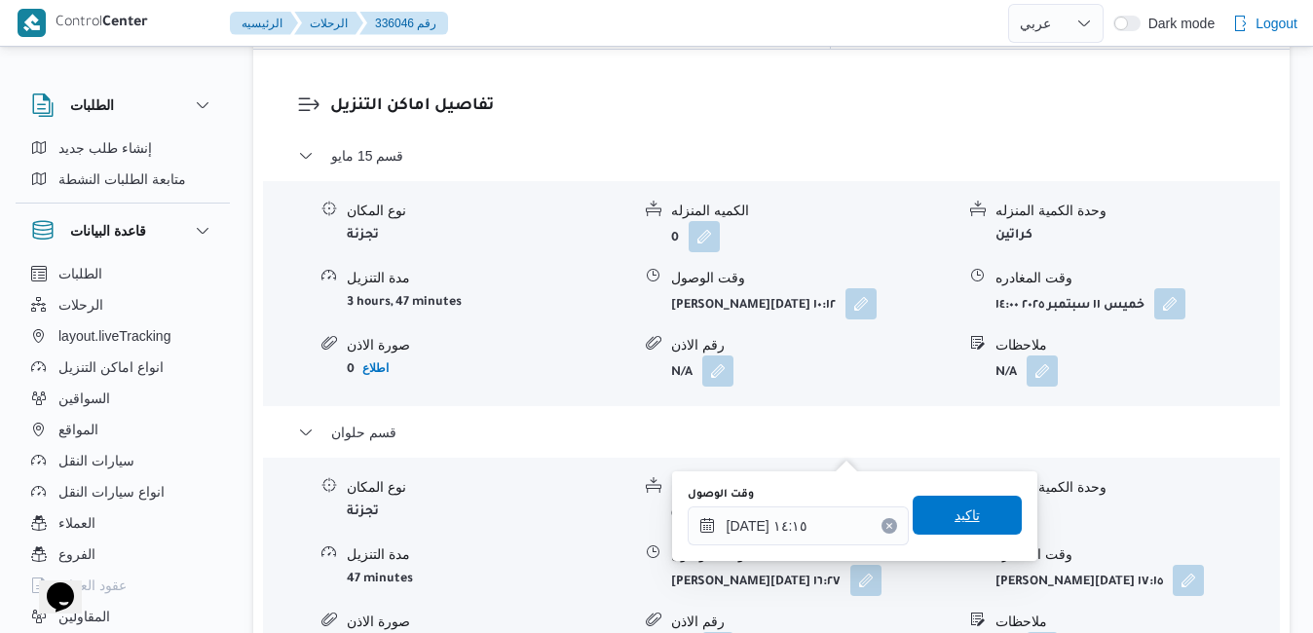
click at [954, 519] on span "تاكيد" at bounding box center [966, 514] width 25 height 23
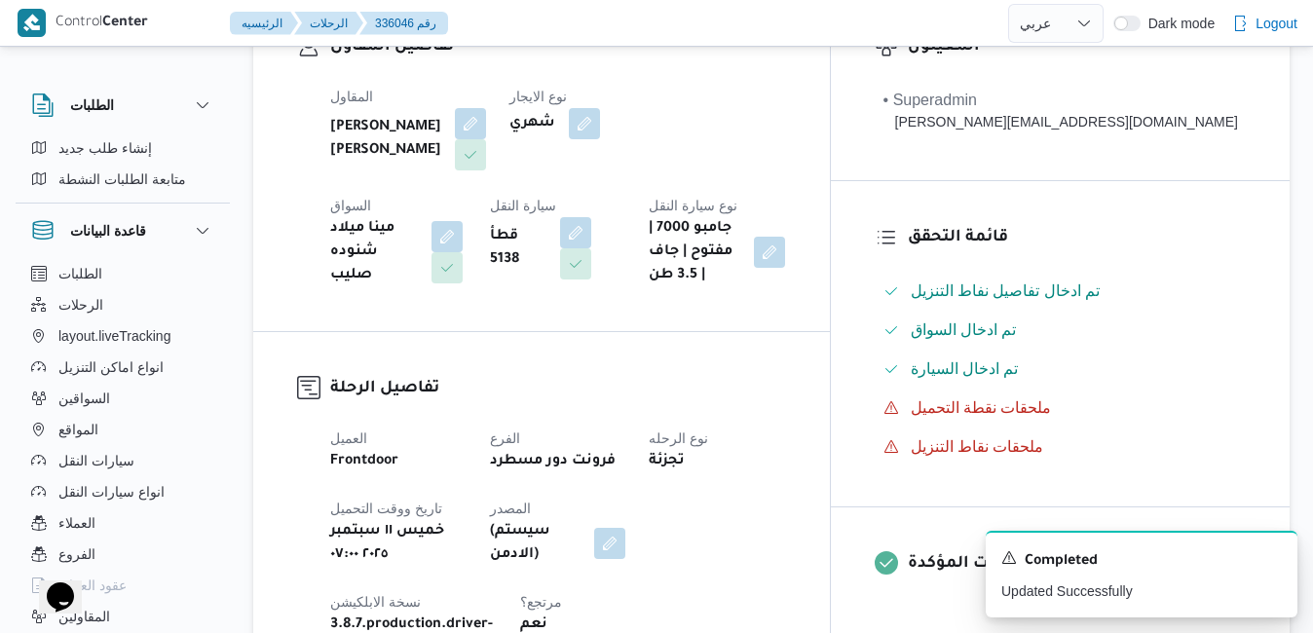
scroll to position [0, 0]
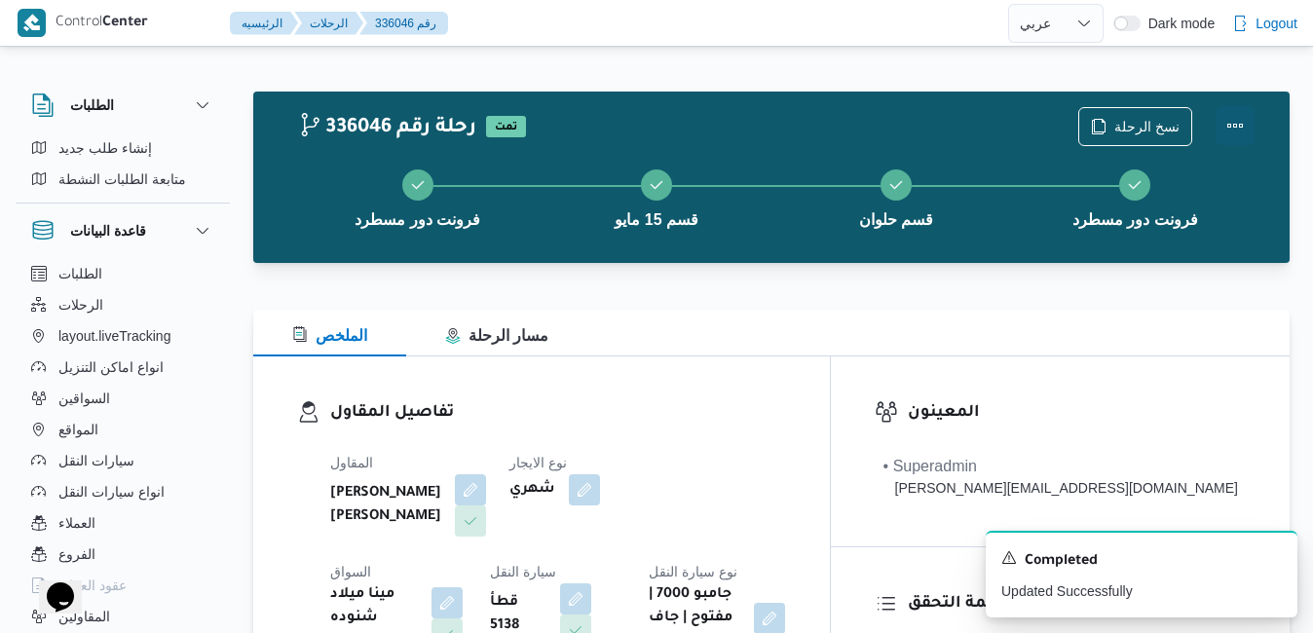
click at [1233, 128] on button "Actions" at bounding box center [1234, 125] width 39 height 39
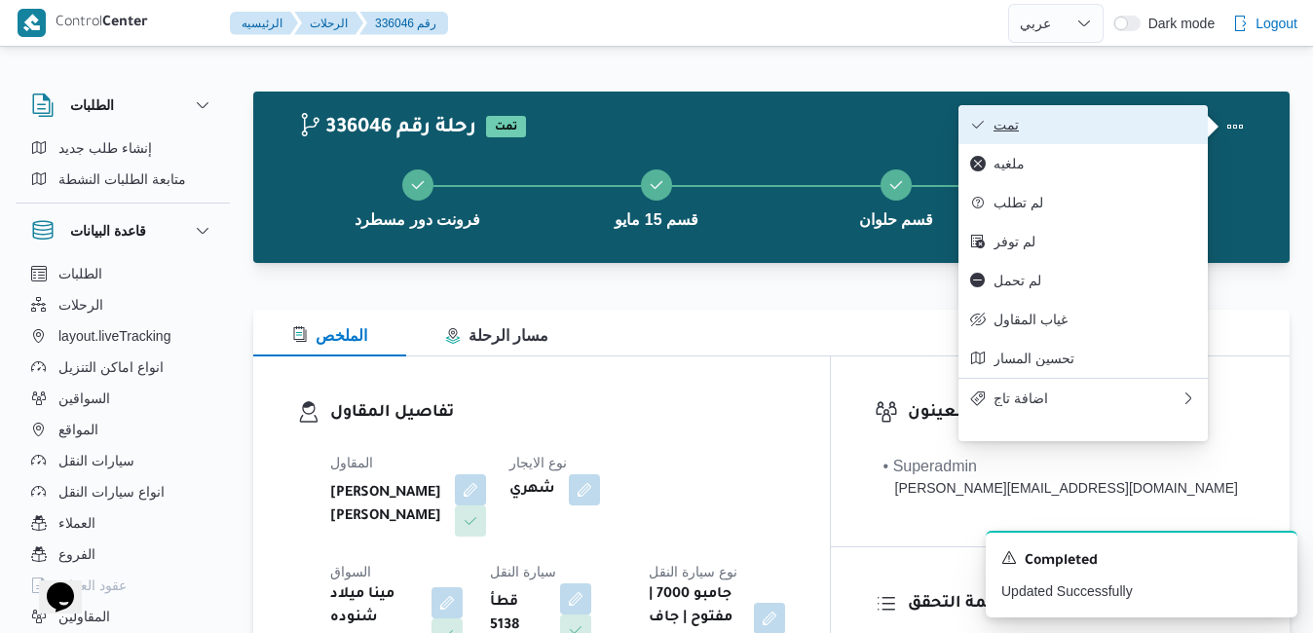
click at [1097, 140] on button "تمت" at bounding box center [1082, 124] width 249 height 39
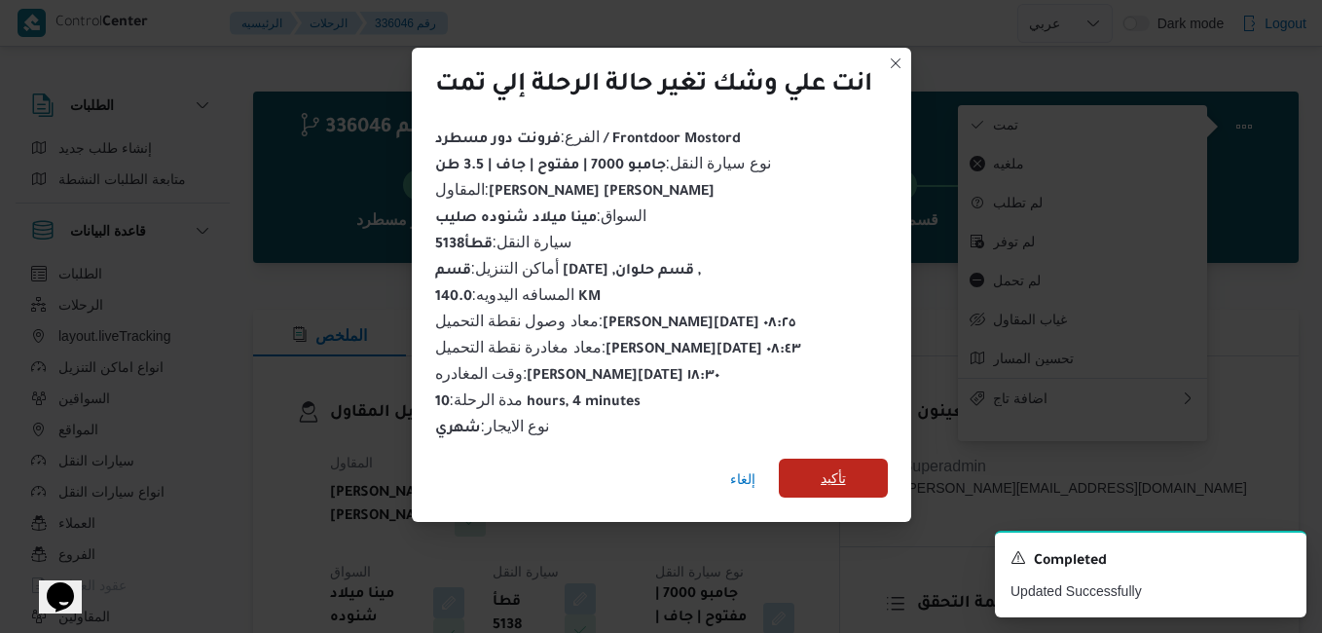
click at [839, 467] on span "تأكيد" at bounding box center [833, 477] width 25 height 23
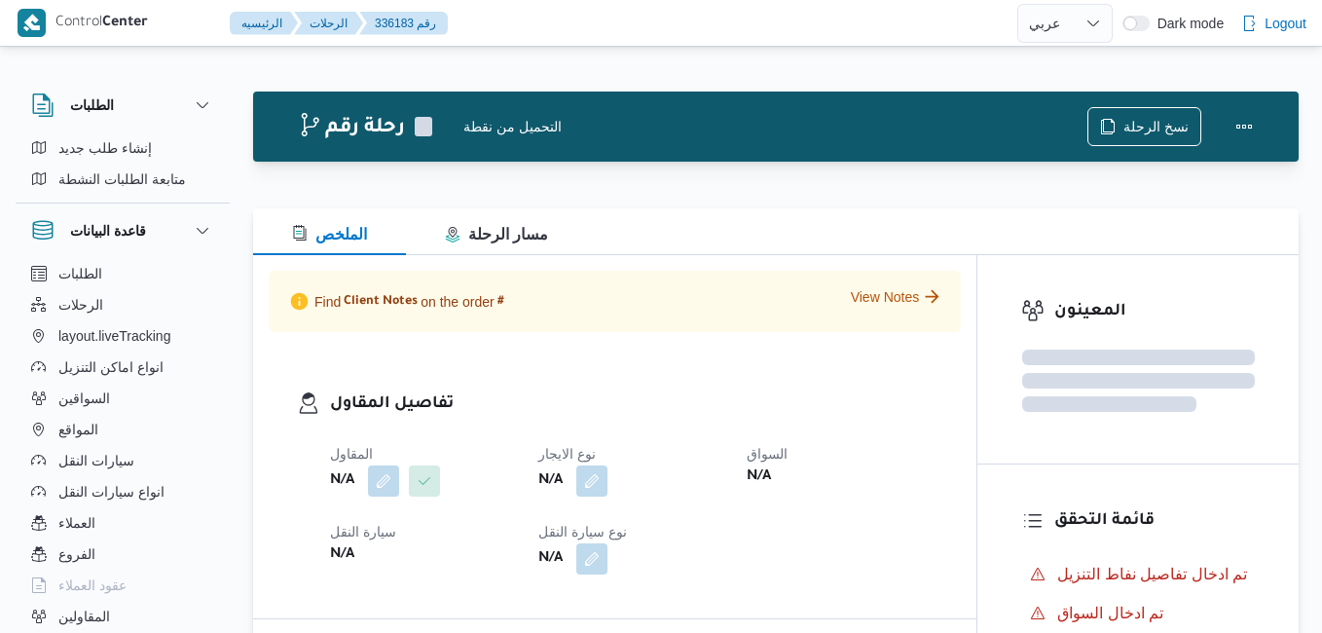
select select "ar"
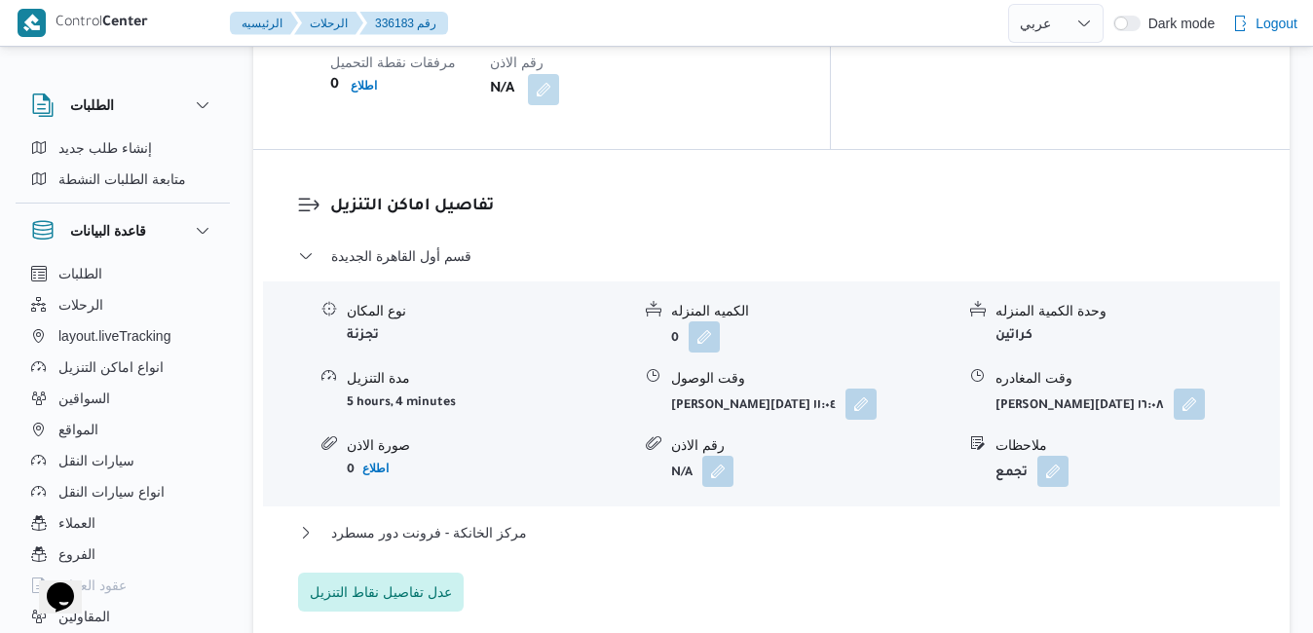
scroll to position [1753, 0]
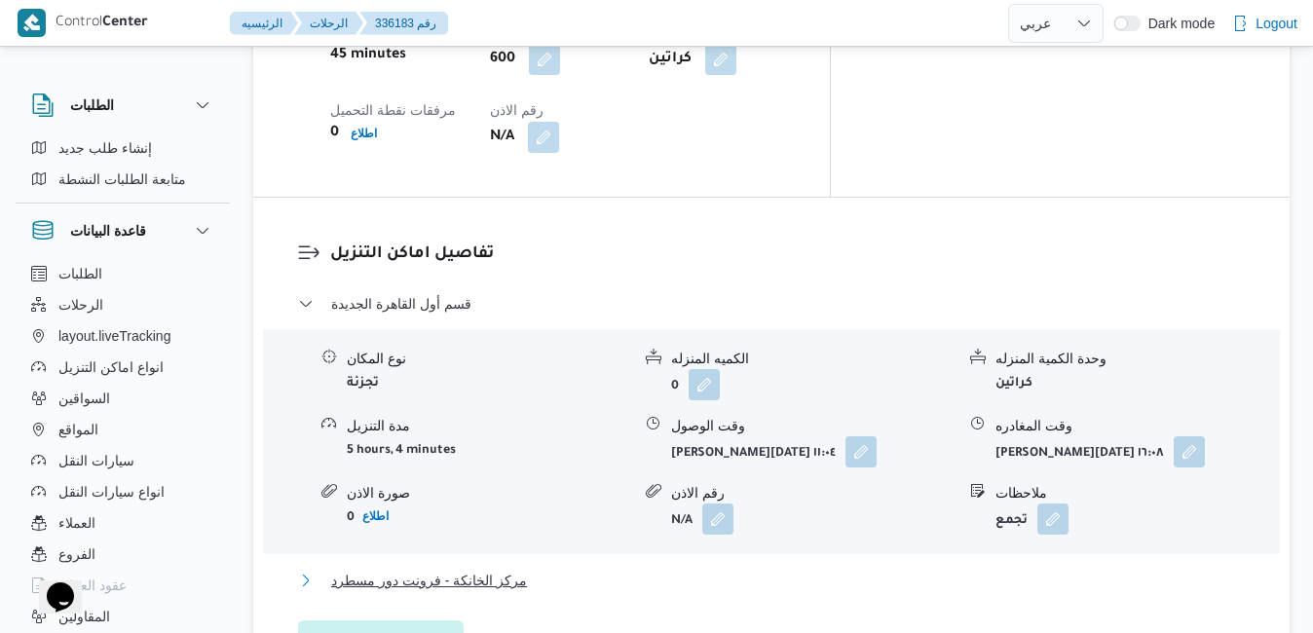
click at [774, 569] on button "مركز الخانكة - فرونت دور مسطرد" at bounding box center [771, 580] width 947 height 23
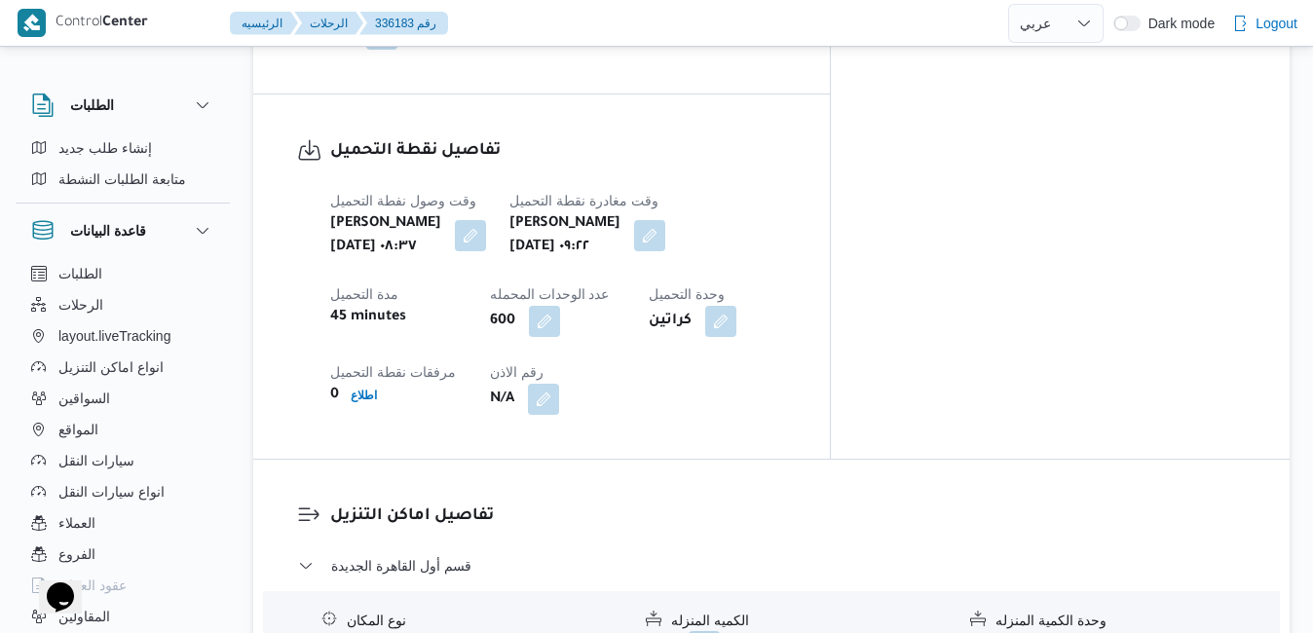
scroll to position [1519, 0]
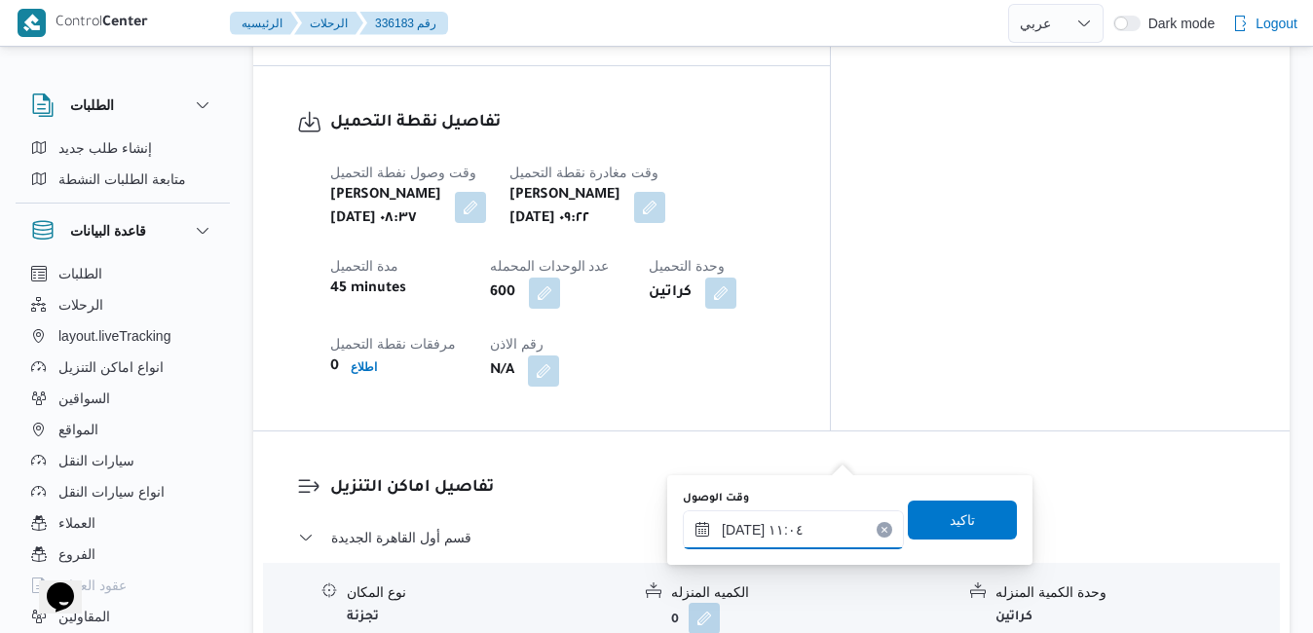
click at [777, 531] on input "[DATE] ١١:٠٤" at bounding box center [793, 529] width 221 height 39
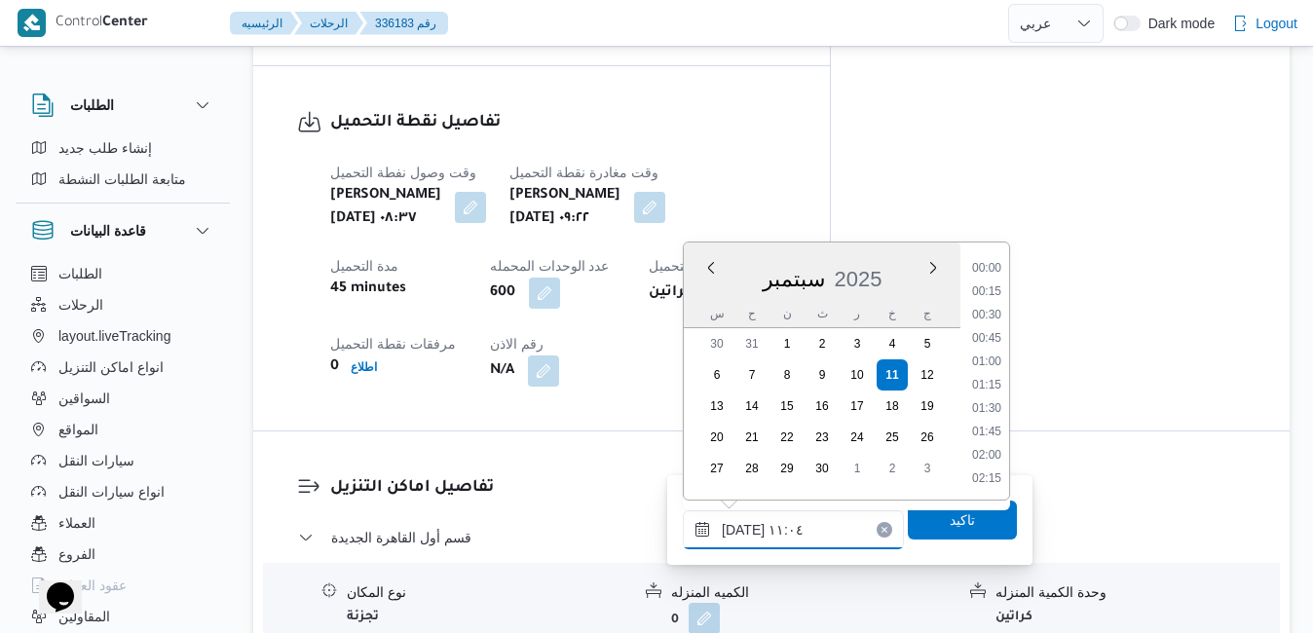
scroll to position [909, 0]
click at [990, 319] on li "10:15" at bounding box center [986, 316] width 45 height 19
type input "[DATE] ١٠:١٥"
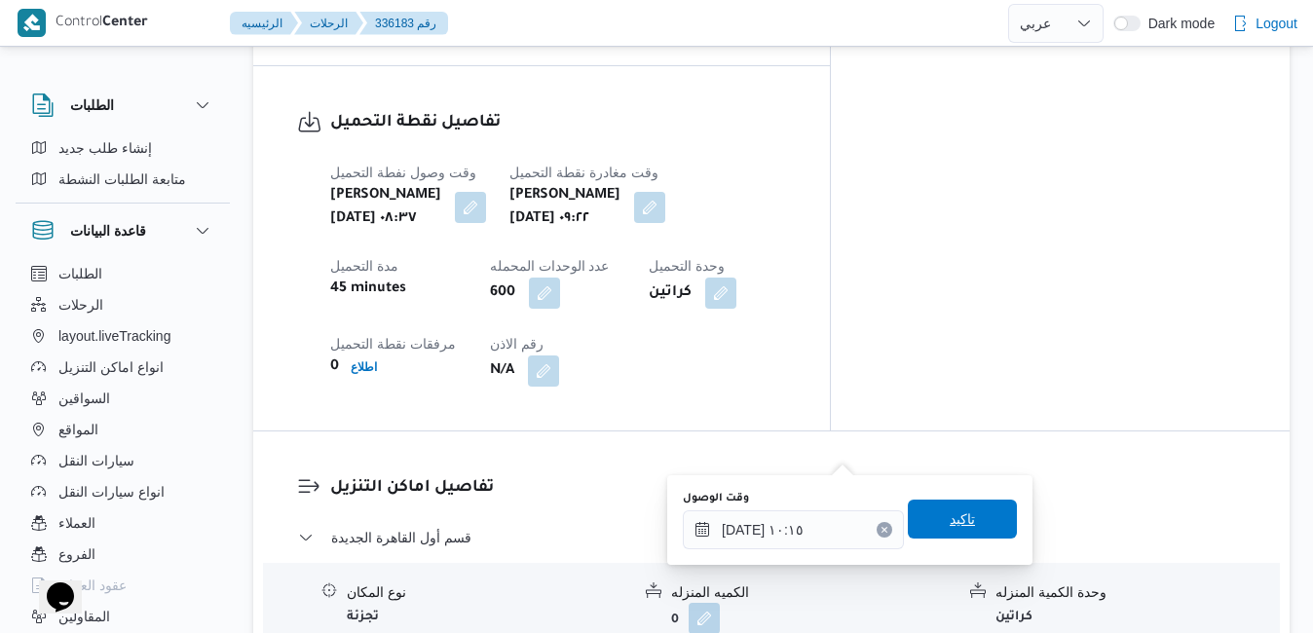
click at [929, 523] on span "تاكيد" at bounding box center [962, 519] width 109 height 39
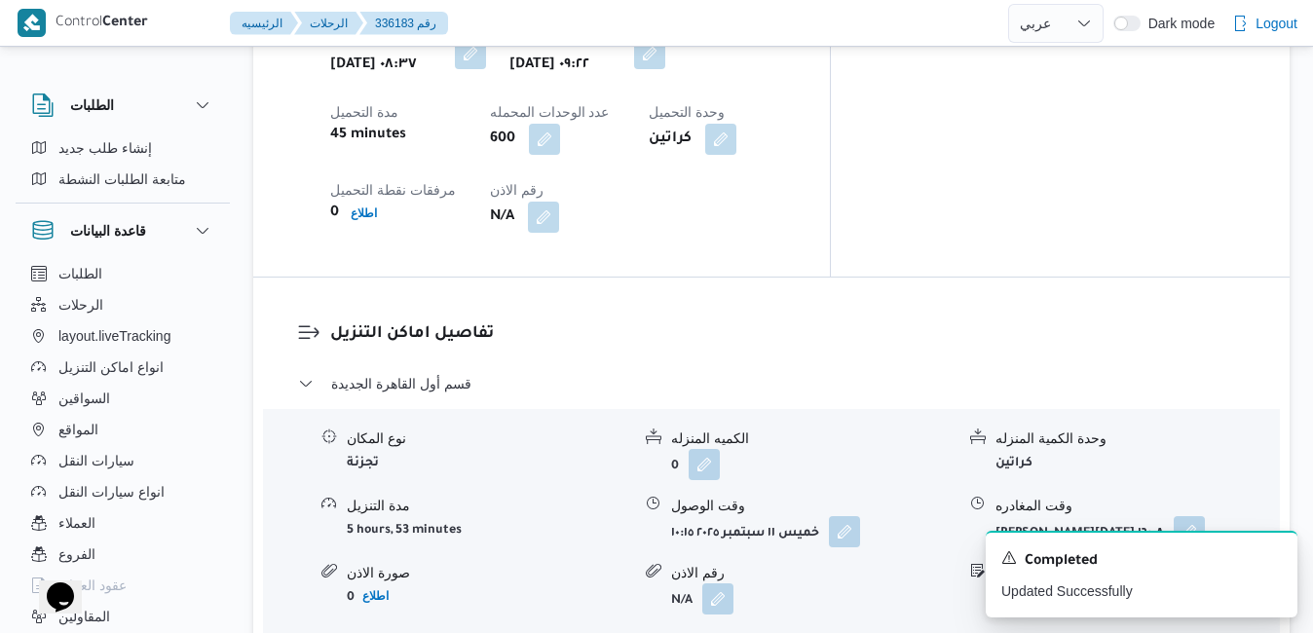
scroll to position [1675, 0]
click at [1277, 555] on icon "Dismiss toast" at bounding box center [1274, 556] width 10 height 10
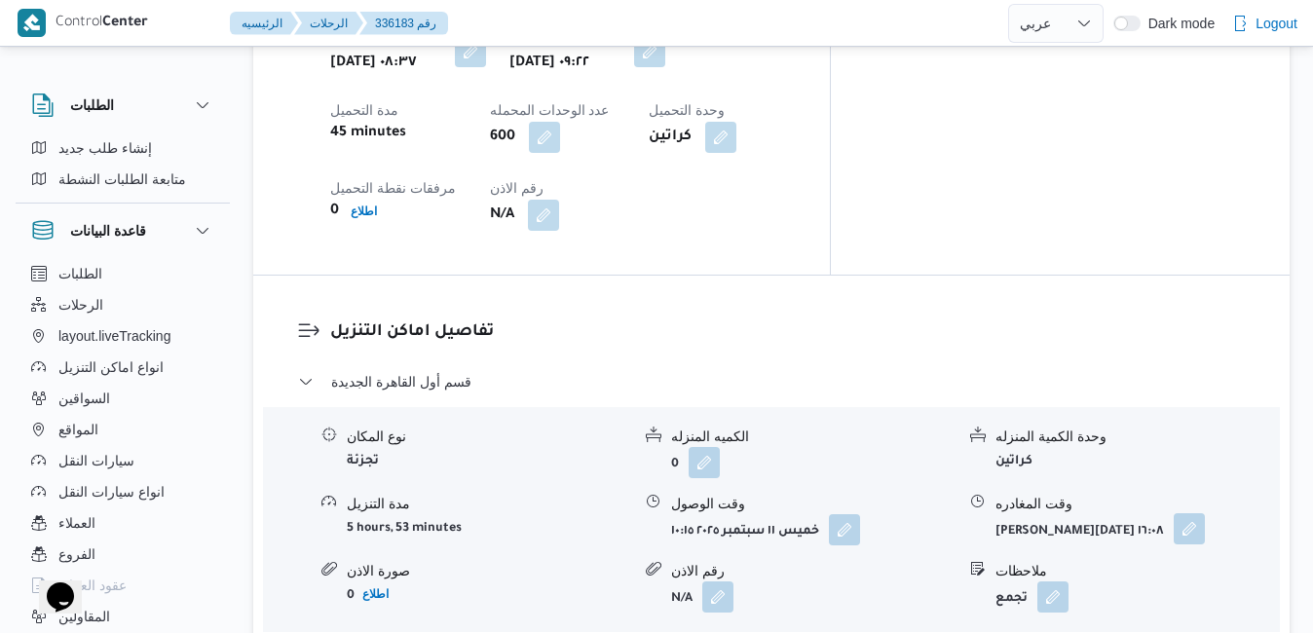
click at [1176, 513] on button "button" at bounding box center [1188, 528] width 31 height 31
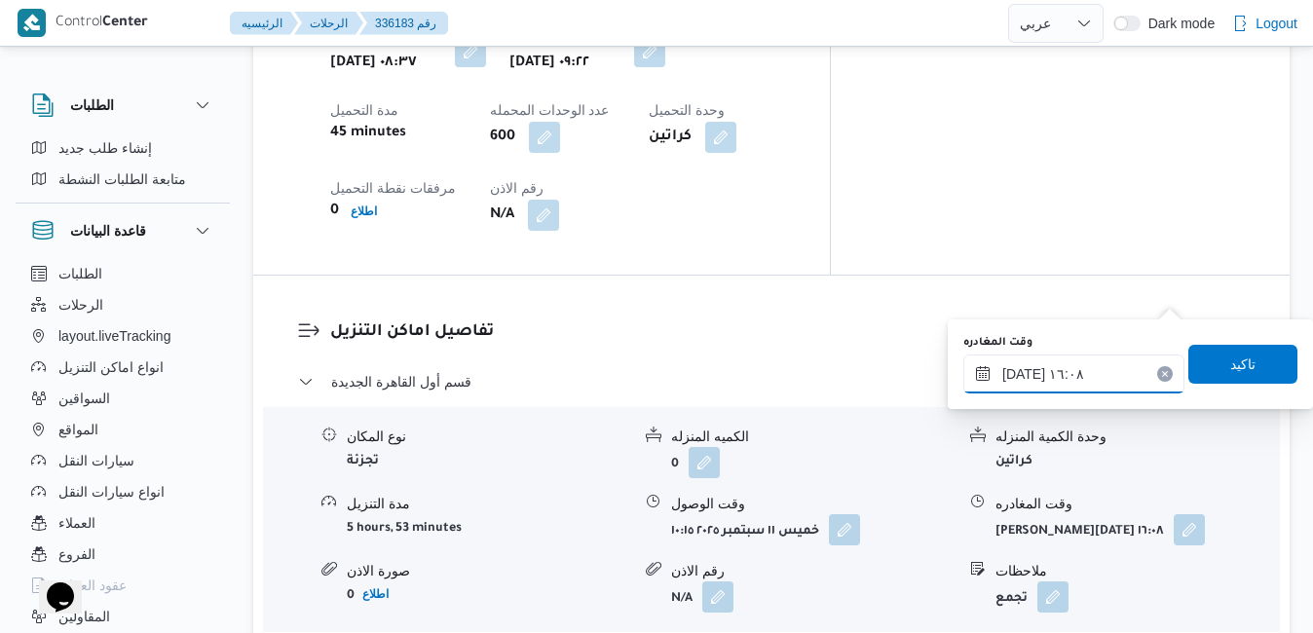
click at [1072, 387] on input "١١/٠٩/٢٠٢٥ ١٦:٠٨" at bounding box center [1073, 373] width 221 height 39
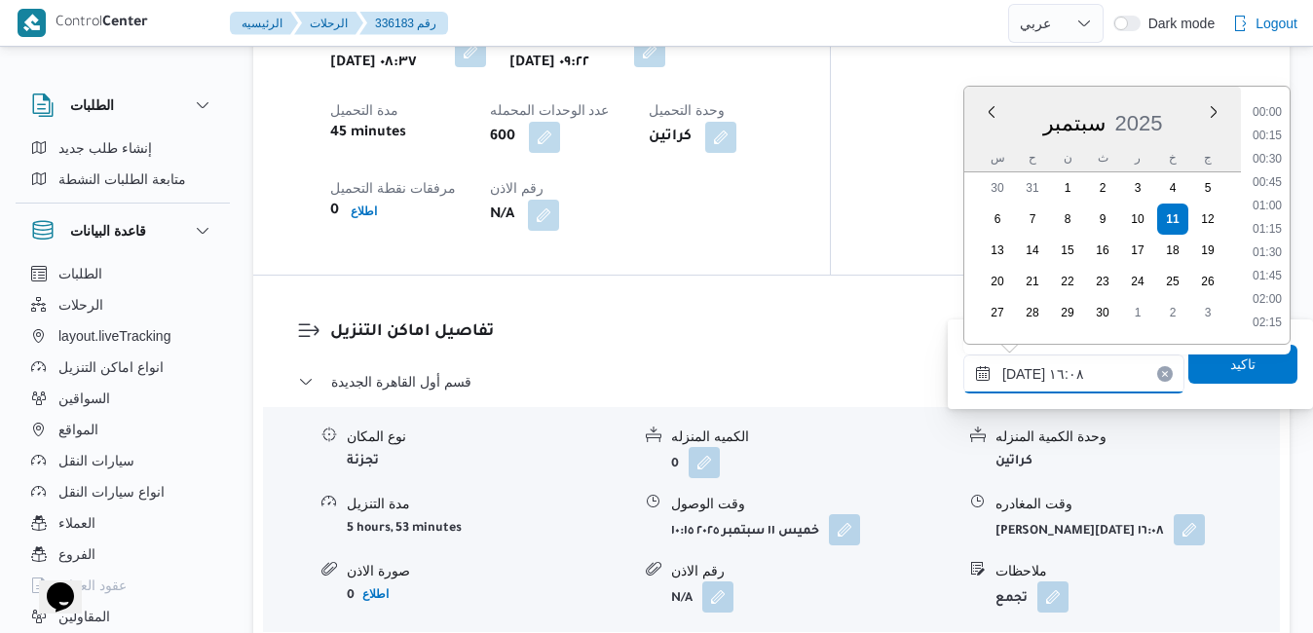
scroll to position [1377, 0]
click at [1278, 189] on li "15:30" at bounding box center [1266, 183] width 45 height 19
type input "١١/٠٩/٢٠٢٥ ١٥:٣٠"
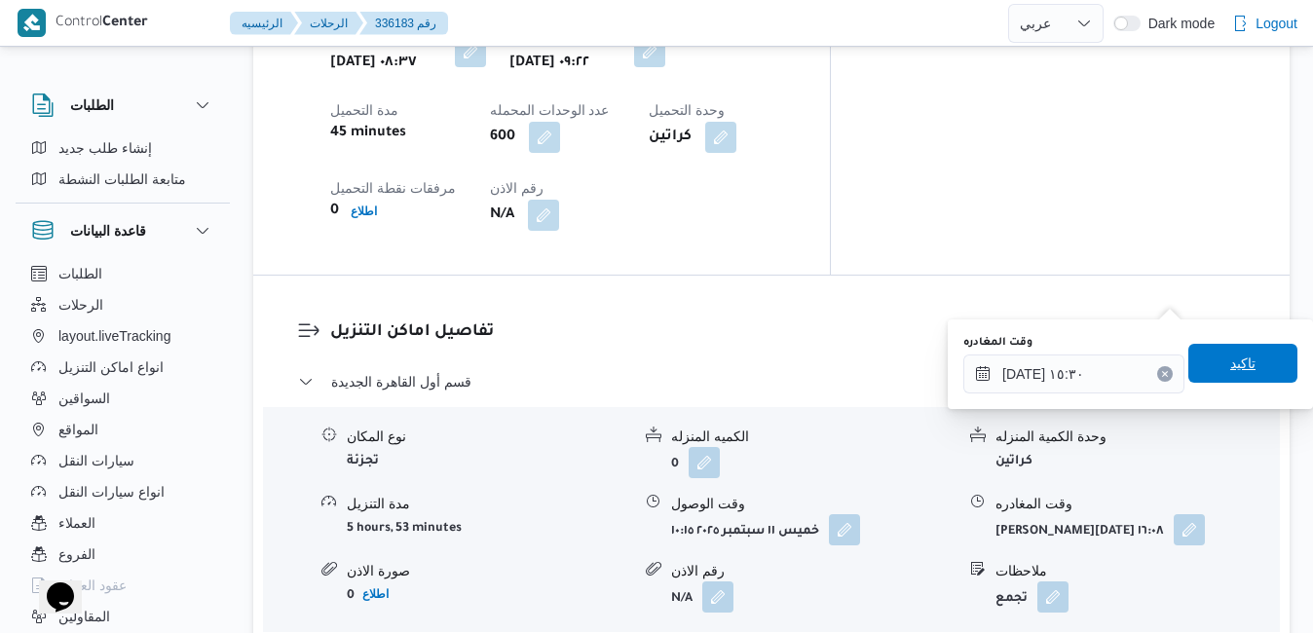
click at [1230, 359] on span "تاكيد" at bounding box center [1242, 363] width 25 height 23
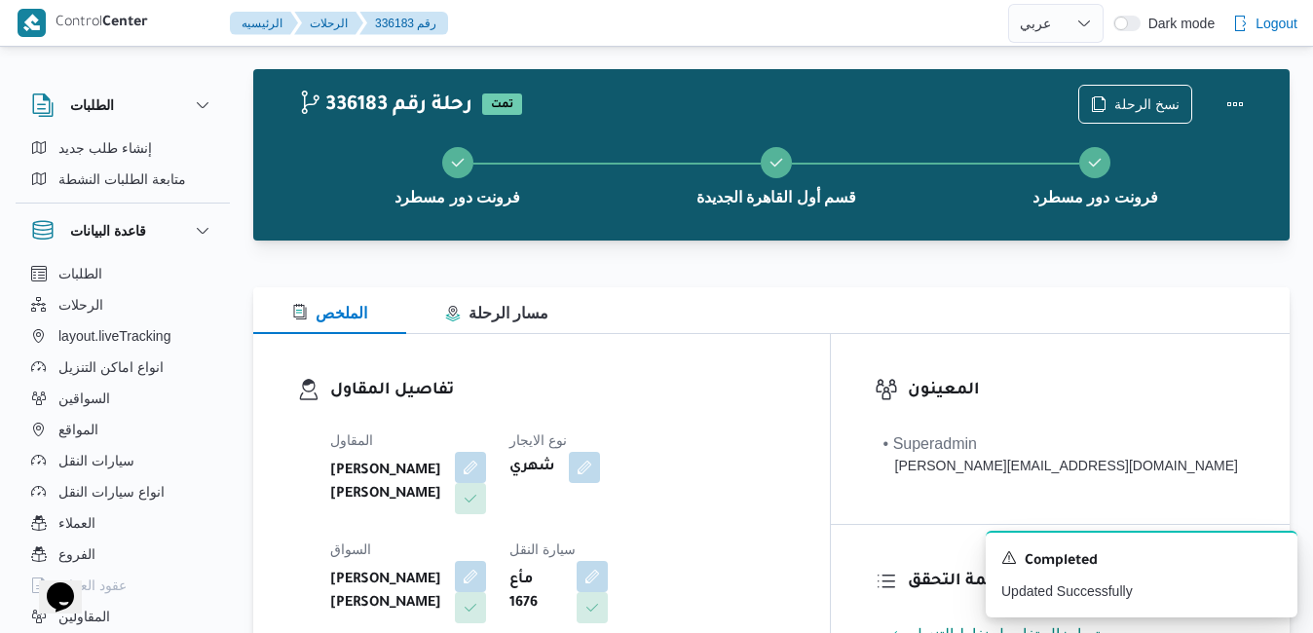
scroll to position [0, 0]
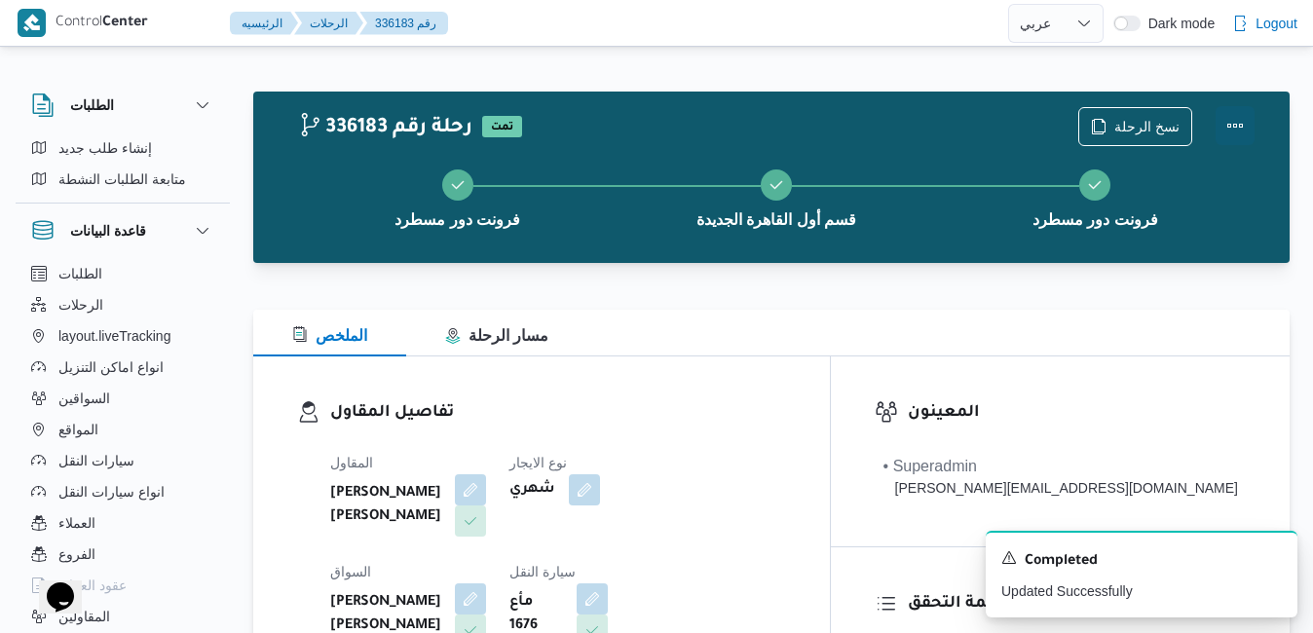
click at [1233, 122] on button "Actions" at bounding box center [1234, 125] width 39 height 39
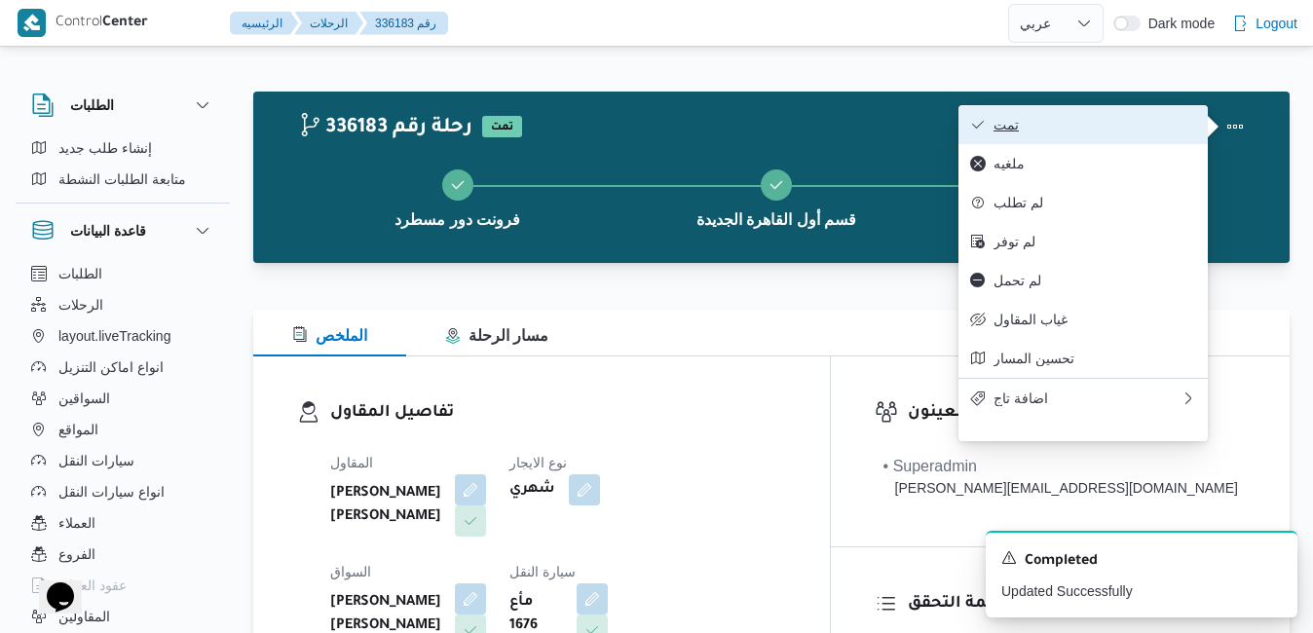
click at [1125, 124] on span "تمت" at bounding box center [1094, 125] width 203 height 16
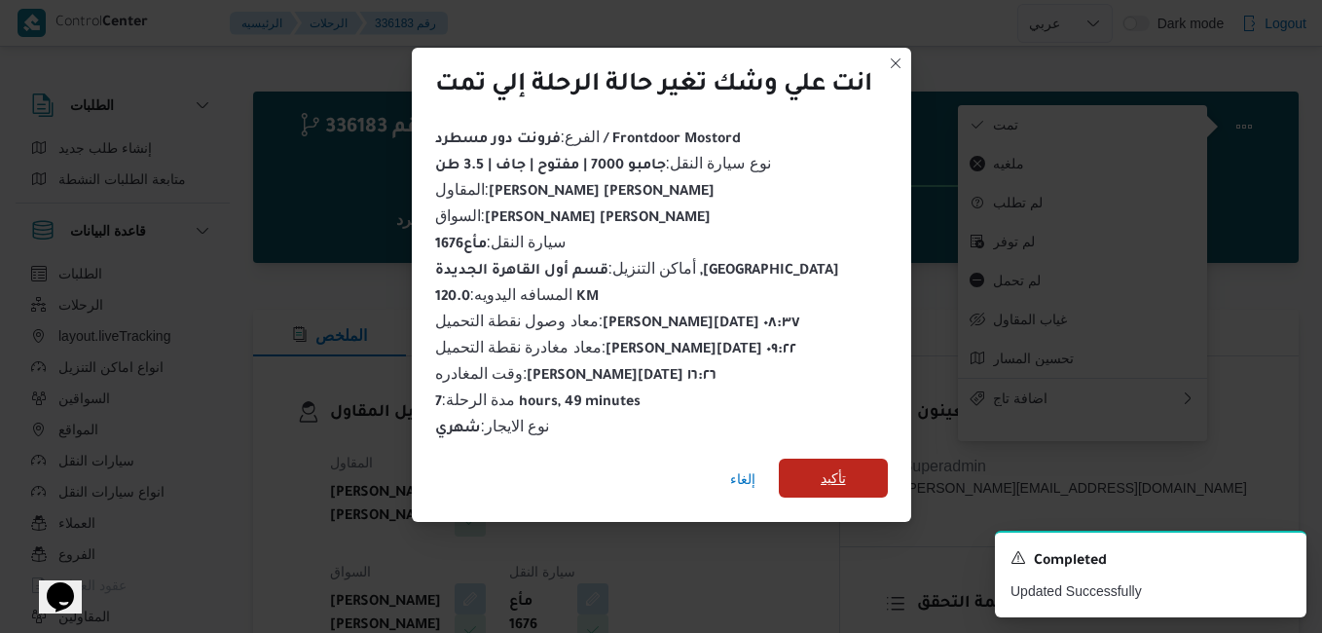
click at [845, 468] on span "تأكيد" at bounding box center [833, 477] width 25 height 23
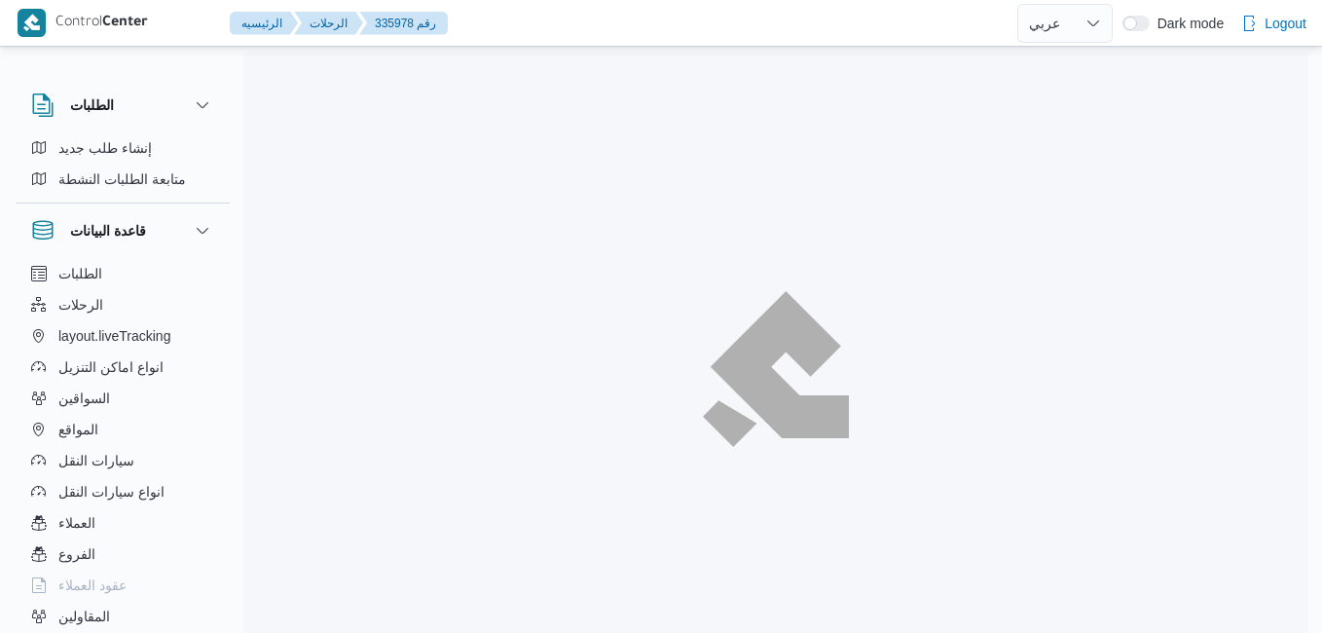
select select "ar"
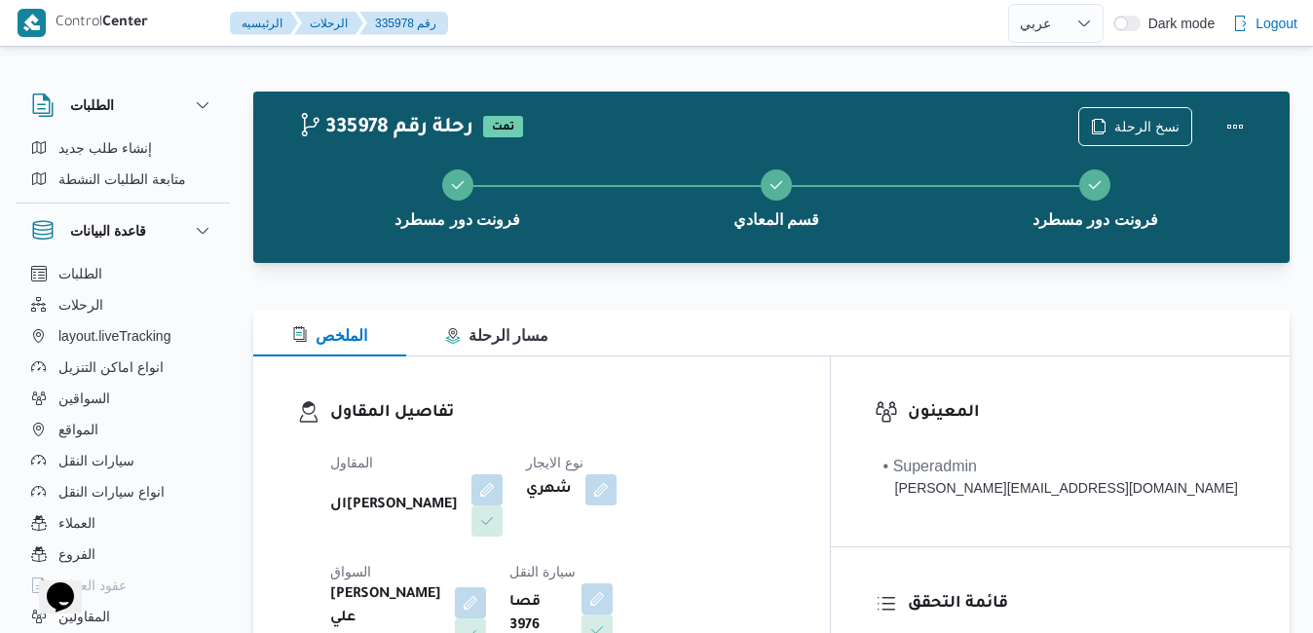
click at [735, 357] on div "تفاصيل المقاول المقاول الهامي [PERSON_NAME] نوع الايجار شهري السواق [PERSON_NAM…" at bounding box center [541, 585] width 576 height 458
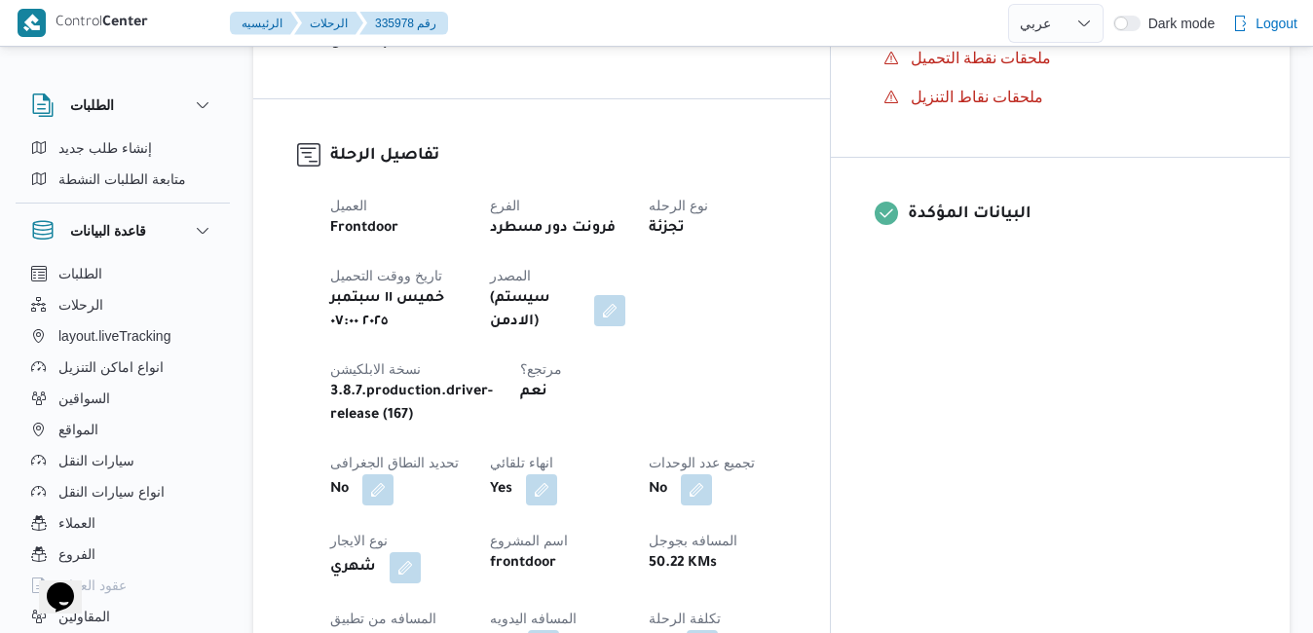
scroll to position [779, 0]
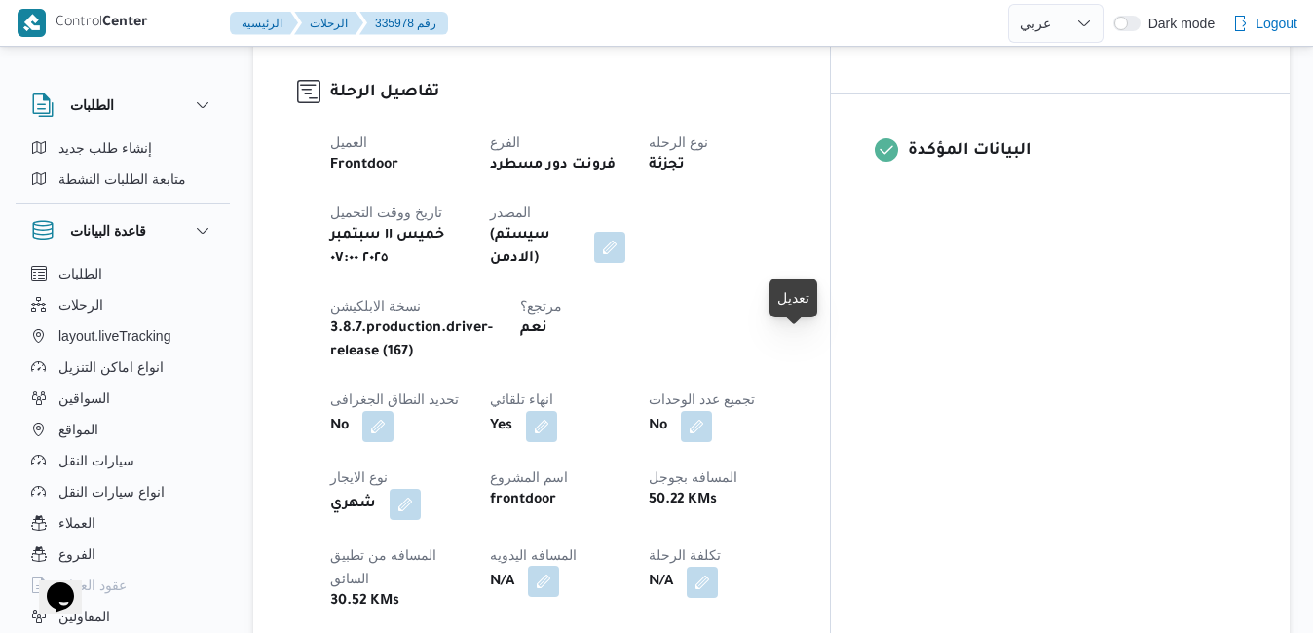
click at [559, 566] on button "button" at bounding box center [543, 581] width 31 height 31
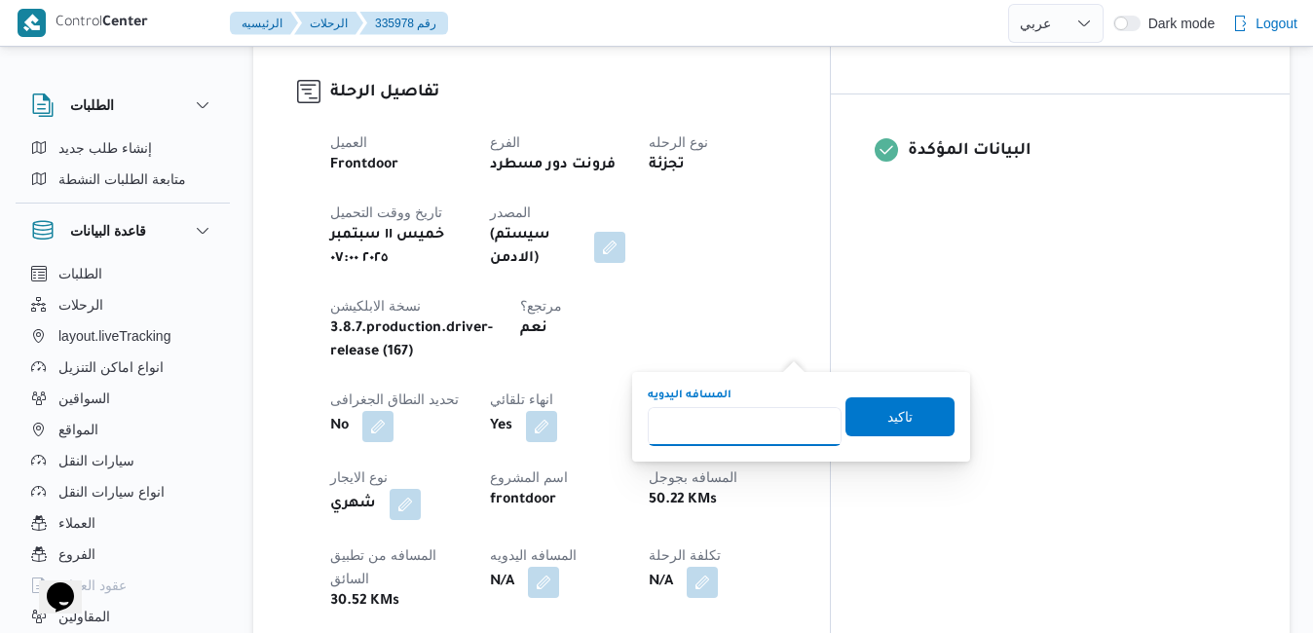
click at [716, 429] on input "المسافه اليدويه" at bounding box center [745, 426] width 194 height 39
type input "125"
click at [910, 415] on span "تاكيد" at bounding box center [899, 415] width 109 height 39
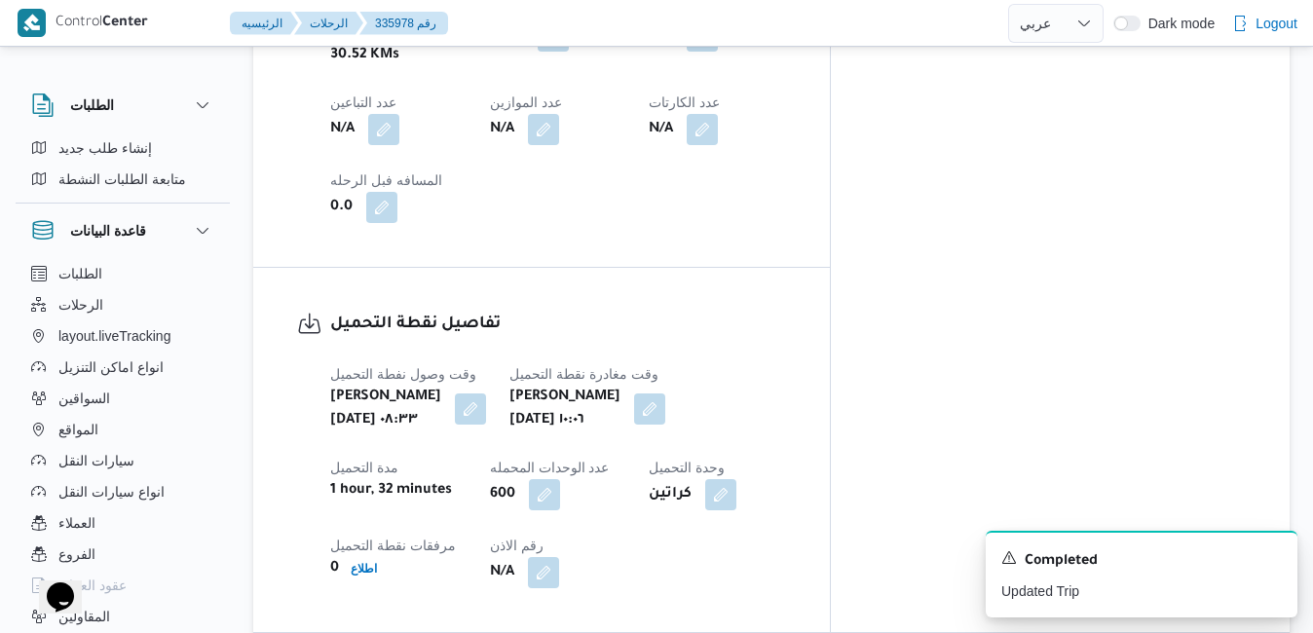
scroll to position [1324, 0]
click at [665, 393] on button "button" at bounding box center [649, 408] width 31 height 31
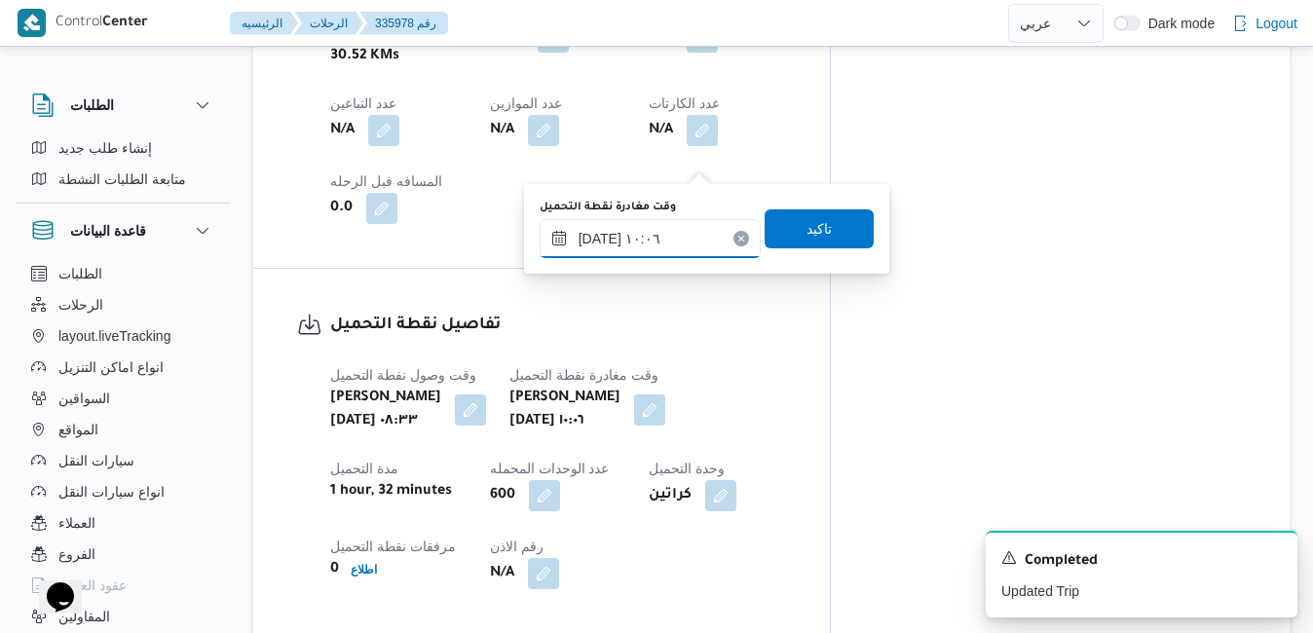
click at [655, 236] on input "[DATE] ١٠:٠٦" at bounding box center [649, 238] width 221 height 39
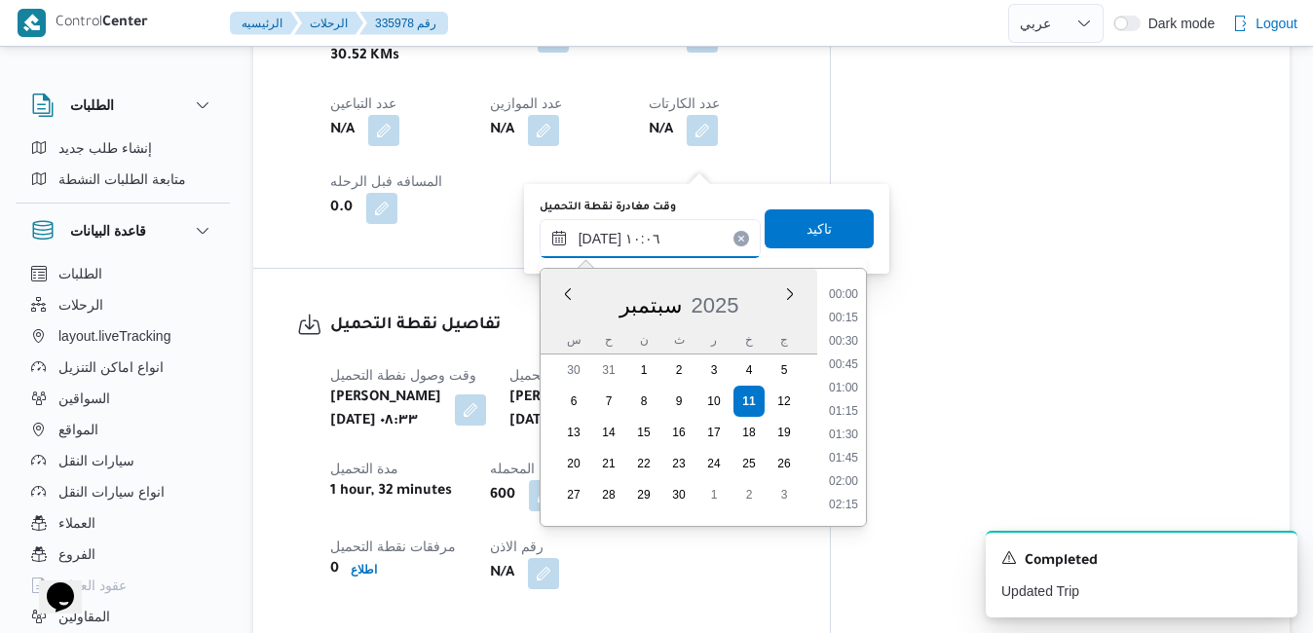
scroll to position [816, 0]
click at [849, 290] on li "08:45" at bounding box center [843, 295] width 45 height 19
type input "[DATE] ٠٨:٤٥"
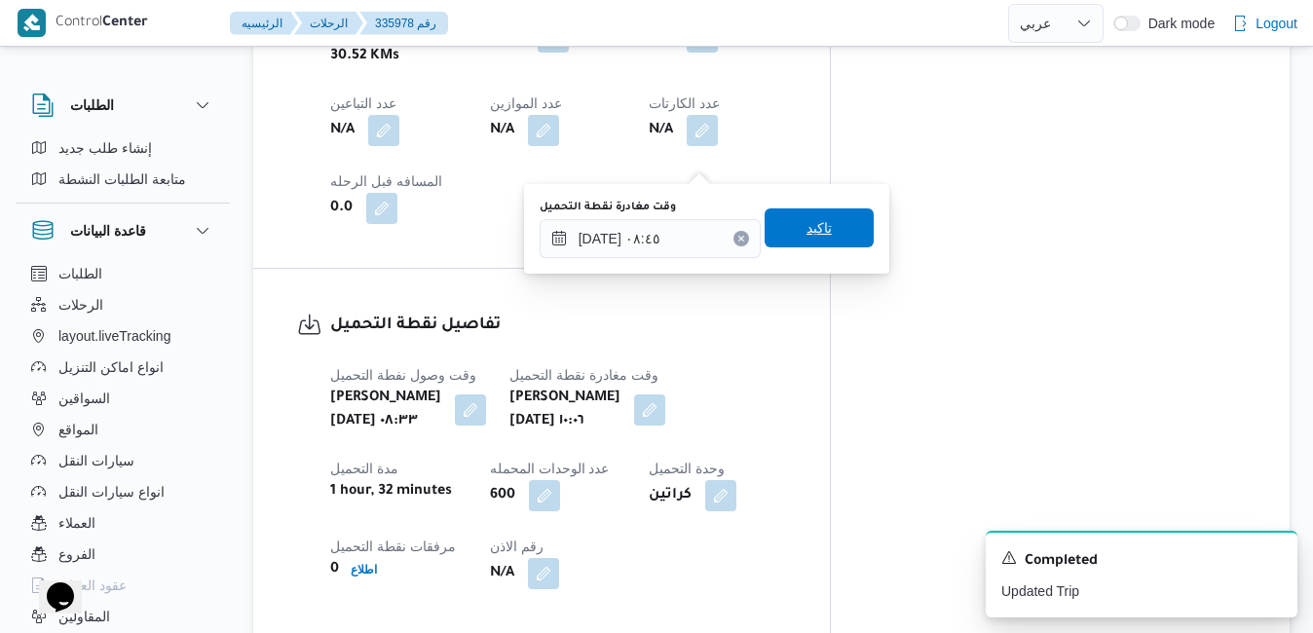
click at [818, 232] on span "تاكيد" at bounding box center [818, 227] width 109 height 39
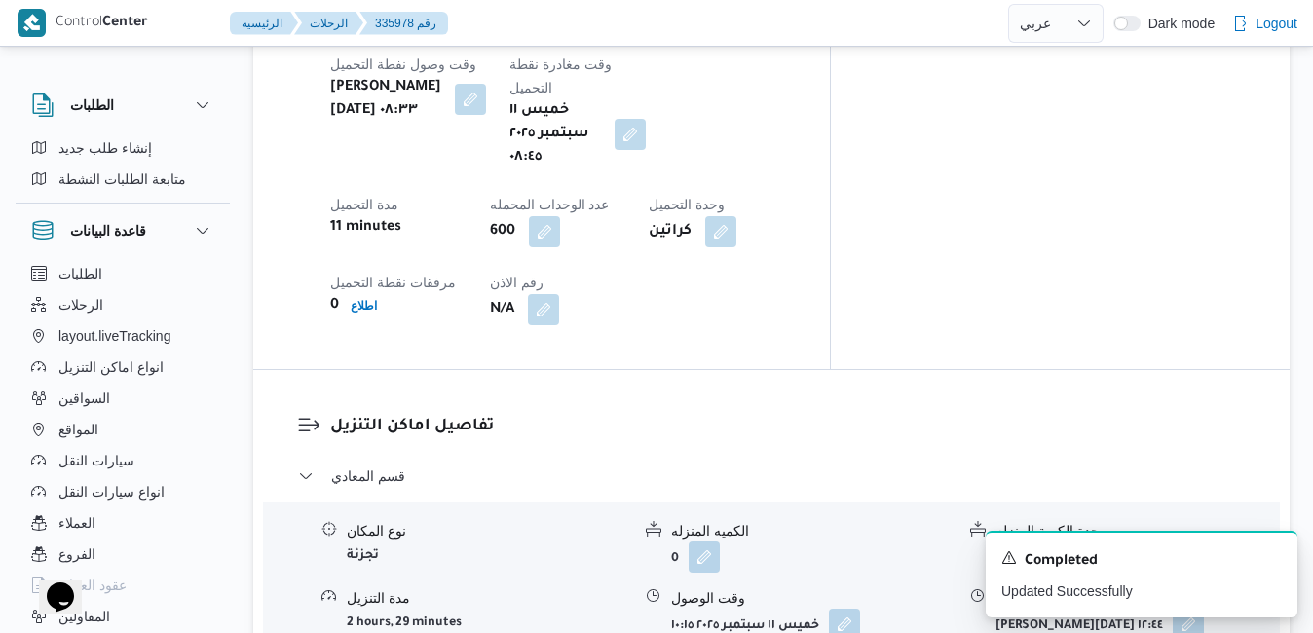
scroll to position [1714, 0]
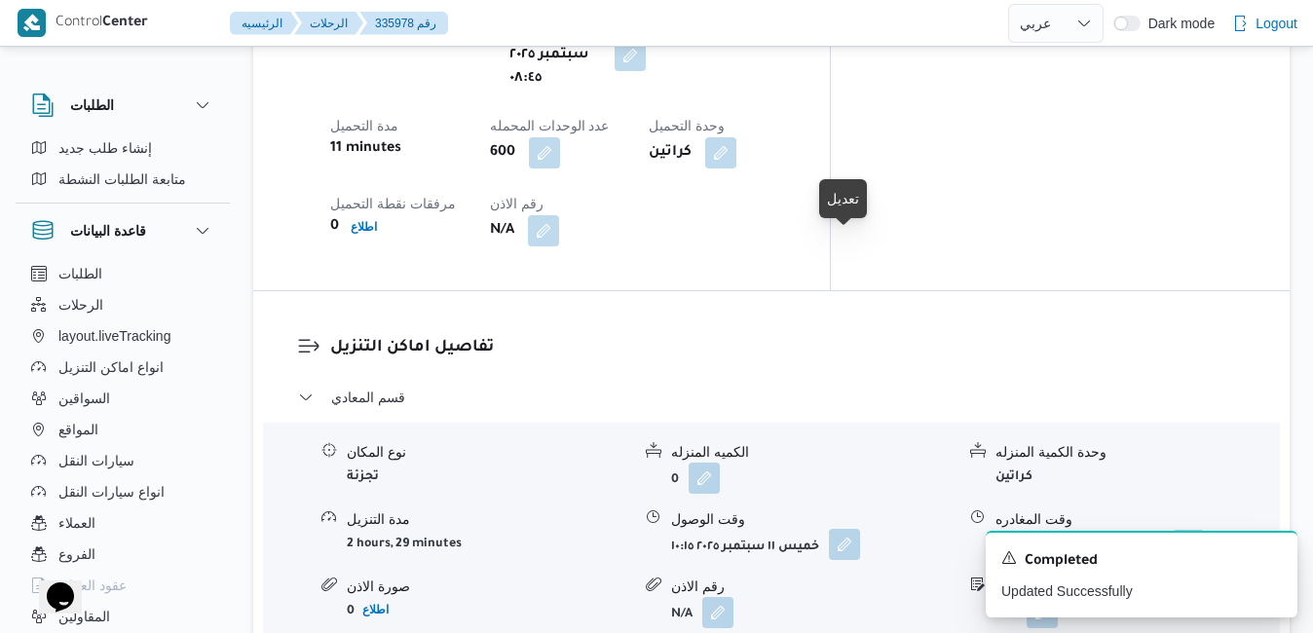
click at [851, 529] on button "button" at bounding box center [844, 544] width 31 height 31
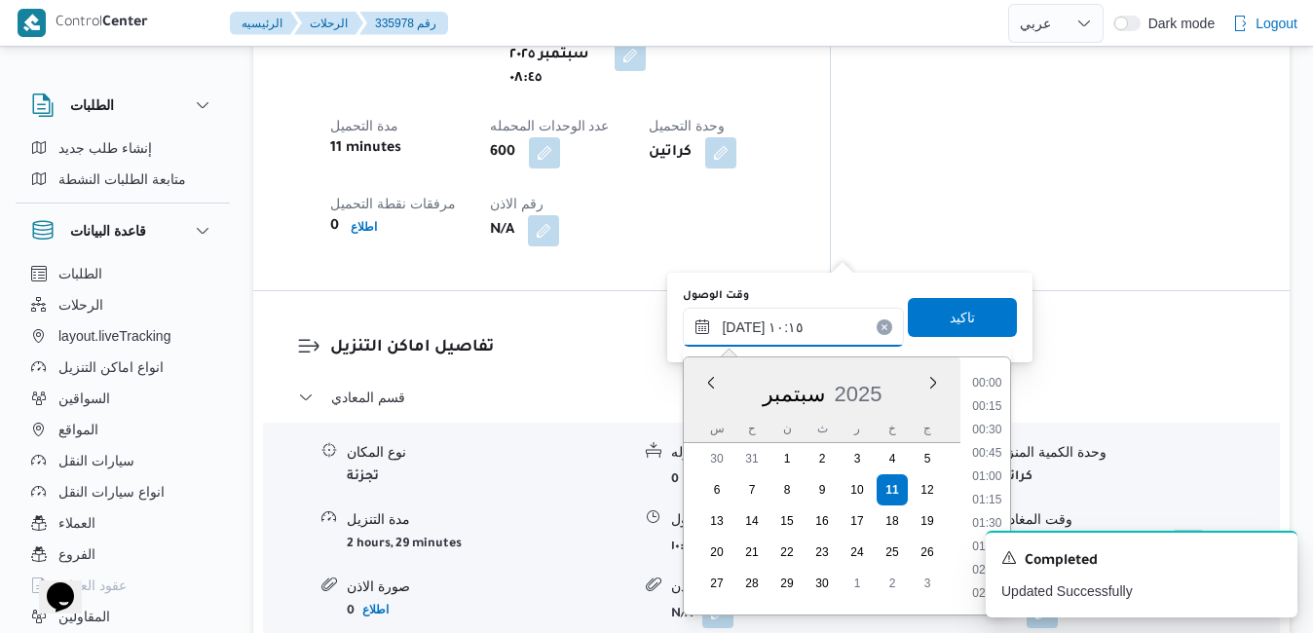
click at [762, 334] on input "[DATE] ١٠:١٥" at bounding box center [793, 327] width 221 height 39
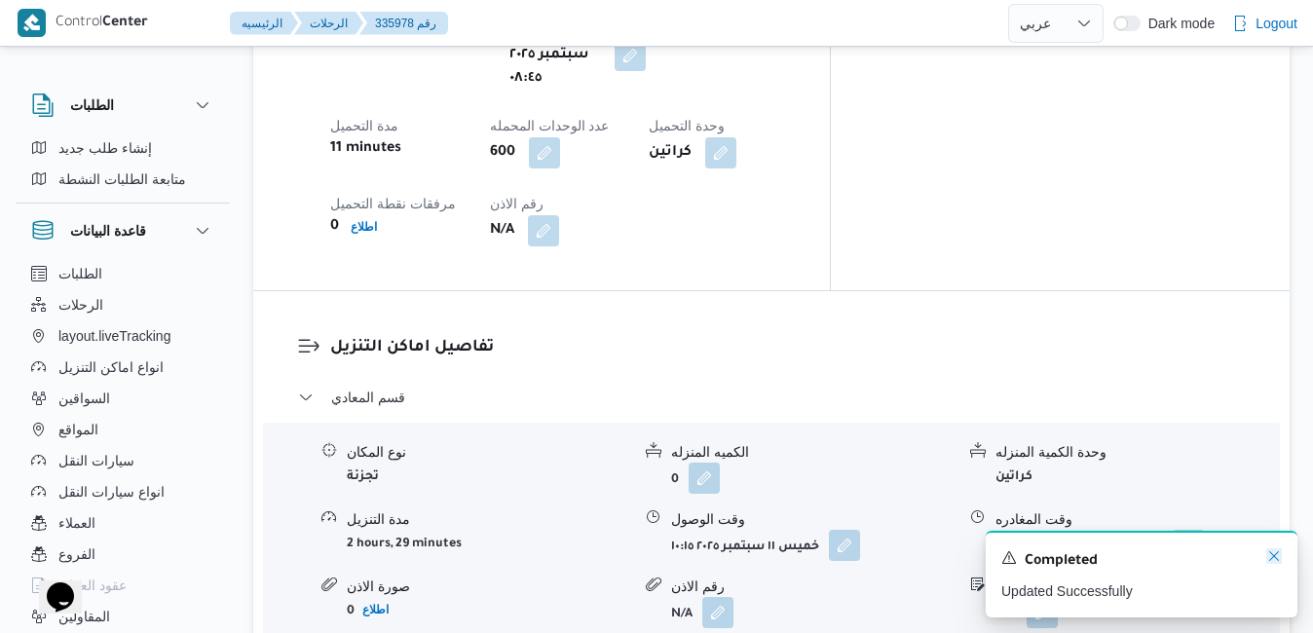
click at [1278, 560] on icon "Dismiss toast" at bounding box center [1274, 556] width 16 height 16
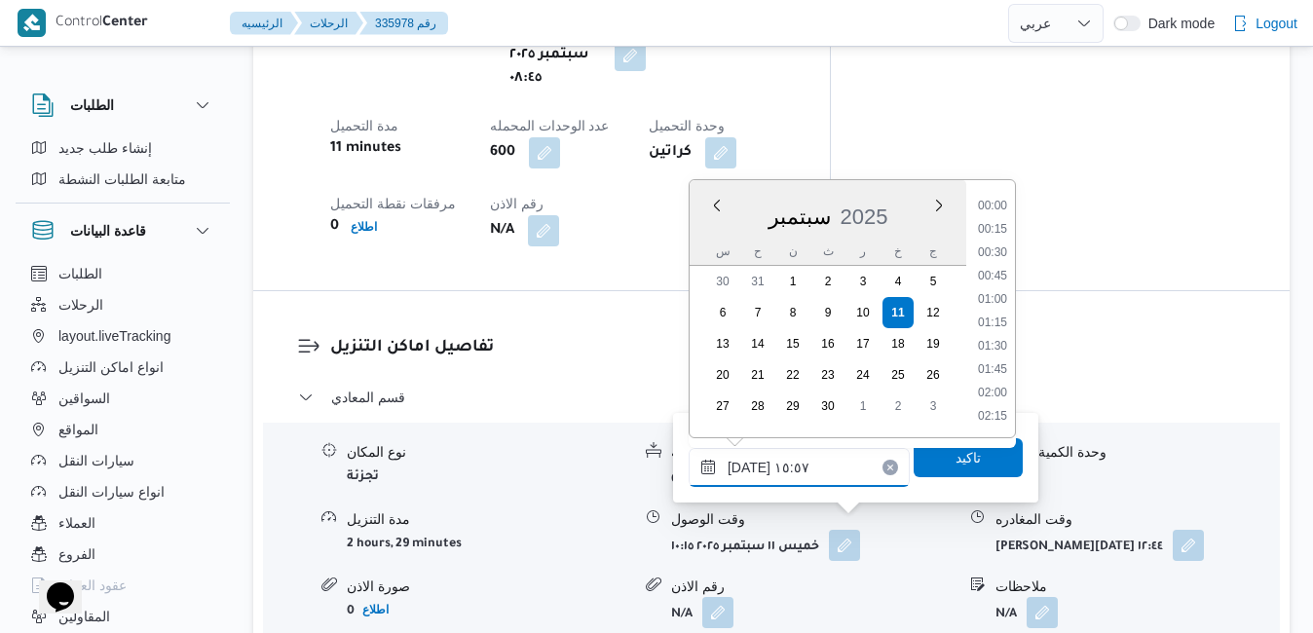
click at [796, 466] on input "١١/٠٩/٢٠٢٥ ١٥:٥٧" at bounding box center [798, 467] width 221 height 39
click at [997, 335] on li "18:00" at bounding box center [992, 336] width 45 height 19
type input "١١/٠٩/٢٠٢٥ ١٨:٠٠"
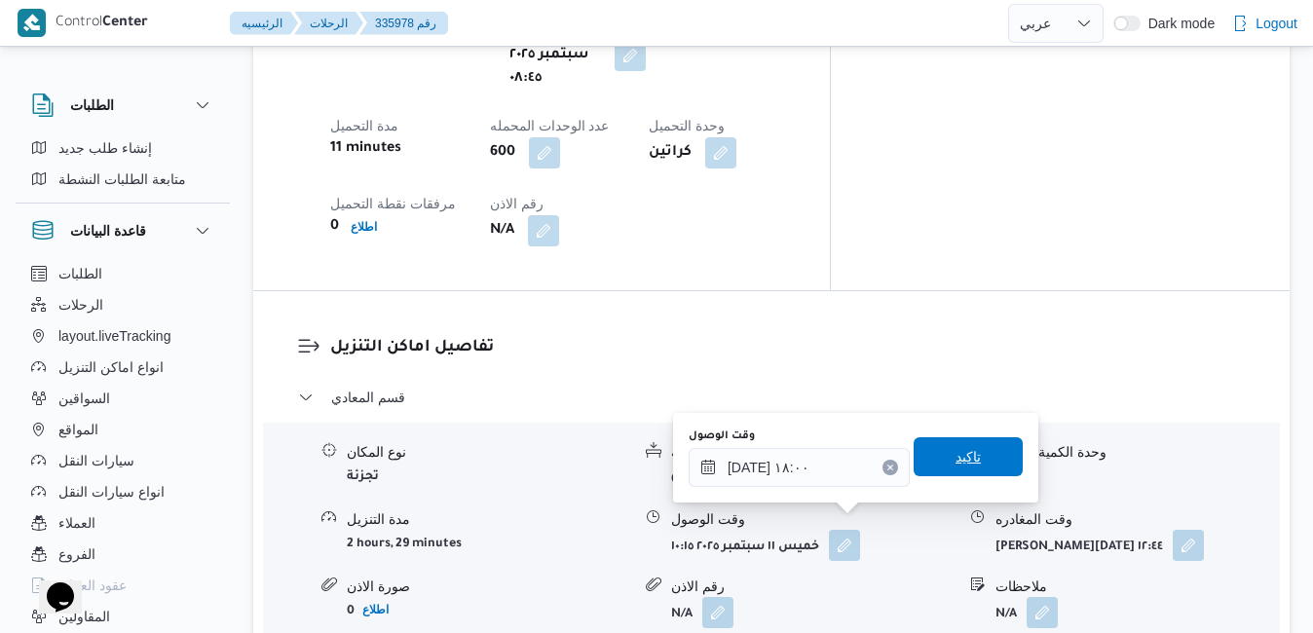
click at [960, 451] on span "تاكيد" at bounding box center [967, 456] width 25 height 23
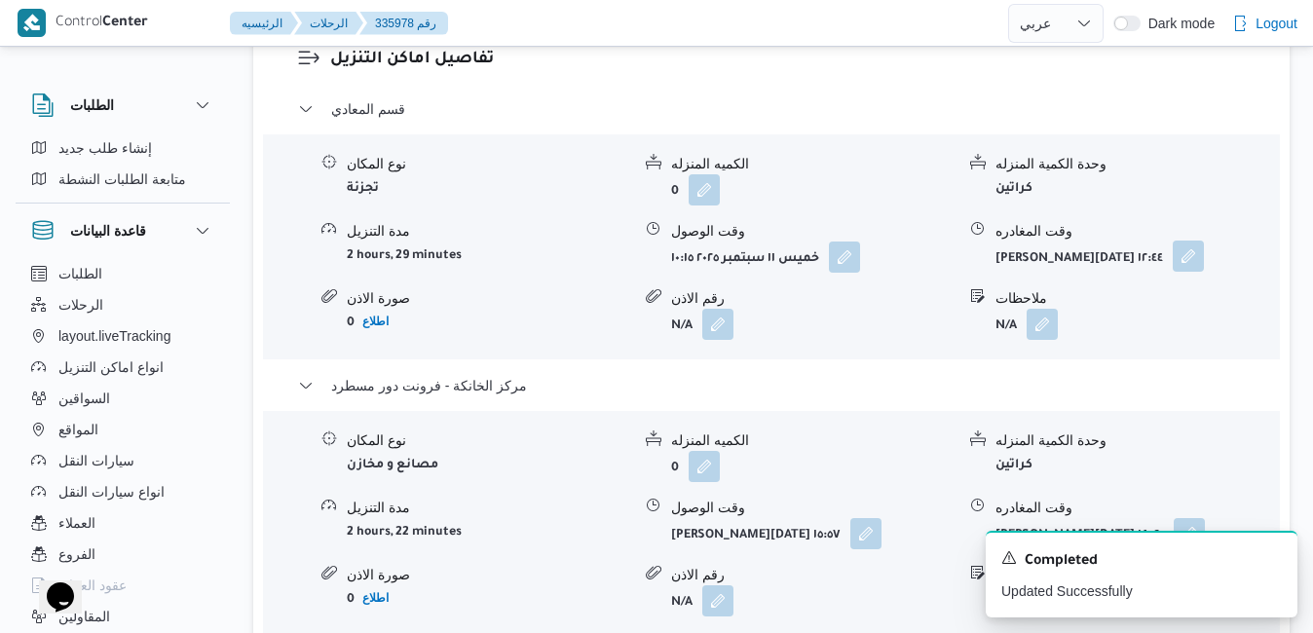
click at [1175, 253] on button "button" at bounding box center [1187, 256] width 31 height 31
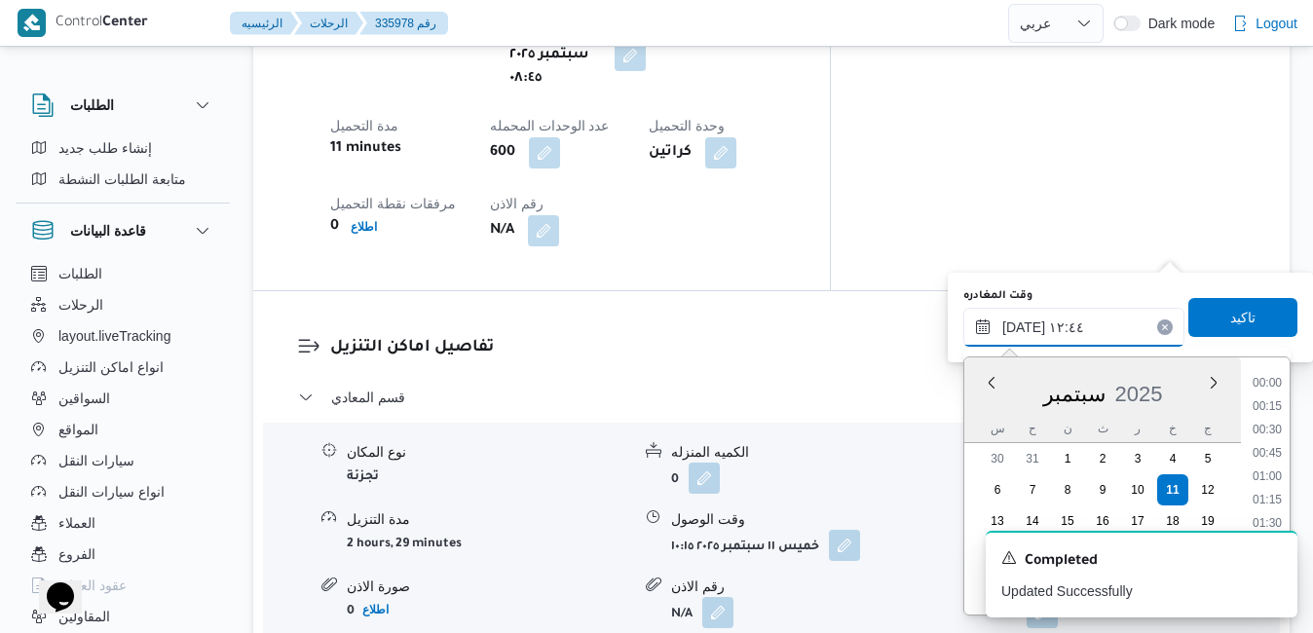
click at [1063, 328] on input "١١/٠٩/٢٠٢٥ ١٢:٤٤" at bounding box center [1073, 327] width 221 height 39
click at [1269, 465] on li "17:00" at bounding box center [1266, 469] width 45 height 19
type input "١١/٠٩/٢٠٢٥ ١٧:٠٠"
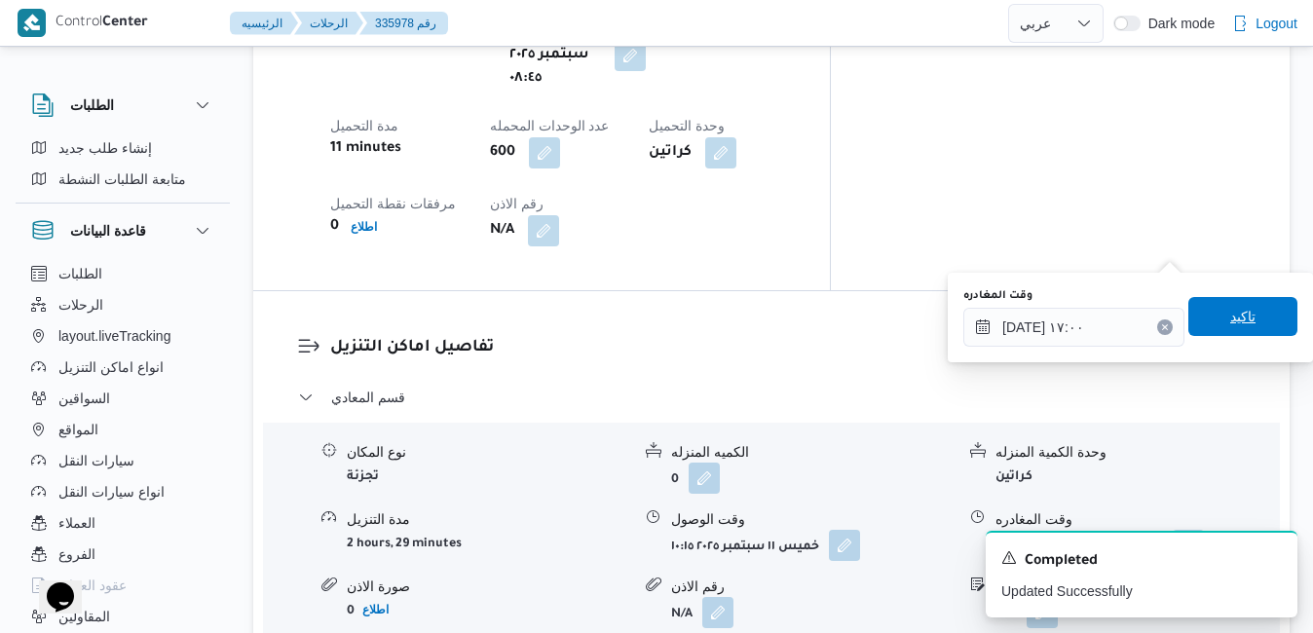
click at [1218, 297] on div "وقت المغادره ١١/٠٩/٢٠٢٥ ١٧:٠٠ تاكيد" at bounding box center [1130, 317] width 338 height 62
click at [1211, 312] on span "تاكيد" at bounding box center [1242, 316] width 109 height 39
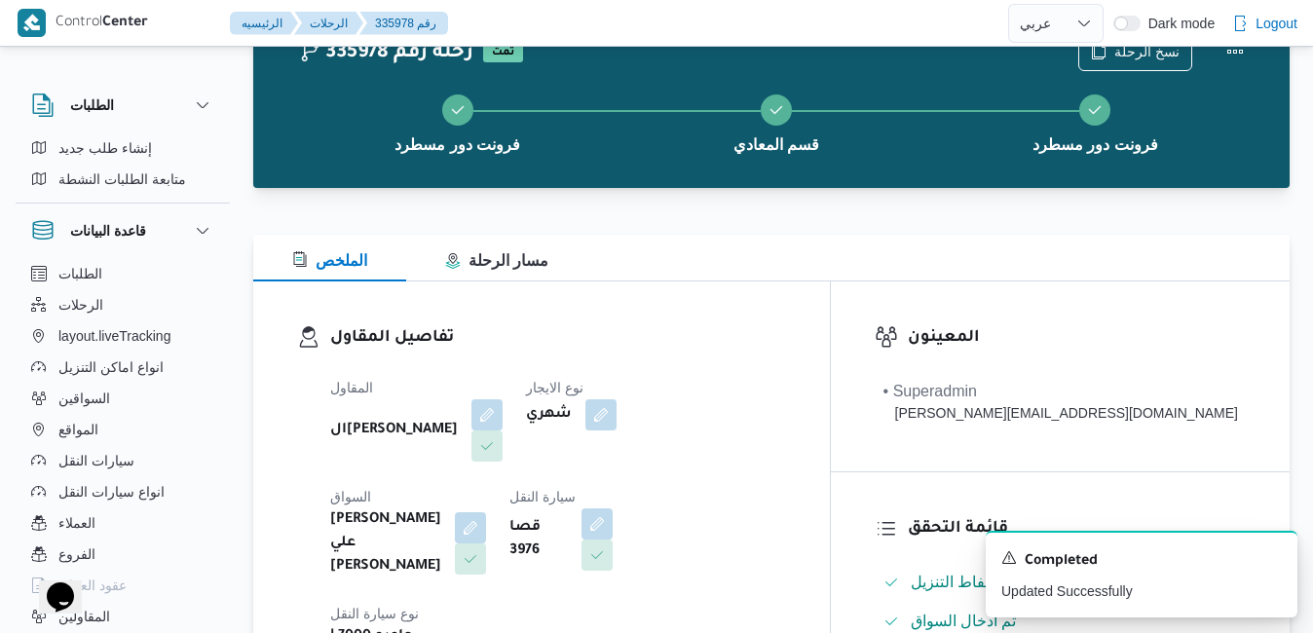
scroll to position [0, 0]
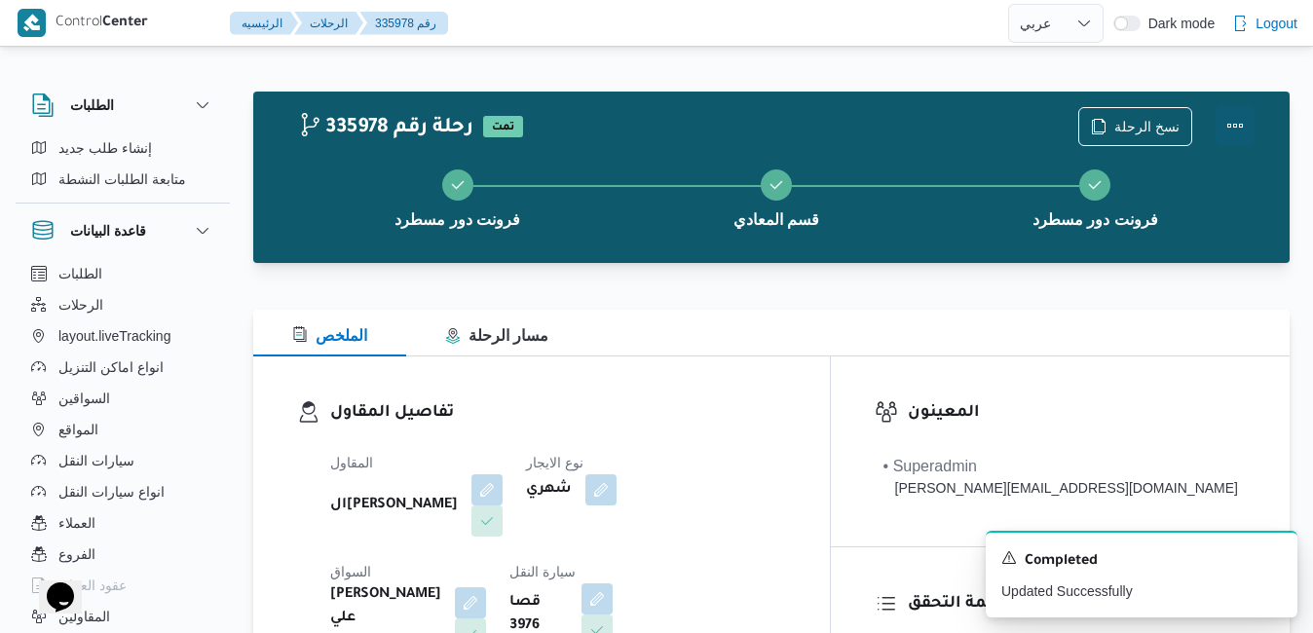
click at [1240, 128] on button "Actions" at bounding box center [1234, 125] width 39 height 39
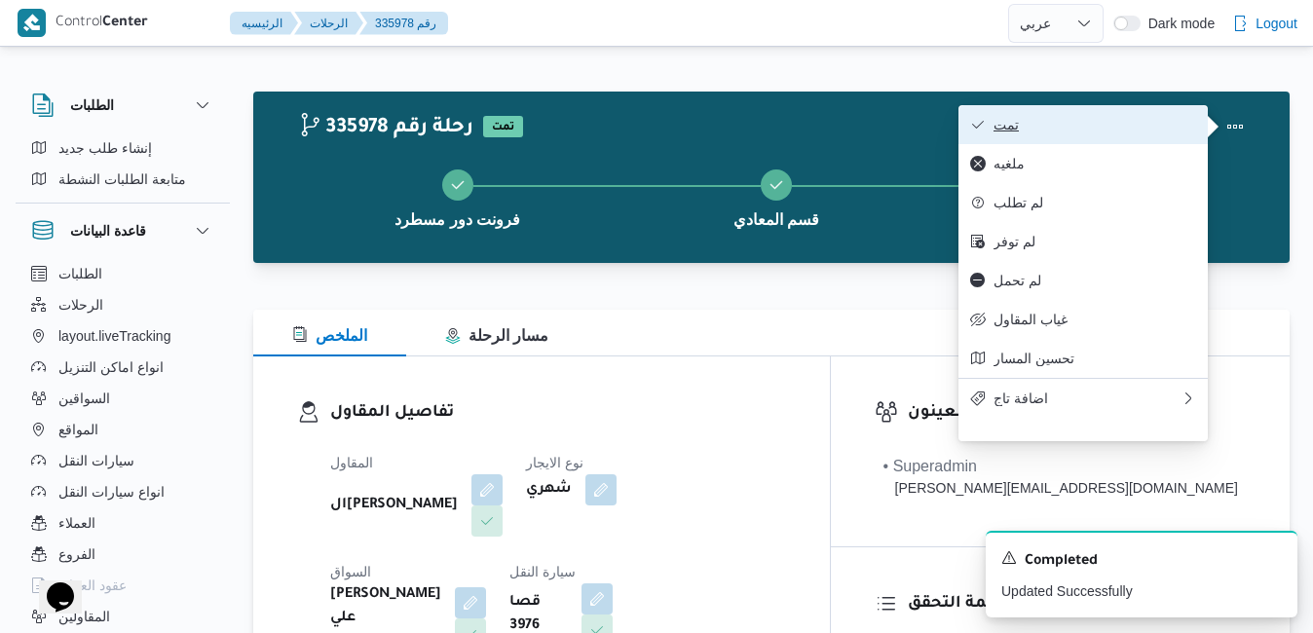
click at [1131, 136] on button "تمت" at bounding box center [1082, 124] width 249 height 39
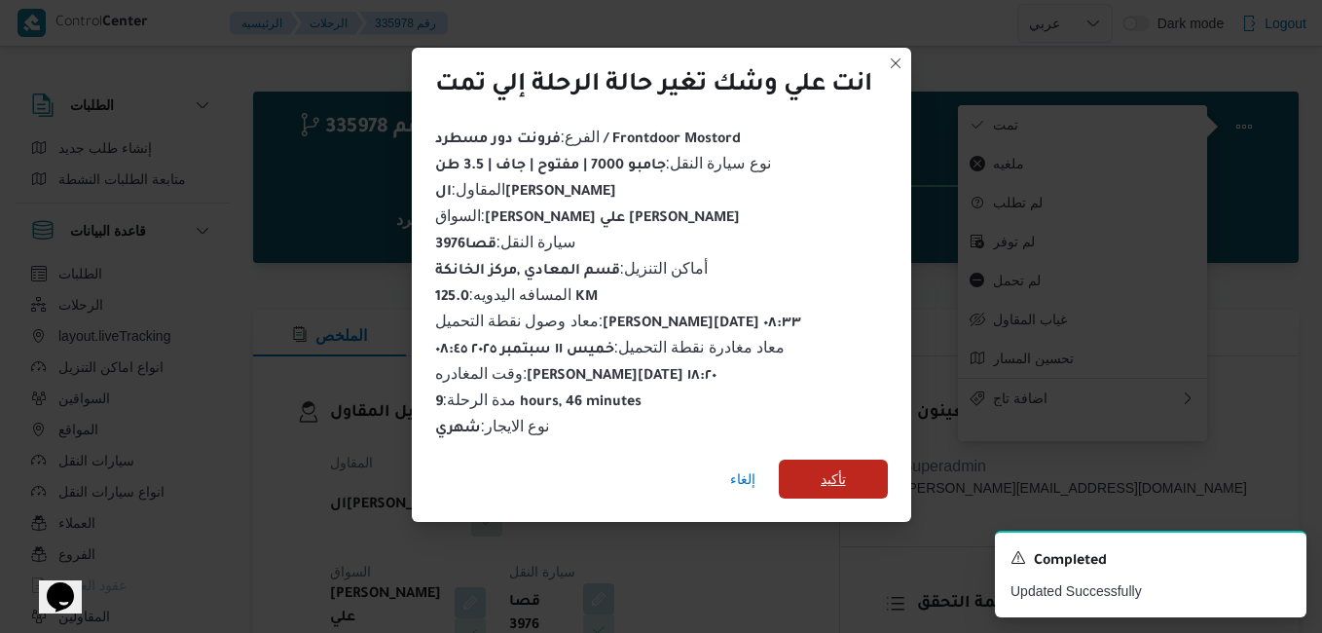
click at [841, 467] on span "تأكيد" at bounding box center [833, 478] width 25 height 23
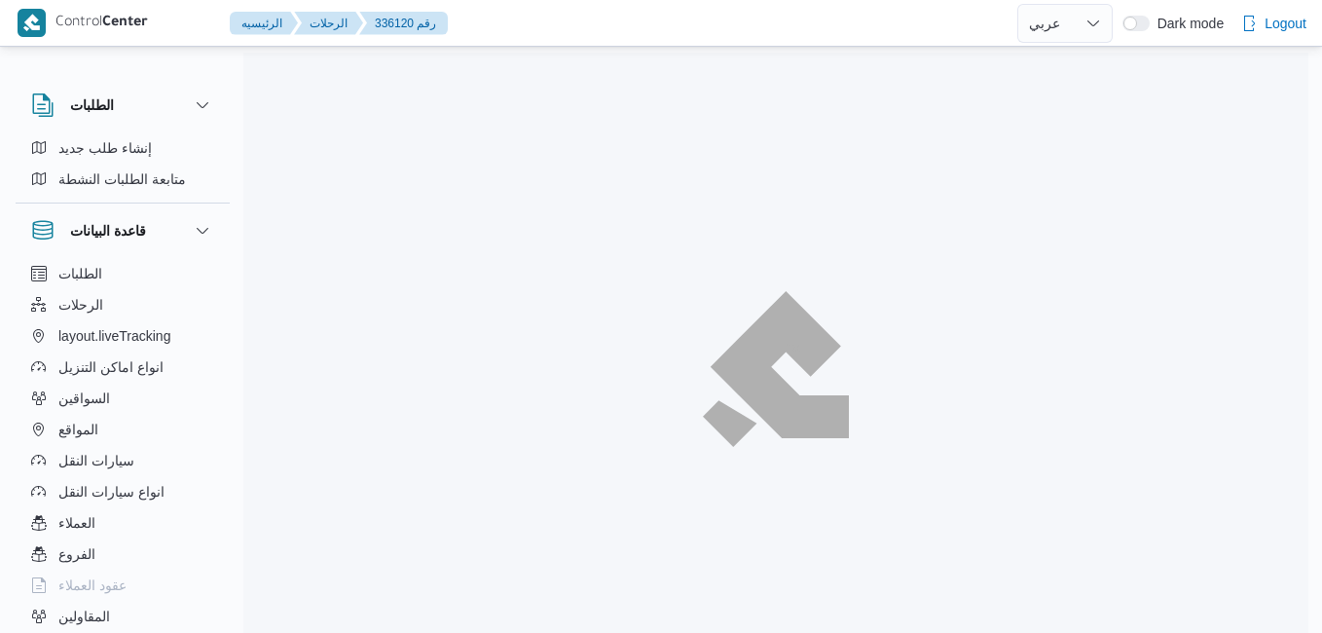
select select "ar"
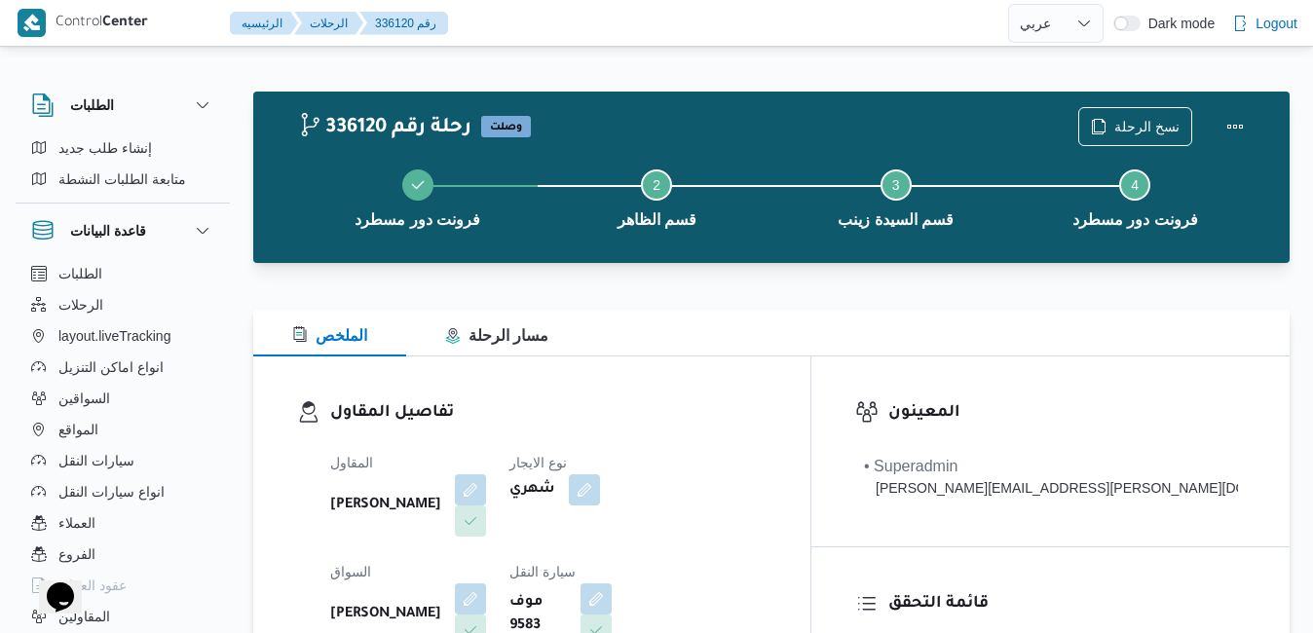
click at [821, 350] on div "الملخص مسار الرحلة" at bounding box center [771, 333] width 1036 height 47
click at [580, 602] on button "button" at bounding box center [595, 597] width 31 height 31
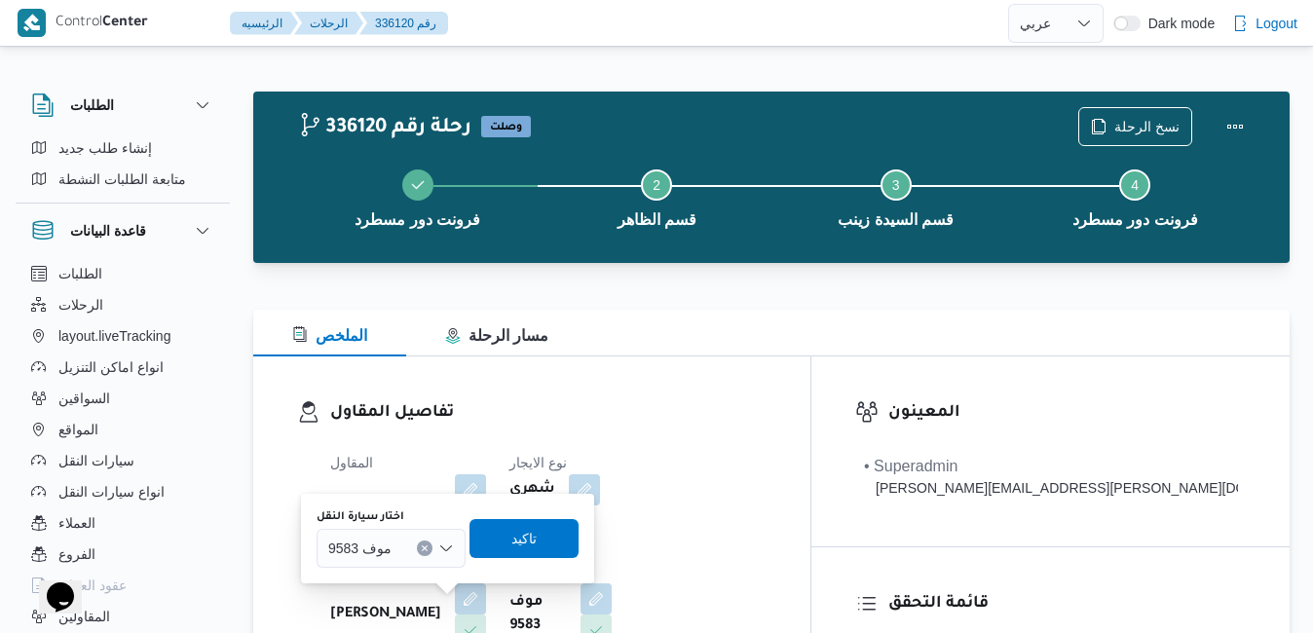
click at [401, 547] on div at bounding box center [400, 548] width 10 height 31
click at [423, 547] on icon "Clear input" at bounding box center [422, 547] width 5 height 5
click at [411, 550] on div "7845 7845 Combo box. Selected. 7845. Selected. Combo box input. Search. Type so…" at bounding box center [390, 548] width 146 height 39
type input "7"
type input "8"
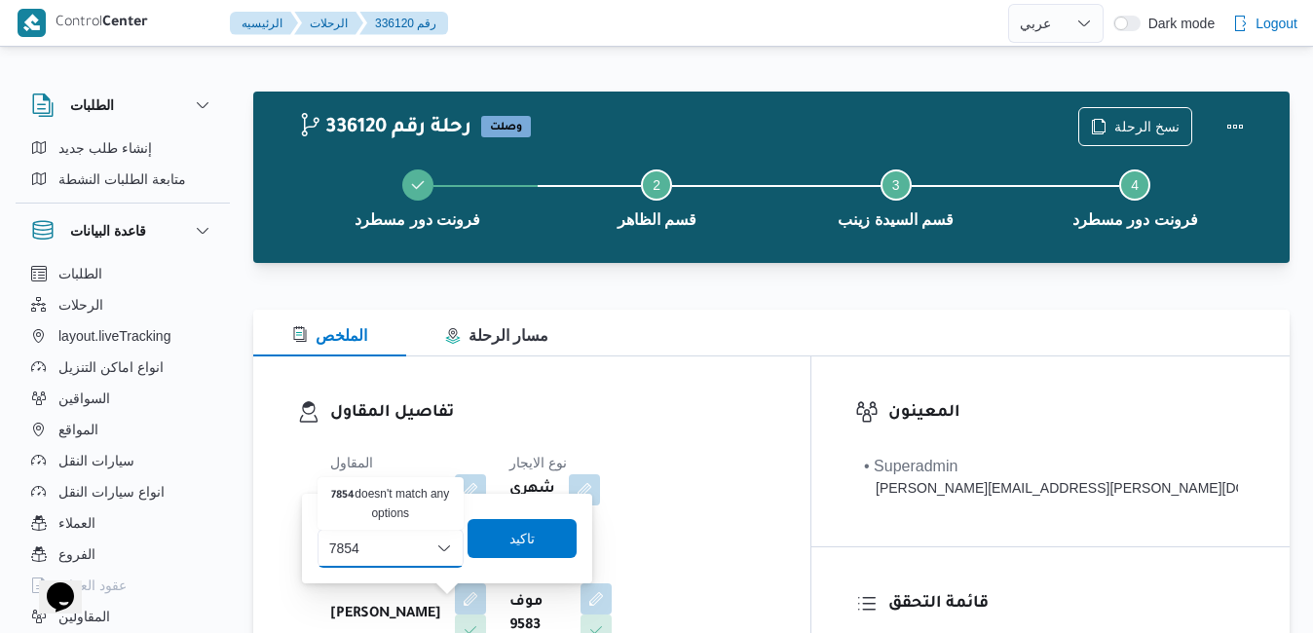
type input "7854"
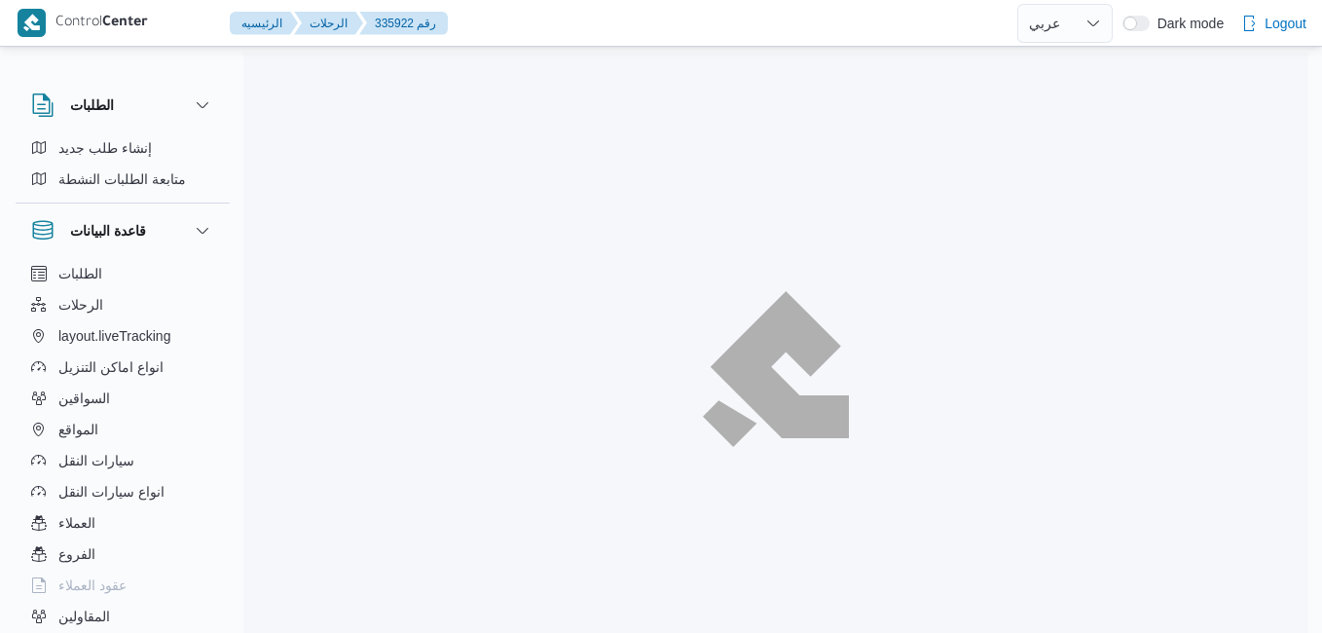
select select "ar"
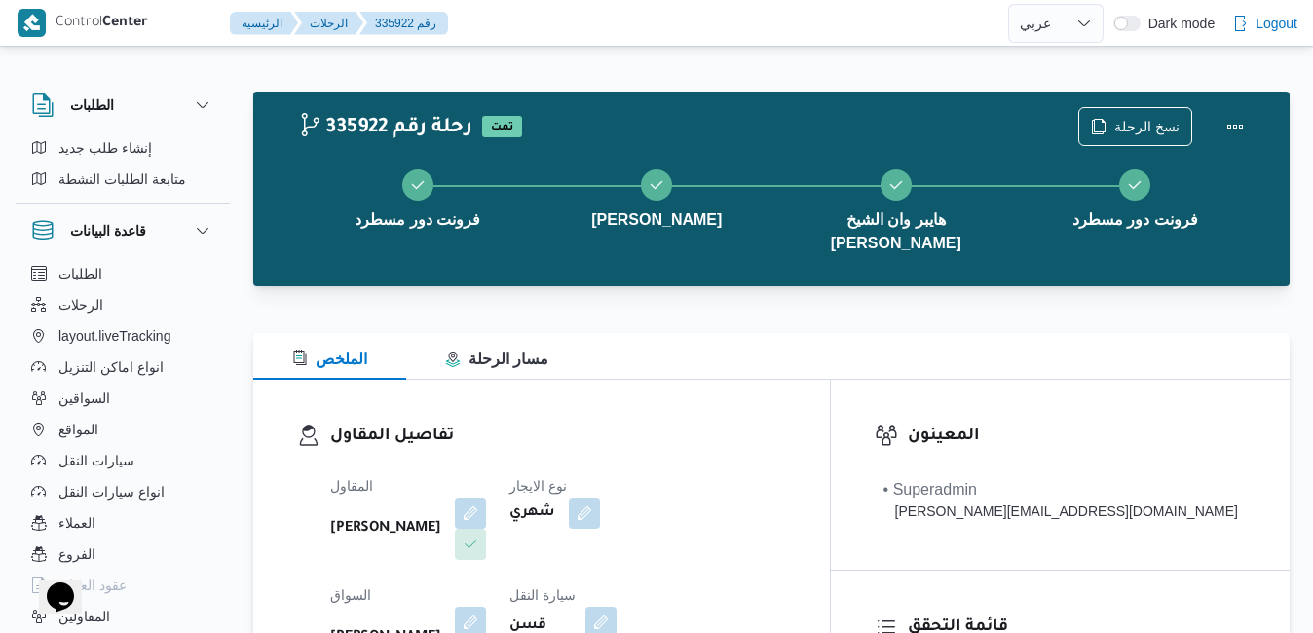
click at [814, 380] on div "تفاصيل المقاول المقاول [PERSON_NAME] نوع الايجار شهري السواق [PERSON_NAME] سيار…" at bounding box center [541, 605] width 576 height 450
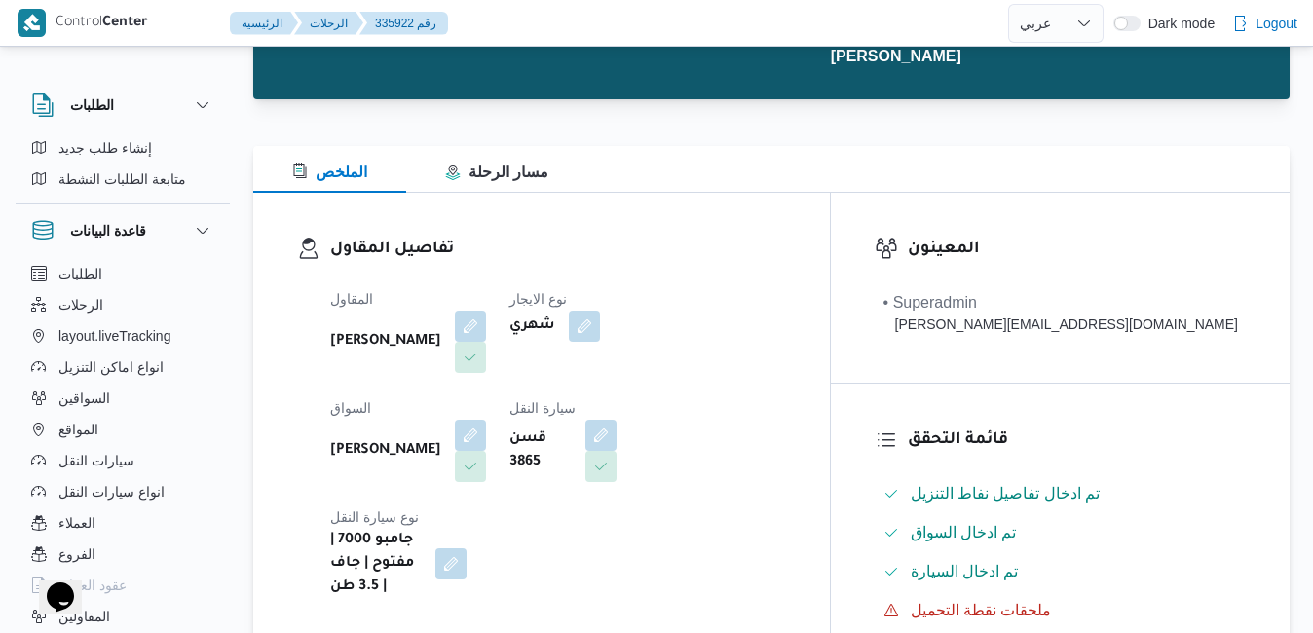
scroll to position [351, 0]
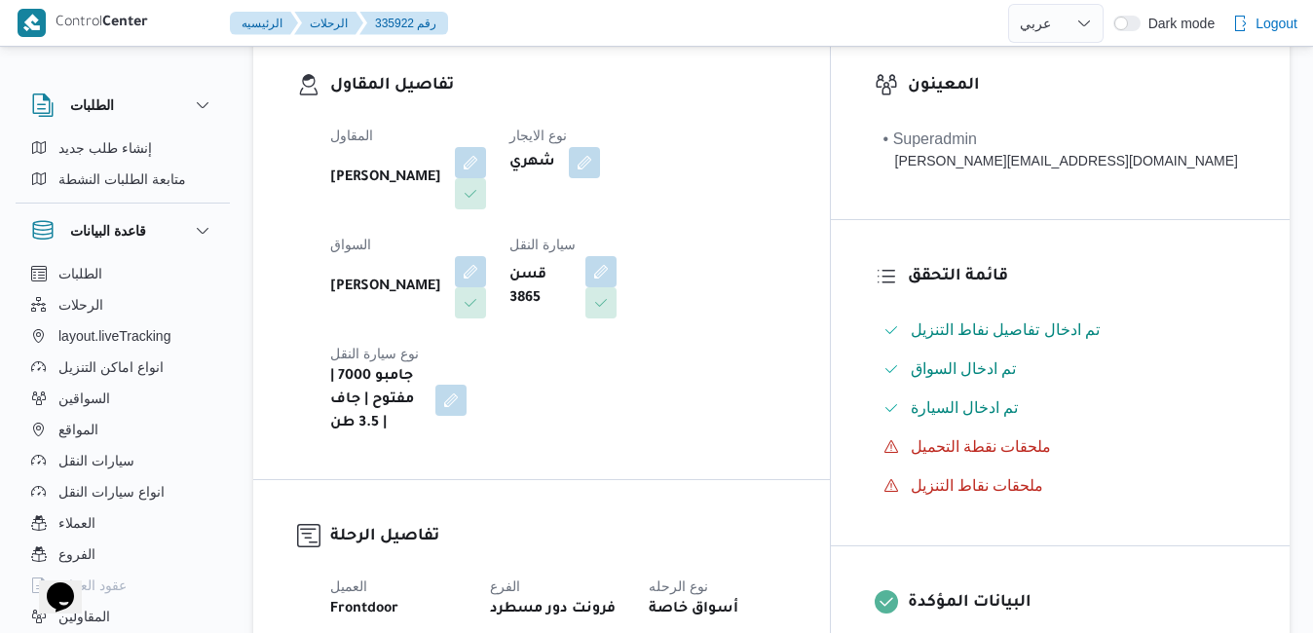
click at [797, 241] on div "المقاول [PERSON_NAME] نوع الايجار شهري السواق [PERSON_NAME] سيارة النقل قسن 386…" at bounding box center [557, 279] width 479 height 335
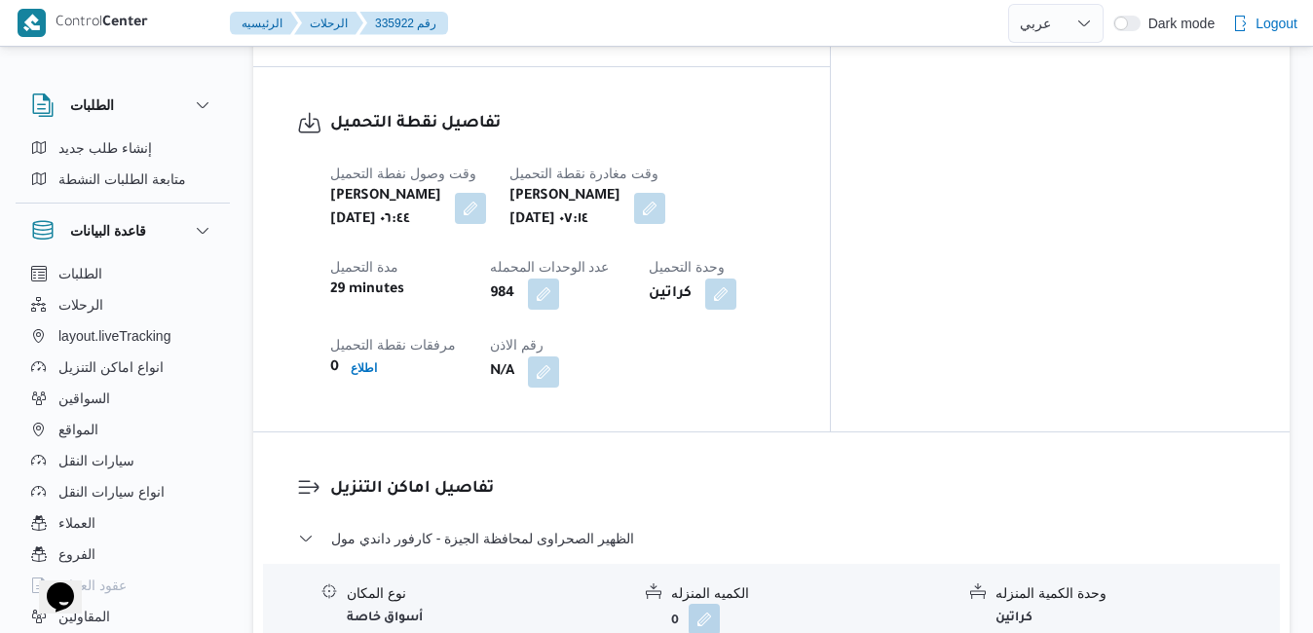
scroll to position [1558, 0]
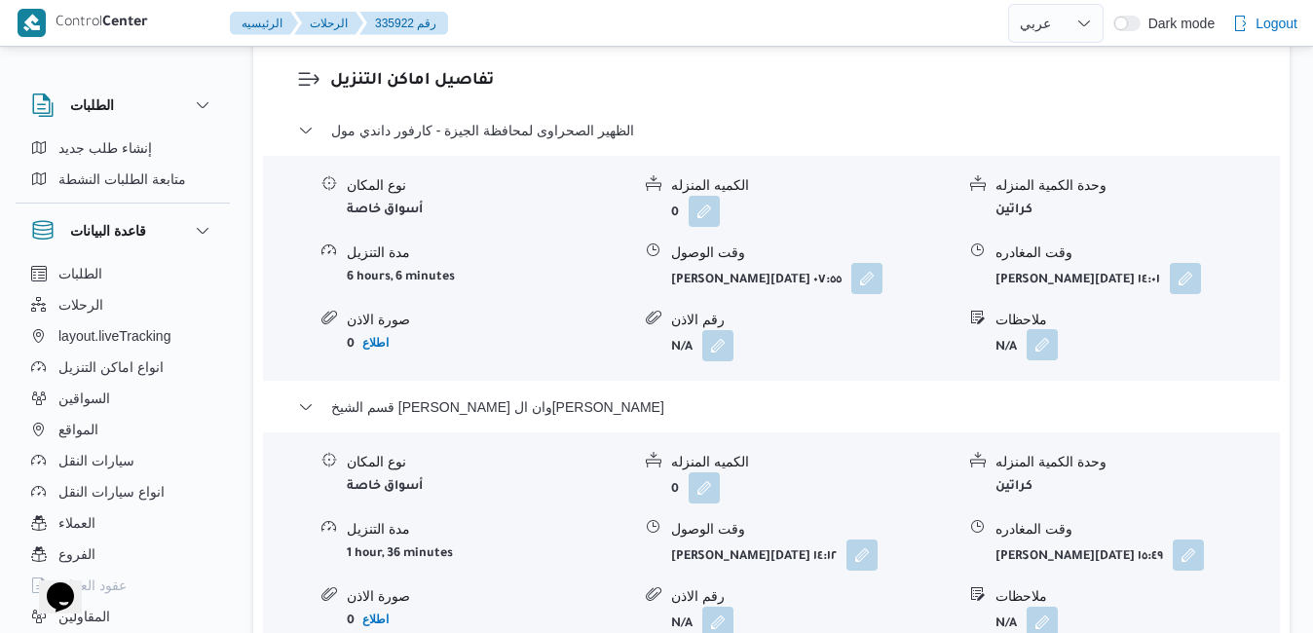
scroll to position [1986, 0]
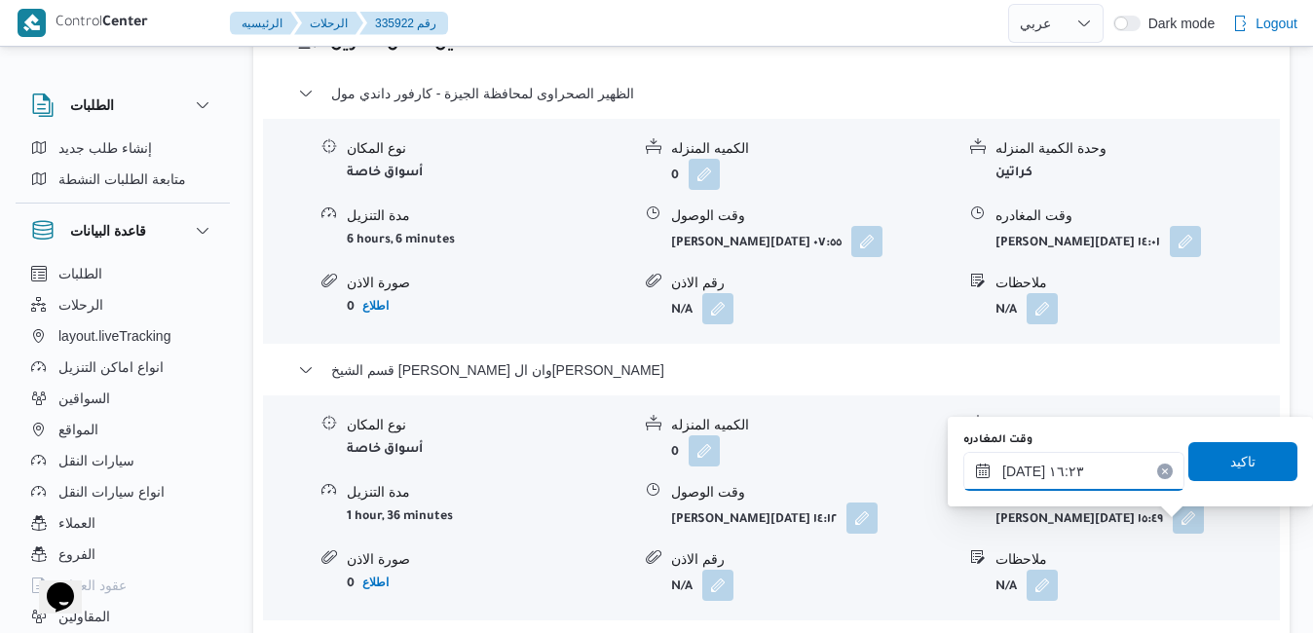
click at [1082, 471] on input "[DATE] ١٦:٢٣" at bounding box center [1073, 471] width 221 height 39
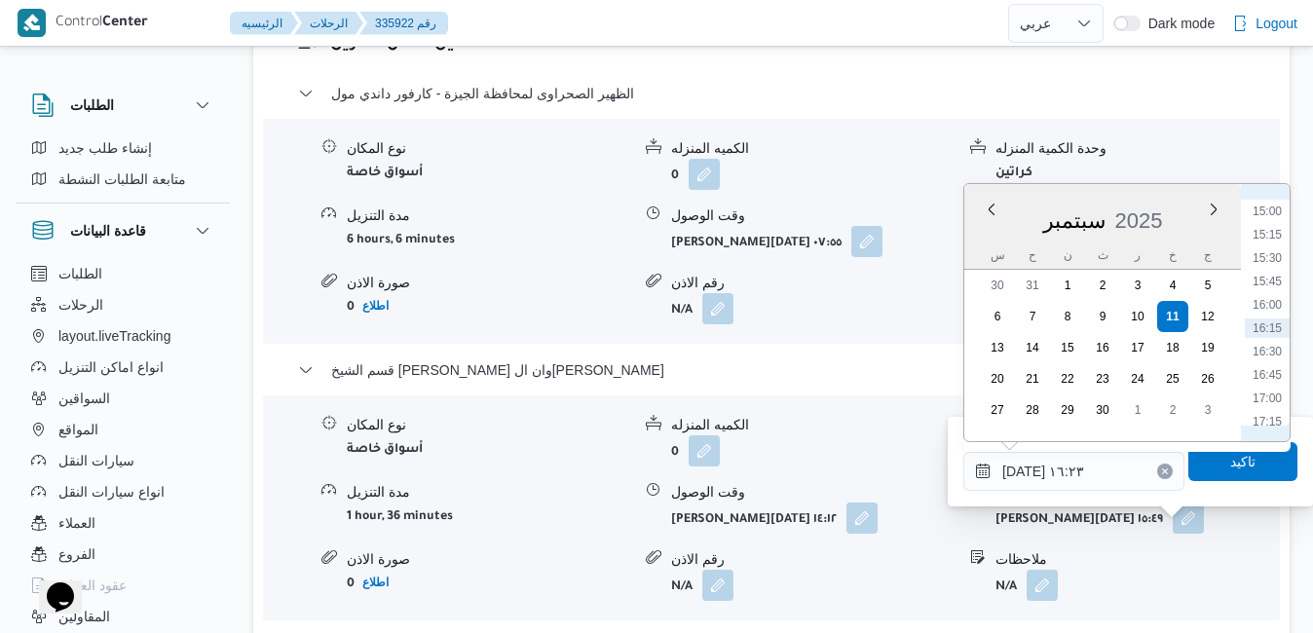
scroll to position [1598, 0]
click at [1279, 338] on li "18:30" at bounding box center [1266, 340] width 45 height 19
type input "[DATE] ١٨:٣٠"
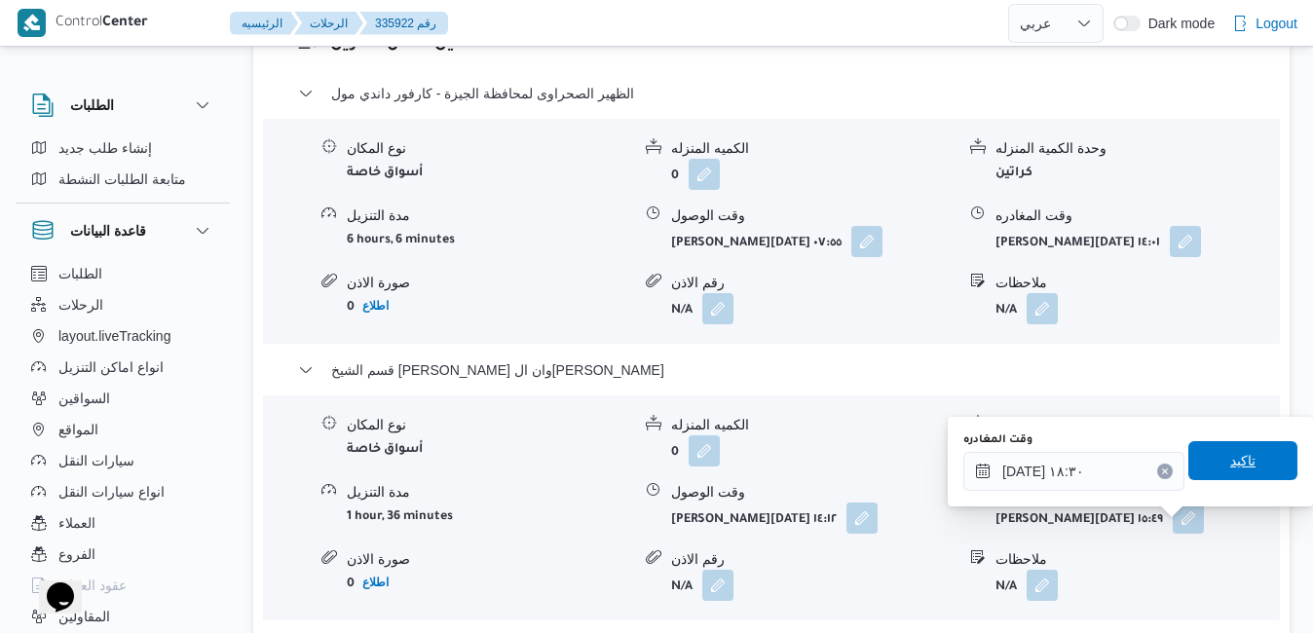
click at [1211, 453] on span "تاكيد" at bounding box center [1242, 460] width 109 height 39
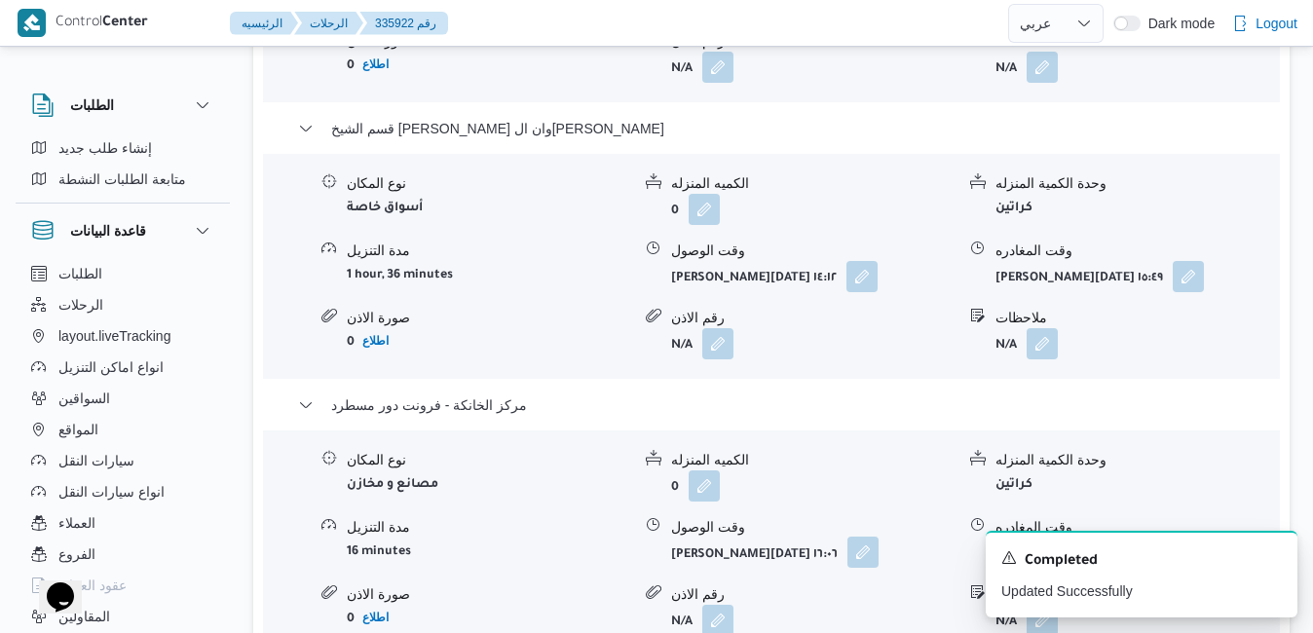
click at [847, 537] on button "button" at bounding box center [862, 552] width 31 height 31
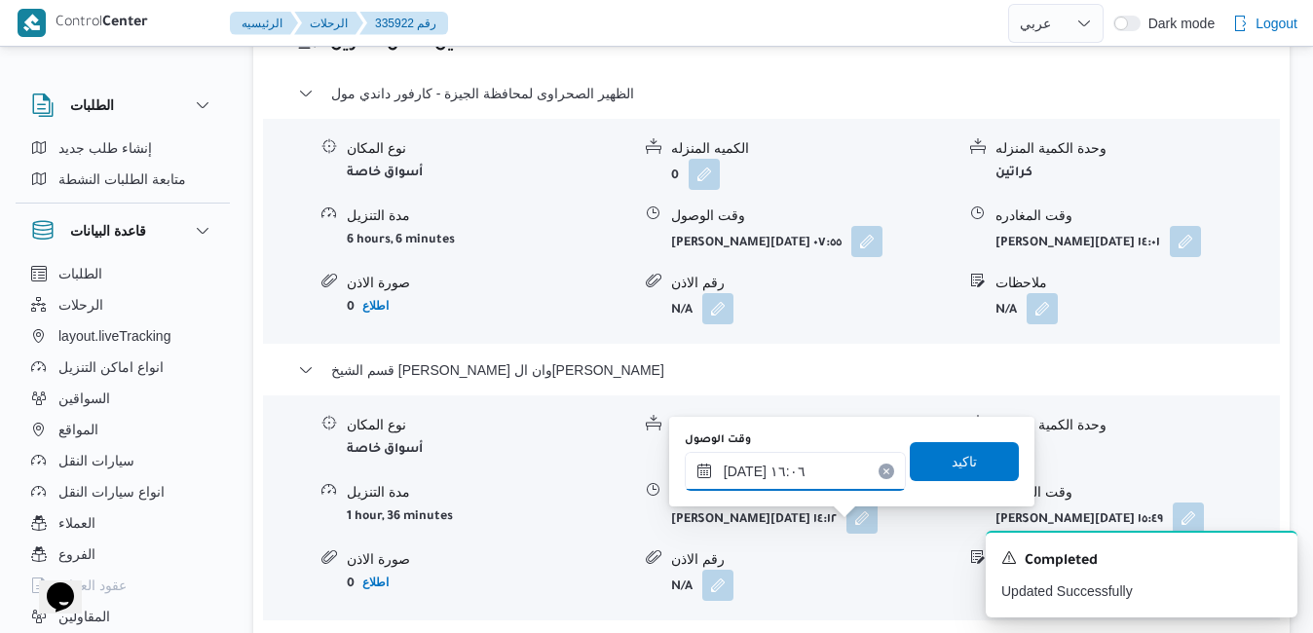
click at [826, 468] on input "[DATE] ١٦:٠٦" at bounding box center [795, 471] width 221 height 39
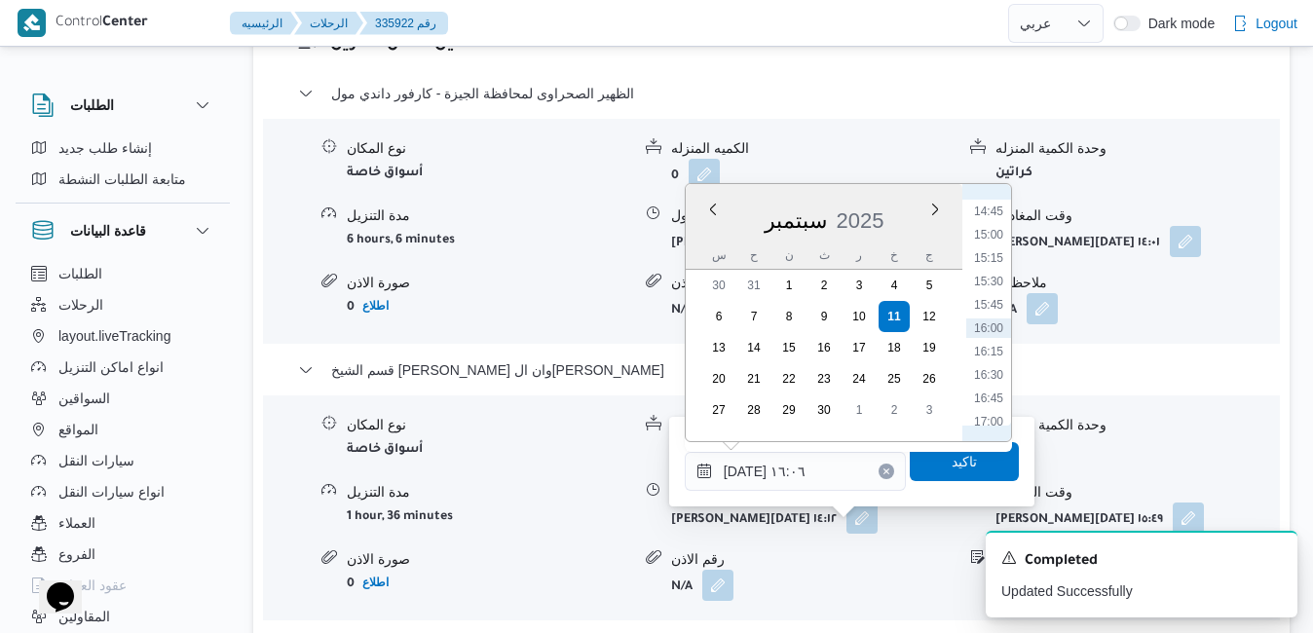
scroll to position [1575, 0]
click at [995, 342] on li "18:15" at bounding box center [988, 340] width 45 height 19
type input "[DATE] ١٨:١٥"
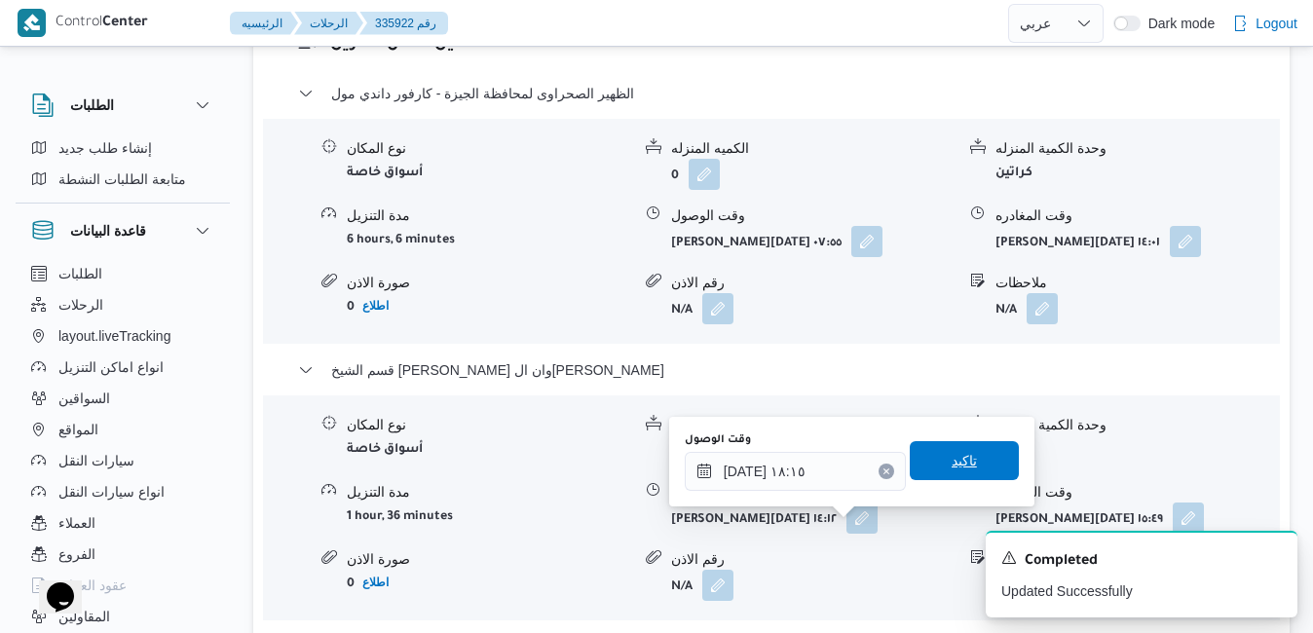
click at [932, 458] on span "تاكيد" at bounding box center [963, 460] width 109 height 39
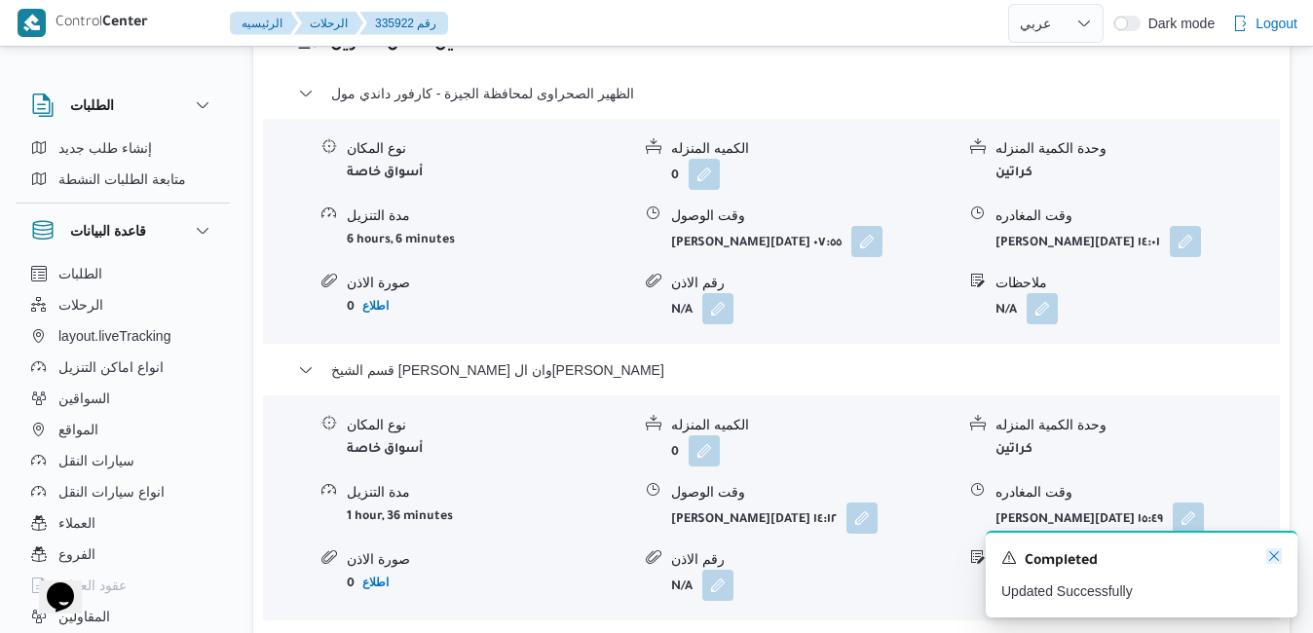
click at [1272, 554] on icon "Dismiss toast" at bounding box center [1274, 556] width 16 height 16
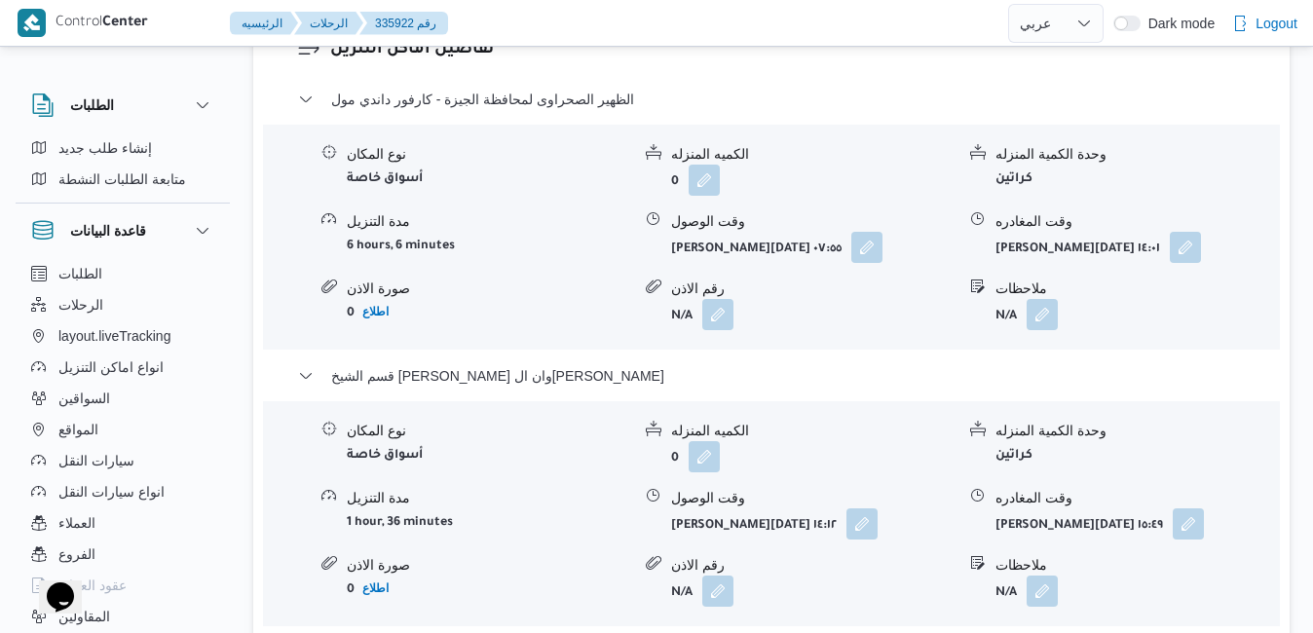
scroll to position [1986, 0]
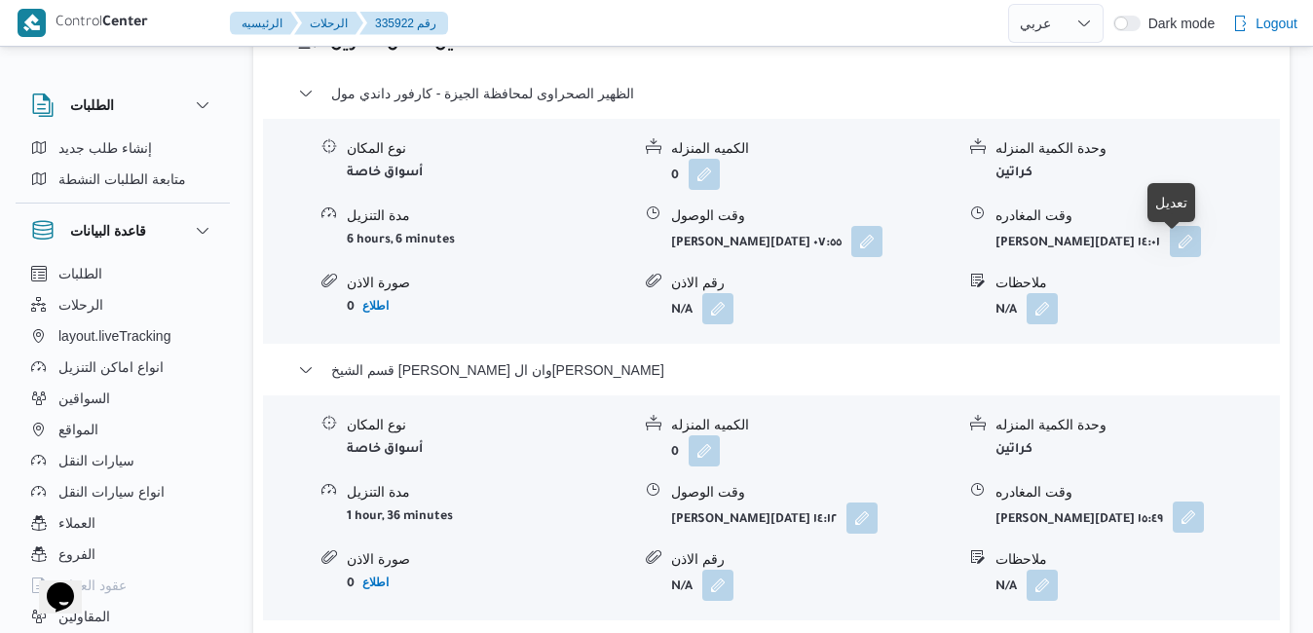
click at [1173, 501] on button "button" at bounding box center [1187, 516] width 31 height 31
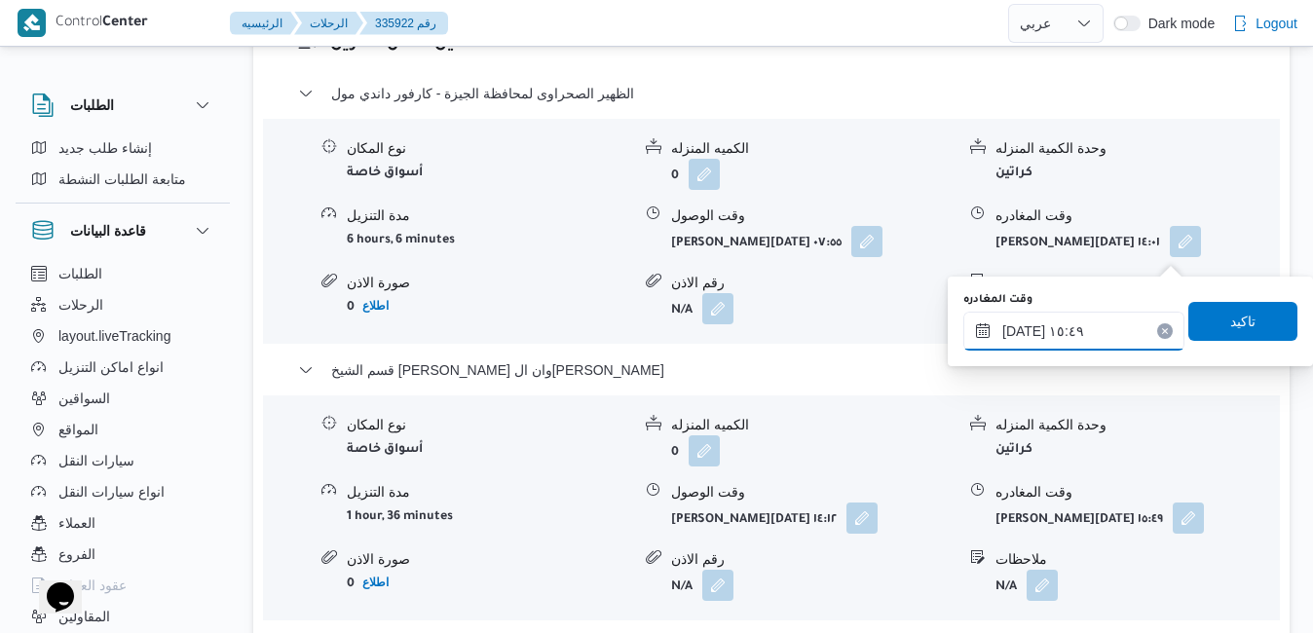
click at [1080, 336] on input "[DATE] ١٥:٤٩" at bounding box center [1073, 331] width 221 height 39
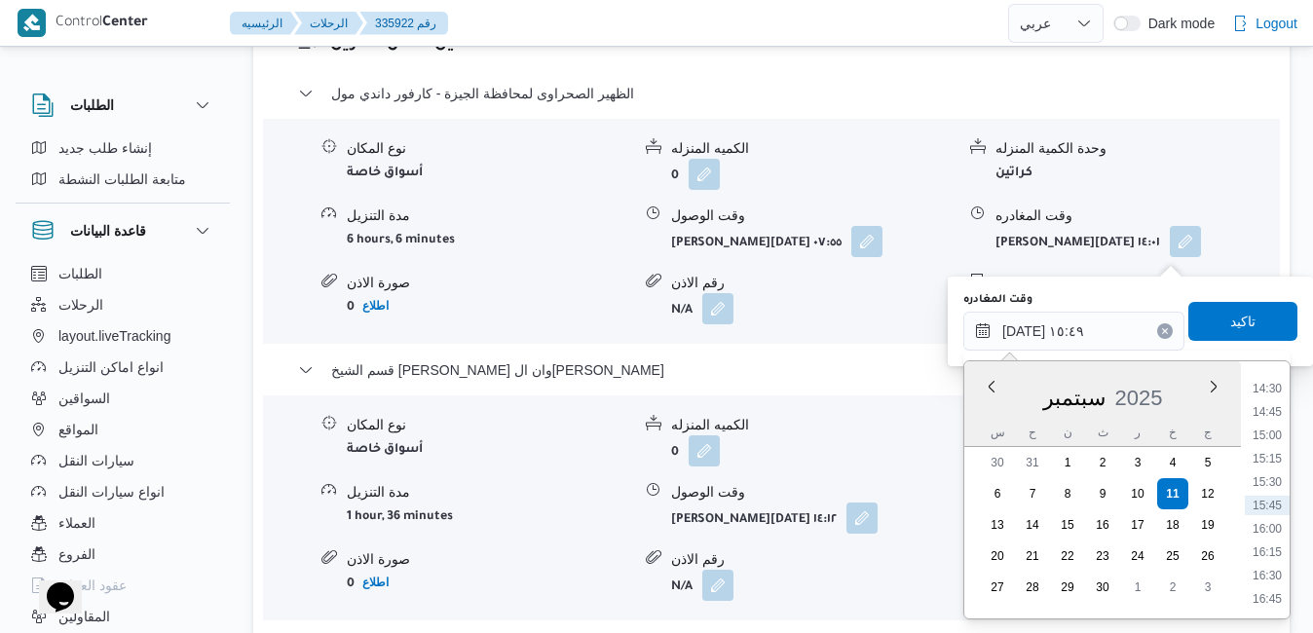
scroll to position [1551, 0]
click at [1277, 449] on li "17:15" at bounding box center [1266, 447] width 45 height 19
type input "[DATE] ١٧:١٥"
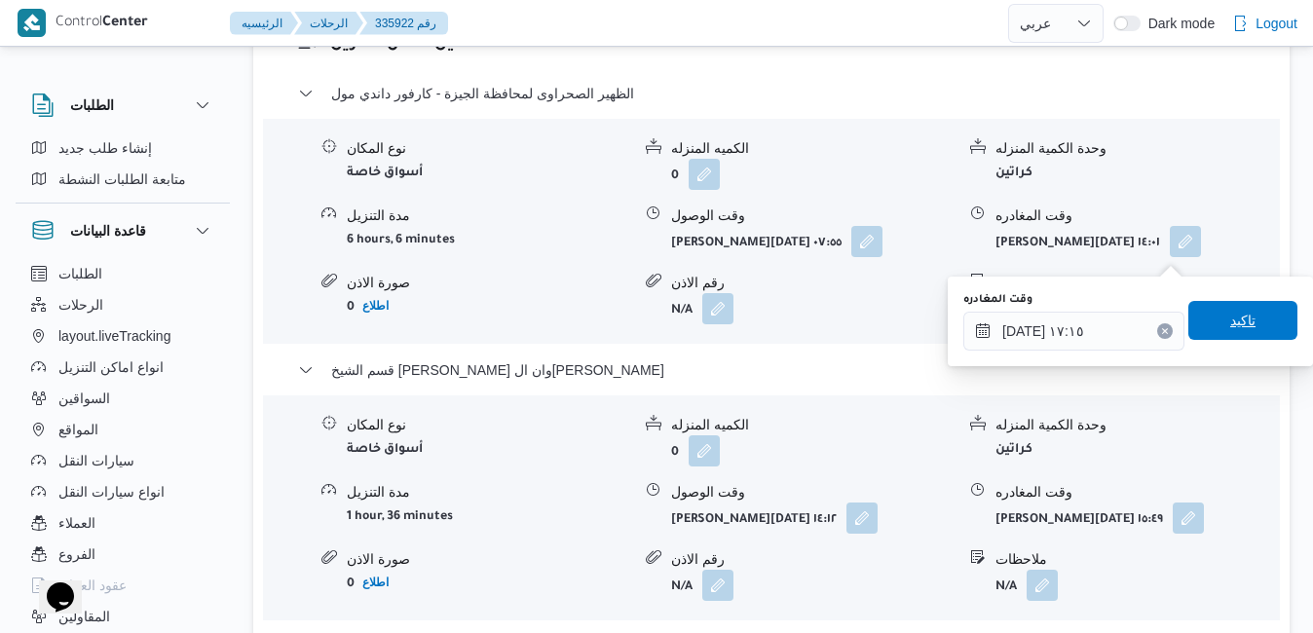
click at [1253, 318] on span "تاكيد" at bounding box center [1242, 320] width 109 height 39
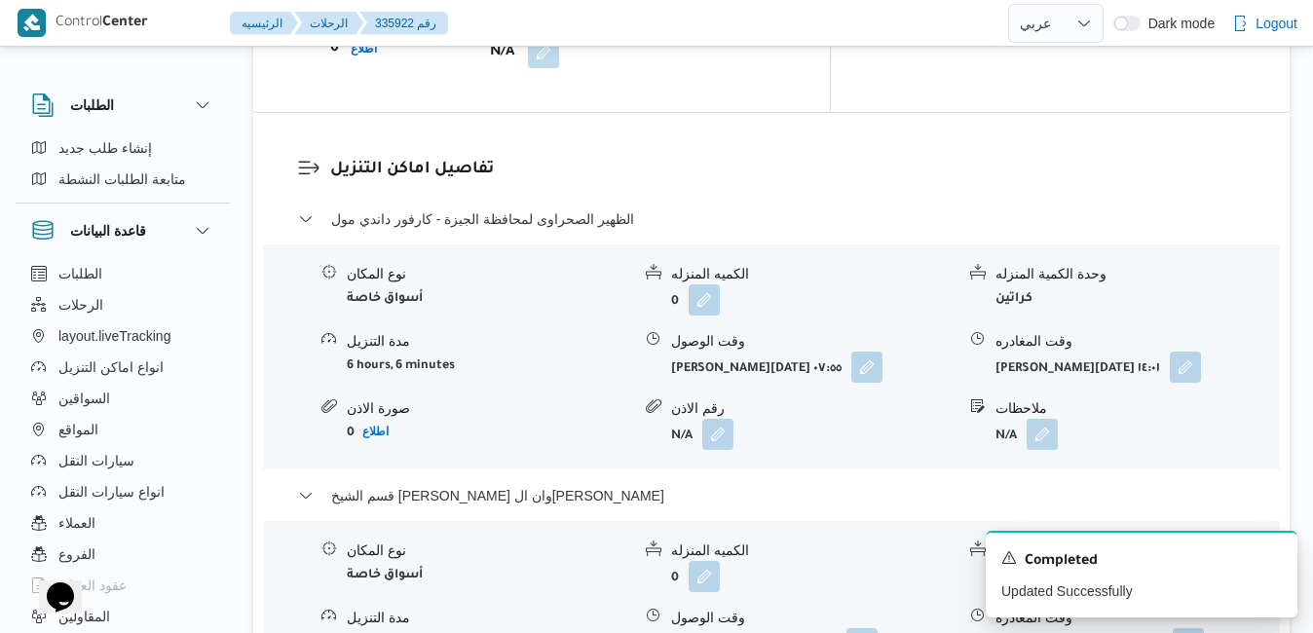
scroll to position [1831, 0]
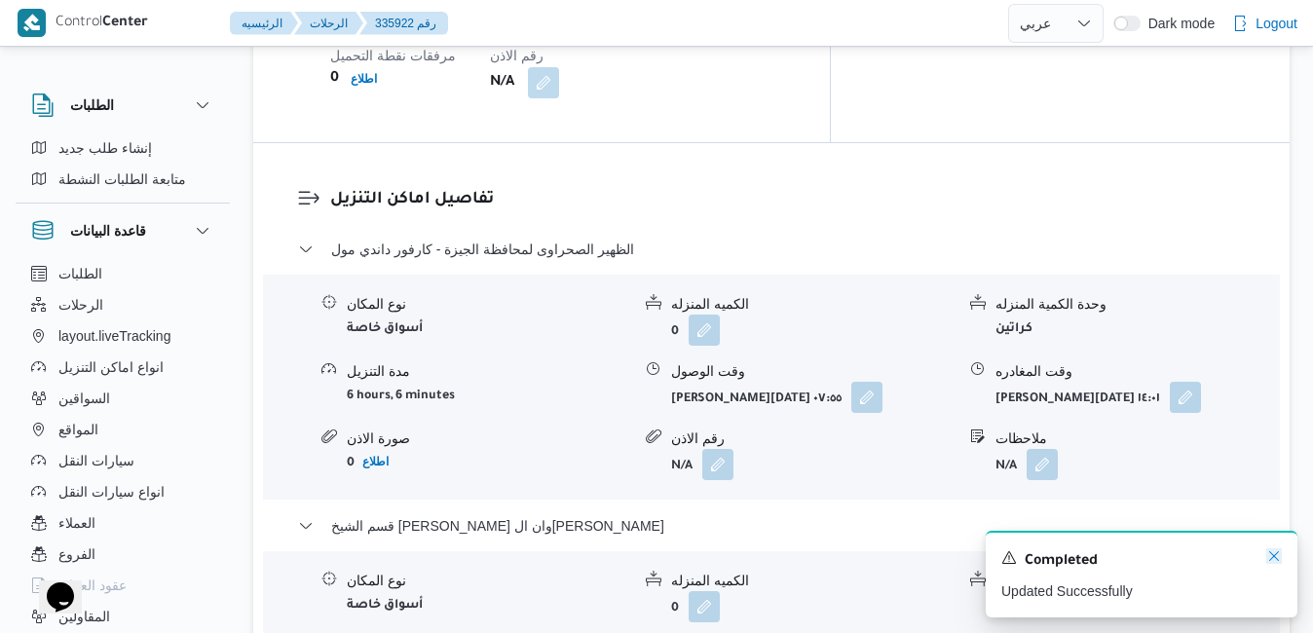
click at [1274, 560] on icon "Dismiss toast" at bounding box center [1274, 556] width 16 height 16
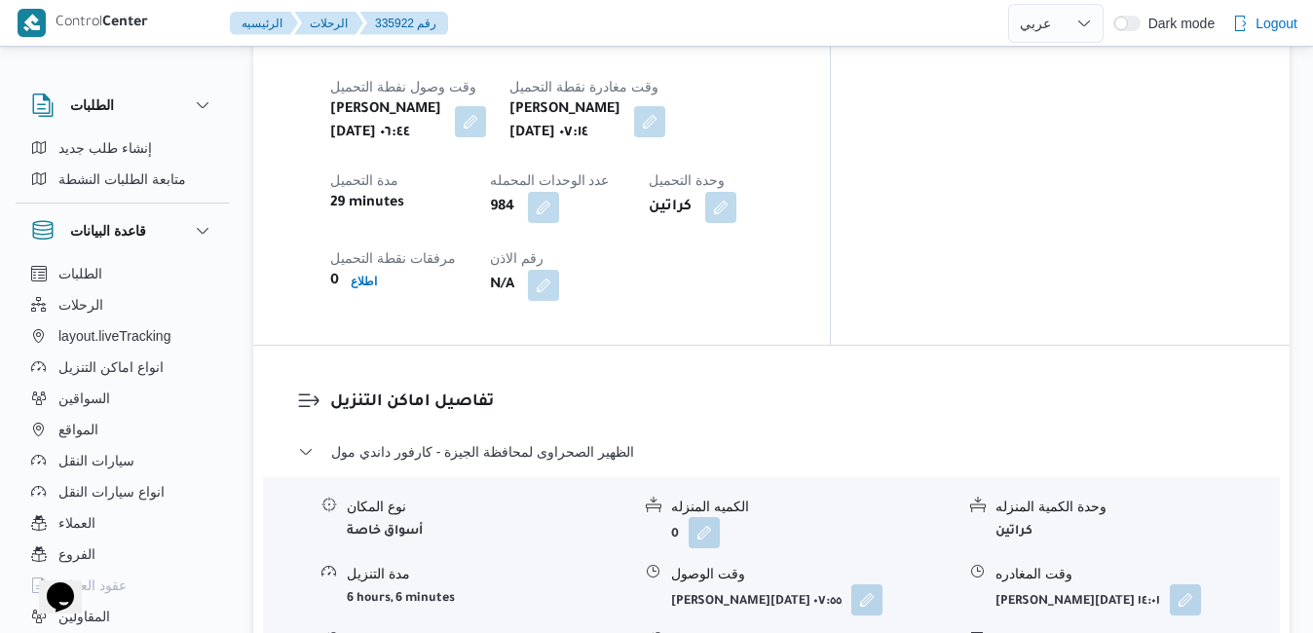
scroll to position [1675, 0]
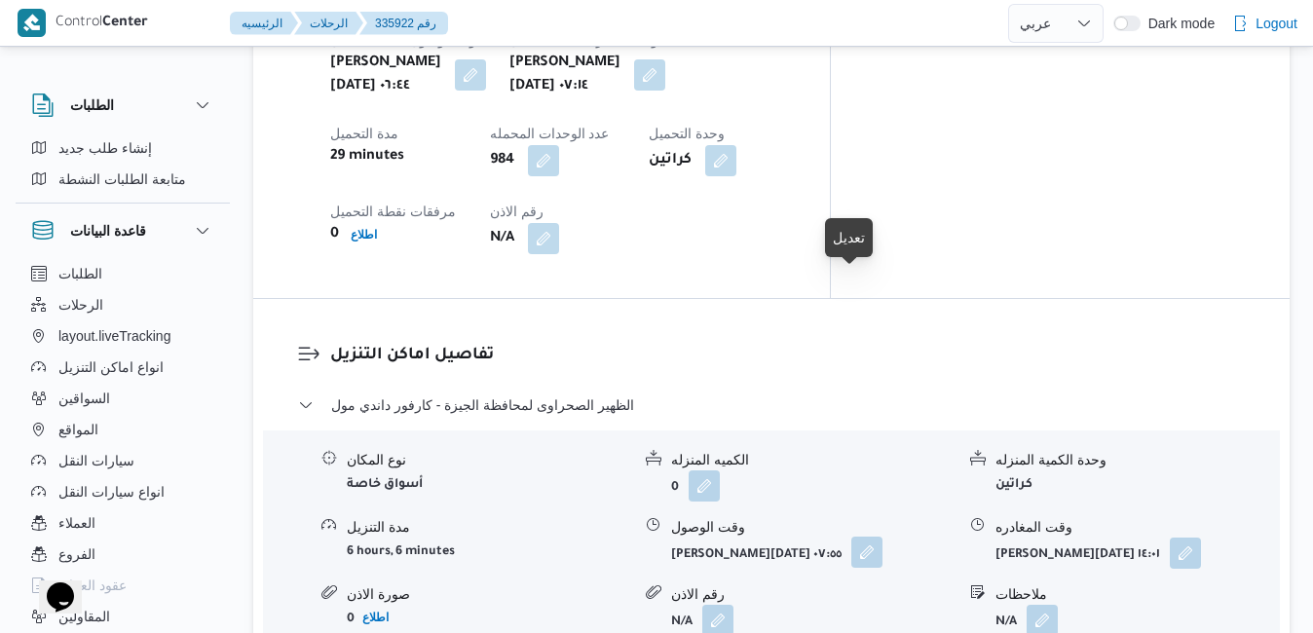
click at [863, 537] on button "button" at bounding box center [866, 552] width 31 height 31
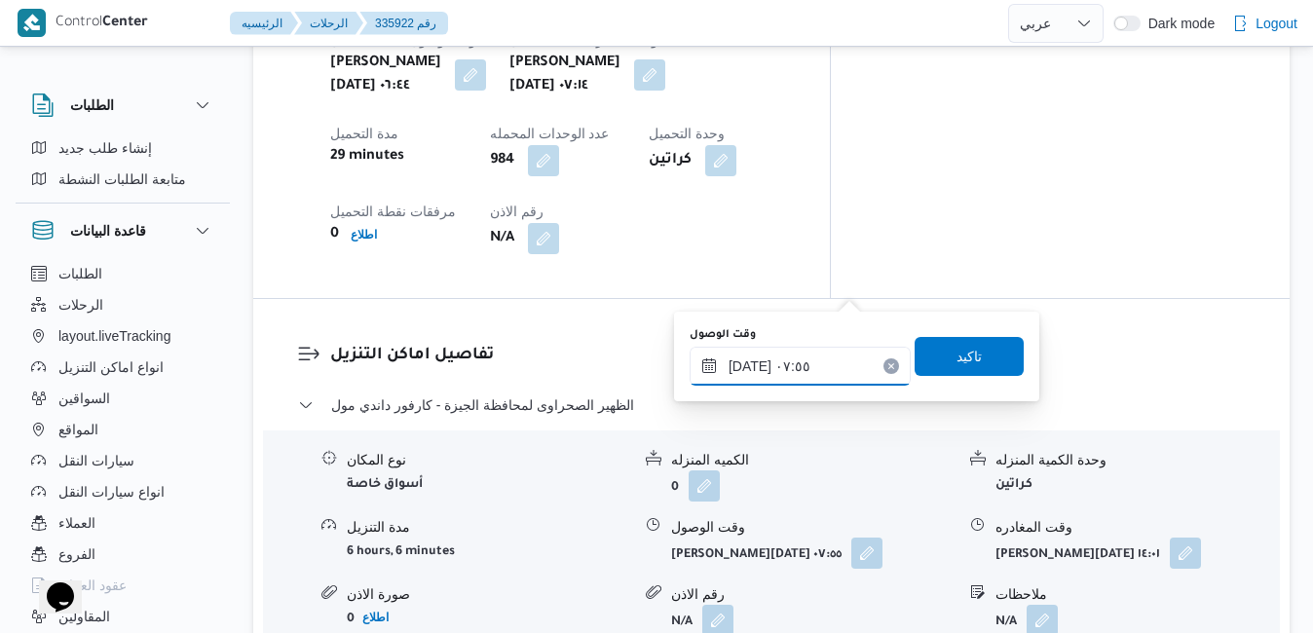
click at [778, 374] on input "١١/٠٩/٢٠٢٥ ٠٧:٥٥" at bounding box center [799, 366] width 221 height 39
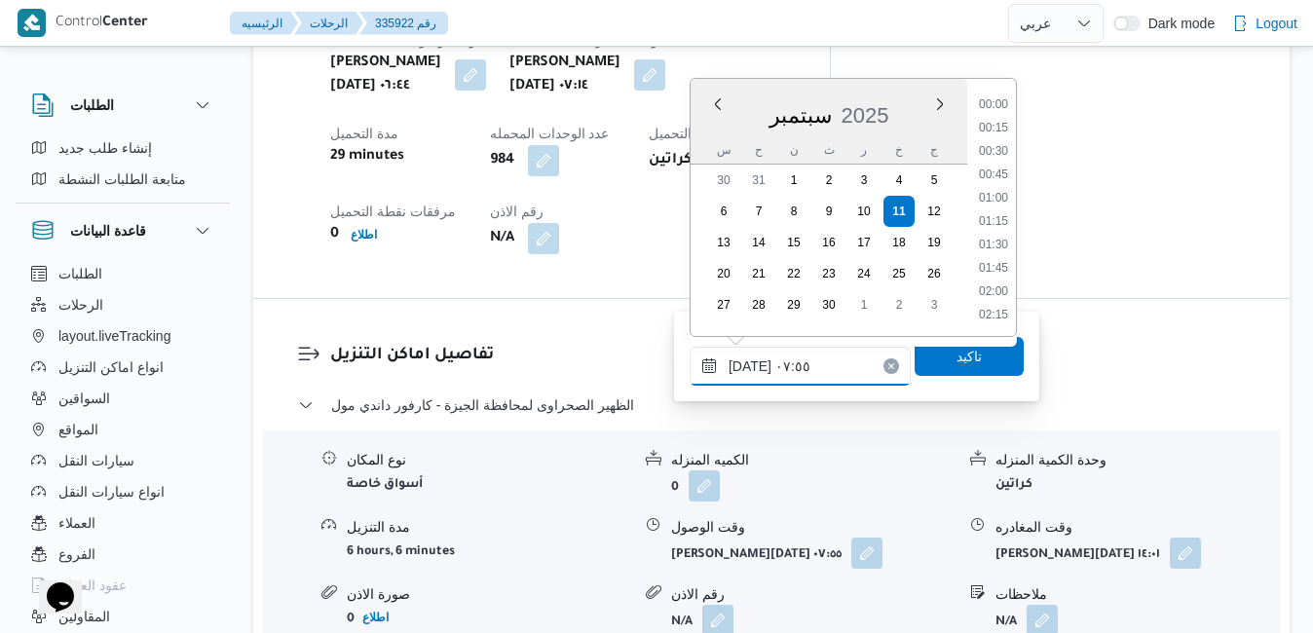
scroll to position [606, 0]
click at [1010, 271] on li "08:15" at bounding box center [993, 269] width 45 height 19
type input "١١/٠٩/٢٠٢٥ ٠٨:١٥"
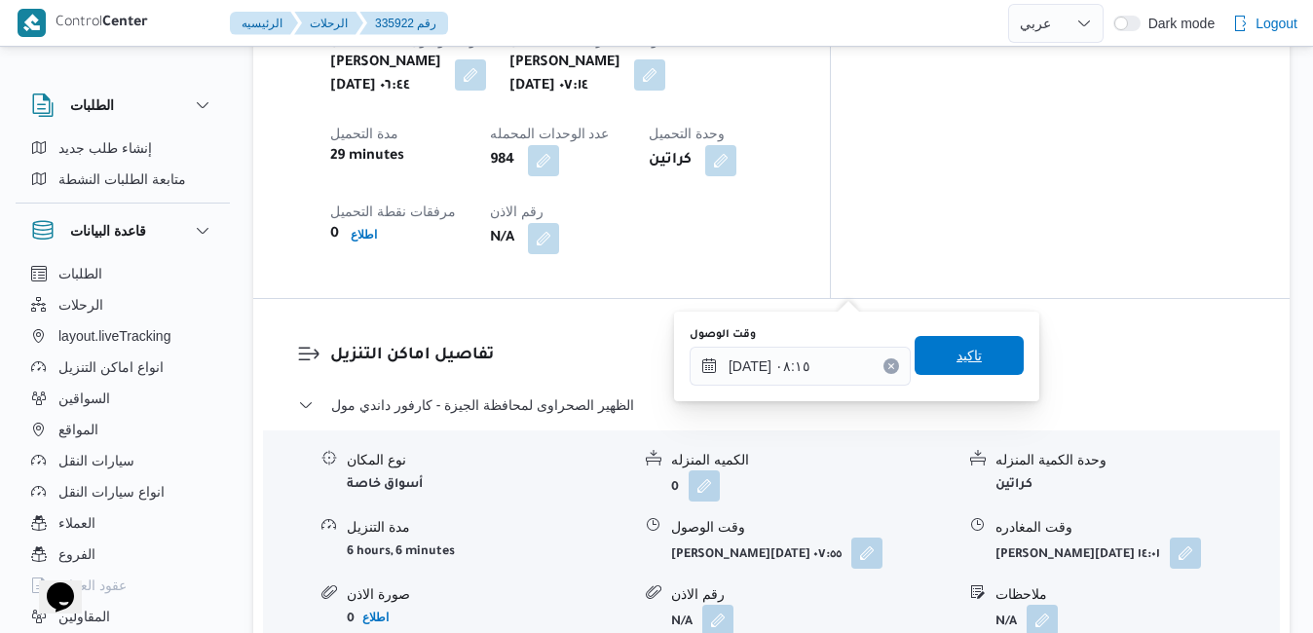
click at [956, 366] on span "تاكيد" at bounding box center [968, 355] width 25 height 23
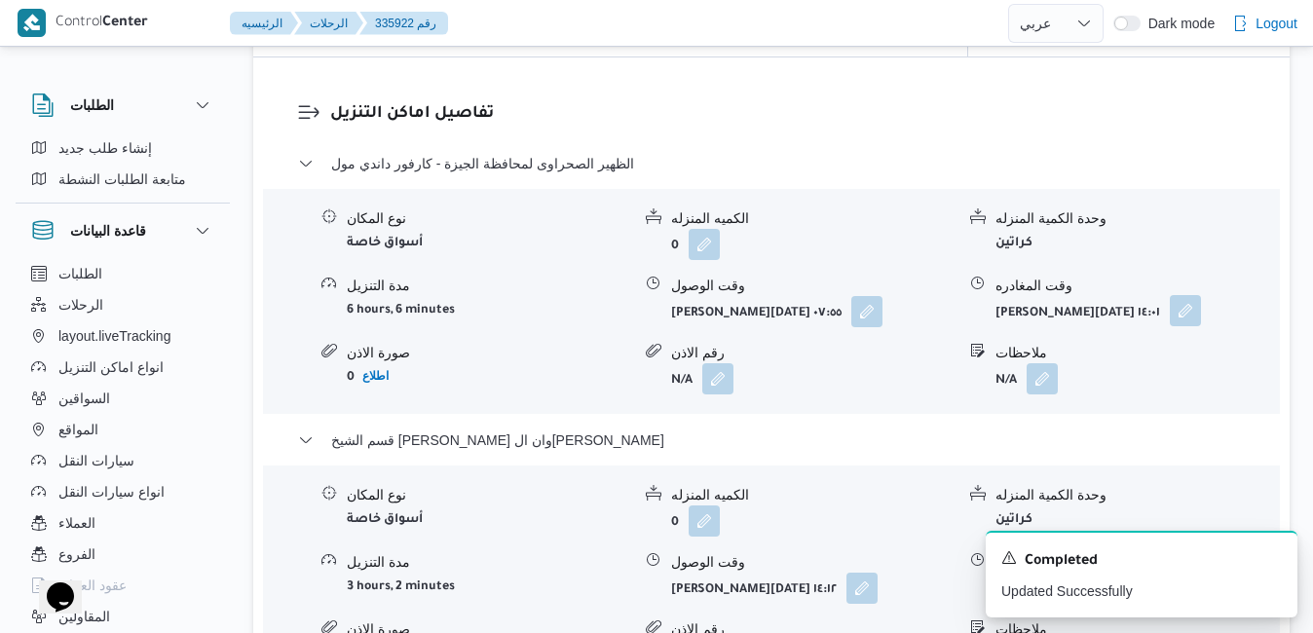
click at [1169, 295] on button "button" at bounding box center [1184, 310] width 31 height 31
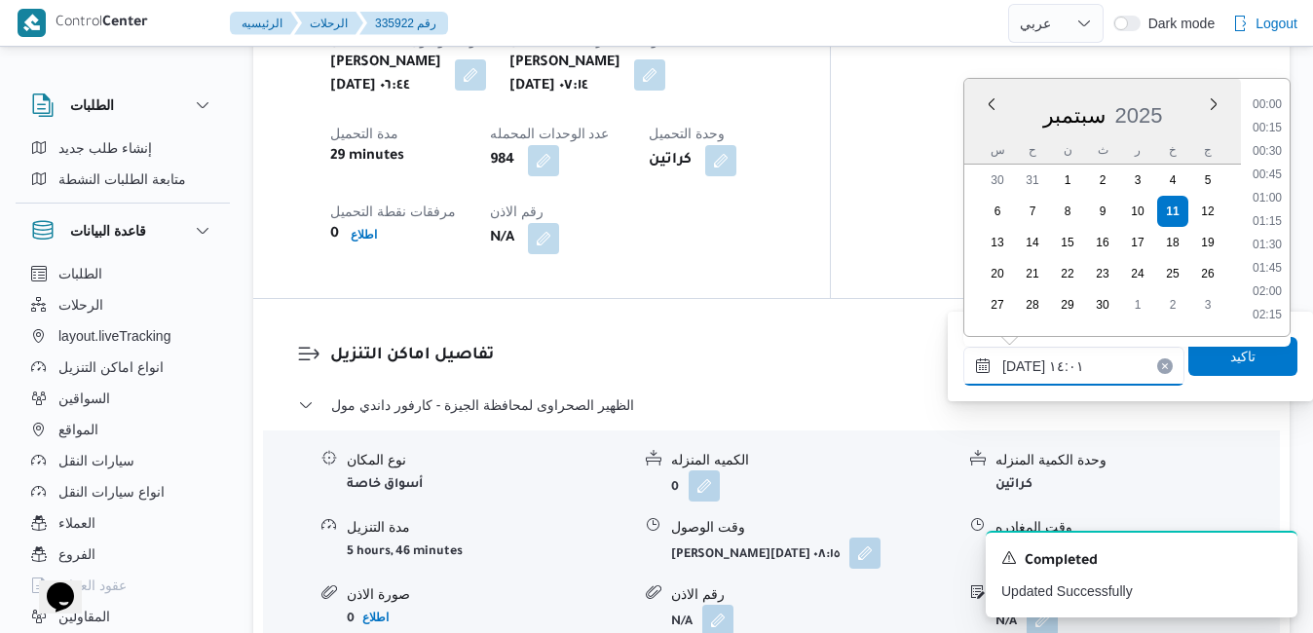
click at [1078, 359] on input "١١/٠٩/٢٠٢٥ ١٤:٠١" at bounding box center [1073, 366] width 221 height 39
click at [1270, 238] on li "12:00" at bounding box center [1266, 233] width 45 height 19
type input "١١/٠٩/٢٠٢٥ ١٢:٠٠"
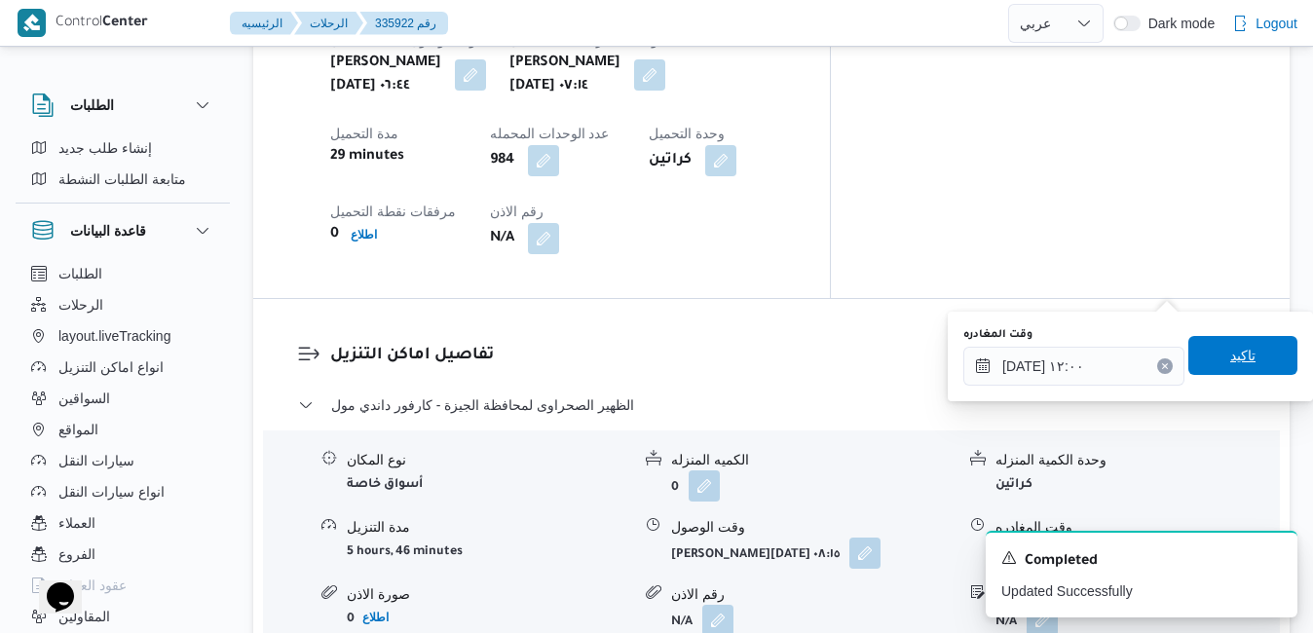
click at [1233, 366] on span "تاكيد" at bounding box center [1242, 355] width 25 height 23
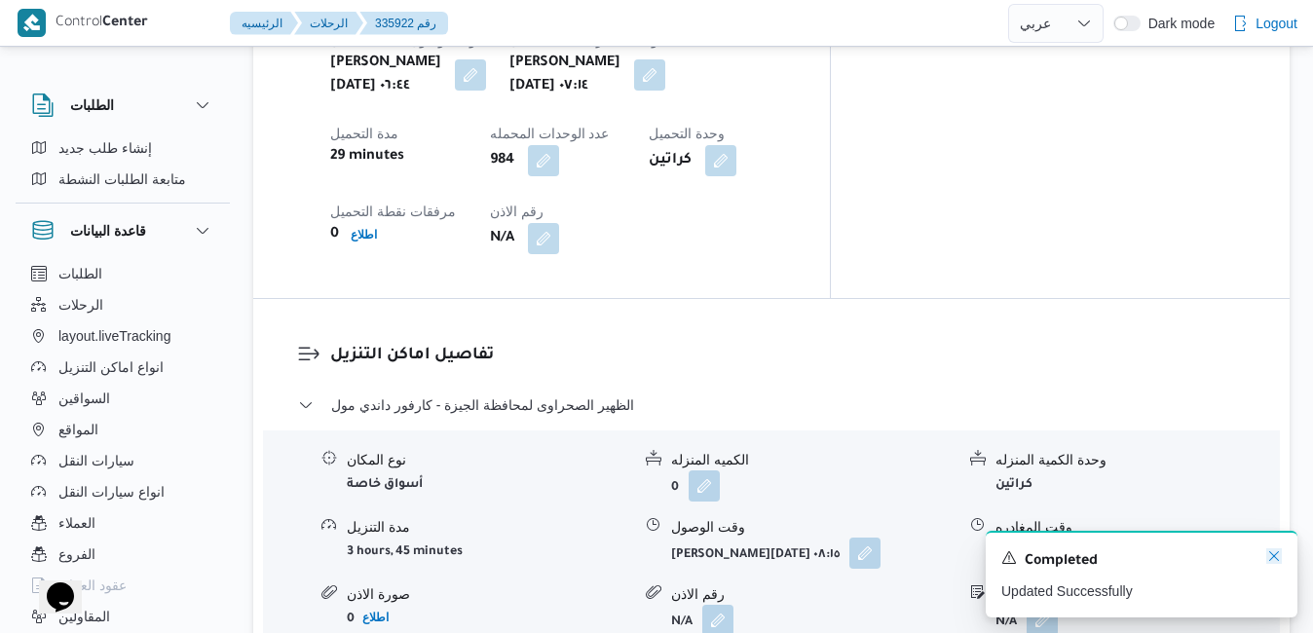
click at [1270, 559] on icon "Dismiss toast" at bounding box center [1274, 556] width 16 height 16
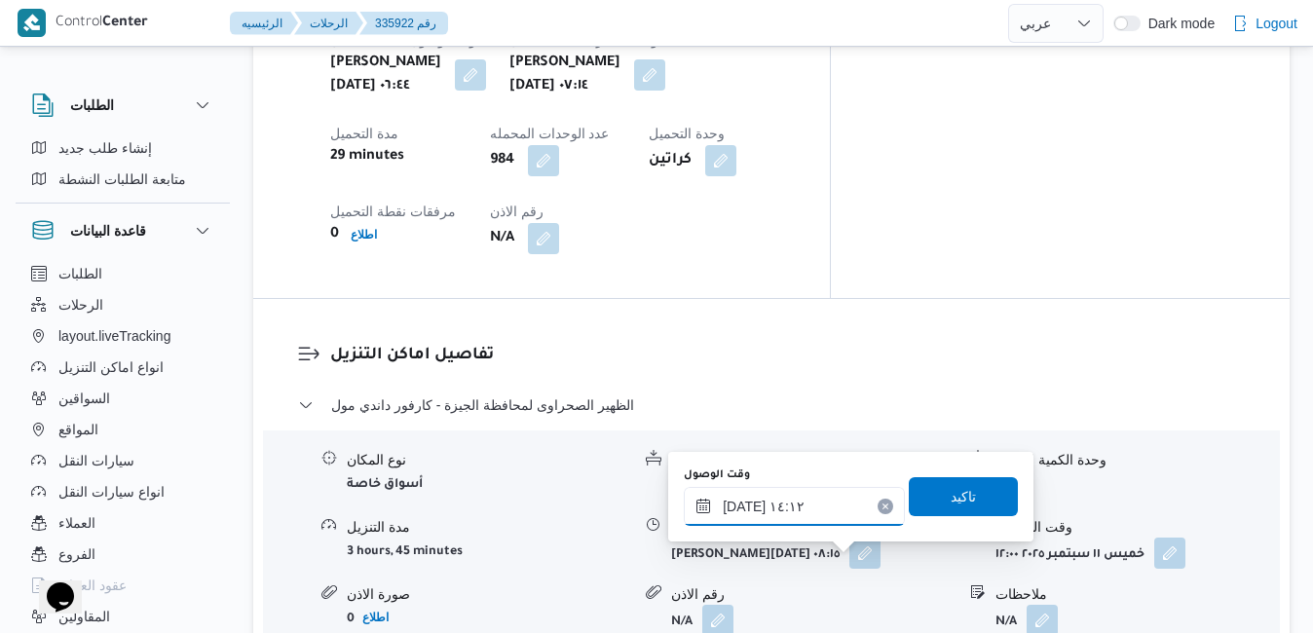
click at [807, 518] on input "١١/٠٩/٢٠٢٥ ١٤:١٢" at bounding box center [794, 506] width 221 height 39
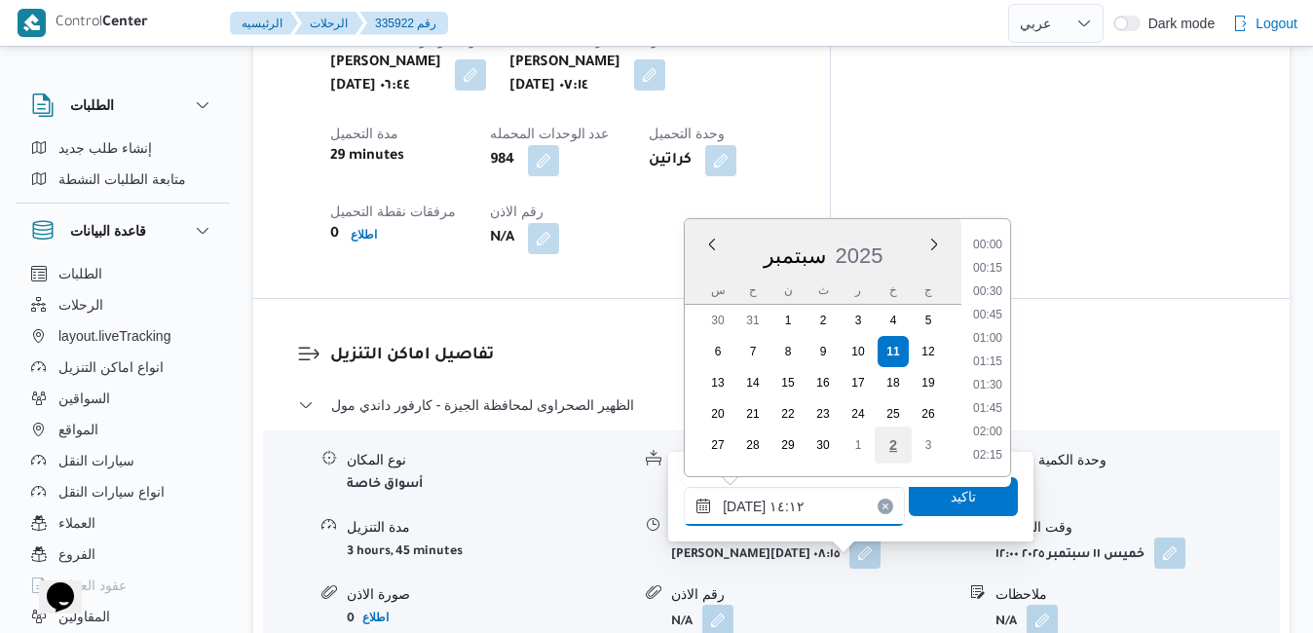
scroll to position [1190, 0]
click at [990, 252] on li "12:45" at bounding box center [987, 246] width 45 height 19
type input "١١/٠٩/٢٠٢٥ ١٢:٤٥"
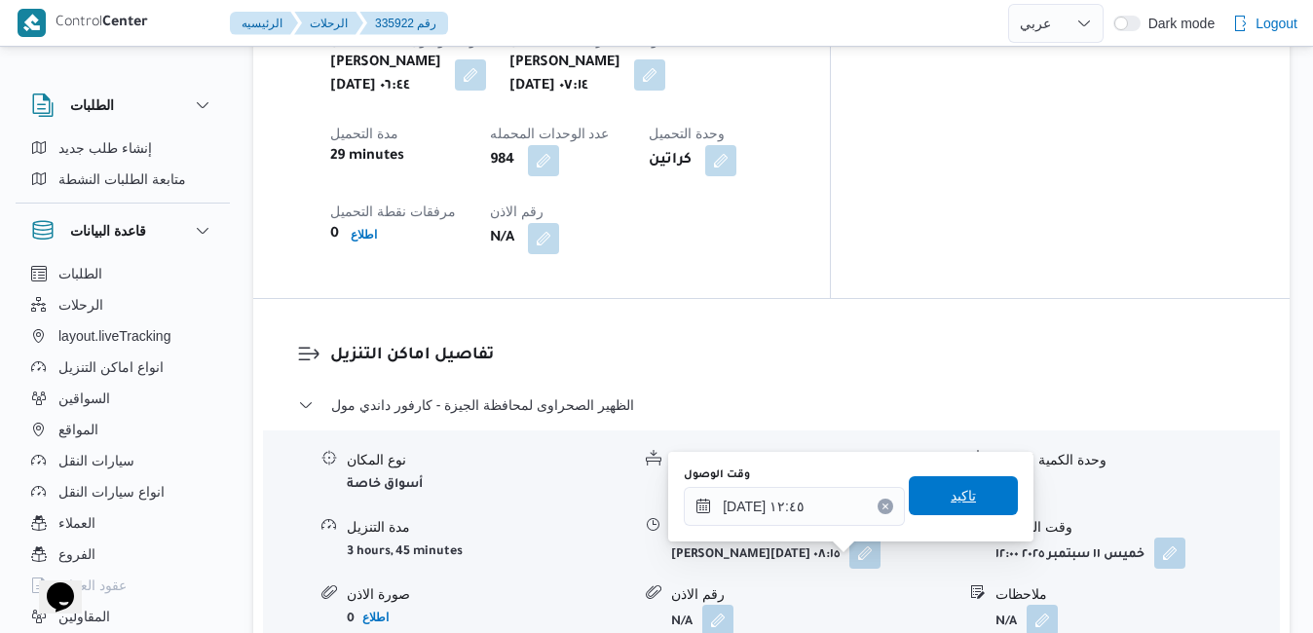
click at [948, 508] on span "تاكيد" at bounding box center [962, 495] width 109 height 39
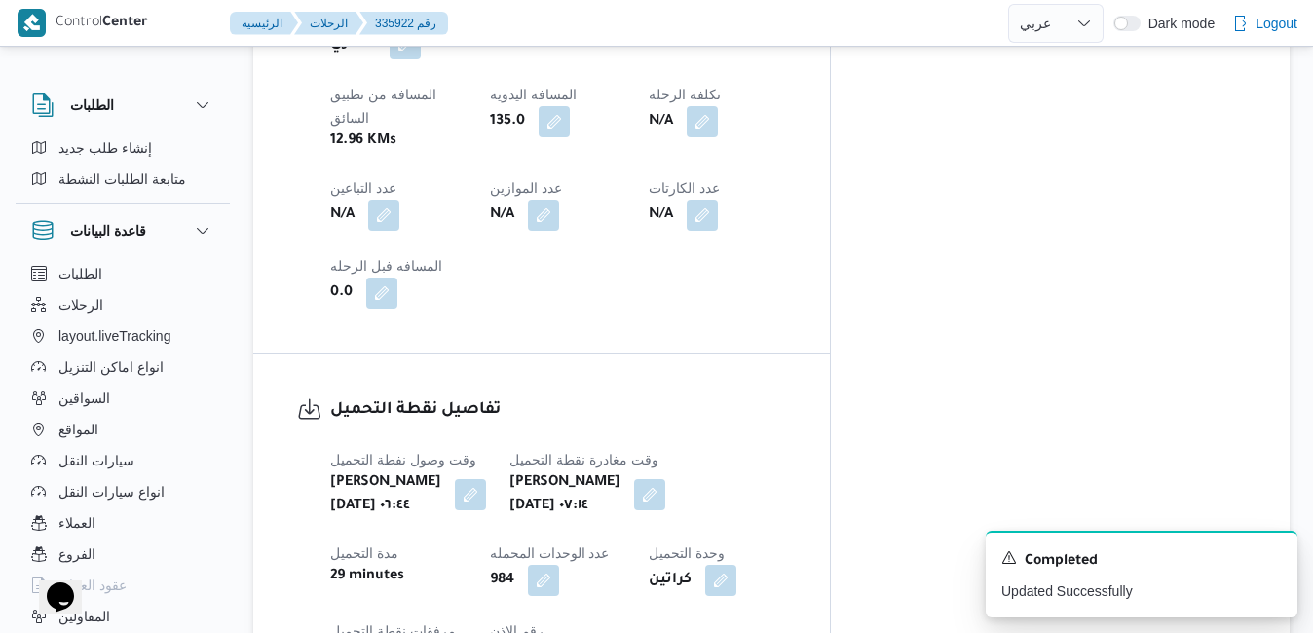
scroll to position [0, 0]
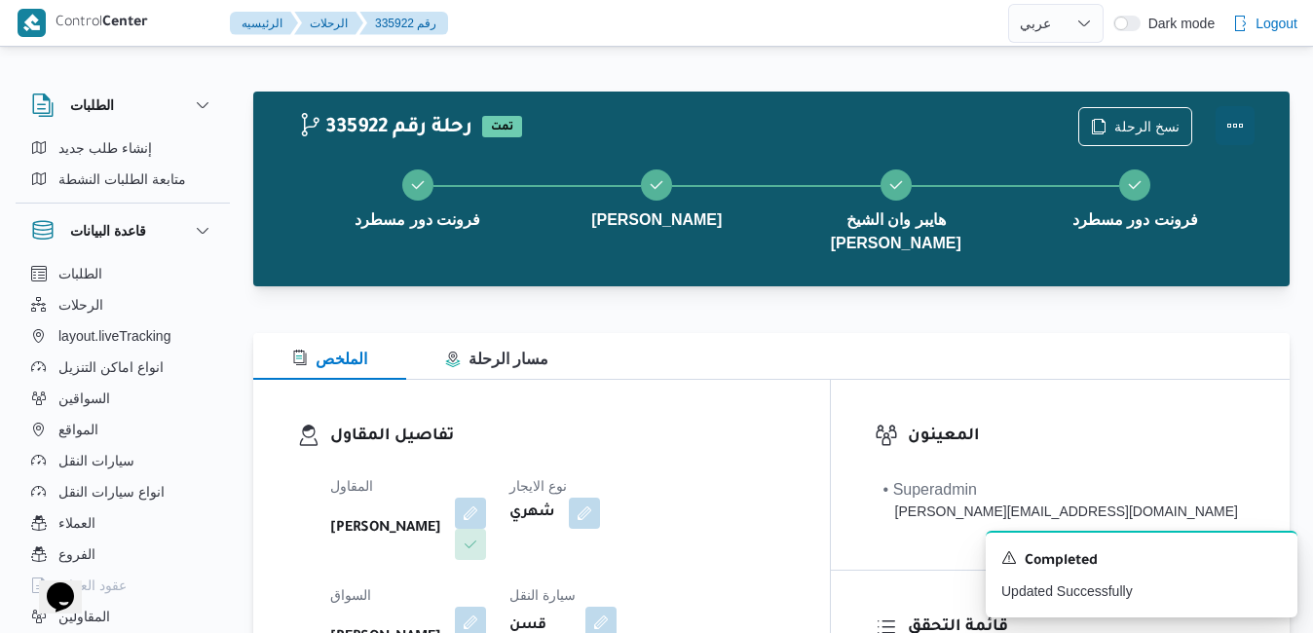
click at [1240, 119] on button "Actions" at bounding box center [1234, 125] width 39 height 39
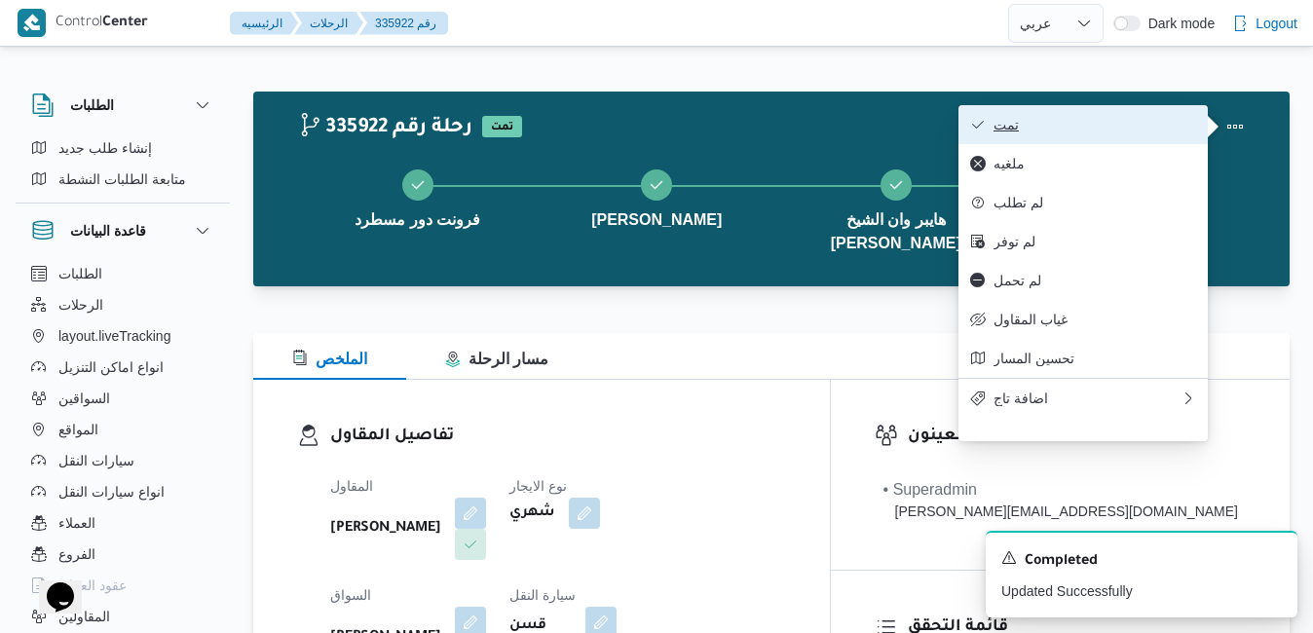
click at [1082, 132] on span "تمت" at bounding box center [1094, 125] width 203 height 16
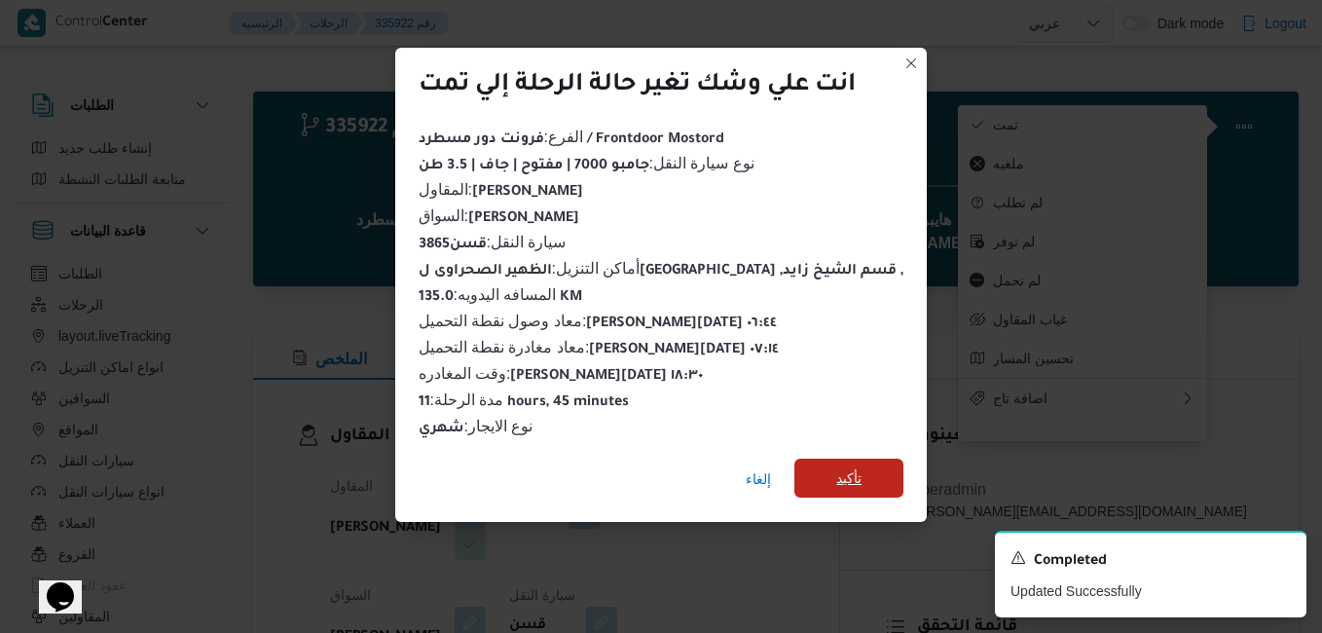
click at [867, 471] on span "تأكيد" at bounding box center [849, 478] width 109 height 39
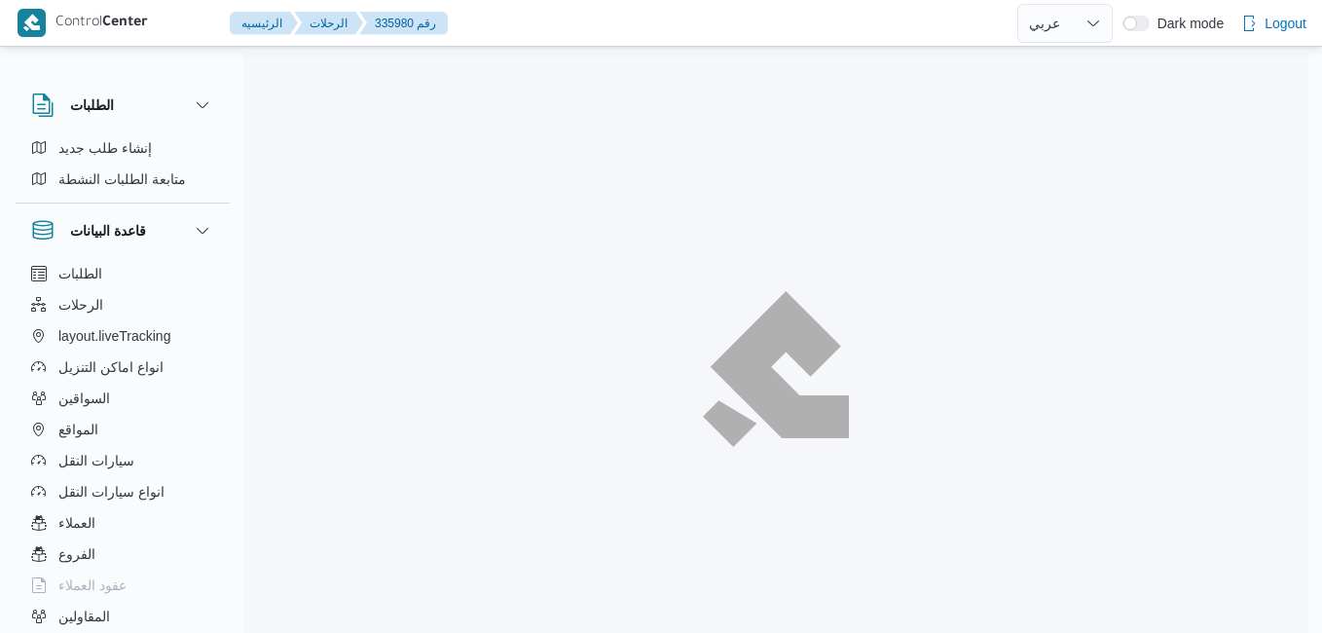
select select "ar"
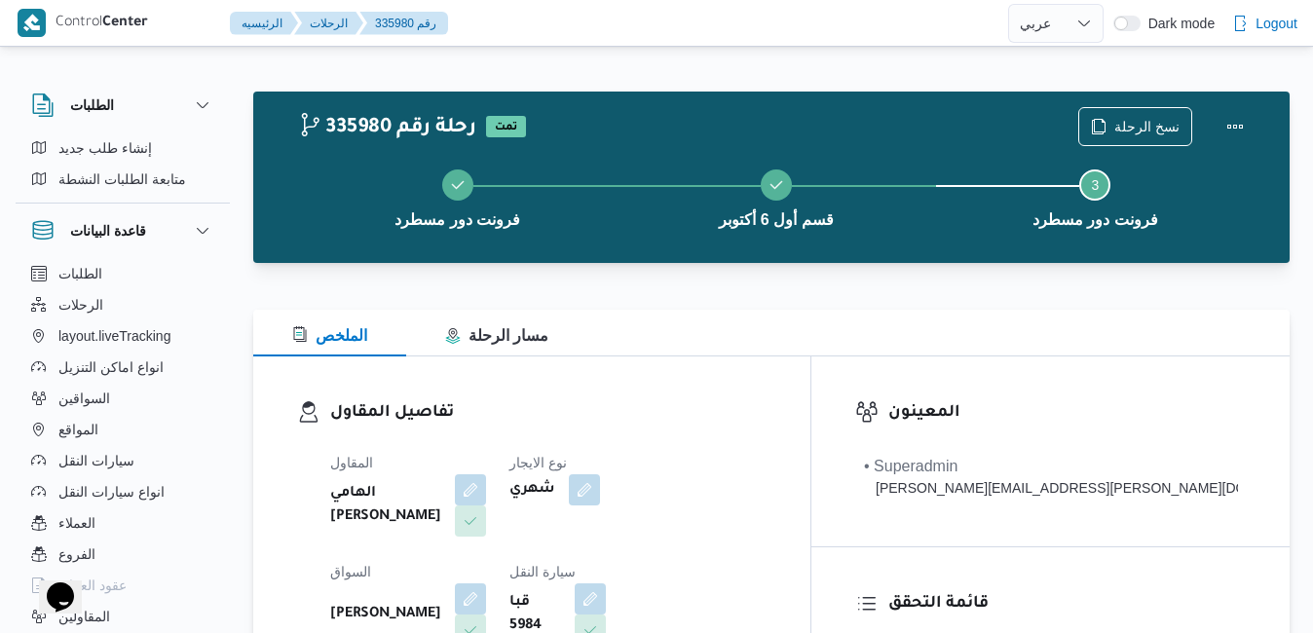
click at [867, 352] on div "الملخص مسار الرحلة" at bounding box center [771, 333] width 1036 height 47
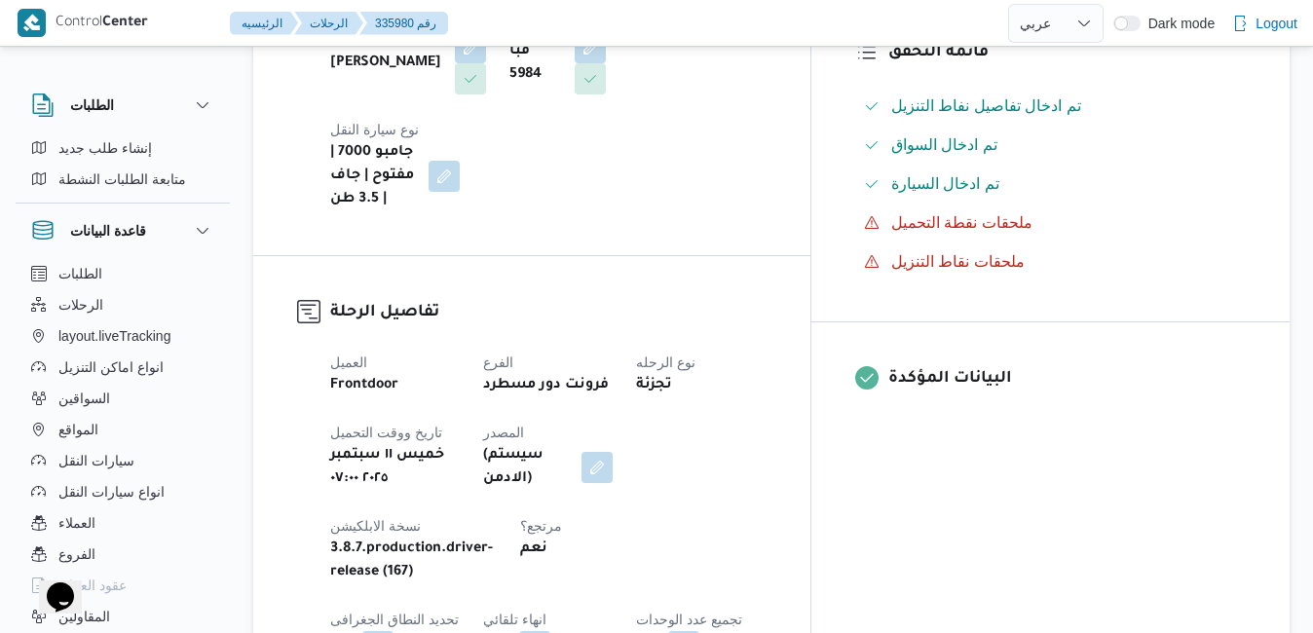
scroll to position [662, 0]
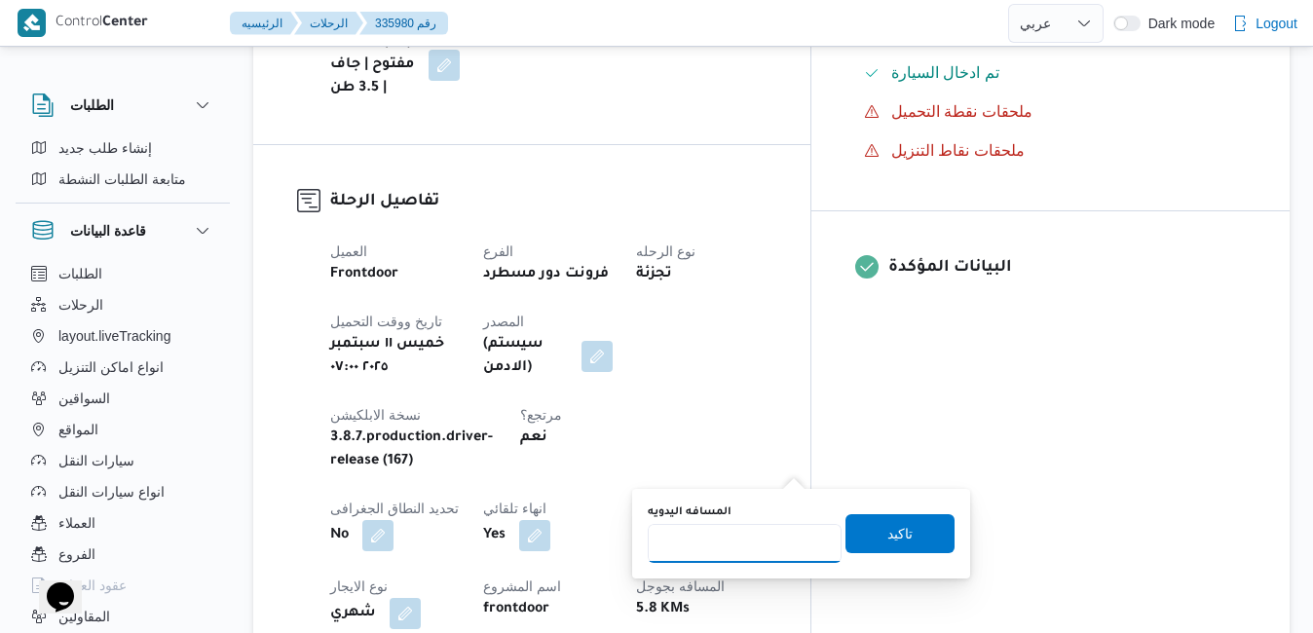
click at [733, 542] on input "المسافه اليدويه" at bounding box center [745, 543] width 194 height 39
type input "130"
click at [890, 535] on span "تاكيد" at bounding box center [899, 532] width 25 height 23
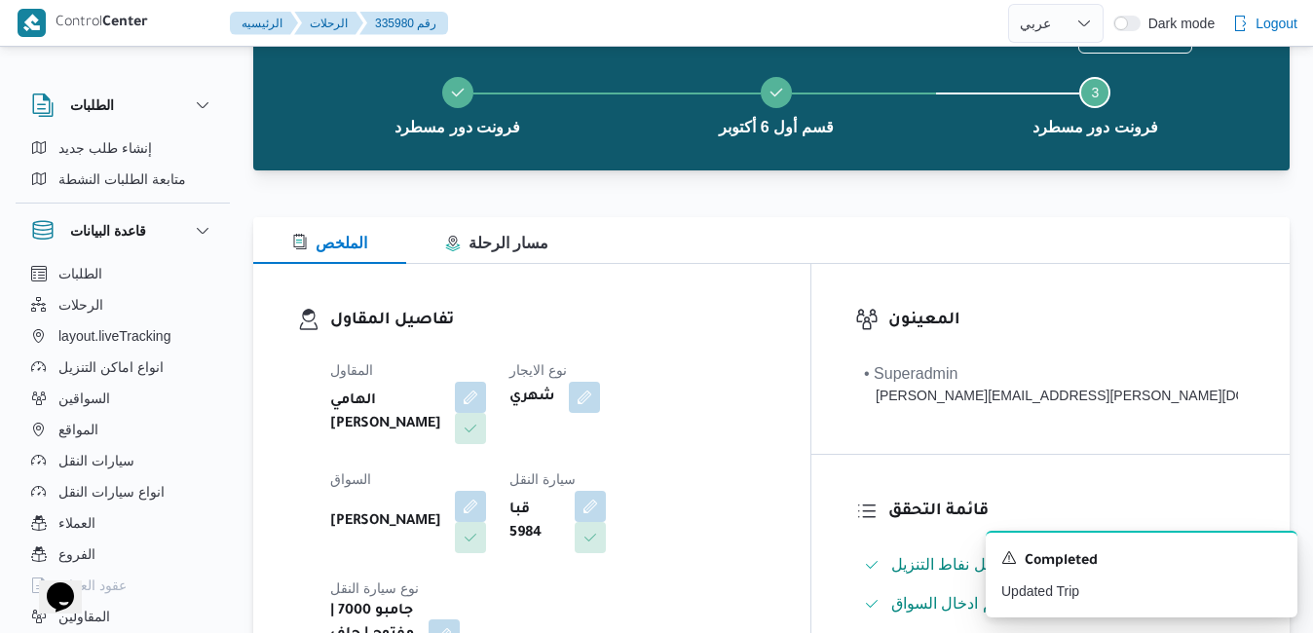
scroll to position [0, 0]
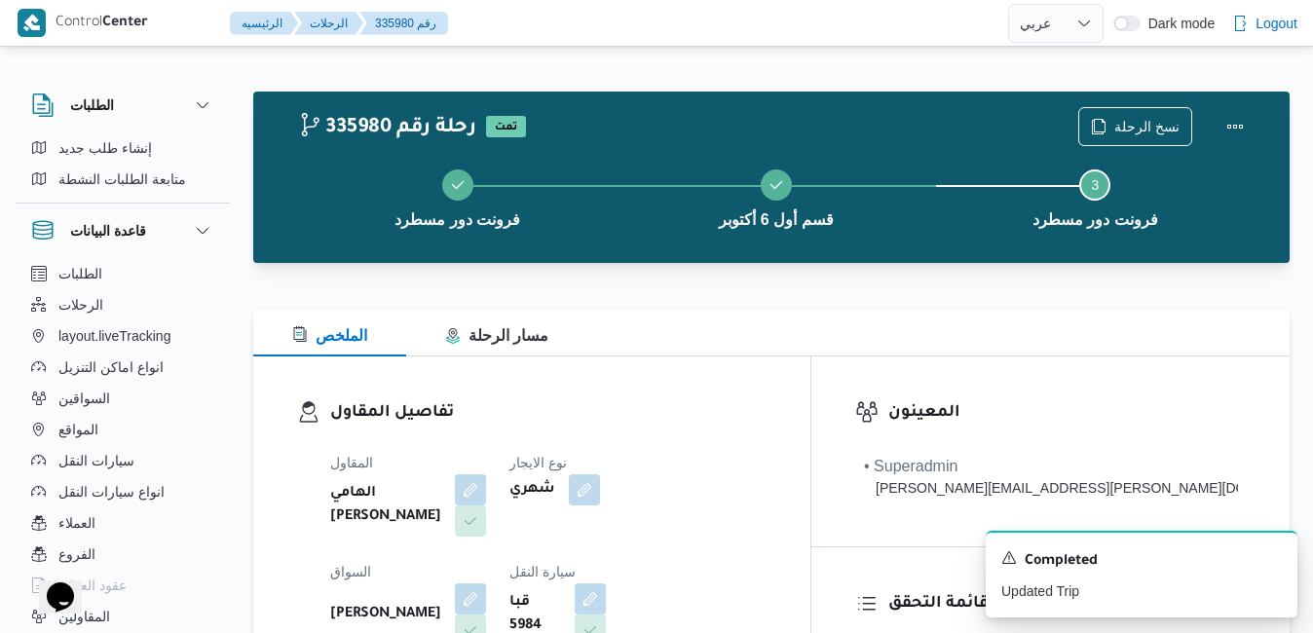
click at [805, 322] on div "الملخص مسار الرحلة" at bounding box center [771, 333] width 1036 height 47
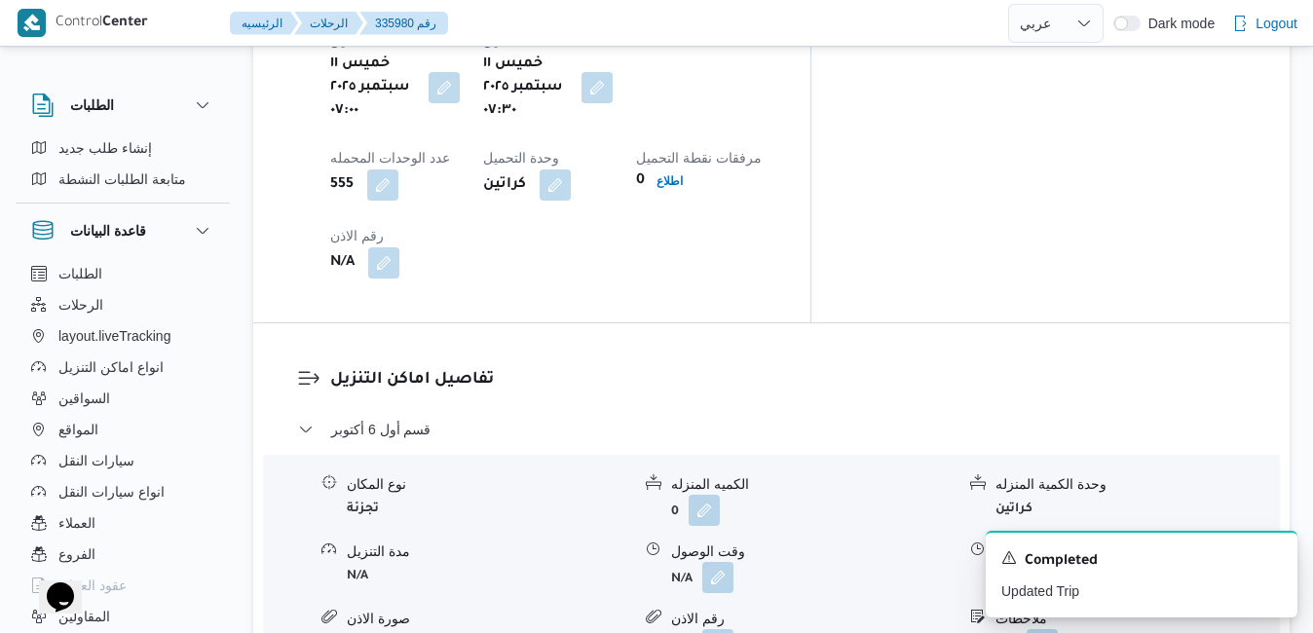
scroll to position [1675, 0]
click at [720, 560] on button "button" at bounding box center [717, 575] width 31 height 31
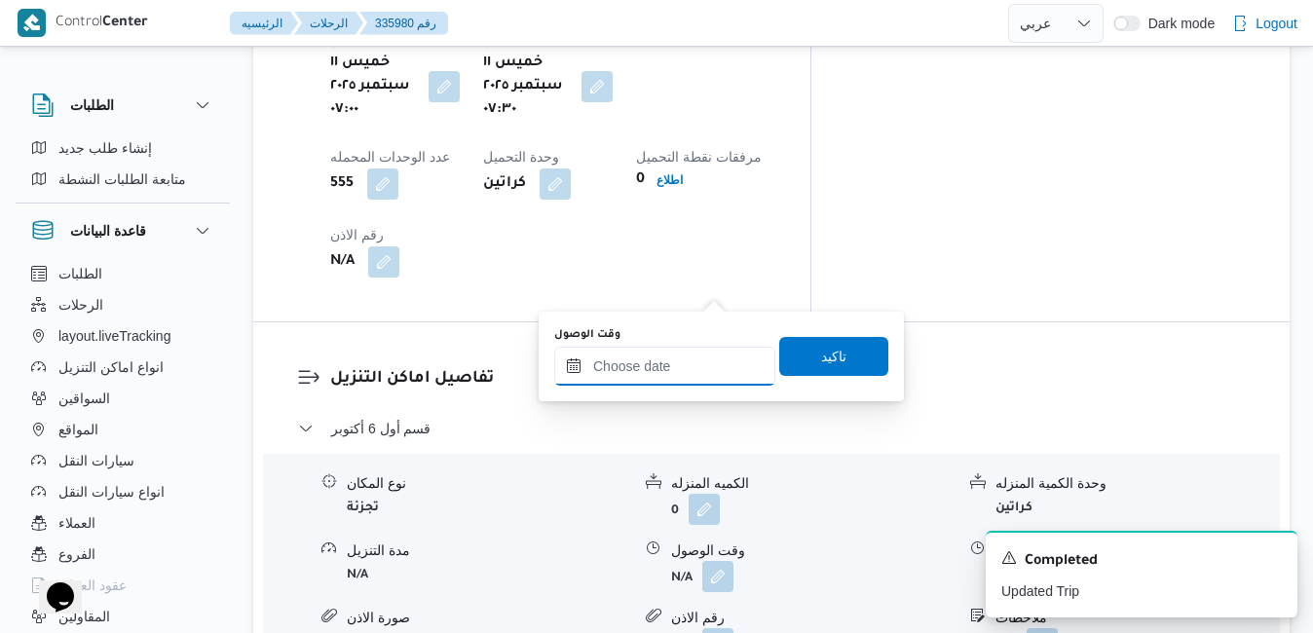
click at [660, 354] on input "وقت الوصول" at bounding box center [664, 366] width 221 height 39
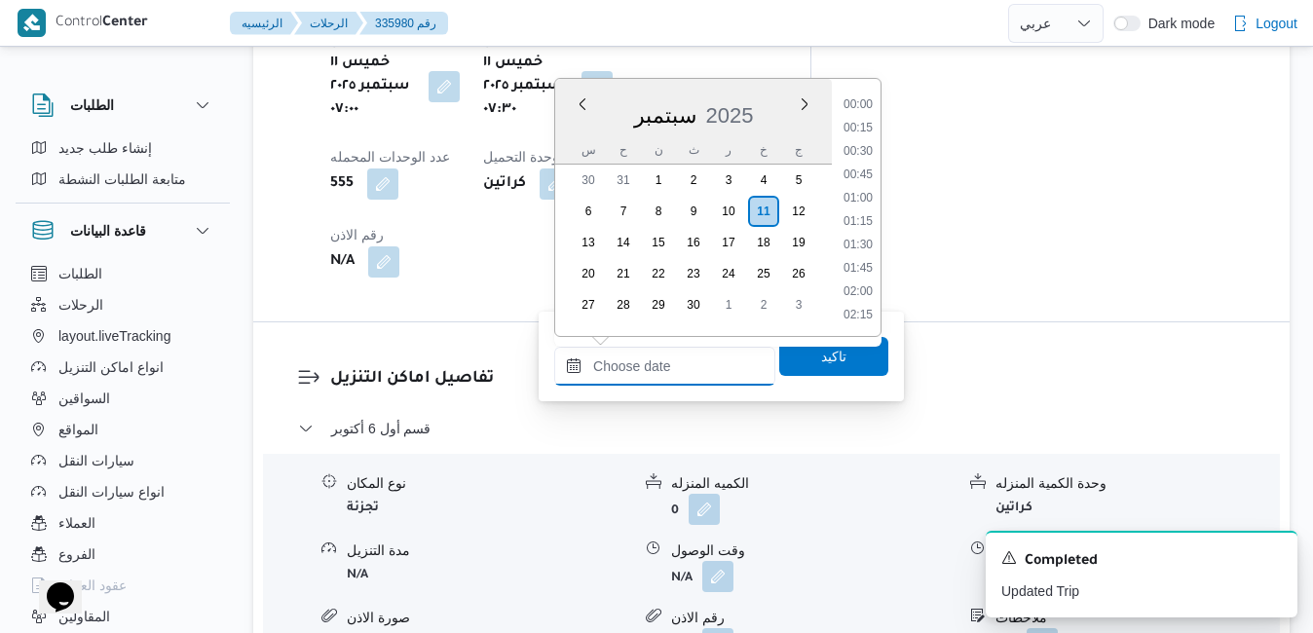
scroll to position [1704, 0]
click at [554, 122] on div "Previous Month Next month سبتمبر ٢٠٢٥ سبتمبر 2025 س ح ن ث ر خ ج 30 31 1 2 3 4 5…" at bounding box center [717, 207] width 327 height 259
click at [854, 188] on li "08:30" at bounding box center [857, 182] width 45 height 19
type input "١١/٠٩/٢٠٢٥ ٠٨:٣٠"
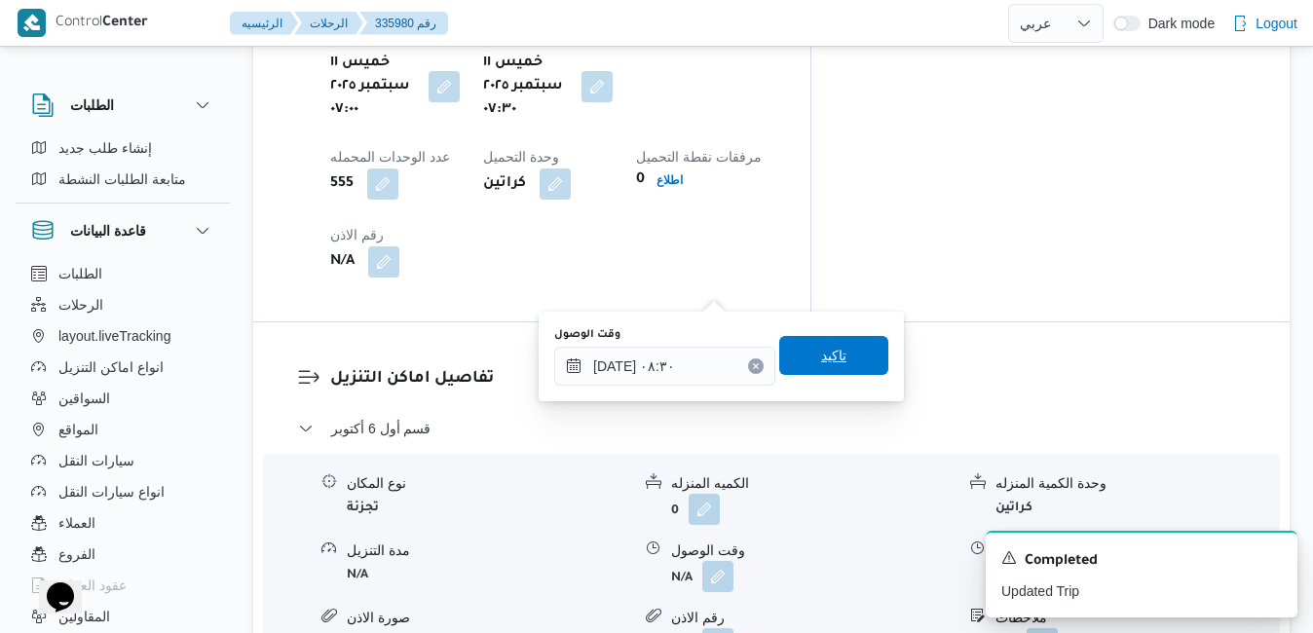
click at [821, 358] on span "تاكيد" at bounding box center [833, 355] width 25 height 23
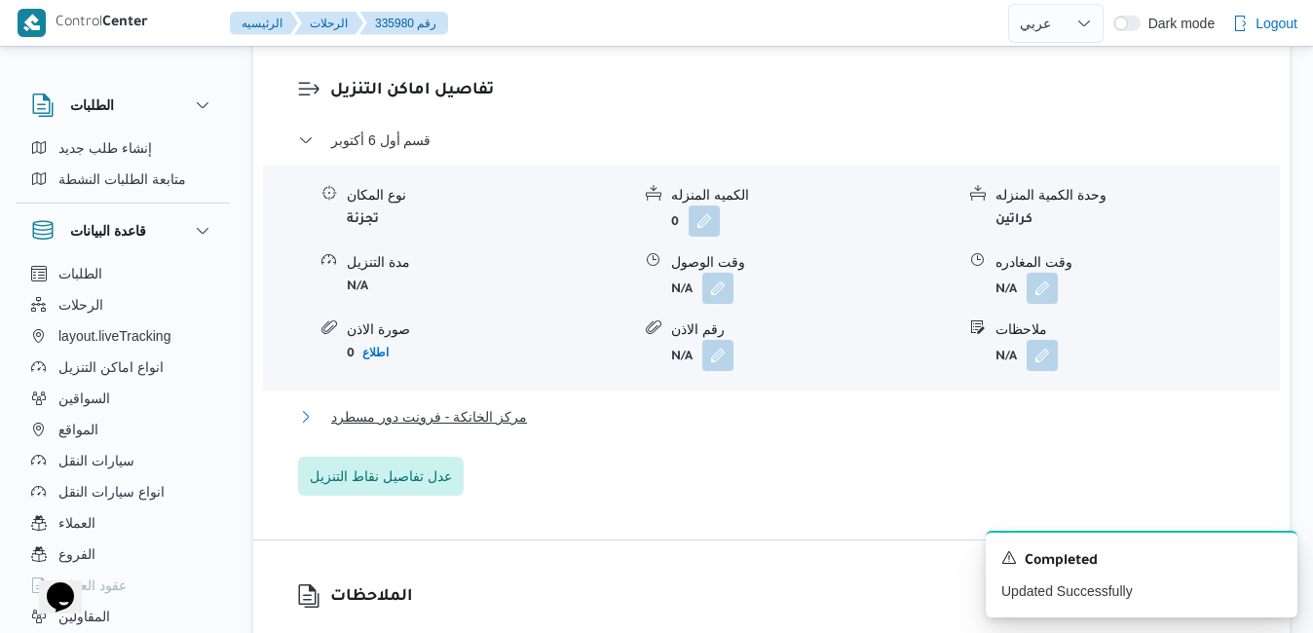
click at [691, 420] on button "مركز الخانكة - فرونت دور مسطرد" at bounding box center [771, 416] width 947 height 23
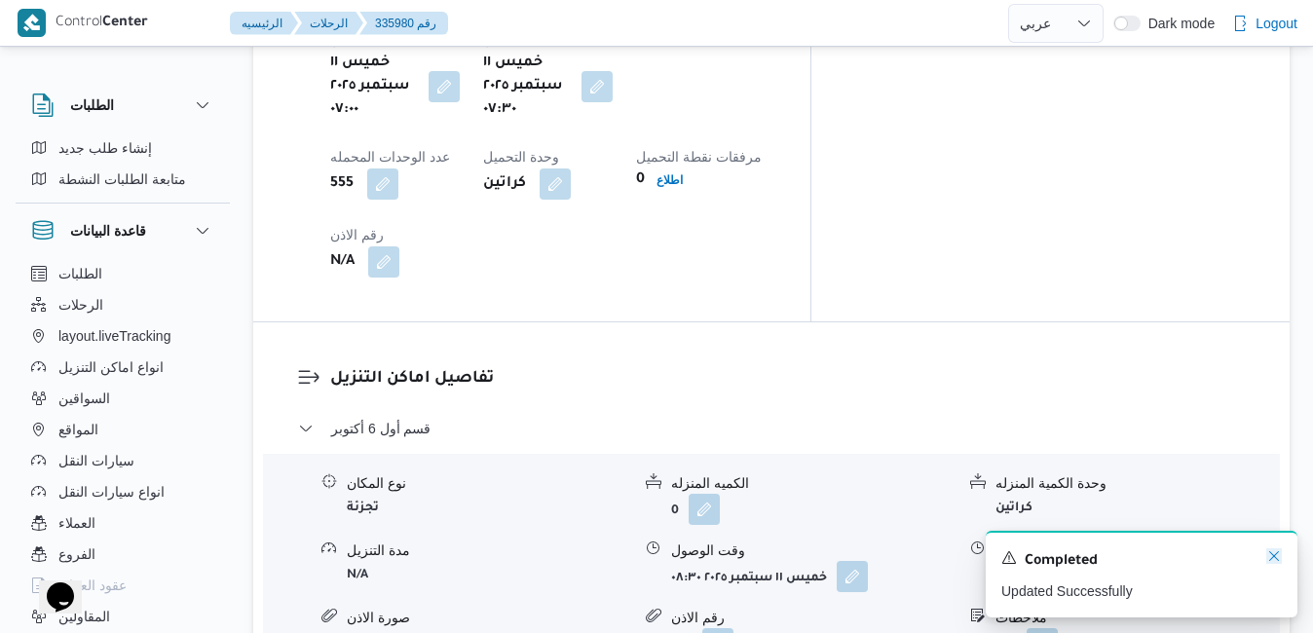
click at [1275, 559] on icon "Dismiss toast" at bounding box center [1274, 556] width 10 height 10
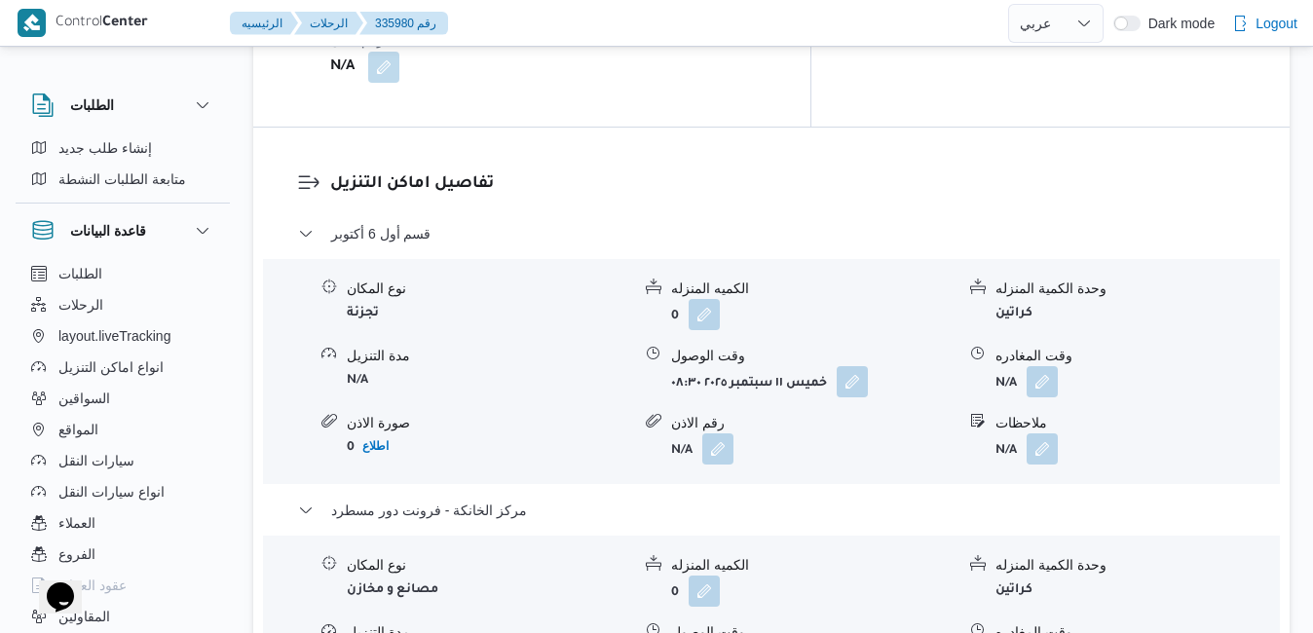
scroll to position [1909, 0]
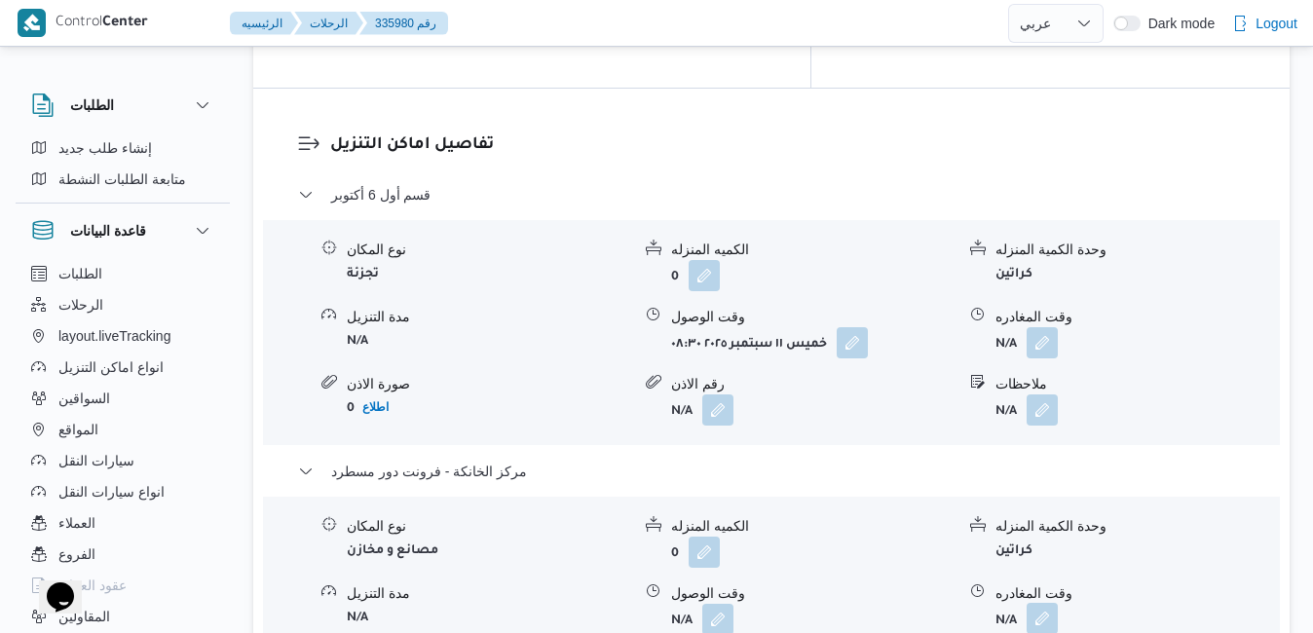
click at [1035, 603] on button "button" at bounding box center [1041, 618] width 31 height 31
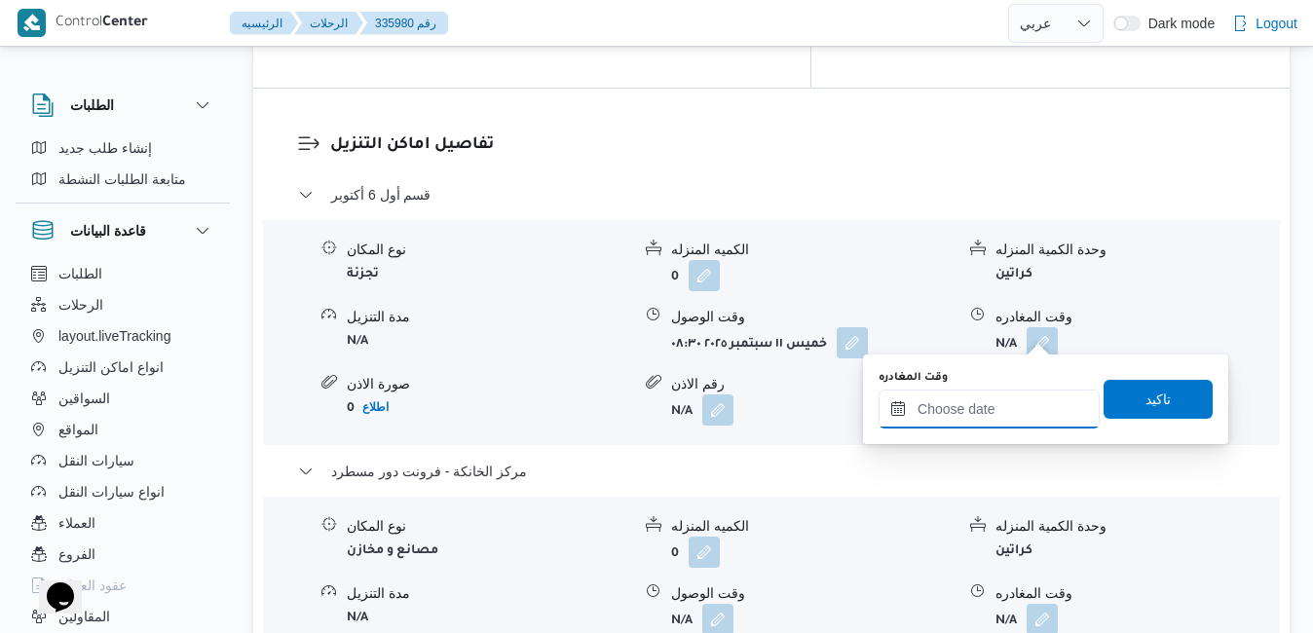
click at [952, 407] on input "وقت المغادره" at bounding box center [988, 408] width 221 height 39
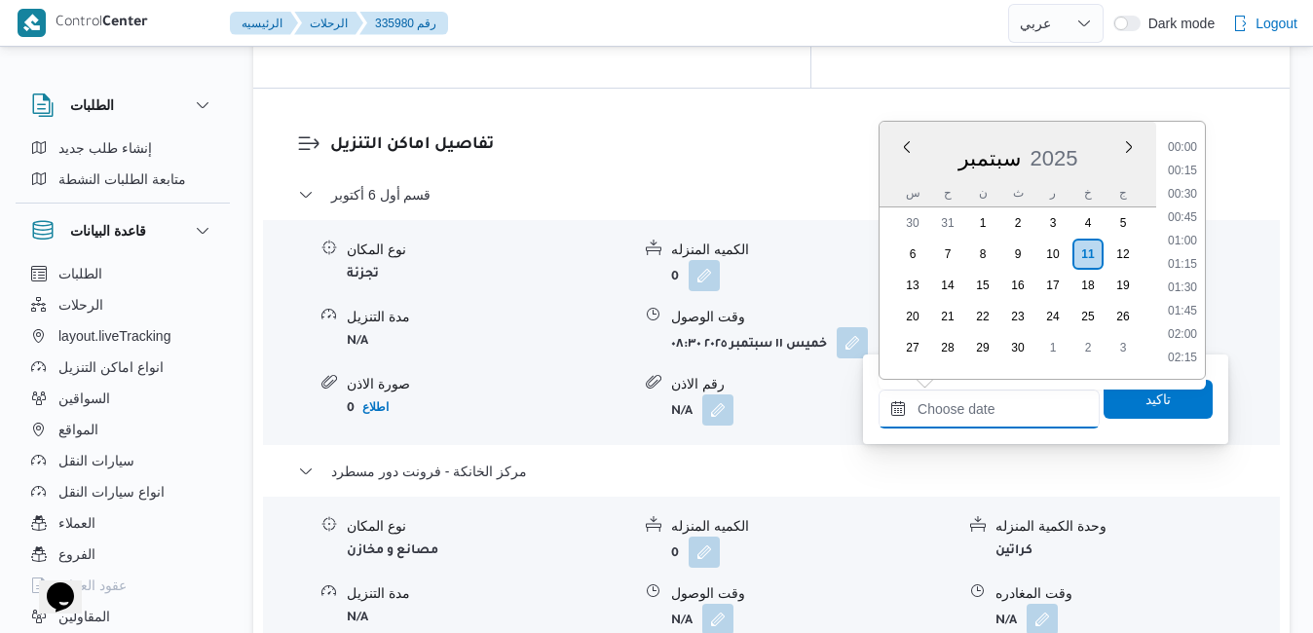
scroll to position [1704, 0]
click at [900, 163] on div "سبتمبر 2025" at bounding box center [1017, 155] width 277 height 50
click at [1186, 302] on li "17:45" at bounding box center [1182, 299] width 45 height 19
type input "١١/٠٩/٢٠٢٥ ١٧:٤٥"
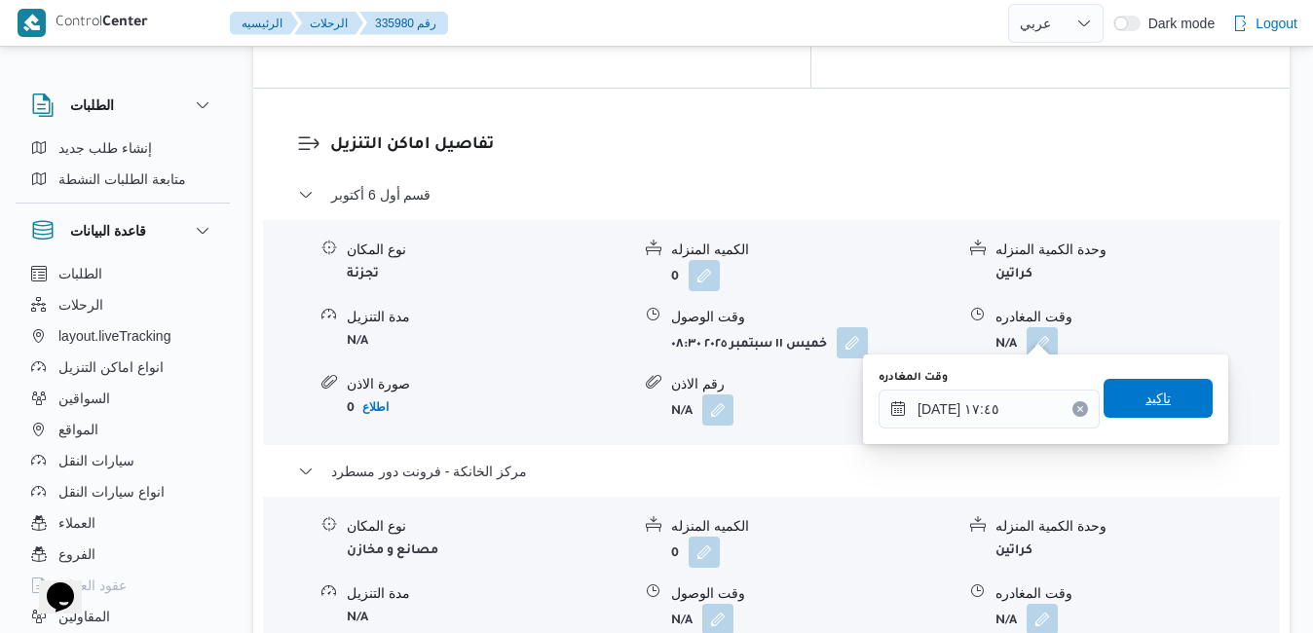
click at [1145, 399] on span "تاكيد" at bounding box center [1157, 398] width 25 height 23
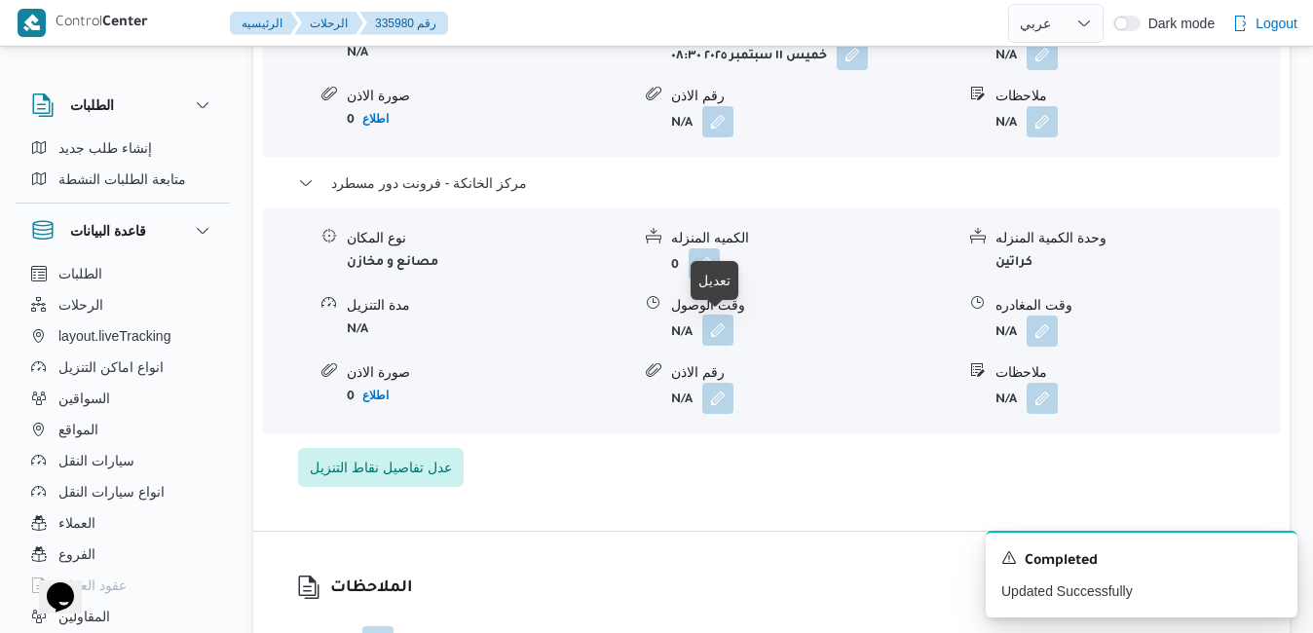
click at [721, 332] on button "button" at bounding box center [717, 330] width 31 height 31
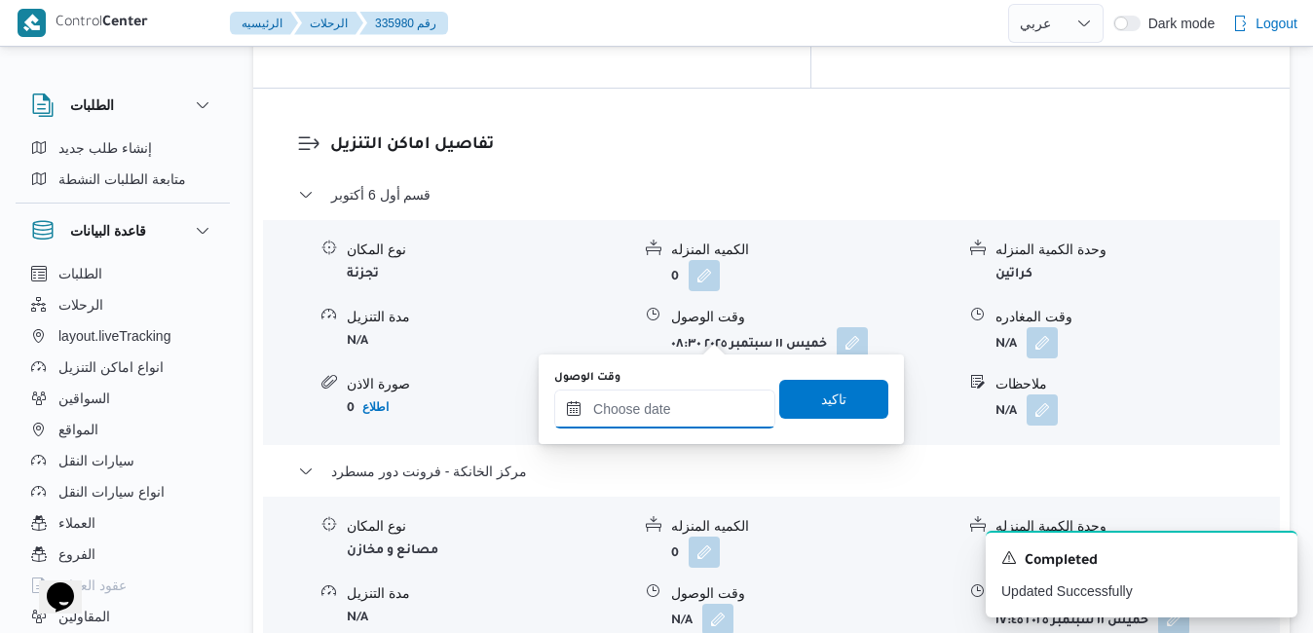
click at [677, 400] on input "وقت الوصول" at bounding box center [664, 408] width 221 height 39
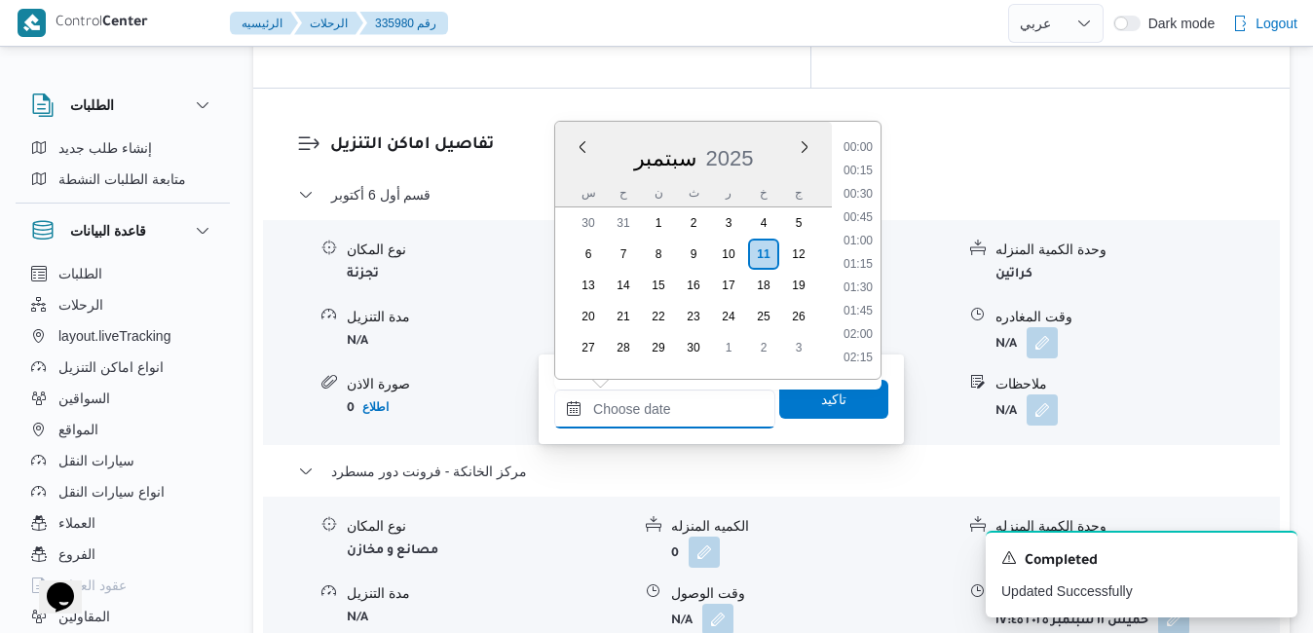
scroll to position [1704, 0]
click at [570, 193] on div "س ح ن ث ر خ ج" at bounding box center [693, 192] width 277 height 27
click at [865, 275] on li "17:30" at bounding box center [857, 276] width 45 height 19
type input "[DATE] ١٧:٣٠"
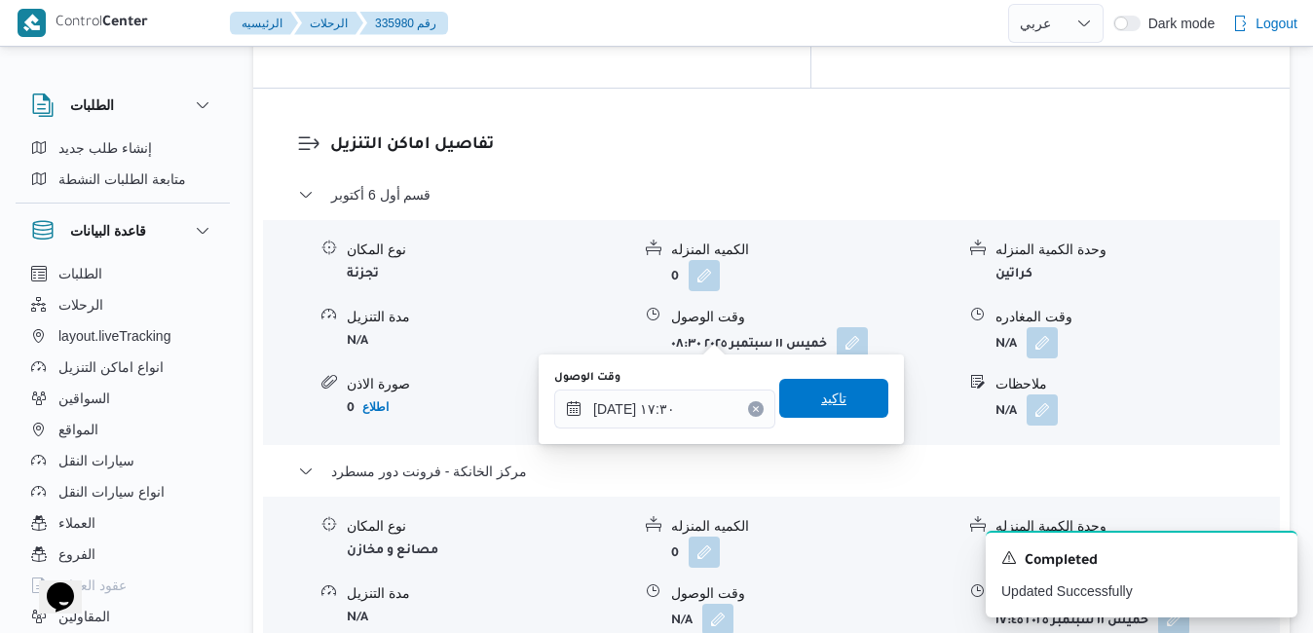
click at [821, 402] on span "تاكيد" at bounding box center [833, 398] width 25 height 23
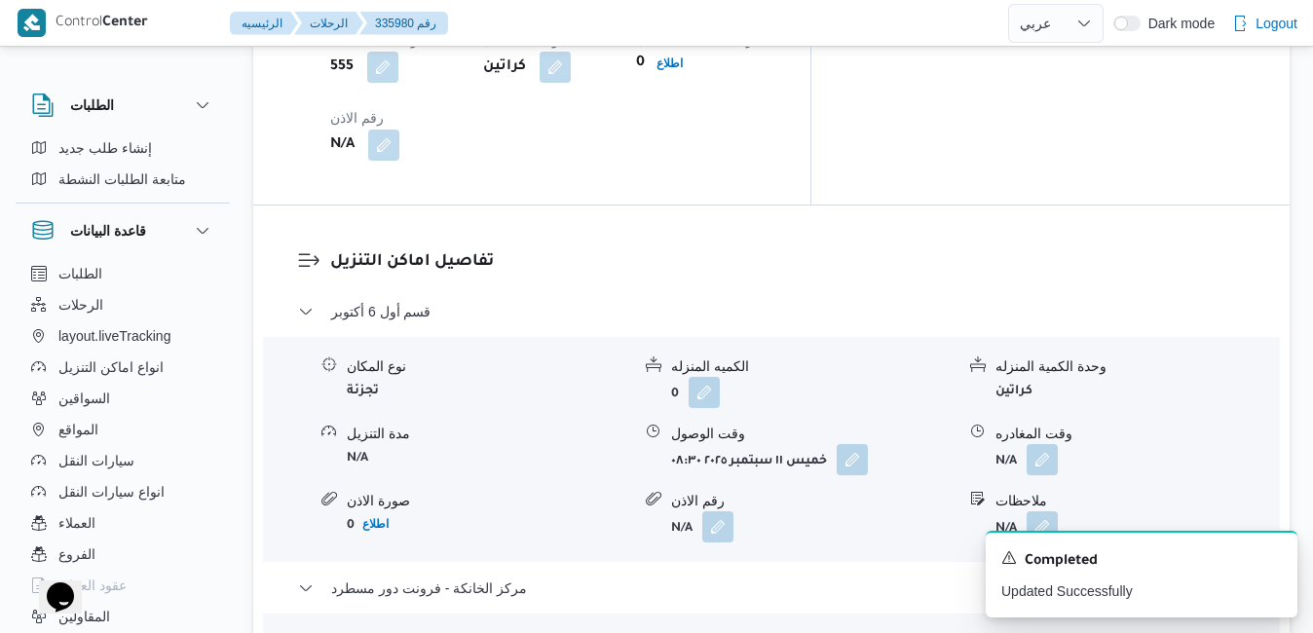
scroll to position [1753, 0]
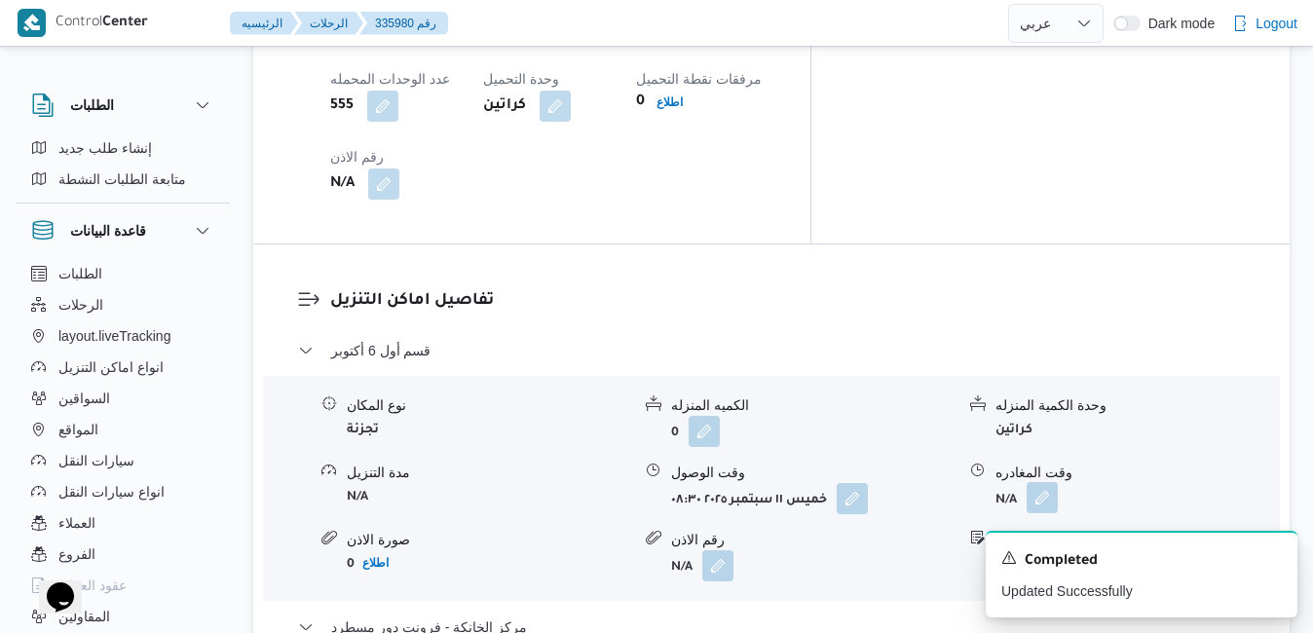
click at [1057, 482] on button "button" at bounding box center [1041, 497] width 31 height 31
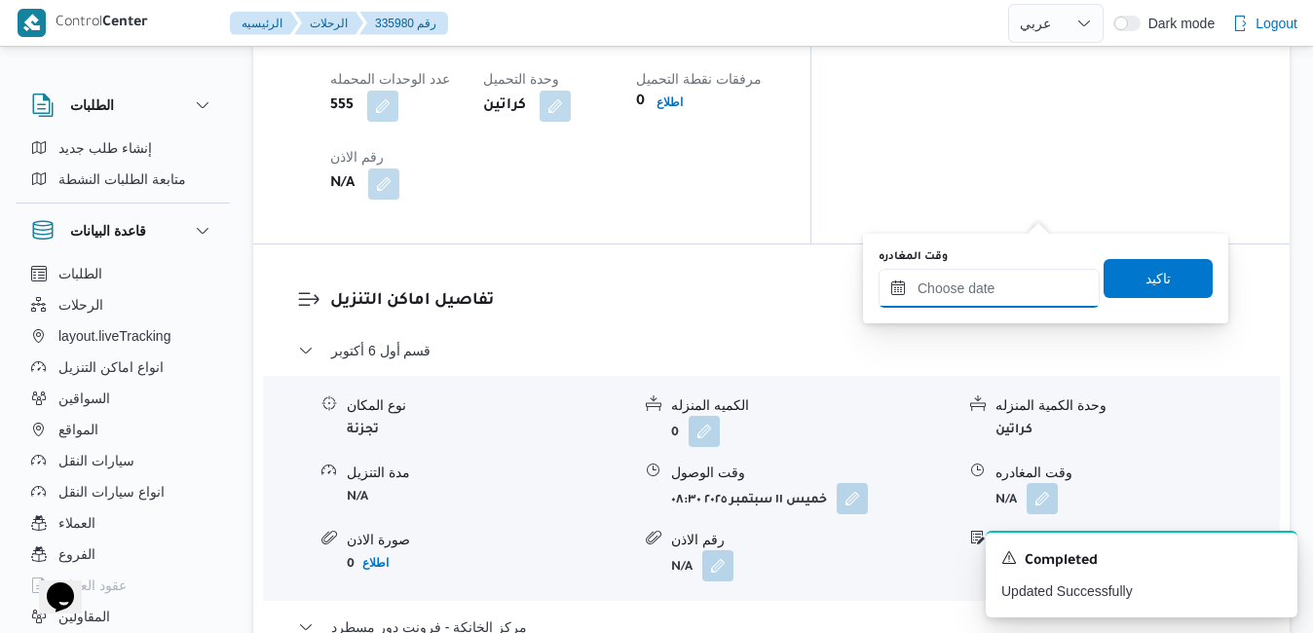
click at [987, 277] on input "وقت المغادره" at bounding box center [988, 288] width 221 height 39
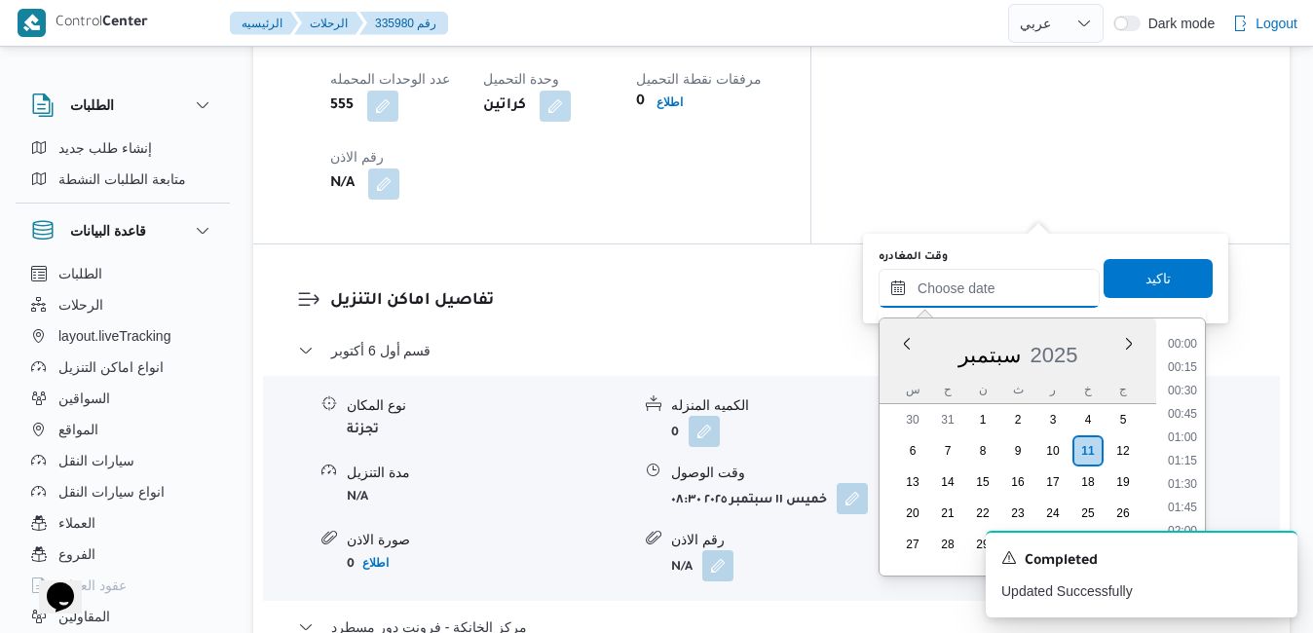
scroll to position [1704, 0]
click at [900, 371] on div "سبتمبر 2025" at bounding box center [1017, 351] width 277 height 50
click at [1182, 382] on li "16:30" at bounding box center [1182, 379] width 45 height 19
type input "١١/٠٩/٢٠٢٥ ١٦:٣٠"
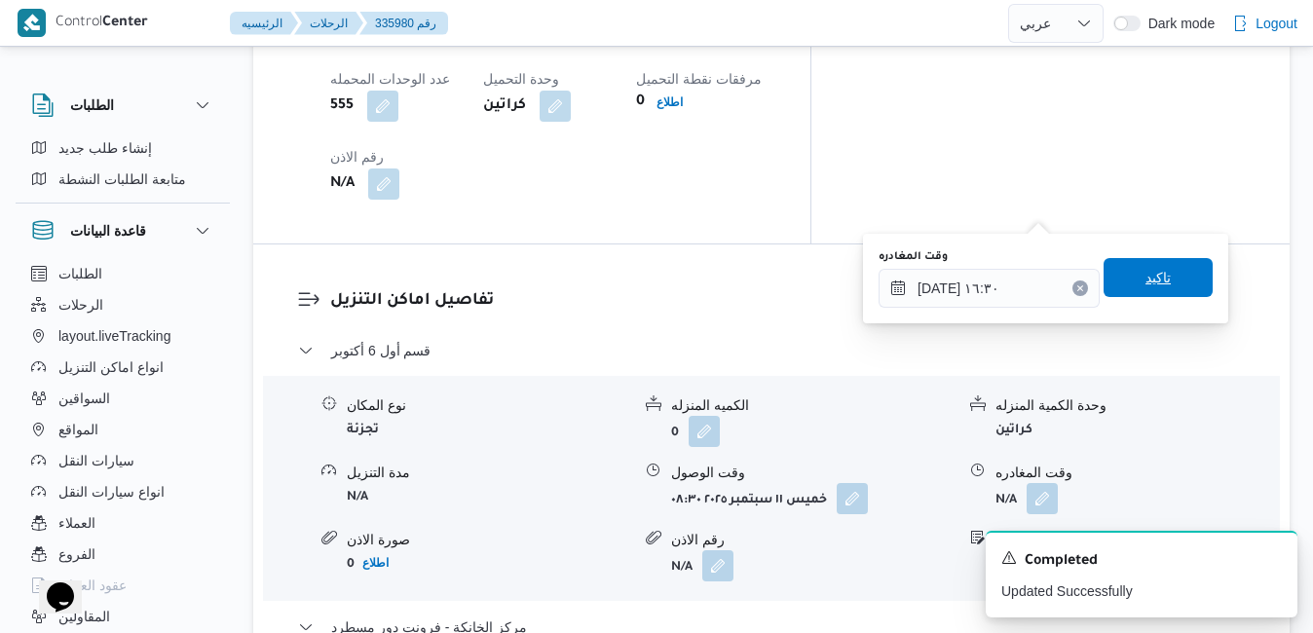
click at [1178, 278] on span "تاكيد" at bounding box center [1157, 277] width 109 height 39
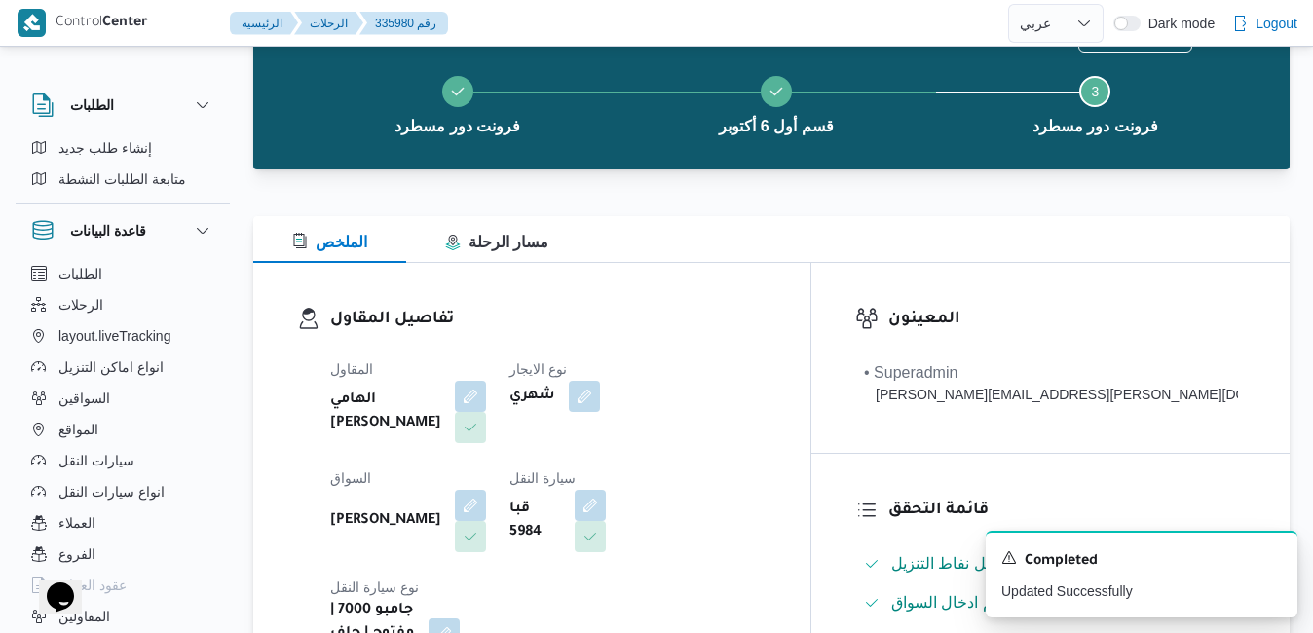
scroll to position [0, 0]
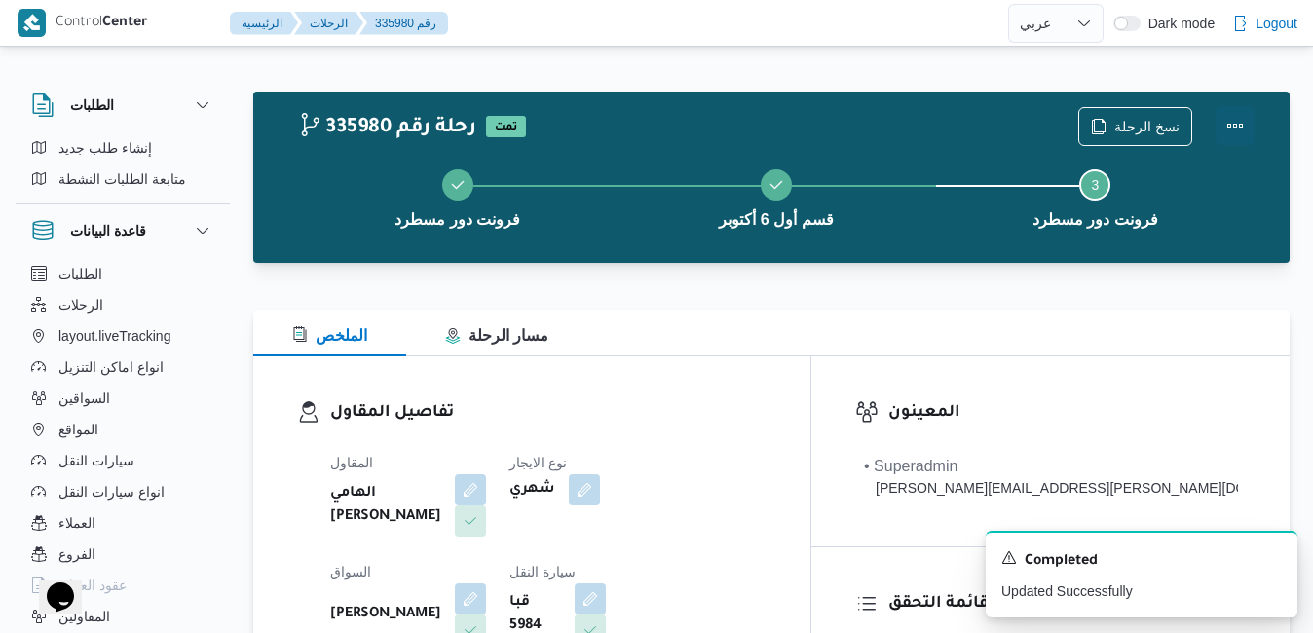
click at [1246, 130] on button "Actions" at bounding box center [1234, 125] width 39 height 39
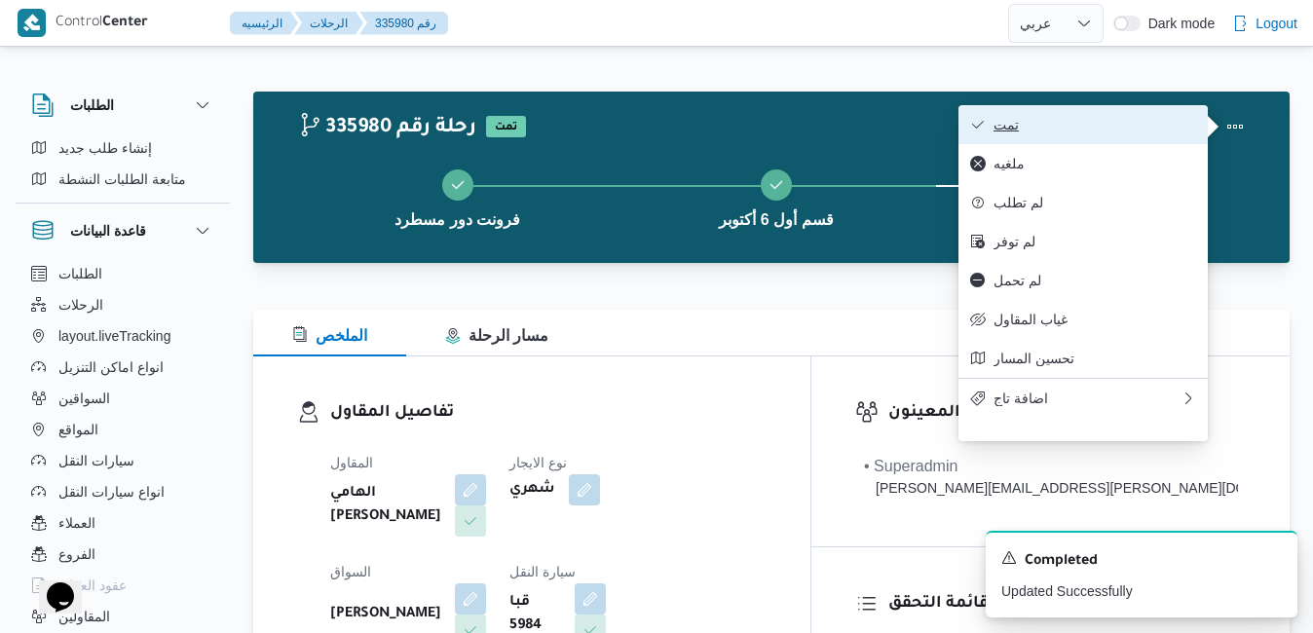
click at [1148, 128] on span "تمت" at bounding box center [1094, 125] width 203 height 16
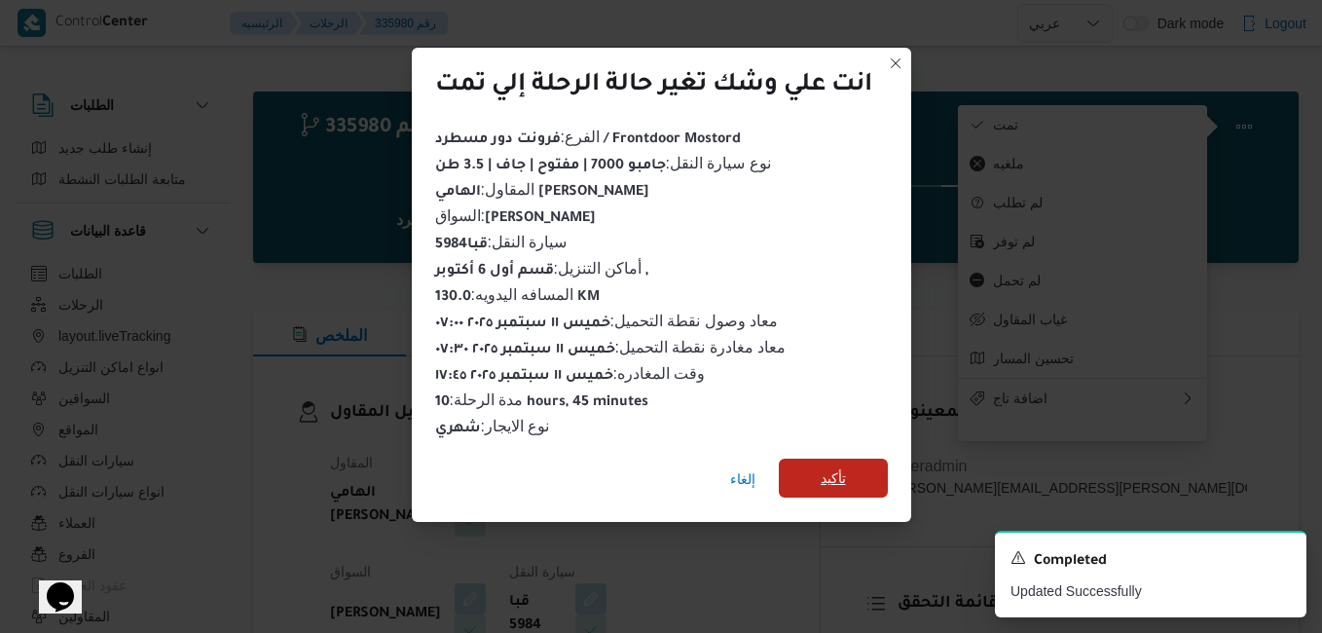
click at [831, 472] on span "تأكيد" at bounding box center [833, 477] width 25 height 23
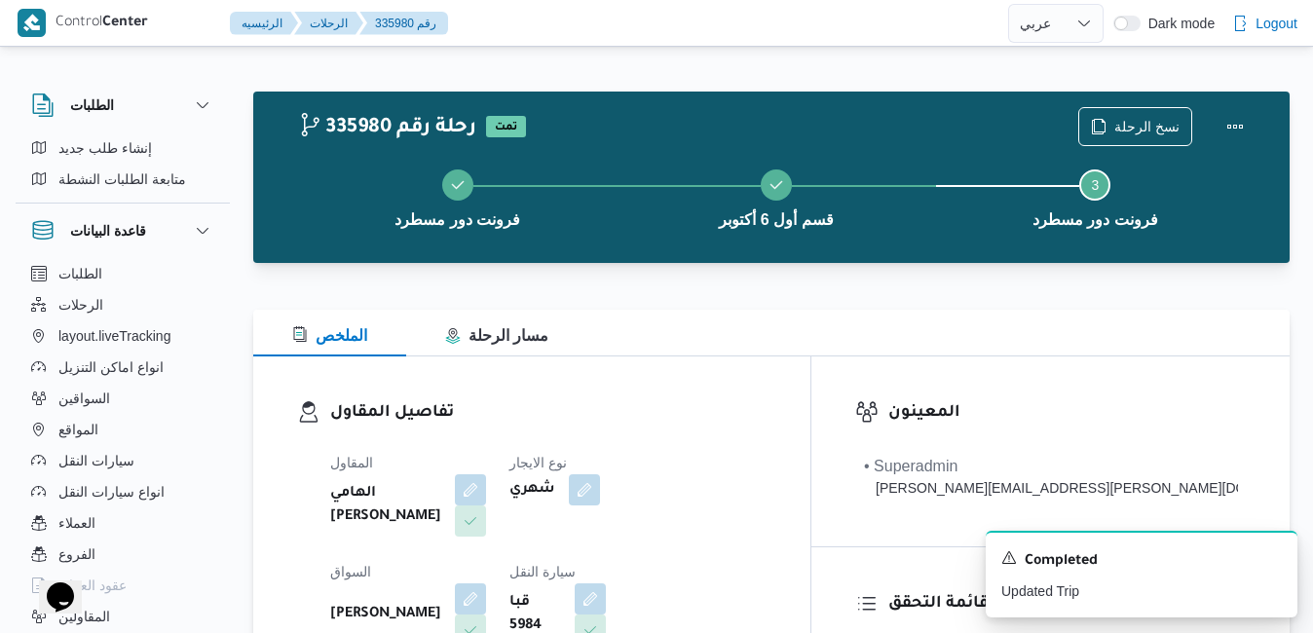
click at [799, 343] on div "الملخص مسار الرحلة" at bounding box center [771, 333] width 1036 height 47
click at [1227, 121] on button "Actions" at bounding box center [1234, 125] width 39 height 39
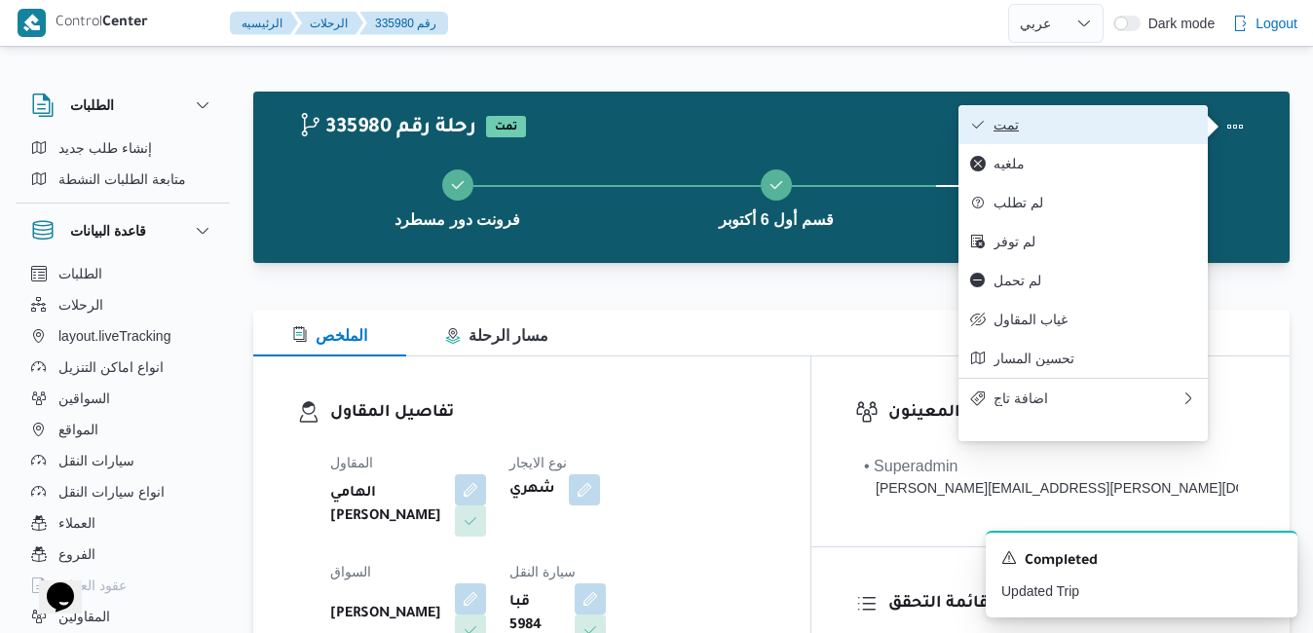
click at [1082, 132] on span "تمت" at bounding box center [1094, 125] width 203 height 16
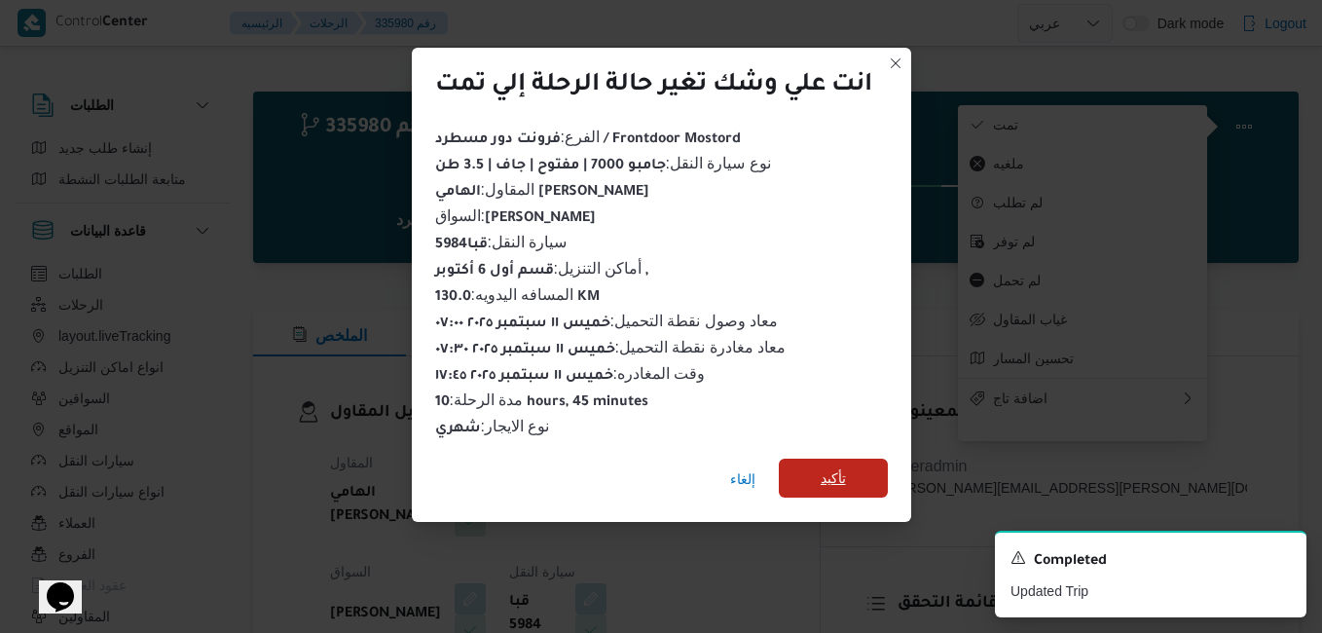
click at [819, 465] on span "تأكيد" at bounding box center [833, 478] width 109 height 39
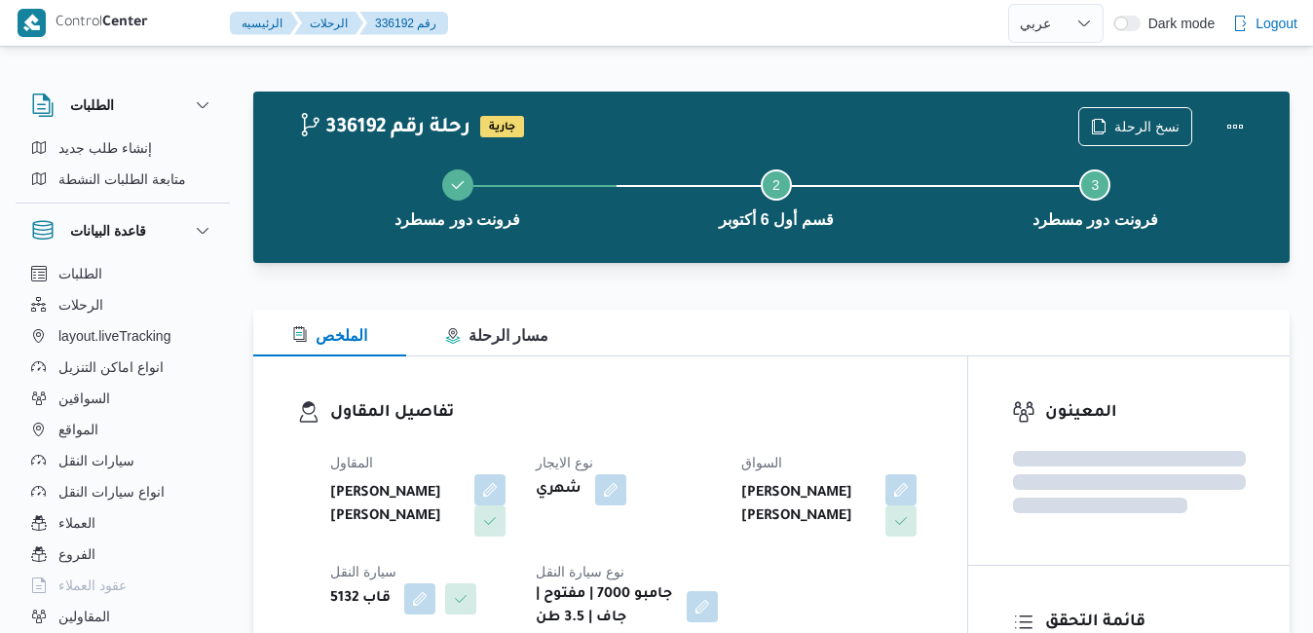
select select "ar"
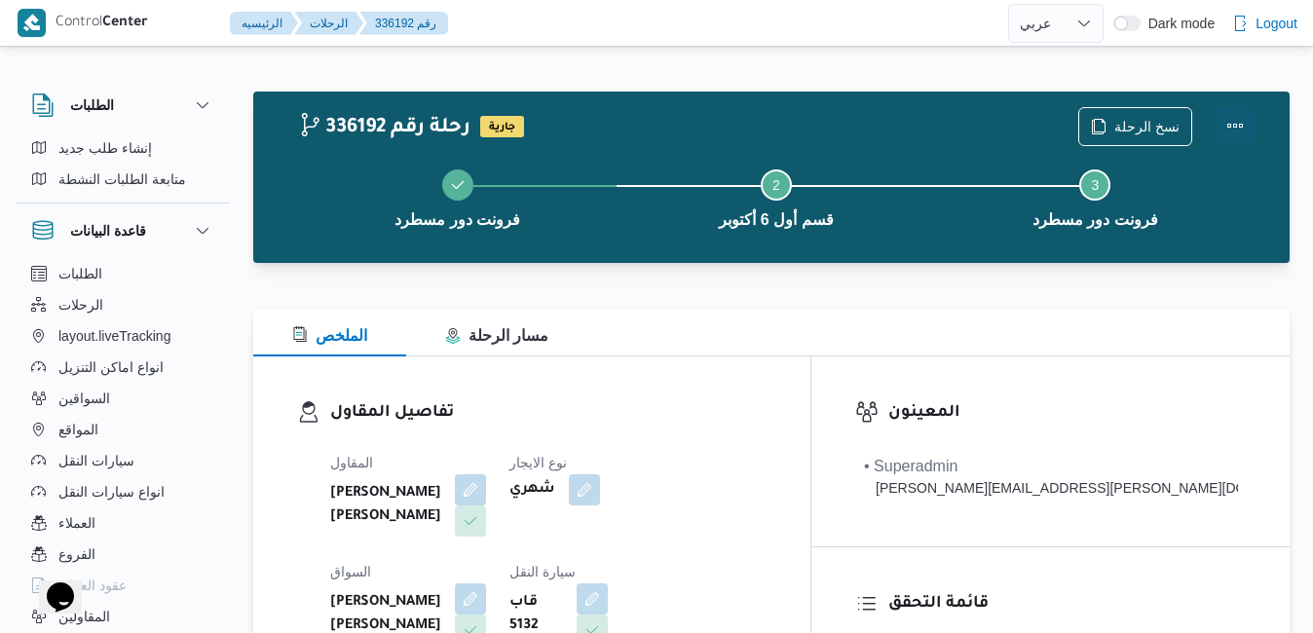
click at [1235, 125] on button "Actions" at bounding box center [1234, 125] width 39 height 39
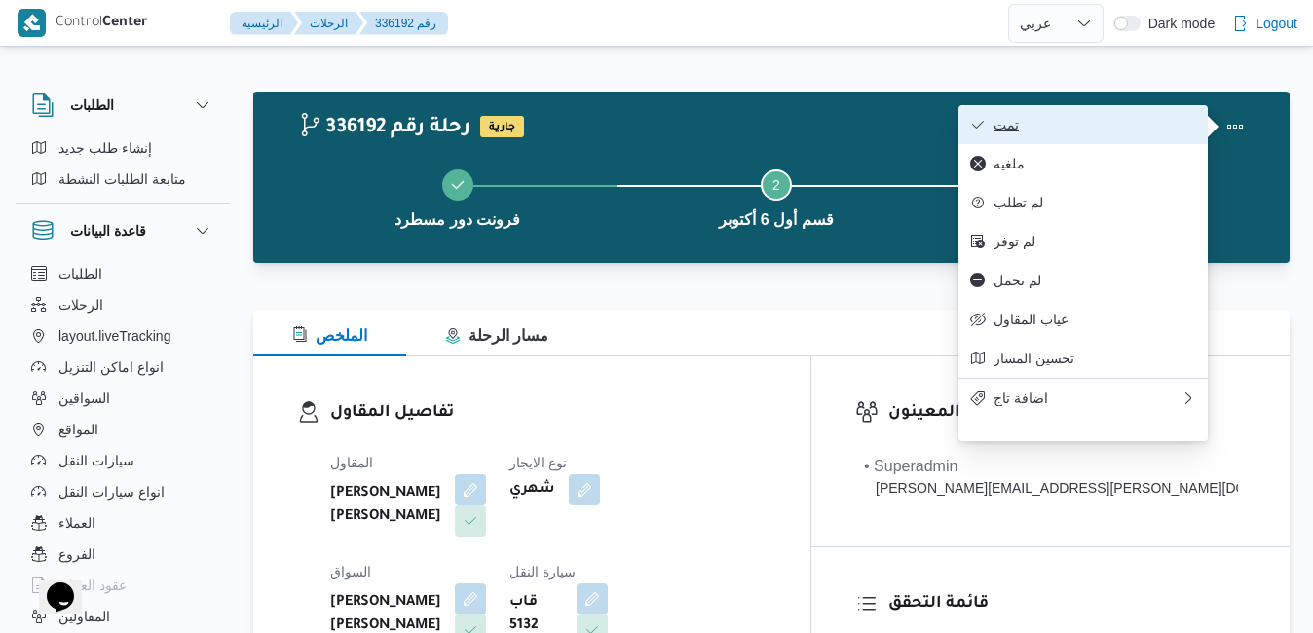
click at [1121, 136] on button "تمت" at bounding box center [1082, 124] width 249 height 39
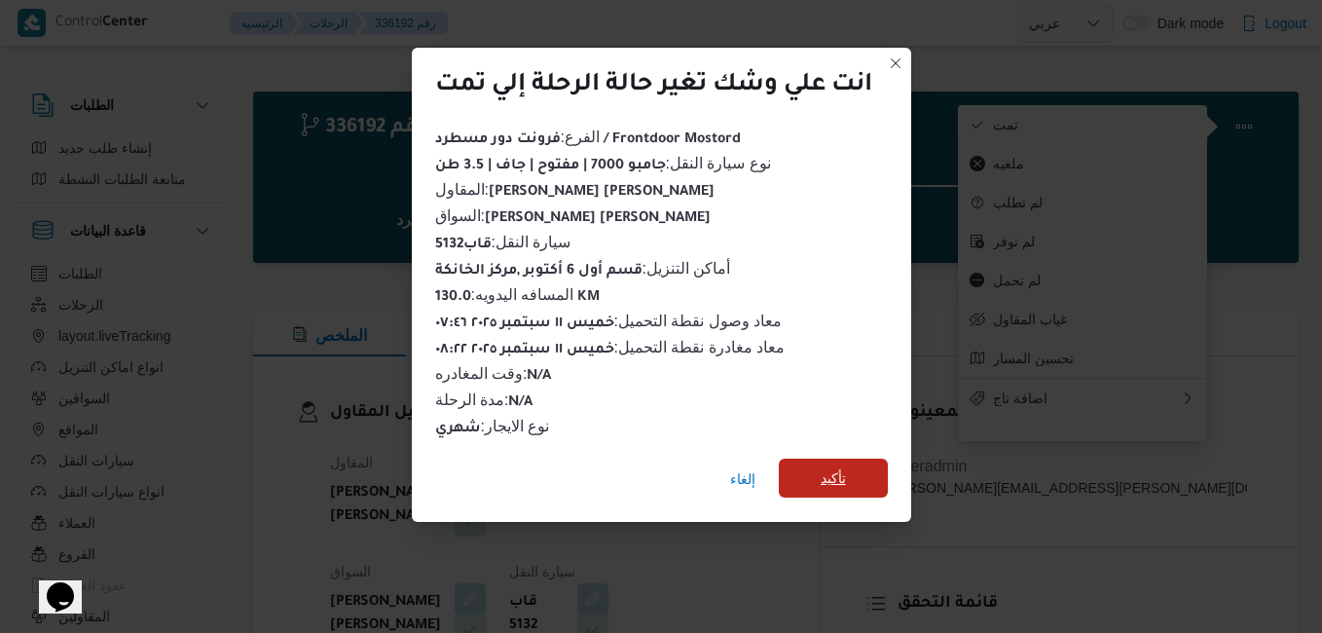
click at [838, 473] on span "تأكيد" at bounding box center [833, 477] width 25 height 23
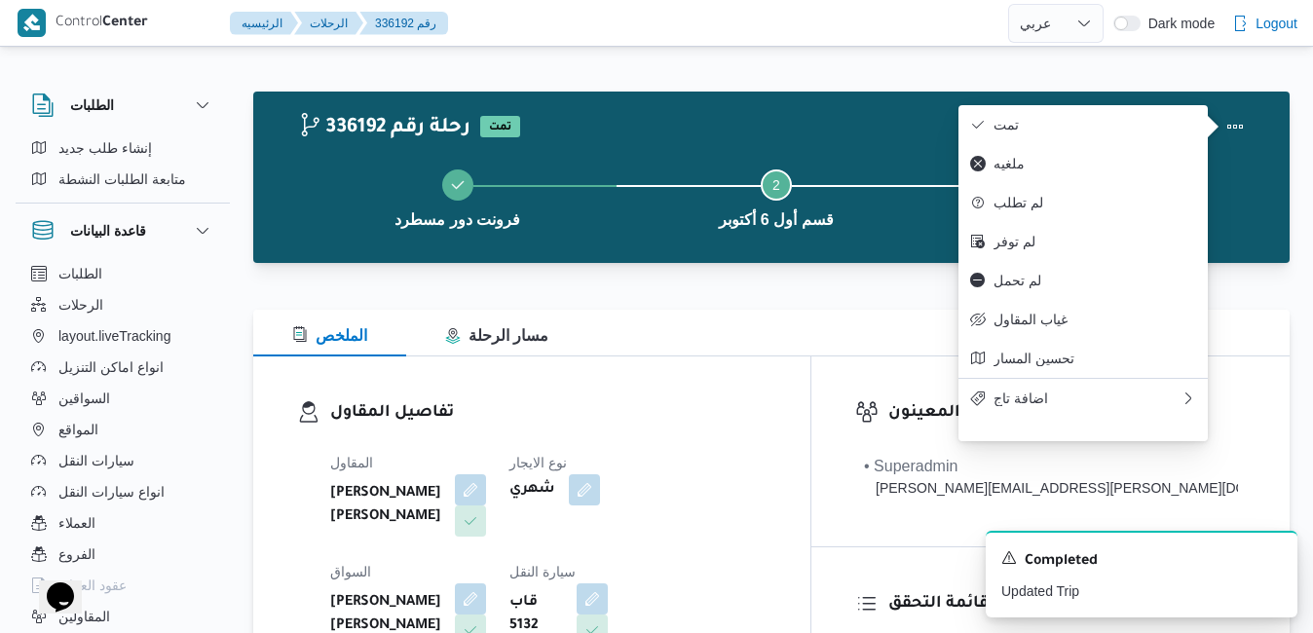
click at [755, 421] on h3 "تفاصيل المقاول" at bounding box center [548, 413] width 436 height 26
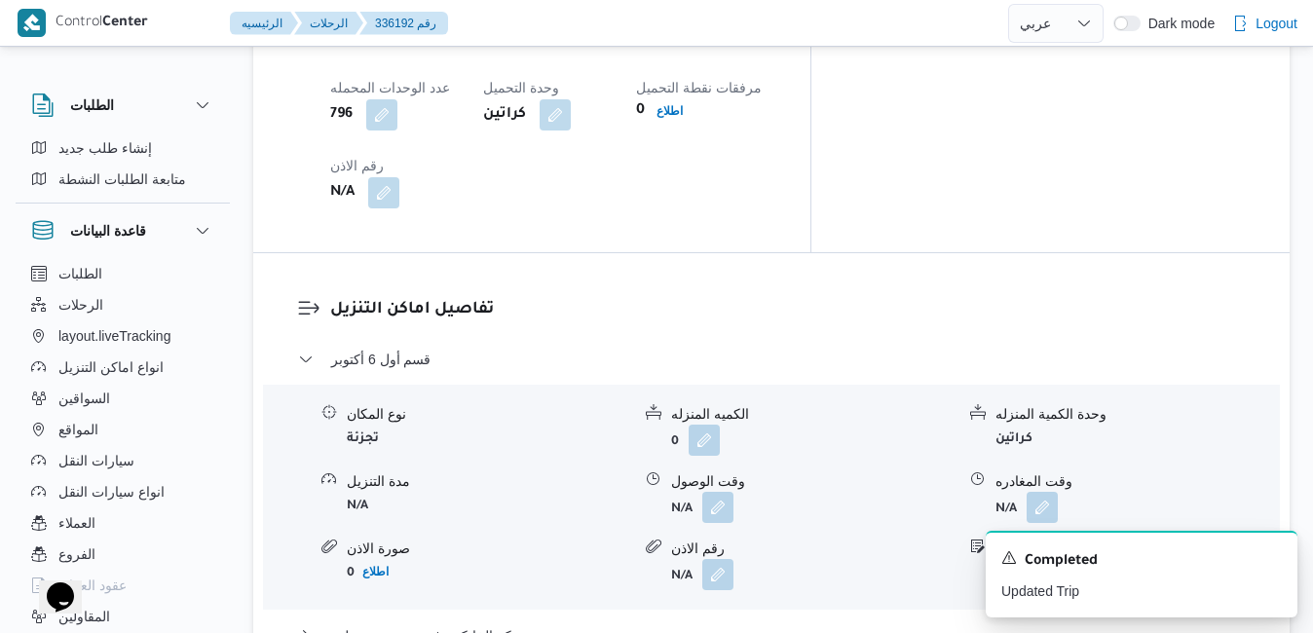
scroll to position [1792, 0]
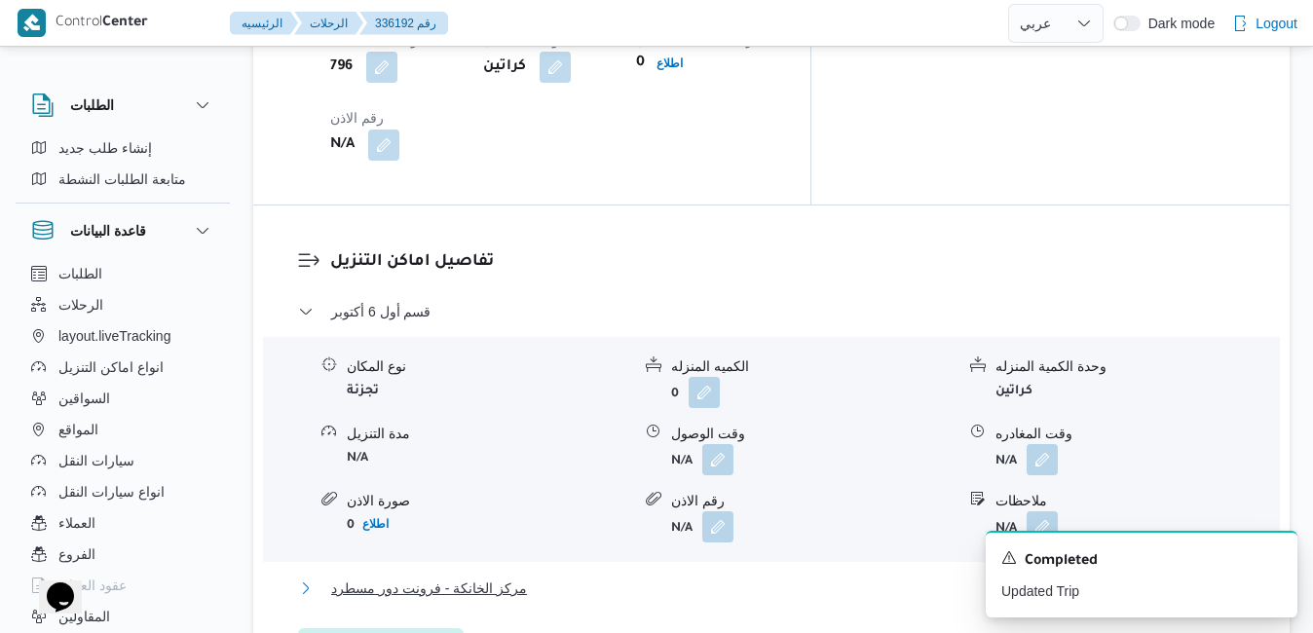
click at [868, 576] on button "مركز الخانكة - فرونت دور مسطرد" at bounding box center [771, 587] width 947 height 23
click at [1274, 557] on icon "Dismiss toast" at bounding box center [1274, 556] width 16 height 16
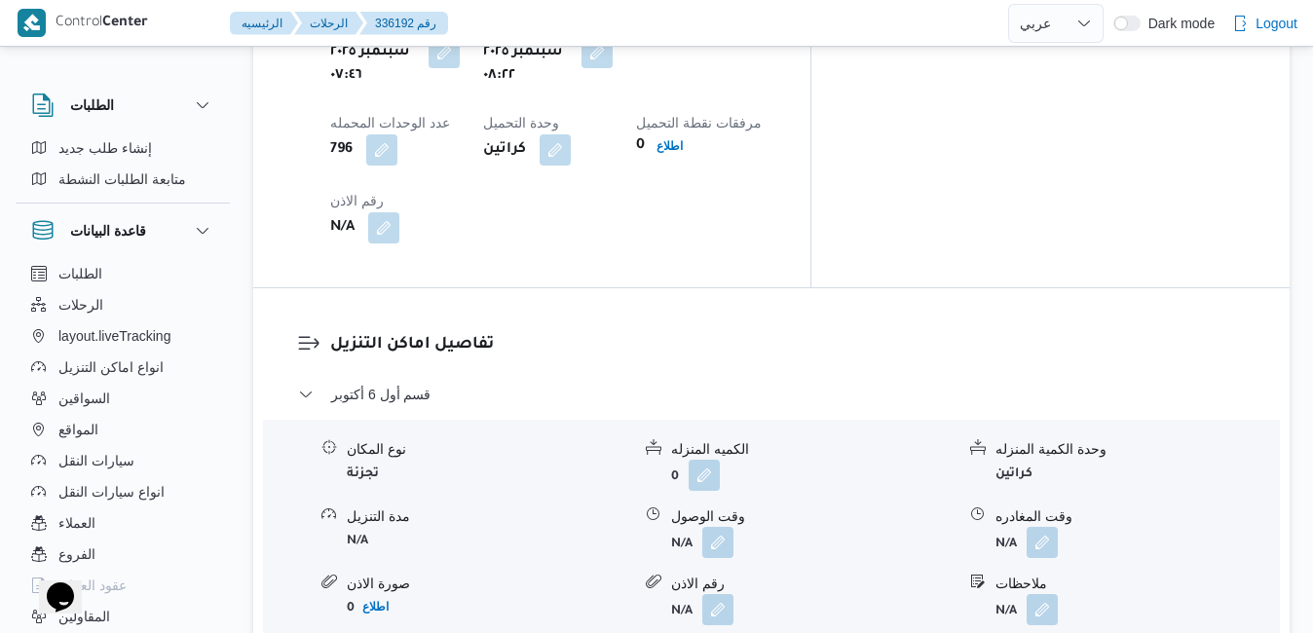
scroll to position [1714, 0]
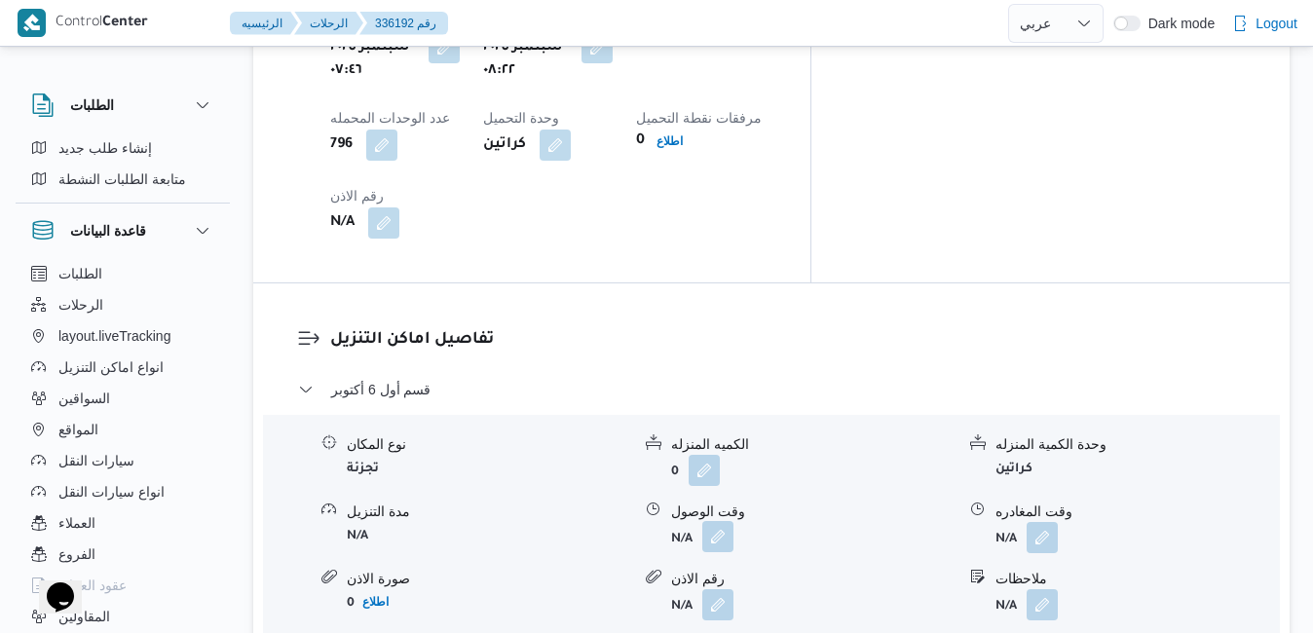
click at [717, 521] on button "button" at bounding box center [717, 536] width 31 height 31
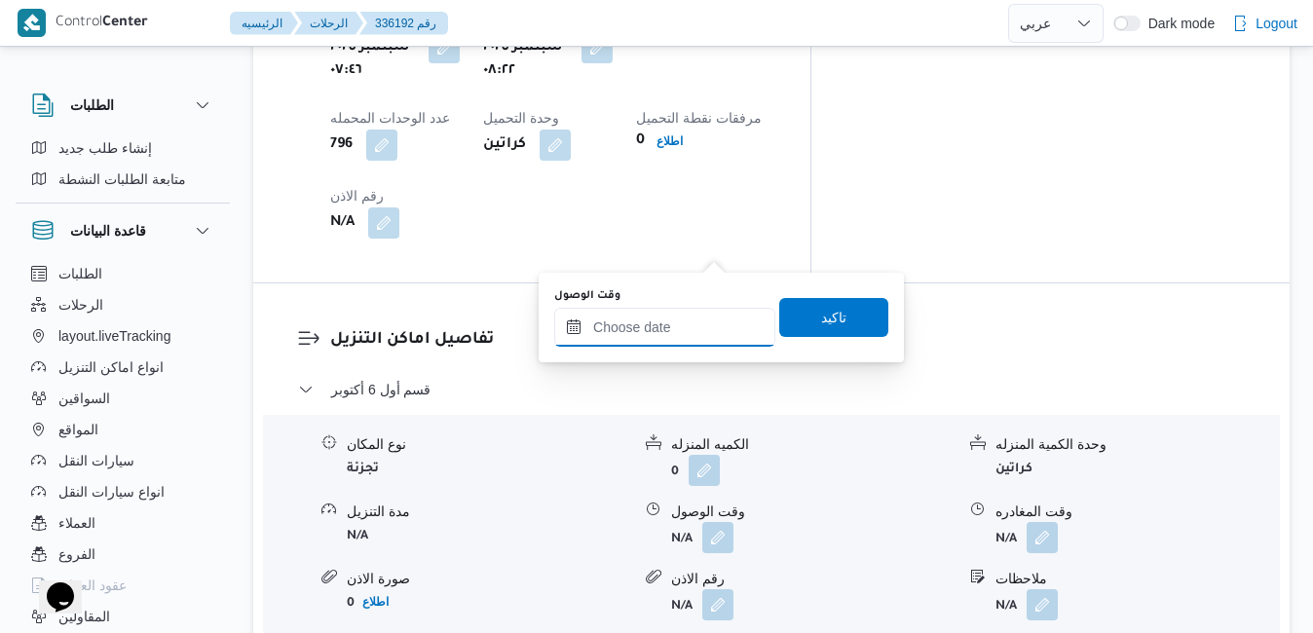
click at [677, 319] on input "وقت الوصول" at bounding box center [664, 327] width 221 height 39
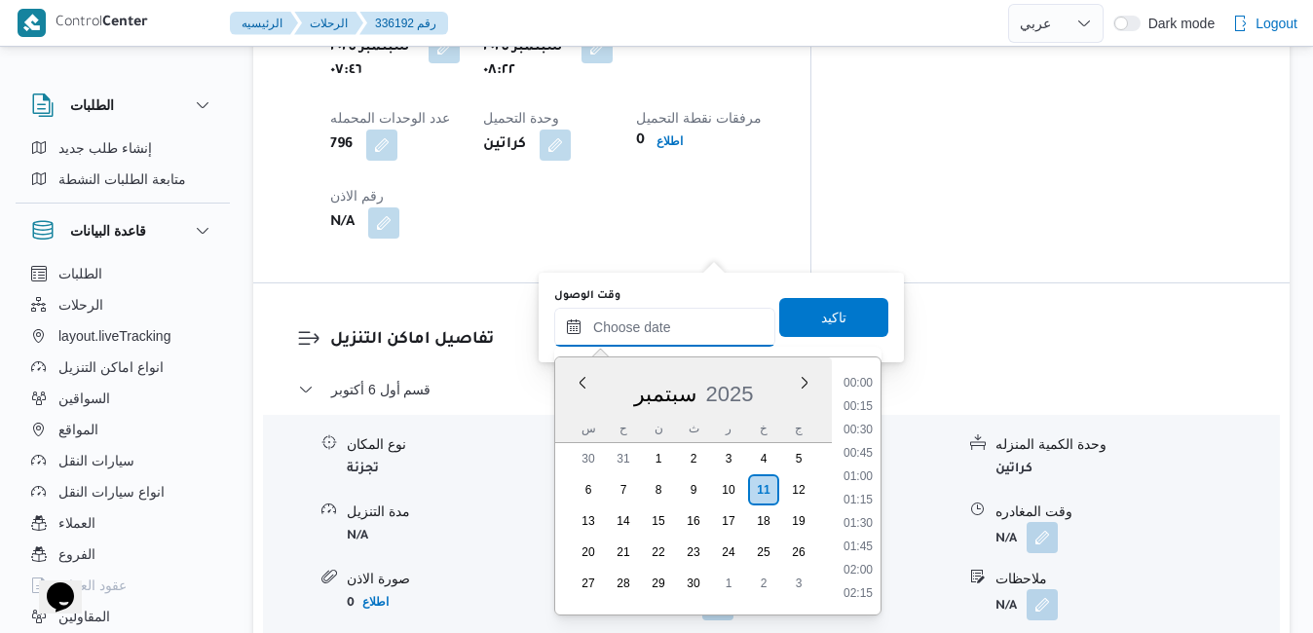
scroll to position [1727, 0]
click at [569, 418] on div "س ح ن ث ر خ ج" at bounding box center [693, 428] width 277 height 27
click at [859, 464] on li "09:30" at bounding box center [857, 465] width 45 height 19
type input "١١/٠٩/٢٠٢٥ ٠٩:٣٠"
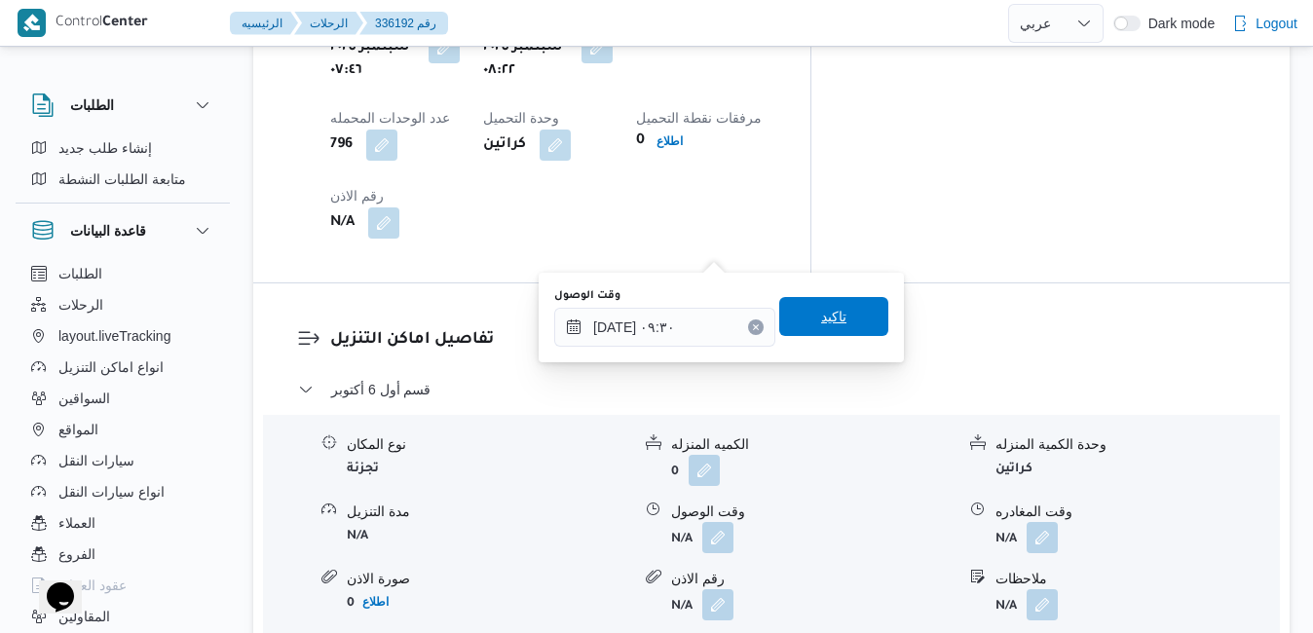
click at [821, 315] on span "تاكيد" at bounding box center [833, 316] width 25 height 23
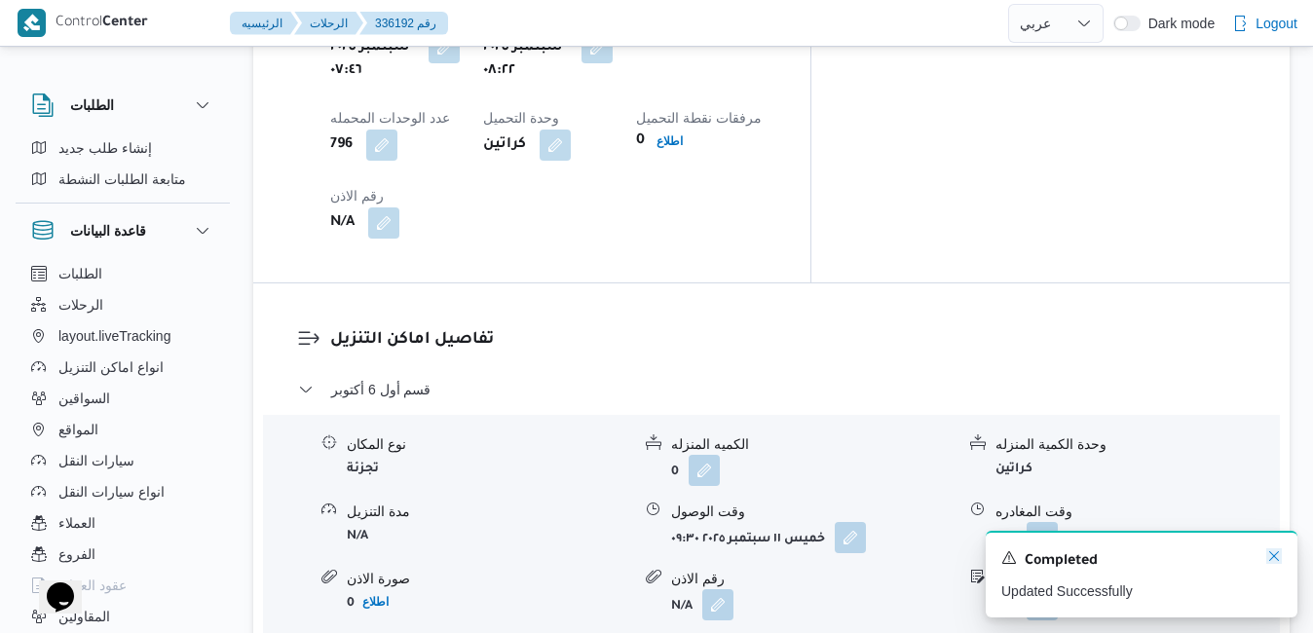
click at [1280, 556] on icon "Dismiss toast" at bounding box center [1274, 556] width 16 height 16
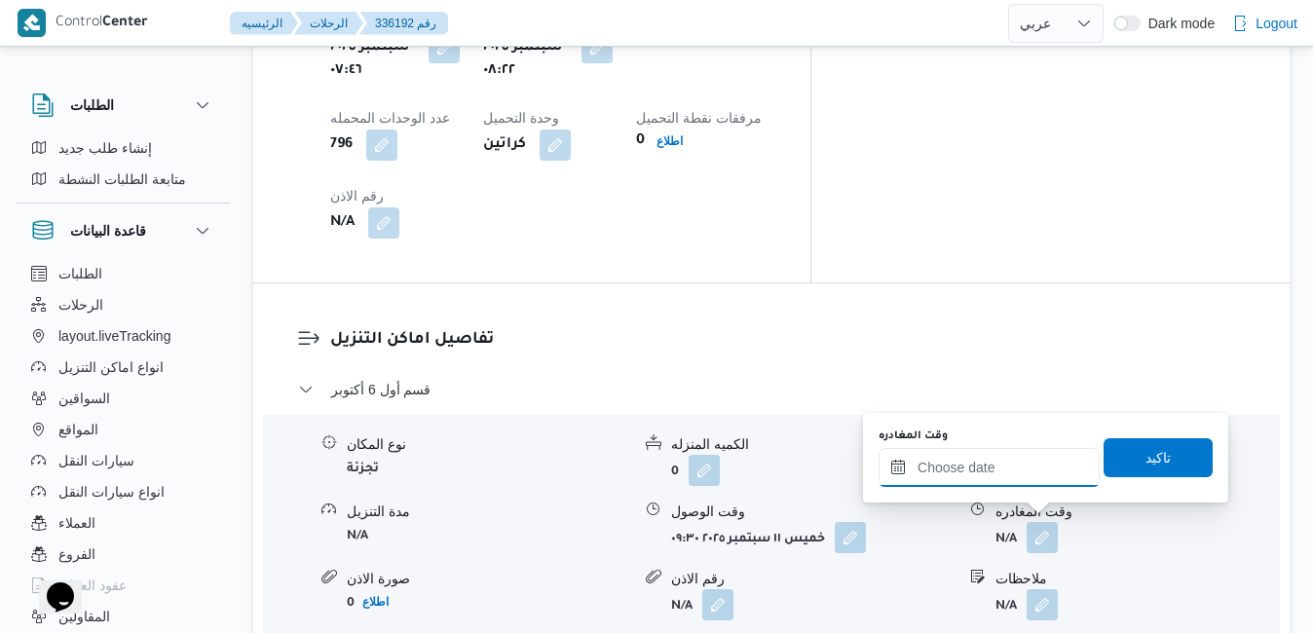
click at [978, 465] on input "وقت المغادره" at bounding box center [988, 467] width 221 height 39
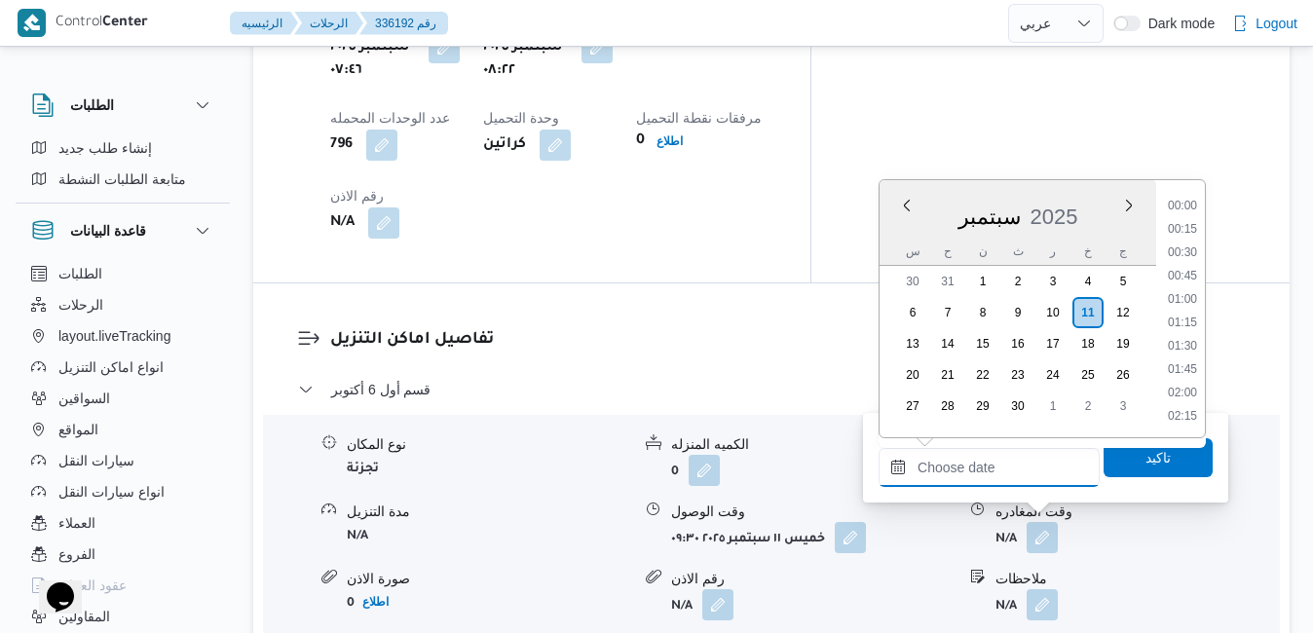
scroll to position [1727, 0]
click at [897, 226] on div "سبتمبر 2025" at bounding box center [1017, 213] width 277 height 50
click at [1178, 209] on li "18:30" at bounding box center [1182, 207] width 45 height 19
type input "١١/٠٩/٢٠٢٥ ١٨:٣٠"
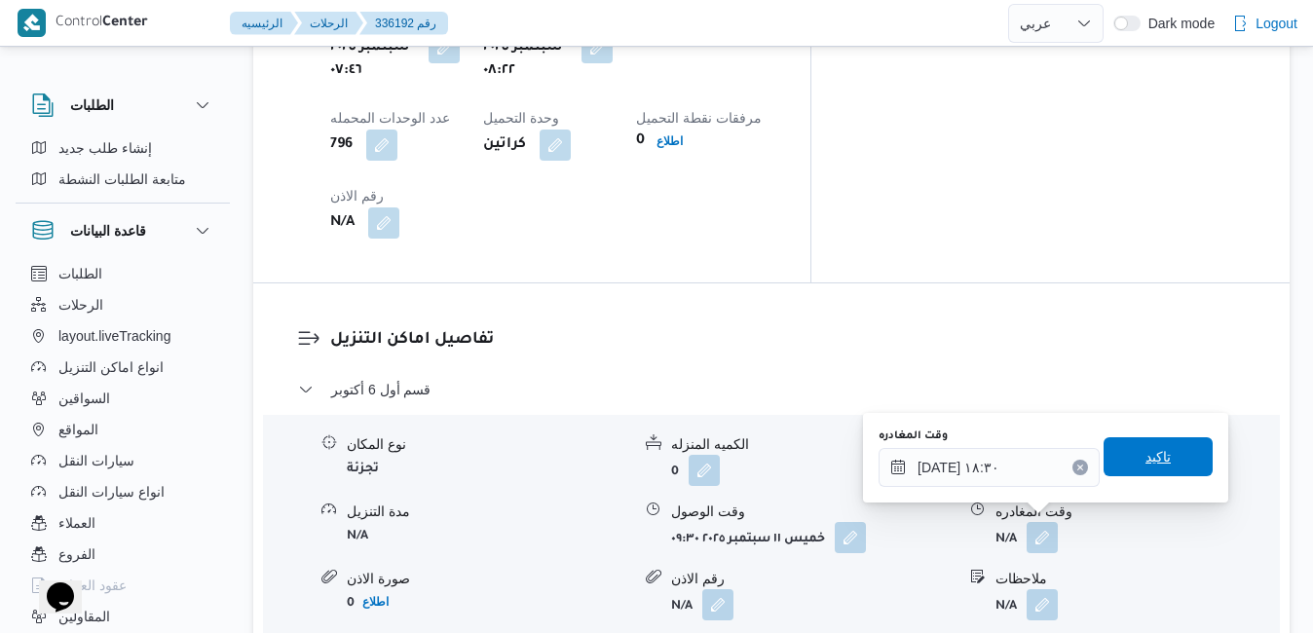
click at [1146, 463] on span "تاكيد" at bounding box center [1157, 456] width 25 height 23
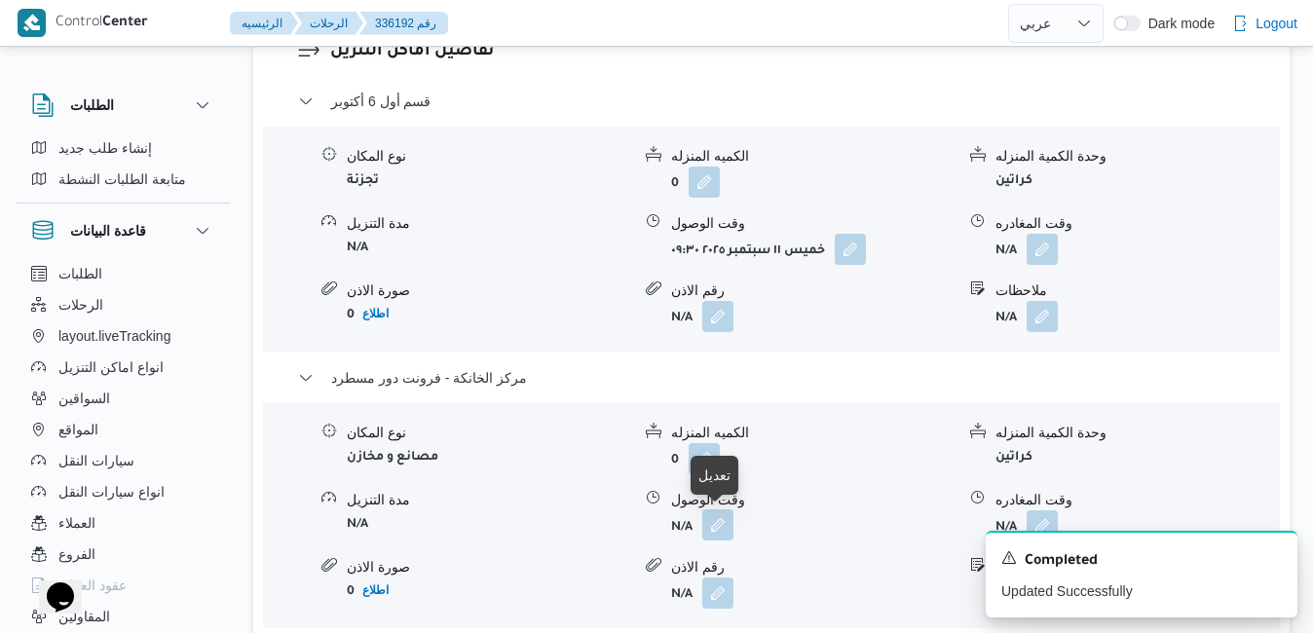
click at [716, 523] on button "button" at bounding box center [717, 524] width 31 height 31
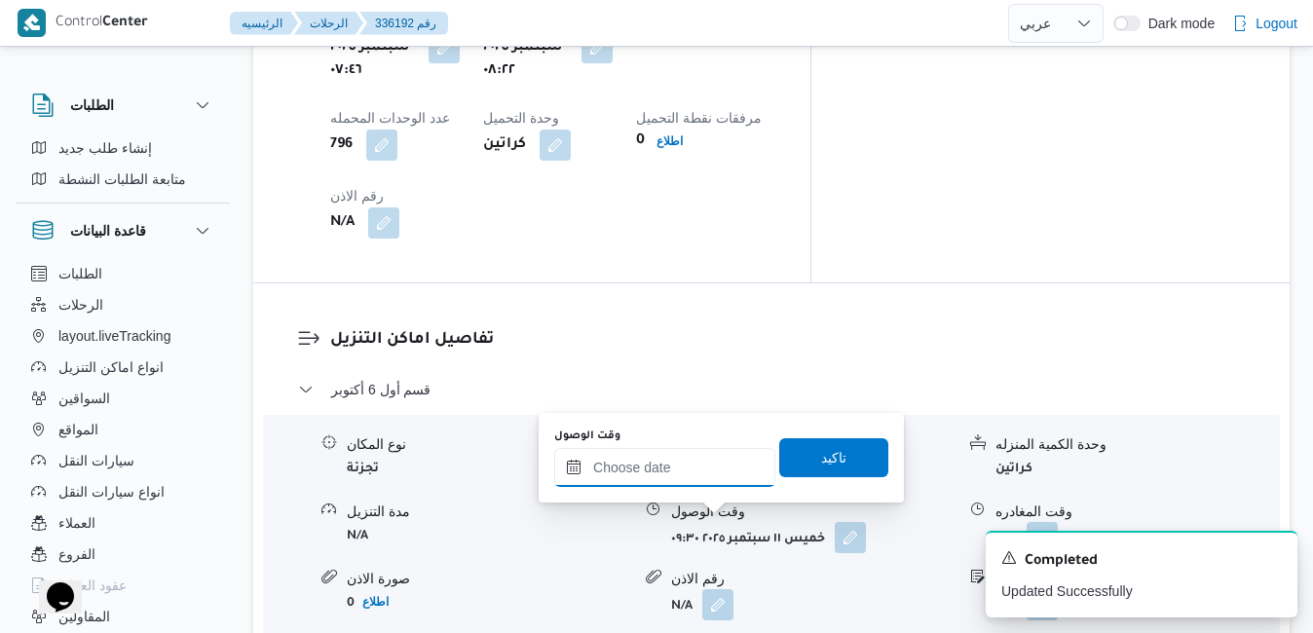
click at [687, 474] on input "وقت الوصول" at bounding box center [664, 467] width 221 height 39
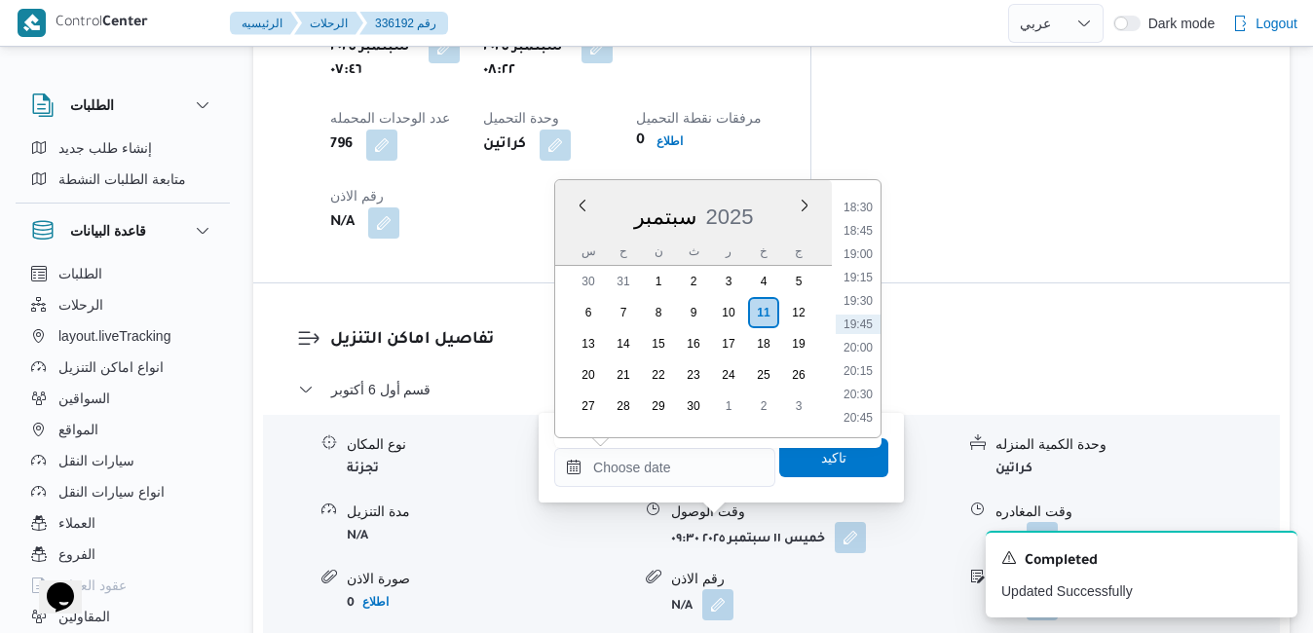
click at [563, 235] on div "سبتمبر 2025" at bounding box center [693, 213] width 277 height 50
click at [859, 380] on li "18:15" at bounding box center [857, 381] width 45 height 19
type input "١١/٠٩/٢٠٢٥ ١٨:١٥"
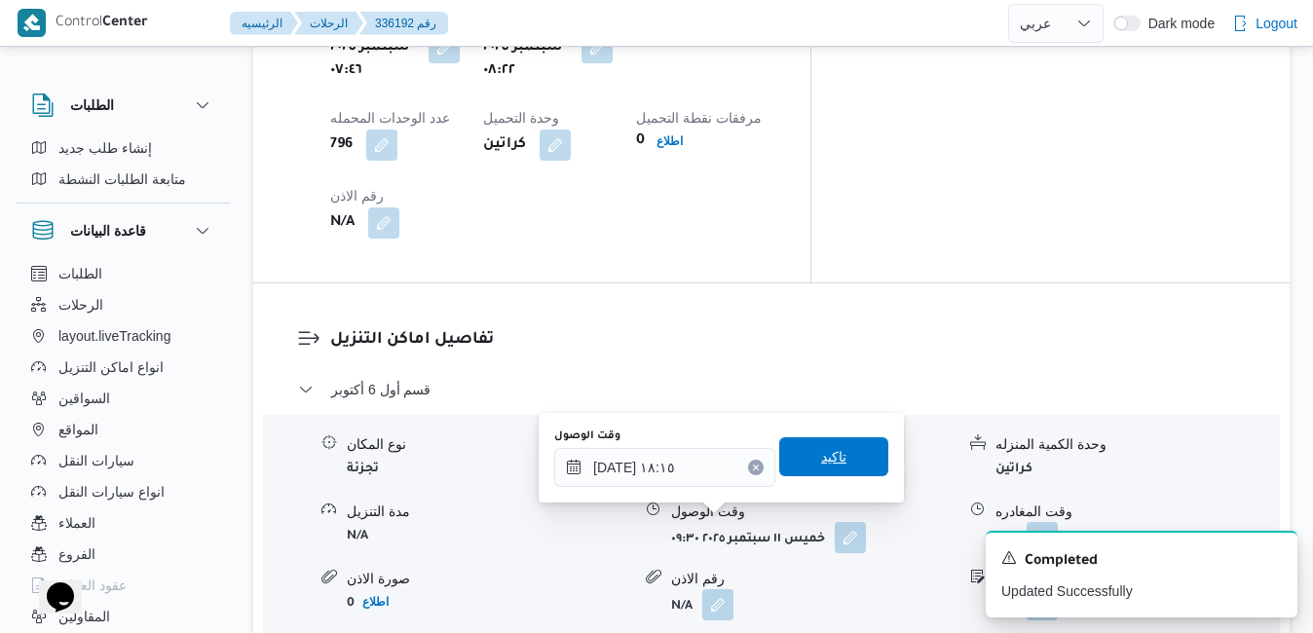
click at [829, 457] on span "تاكيد" at bounding box center [833, 456] width 25 height 23
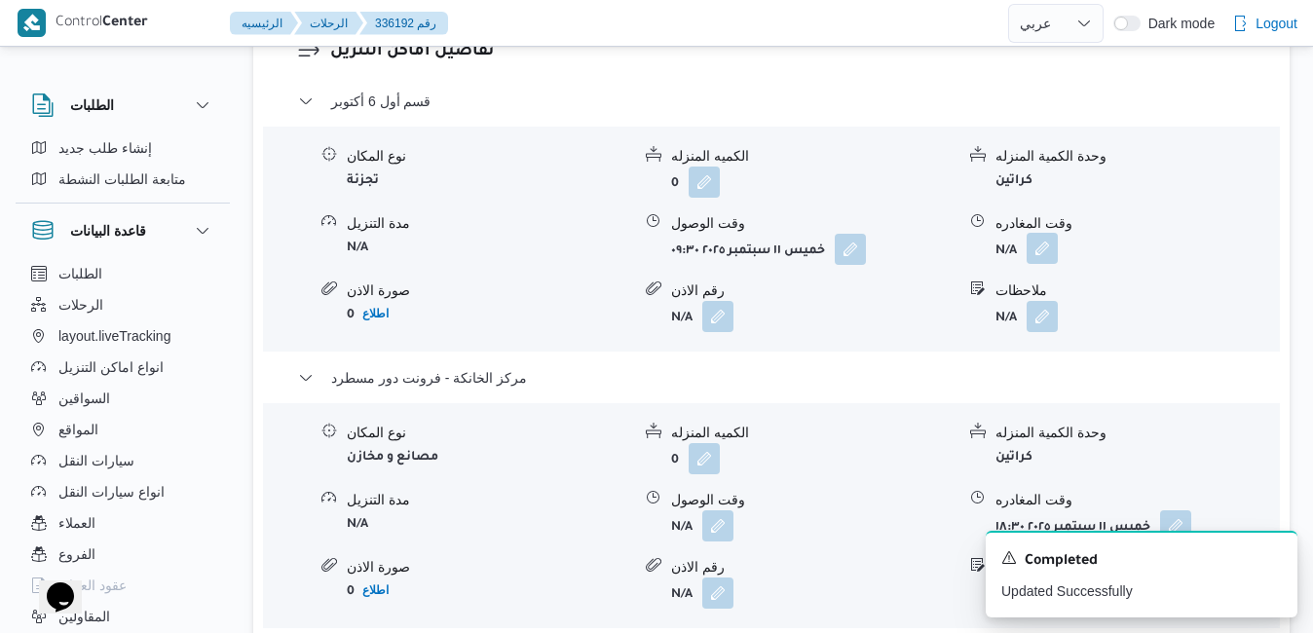
click at [1041, 242] on button "button" at bounding box center [1041, 248] width 31 height 31
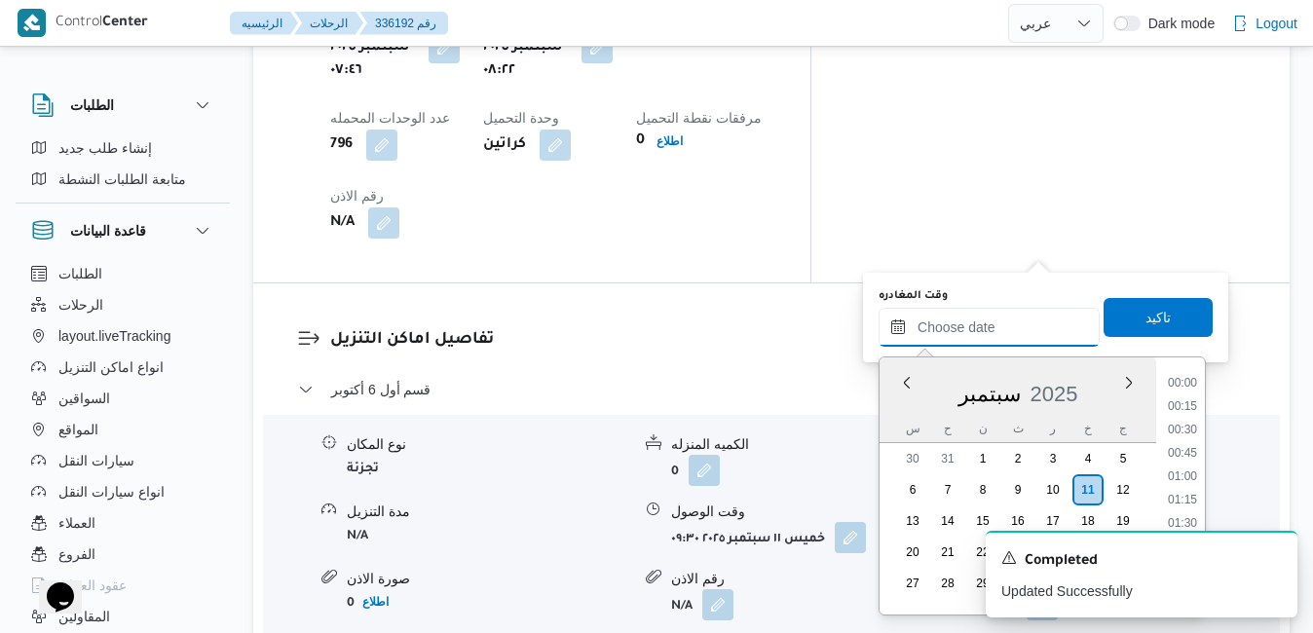
click at [955, 319] on input "وقت المغادره" at bounding box center [988, 327] width 221 height 39
click at [902, 404] on div "سبتمبر 2025" at bounding box center [1017, 390] width 277 height 50
click at [1180, 469] on li "17:15" at bounding box center [1182, 465] width 45 height 19
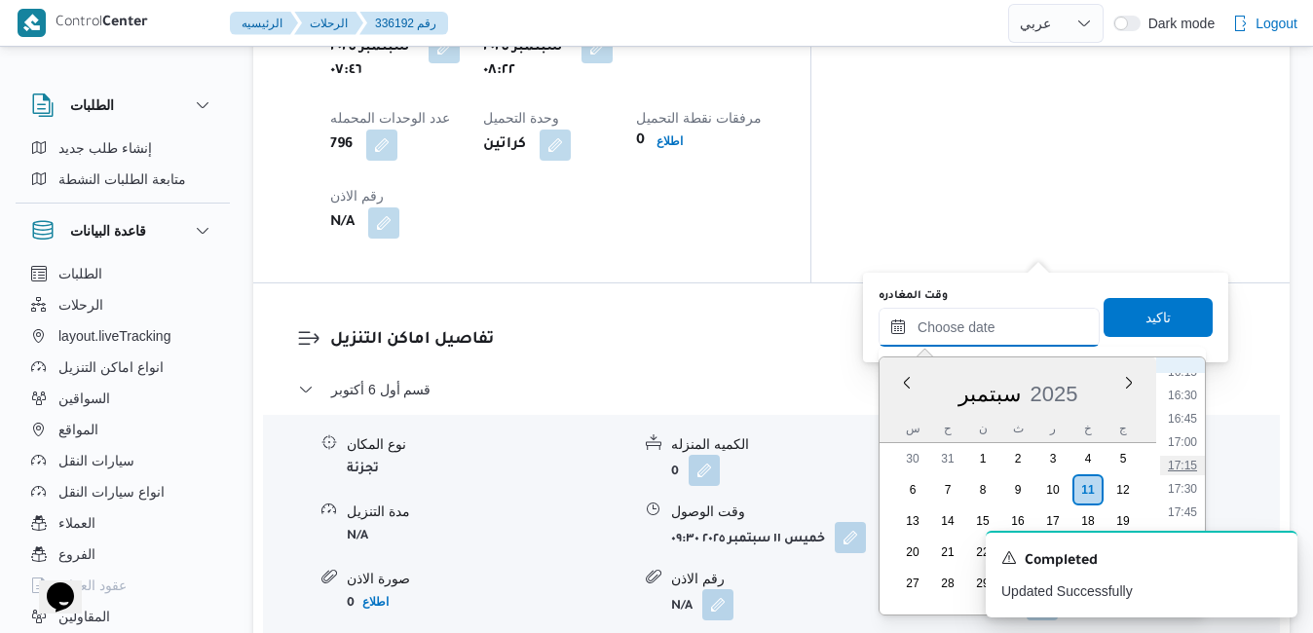
type input "١١/٠٩/٢٠٢٥ ١٧:١٥"
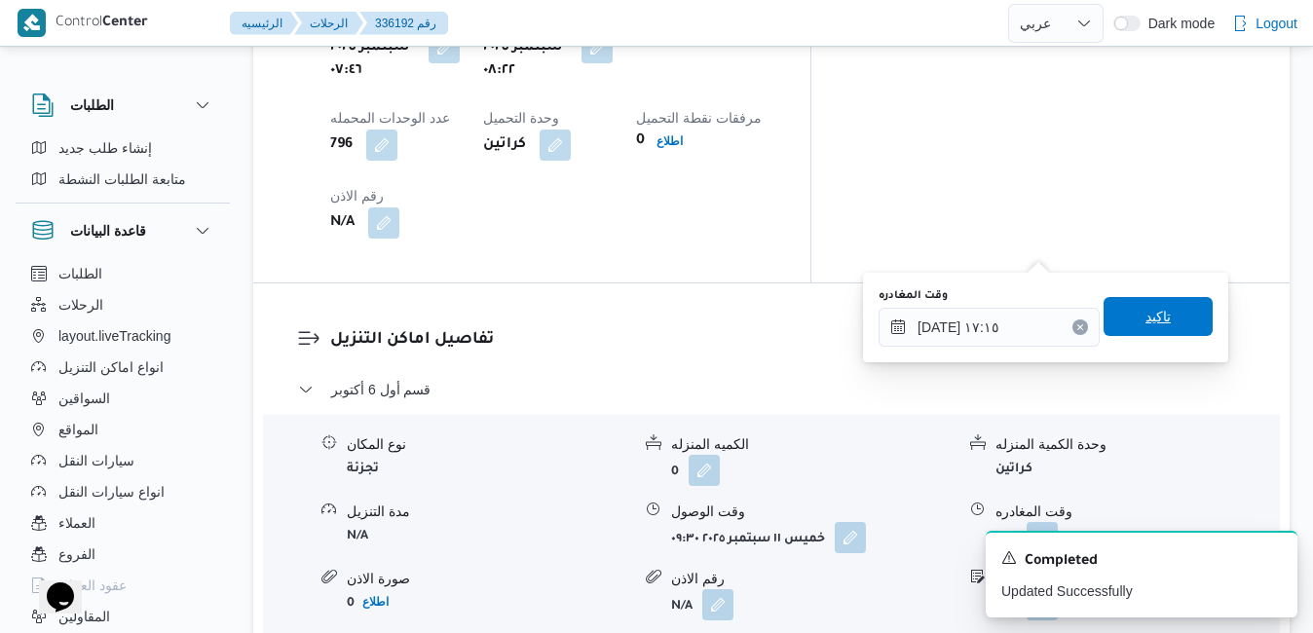
click at [1163, 309] on span "تاكيد" at bounding box center [1157, 316] width 109 height 39
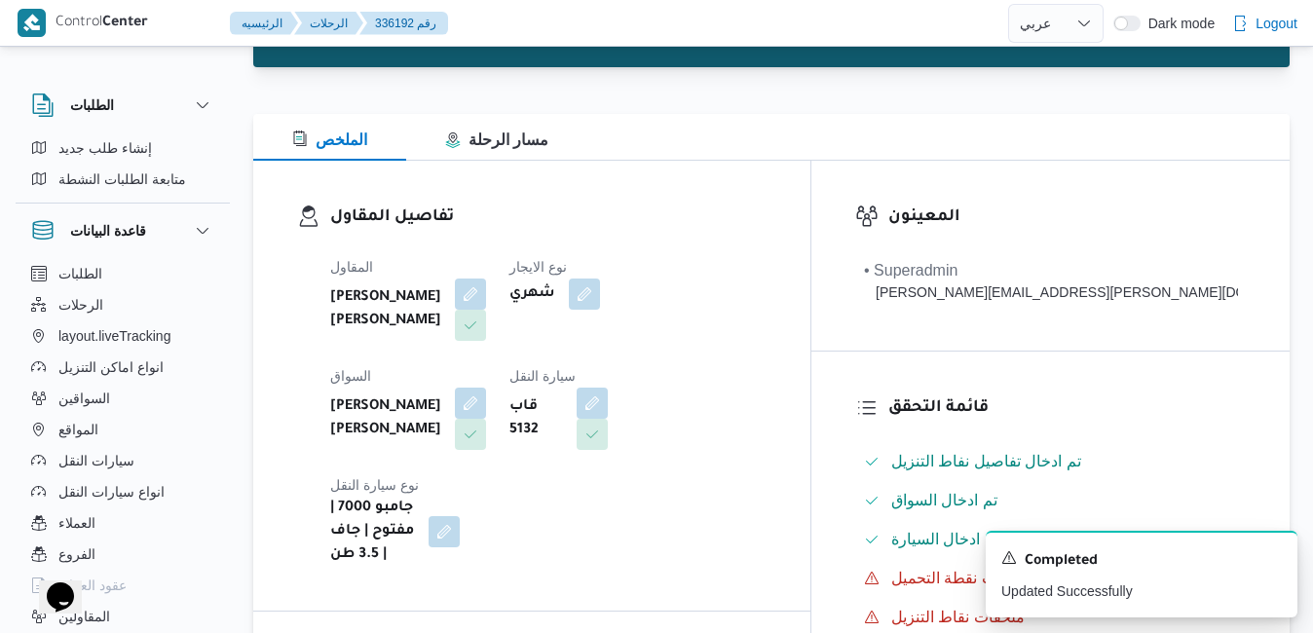
scroll to position [0, 0]
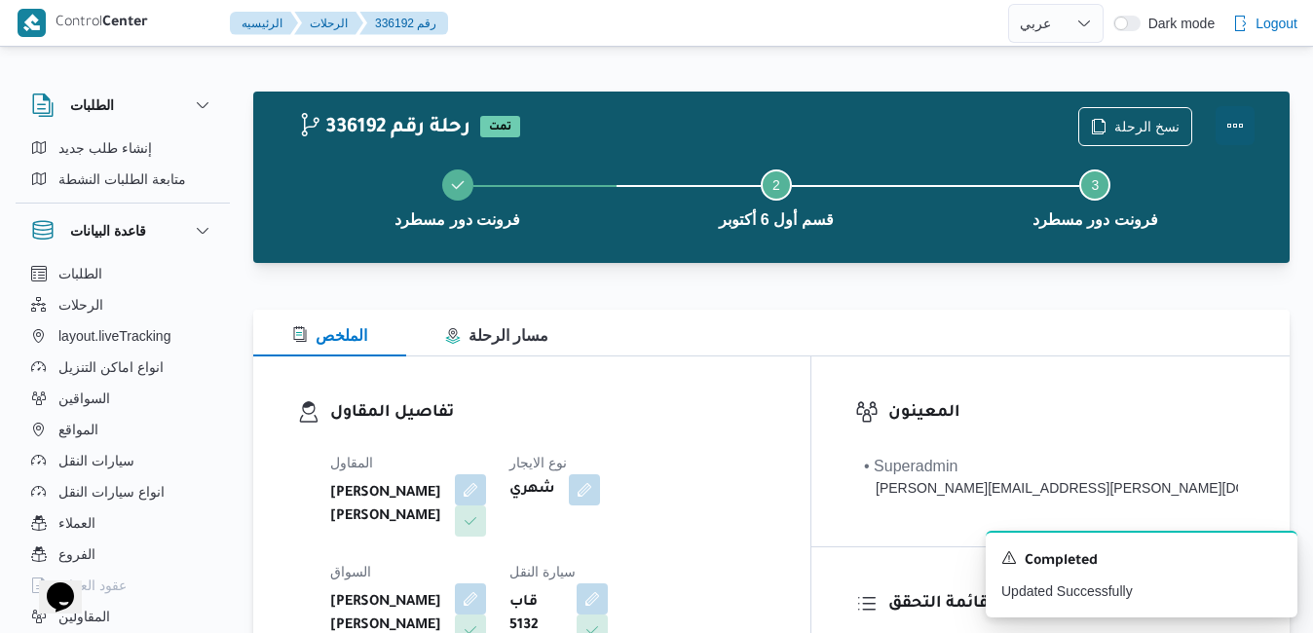
click at [1232, 131] on button "Actions" at bounding box center [1234, 125] width 39 height 39
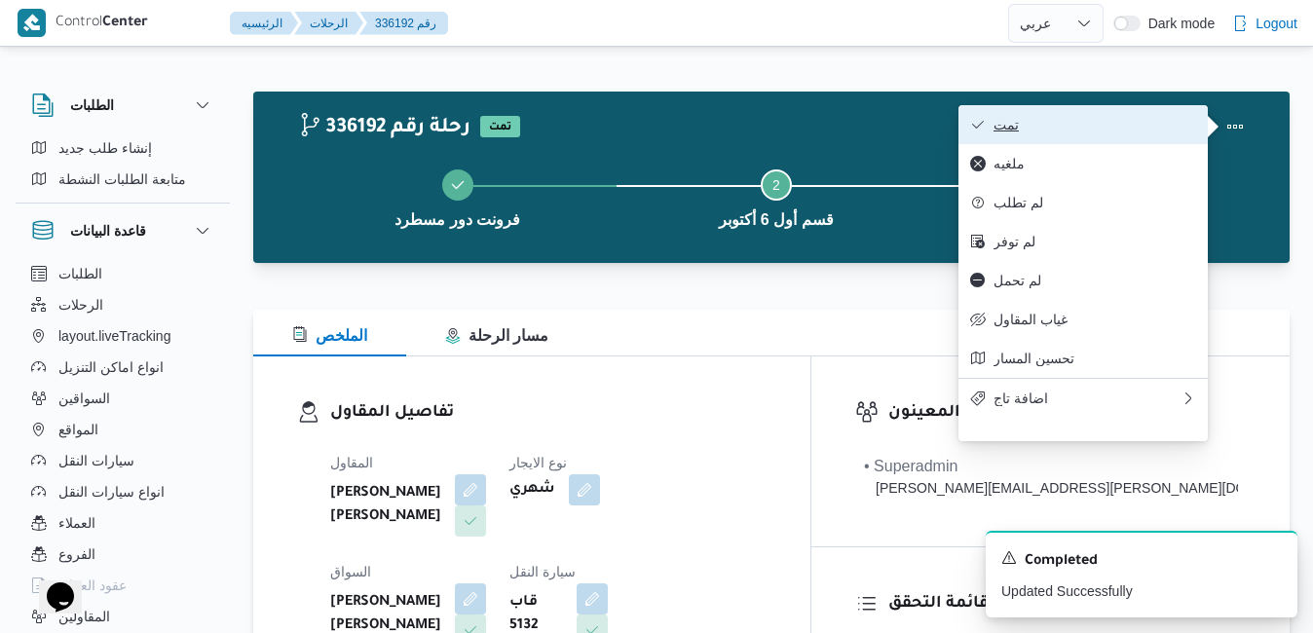
click at [1122, 131] on span "تمت" at bounding box center [1094, 125] width 203 height 16
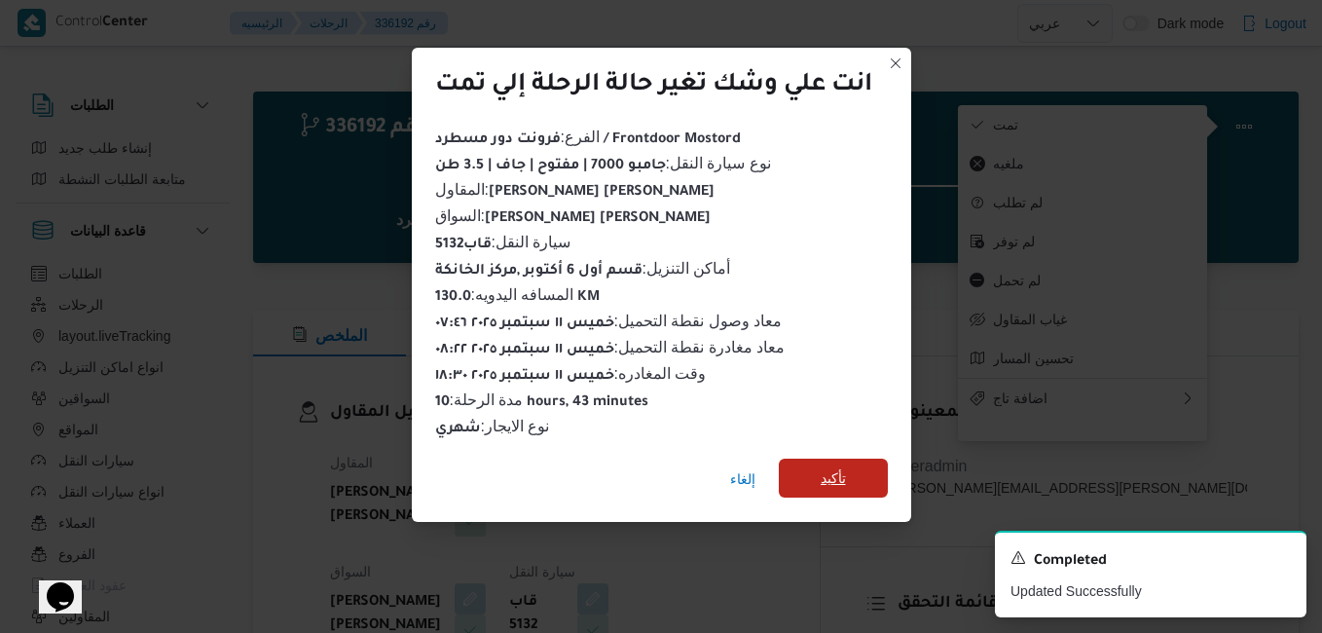
click at [841, 479] on span "تأكيد" at bounding box center [833, 477] width 25 height 23
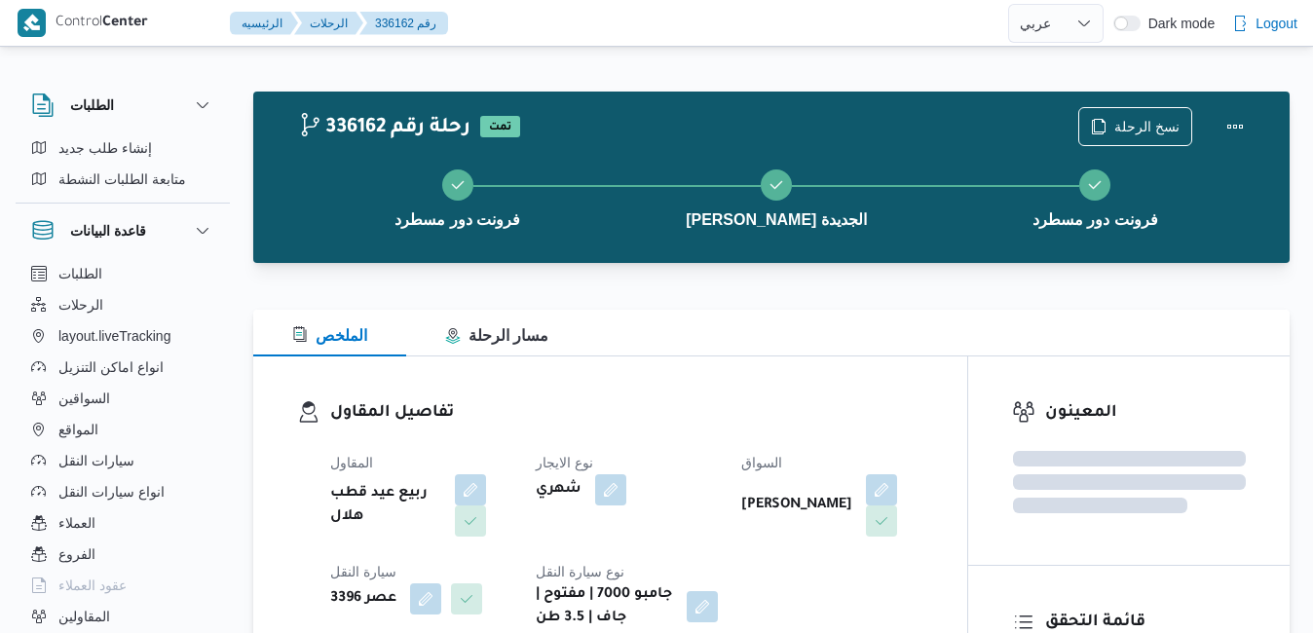
select select "ar"
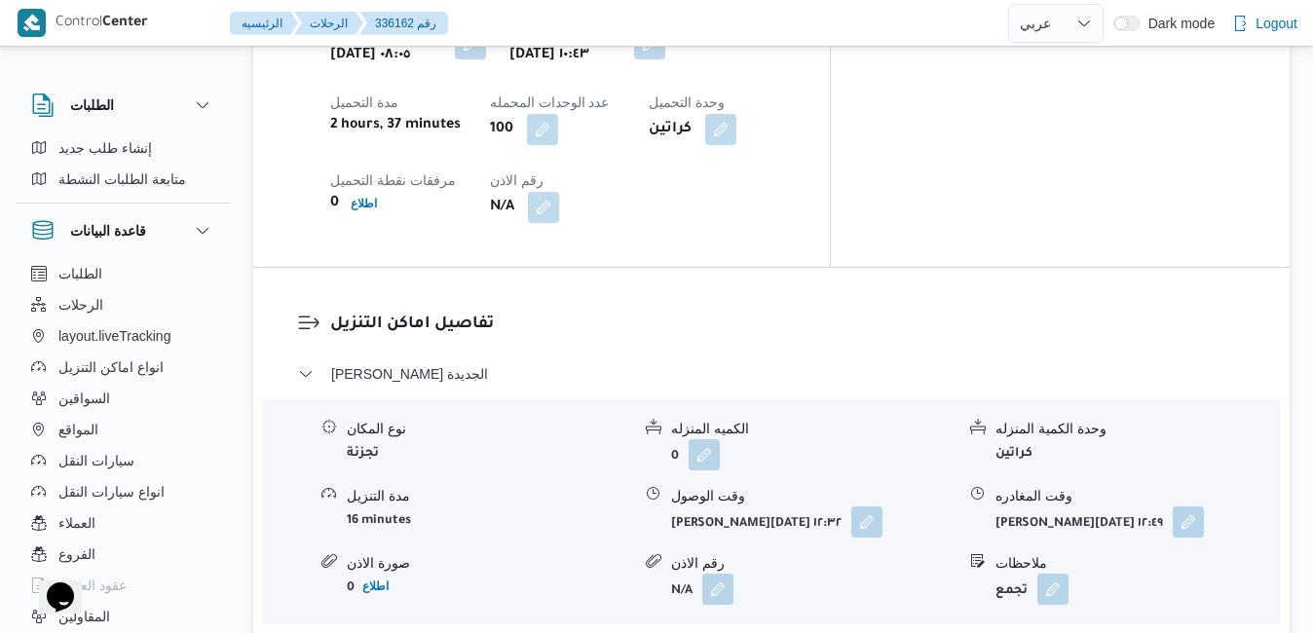
scroll to position [1130, 0]
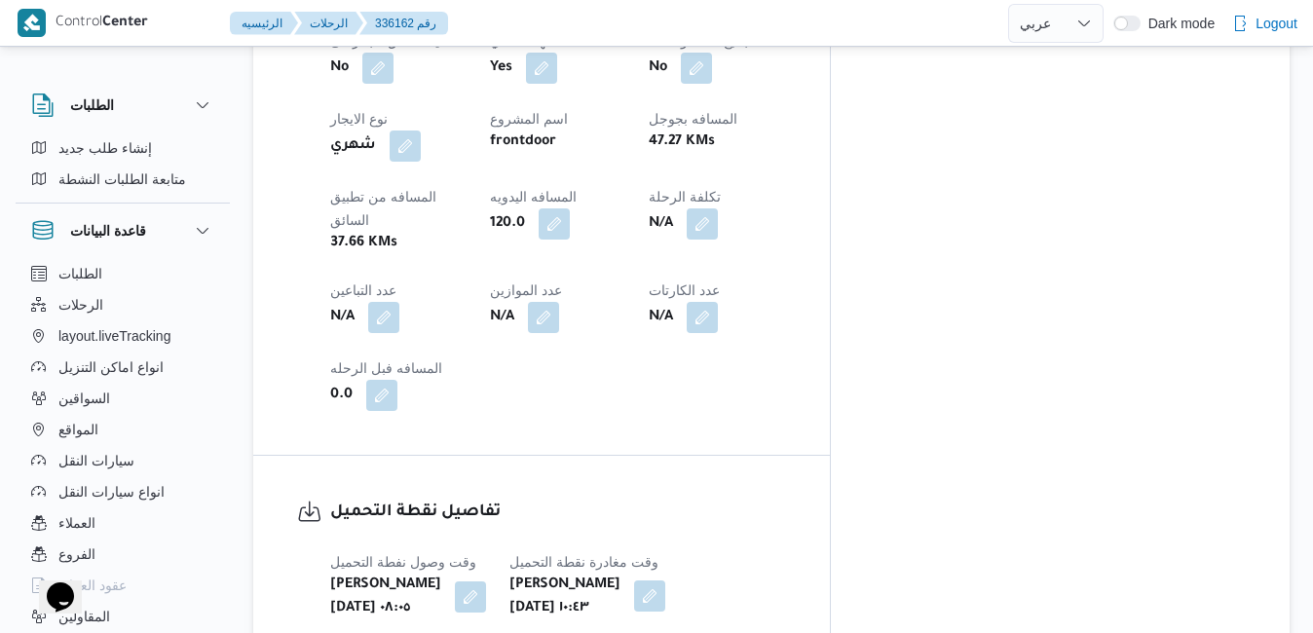
click at [665, 580] on button "button" at bounding box center [649, 595] width 31 height 31
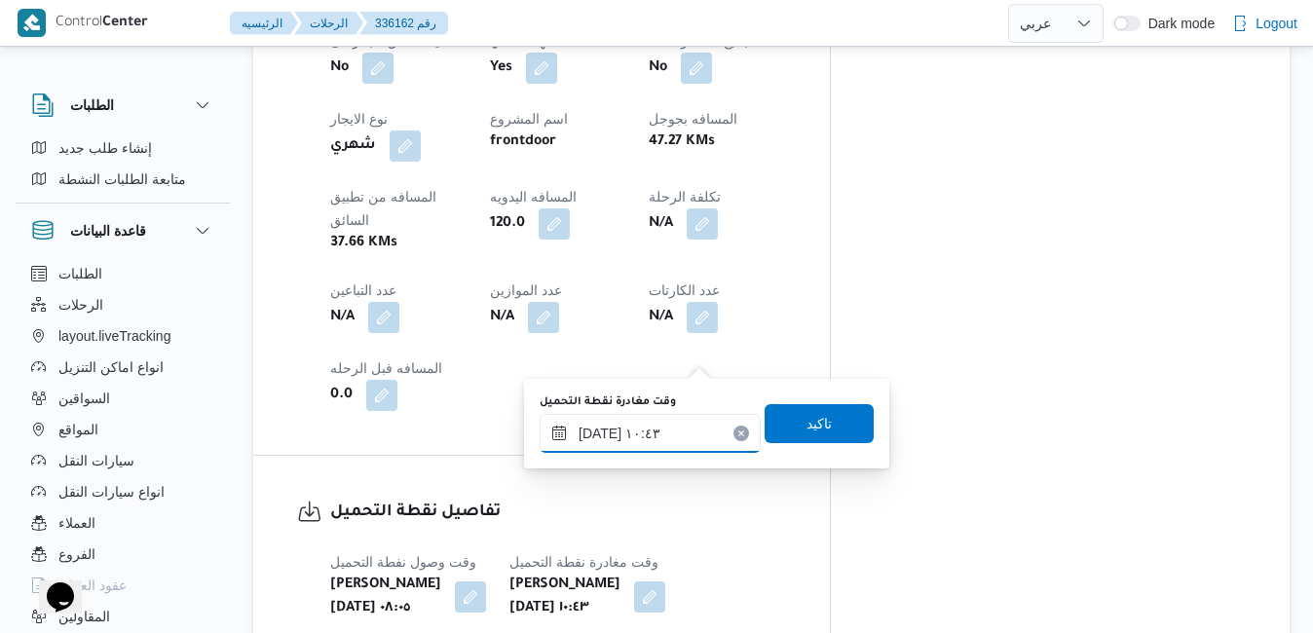
click at [643, 430] on input "[DATE] ١٠:٤٣" at bounding box center [649, 433] width 221 height 39
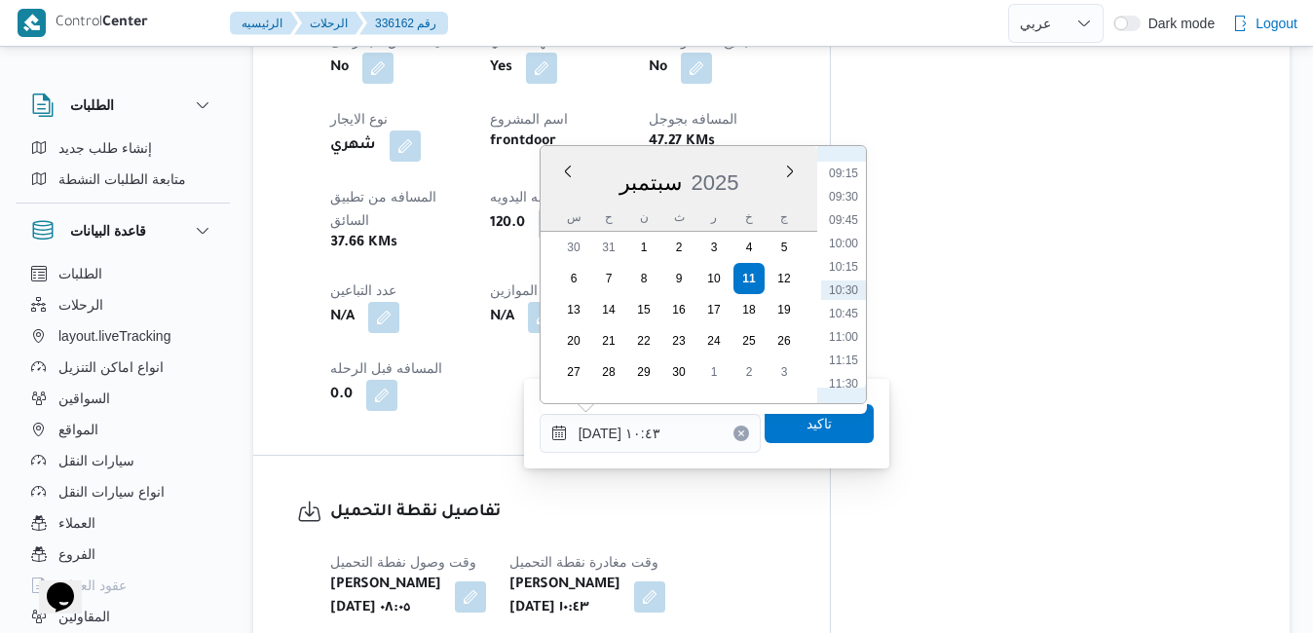
scroll to position [665, 0]
click at [841, 340] on li "09:00" at bounding box center [843, 347] width 45 height 19
type input "[DATE] ٠٩:٠٠"
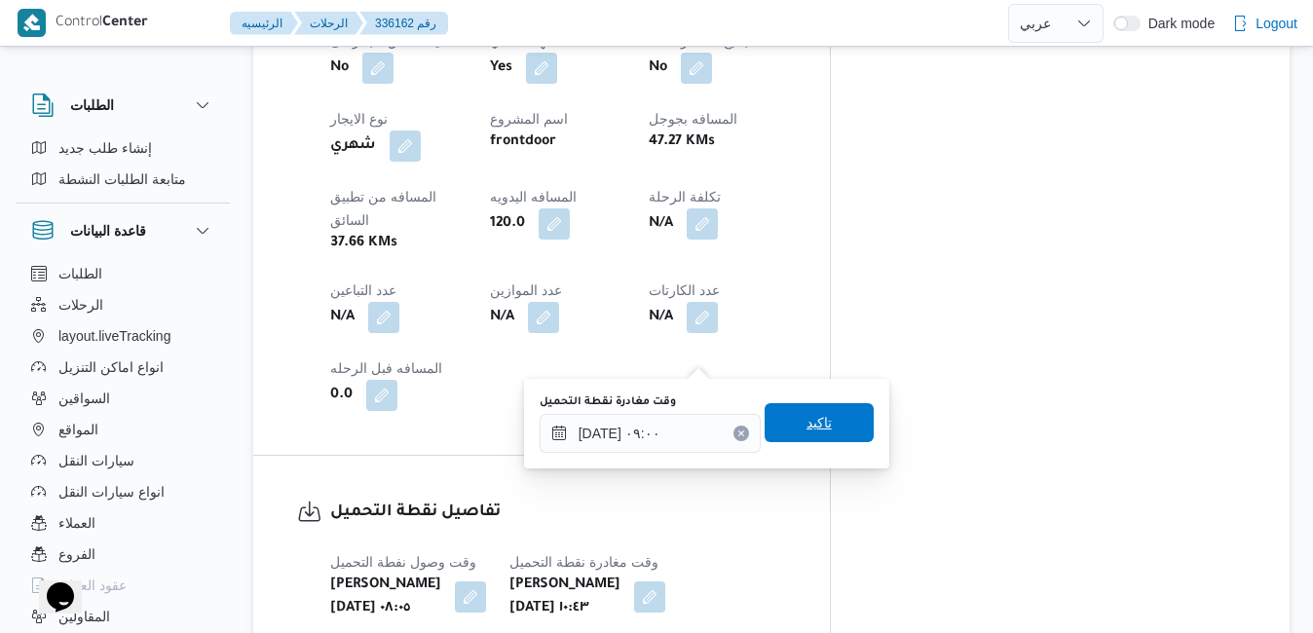
click at [806, 418] on span "تاكيد" at bounding box center [818, 422] width 25 height 23
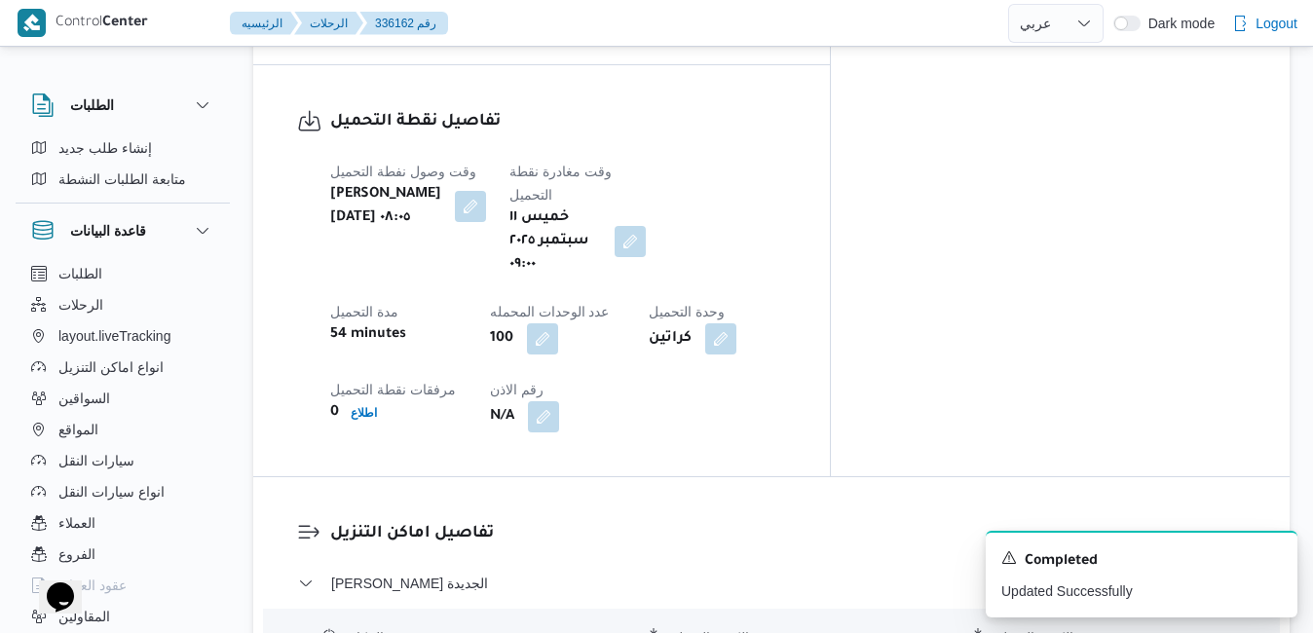
scroll to position [1558, 0]
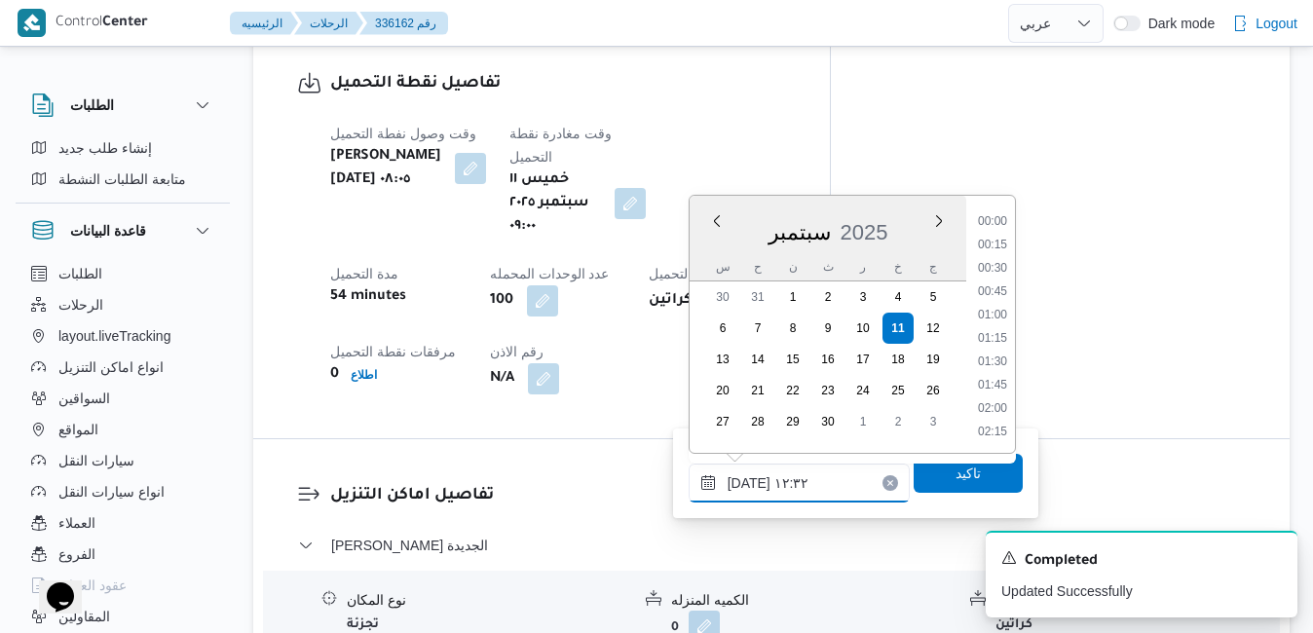
click at [772, 486] on input "[DATE] ١٢:٣٢" at bounding box center [798, 482] width 221 height 39
click at [996, 278] on li "09:45" at bounding box center [992, 280] width 45 height 19
type input "[DATE] ٠٩:٤٥"
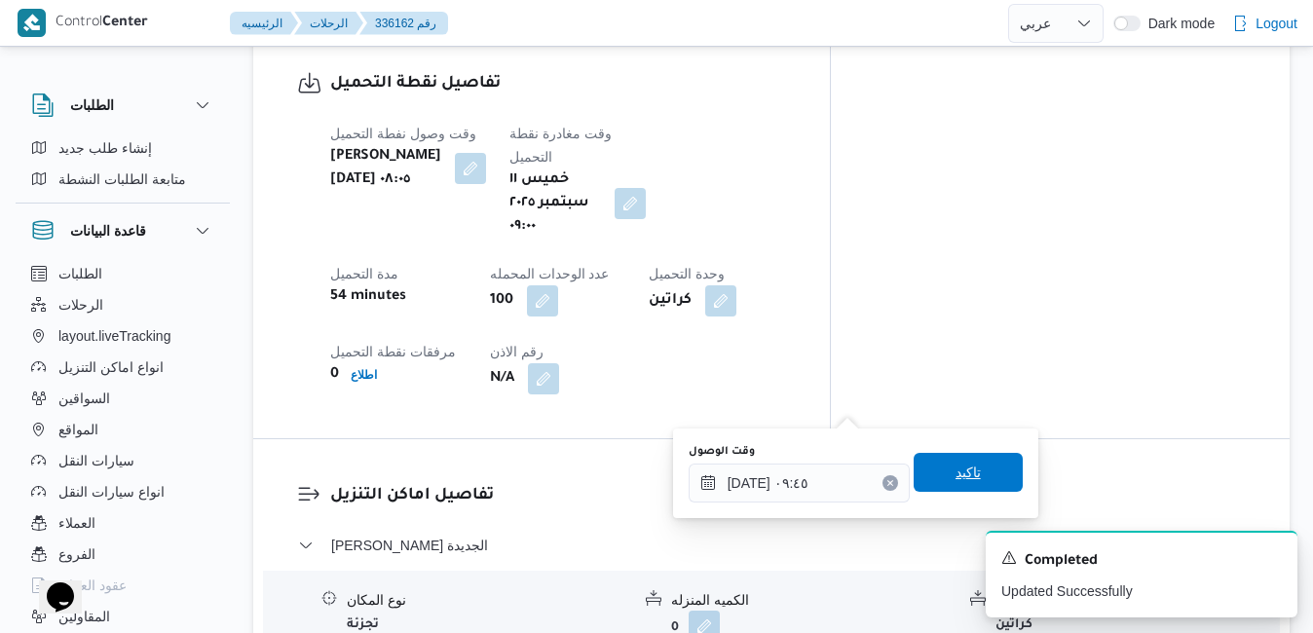
click at [955, 476] on span "تاكيد" at bounding box center [967, 472] width 25 height 23
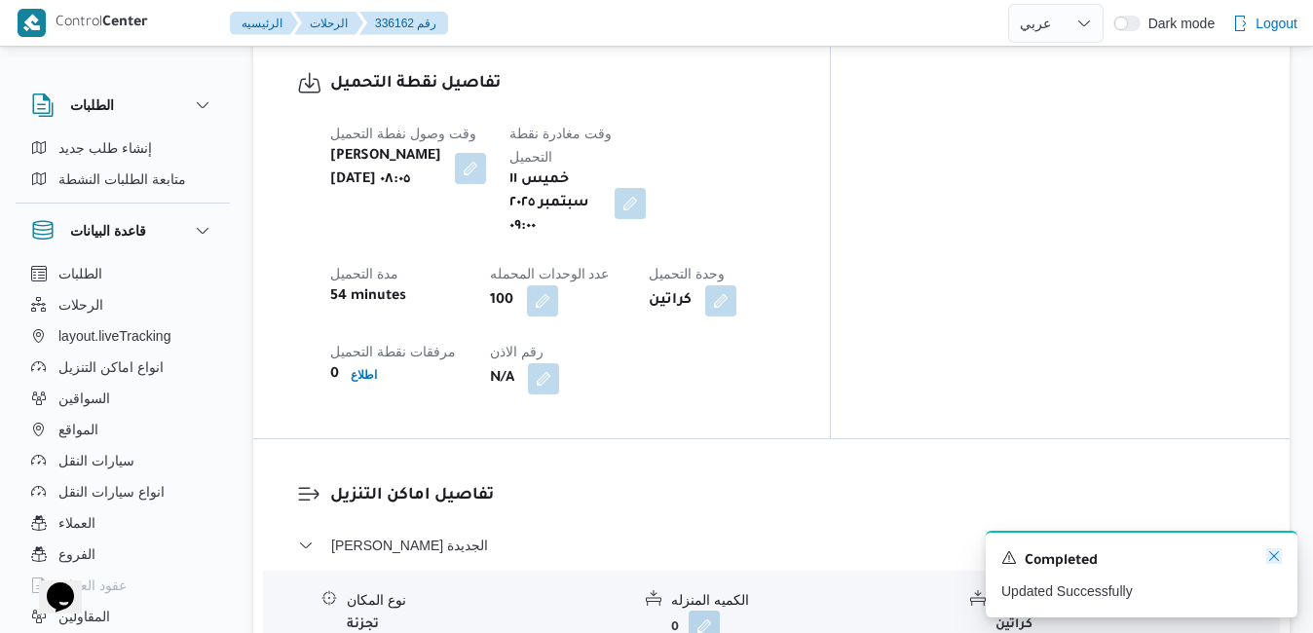
click at [1275, 551] on icon "Dismiss toast" at bounding box center [1274, 556] width 16 height 16
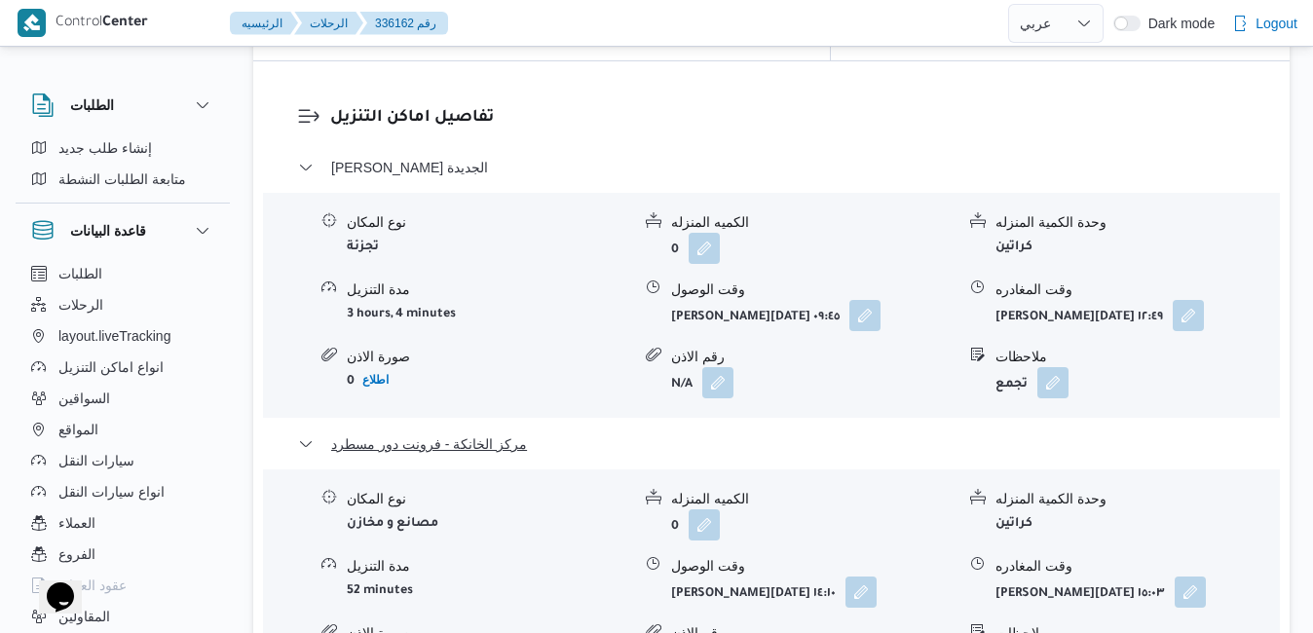
scroll to position [1947, 0]
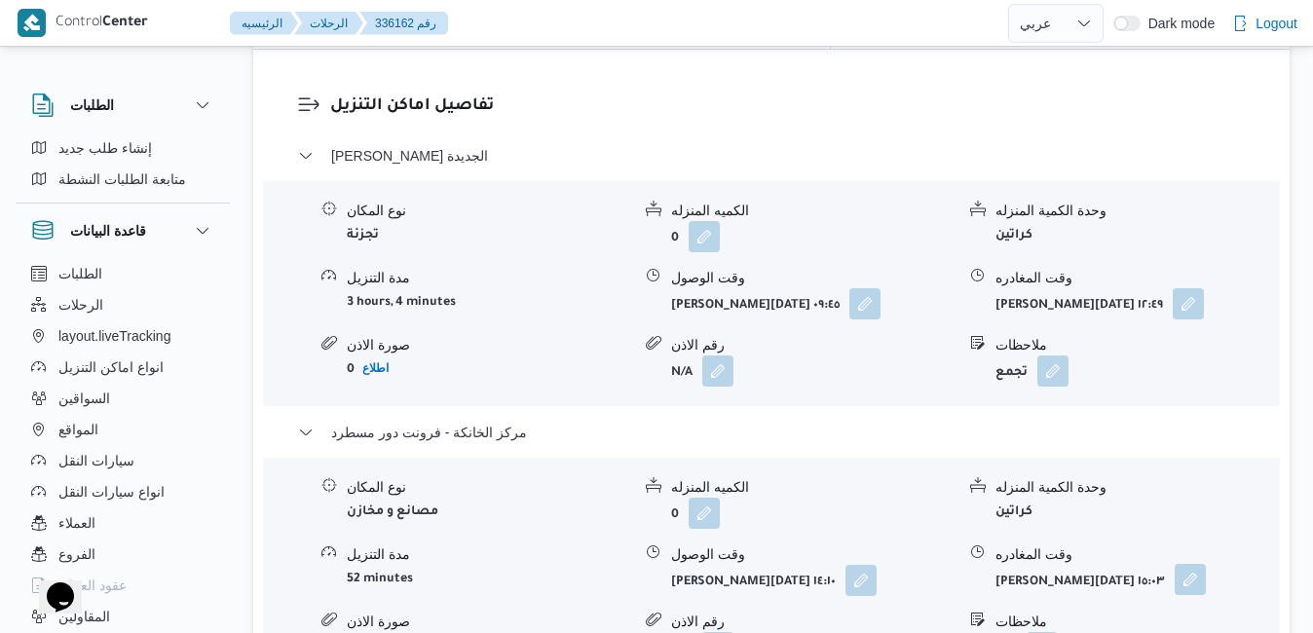
click at [1176, 564] on button "button" at bounding box center [1189, 579] width 31 height 31
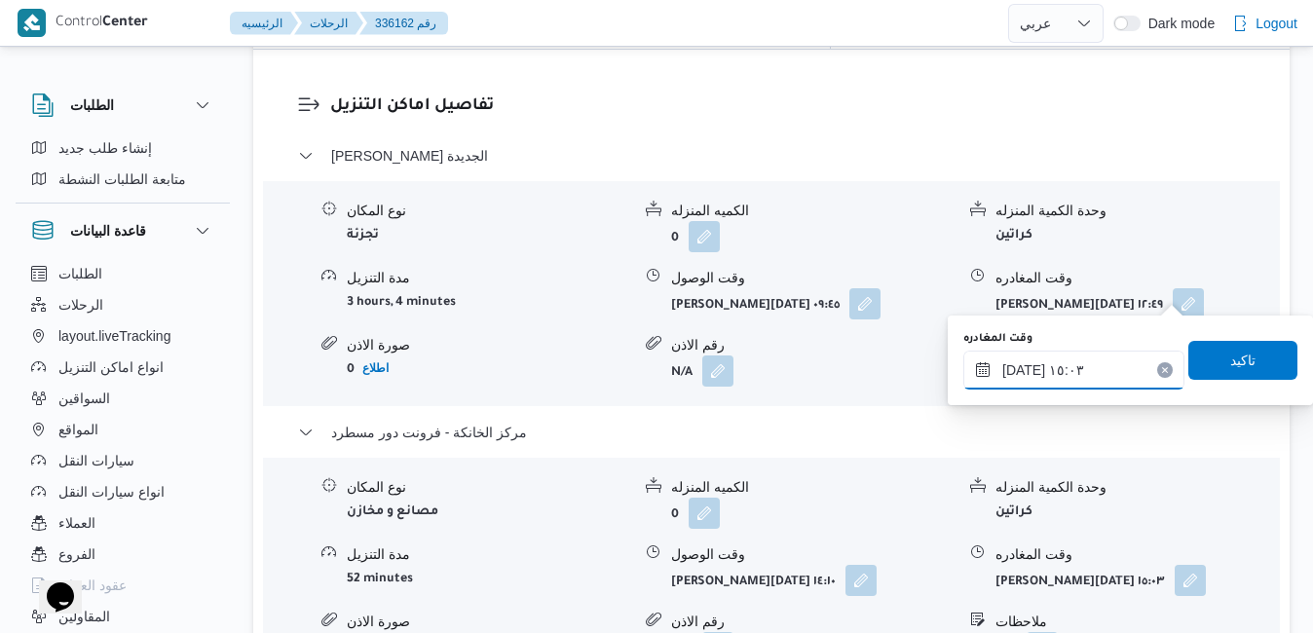
click at [1081, 373] on input "[DATE] ١٥:٠٣" at bounding box center [1073, 370] width 221 height 39
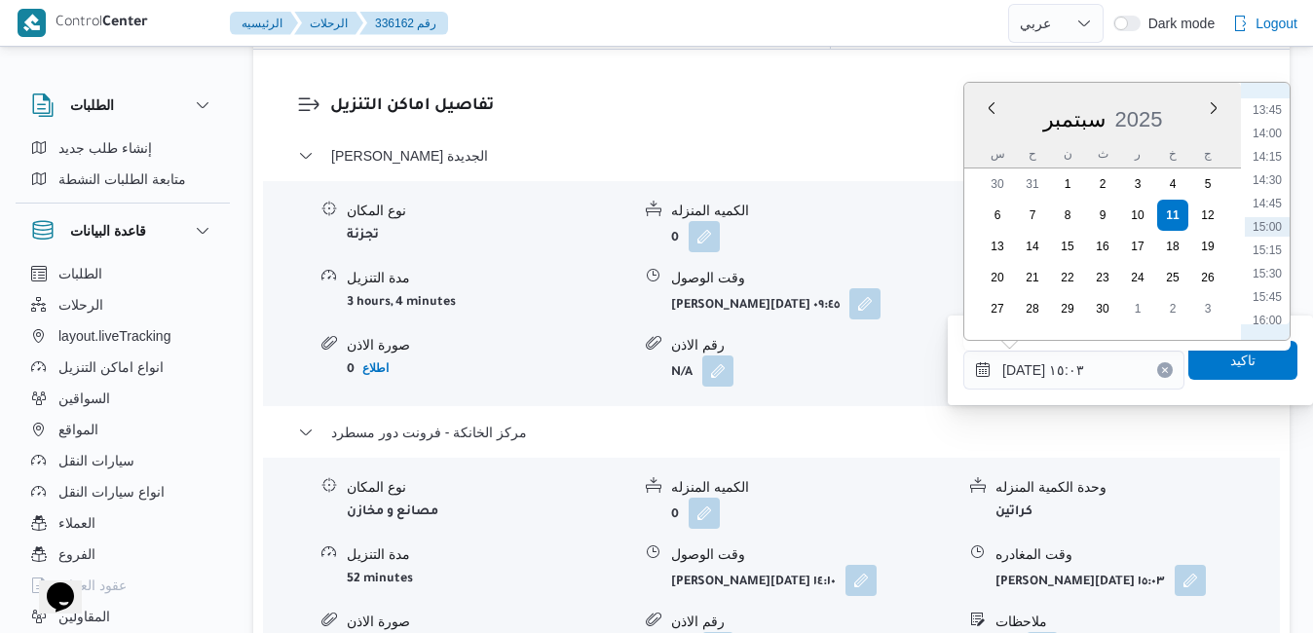
scroll to position [1481, 0]
click at [1267, 284] on li "17:45" at bounding box center [1266, 286] width 45 height 19
type input "[DATE] ١٧:٤٥"
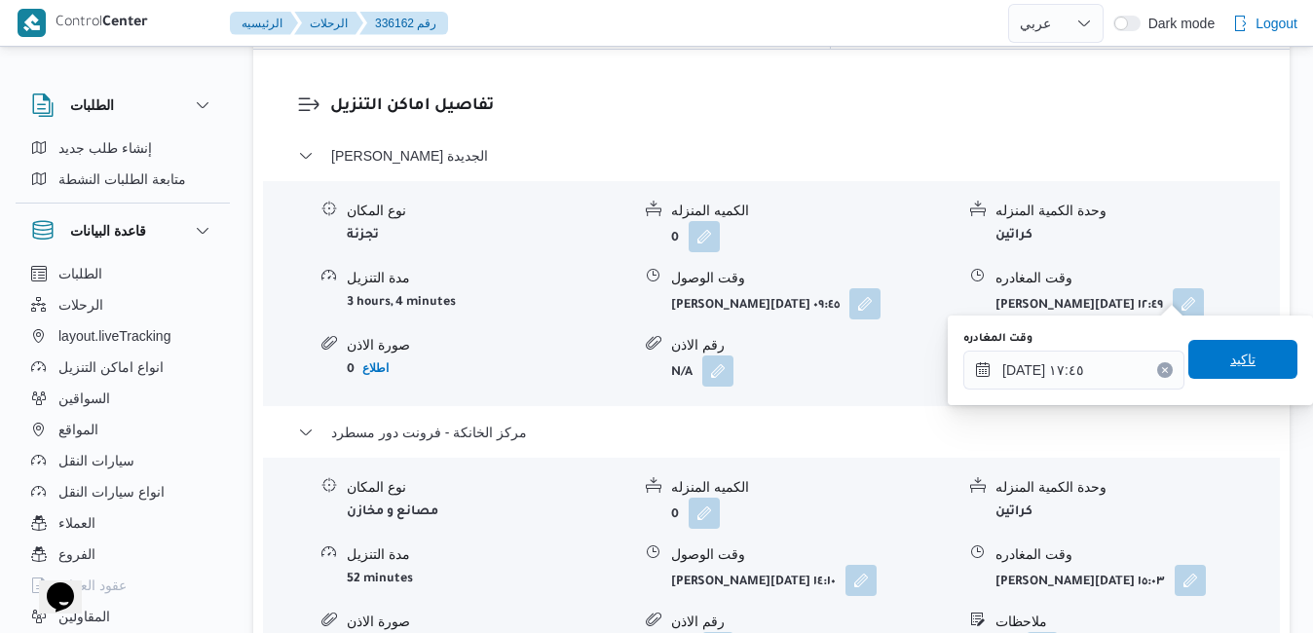
click at [1230, 359] on span "تاكيد" at bounding box center [1242, 359] width 25 height 23
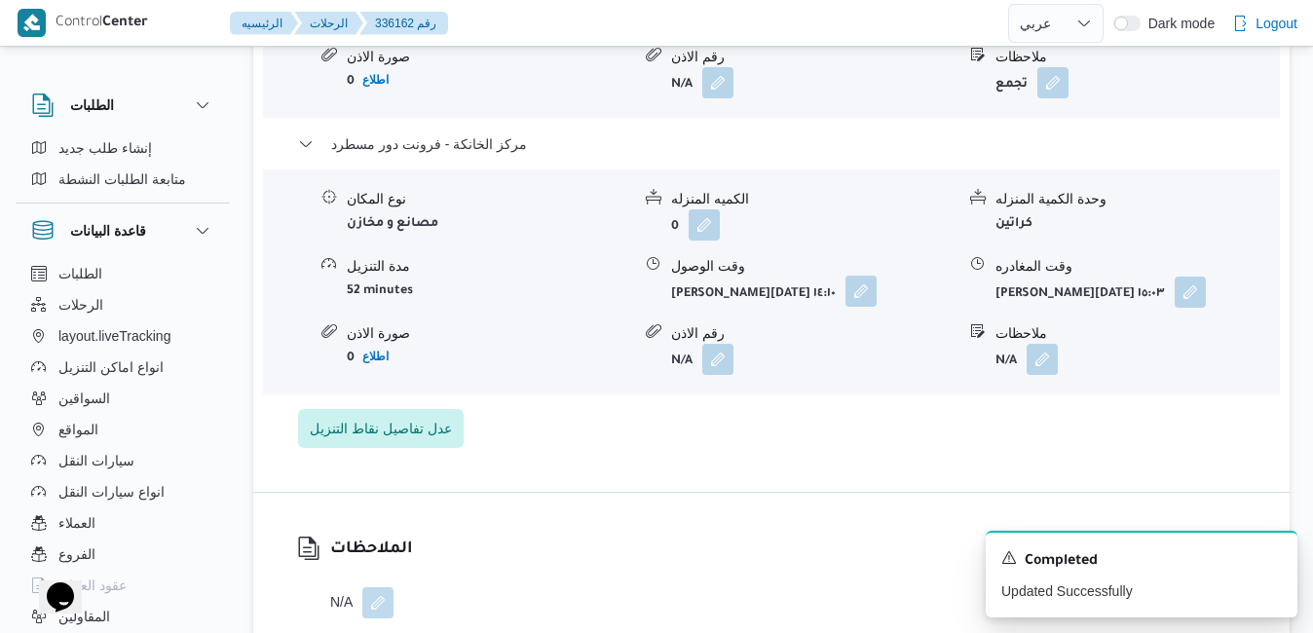
click at [845, 296] on button "button" at bounding box center [860, 291] width 31 height 31
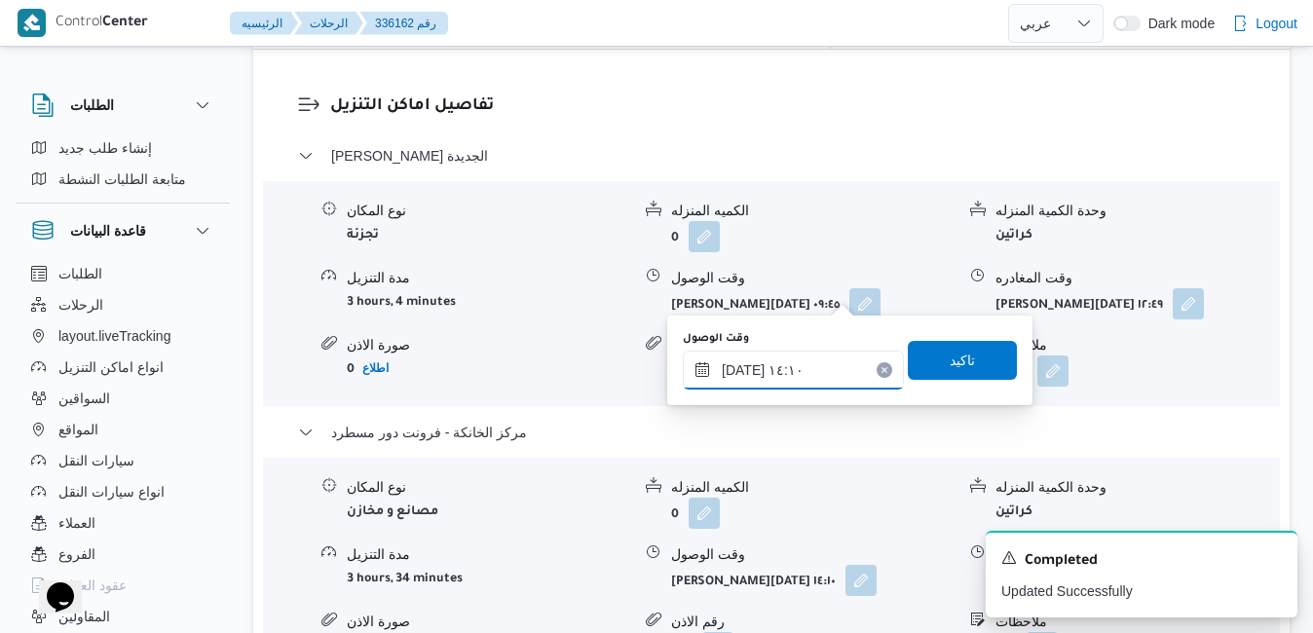
click at [806, 370] on input "[DATE] ١٤:١٠" at bounding box center [793, 370] width 221 height 39
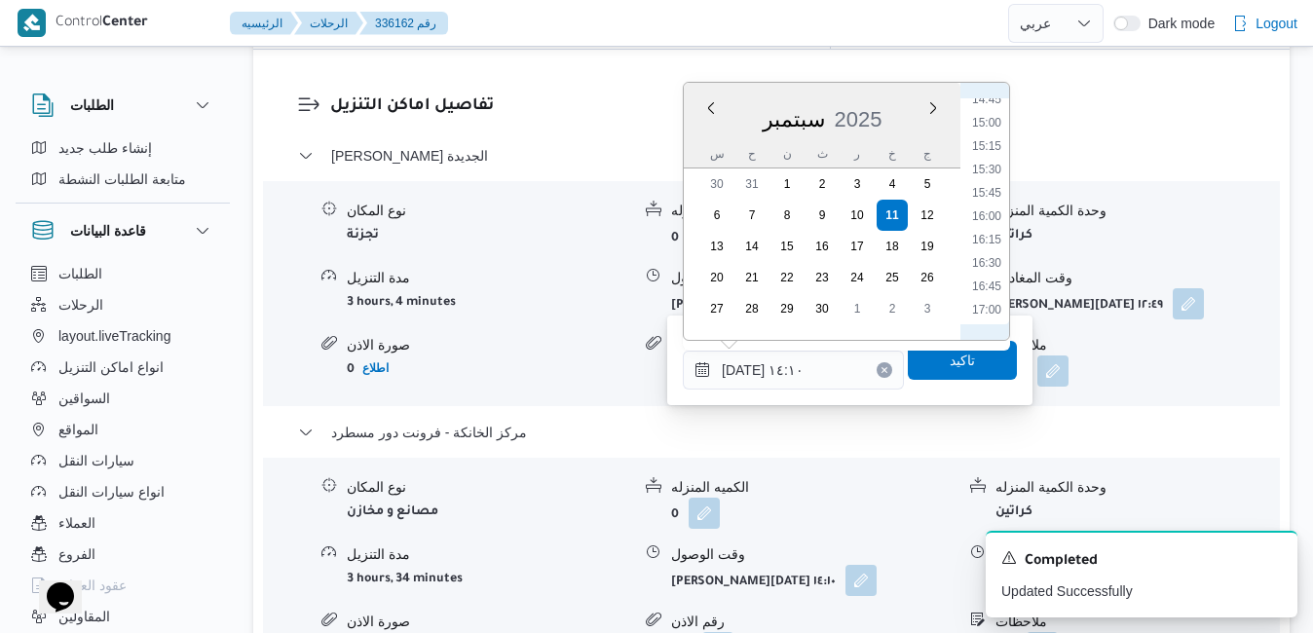
scroll to position [1585, 0]
click at [992, 157] on li "17:30" at bounding box center [986, 158] width 45 height 19
type input "١١/٠٩/٢٠٢٥ ١٧:٣٠"
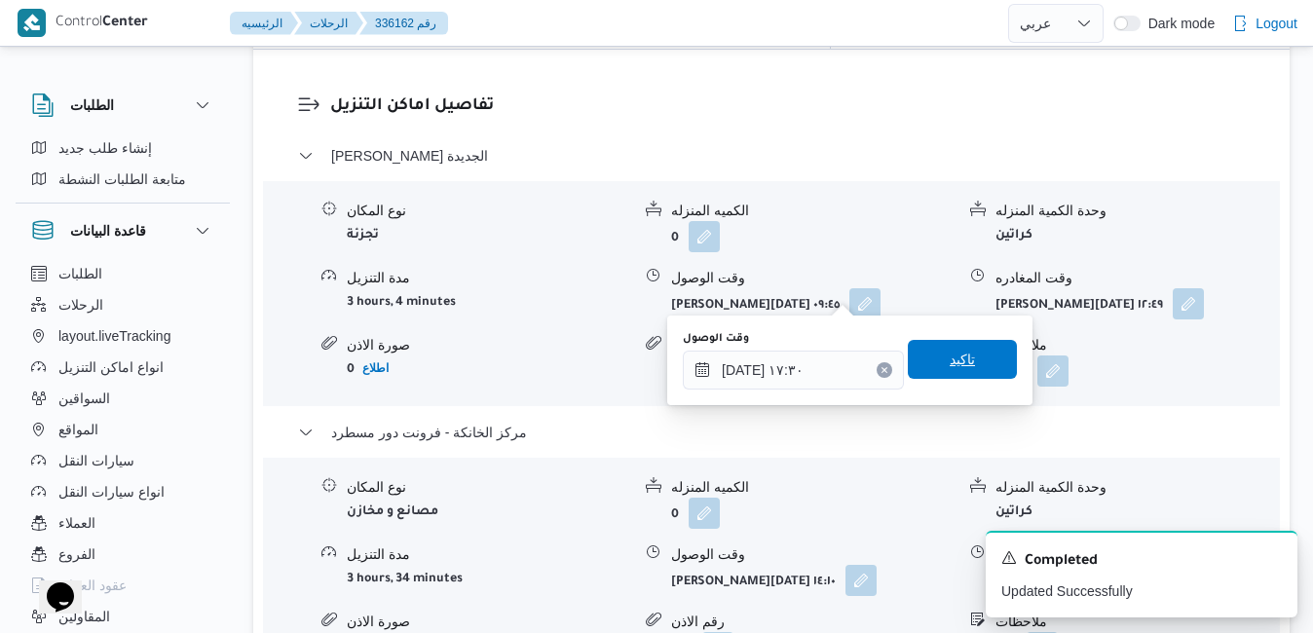
click at [963, 365] on span "تاكيد" at bounding box center [962, 359] width 109 height 39
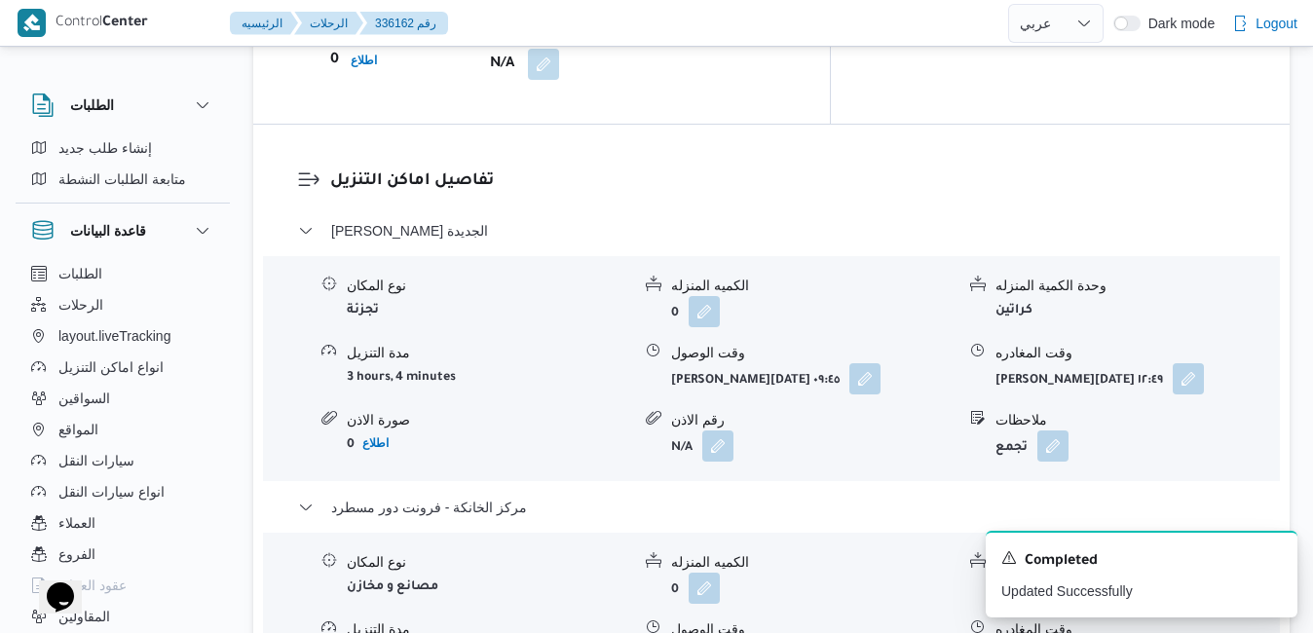
scroll to position [1870, 0]
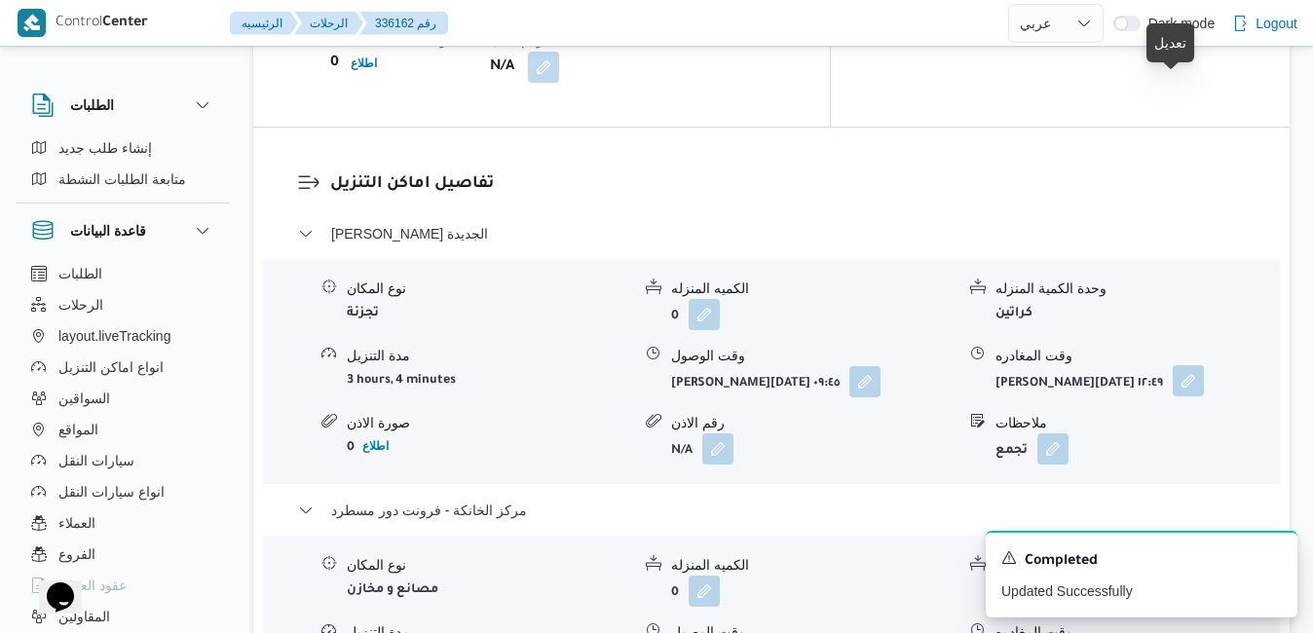
drag, startPoint x: 1168, startPoint y: 104, endPoint x: 1176, endPoint y: 92, distance: 14.9
click at [1175, 365] on button "button" at bounding box center [1187, 380] width 31 height 31
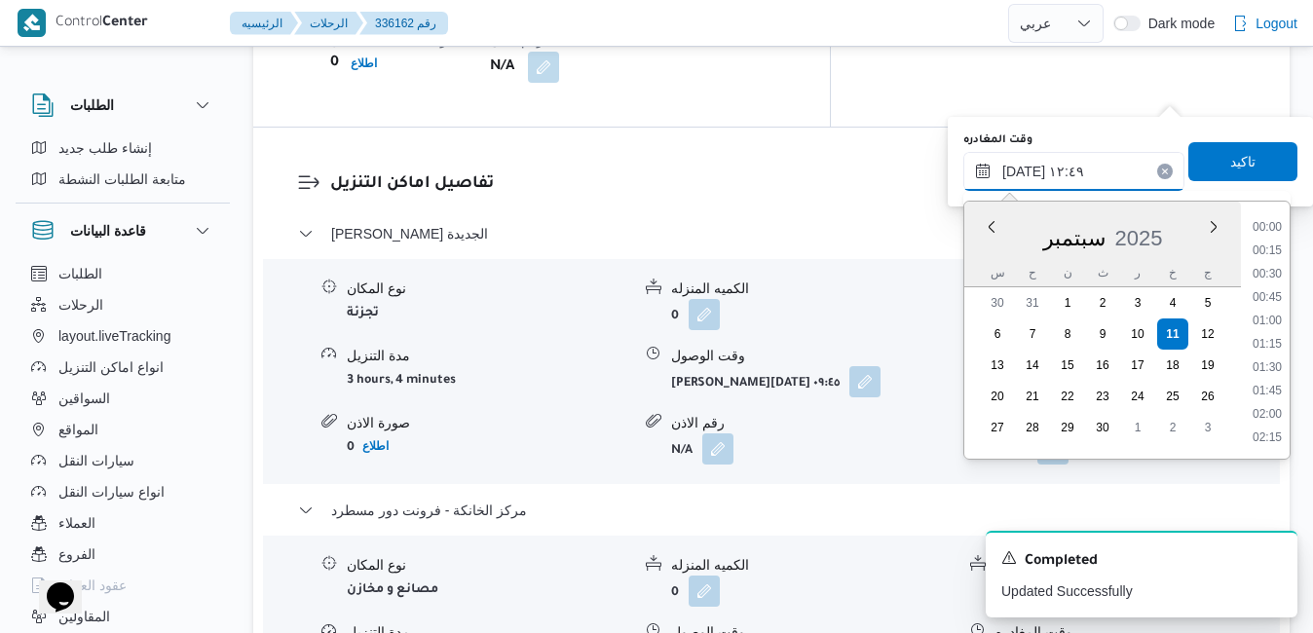
click at [1087, 182] on input "١١/٠٩/٢٠٢٥ ١٢:٤٩" at bounding box center [1073, 171] width 221 height 39
click at [1271, 328] on li "16:45" at bounding box center [1266, 324] width 45 height 19
type input "١١/٠٩/٢٠٢٥ ١٦:٤٥"
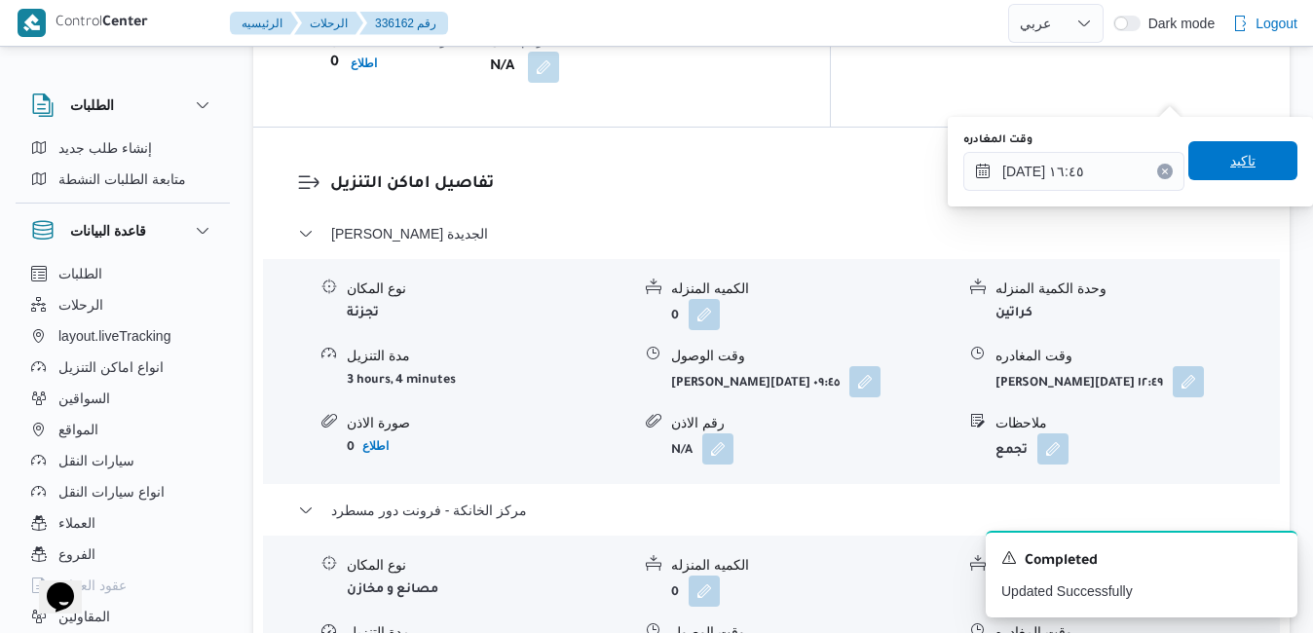
click at [1230, 159] on span "تاكيد" at bounding box center [1242, 160] width 25 height 23
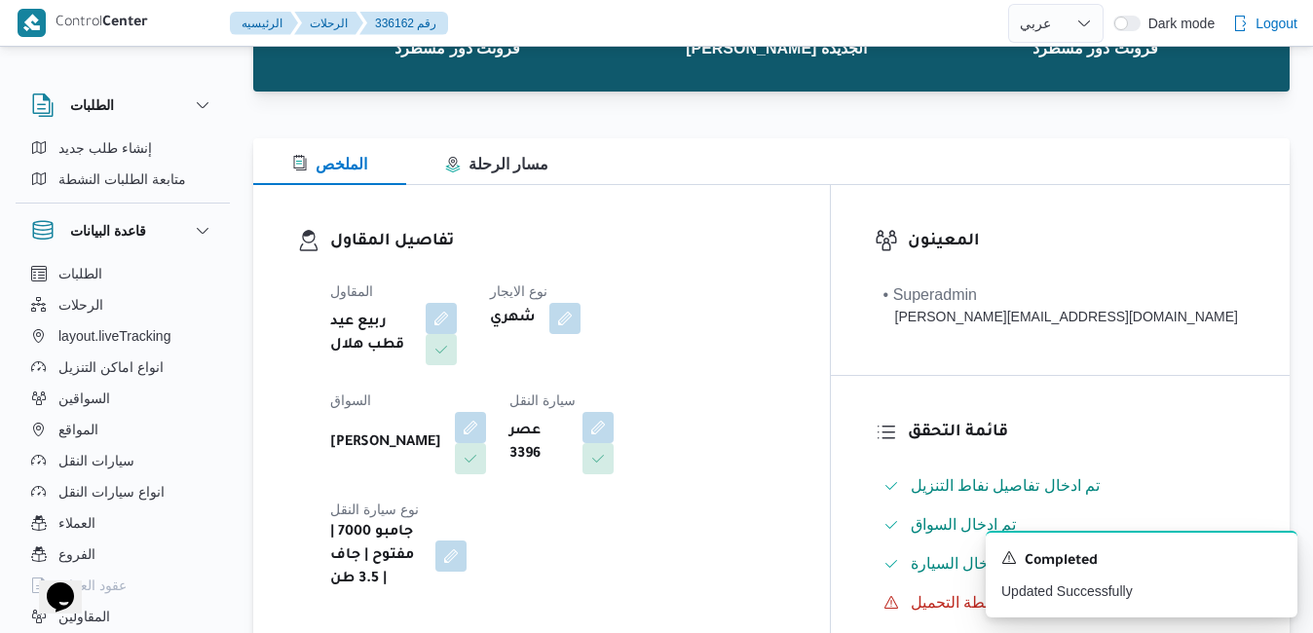
scroll to position [0, 0]
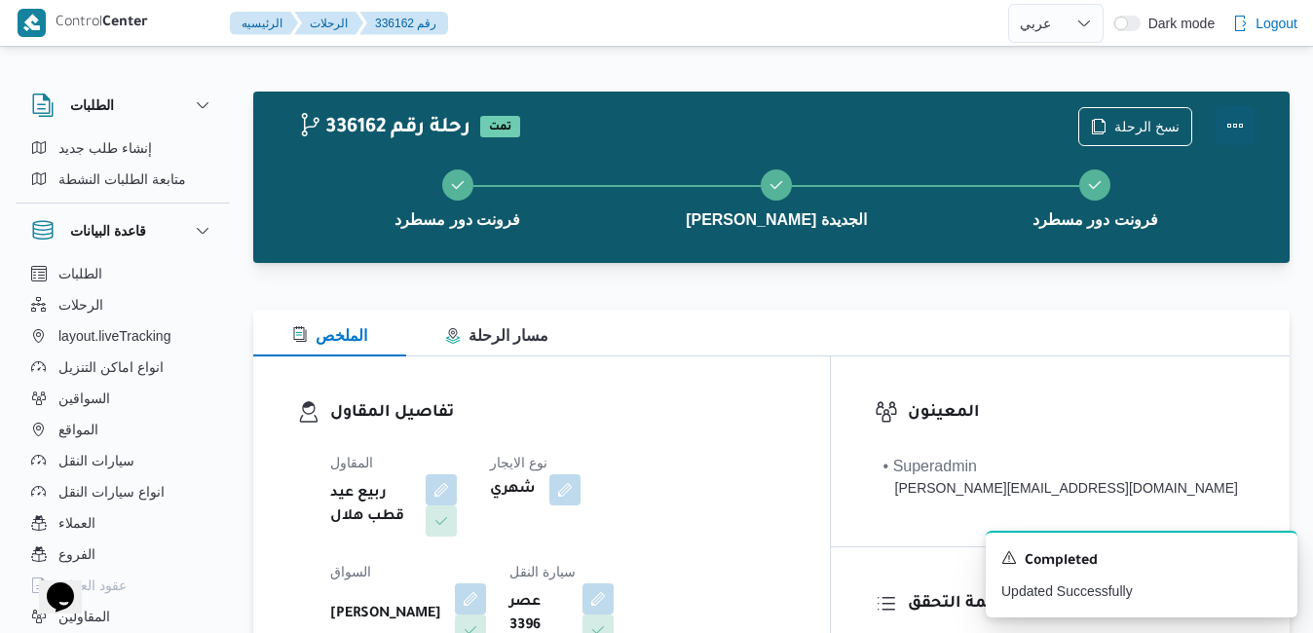
click at [1236, 127] on button "Actions" at bounding box center [1234, 125] width 39 height 39
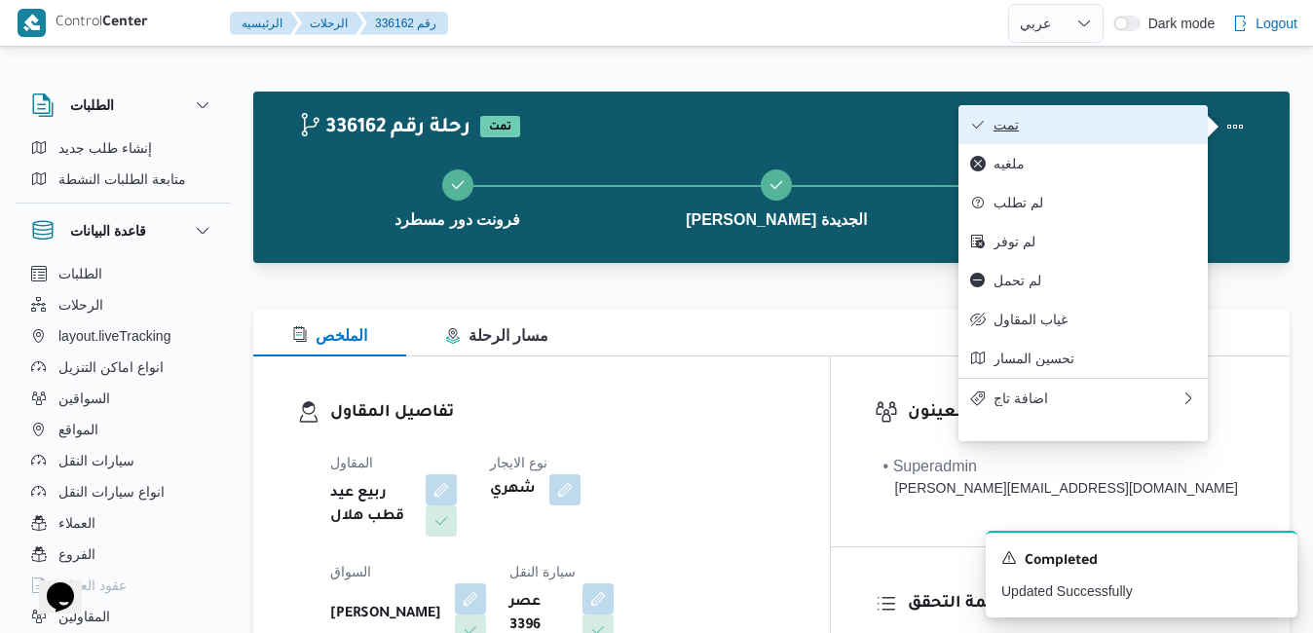
click at [1121, 141] on button "تمت" at bounding box center [1082, 124] width 249 height 39
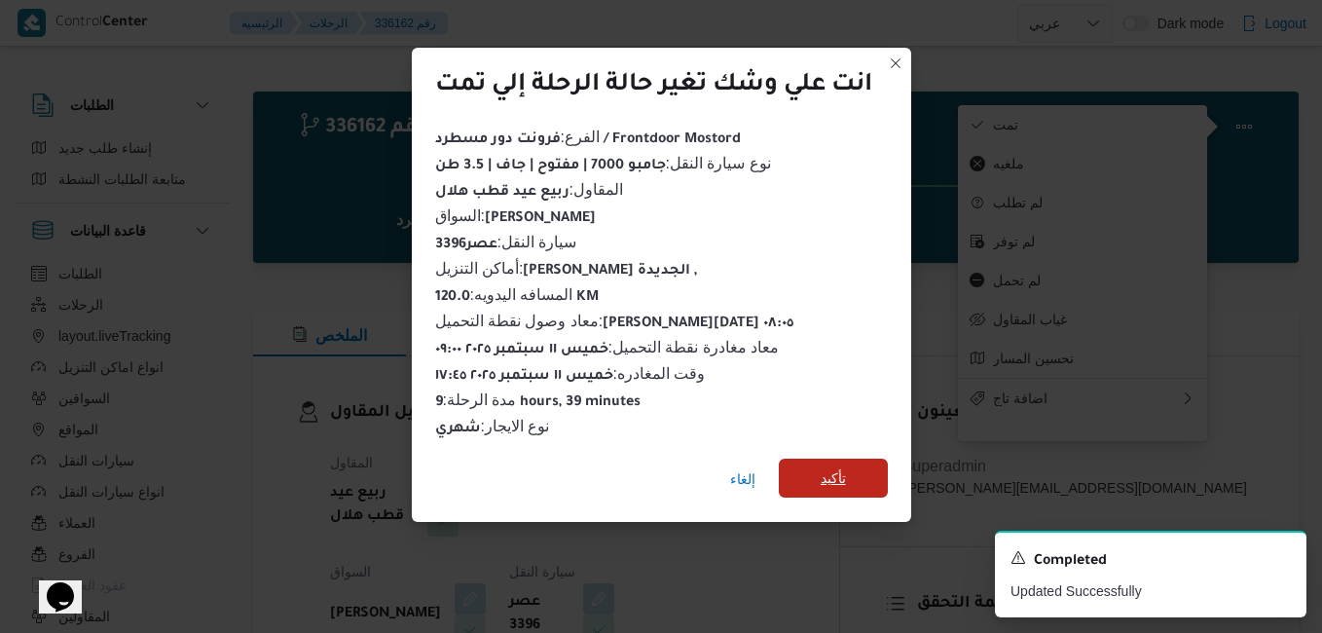
click at [852, 479] on span "تأكيد" at bounding box center [833, 478] width 109 height 39
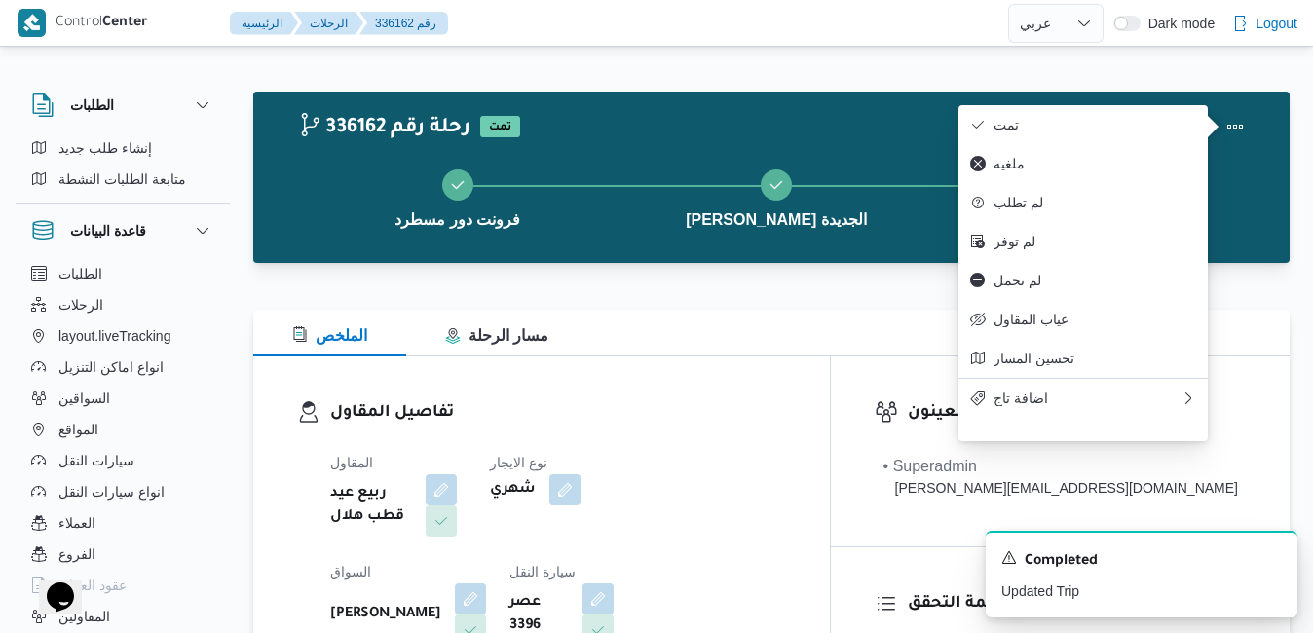
click at [661, 302] on div at bounding box center [771, 297] width 1036 height 23
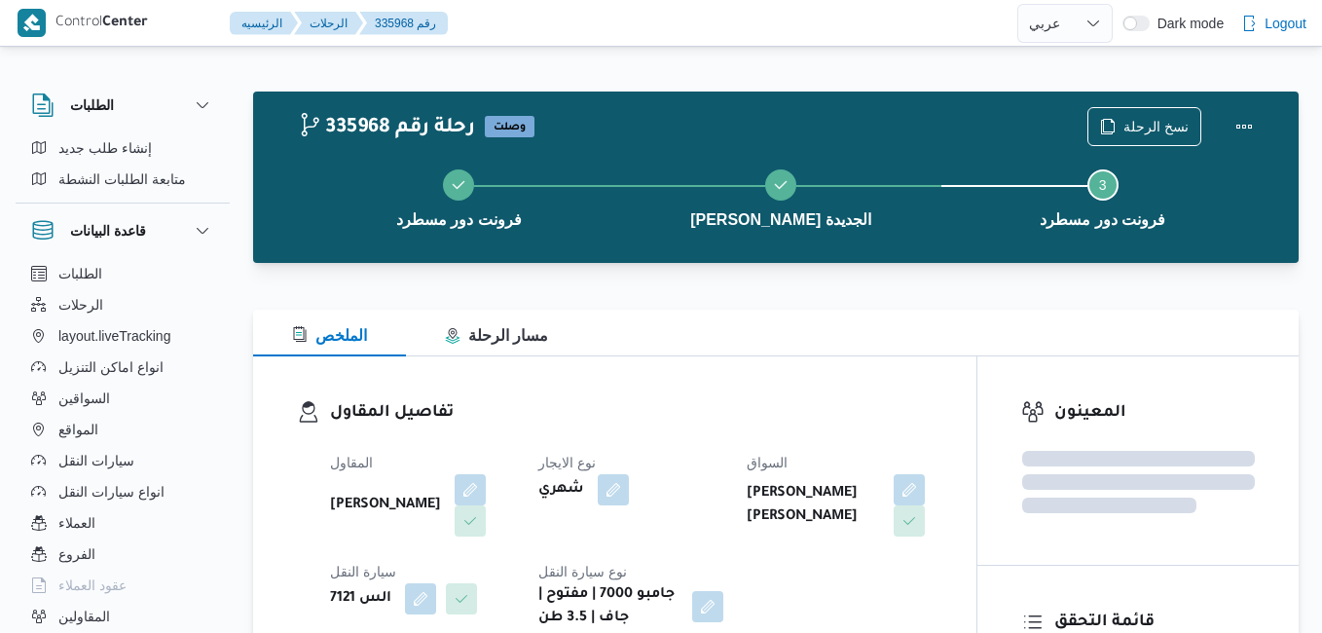
select select "ar"
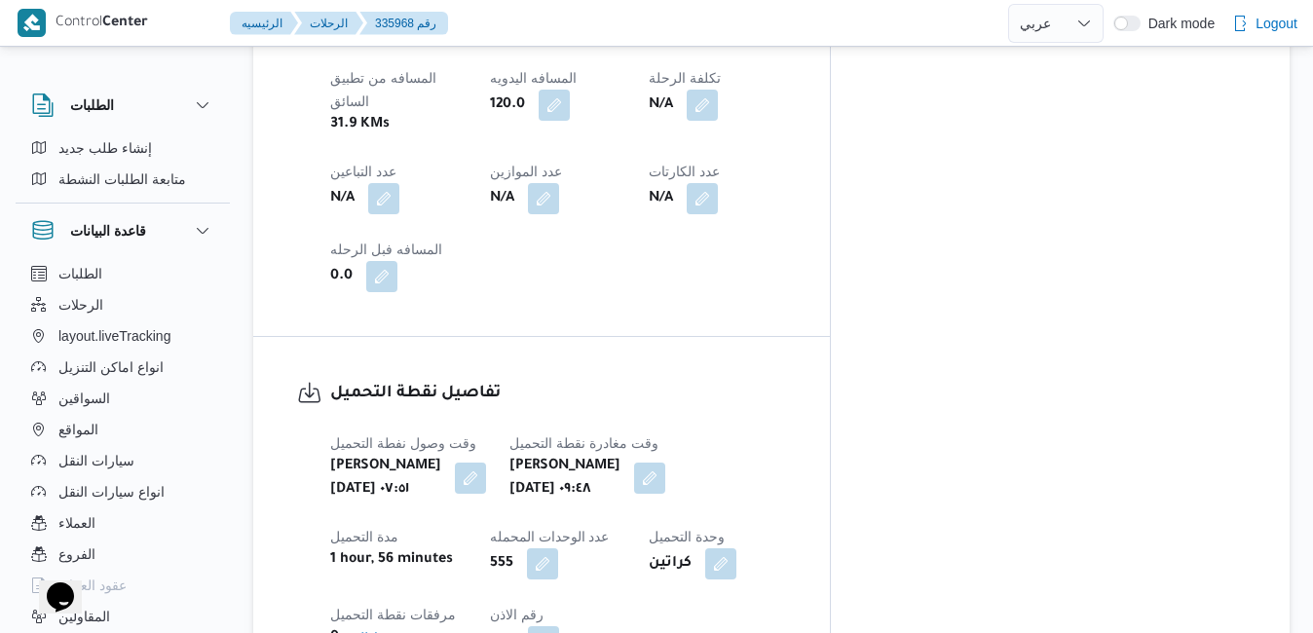
scroll to position [1246, 0]
click at [665, 463] on button "button" at bounding box center [649, 478] width 31 height 31
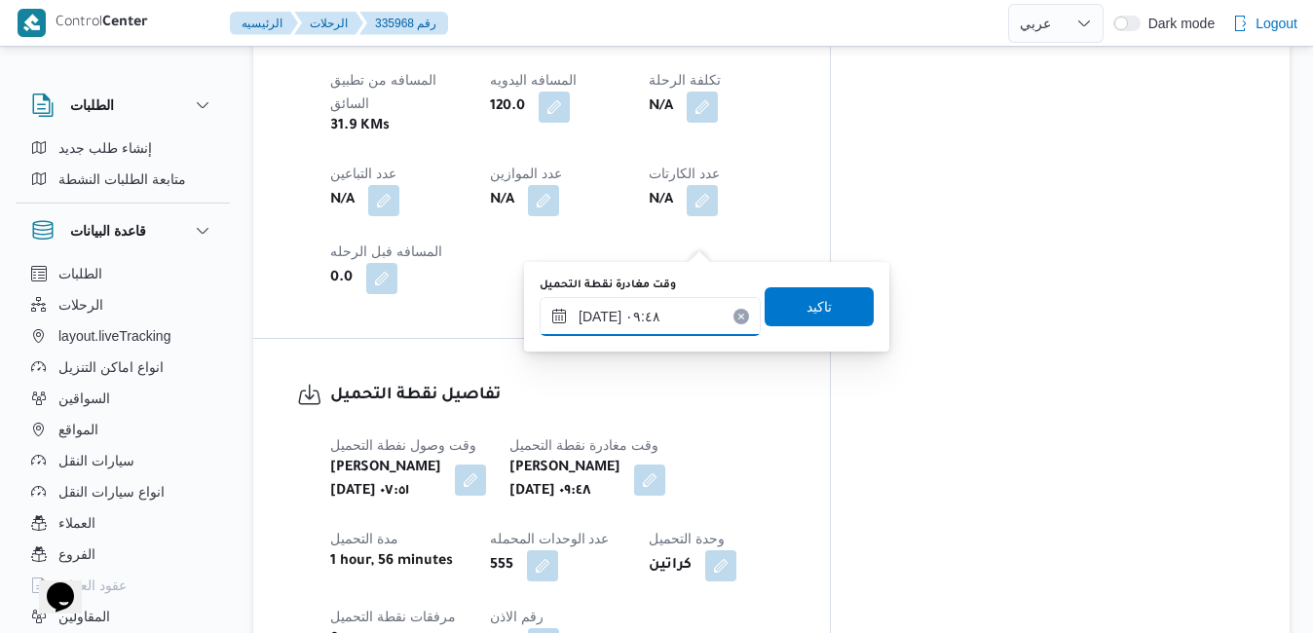
click at [641, 323] on input "١١/٠٩/٢٠٢٥ ٠٩:٤٨" at bounding box center [649, 316] width 221 height 39
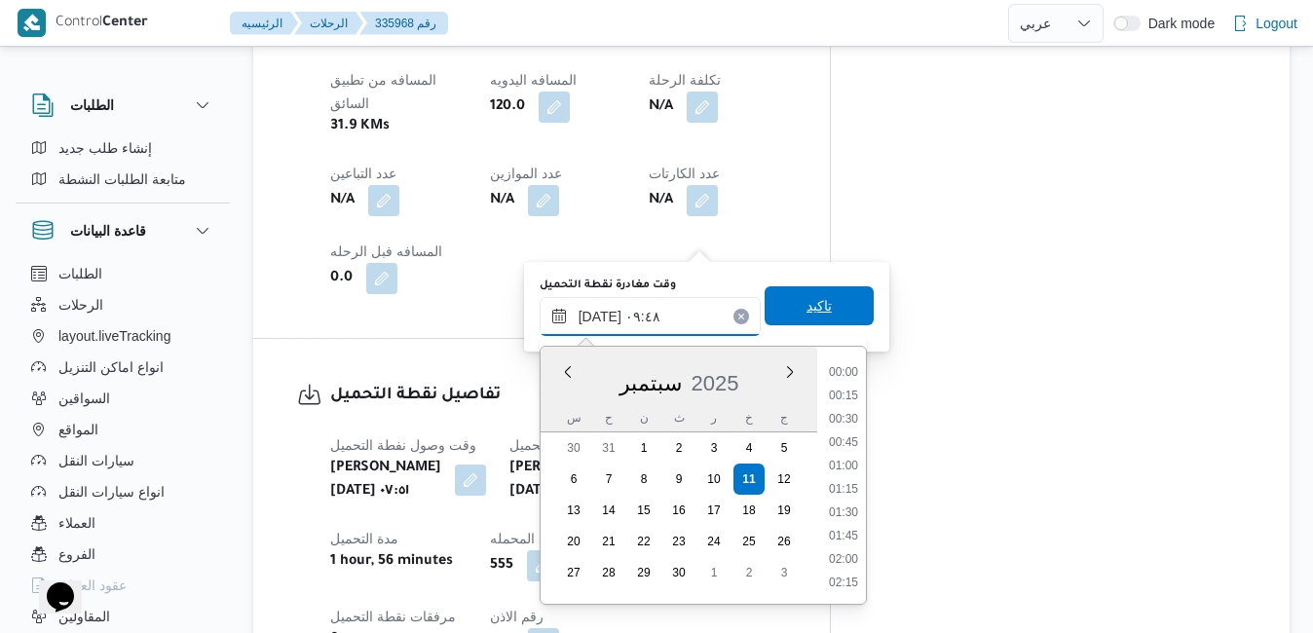
scroll to position [793, 0]
click at [851, 378] on li "08:30" at bounding box center [843, 373] width 45 height 19
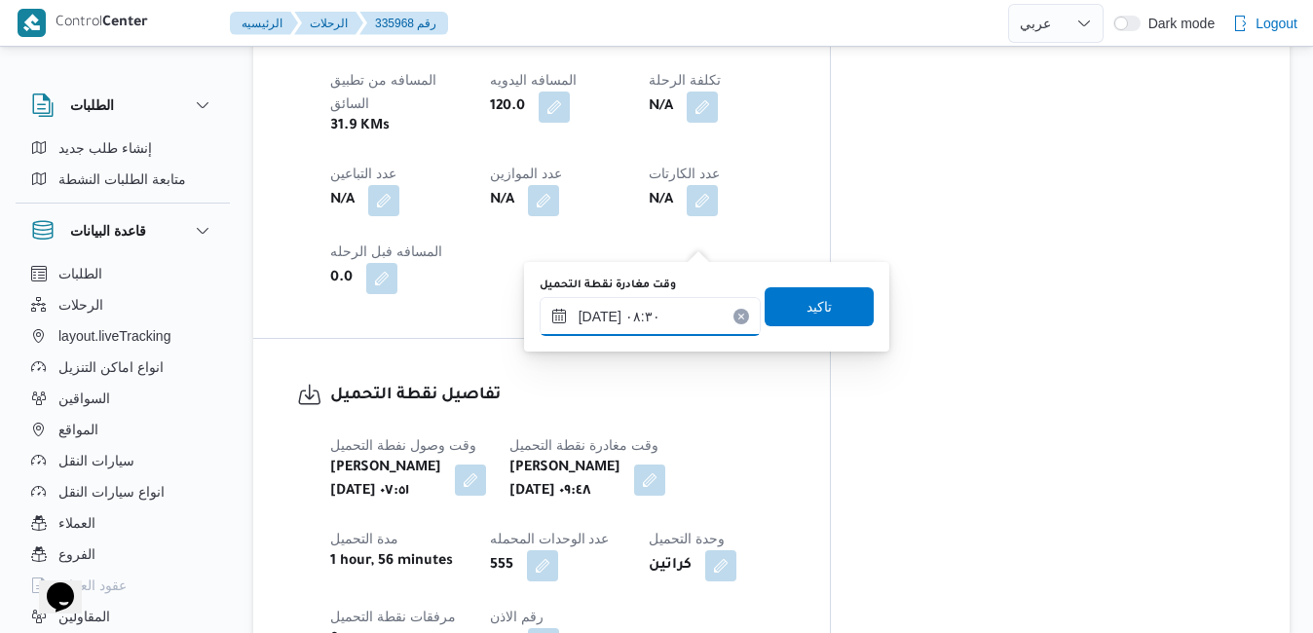
type input "١١/٠٩/٢٠٢٥ ٠٨:٣٠"
click at [824, 311] on span "تاكيد" at bounding box center [818, 305] width 109 height 39
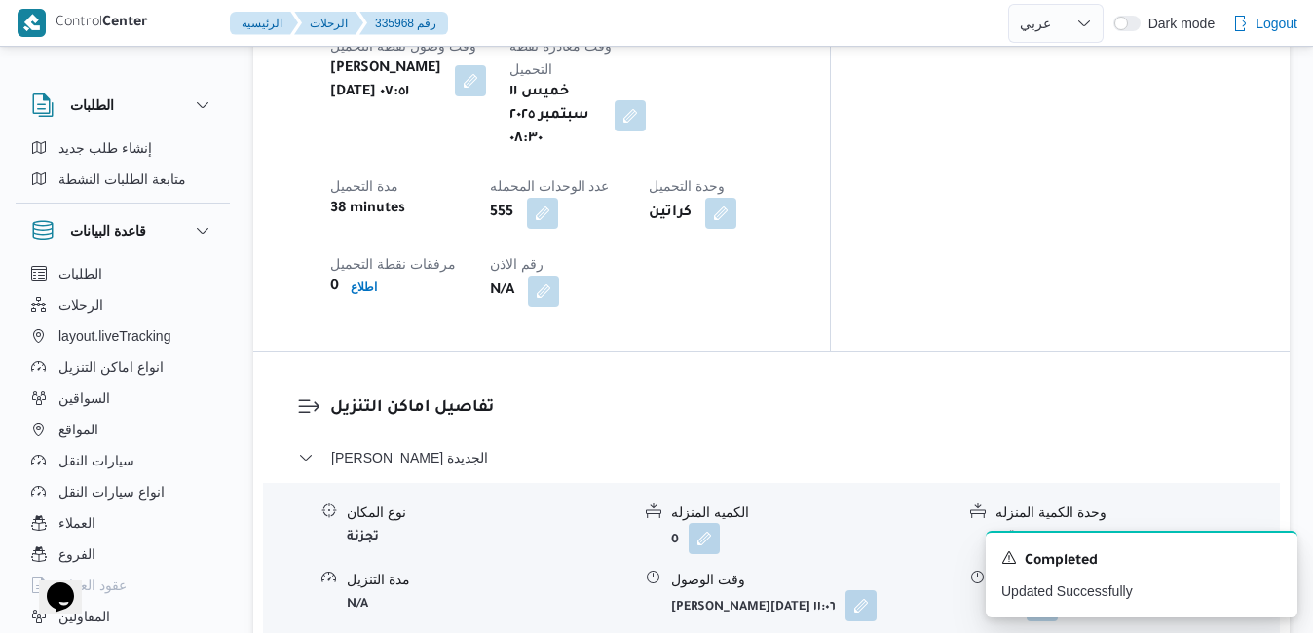
scroll to position [1753, 0]
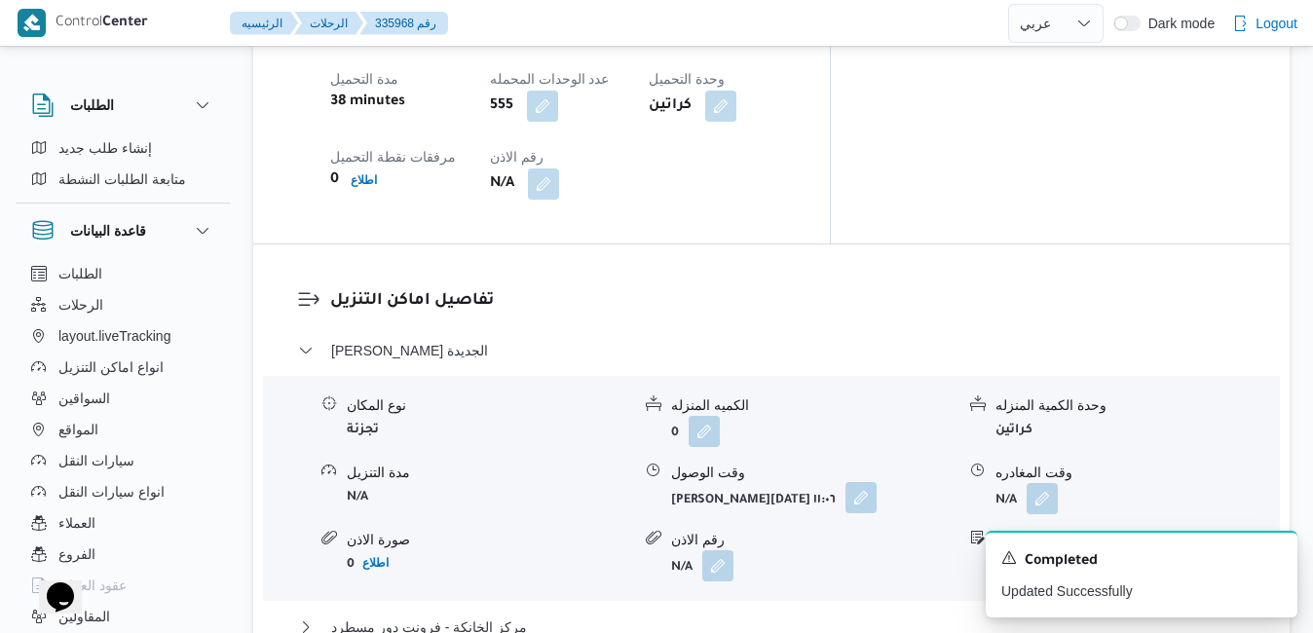
click at [848, 482] on button "button" at bounding box center [860, 497] width 31 height 31
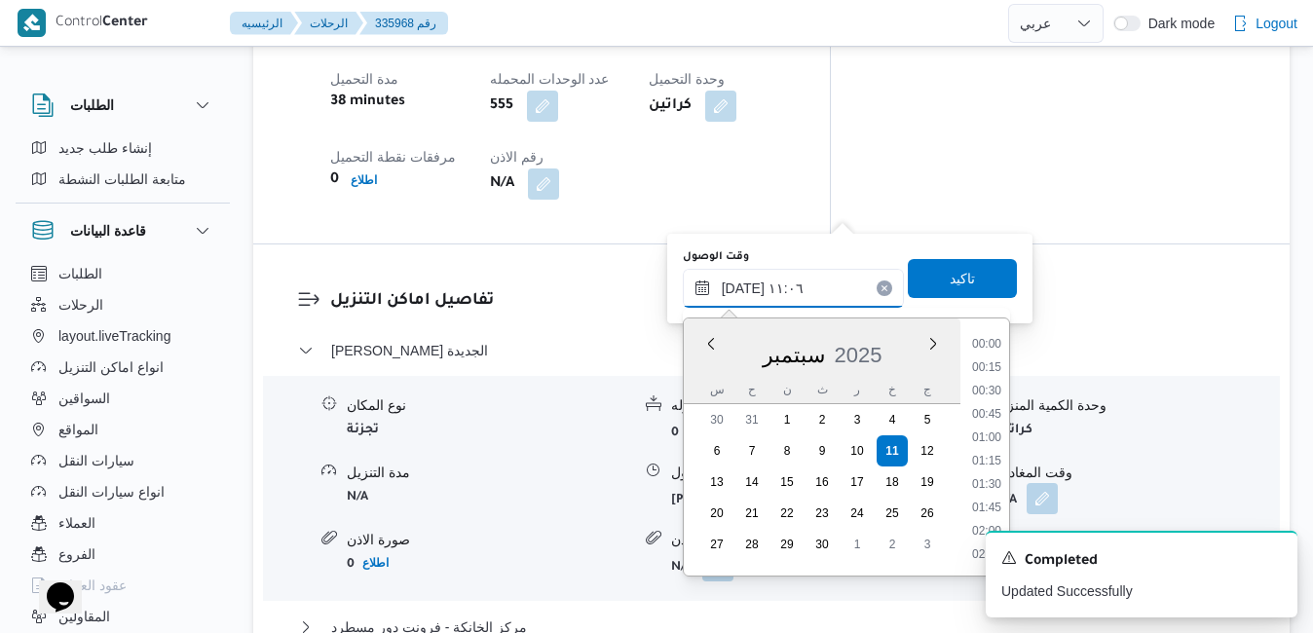
click at [745, 281] on input "١١/٠٩/٢٠٢٥ ١١:٠٦" at bounding box center [793, 288] width 221 height 39
click at [982, 498] on li "09:15" at bounding box center [986, 496] width 45 height 19
type input "١١/٠٩/٢٠٢٥ ٠٩:١٥"
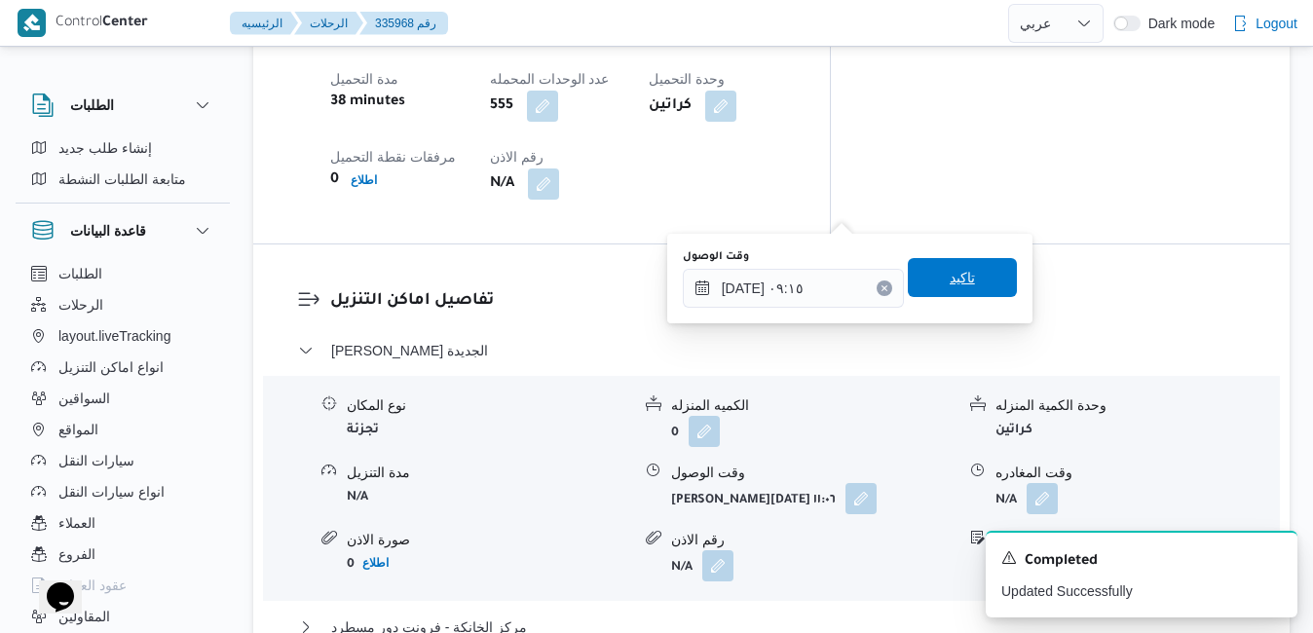
click at [958, 279] on span "تاكيد" at bounding box center [961, 277] width 25 height 23
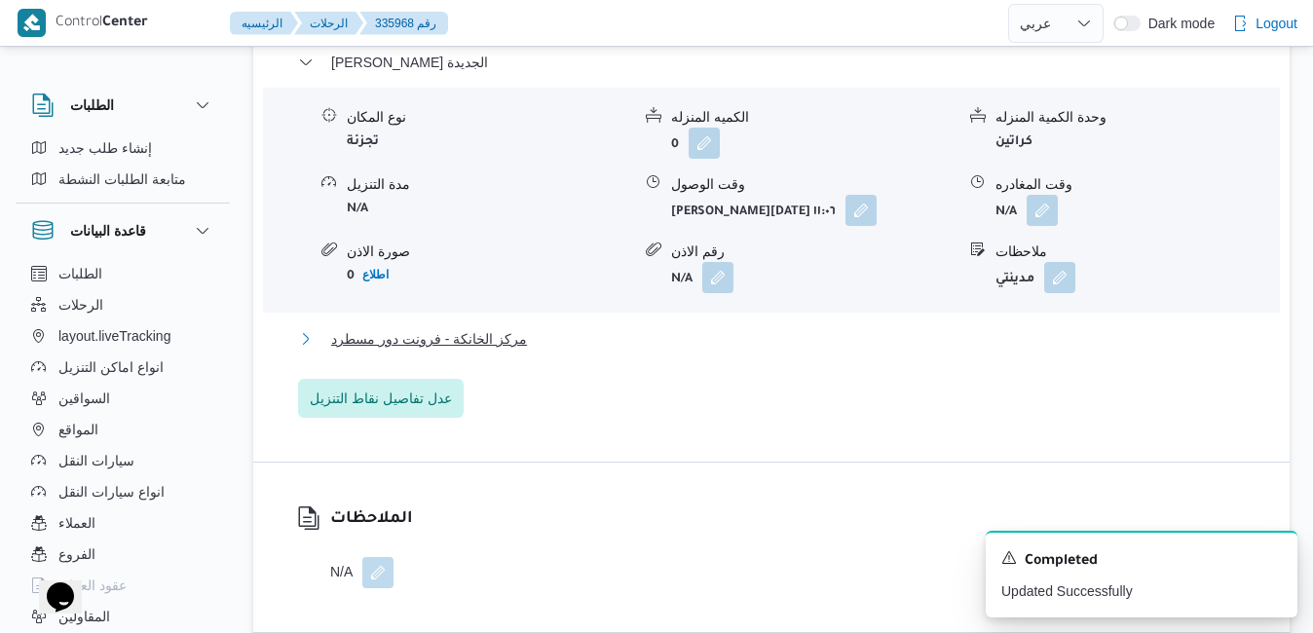
click at [871, 341] on button "مركز الخانكة - فرونت دور مسطرد" at bounding box center [771, 338] width 947 height 23
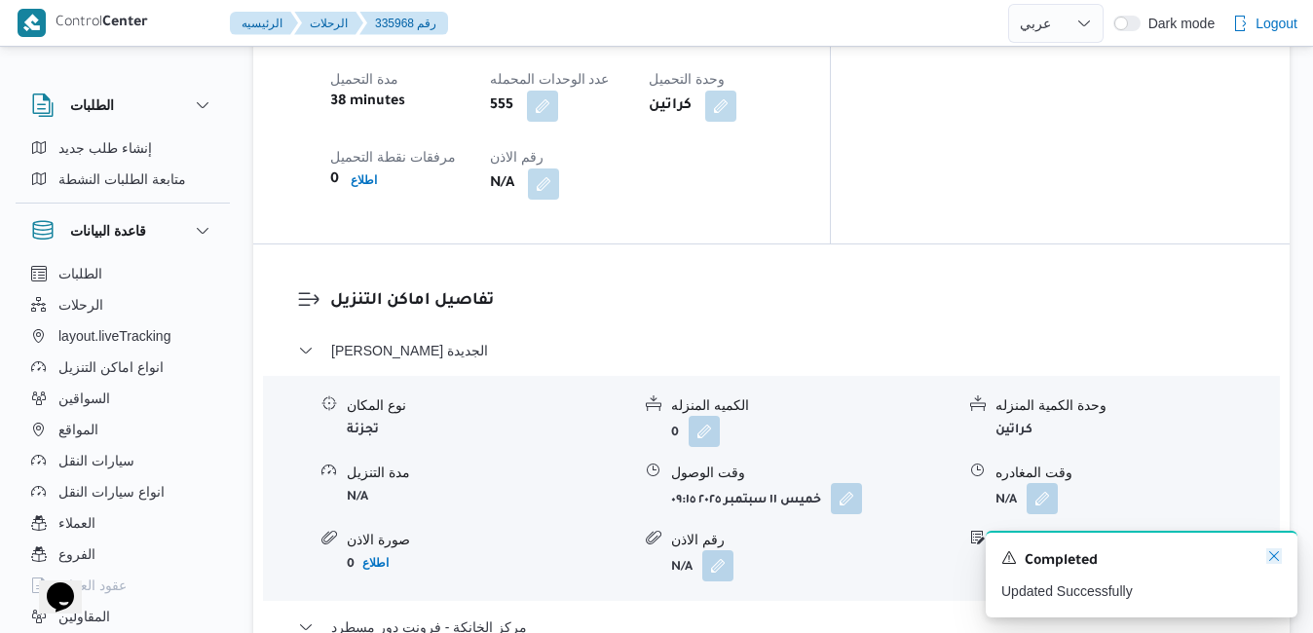
click at [1276, 558] on icon "Dismiss toast" at bounding box center [1274, 556] width 16 height 16
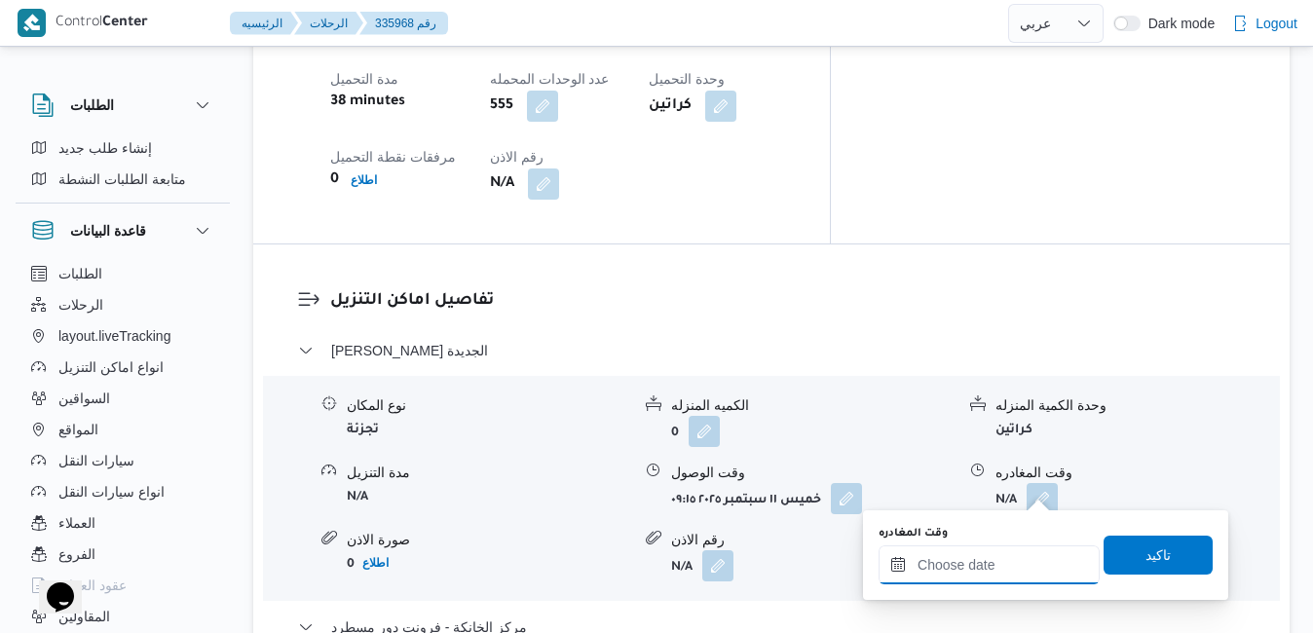
click at [935, 570] on input "وقت المغادره" at bounding box center [988, 564] width 221 height 39
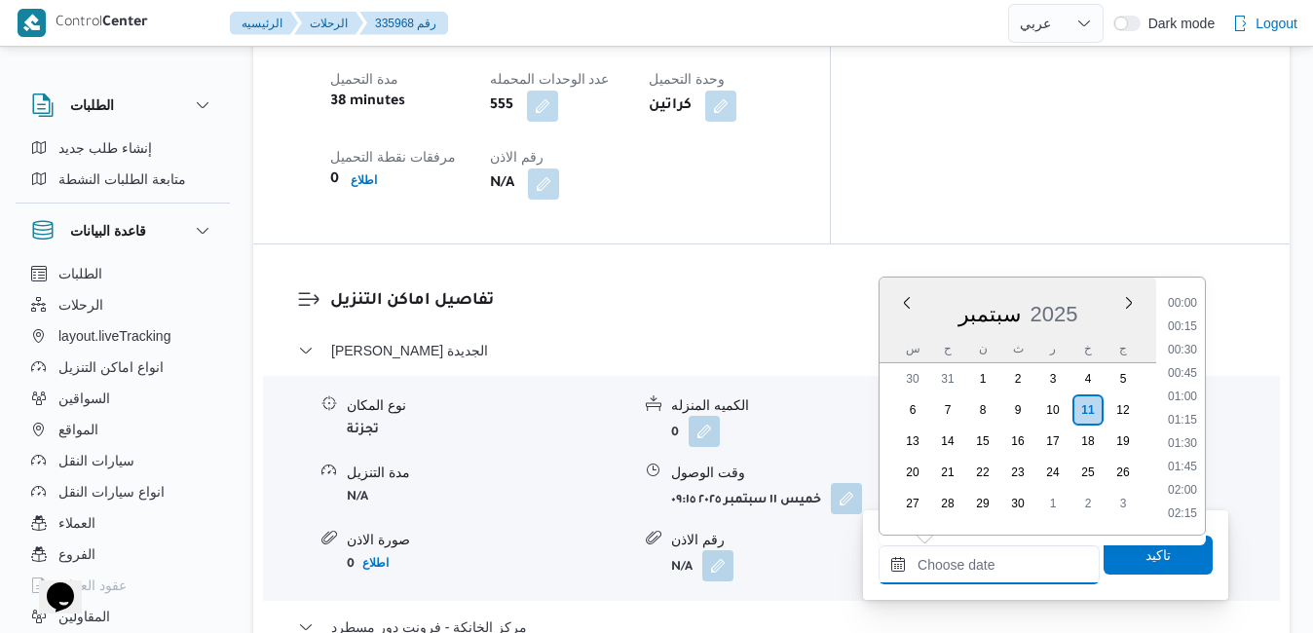
scroll to position [1751, 0]
click at [894, 330] on div "سبتمبر 2025" at bounding box center [1017, 310] width 277 height 50
click at [1191, 328] on li "19:00" at bounding box center [1182, 327] width 45 height 19
type input "١١/٠٩/٢٠٢٥ ١٩:٠٠"
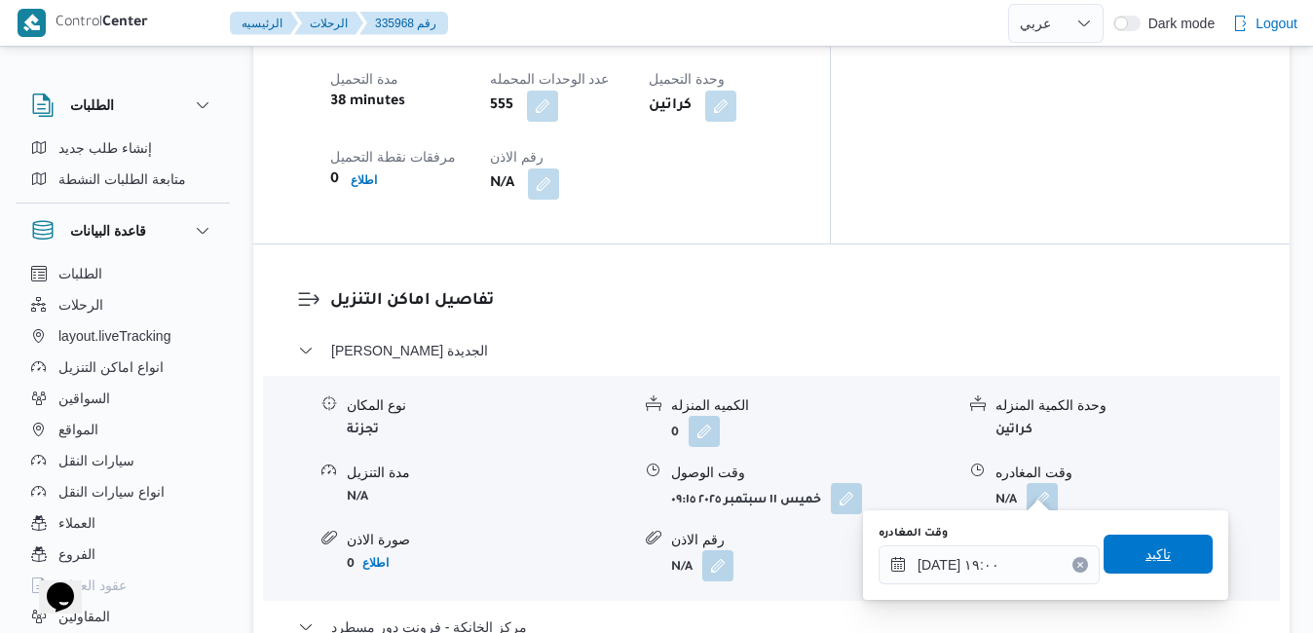
click at [1134, 542] on span "تاكيد" at bounding box center [1157, 554] width 109 height 39
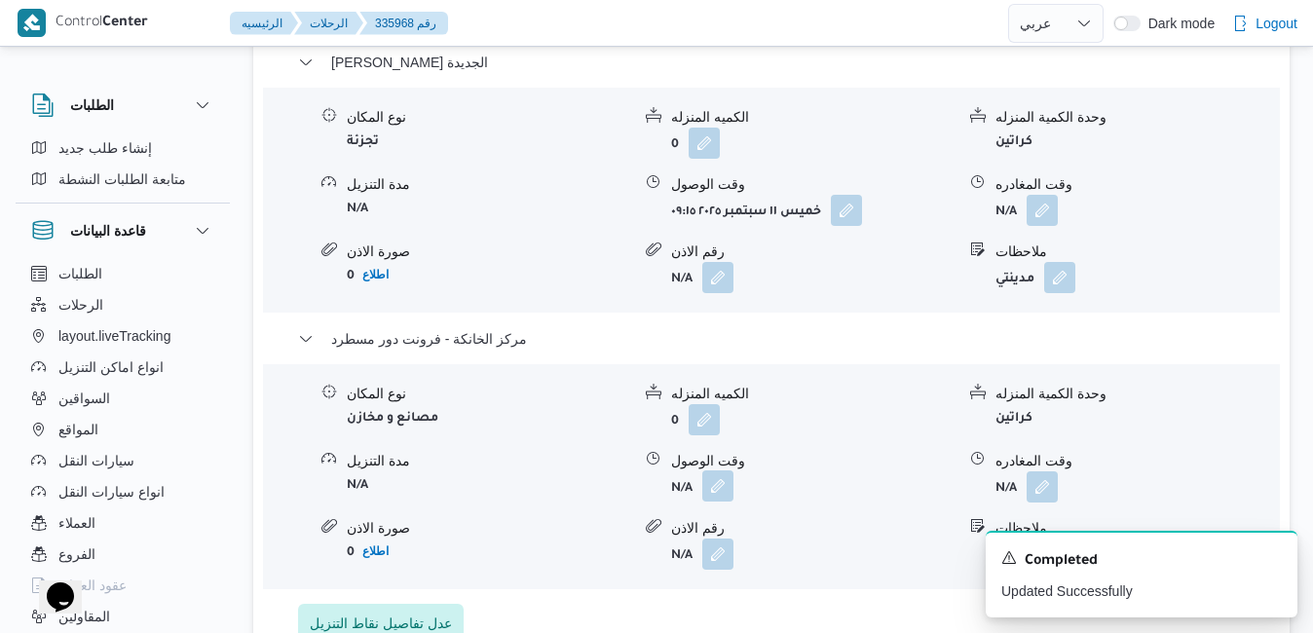
click at [722, 482] on button "button" at bounding box center [717, 485] width 31 height 31
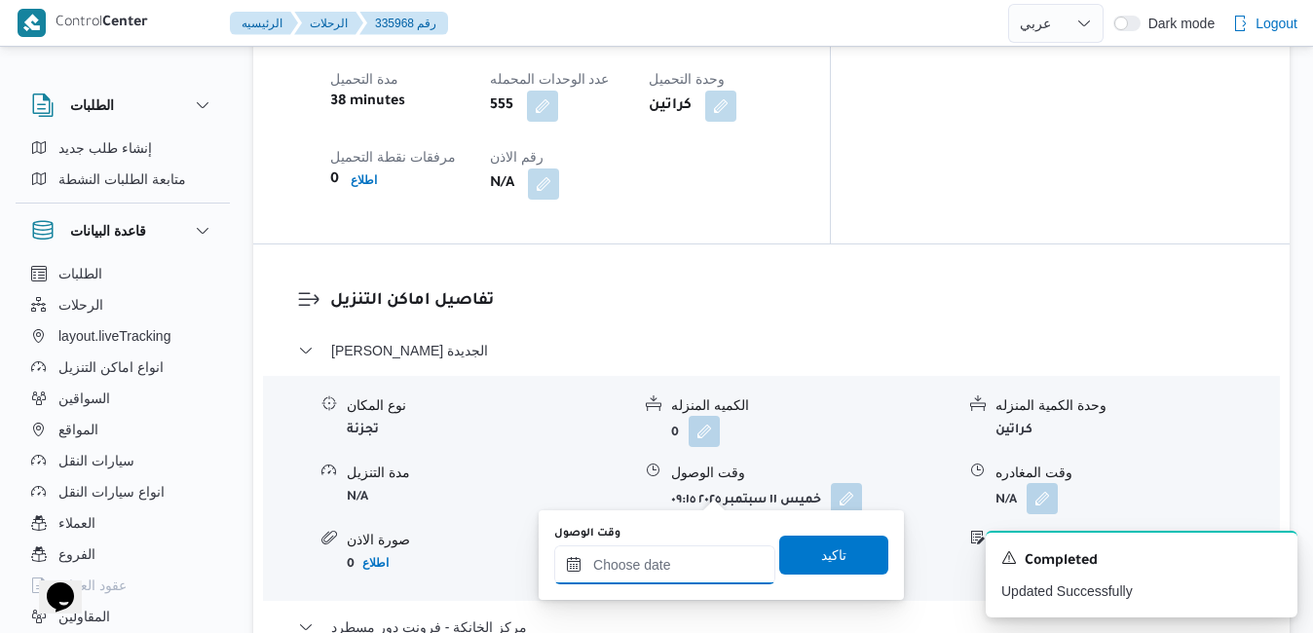
click at [699, 560] on input "وقت الوصول" at bounding box center [664, 564] width 221 height 39
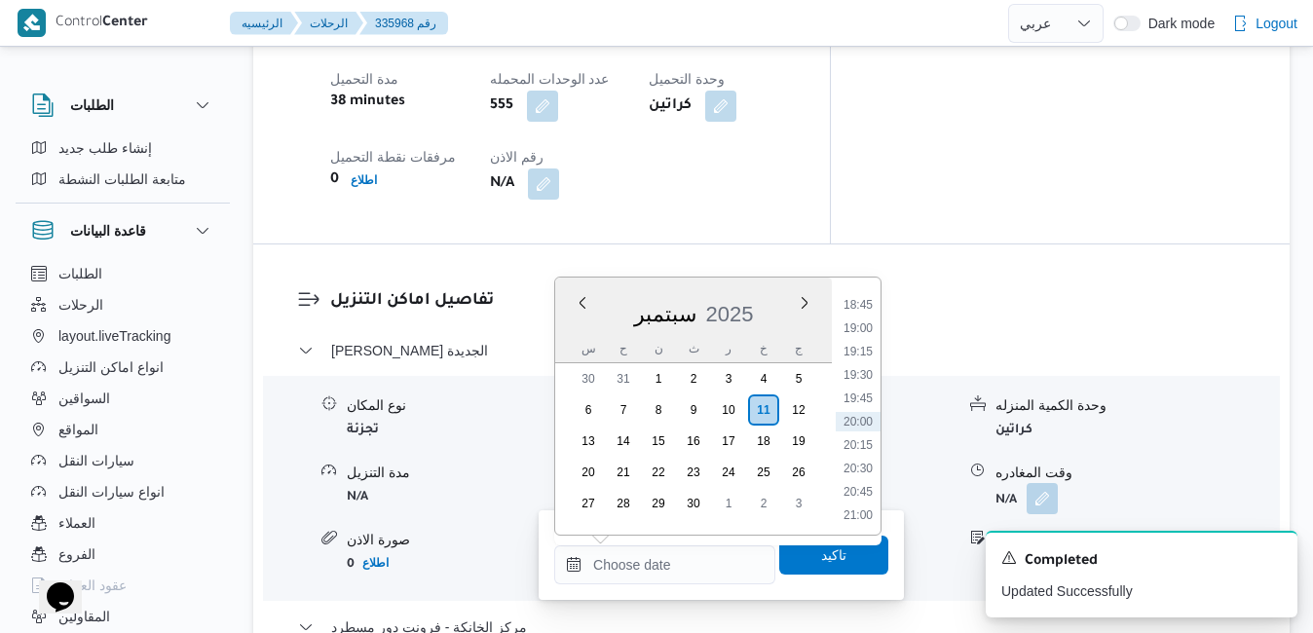
click at [571, 330] on div "سبتمبر 2025" at bounding box center [693, 310] width 277 height 50
click at [867, 306] on li "18:45" at bounding box center [857, 304] width 45 height 19
type input "١١/٠٩/٢٠٢٥ ١٨:٤٥"
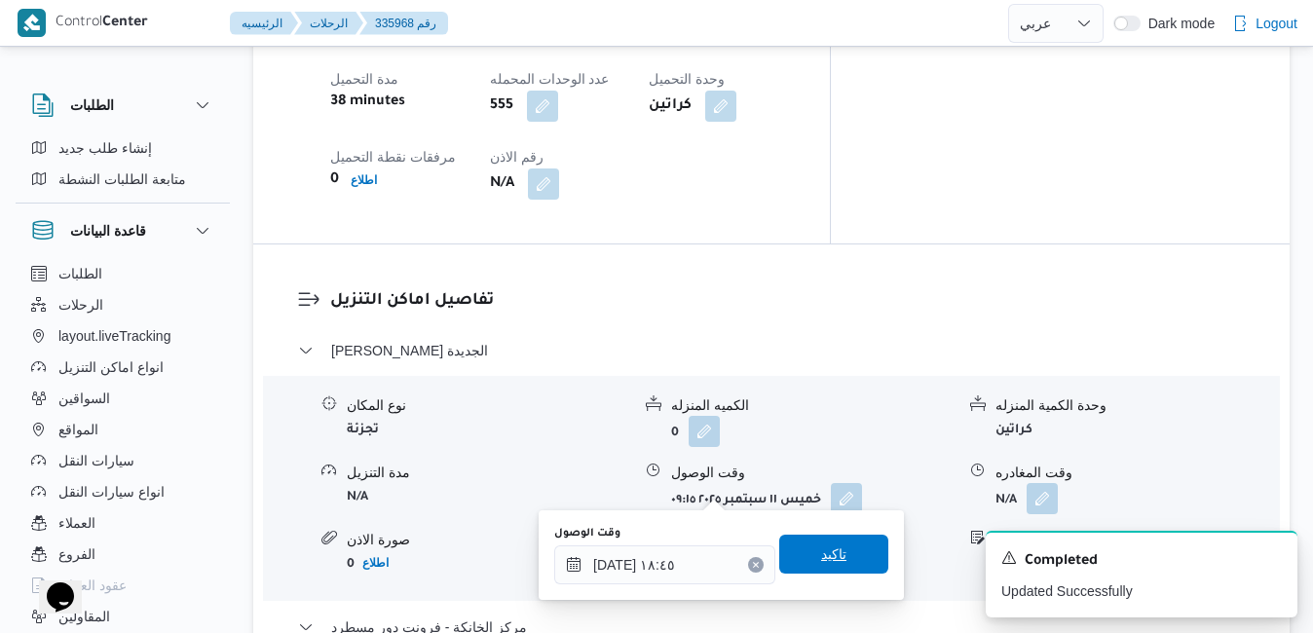
click at [821, 553] on span "تاكيد" at bounding box center [833, 553] width 25 height 23
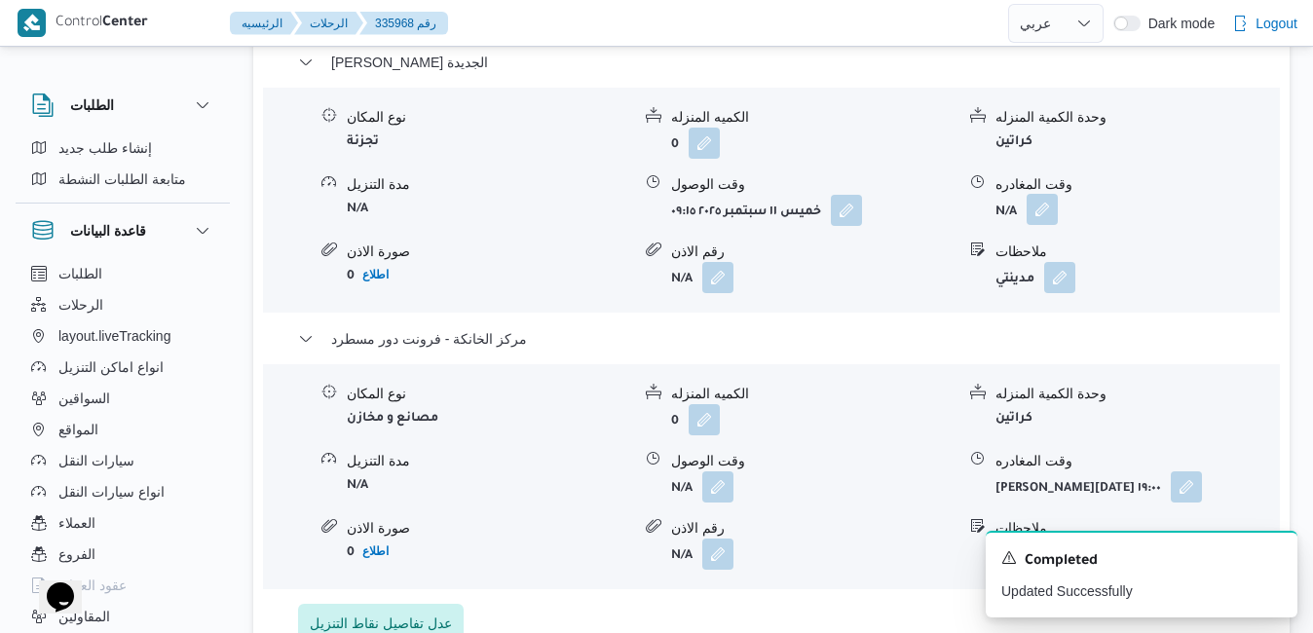
click at [1042, 218] on button "button" at bounding box center [1041, 209] width 31 height 31
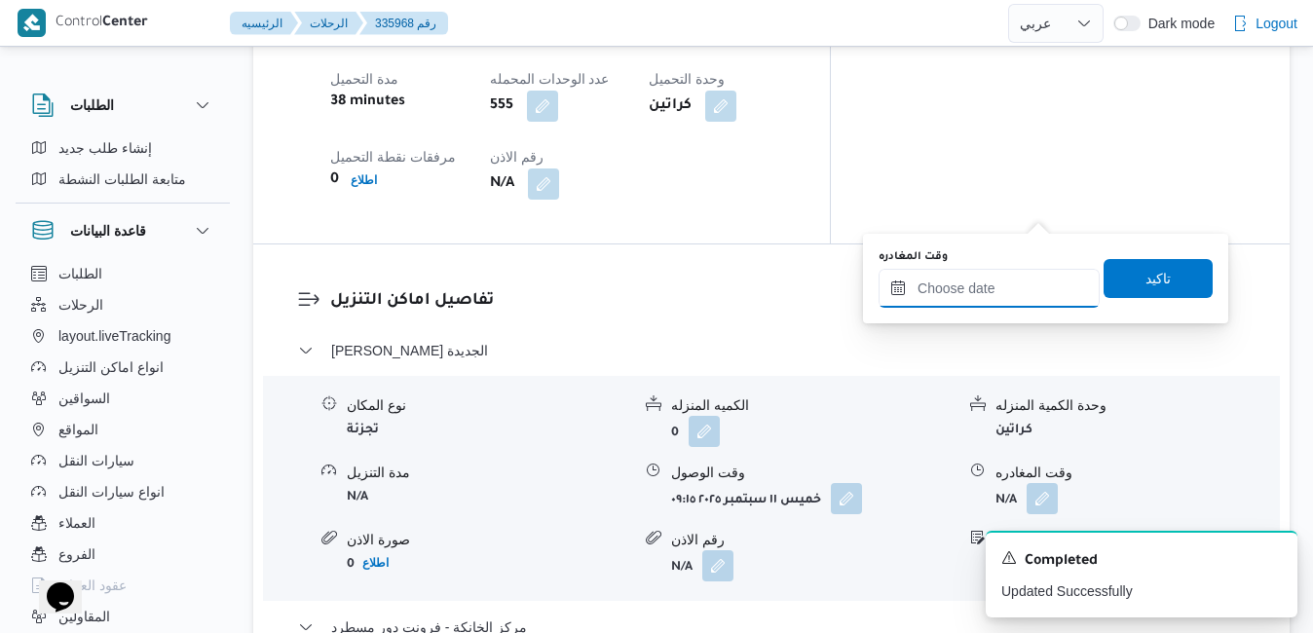
click at [975, 289] on input "وقت المغادره" at bounding box center [988, 288] width 221 height 39
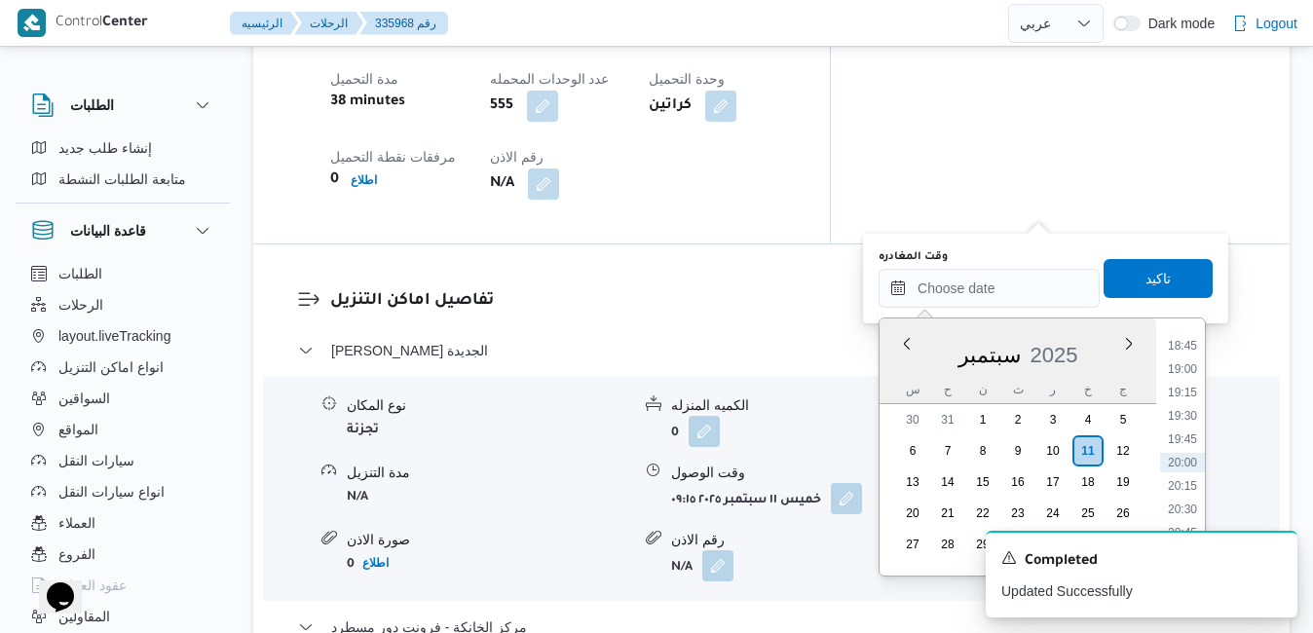
click at [908, 370] on div "سبتمبر 2025" at bounding box center [1017, 351] width 277 height 50
click at [1184, 470] on li "18:00" at bounding box center [1182, 472] width 45 height 19
type input "١١/٠٩/٢٠٢٥ ١٨:٠٠"
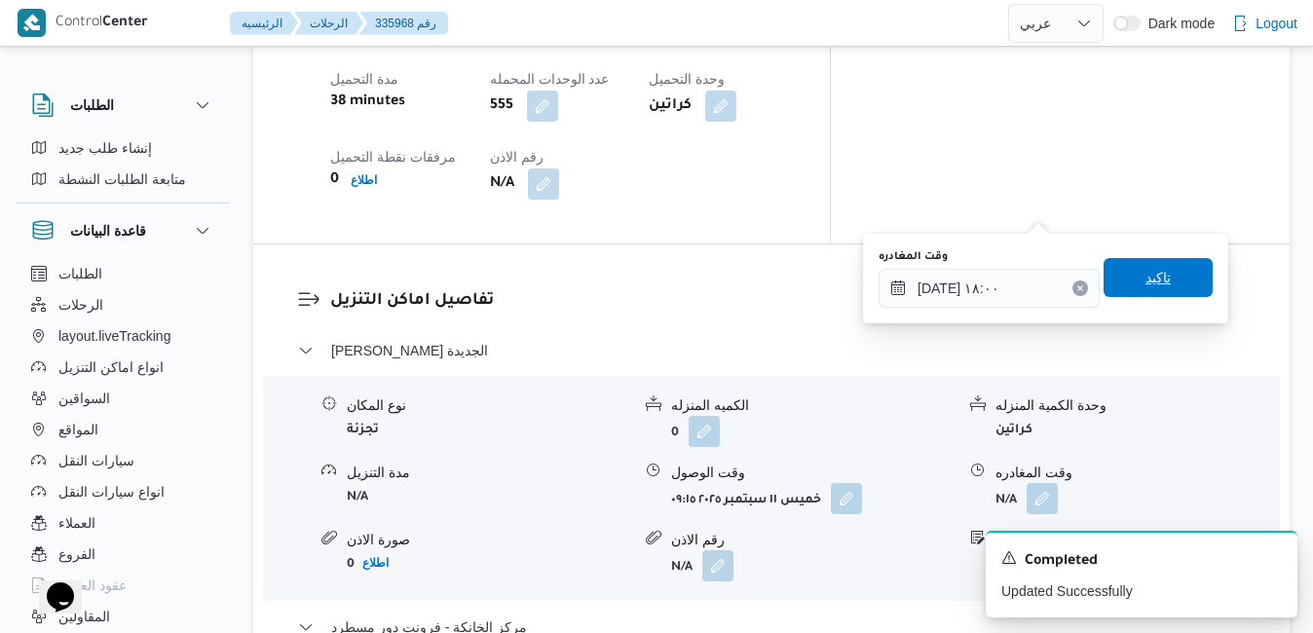
click at [1162, 280] on span "تاكيد" at bounding box center [1157, 277] width 109 height 39
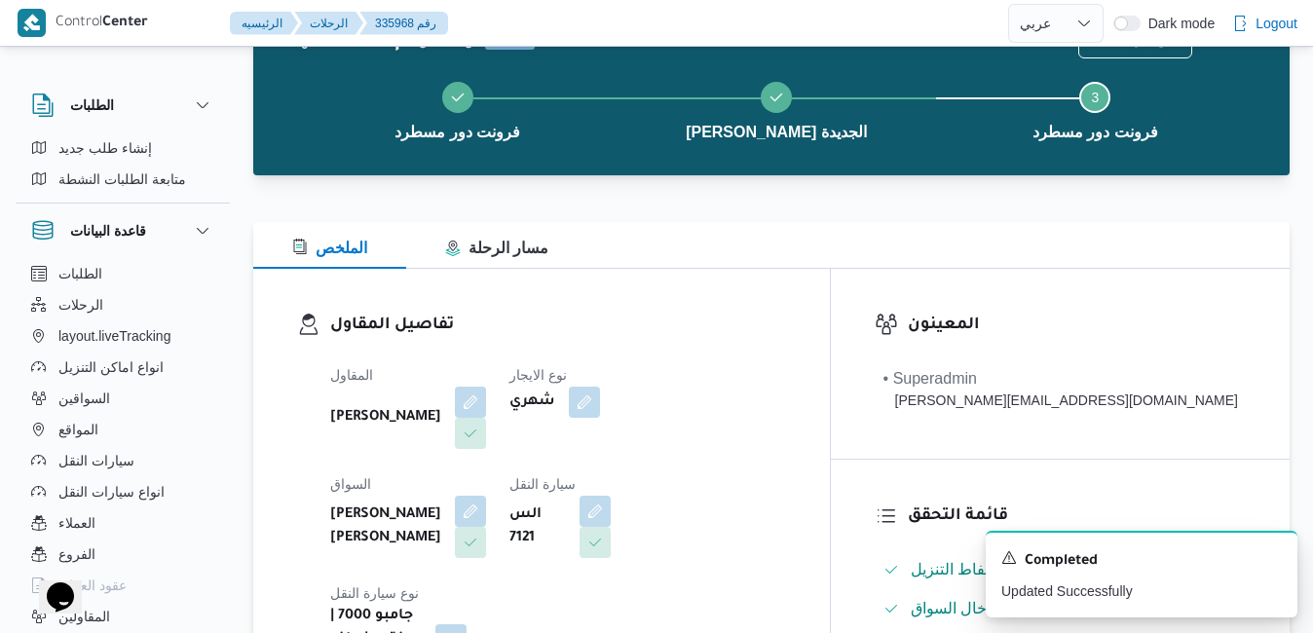
scroll to position [0, 0]
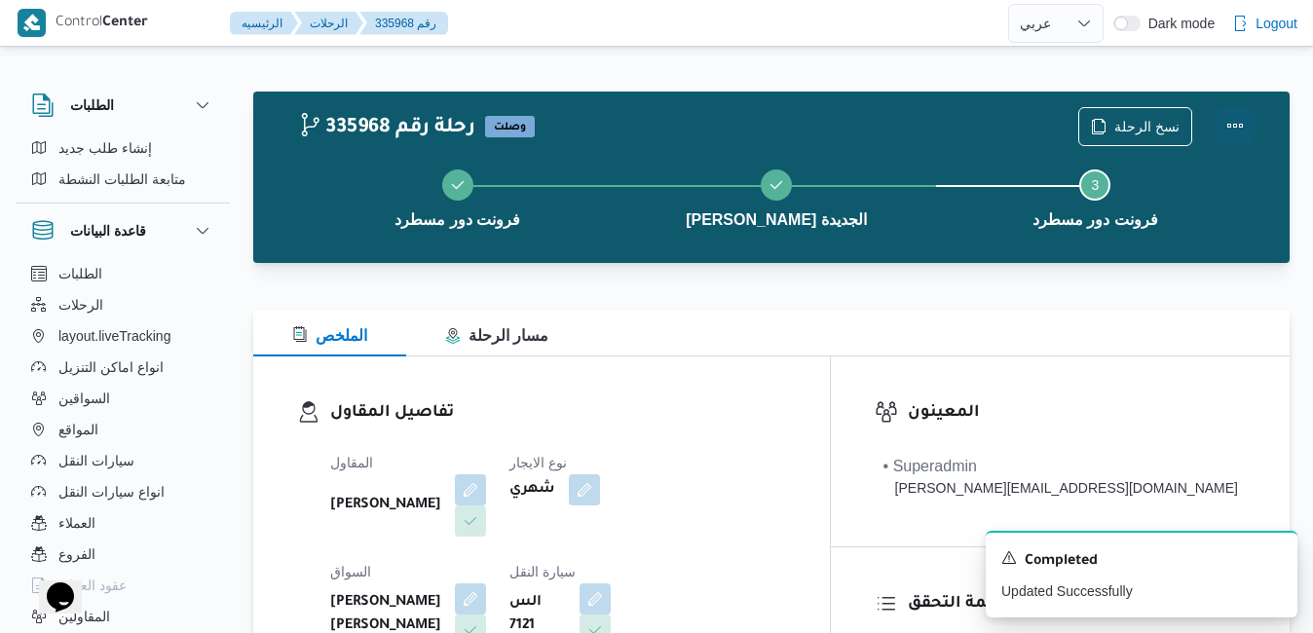
click at [1236, 128] on button "Actions" at bounding box center [1234, 125] width 39 height 39
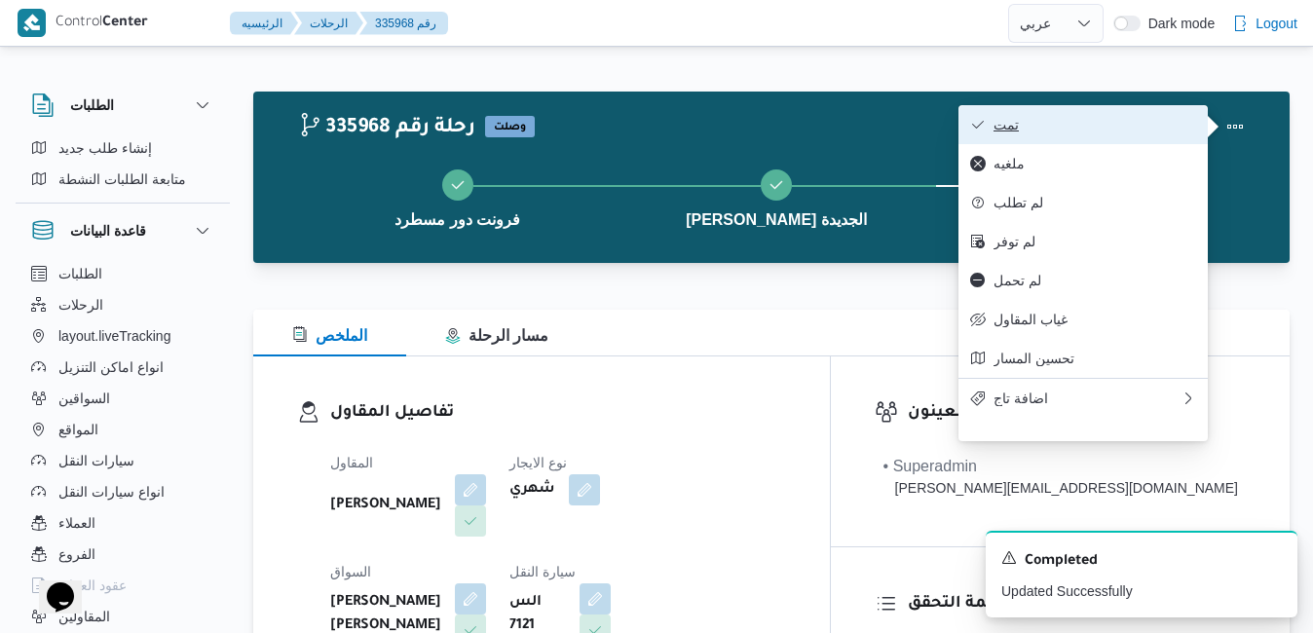
click at [1130, 132] on span "تمت" at bounding box center [1094, 125] width 203 height 16
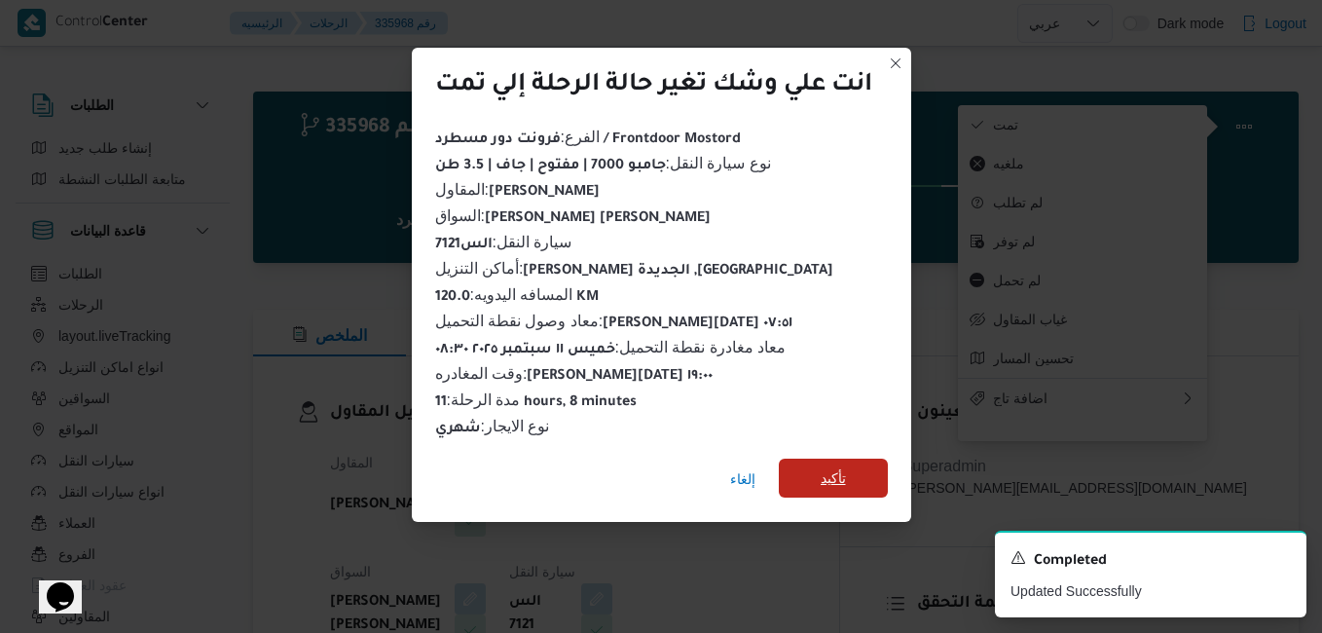
click at [833, 481] on span "تأكيد" at bounding box center [833, 478] width 109 height 39
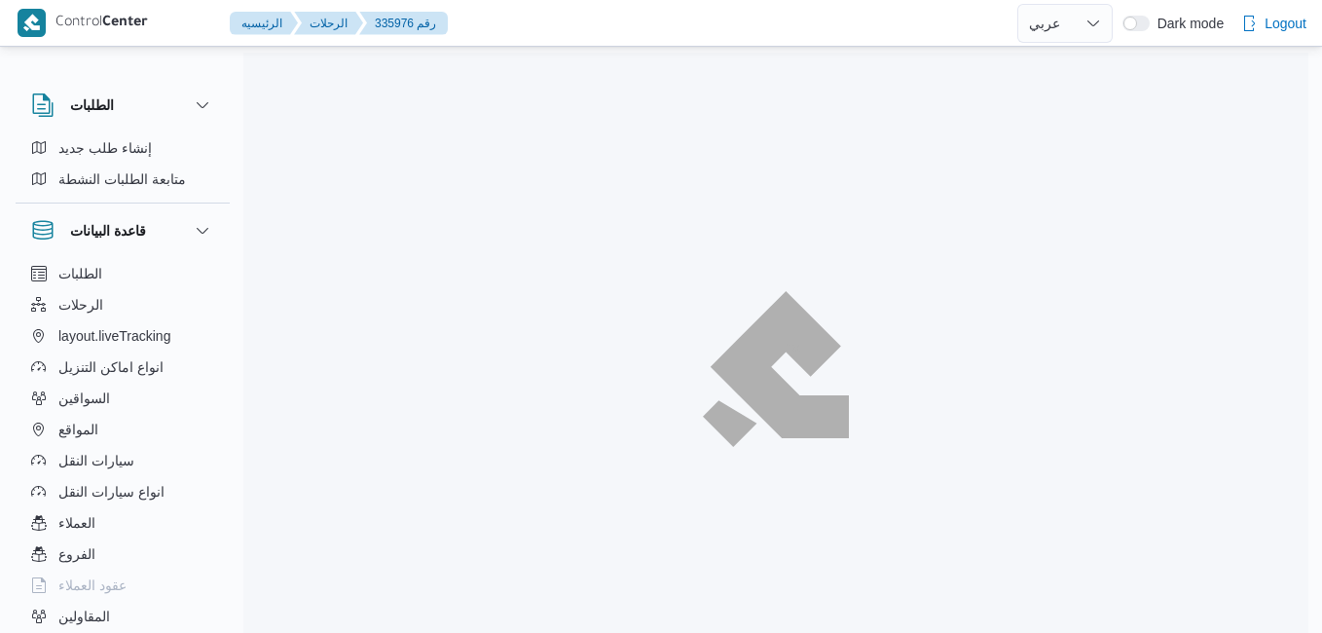
select select "ar"
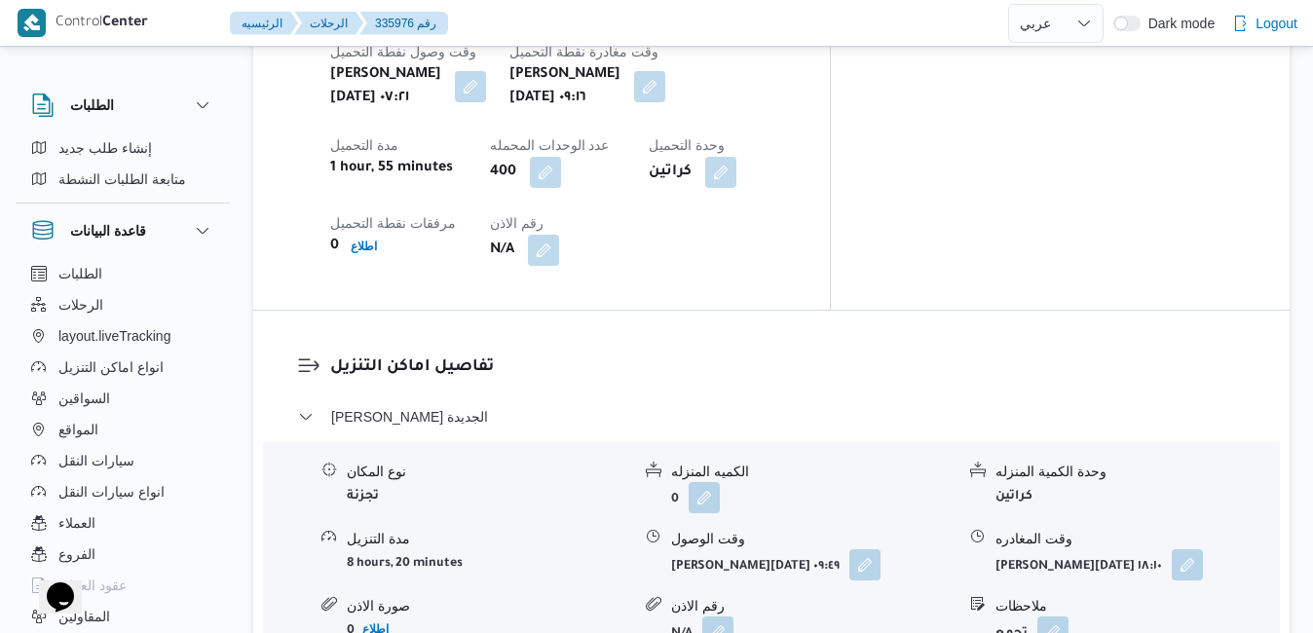
scroll to position [1714, 0]
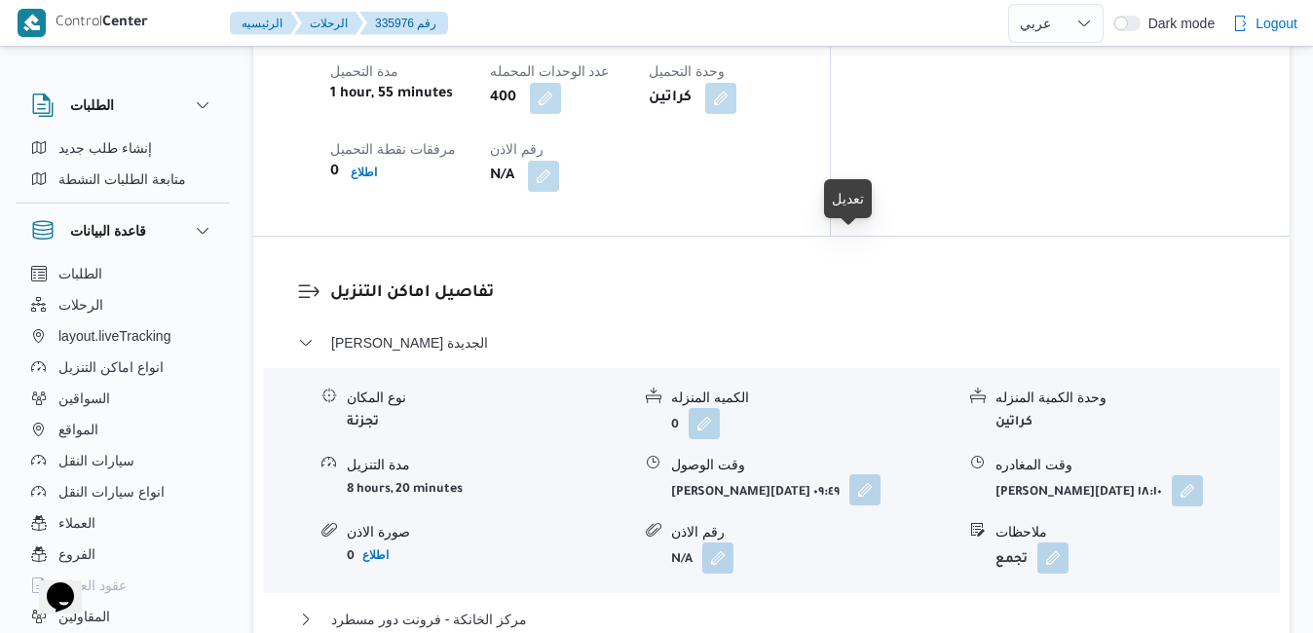
click at [849, 474] on button "button" at bounding box center [864, 489] width 31 height 31
click at [768, 608] on button "مركز الخانكة - فرونت دور مسطرد" at bounding box center [771, 619] width 947 height 23
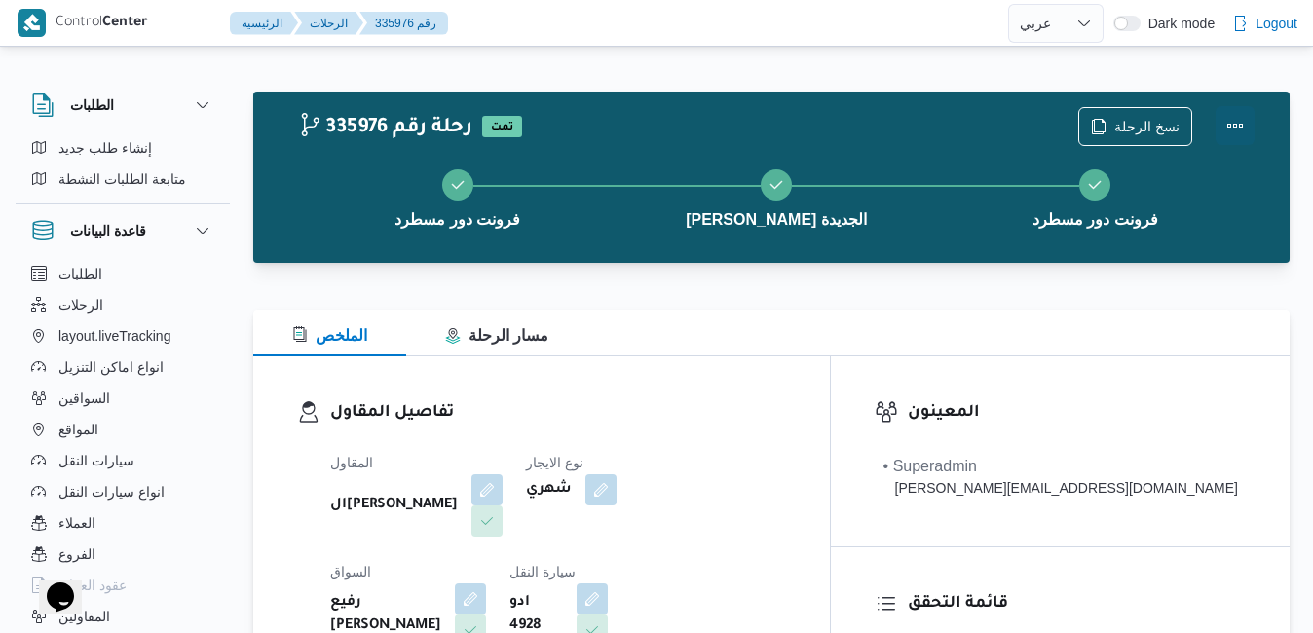
click at [1232, 122] on button "Actions" at bounding box center [1234, 125] width 39 height 39
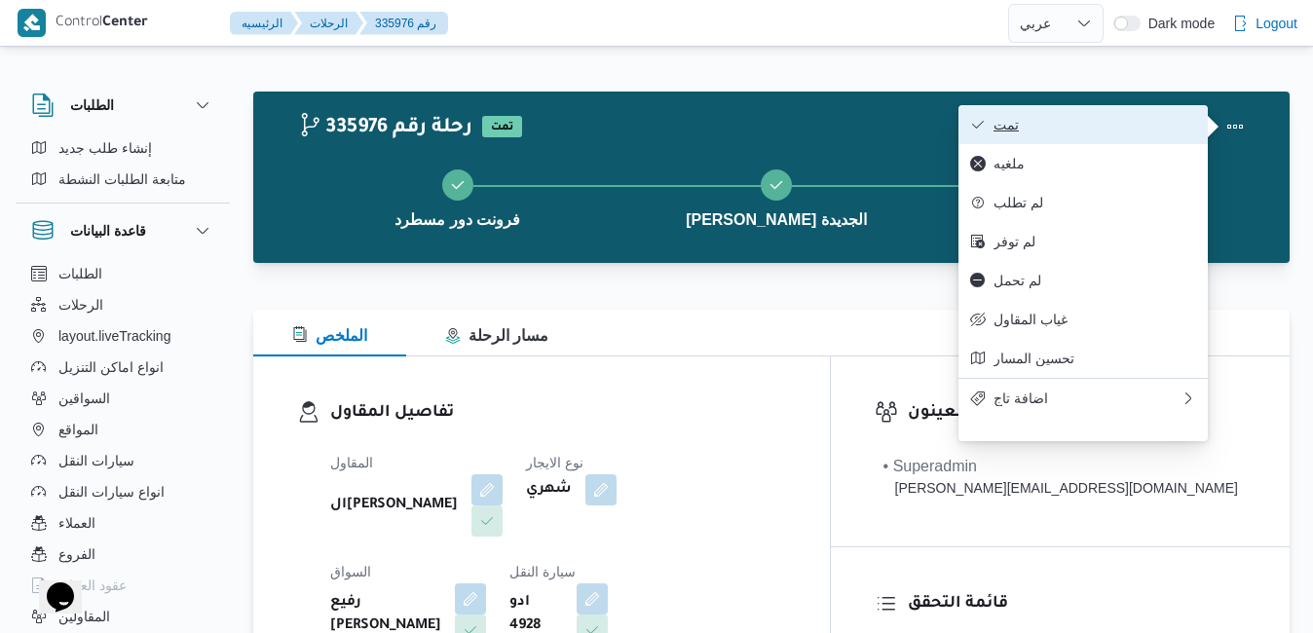
click at [1116, 130] on span "تمت" at bounding box center [1094, 125] width 203 height 16
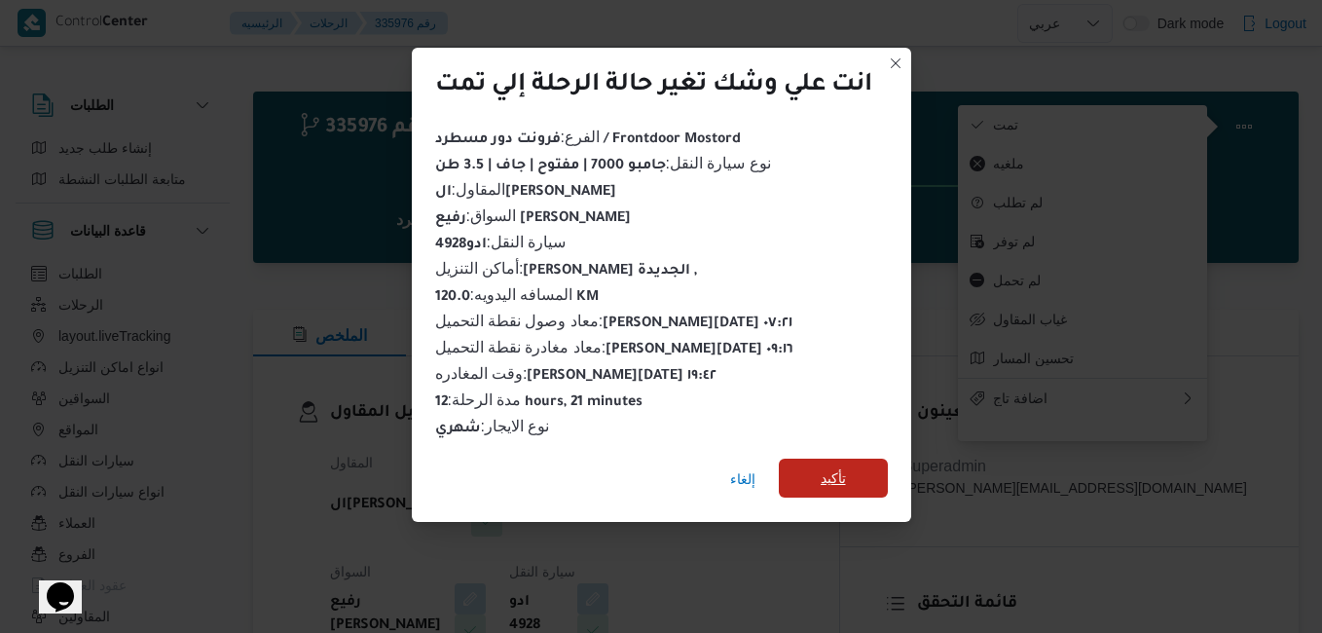
click at [850, 466] on span "تأكيد" at bounding box center [833, 478] width 109 height 39
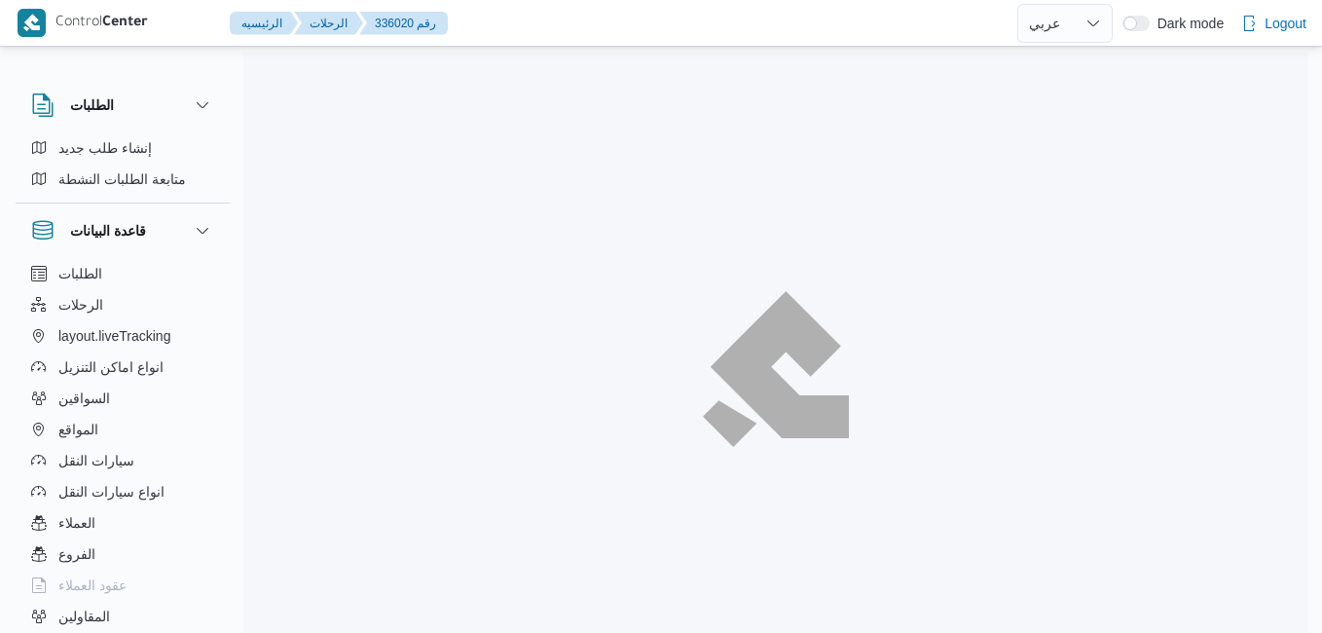
select select "ar"
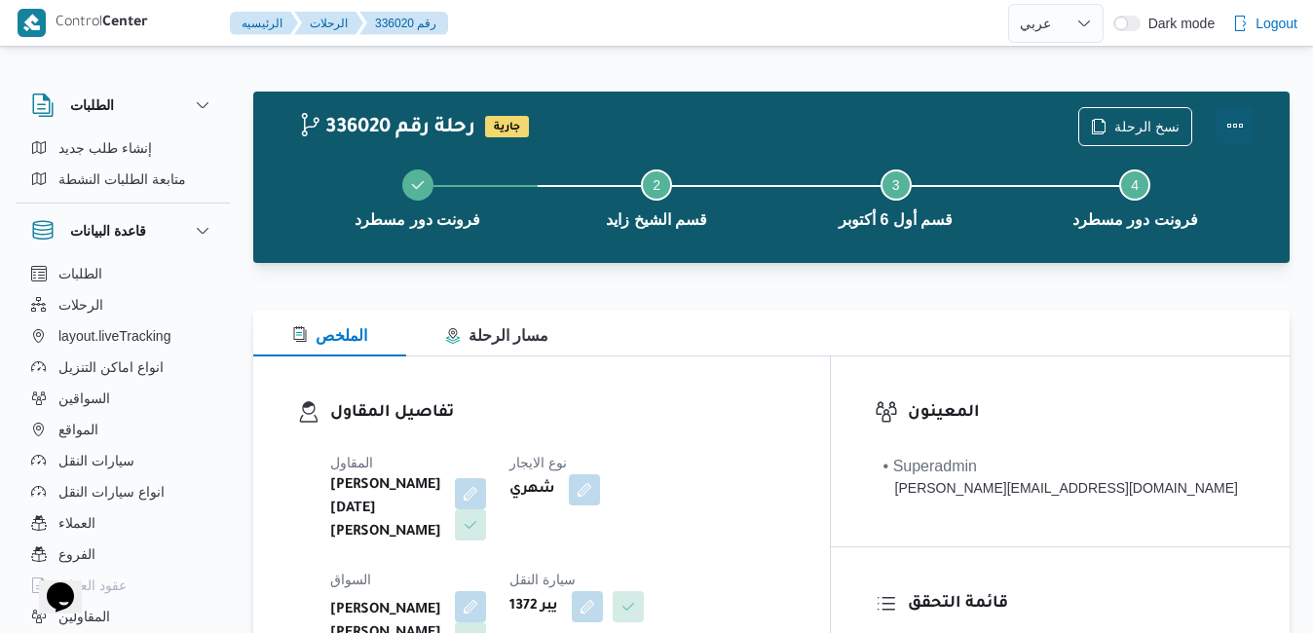
click at [1219, 136] on button "Actions" at bounding box center [1234, 125] width 39 height 39
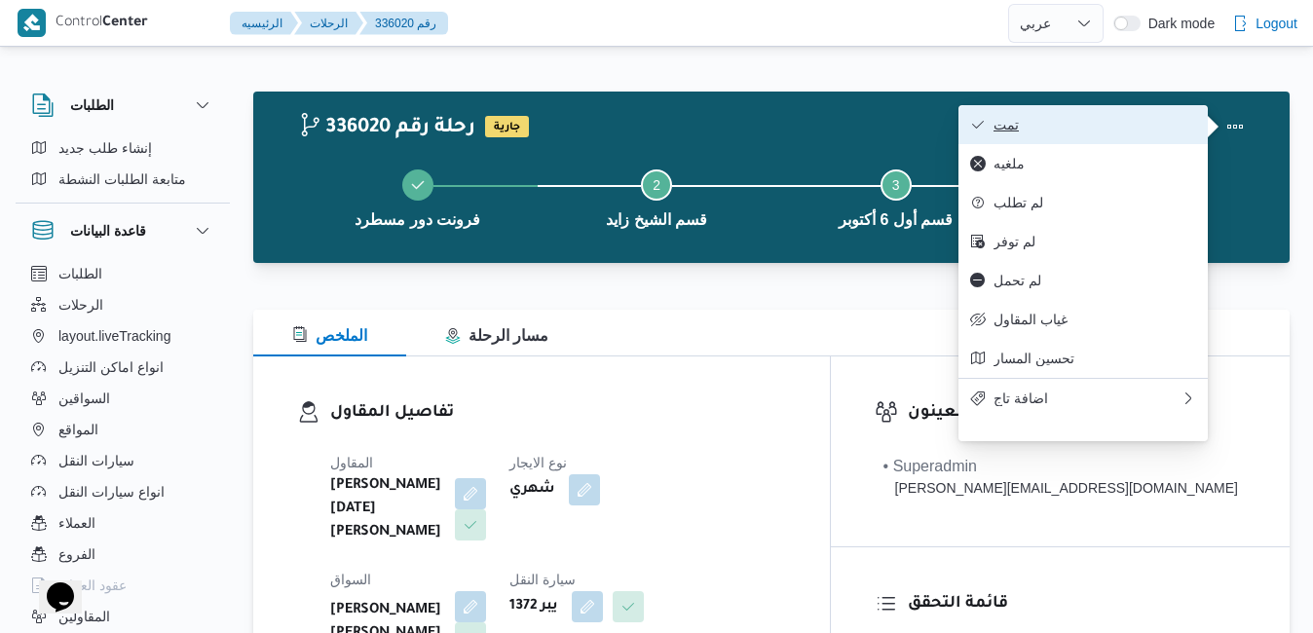
click at [1106, 144] on button "تمت" at bounding box center [1082, 124] width 249 height 39
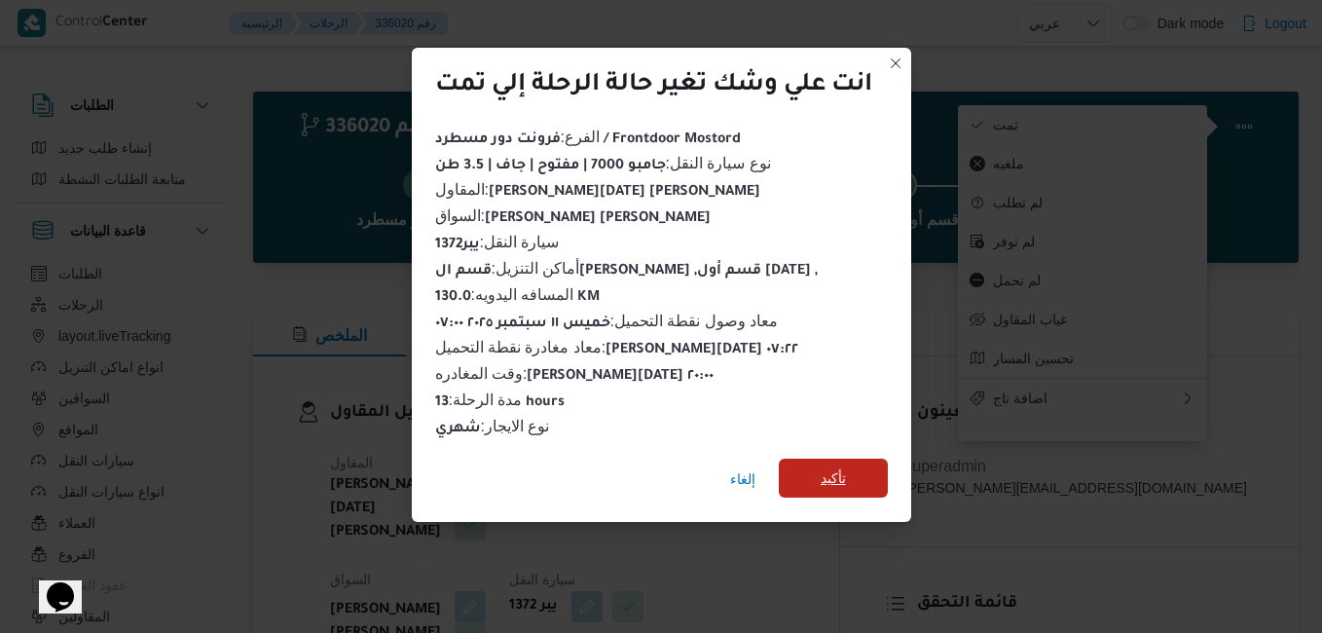
click at [821, 474] on span "تأكيد" at bounding box center [833, 478] width 109 height 39
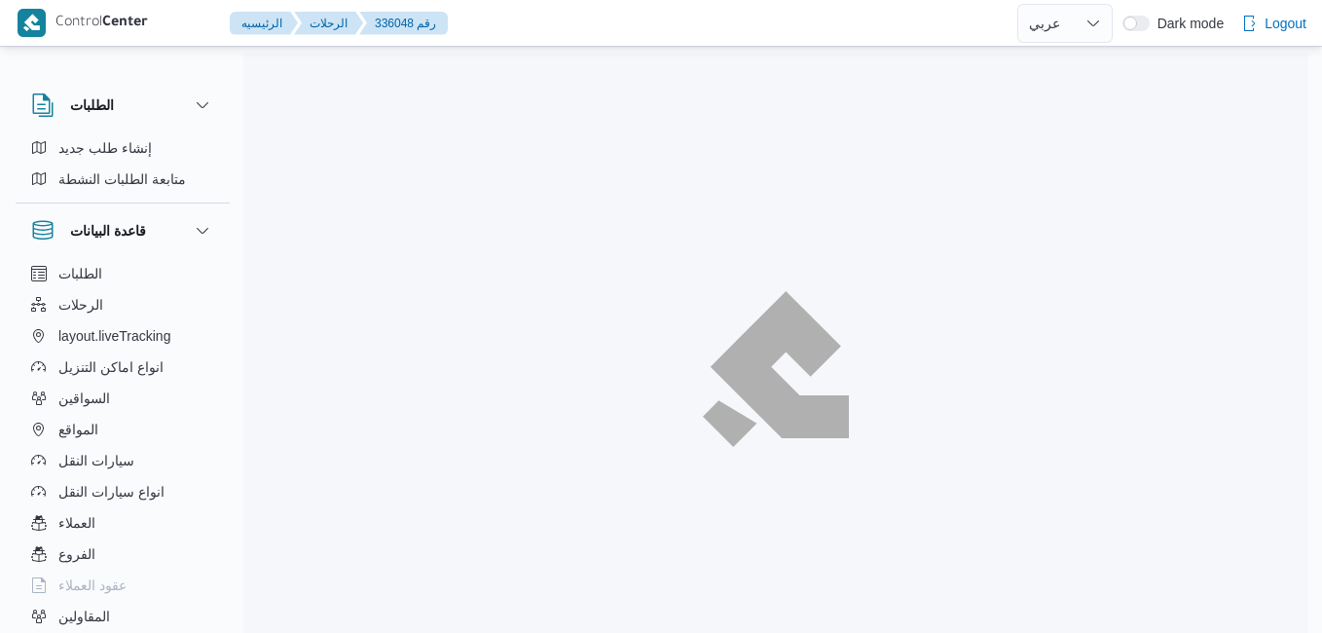
select select "ar"
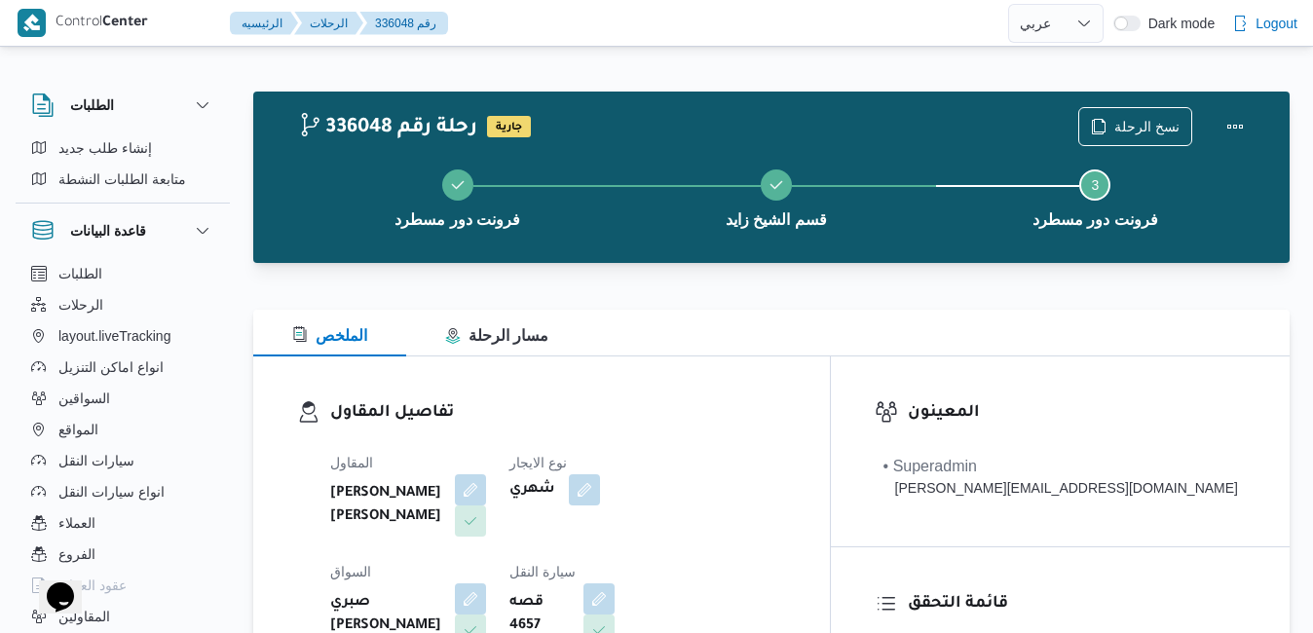
click at [856, 310] on div "الملخص مسار الرحلة" at bounding box center [771, 333] width 1036 height 47
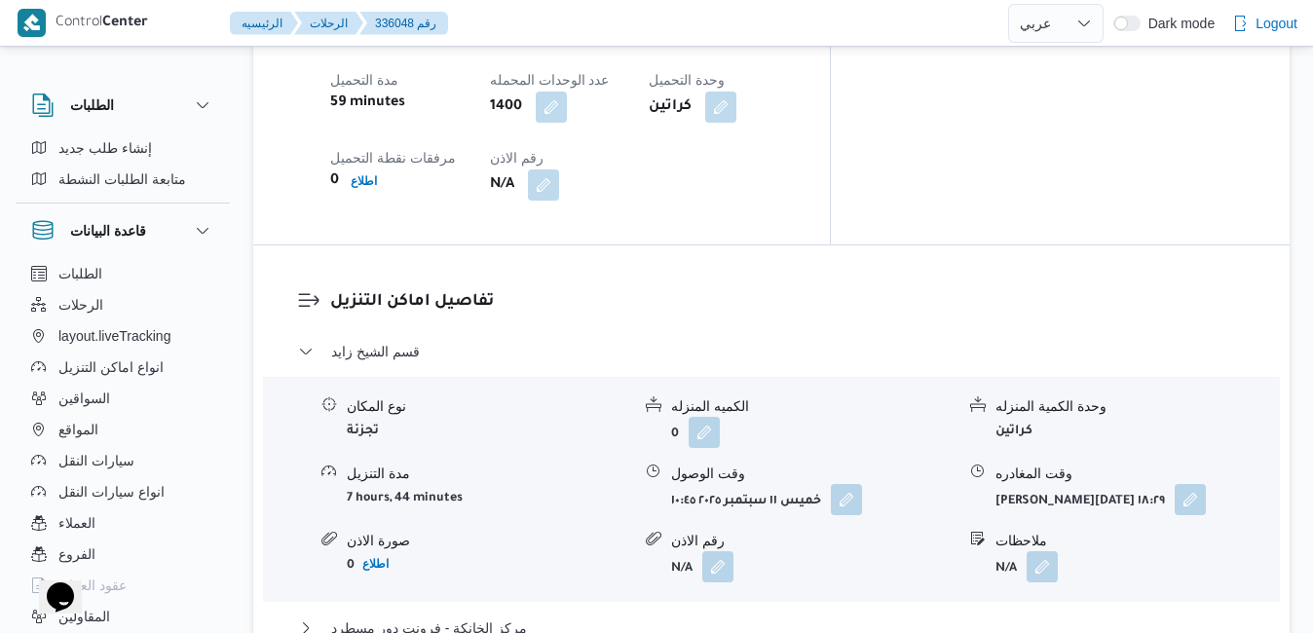
scroll to position [1714, 0]
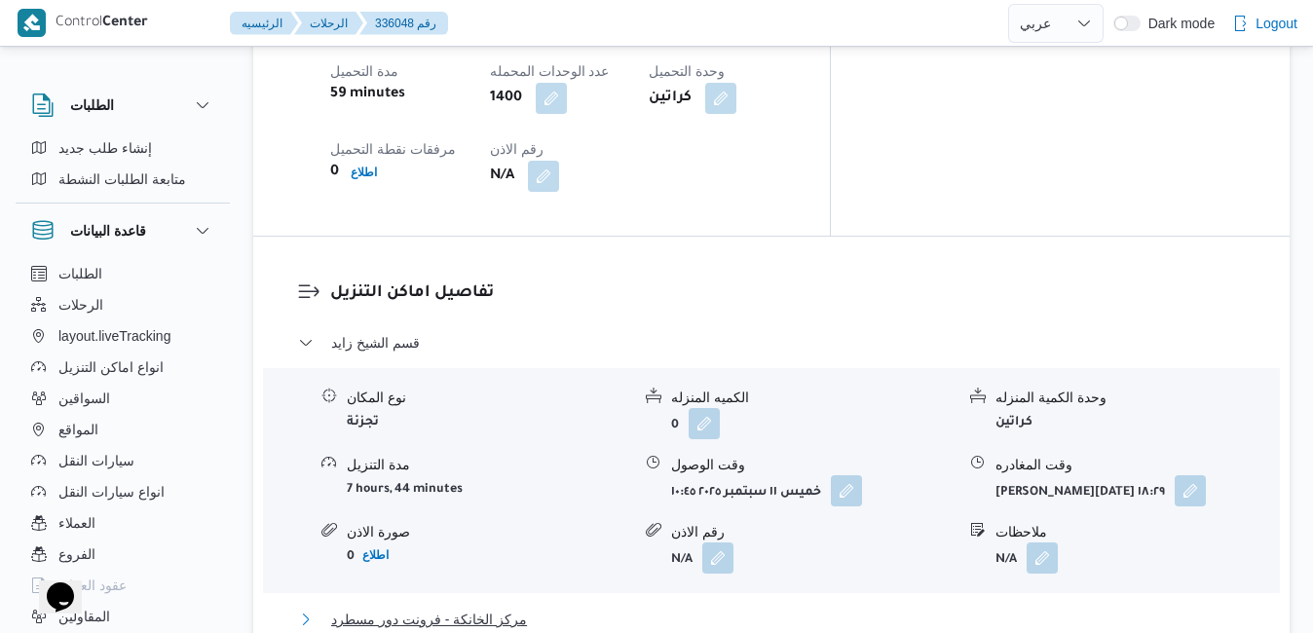
click at [738, 608] on button "مركز الخانكة - فرونت دور مسطرد" at bounding box center [771, 619] width 947 height 23
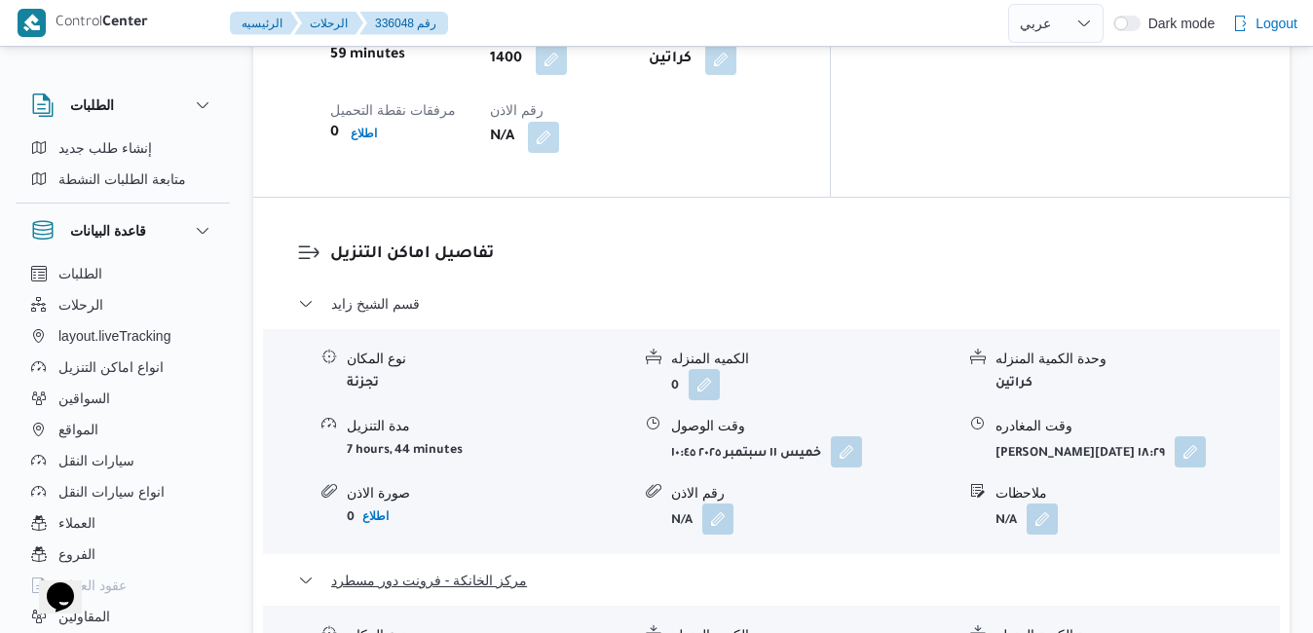
scroll to position [1792, 0]
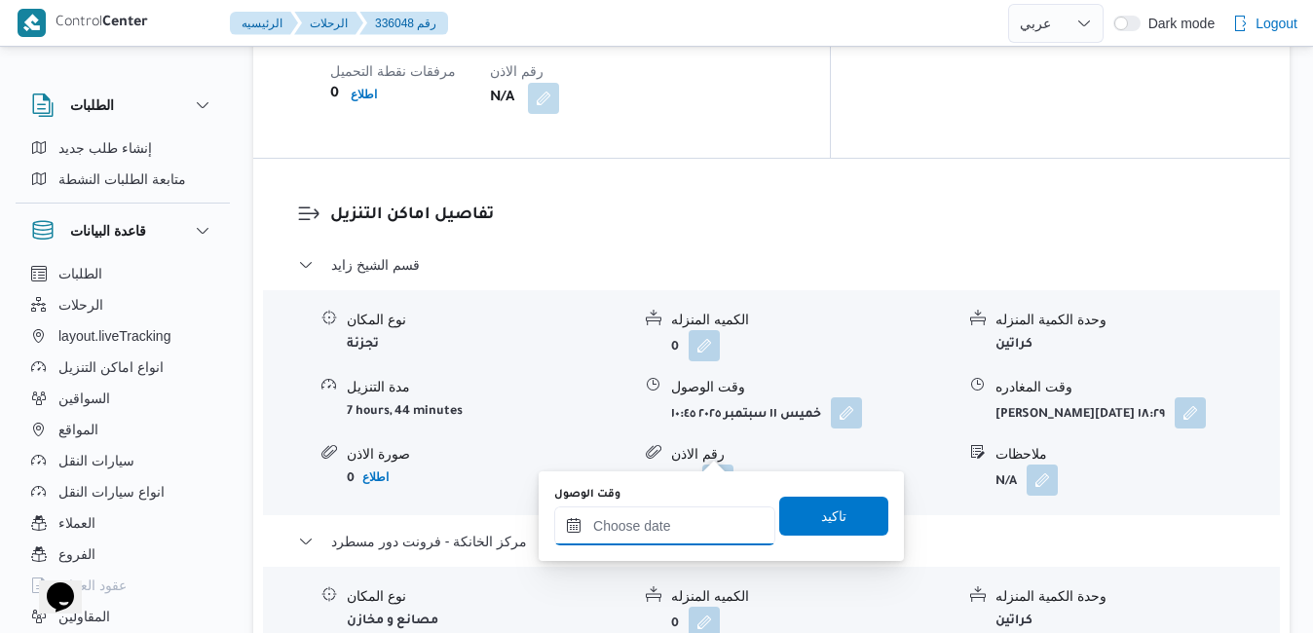
click at [657, 533] on input "وقت الوصول" at bounding box center [664, 525] width 221 height 39
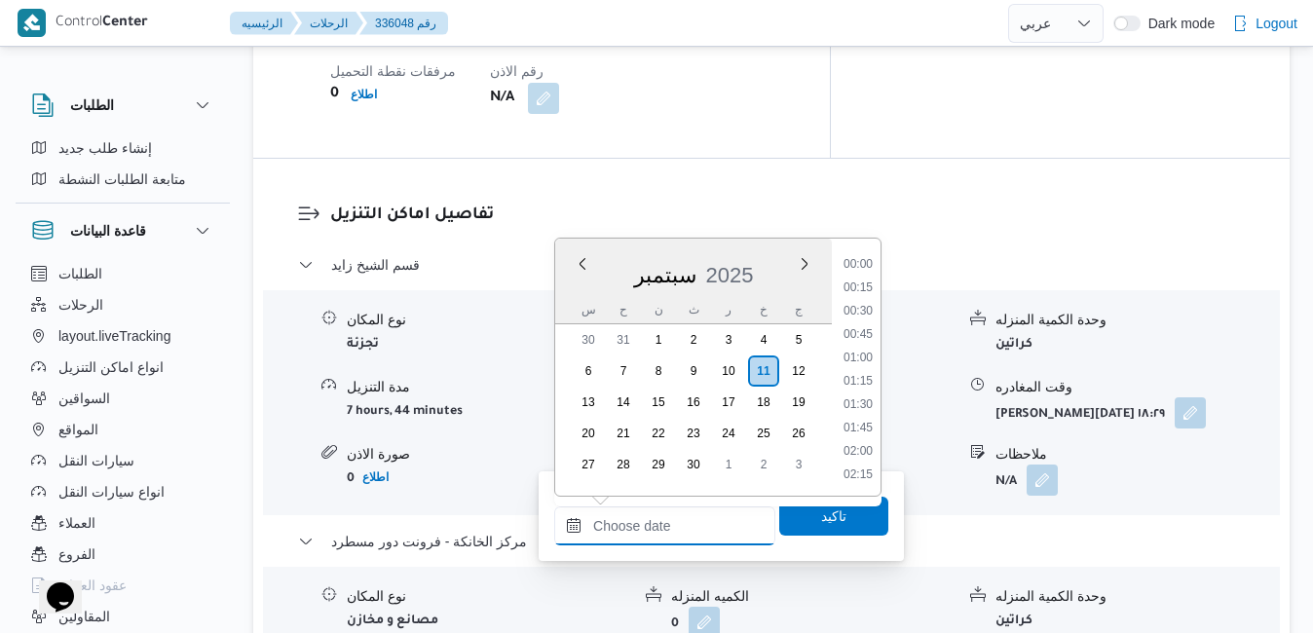
scroll to position [1774, 0]
click at [575, 295] on div "سبتمبر 2025" at bounding box center [693, 271] width 277 height 50
click at [868, 313] on li "19:30" at bounding box center [857, 312] width 45 height 19
type input "[DATE] ١٩:٣٠"
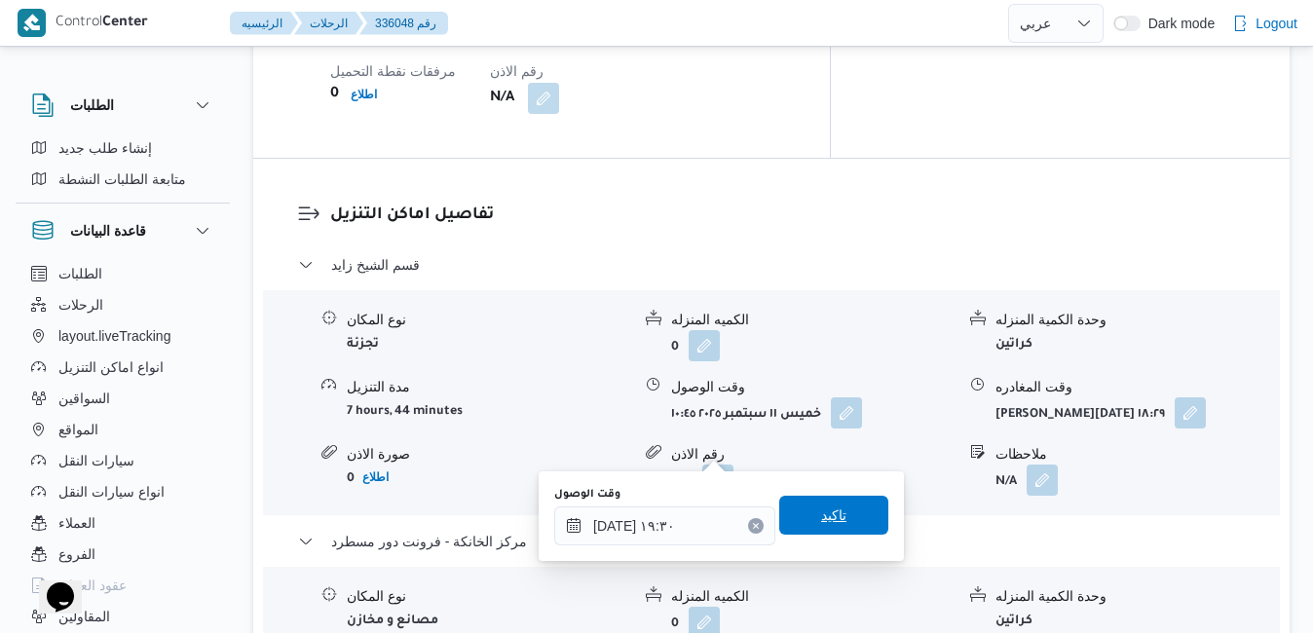
click at [837, 516] on span "تاكيد" at bounding box center [833, 515] width 109 height 39
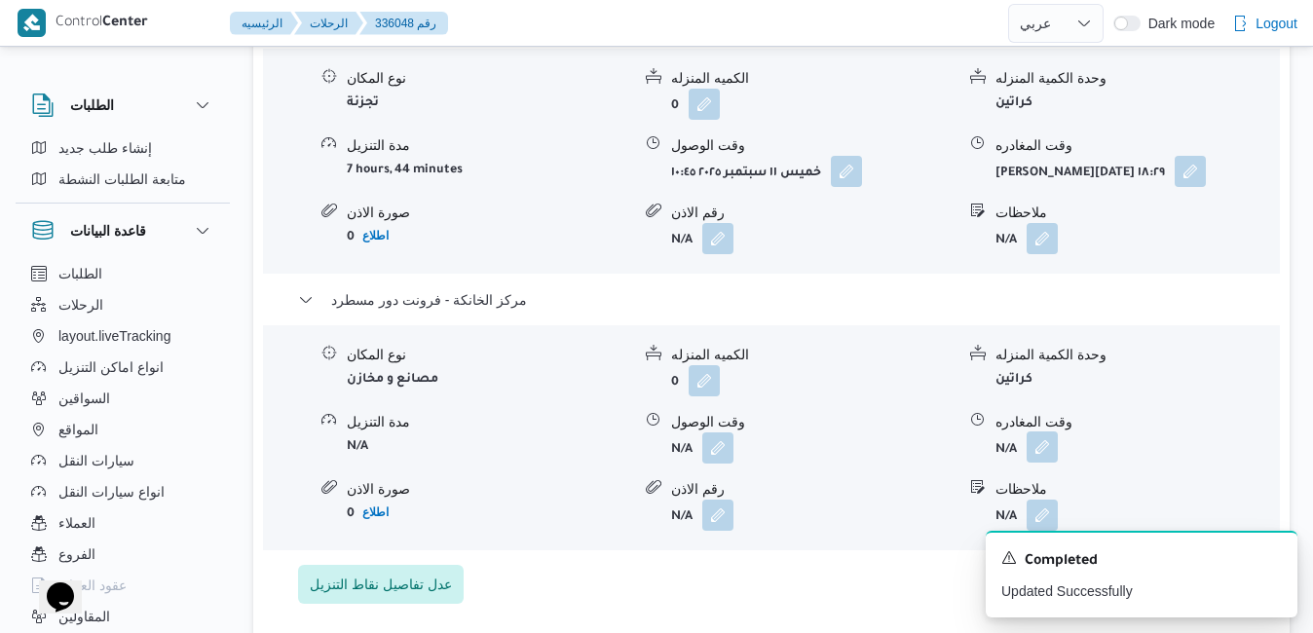
click at [1046, 447] on button "button" at bounding box center [1041, 446] width 31 height 31
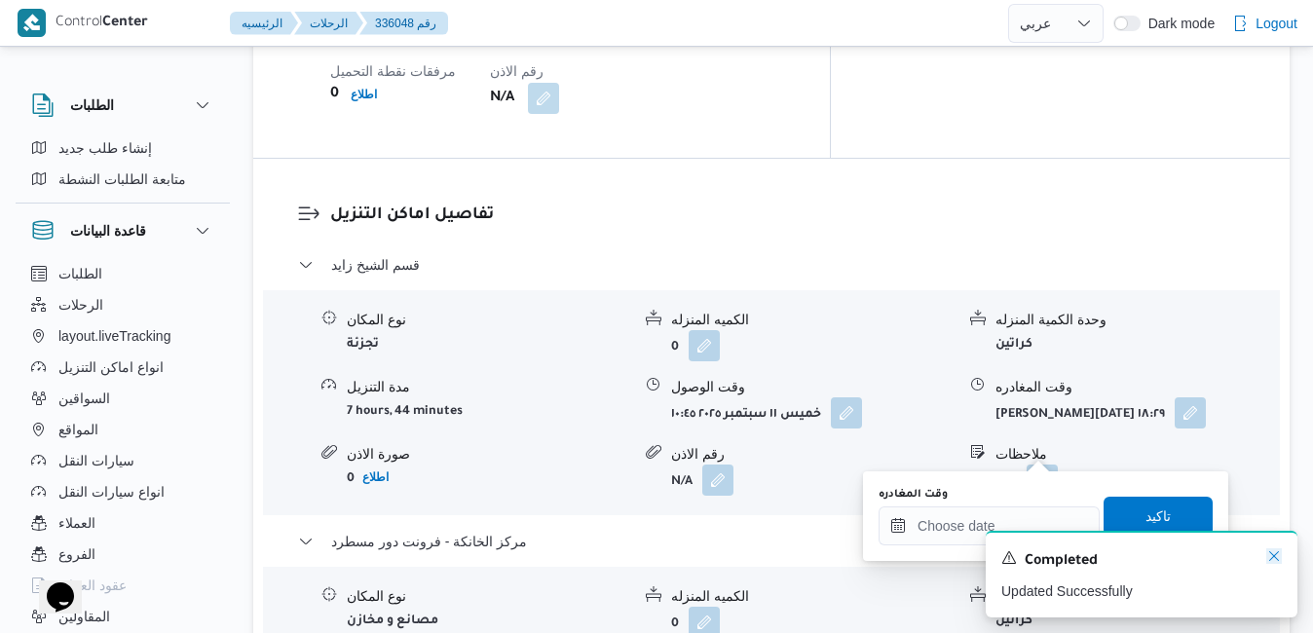
click at [1272, 551] on icon "Dismiss toast" at bounding box center [1274, 556] width 16 height 16
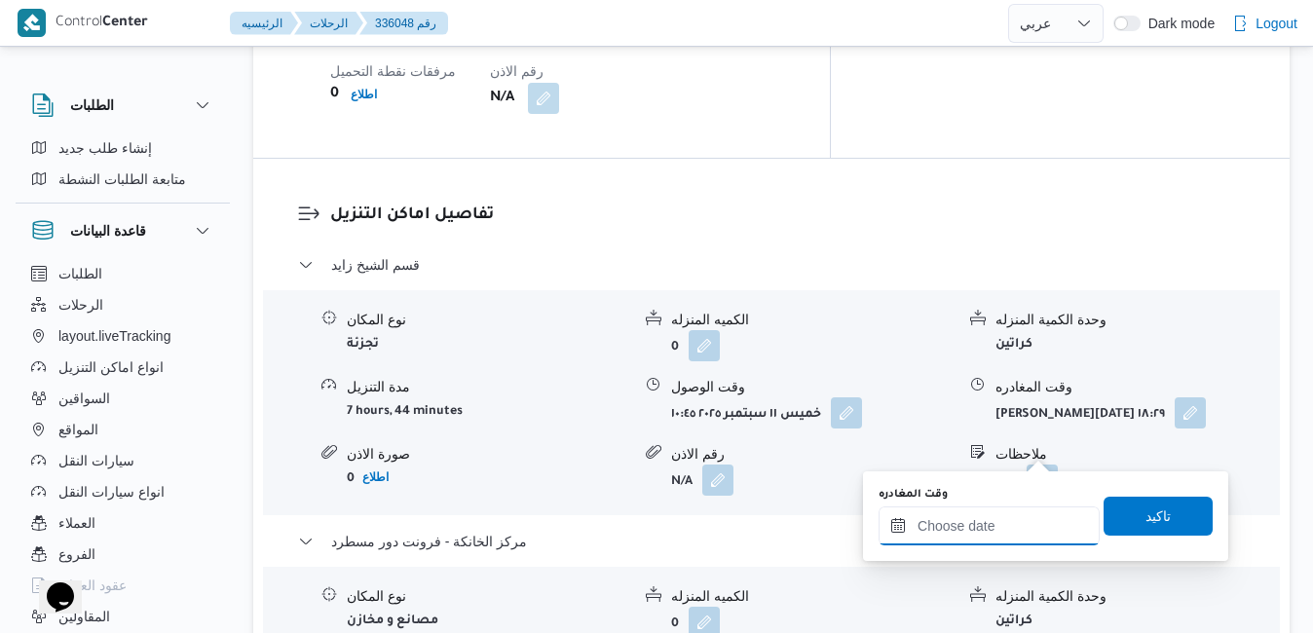
click at [970, 534] on input "وقت المغادره" at bounding box center [988, 525] width 221 height 39
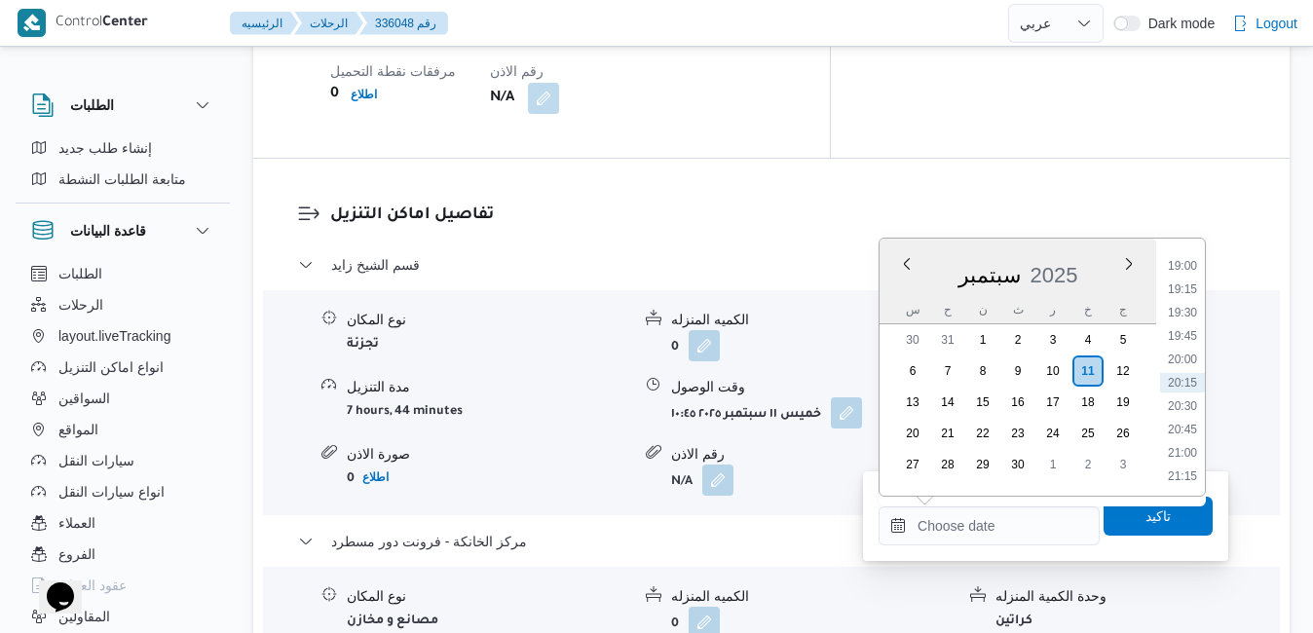
click at [892, 294] on div "سبتمبر 2025" at bounding box center [1017, 271] width 277 height 50
click at [1177, 344] on li "19:45" at bounding box center [1182, 335] width 45 height 19
type input "[DATE] ١٩:٤٥"
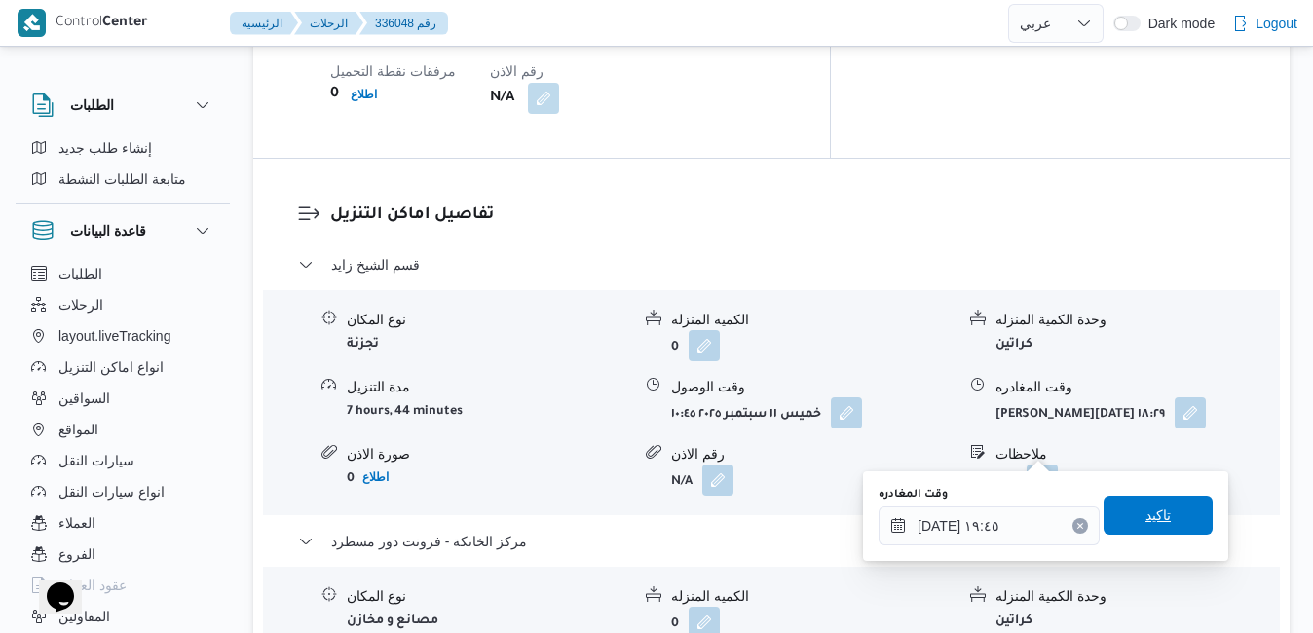
click at [1145, 515] on span "تاكيد" at bounding box center [1157, 514] width 25 height 23
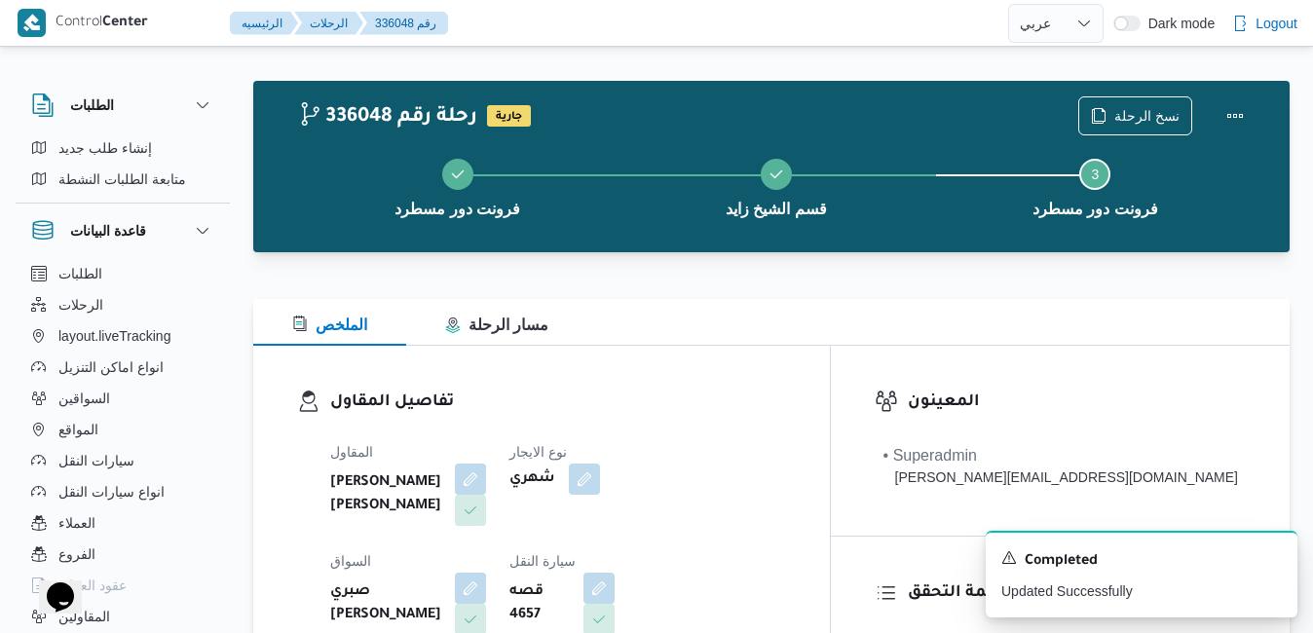
scroll to position [0, 0]
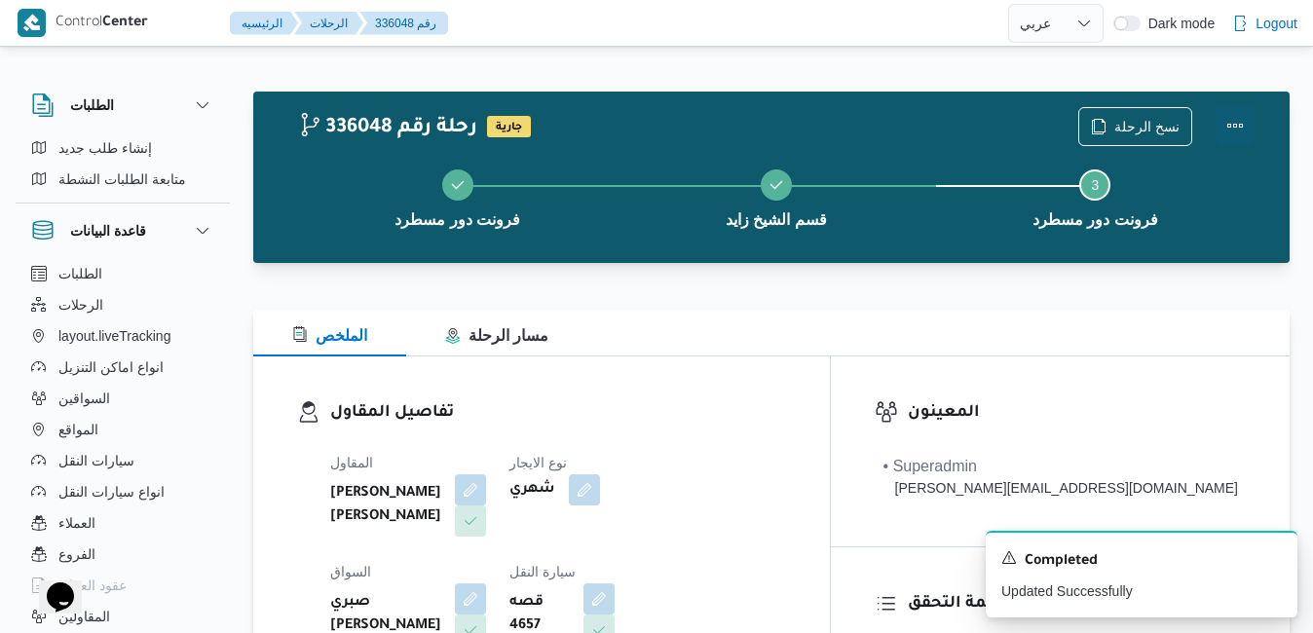
click at [1241, 121] on button "Actions" at bounding box center [1234, 125] width 39 height 39
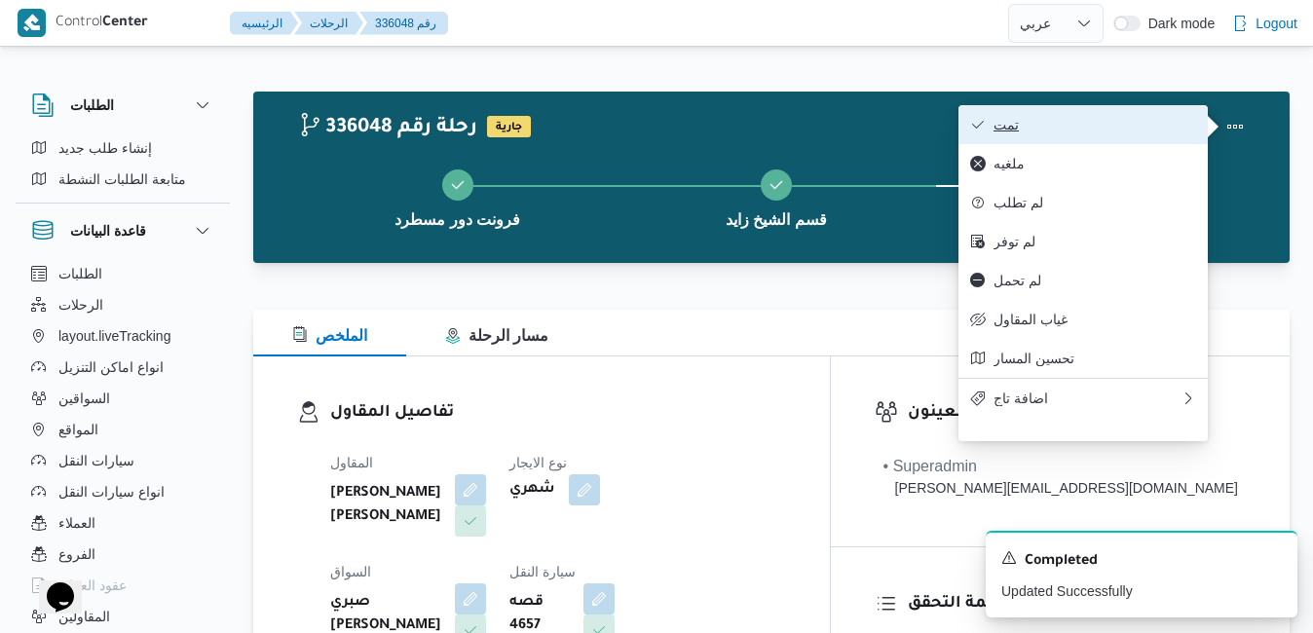
click at [1116, 121] on span "تمت" at bounding box center [1094, 125] width 203 height 16
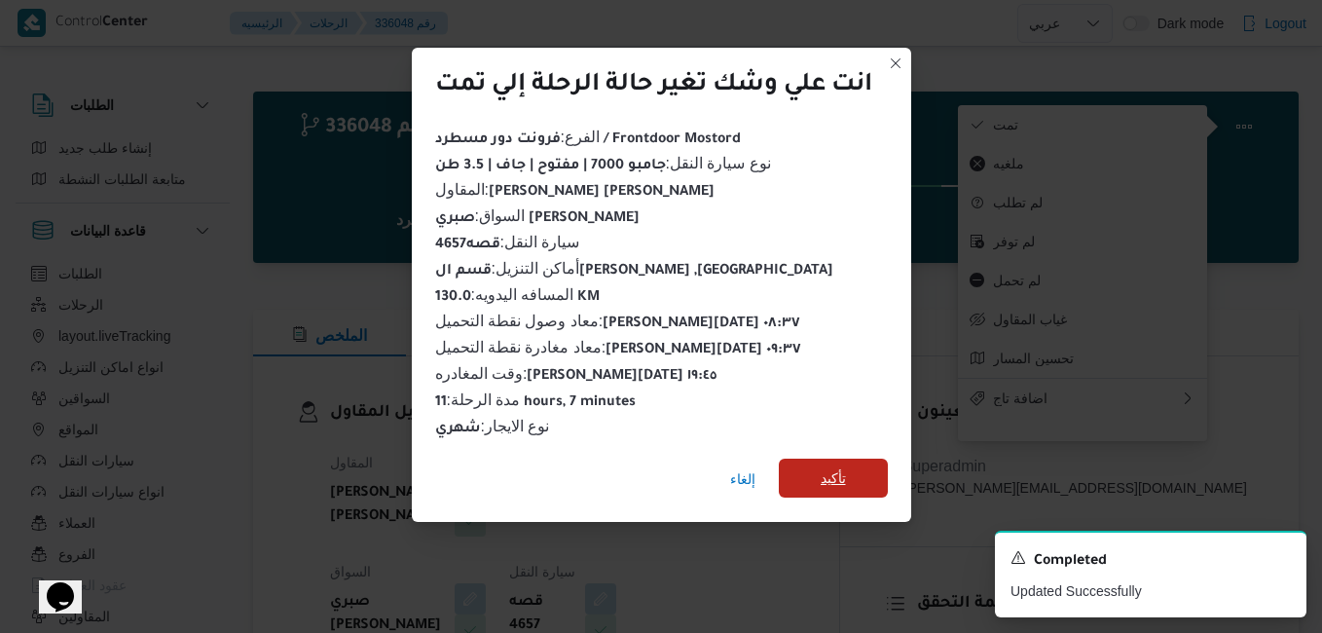
click at [858, 460] on span "تأكيد" at bounding box center [833, 478] width 109 height 39
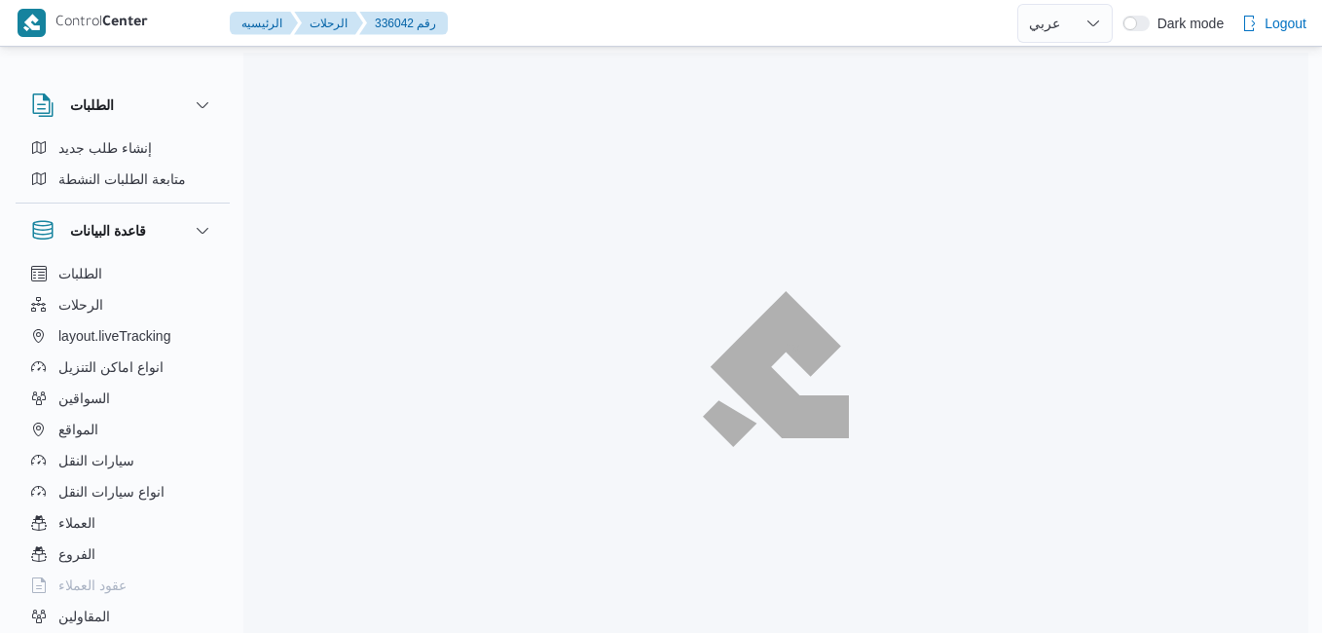
select select "ar"
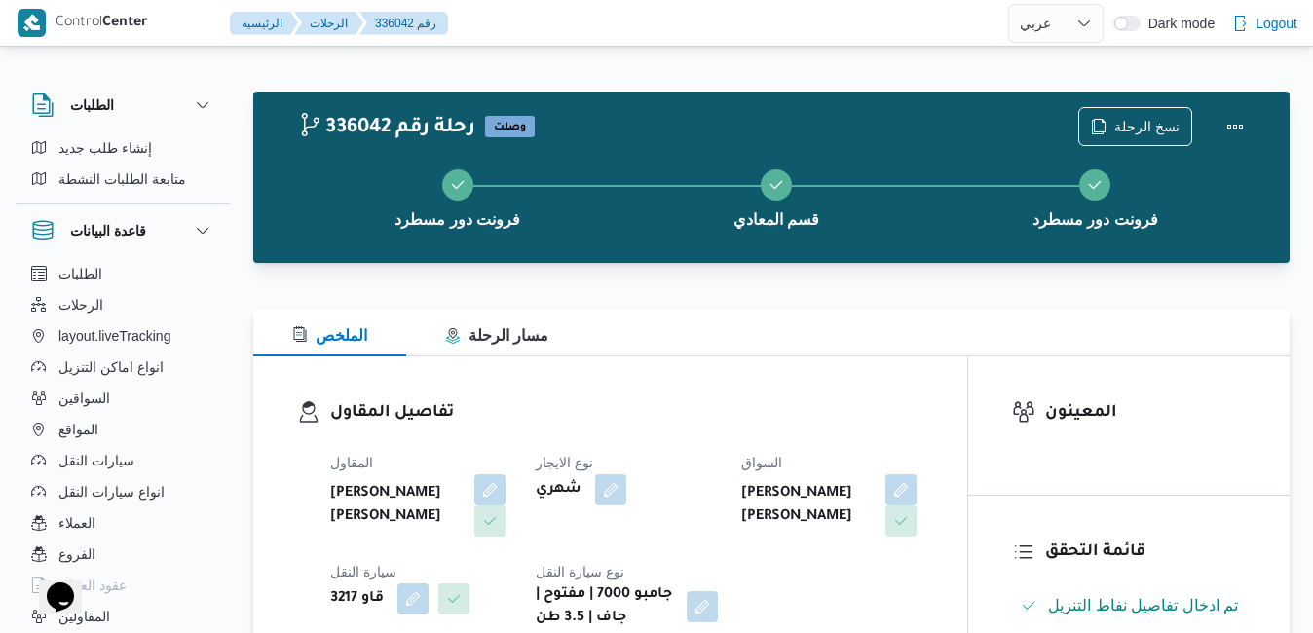
click at [792, 397] on div "تفاصيل المقاول المقاول [PERSON_NAME] [PERSON_NAME] نوع الايجار شهري السواق [PER…" at bounding box center [610, 514] width 714 height 317
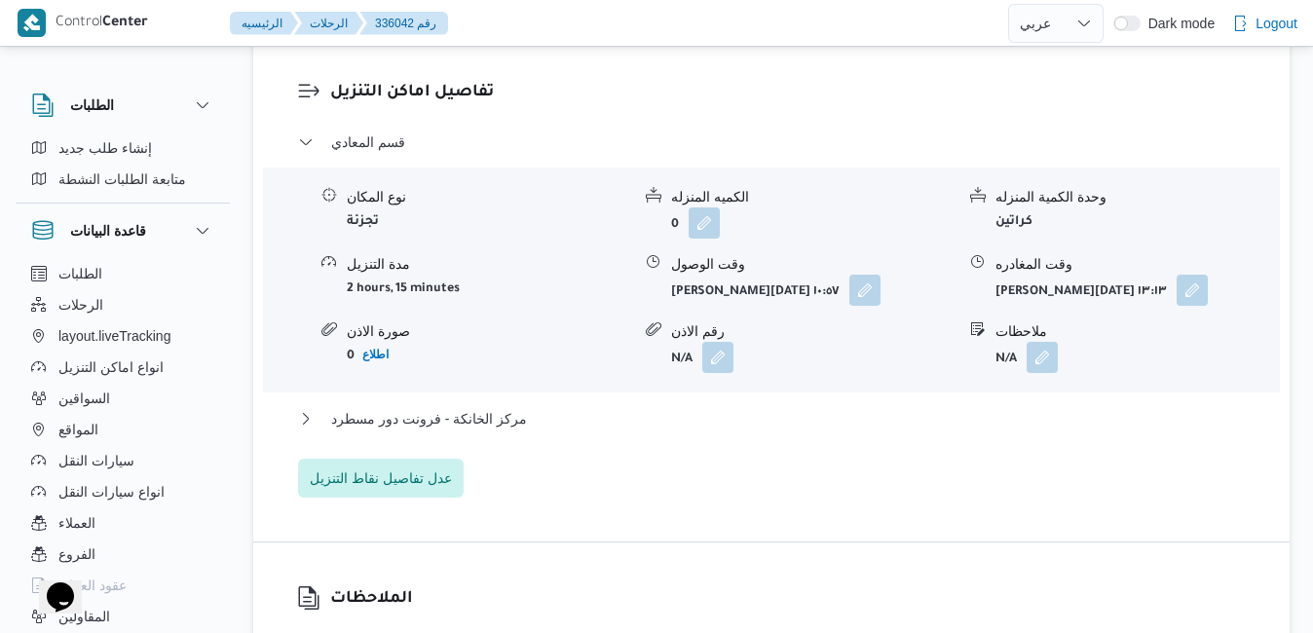
scroll to position [1675, 0]
click at [760, 416] on button "مركز الخانكة - فرونت دور مسطرد" at bounding box center [771, 416] width 947 height 23
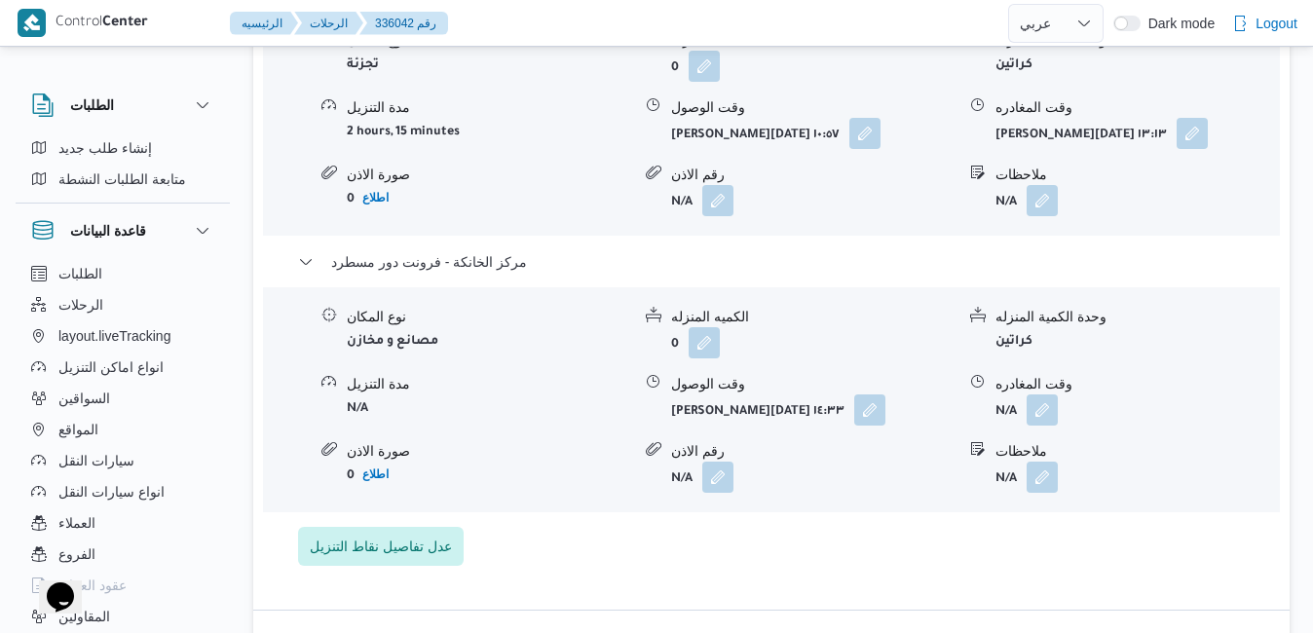
scroll to position [1831, 0]
click at [1041, 408] on button "button" at bounding box center [1041, 407] width 31 height 31
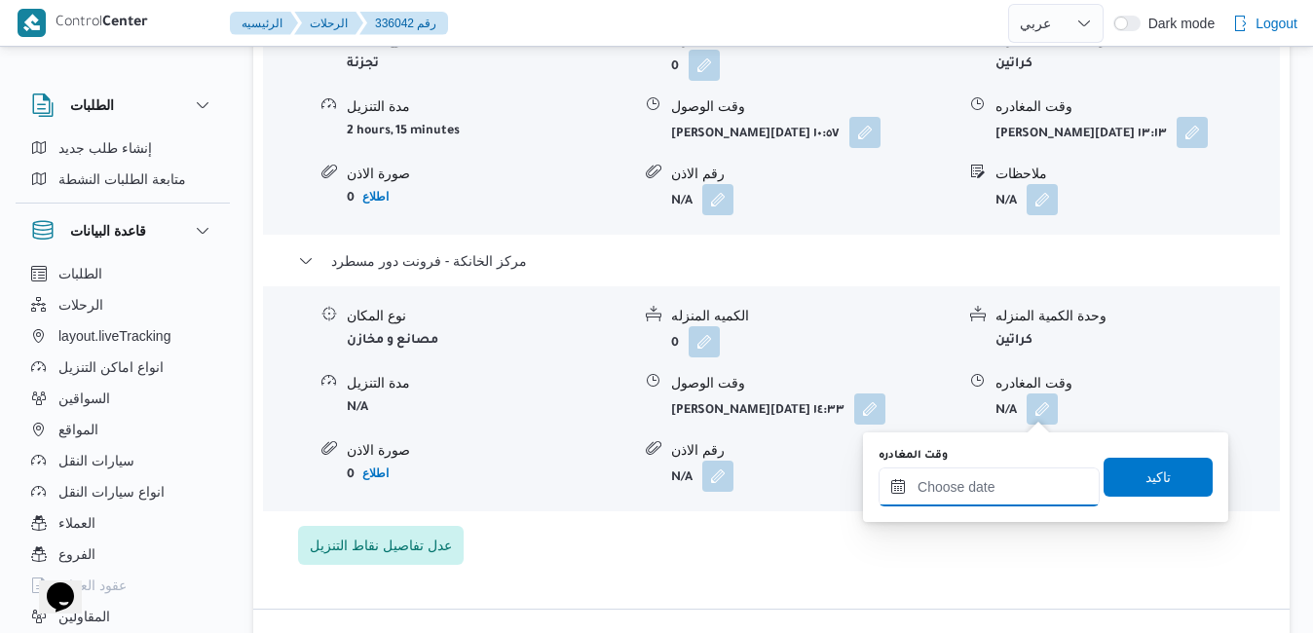
click at [951, 495] on input "وقت المغادره" at bounding box center [988, 486] width 221 height 39
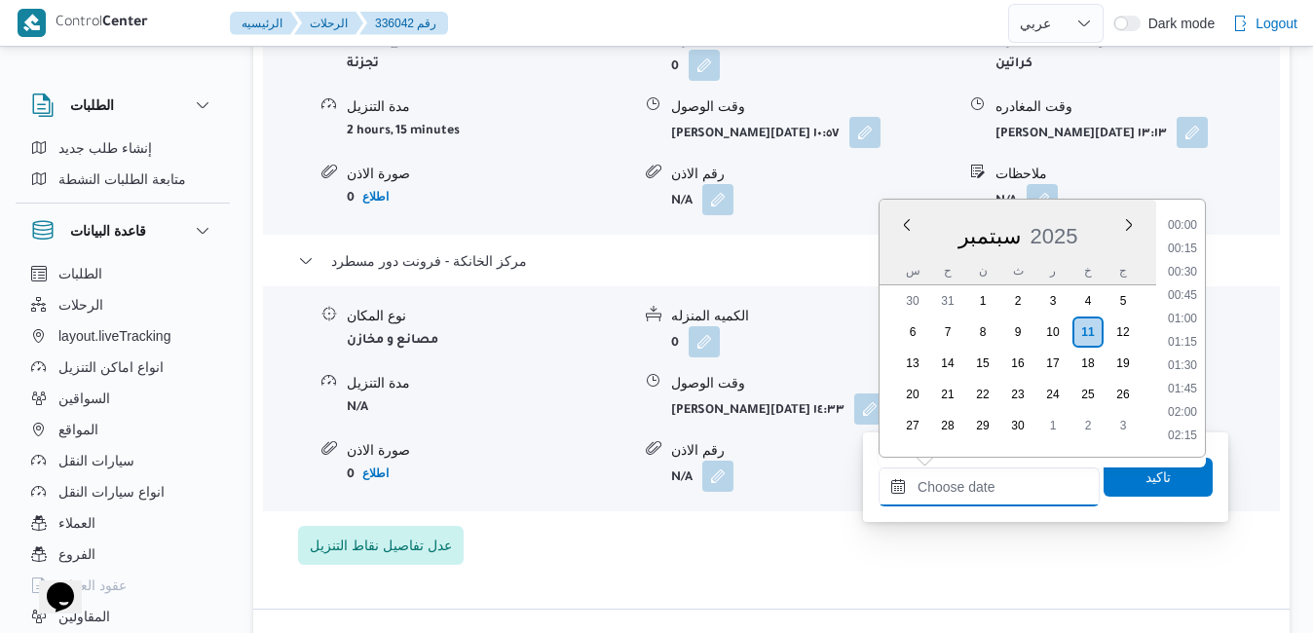
scroll to position [1798, 0]
click at [886, 262] on div "س ح ن ث ر خ ج" at bounding box center [1017, 270] width 277 height 27
click at [1191, 245] on li "19:30" at bounding box center [1182, 250] width 45 height 19
type input "[DATE] ١٩:٣٠"
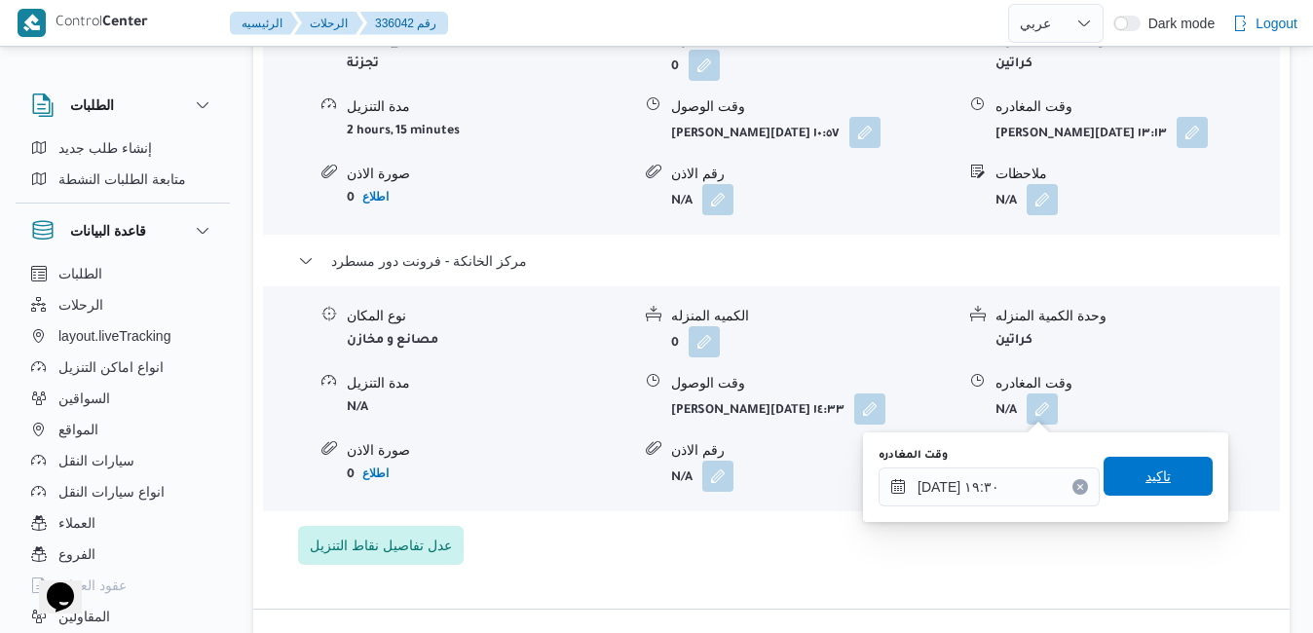
click at [1123, 487] on span "تاكيد" at bounding box center [1157, 476] width 109 height 39
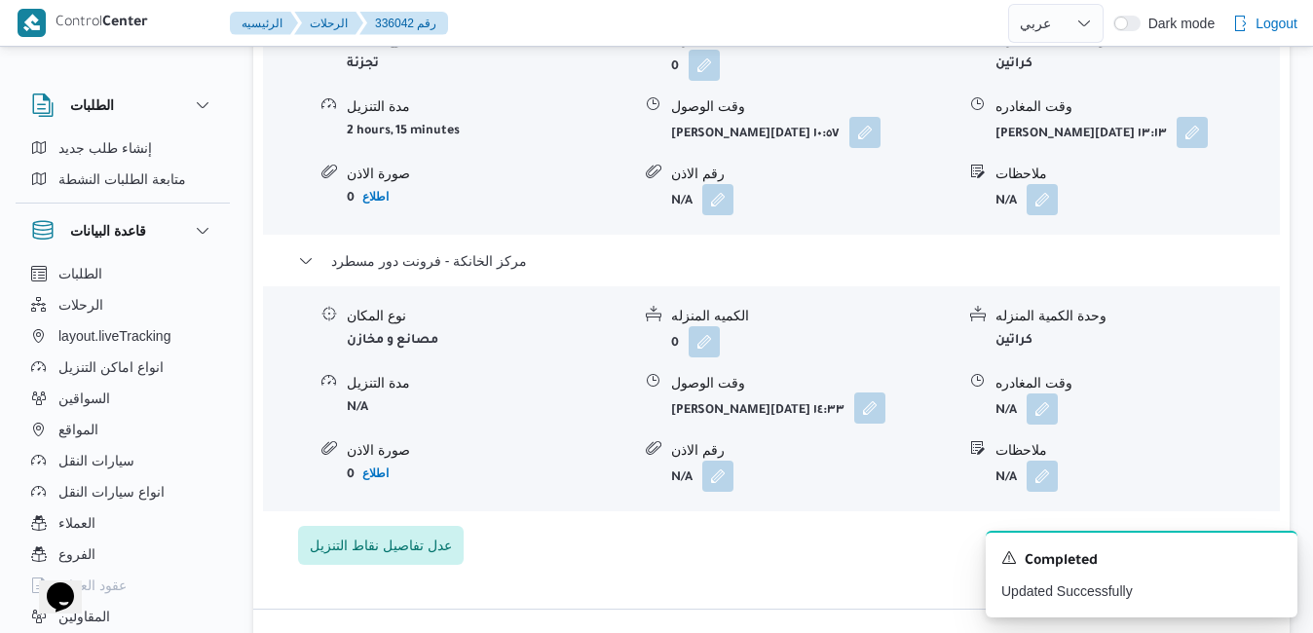
click at [863, 414] on button "button" at bounding box center [869, 407] width 31 height 31
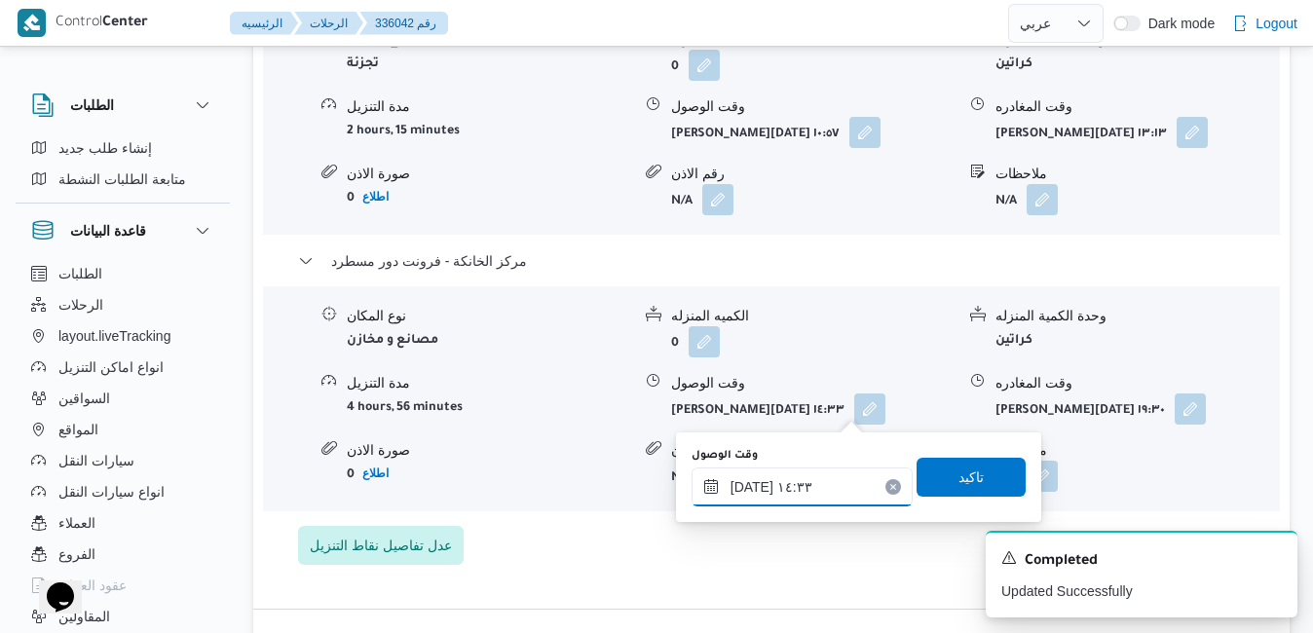
click at [817, 491] on input "[DATE] ١٤:٣٣" at bounding box center [801, 486] width 221 height 39
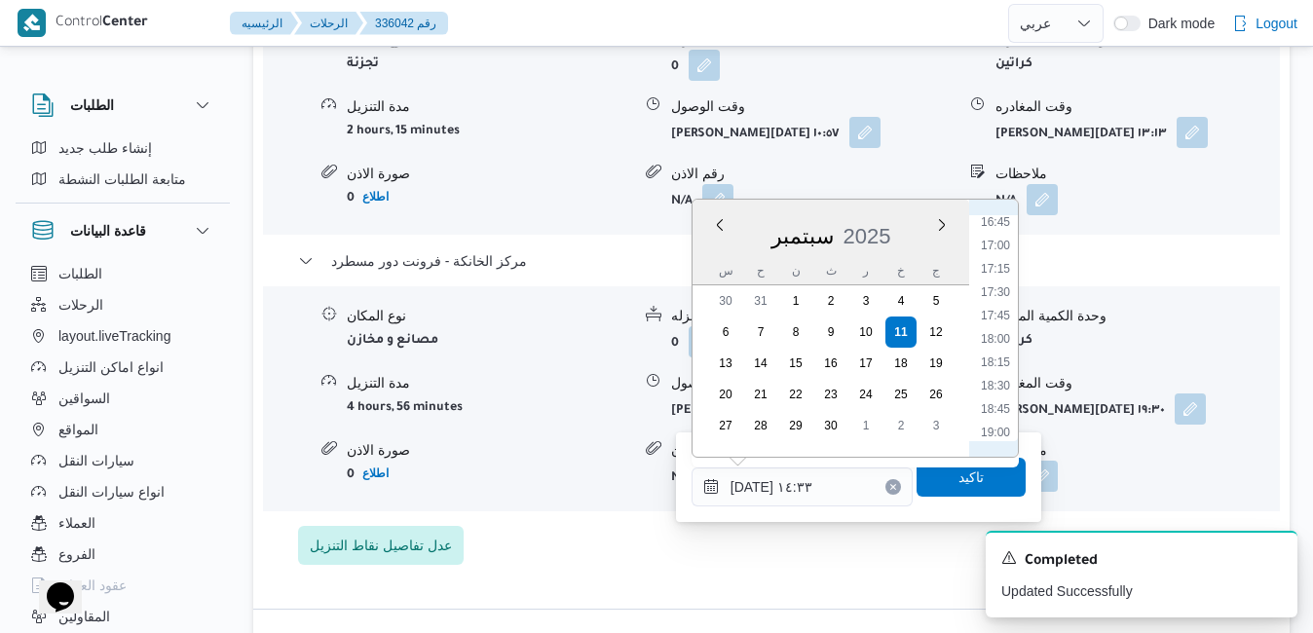
scroll to position [1632, 0]
click at [996, 393] on li "19:15" at bounding box center [995, 392] width 45 height 19
type input "[DATE] ١٩:١٥"
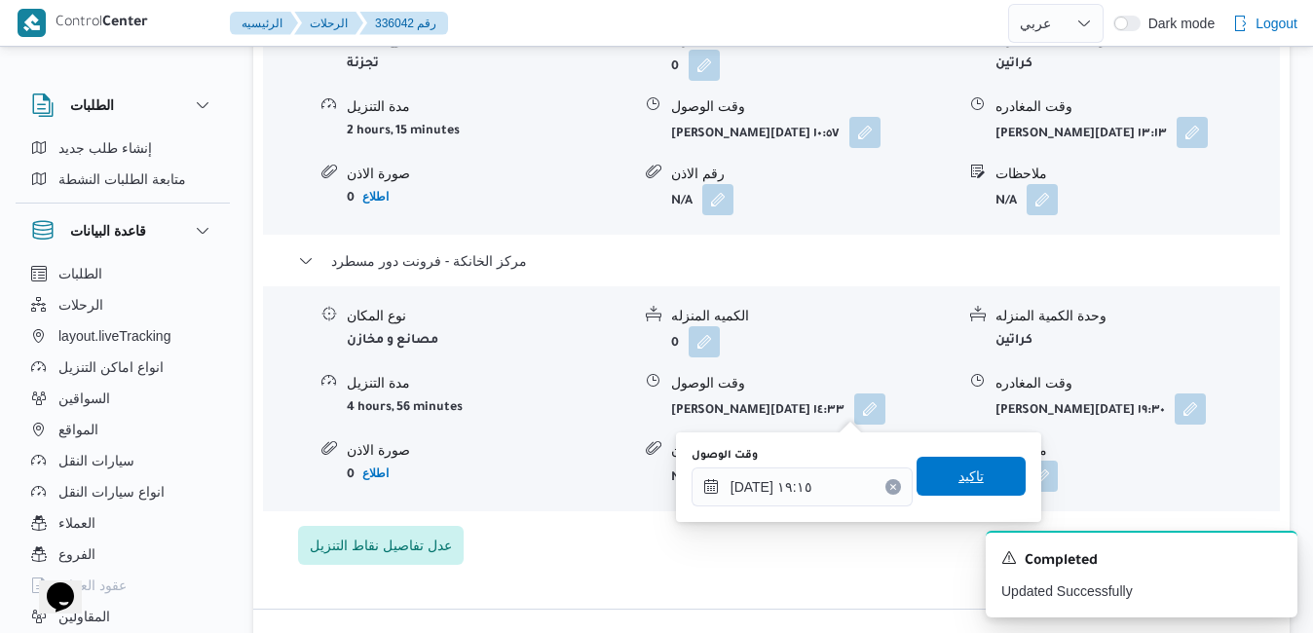
click at [958, 481] on span "تاكيد" at bounding box center [970, 475] width 25 height 23
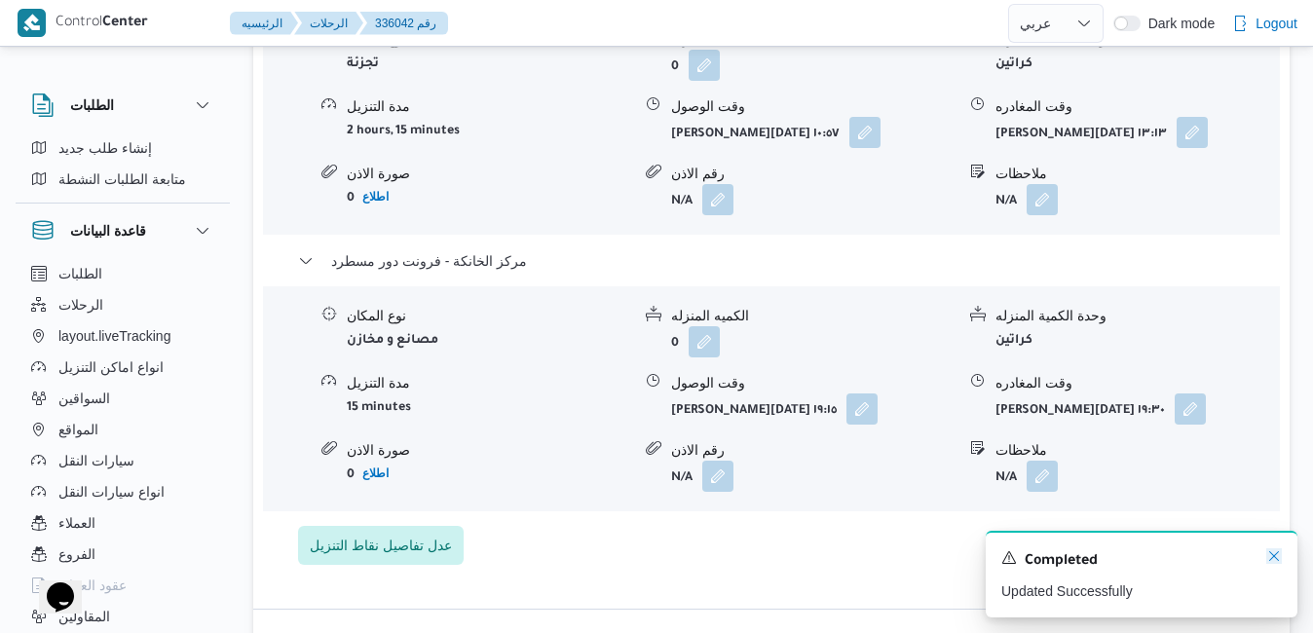
click at [1275, 556] on icon "Dismiss toast" at bounding box center [1274, 556] width 16 height 16
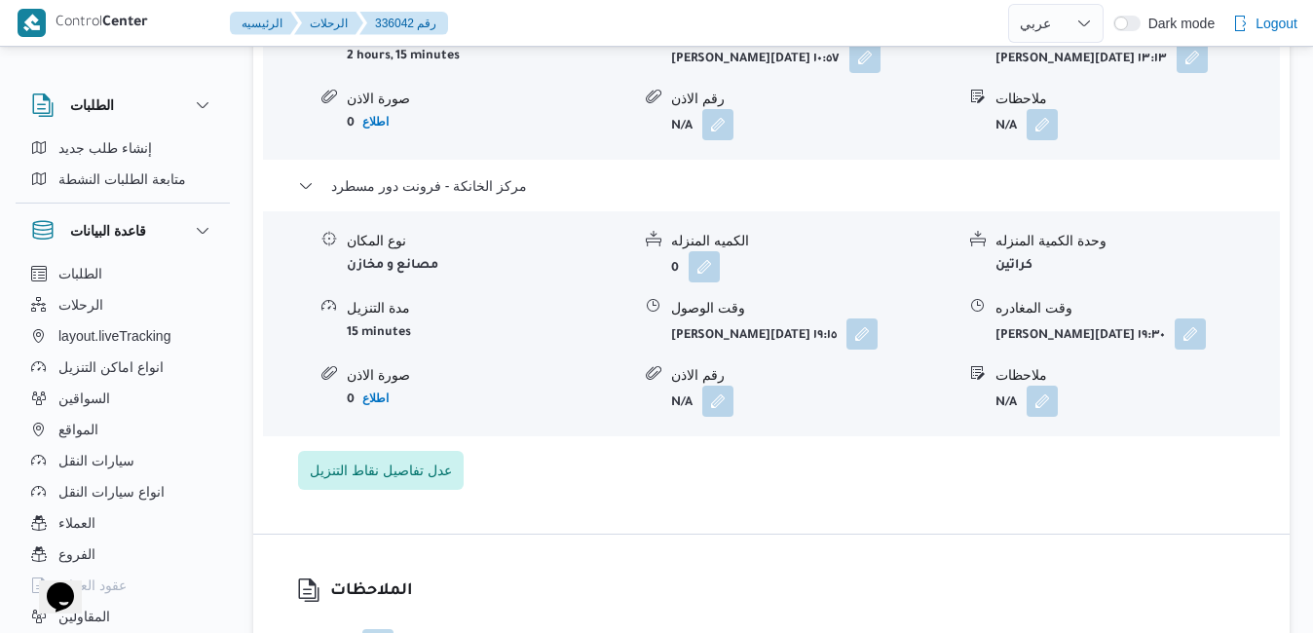
scroll to position [1909, 0]
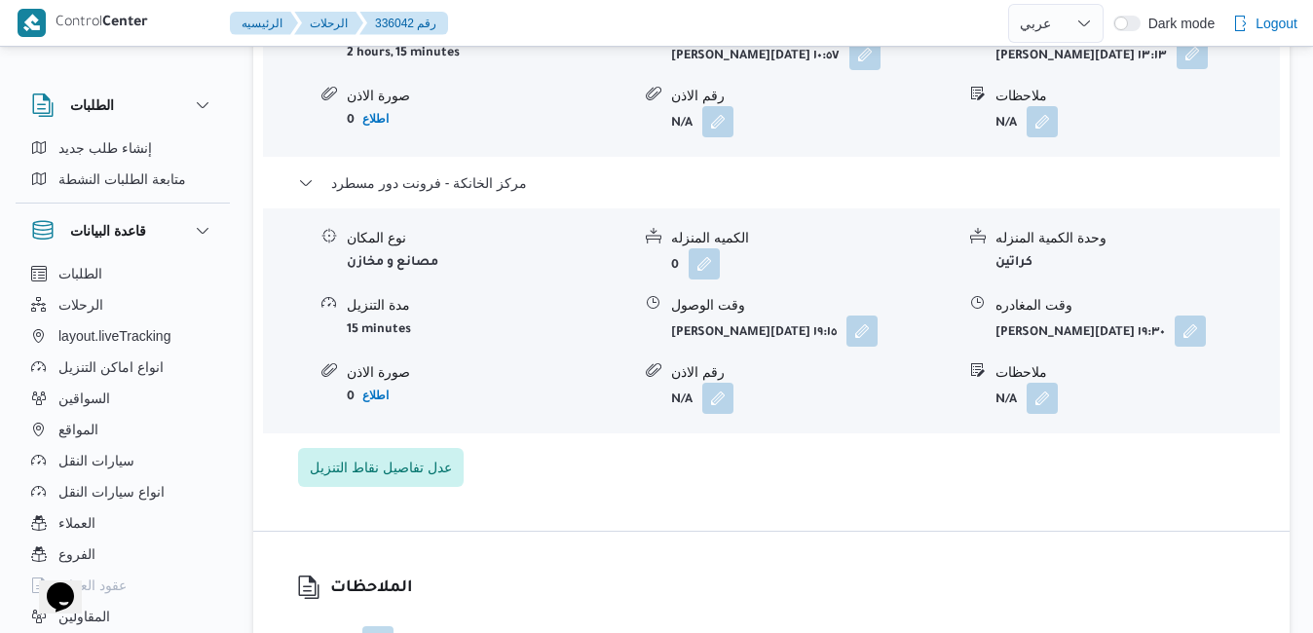
click at [1179, 59] on button "button" at bounding box center [1191, 53] width 31 height 31
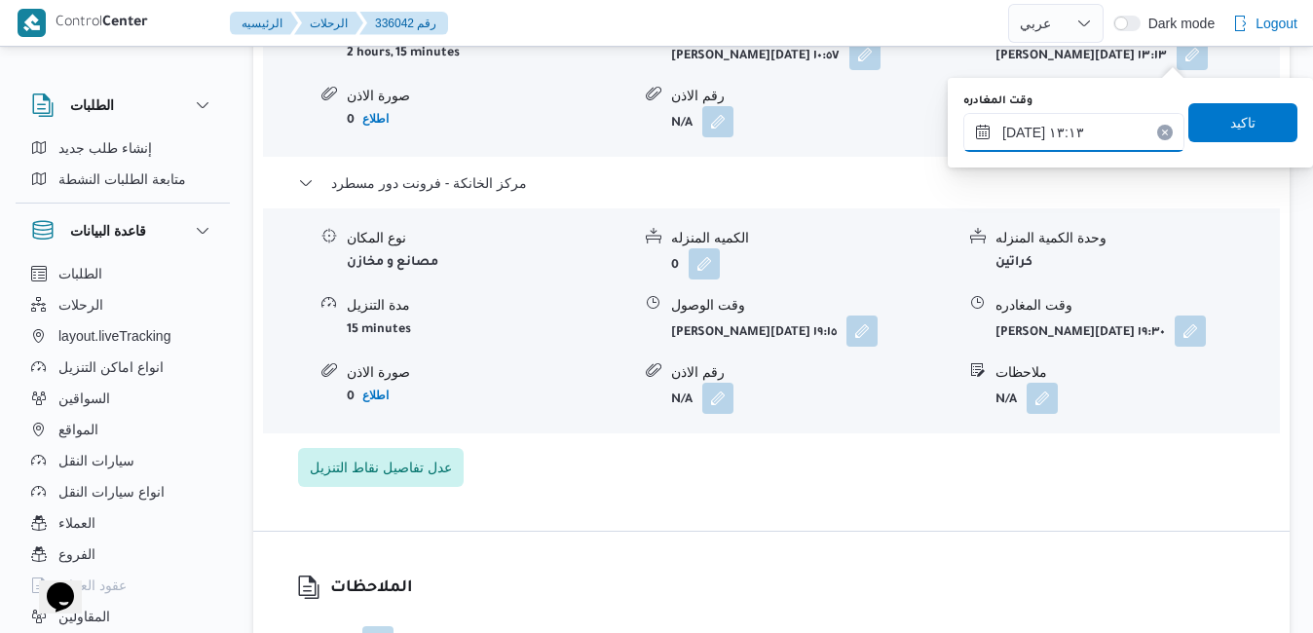
click at [1080, 141] on input "[DATE] ١٣:١٣" at bounding box center [1073, 132] width 221 height 39
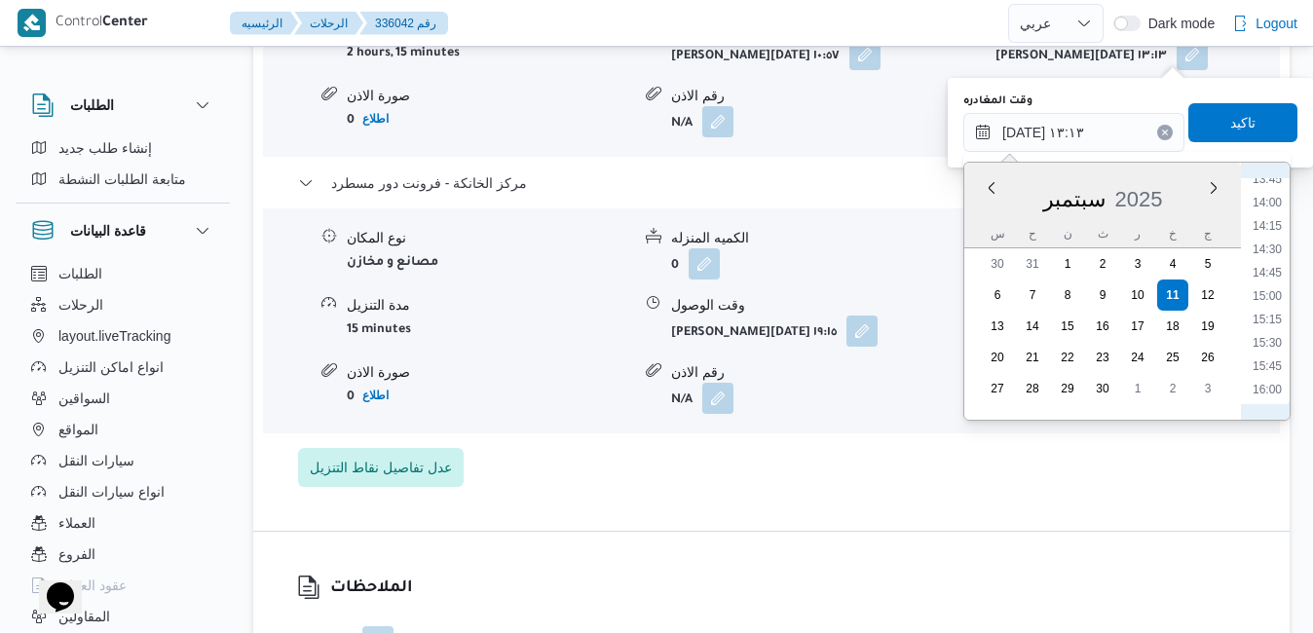
scroll to position [1492, 0]
click at [1271, 397] on li "18:15" at bounding box center [1266, 401] width 45 height 19
type input "[DATE] ١٨:١٥"
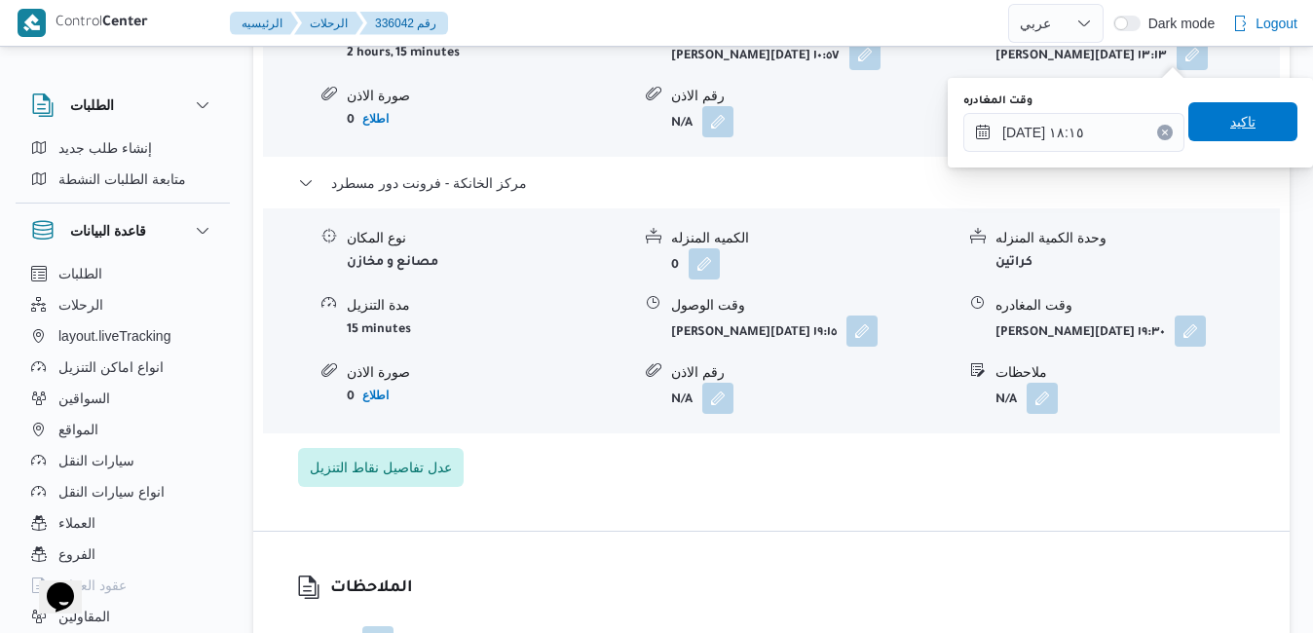
click at [1248, 124] on span "تاكيد" at bounding box center [1242, 121] width 109 height 39
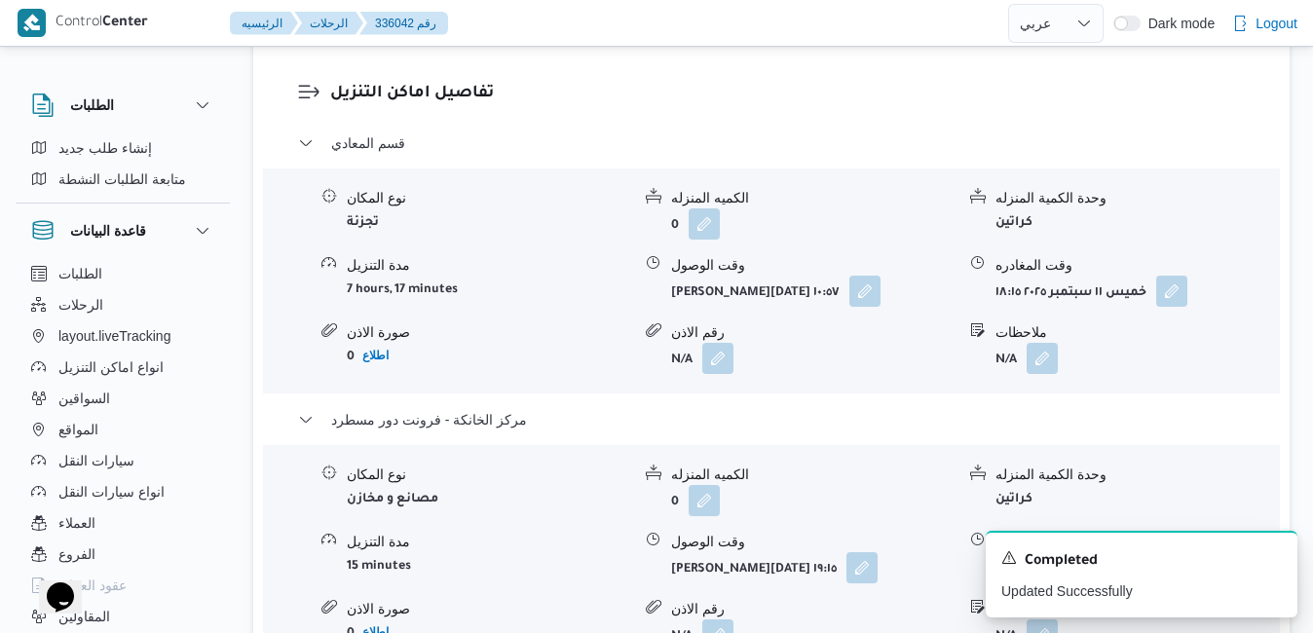
scroll to position [1675, 0]
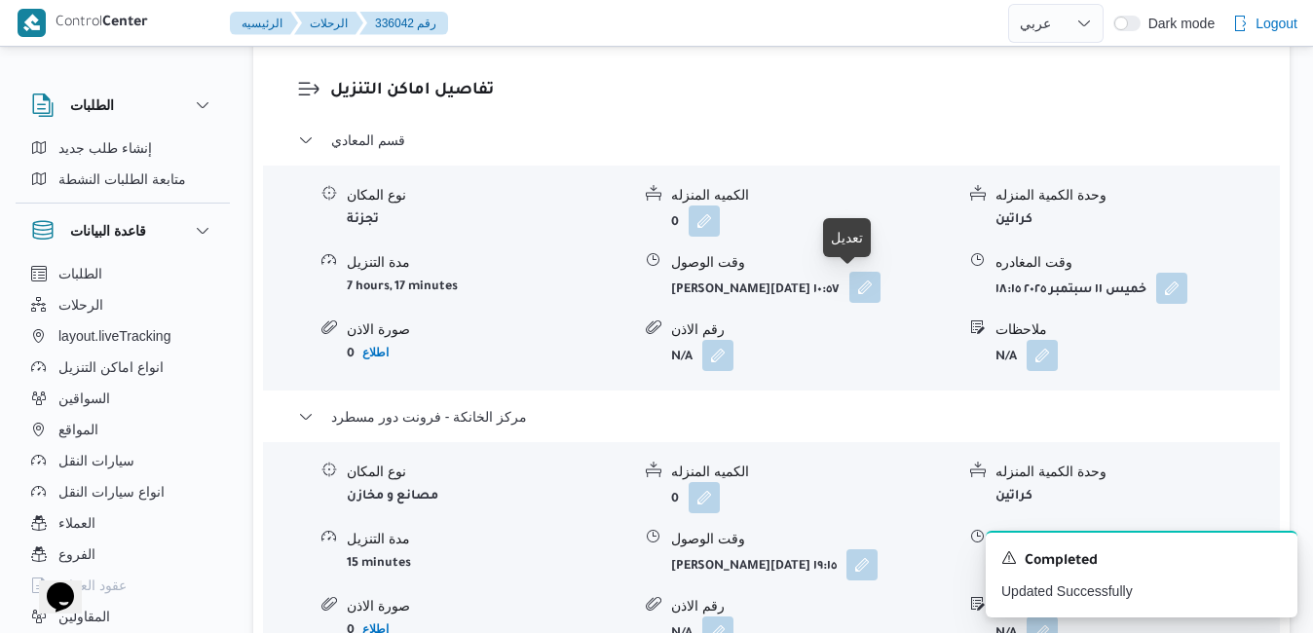
click at [855, 293] on button "button" at bounding box center [864, 287] width 31 height 31
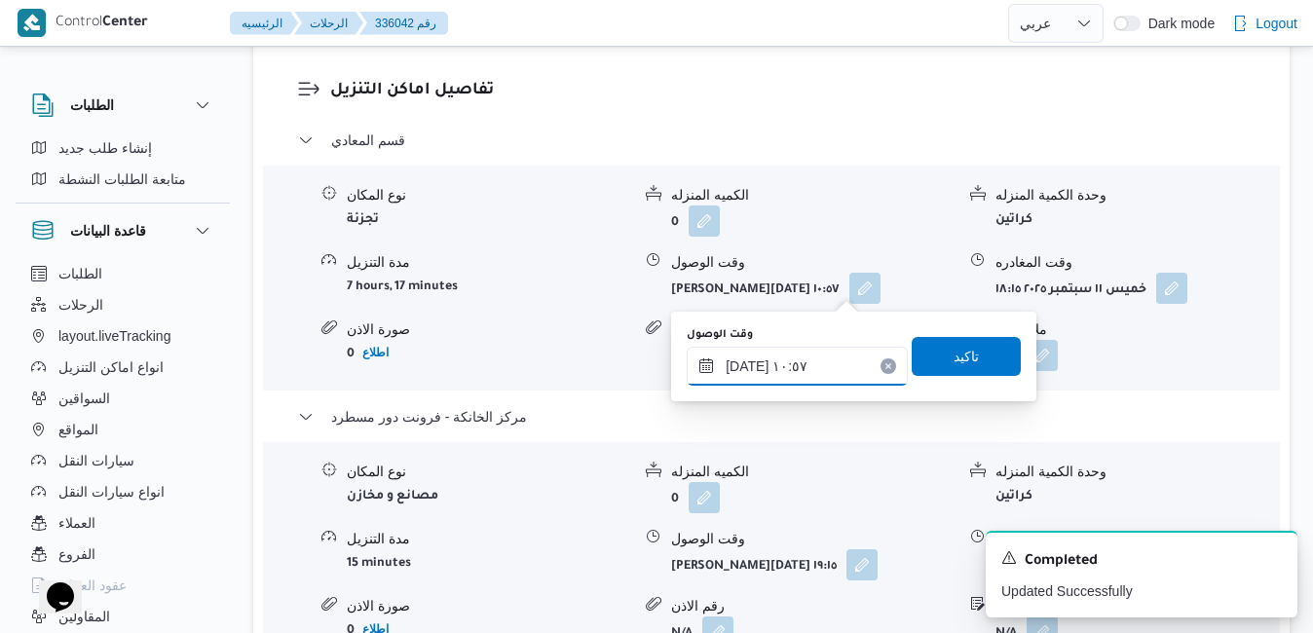
click at [754, 368] on input "[DATE] ١٠:٥٧" at bounding box center [796, 366] width 221 height 39
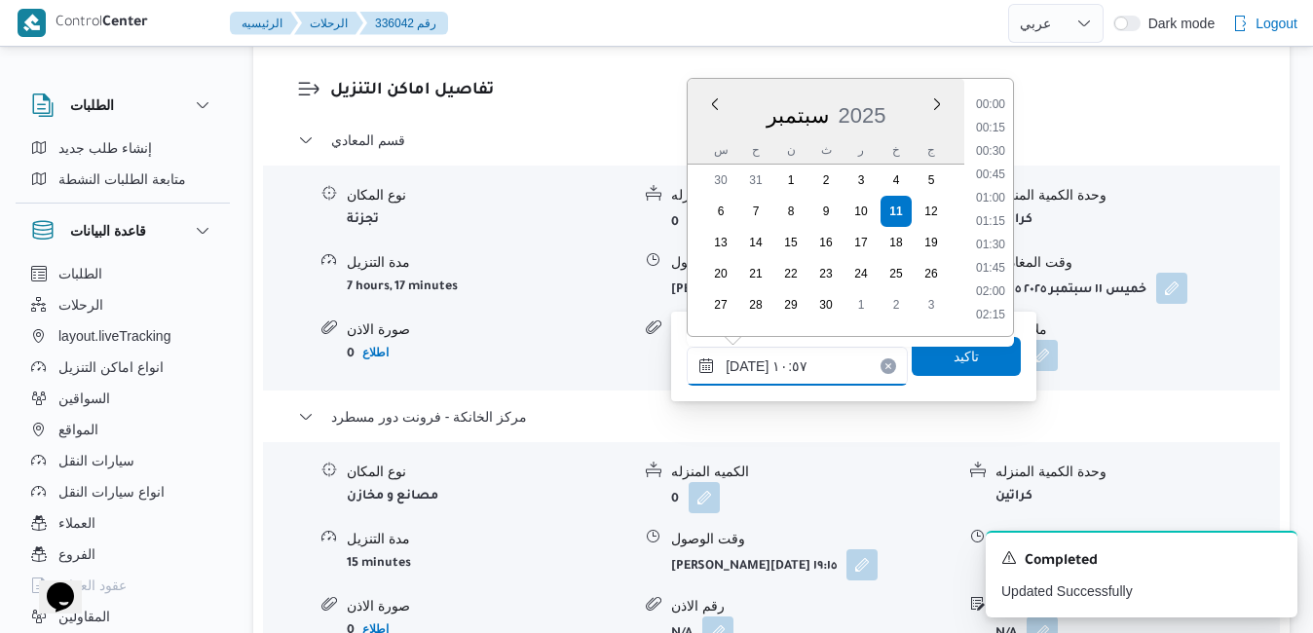
scroll to position [886, 0]
click at [992, 132] on li "09:45" at bounding box center [990, 129] width 45 height 19
type input "[DATE] ٠٩:٤٥"
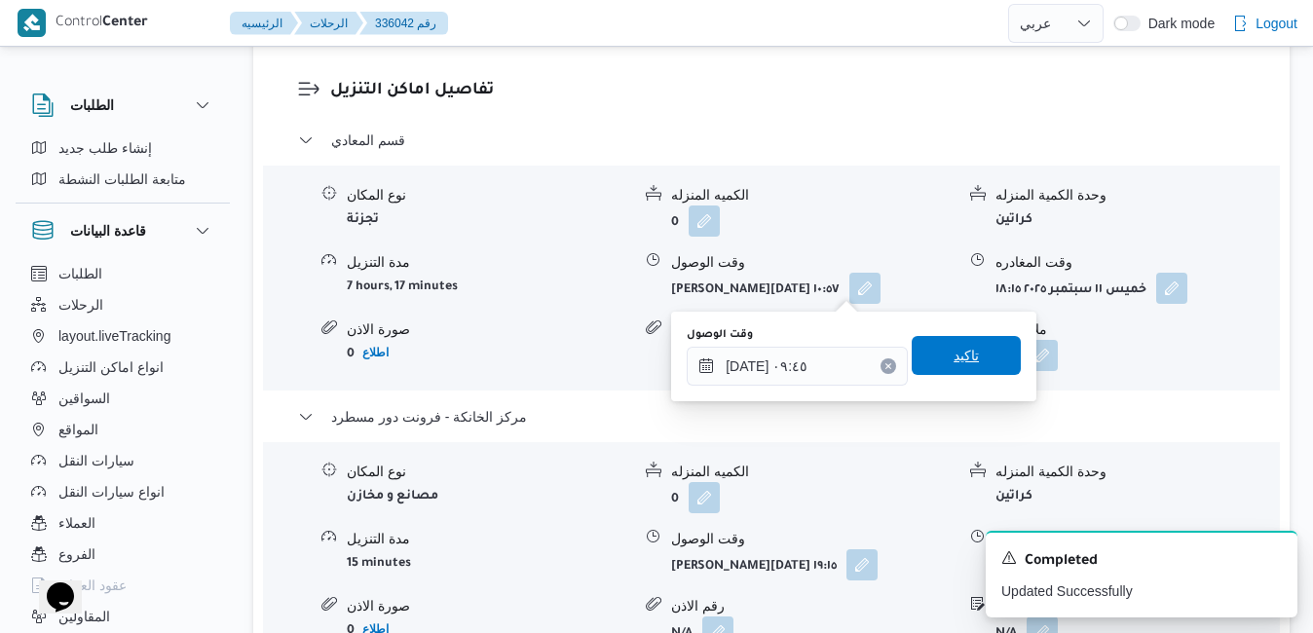
click at [953, 358] on span "تاكيد" at bounding box center [965, 355] width 25 height 23
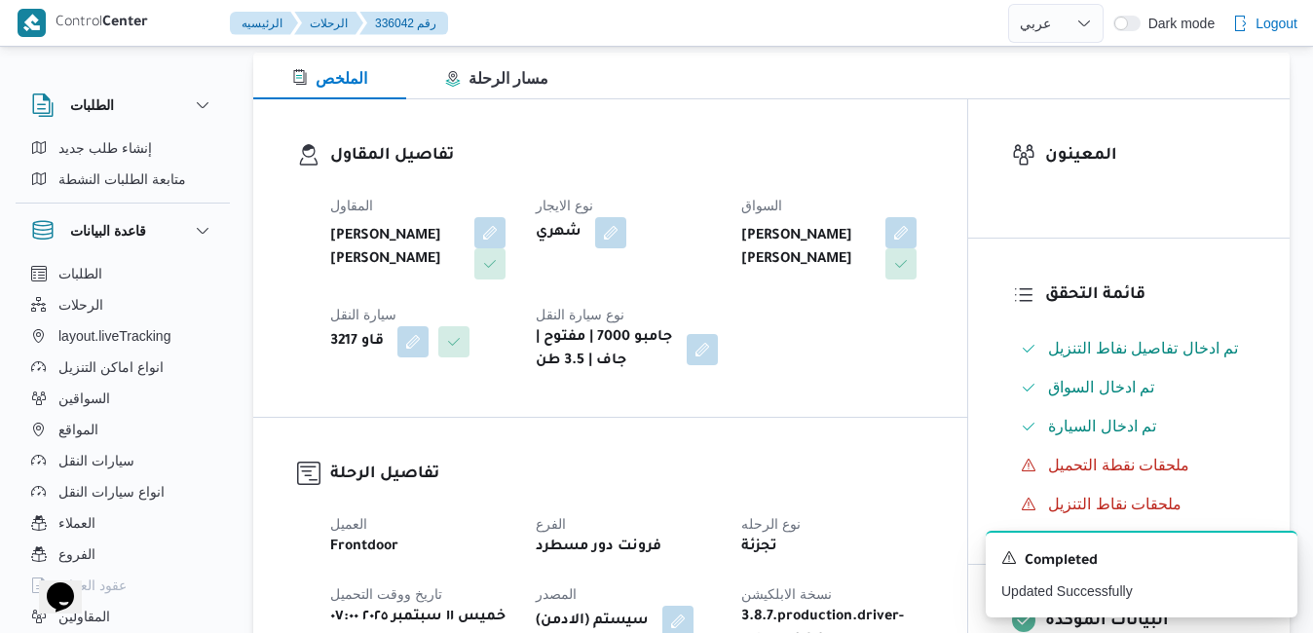
scroll to position [0, 0]
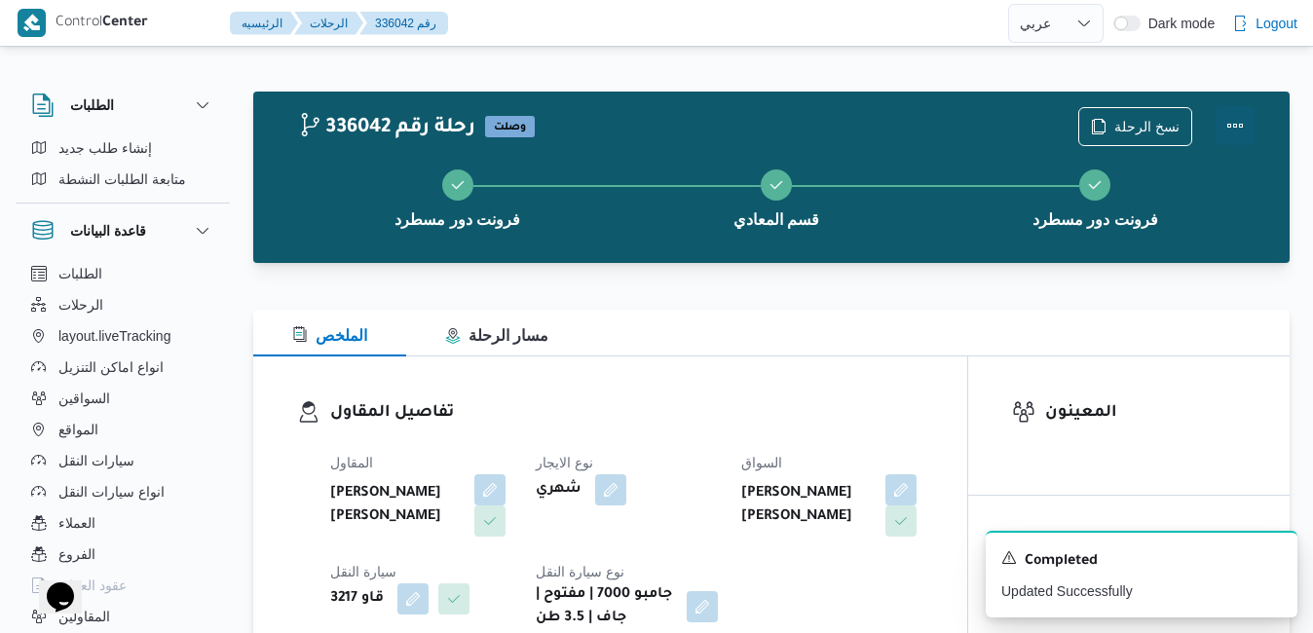
click at [1231, 143] on button "Actions" at bounding box center [1234, 125] width 39 height 39
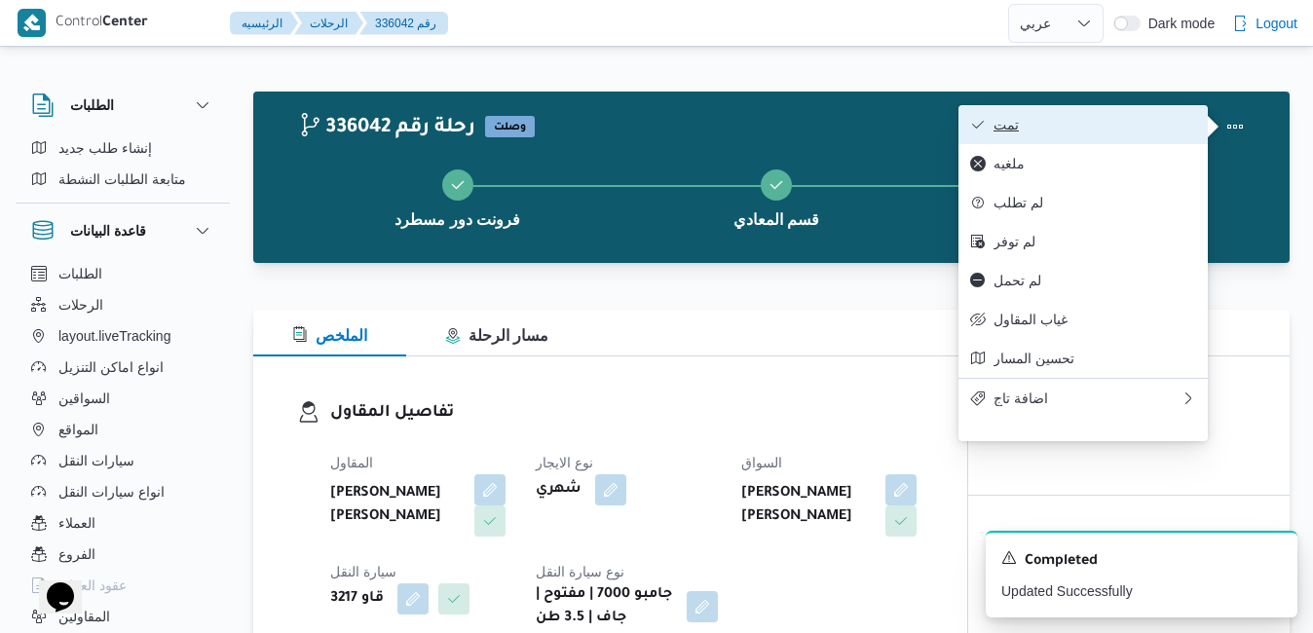
click at [1084, 121] on span "تمت" at bounding box center [1094, 125] width 203 height 16
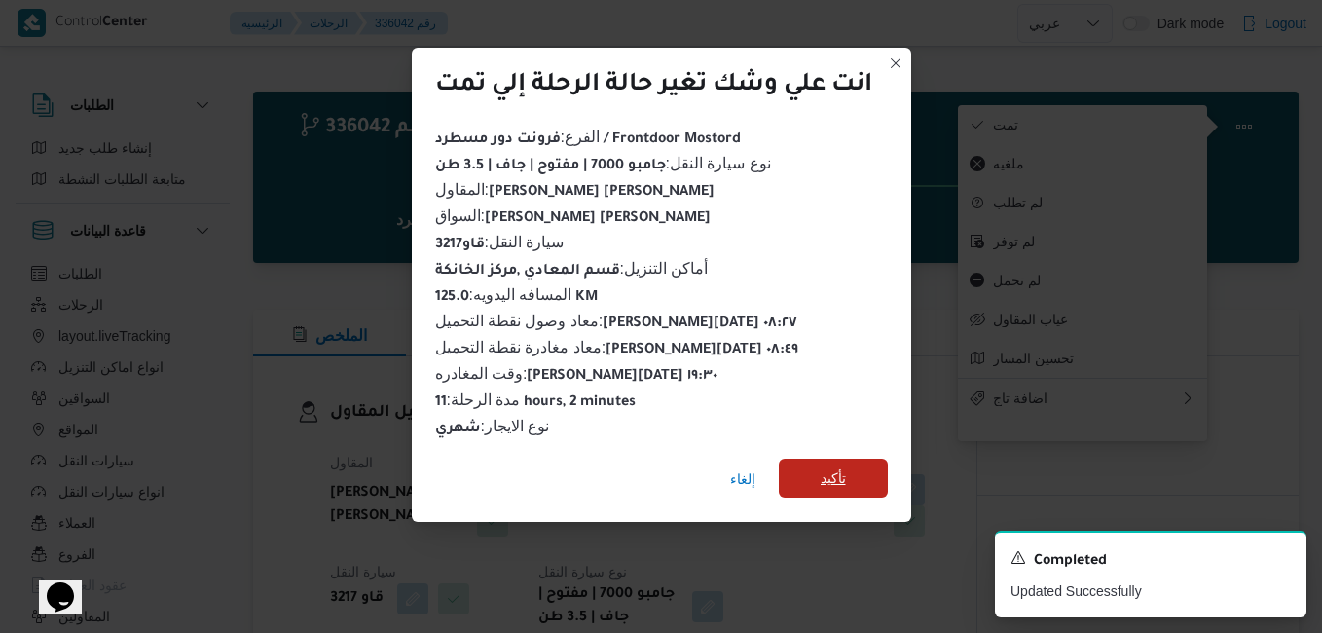
click at [841, 468] on span "تأكيد" at bounding box center [833, 477] width 25 height 23
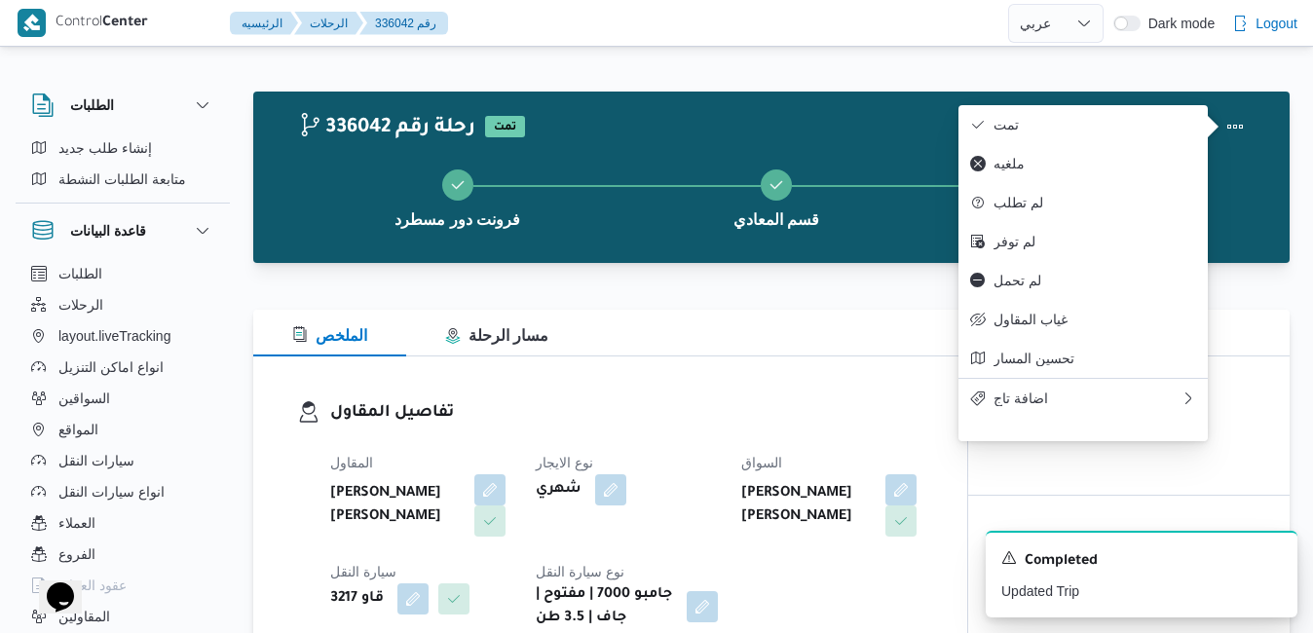
click at [655, 135] on div "فرونت دور مسطرد قسم المعادي فرونت دور مسطرد" at bounding box center [776, 196] width 980 height 125
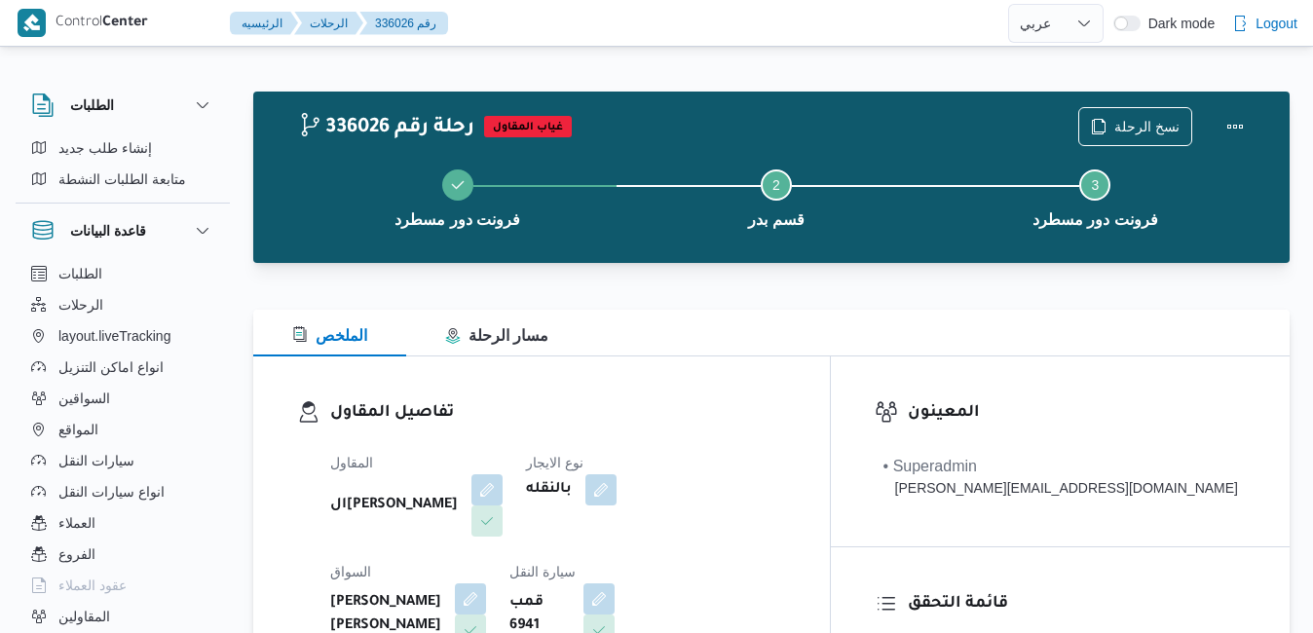
select select "ar"
click at [1233, 115] on button "Actions" at bounding box center [1234, 125] width 39 height 39
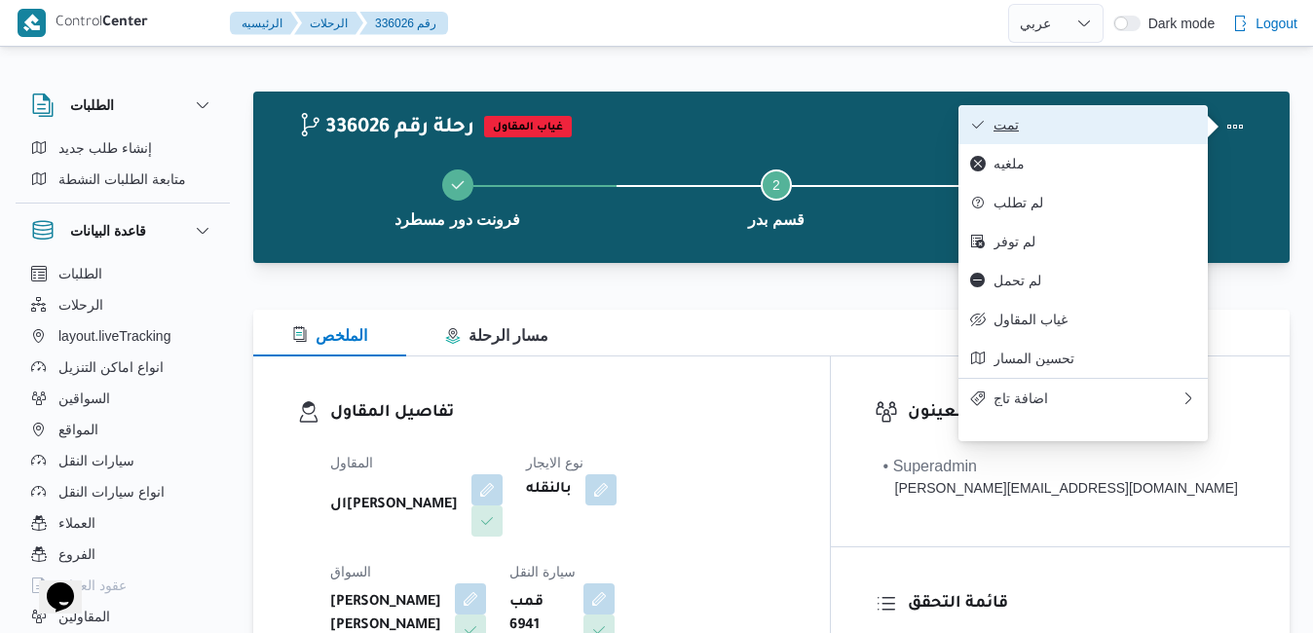
click at [1145, 125] on span "تمت" at bounding box center [1094, 125] width 203 height 16
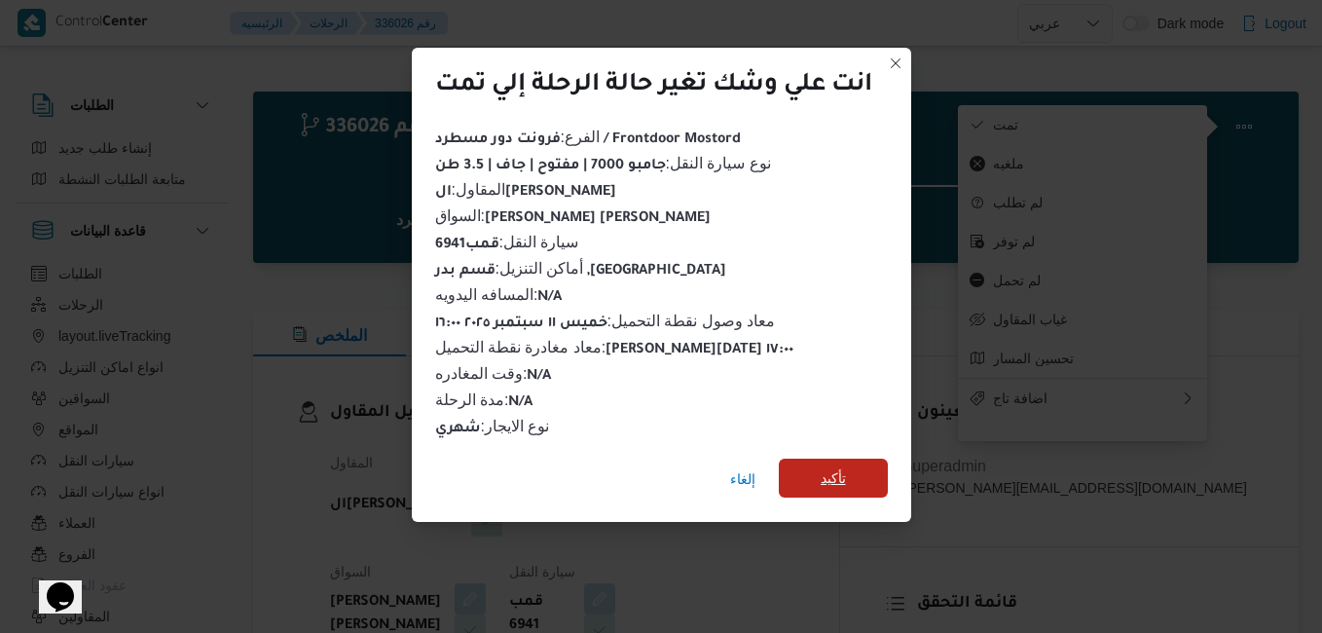
click at [867, 471] on span "تأكيد" at bounding box center [833, 478] width 109 height 39
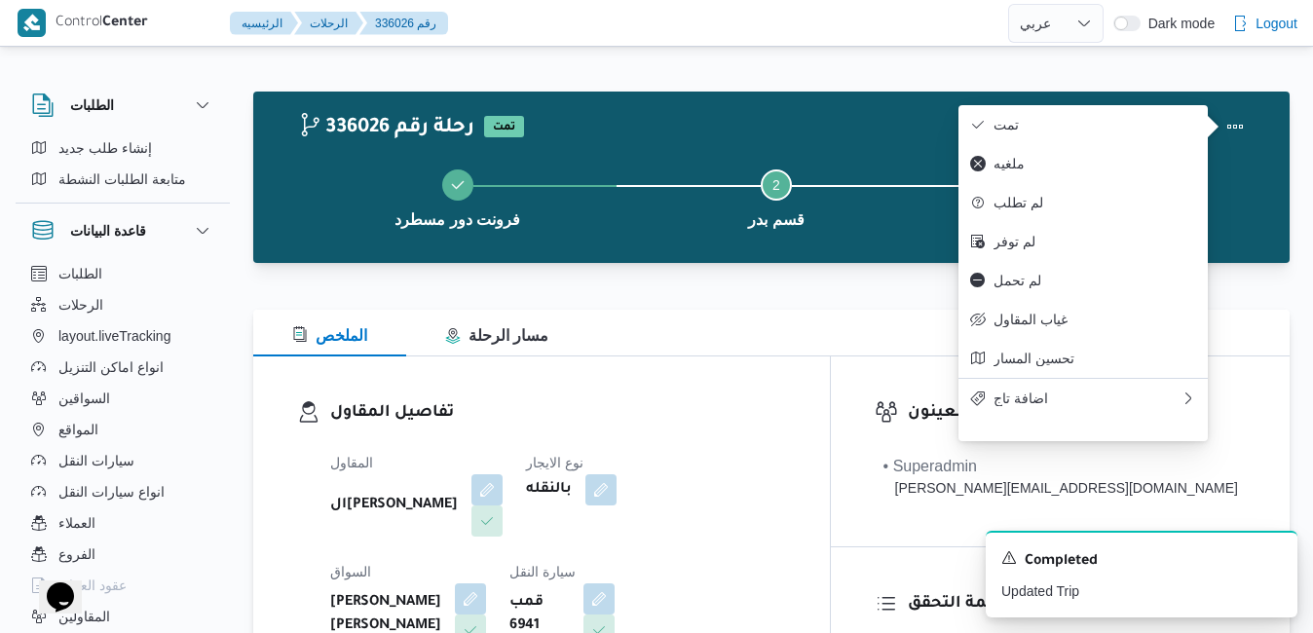
click at [792, 324] on div "الملخص مسار الرحلة" at bounding box center [771, 333] width 1036 height 47
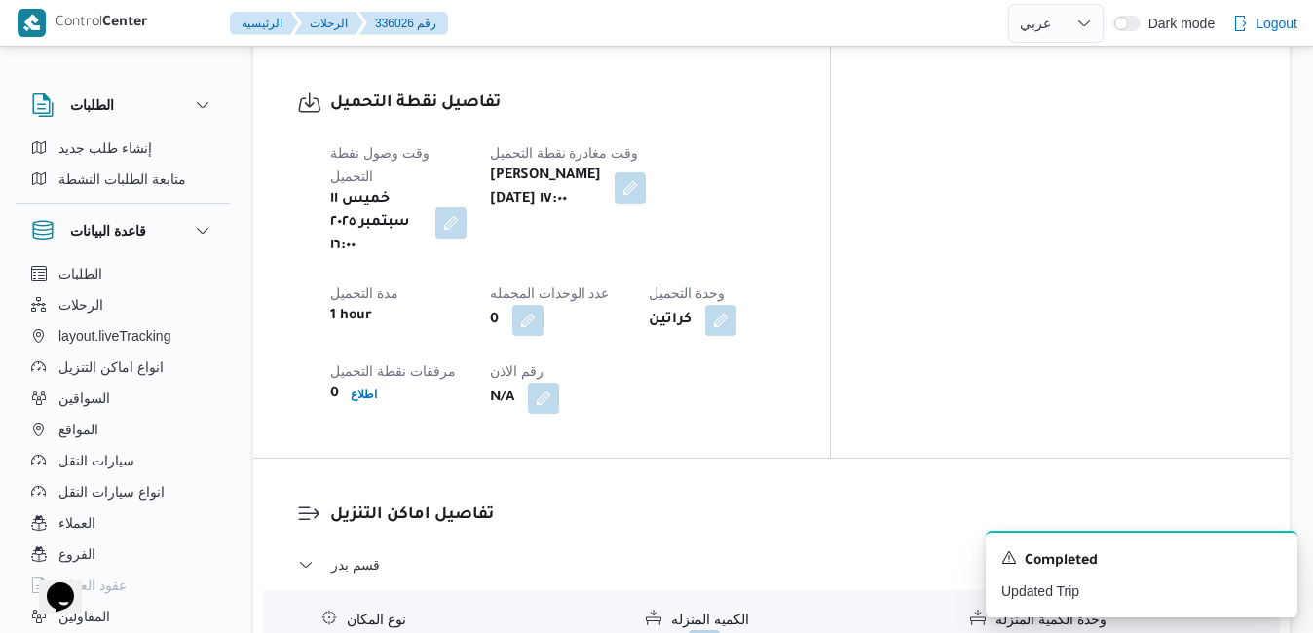
scroll to position [1558, 0]
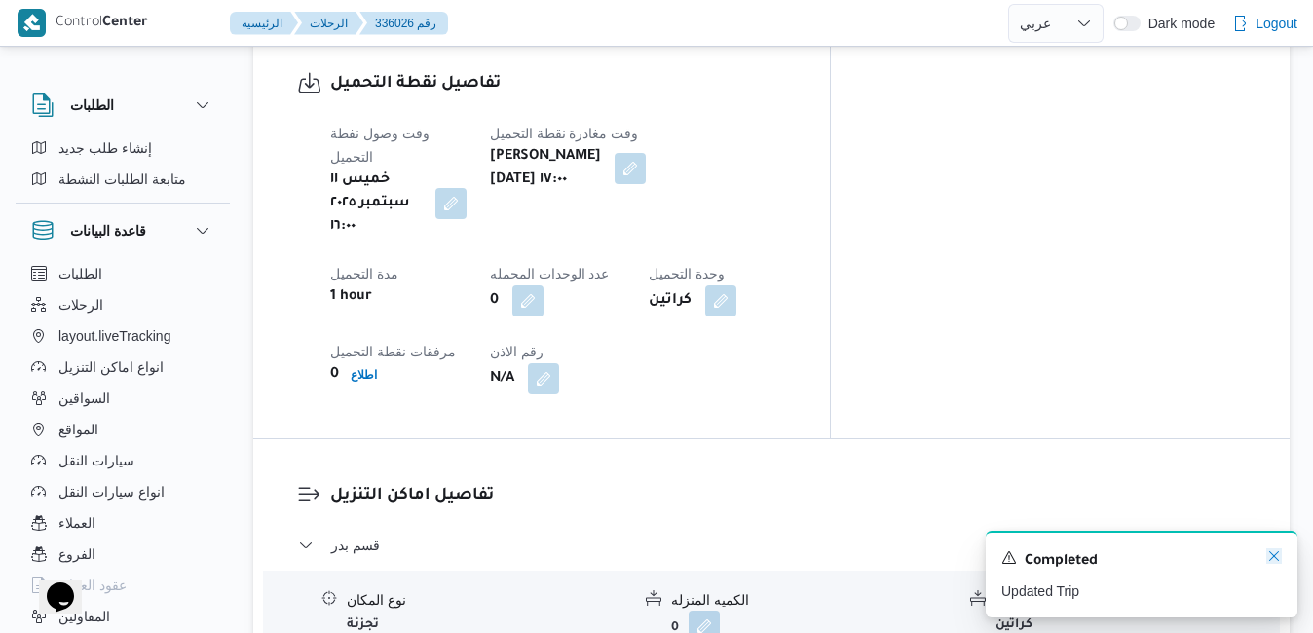
click at [1273, 562] on icon "Dismiss toast" at bounding box center [1274, 556] width 16 height 16
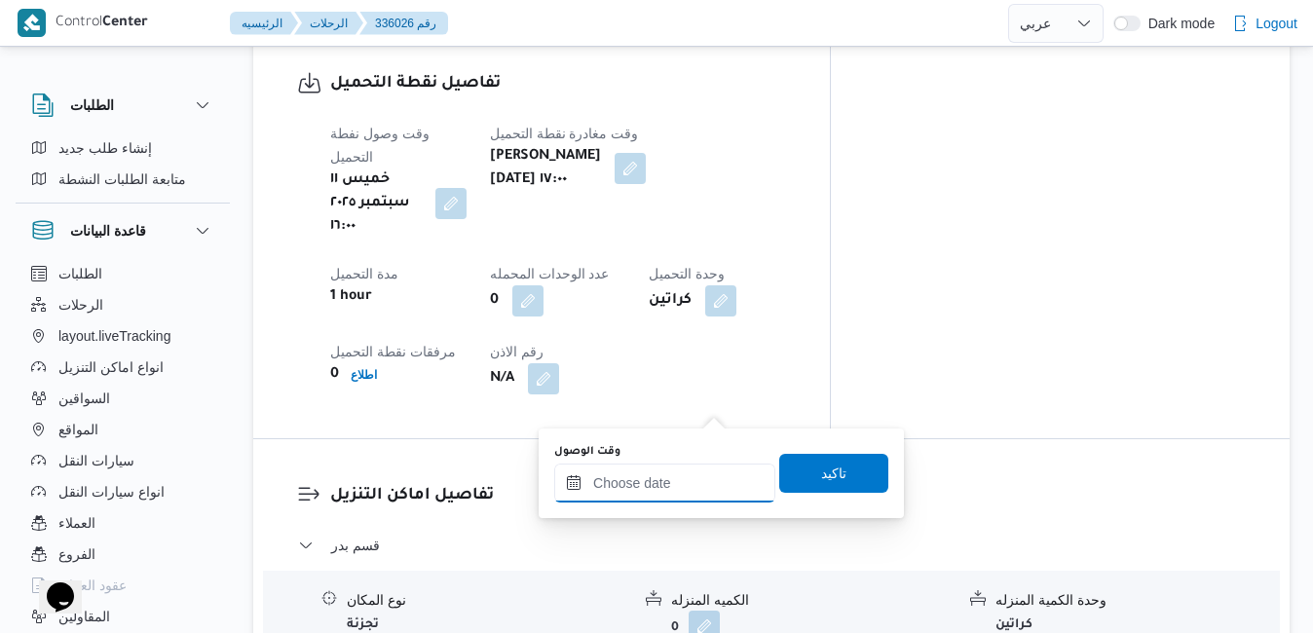
click at [660, 484] on input "وقت الوصول" at bounding box center [664, 482] width 221 height 39
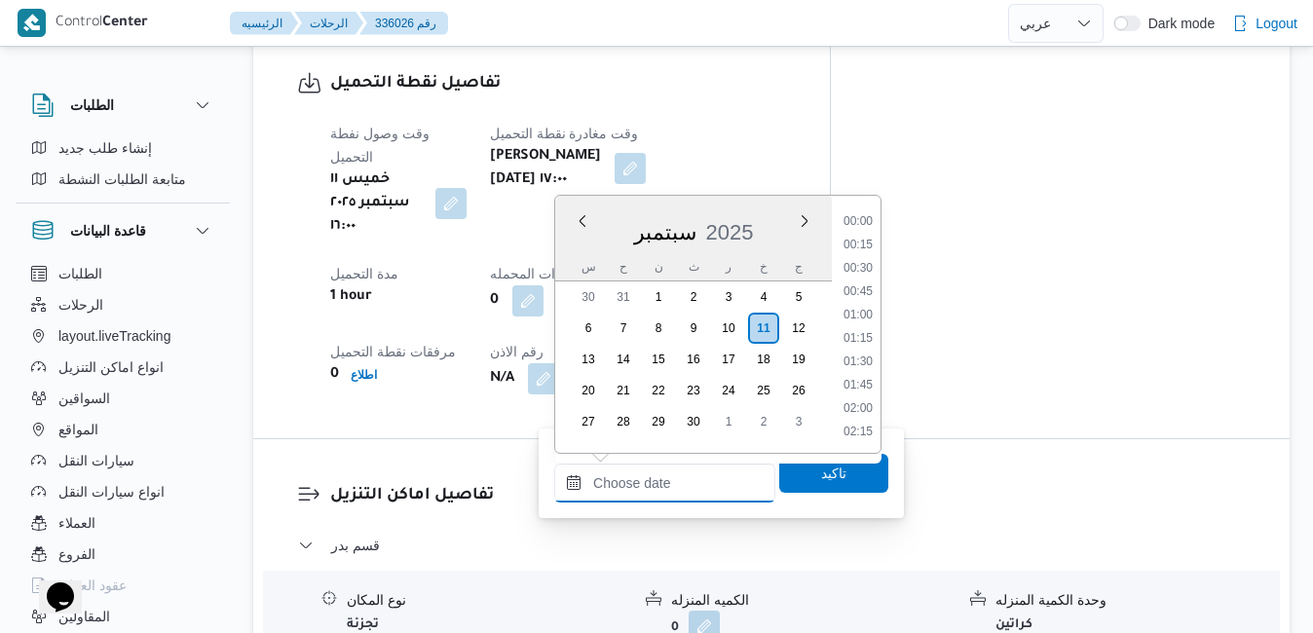
scroll to position [1844, 0]
click at [576, 244] on div "سبتمبر 2025" at bounding box center [693, 229] width 277 height 50
click at [863, 233] on li "17:45" at bounding box center [857, 233] width 45 height 19
type input "[DATE] ١٧:٤٥"
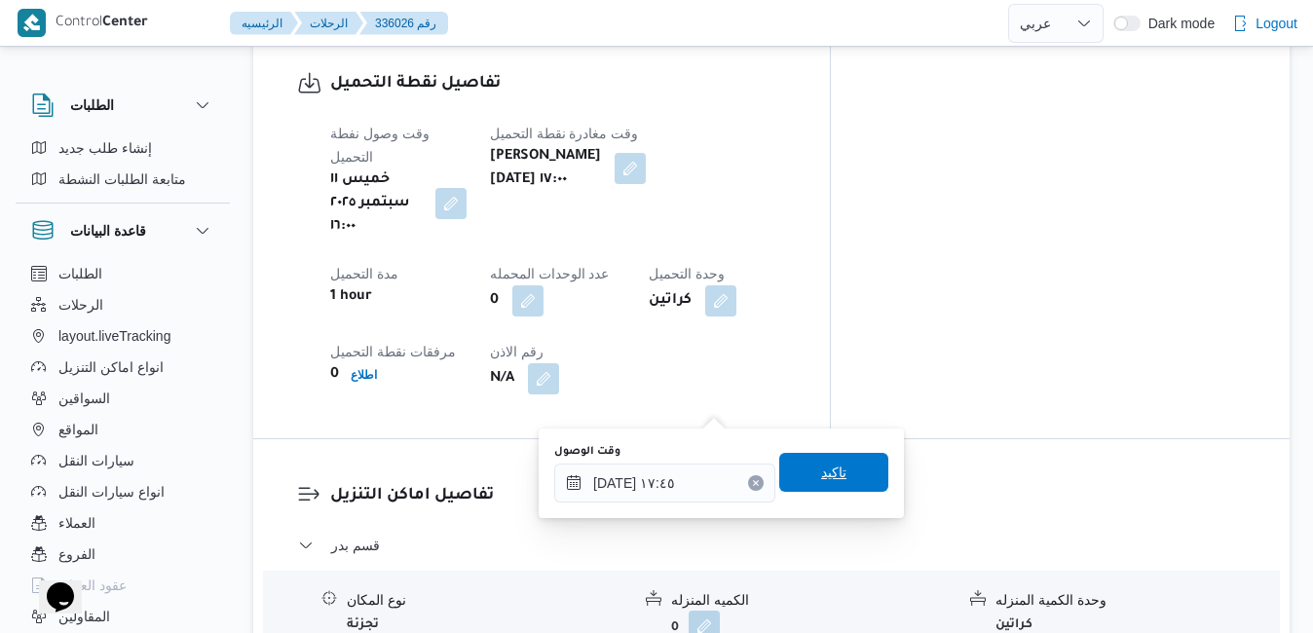
click at [821, 475] on span "تاكيد" at bounding box center [833, 472] width 25 height 23
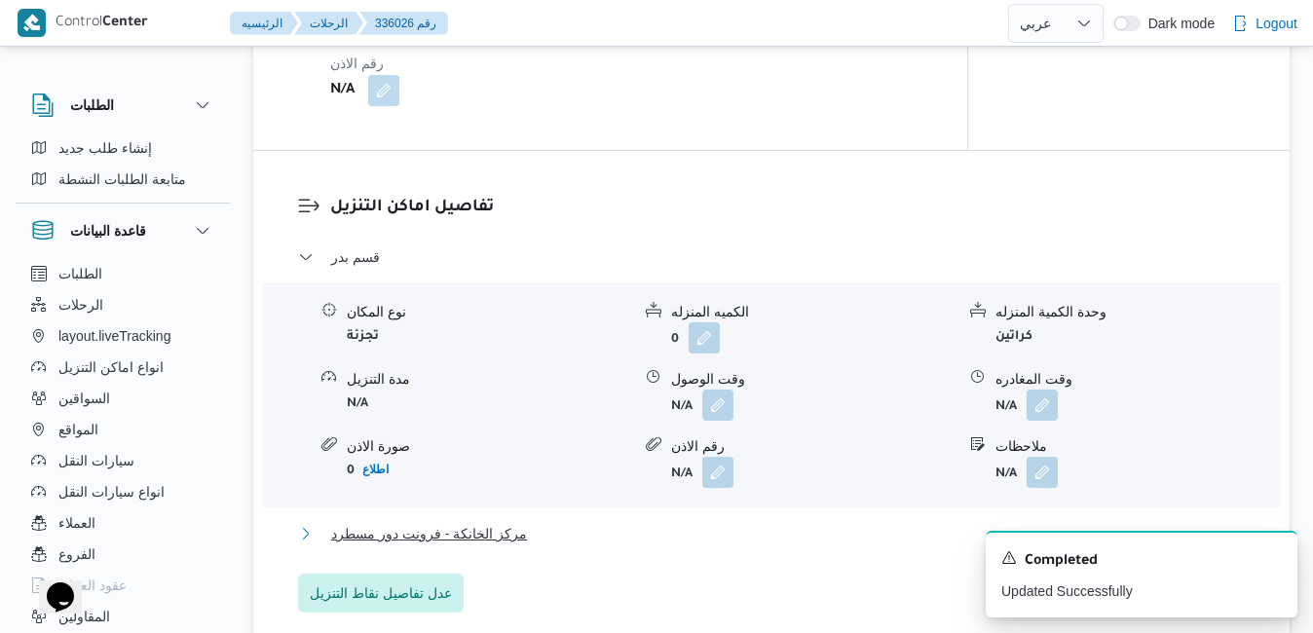
click at [714, 537] on button "مركز الخانكة - فرونت دور مسطرد" at bounding box center [771, 533] width 947 height 23
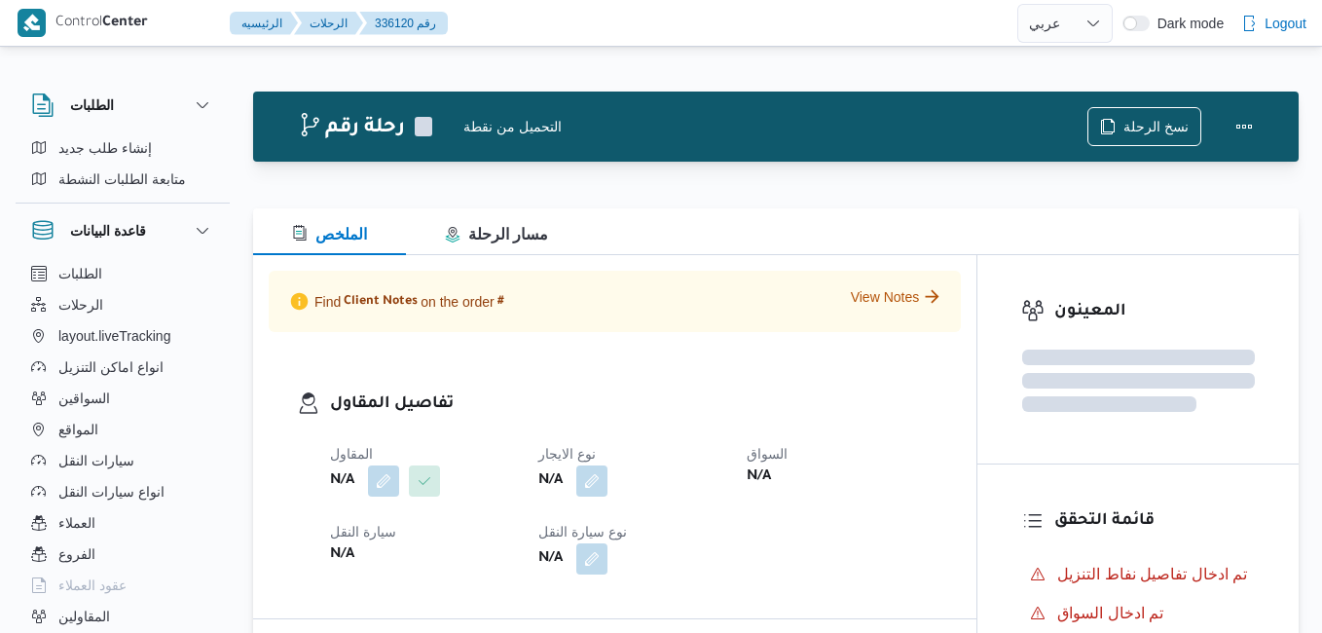
select select "ar"
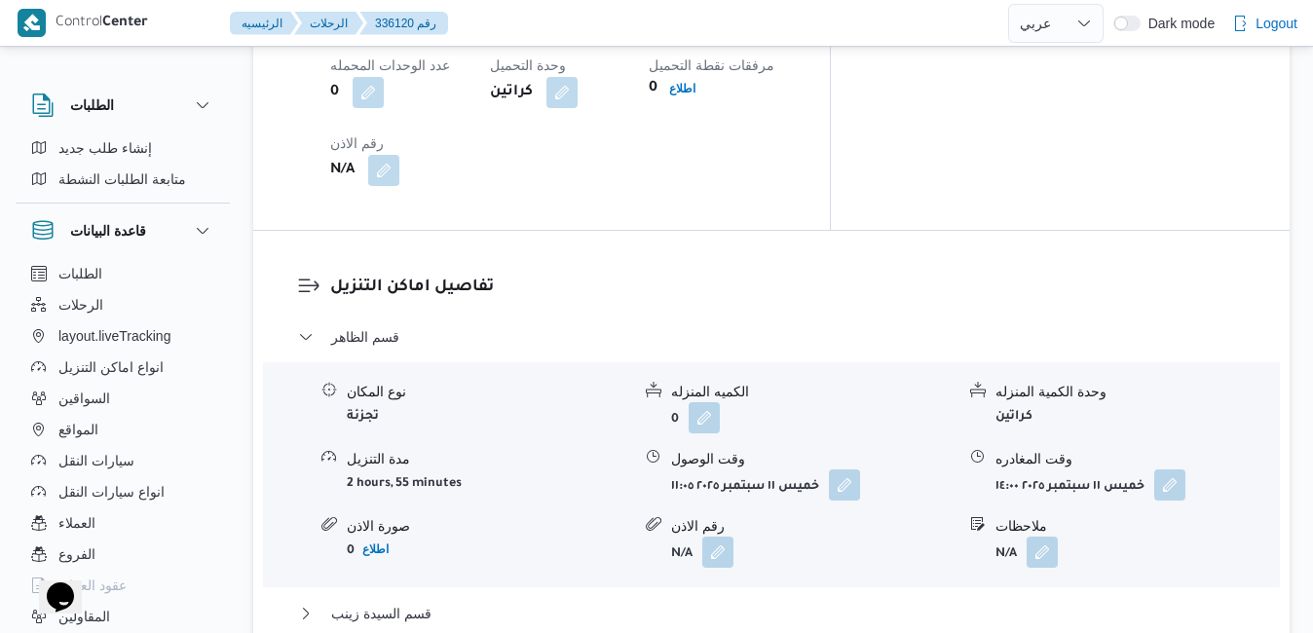
scroll to position [1727, 0]
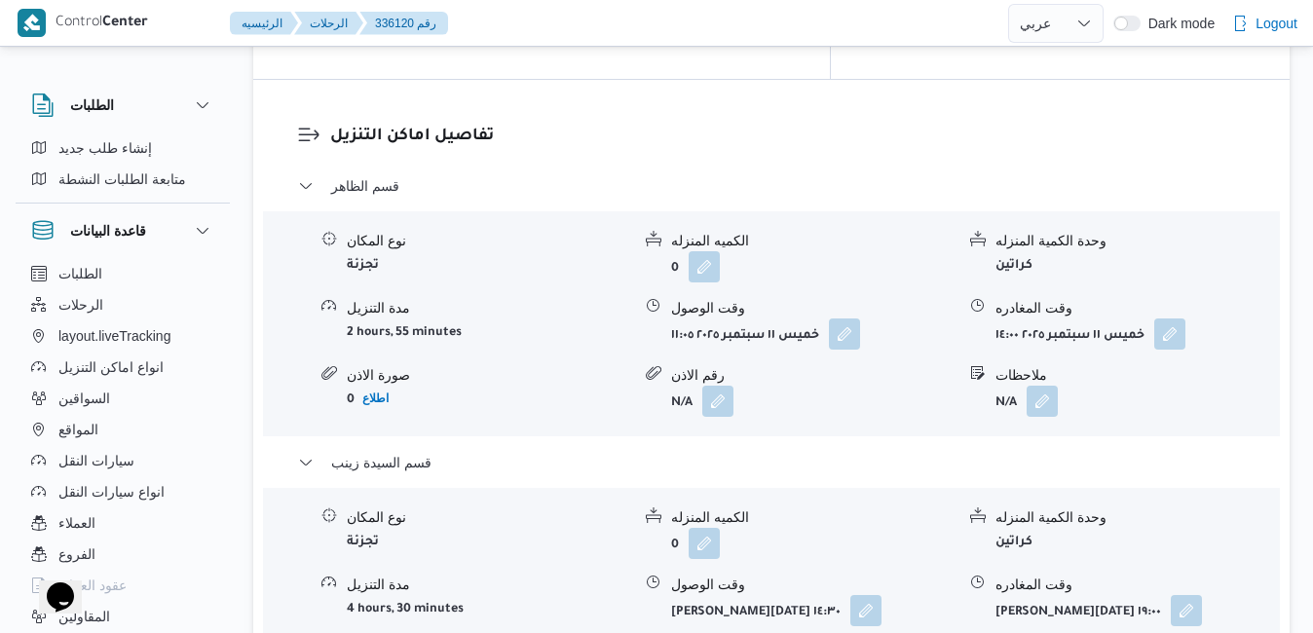
scroll to position [1922, 0]
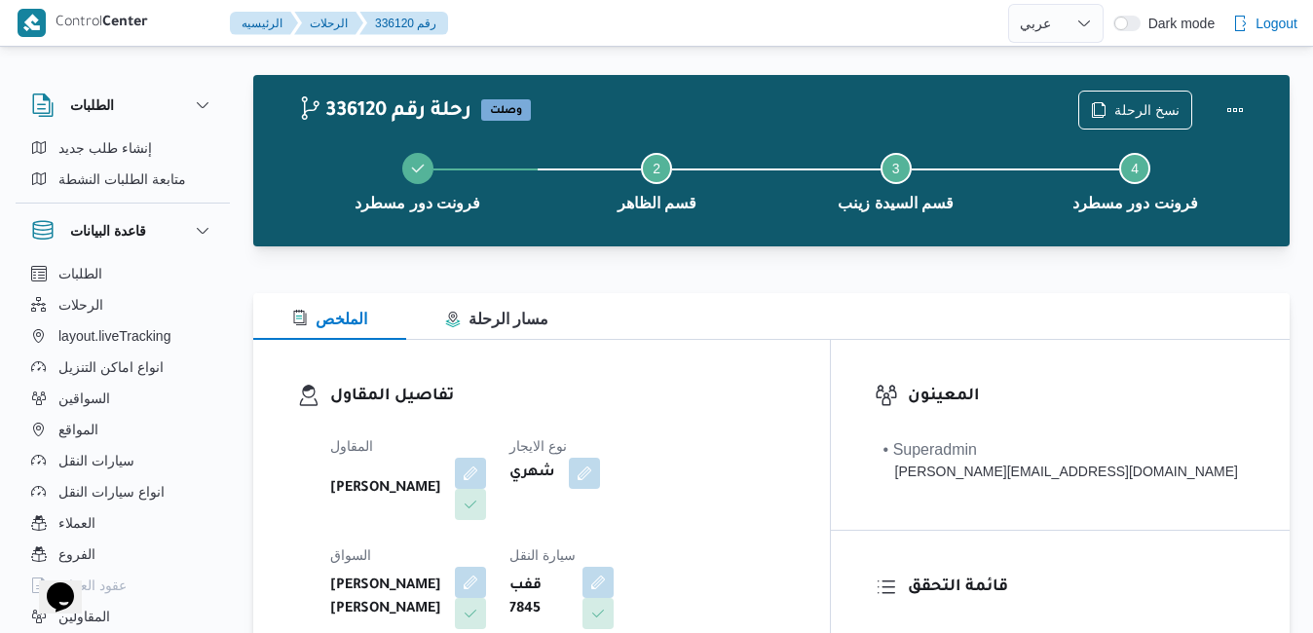
scroll to position [0, 0]
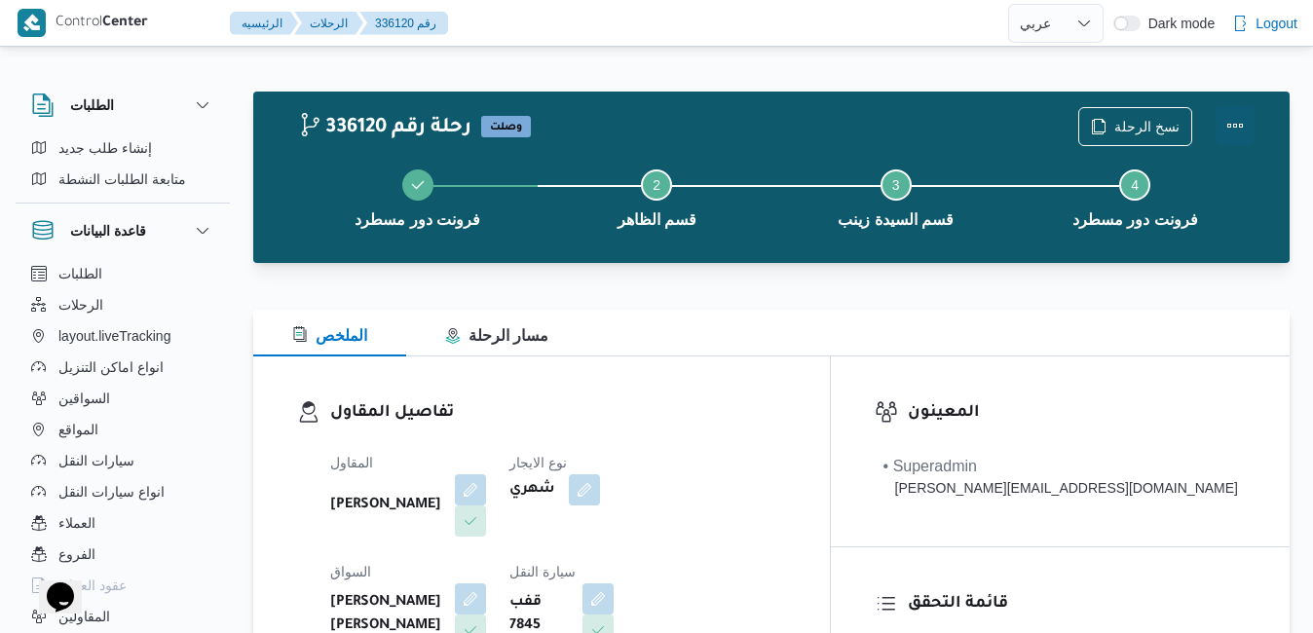
click at [1234, 132] on button "Actions" at bounding box center [1234, 125] width 39 height 39
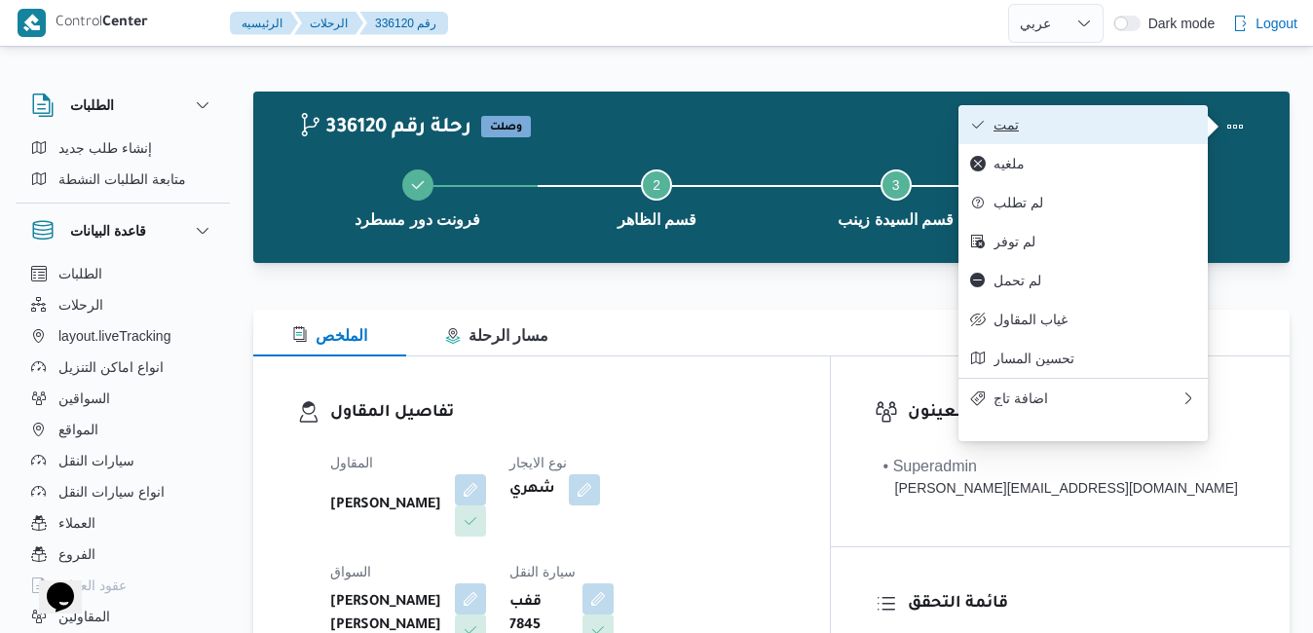
click at [1075, 121] on span "تمت" at bounding box center [1094, 125] width 203 height 16
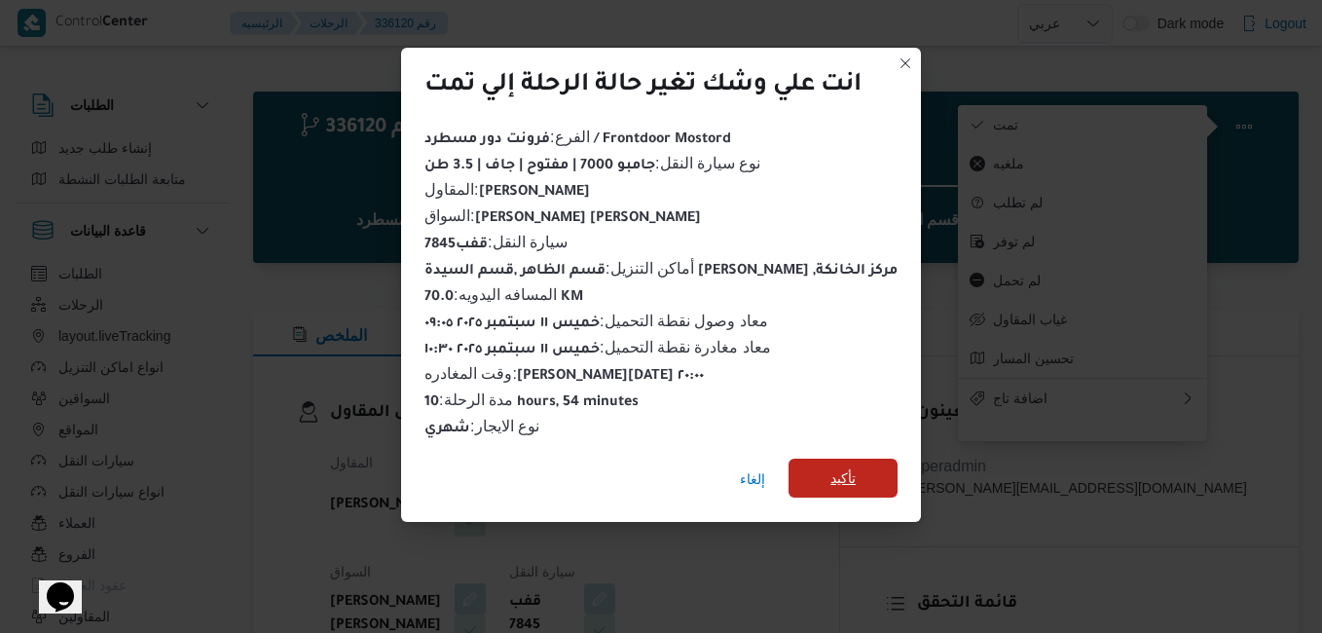
click at [848, 466] on span "تأكيد" at bounding box center [843, 477] width 25 height 23
